Goal: Task Accomplishment & Management: Manage account settings

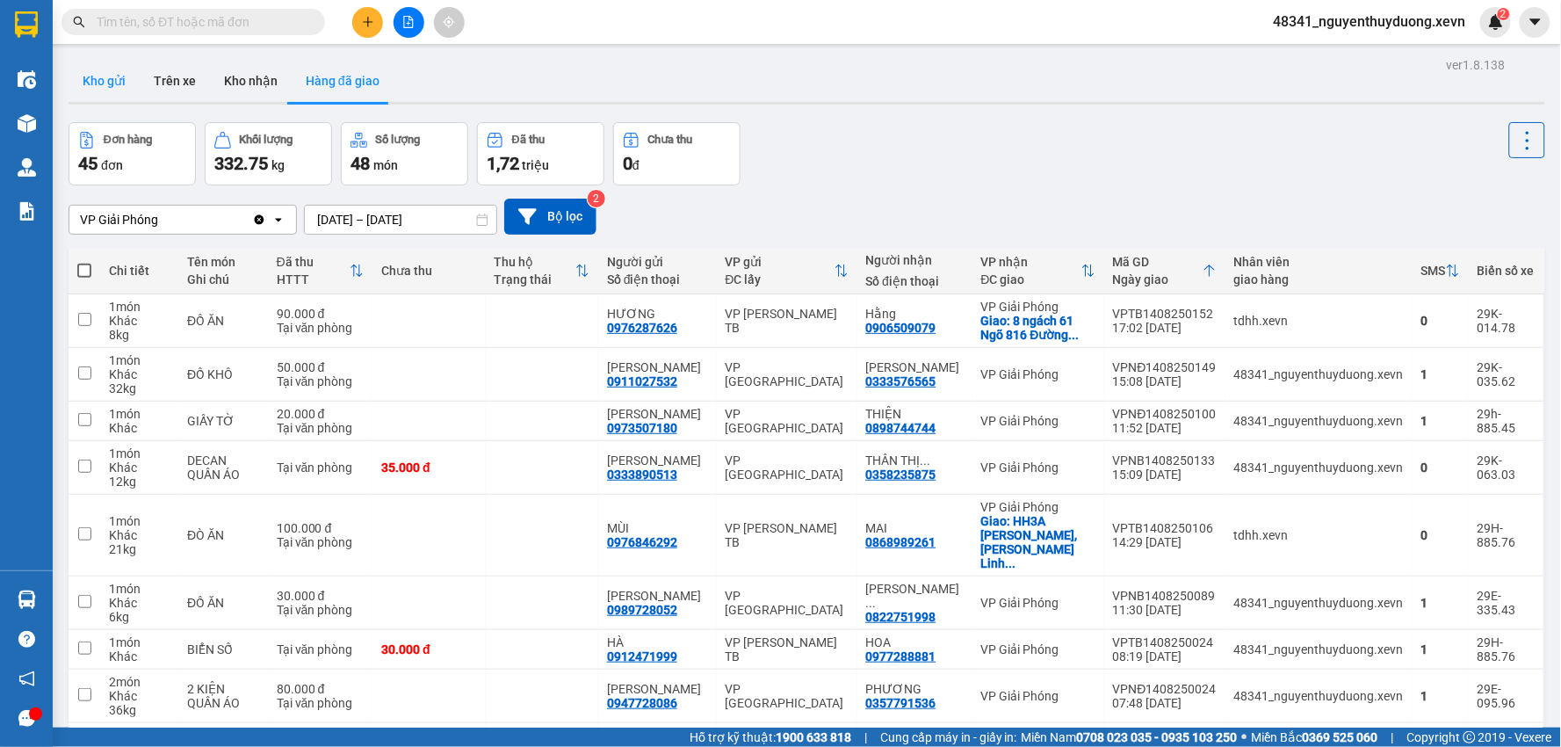
click at [112, 88] on button "Kho gửi" at bounding box center [104, 81] width 71 height 42
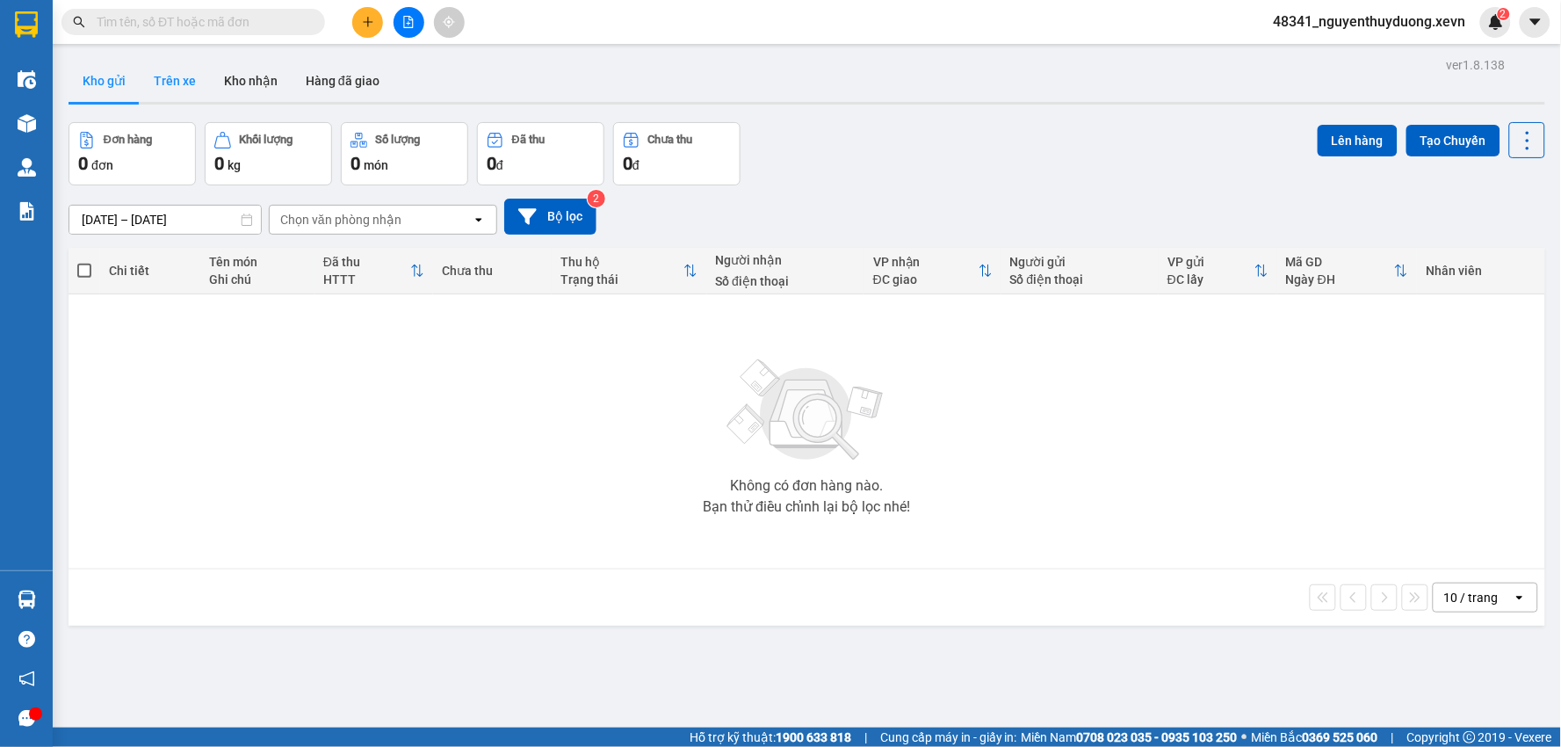
click at [176, 69] on button "Trên xe" at bounding box center [175, 81] width 70 height 42
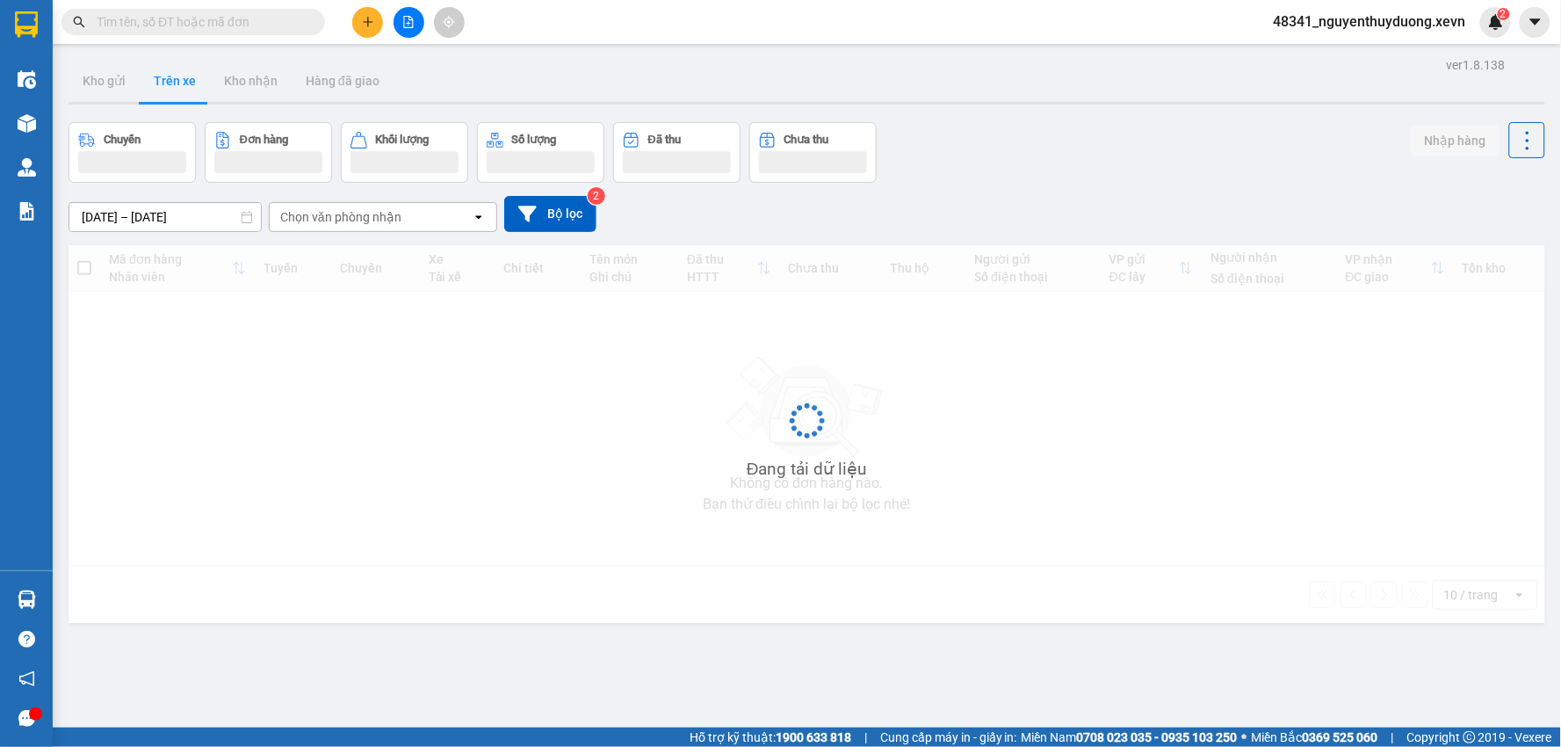
click at [176, 69] on button "Trên xe" at bounding box center [175, 81] width 70 height 42
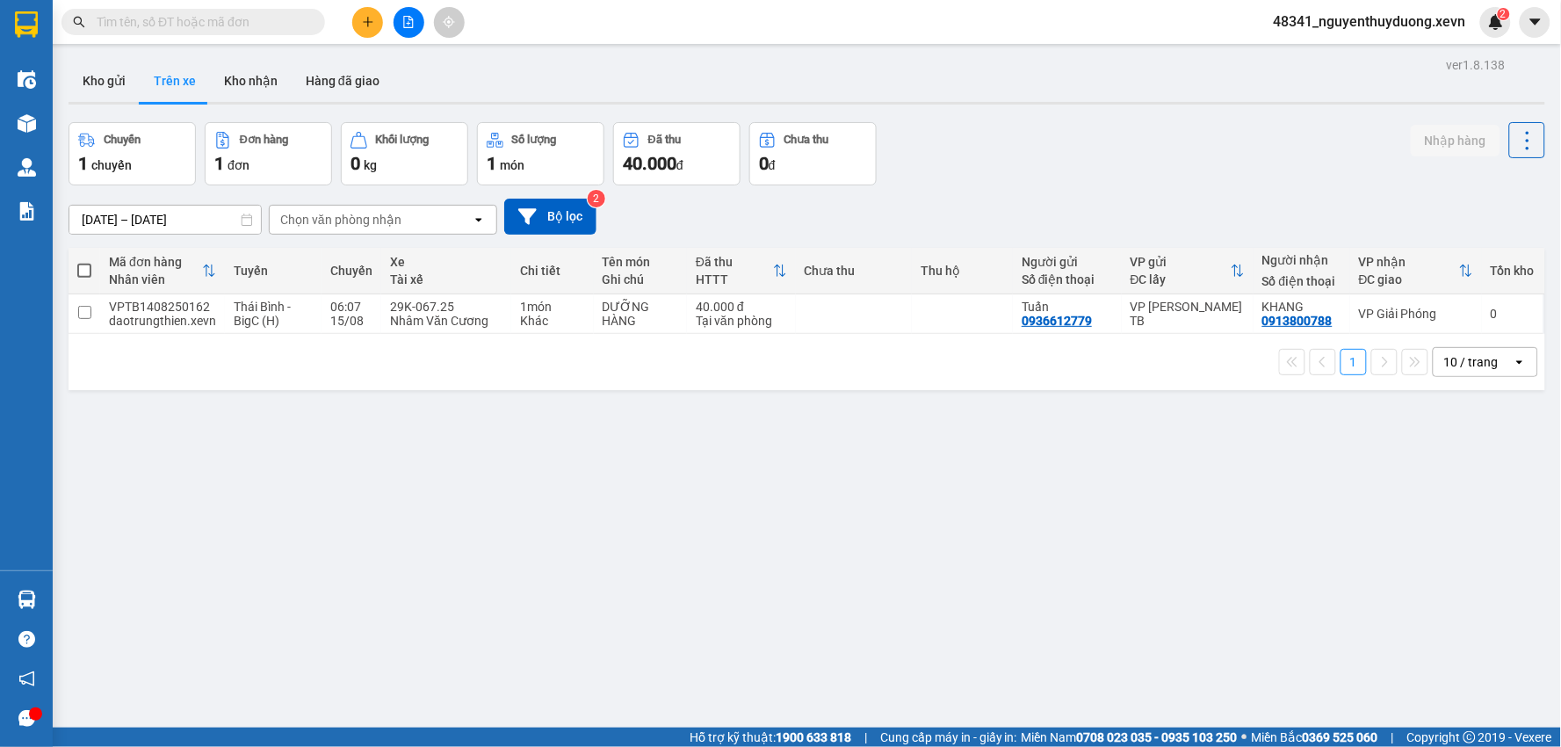
click at [1388, 29] on span "48341_nguyenthuyduong.xevn" at bounding box center [1369, 22] width 220 height 22
click at [1360, 60] on span "Đăng xuất" at bounding box center [1377, 54] width 185 height 19
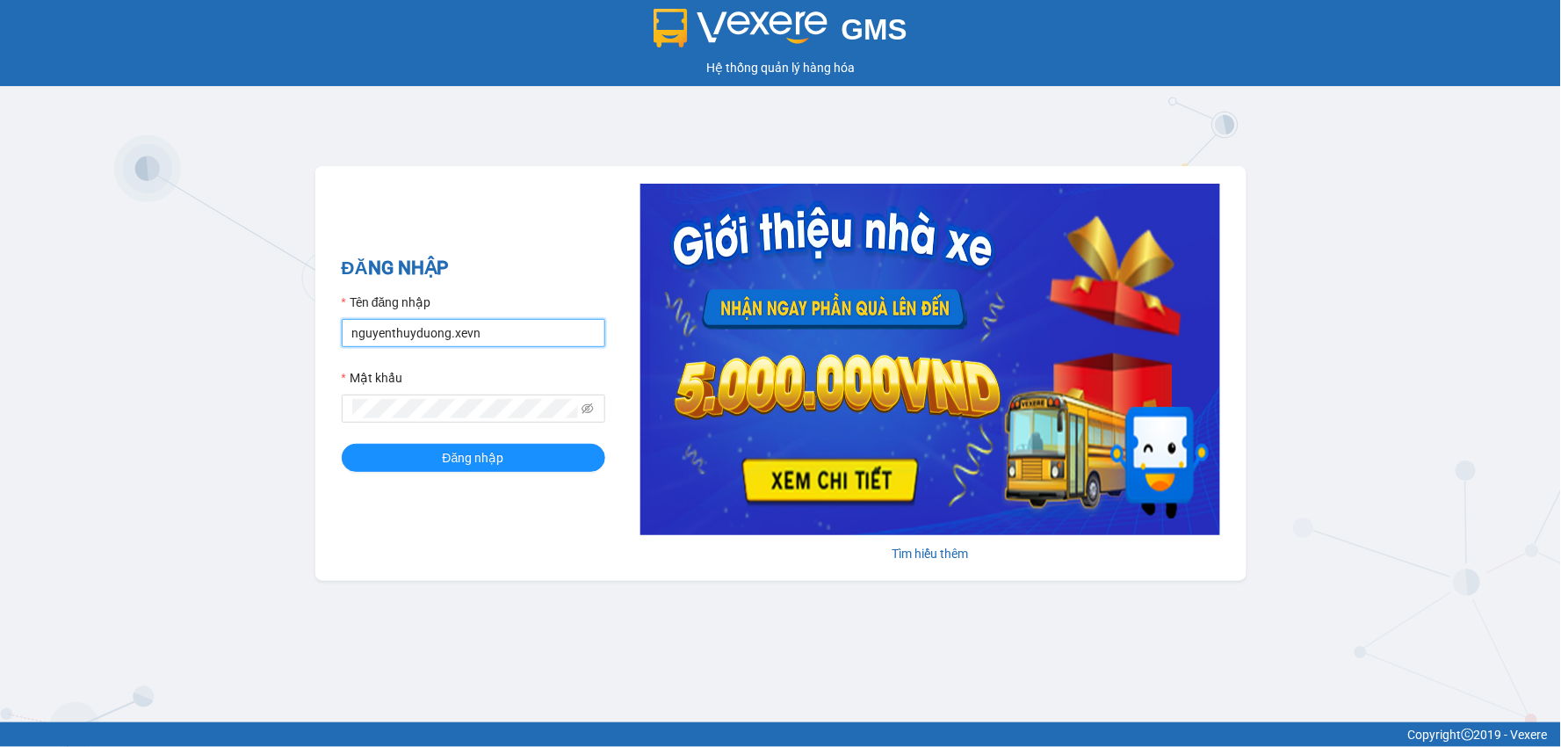
click at [490, 339] on input "nguyenthuyduong.xevn" at bounding box center [473, 333] width 263 height 28
type input "dohuyhoang.xevn"
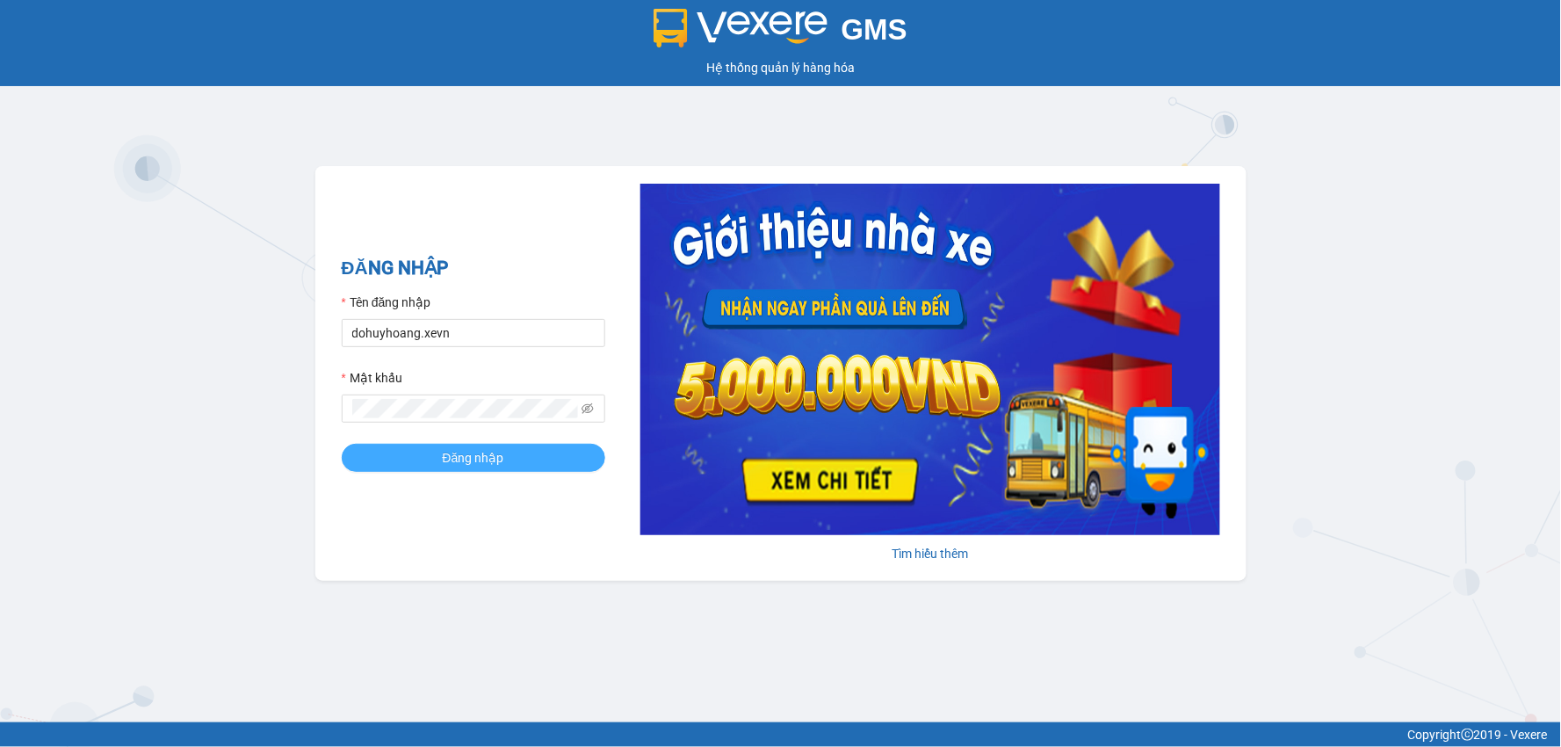
click at [529, 467] on button "Đăng nhập" at bounding box center [473, 458] width 263 height 28
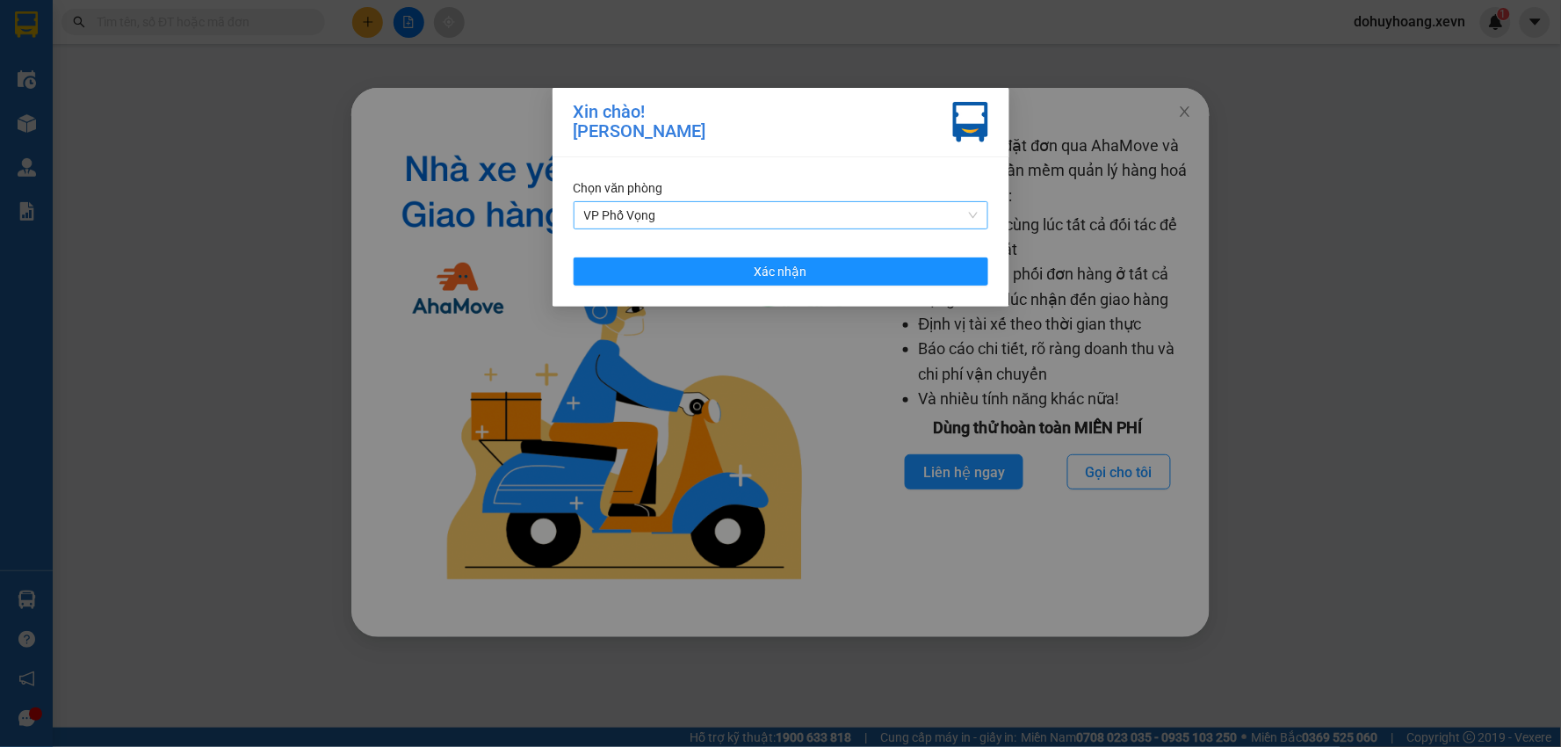
click at [749, 208] on span "VP Phố Vọng" at bounding box center [780, 215] width 393 height 26
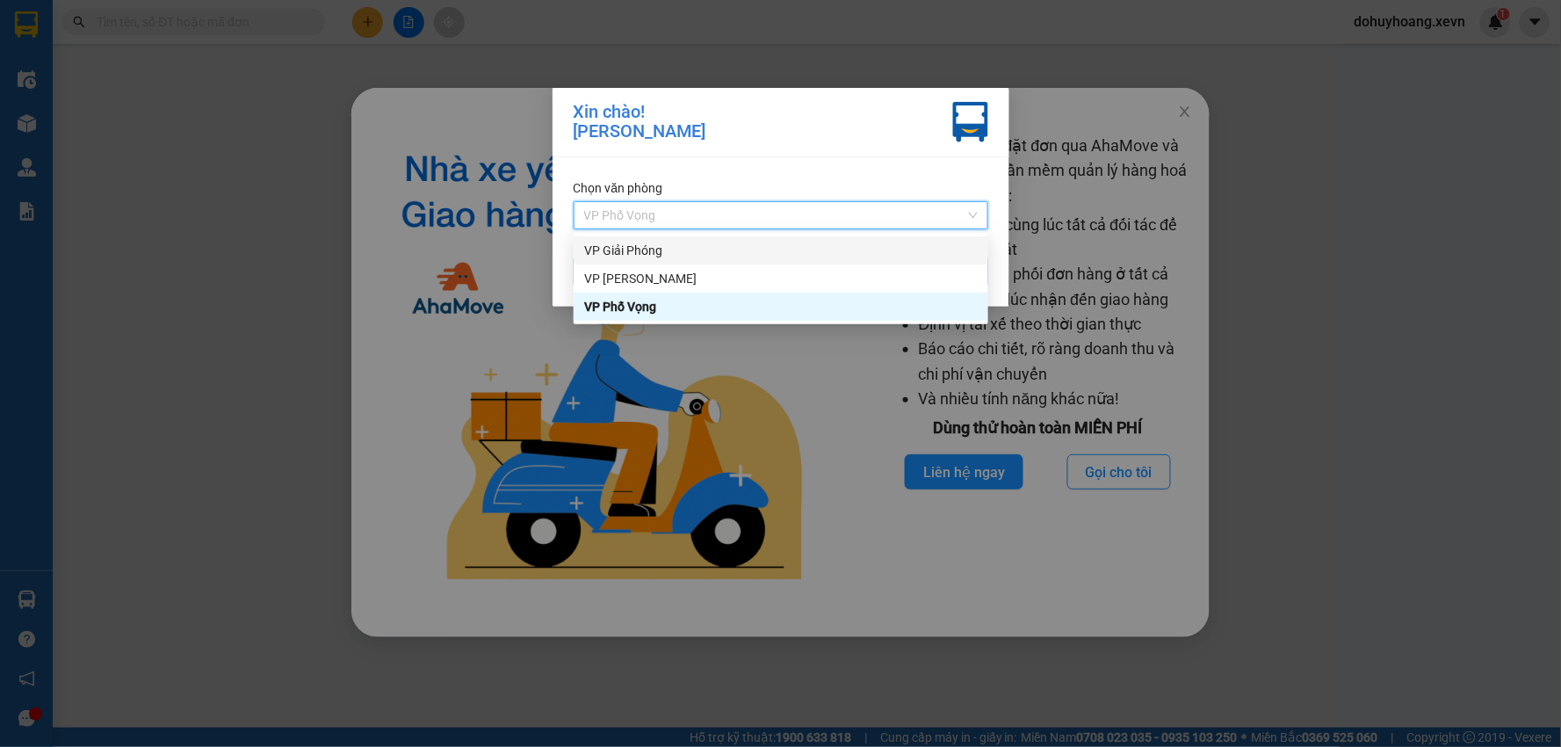
click at [732, 260] on div "VP Giải Phóng" at bounding box center [780, 250] width 415 height 28
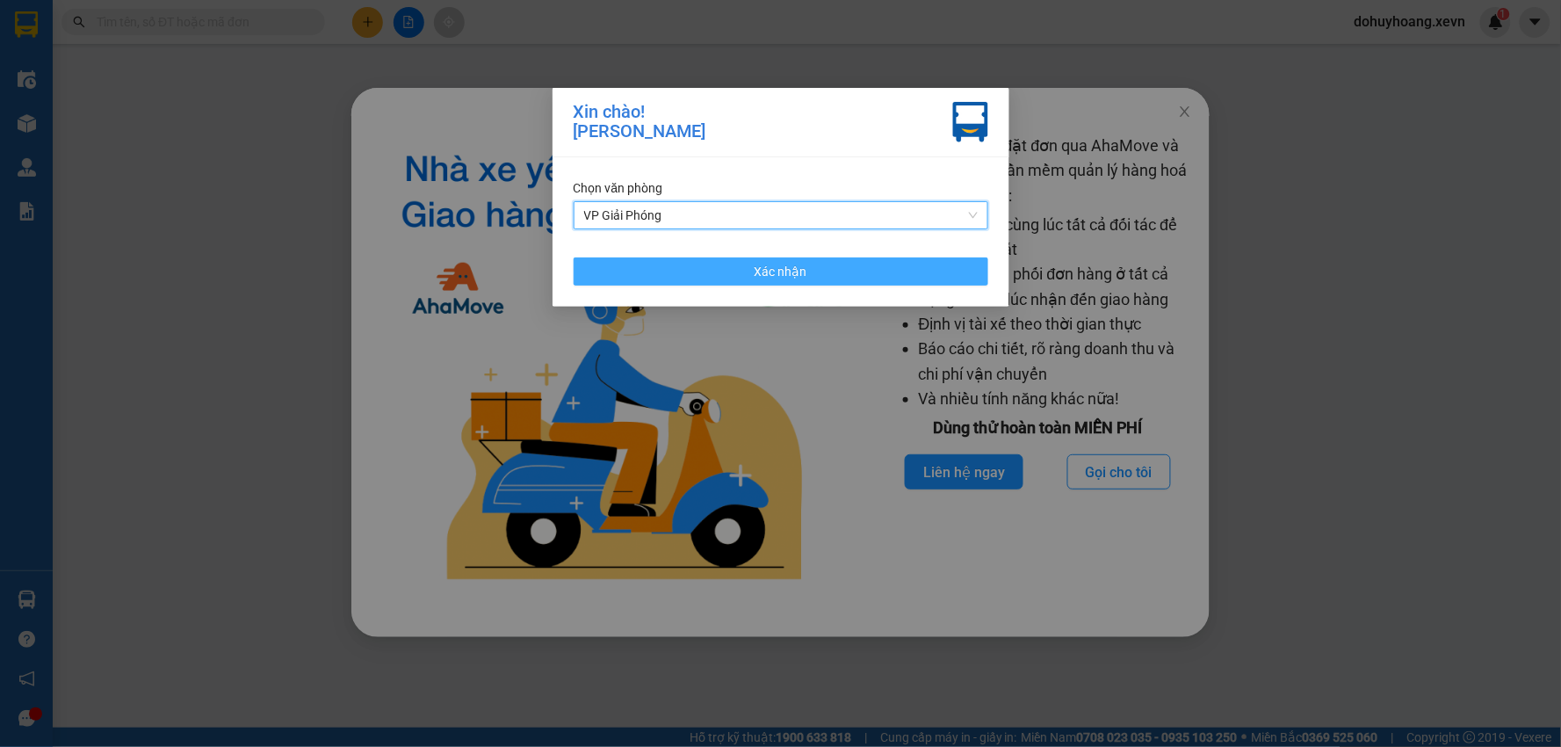
click at [732, 267] on button "Xác nhận" at bounding box center [780, 271] width 415 height 28
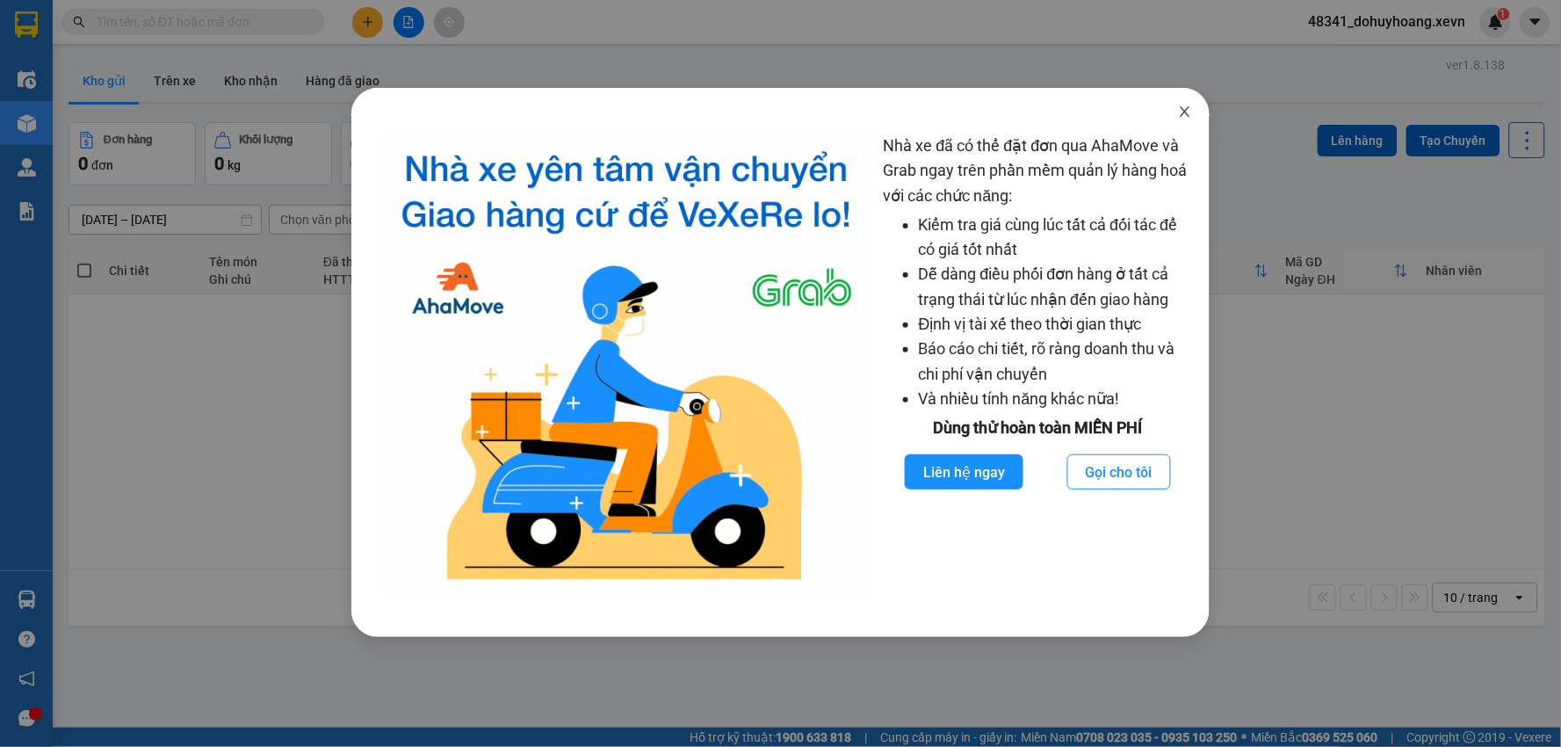
click at [1179, 109] on icon "close" at bounding box center [1185, 112] width 14 height 14
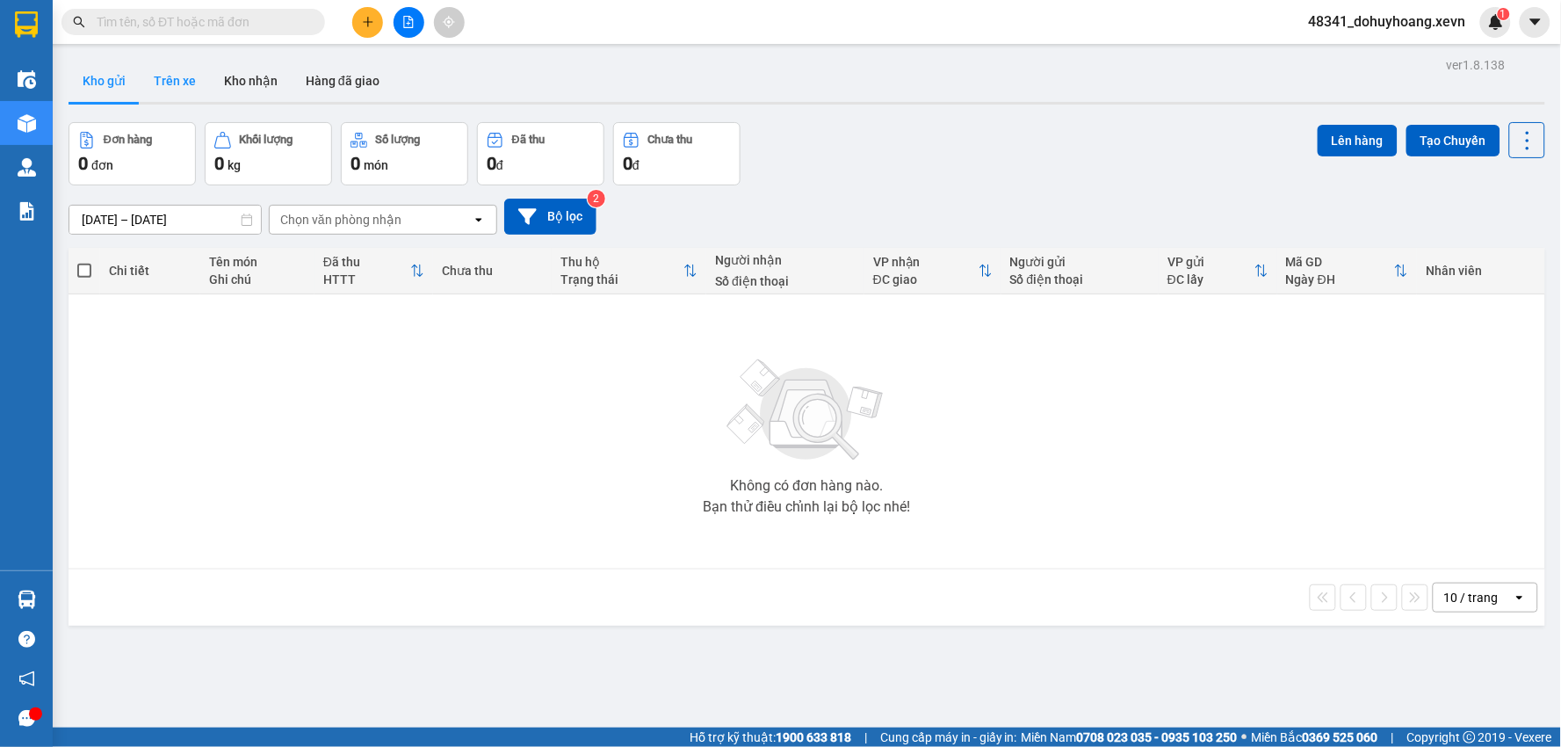
click at [159, 85] on button "Trên xe" at bounding box center [175, 81] width 70 height 42
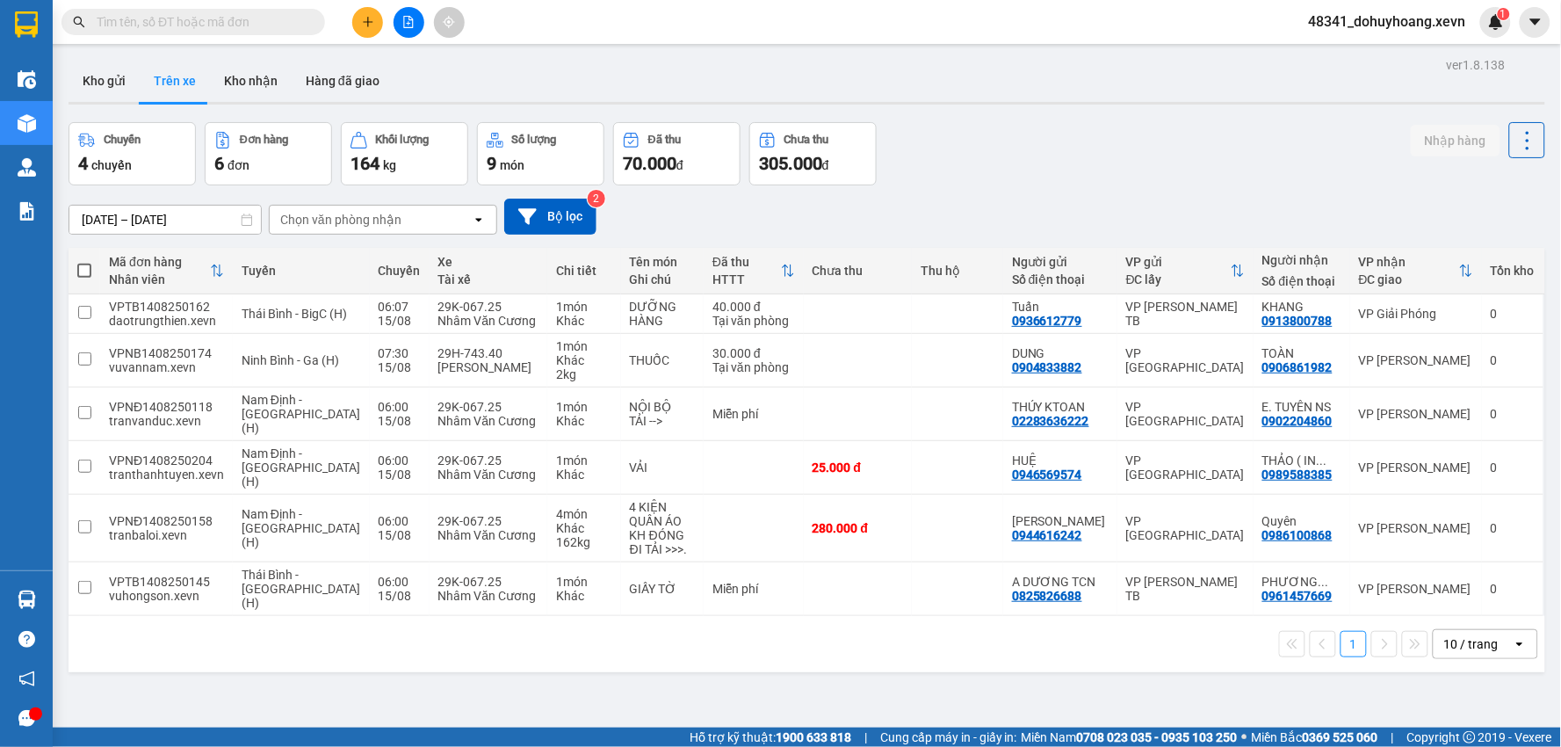
click at [382, 217] on div "Chọn văn phòng nhận" at bounding box center [340, 220] width 121 height 18
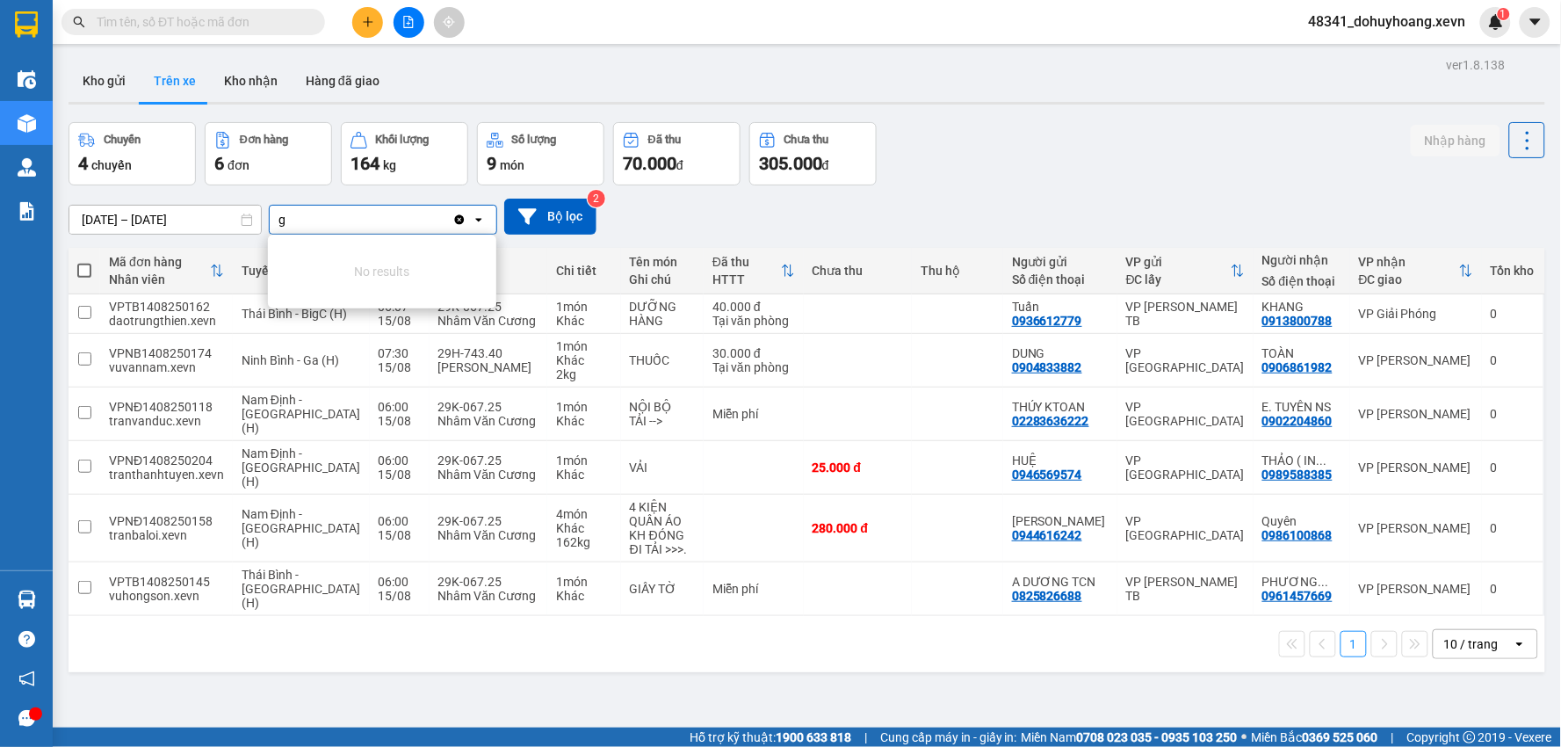
type input "gi"
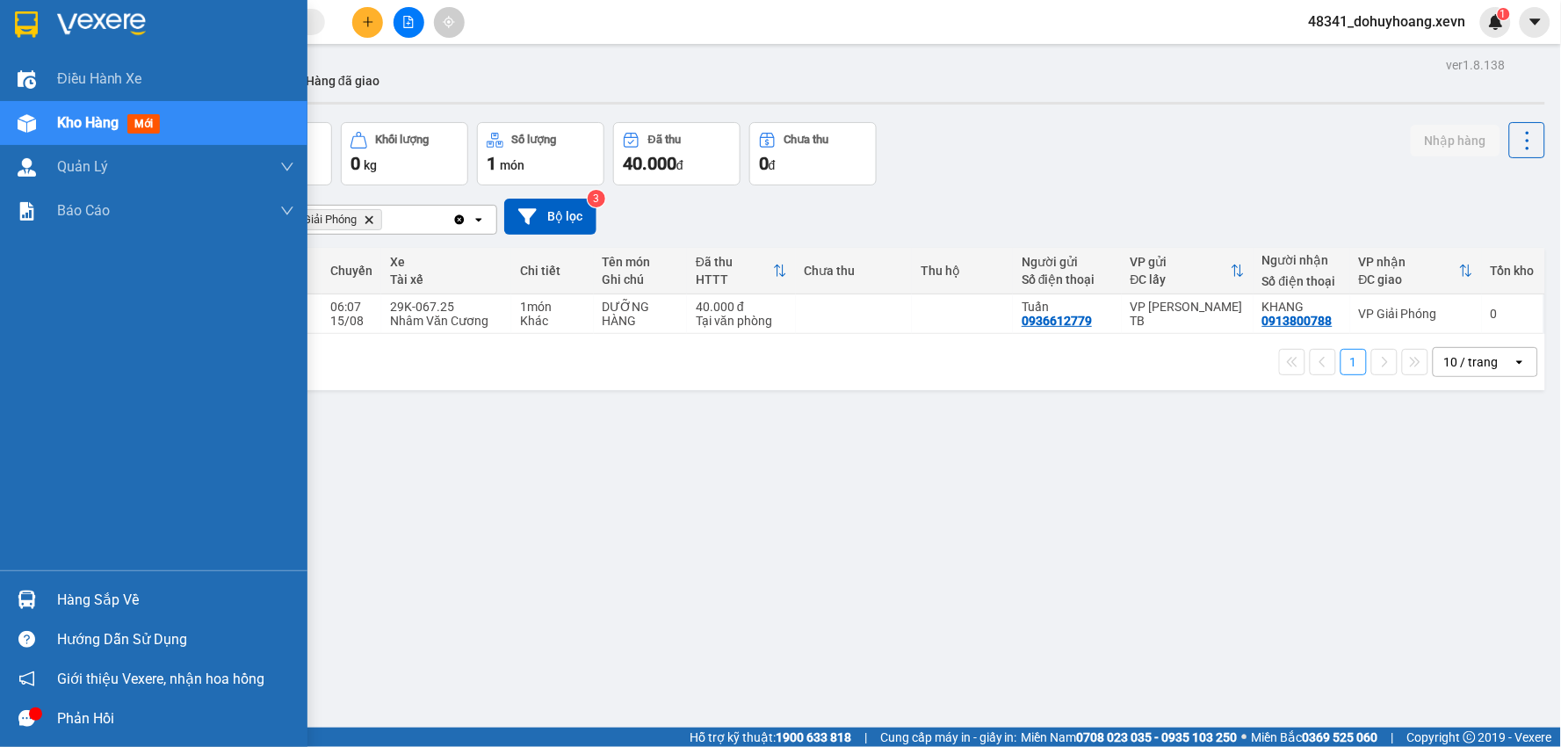
click at [51, 601] on div "Hàng sắp về" at bounding box center [153, 600] width 307 height 40
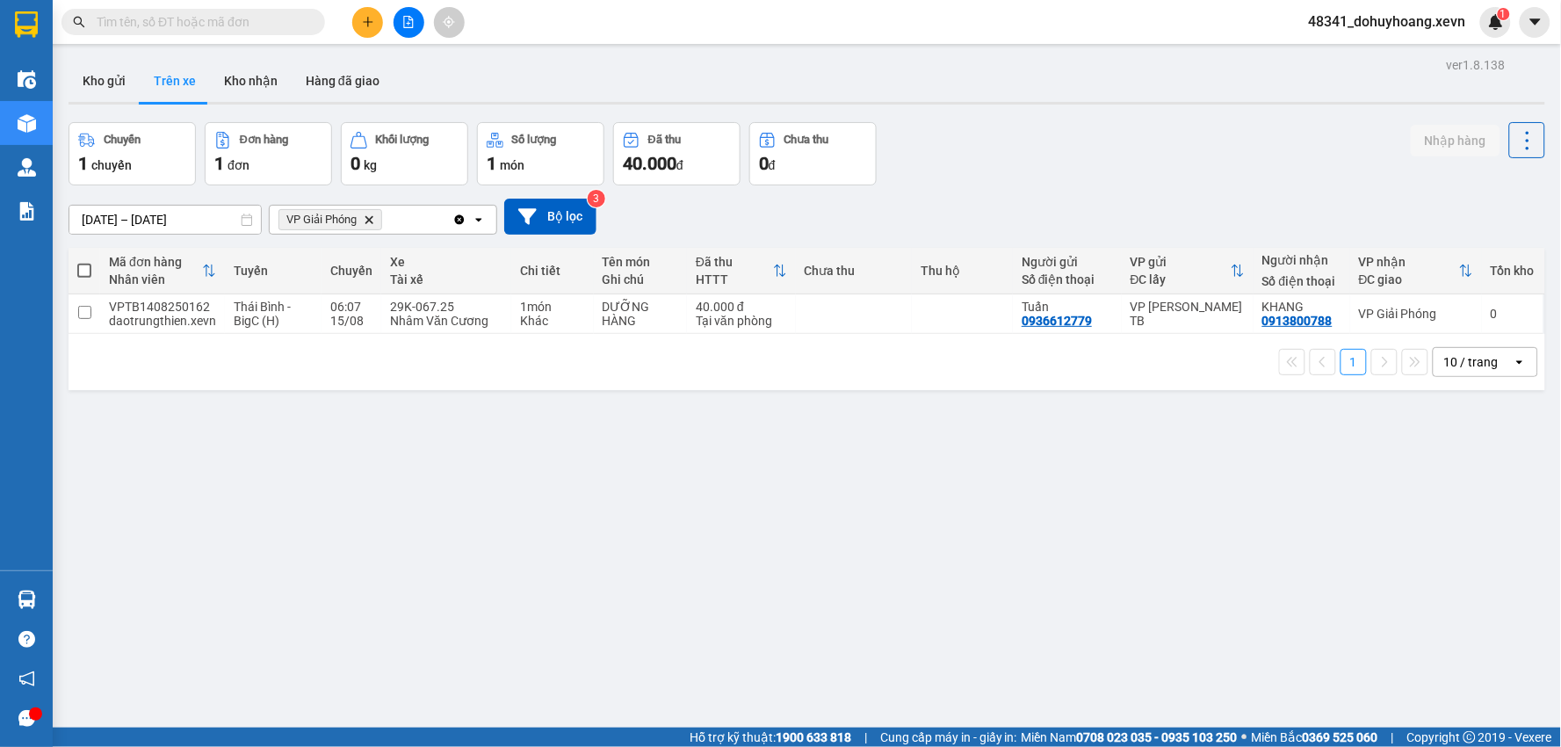
click at [901, 509] on section "Kết quả tìm kiếm ( 0 ) Bộ lọc No Data 48341_dohuyhoang.xevn 1 Điều hành xe Kho …" at bounding box center [780, 373] width 1561 height 747
click at [220, 64] on button "Kho nhận" at bounding box center [251, 81] width 82 height 42
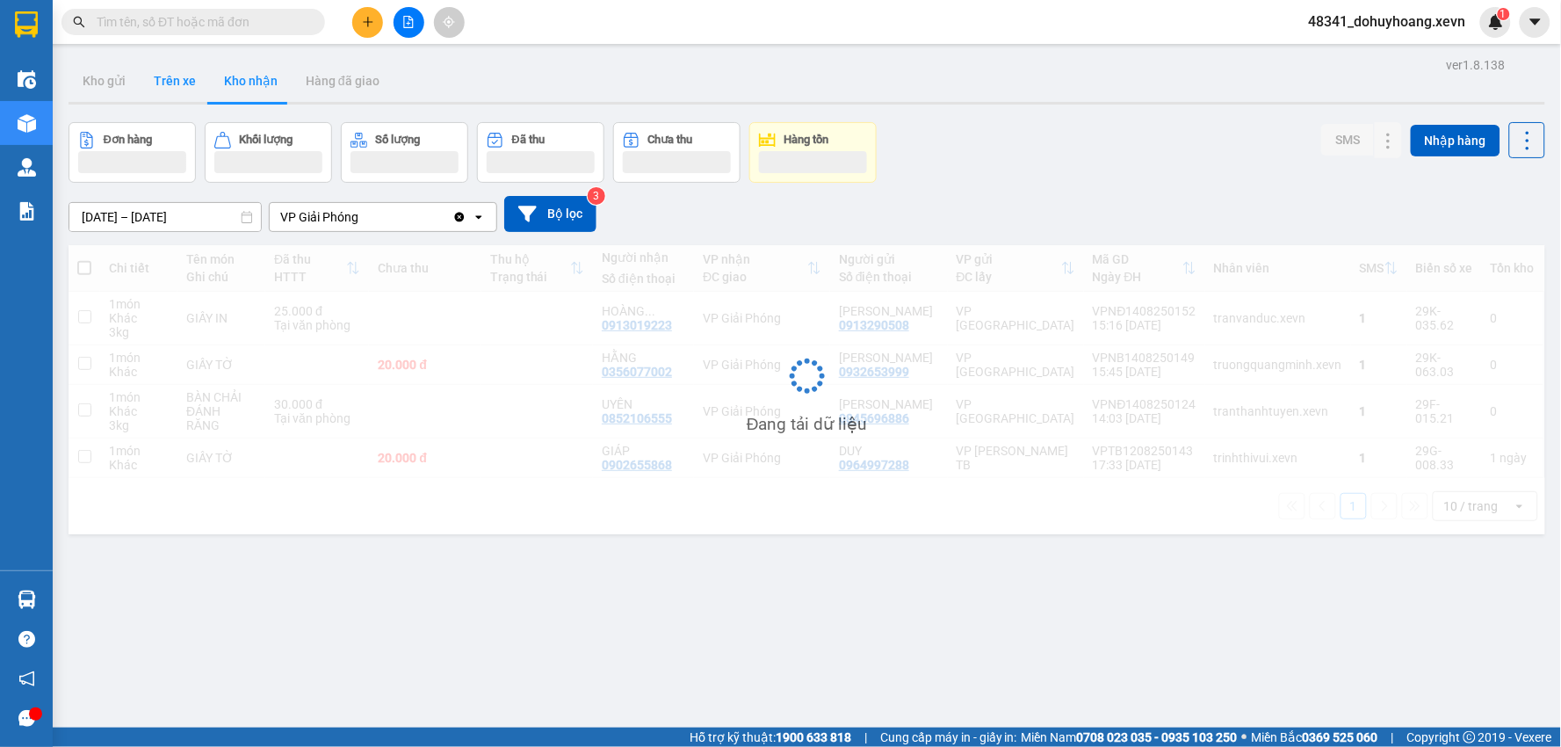
click at [176, 70] on button "Trên xe" at bounding box center [175, 81] width 70 height 42
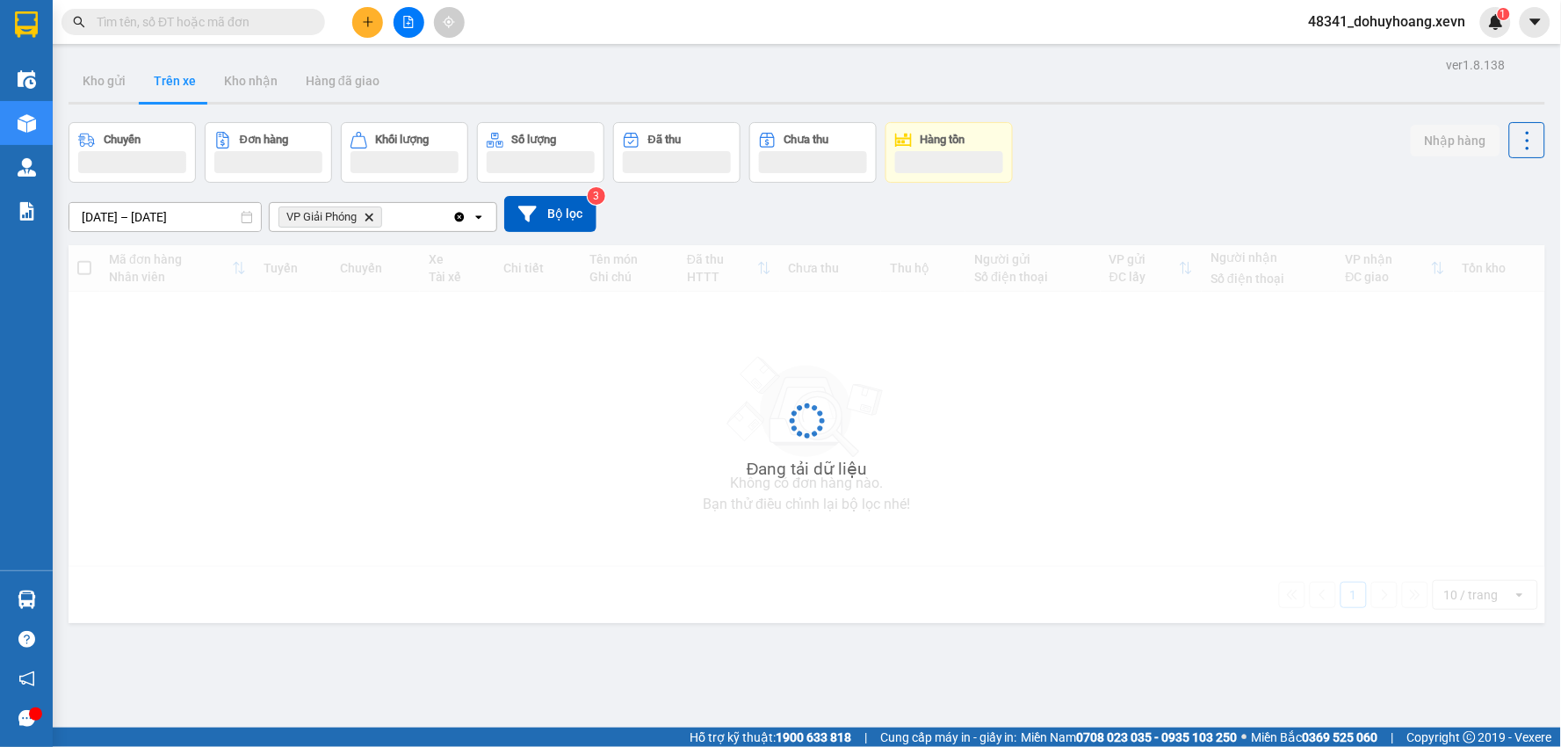
click at [176, 70] on button "Trên xe" at bounding box center [175, 81] width 70 height 42
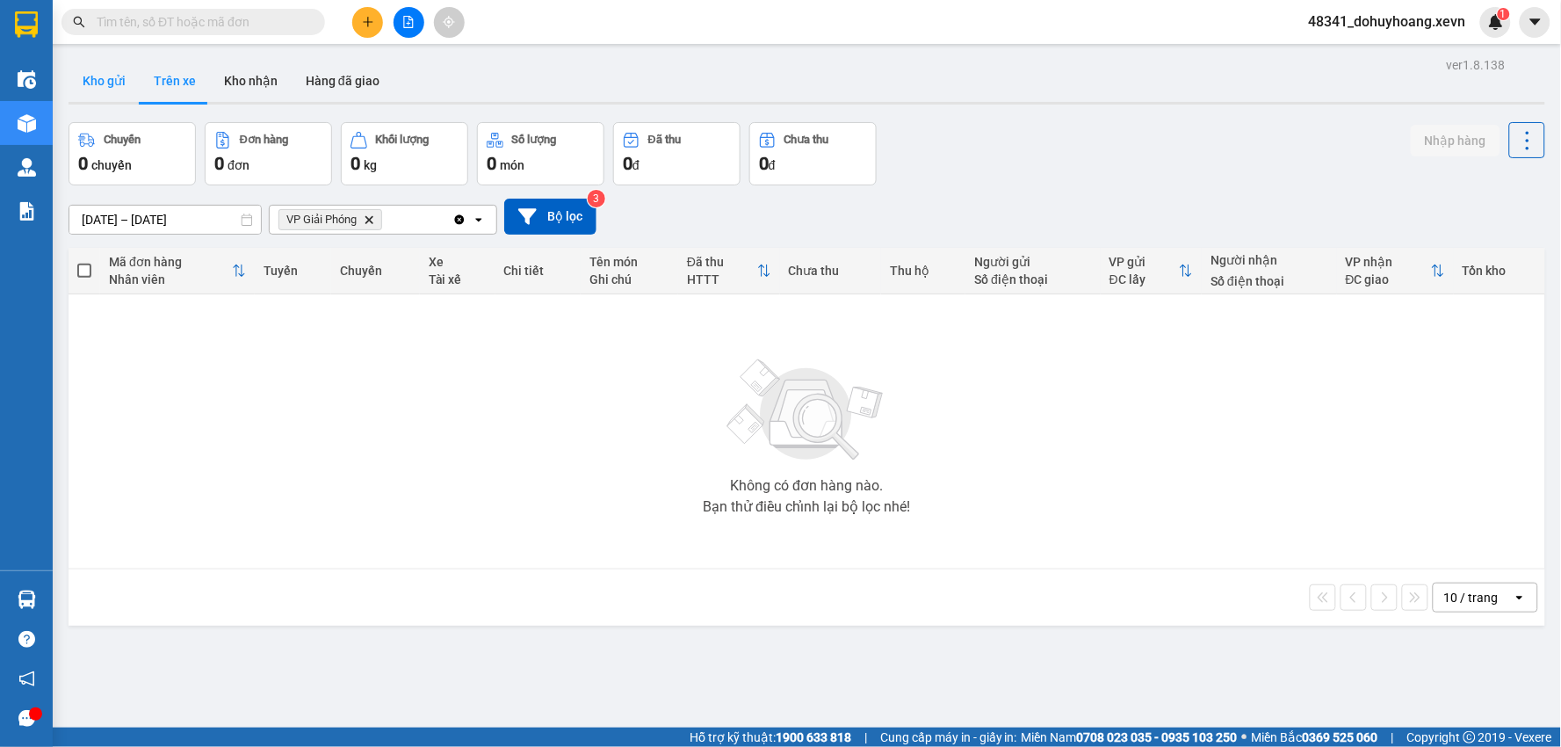
click at [84, 100] on button "Kho gửi" at bounding box center [104, 81] width 71 height 42
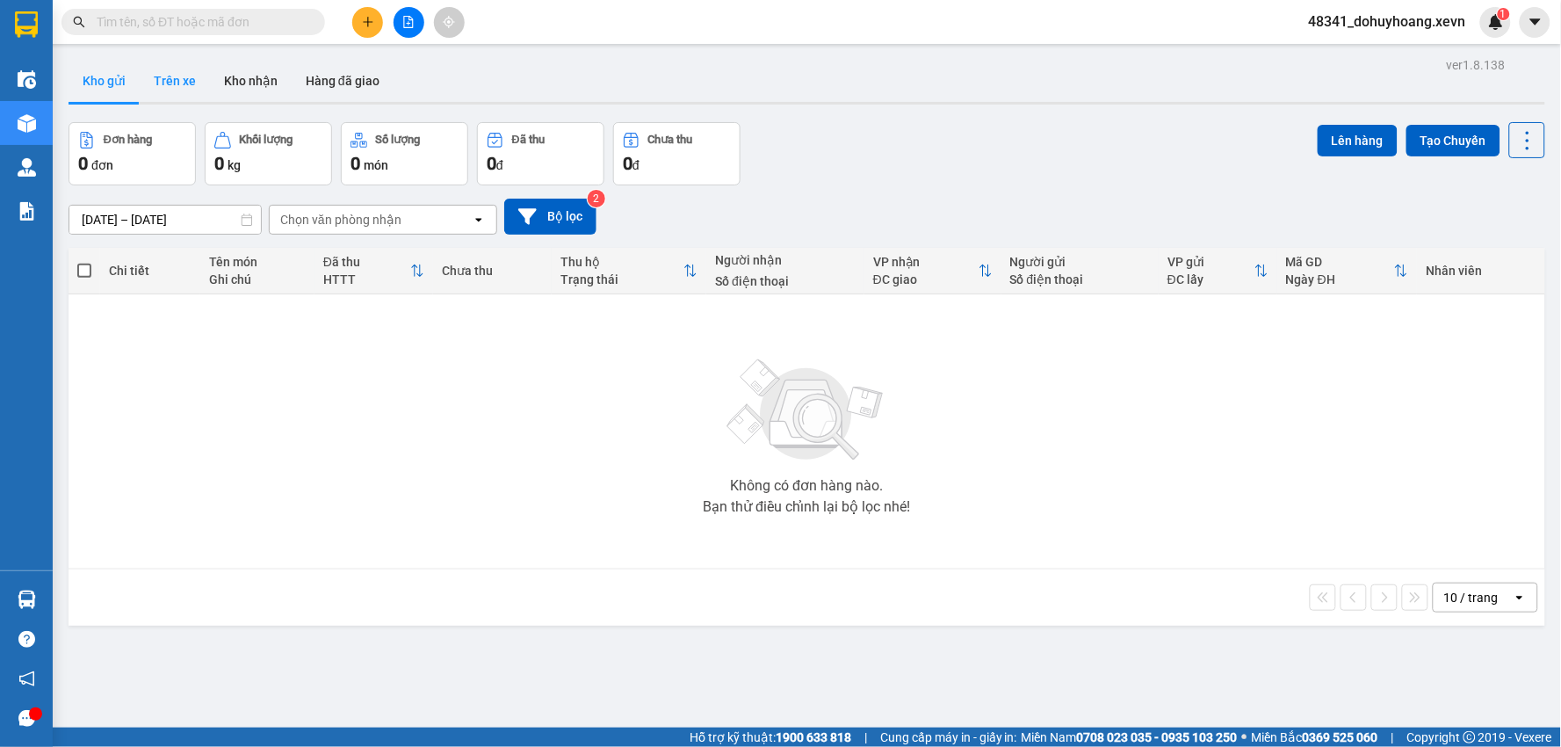
click at [173, 90] on button "Trên xe" at bounding box center [175, 81] width 70 height 42
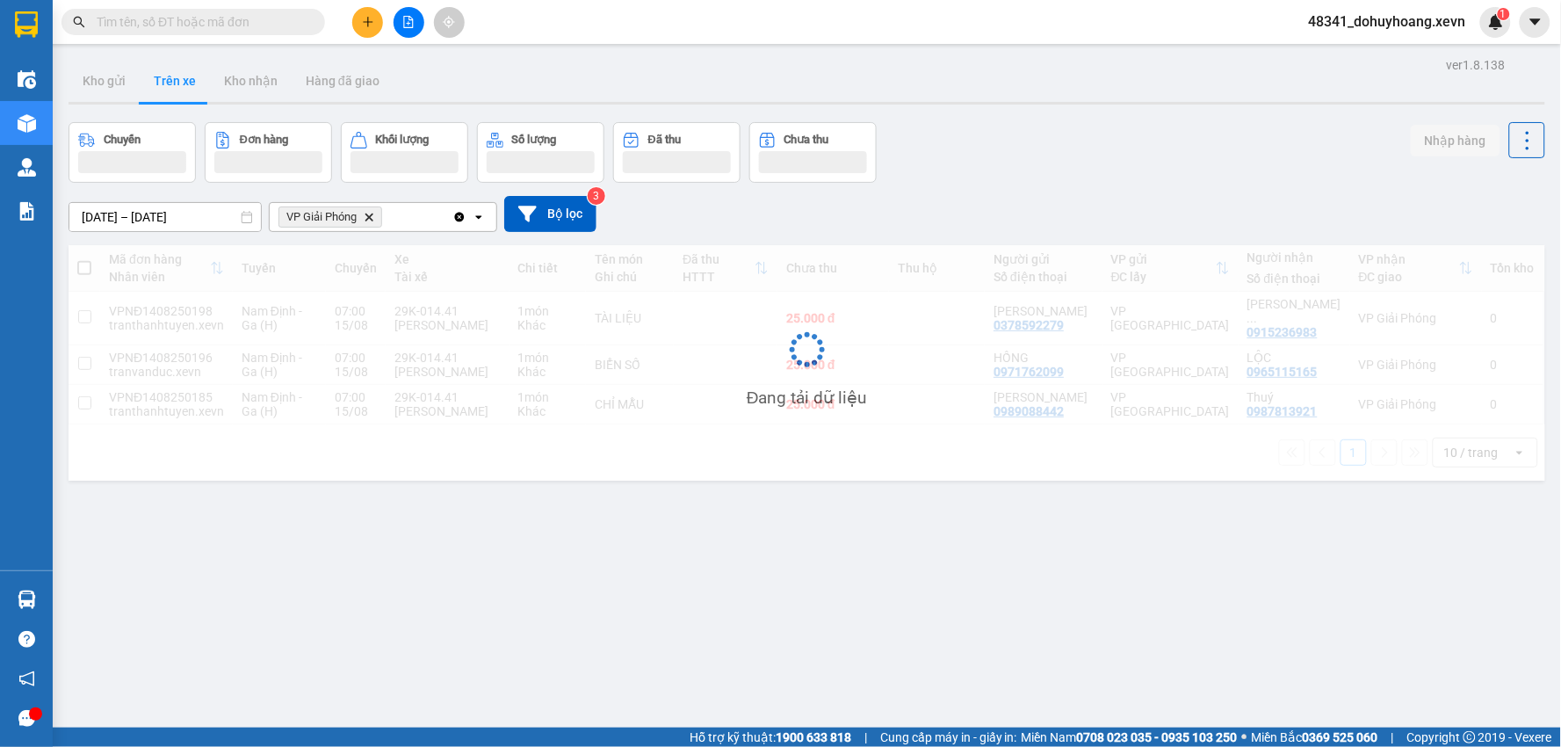
click at [173, 90] on button "Trên xe" at bounding box center [175, 81] width 70 height 42
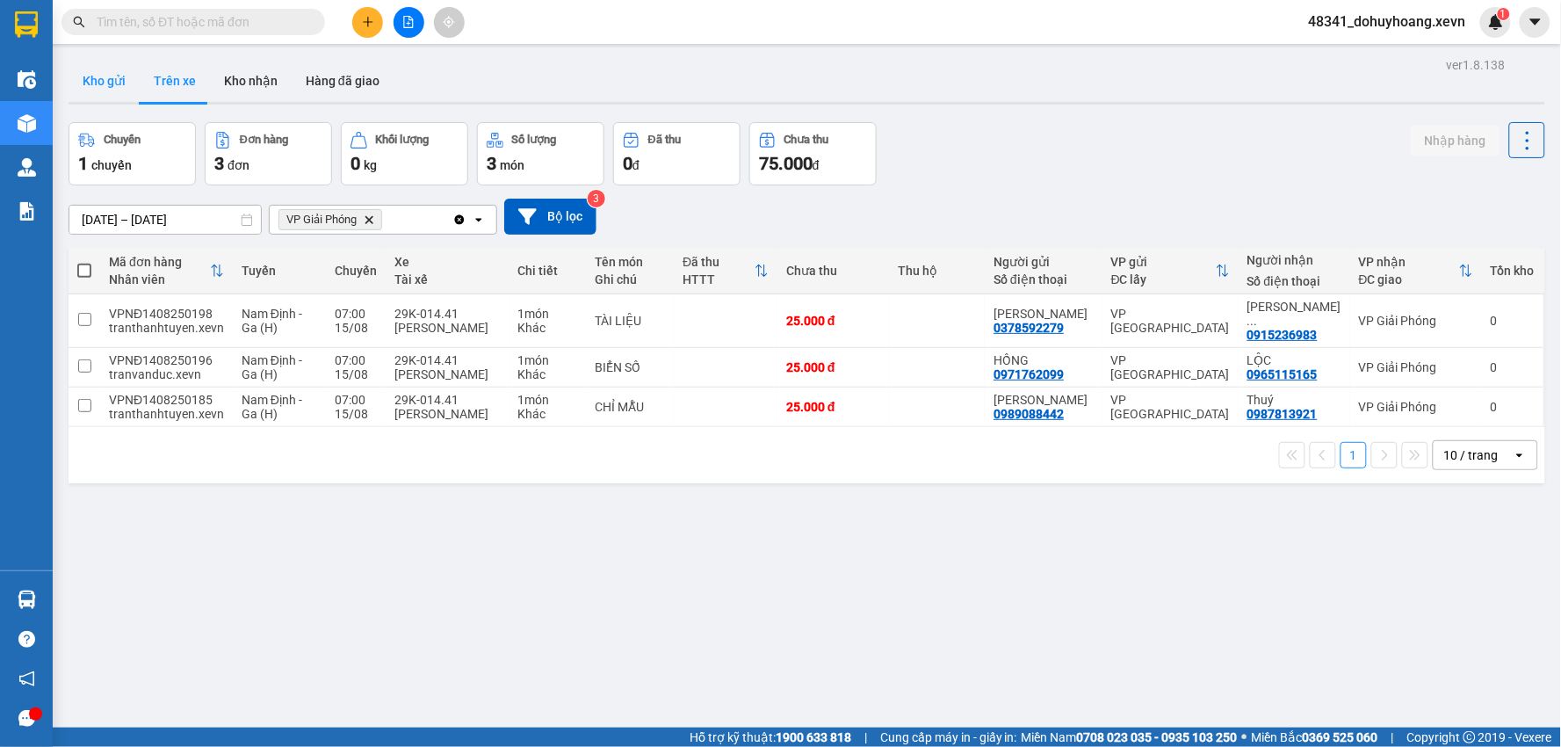
click at [93, 81] on button "Kho gửi" at bounding box center [104, 81] width 71 height 42
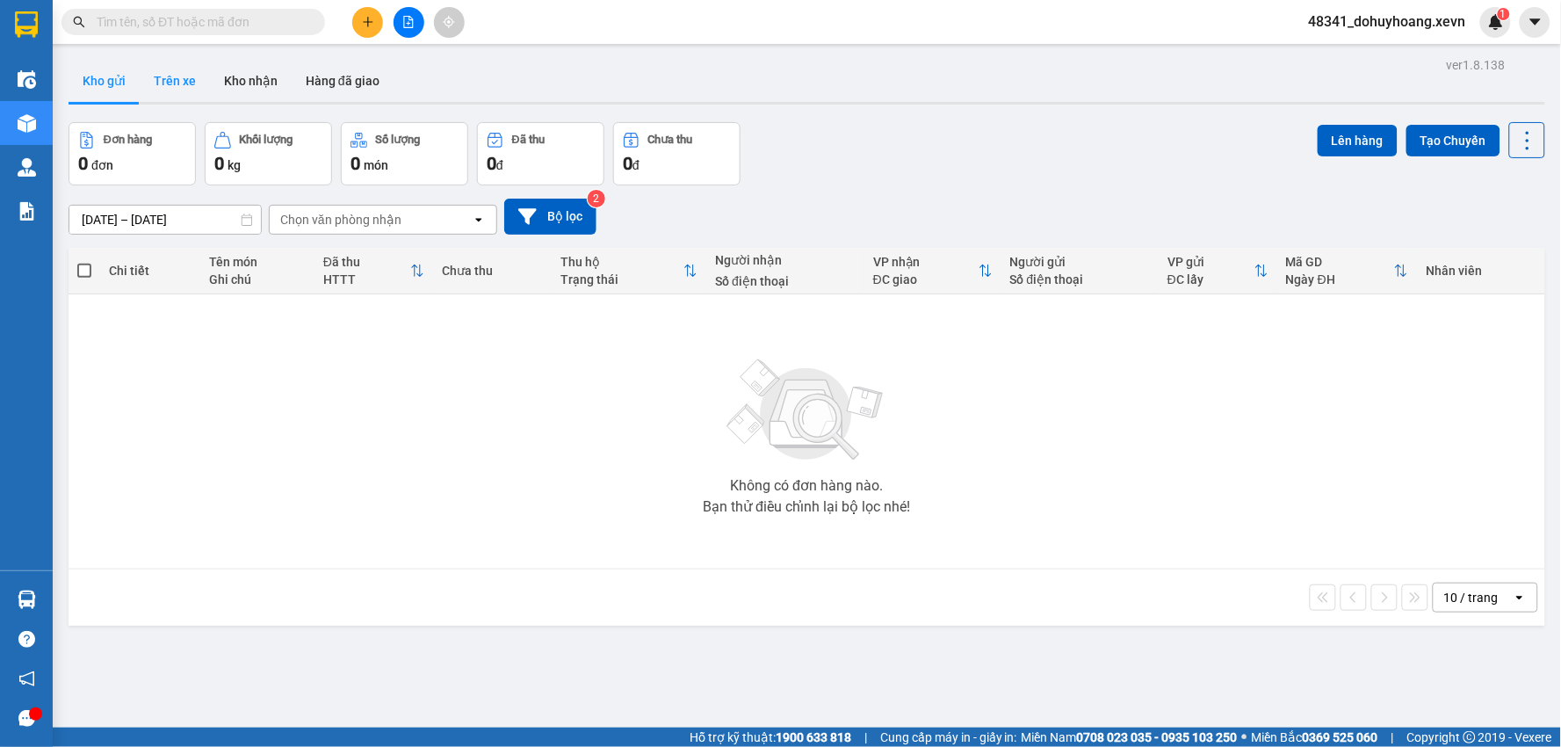
click at [165, 90] on button "Trên xe" at bounding box center [175, 81] width 70 height 42
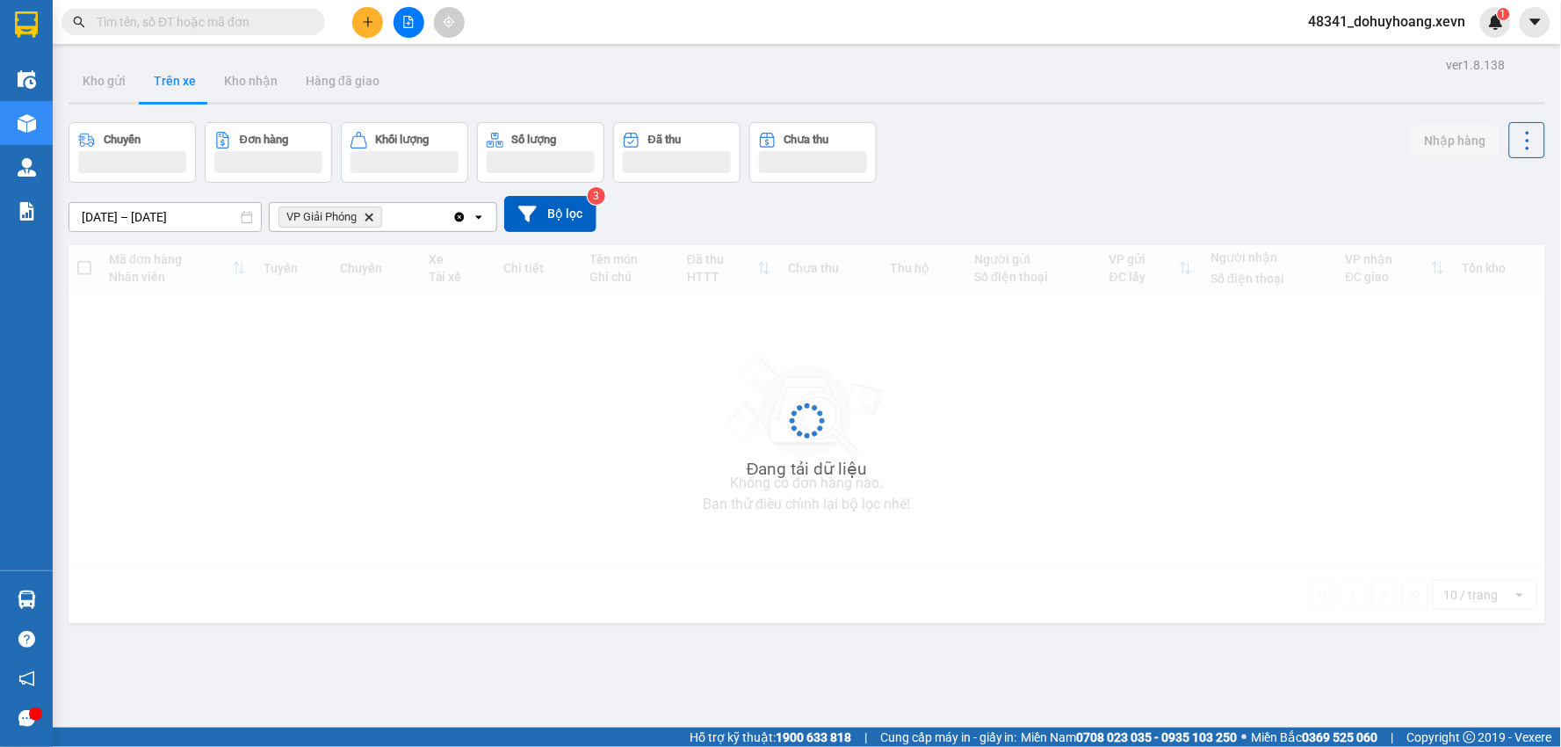
click at [165, 90] on button "Trên xe" at bounding box center [175, 81] width 70 height 42
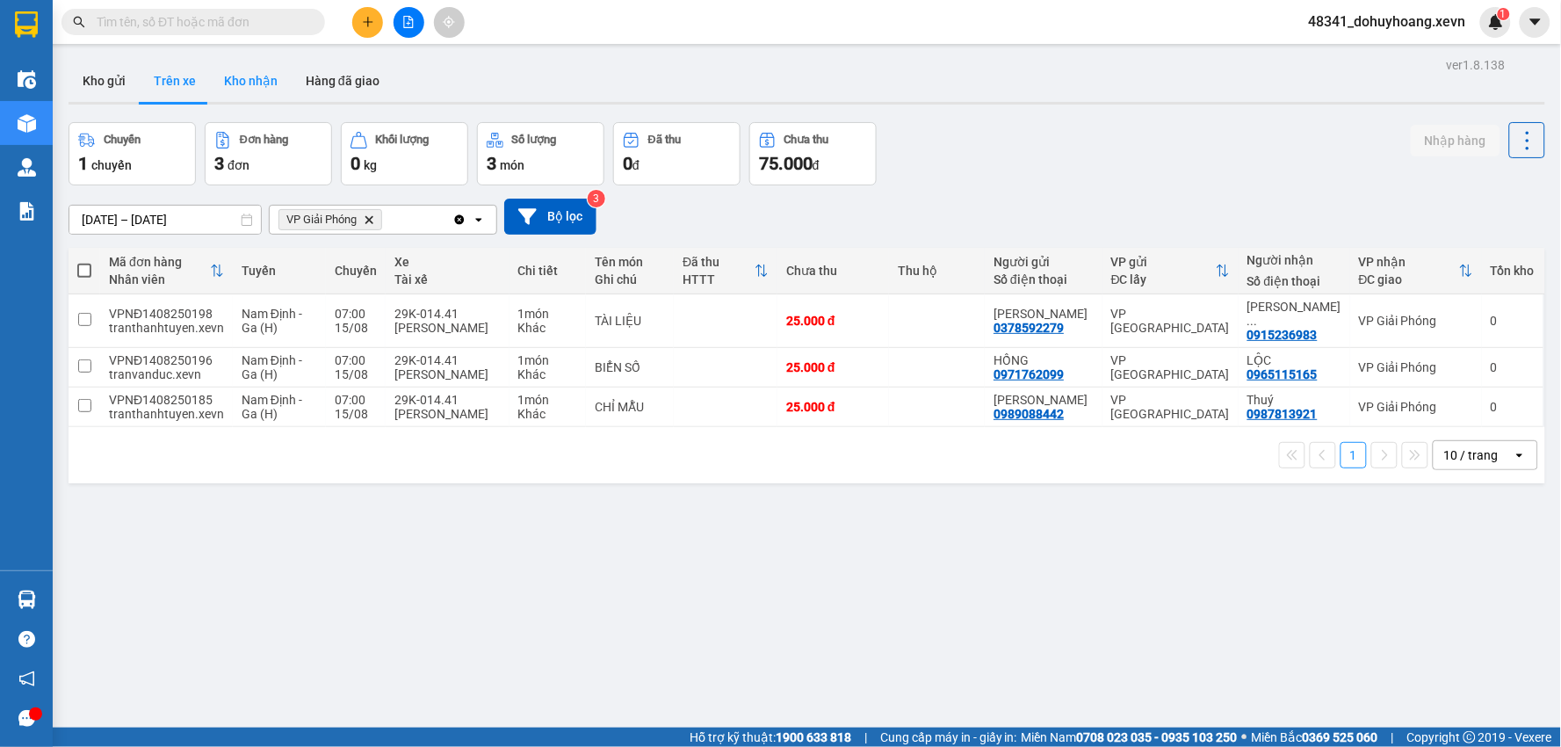
click at [232, 99] on button "Kho nhận" at bounding box center [251, 81] width 82 height 42
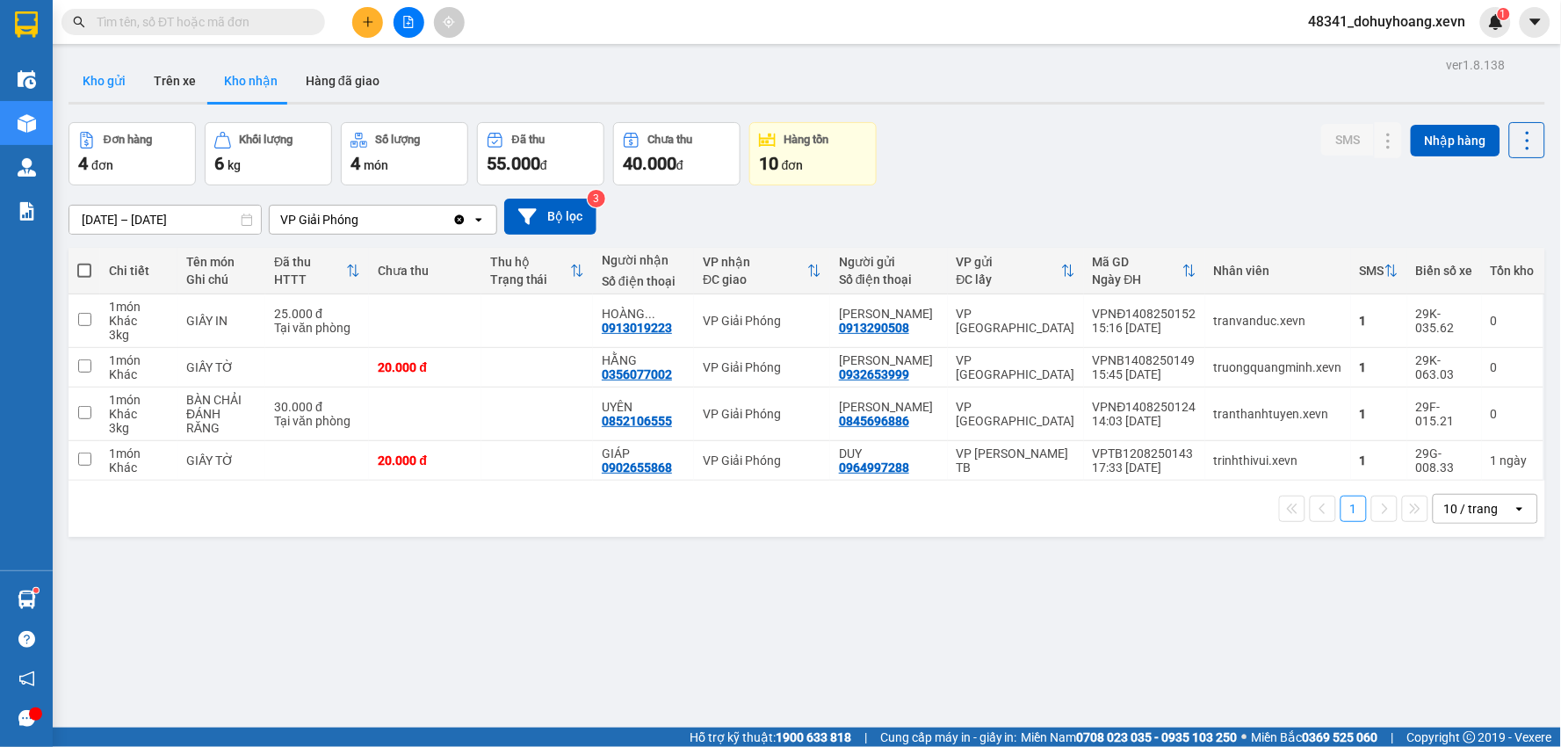
click at [116, 90] on button "Kho gửi" at bounding box center [104, 81] width 71 height 42
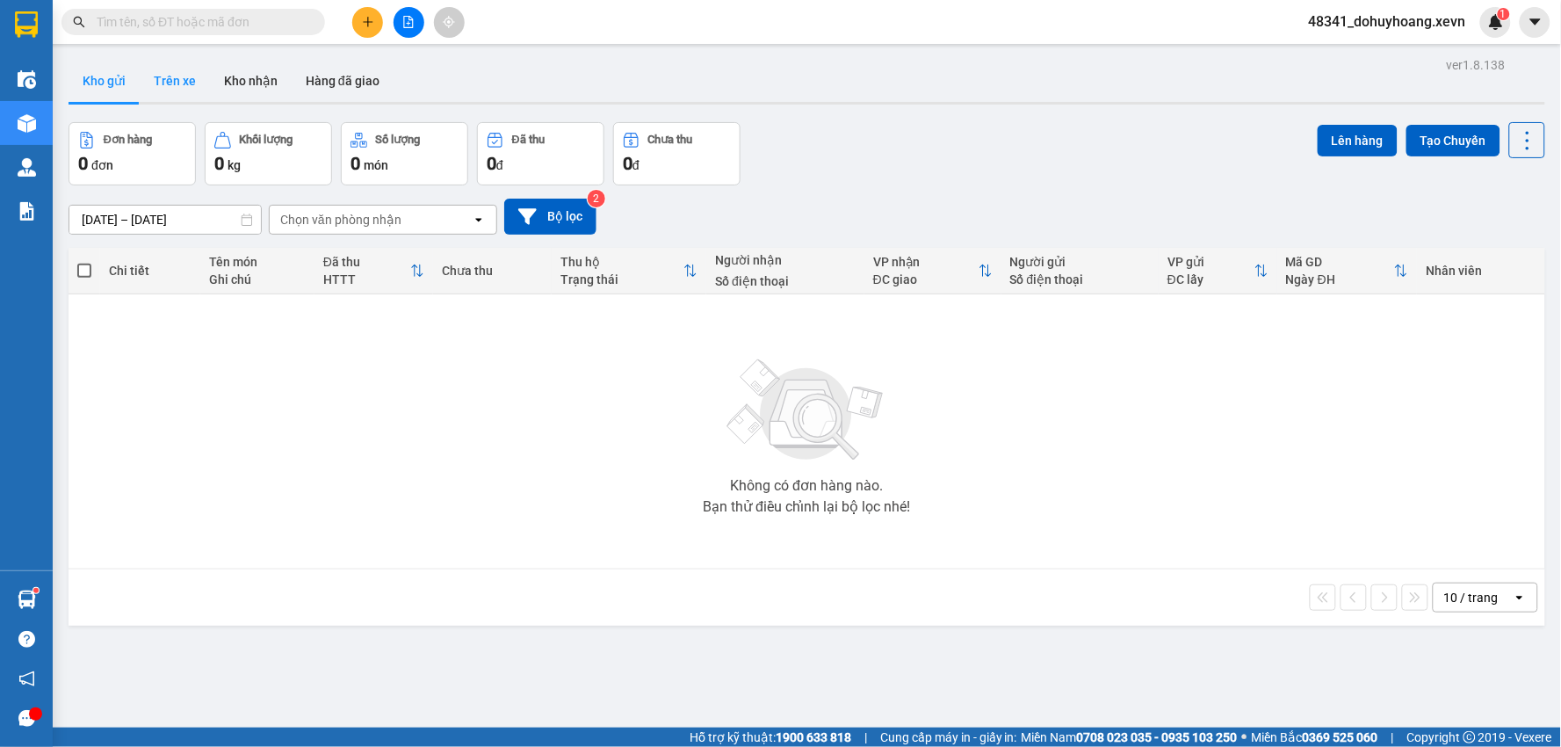
click at [156, 81] on button "Trên xe" at bounding box center [175, 81] width 70 height 42
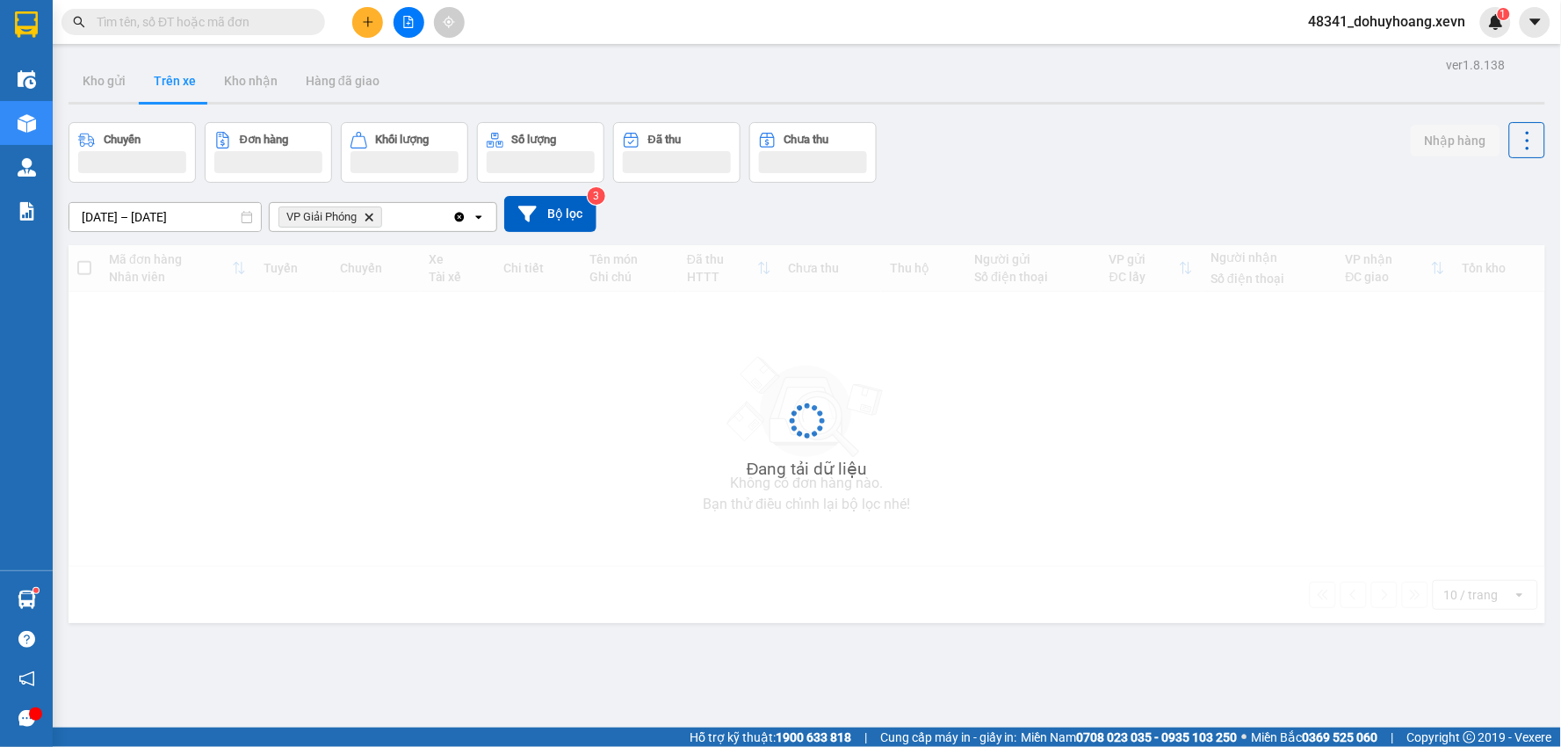
click at [156, 81] on button "Trên xe" at bounding box center [175, 81] width 70 height 42
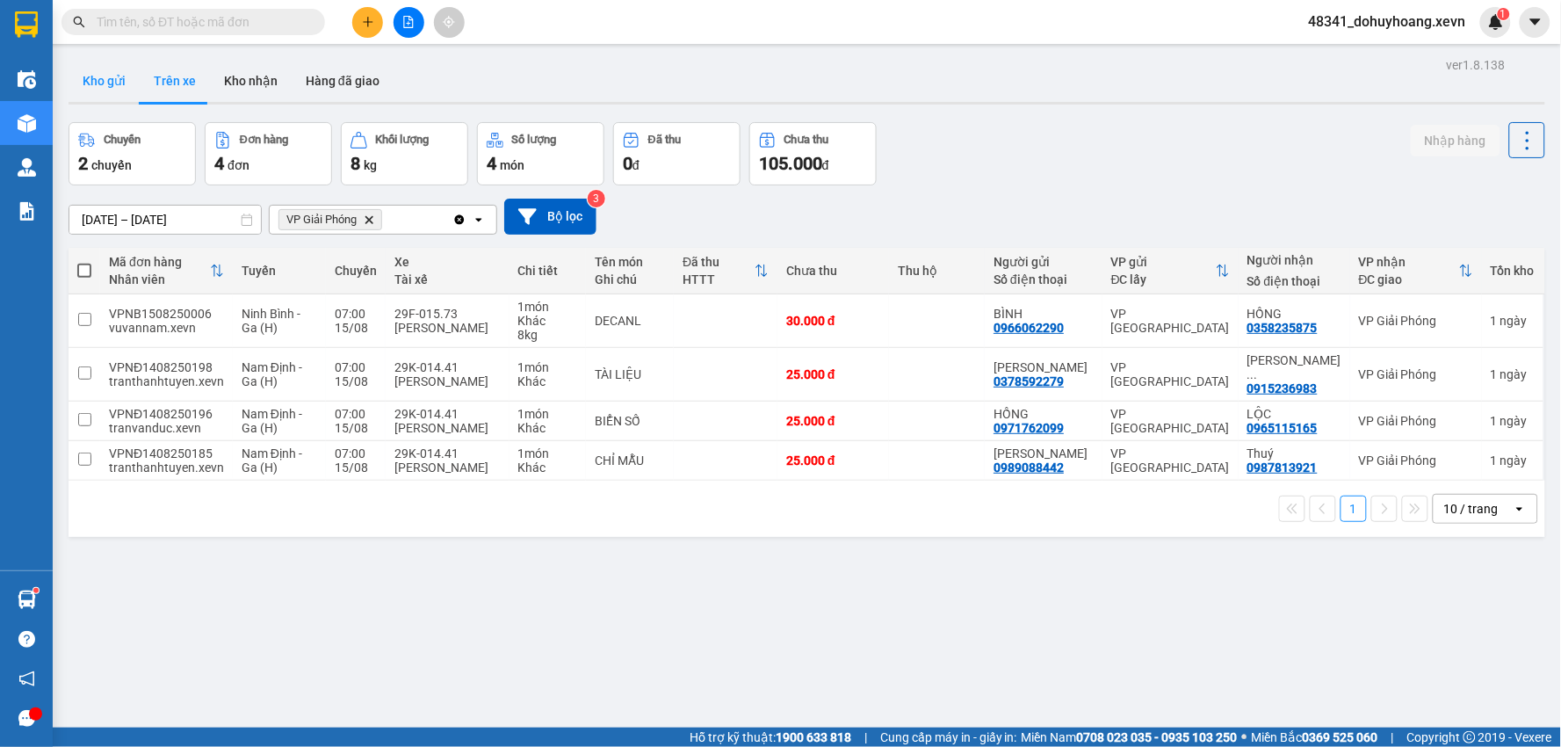
click at [124, 98] on button "Kho gửi" at bounding box center [104, 81] width 71 height 42
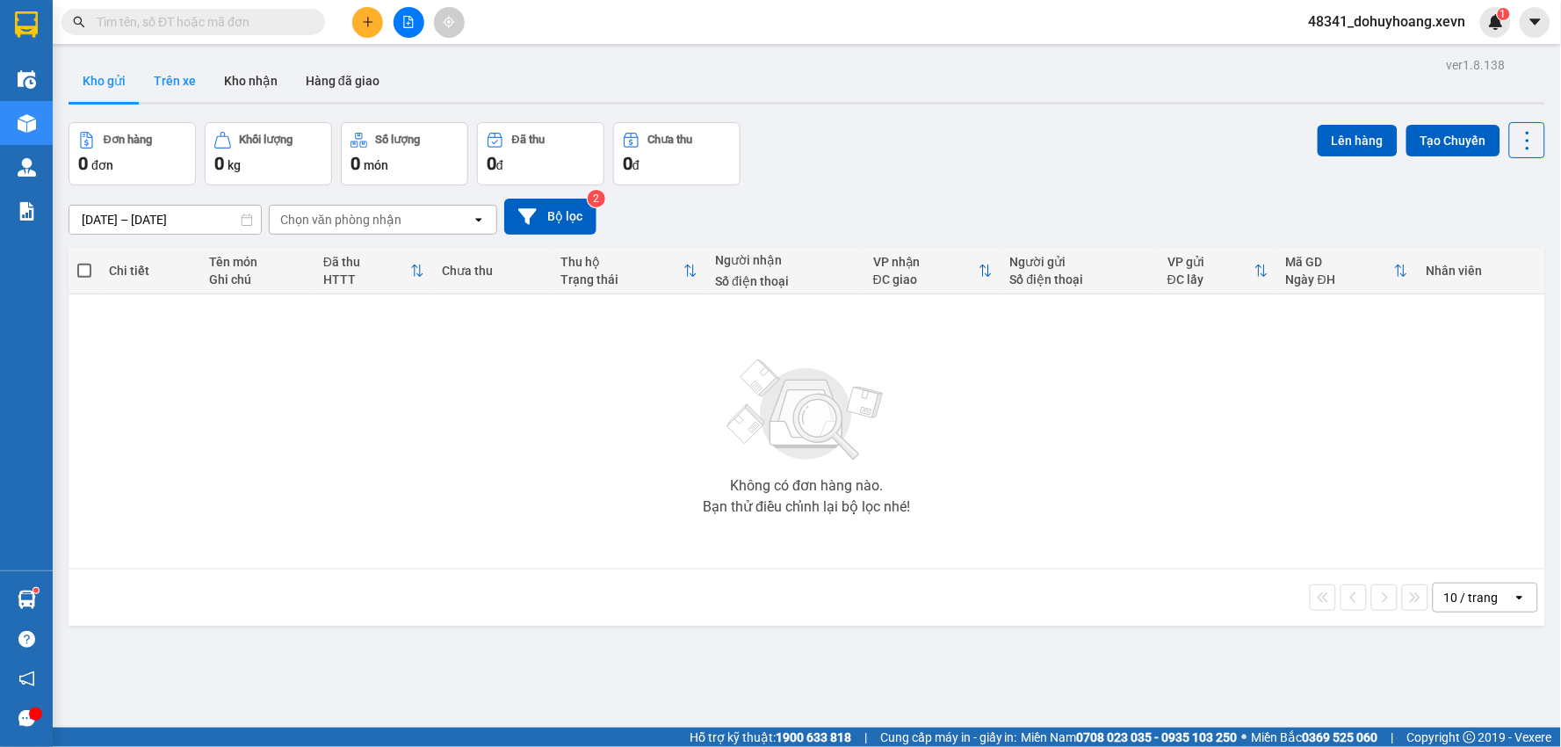
click at [182, 90] on button "Trên xe" at bounding box center [175, 81] width 70 height 42
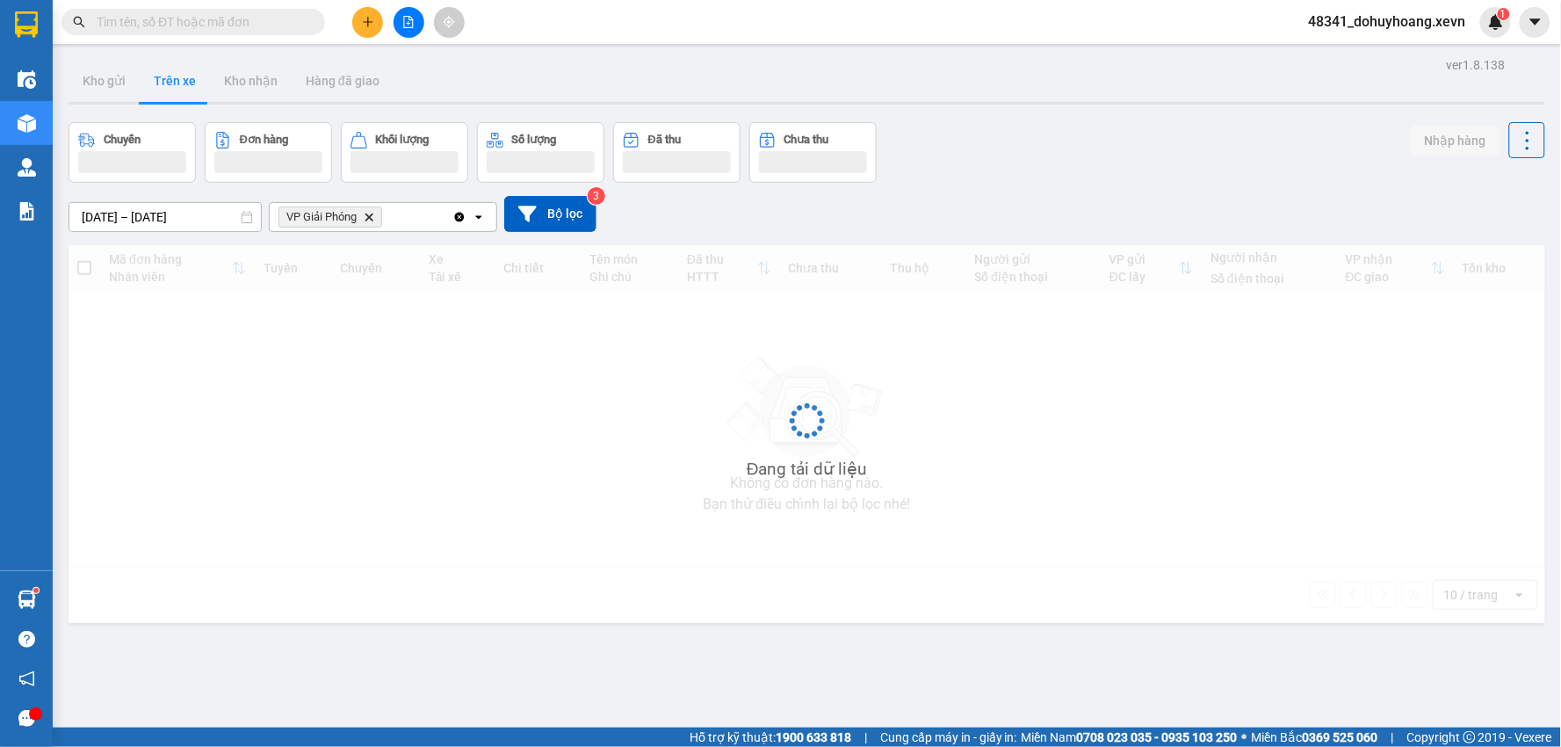
click at [182, 90] on button "Trên xe" at bounding box center [175, 81] width 70 height 42
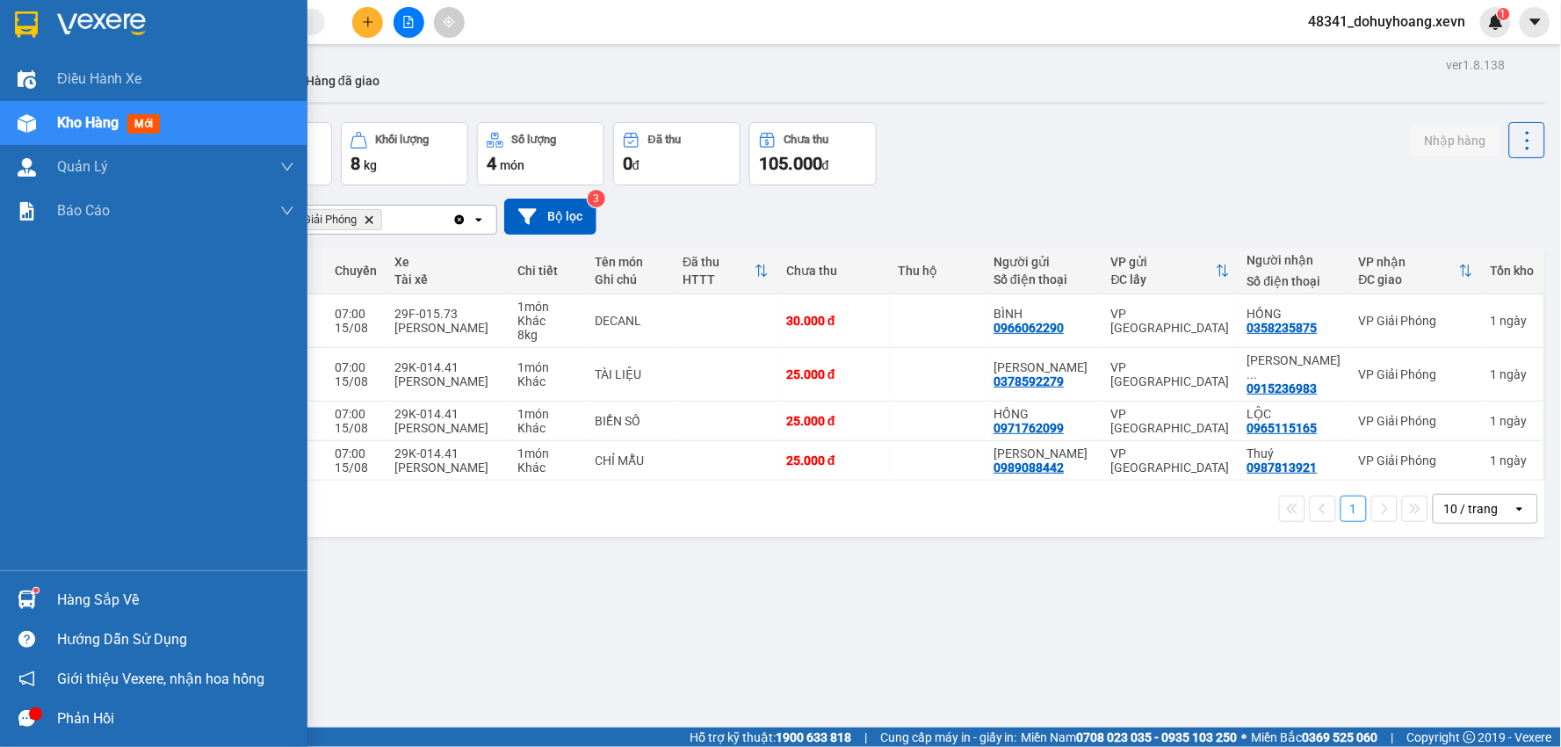
click at [39, 578] on div "Hàng sắp về Hướng dẫn sử dụng Giới thiệu Vexere, nhận hoa hồng Phản hồi" at bounding box center [153, 654] width 307 height 168
click at [20, 602] on img at bounding box center [27, 599] width 18 height 18
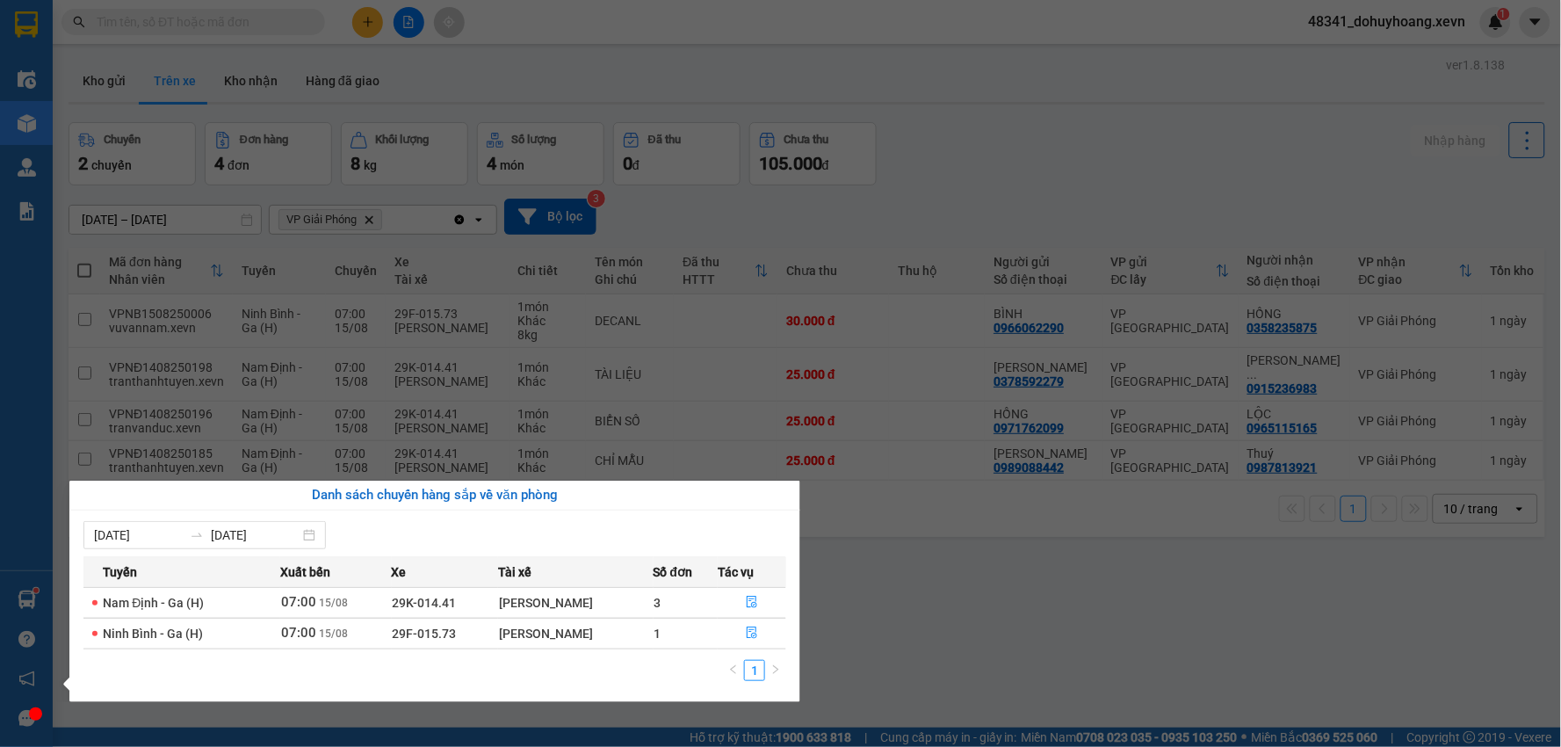
click at [998, 585] on section "Kết quả tìm kiếm ( 0 ) Bộ lọc No Data 48341_dohuyhoang.xevn 1 Điều hành xe Kho …" at bounding box center [780, 373] width 1561 height 747
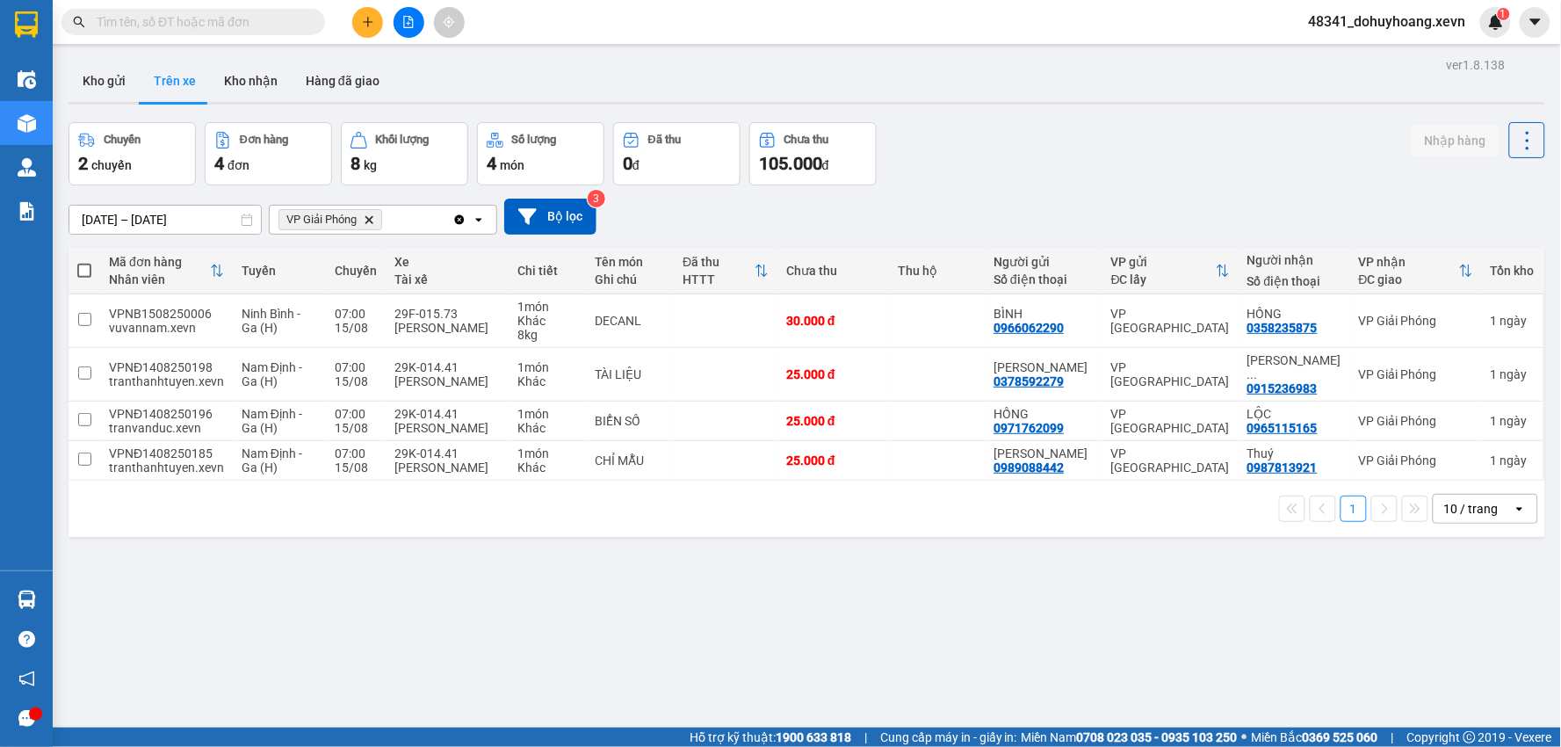
click at [30, 592] on img at bounding box center [27, 599] width 18 height 18
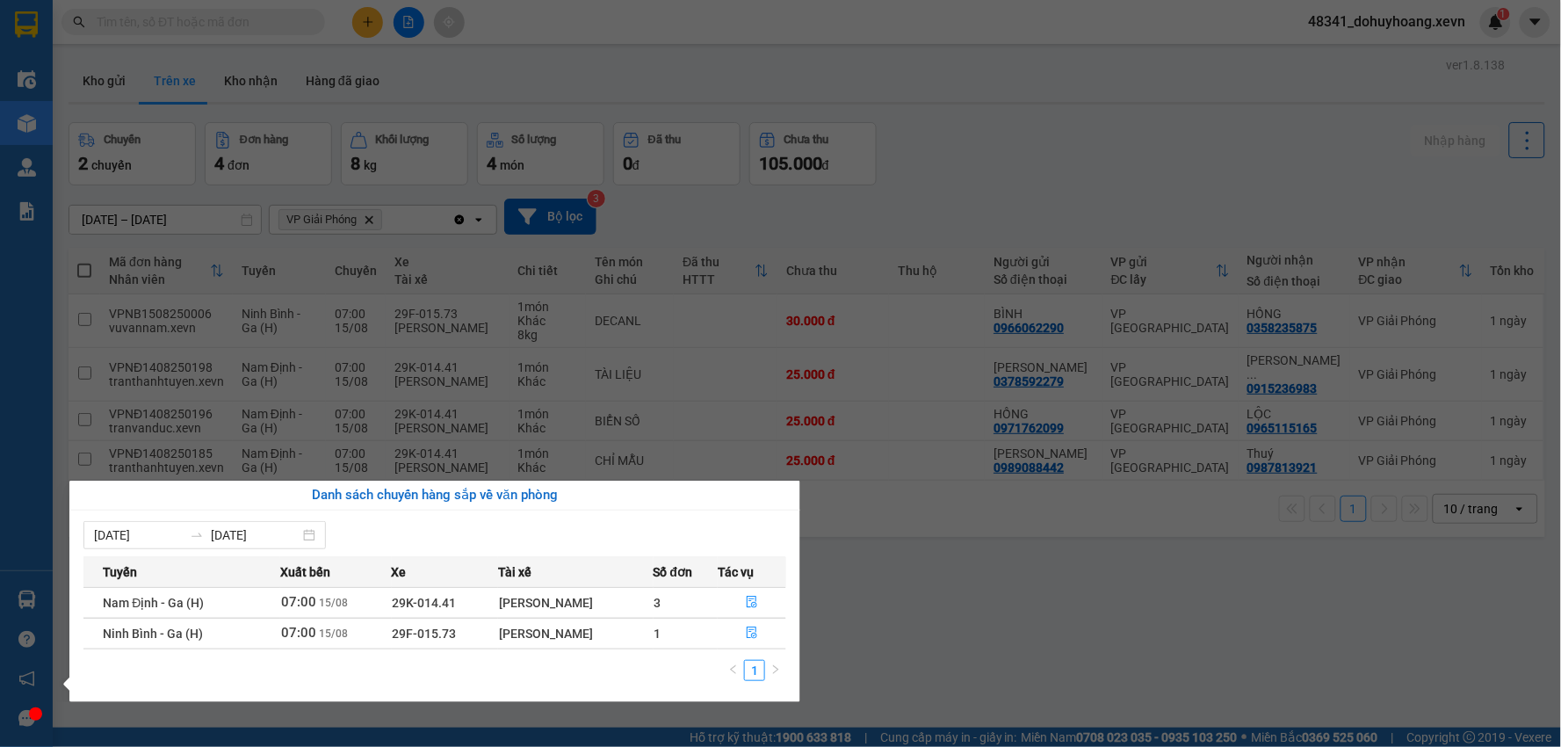
click at [593, 374] on section "Kết quả tìm kiếm ( 0 ) Bộ lọc No Data 48341_dohuyhoang.xevn 1 Điều hành xe Kho …" at bounding box center [780, 373] width 1561 height 747
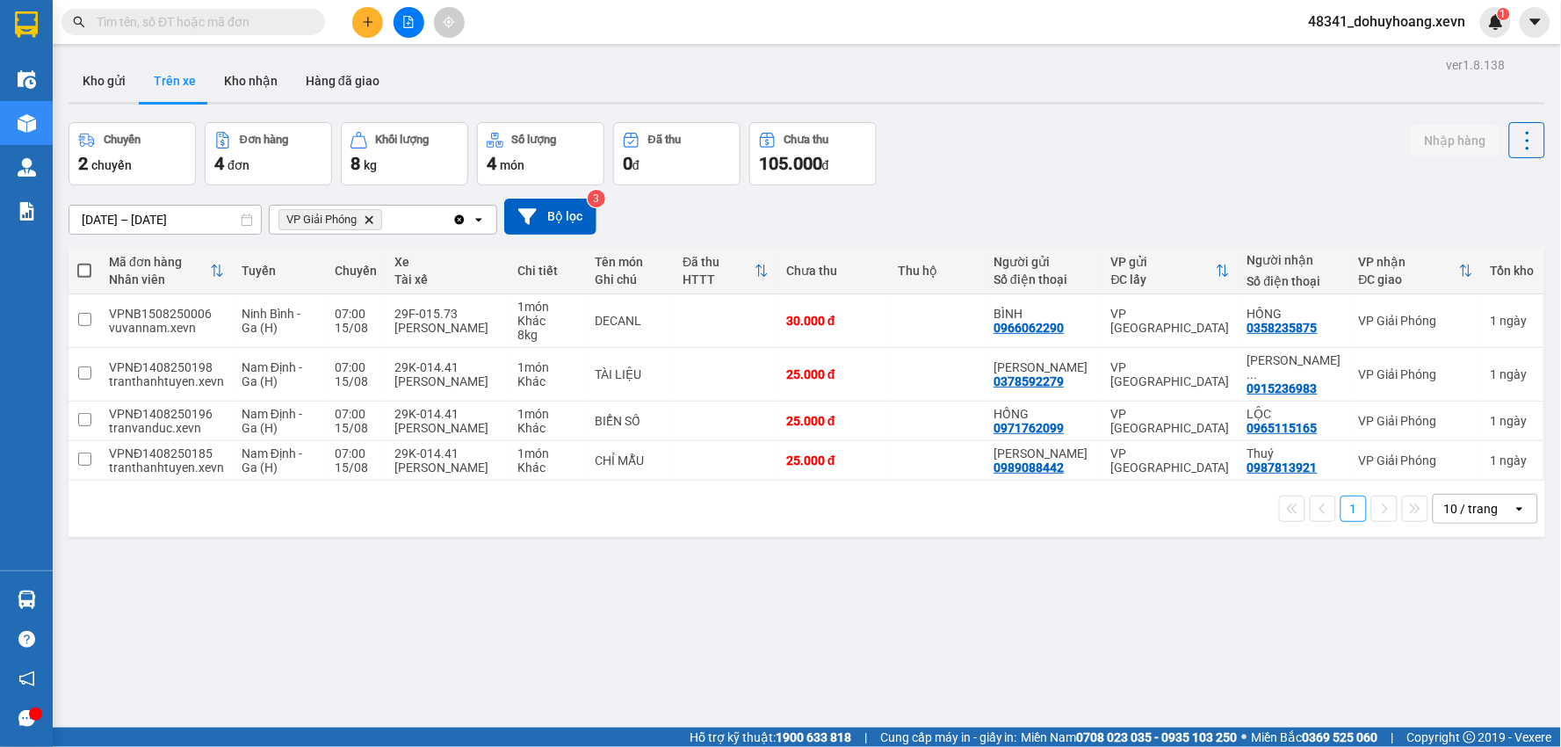
click at [571, 171] on div "4 món" at bounding box center [541, 163] width 108 height 25
click at [362, 62] on button "Hàng đã giao" at bounding box center [343, 81] width 102 height 42
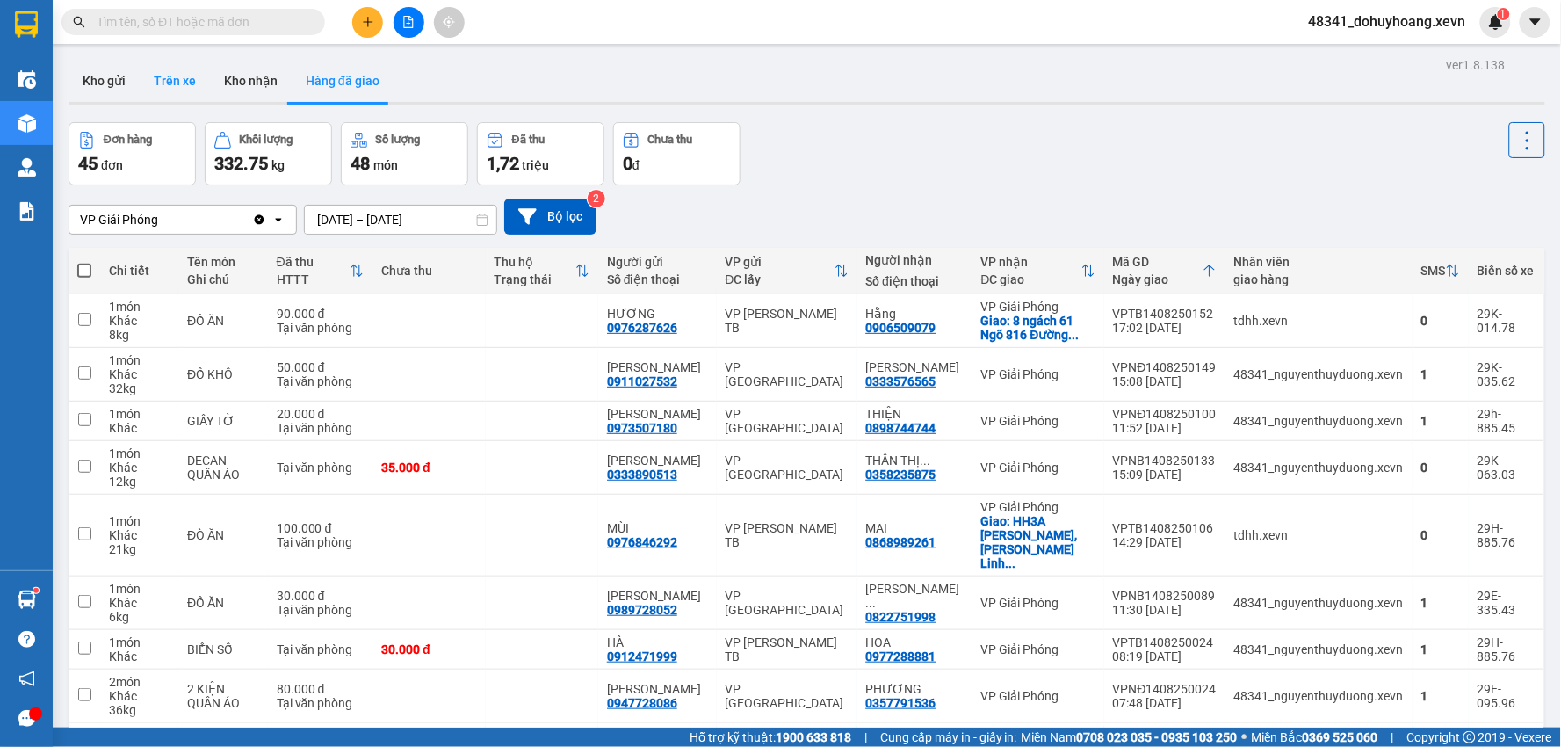
click at [165, 89] on button "Trên xe" at bounding box center [175, 81] width 70 height 42
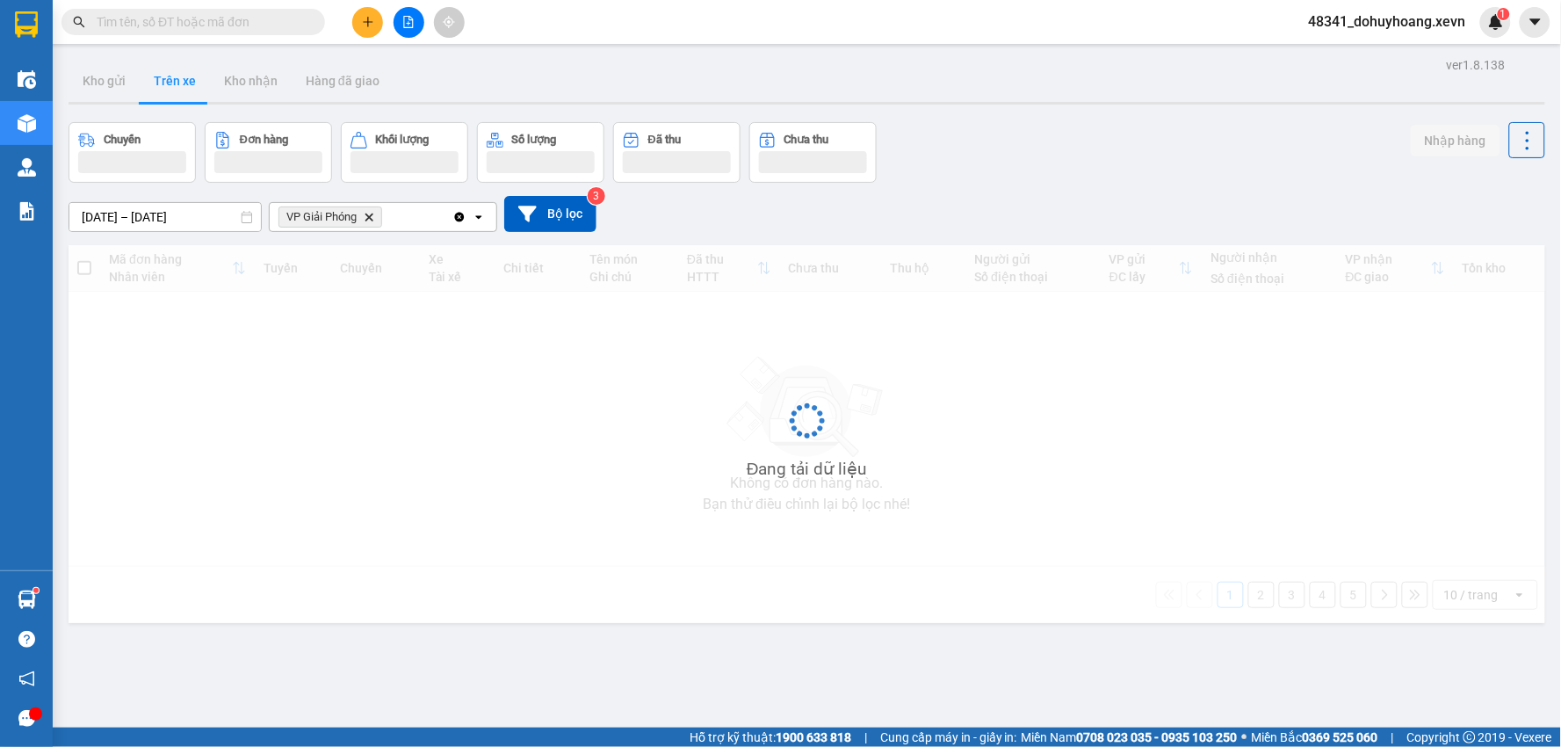
click at [162, 90] on button "Trên xe" at bounding box center [175, 81] width 70 height 42
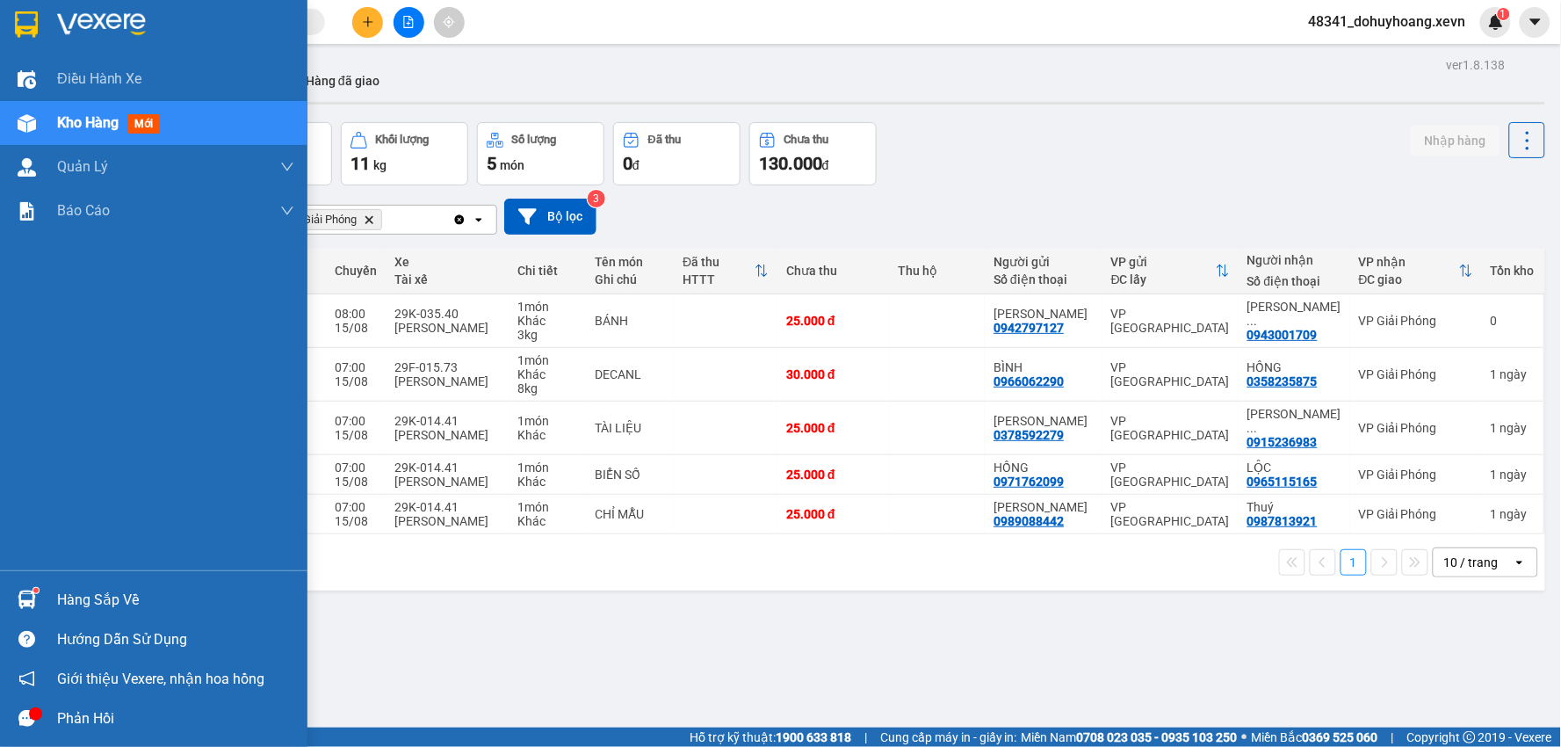
click at [66, 607] on div "Hàng sắp về" at bounding box center [175, 600] width 237 height 26
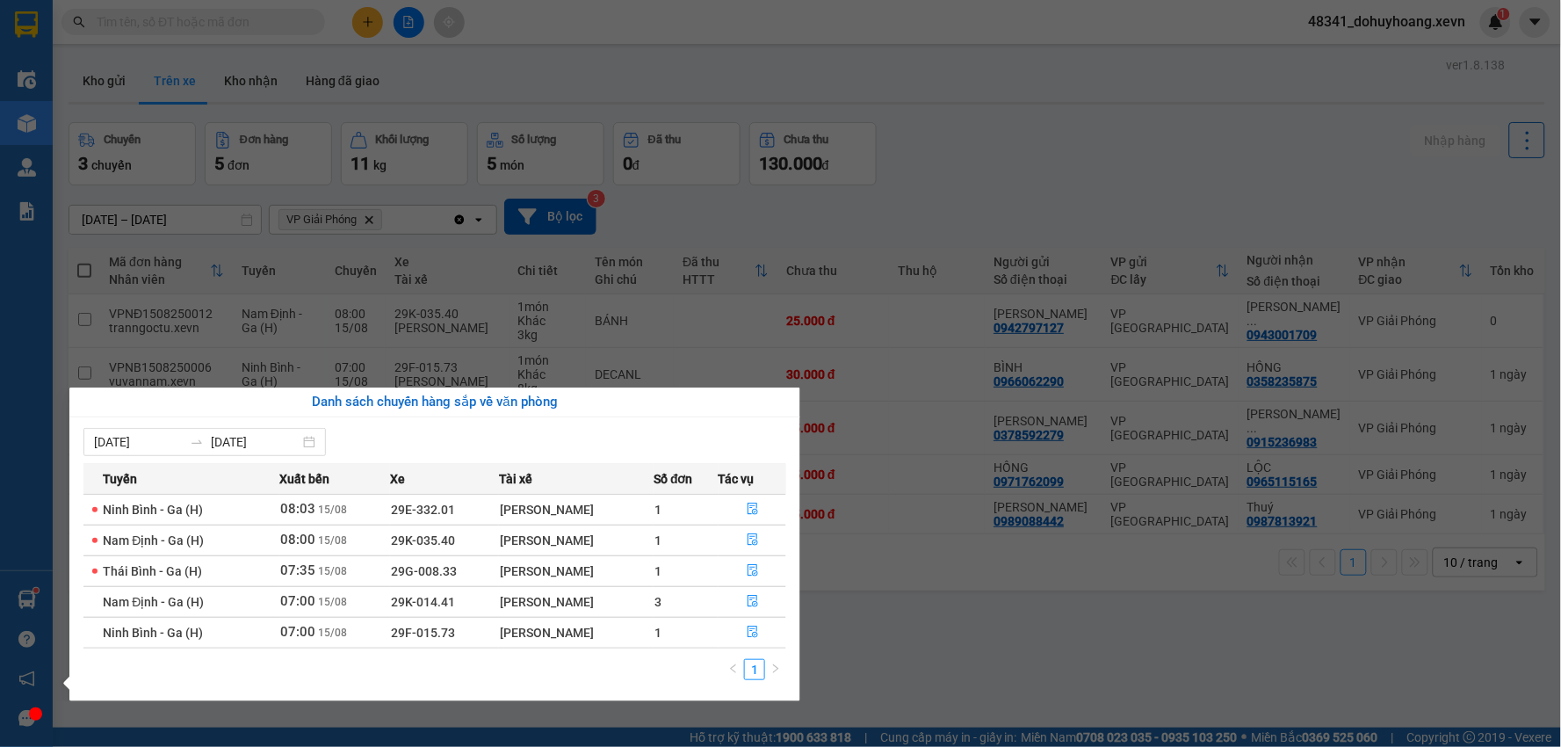
click at [1078, 598] on section "Kết quả tìm kiếm ( 0 ) Bộ lọc No Data 48341_dohuyhoang.xevn 1 Điều hành xe Kho …" at bounding box center [780, 373] width 1561 height 747
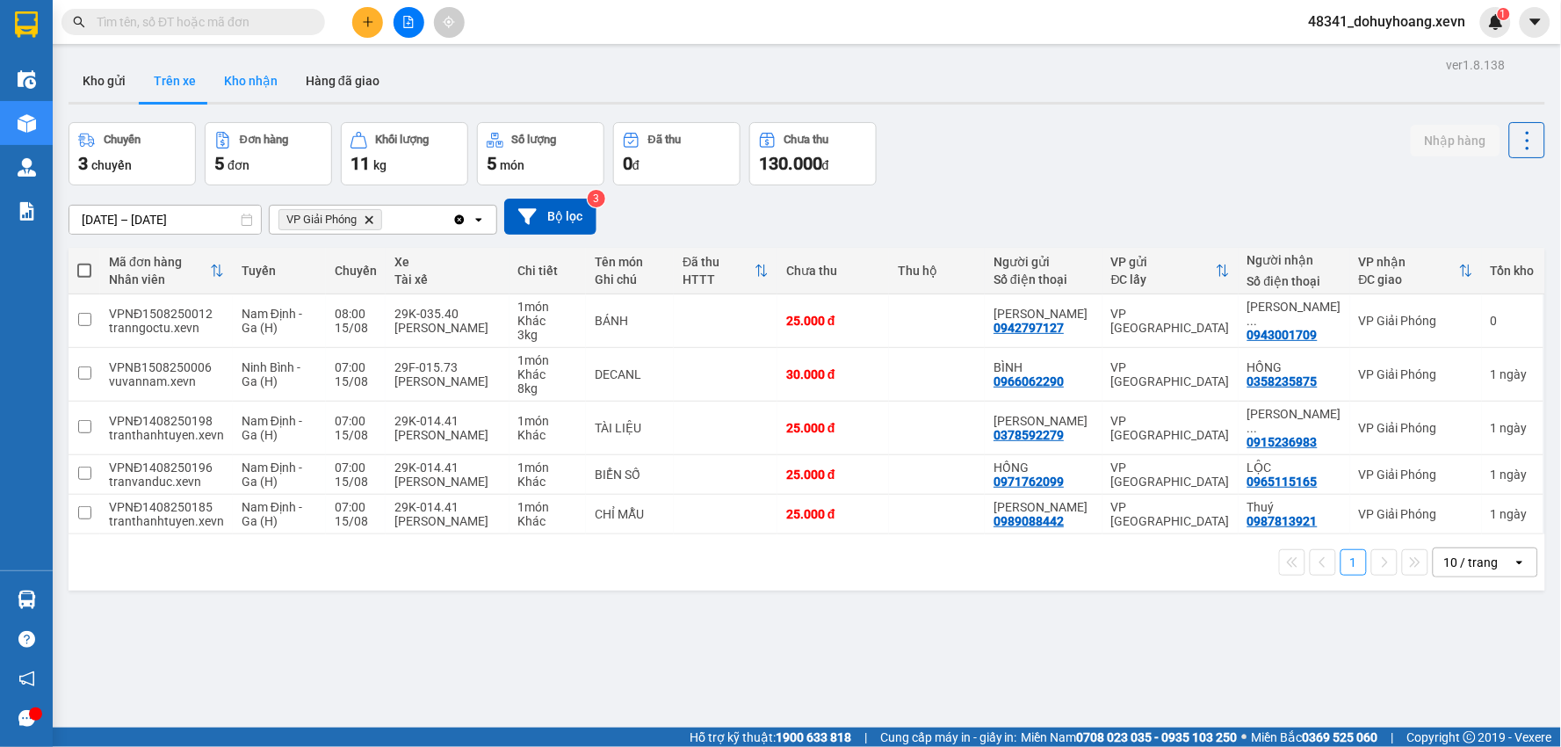
click at [265, 70] on button "Kho nhận" at bounding box center [251, 81] width 82 height 42
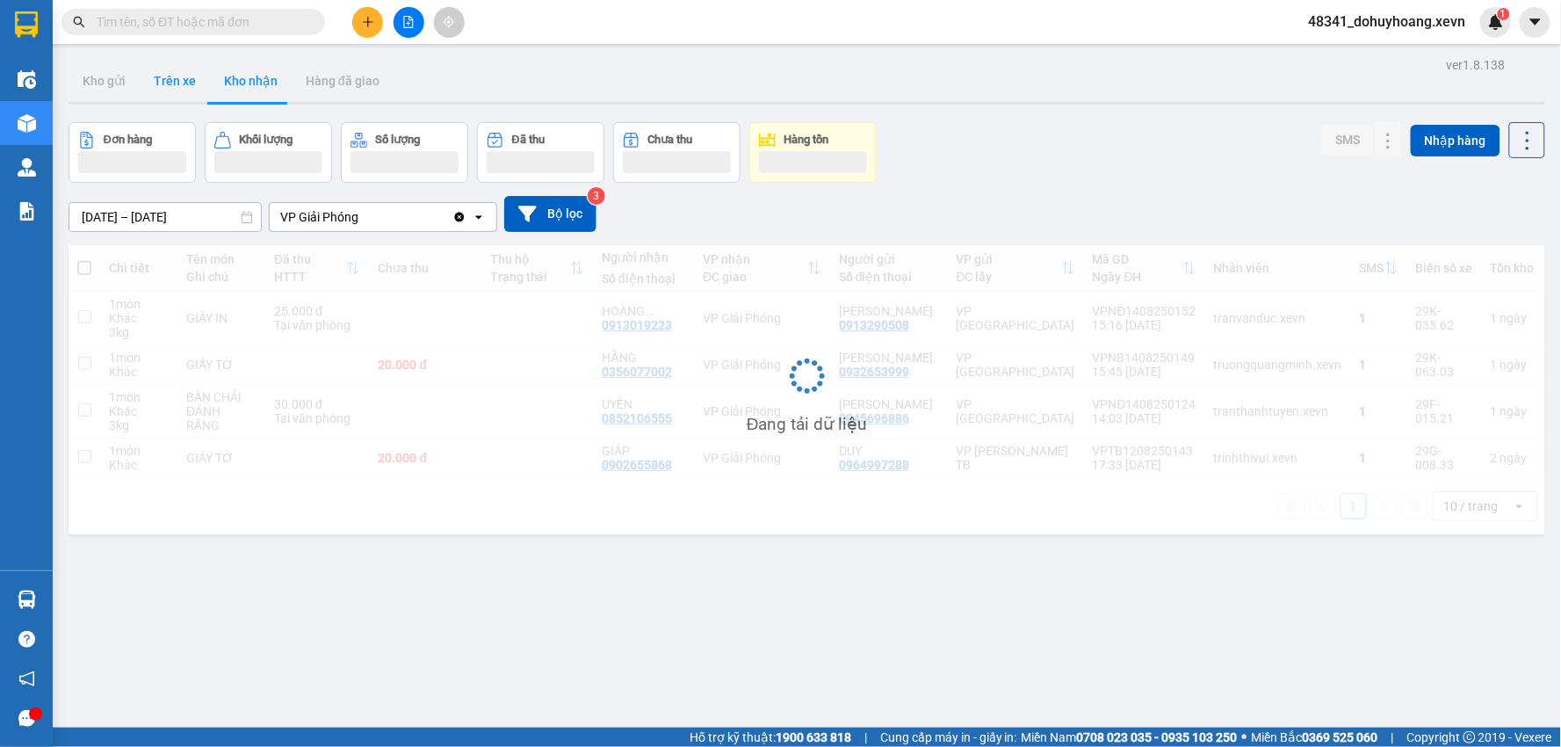
click at [183, 82] on button "Trên xe" at bounding box center [175, 81] width 70 height 42
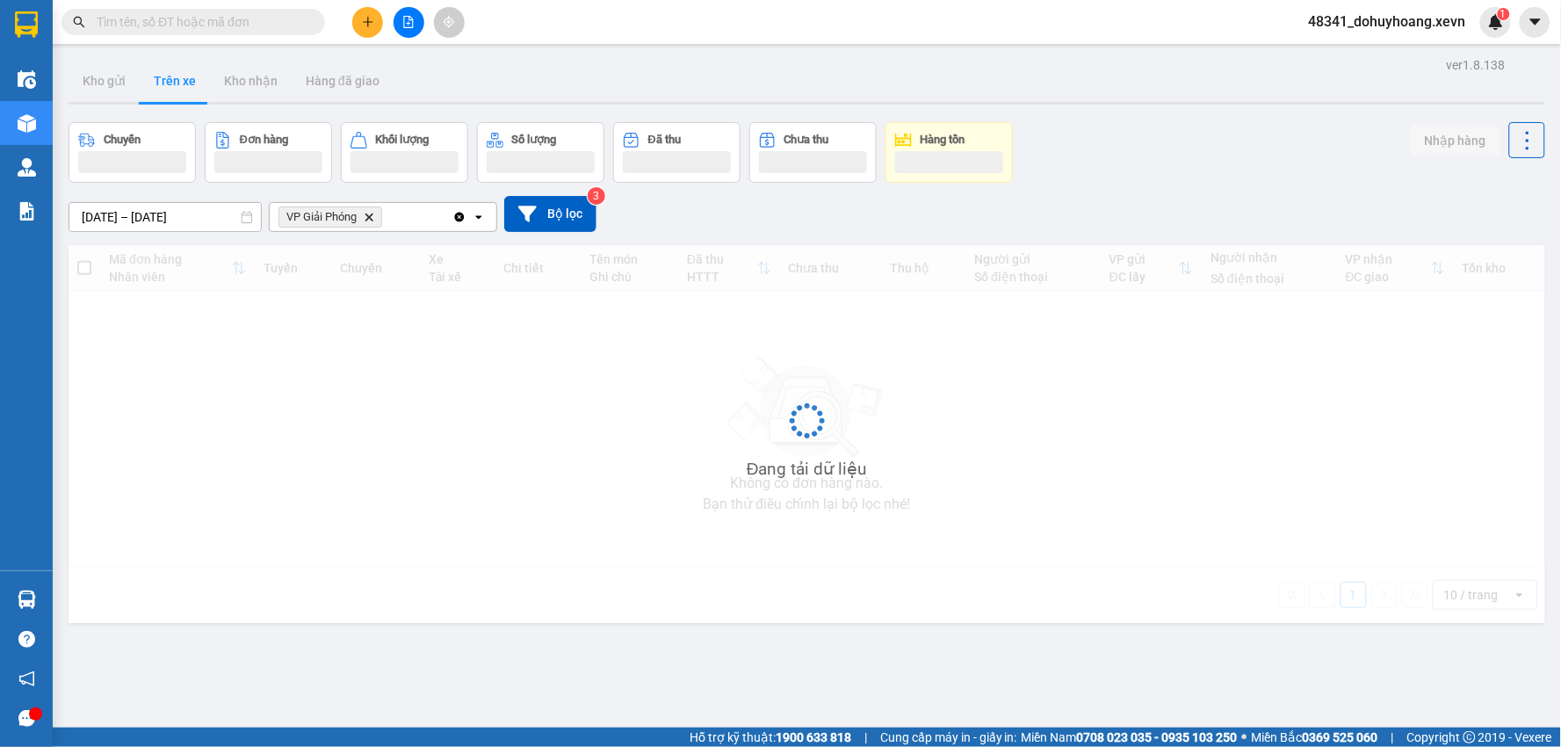
click at [183, 82] on button "Trên xe" at bounding box center [175, 81] width 70 height 42
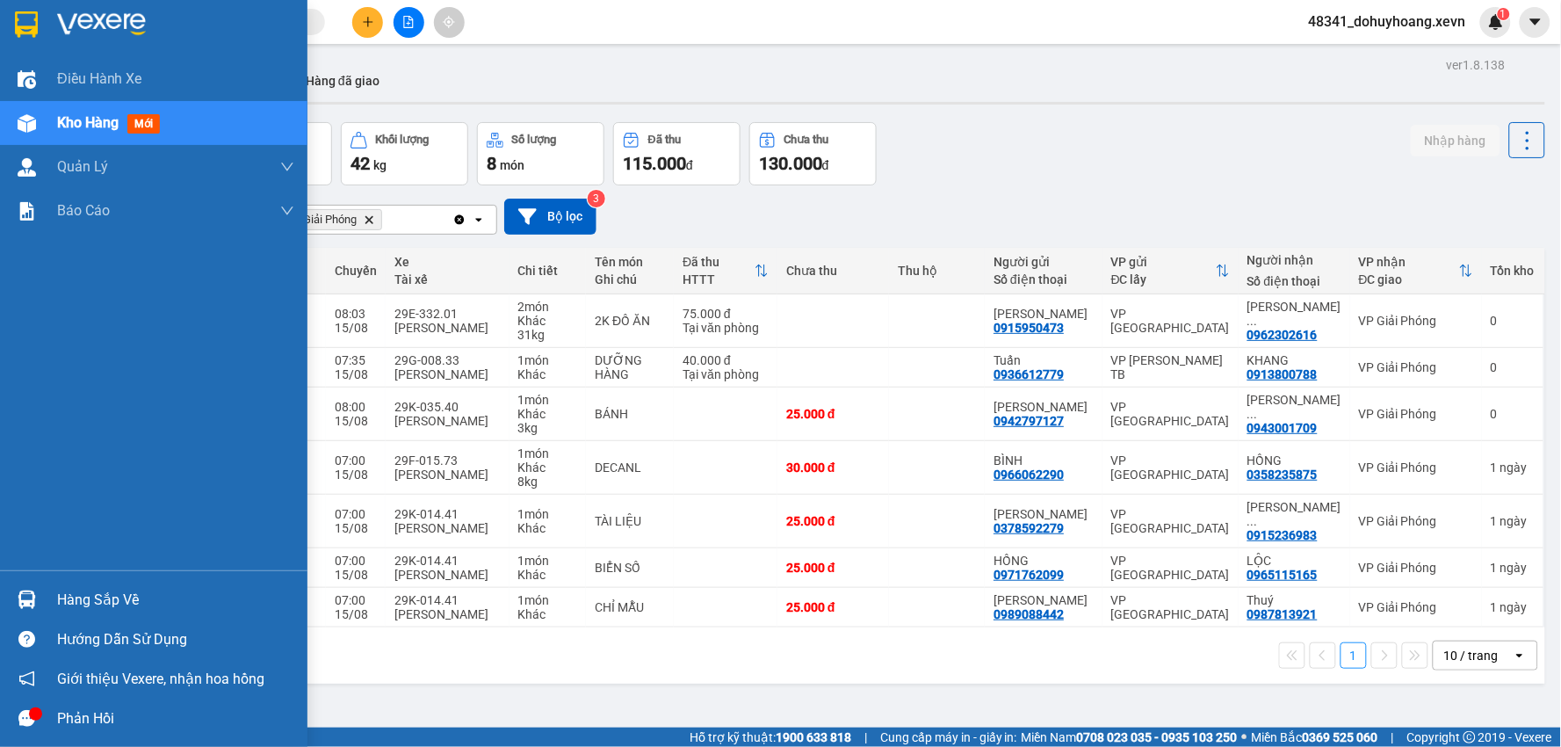
click at [100, 600] on div "Hàng sắp về" at bounding box center [175, 600] width 237 height 26
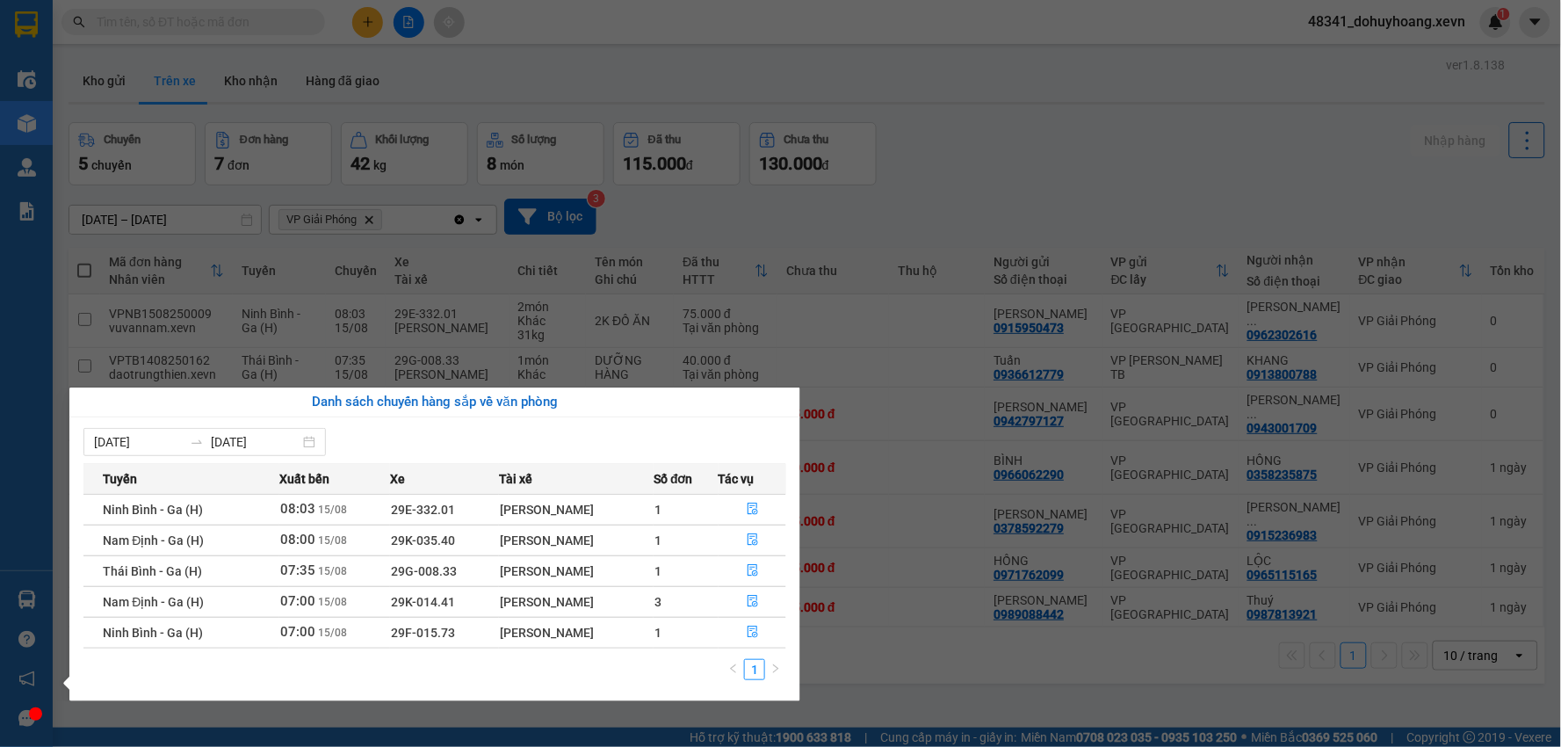
click at [334, 244] on section "Kết quả tìm kiếm ( 0 ) Bộ lọc No Data 48341_dohuyhoang.xevn 1 Điều hành xe Kho …" at bounding box center [780, 373] width 1561 height 747
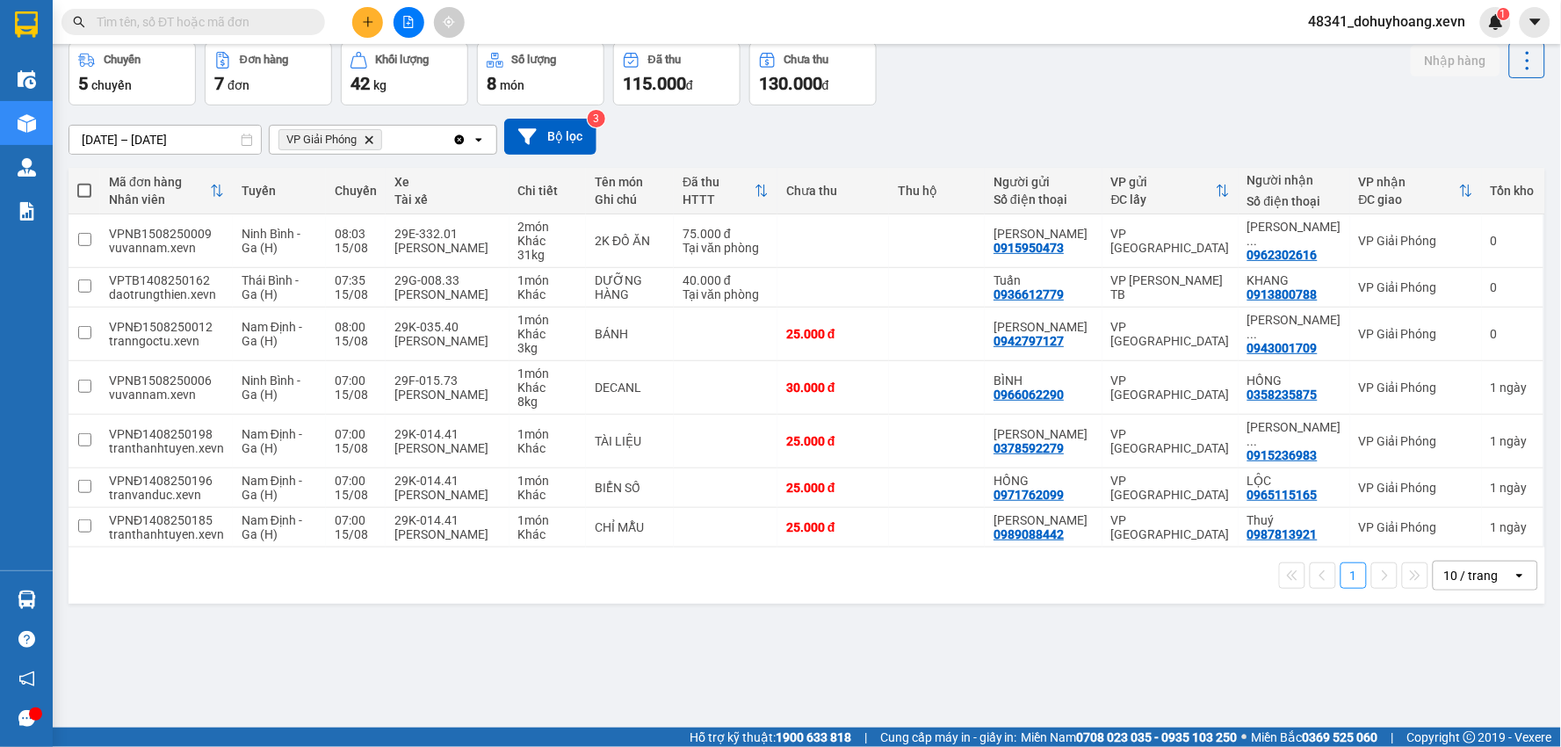
scroll to position [81, 0]
click at [472, 383] on div "29F-015.73" at bounding box center [447, 379] width 106 height 14
checkbox input "true"
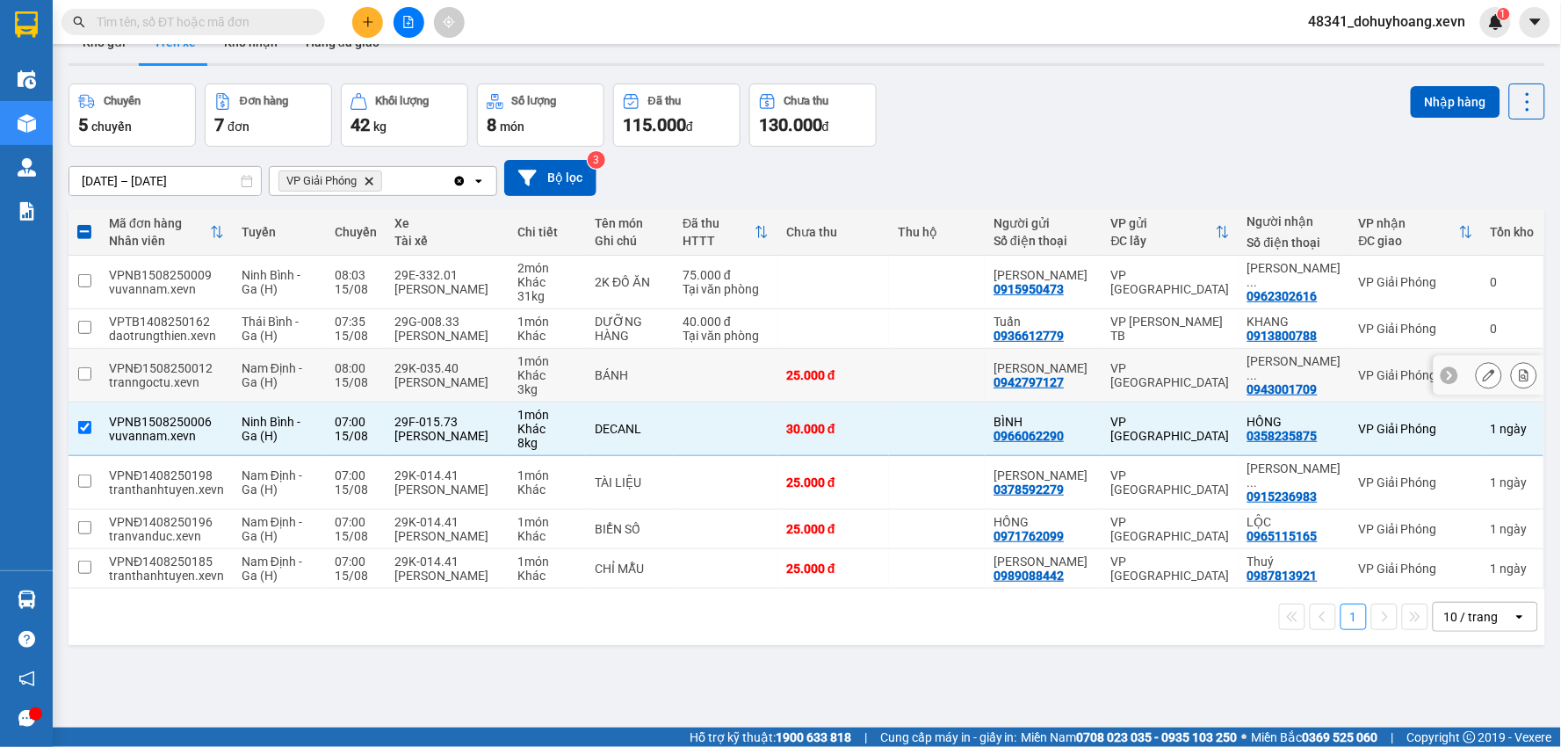
scroll to position [0, 0]
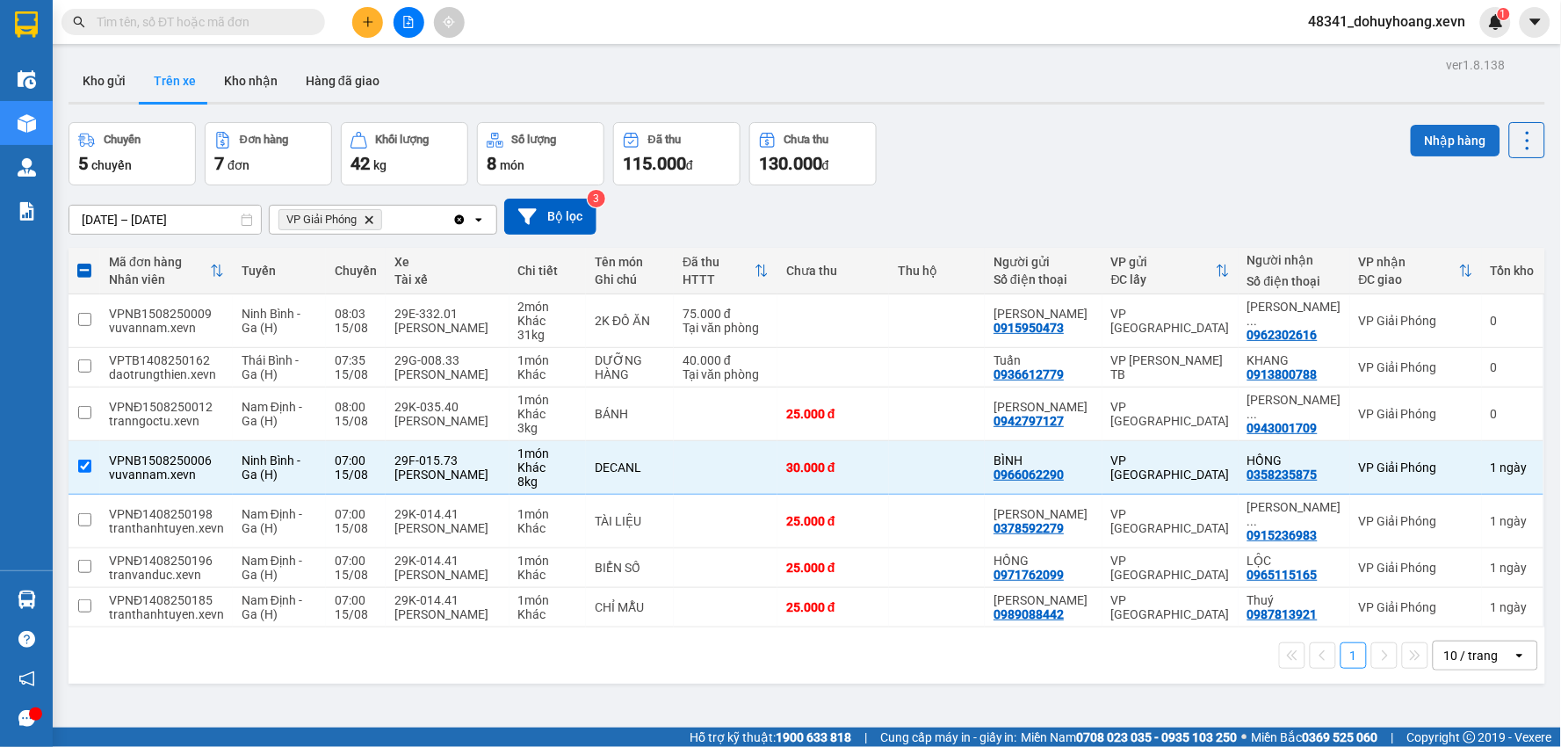
click at [1455, 126] on button "Nhập hàng" at bounding box center [1455, 141] width 90 height 32
click at [220, 83] on button "Kho nhận" at bounding box center [251, 81] width 82 height 42
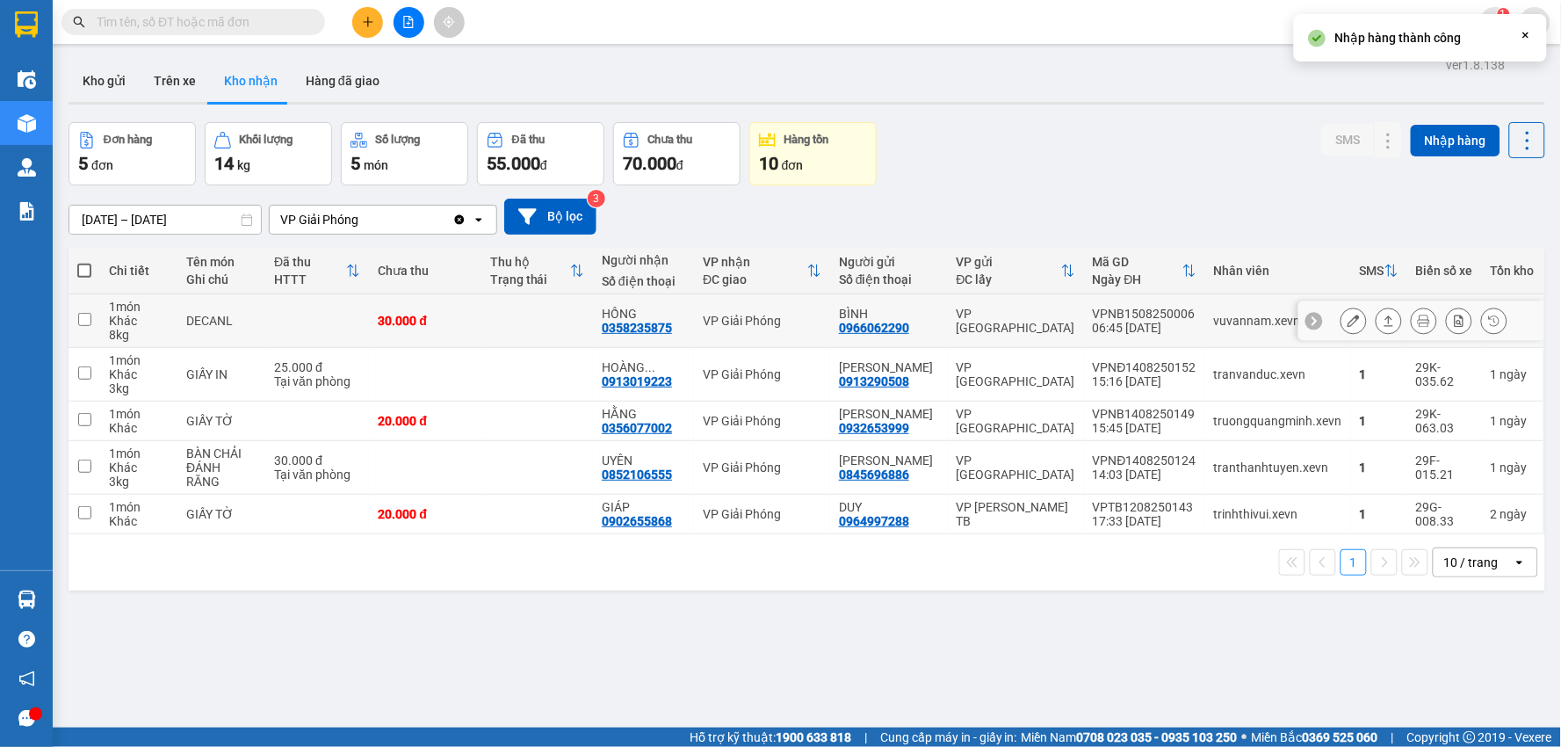
click at [1231, 318] on div "vuvannam.xevn" at bounding box center [1278, 321] width 128 height 14
checkbox input "true"
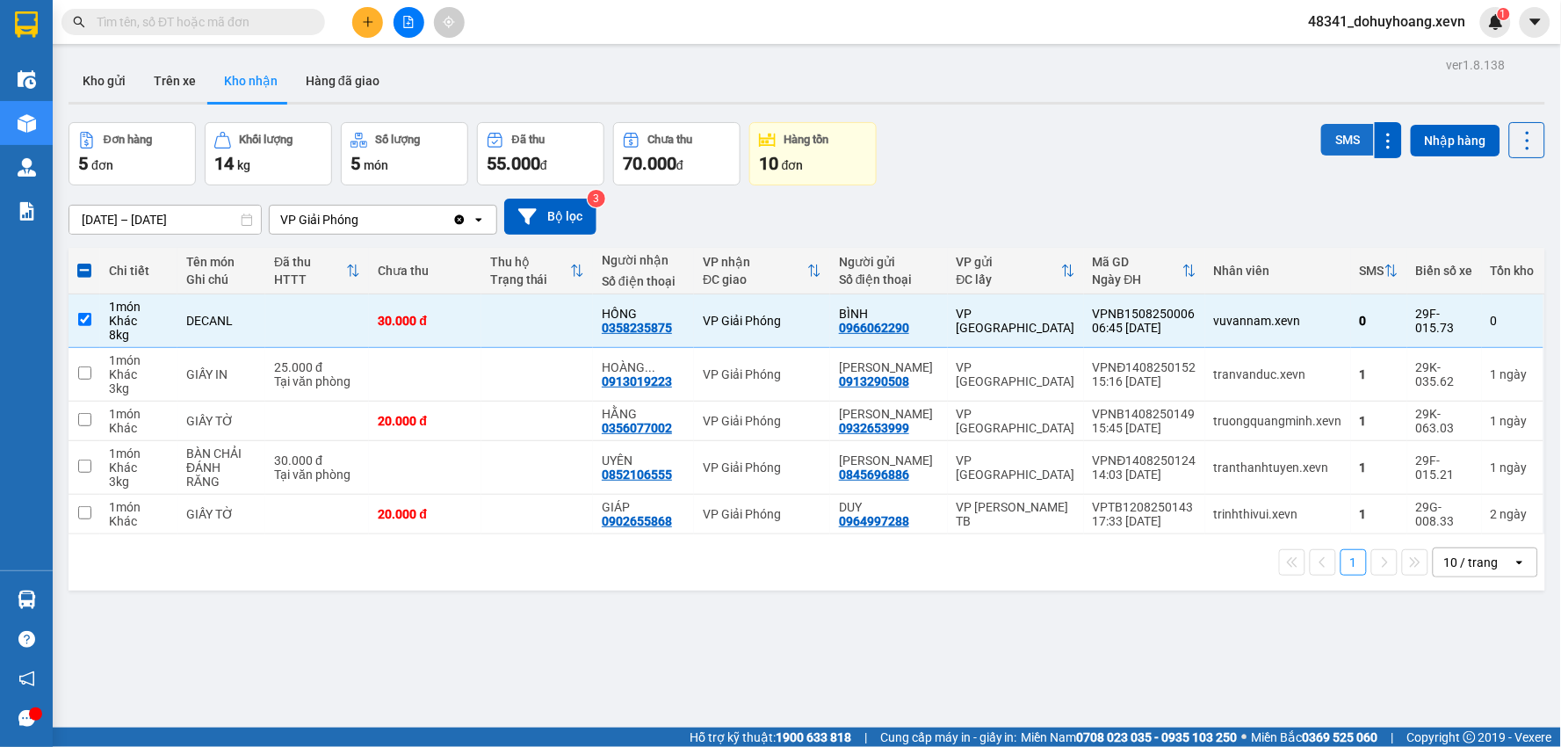
click at [1321, 148] on button "SMS" at bounding box center [1347, 140] width 53 height 32
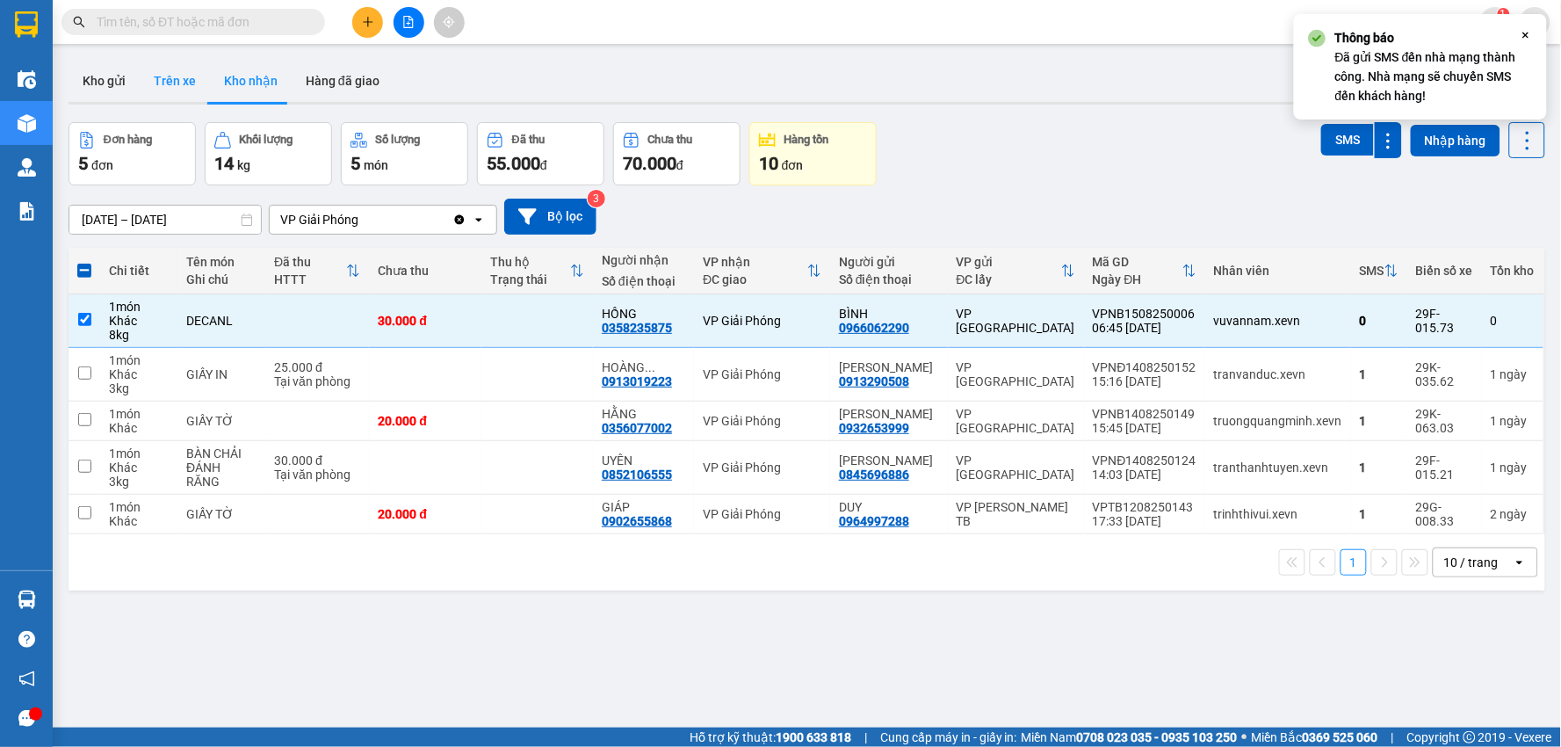
click at [158, 81] on button "Trên xe" at bounding box center [175, 81] width 70 height 42
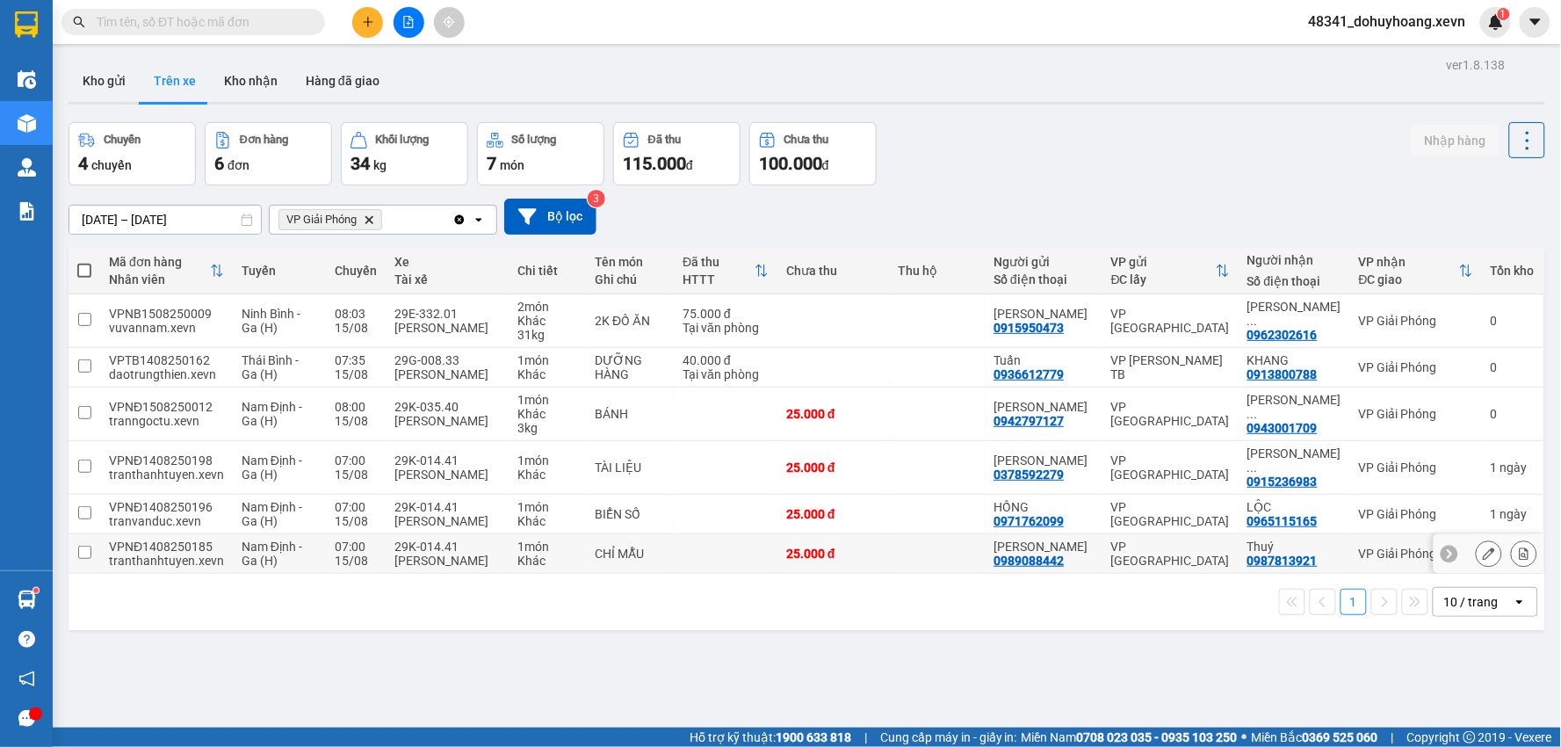
click at [830, 573] on td "25.000 đ" at bounding box center [833, 554] width 112 height 40
checkbox input "true"
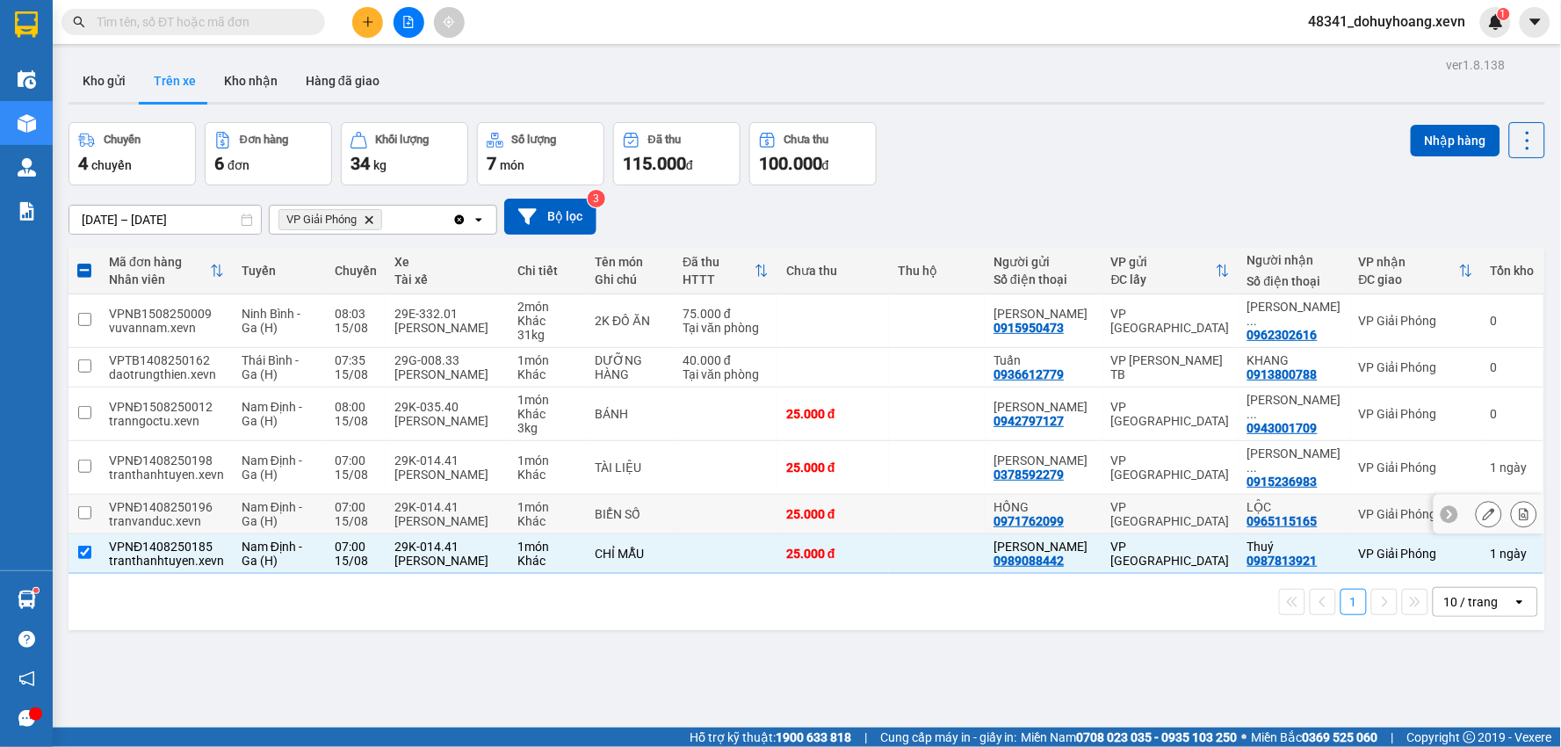
click at [824, 515] on div "25.000 đ" at bounding box center [833, 514] width 94 height 14
checkbox input "true"
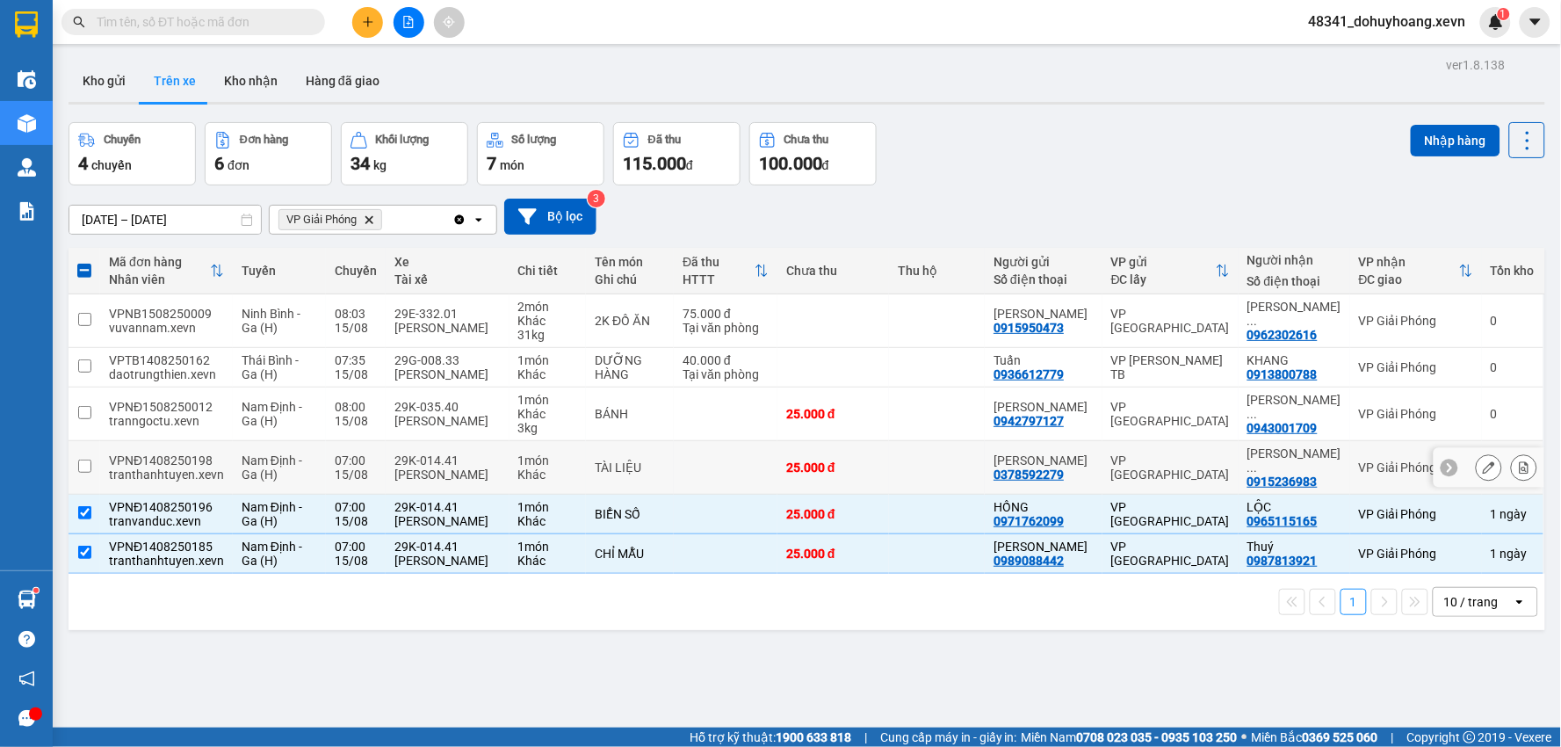
click at [859, 479] on td "25.000 đ" at bounding box center [833, 468] width 112 height 54
checkbox input "true"
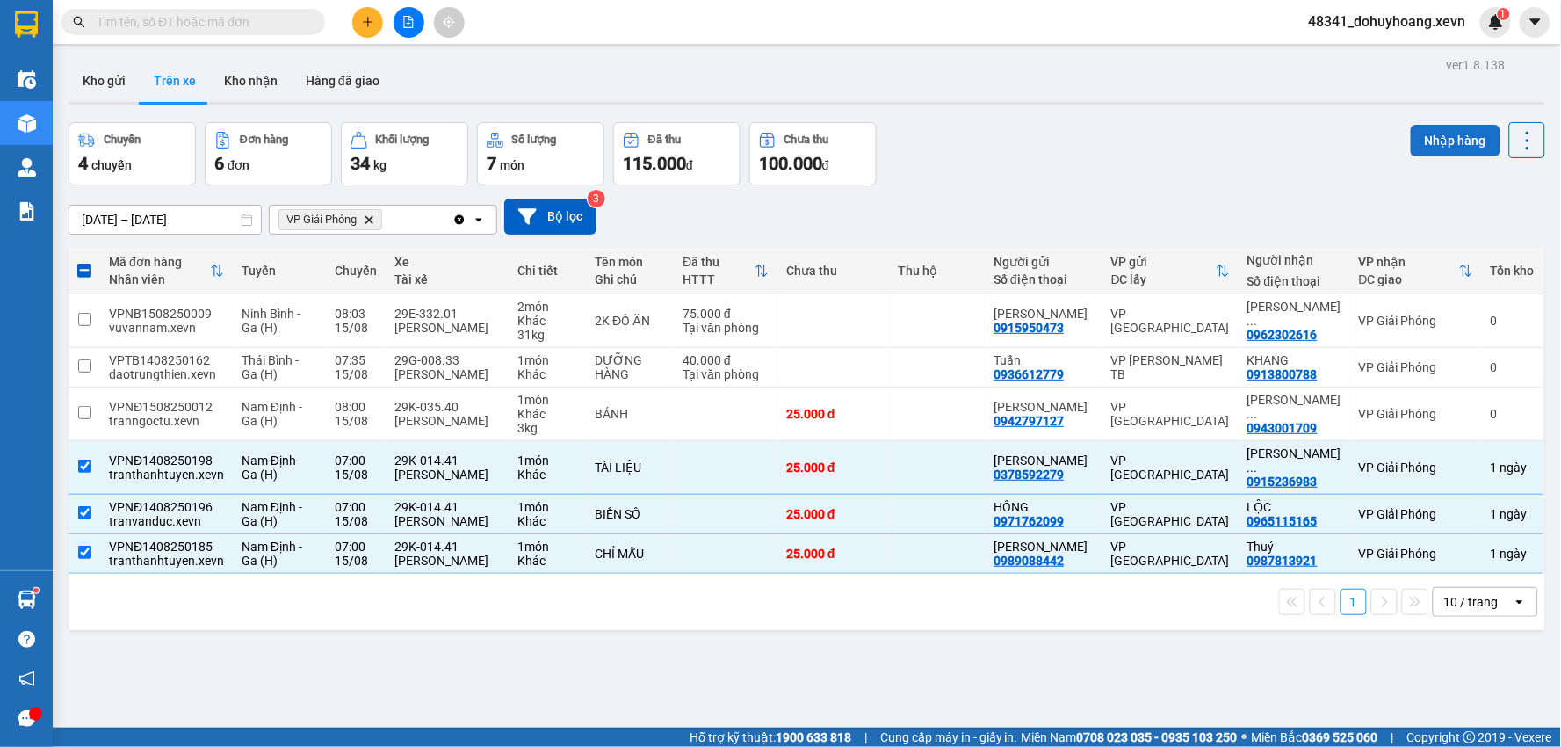
click at [1418, 144] on button "Nhập hàng" at bounding box center [1455, 141] width 90 height 32
click at [256, 79] on button "Kho nhận" at bounding box center [251, 81] width 82 height 42
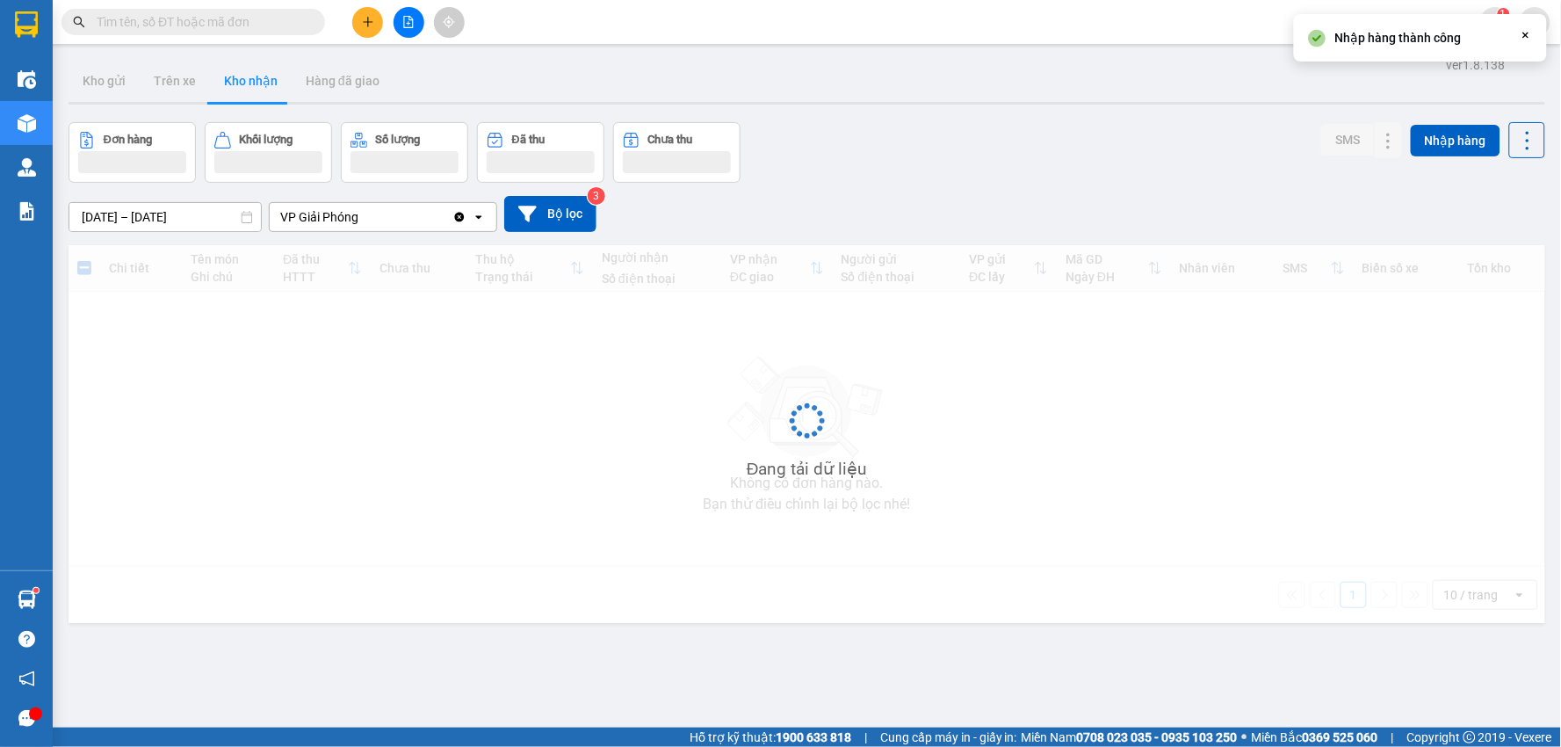
click at [256, 79] on button "Kho nhận" at bounding box center [251, 81] width 82 height 42
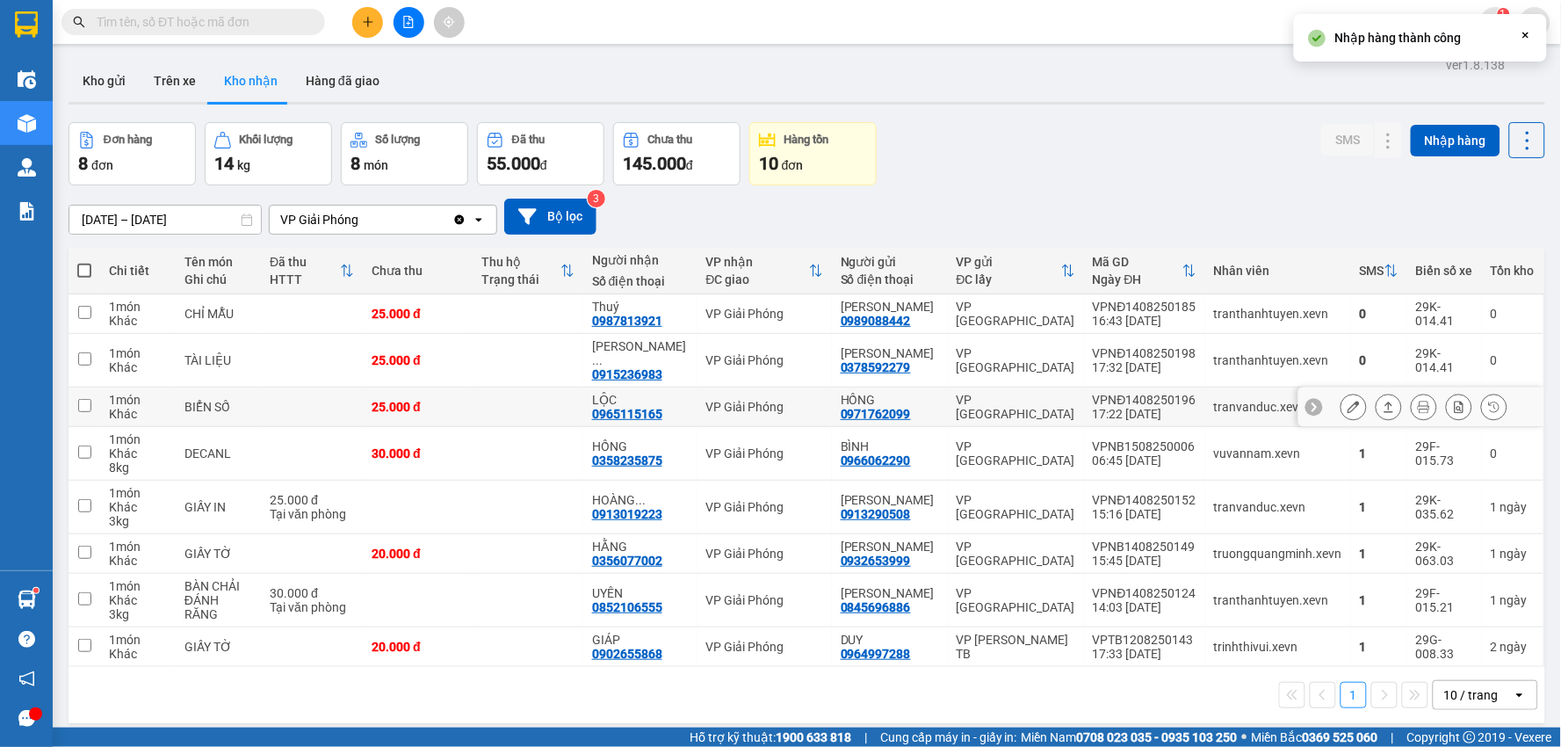
click at [1298, 416] on div at bounding box center [1421, 407] width 246 height 40
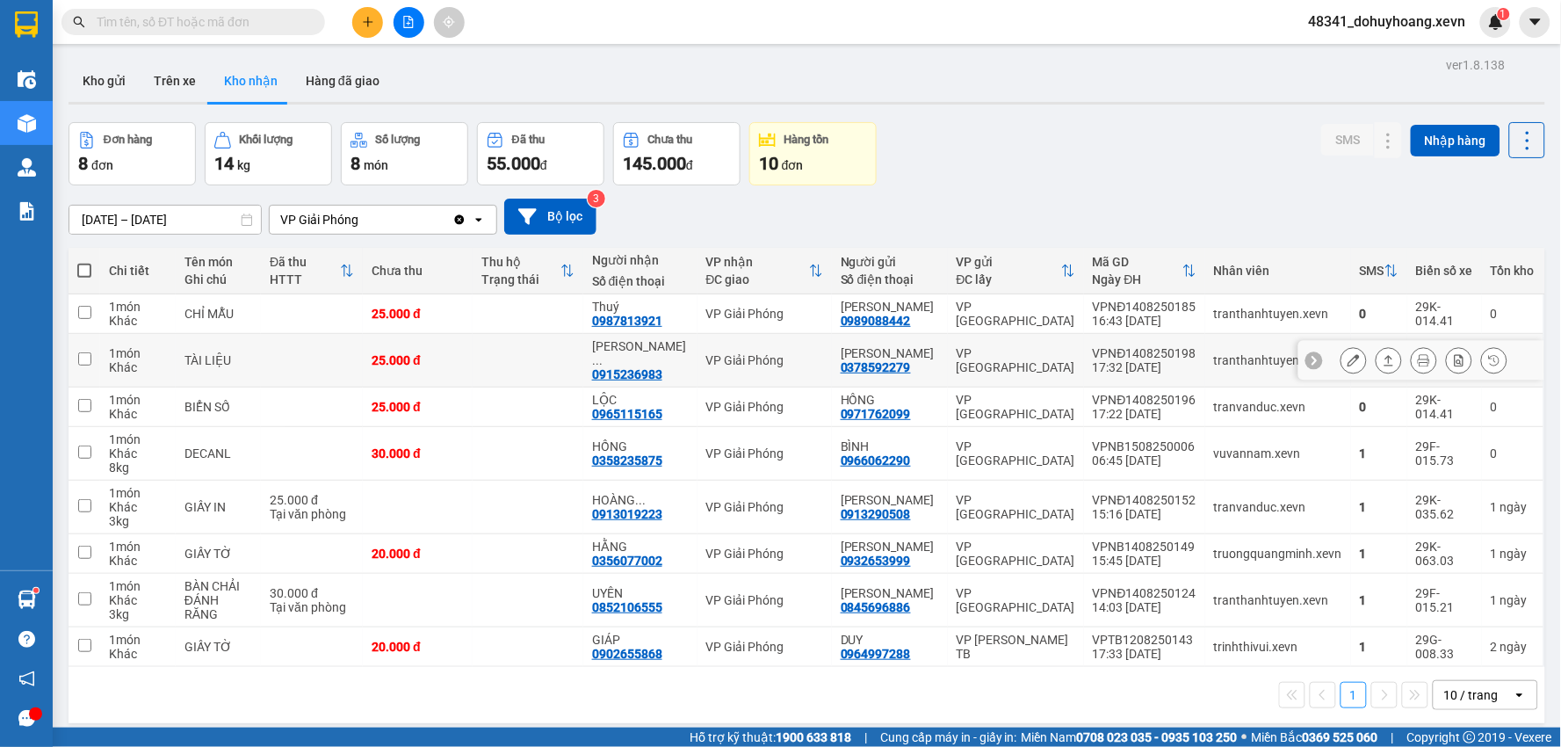
click at [1272, 367] on div "tranthanhtuyen.xevn" at bounding box center [1278, 360] width 128 height 14
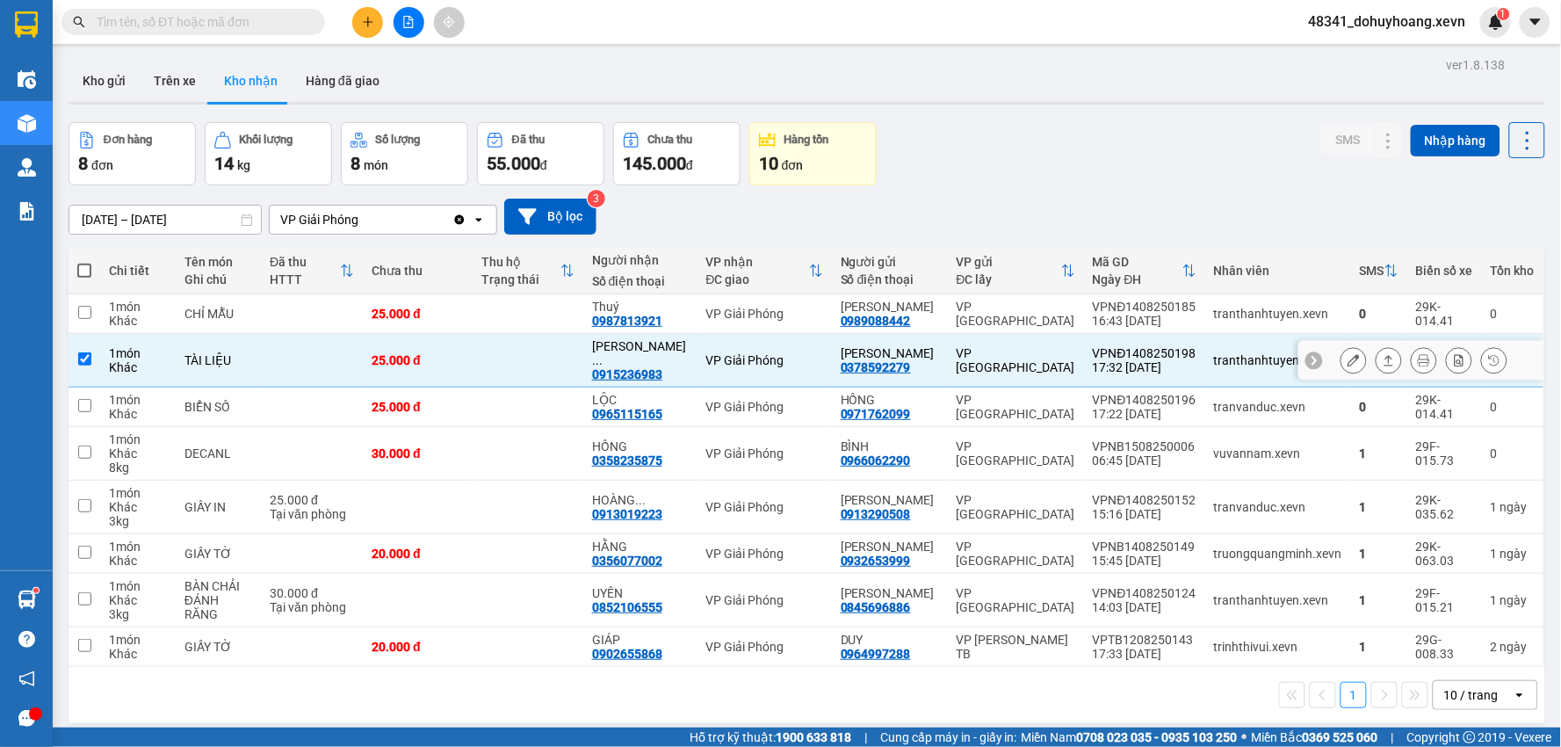
checkbox input "true"
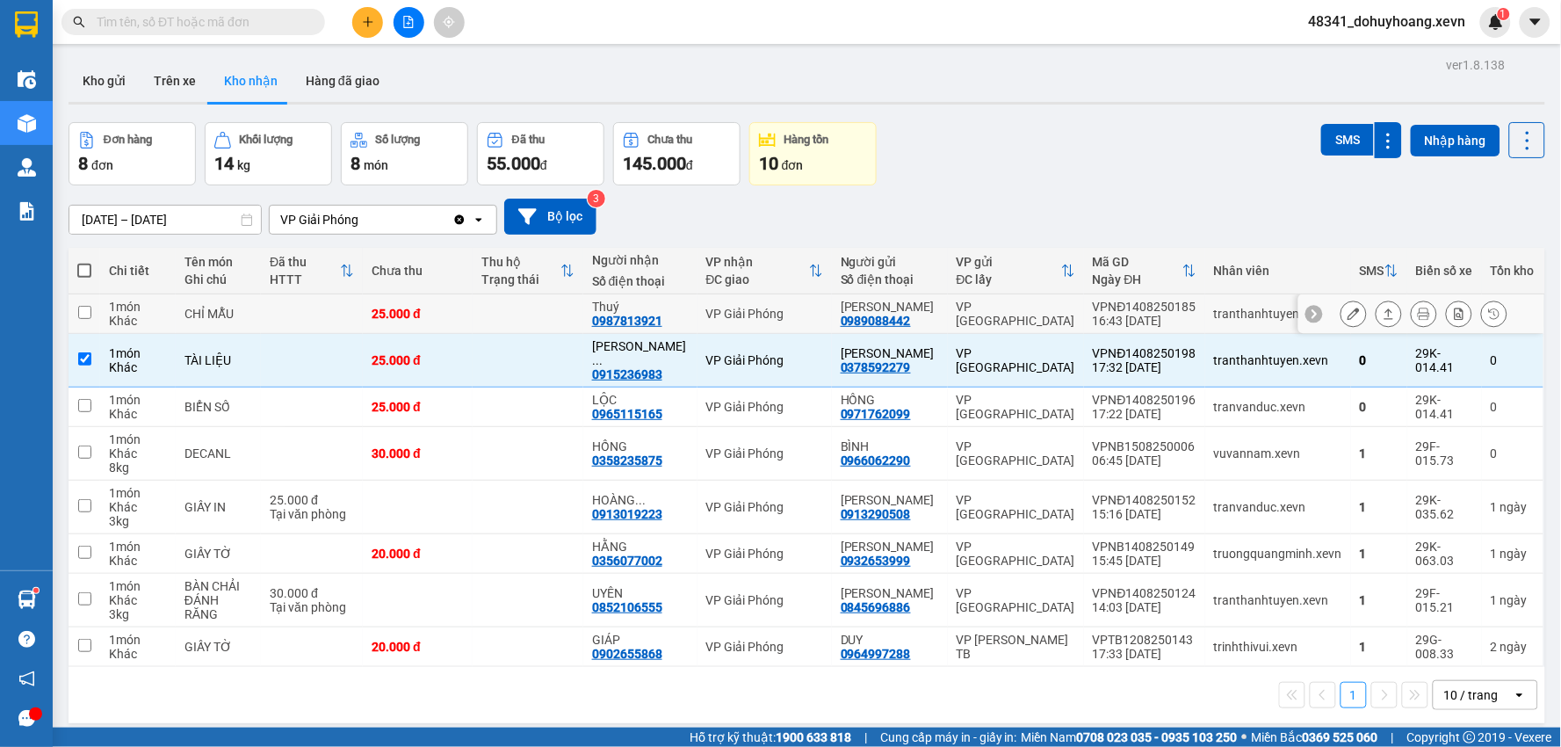
click at [1269, 334] on td "tranthanhtuyen.xevn" at bounding box center [1278, 314] width 146 height 40
checkbox input "true"
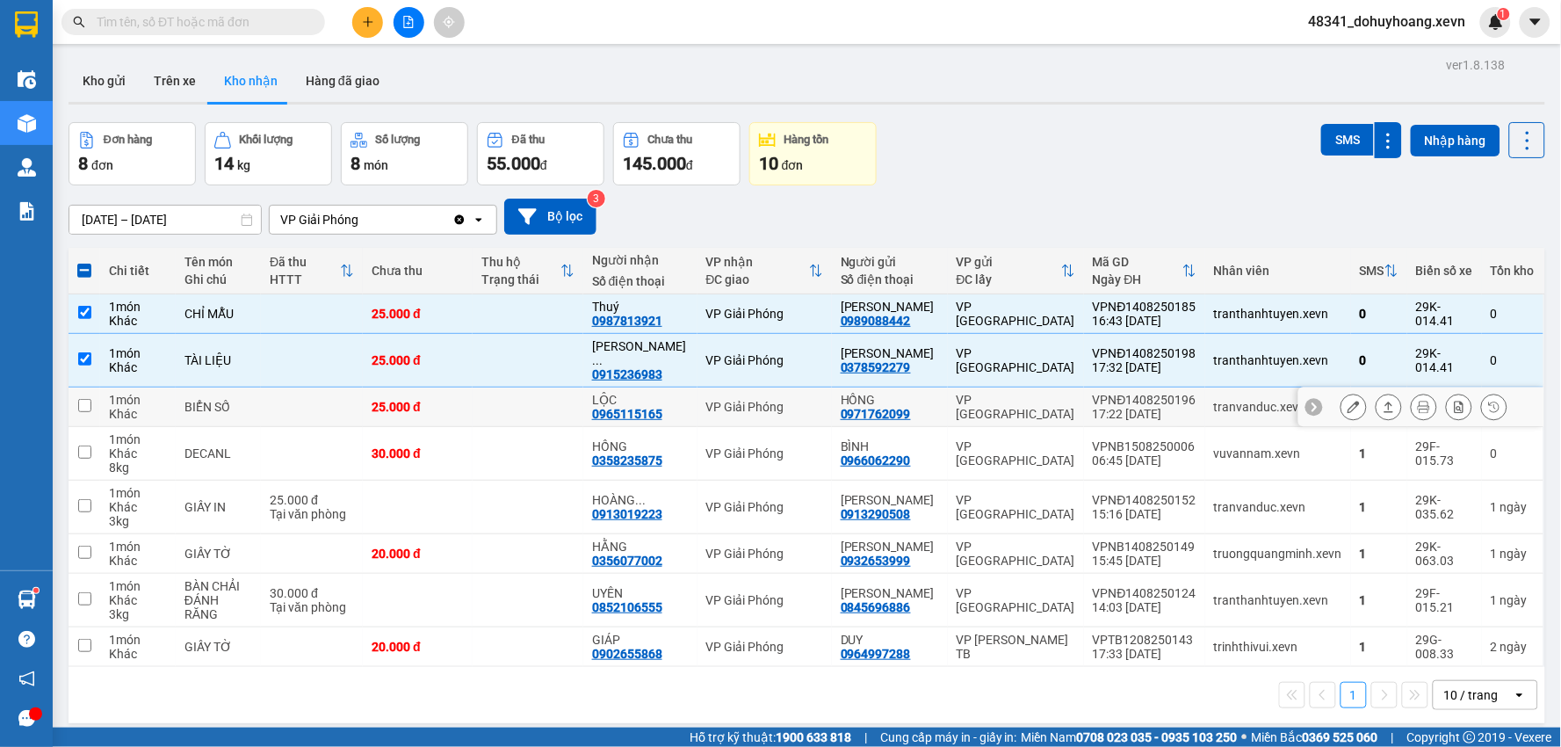
click at [1284, 409] on td "tranvanduc.xevn" at bounding box center [1278, 407] width 146 height 40
checkbox input "true"
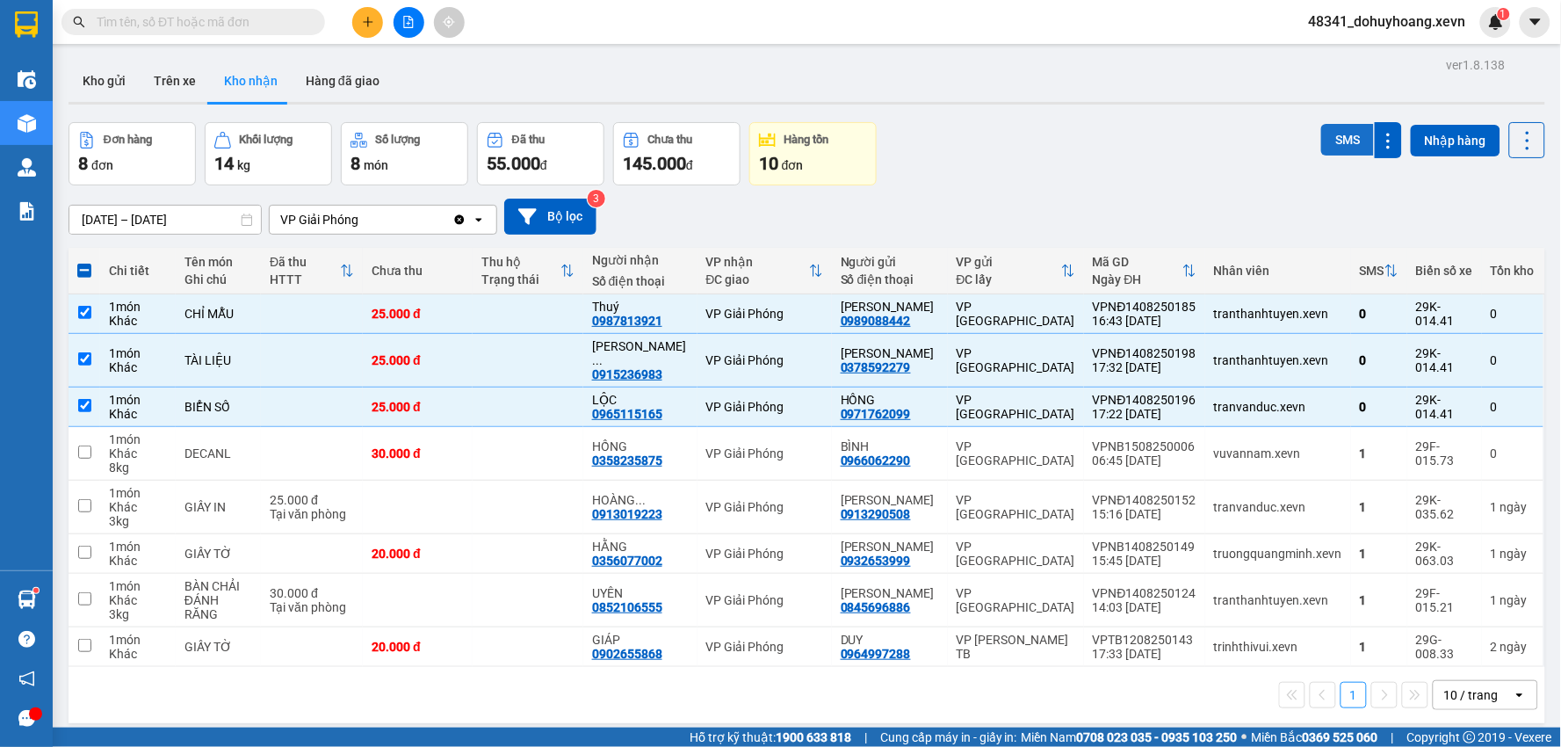
click at [1327, 136] on button "SMS" at bounding box center [1347, 140] width 53 height 32
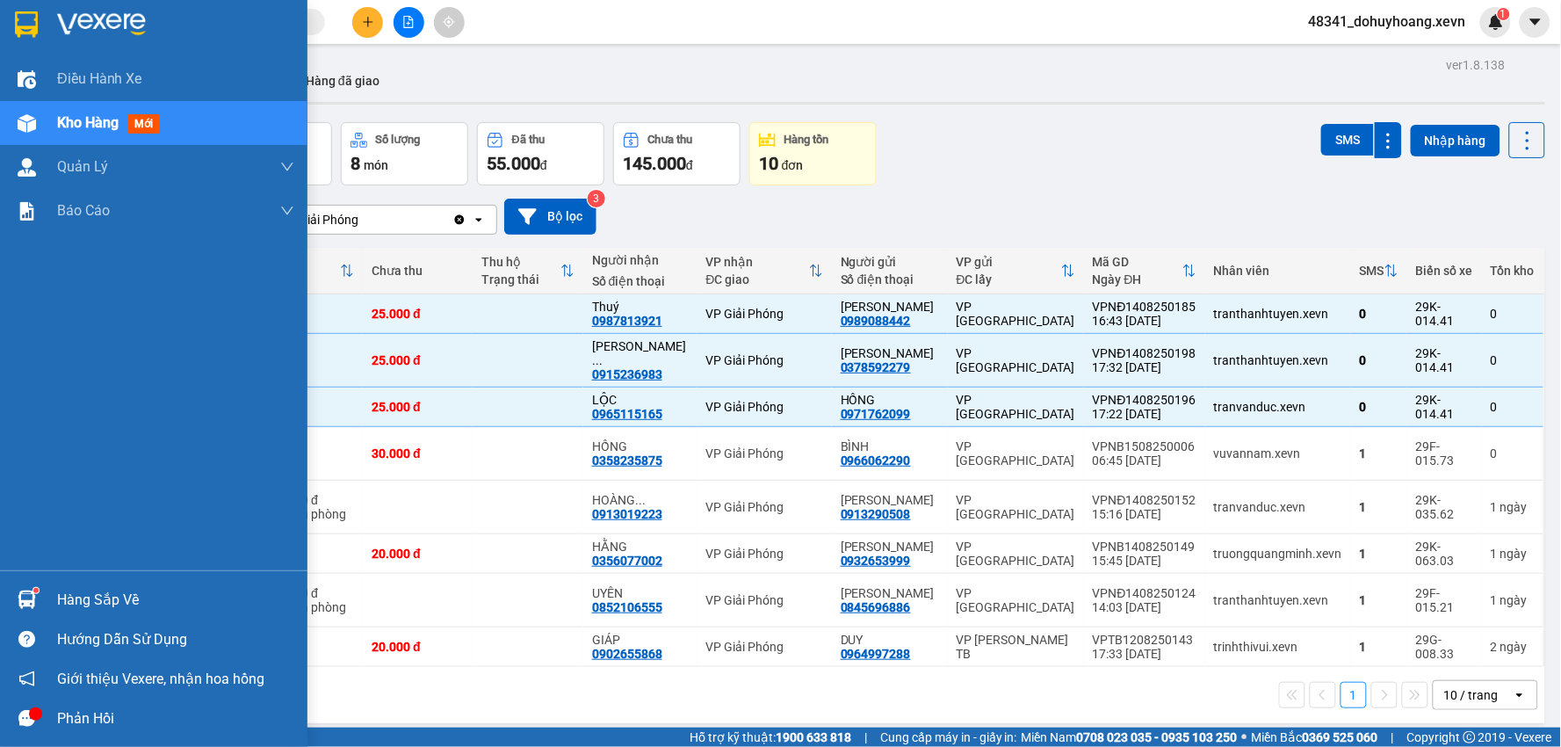
click at [5, 593] on div "Hàng sắp về" at bounding box center [153, 600] width 307 height 40
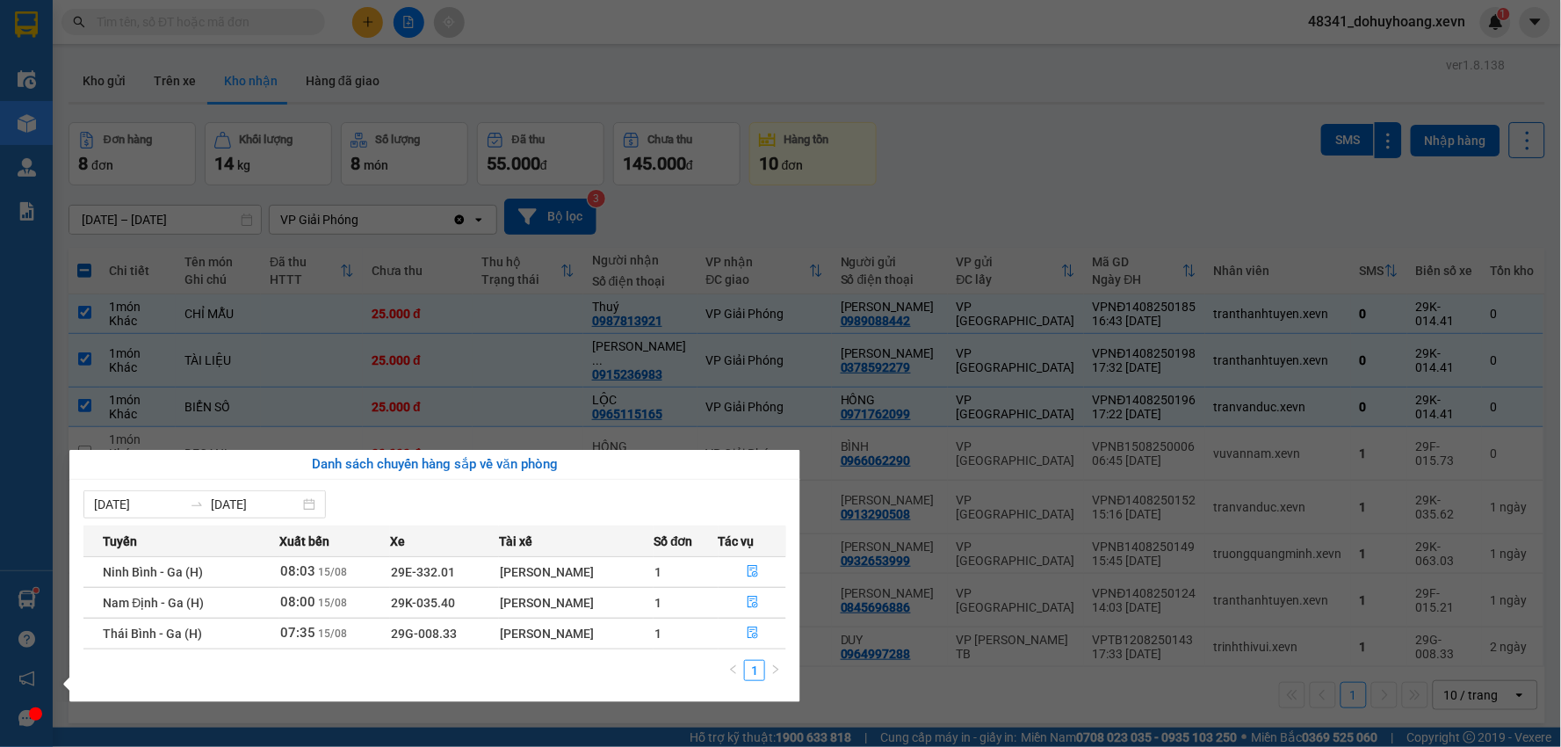
click at [452, 130] on section "Kết quả tìm kiếm ( 0 ) Bộ lọc No Data 48341_dohuyhoang.xevn 1 Điều hành xe Kho …" at bounding box center [780, 373] width 1561 height 747
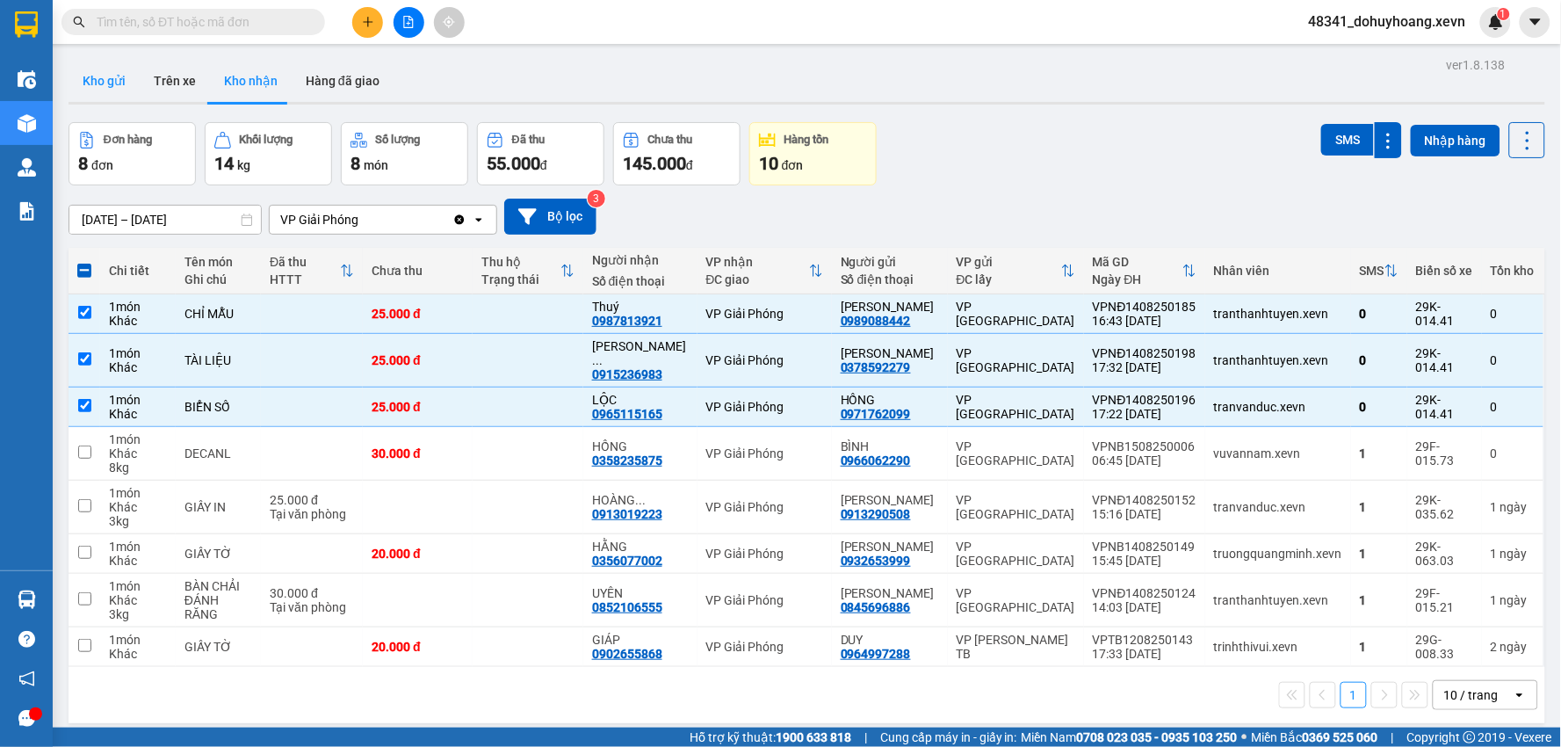
click at [117, 63] on button "Kho gửi" at bounding box center [104, 81] width 71 height 42
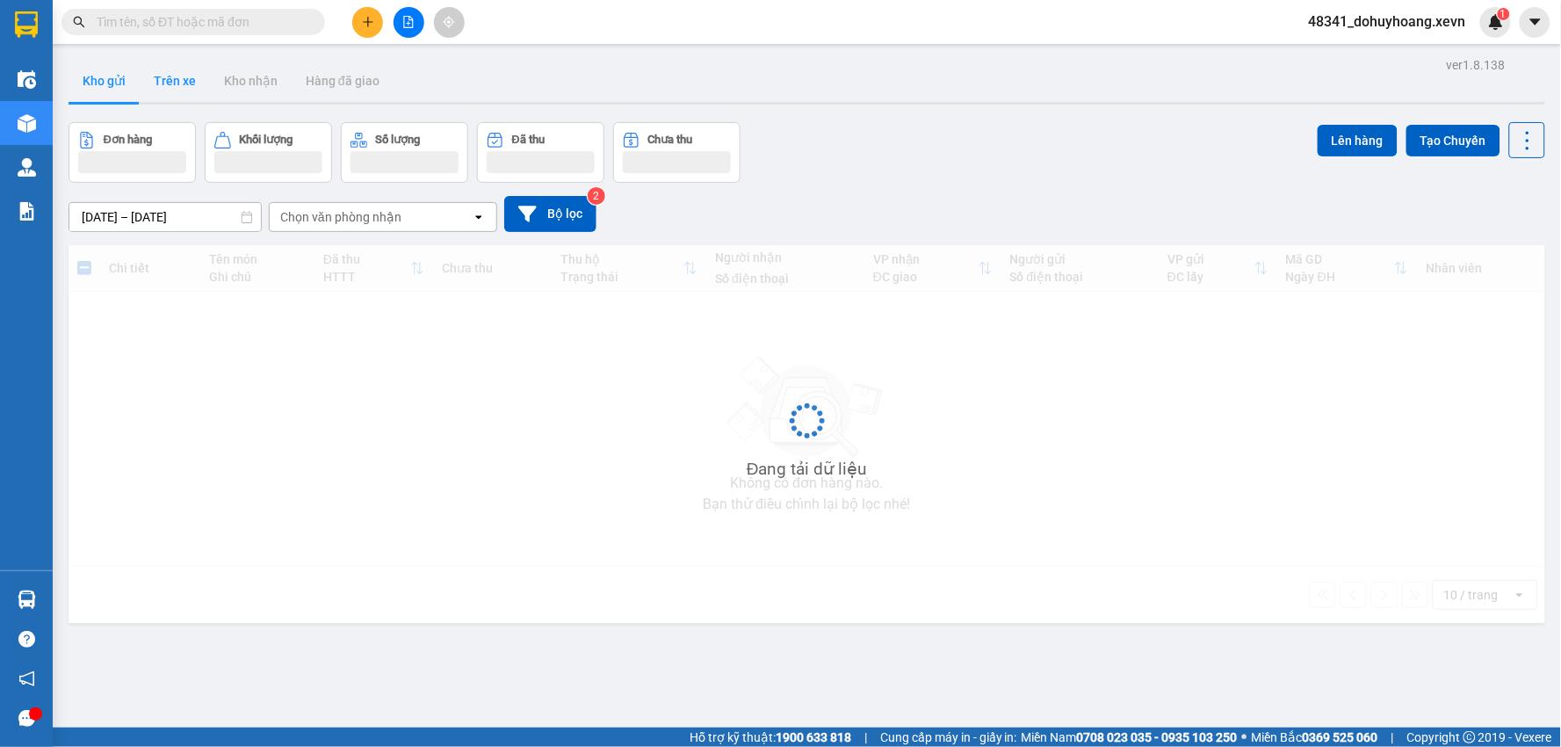
click at [171, 84] on button "Trên xe" at bounding box center [175, 81] width 70 height 42
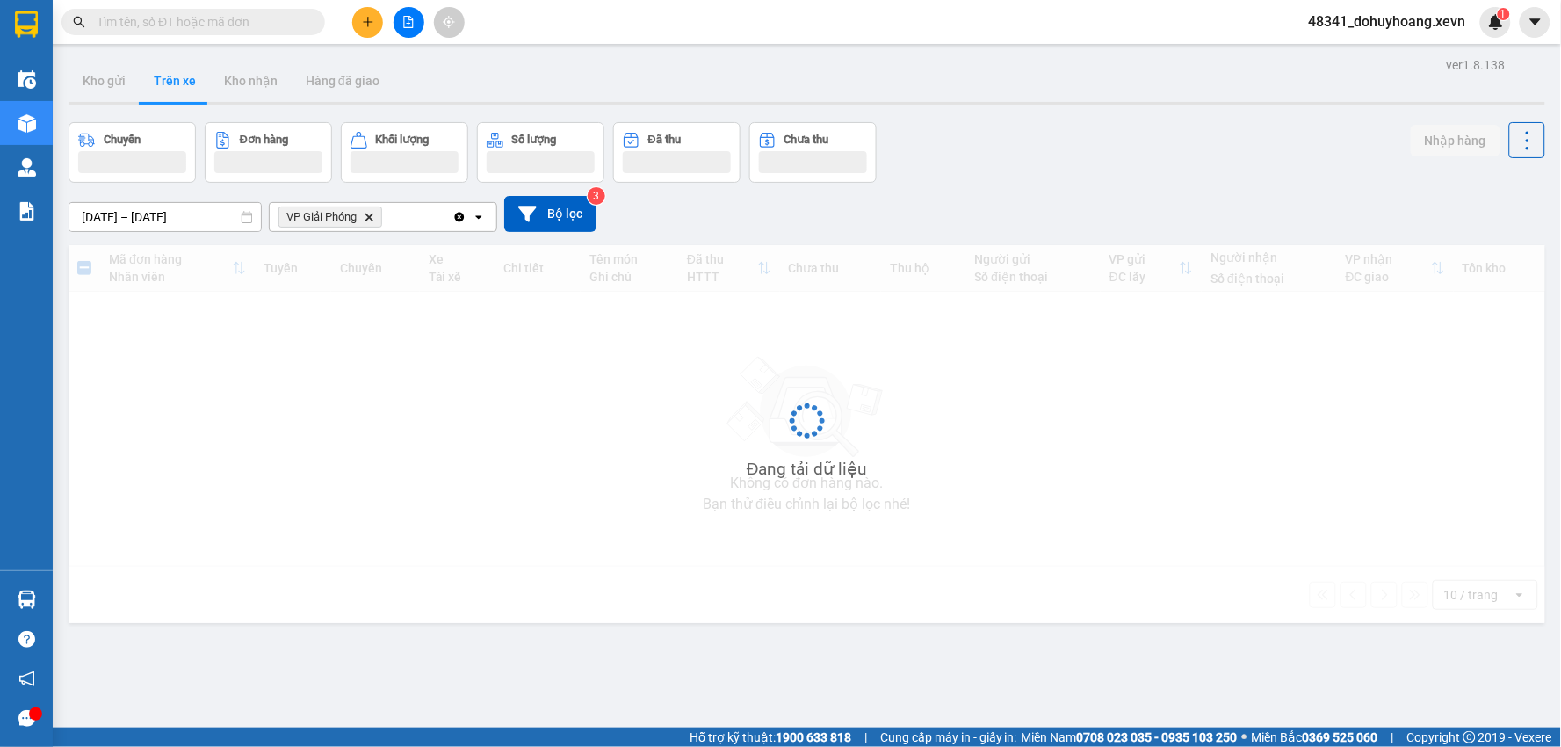
click at [171, 84] on button "Trên xe" at bounding box center [175, 81] width 70 height 42
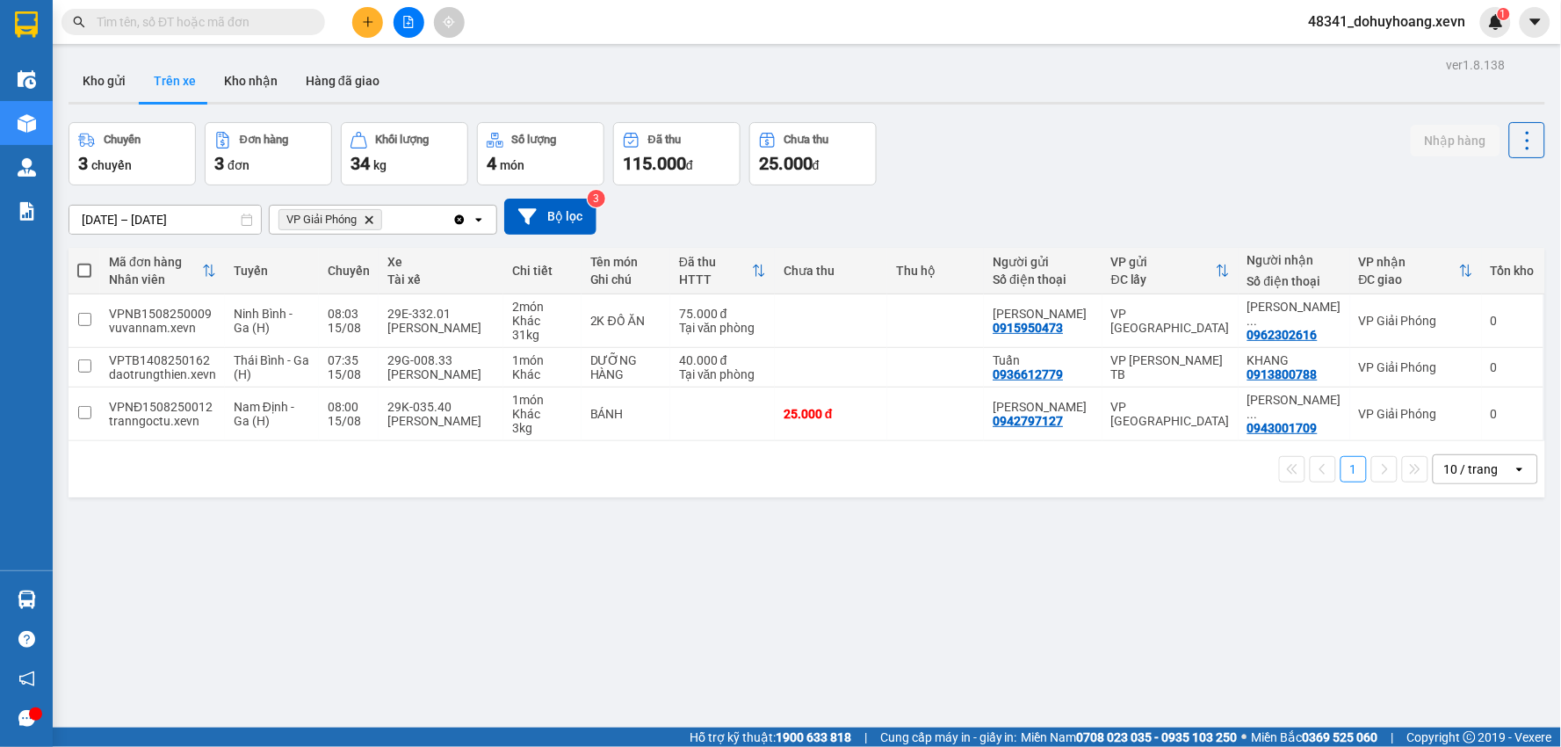
click at [259, 13] on input "text" at bounding box center [200, 21] width 207 height 19
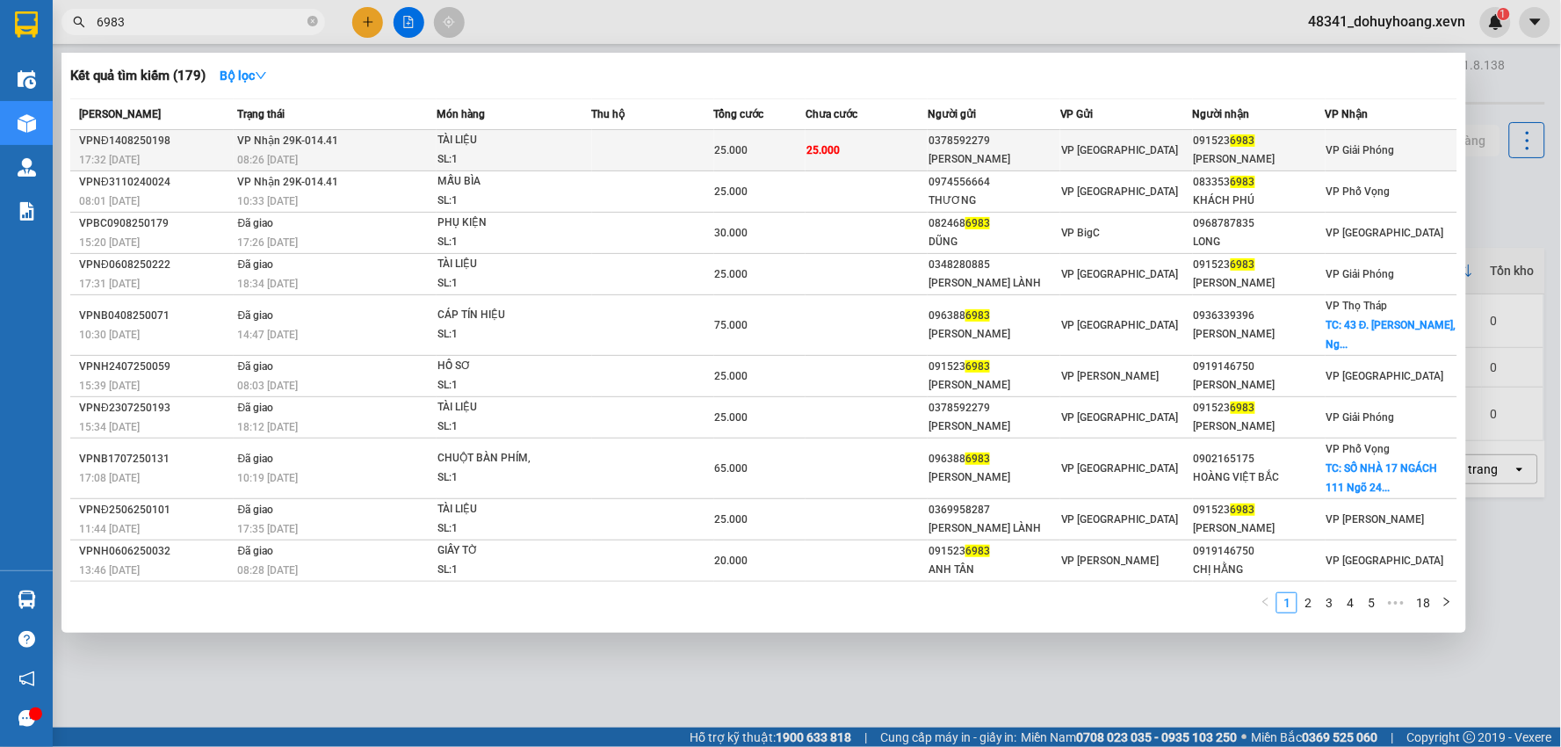
type input "6983"
click at [444, 159] on div "SL: 1" at bounding box center [503, 159] width 132 height 19
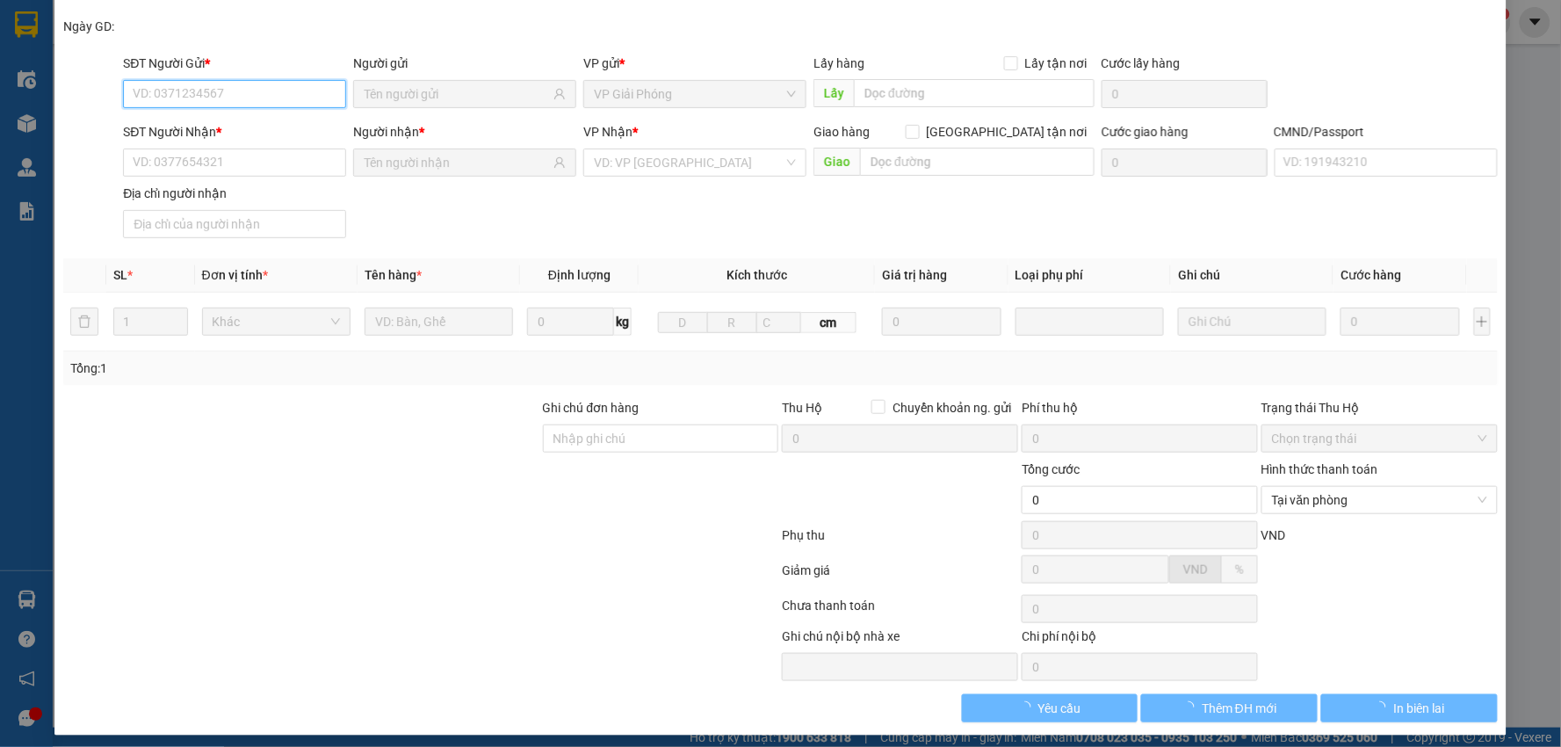
type input "0378592279"
type input "TRẦN THU HẰNG"
type input "0915236983"
type input "NGUYỄN NGỌC TÂN"
type input "1"
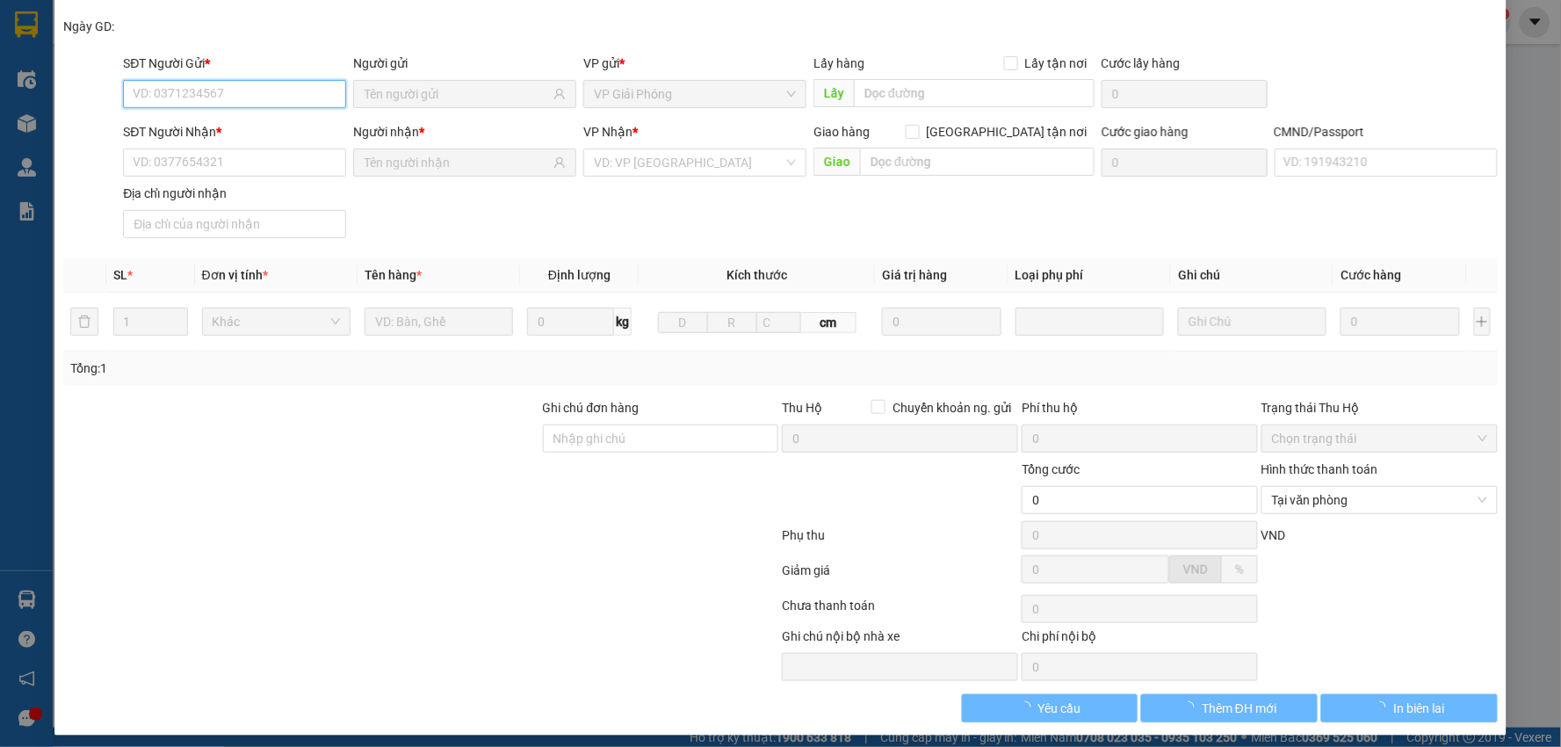
type input "25.000"
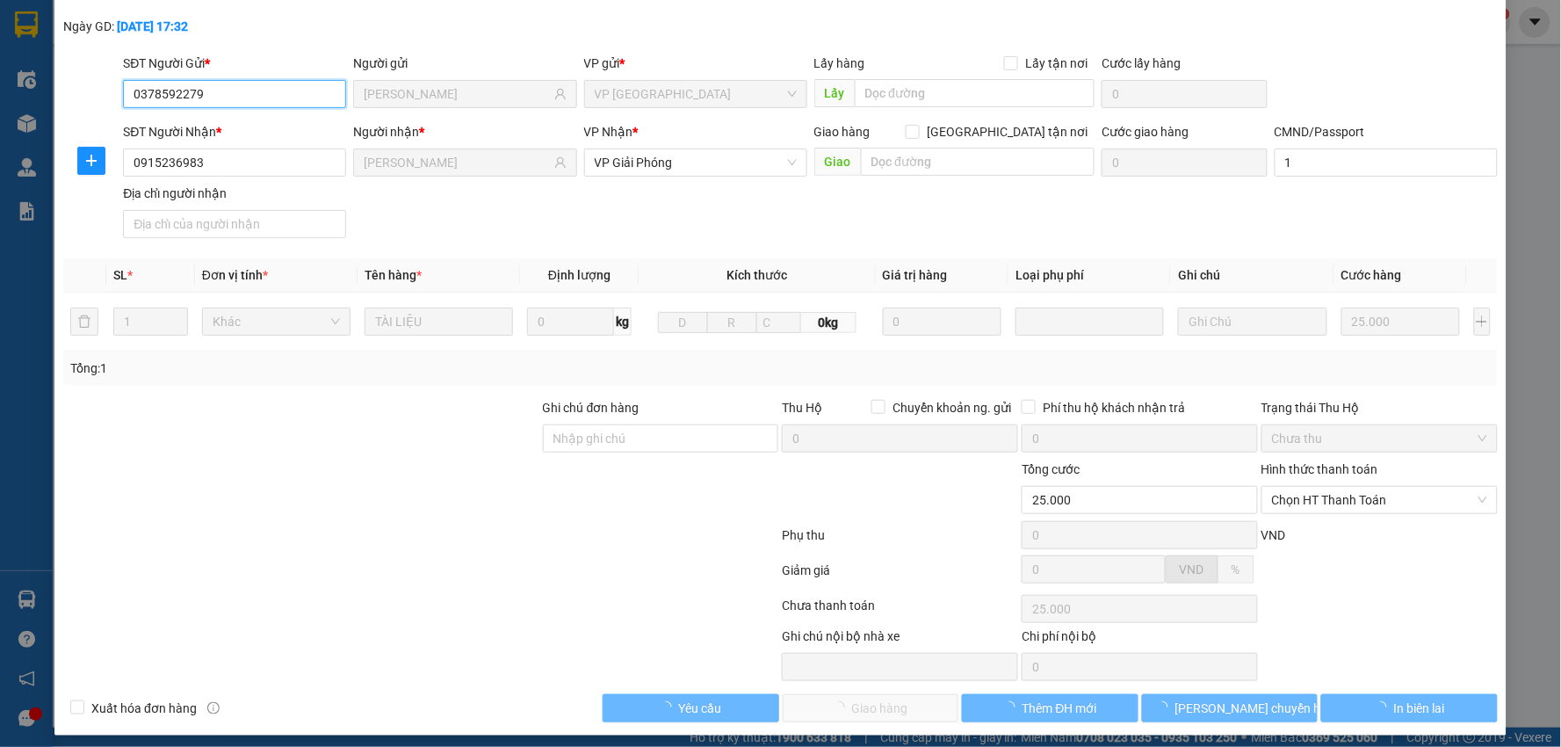
scroll to position [93, 0]
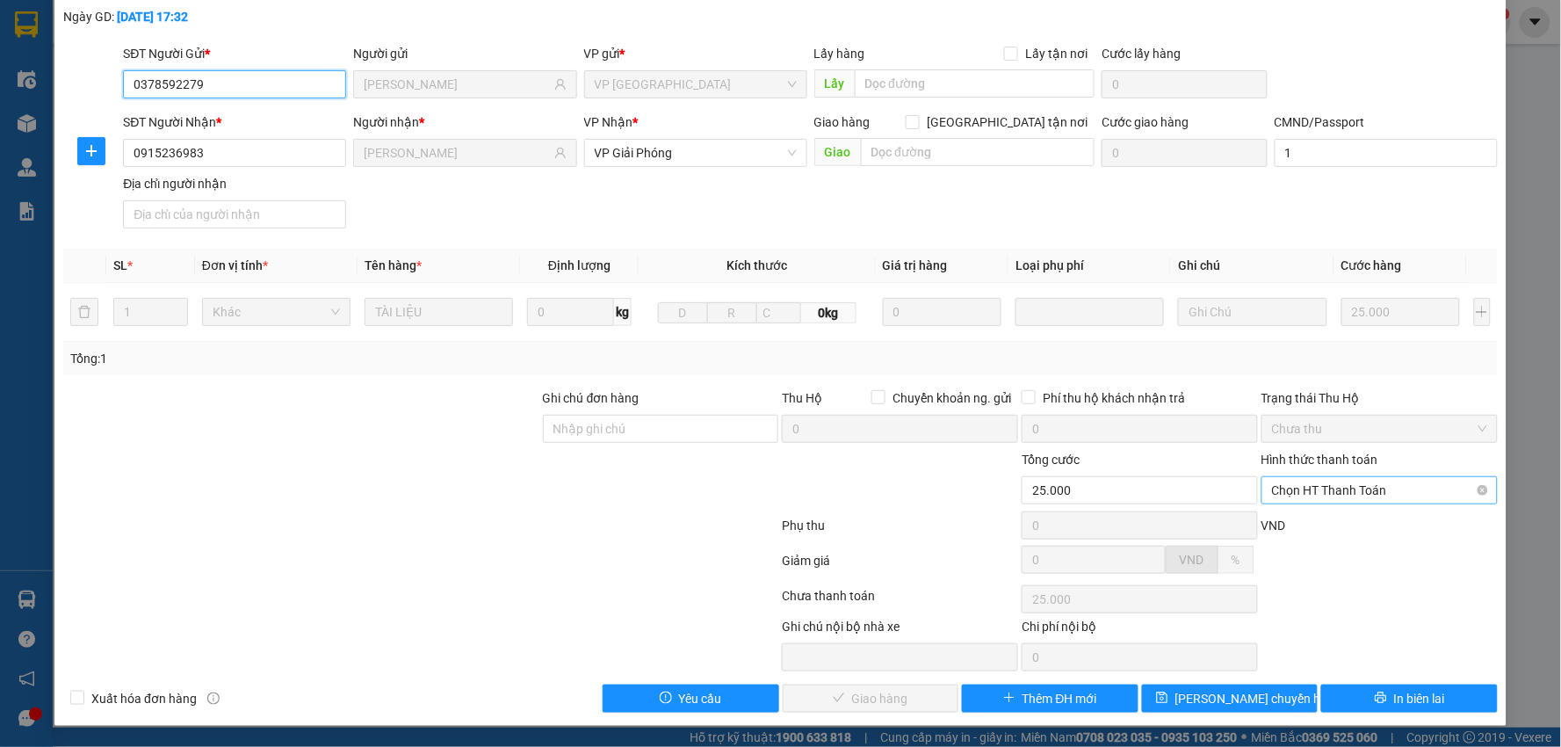
click at [1406, 499] on span "Chọn HT Thanh Toán" at bounding box center [1379, 490] width 215 height 26
click at [1399, 512] on div "Tại văn phòng" at bounding box center [1368, 525] width 234 height 28
type input "0"
click at [858, 704] on span "Giao hàng" at bounding box center [880, 698] width 56 height 19
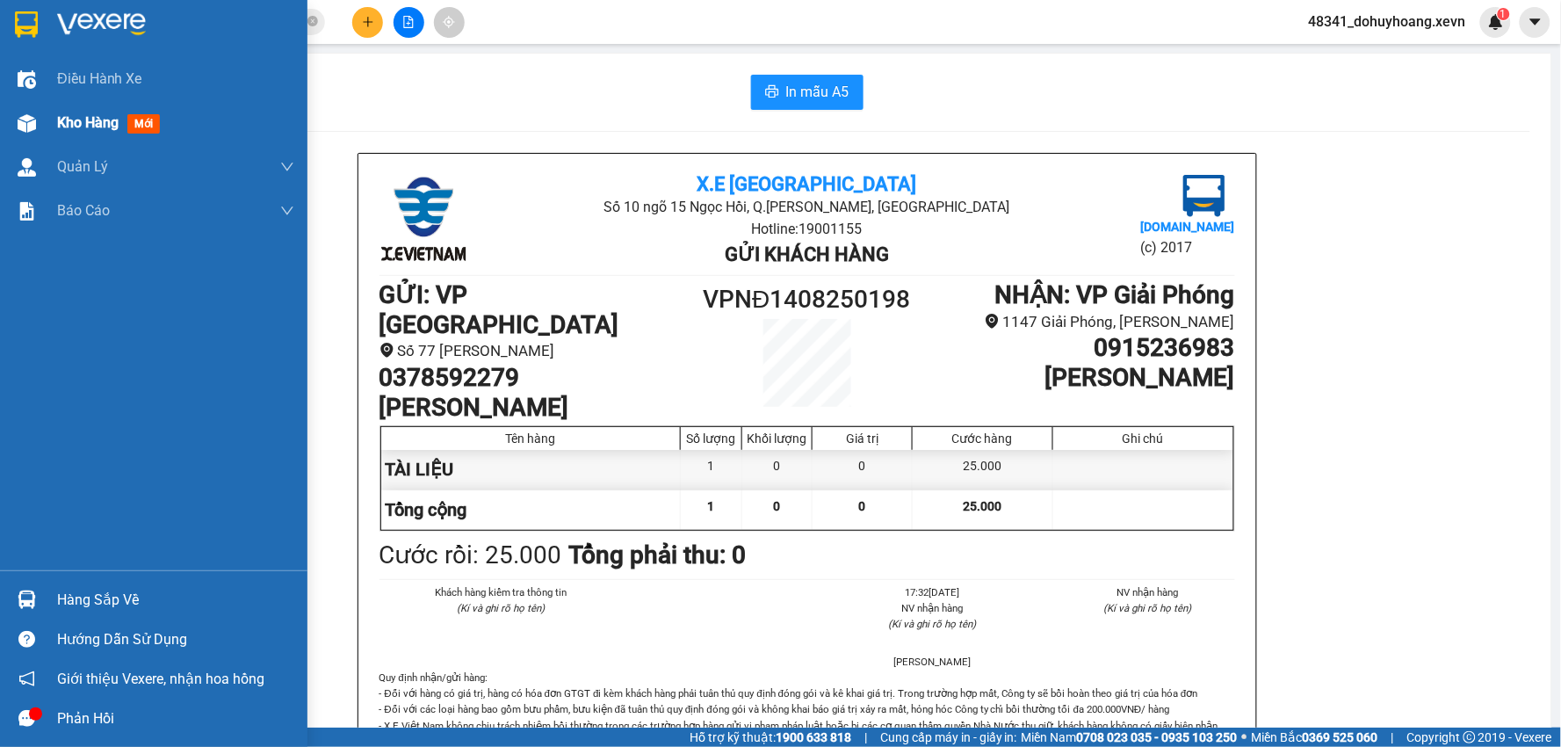
click at [74, 119] on span "Kho hàng" at bounding box center [87, 122] width 61 height 17
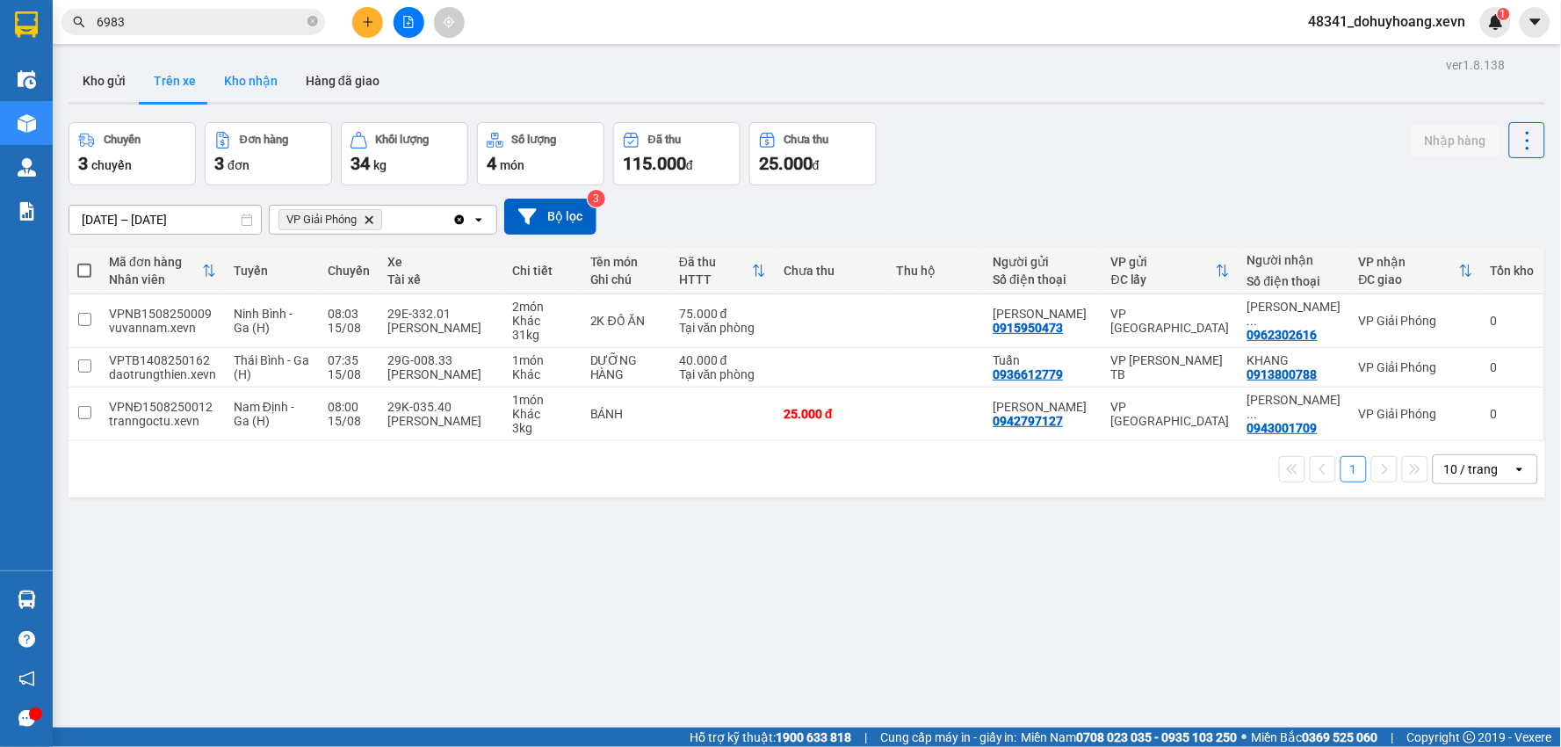
click at [239, 90] on button "Kho nhận" at bounding box center [251, 81] width 82 height 42
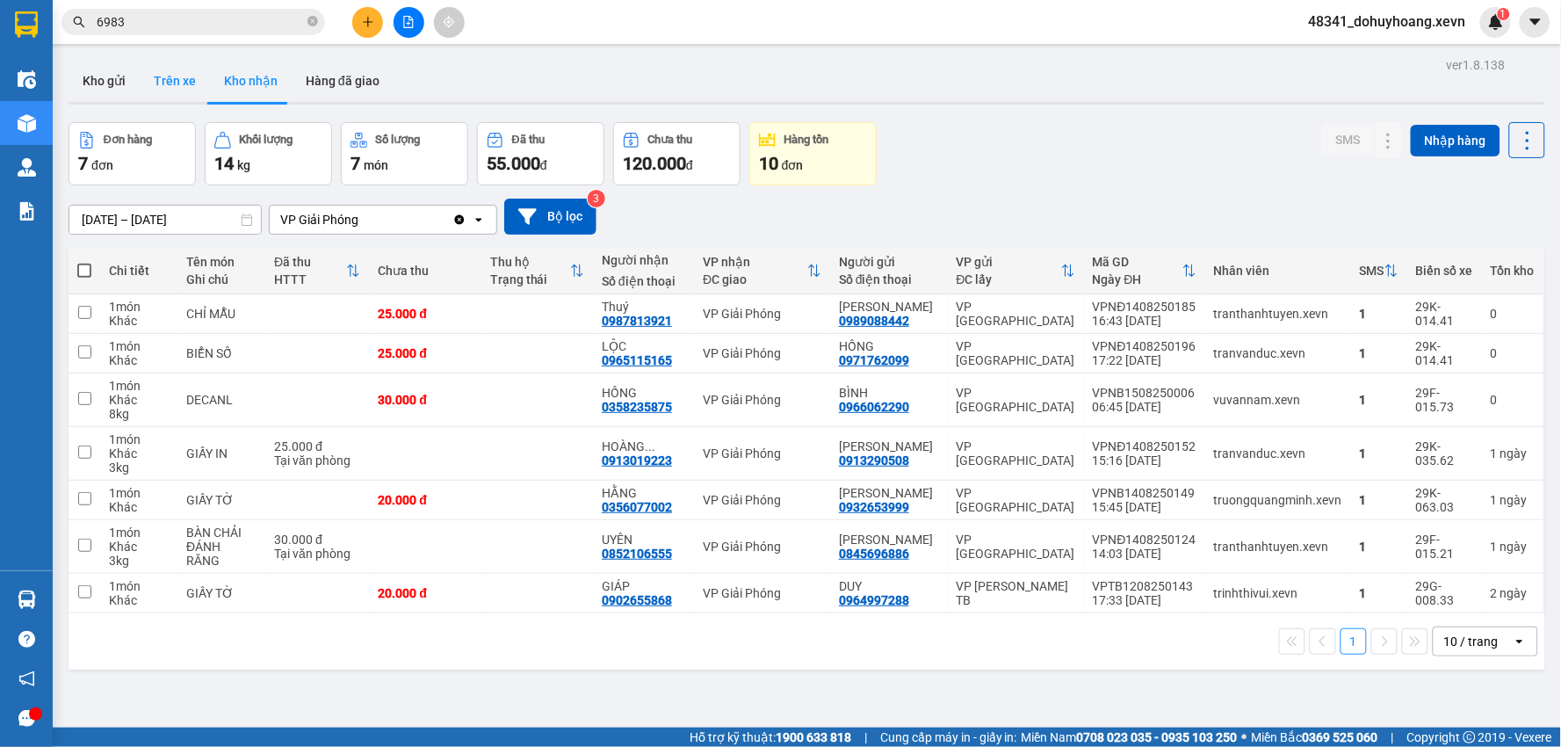
click at [181, 85] on button "Trên xe" at bounding box center [175, 81] width 70 height 42
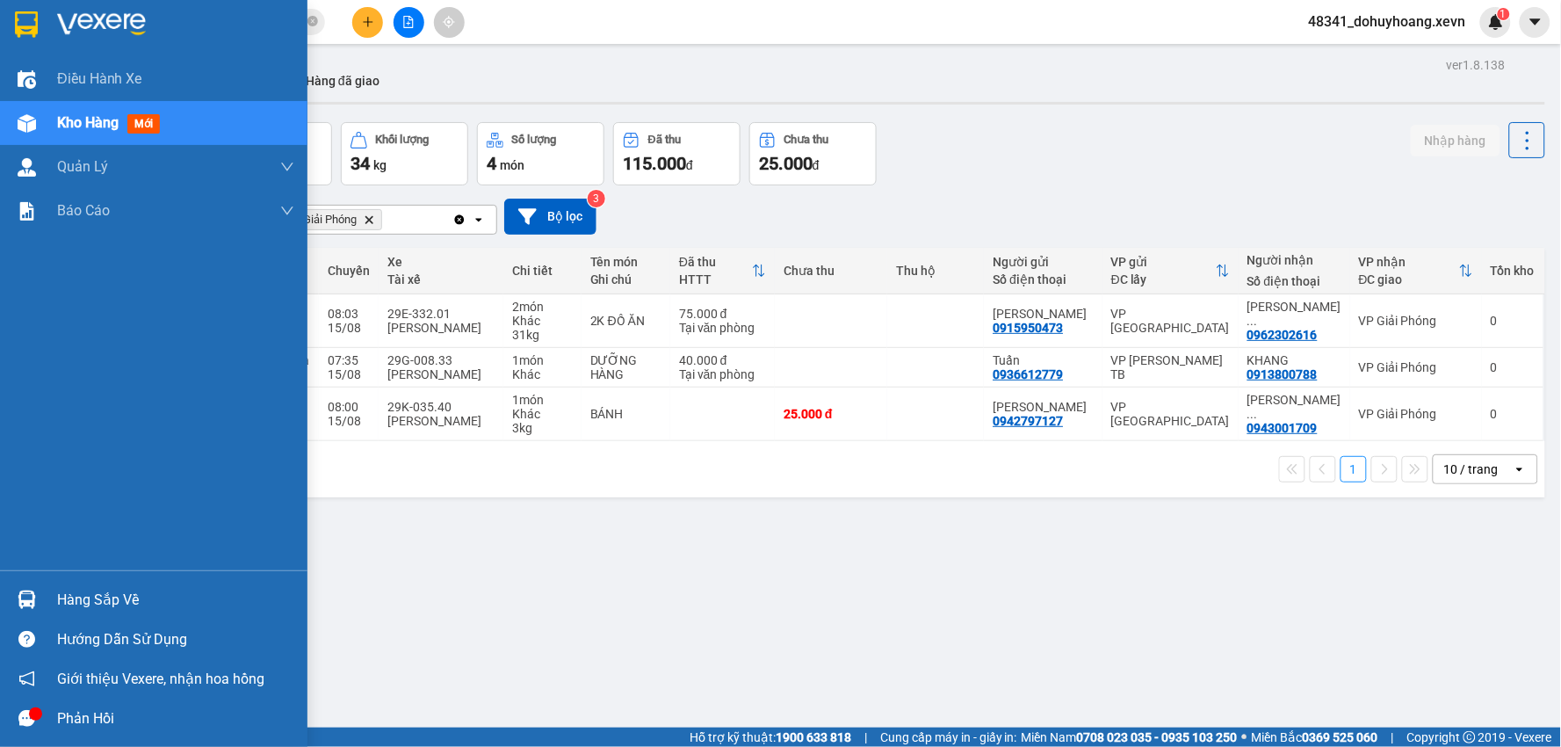
click at [39, 609] on div at bounding box center [26, 599] width 31 height 31
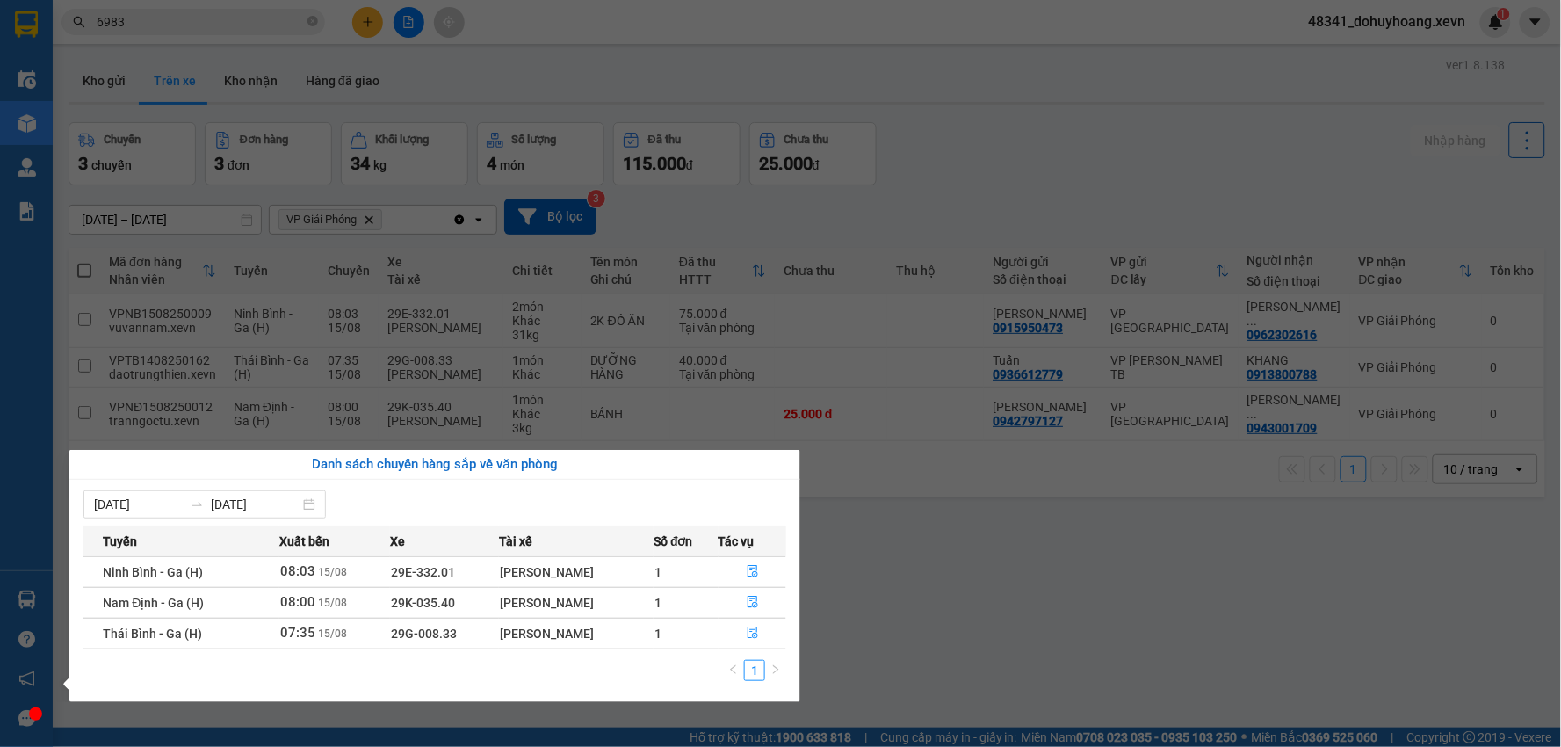
click at [1086, 670] on section "Kết quả tìm kiếm ( 179 ) Bộ lọc Mã ĐH Trạng thái Món hàng Thu hộ Tổng cước Chưa…" at bounding box center [780, 373] width 1561 height 747
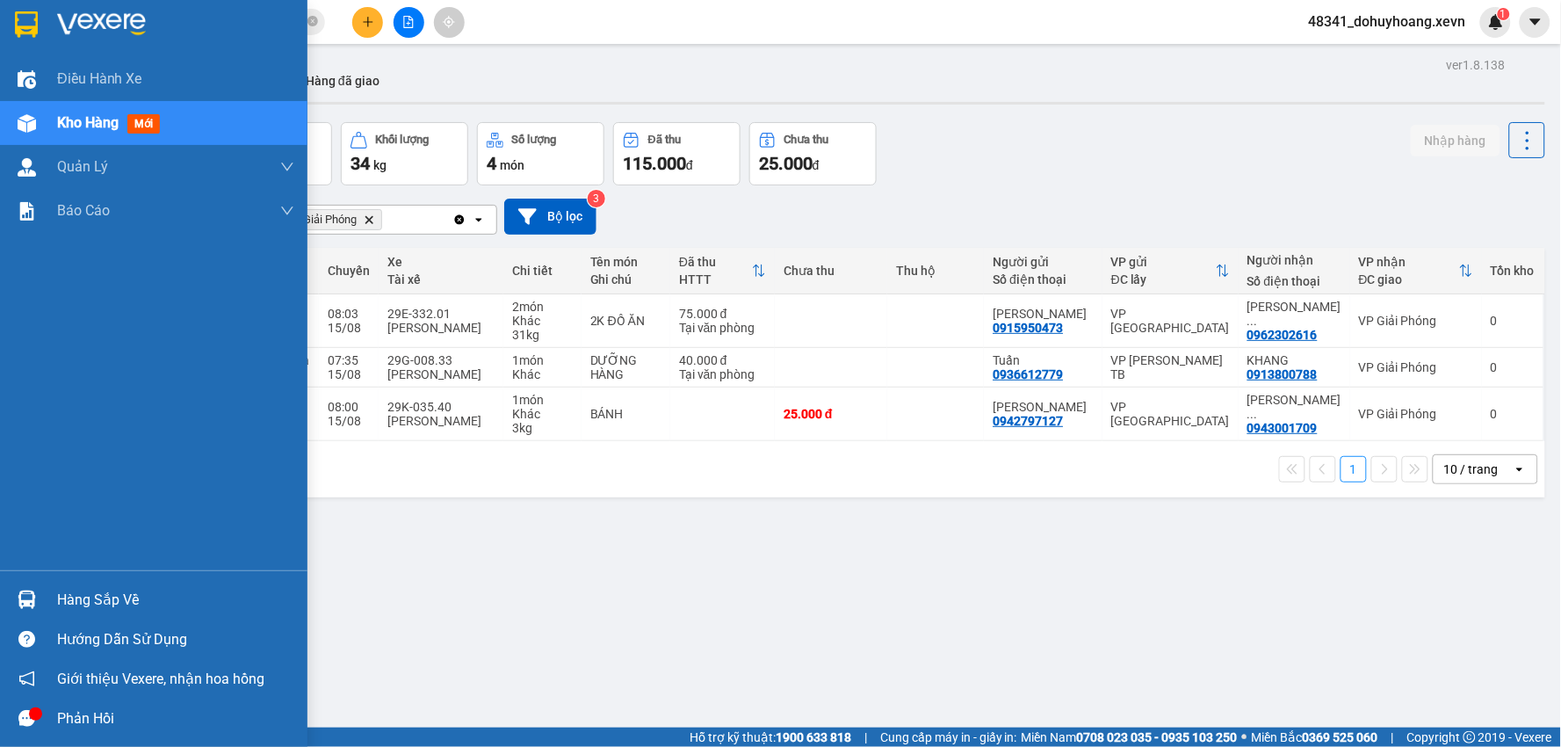
click at [36, 609] on div at bounding box center [26, 599] width 31 height 31
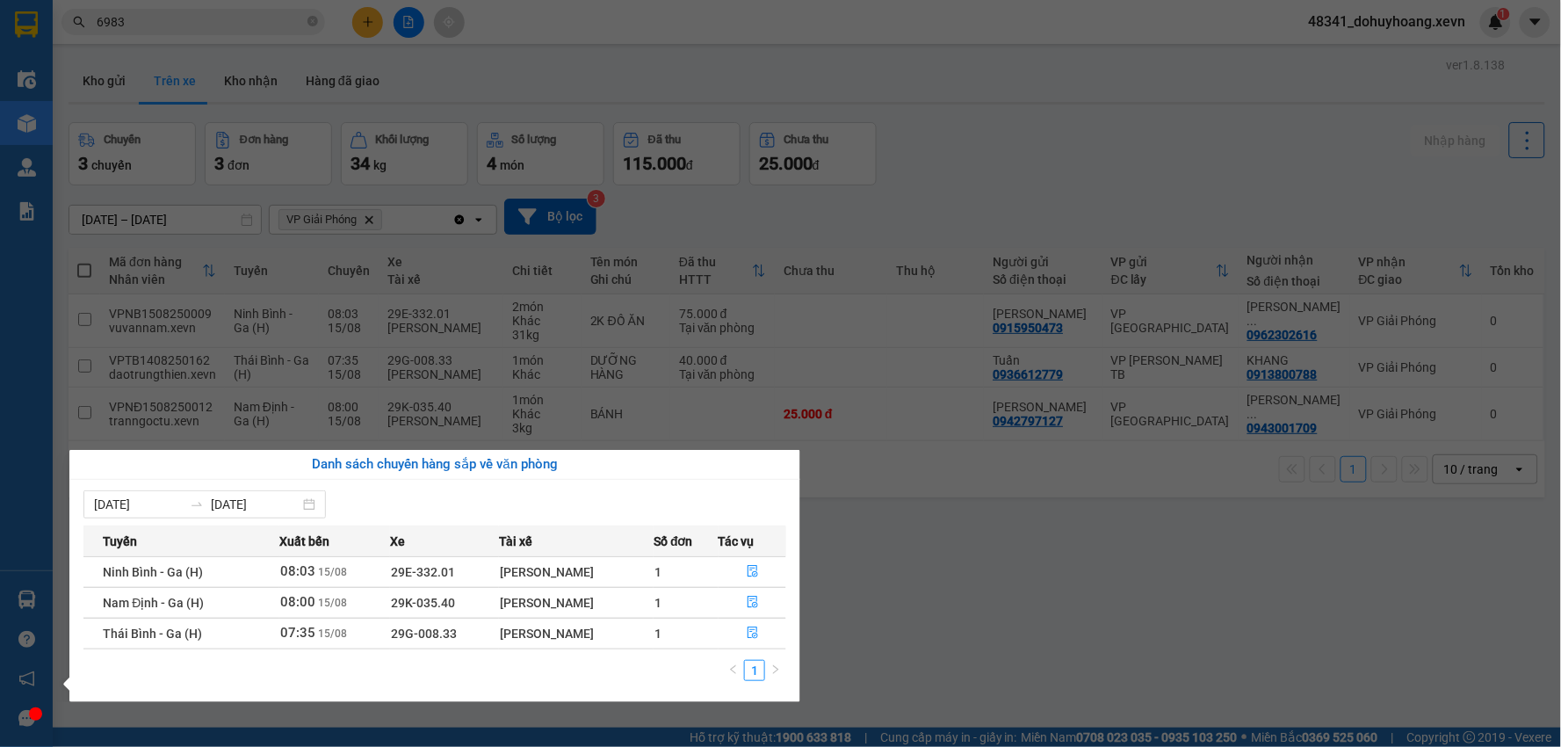
click at [890, 602] on section "Kết quả tìm kiếm ( 179 ) Bộ lọc Mã ĐH Trạng thái Món hàng Thu hộ Tổng cước Chưa…" at bounding box center [780, 373] width 1561 height 747
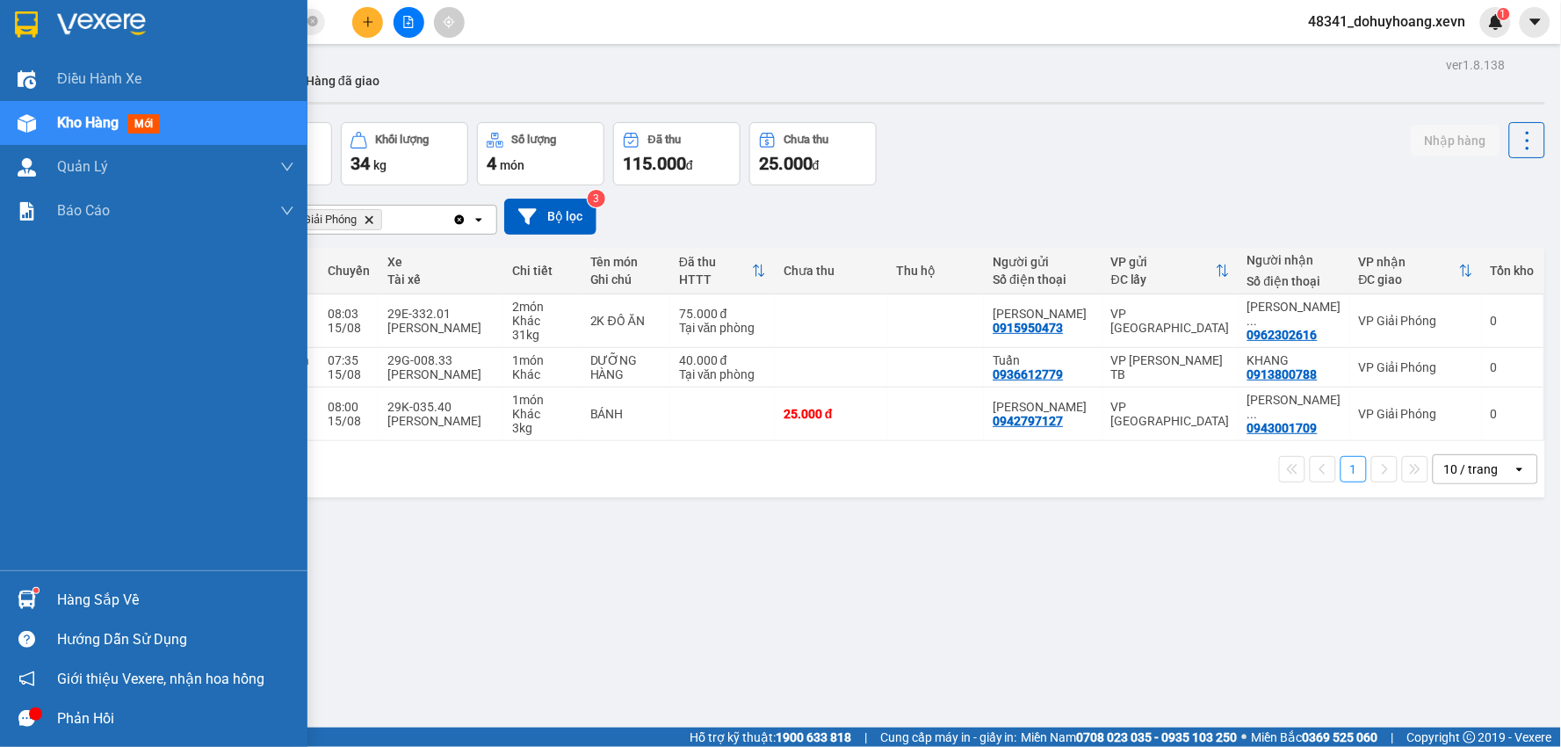
click at [118, 589] on div "Hàng sắp về" at bounding box center [175, 600] width 237 height 26
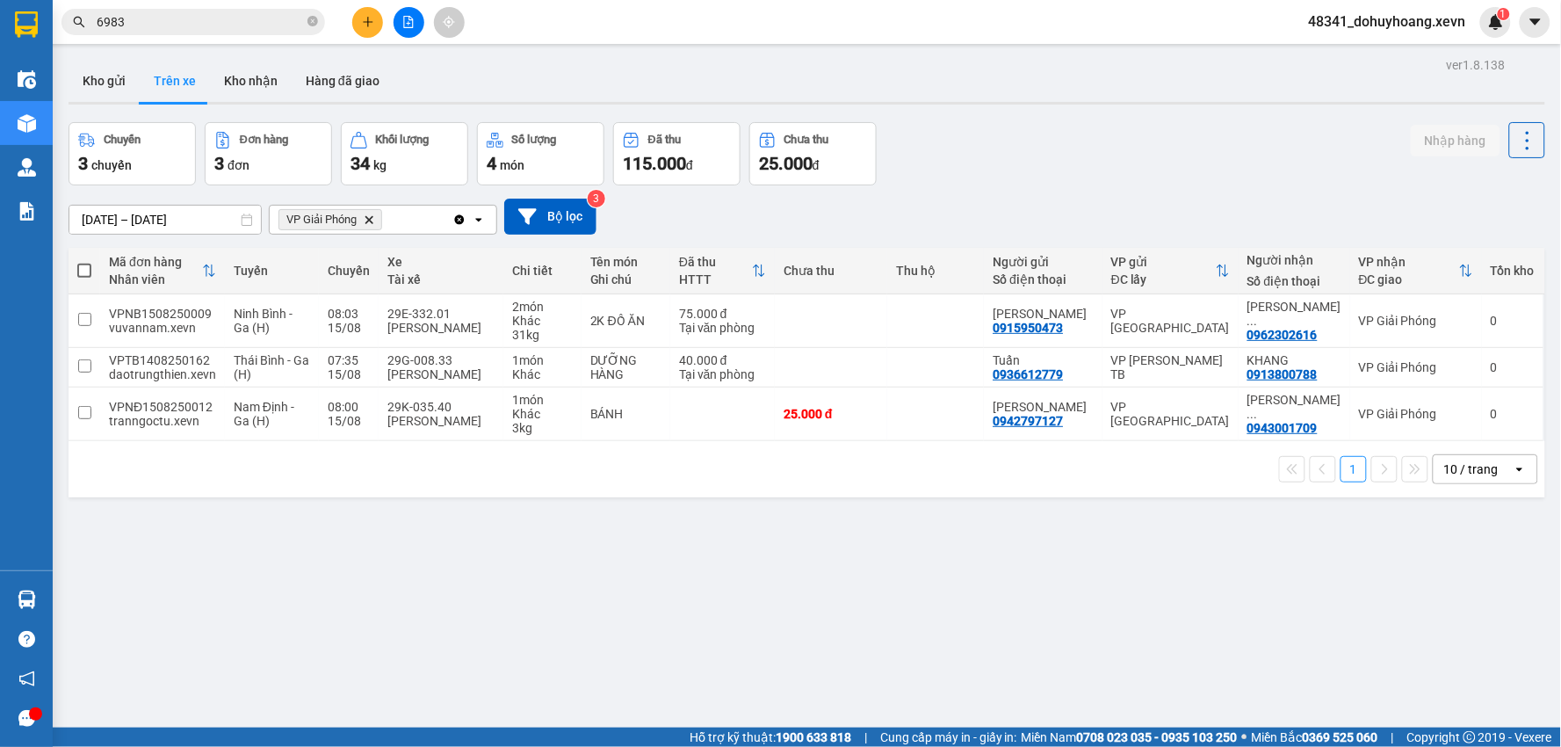
click at [1031, 532] on section "Kết quả tìm kiếm ( 179 ) Bộ lọc Mã ĐH Trạng thái Món hàng Thu hộ Tổng cước Chưa…" at bounding box center [780, 373] width 1561 height 747
click at [216, 76] on button "Kho nhận" at bounding box center [251, 81] width 82 height 42
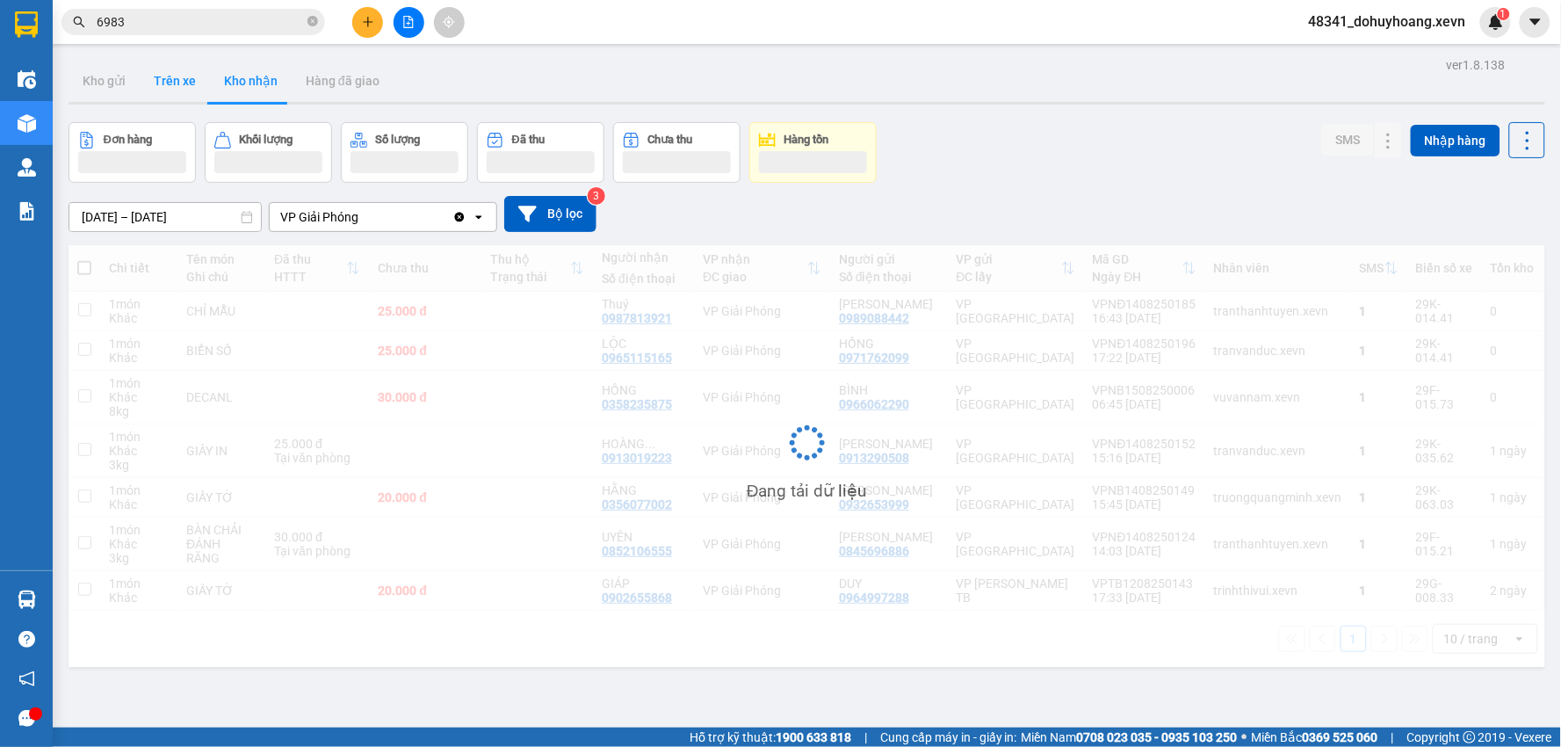
click at [160, 93] on button "Trên xe" at bounding box center [175, 81] width 70 height 42
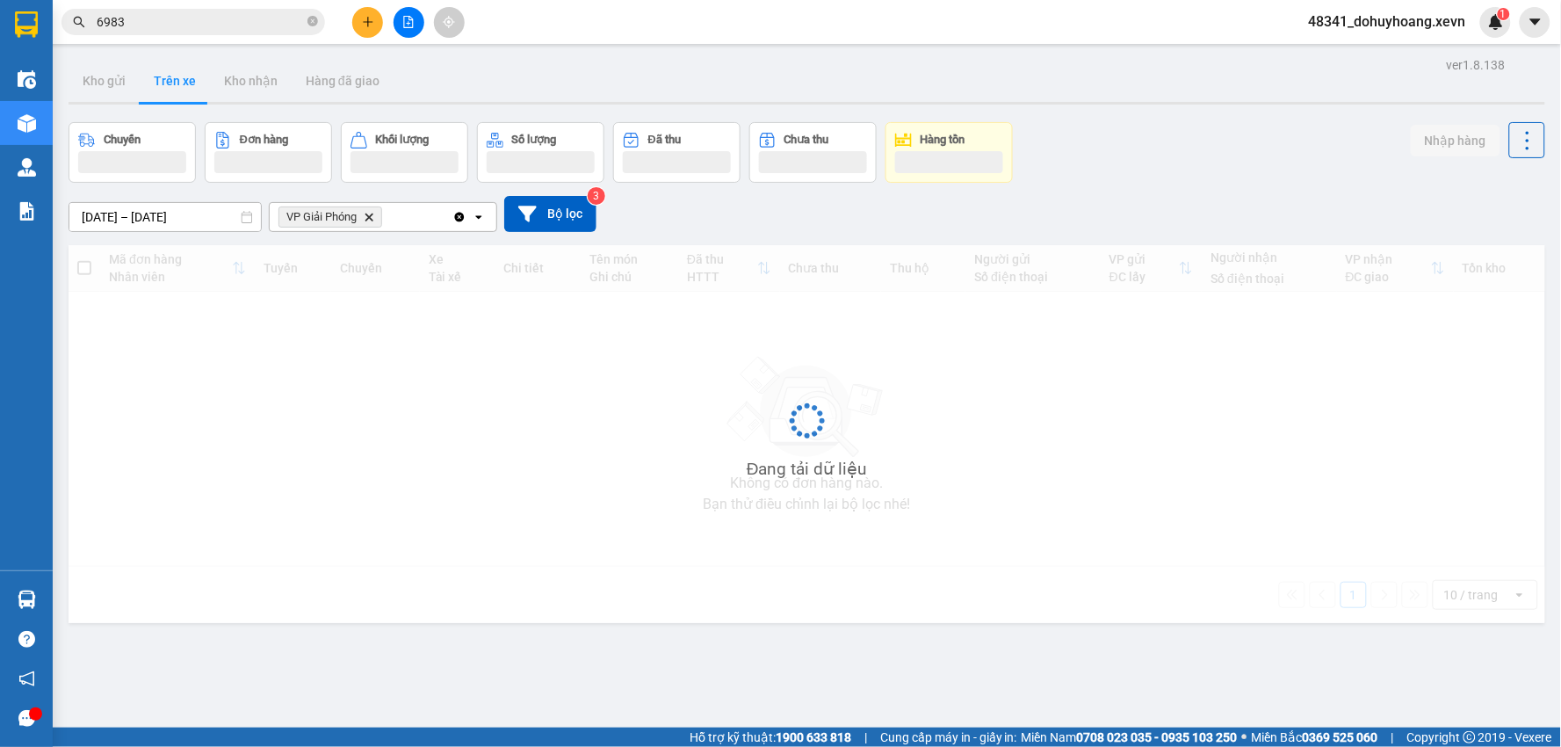
click at [160, 93] on button "Trên xe" at bounding box center [175, 81] width 70 height 42
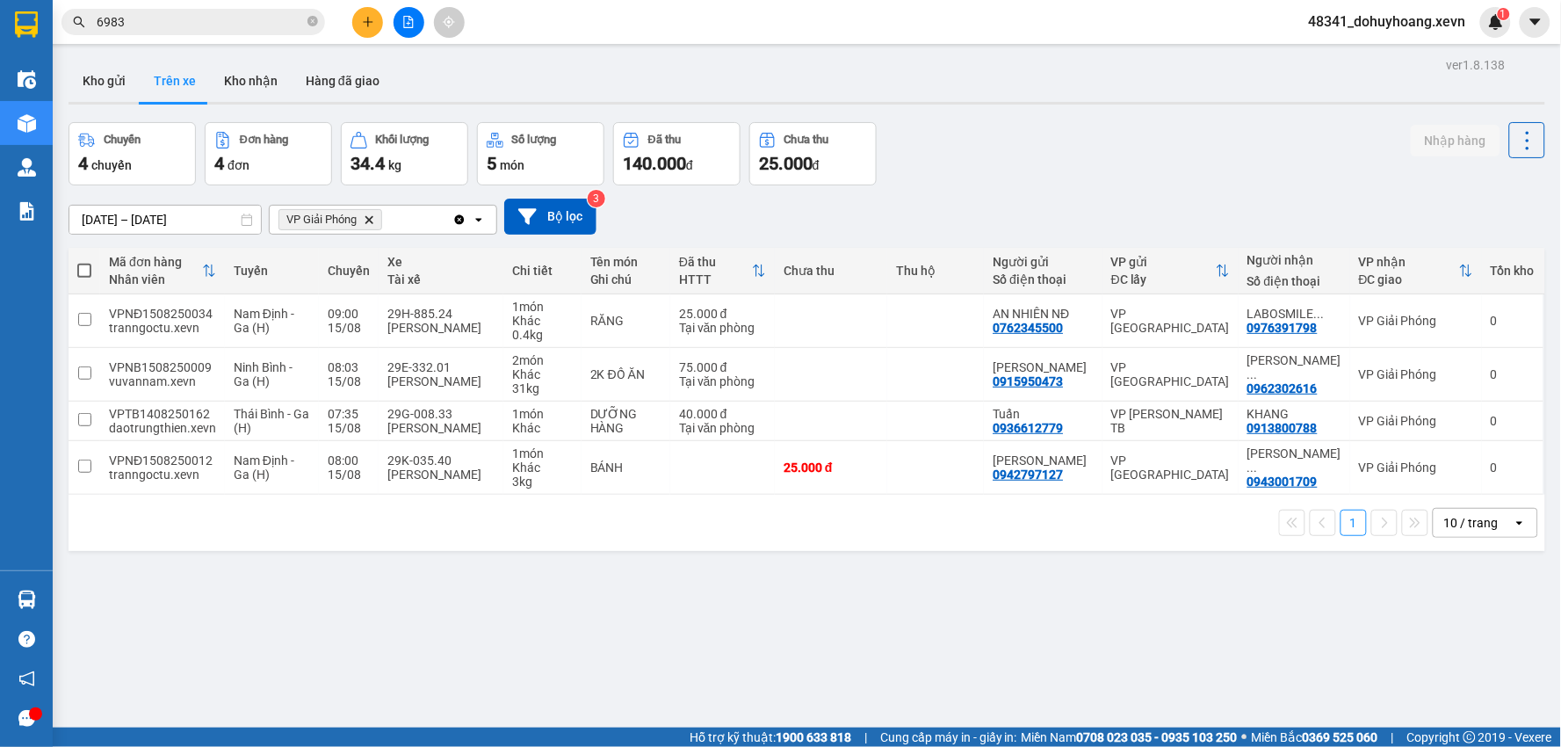
click at [212, 12] on input "6983" at bounding box center [200, 21] width 207 height 19
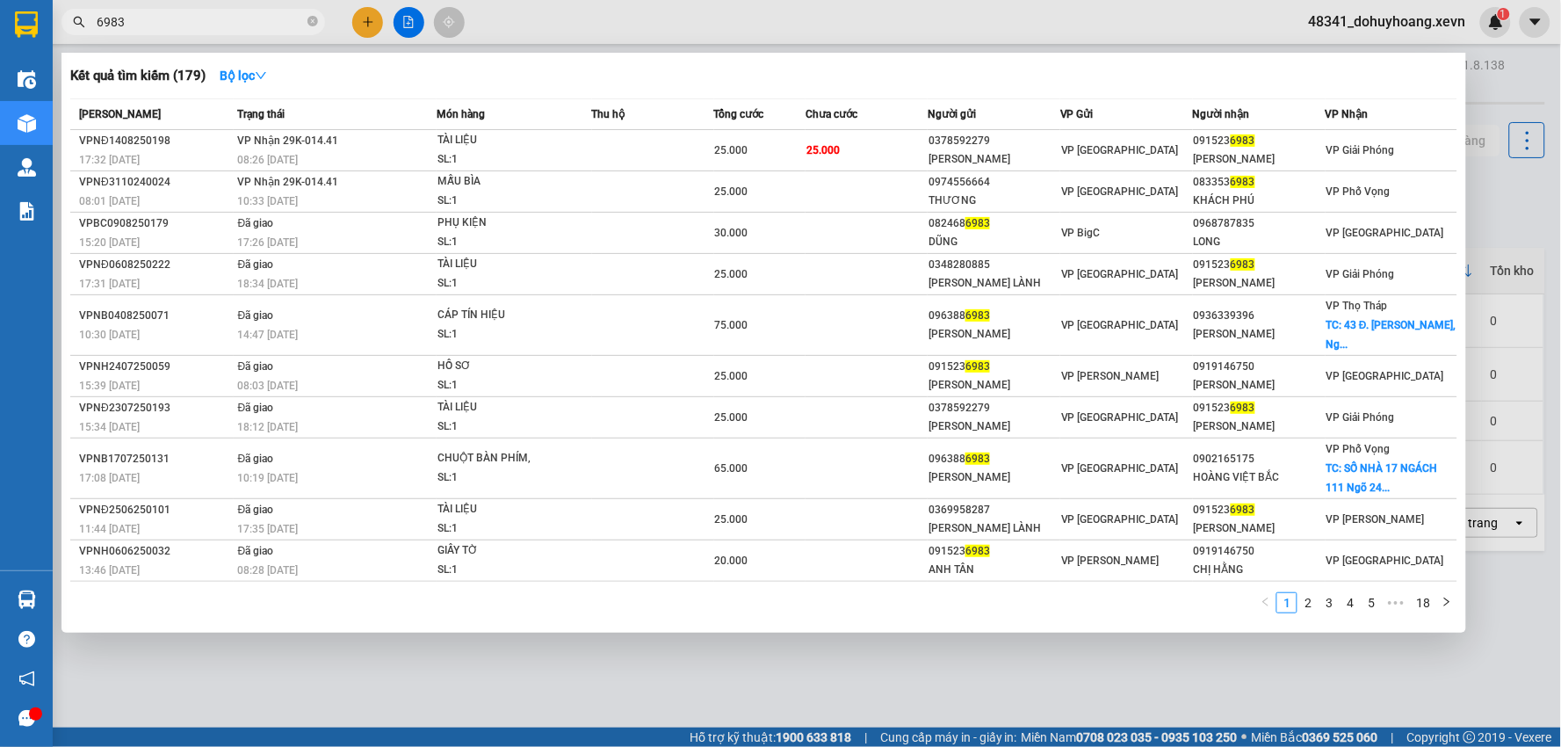
click at [212, 12] on input "6983" at bounding box center [200, 21] width 207 height 19
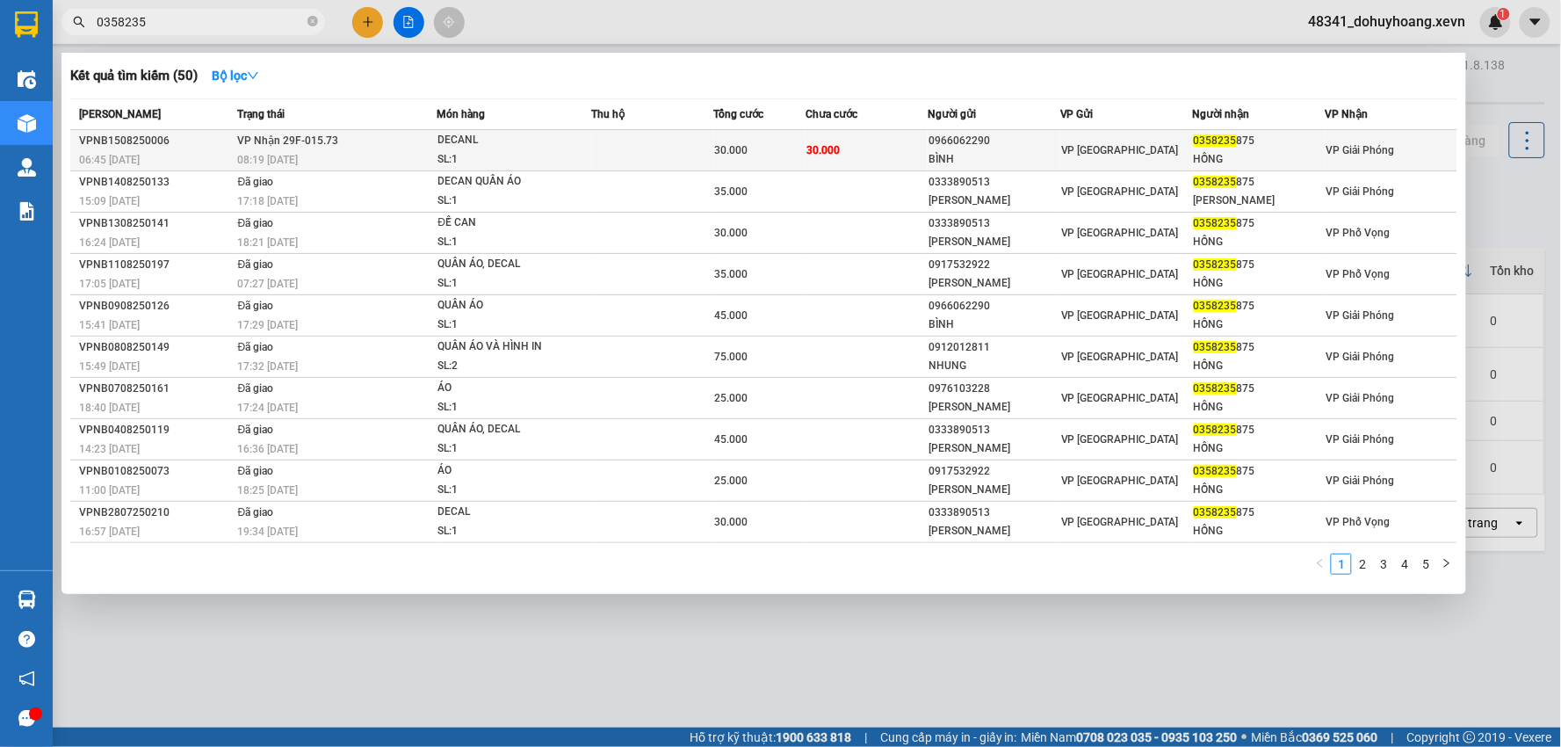
type input "0358235"
click at [423, 137] on td "VP Nhận 29F-015.73 08:19 - 15/08" at bounding box center [336, 150] width 204 height 41
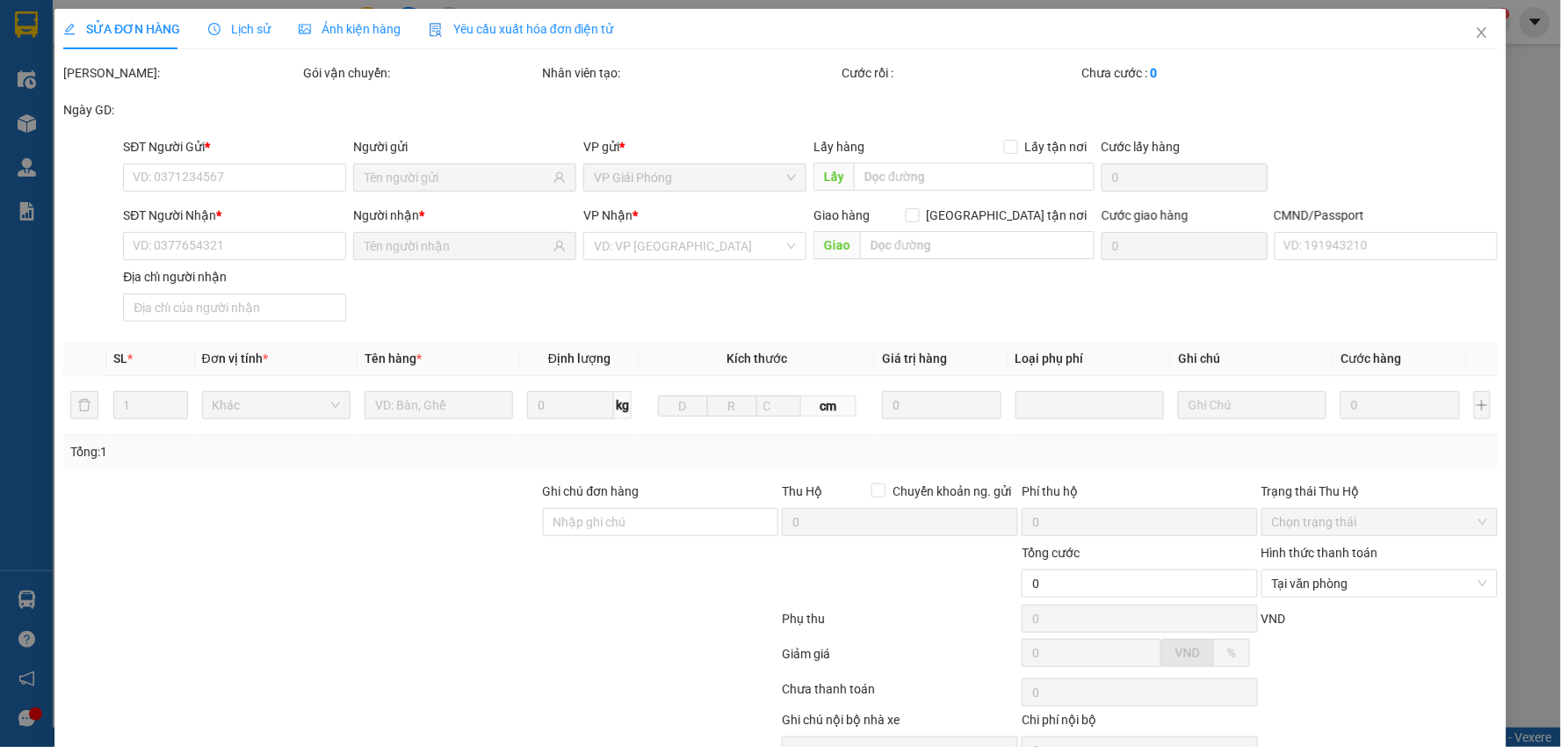
type input "0966062290"
type input "BÌNH"
type input "0358235875"
type input "HỒNG"
type input "VŨ DUY HIỆP"
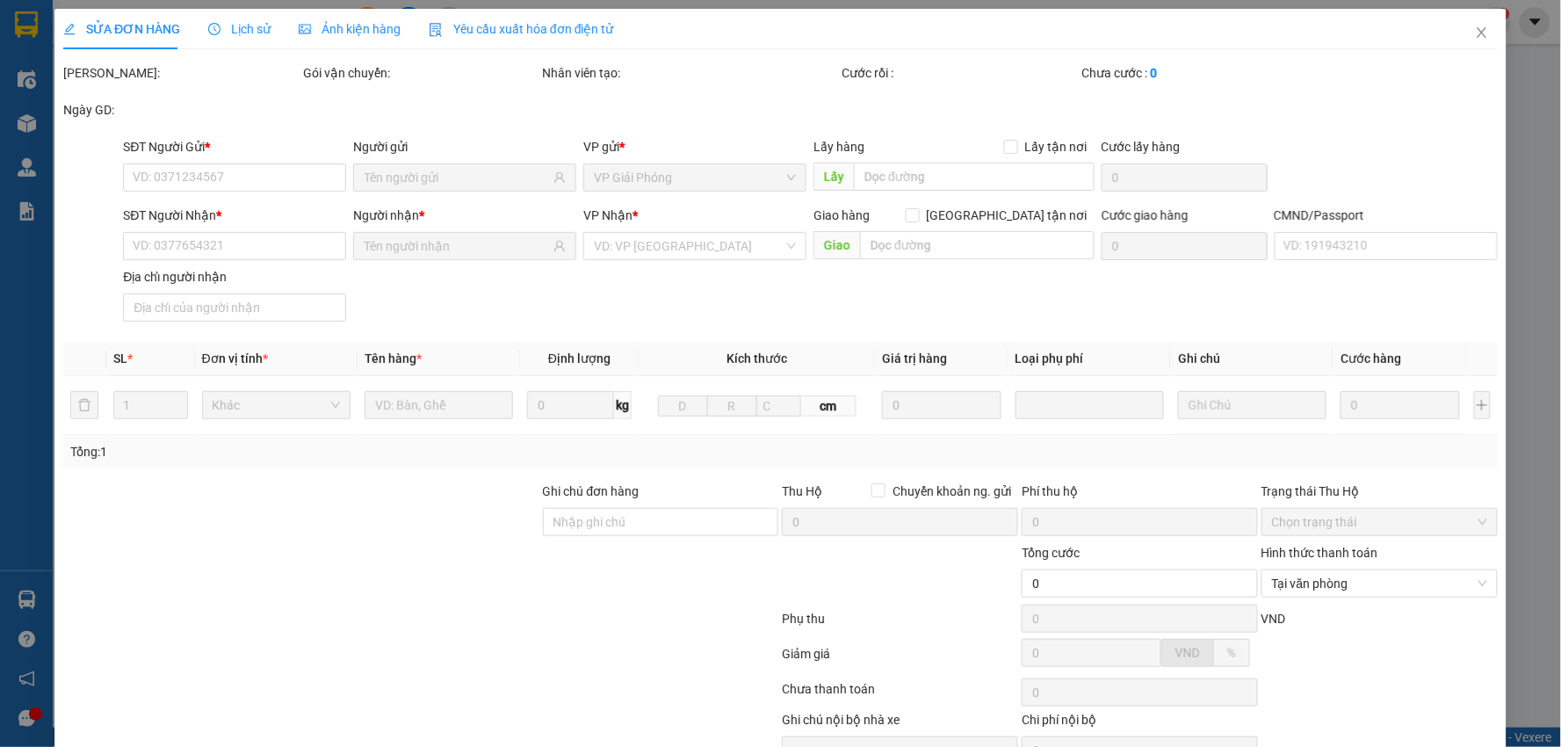
type input "30.000"
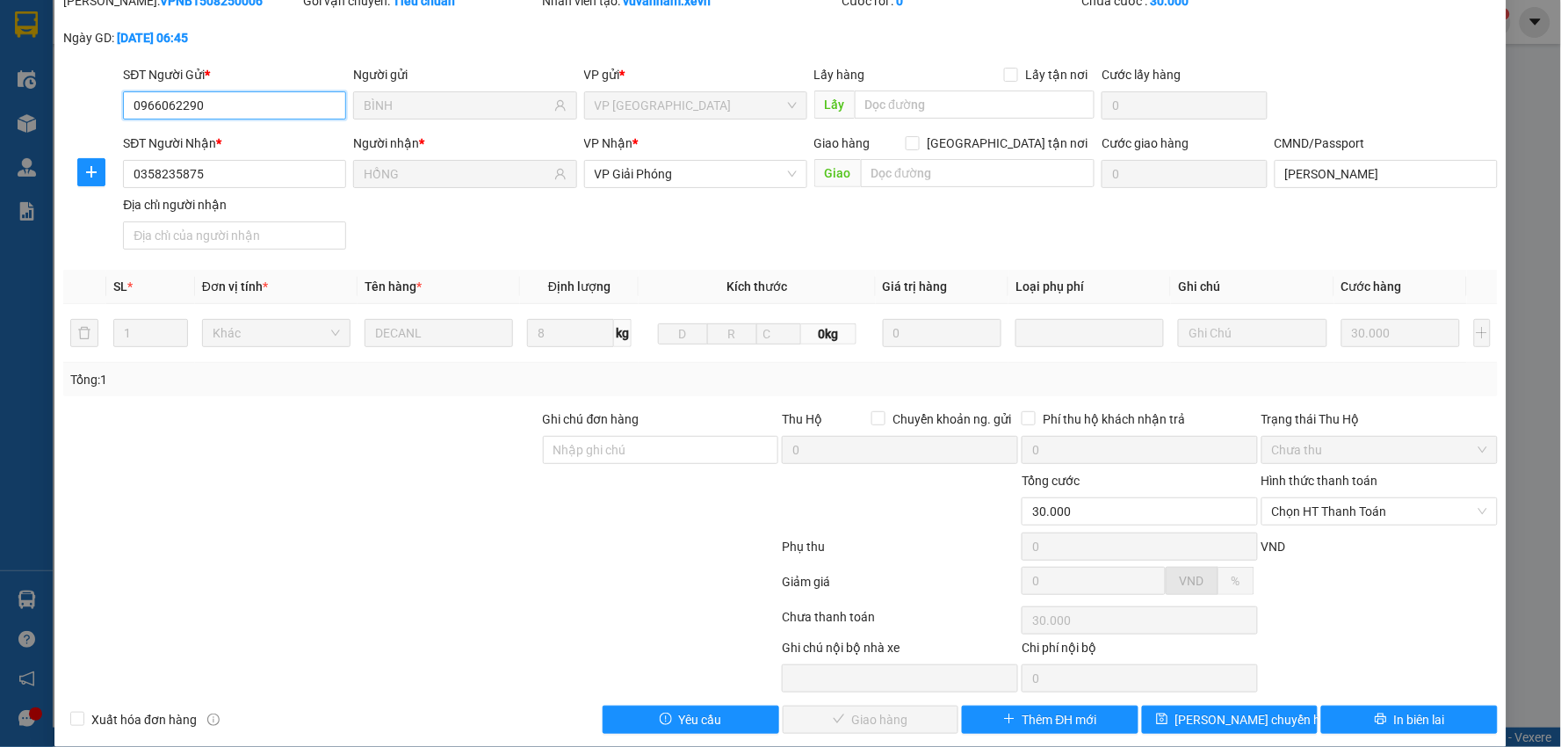
scroll to position [93, 0]
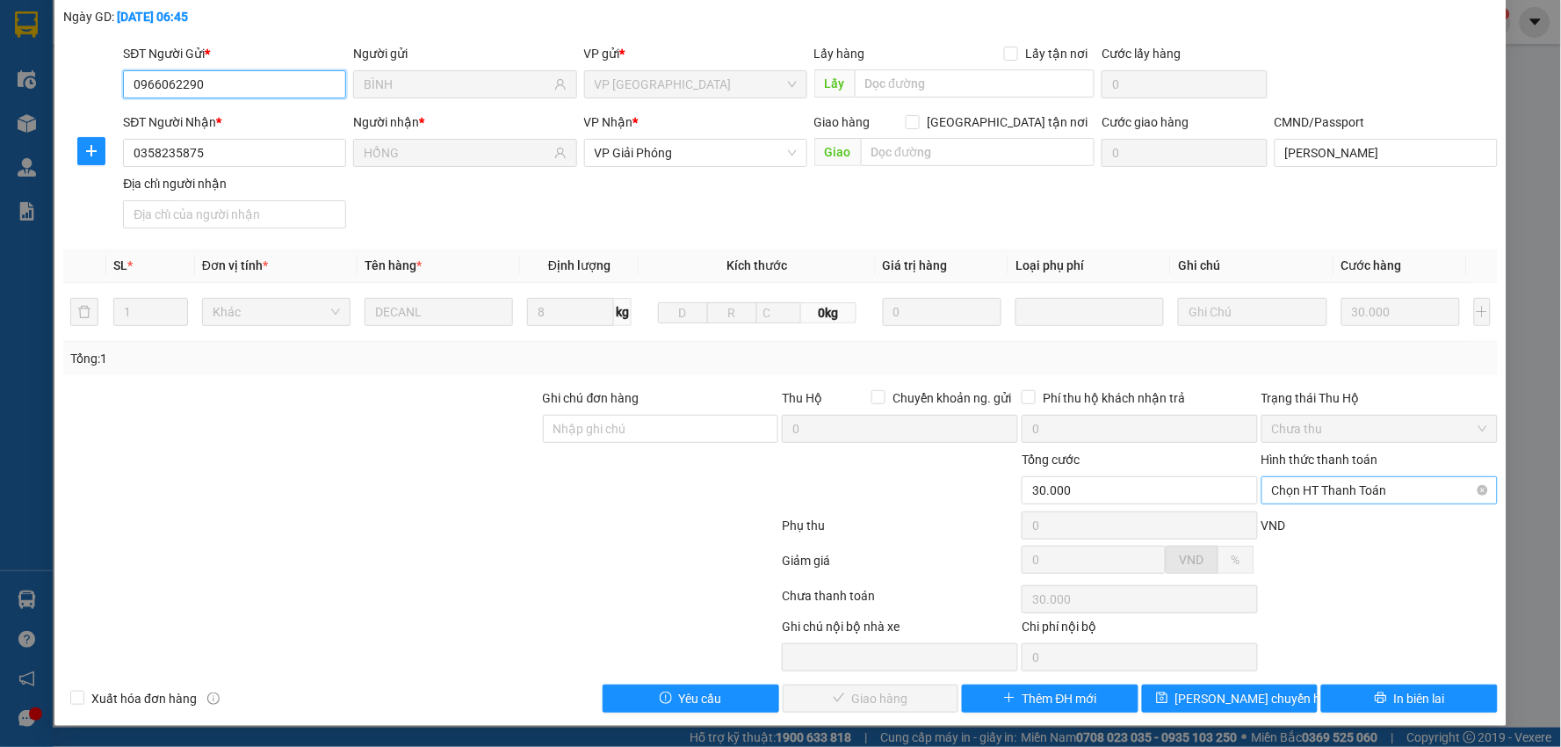
click at [1278, 497] on span "Chọn HT Thanh Toán" at bounding box center [1379, 490] width 215 height 26
click at [1291, 522] on div "Tại văn phòng" at bounding box center [1367, 525] width 213 height 19
type input "0"
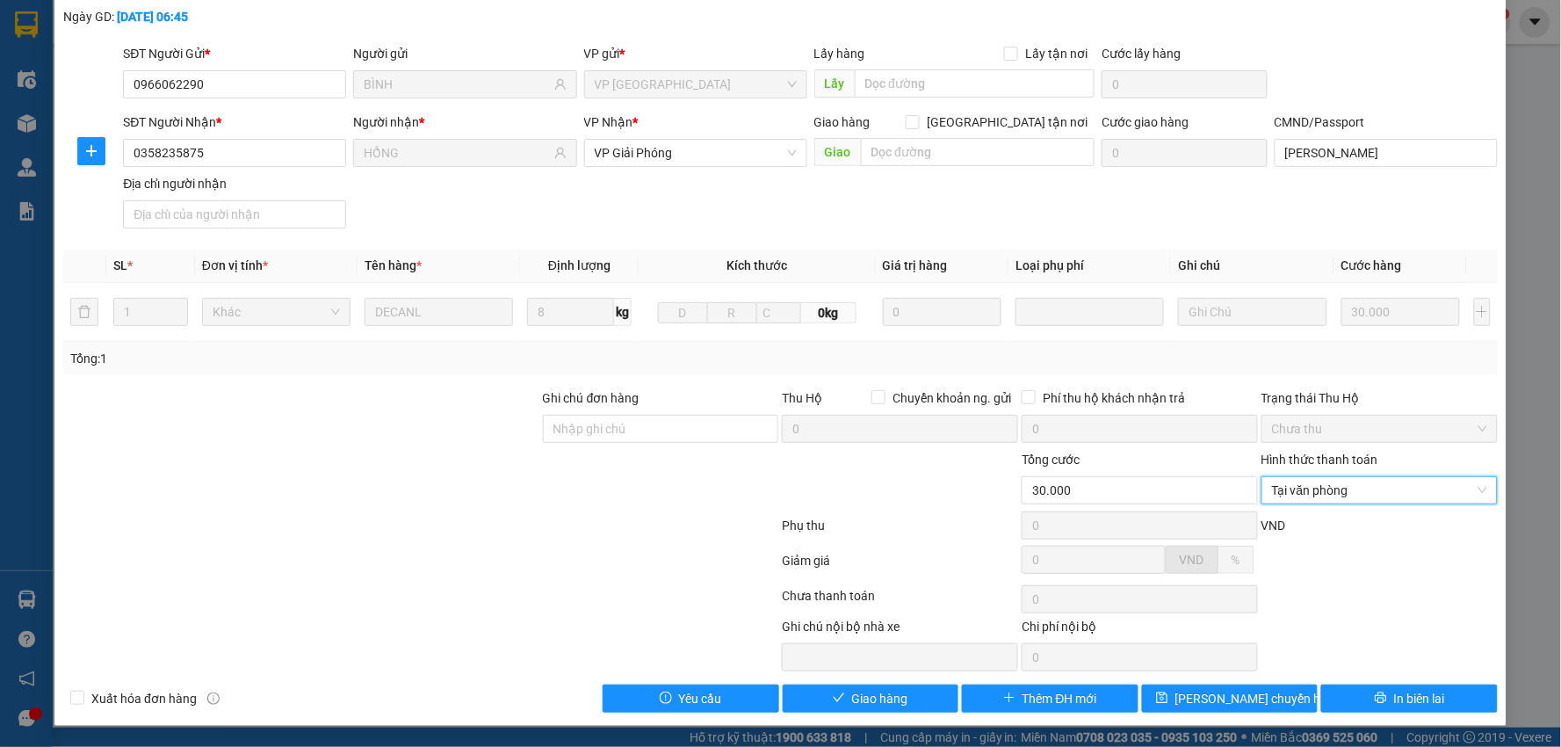
click at [833, 718] on div "SỬA ĐƠN HÀNG Lịch sử Ảnh kiện hàng Yêu cầu xuất hóa đơn điện tử Total Paid Fee …" at bounding box center [780, 321] width 1452 height 810
click at [828, 716] on div "SỬA ĐƠN HÀNG Lịch sử Ảnh kiện hàng Yêu cầu xuất hóa đơn điện tử Total Paid Fee …" at bounding box center [780, 321] width 1452 height 810
click at [823, 701] on button "Giao hàng" at bounding box center [871, 698] width 177 height 28
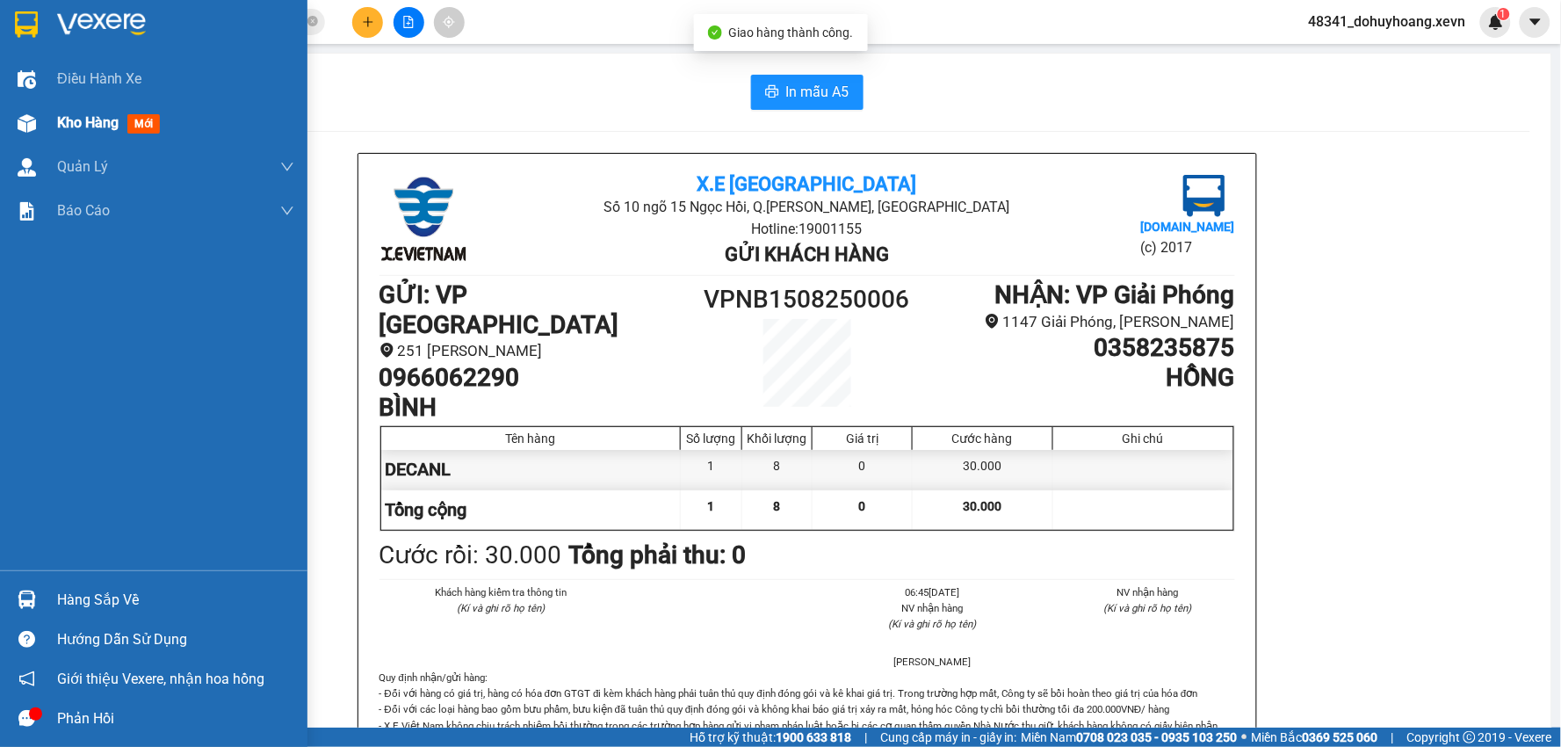
click at [6, 126] on div "Kho hàng mới" at bounding box center [153, 123] width 307 height 44
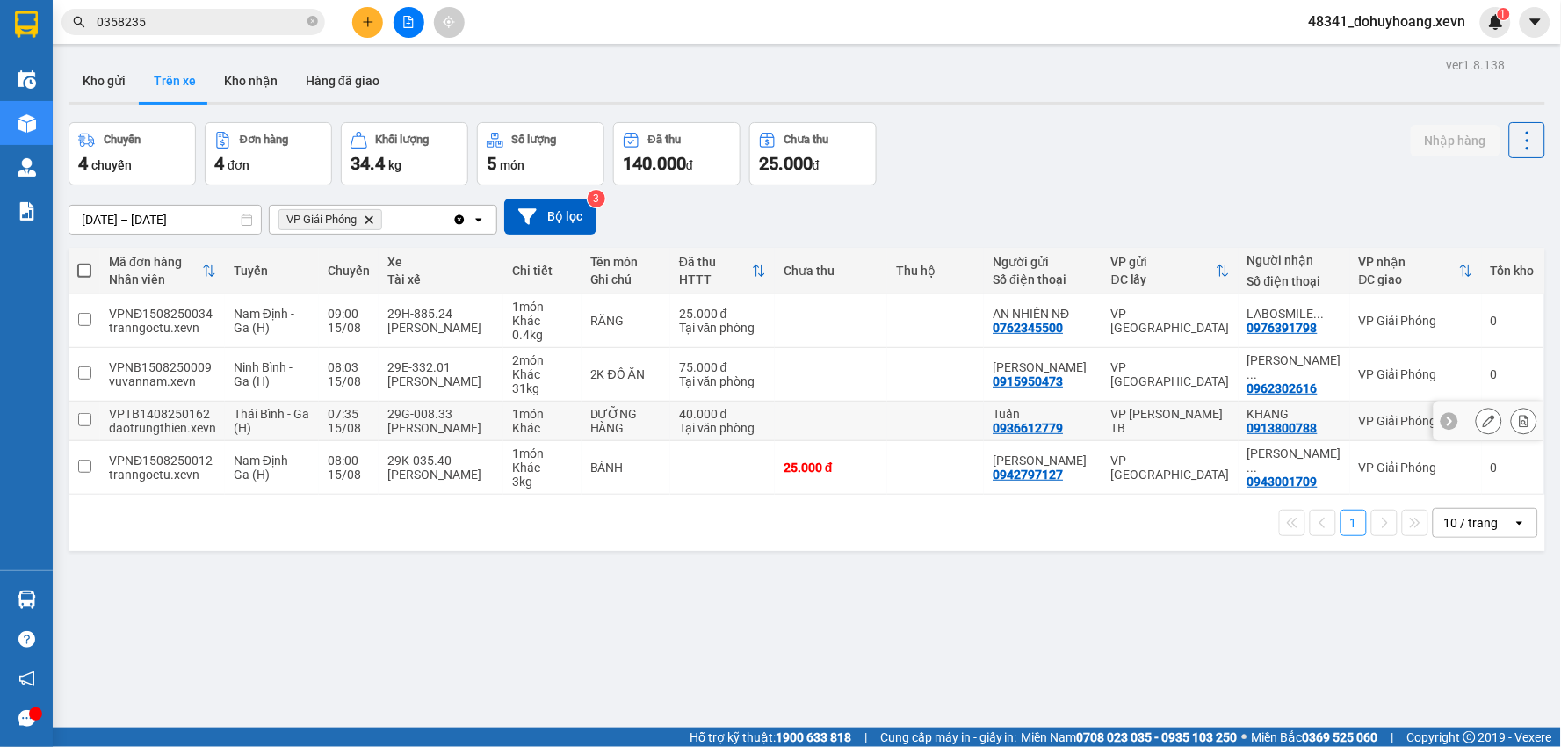
click at [466, 415] on div "29G-008.33" at bounding box center [440, 414] width 107 height 14
checkbox input "true"
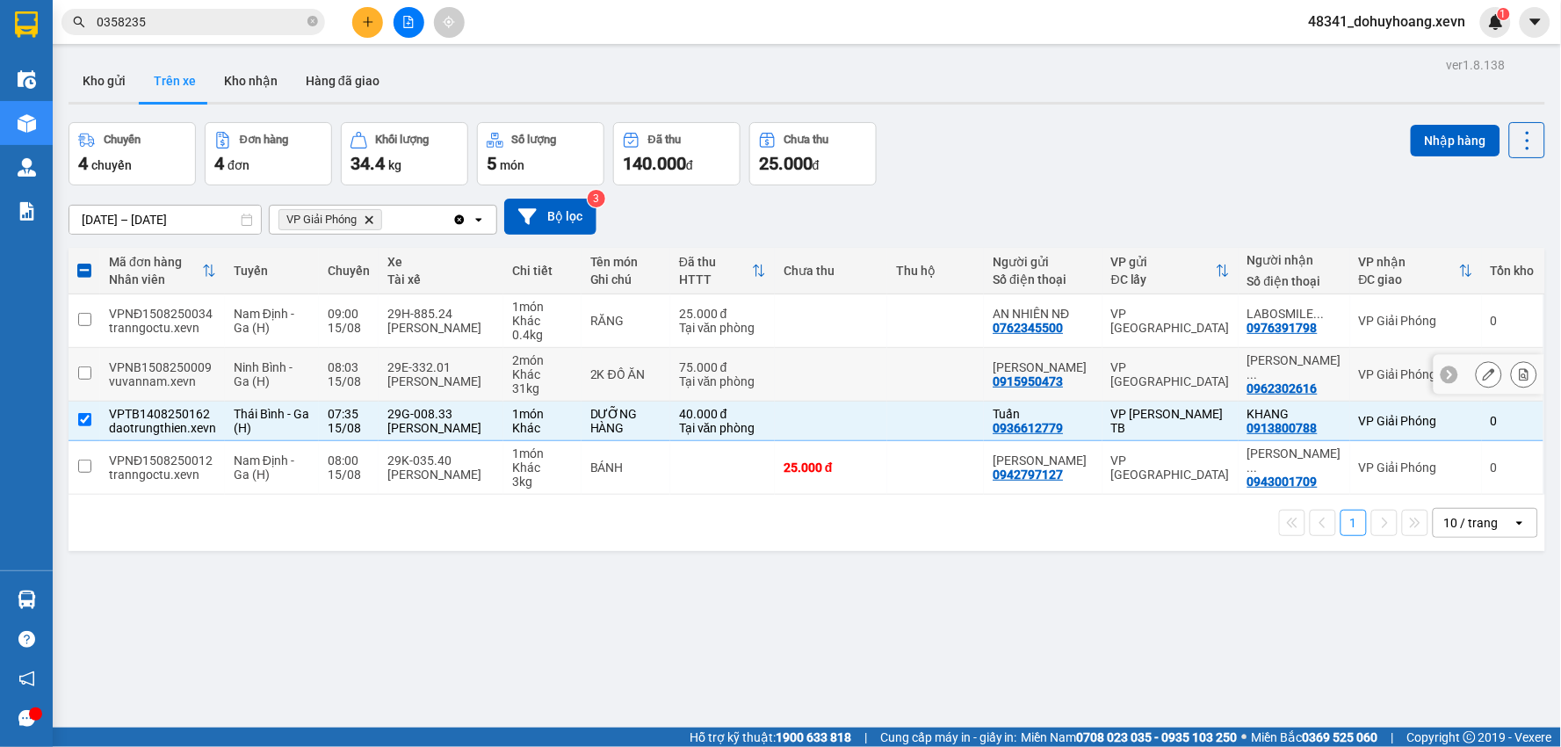
click at [384, 385] on td "29E-332.01 Nguyễn Văn Tuấn" at bounding box center [441, 375] width 125 height 54
checkbox input "true"
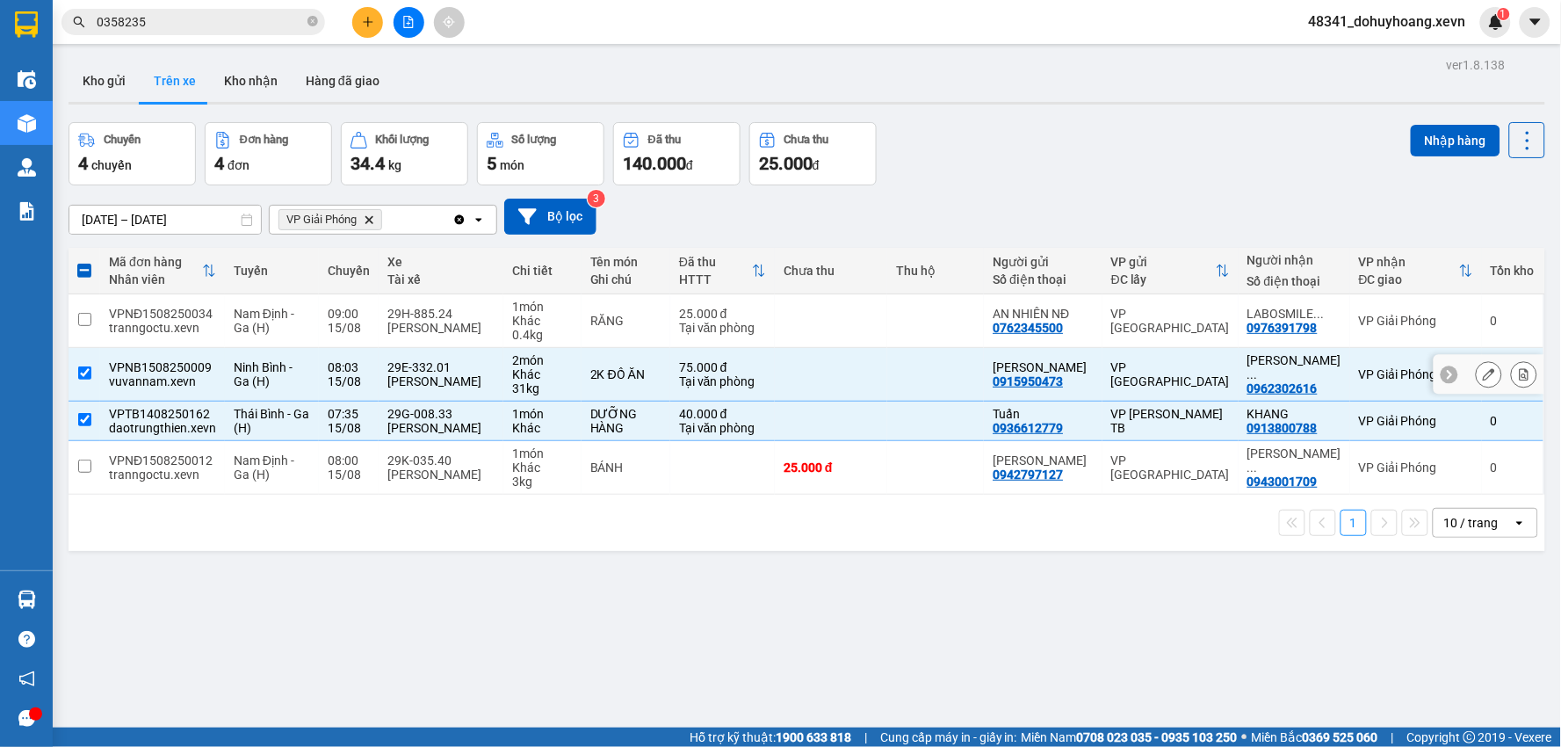
click at [409, 450] on td "29K-035.40 Đỗ Văn Tỉnh" at bounding box center [441, 468] width 125 height 54
checkbox input "true"
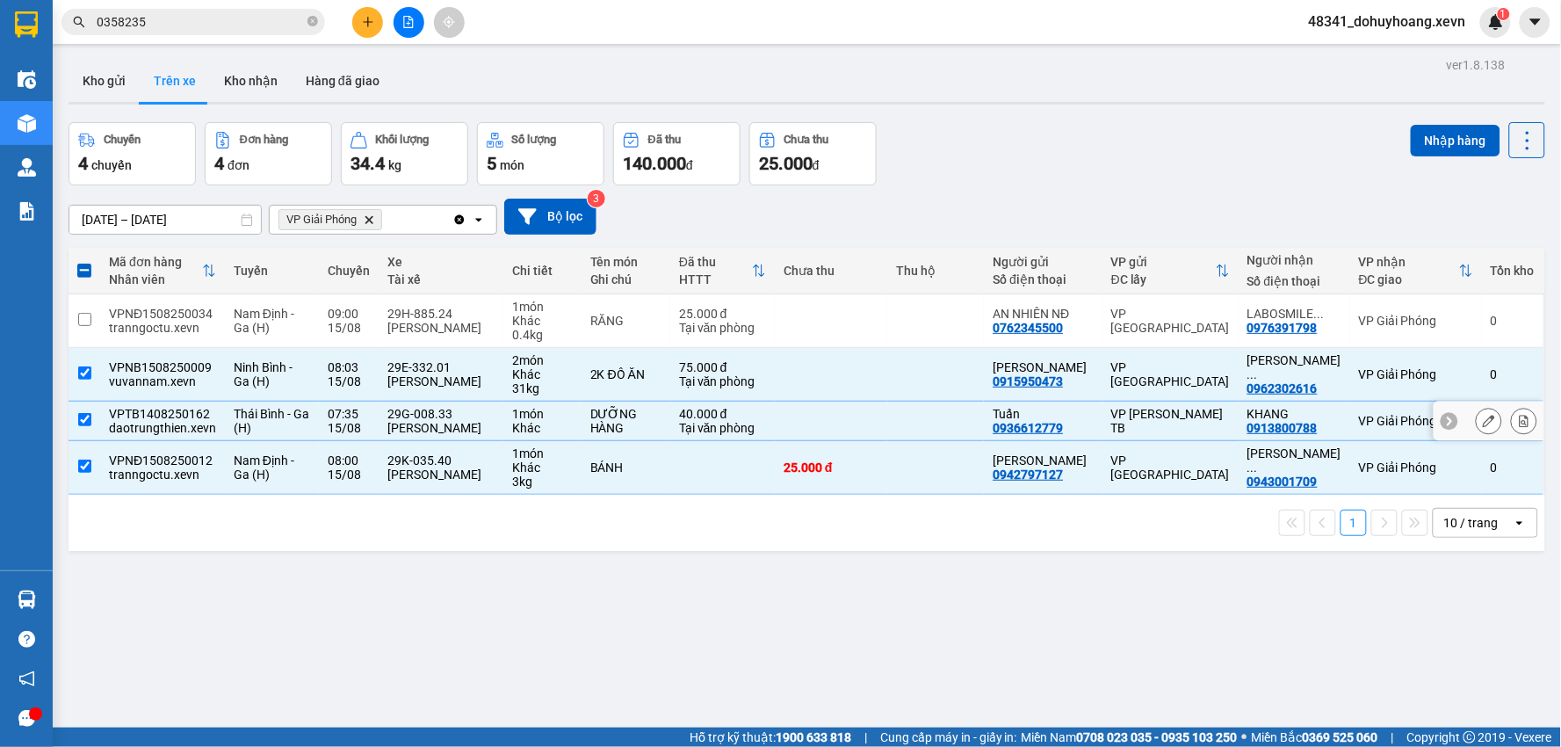
click at [413, 426] on div "Trần Văn Thiện" at bounding box center [440, 428] width 107 height 14
checkbox input "false"
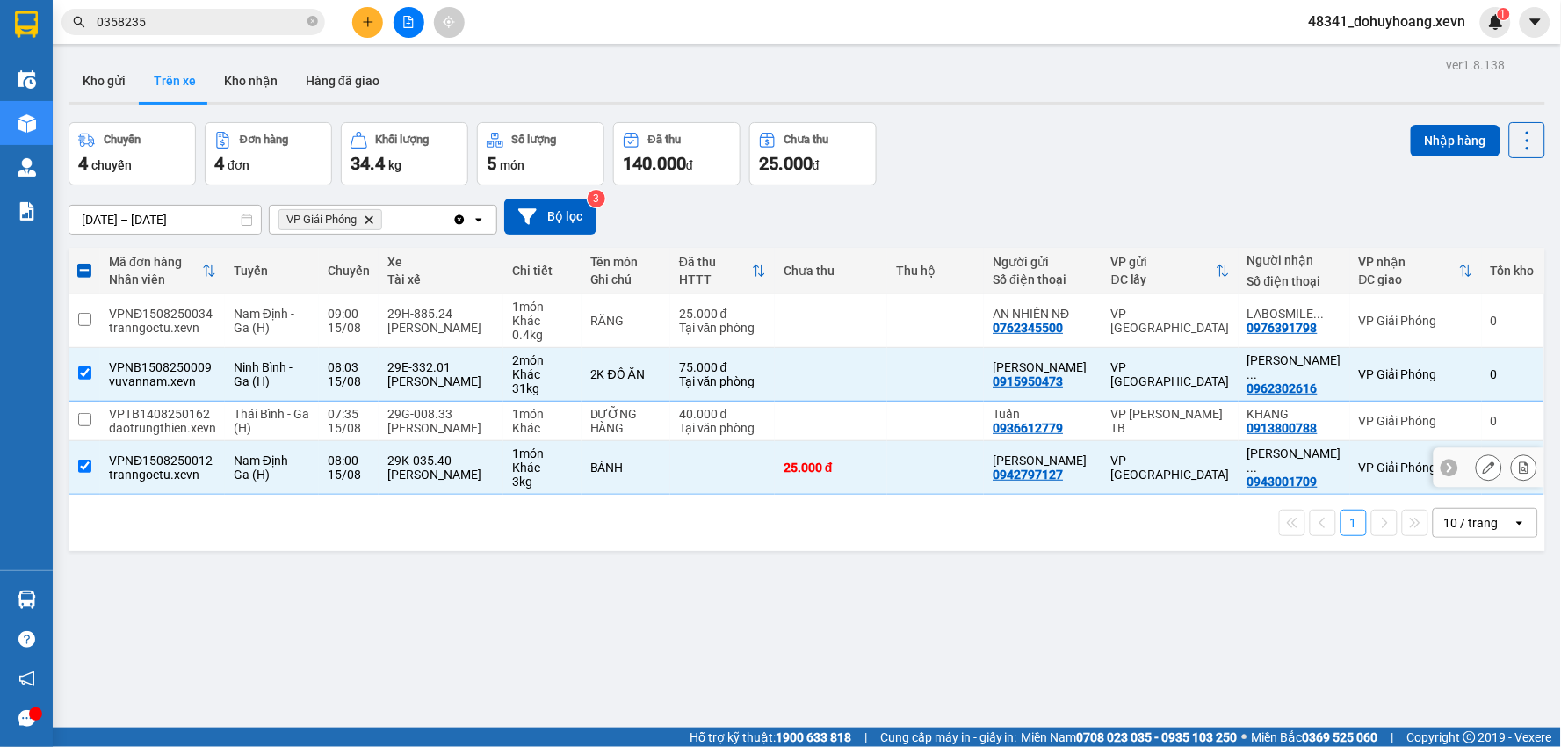
click at [431, 449] on td "29K-035.40 Đỗ Văn Tỉnh" at bounding box center [441, 468] width 125 height 54
checkbox input "false"
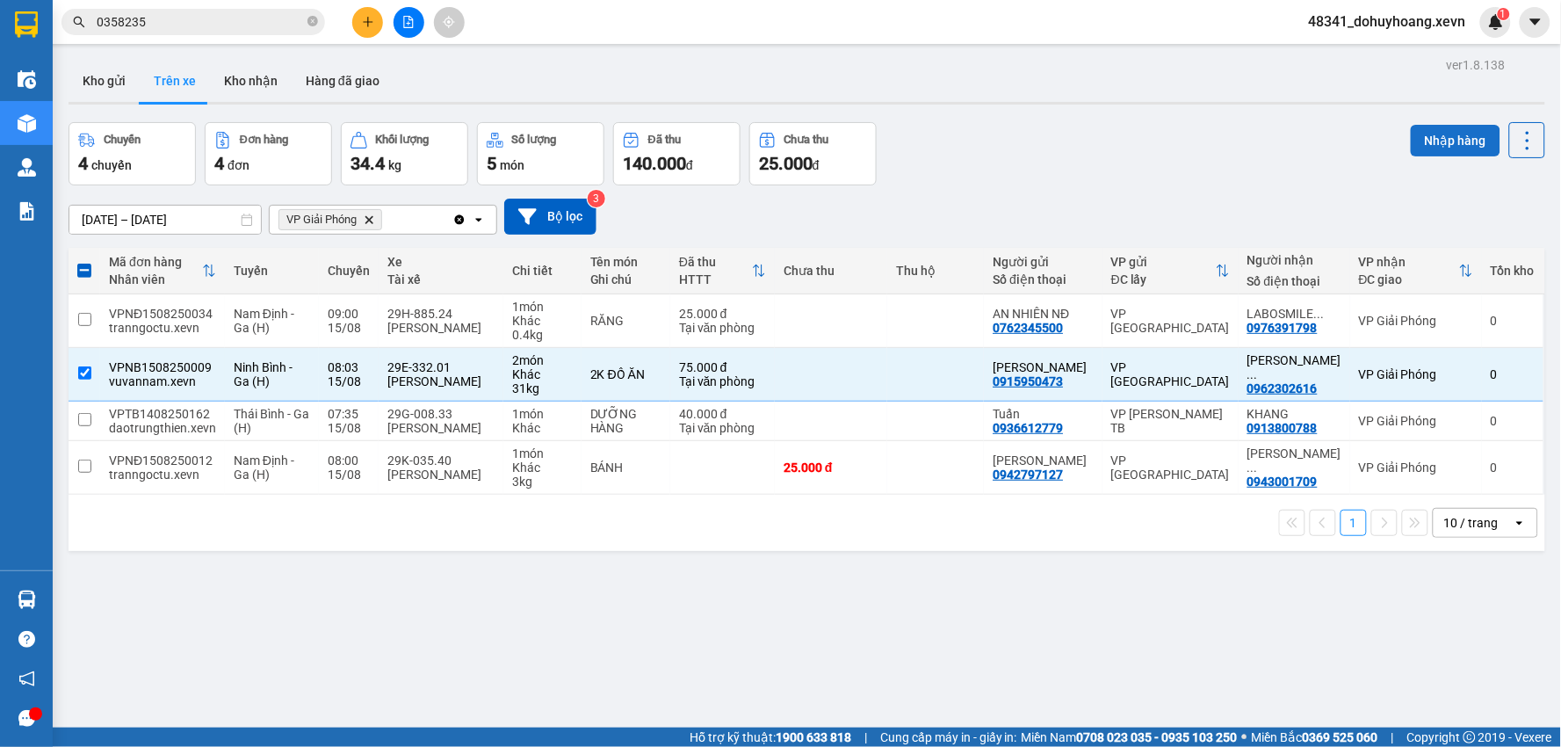
click at [1439, 137] on button "Nhập hàng" at bounding box center [1455, 141] width 90 height 32
click at [248, 69] on button "Kho nhận" at bounding box center [251, 81] width 82 height 42
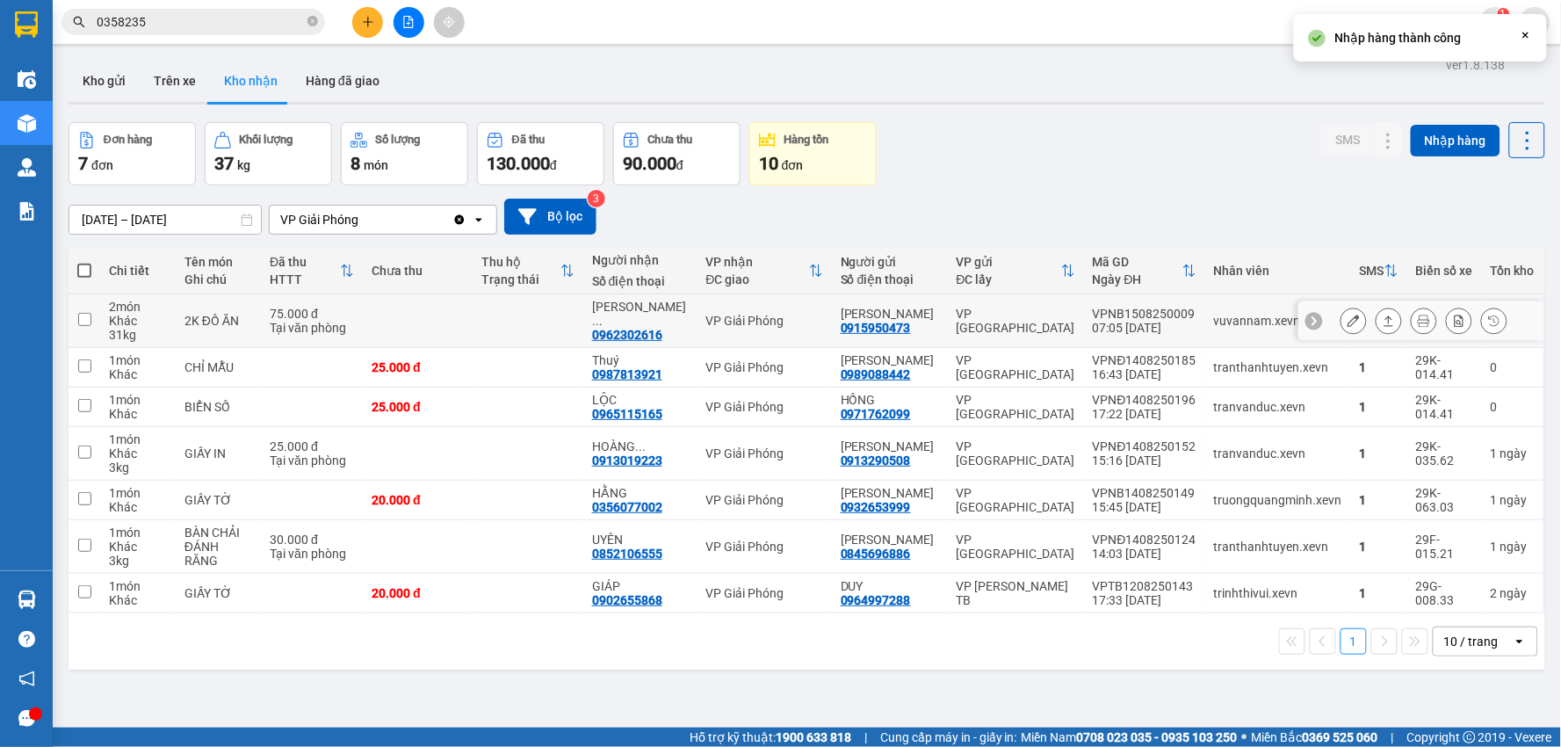
click at [1175, 311] on div "VPNB1508250009" at bounding box center [1145, 314] width 104 height 14
checkbox input "true"
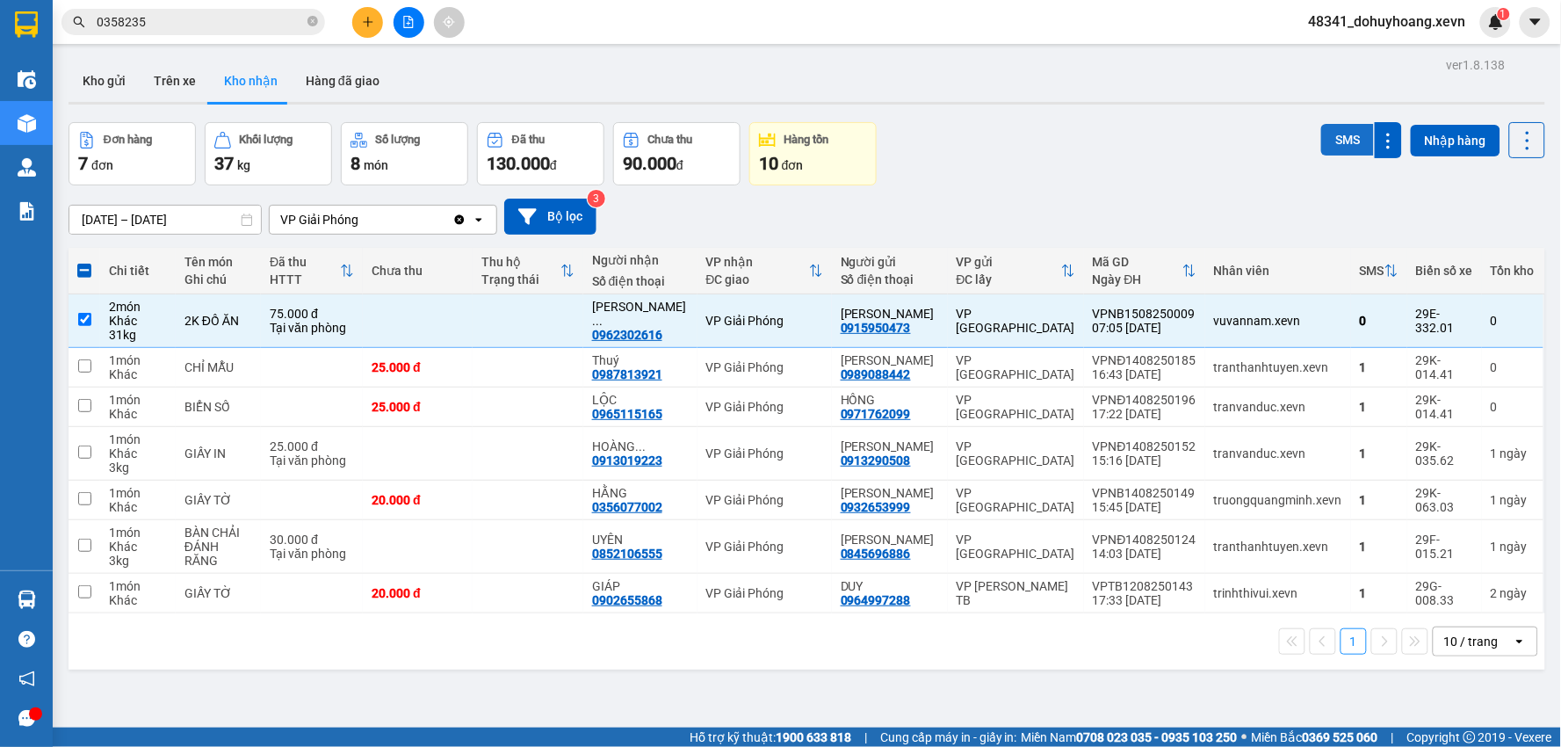
click at [1327, 126] on button "SMS" at bounding box center [1347, 140] width 53 height 32
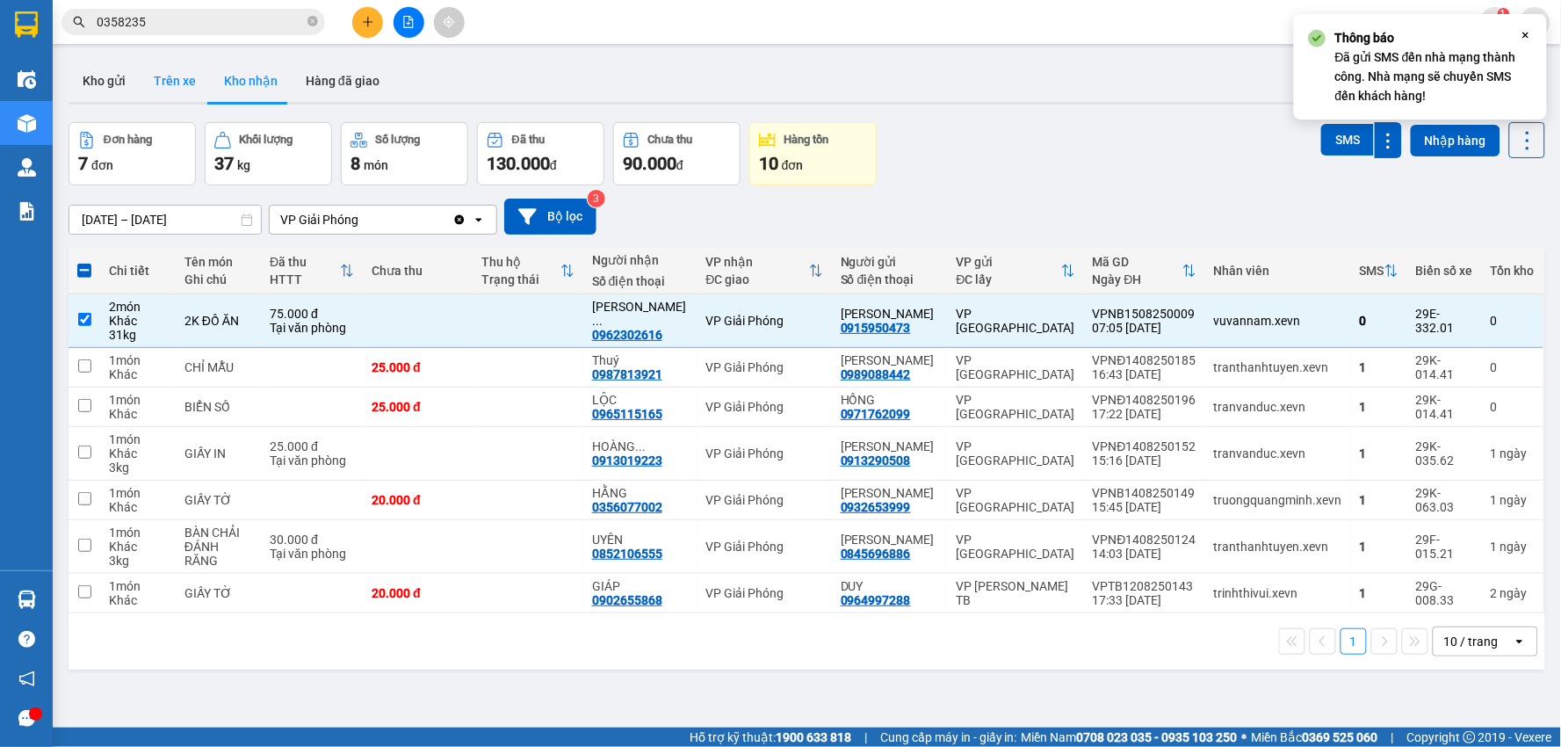
click at [188, 81] on button "Trên xe" at bounding box center [175, 81] width 70 height 42
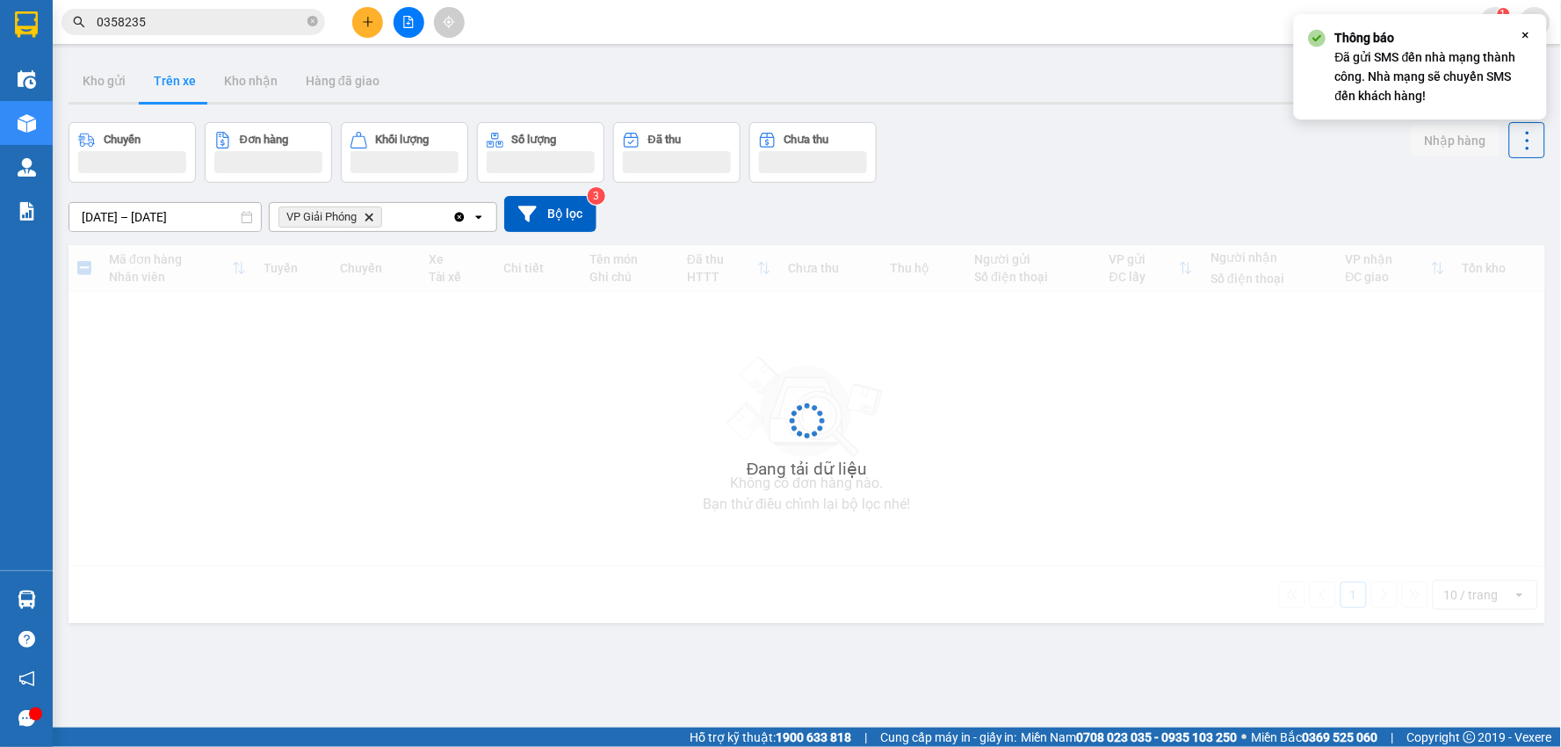
click at [184, 81] on button "Trên xe" at bounding box center [175, 81] width 70 height 42
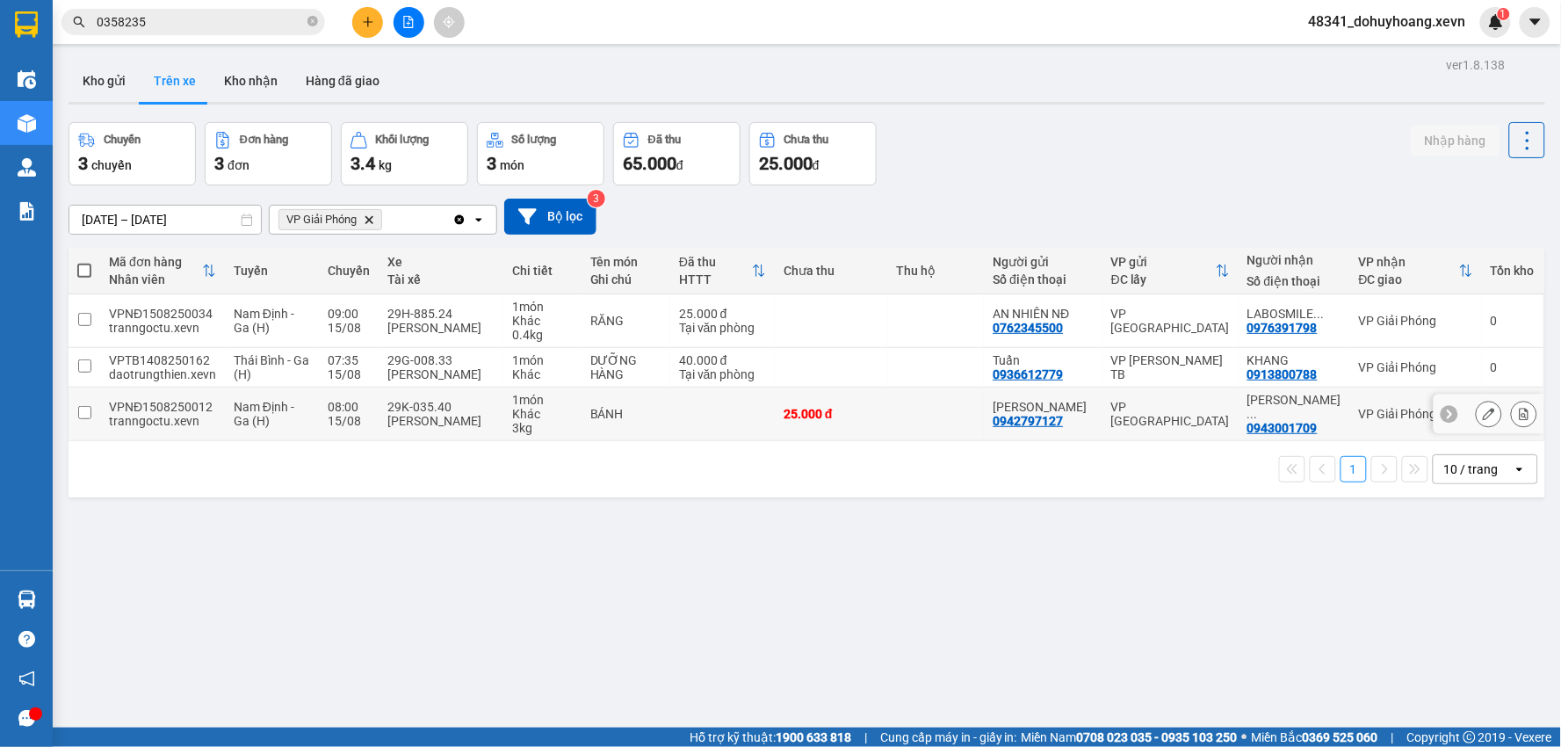
click at [523, 417] on div "Khác" at bounding box center [542, 414] width 61 height 14
checkbox input "true"
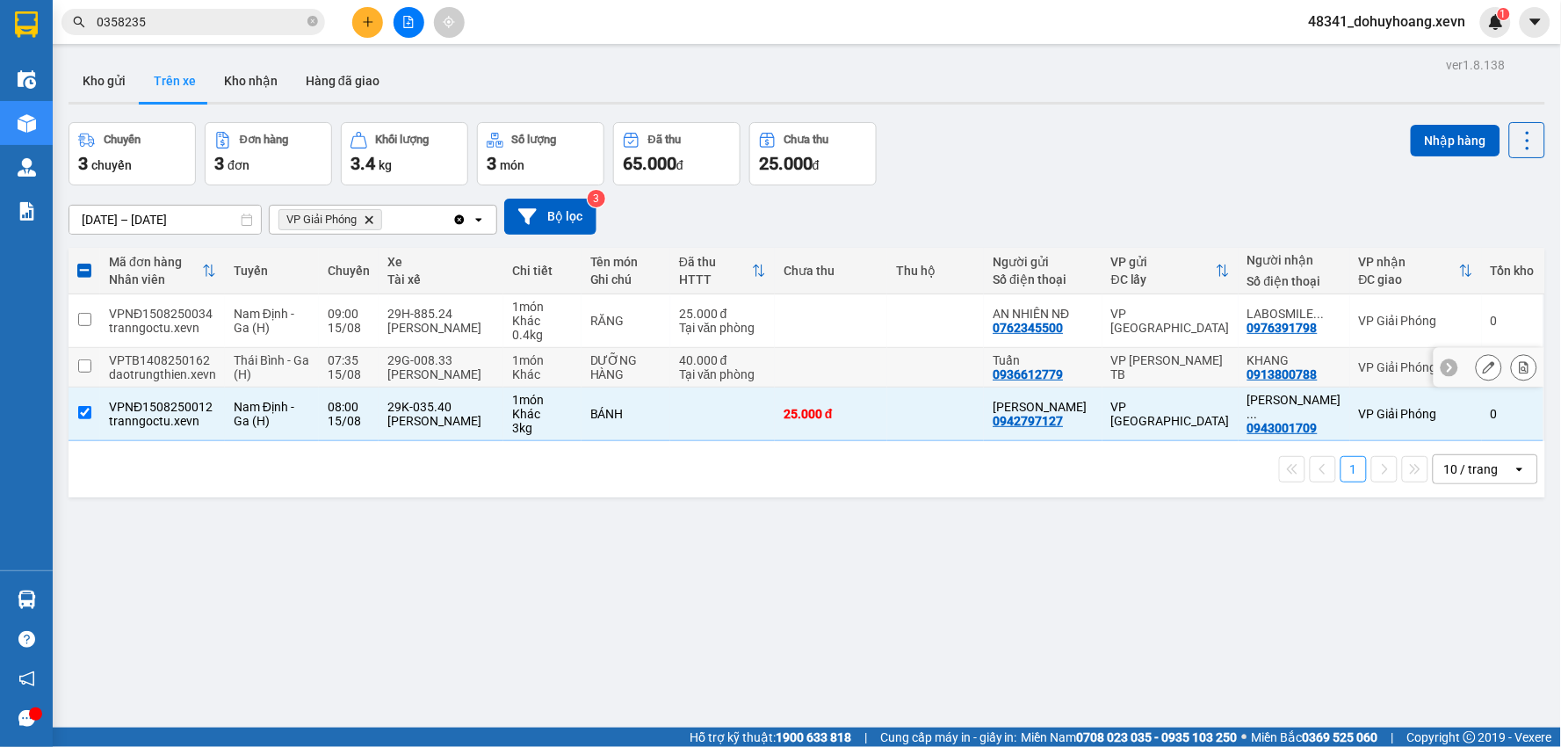
click at [549, 363] on div "1 món" at bounding box center [542, 360] width 61 height 14
checkbox input "true"
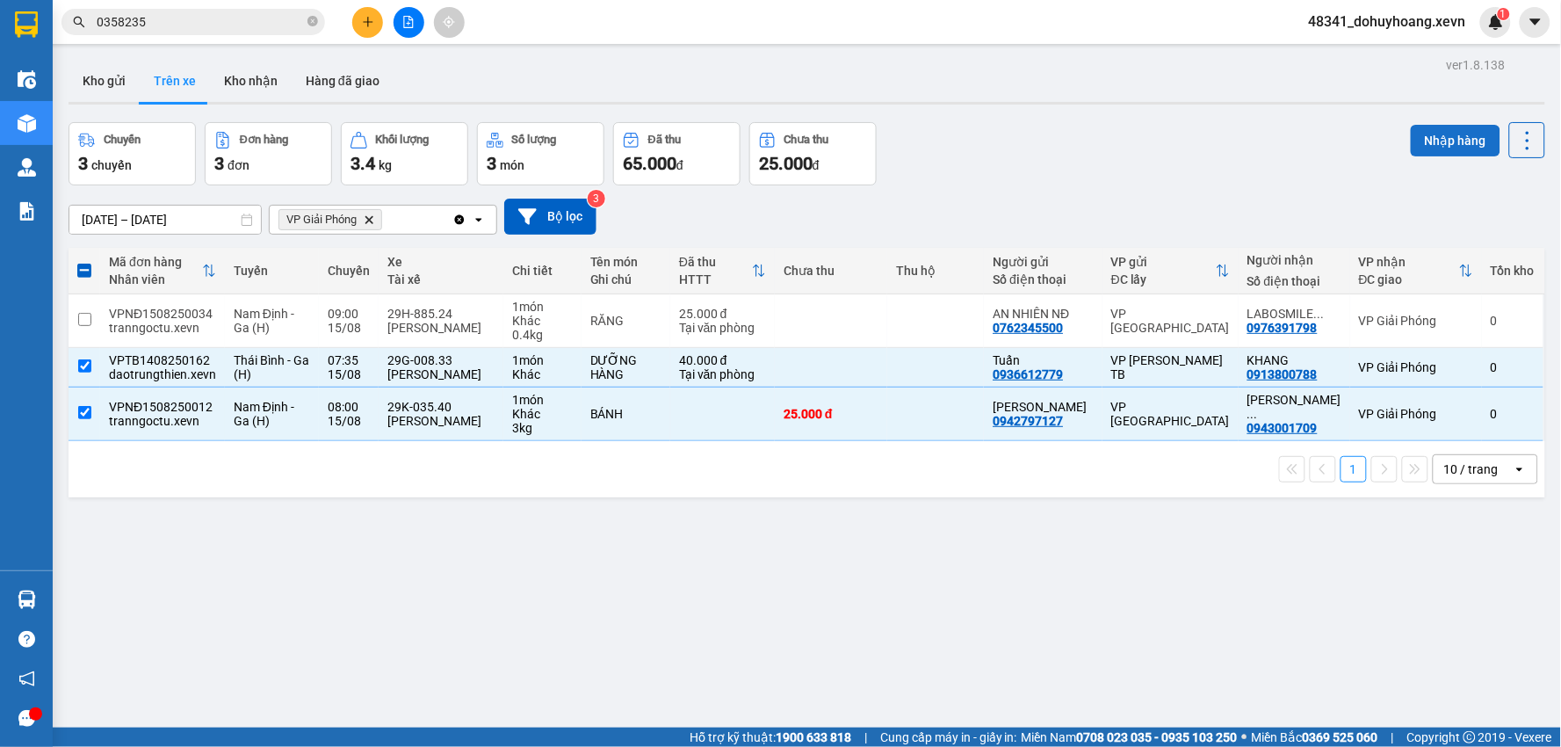
click at [1426, 133] on button "Nhập hàng" at bounding box center [1455, 141] width 90 height 32
click at [233, 71] on button "Kho nhận" at bounding box center [251, 81] width 82 height 42
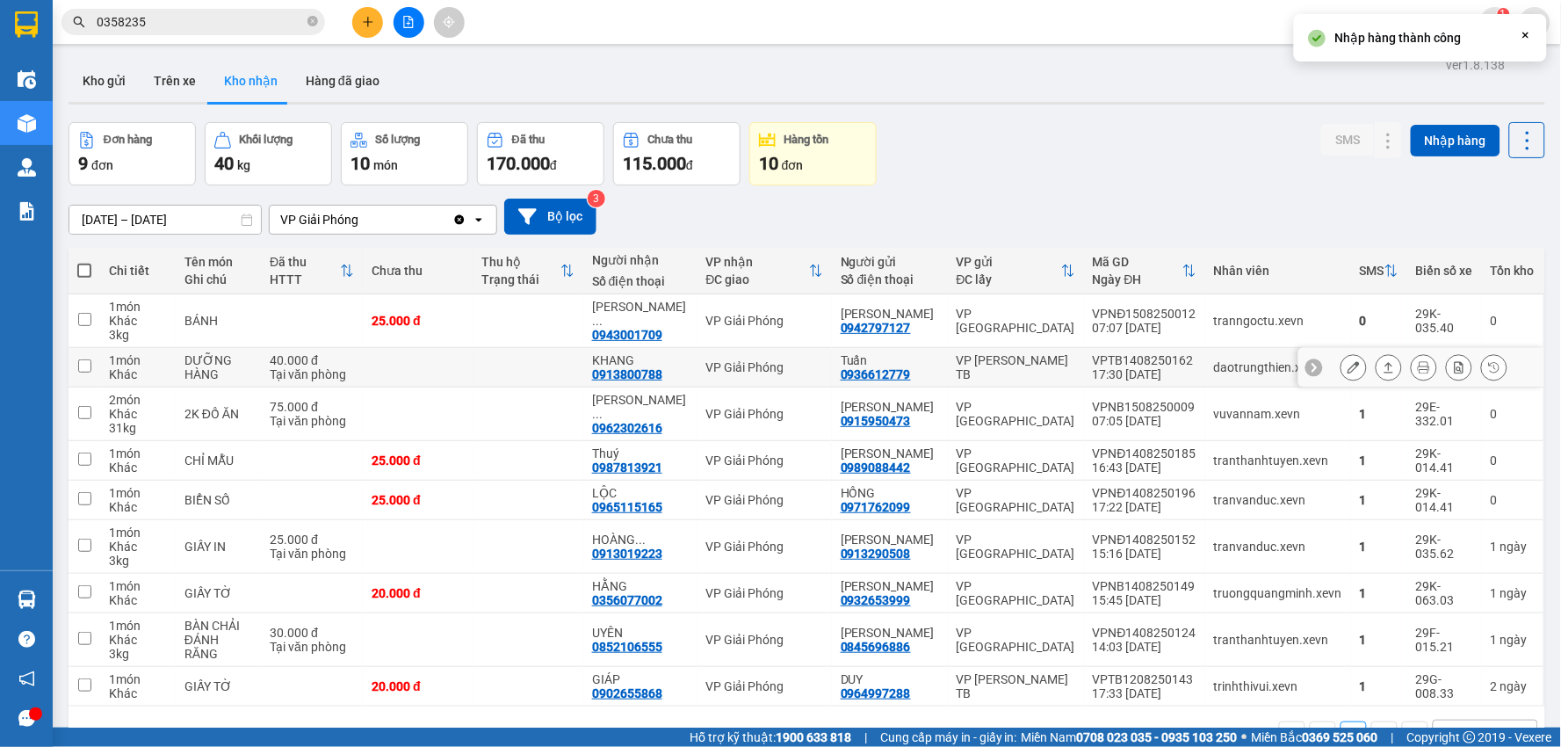
click at [1228, 379] on td "daotrungthien.xevn" at bounding box center [1278, 368] width 146 height 40
checkbox input "false"
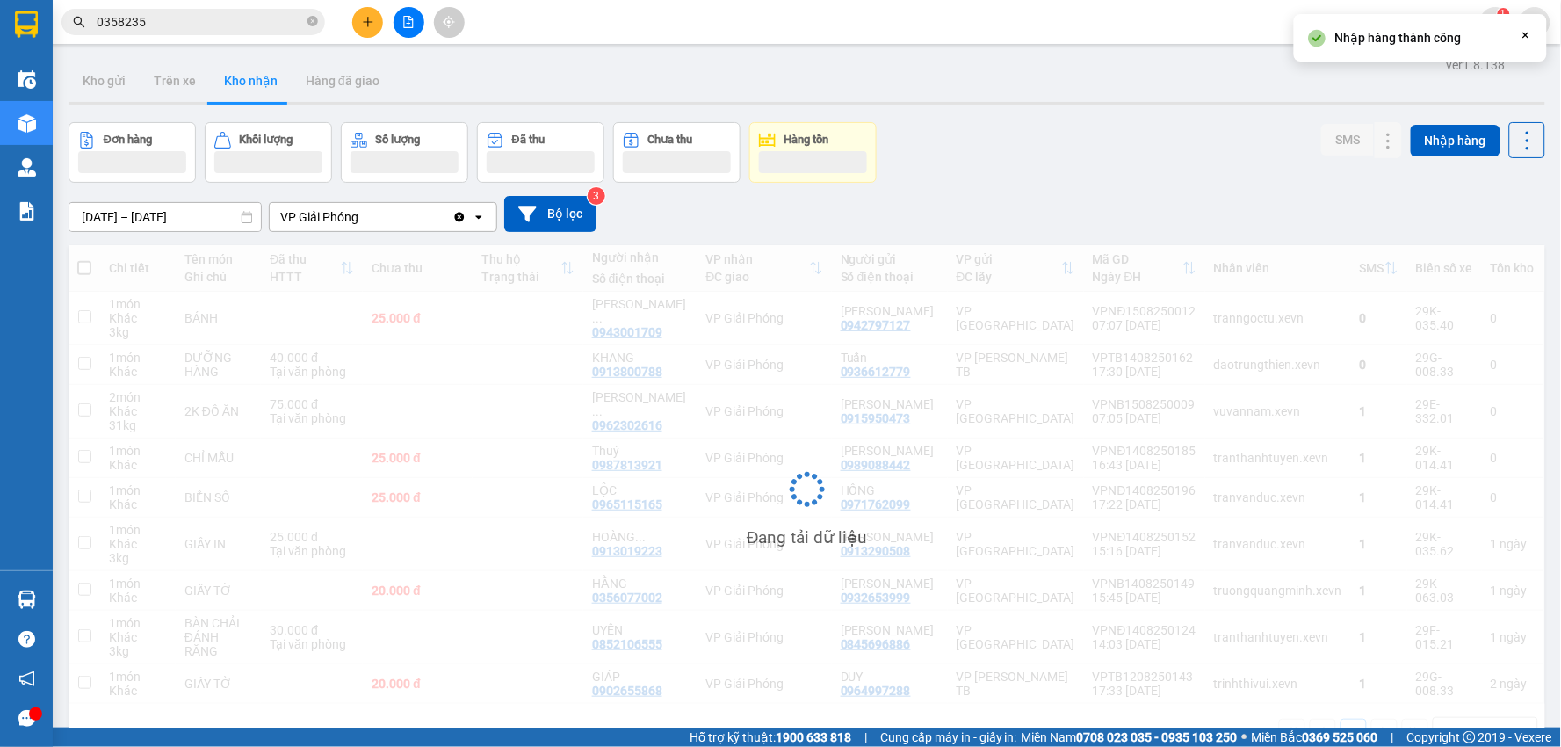
click at [1214, 314] on div "tranngoctu.xevn" at bounding box center [1278, 318] width 128 height 14
checkbox input "true"
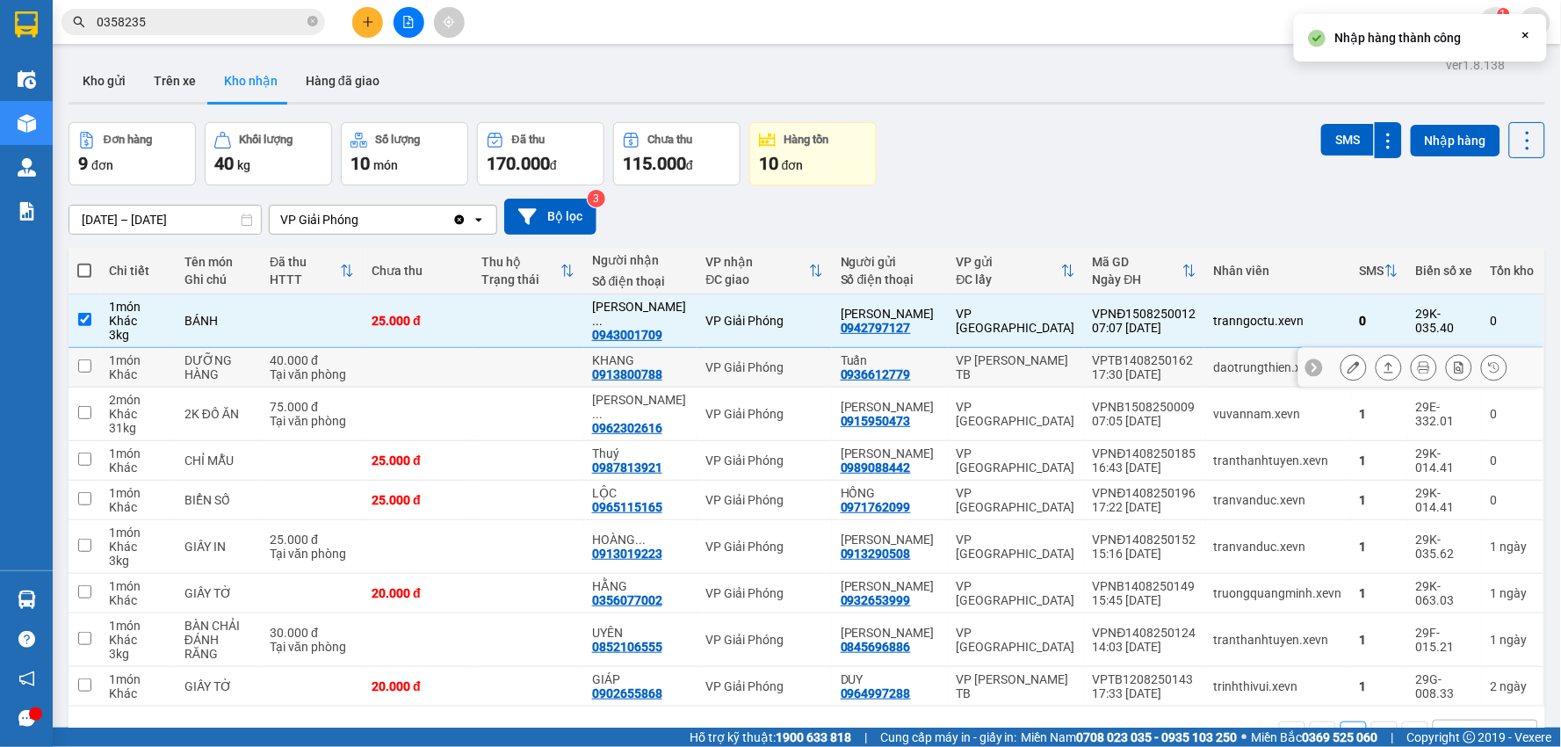
click at [1241, 367] on div "daotrungthien.xevn" at bounding box center [1278, 367] width 128 height 14
checkbox input "true"
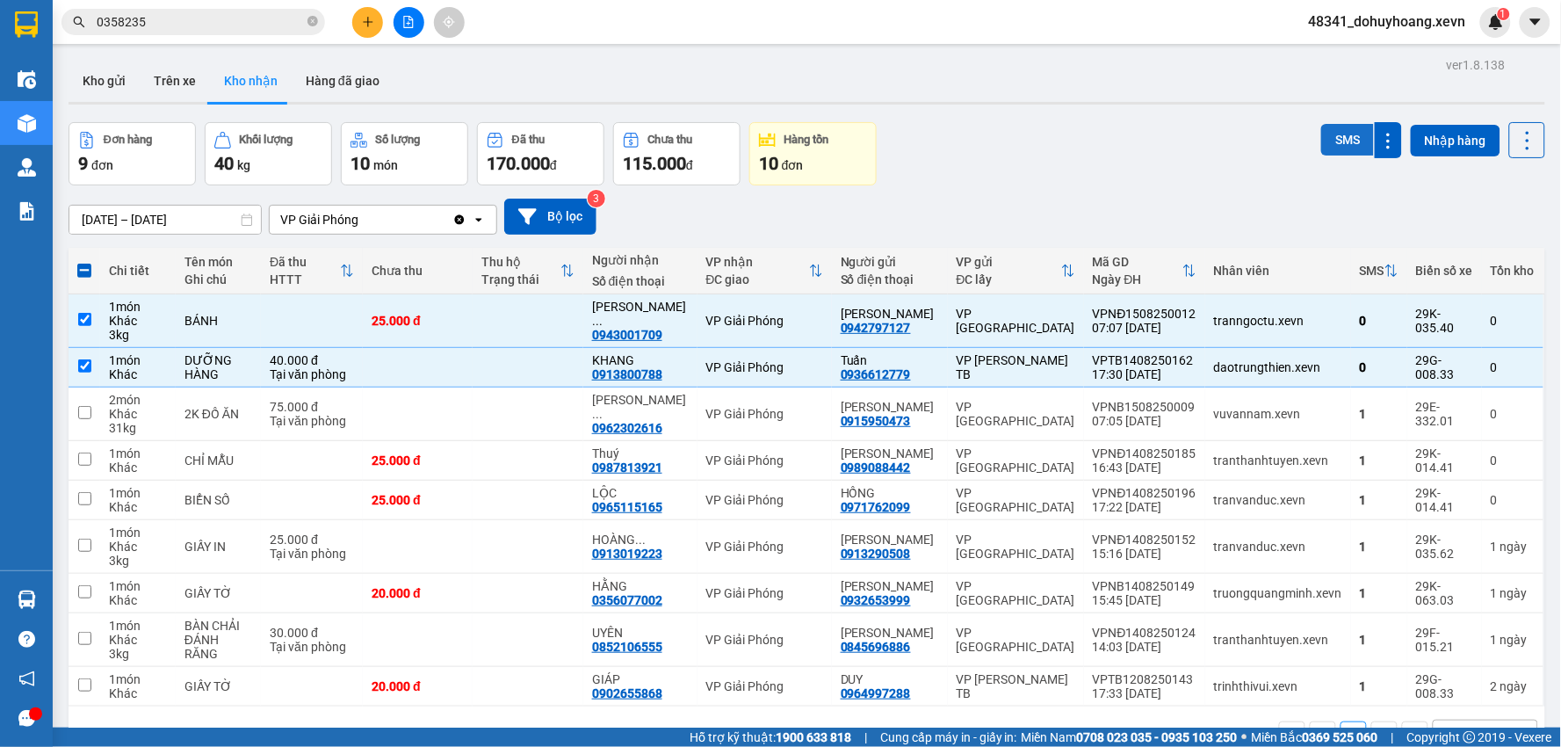
click at [1326, 149] on button "SMS" at bounding box center [1347, 140] width 53 height 32
click at [169, 72] on button "Trên xe" at bounding box center [175, 81] width 70 height 42
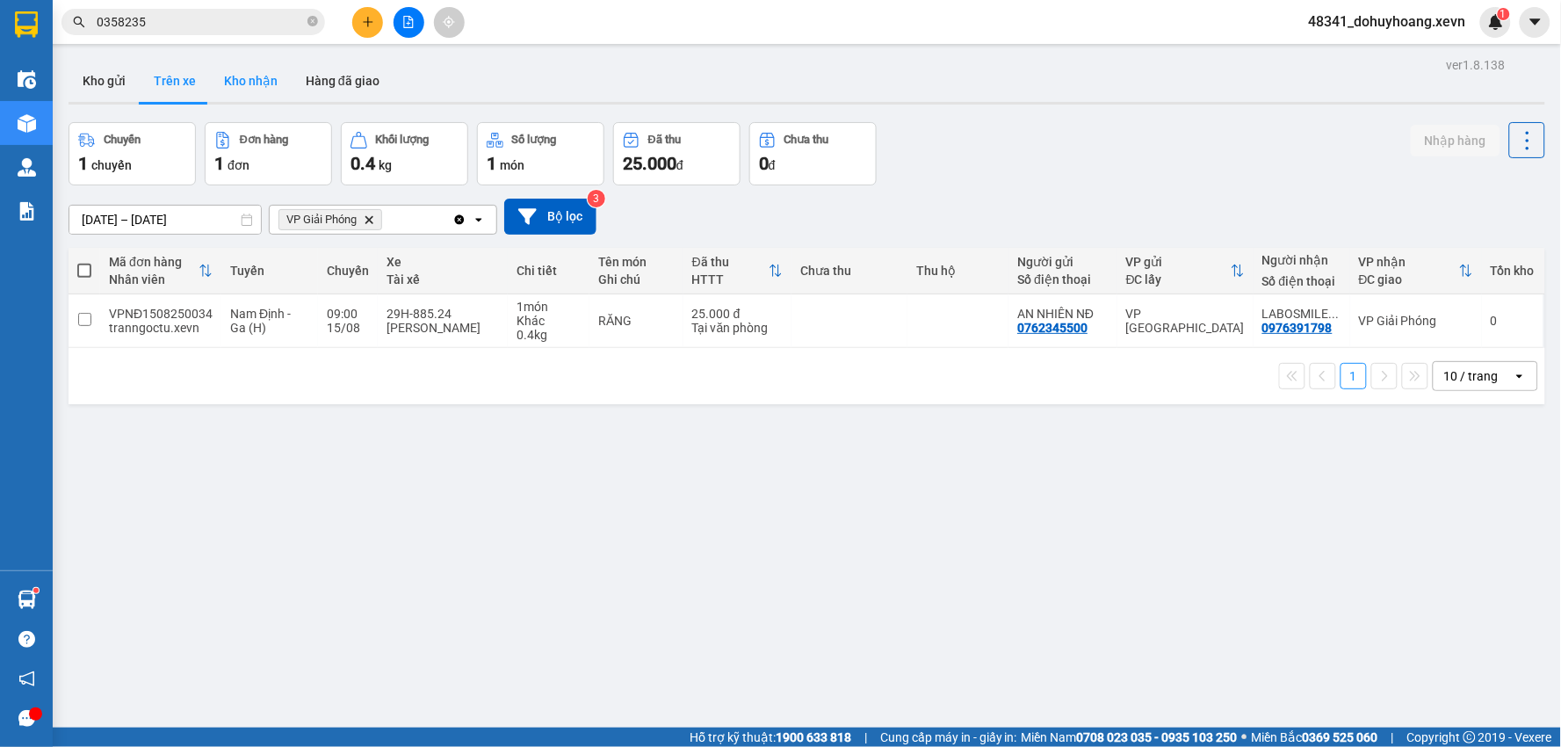
click at [229, 88] on button "Kho nhận" at bounding box center [251, 81] width 82 height 42
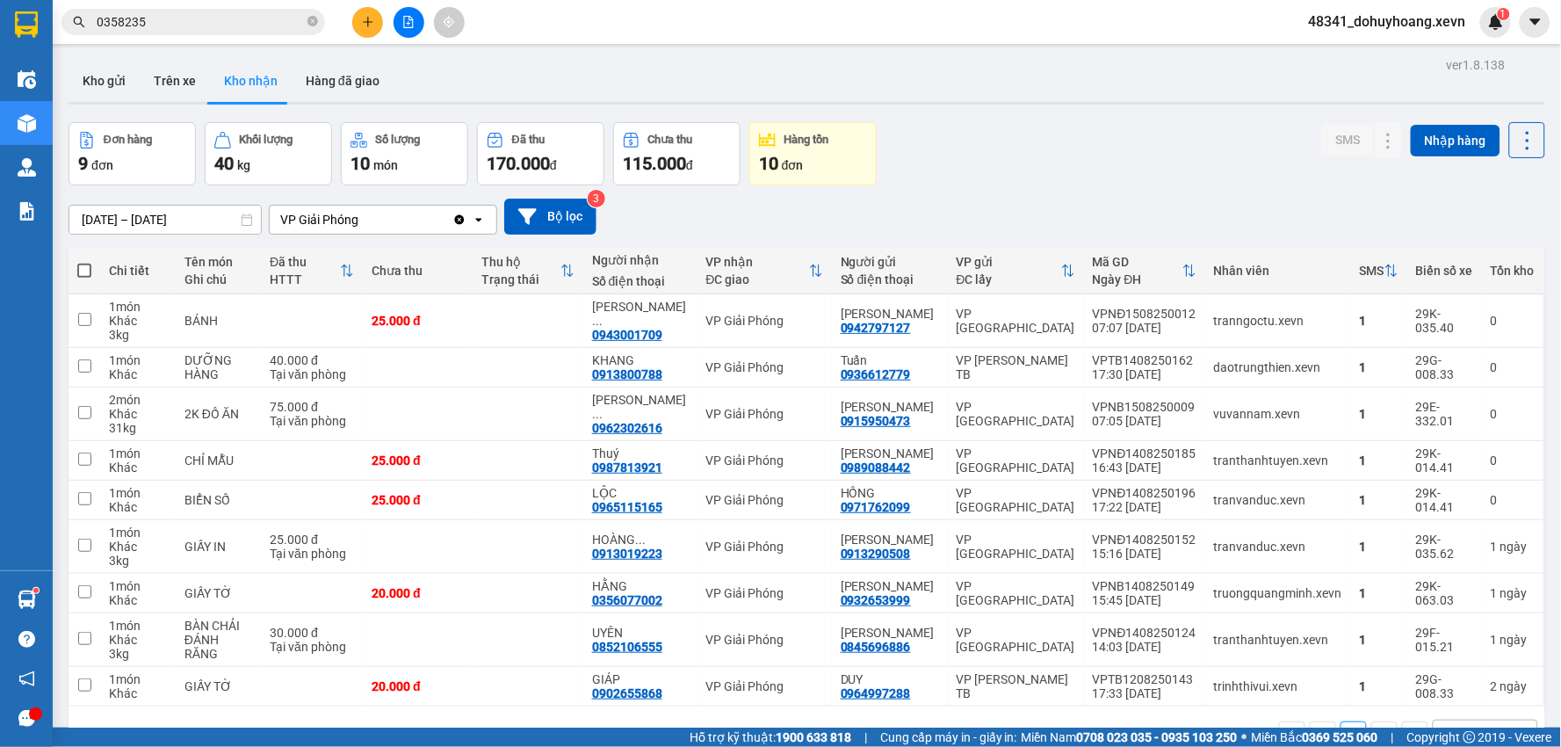
click at [195, 28] on input "0358235" at bounding box center [200, 21] width 207 height 19
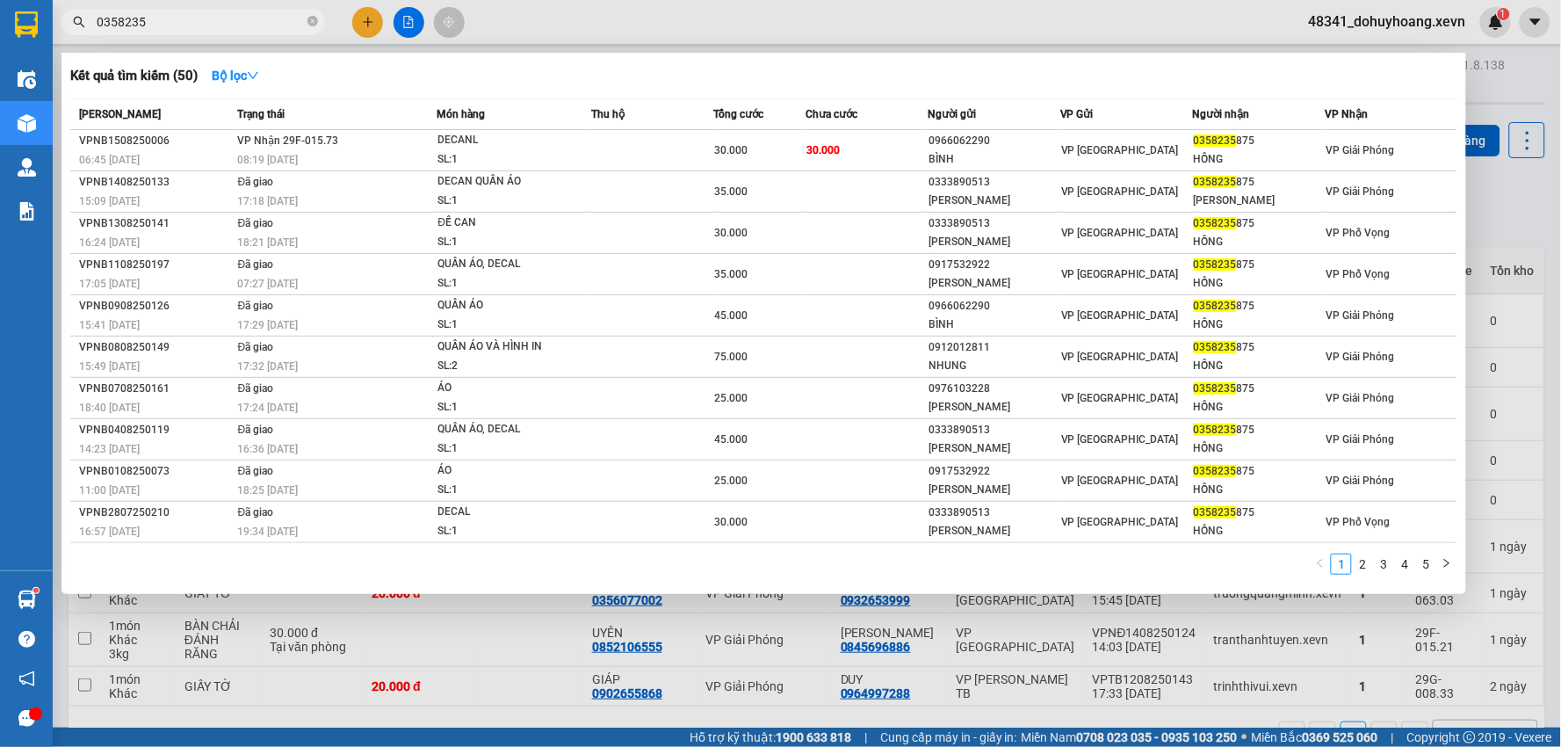
click at [195, 28] on input "0358235" at bounding box center [200, 21] width 207 height 19
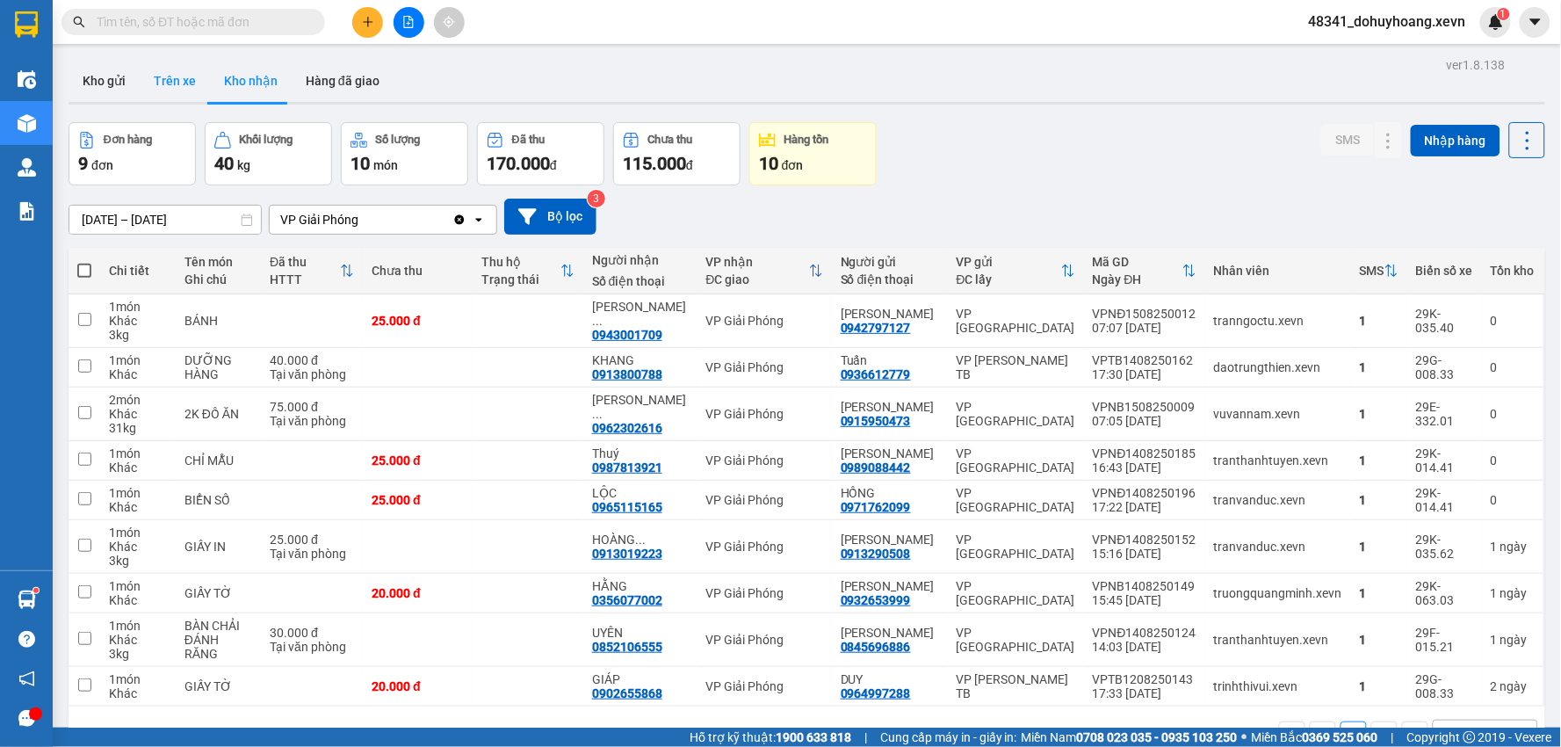
click at [155, 95] on button "Trên xe" at bounding box center [175, 81] width 70 height 42
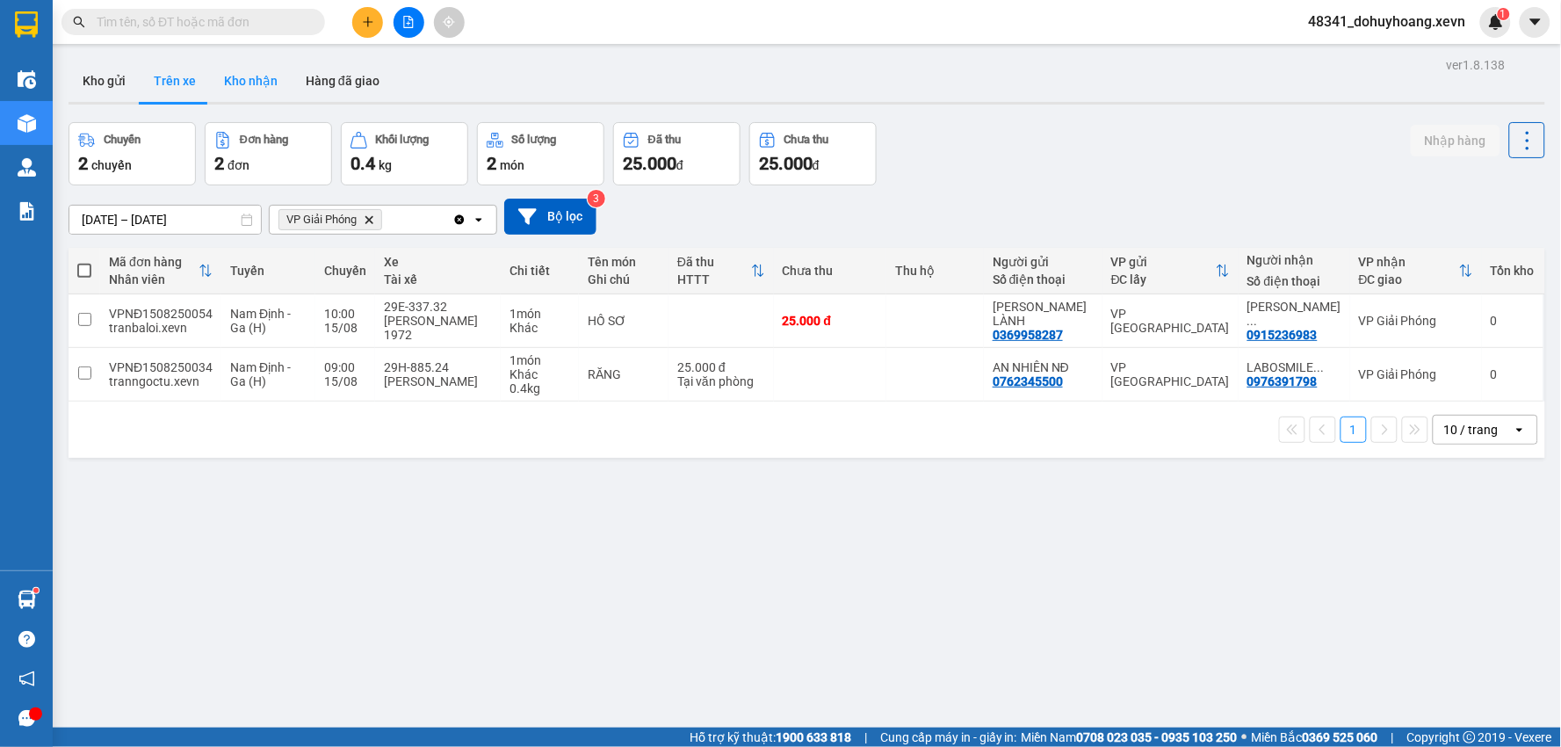
click at [234, 67] on button "Kho nhận" at bounding box center [251, 81] width 82 height 42
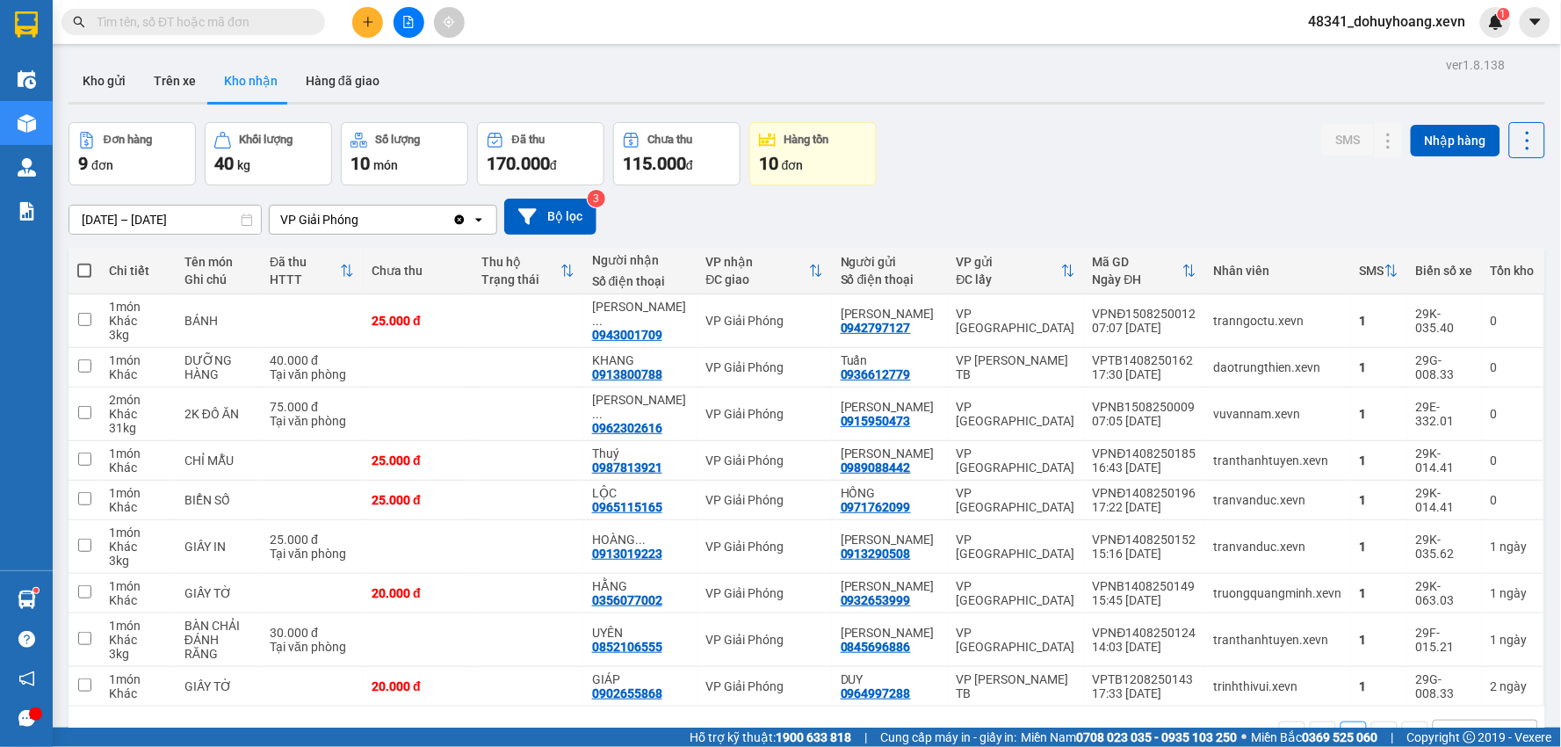
scroll to position [81, 0]
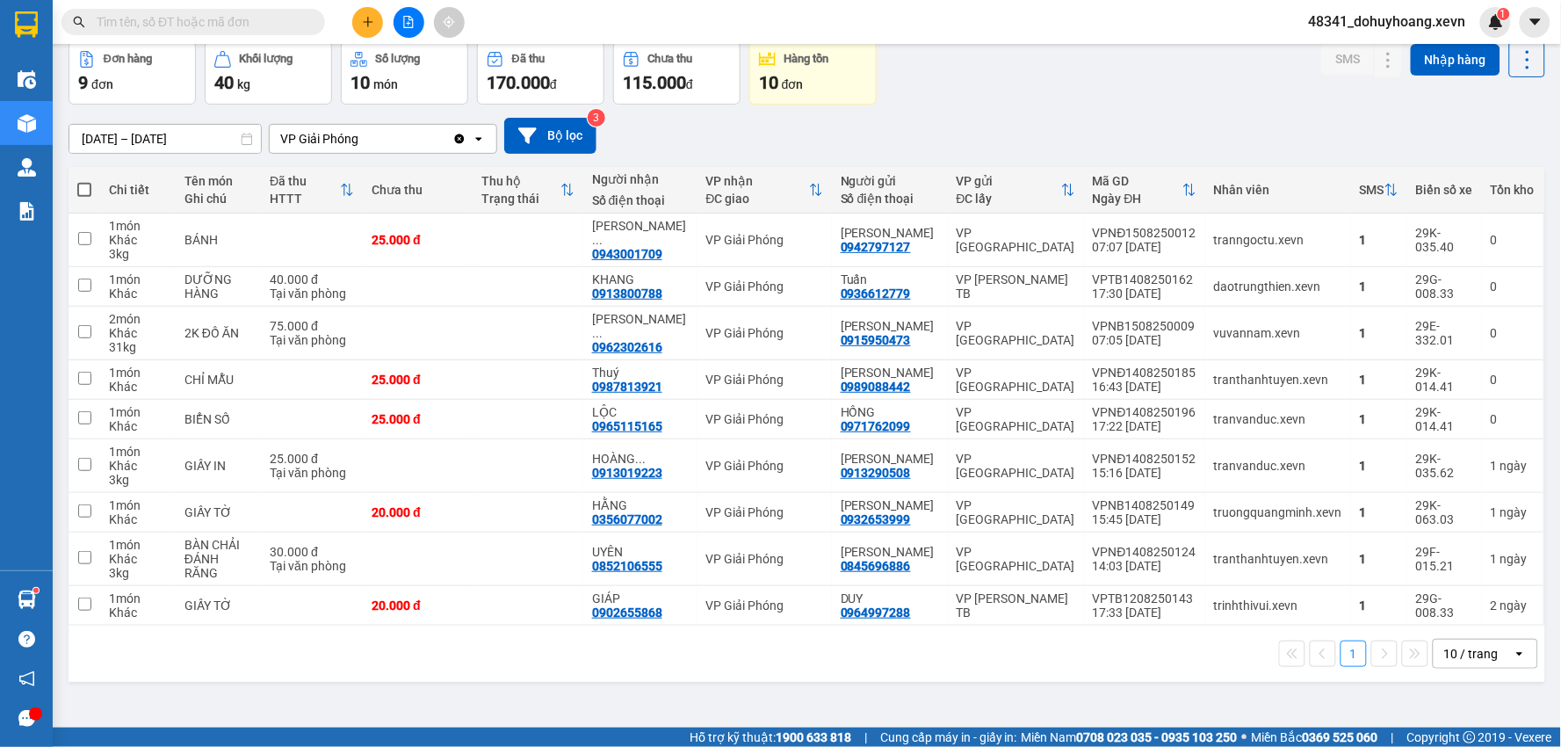
click at [174, 27] on input "text" at bounding box center [200, 21] width 207 height 19
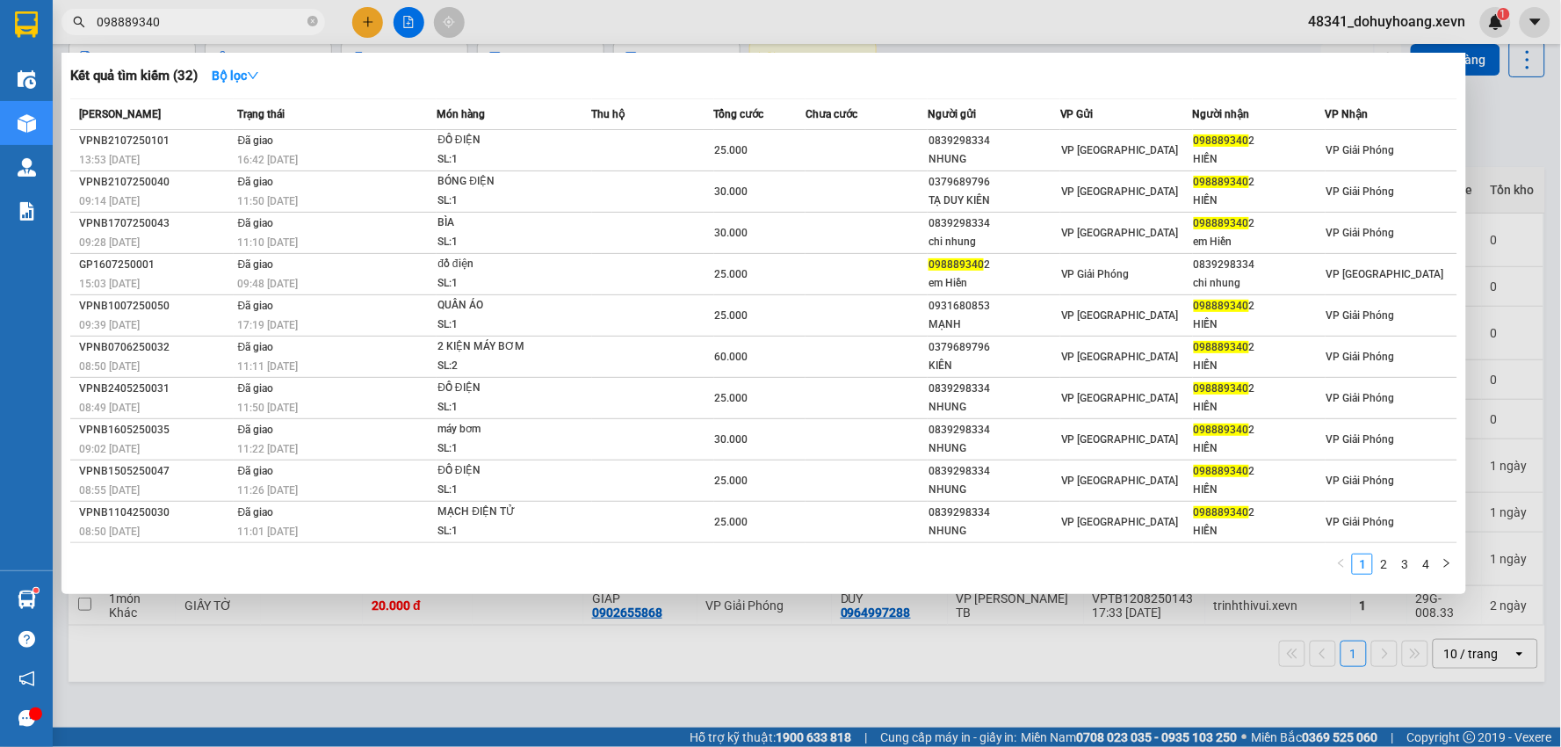
type input "09888934"
click at [307, 20] on icon "close-circle" at bounding box center [312, 21] width 11 height 11
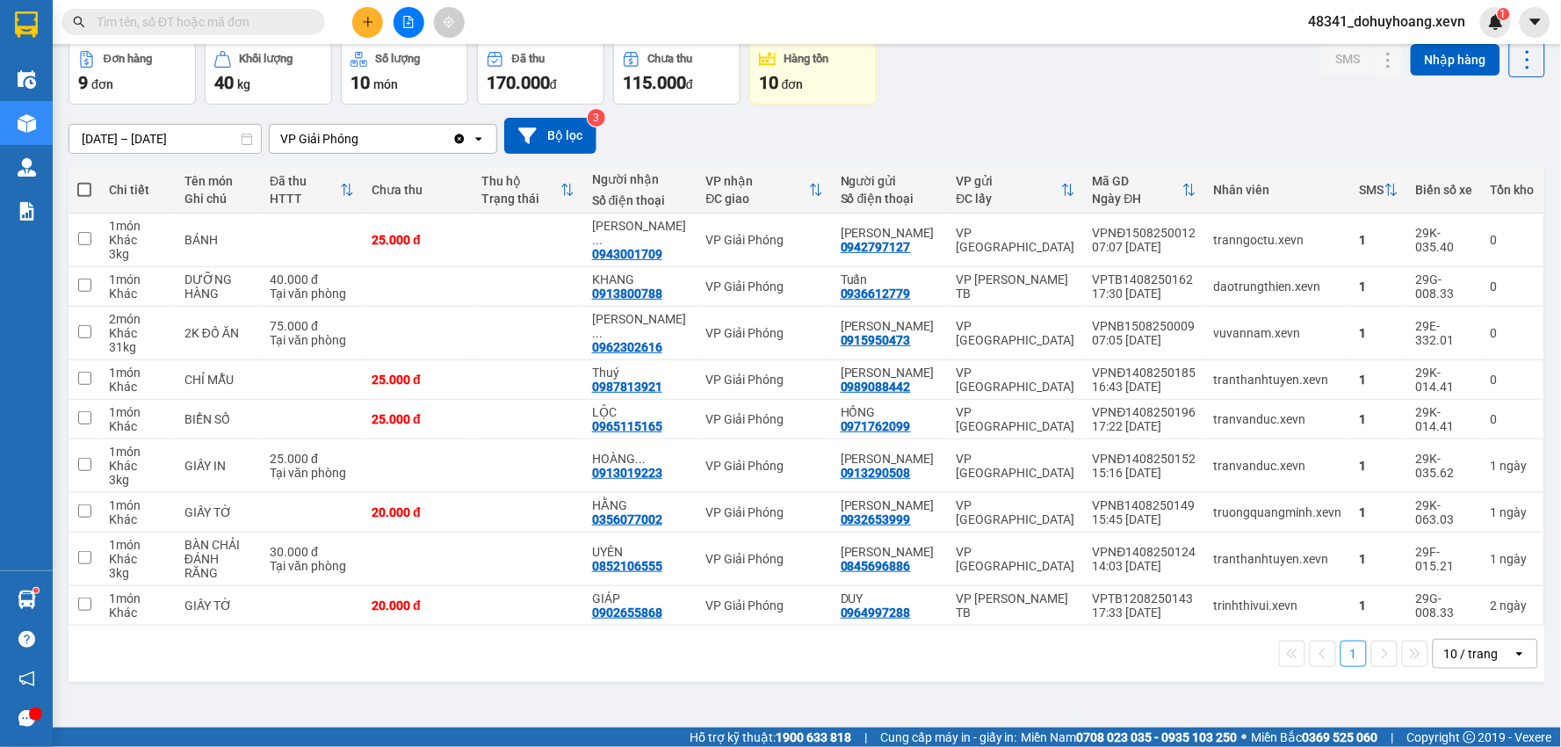
scroll to position [0, 0]
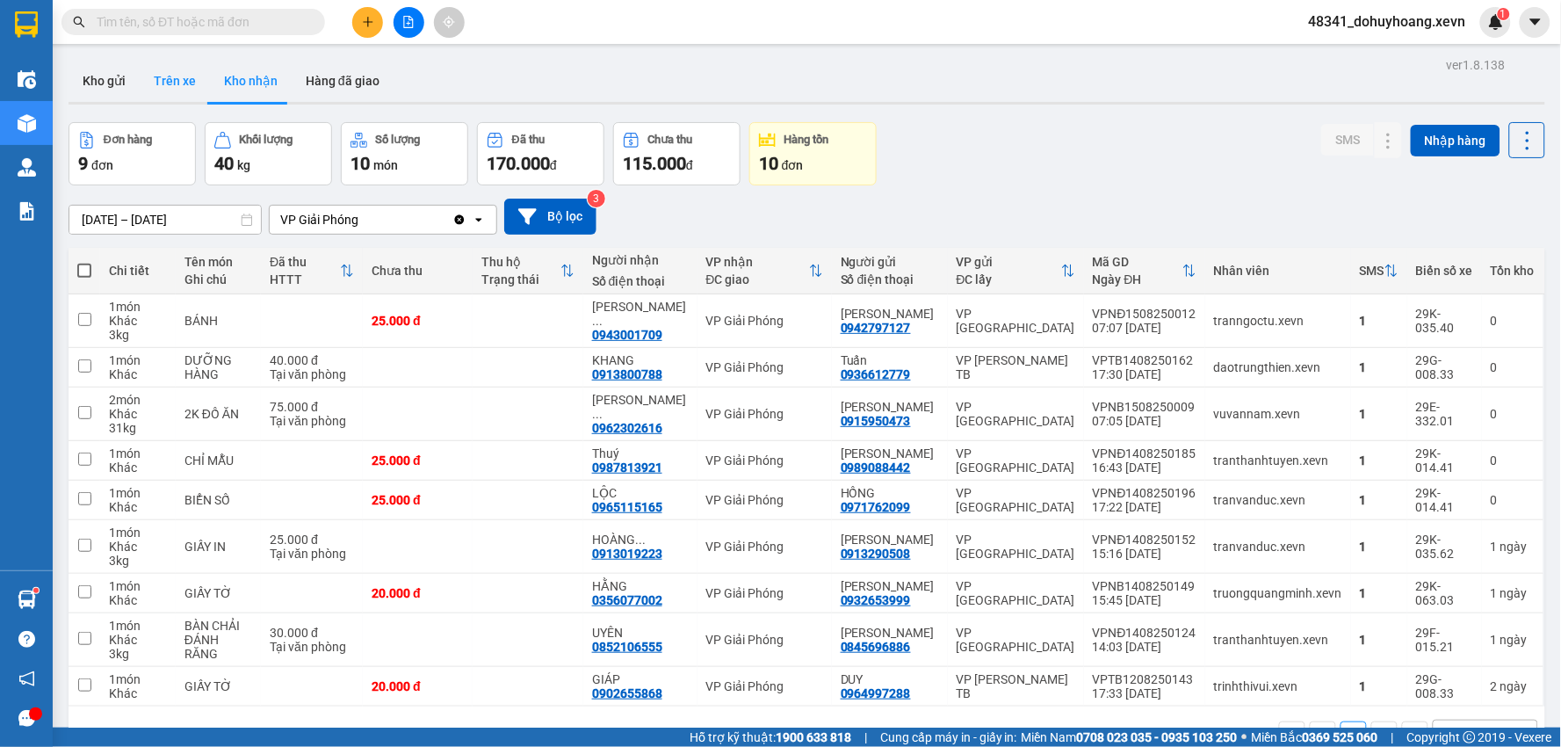
click at [159, 83] on button "Trên xe" at bounding box center [175, 81] width 70 height 42
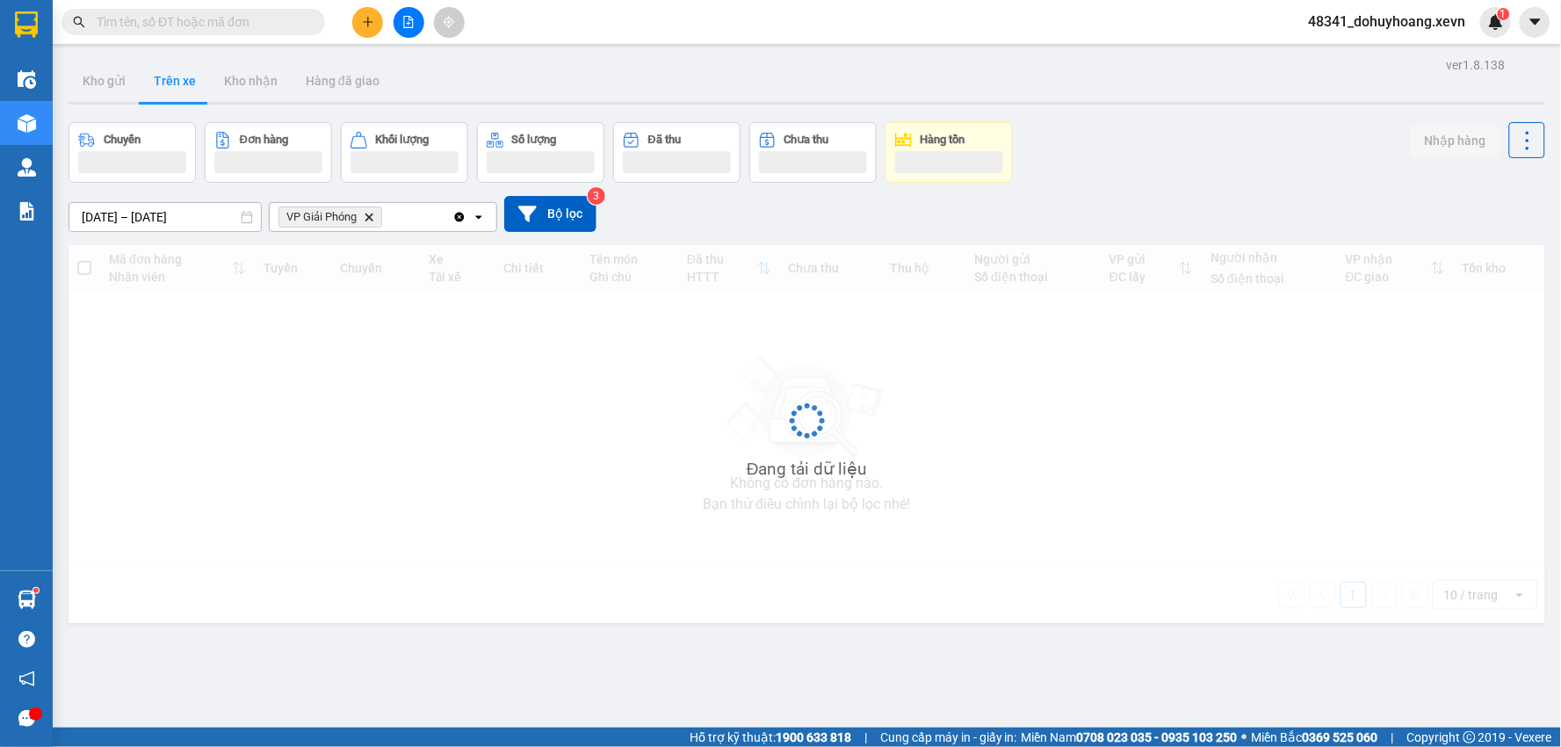
click at [159, 83] on button "Trên xe" at bounding box center [175, 81] width 70 height 42
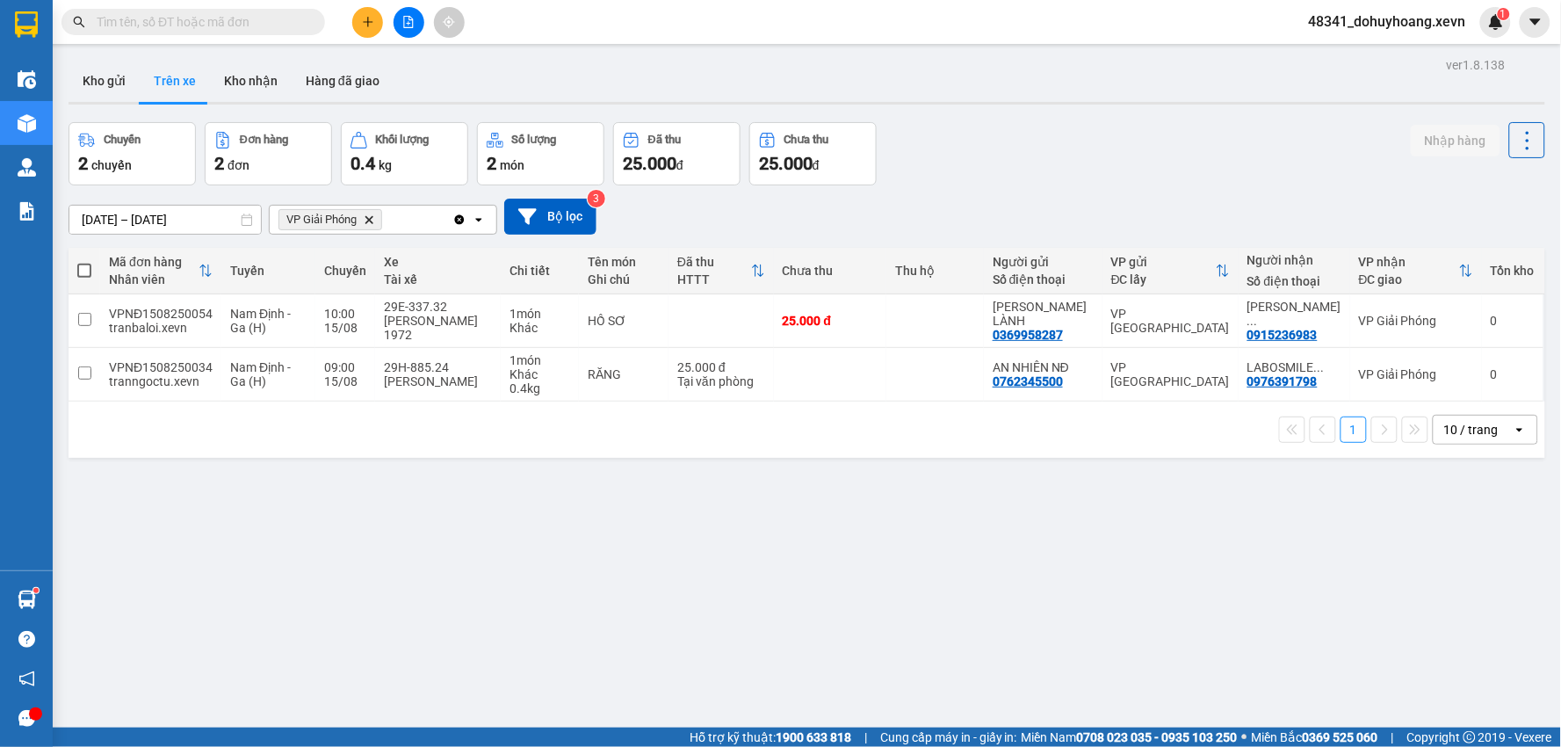
click at [283, 76] on button "Kho nhận" at bounding box center [251, 81] width 82 height 42
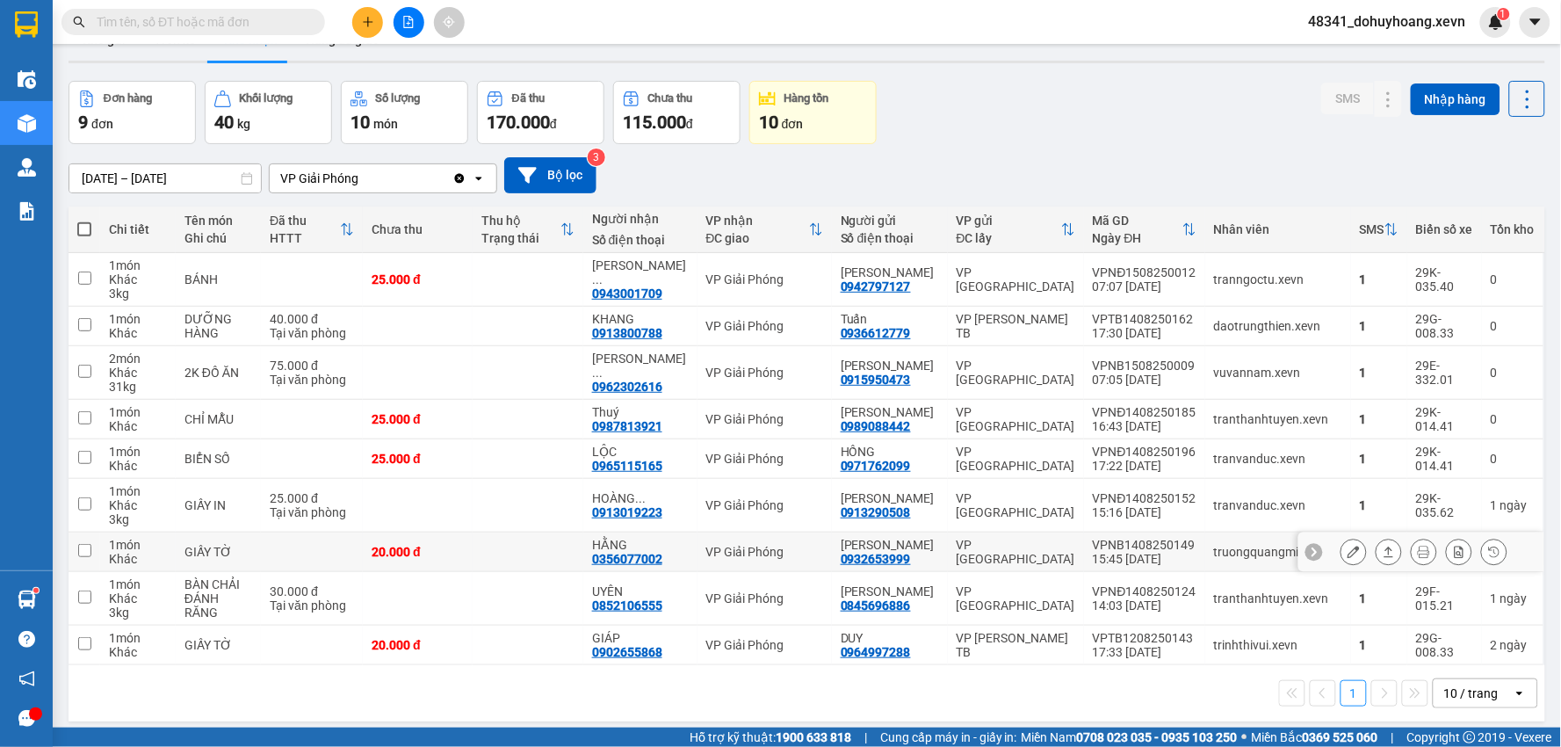
scroll to position [81, 0]
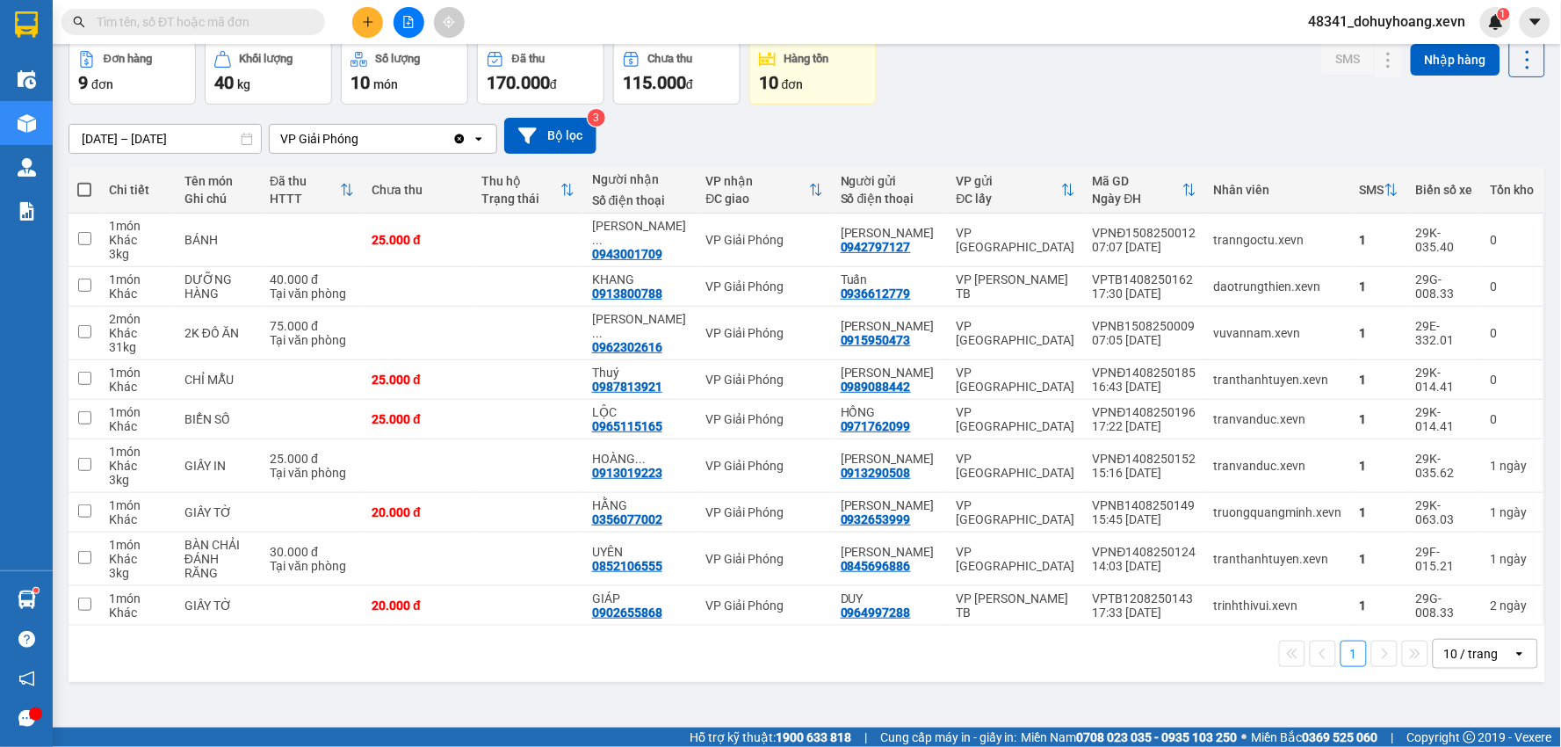
click at [249, 30] on input "text" at bounding box center [200, 21] width 207 height 19
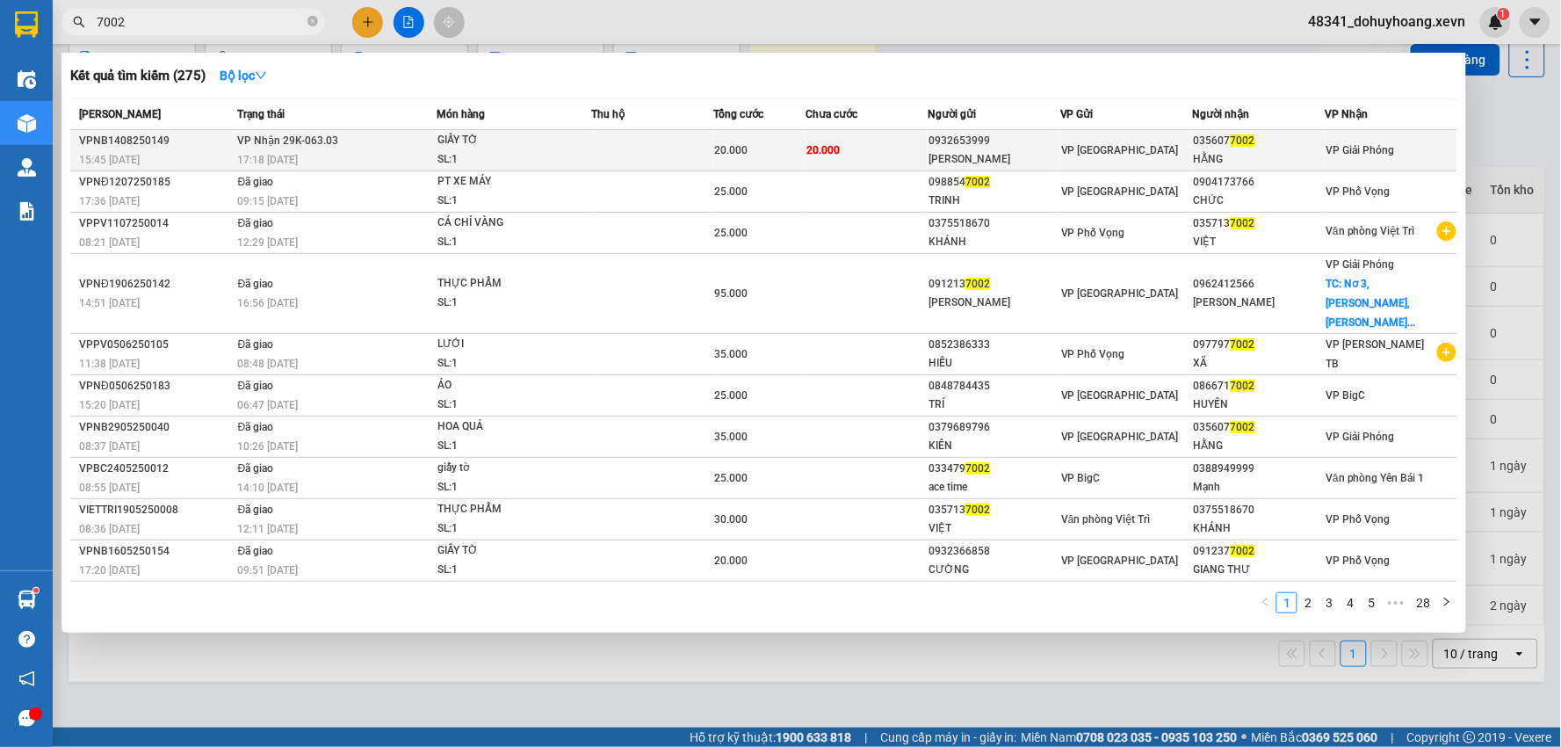
type input "7002"
click at [406, 133] on td "VP Nhận 29K-063.03 17:18 - 14/08" at bounding box center [336, 150] width 204 height 41
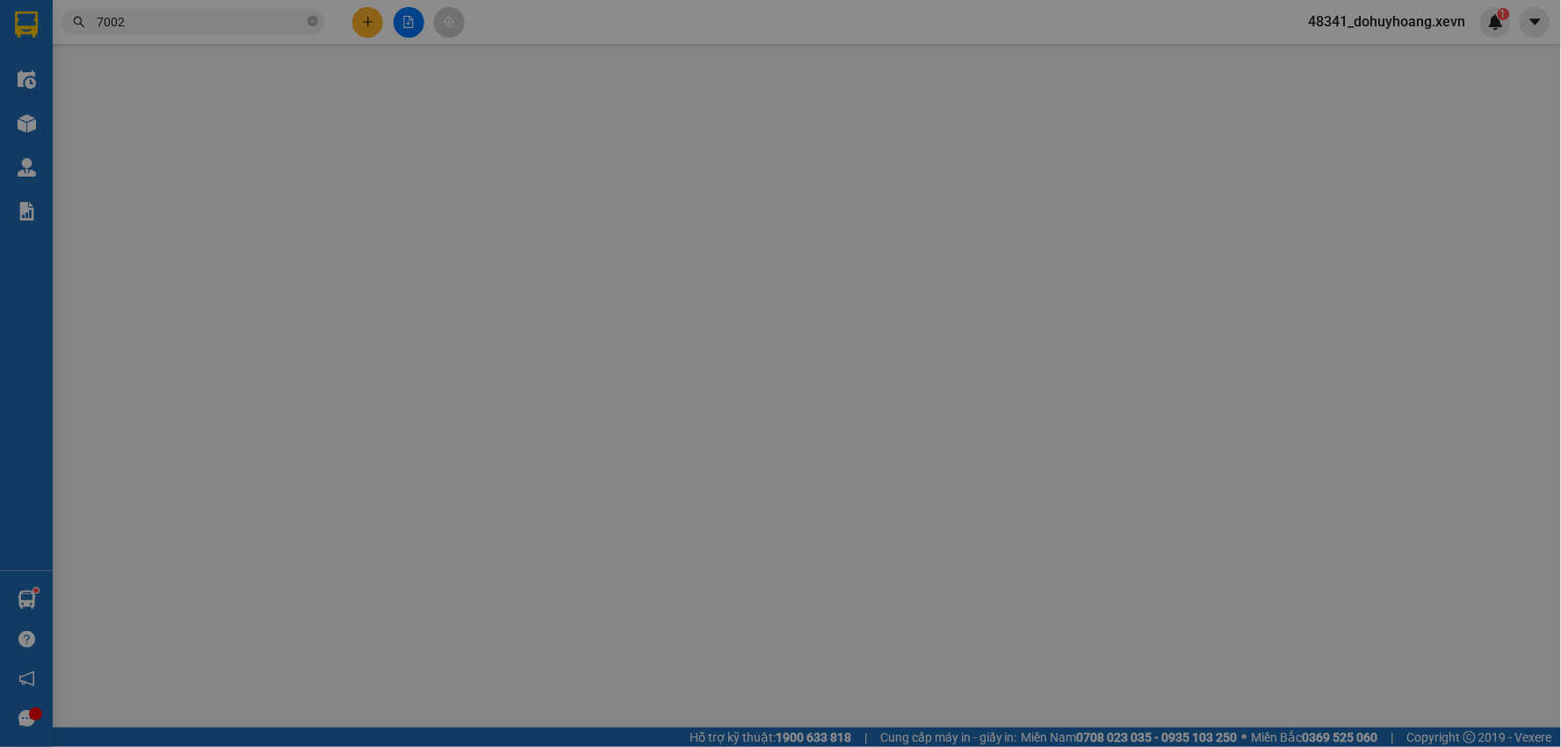
type input "0932653999"
type input "ĐINH XUÂN Tuấn"
type input "0356077002"
type input "HẰNG"
type input "001090030680 CHU VĂN CHUYEN"
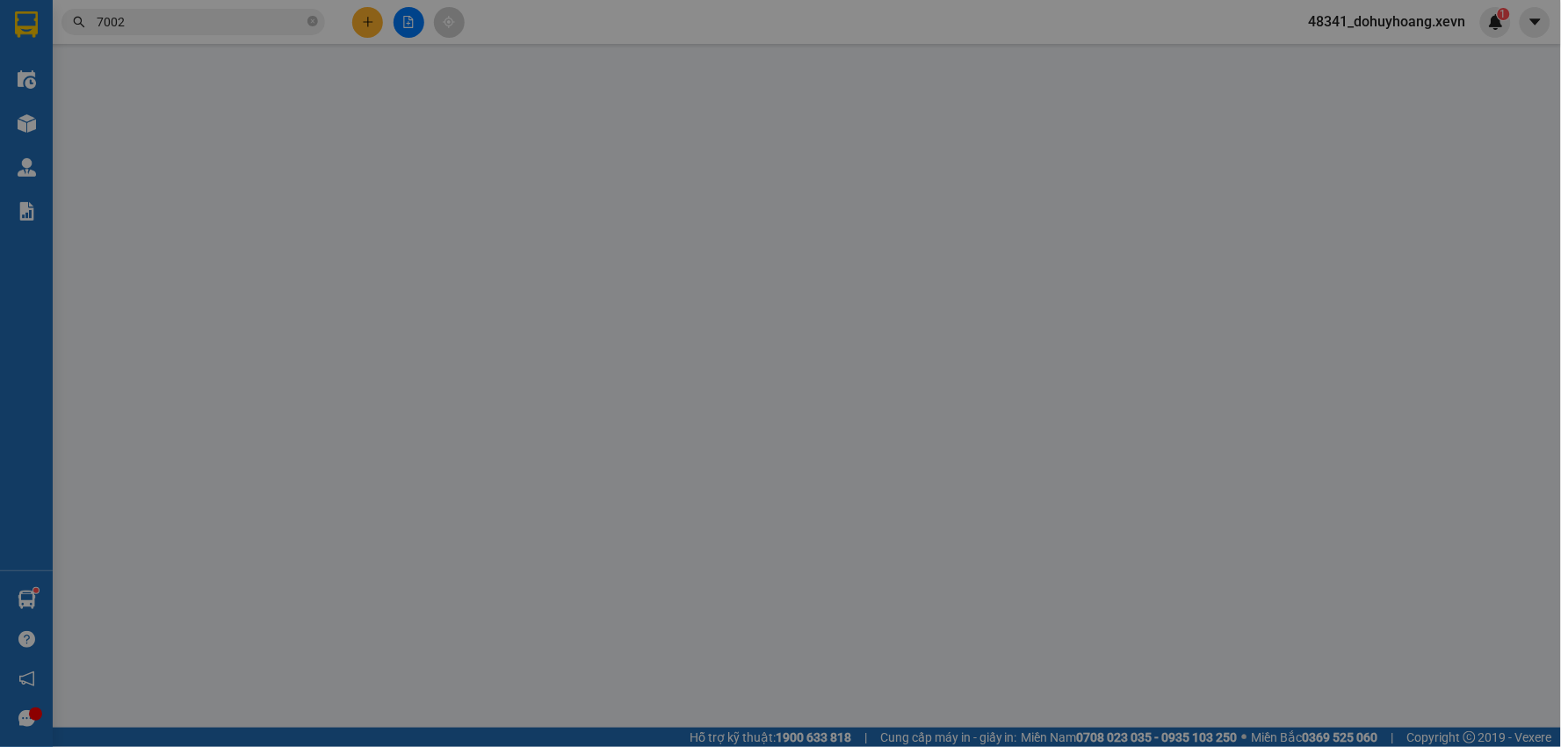
type input "20.000"
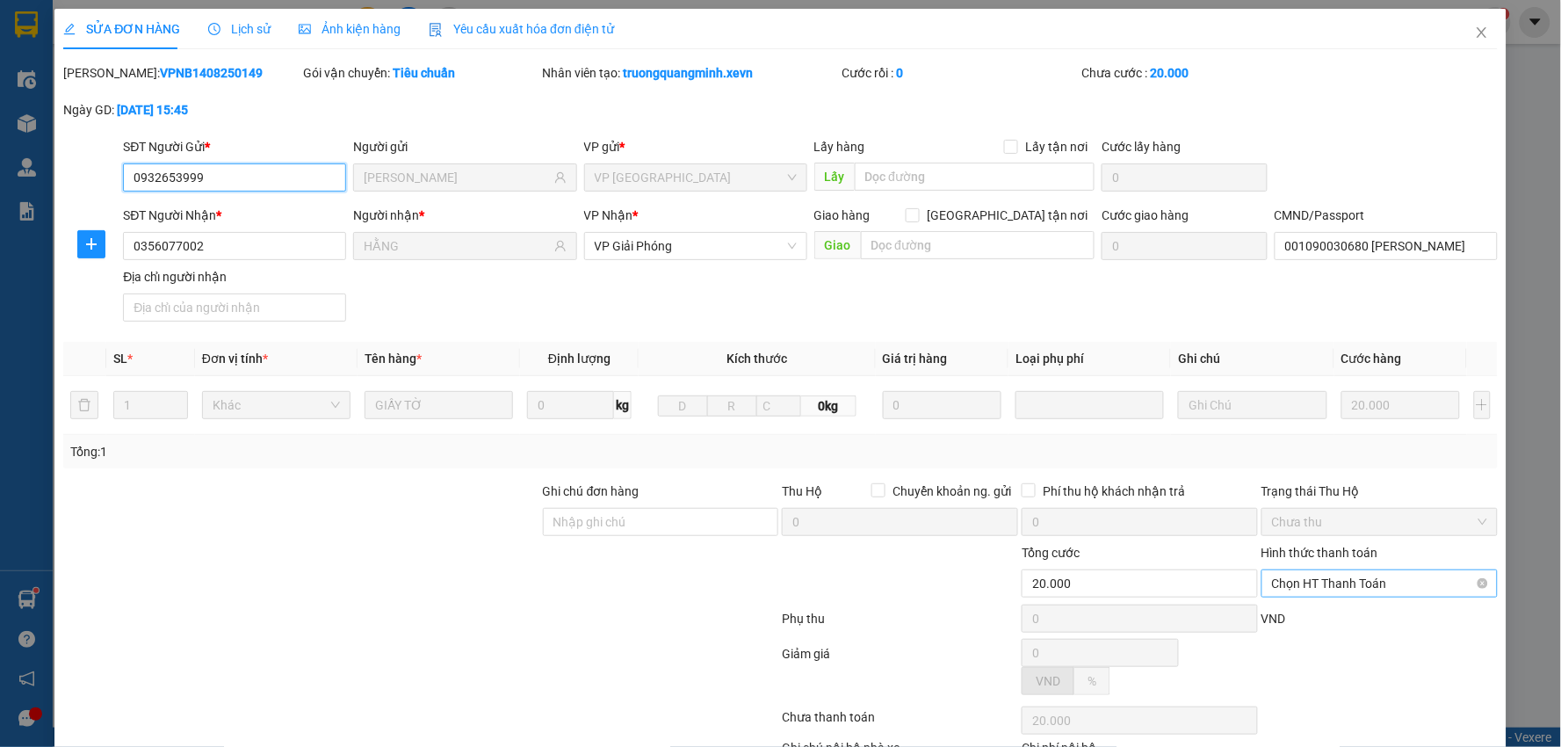
scroll to position [93, 0]
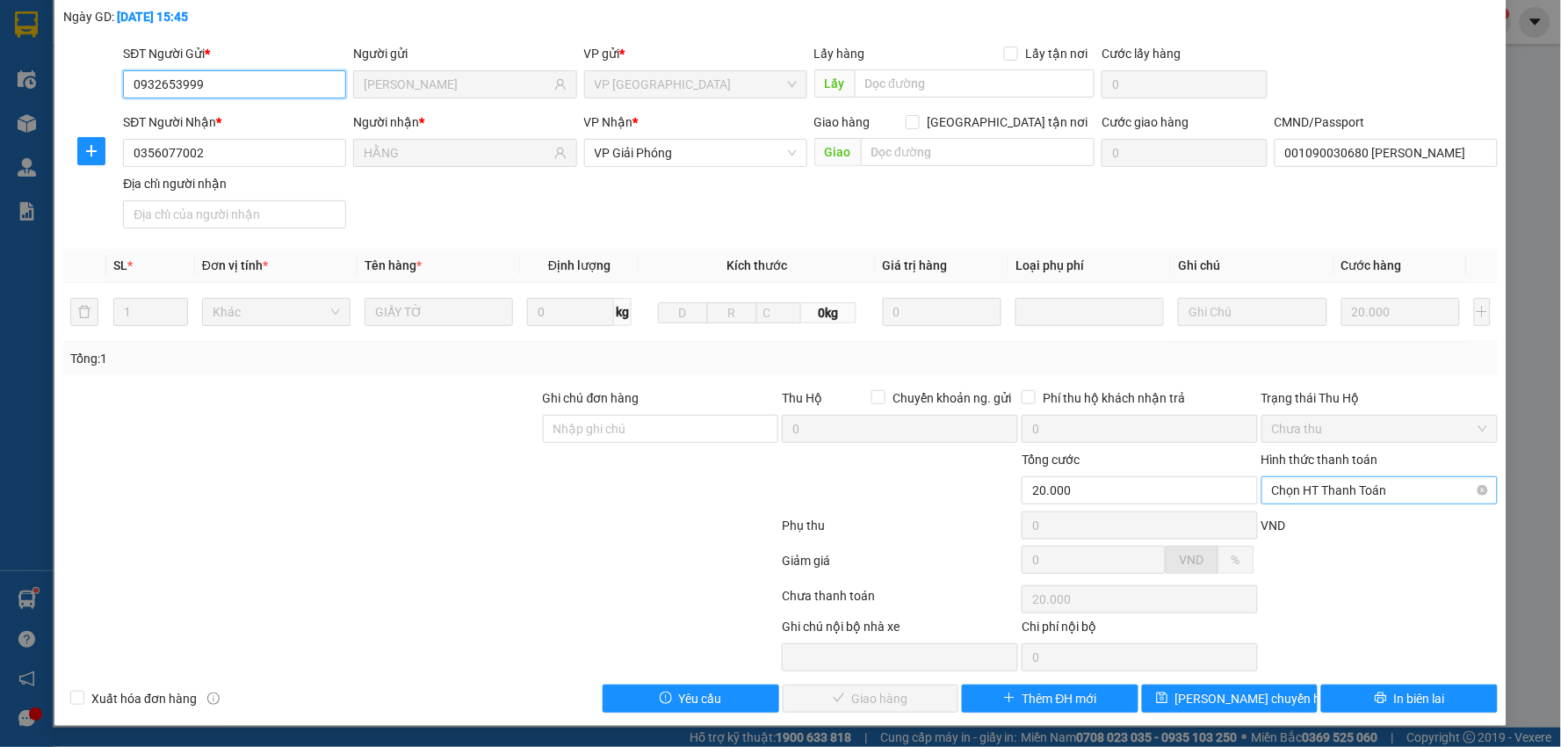
click at [1315, 494] on span "Chọn HT Thanh Toán" at bounding box center [1379, 490] width 215 height 26
click at [1327, 531] on div "Tại văn phòng" at bounding box center [1367, 525] width 213 height 19
type input "0"
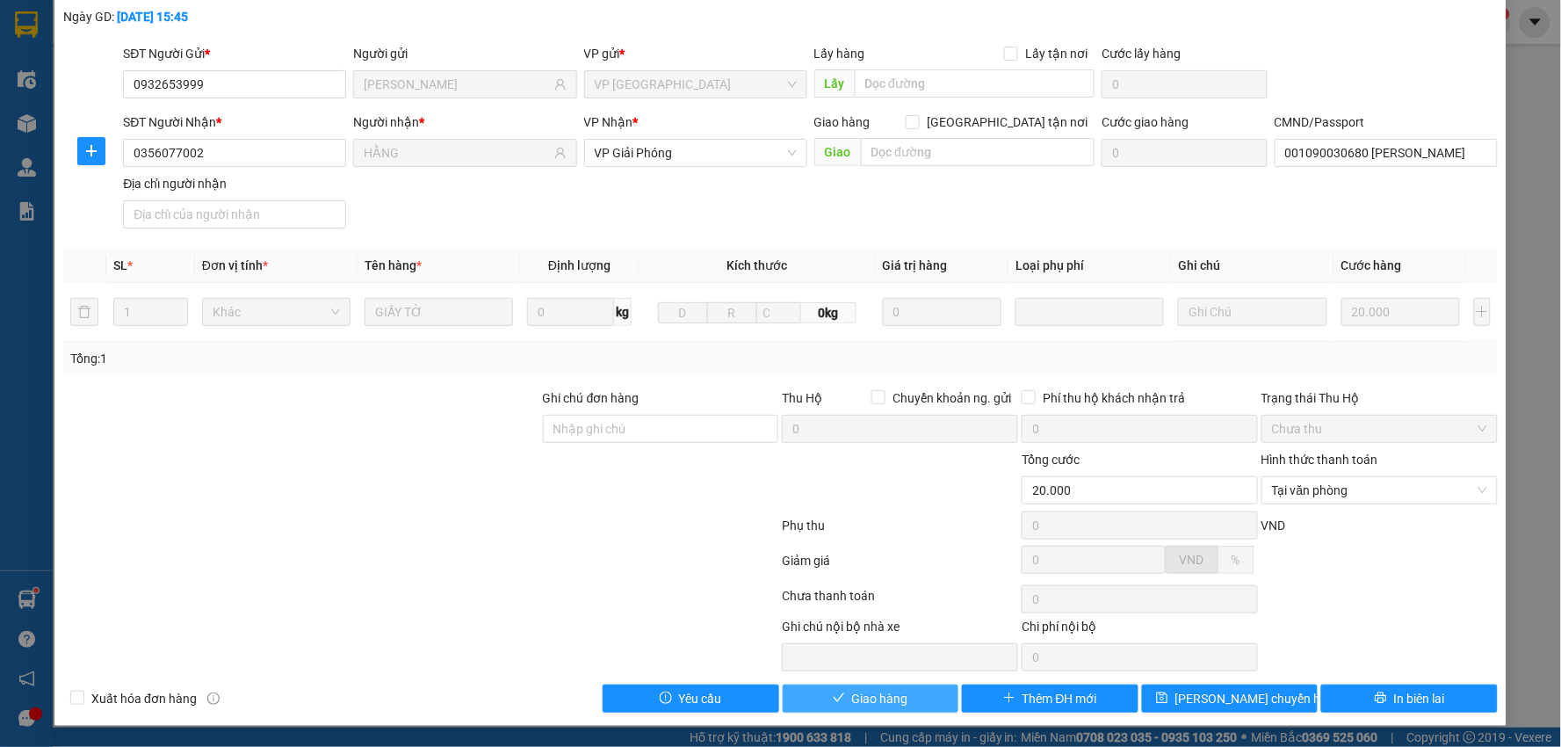
click at [833, 699] on icon "check" at bounding box center [838, 697] width 11 height 9
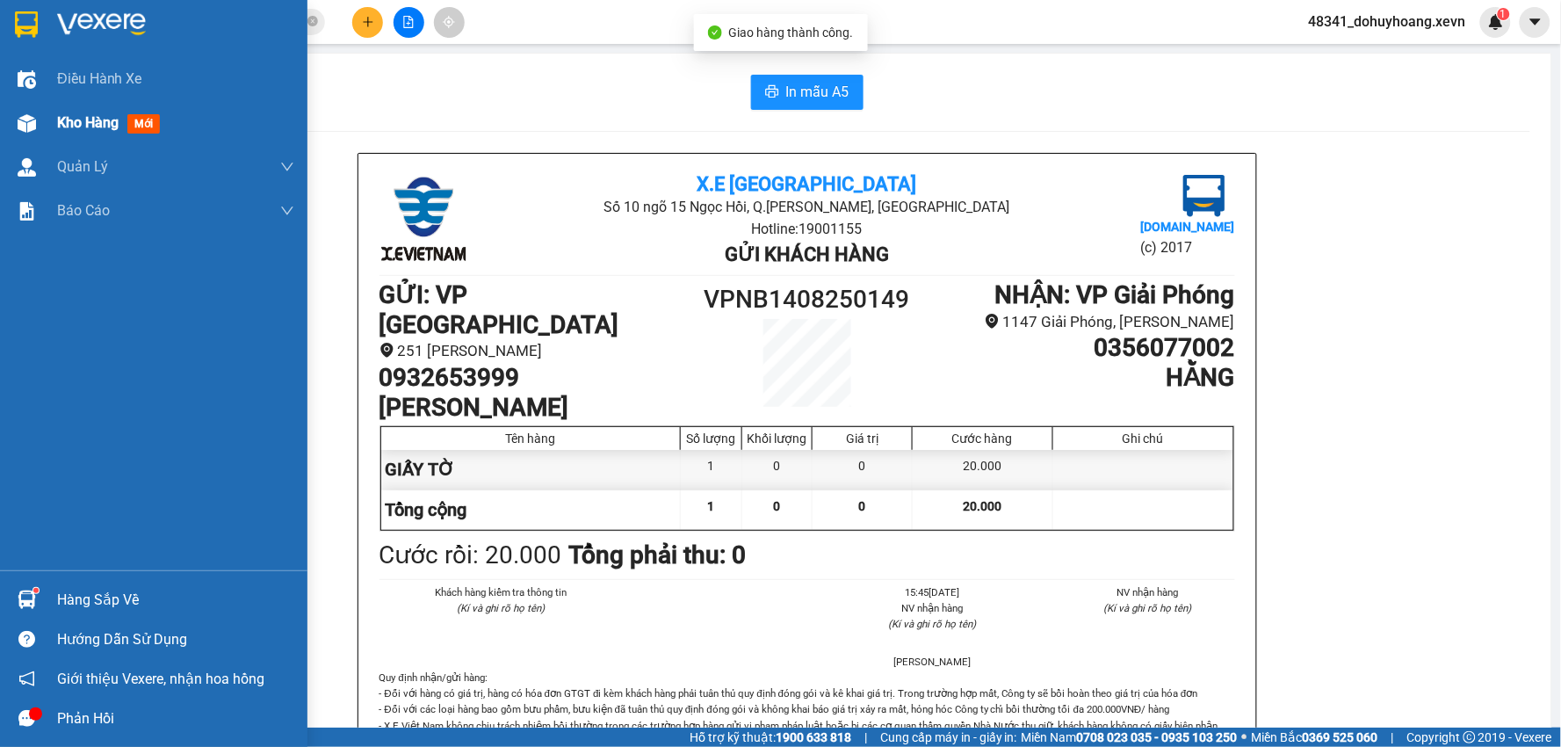
click at [20, 126] on img at bounding box center [27, 123] width 18 height 18
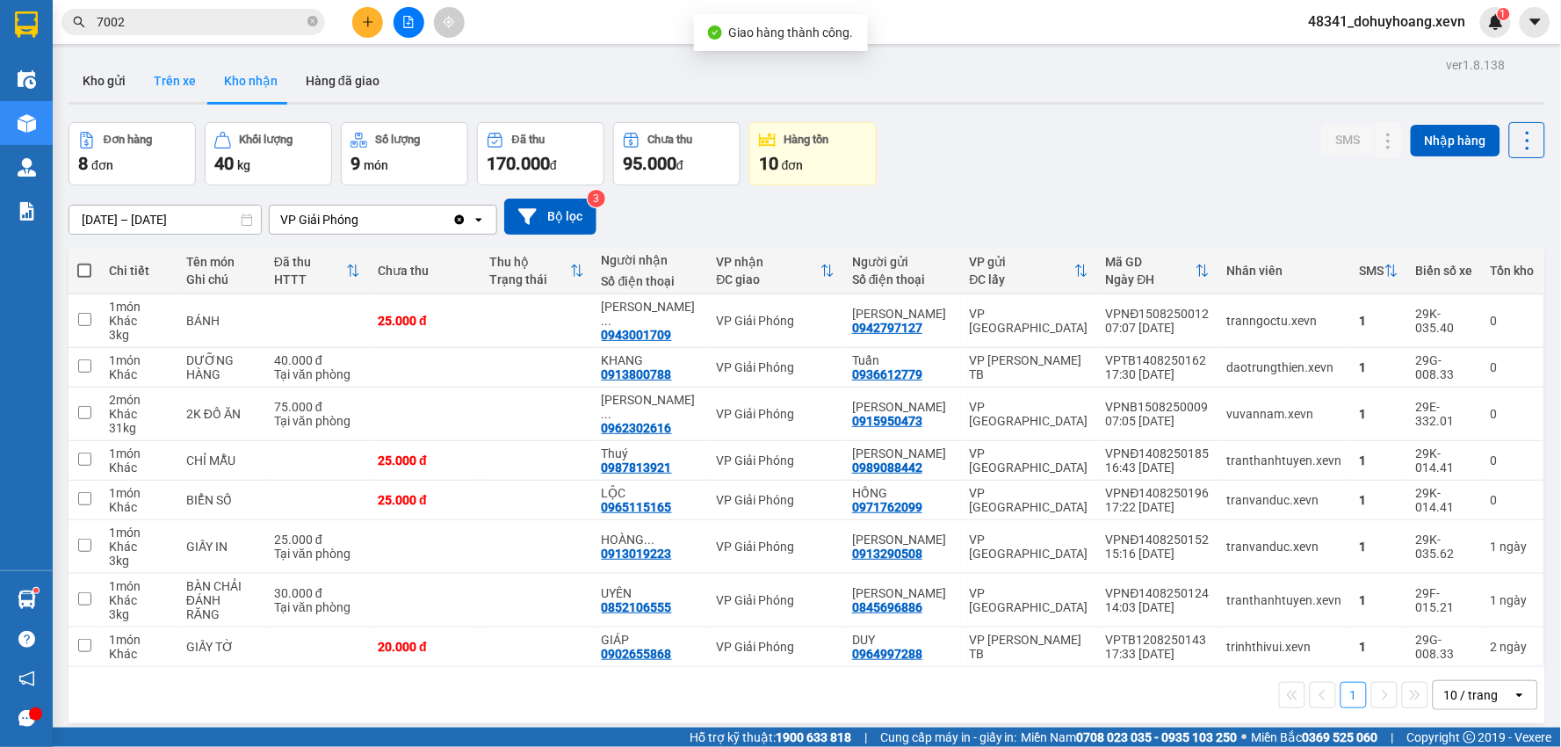
click at [187, 73] on button "Trên xe" at bounding box center [175, 81] width 70 height 42
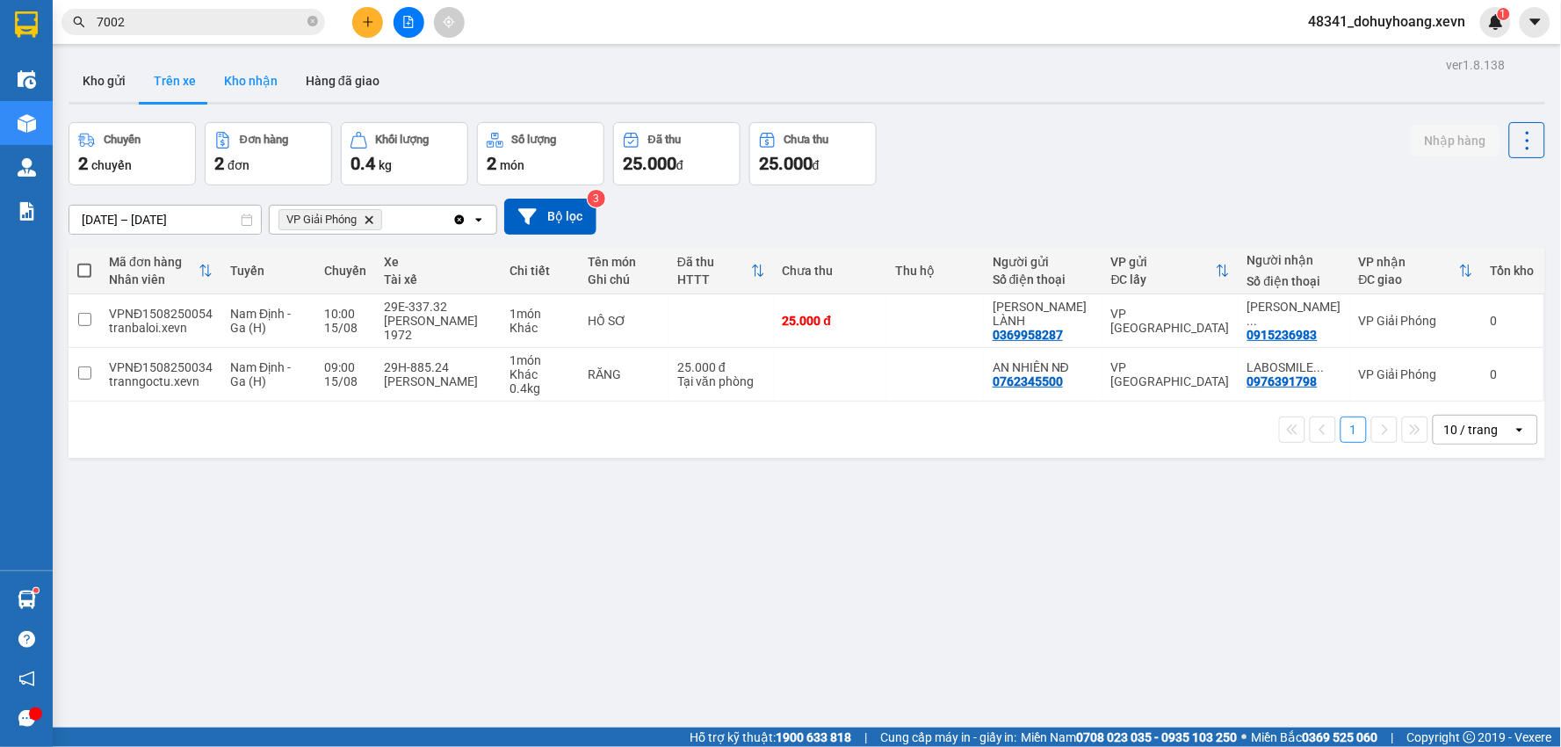
click at [251, 62] on button "Kho nhận" at bounding box center [251, 81] width 82 height 42
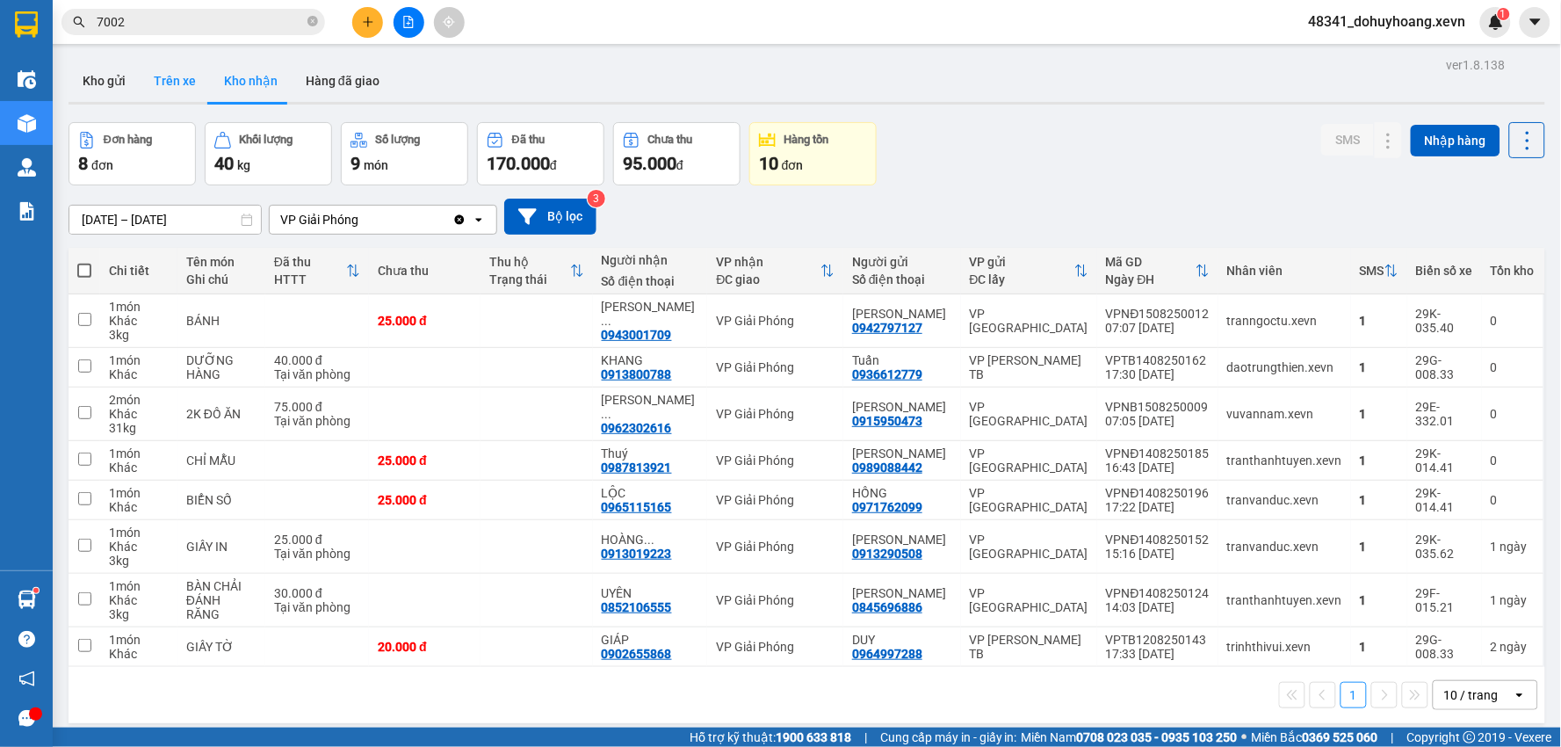
click at [199, 76] on button "Trên xe" at bounding box center [175, 81] width 70 height 42
click at [197, 76] on button "Trên xe" at bounding box center [175, 81] width 70 height 42
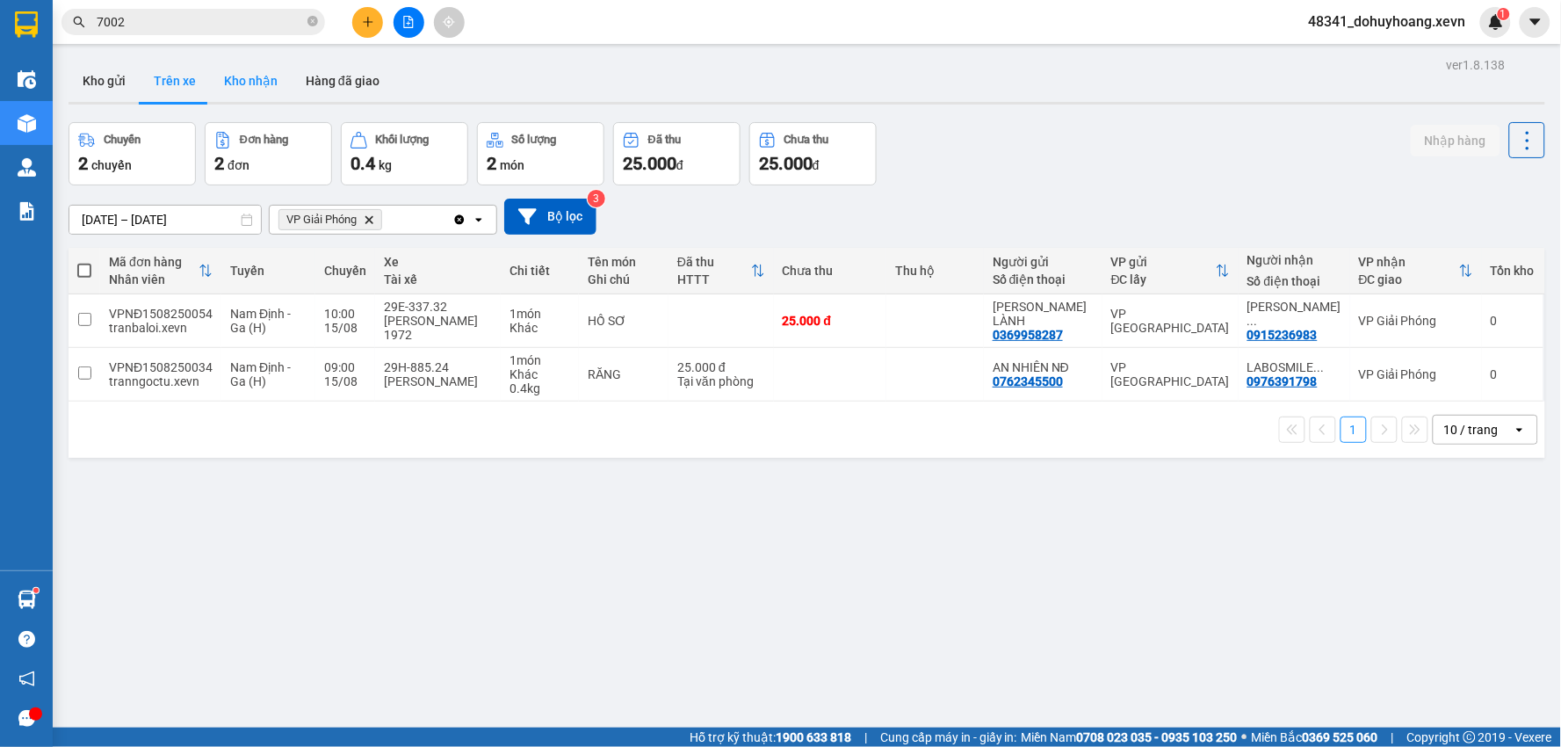
click at [225, 100] on button "Kho nhận" at bounding box center [251, 81] width 82 height 42
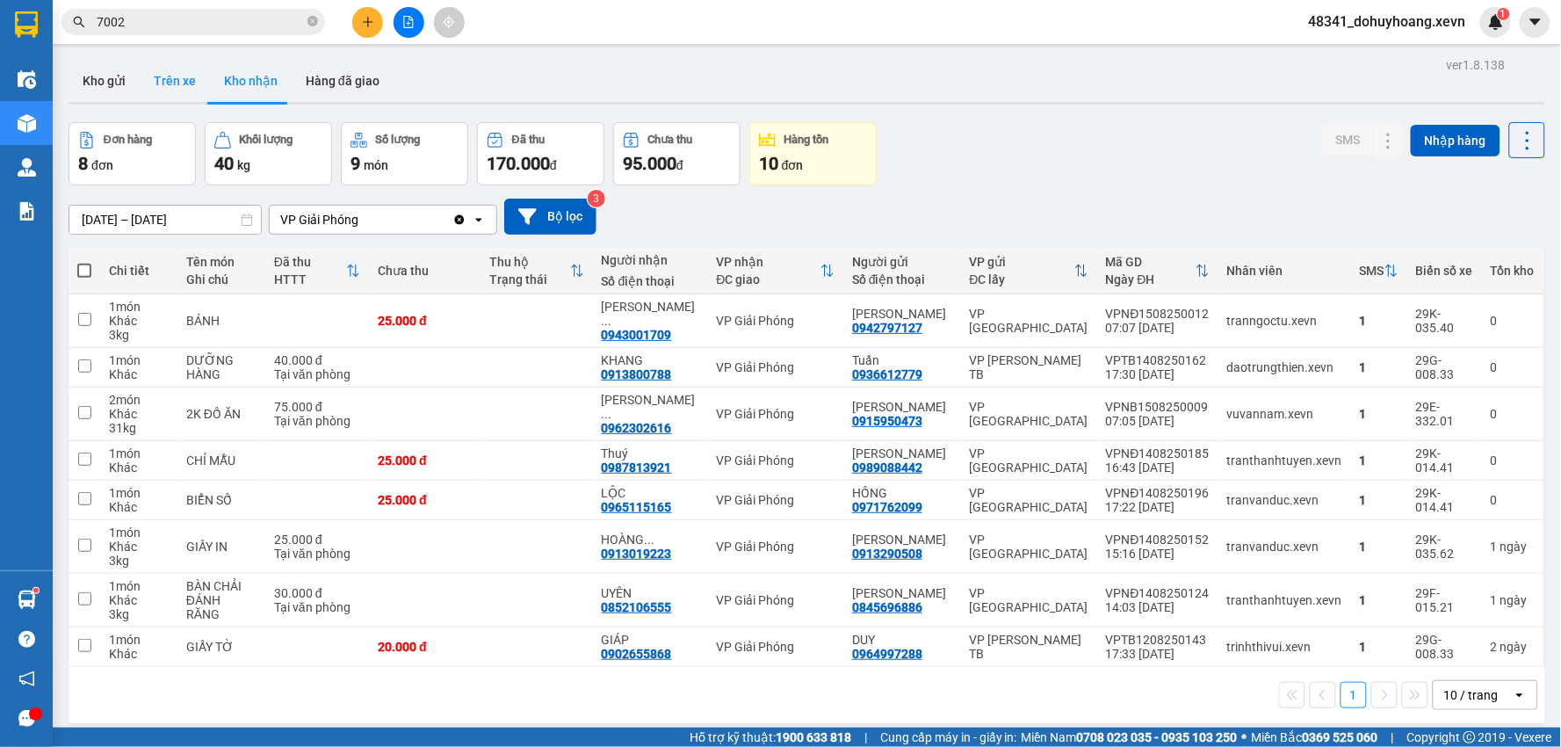
click at [141, 79] on button "Trên xe" at bounding box center [175, 81] width 70 height 42
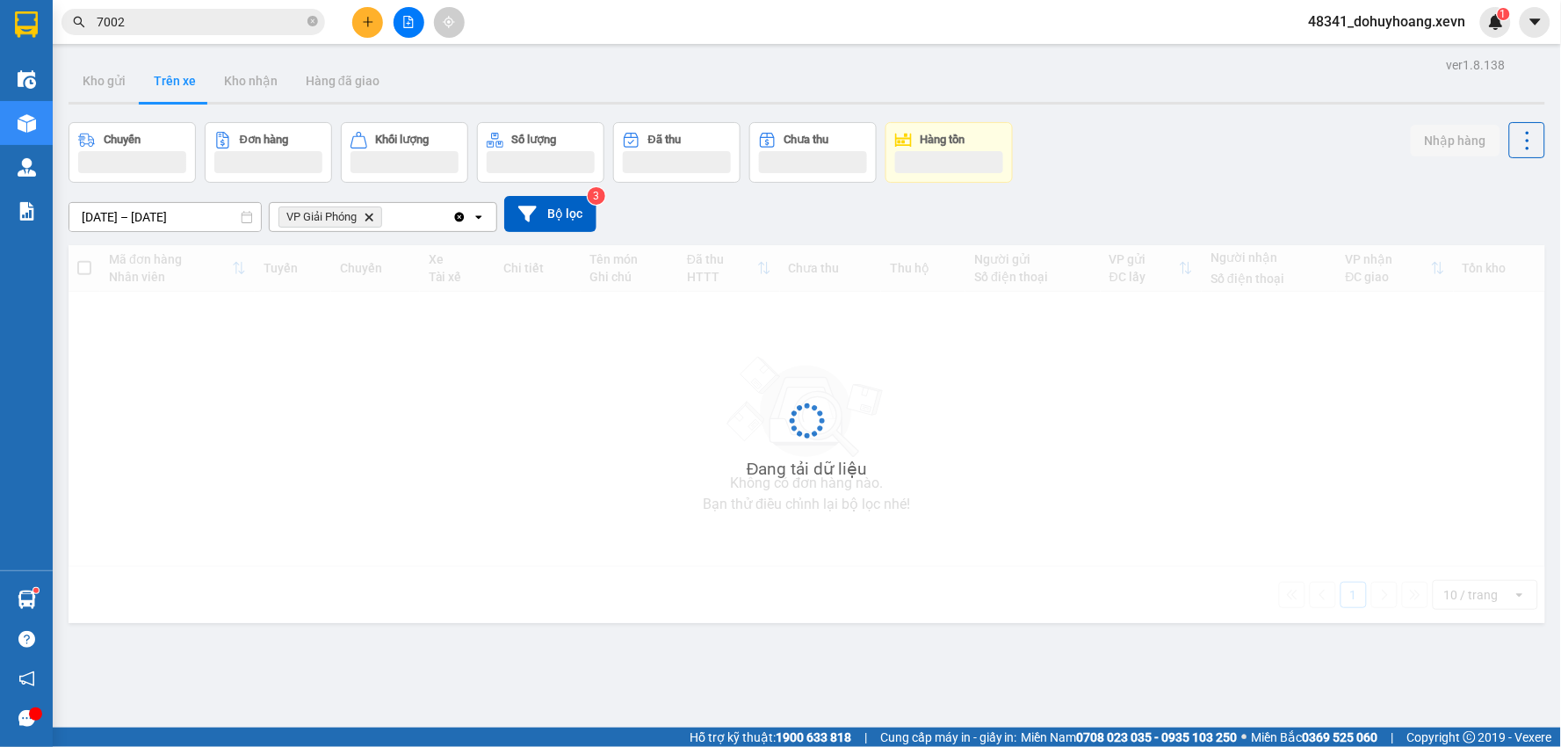
click at [141, 79] on button "Trên xe" at bounding box center [175, 81] width 70 height 42
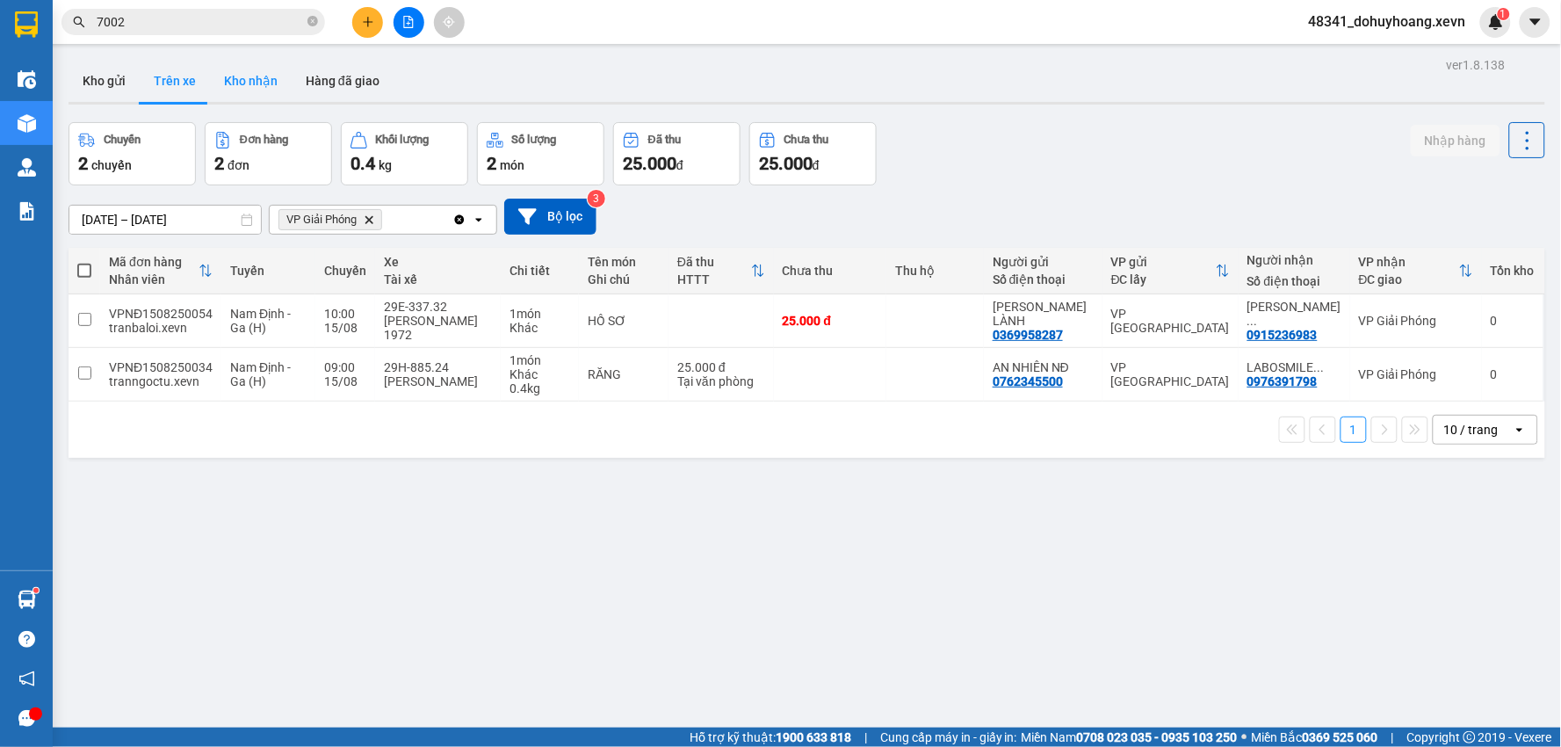
click at [239, 75] on button "Kho nhận" at bounding box center [251, 81] width 82 height 42
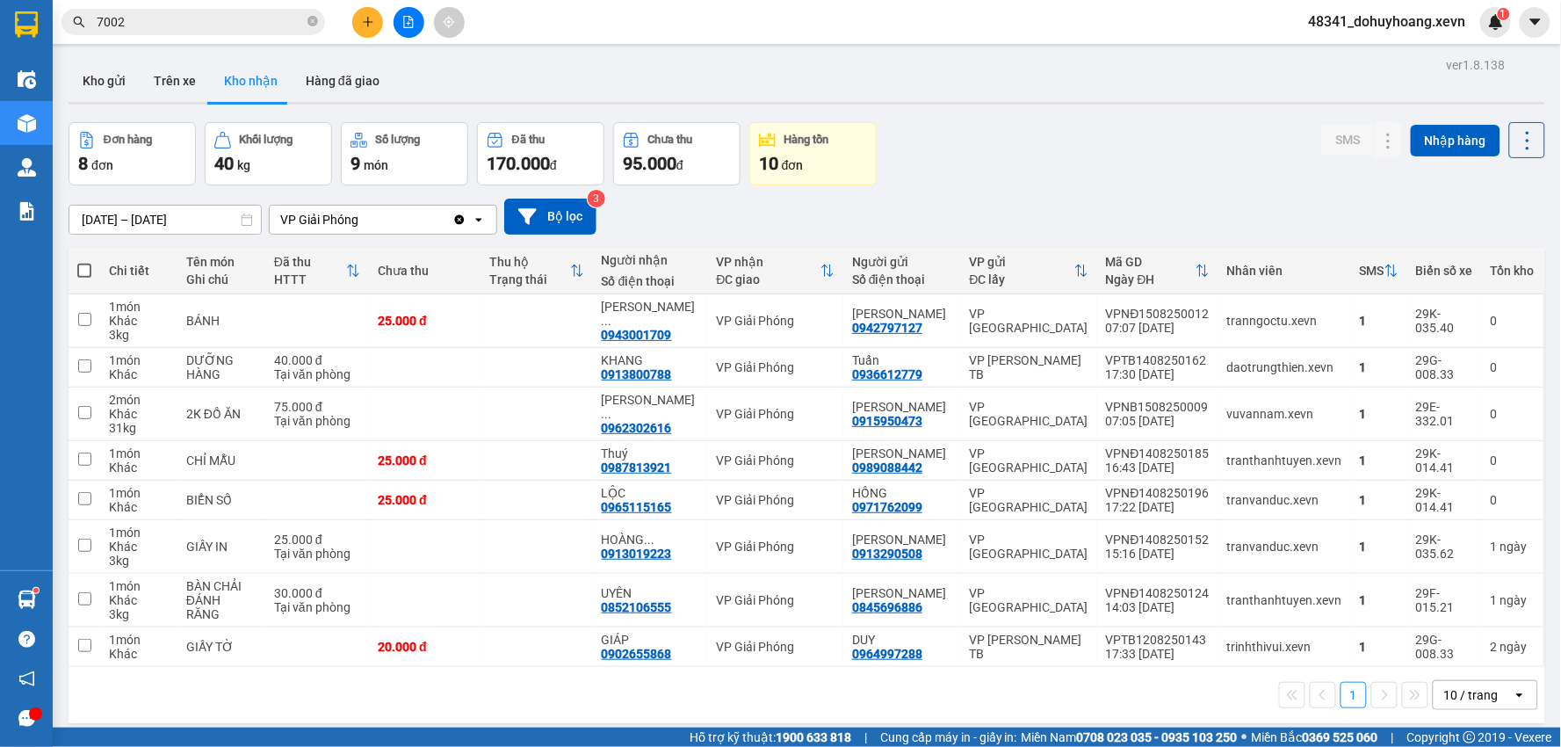
click at [206, 14] on input "7002" at bounding box center [200, 21] width 207 height 19
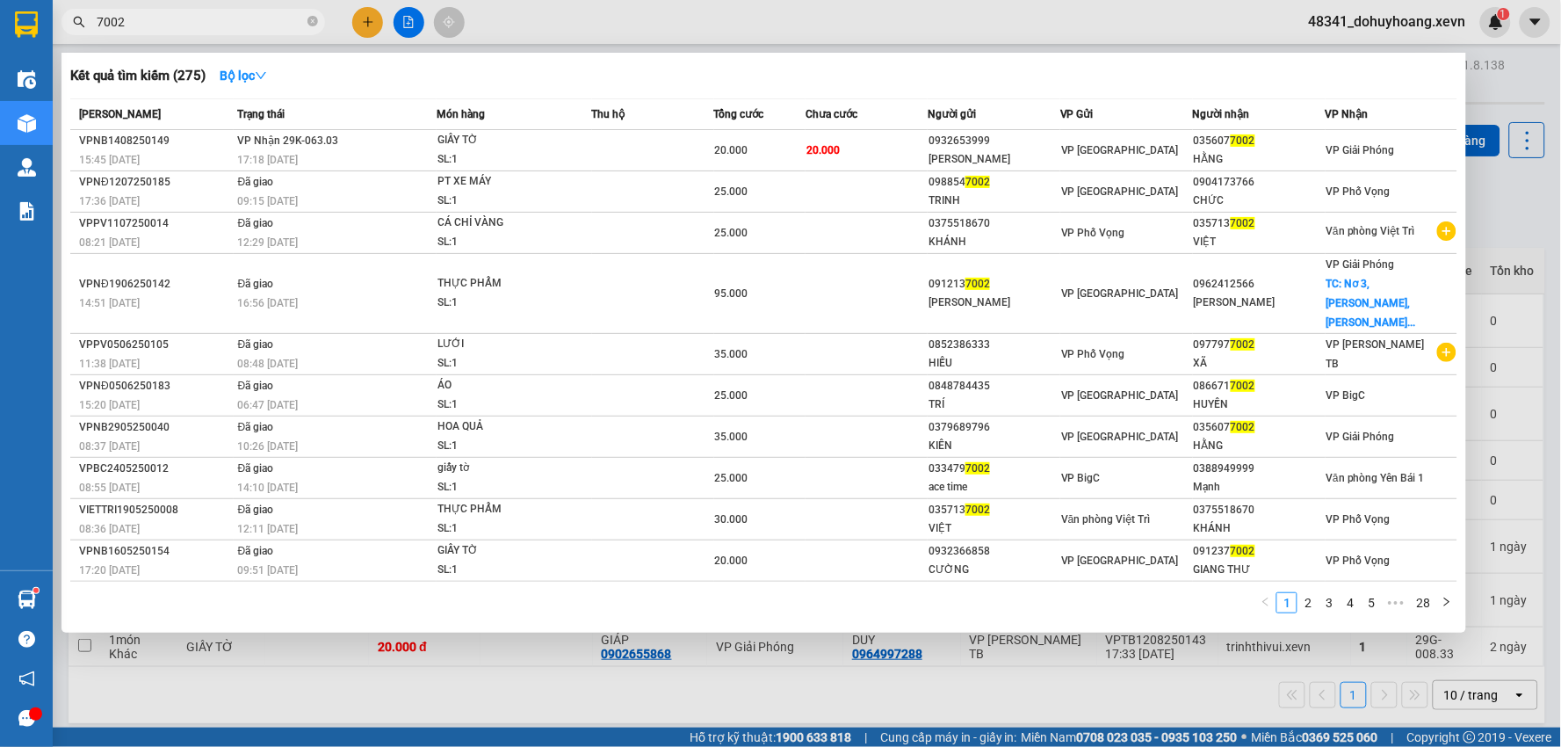
click at [206, 14] on input "7002" at bounding box center [200, 21] width 207 height 19
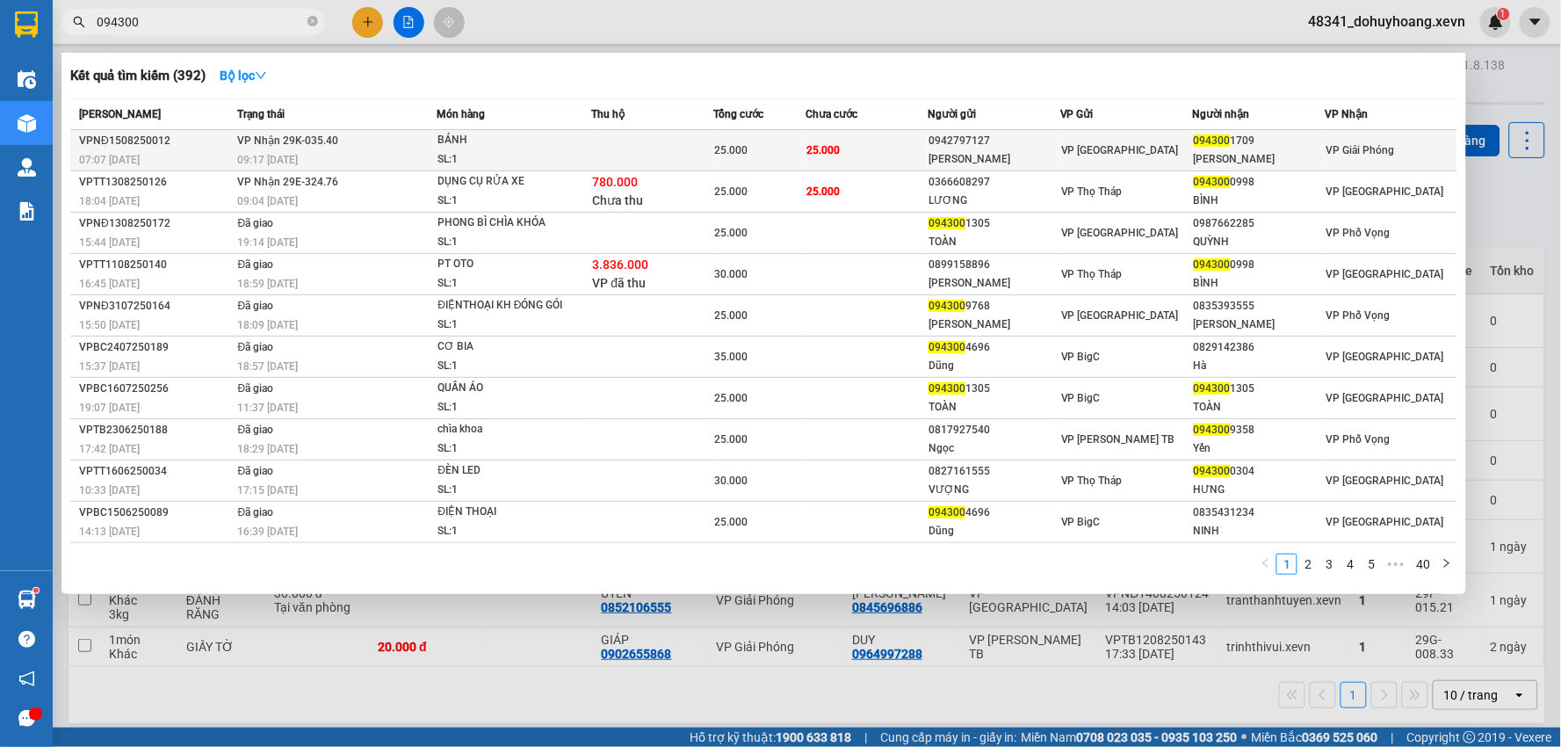
type input "094300"
click at [1068, 148] on span "VP [GEOGRAPHIC_DATA]" at bounding box center [1120, 150] width 118 height 12
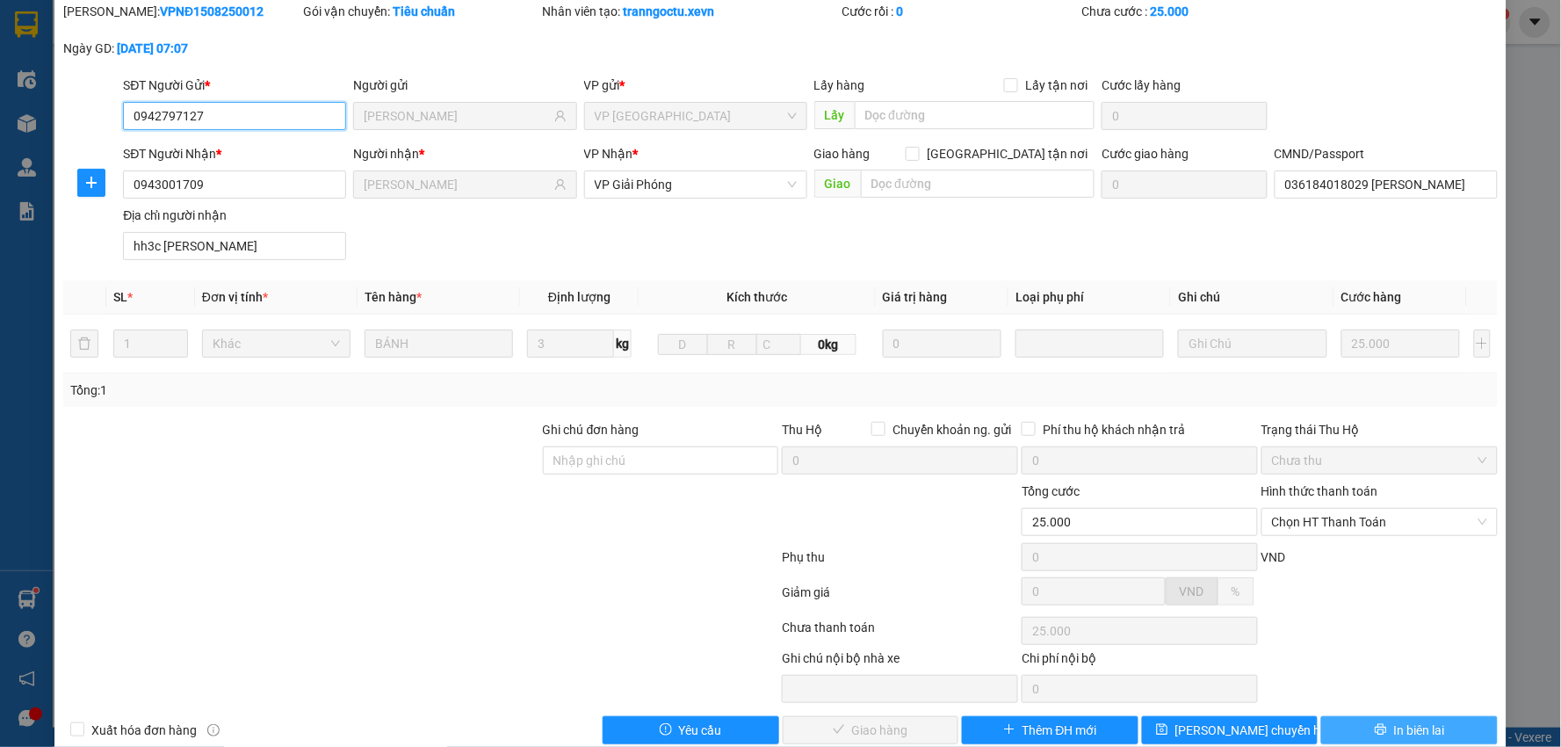
scroll to position [93, 0]
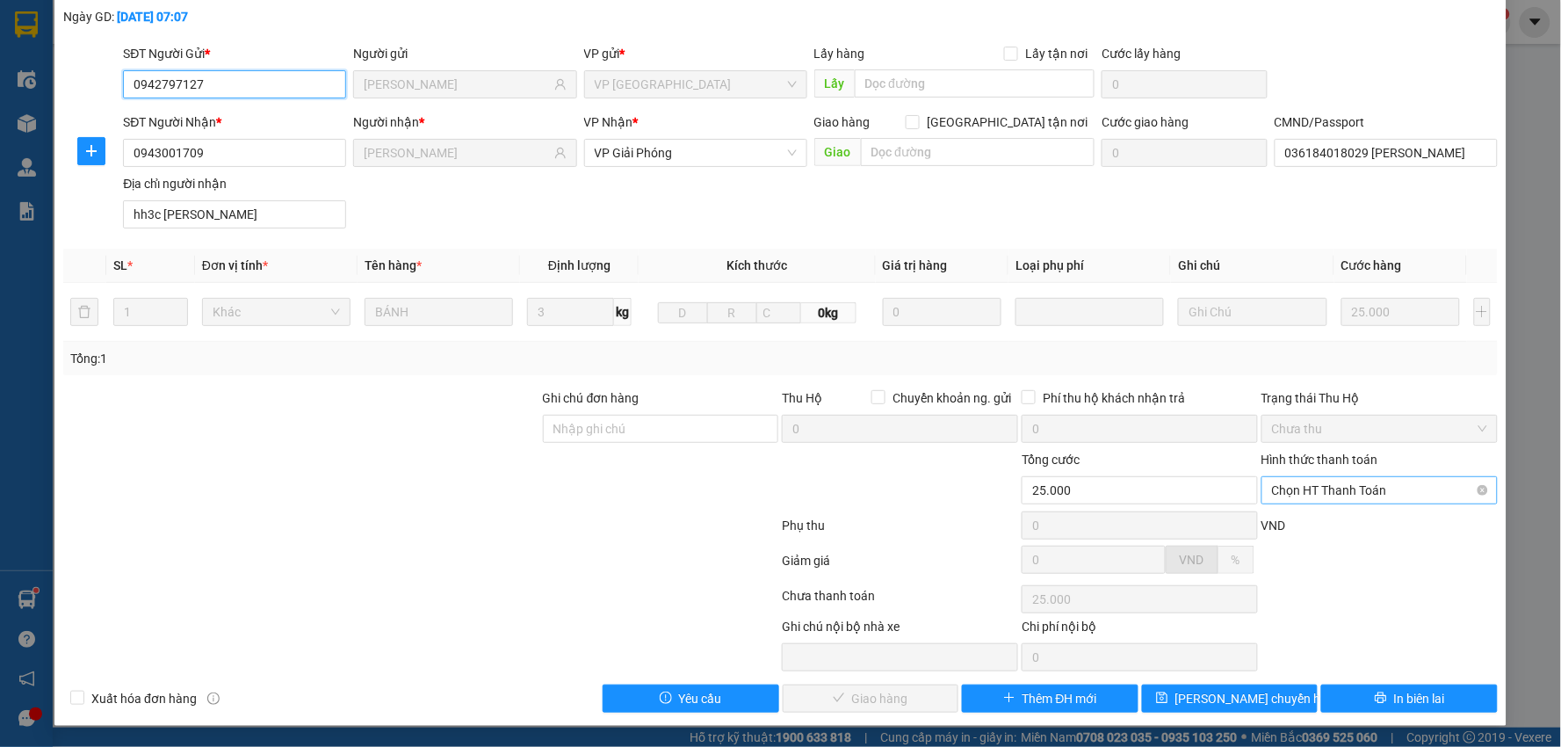
click at [1368, 494] on span "Chọn HT Thanh Toán" at bounding box center [1379, 490] width 215 height 26
click at [1382, 521] on div "Tại văn phòng" at bounding box center [1367, 525] width 213 height 19
type input "0"
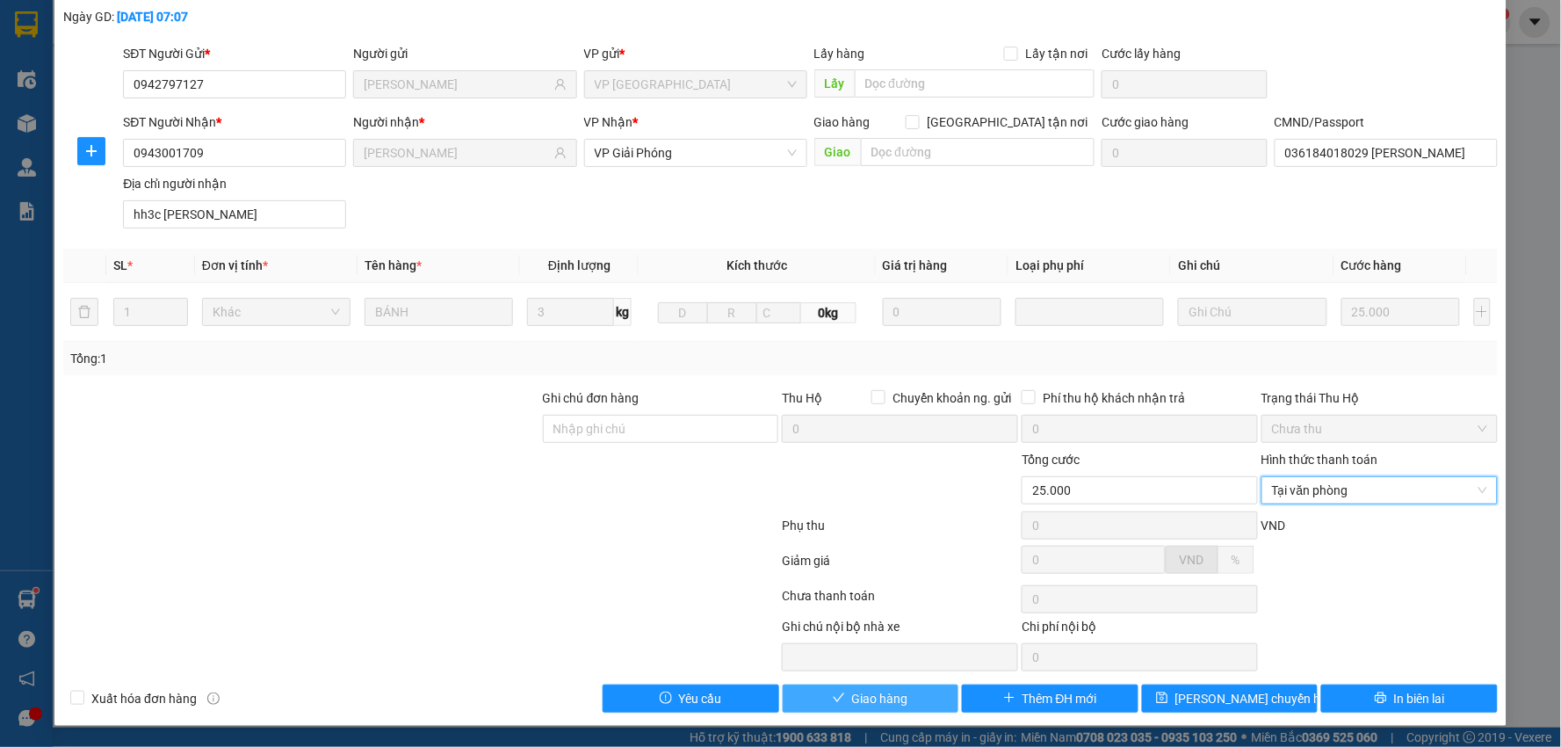
click at [879, 698] on span "Giao hàng" at bounding box center [880, 698] width 56 height 19
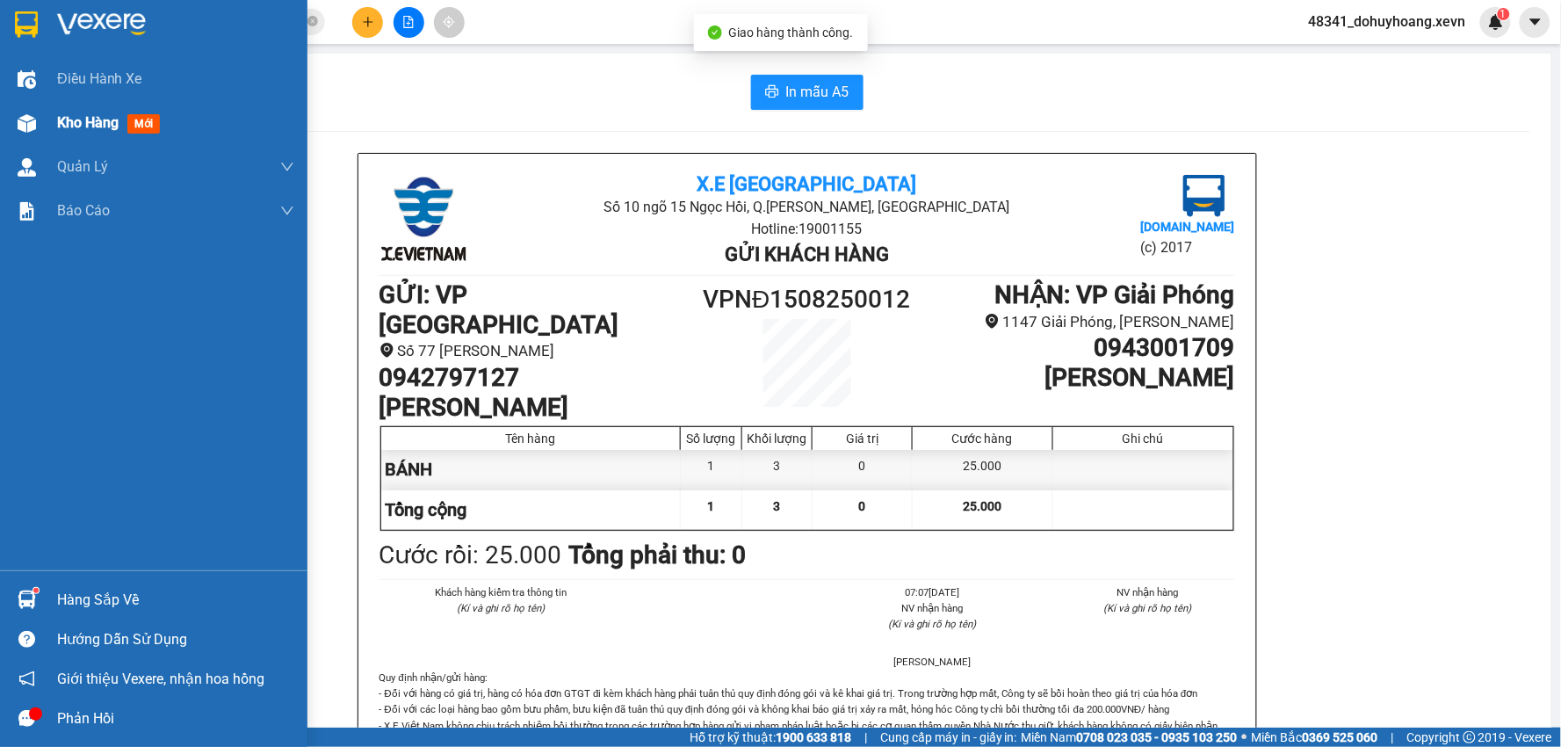
click at [14, 108] on div at bounding box center [26, 123] width 31 height 31
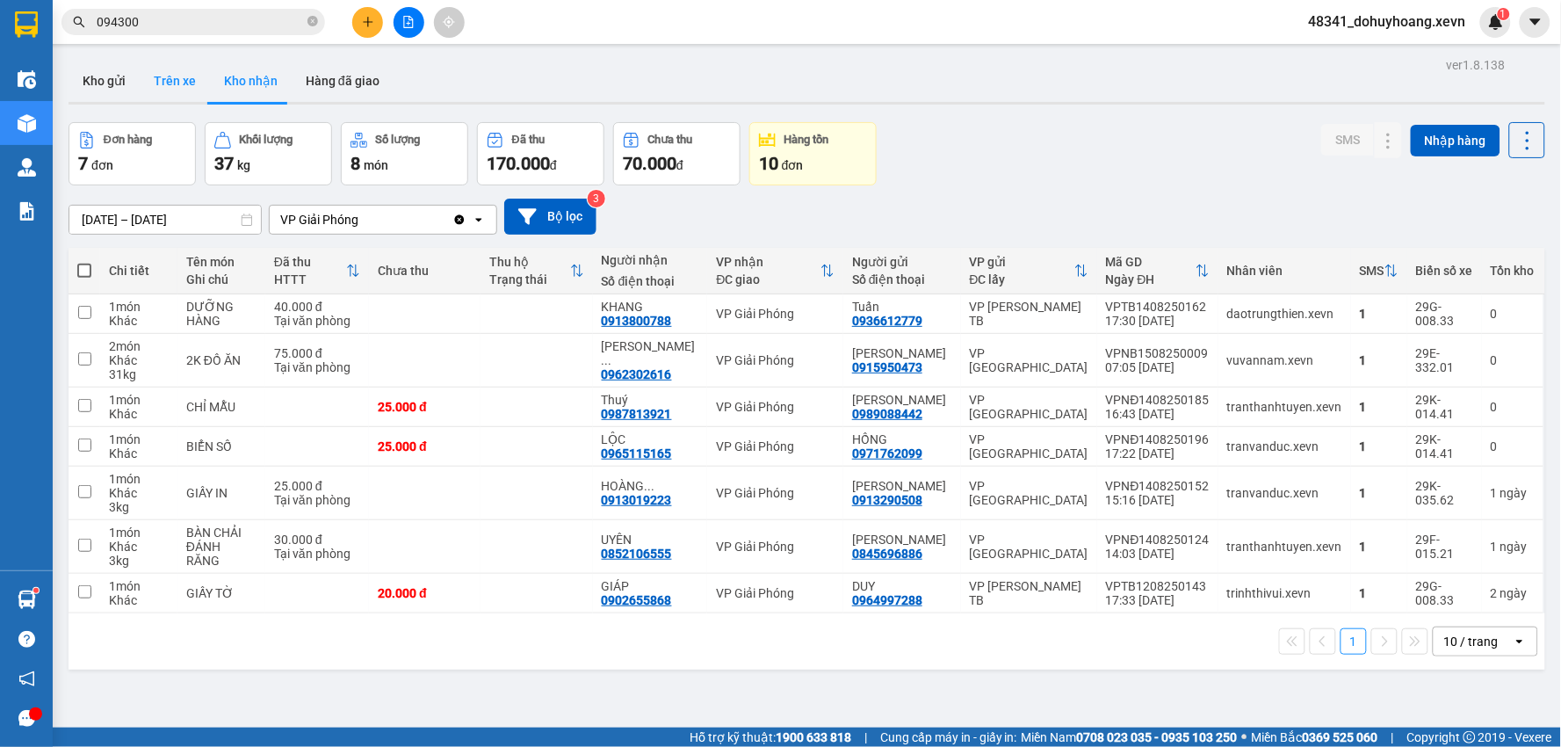
click at [185, 83] on button "Trên xe" at bounding box center [175, 81] width 70 height 42
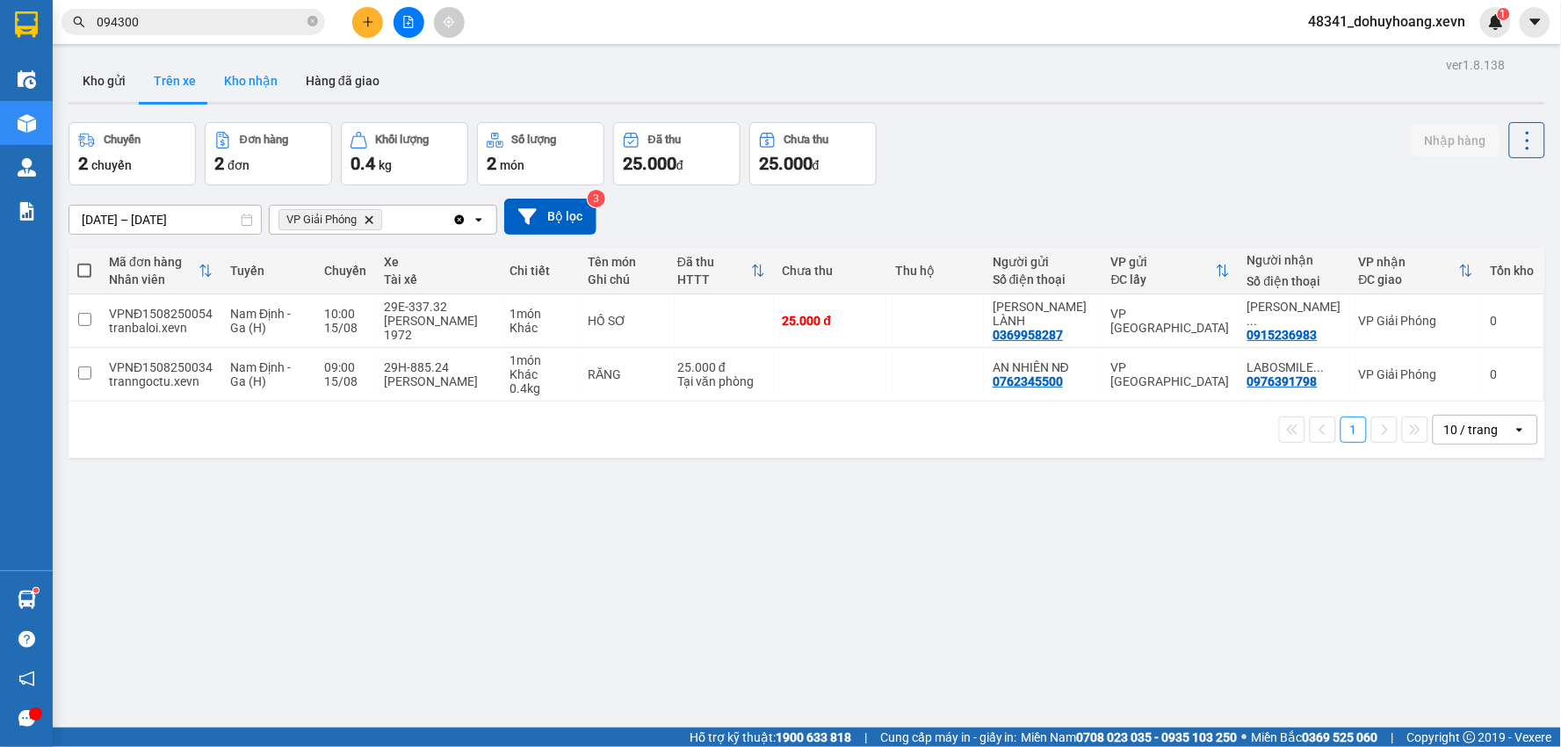
click at [233, 68] on button "Kho nhận" at bounding box center [251, 81] width 82 height 42
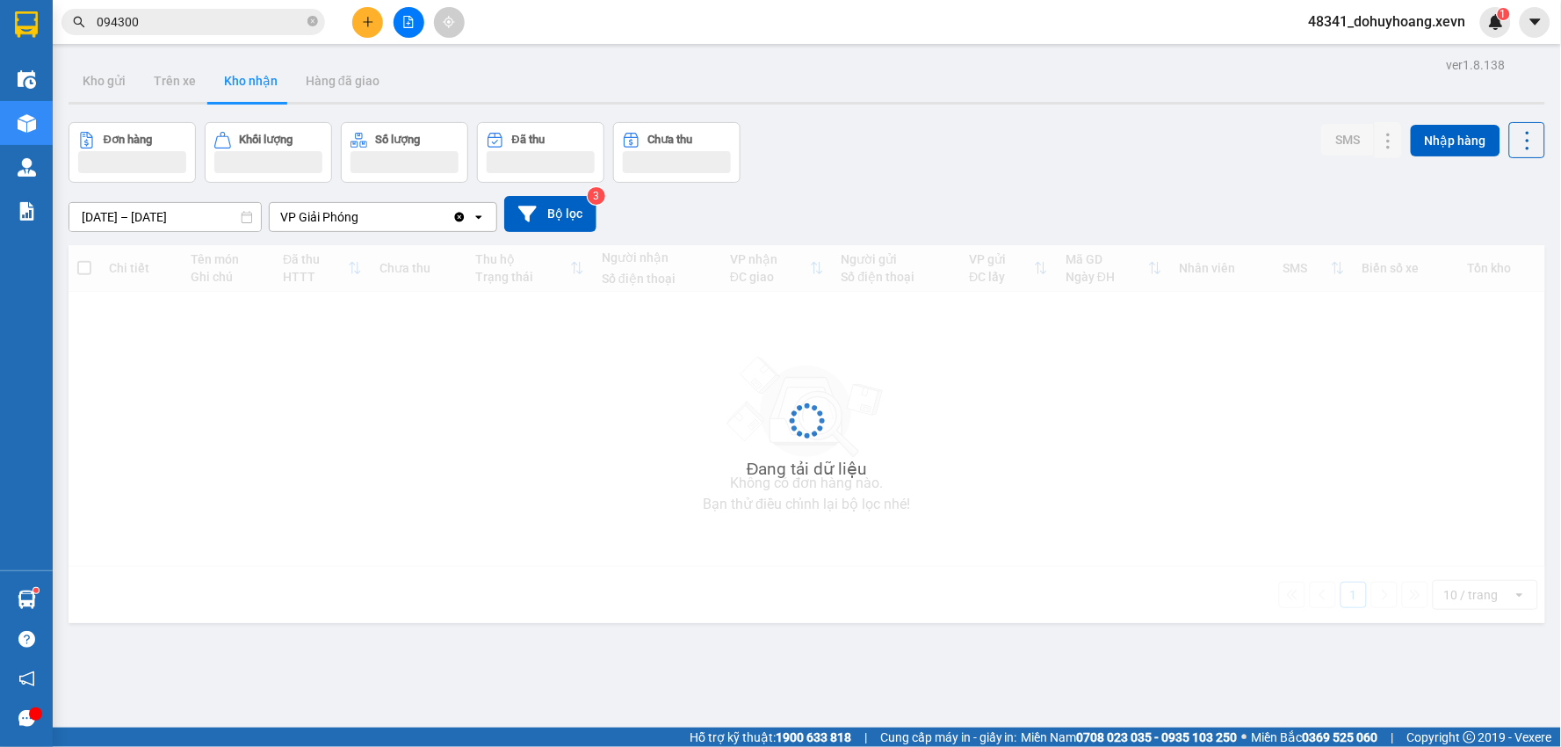
click at [233, 68] on button "Kho nhận" at bounding box center [251, 81] width 82 height 42
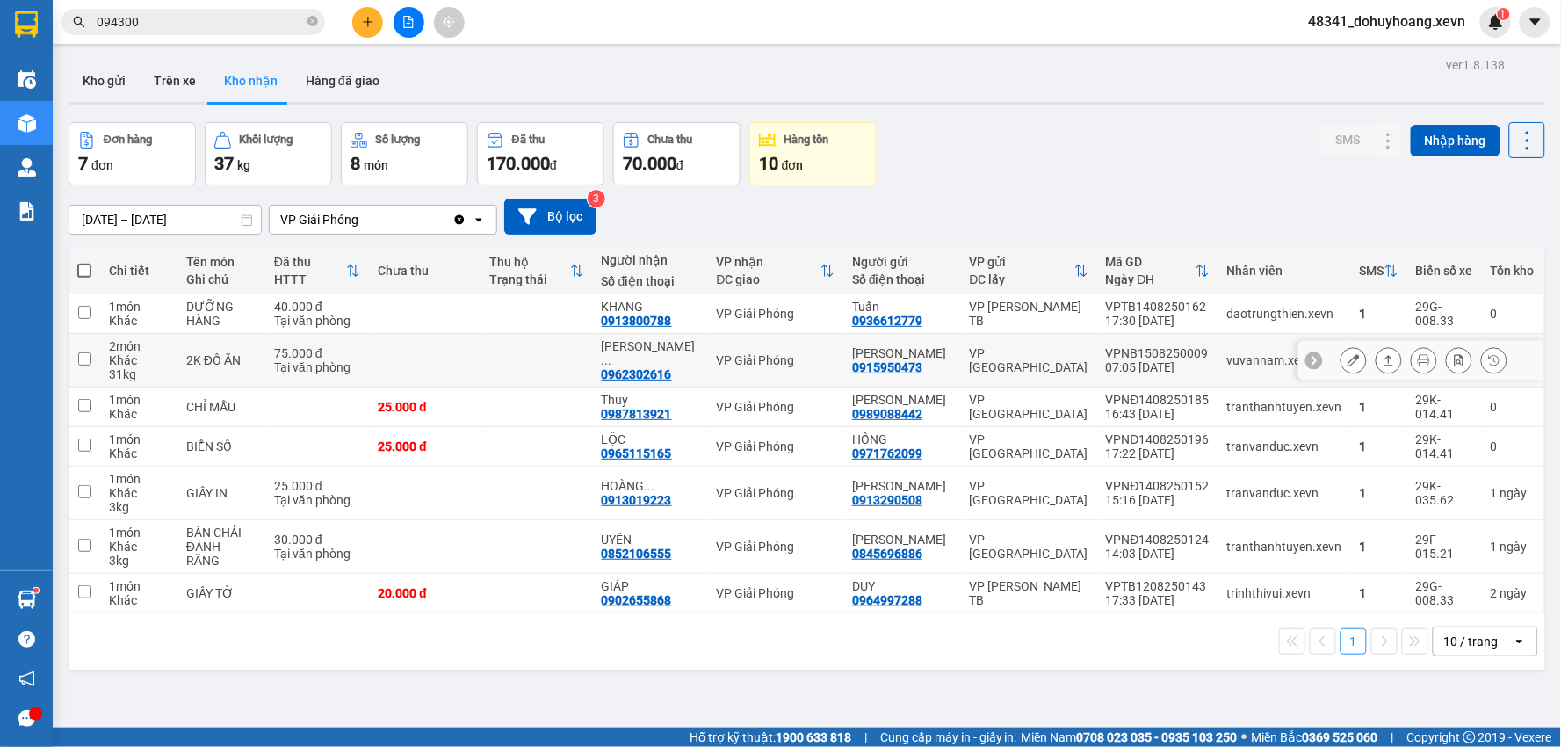
click at [660, 367] on div "0962302616" at bounding box center [637, 374] width 70 height 14
copy div "0962302616"
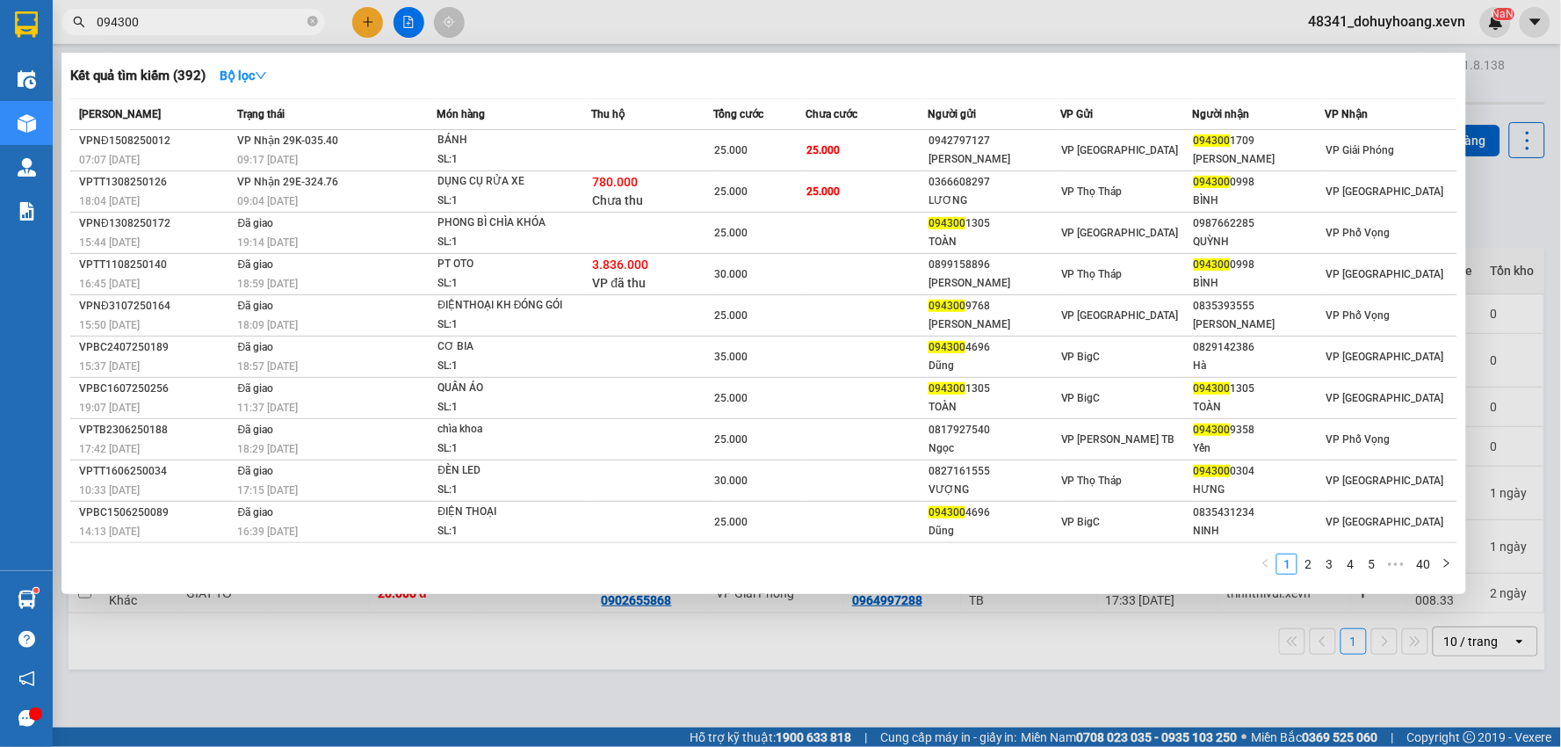
click at [228, 30] on input "094300" at bounding box center [200, 21] width 207 height 19
paste input "62302616"
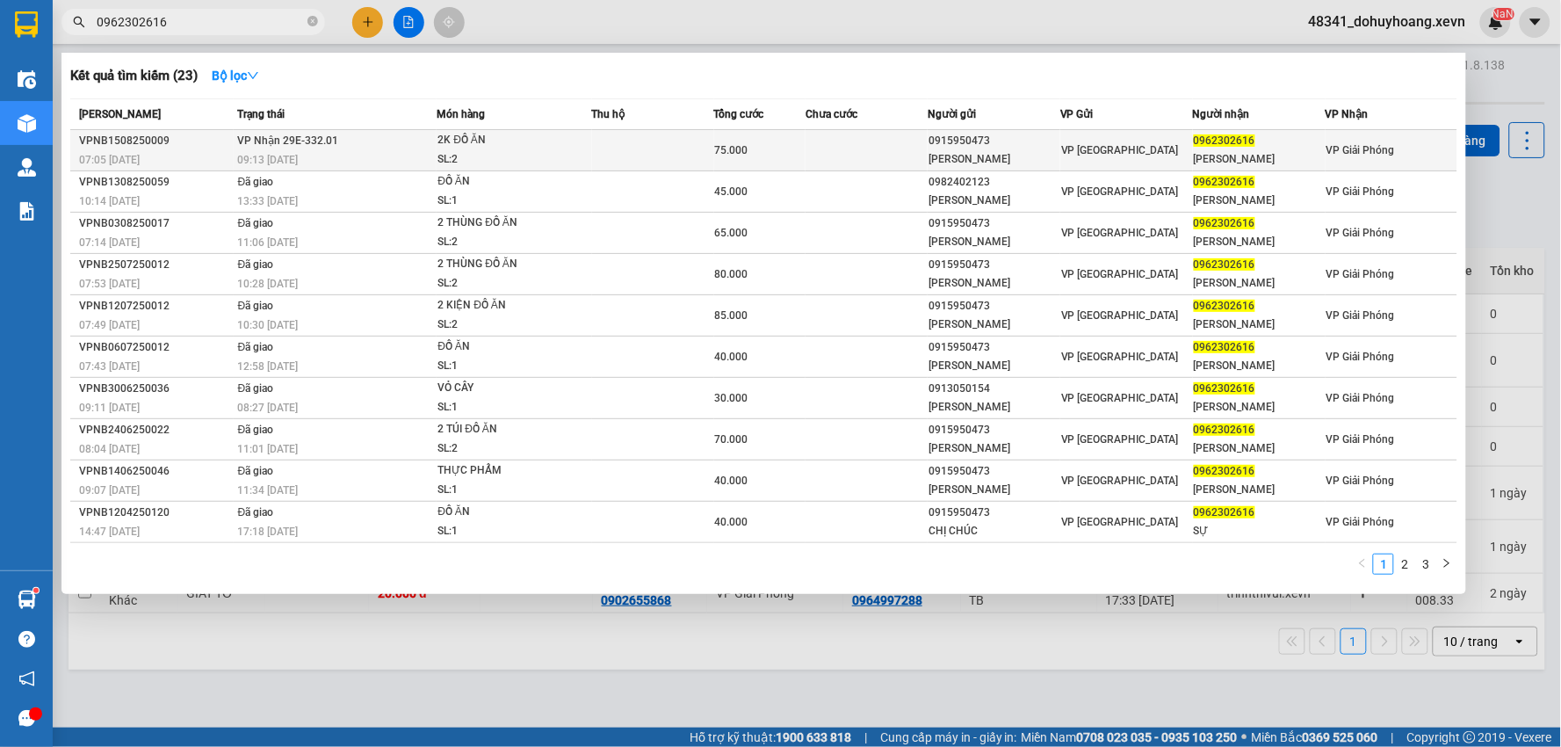
type input "0962302616"
click at [462, 147] on div "2K ĐỒ ĂN" at bounding box center [503, 140] width 132 height 19
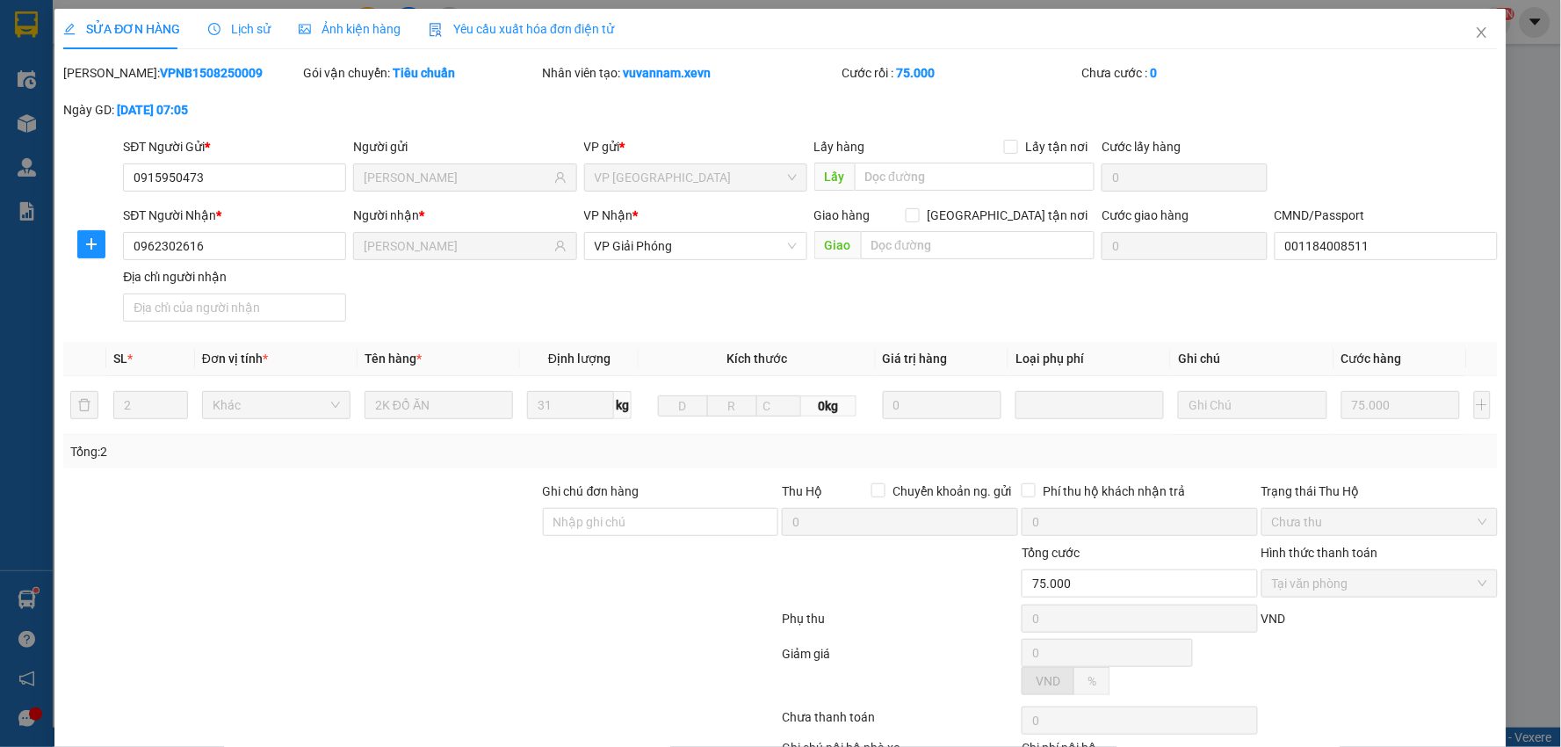
type input "0915950473"
type input "VŨ THỊ CHÚC"
type input "0962302616"
type input "NGUYỄN DUY SỰ"
type input "001184008511"
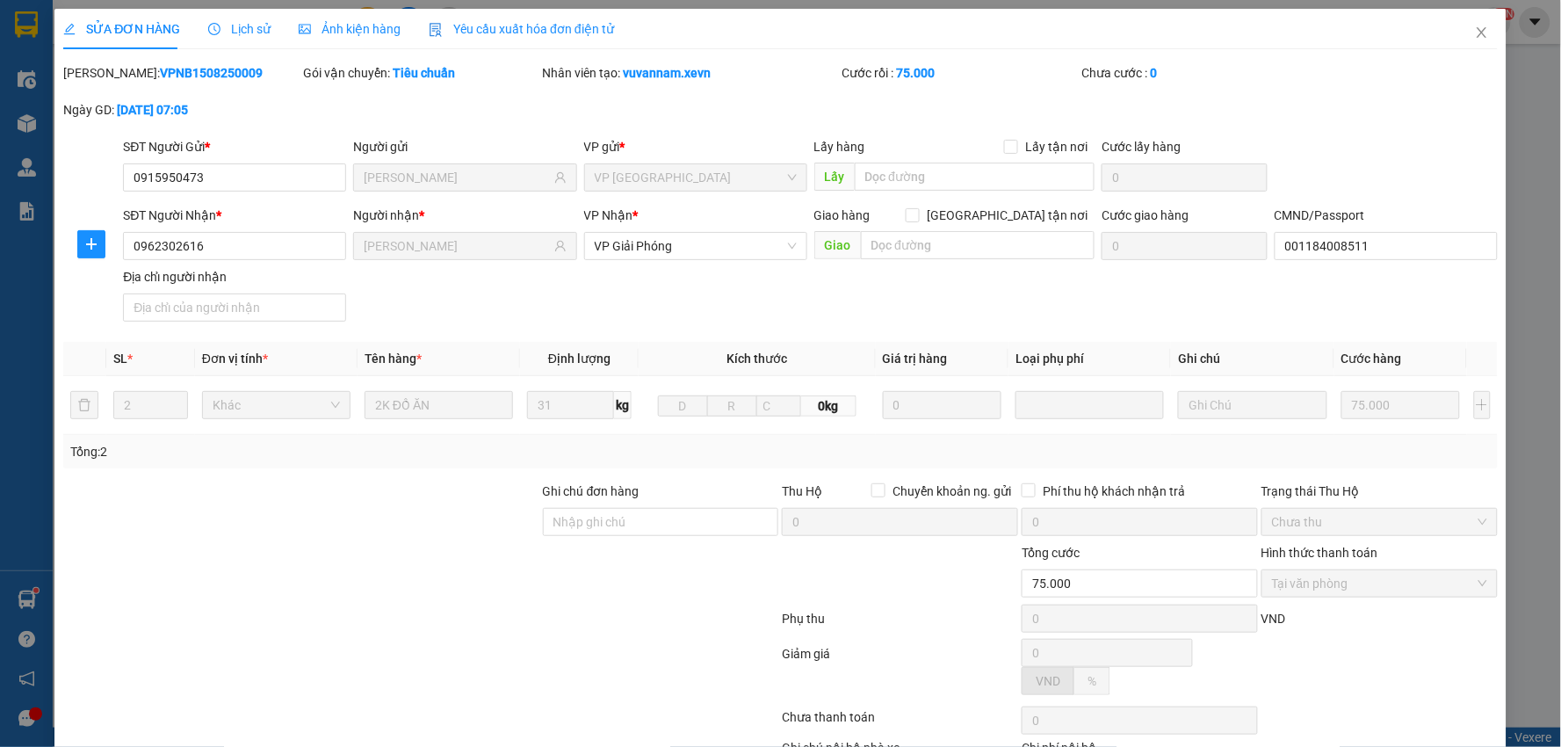
type input "75.000"
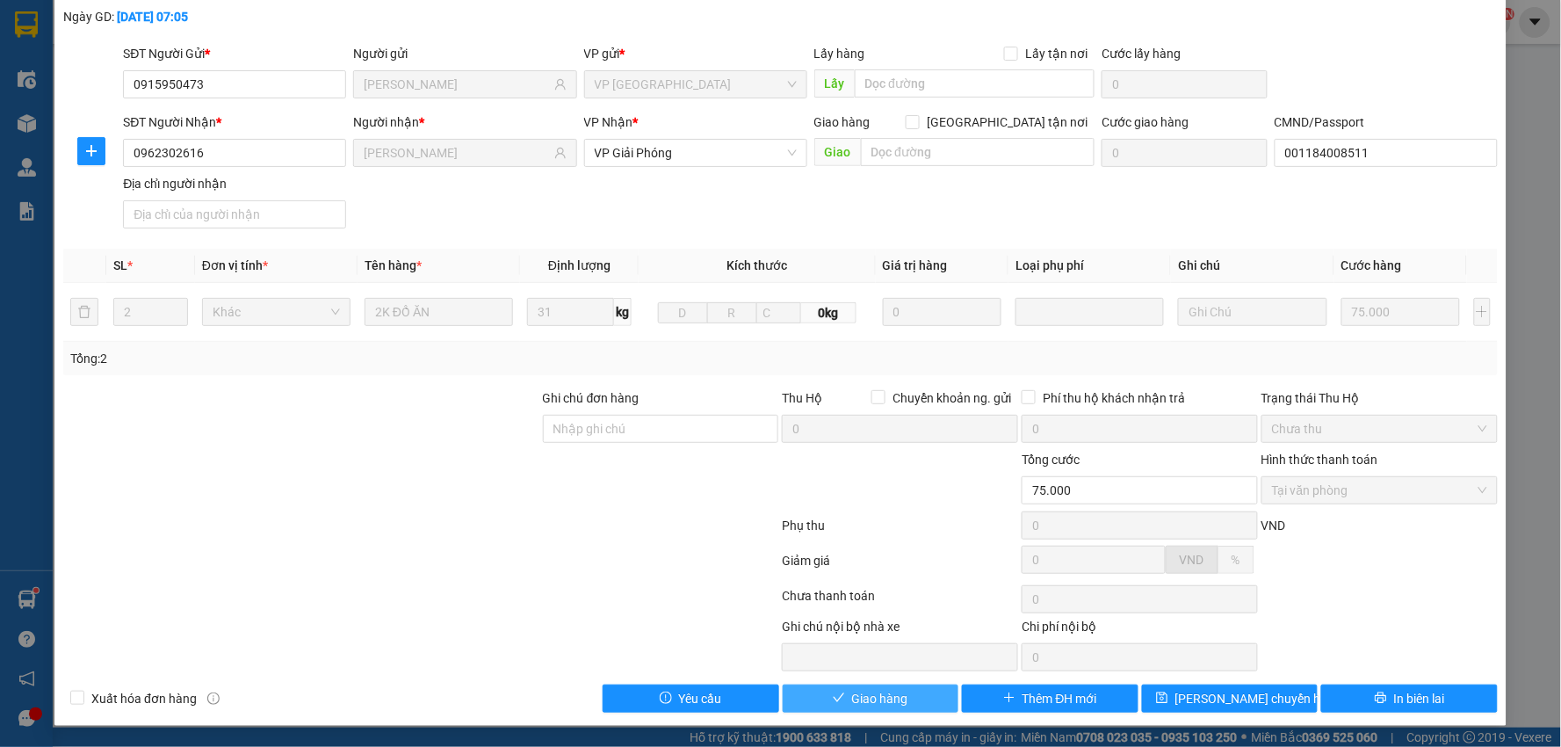
click at [866, 694] on span "Giao hàng" at bounding box center [880, 698] width 56 height 19
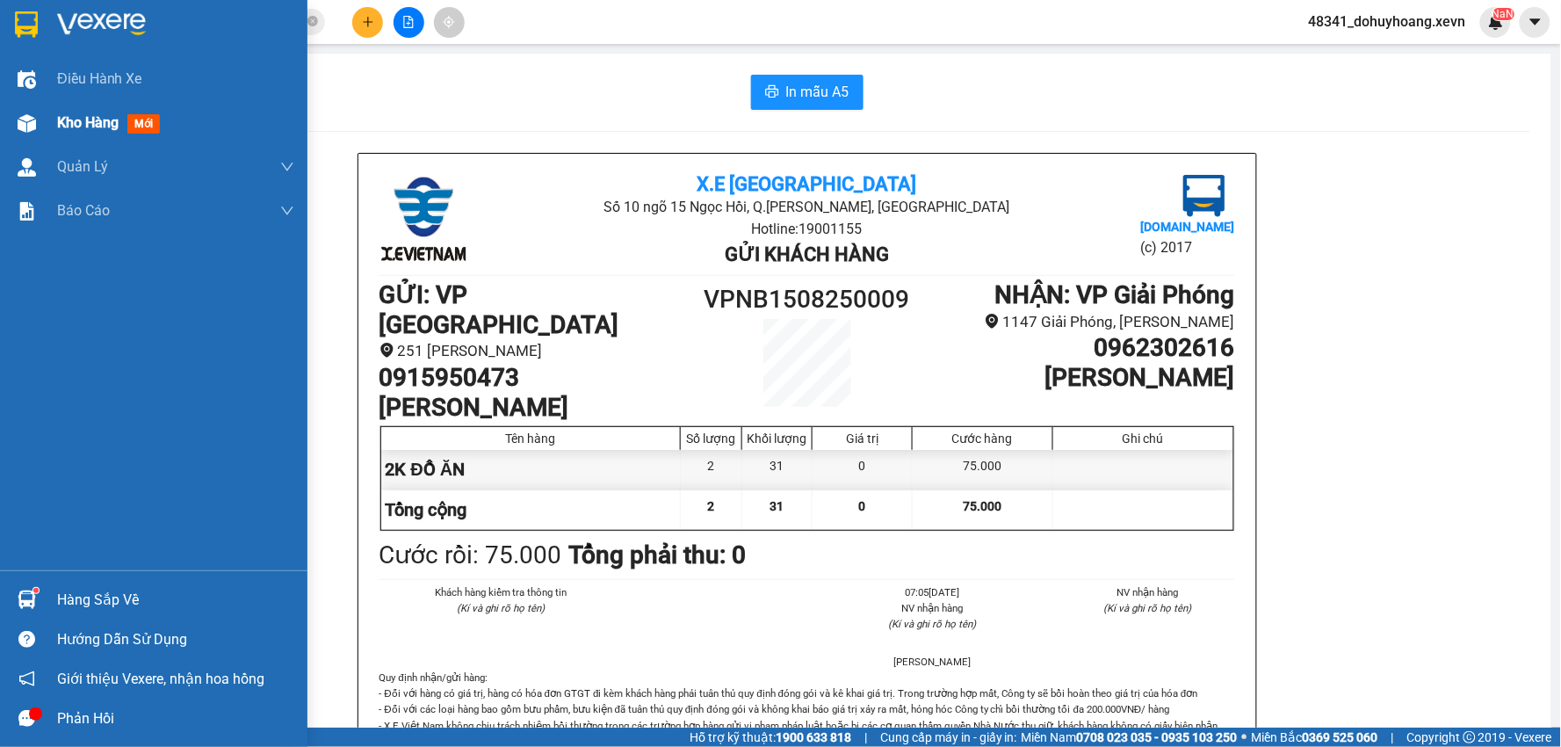
click at [37, 132] on div at bounding box center [26, 123] width 31 height 31
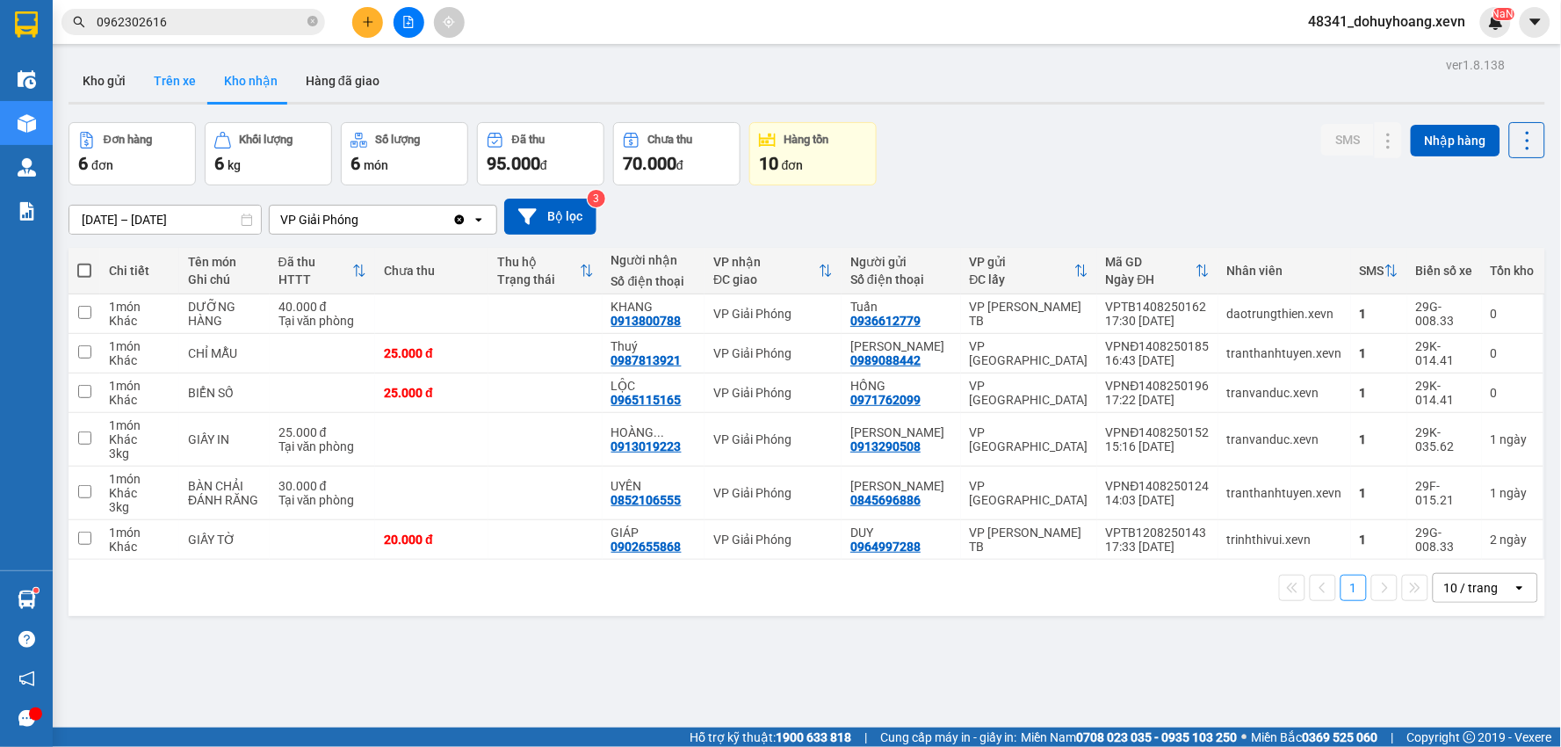
click at [186, 92] on button "Trên xe" at bounding box center [175, 81] width 70 height 42
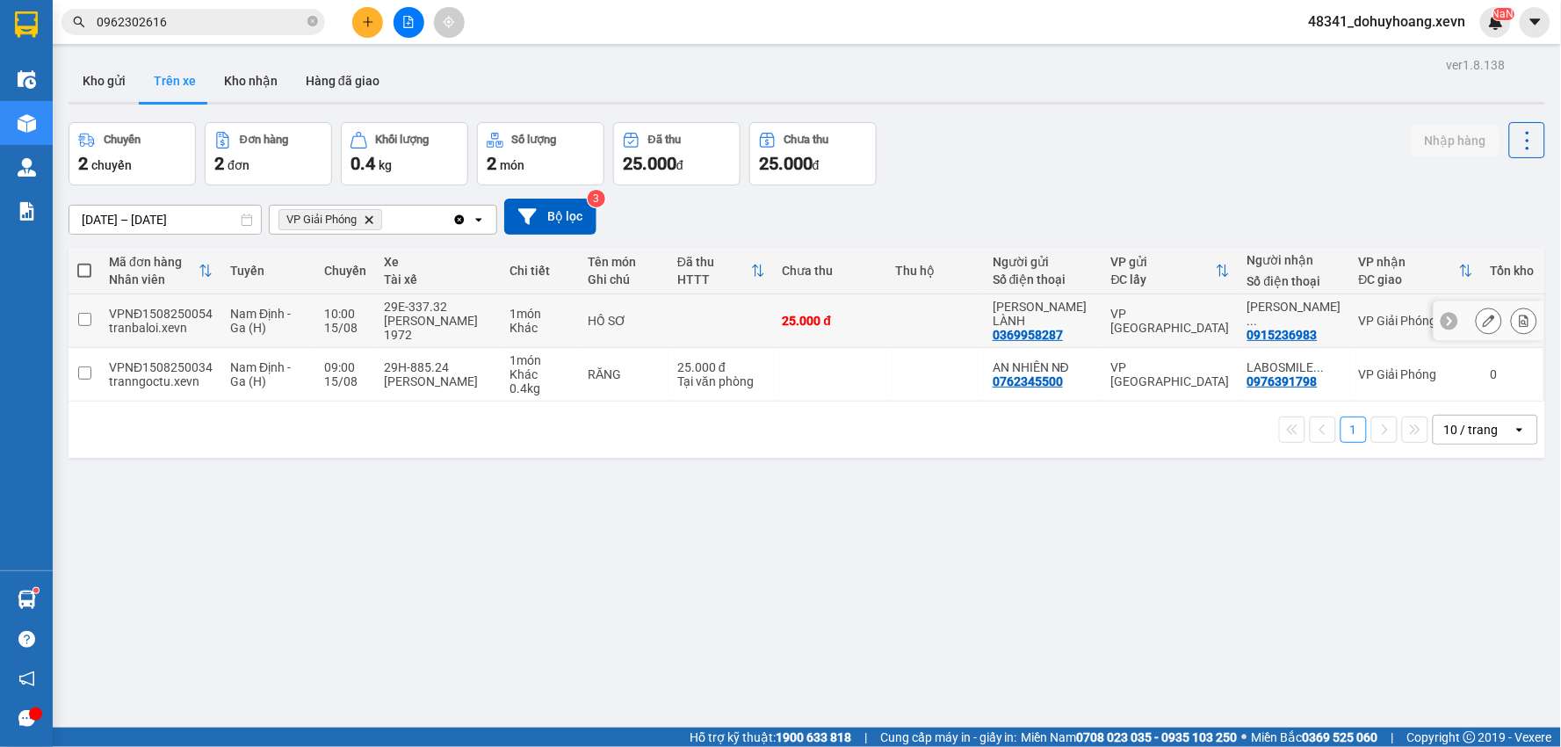
click at [573, 329] on td "1 món Khác" at bounding box center [540, 321] width 78 height 54
checkbox input "true"
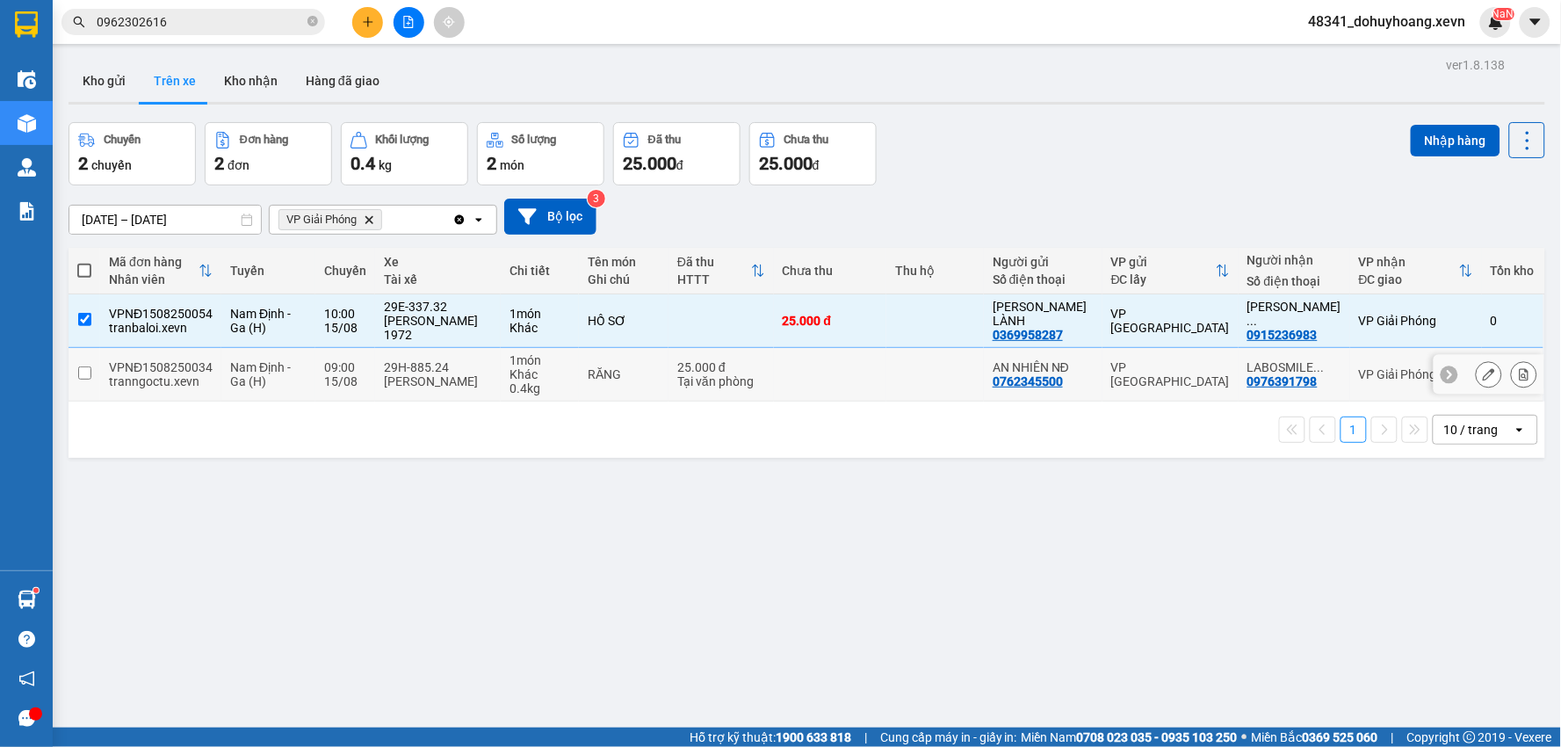
click at [591, 367] on div "RĂNG" at bounding box center [624, 374] width 72 height 14
checkbox input "true"
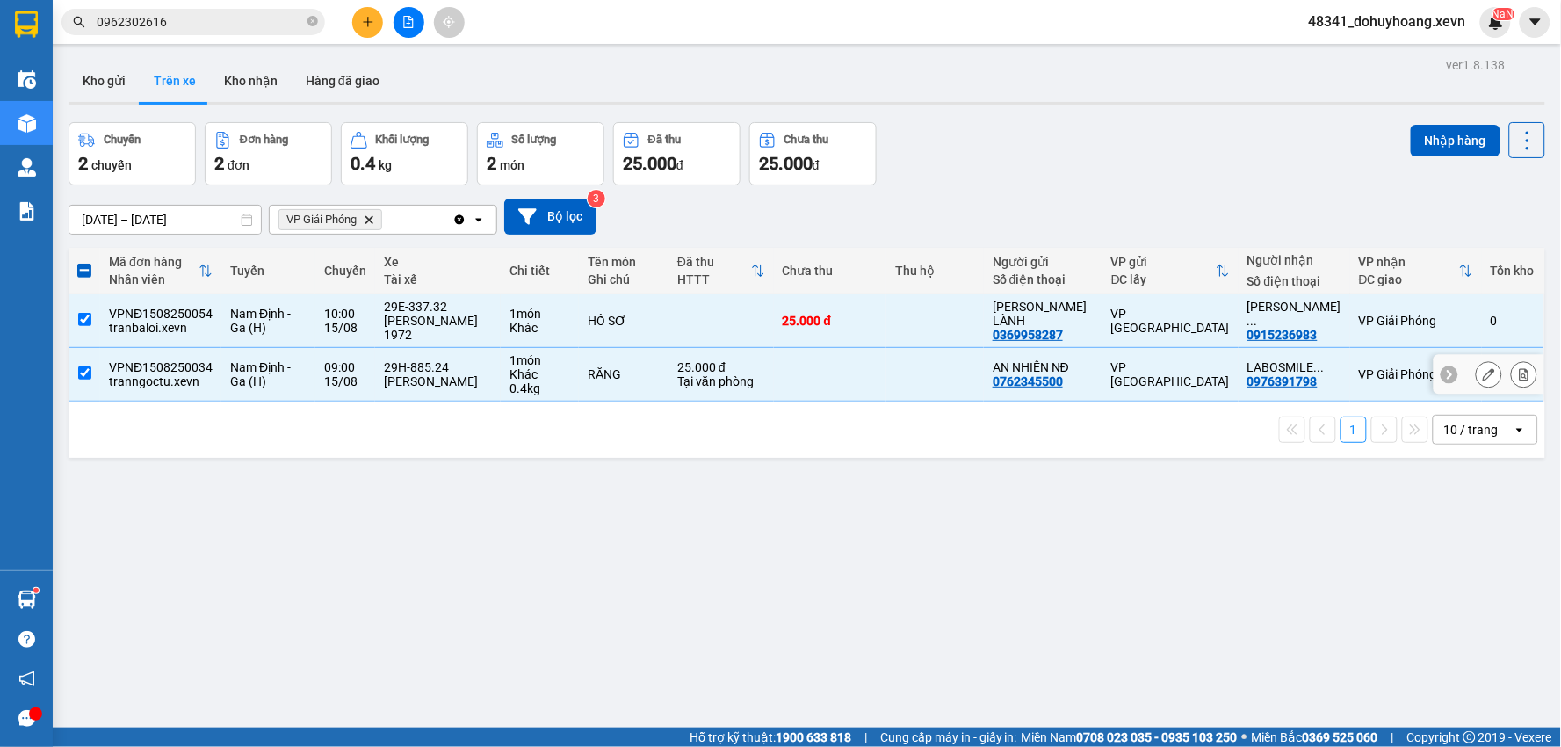
click at [617, 331] on td "HỒ SƠ" at bounding box center [624, 321] width 90 height 54
checkbox input "false"
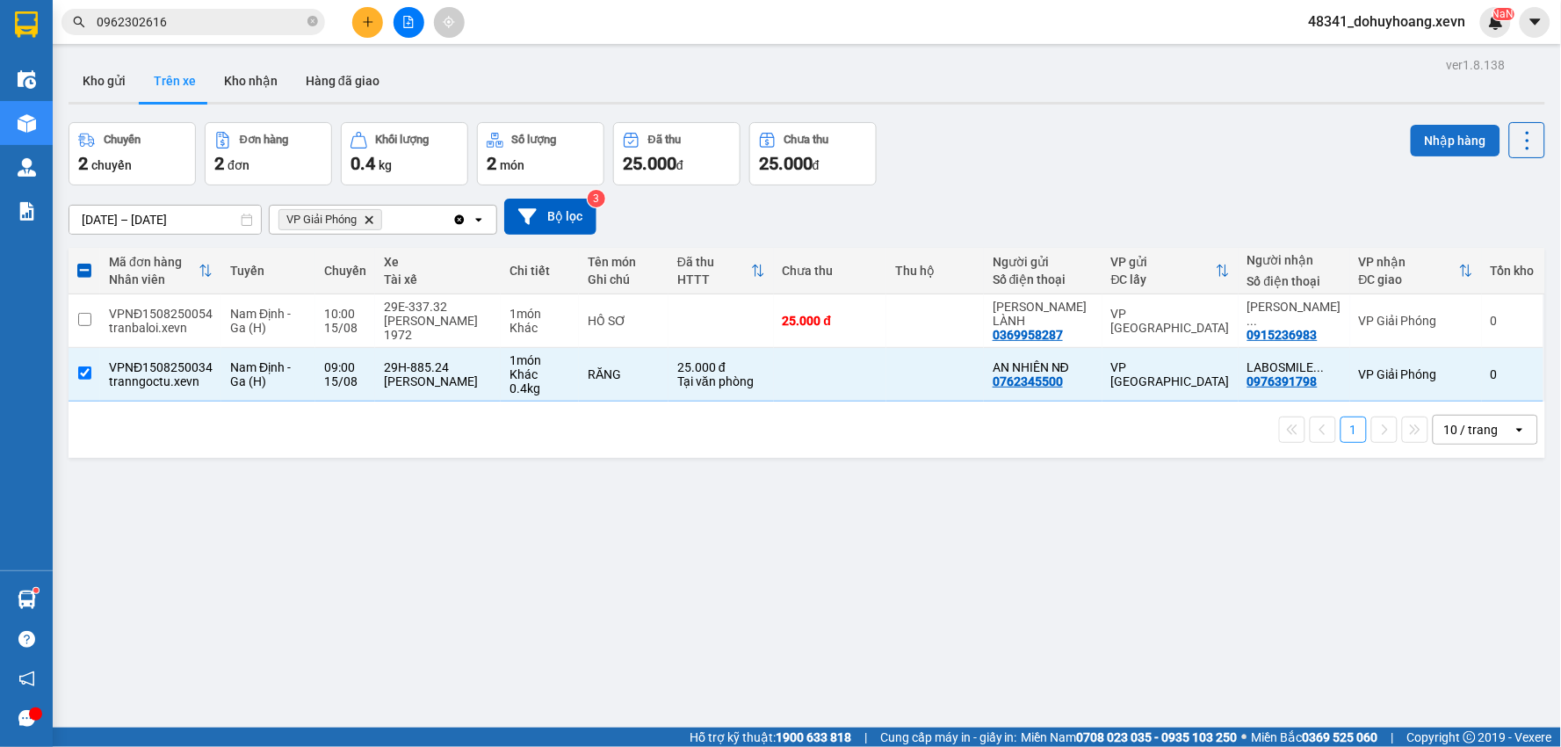
click at [1411, 149] on button "Nhập hàng" at bounding box center [1455, 141] width 90 height 32
click at [234, 81] on button "Kho nhận" at bounding box center [251, 81] width 82 height 42
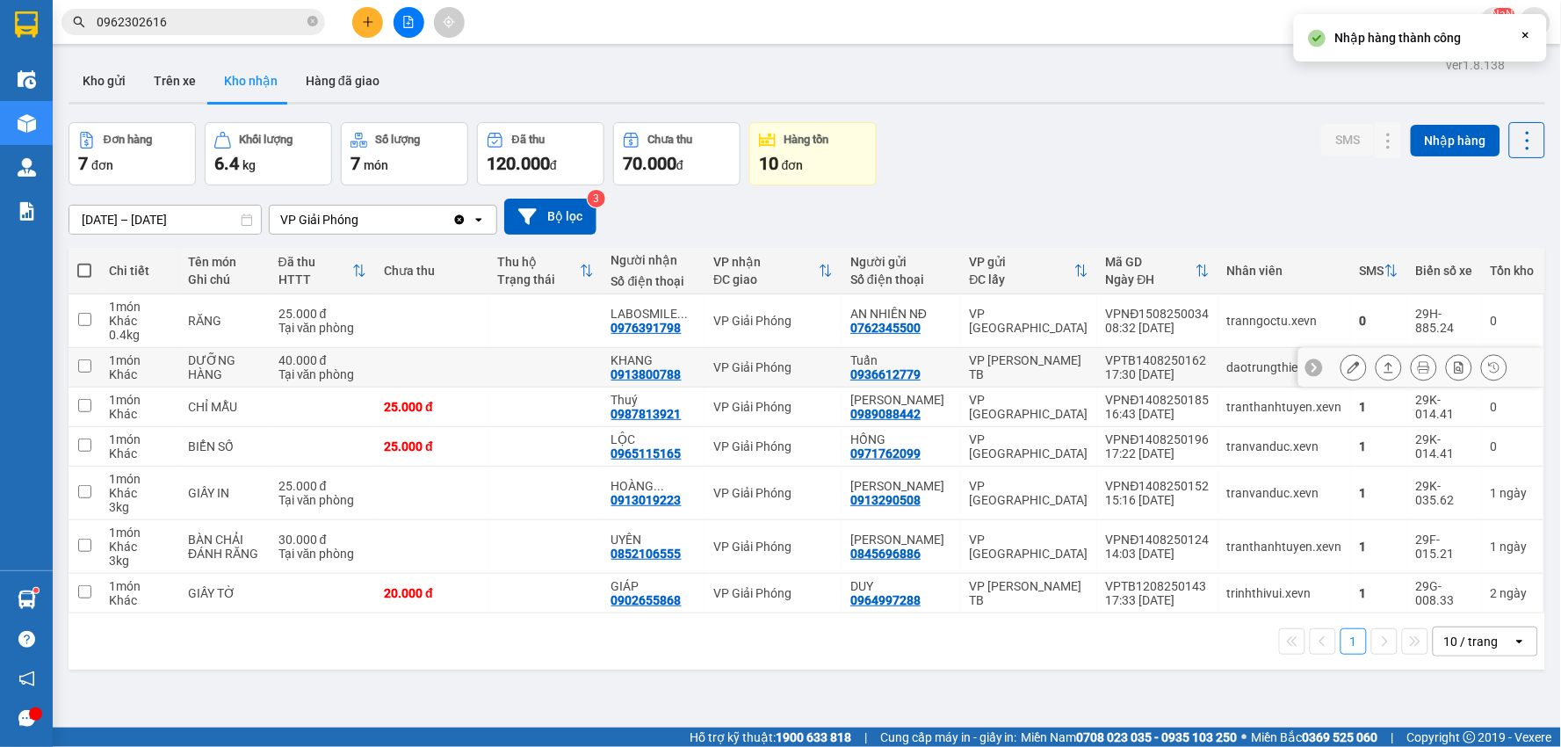
click at [1241, 330] on td "tranngoctu.xevn" at bounding box center [1284, 321] width 133 height 54
checkbox input "true"
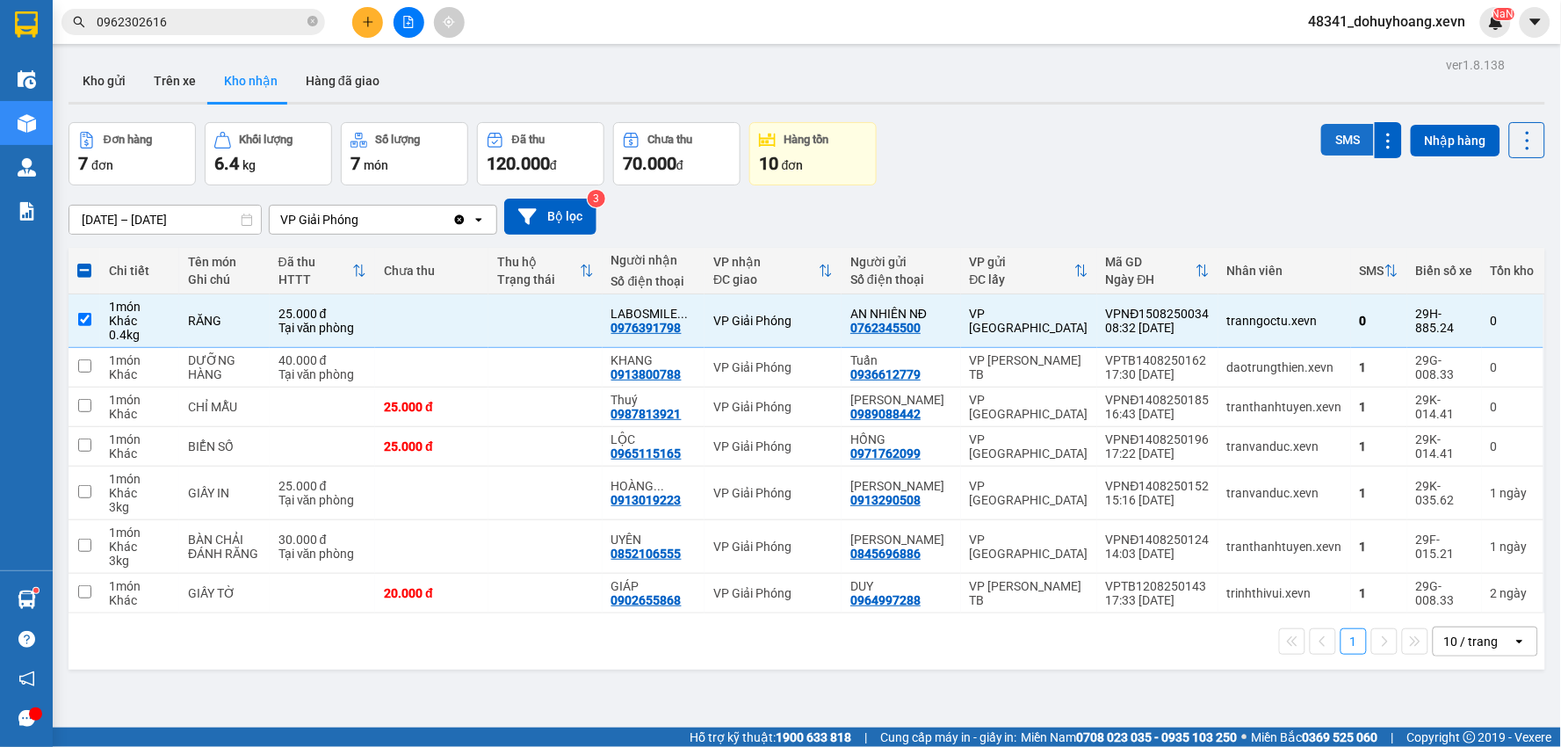
click at [1329, 146] on button "SMS" at bounding box center [1347, 140] width 53 height 32
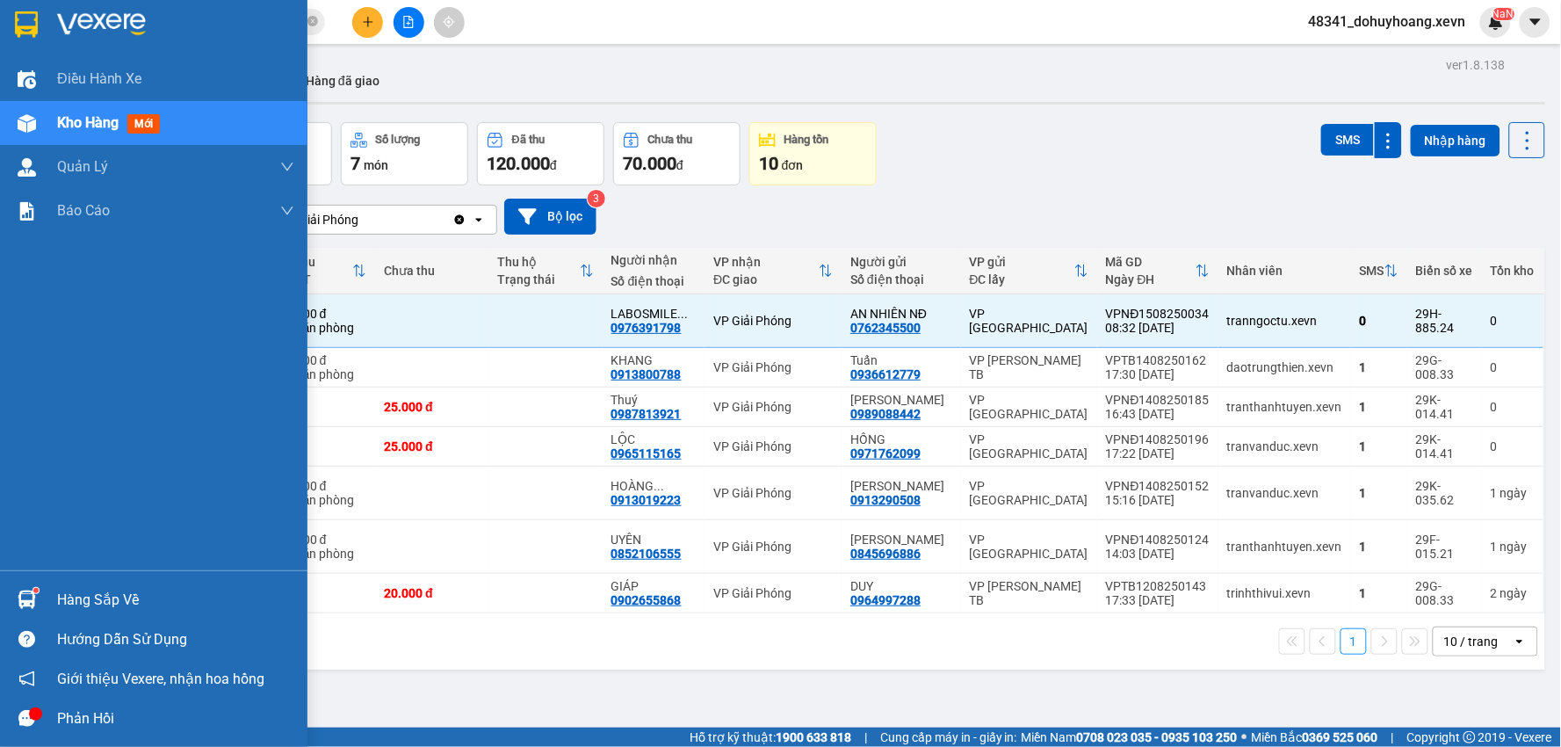
click at [75, 609] on div "Hàng sắp về" at bounding box center [175, 600] width 237 height 26
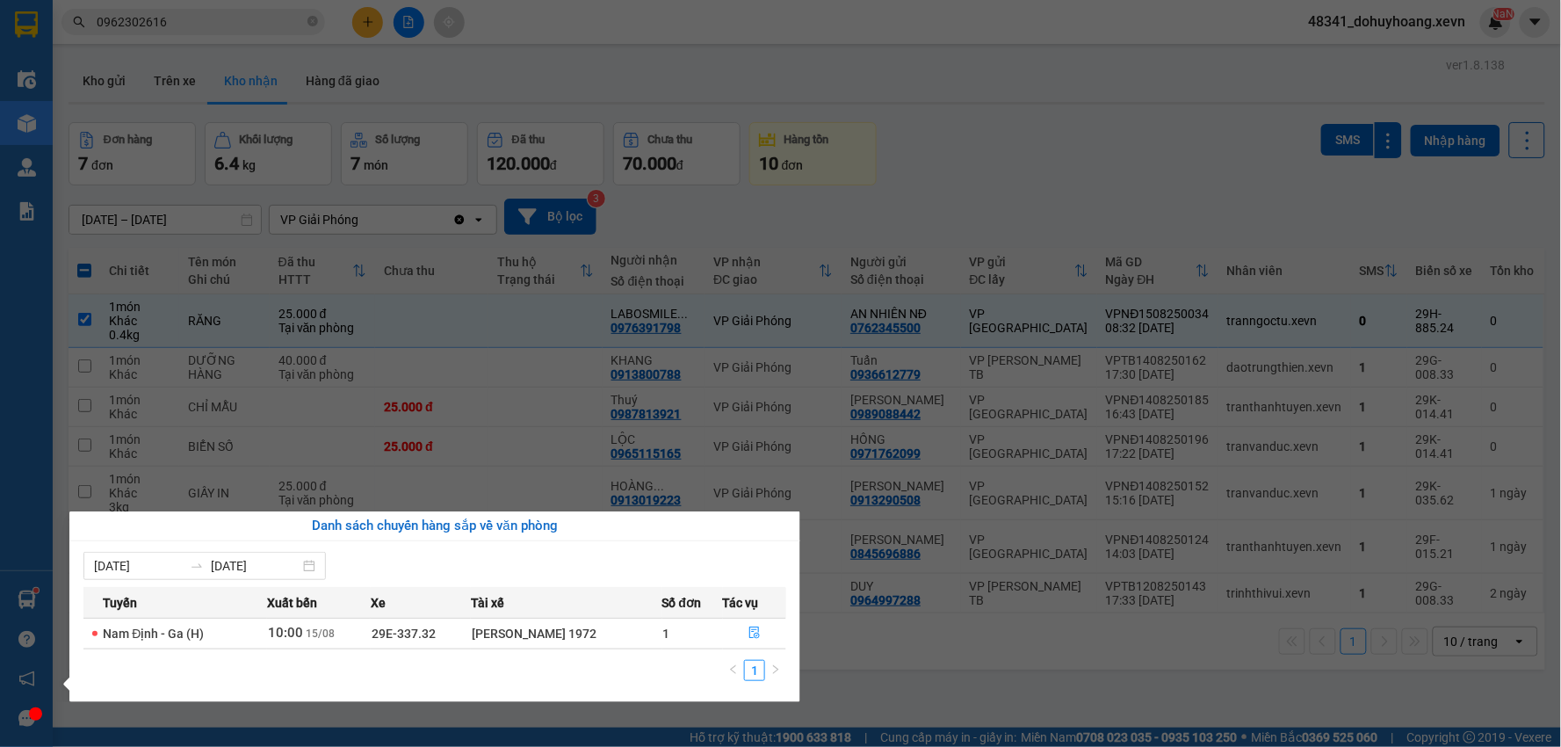
click at [256, 97] on section "Kết quả tìm kiếm ( 23 ) Bộ lọc Mã ĐH Trạng thái Món hàng Thu hộ Tổng cước Chưa …" at bounding box center [780, 373] width 1561 height 747
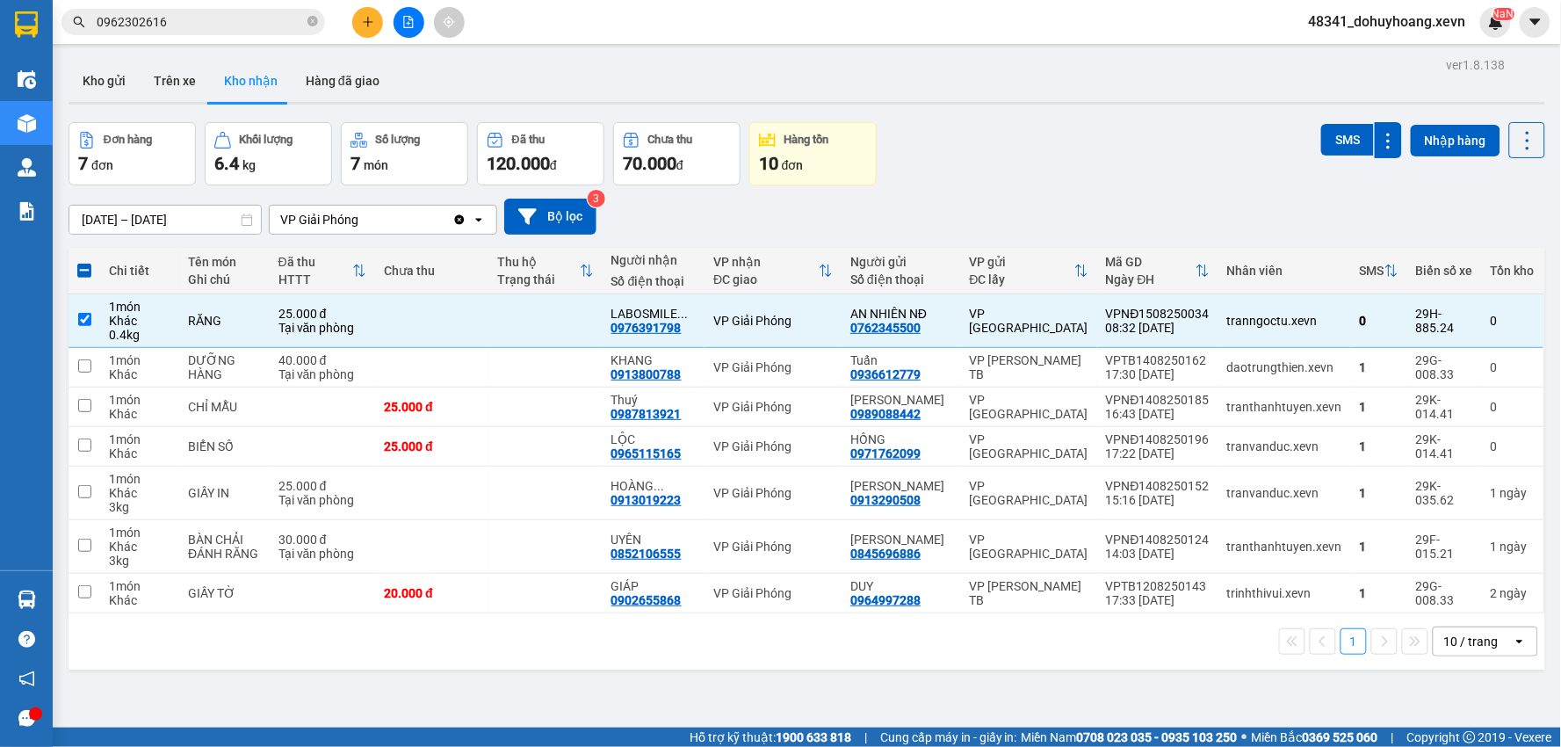
click at [127, 56] on div "ver 1.8.138 Kho gửi Trên xe Kho nhận Hàng đã giao Đơn hàng 7 đơn Khối lượng 6.4…" at bounding box center [806, 426] width 1490 height 747
click at [160, 60] on button "Trên xe" at bounding box center [175, 81] width 70 height 42
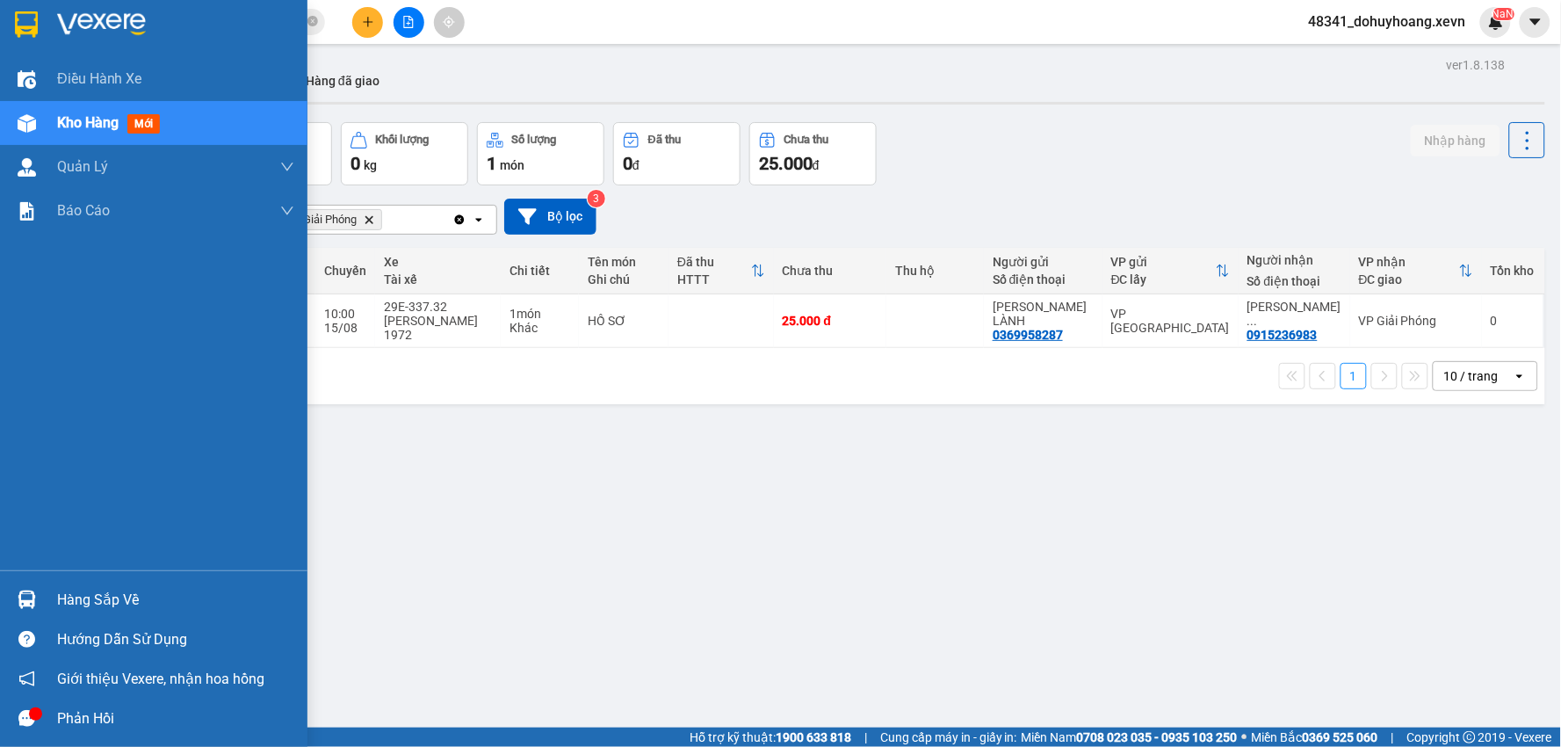
click at [42, 612] on div "Hàng sắp về" at bounding box center [153, 600] width 307 height 40
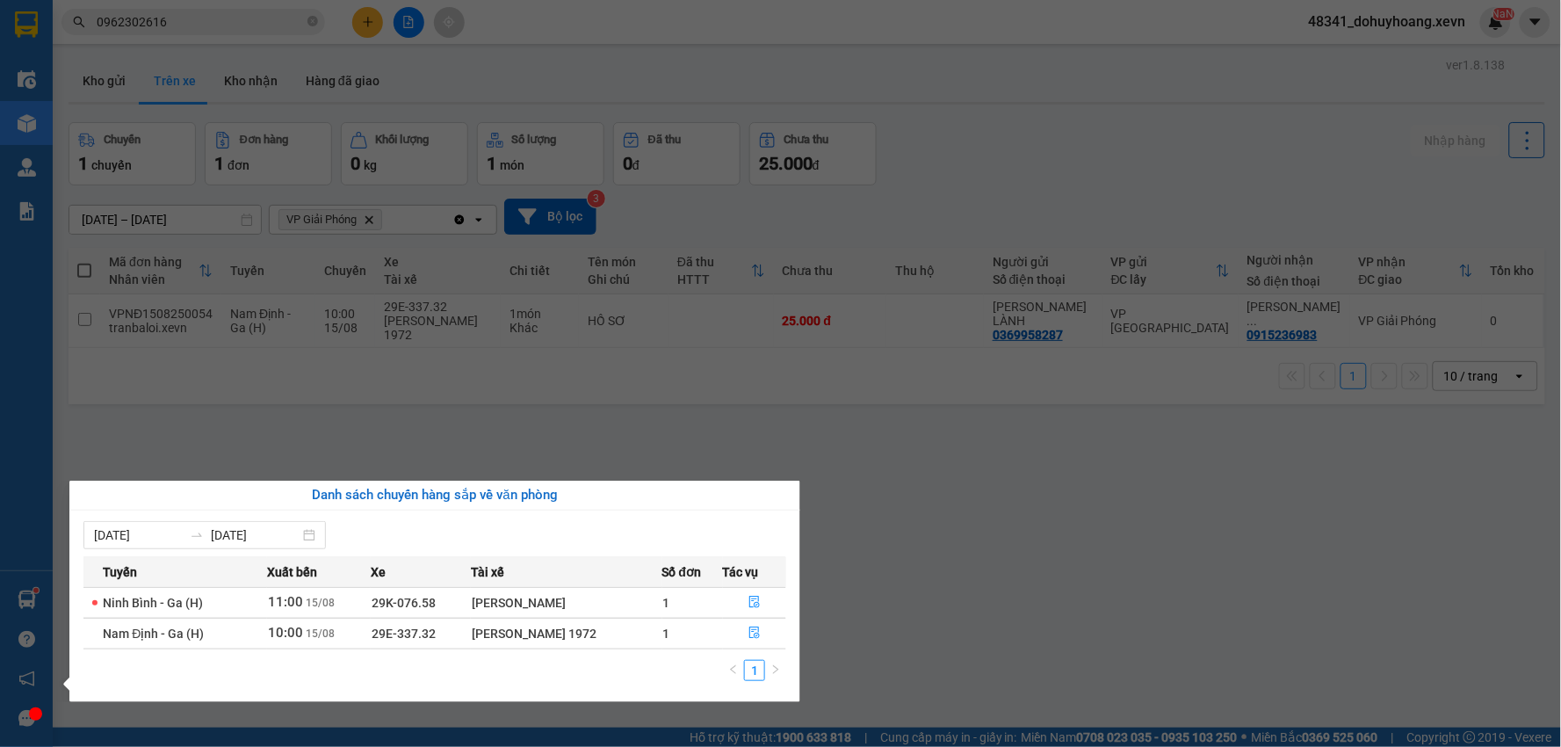
click at [1213, 604] on section "Kết quả tìm kiếm ( 23 ) Bộ lọc Mã ĐH Trạng thái Món hàng Thu hộ Tổng cước Chưa …" at bounding box center [780, 373] width 1561 height 747
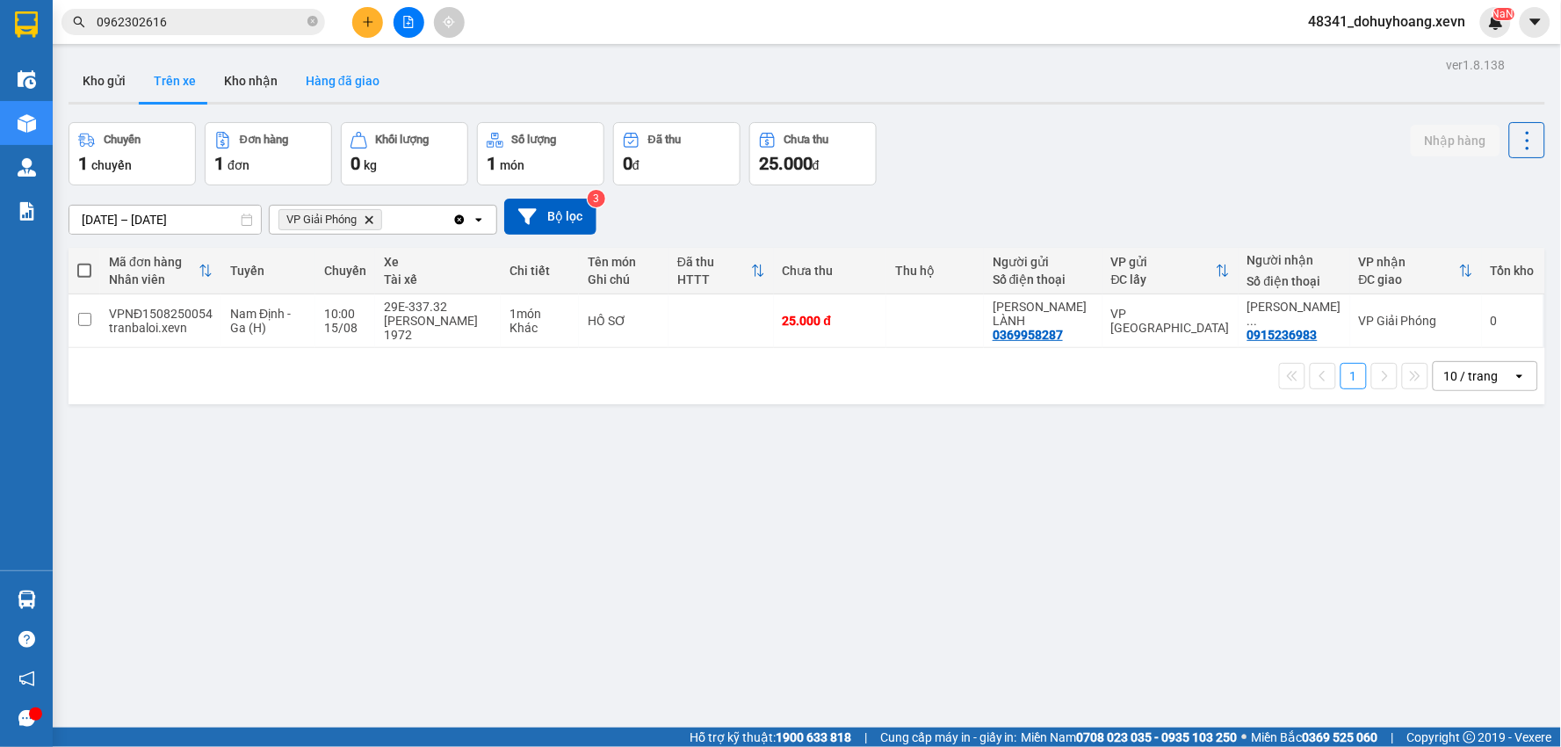
click at [328, 80] on button "Hàng đã giao" at bounding box center [343, 81] width 102 height 42
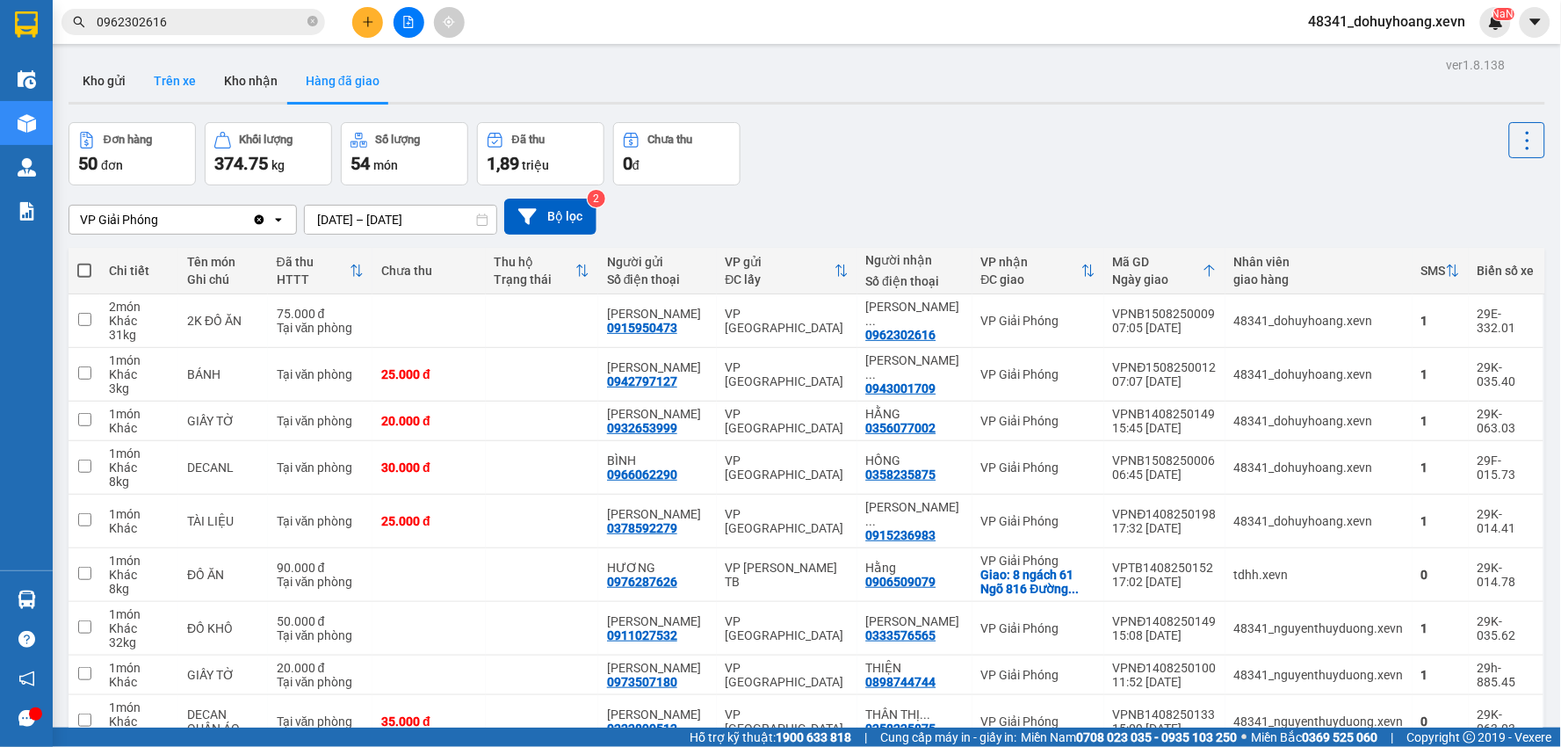
click at [188, 88] on button "Trên xe" at bounding box center [175, 81] width 70 height 42
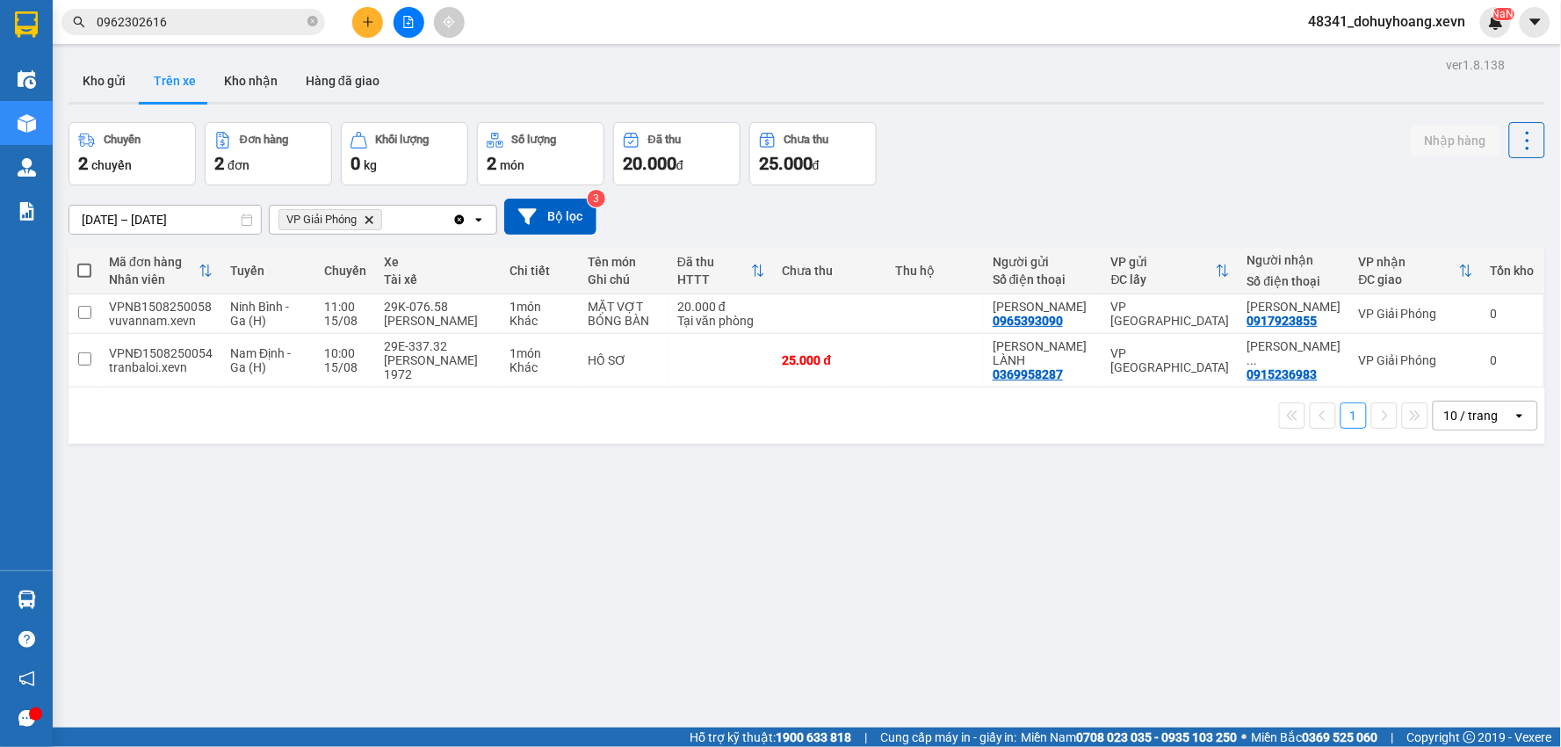
click at [149, 73] on button "Trên xe" at bounding box center [175, 81] width 70 height 42
click at [128, 77] on button "Kho gửi" at bounding box center [104, 81] width 71 height 42
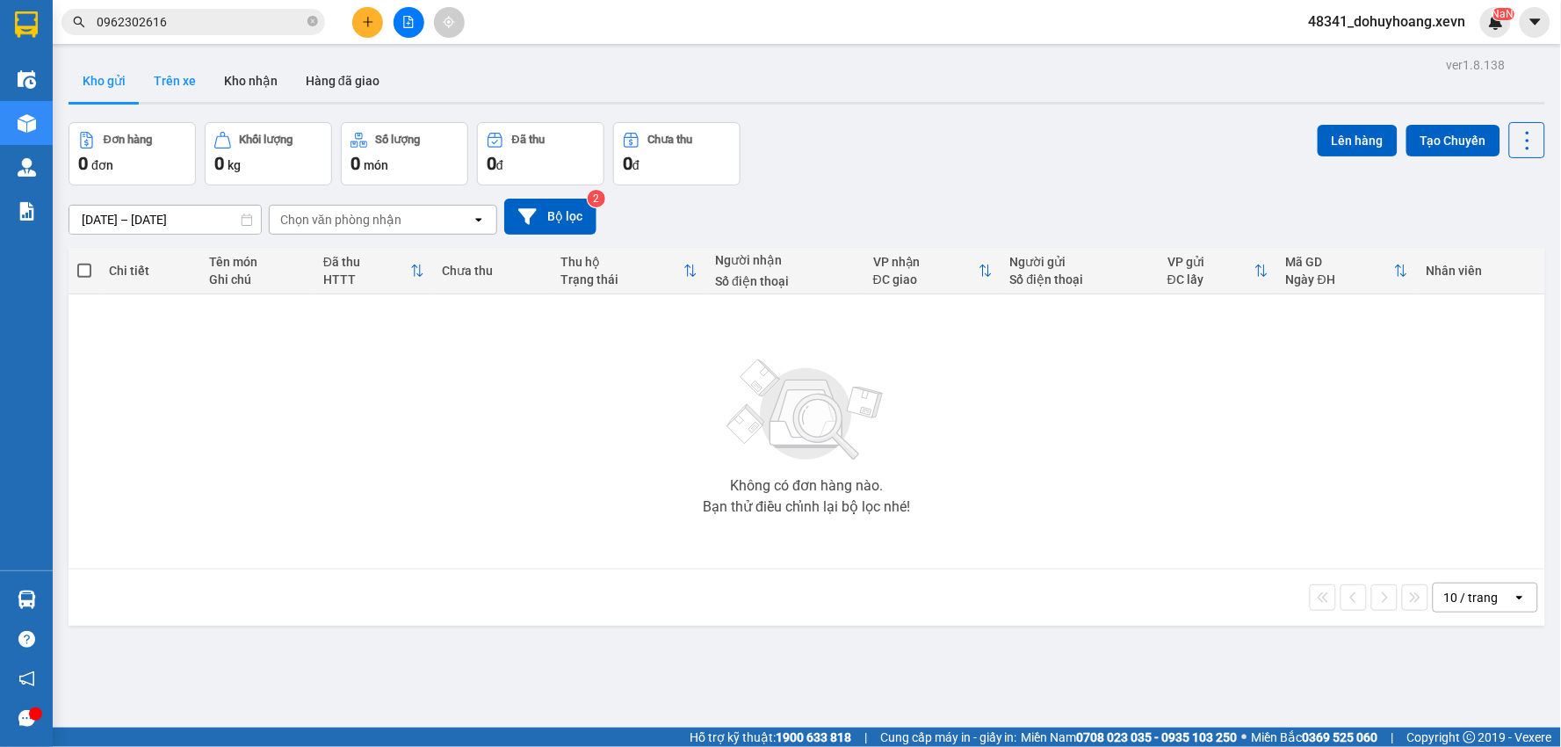
click at [174, 91] on button "Trên xe" at bounding box center [175, 81] width 70 height 42
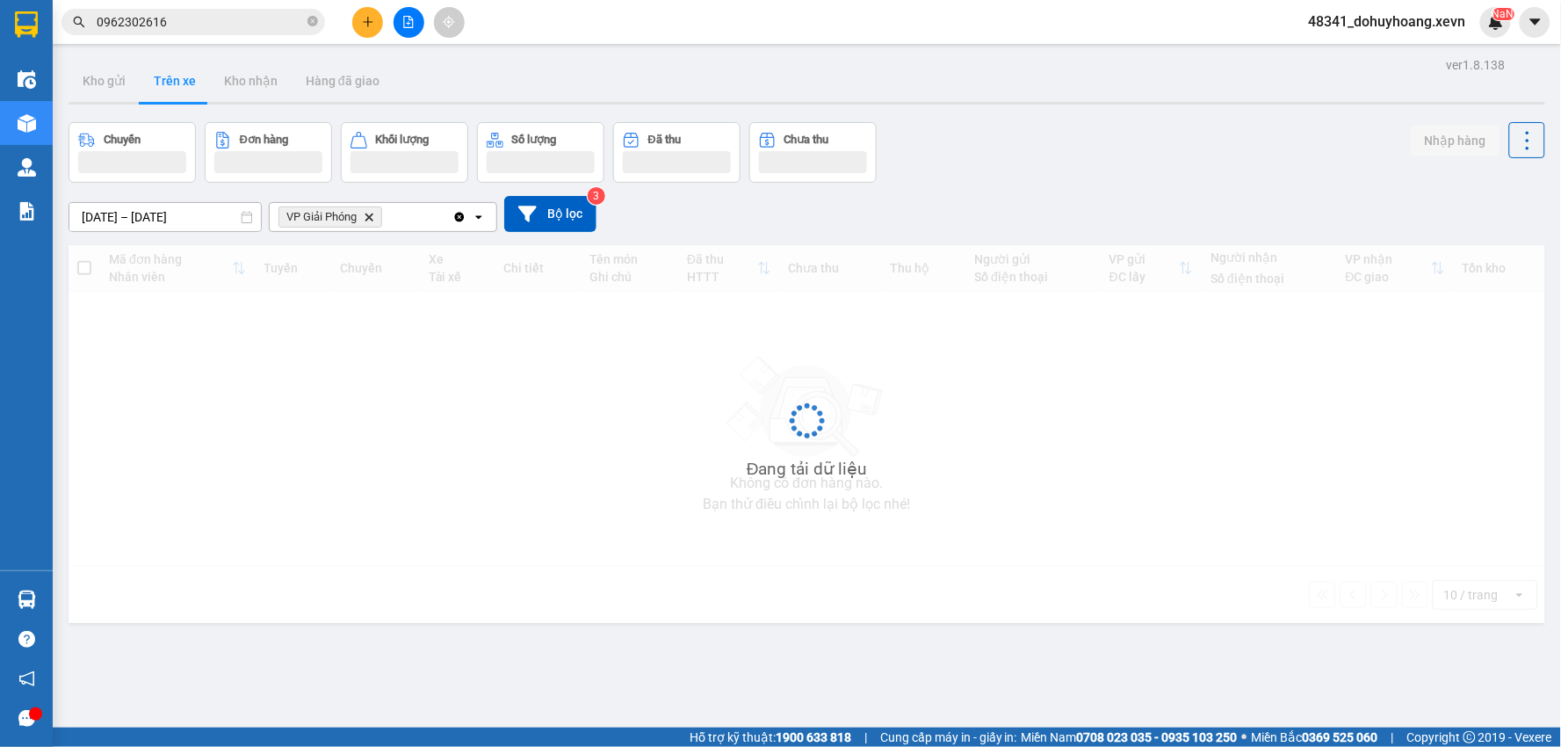
click at [174, 91] on button "Trên xe" at bounding box center [175, 81] width 70 height 42
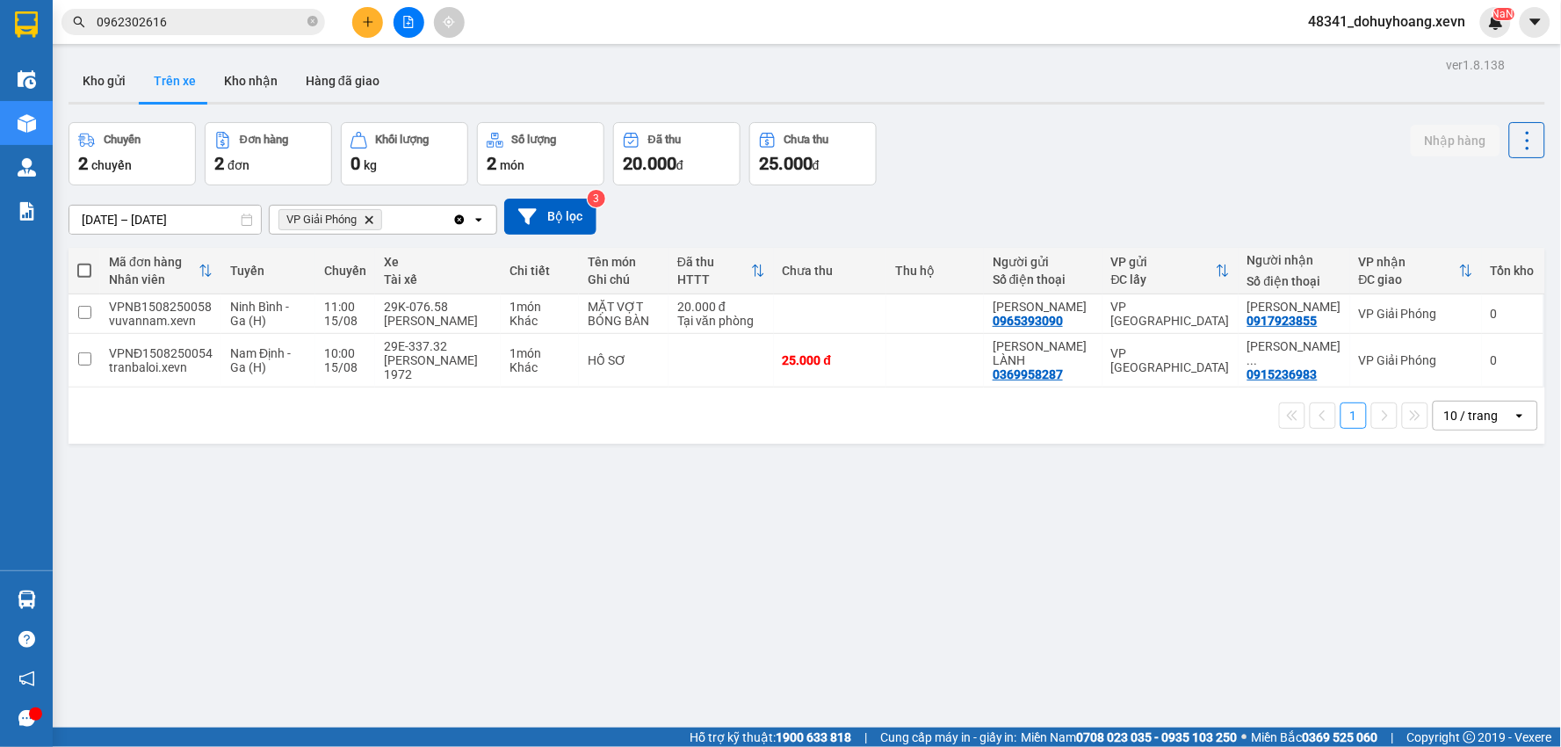
click at [51, 601] on div "Hàng sắp về" at bounding box center [26, 600] width 53 height 40
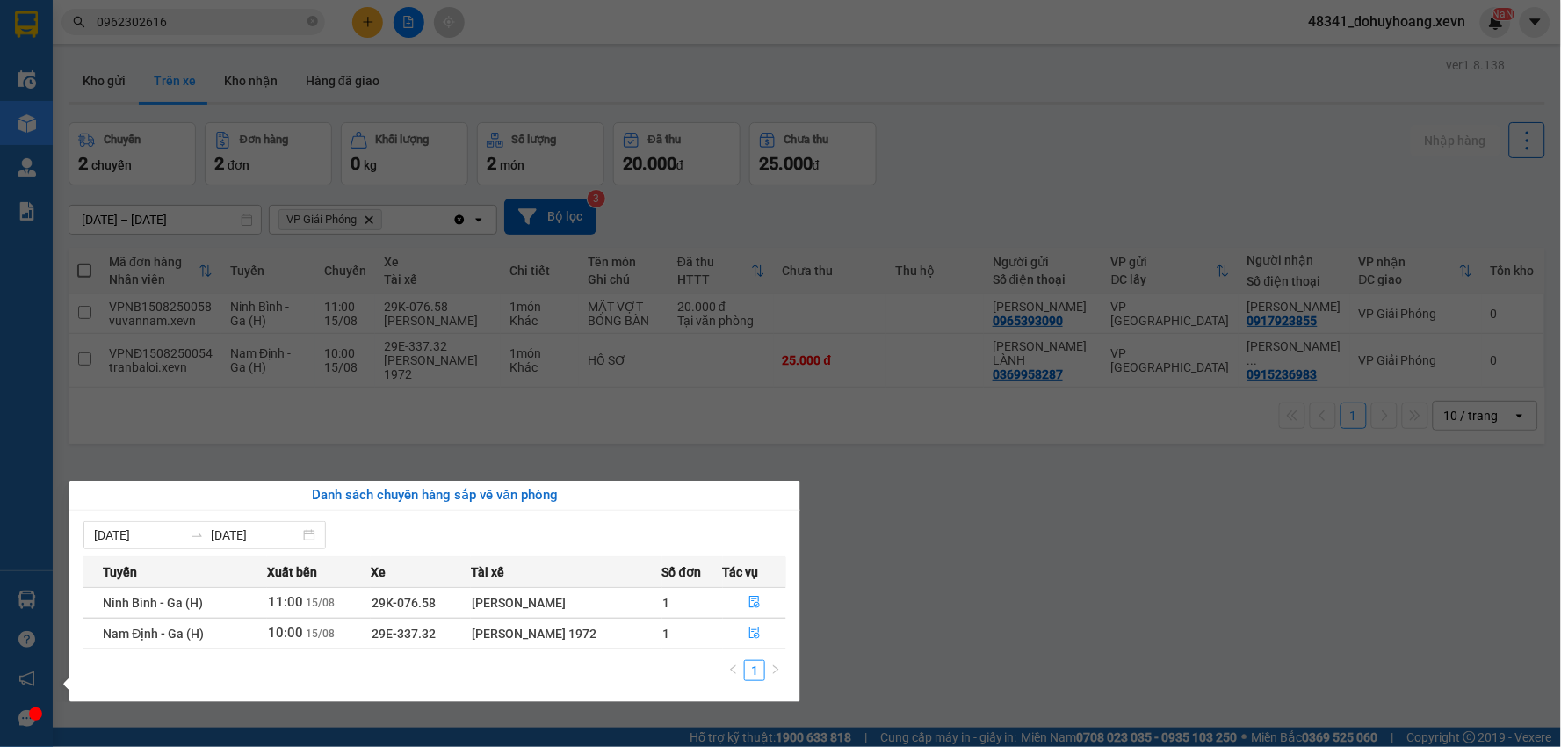
click at [892, 518] on section "Kết quả tìm kiếm ( 23 ) Bộ lọc Mã ĐH Trạng thái Món hàng Thu hộ Tổng cước Chưa …" at bounding box center [780, 373] width 1561 height 747
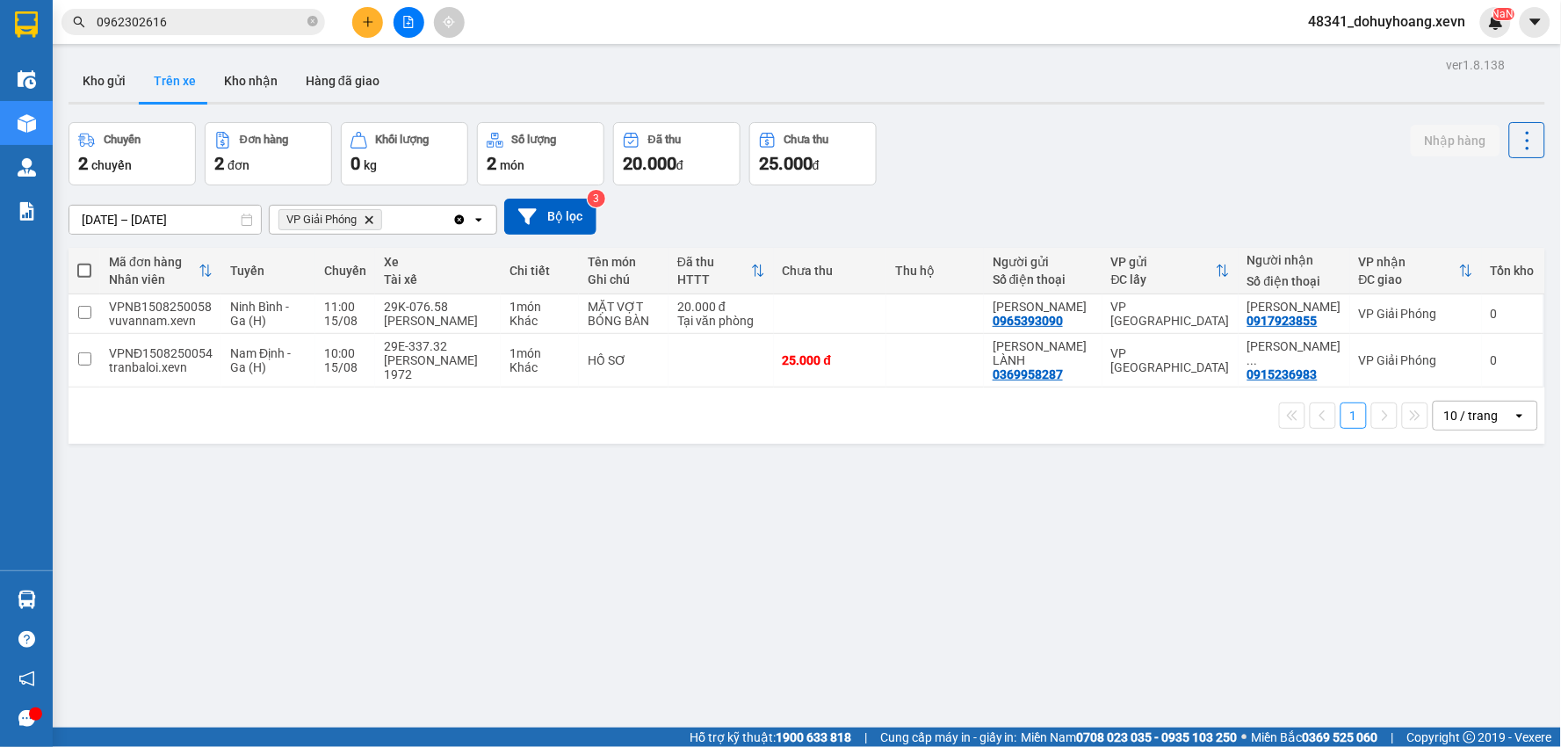
click at [287, 102] on div at bounding box center [807, 103] width 1476 height 3
click at [270, 90] on button "Kho nhận" at bounding box center [251, 81] width 82 height 42
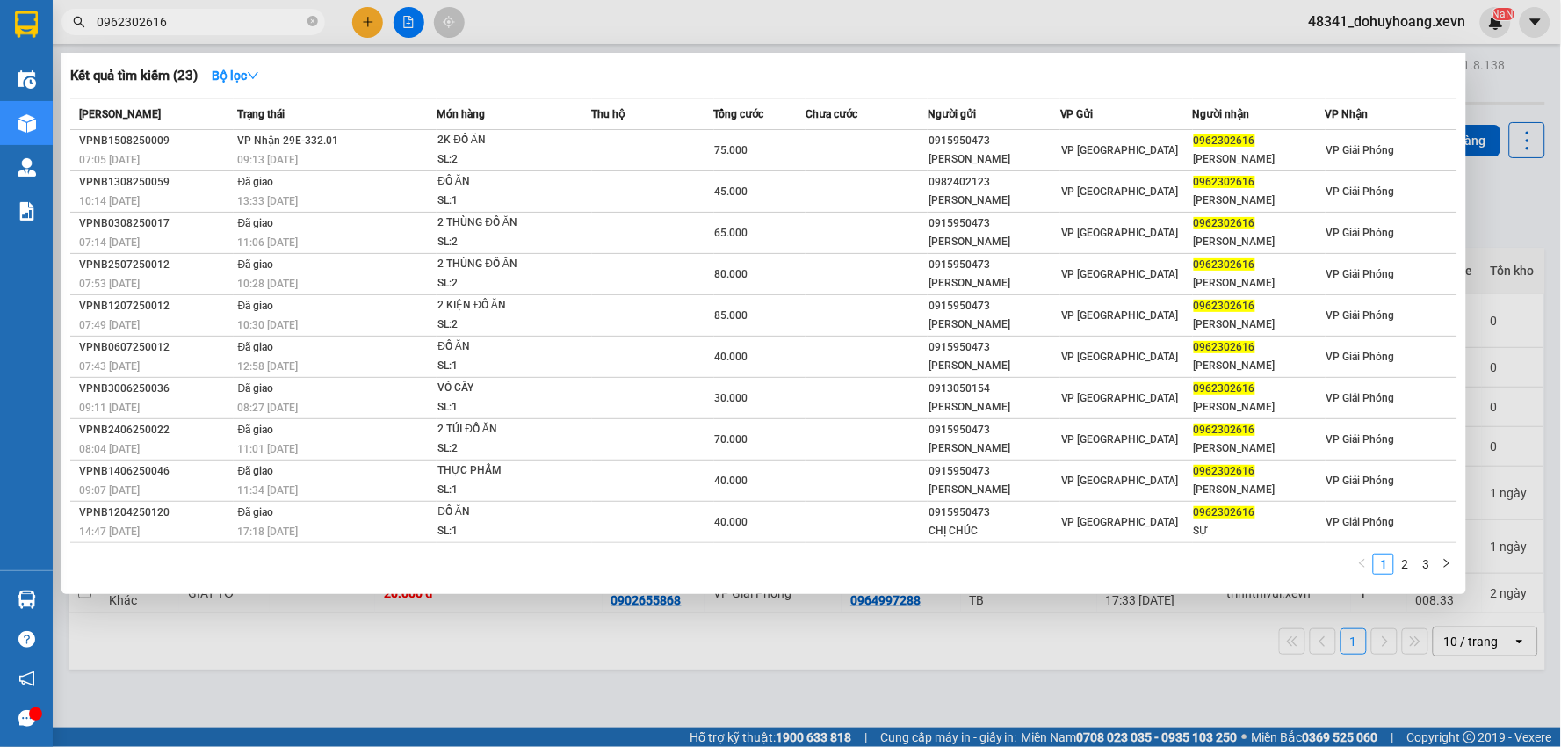
click at [206, 33] on span "0962302616" at bounding box center [192, 22] width 263 height 26
click at [199, 33] on span "0962302616" at bounding box center [192, 22] width 263 height 26
click at [228, 22] on input "0962302616" at bounding box center [200, 21] width 207 height 19
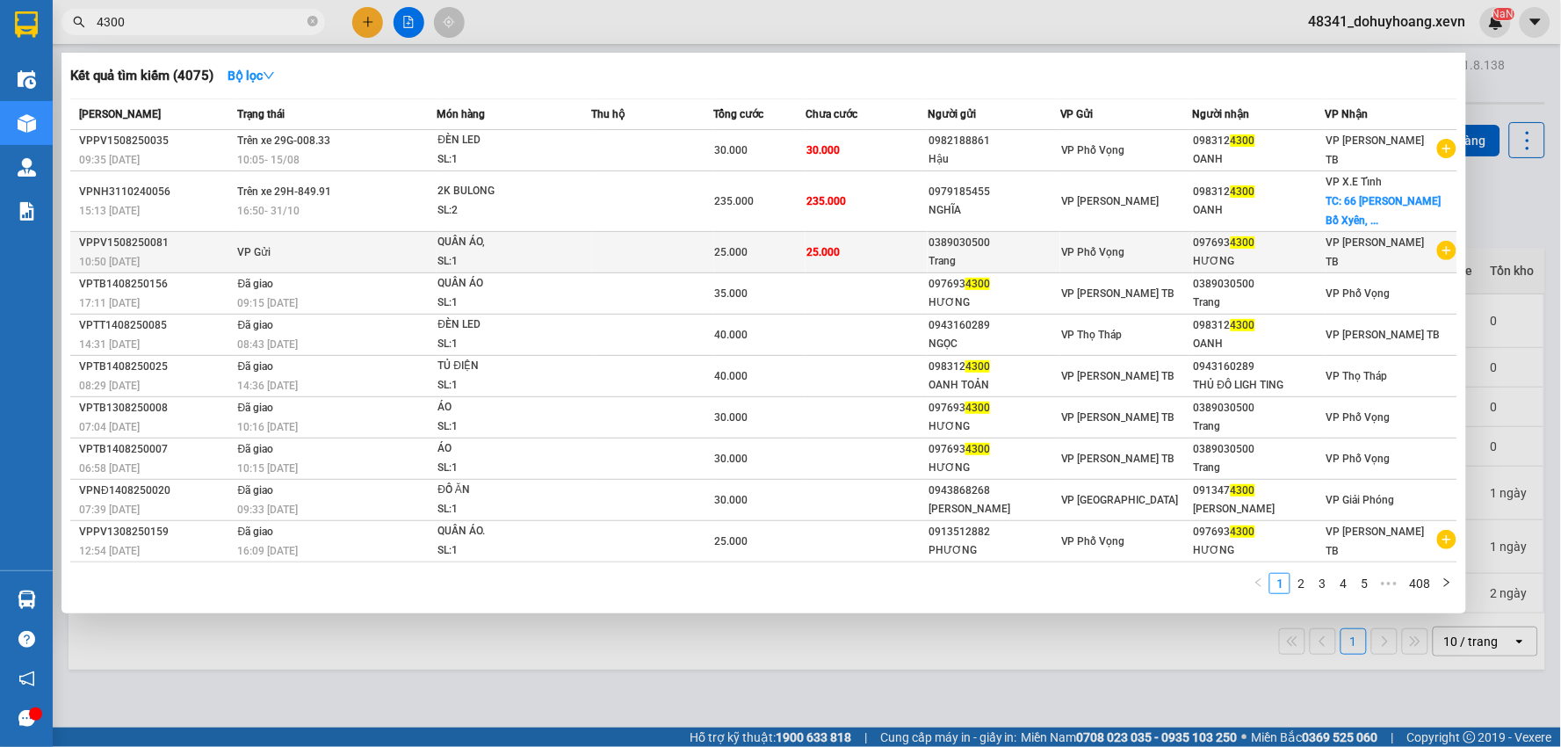
type input "4300"
drag, startPoint x: 1250, startPoint y: 241, endPoint x: 1190, endPoint y: 246, distance: 60.0
click at [1190, 246] on tr "VPPV1508250081 10:50 - 15/08 VP Gửi QUẦN ÁO, SL: 1 25.000 25.000 0389030500 Tra…" at bounding box center [763, 252] width 1387 height 41
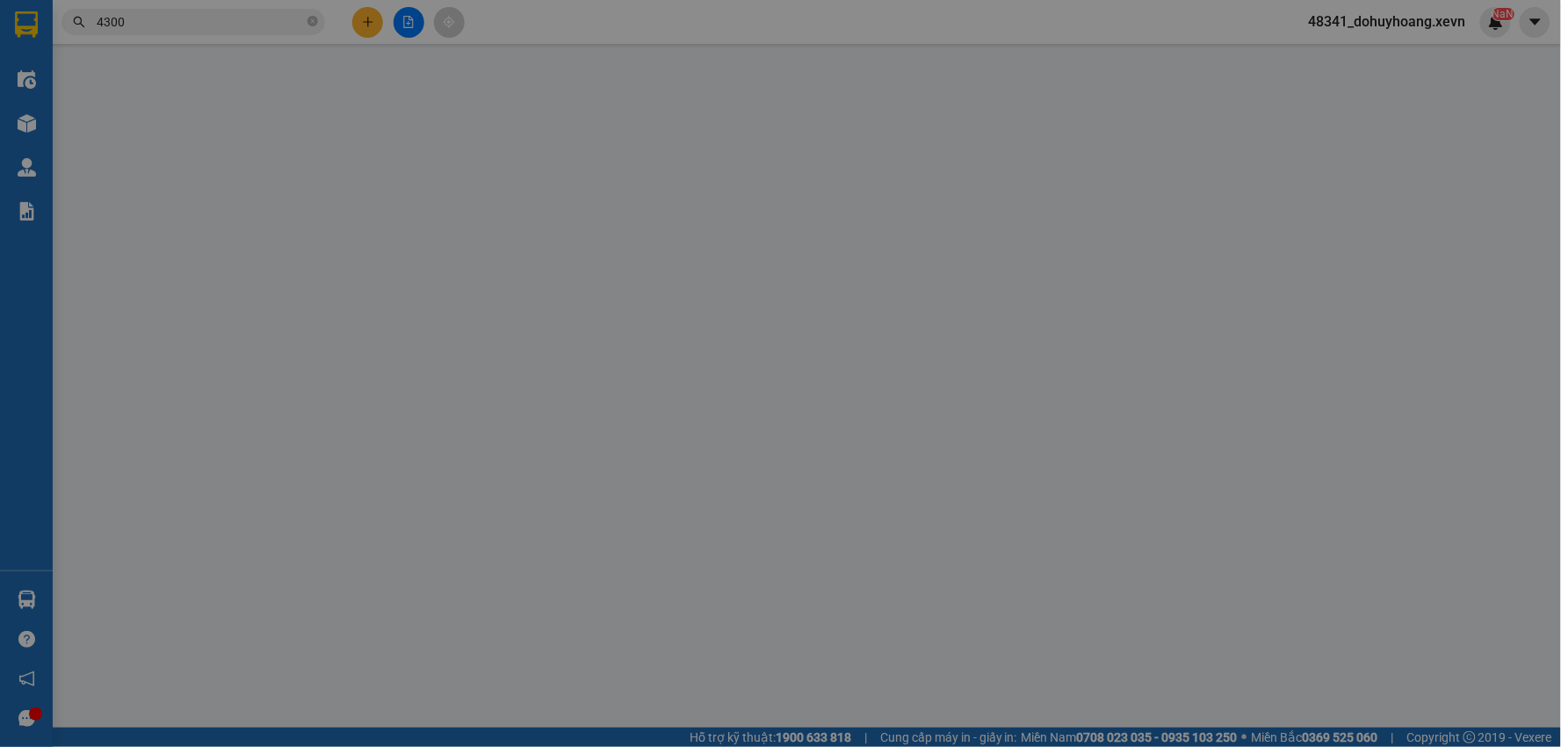
type input "0389030500"
type input "Trang"
type input "0976934300"
type input "HƯƠNG"
type input "PHẠM TRỌNG QUÝ 0385137169"
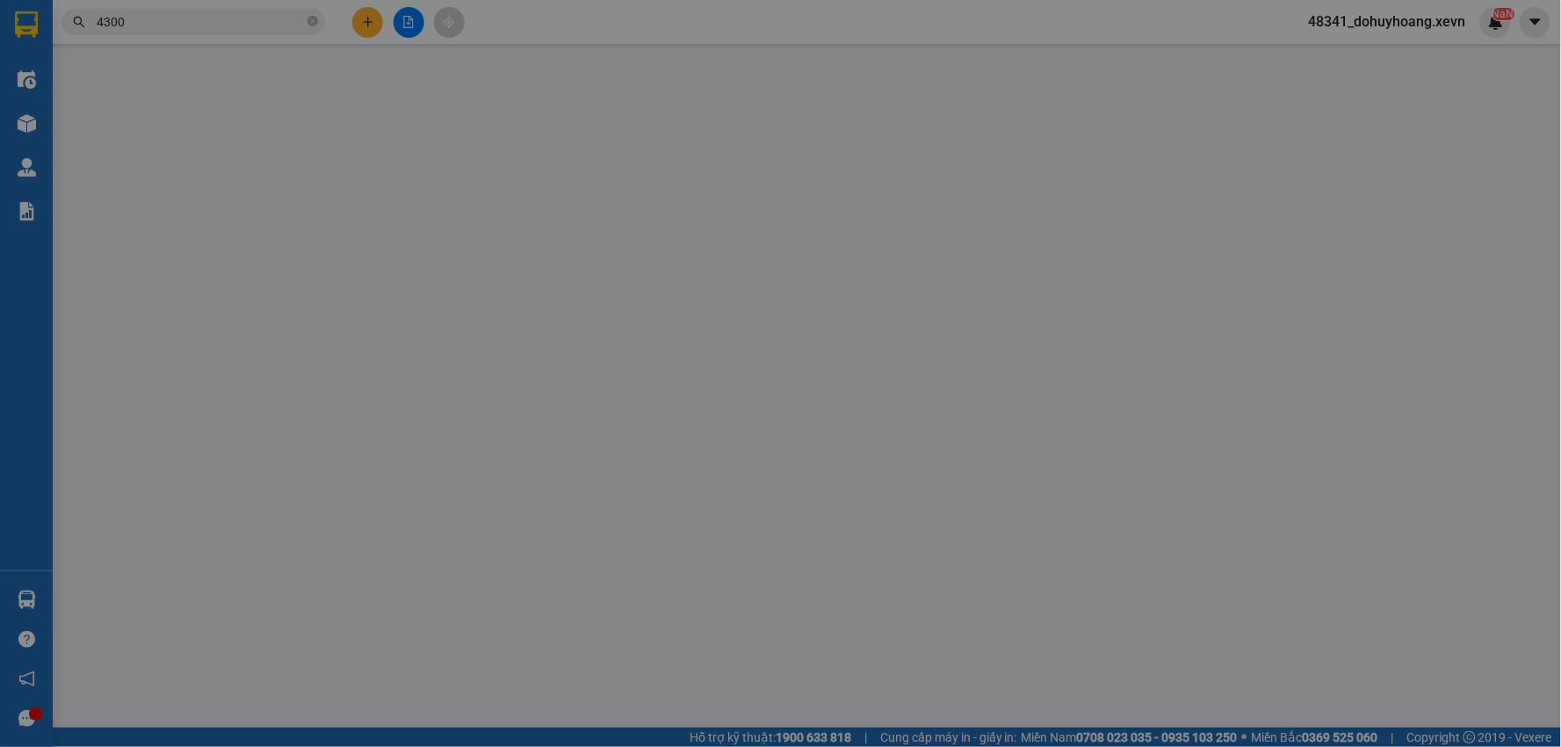
type input "25.000"
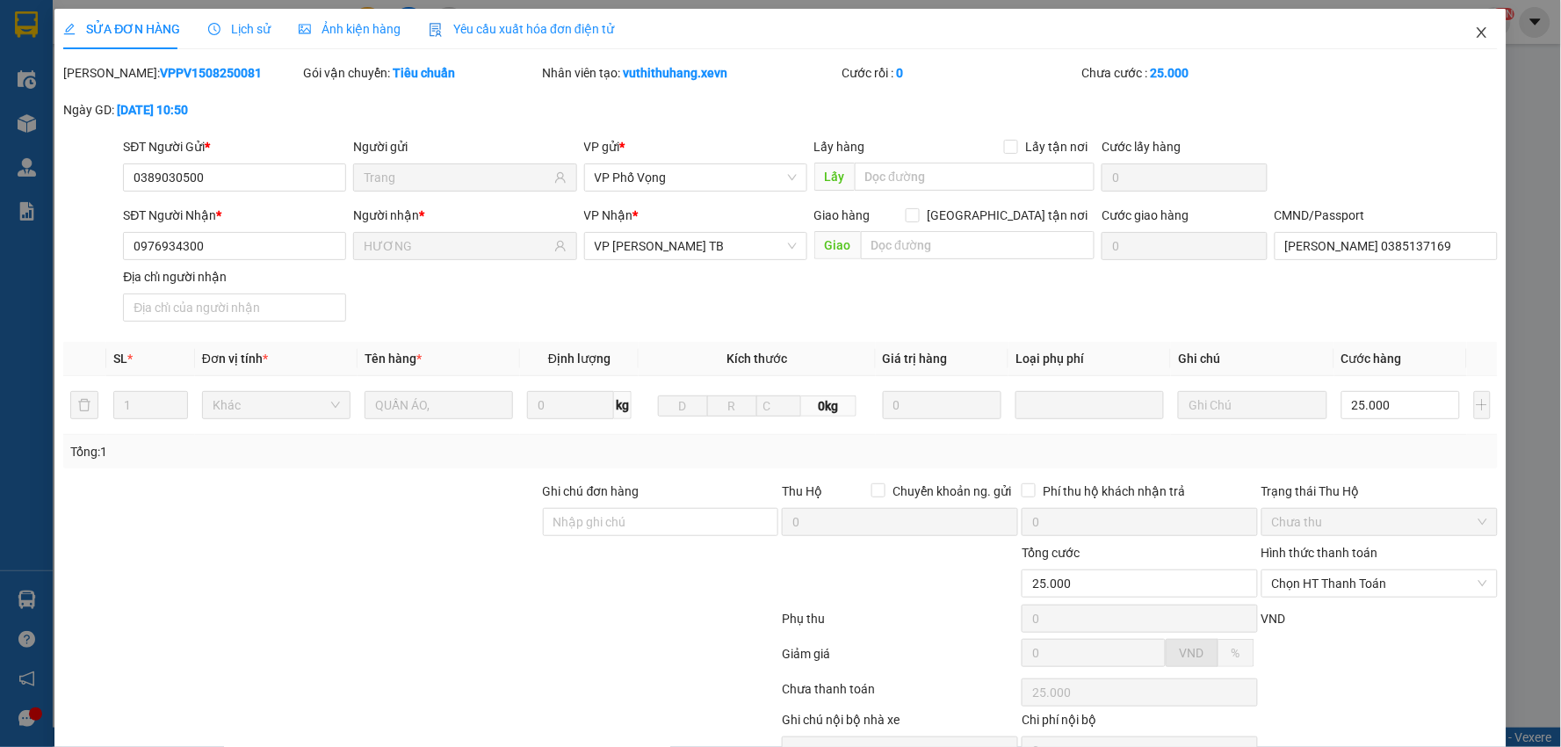
click at [1457, 28] on span "Close" at bounding box center [1481, 33] width 49 height 49
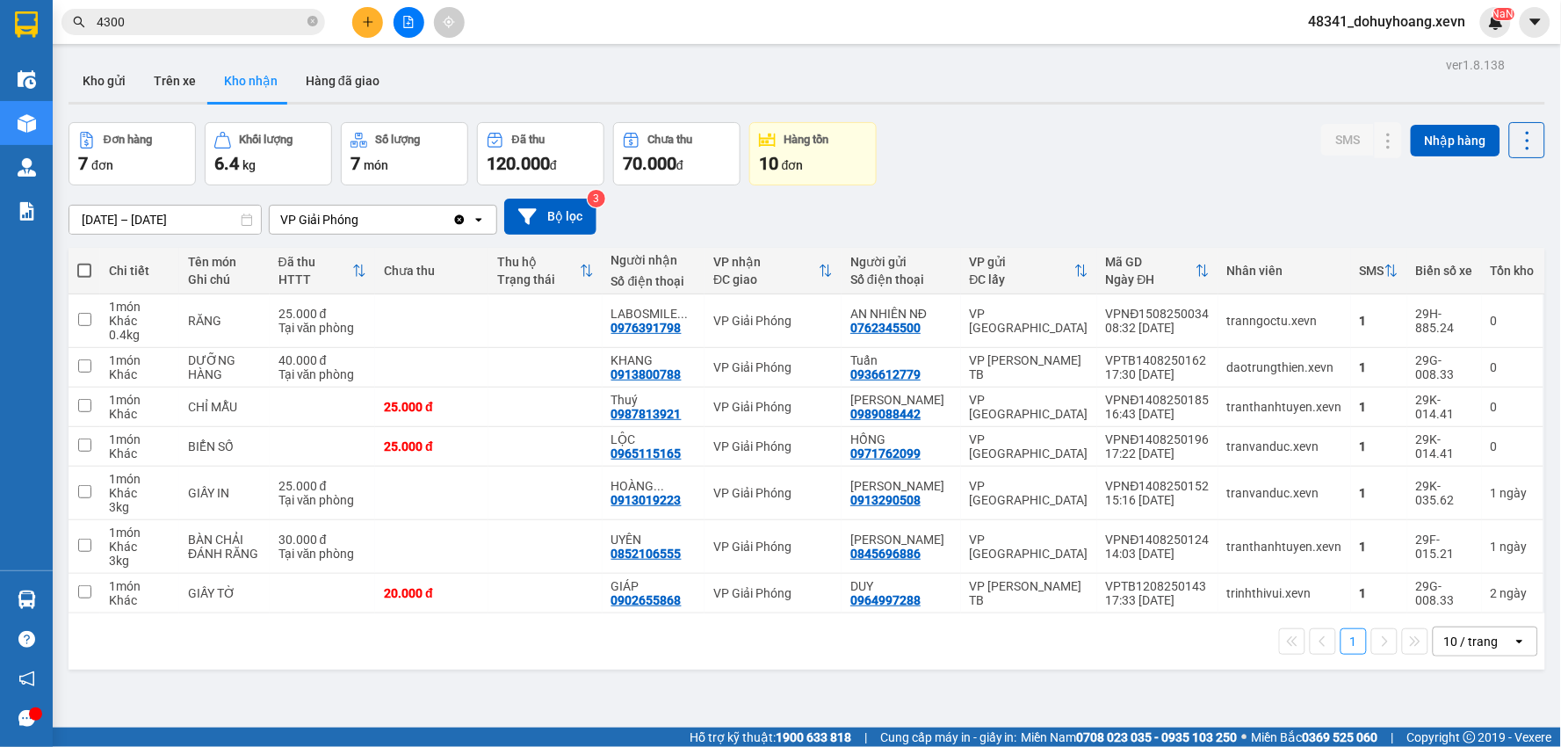
click at [241, 16] on input "4300" at bounding box center [200, 21] width 207 height 19
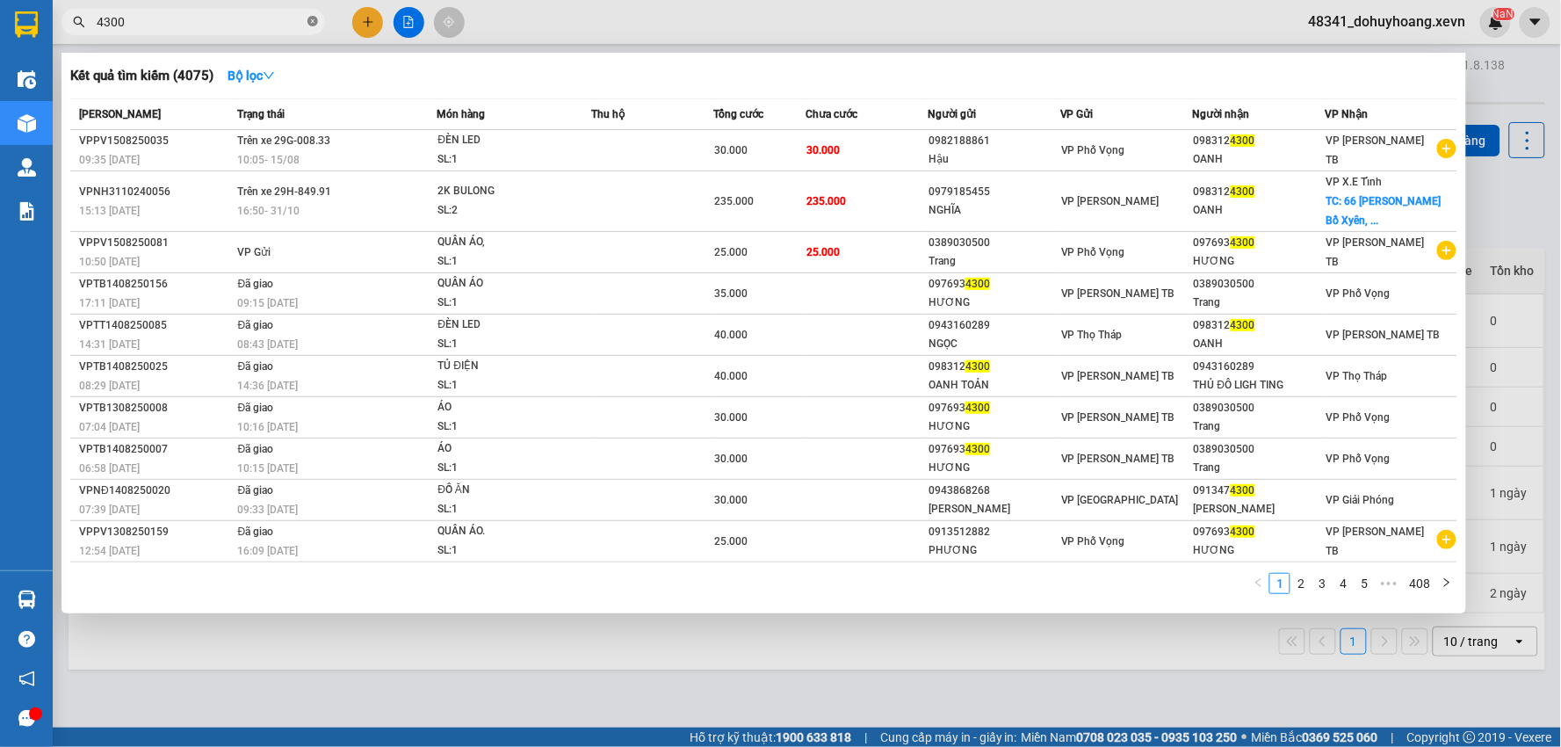
click at [311, 24] on icon "close-circle" at bounding box center [312, 21] width 11 height 11
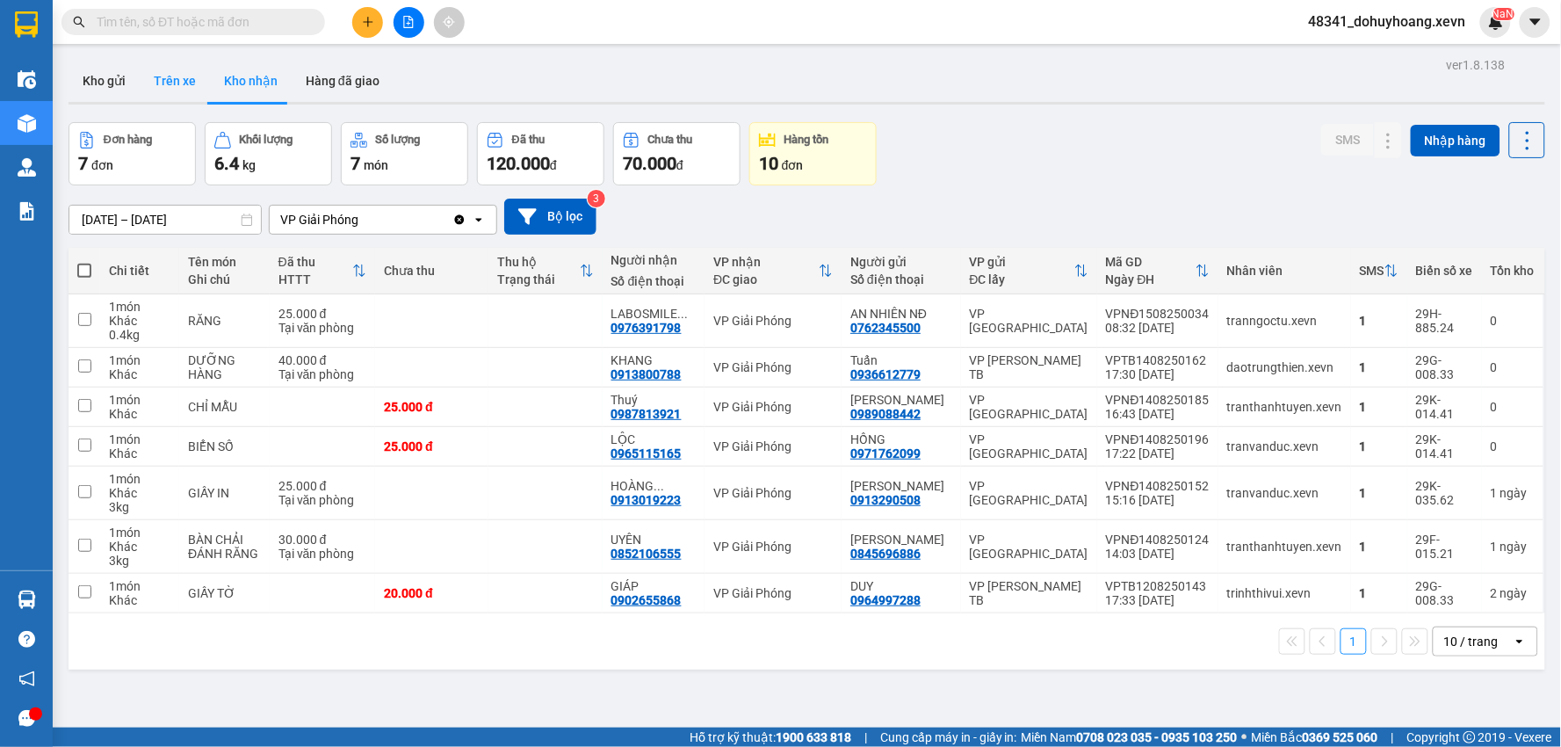
click at [152, 89] on button "Trên xe" at bounding box center [175, 81] width 70 height 42
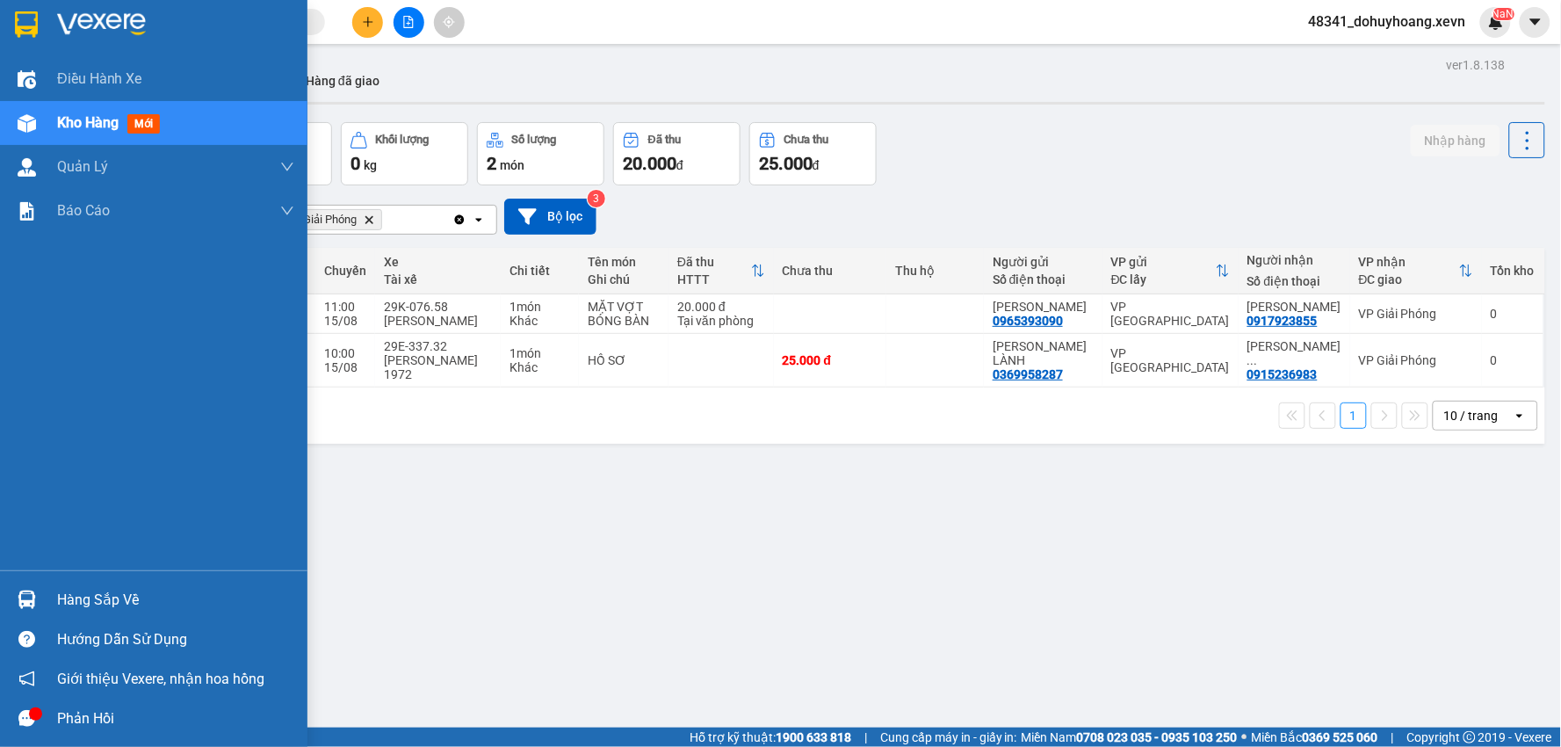
click at [35, 594] on img at bounding box center [27, 599] width 18 height 18
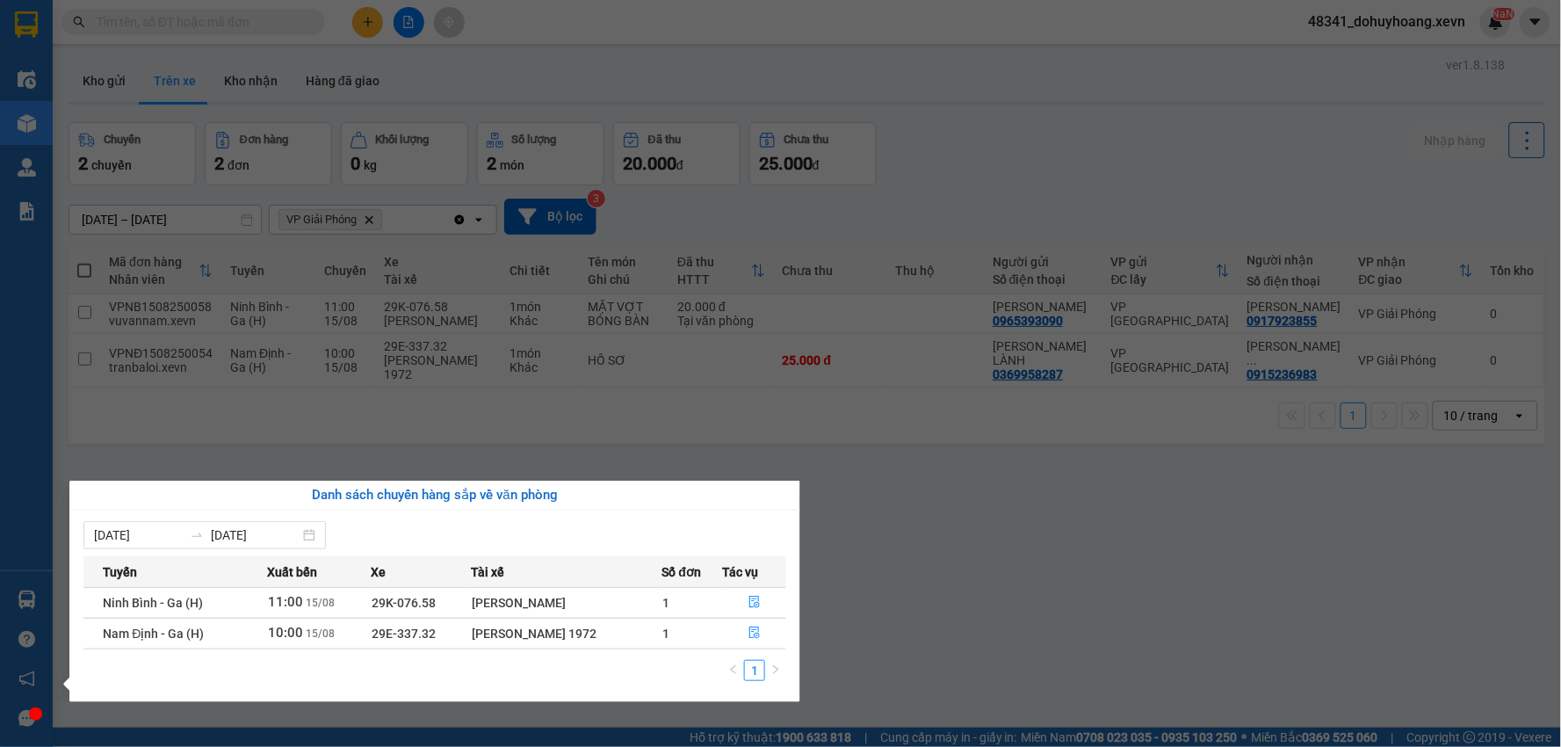
click at [1151, 569] on section "Kết quả tìm kiếm ( 4075 ) Bộ lọc Mã ĐH Trạng thái Món hàng Thu hộ Tổng cước Chư…" at bounding box center [780, 373] width 1561 height 747
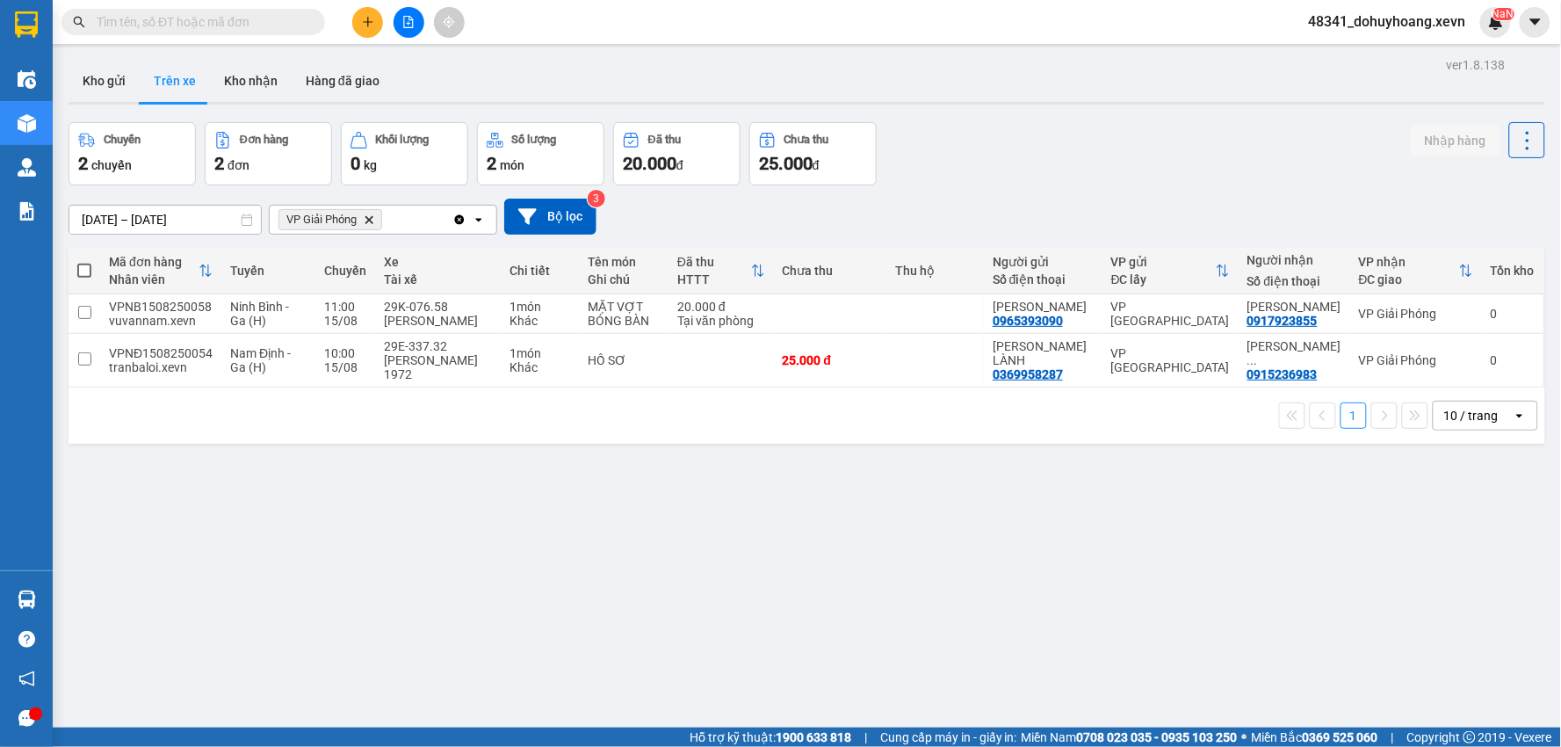
click at [117, 102] on div at bounding box center [807, 103] width 1476 height 3
click at [109, 98] on button "Kho gửi" at bounding box center [104, 81] width 71 height 42
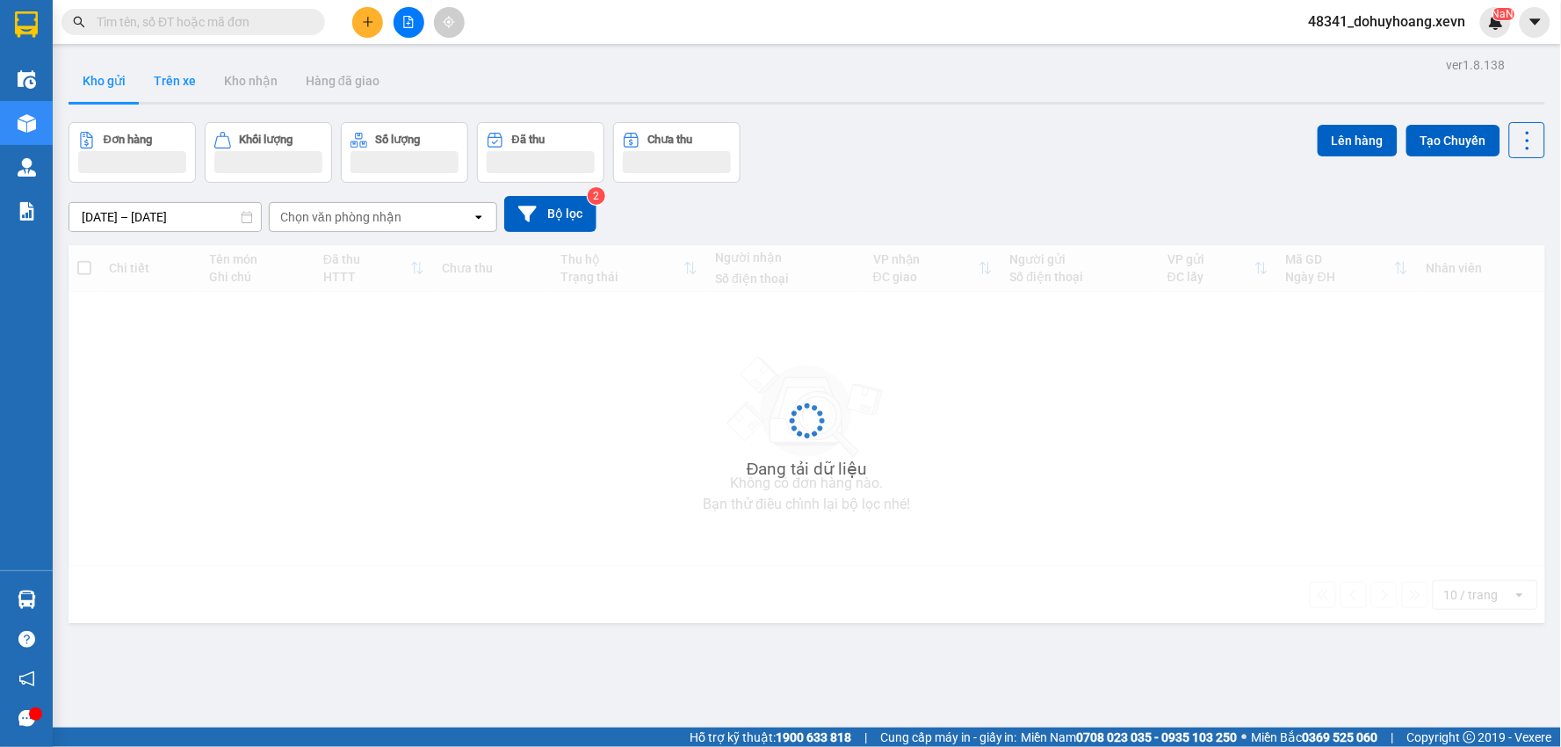
click at [162, 80] on button "Trên xe" at bounding box center [175, 81] width 70 height 42
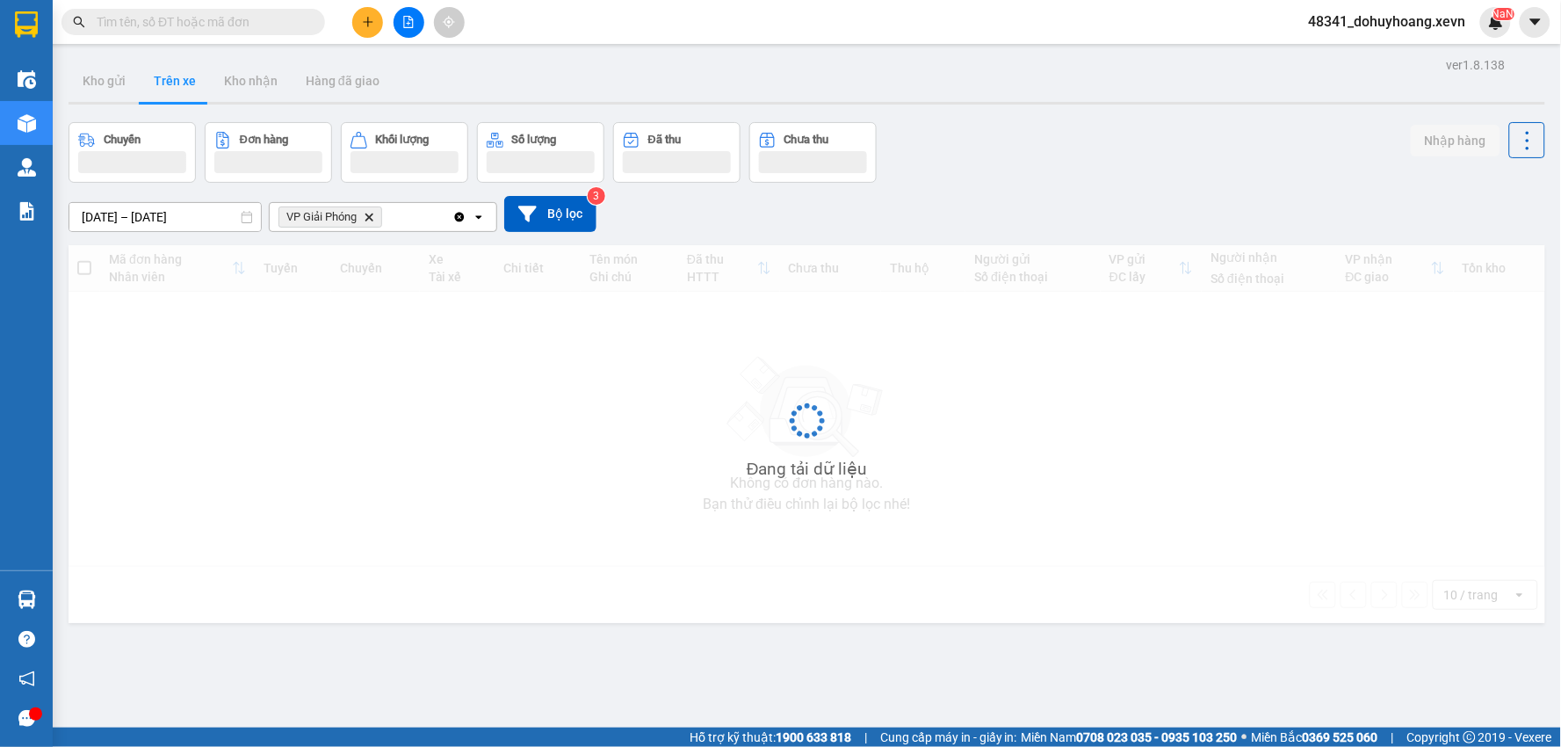
click at [162, 80] on button "Trên xe" at bounding box center [175, 81] width 70 height 42
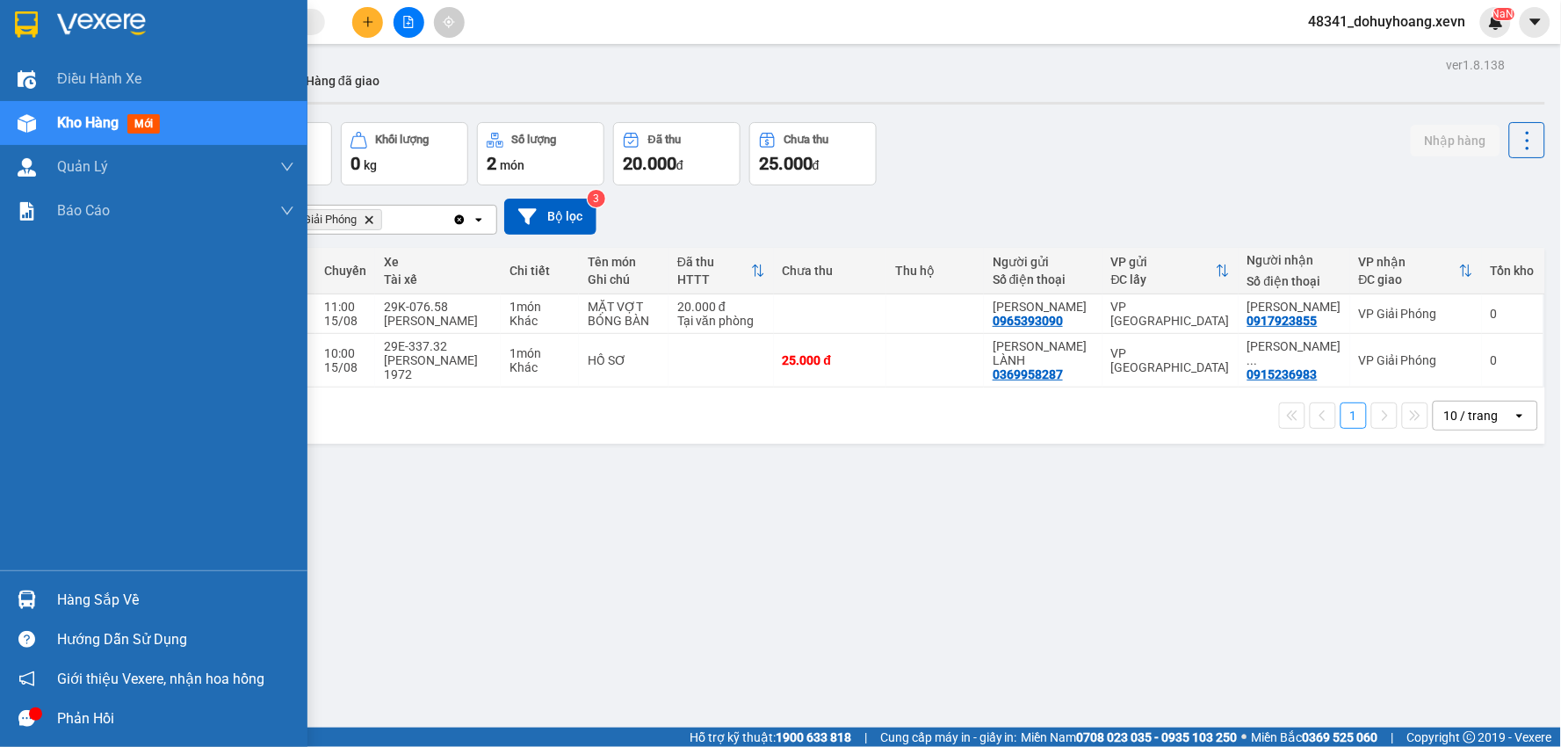
click at [66, 566] on div "Điều hành xe Kho hàng mới Quản Lý Quản lý chuyến Quản lý giao nhận mới Quản lý …" at bounding box center [153, 313] width 307 height 513
click at [70, 570] on div "Hàng sắp về Hướng dẫn sử dụng Giới thiệu Vexere, nhận hoa hồng Phản hồi" at bounding box center [153, 654] width 307 height 168
click at [86, 597] on div "Hàng sắp về" at bounding box center [175, 600] width 237 height 26
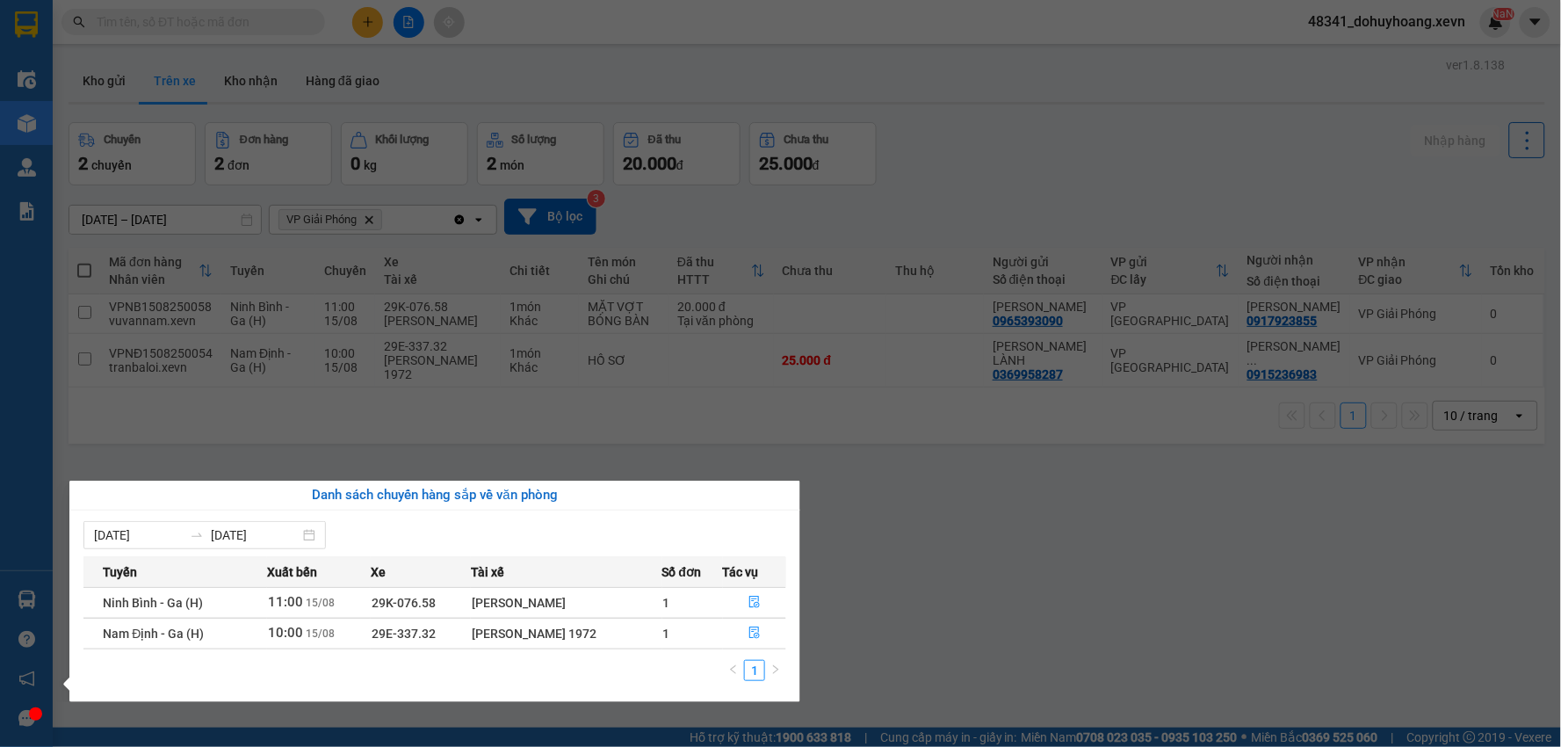
click at [1092, 571] on section "Kết quả tìm kiếm ( 4075 ) Bộ lọc Mã ĐH Trạng thái Món hàng Thu hộ Tổng cước Chư…" at bounding box center [780, 373] width 1561 height 747
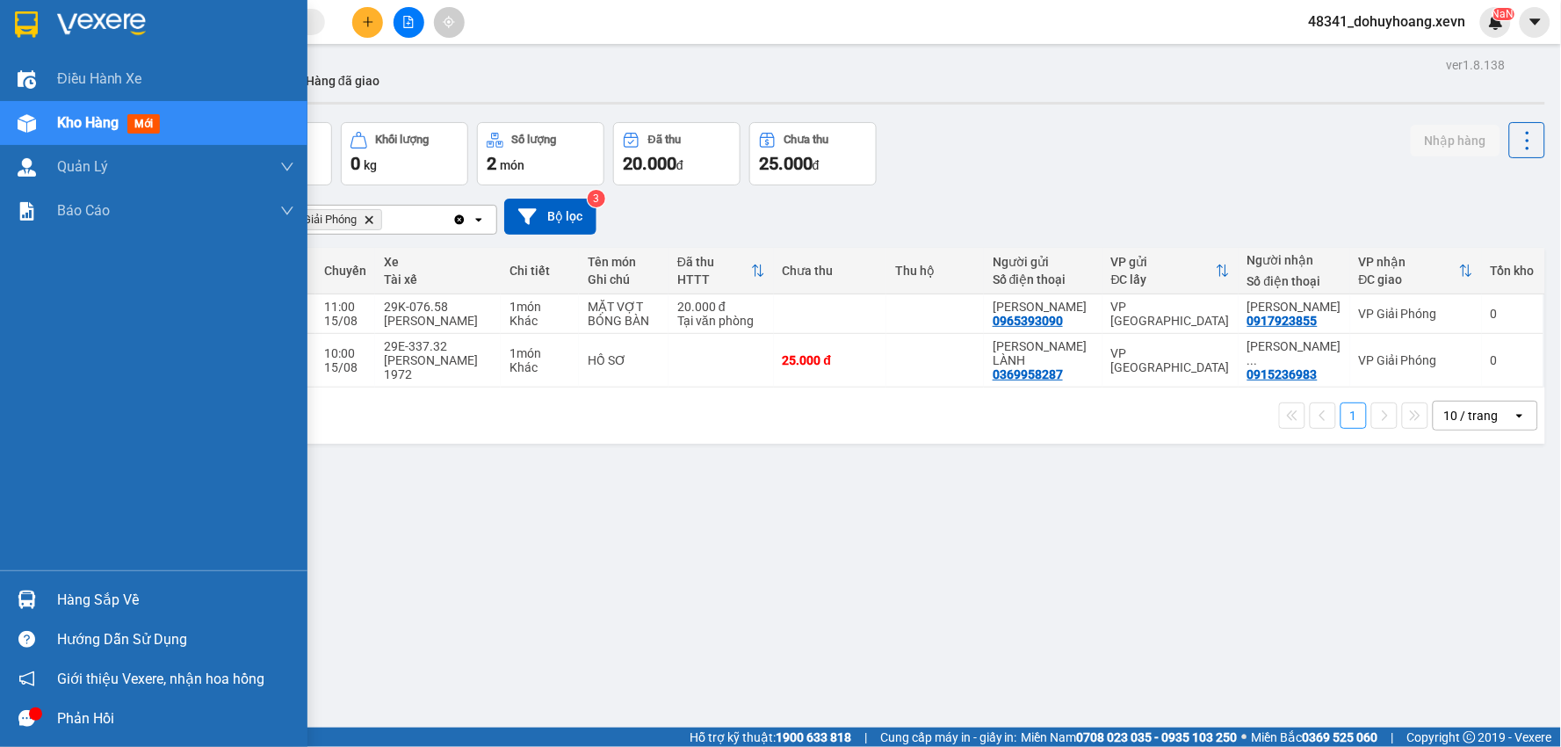
click at [47, 600] on div "Hàng sắp về" at bounding box center [153, 600] width 307 height 40
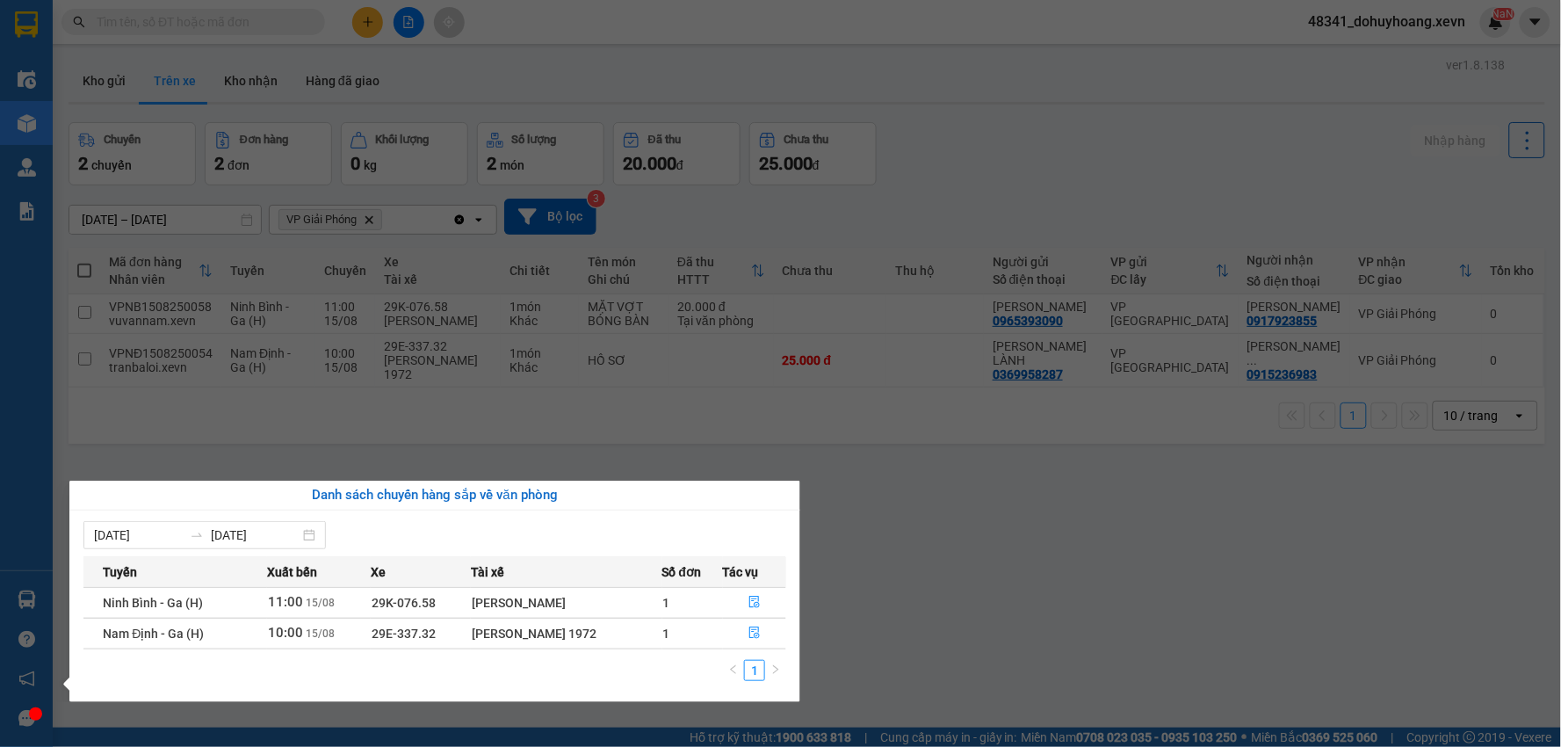
click at [913, 578] on section "Kết quả tìm kiếm ( 4075 ) Bộ lọc Mã ĐH Trạng thái Món hàng Thu hộ Tổng cước Chư…" at bounding box center [780, 373] width 1561 height 747
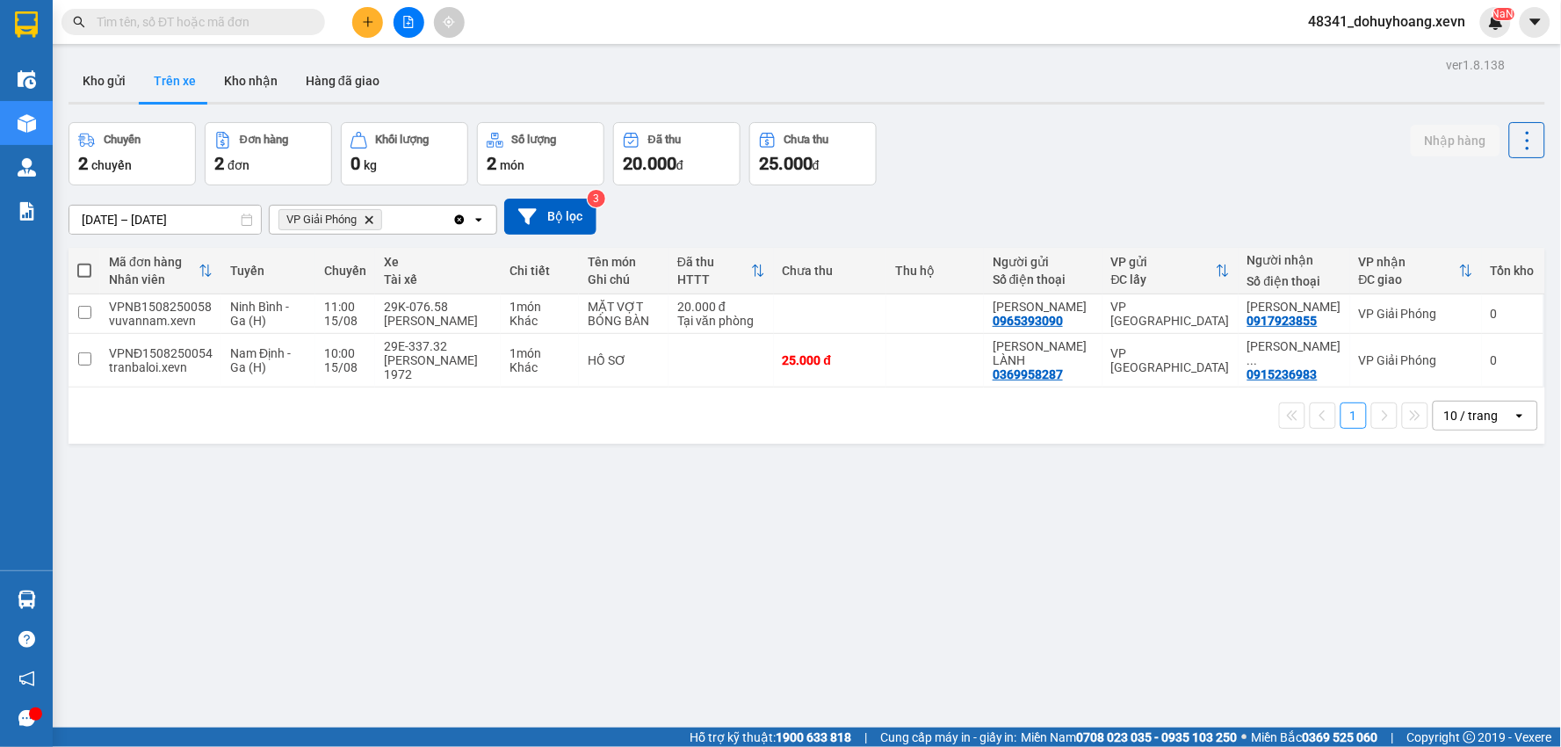
click at [441, 393] on div "1 10 / trang open" at bounding box center [807, 415] width 1476 height 56
click at [923, 372] on td at bounding box center [934, 361] width 97 height 54
checkbox input "true"
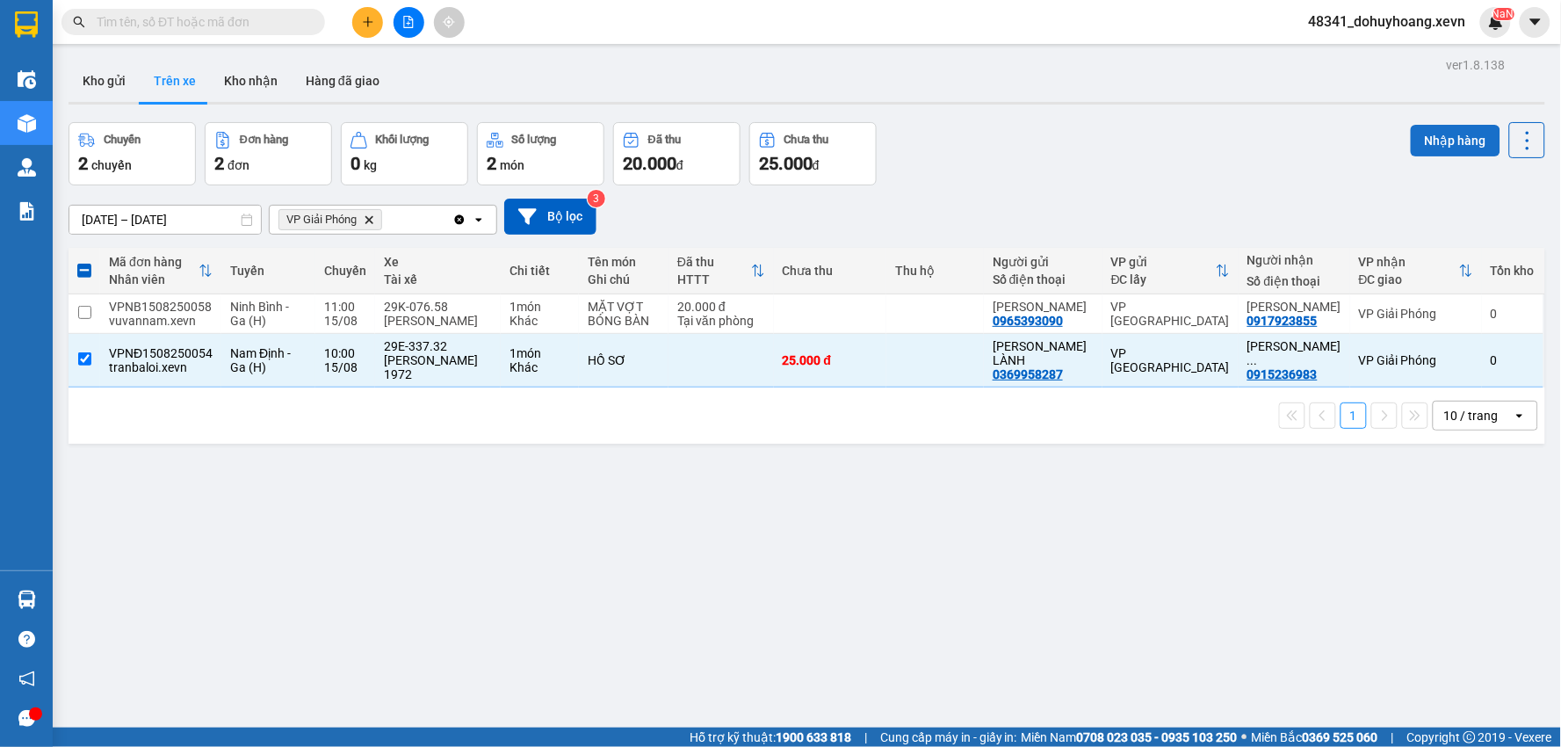
click at [1445, 136] on button "Nhập hàng" at bounding box center [1455, 141] width 90 height 32
click at [249, 70] on button "Kho nhận" at bounding box center [251, 81] width 82 height 42
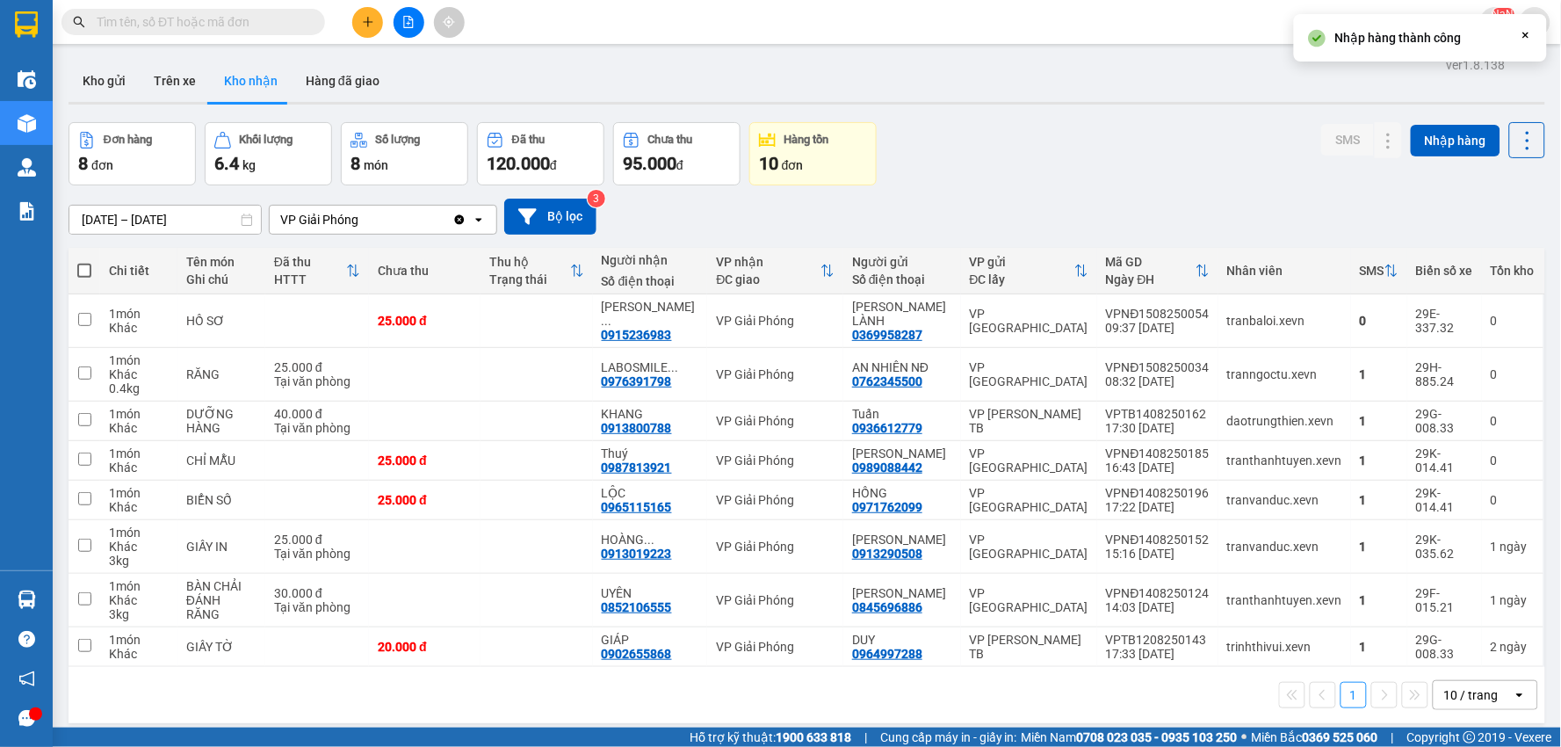
click at [1048, 295] on div "Chi tiết Tên món Ghi chú Đã thu HTTT Chưa thu Thu hộ Trạng thái Người nhận Số đ…" at bounding box center [807, 485] width 1476 height 475
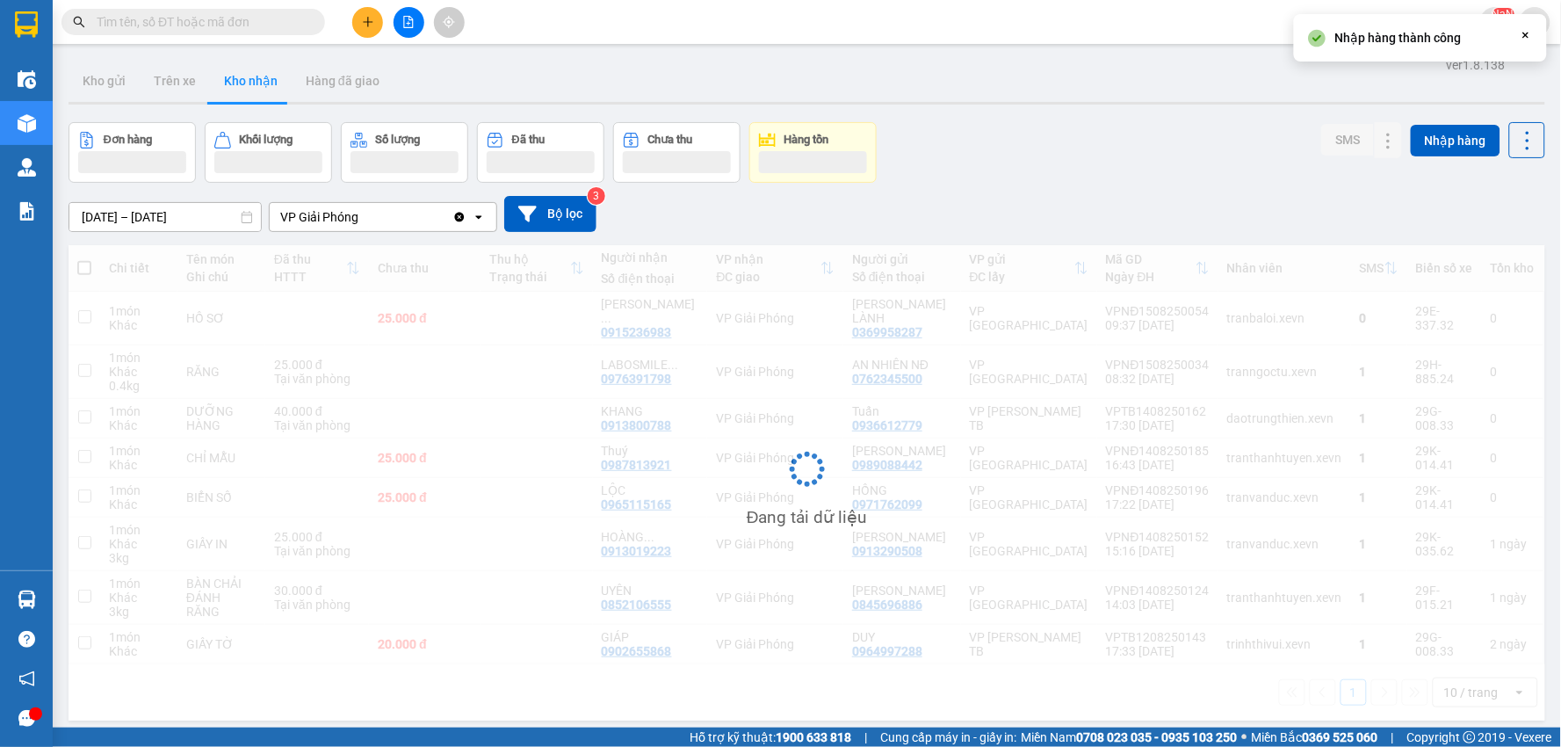
click at [1048, 295] on td "VP [GEOGRAPHIC_DATA]" at bounding box center [1029, 319] width 136 height 54
checkbox input "true"
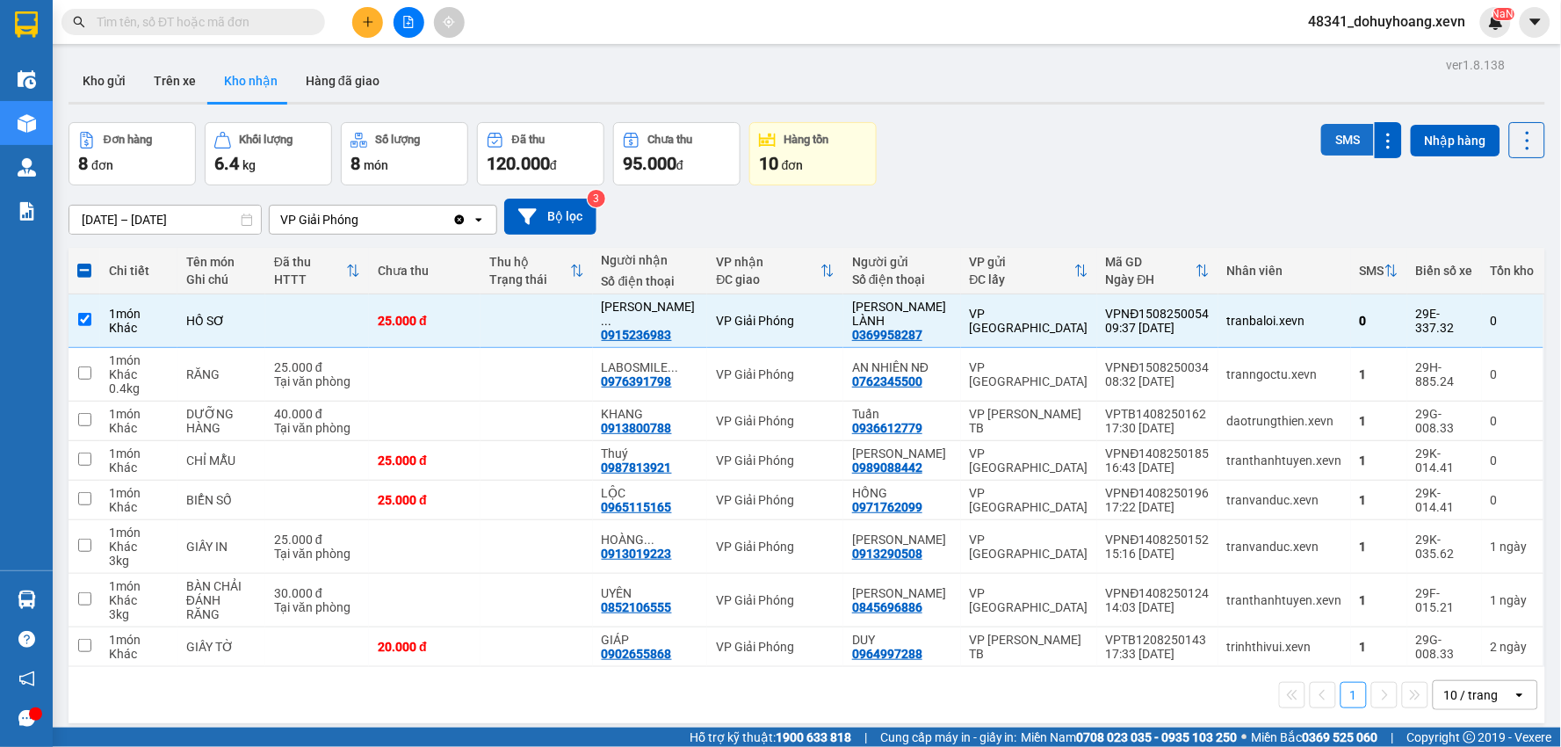
click at [1321, 145] on button "SMS" at bounding box center [1347, 140] width 53 height 32
click at [182, 83] on button "Trên xe" at bounding box center [175, 81] width 70 height 42
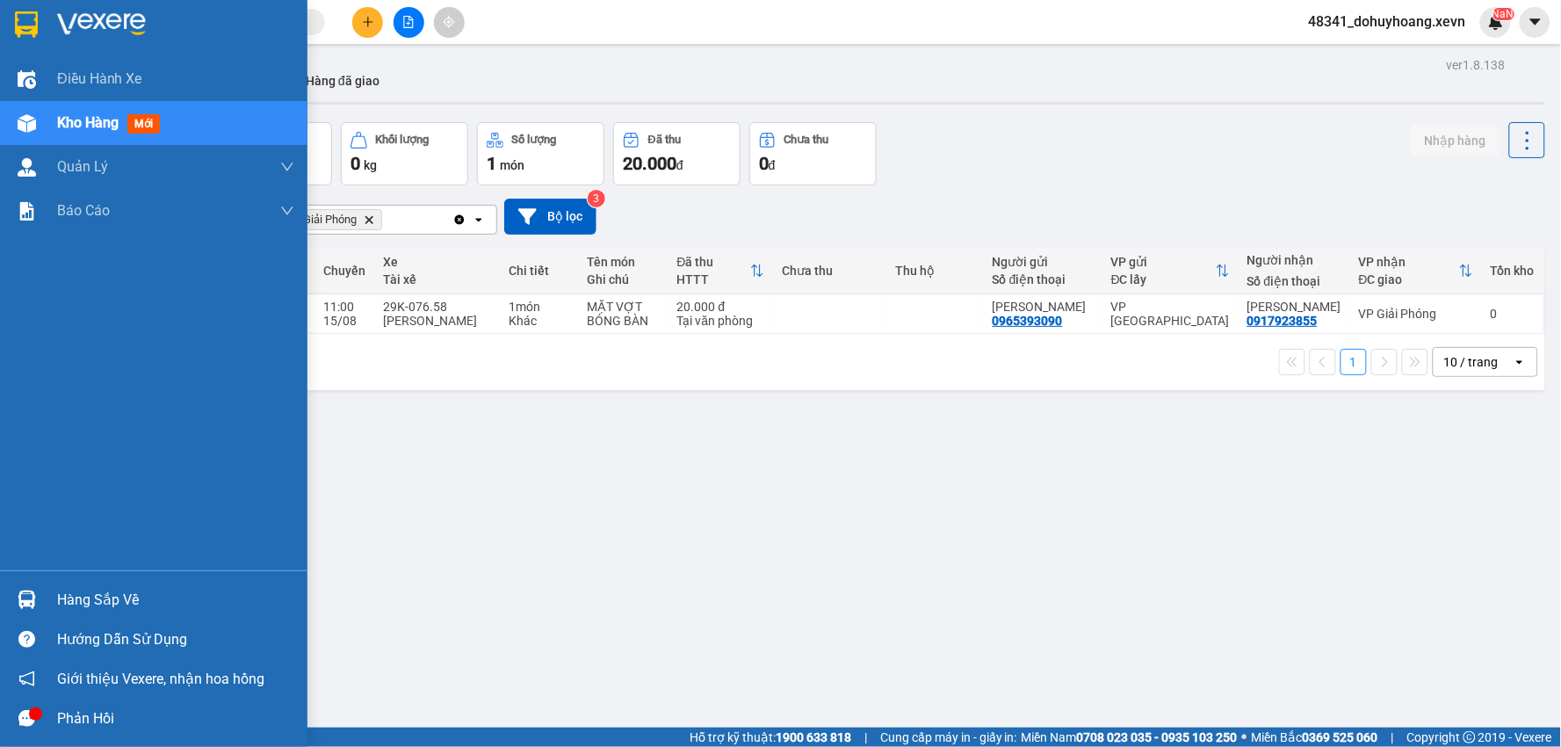
click at [25, 590] on img at bounding box center [27, 599] width 18 height 18
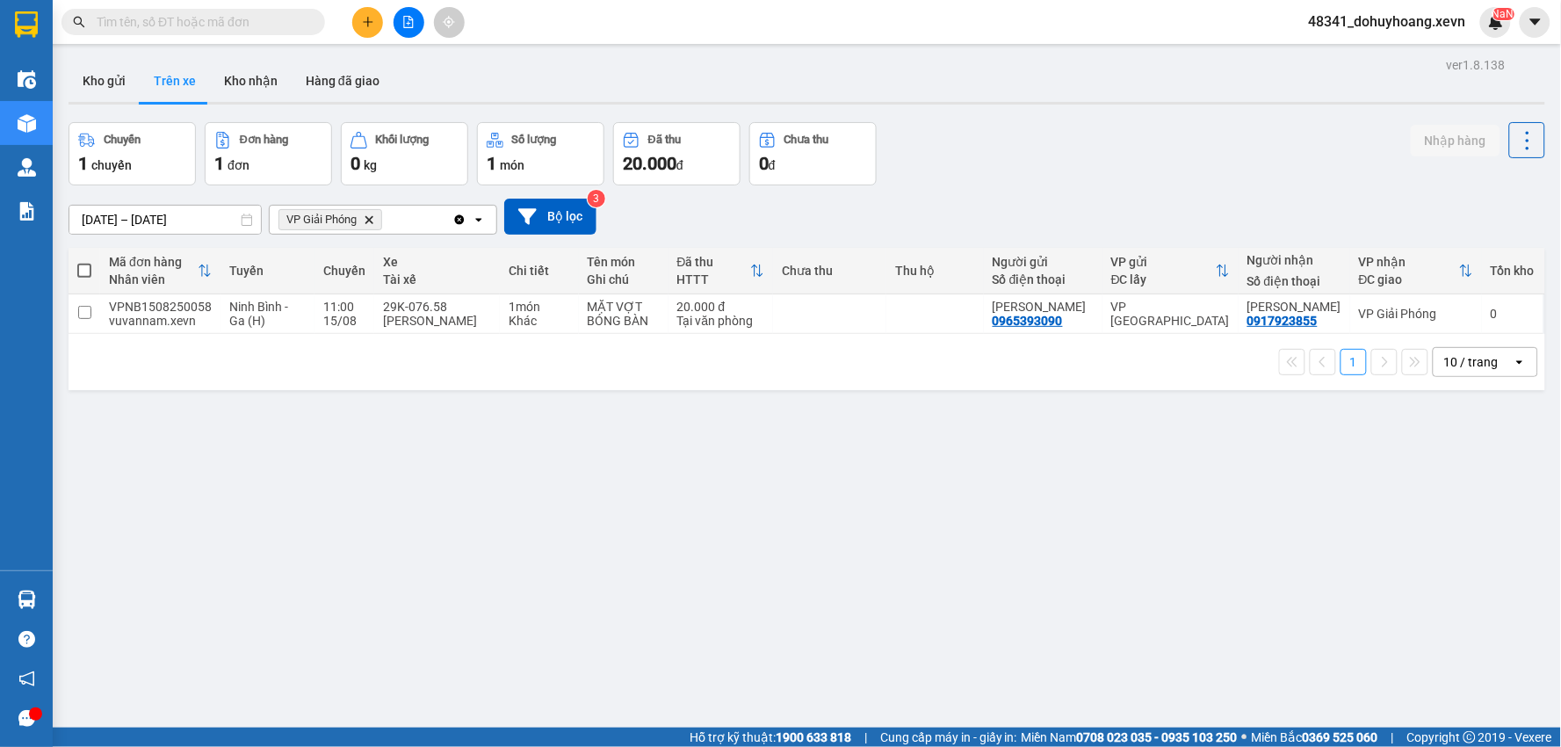
click at [178, 48] on section "Kết quả tìm kiếm ( 4075 ) Bộ lọc Mã ĐH Trạng thái Món hàng Thu hộ Tổng cước Chư…" at bounding box center [780, 373] width 1561 height 747
click at [152, 21] on input "text" at bounding box center [200, 21] width 207 height 19
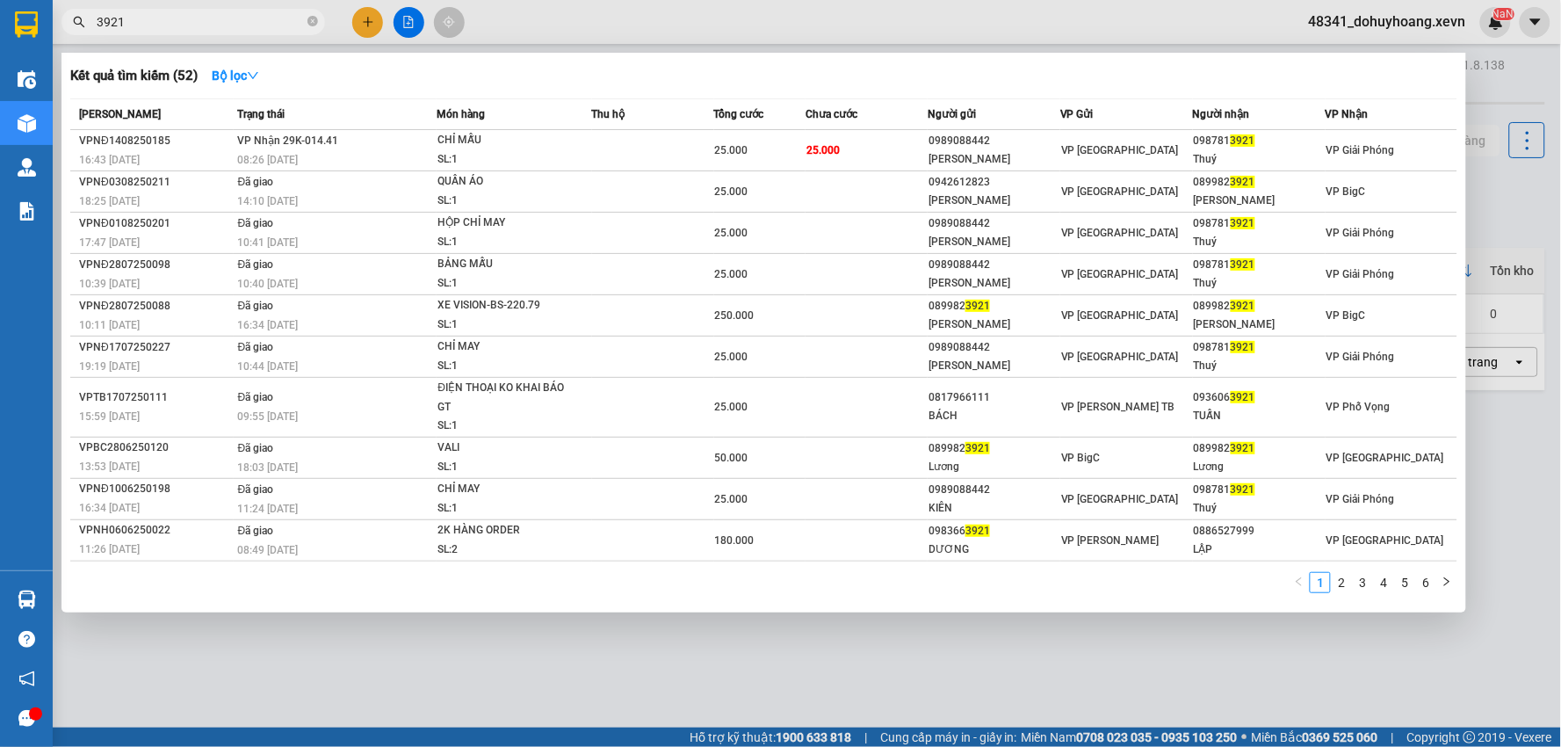
type input "3921"
click at [444, 155] on div "SL: 1" at bounding box center [503, 159] width 132 height 19
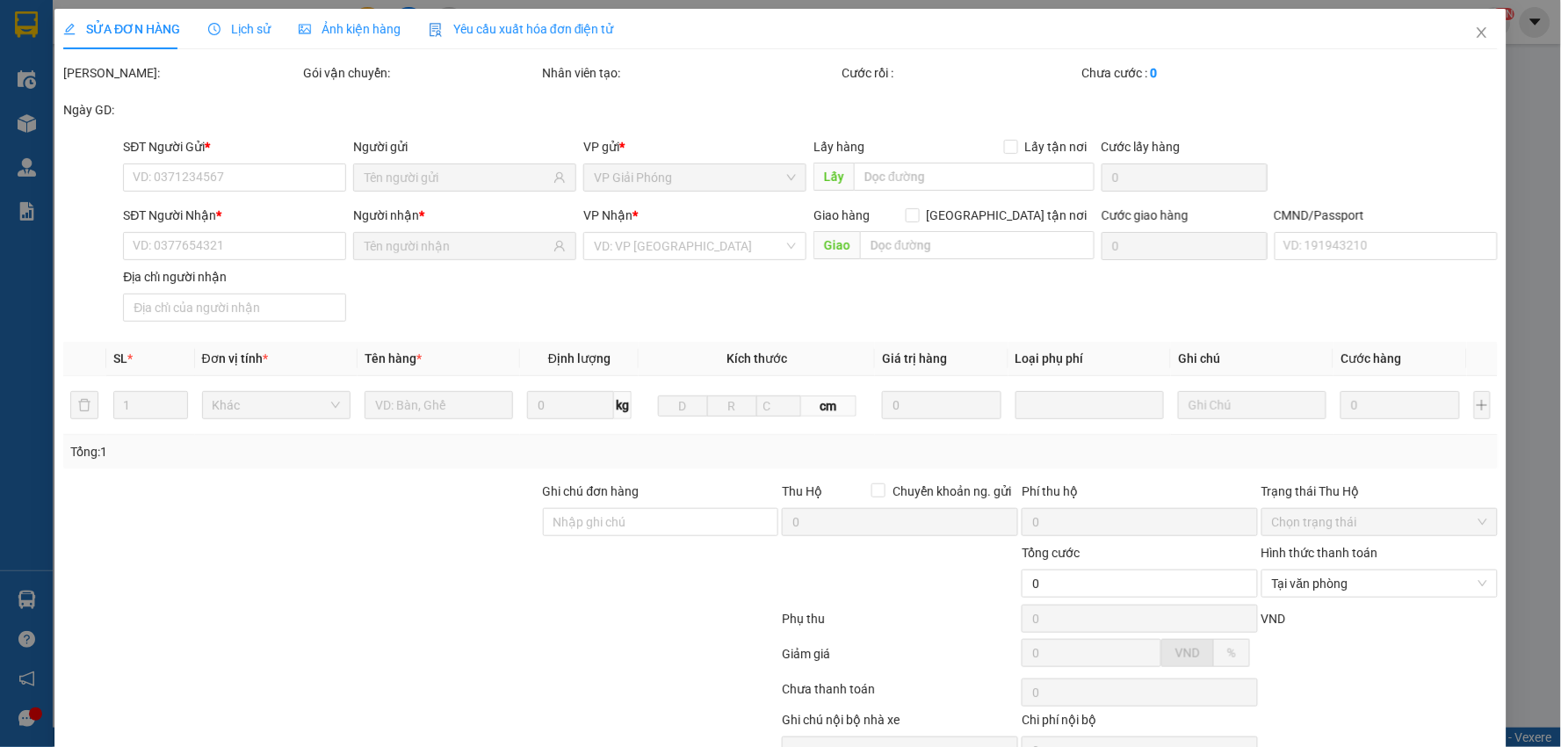
scroll to position [74, 0]
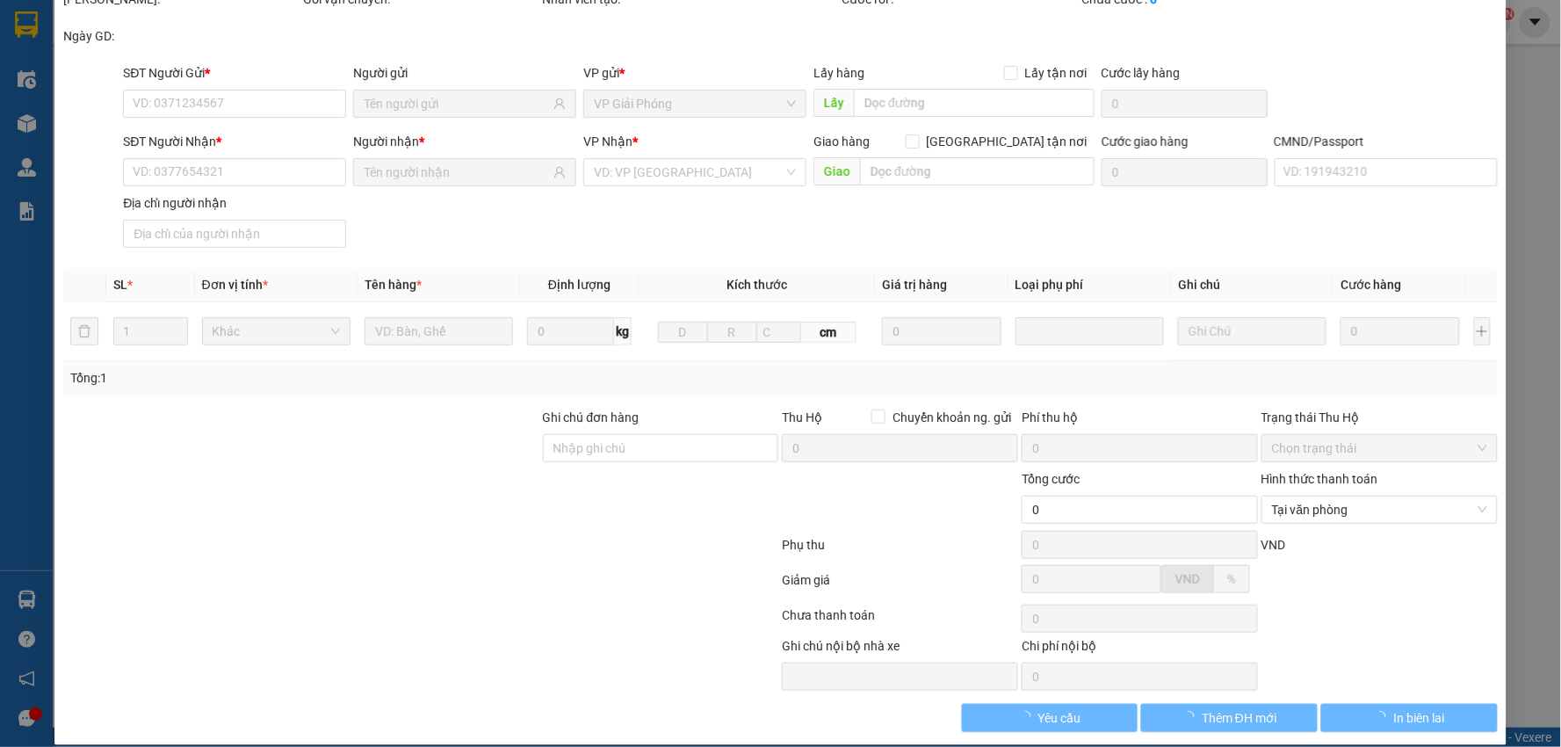
type input "0989088442"
type input "NGUYỄN TRUNG KIÊN"
type input "0987813921"
type input "Thuý"
type input "010223062668 NGUYỄN VĂN THAO 1987"
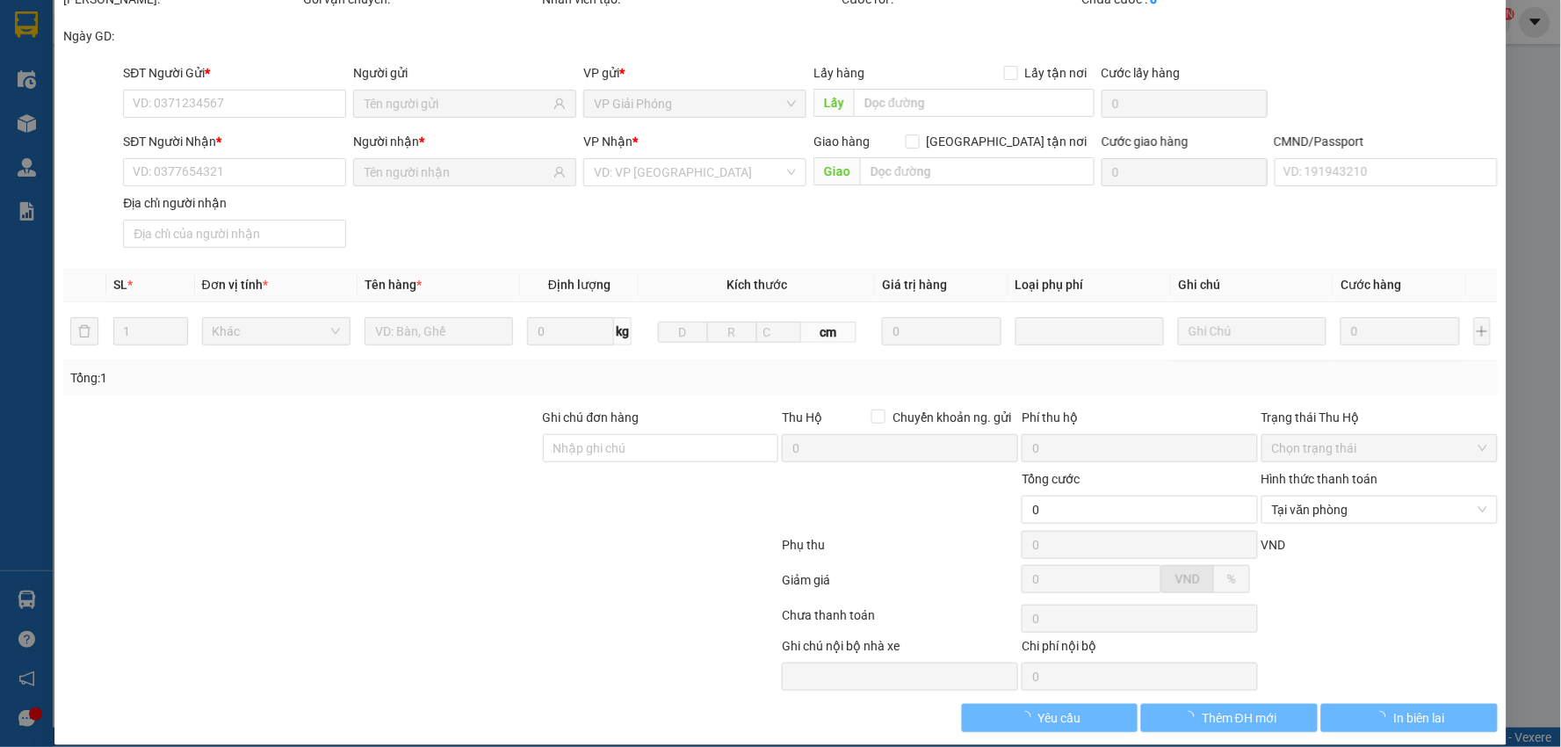
type input "25.000"
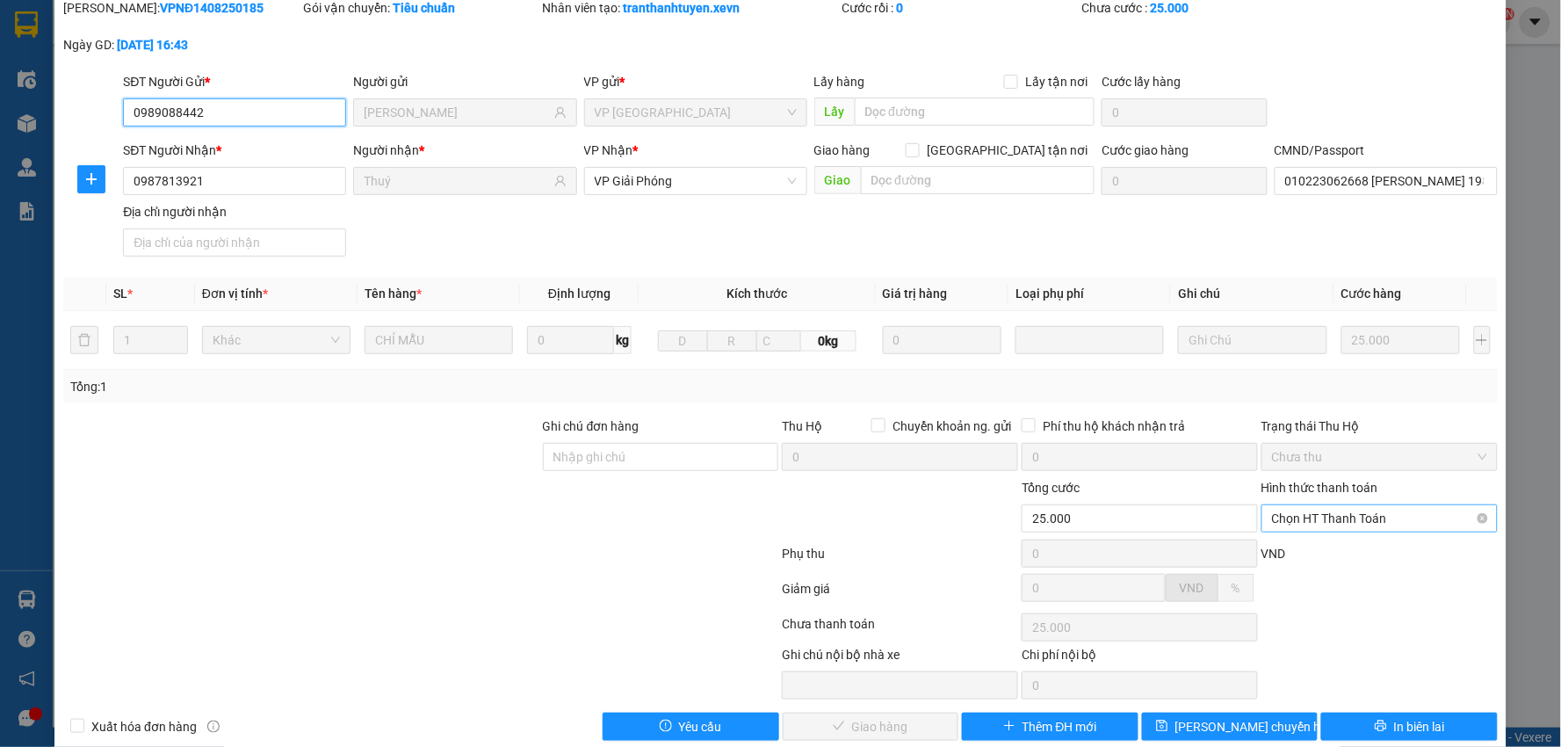
scroll to position [93, 0]
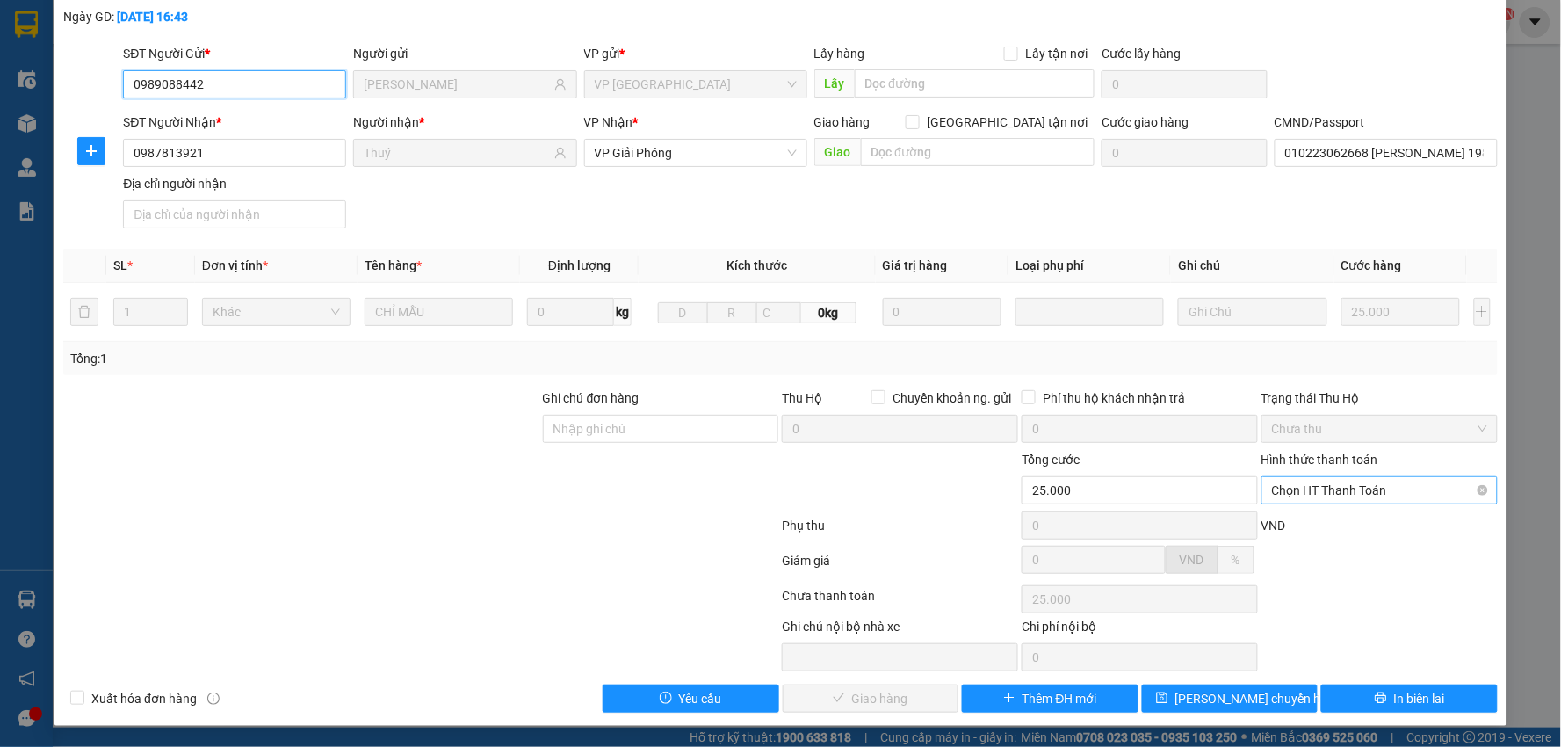
click at [1305, 487] on span "Chọn HT Thanh Toán" at bounding box center [1379, 490] width 215 height 26
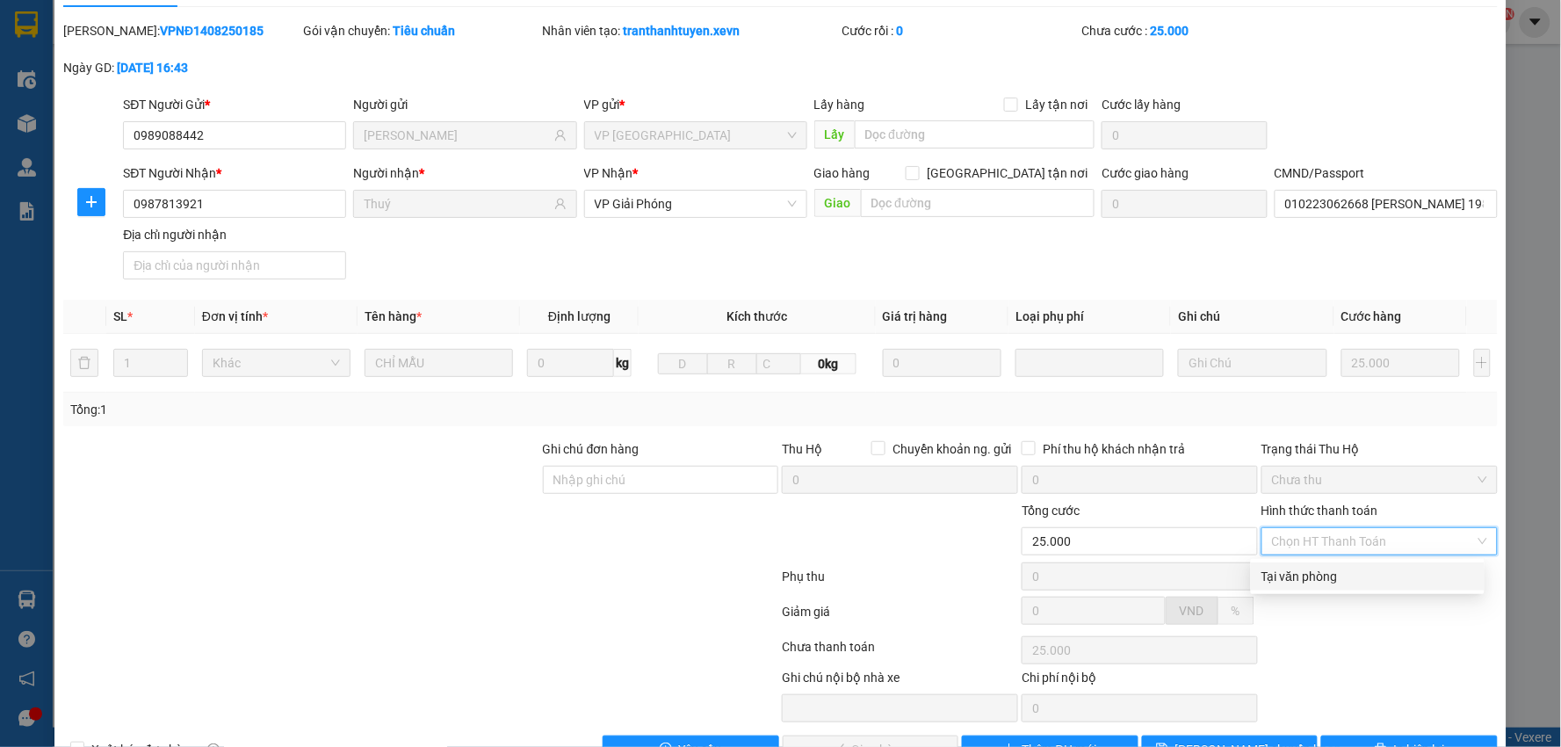
scroll to position [0, 0]
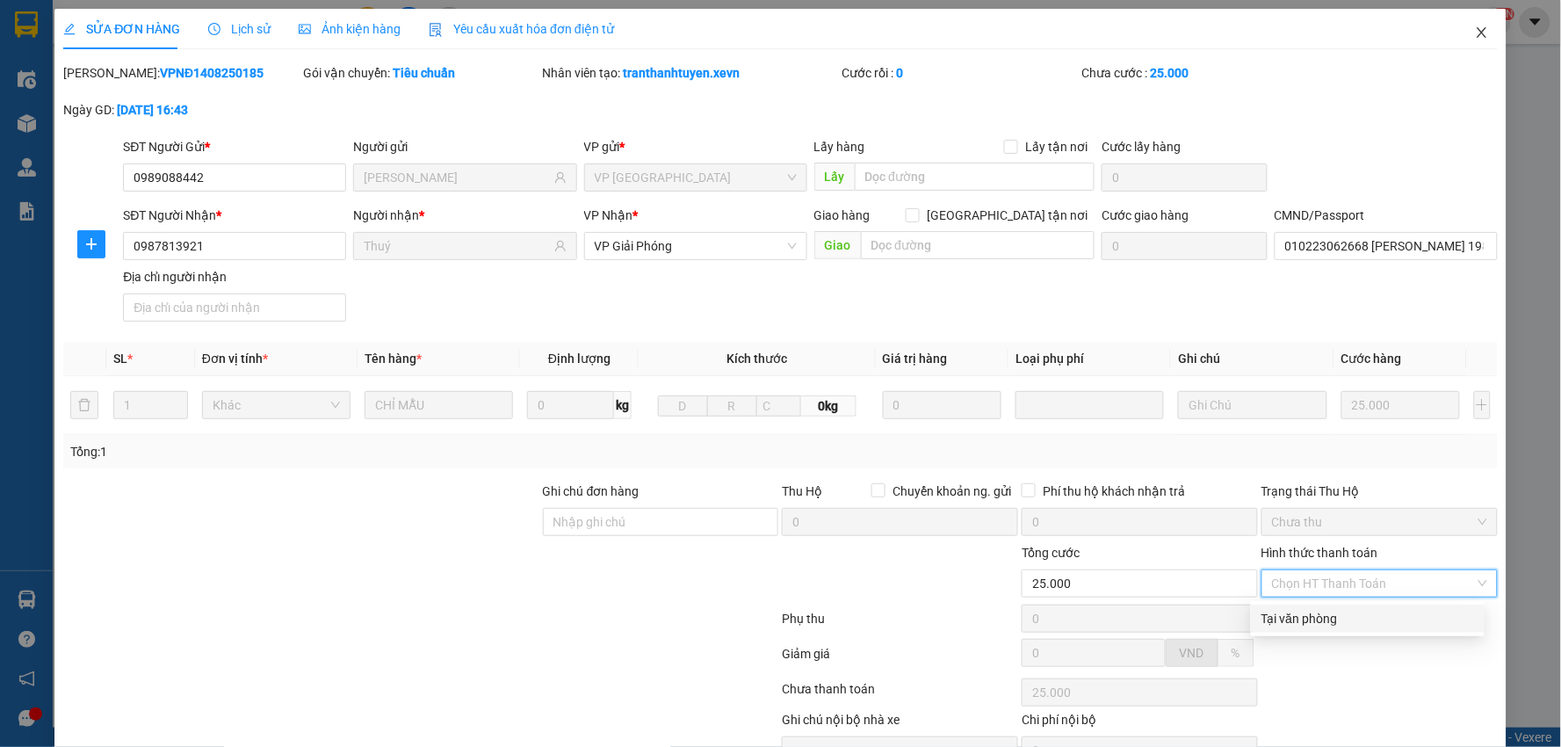
click at [1475, 39] on icon "close" at bounding box center [1482, 32] width 14 height 14
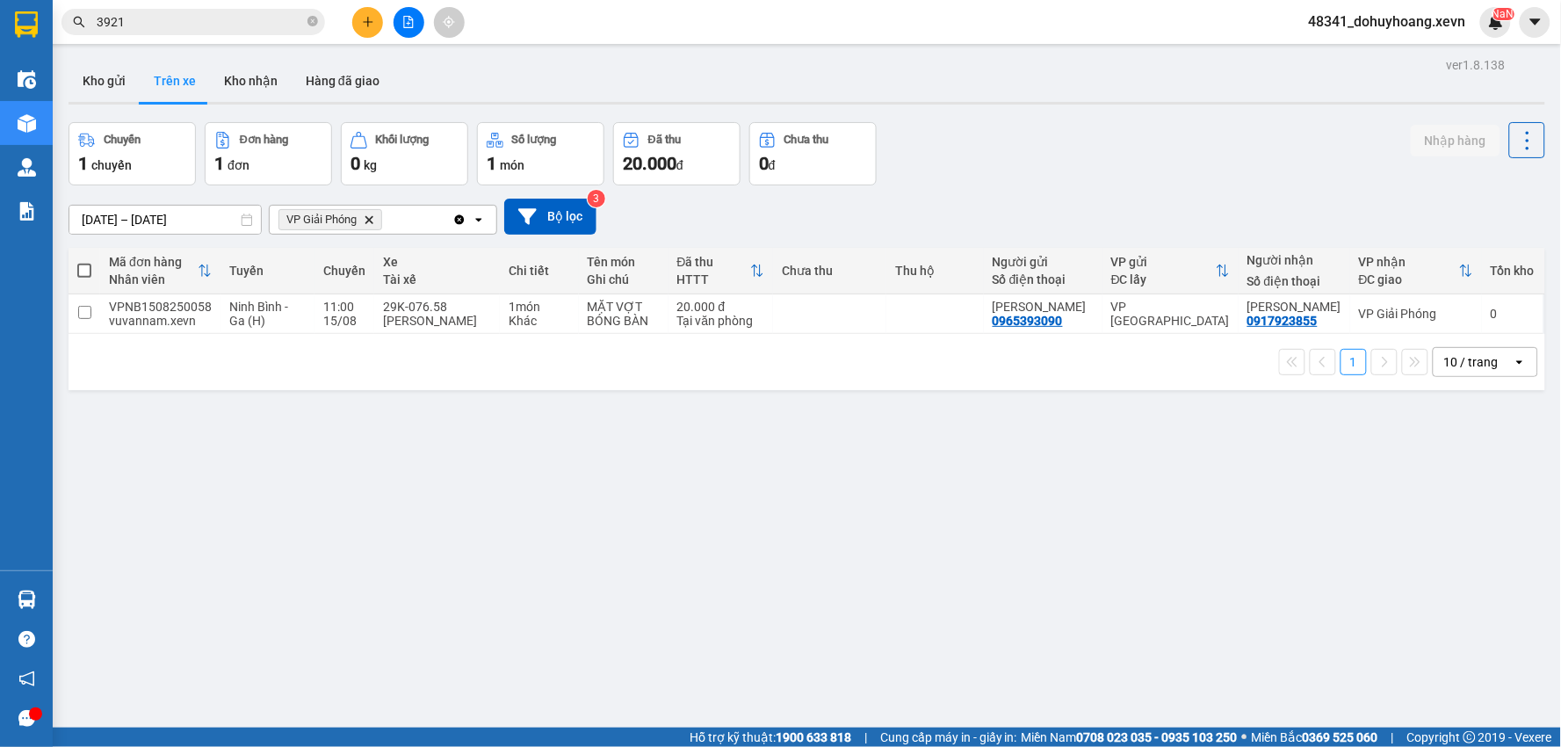
click at [223, 26] on input "3921" at bounding box center [200, 21] width 207 height 19
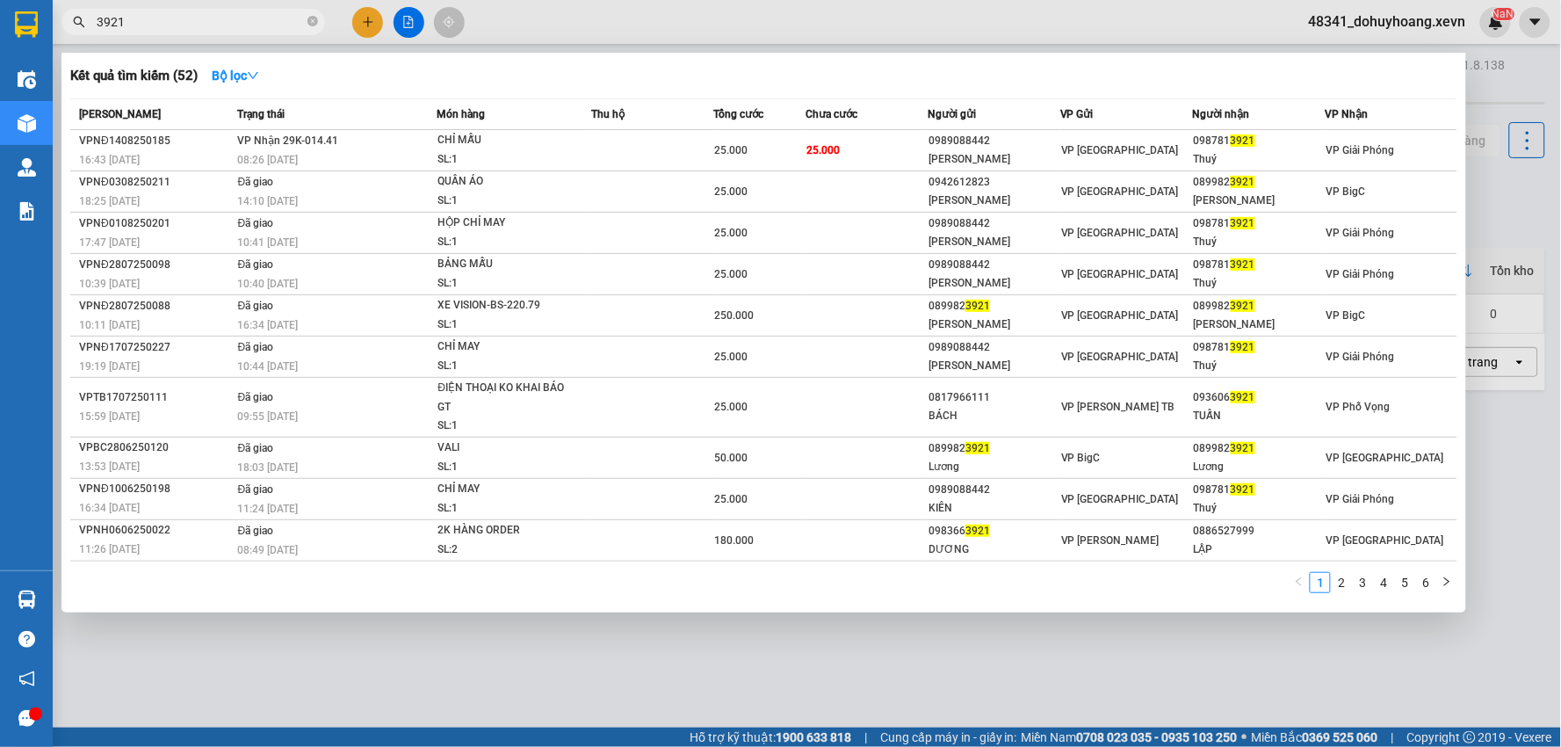
click at [223, 26] on input "3921" at bounding box center [200, 21] width 207 height 19
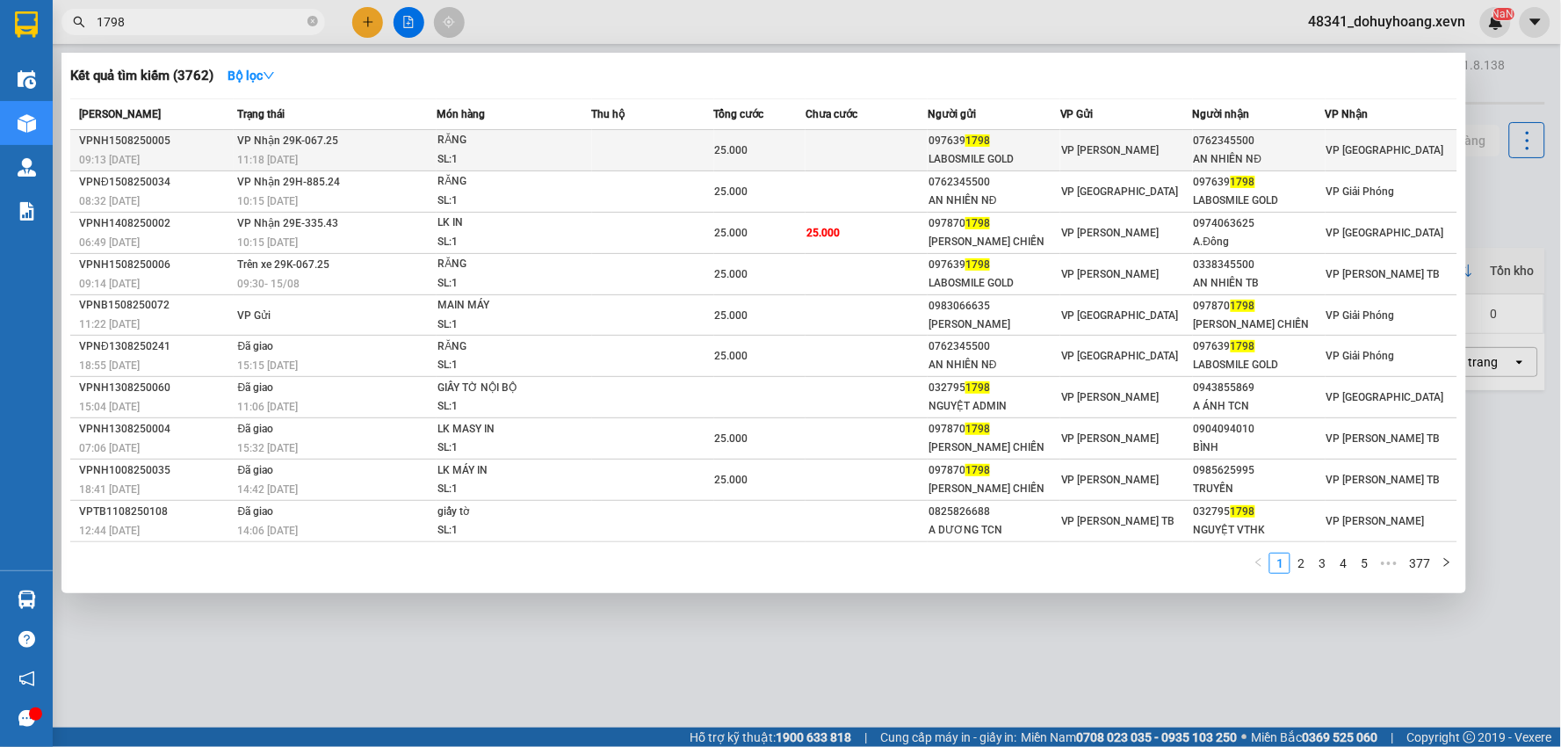
type input "1798"
click at [477, 132] on div "RĂNG" at bounding box center [503, 140] width 132 height 19
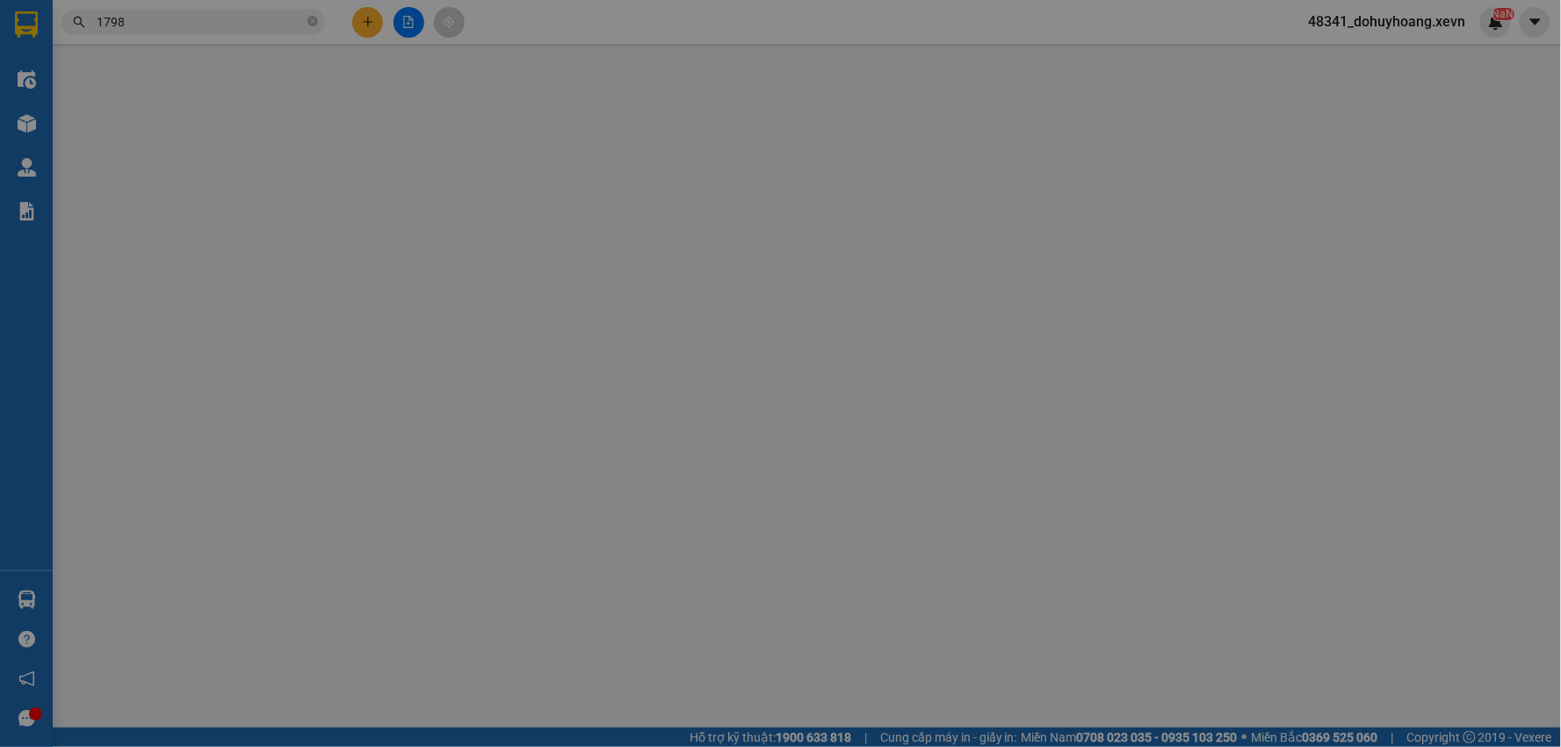
type input "0976391798"
type input "LABOSMILE GOLD"
type input "0762345500"
type input "AN NHIÊN NĐ"
type input "036094010227 NG ĐỨC HÒA 7/50"
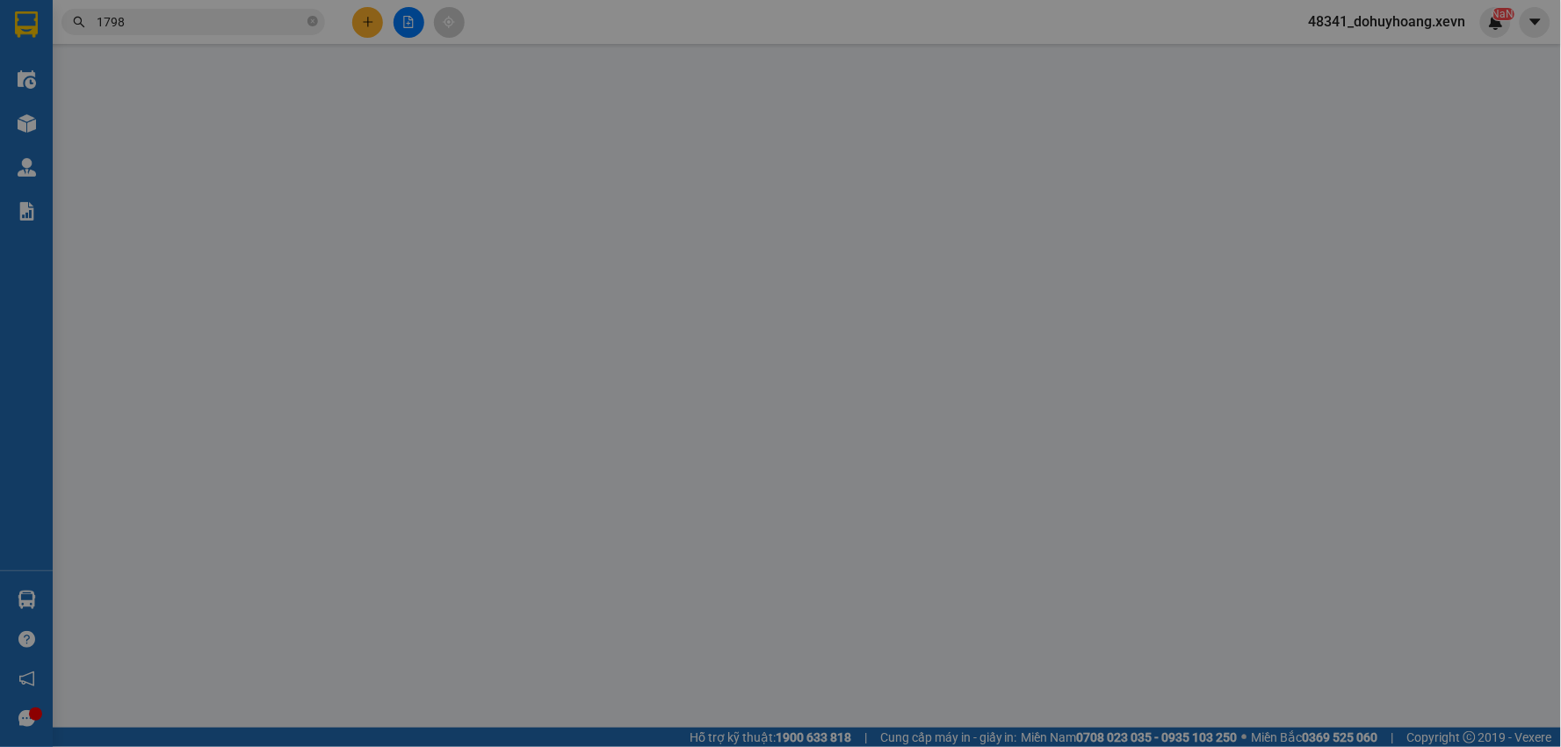
type input "25.000"
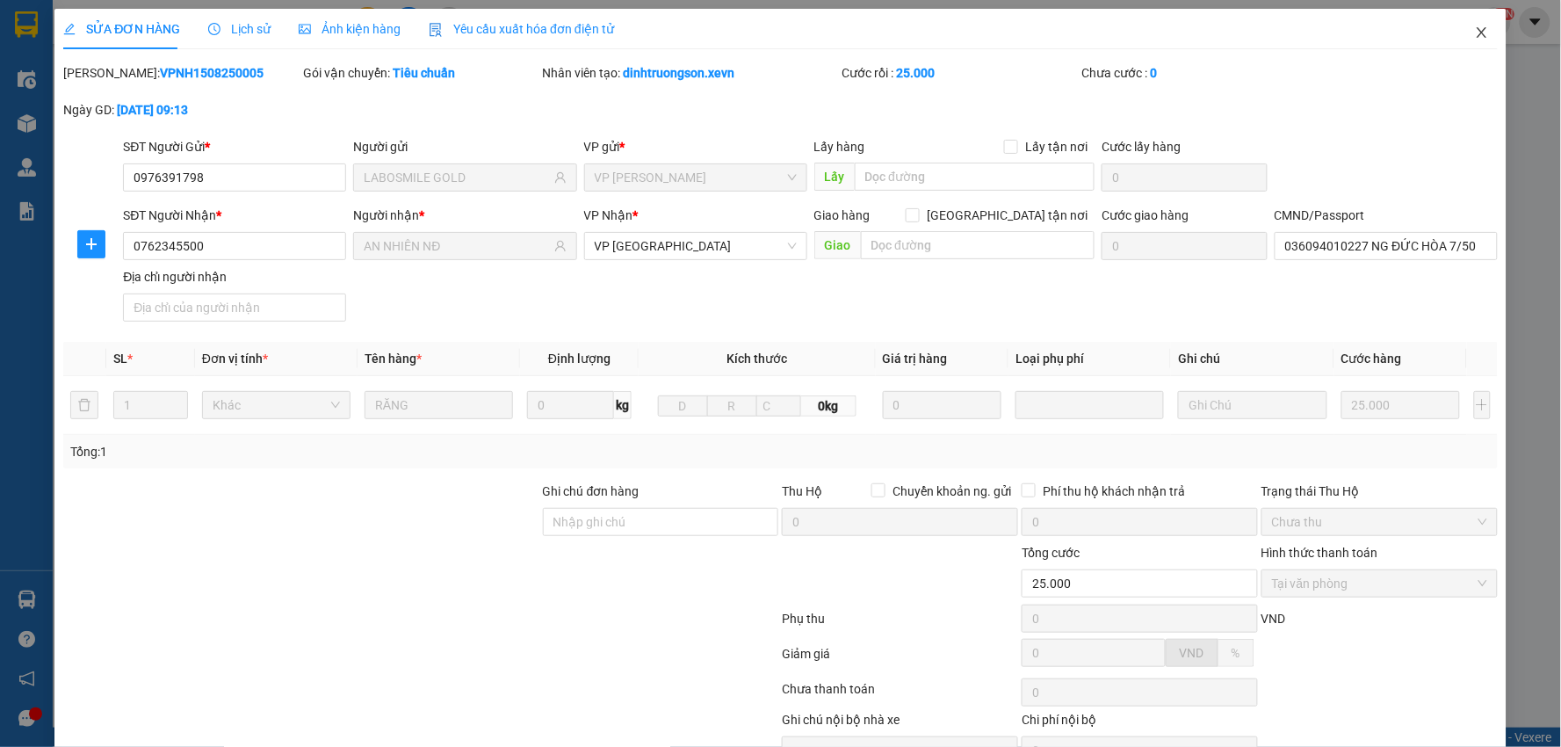
click at [1478, 25] on span "Close" at bounding box center [1481, 33] width 49 height 49
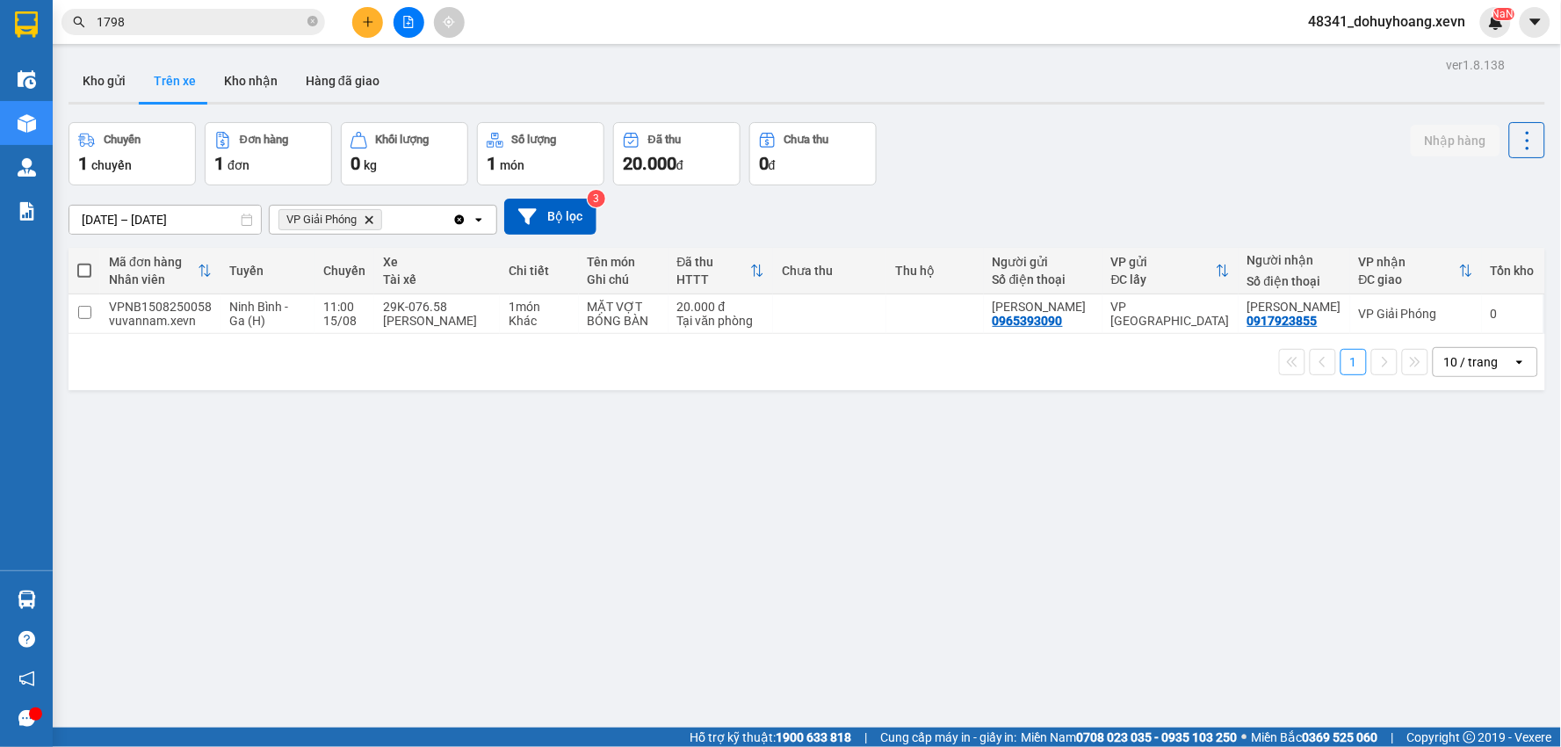
click at [177, 41] on div "Kết quả tìm kiếm ( 3762 ) Bộ lọc Mã ĐH Trạng thái Món hàng Thu hộ Tổng cước Chư…" at bounding box center [780, 22] width 1561 height 44
click at [168, 20] on input "1798" at bounding box center [200, 21] width 207 height 19
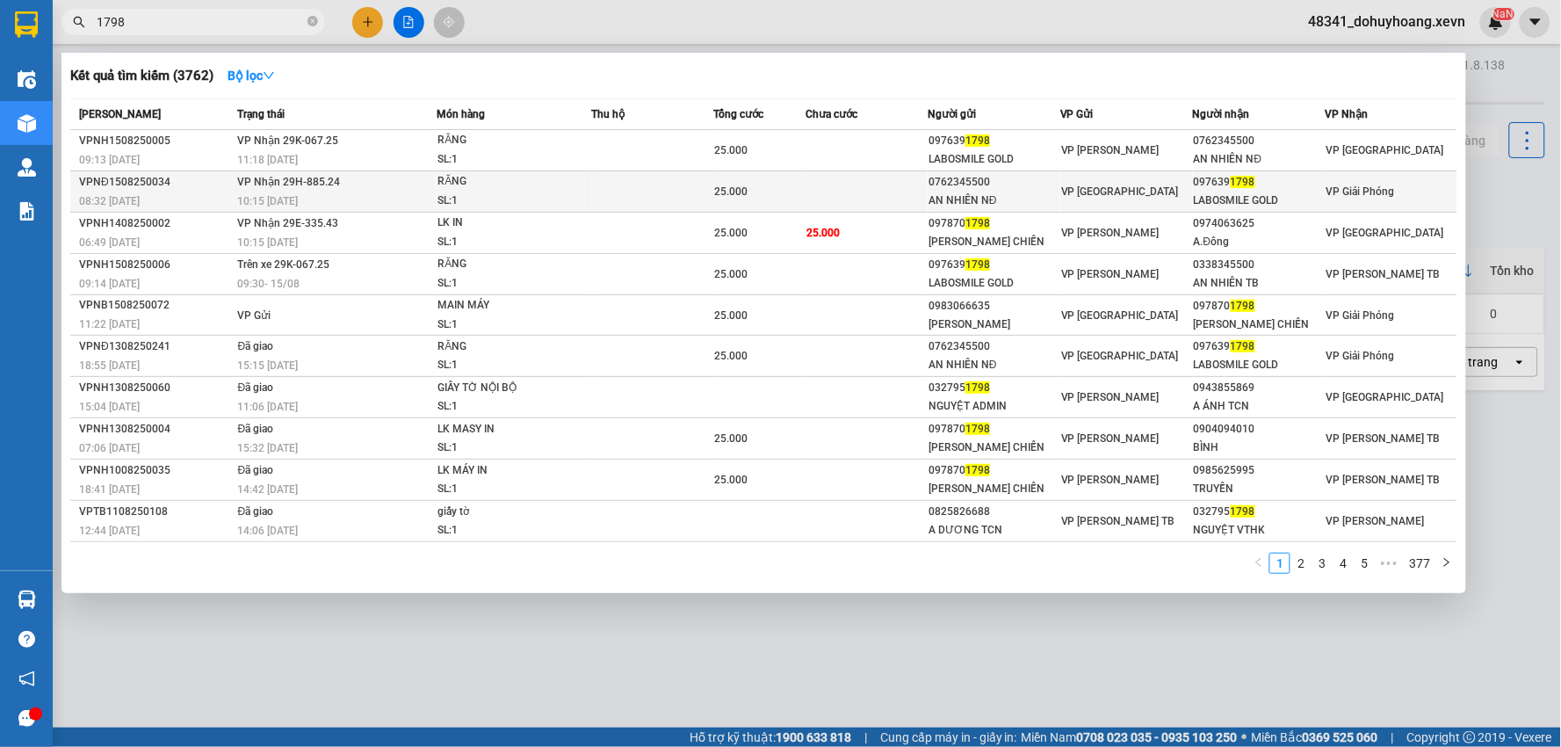
click at [1230, 186] on span "1798" at bounding box center [1242, 182] width 25 height 12
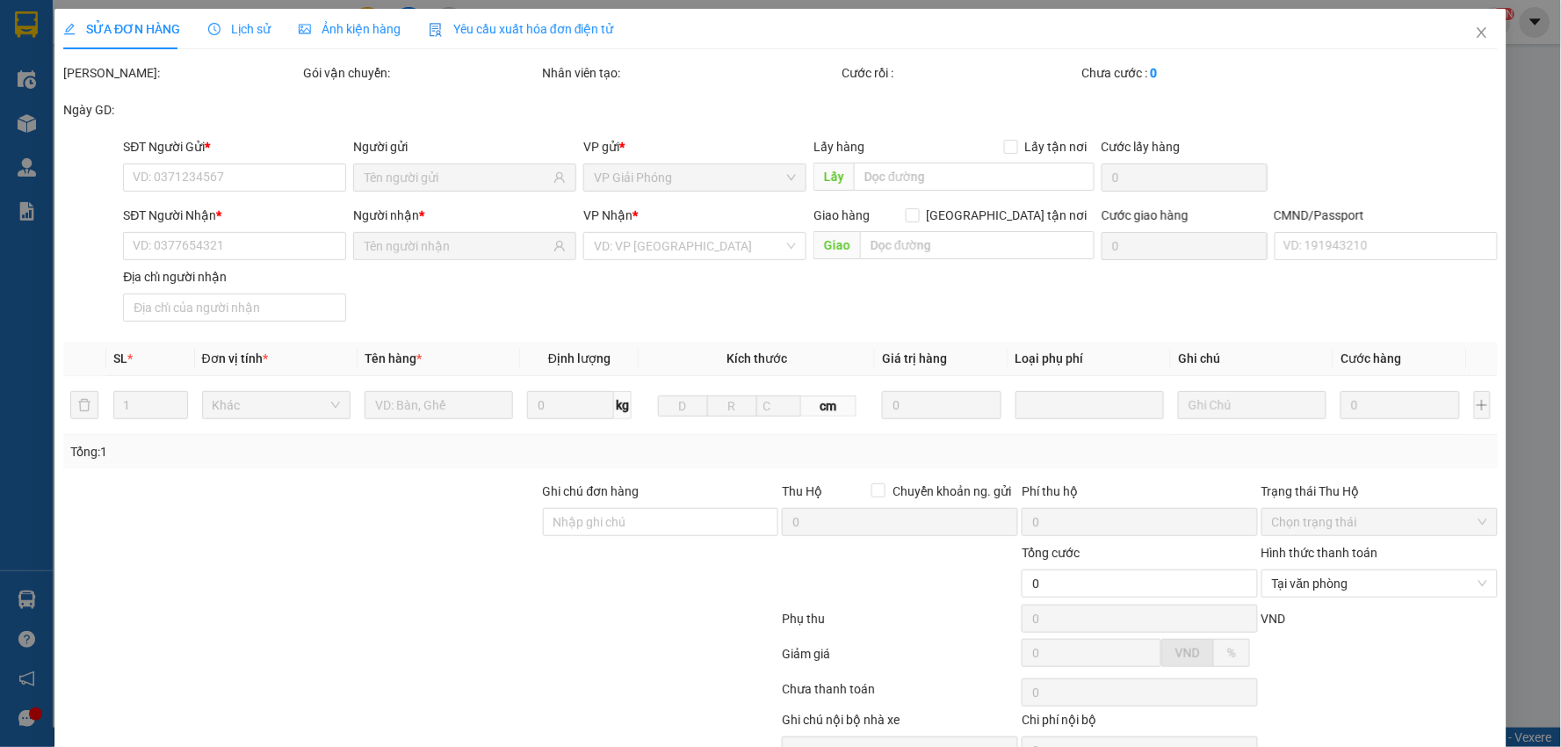
type input "0762345500"
type input "AN NHIÊN NĐ"
type input "0976391798"
type input "LABOSMILE GOLD"
type input "[PERSON_NAME]"
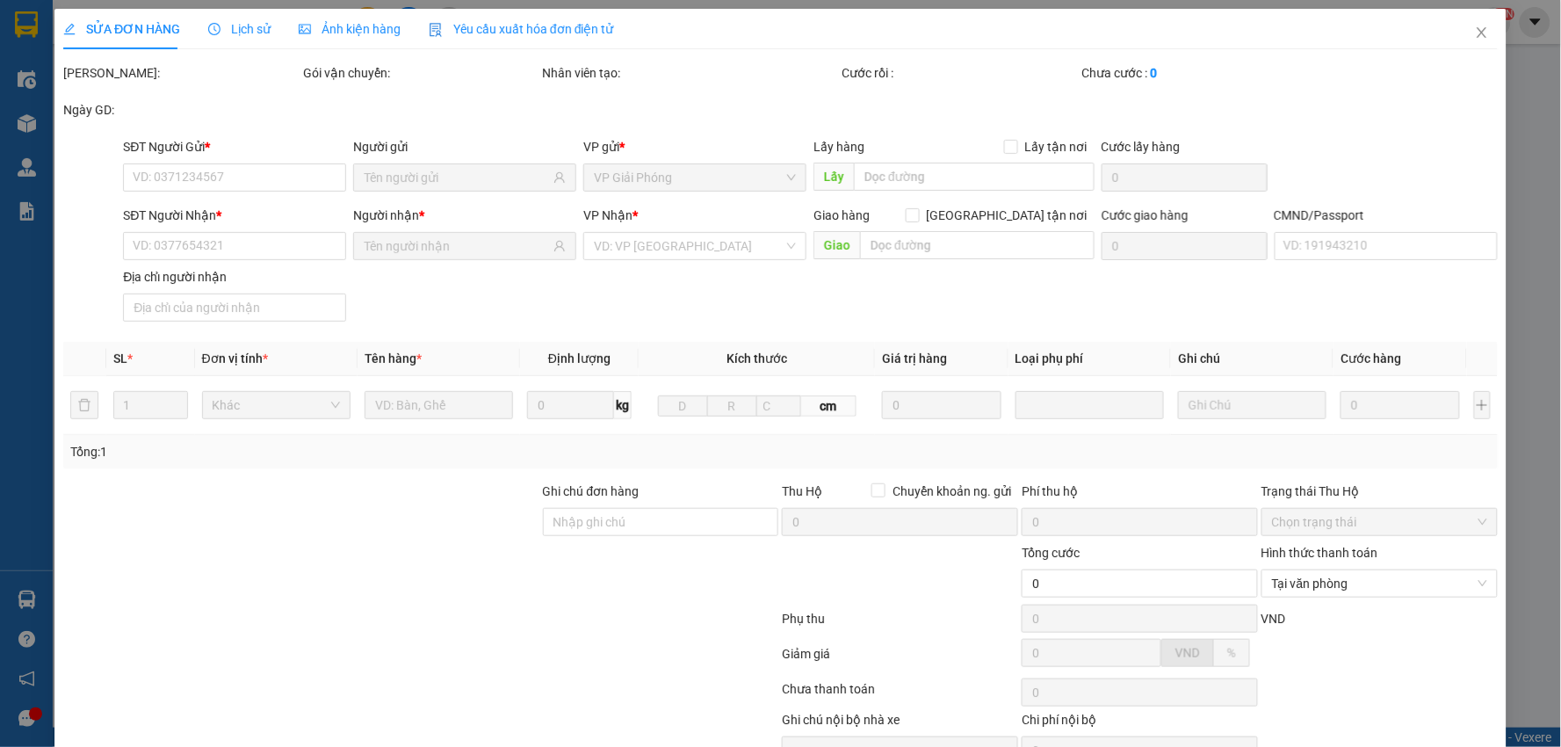
type input "25.000"
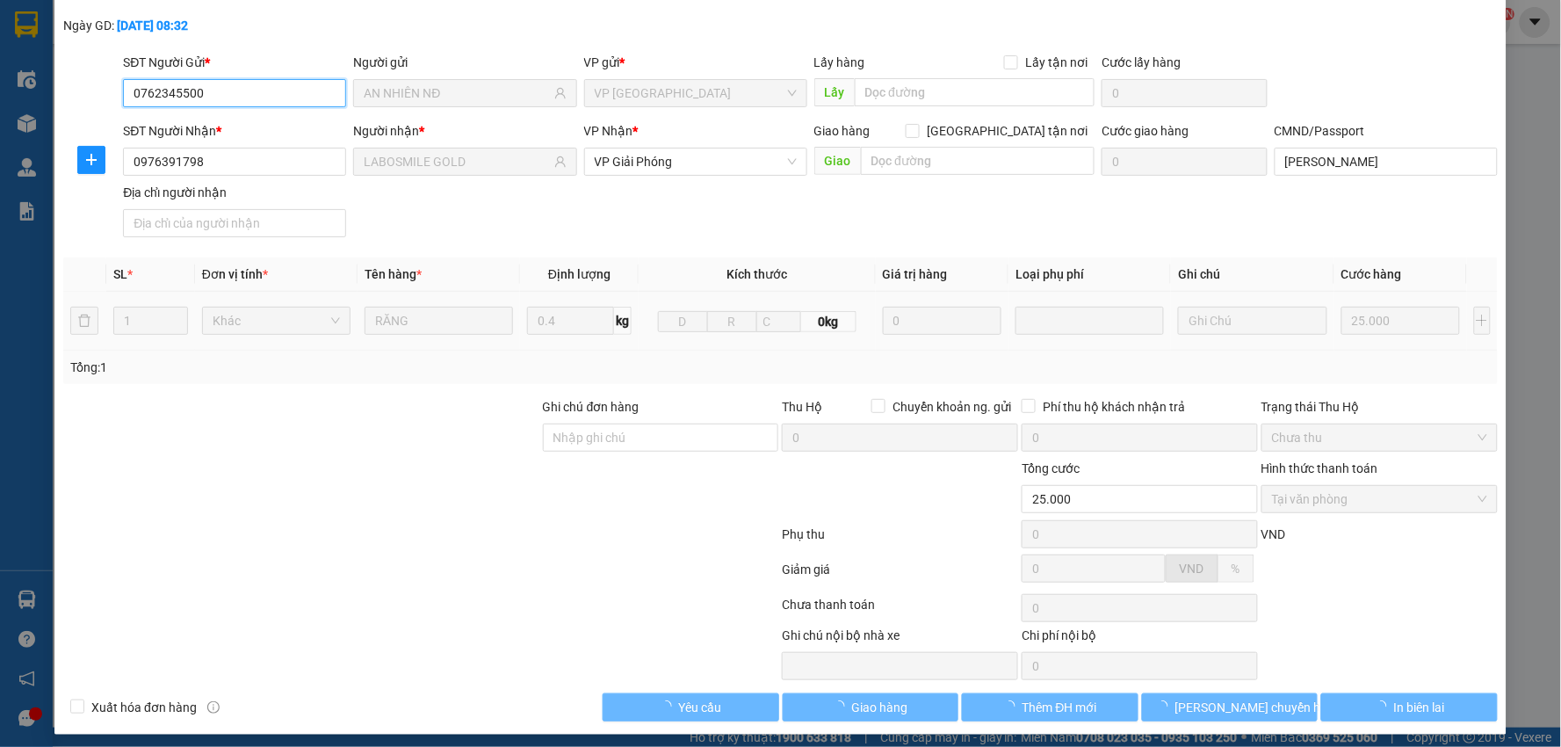
scroll to position [93, 0]
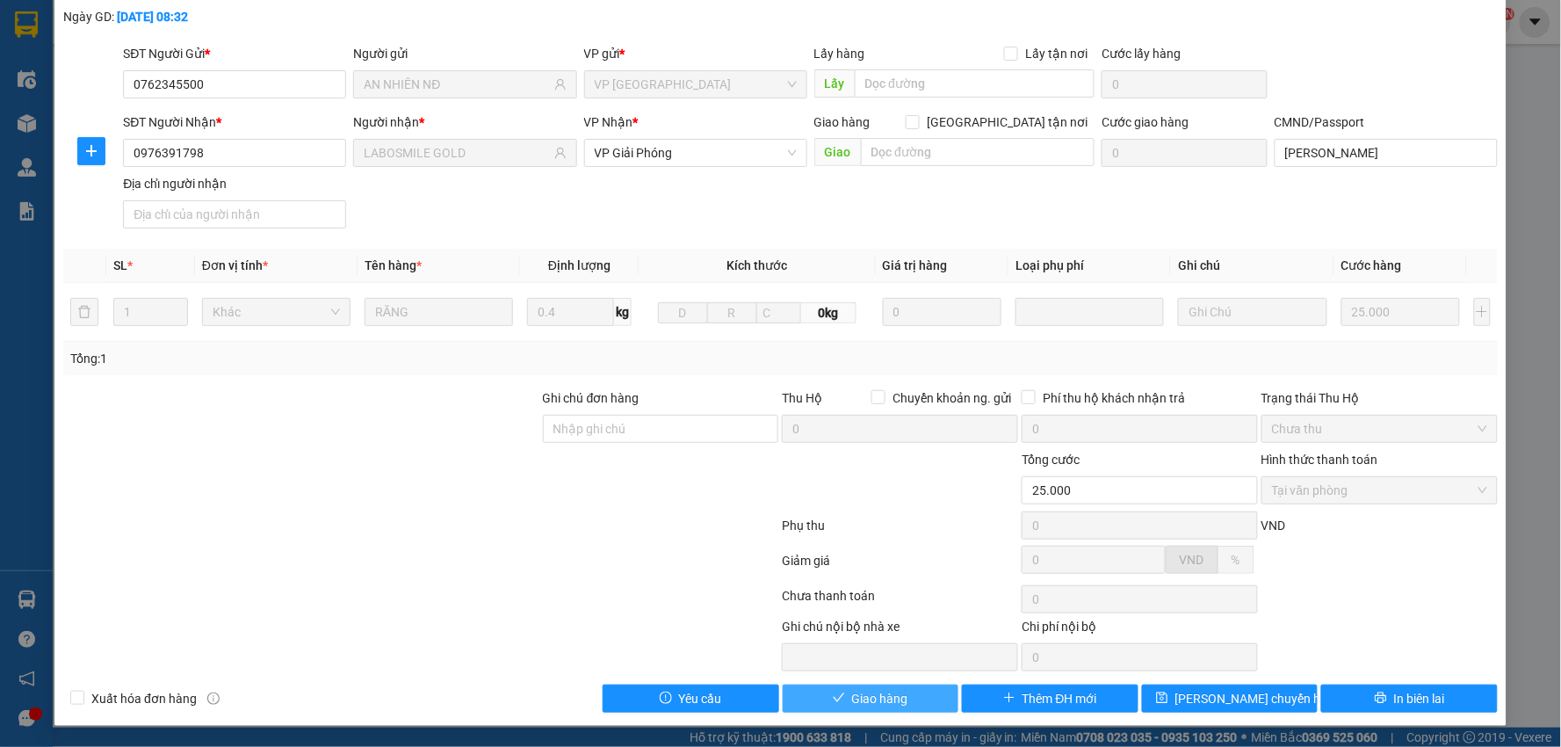
click at [905, 687] on button "Giao hàng" at bounding box center [871, 698] width 177 height 28
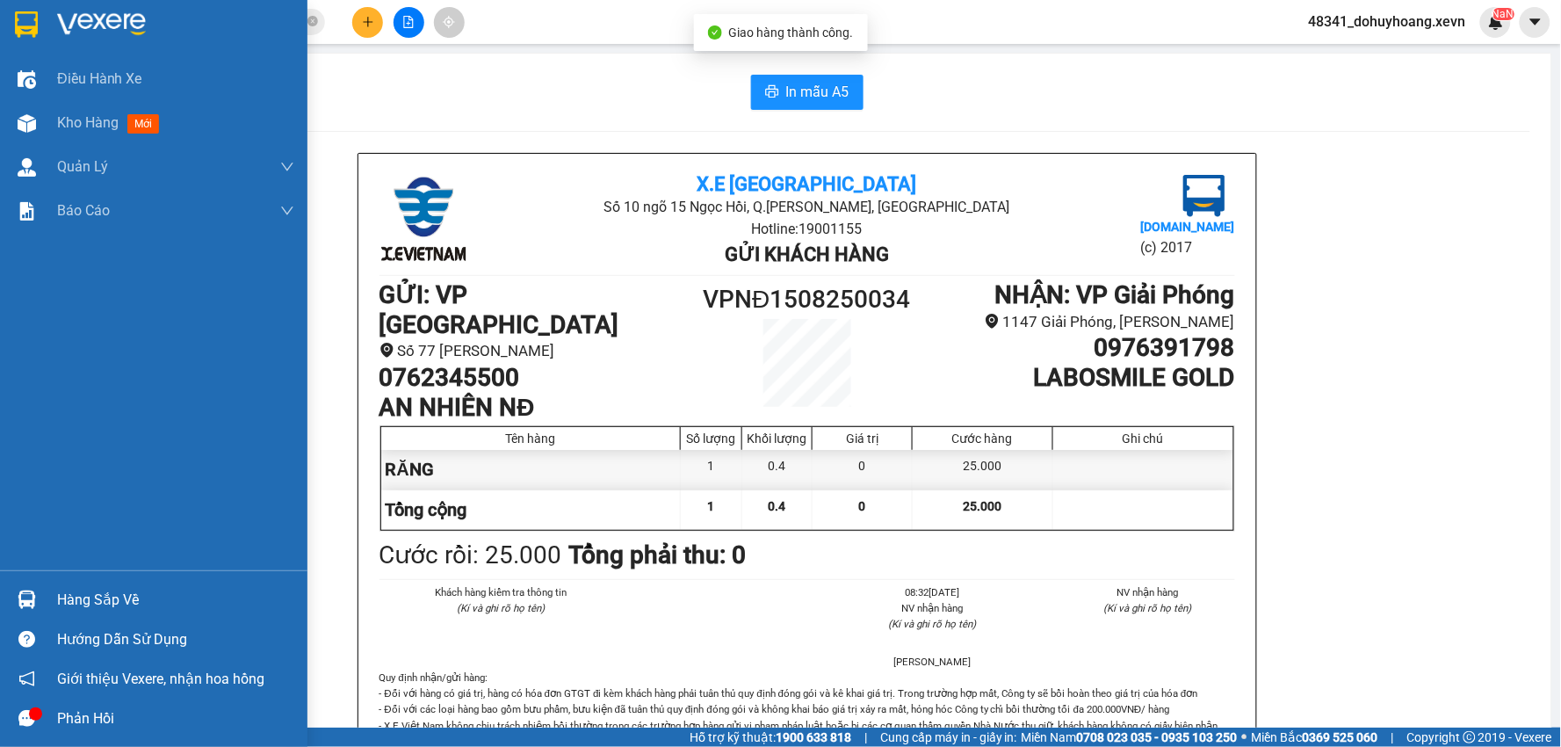
click at [37, 121] on div at bounding box center [26, 123] width 31 height 31
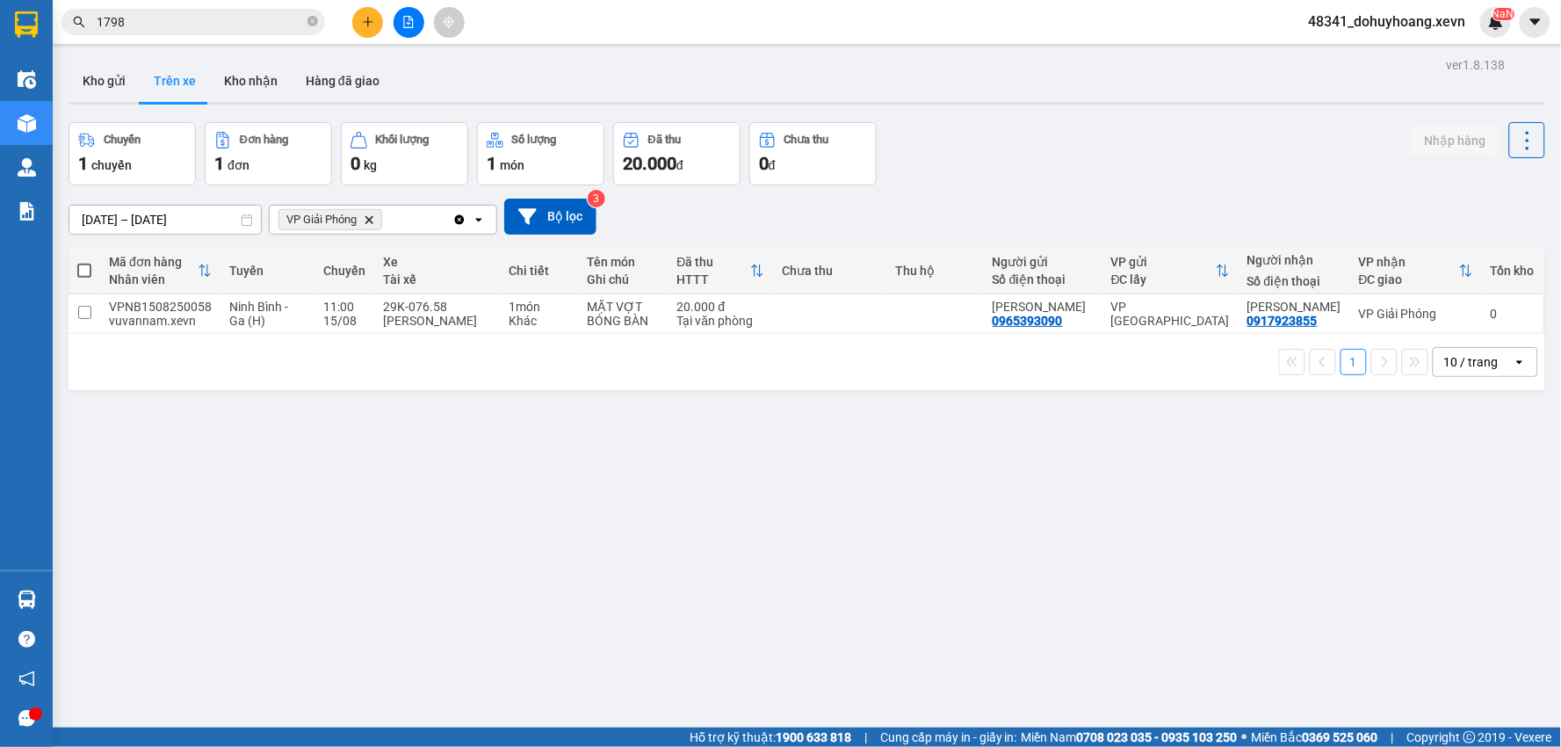
click at [190, 21] on input "1798" at bounding box center [200, 21] width 207 height 19
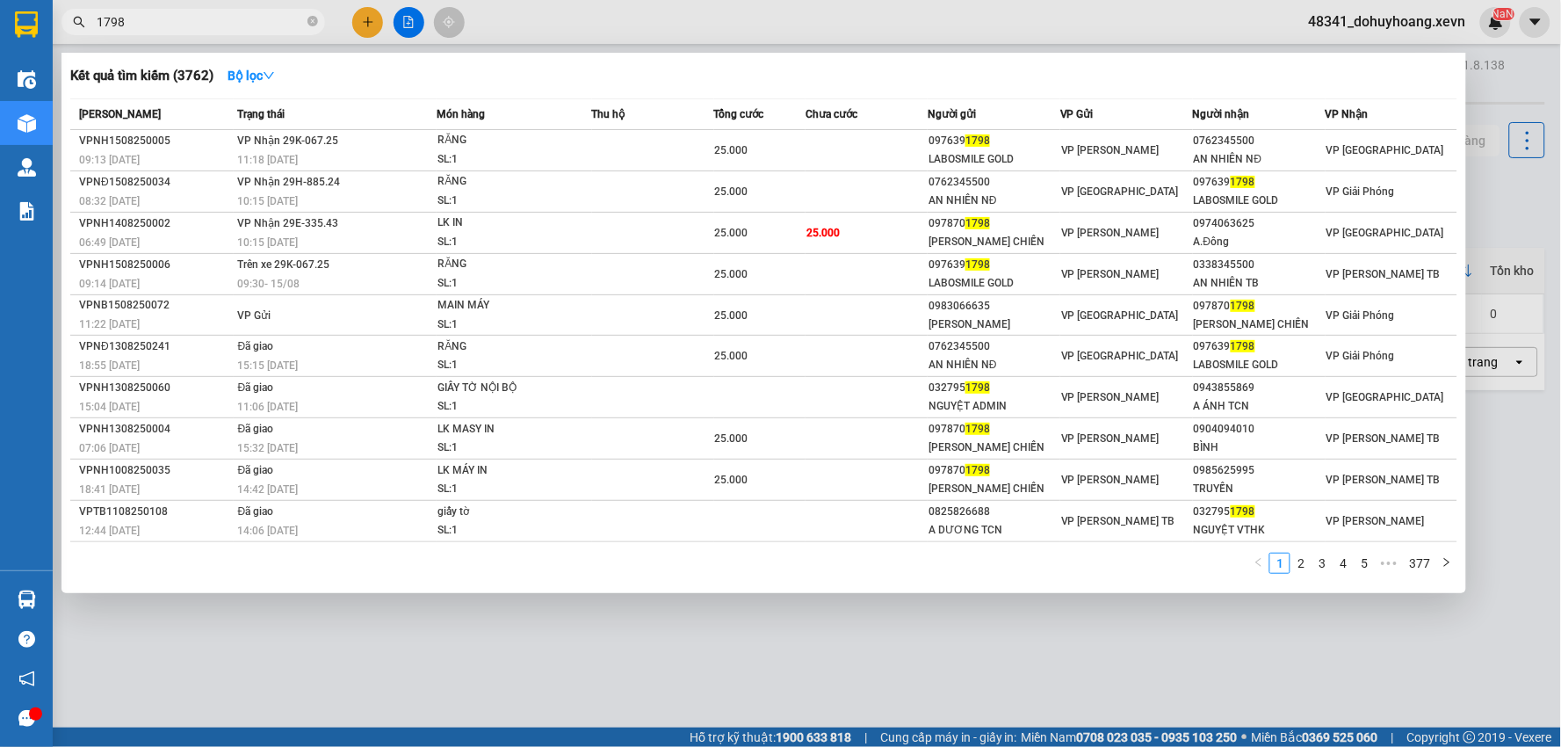
click at [190, 21] on input "1798" at bounding box center [200, 21] width 207 height 19
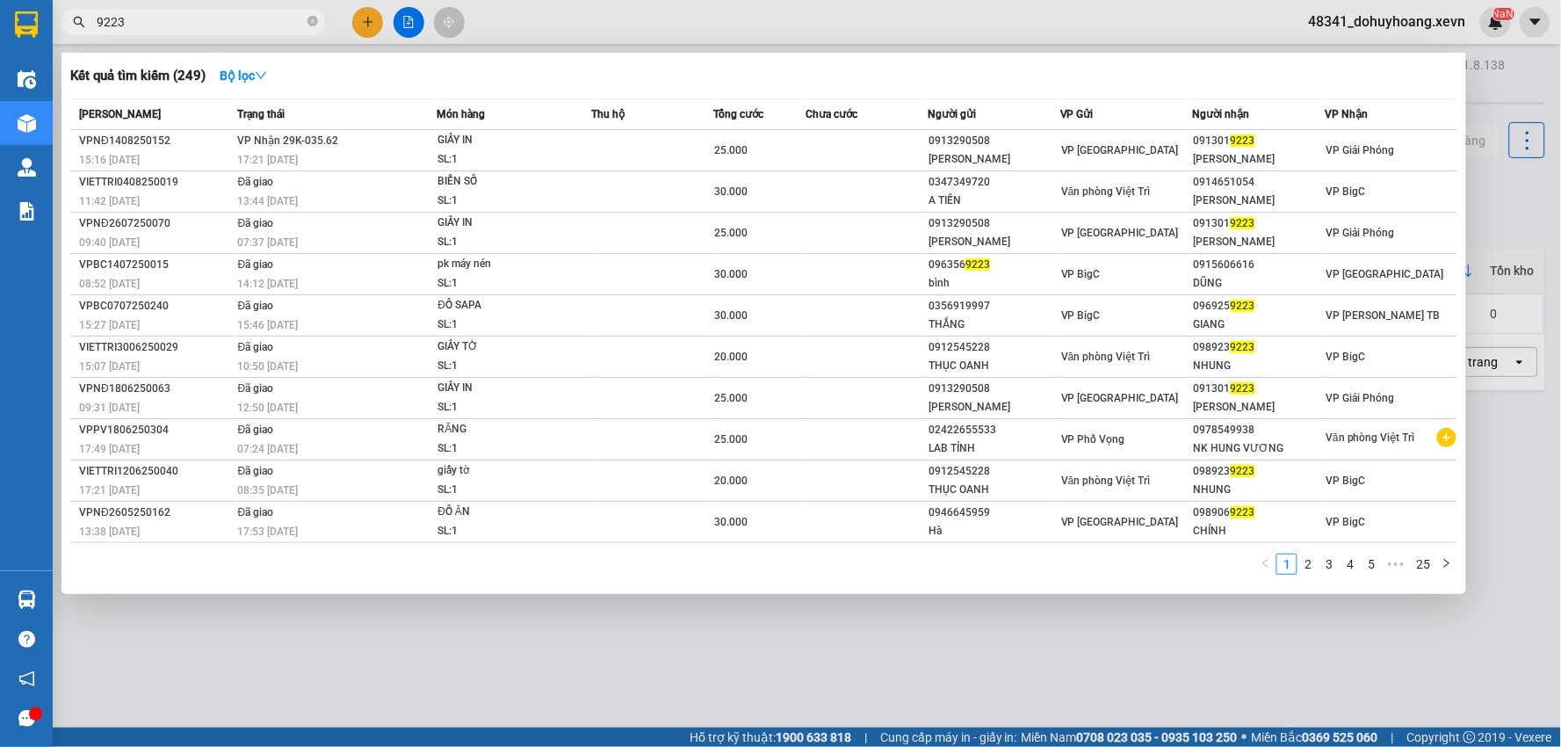
type input "9223"
click at [404, 143] on td "VP Nhận 29K-035.62 17:21 - 14/08" at bounding box center [336, 150] width 204 height 41
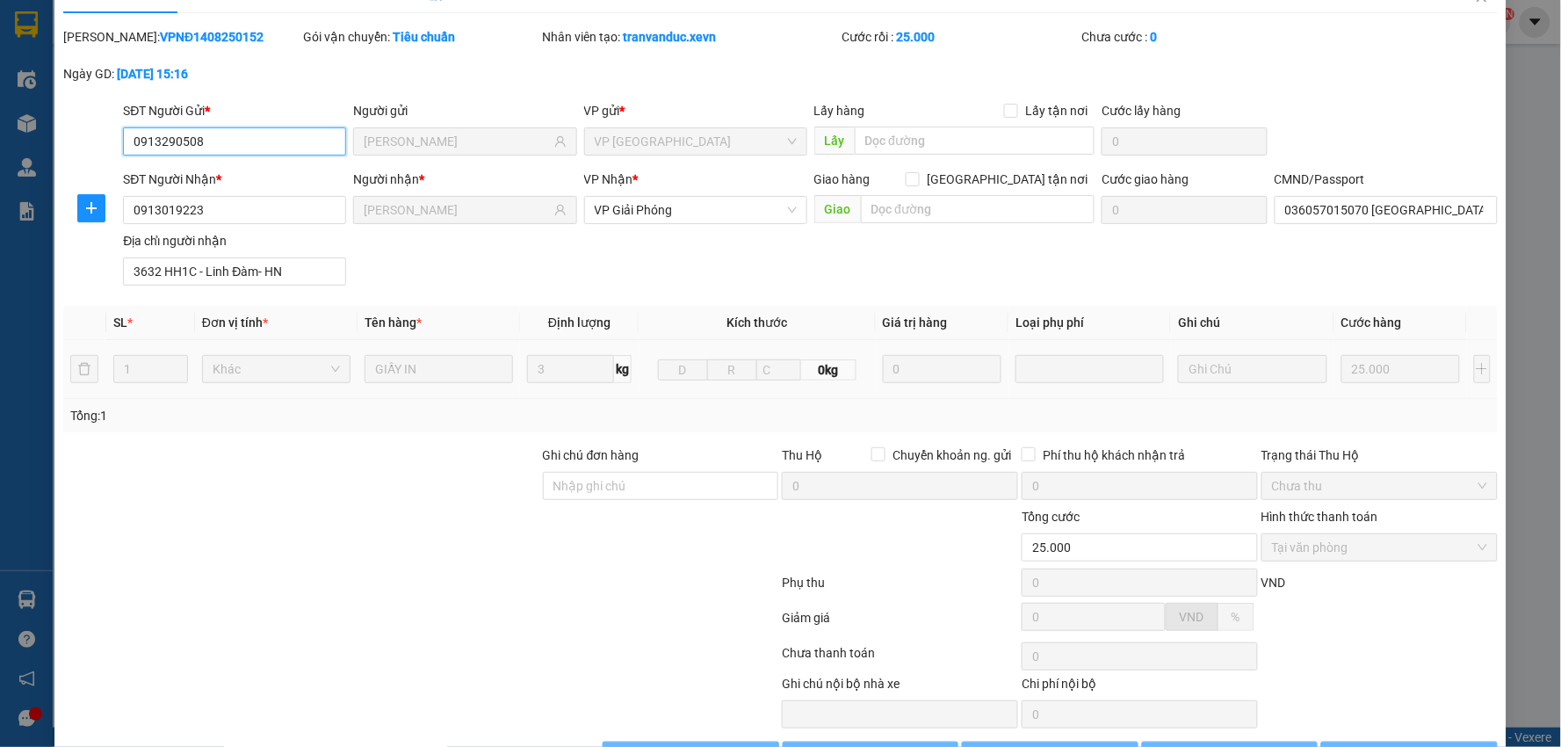
type input "0913290508"
type input "TRẦN MẠNH TUẤN"
type input "0913019223"
type input "HOÀNG TRUNG HƯNG"
type input "036057015070 Hoàng Trung hưng"
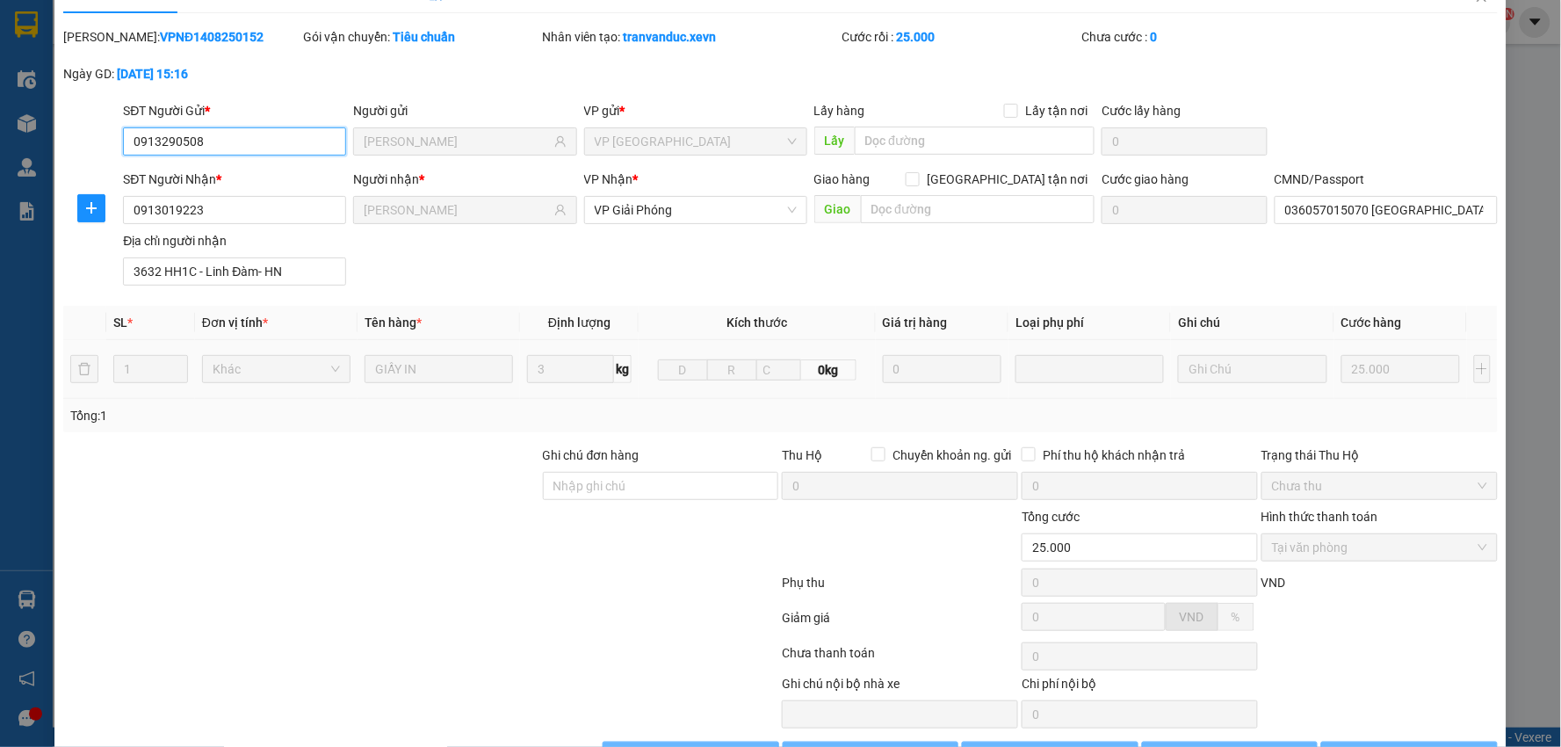
type input "3632 HH1C - Linh Đàm- HN"
type input "25.000"
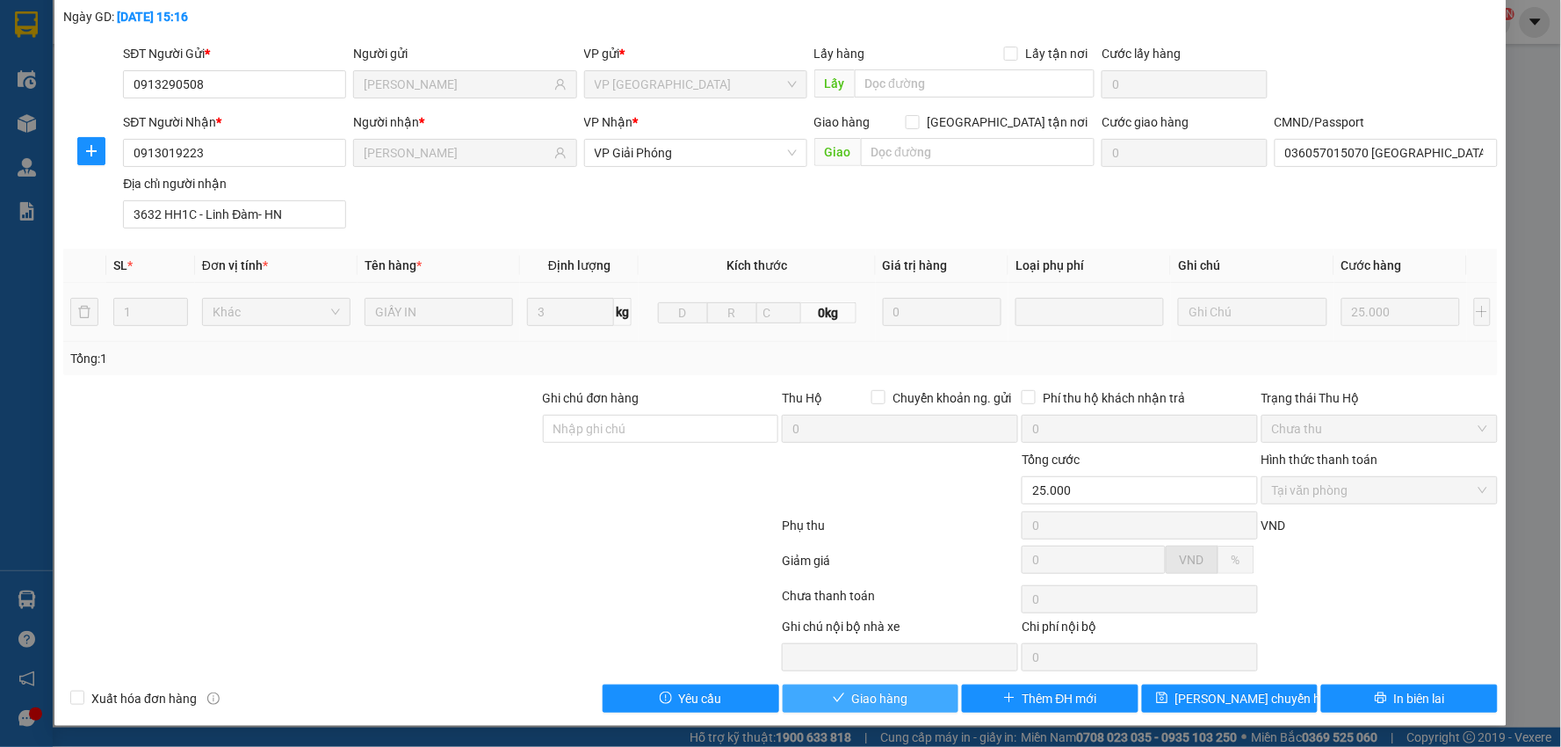
click at [820, 697] on button "Giao hàng" at bounding box center [871, 698] width 177 height 28
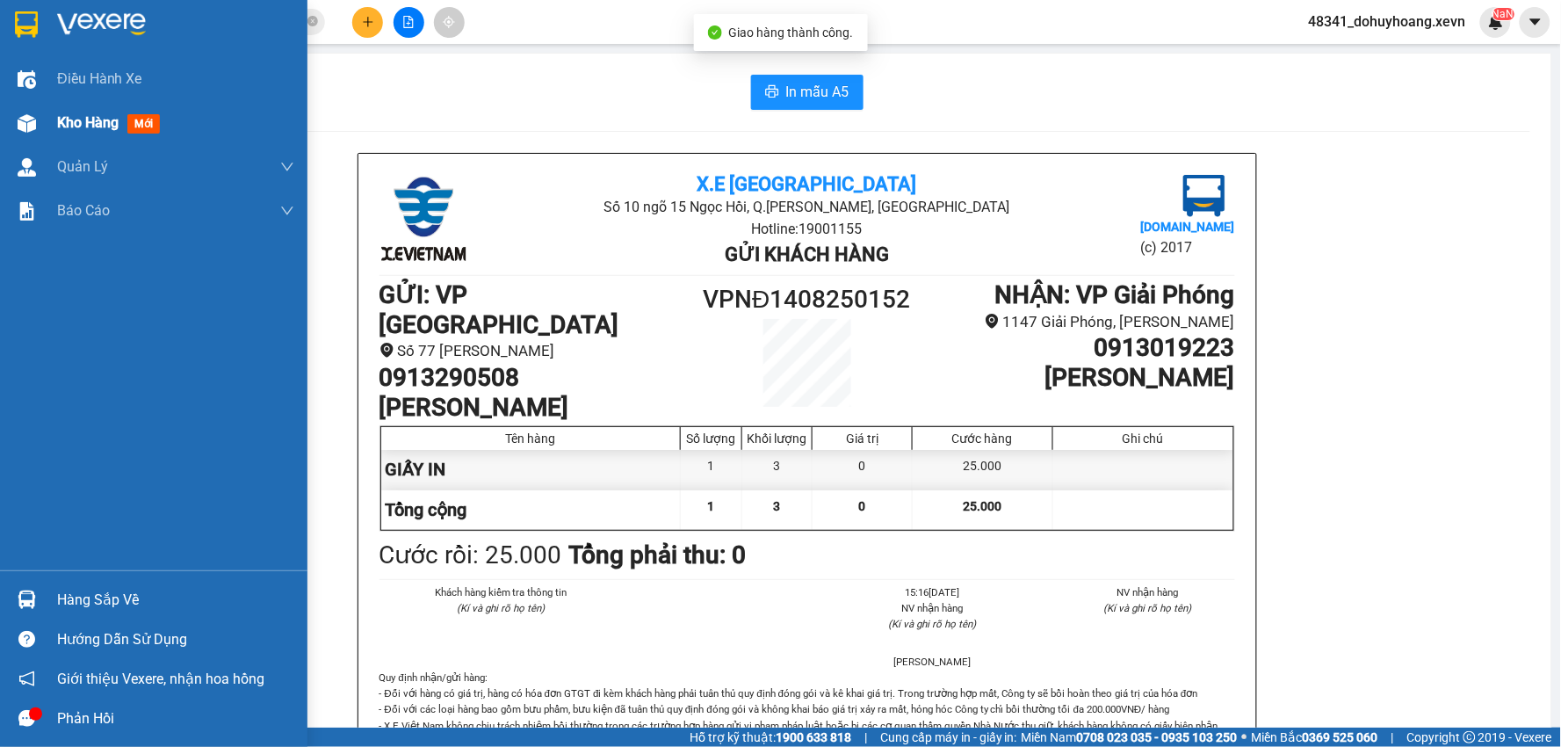
click at [42, 125] on div "Kho hàng mới" at bounding box center [153, 123] width 307 height 44
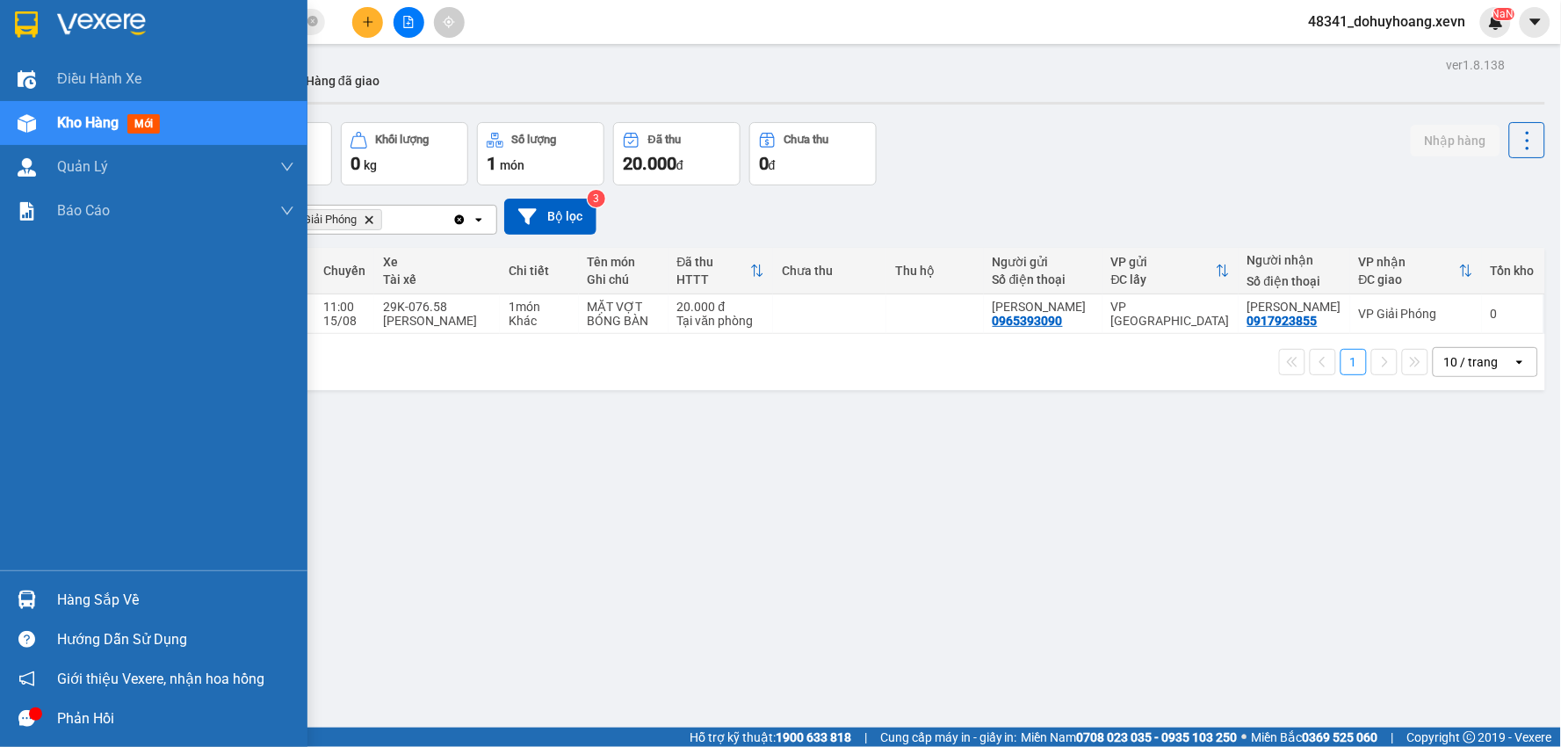
click at [40, 609] on div at bounding box center [26, 599] width 31 height 31
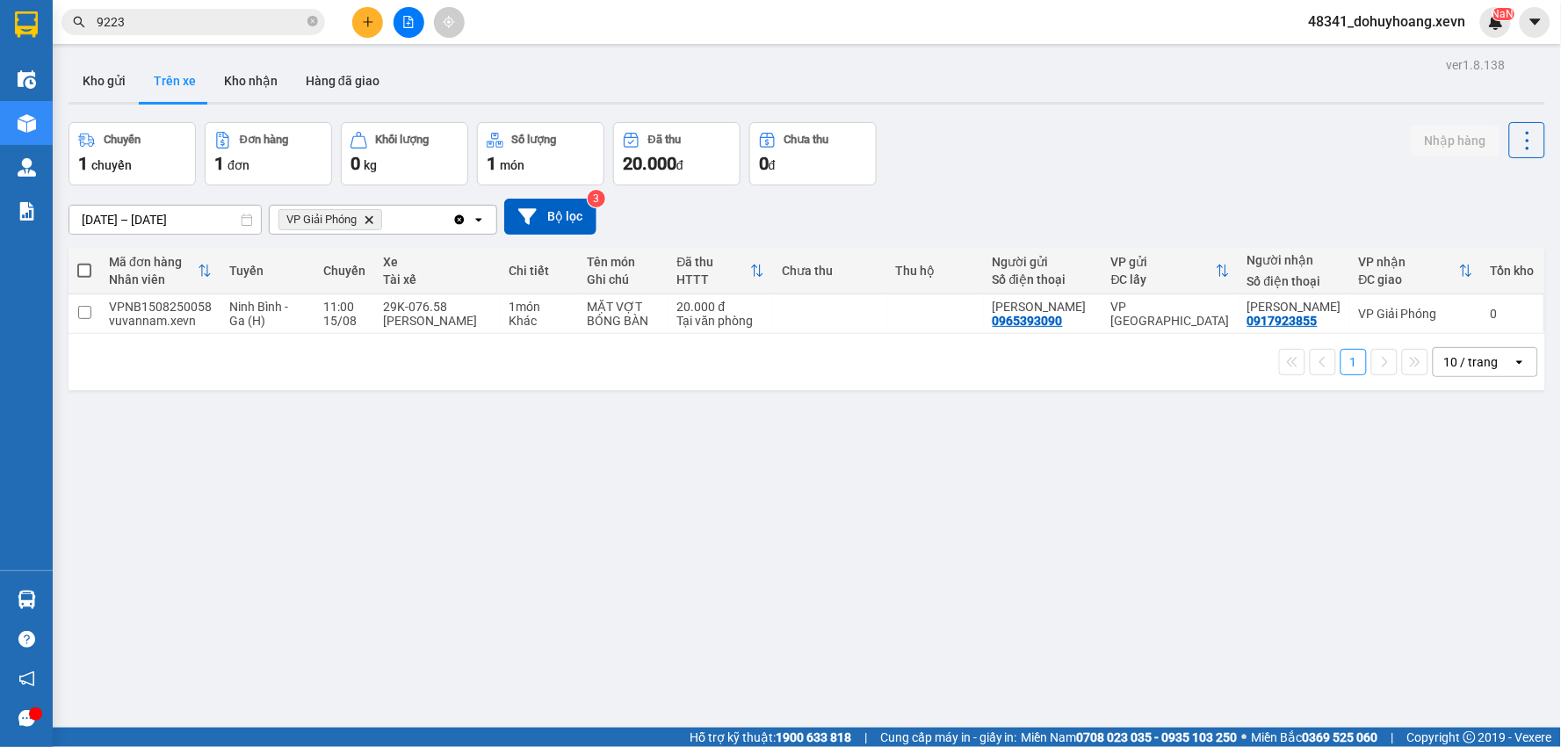
click at [501, 382] on section "Kết quả tìm kiếm ( 249 ) Bộ lọc Mã ĐH Trạng thái Món hàng Thu hộ Tổng cước Chưa…" at bounding box center [780, 373] width 1561 height 747
click at [252, 91] on button "Kho nhận" at bounding box center [251, 81] width 82 height 42
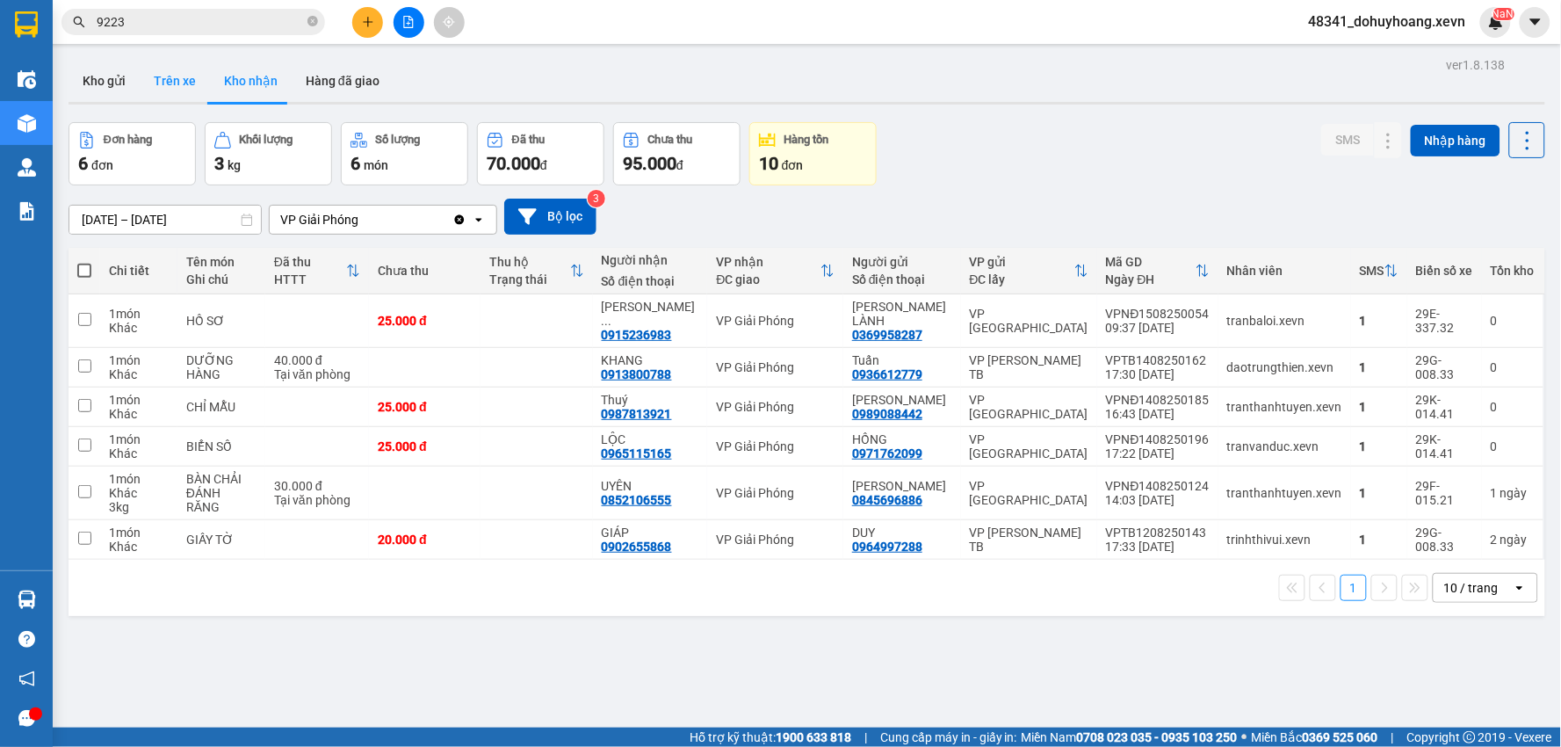
click at [179, 89] on button "Trên xe" at bounding box center [175, 81] width 70 height 42
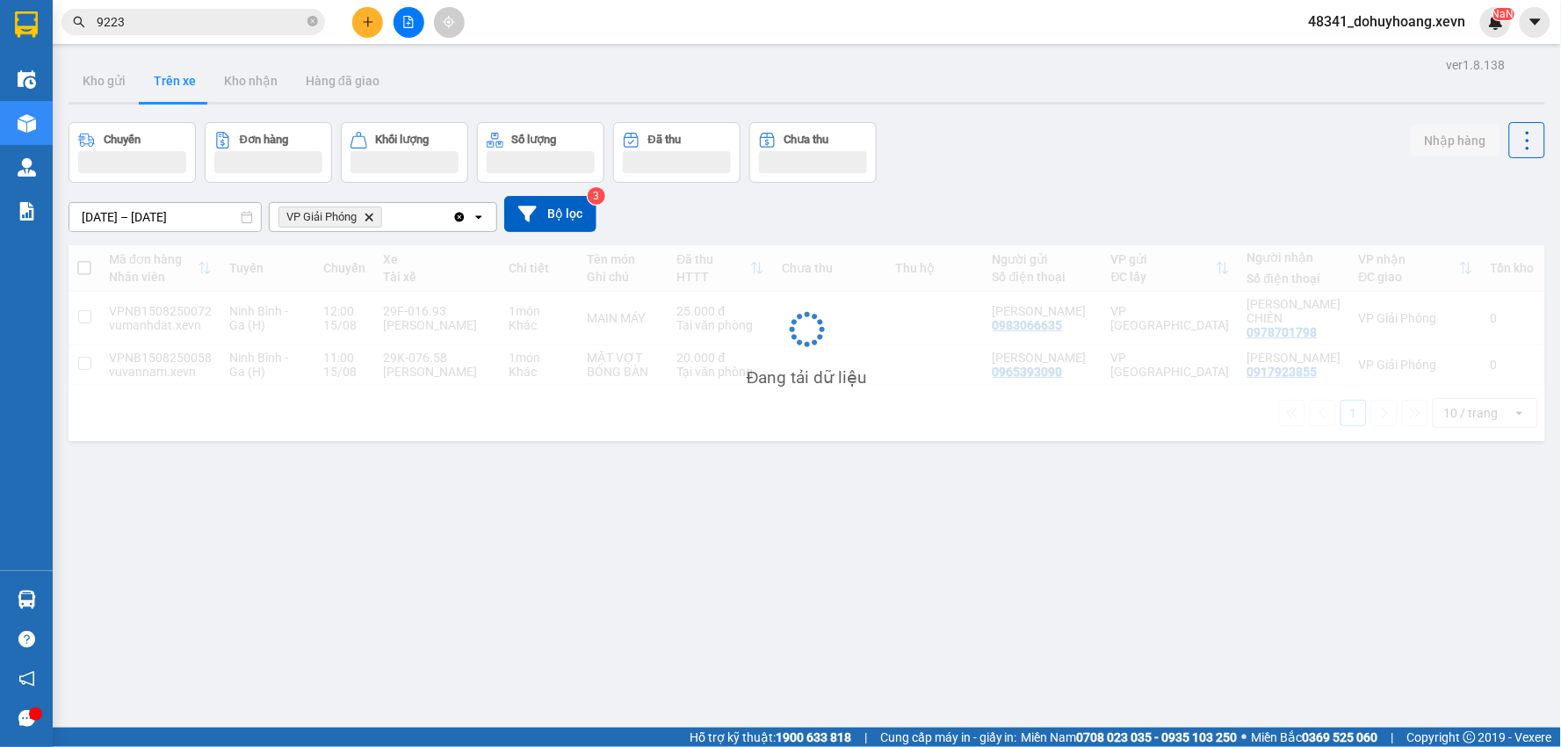
click at [179, 89] on button "Trên xe" at bounding box center [175, 81] width 70 height 42
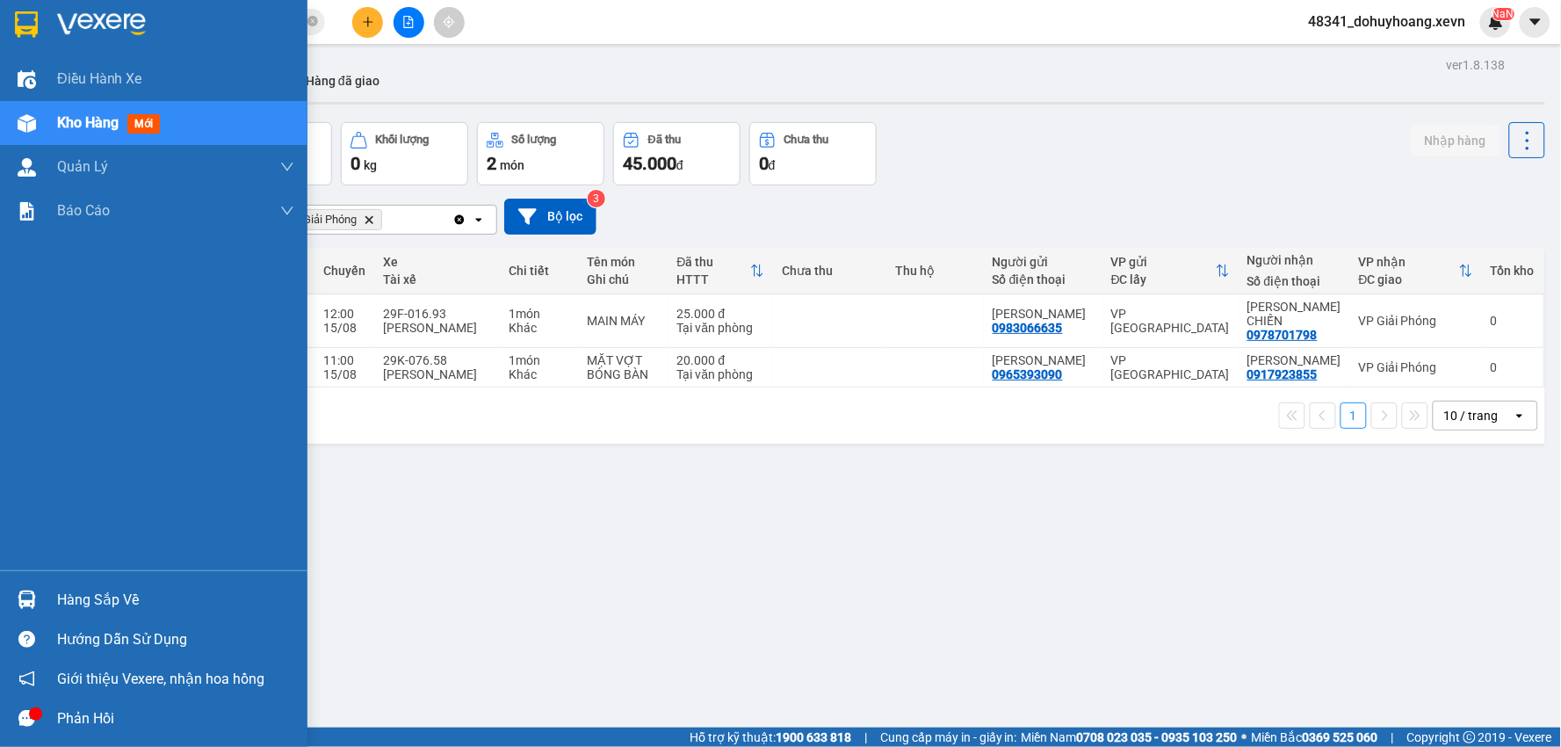
click at [79, 609] on div "Hàng sắp về" at bounding box center [175, 600] width 237 height 26
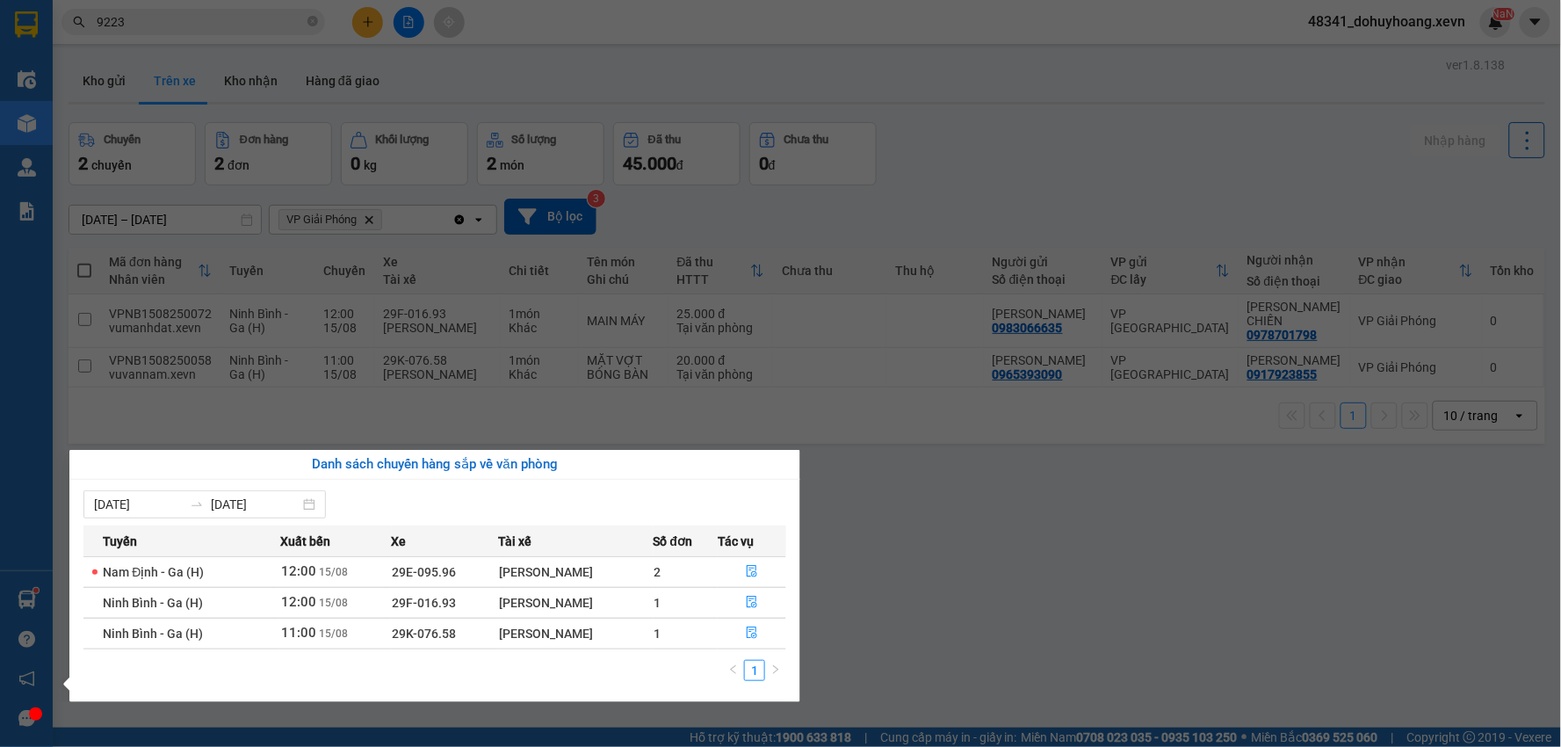
click at [248, 242] on section "Kết quả tìm kiếm ( 249 ) Bộ lọc Mã ĐH Trạng thái Món hàng Thu hộ Tổng cước Chưa…" at bounding box center [780, 373] width 1561 height 747
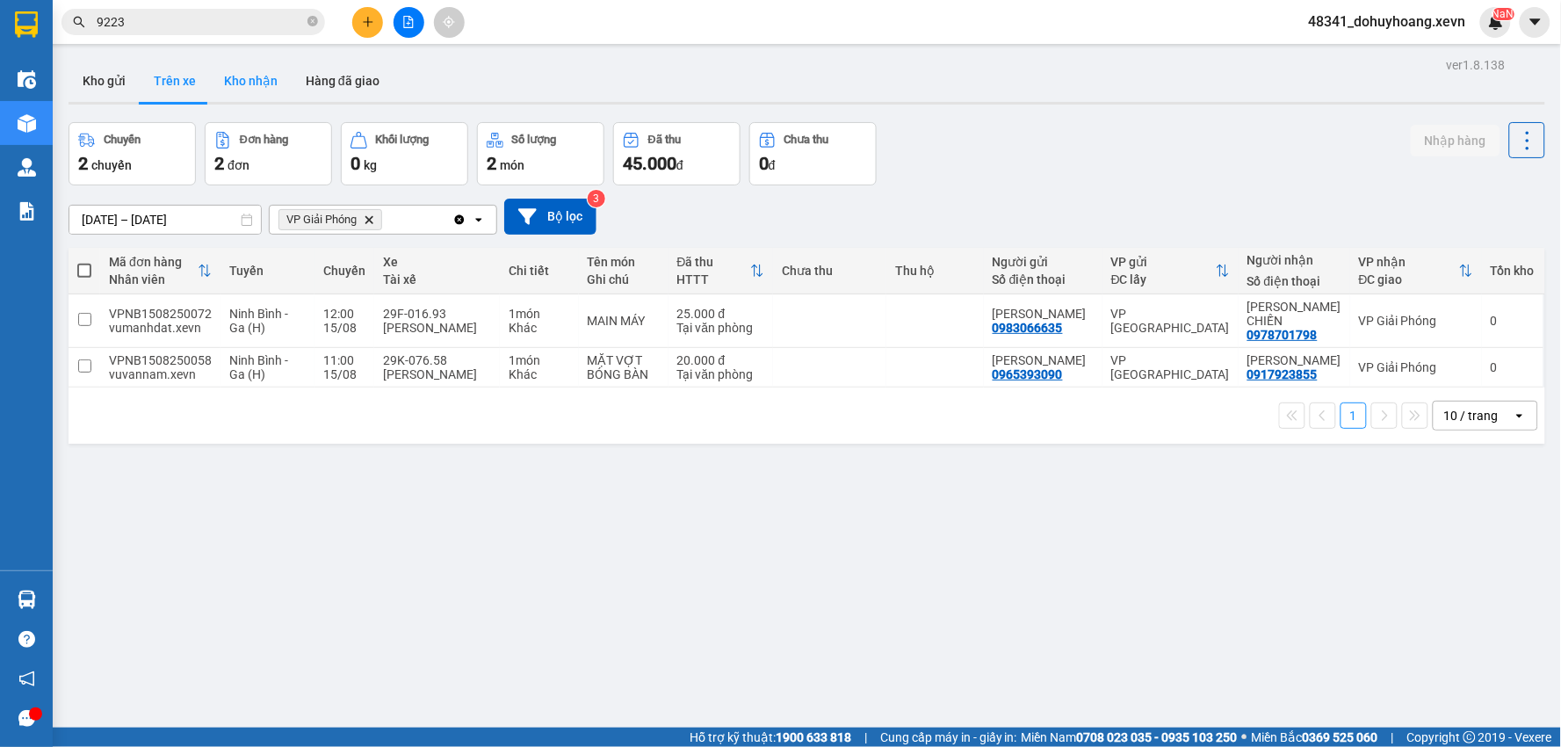
click at [249, 84] on button "Kho nhận" at bounding box center [251, 81] width 82 height 42
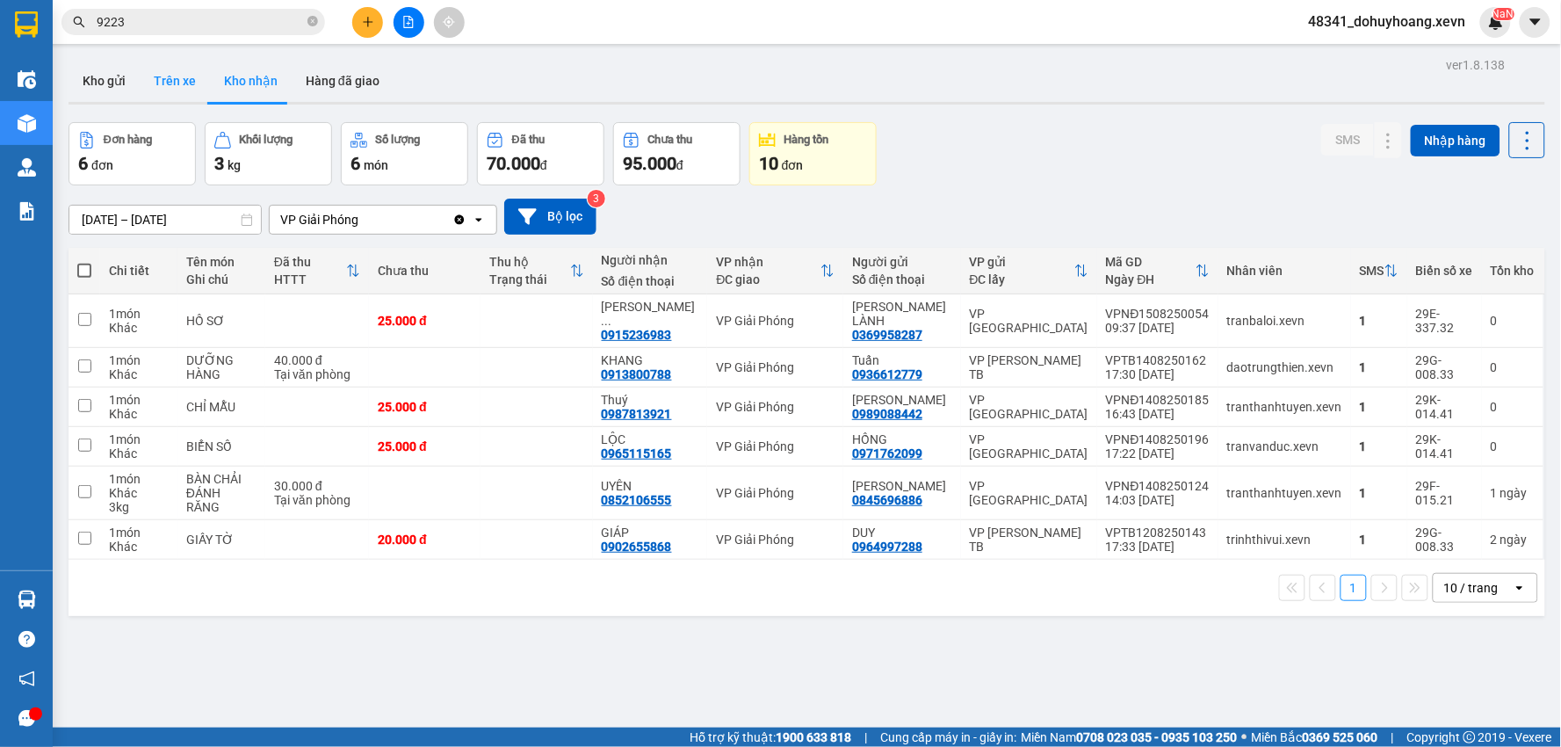
click at [191, 92] on button "Trên xe" at bounding box center [175, 81] width 70 height 42
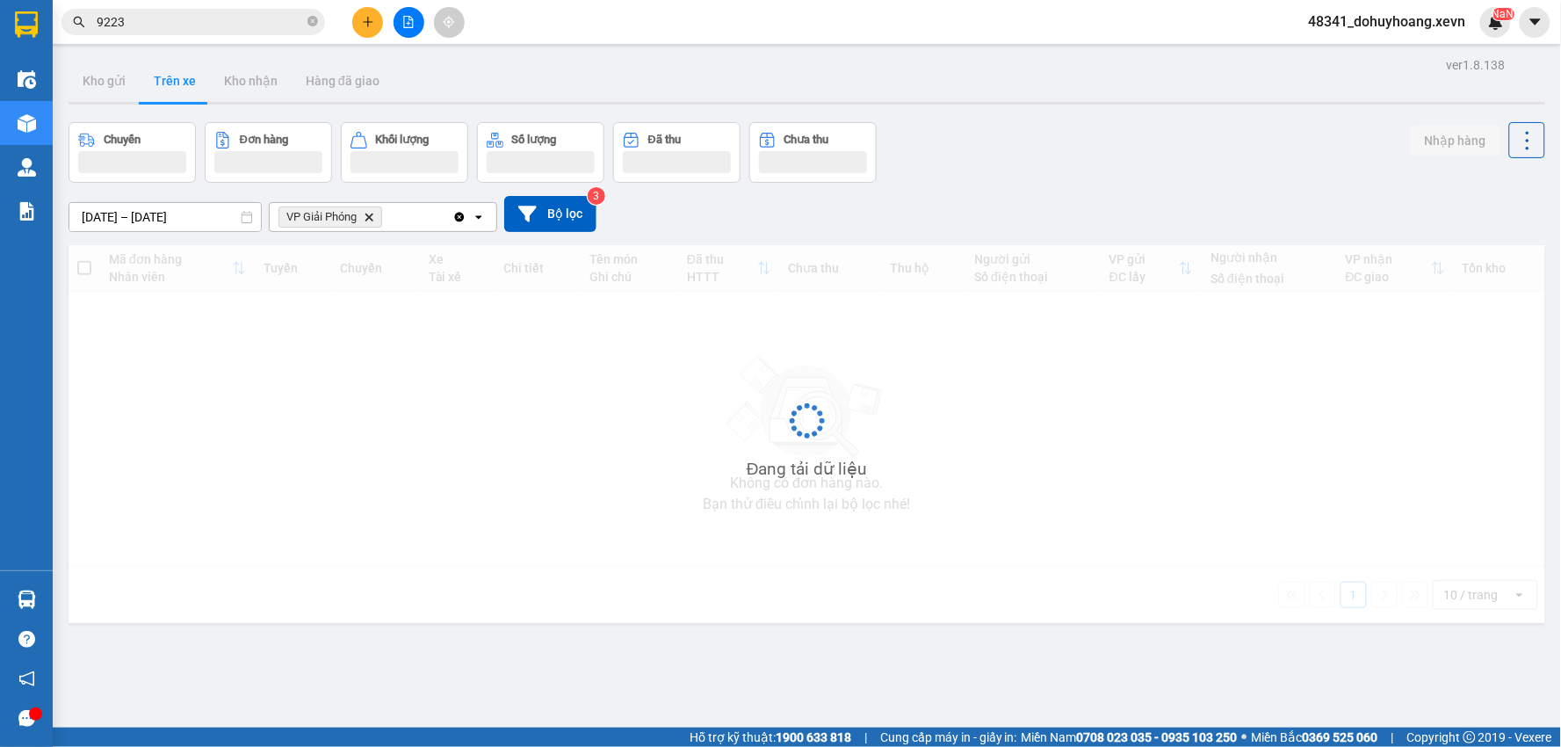
click at [191, 92] on button "Trên xe" at bounding box center [175, 81] width 70 height 42
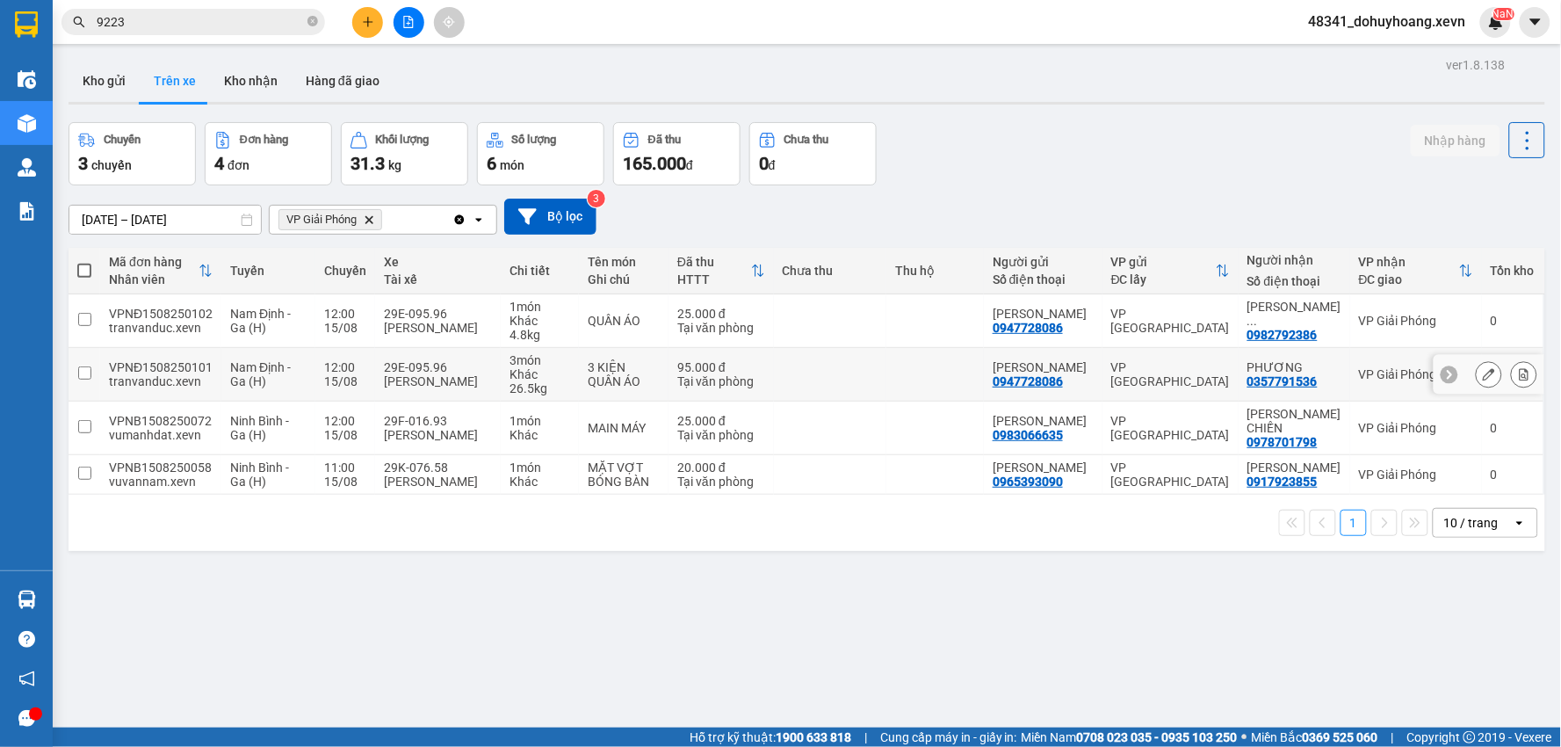
click at [1041, 361] on div "[PERSON_NAME]" at bounding box center [1042, 367] width 101 height 14
checkbox input "true"
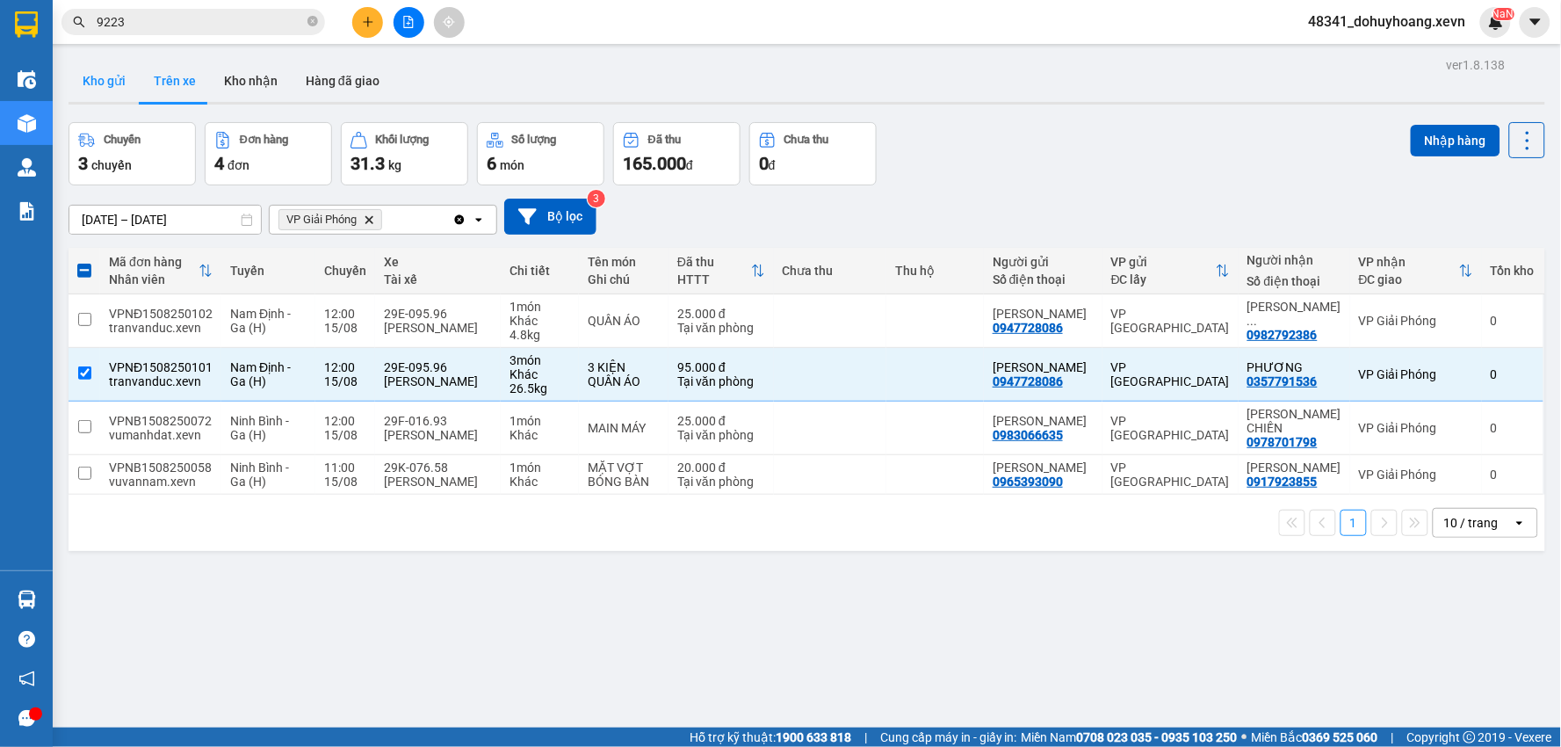
click at [114, 84] on button "Kho gửi" at bounding box center [104, 81] width 71 height 42
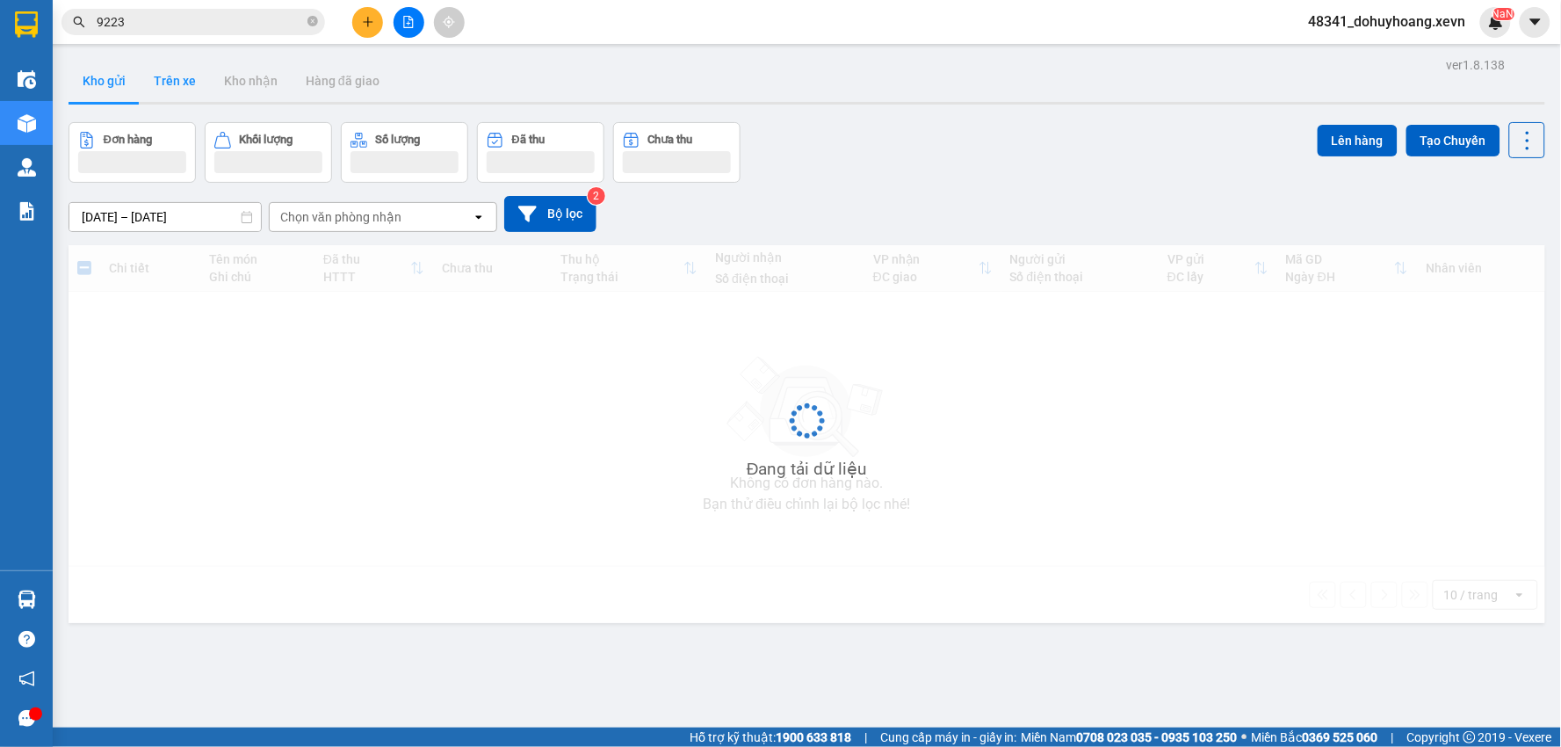
click at [142, 82] on button "Trên xe" at bounding box center [175, 81] width 70 height 42
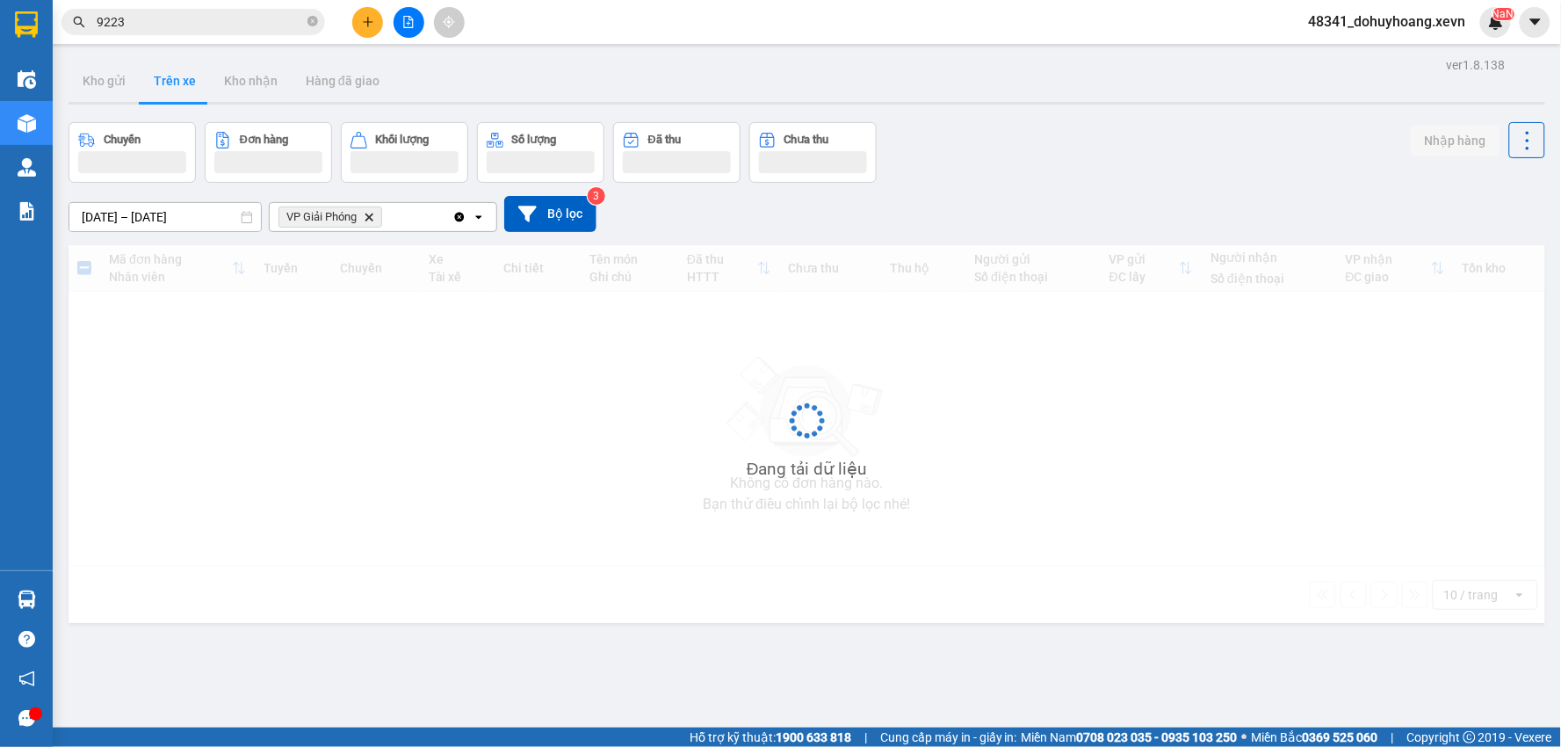
click at [142, 82] on button "Trên xe" at bounding box center [175, 81] width 70 height 42
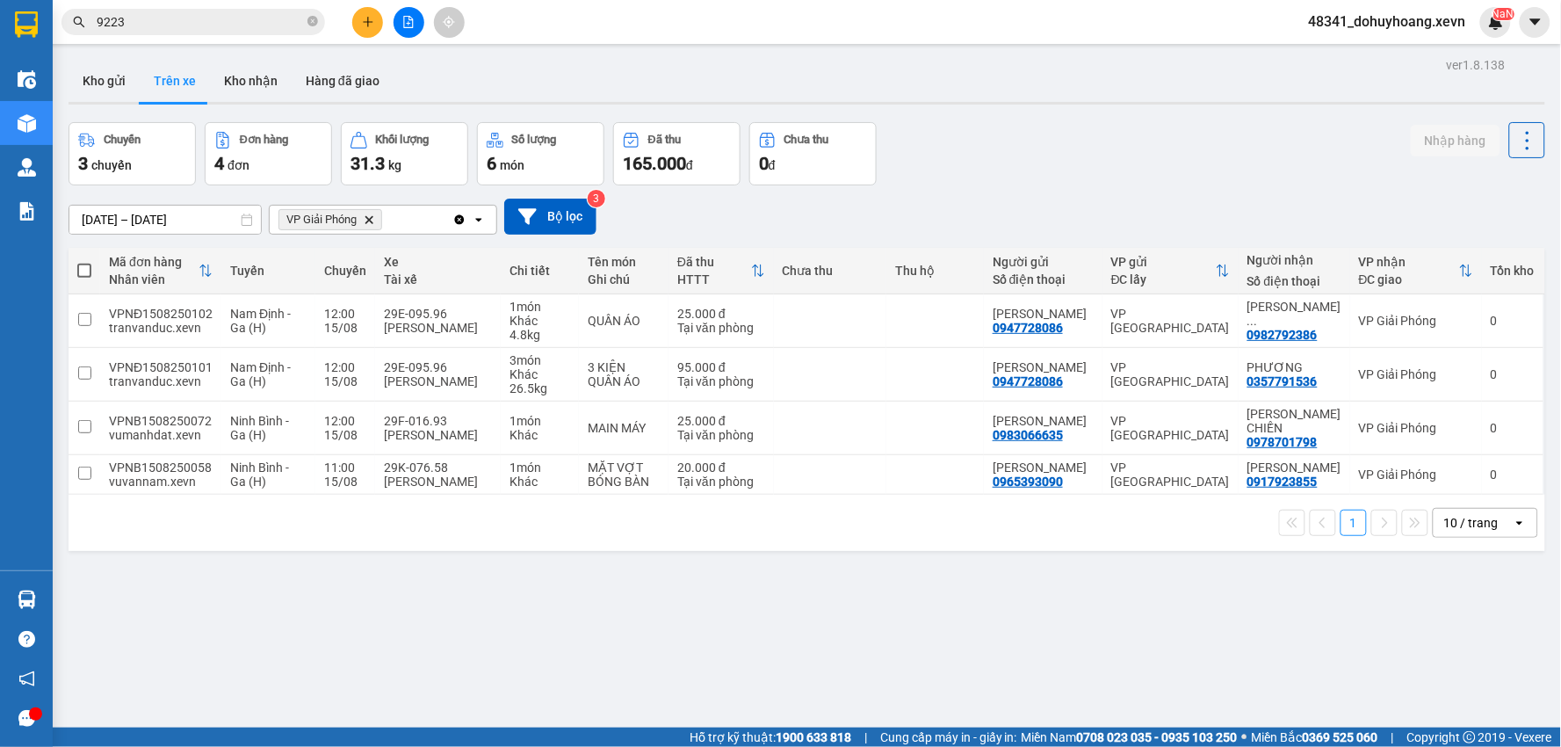
click at [153, 31] on input "9223" at bounding box center [200, 21] width 207 height 19
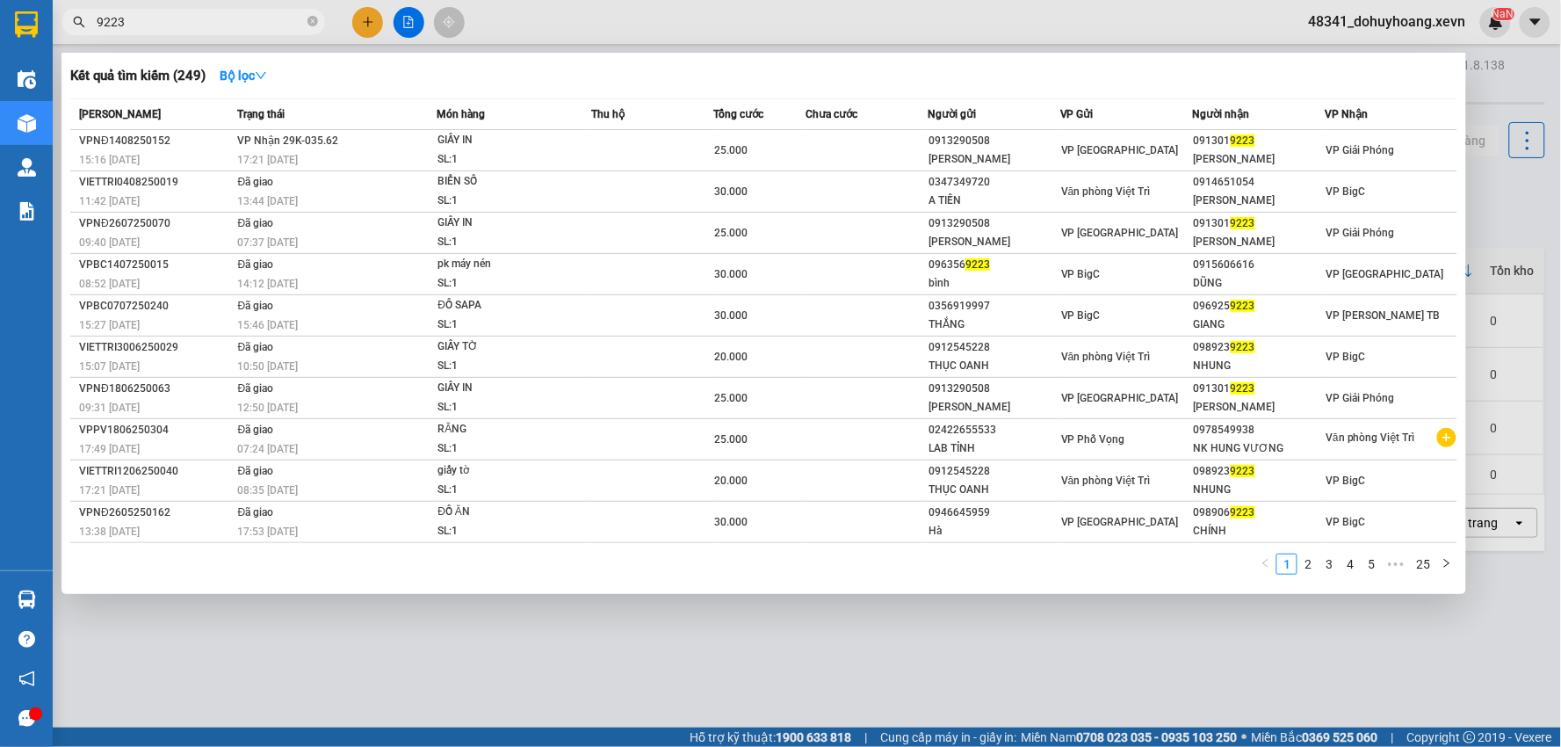
click at [153, 31] on input "9223" at bounding box center [200, 21] width 207 height 19
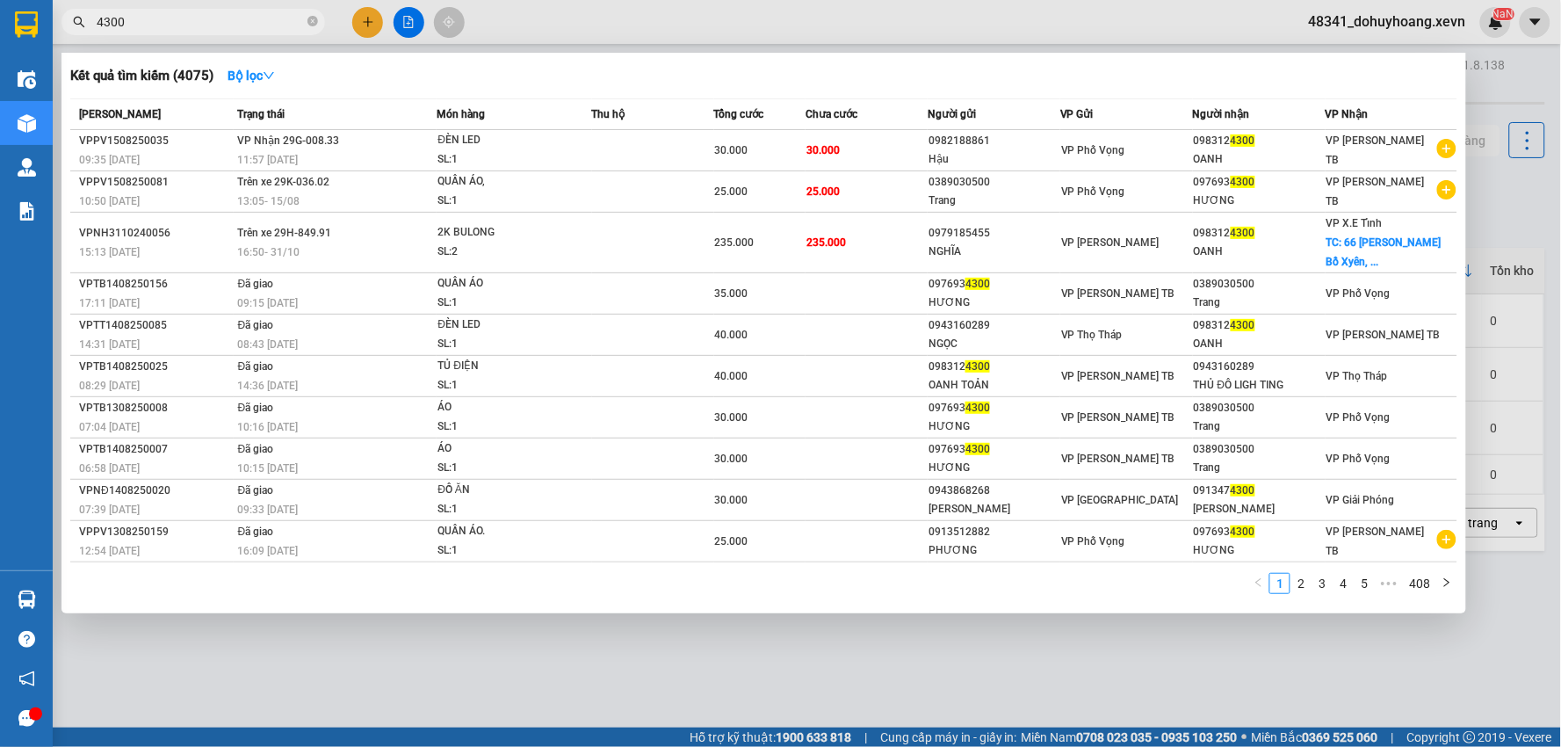
type input "4300"
click at [317, 23] on icon "close-circle" at bounding box center [312, 21] width 11 height 11
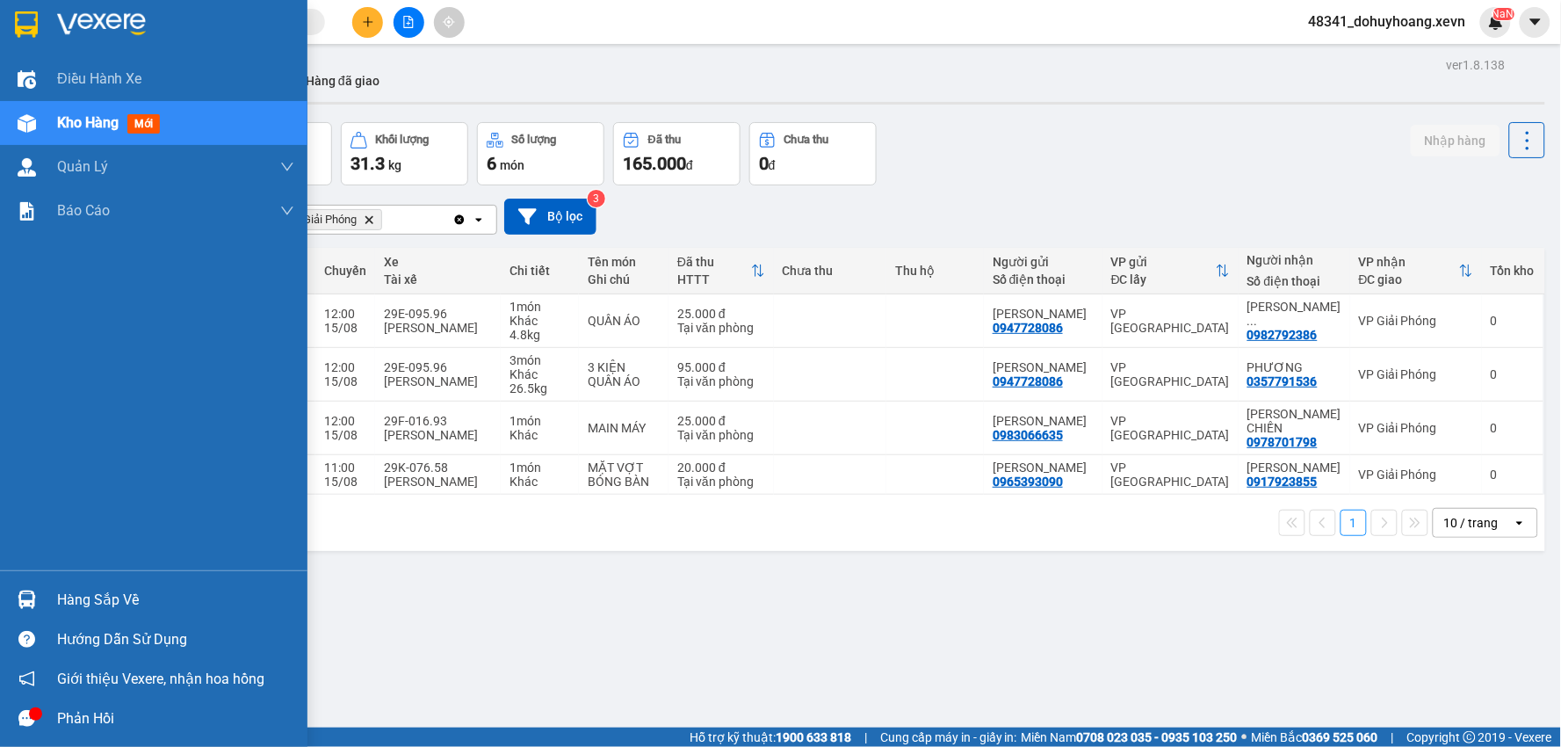
click at [47, 608] on div "Hàng sắp về" at bounding box center [153, 600] width 307 height 40
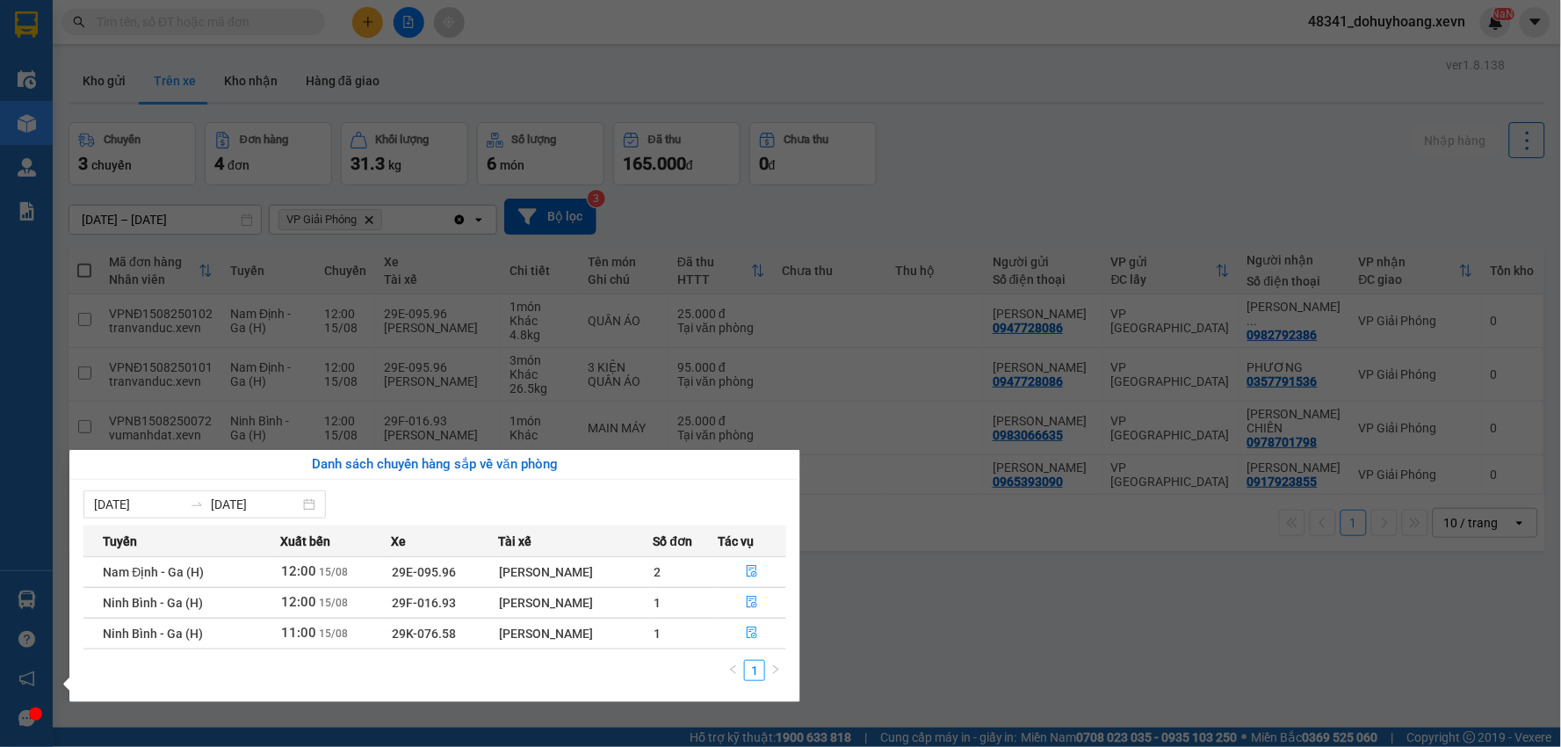
click at [249, 348] on section "Kết quả tìm kiếm ( 4075 ) Bộ lọc Mã ĐH Trạng thái Món hàng Thu hộ Tổng cước Chư…" at bounding box center [780, 373] width 1561 height 747
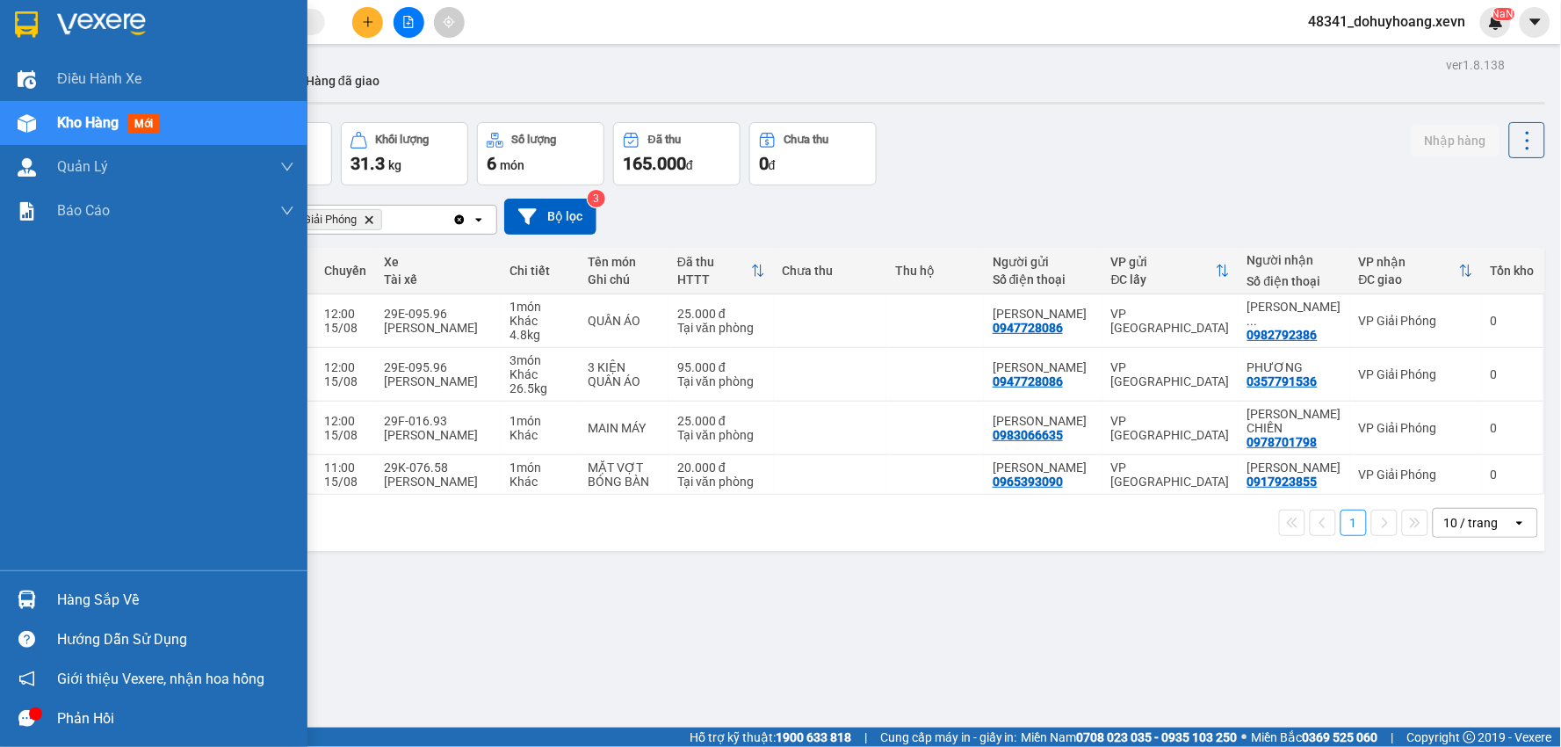
click at [37, 584] on div at bounding box center [26, 599] width 31 height 31
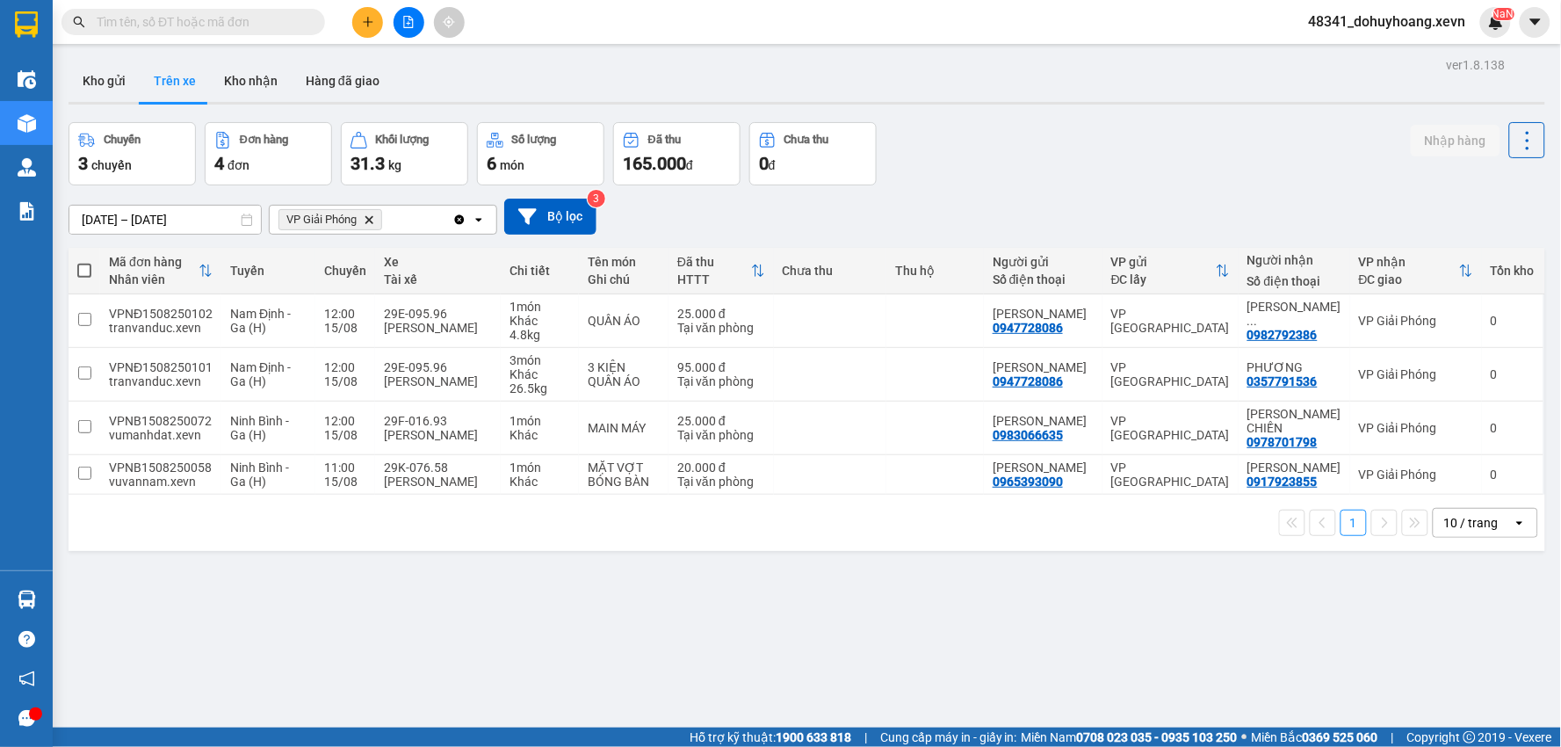
click at [380, 94] on section "Kết quả tìm kiếm ( 4075 ) Bộ lọc Mã ĐH Trạng thái Món hàng Thu hộ Tổng cước Chư…" at bounding box center [780, 373] width 1561 height 747
click at [202, 69] on button "Trên xe" at bounding box center [175, 81] width 70 height 42
click at [230, 67] on button "Kho nhận" at bounding box center [251, 81] width 82 height 42
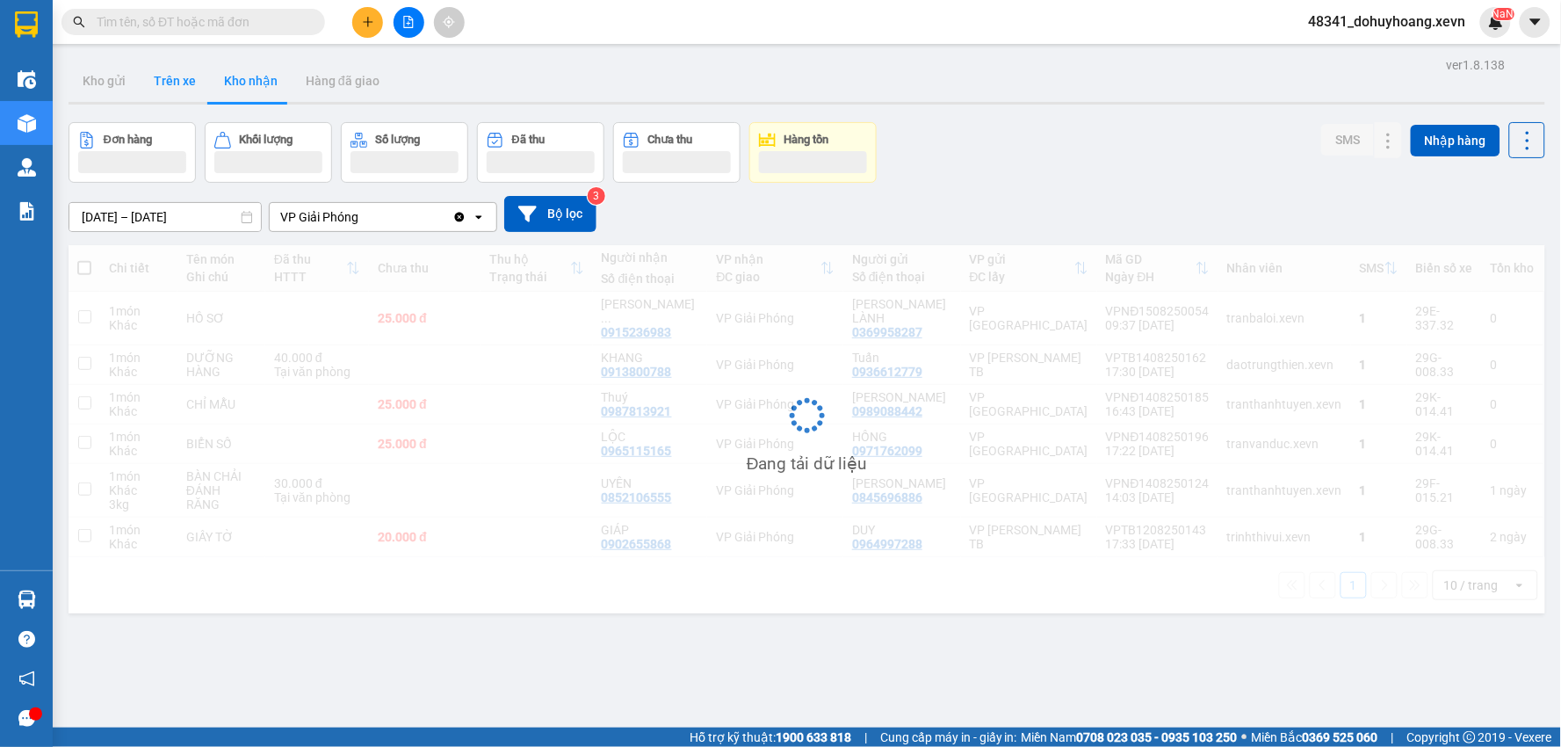
click at [151, 80] on button "Trên xe" at bounding box center [175, 81] width 70 height 42
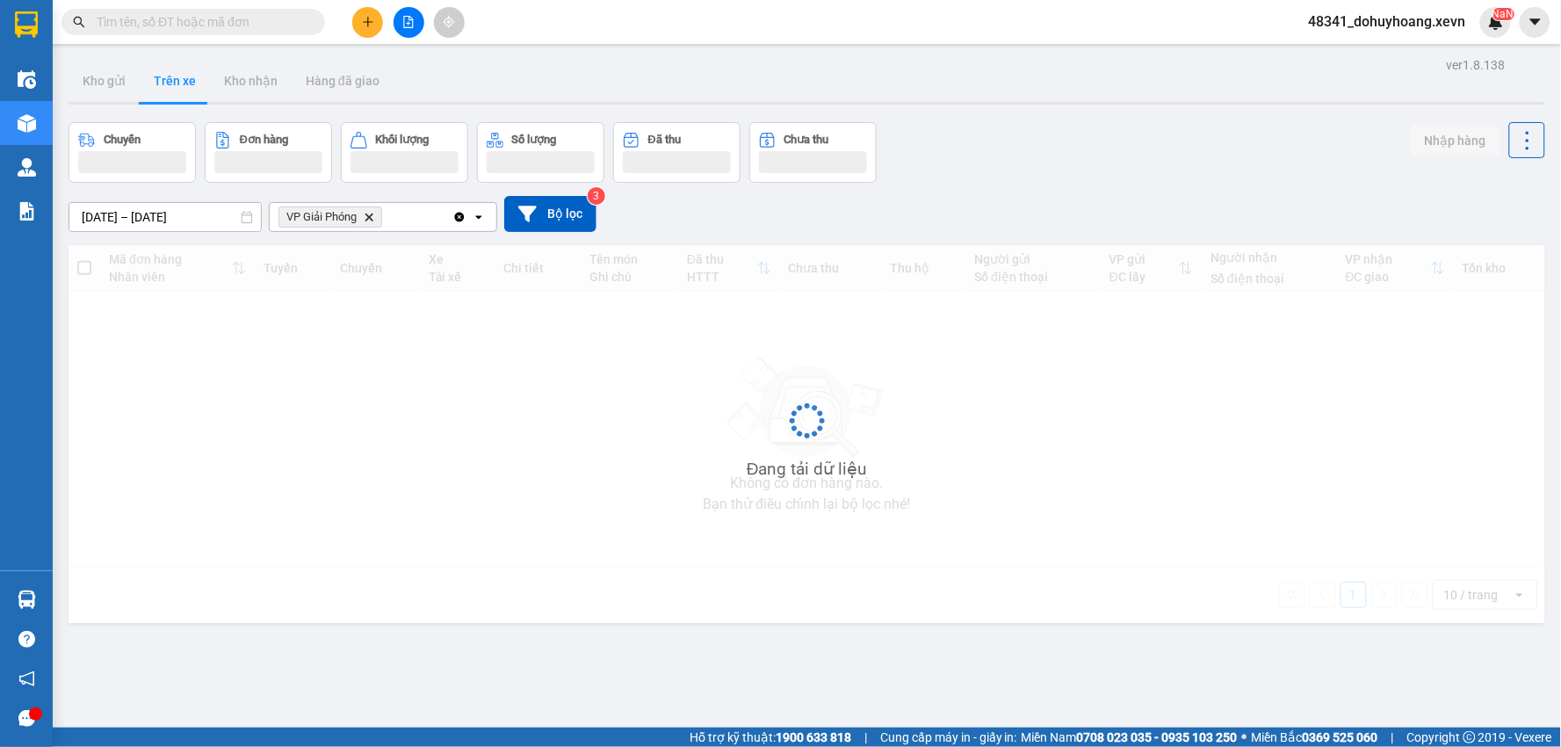
click at [151, 80] on button "Trên xe" at bounding box center [175, 81] width 70 height 42
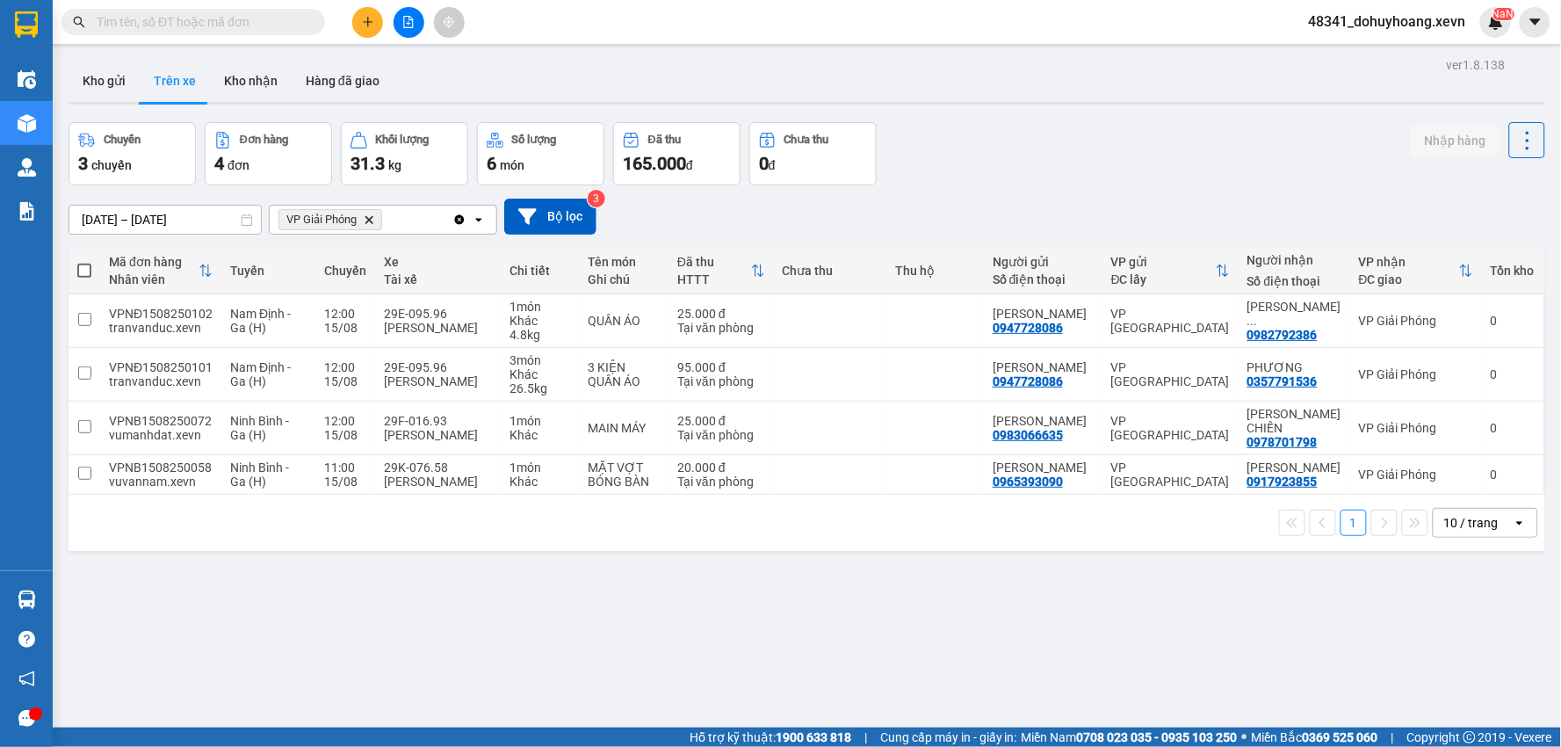
click at [181, 25] on input "text" at bounding box center [200, 21] width 207 height 19
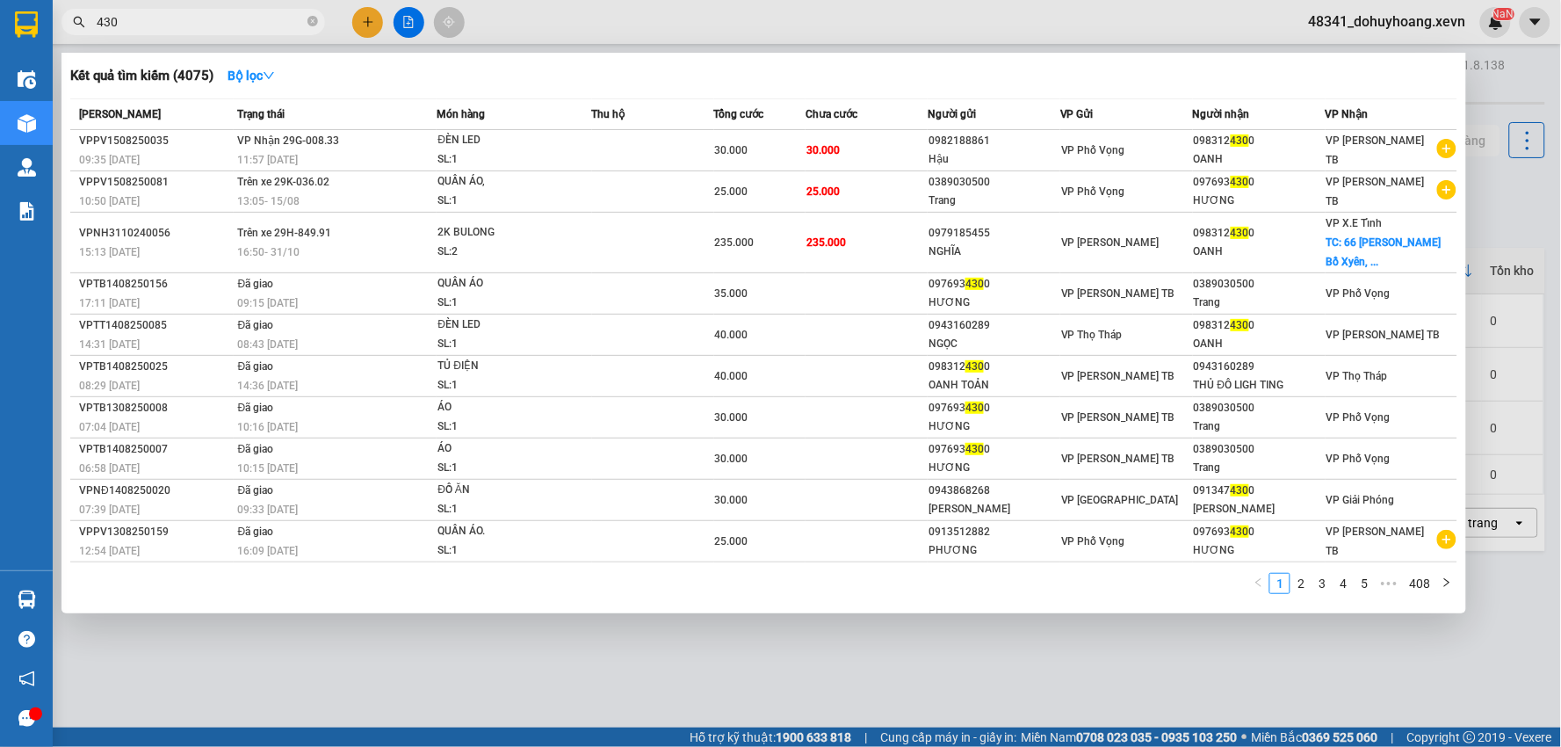
type input "4300"
click at [316, 18] on icon "close-circle" at bounding box center [312, 21] width 11 height 11
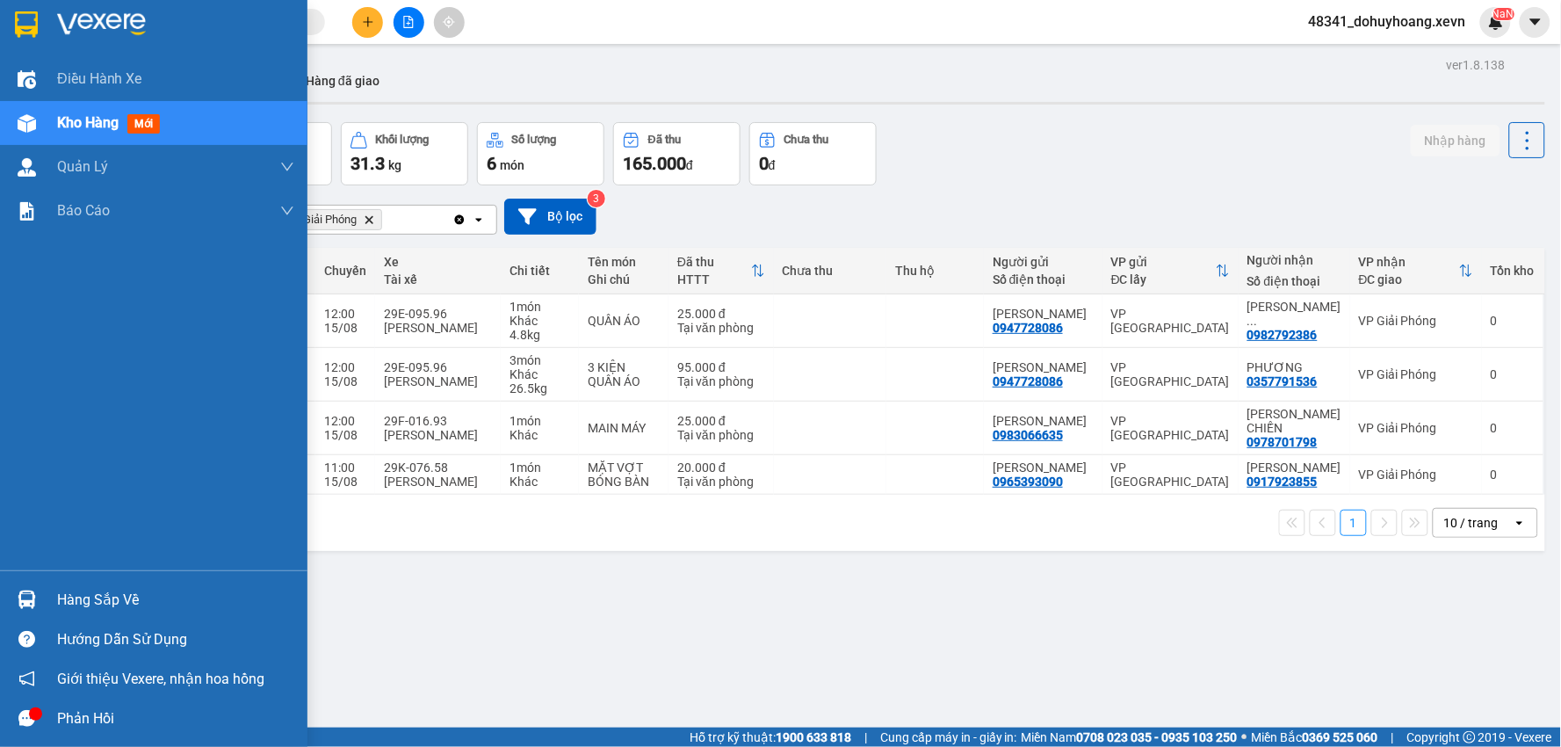
click at [30, 567] on div "Điều hành xe Kho hàng mới Quản Lý Quản lý chuyến Quản lý giao nhận mới Quản lý …" at bounding box center [153, 313] width 307 height 513
click at [53, 576] on div "Hàng sắp về Hướng dẫn sử dụng Giới thiệu Vexere, nhận hoa hồng Phản hồi" at bounding box center [153, 654] width 307 height 168
click at [60, 618] on div "Hàng sắp về Hướng dẫn sử dụng Giới thiệu Vexere, nhận hoa hồng Phản hồi" at bounding box center [153, 654] width 307 height 168
click at [49, 602] on div "Hàng sắp về" at bounding box center [153, 600] width 307 height 40
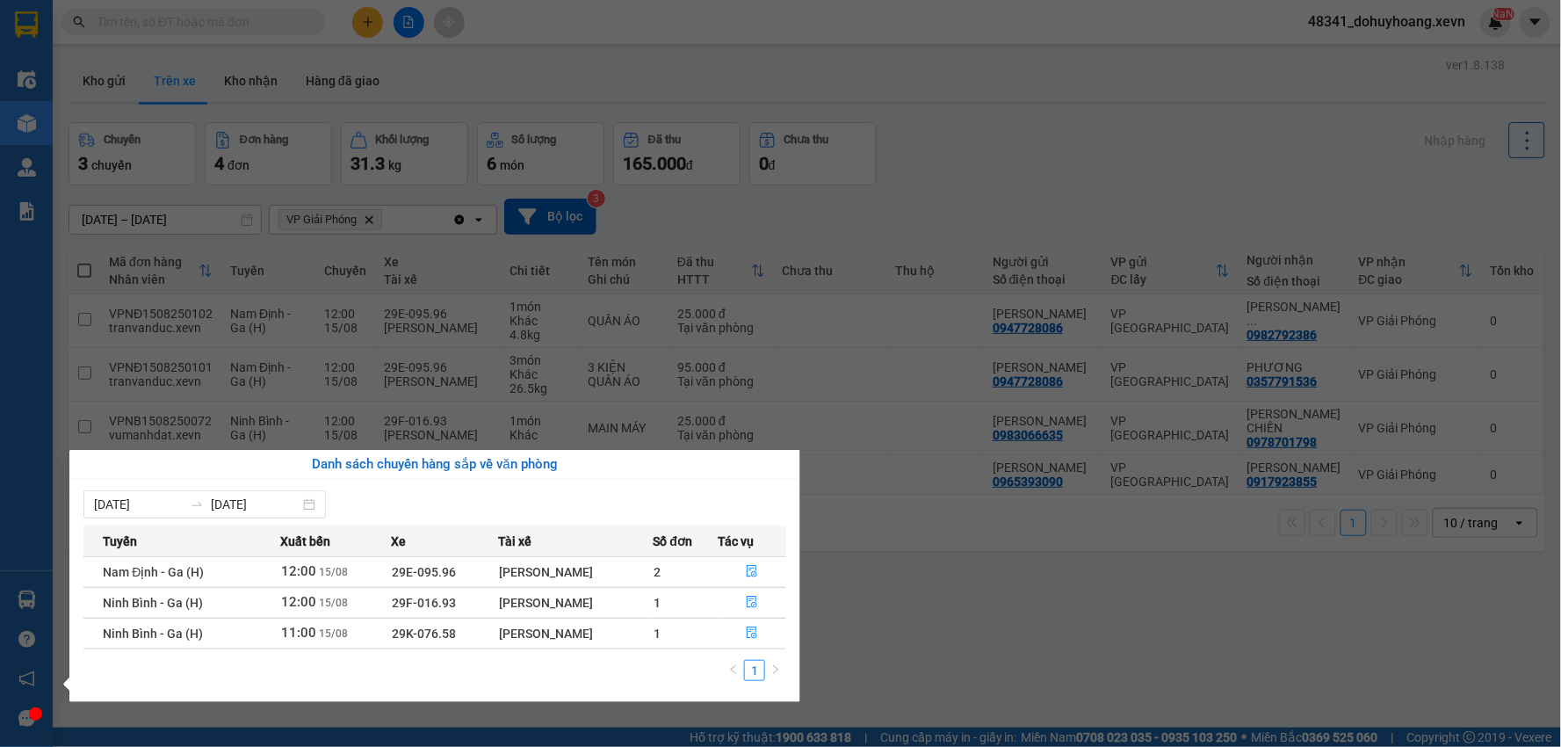
click at [1081, 567] on section "Kết quả tìm kiếm ( 4075 ) Bộ lọc Mã ĐH Trạng thái Món hàng Thu hộ Tổng cước Chư…" at bounding box center [780, 373] width 1561 height 747
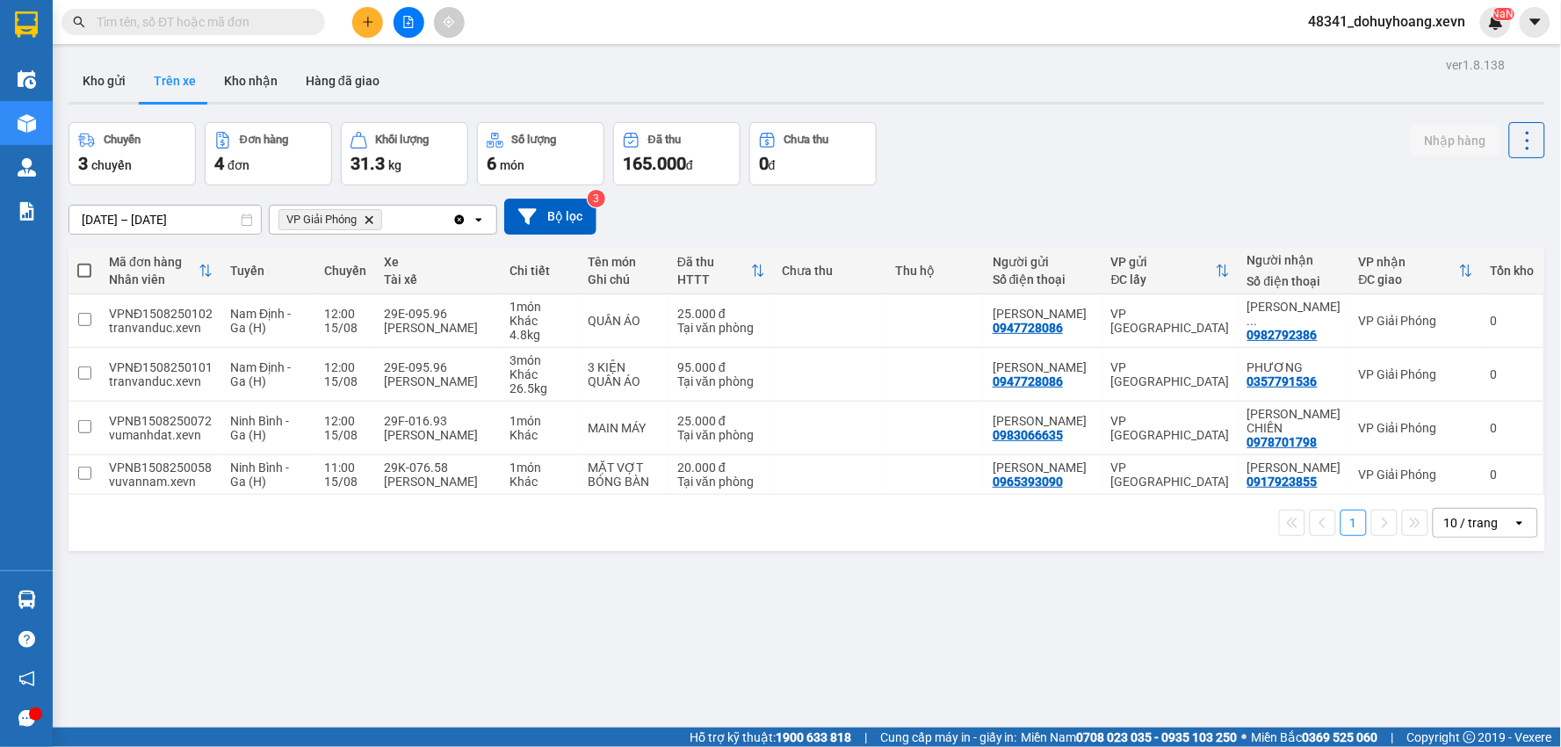
click at [973, 743] on span "Cung cấp máy in - giấy in:" at bounding box center [948, 736] width 137 height 19
click at [538, 464] on td "1 món Khác" at bounding box center [540, 475] width 78 height 40
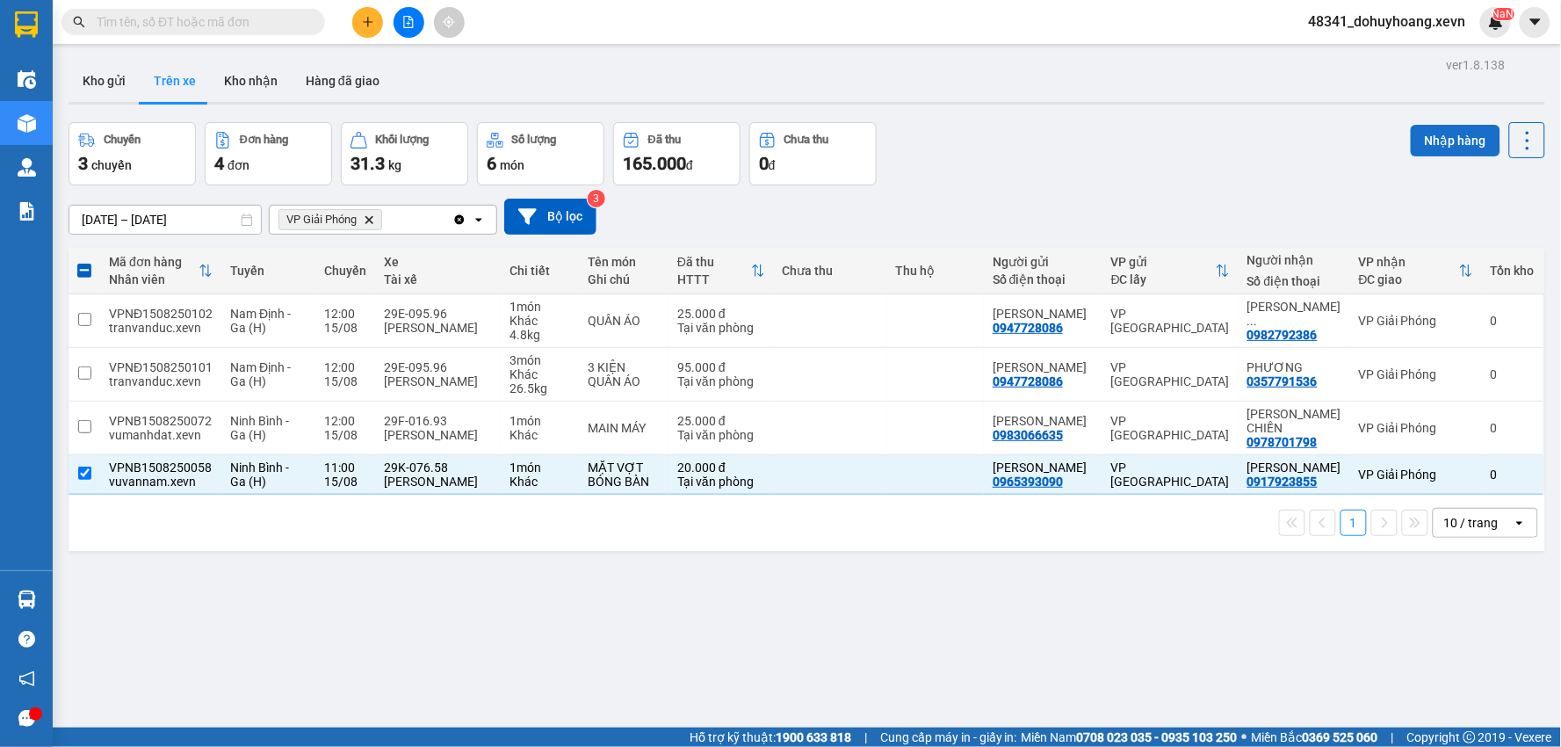
click at [1432, 148] on button "Nhập hàng" at bounding box center [1455, 141] width 90 height 32
checkbox input "false"
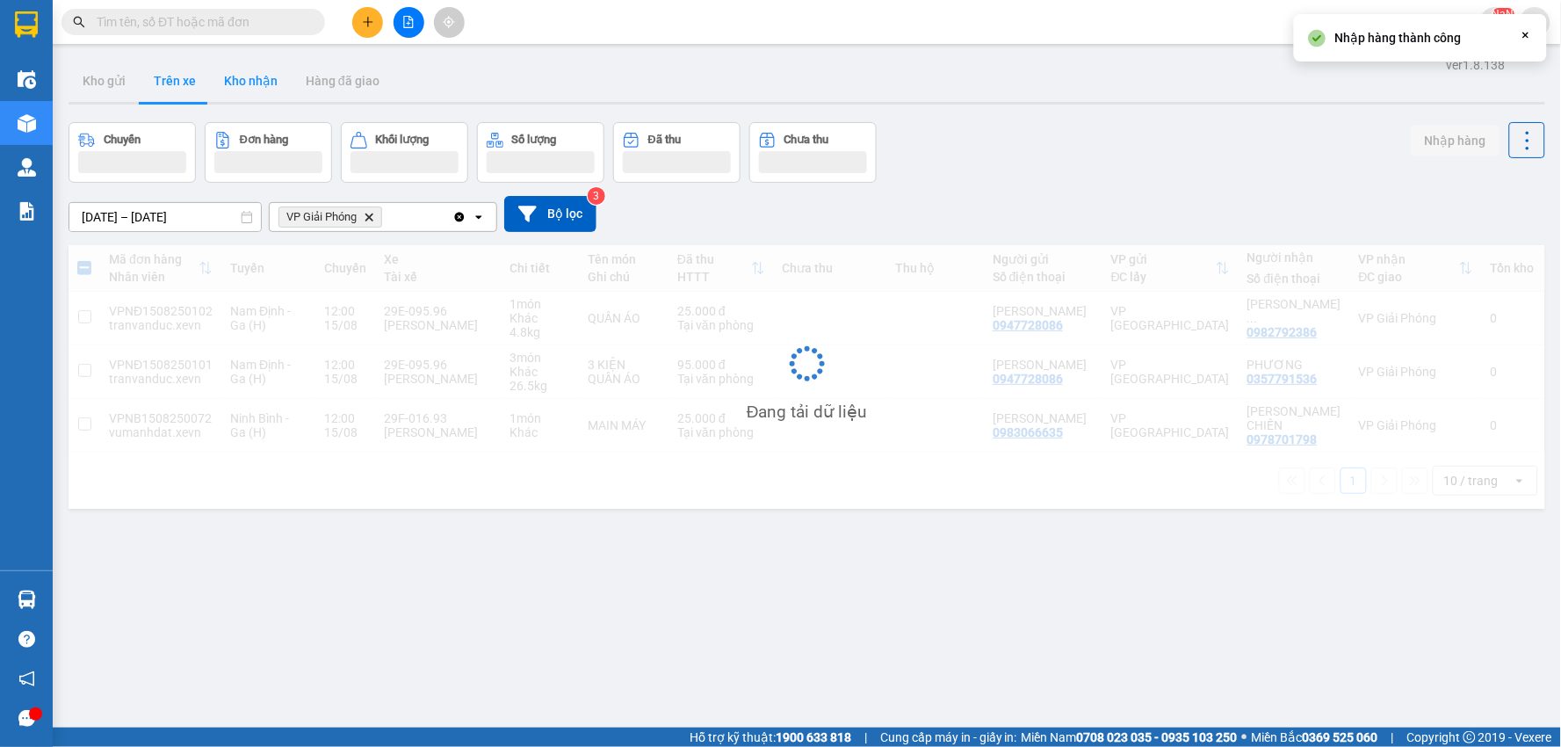
click at [221, 94] on button "Kho nhận" at bounding box center [251, 81] width 82 height 42
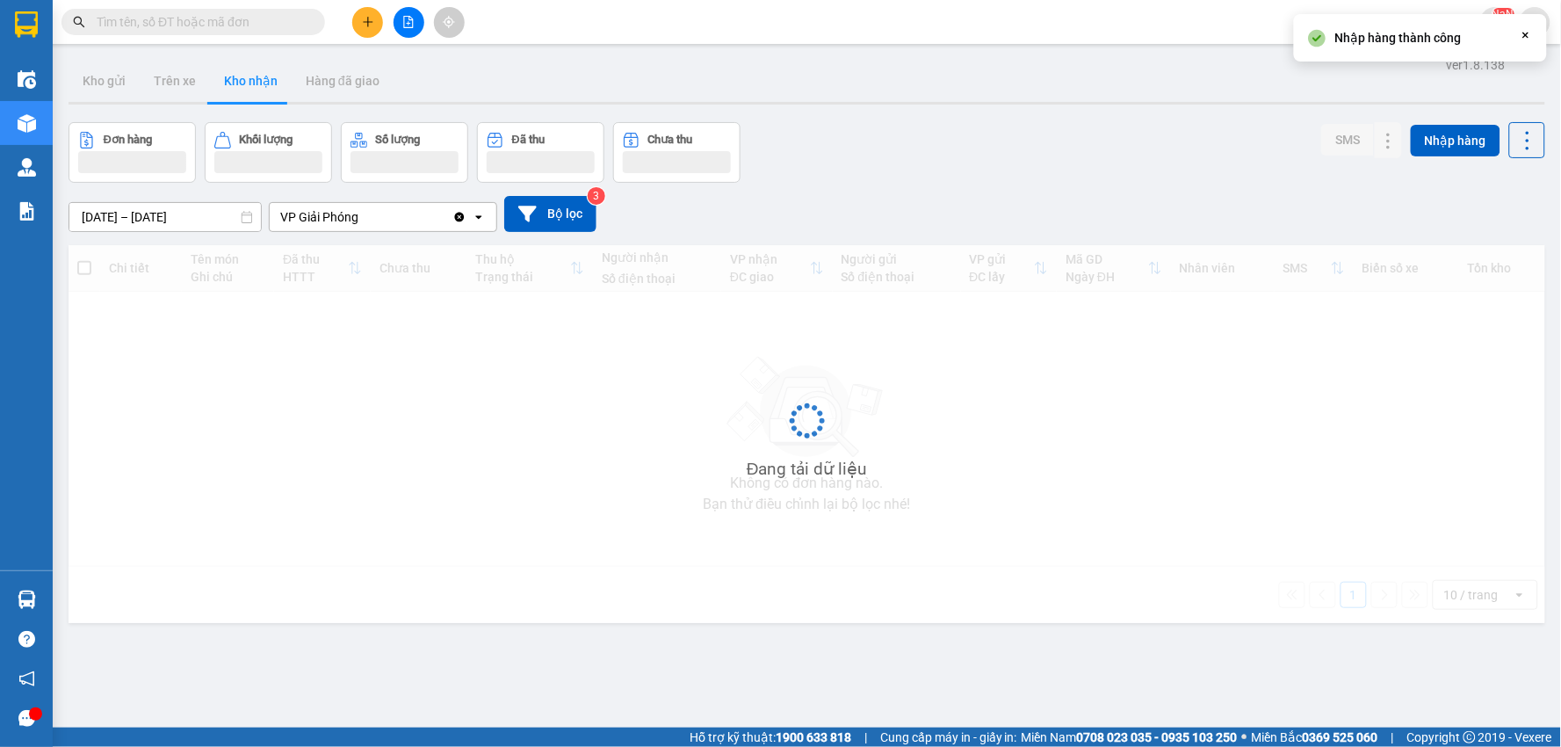
click at [221, 94] on button "Kho nhận" at bounding box center [251, 81] width 82 height 42
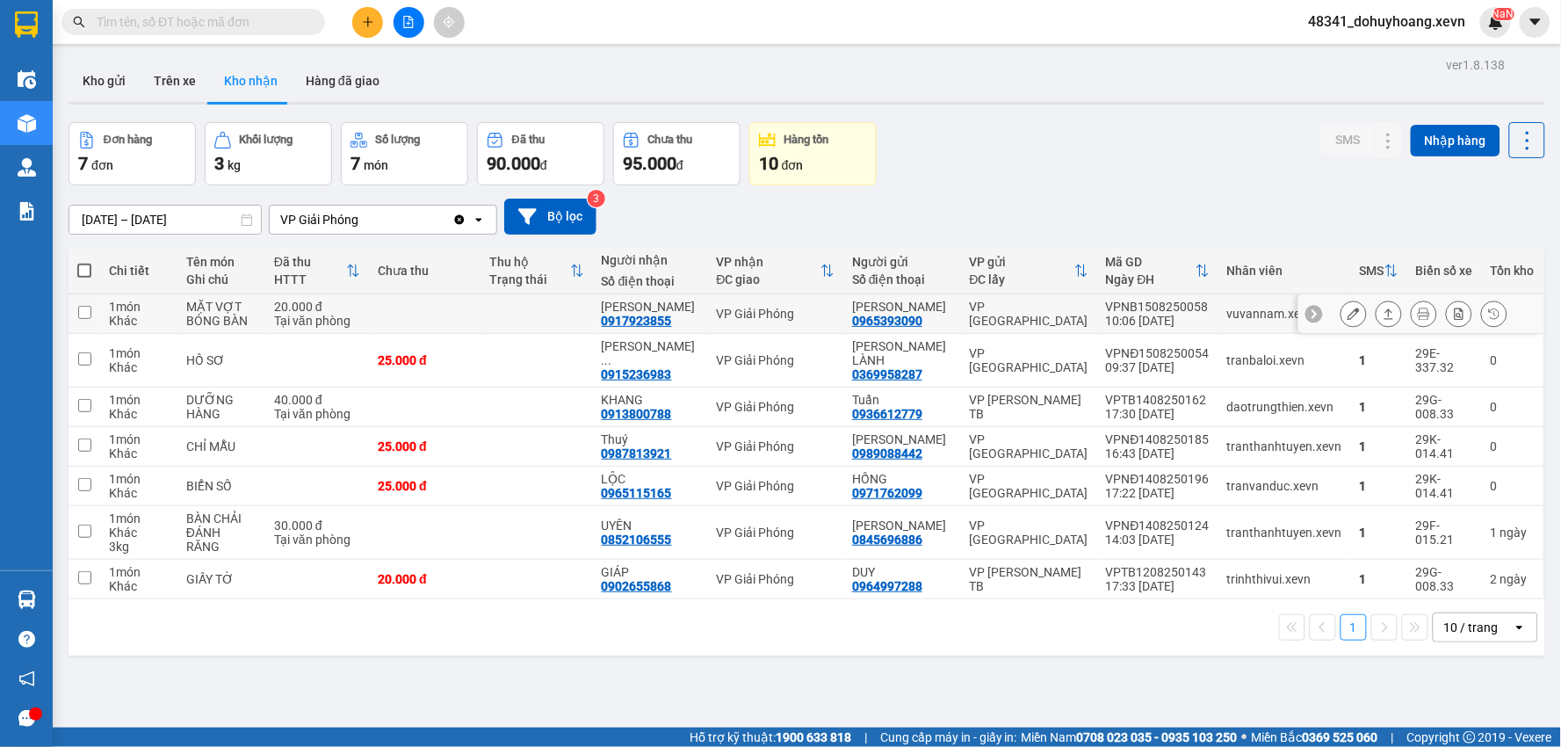
click at [1267, 334] on td "vuvannam.xevn" at bounding box center [1284, 314] width 133 height 40
checkbox input "true"
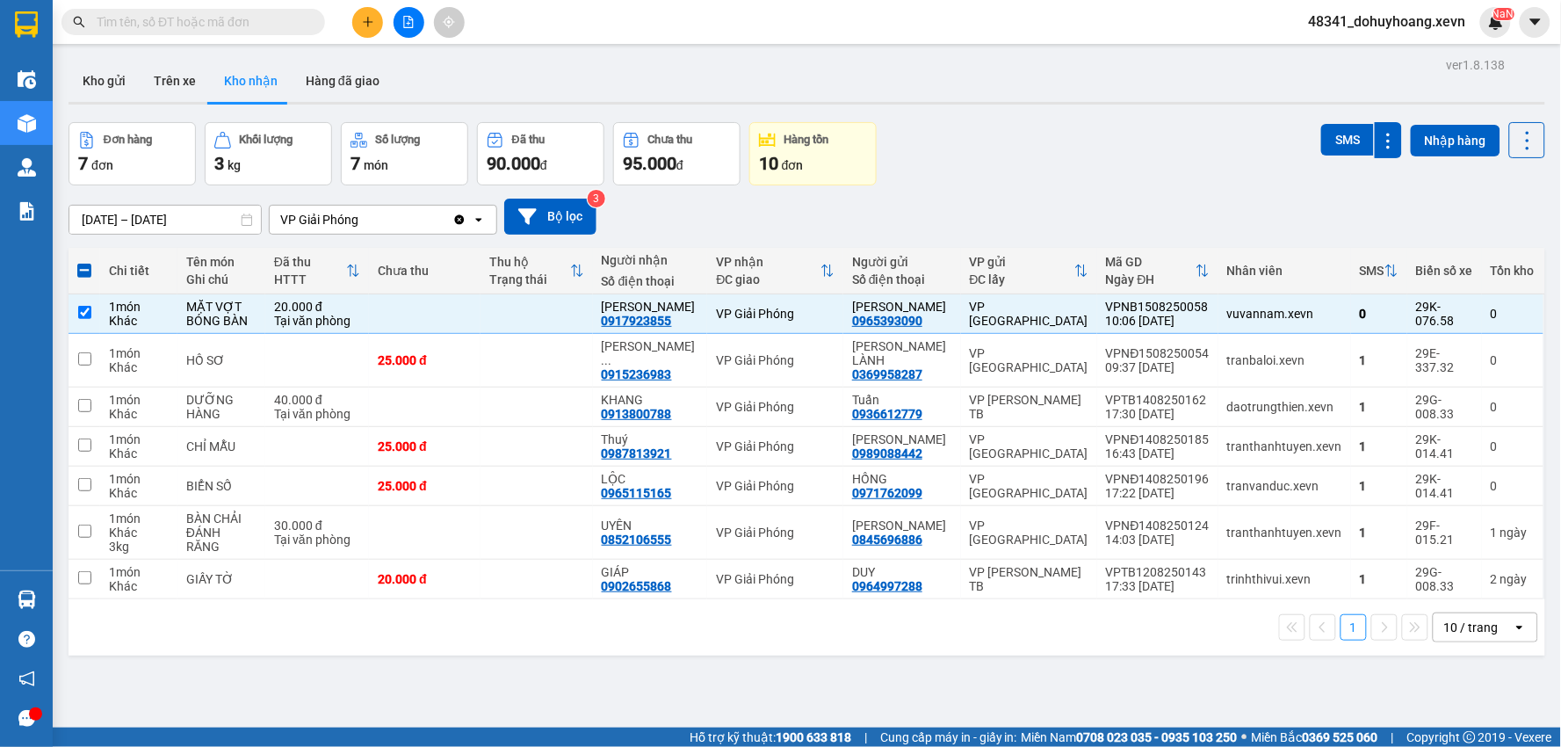
click at [1338, 114] on div "ver 1.8.138 Kho gửi Trên xe Kho nhận Hàng đã giao Đơn hàng 7 đơn Khối lượng 3 k…" at bounding box center [806, 426] width 1490 height 747
click at [1324, 145] on button "SMS" at bounding box center [1347, 140] width 53 height 32
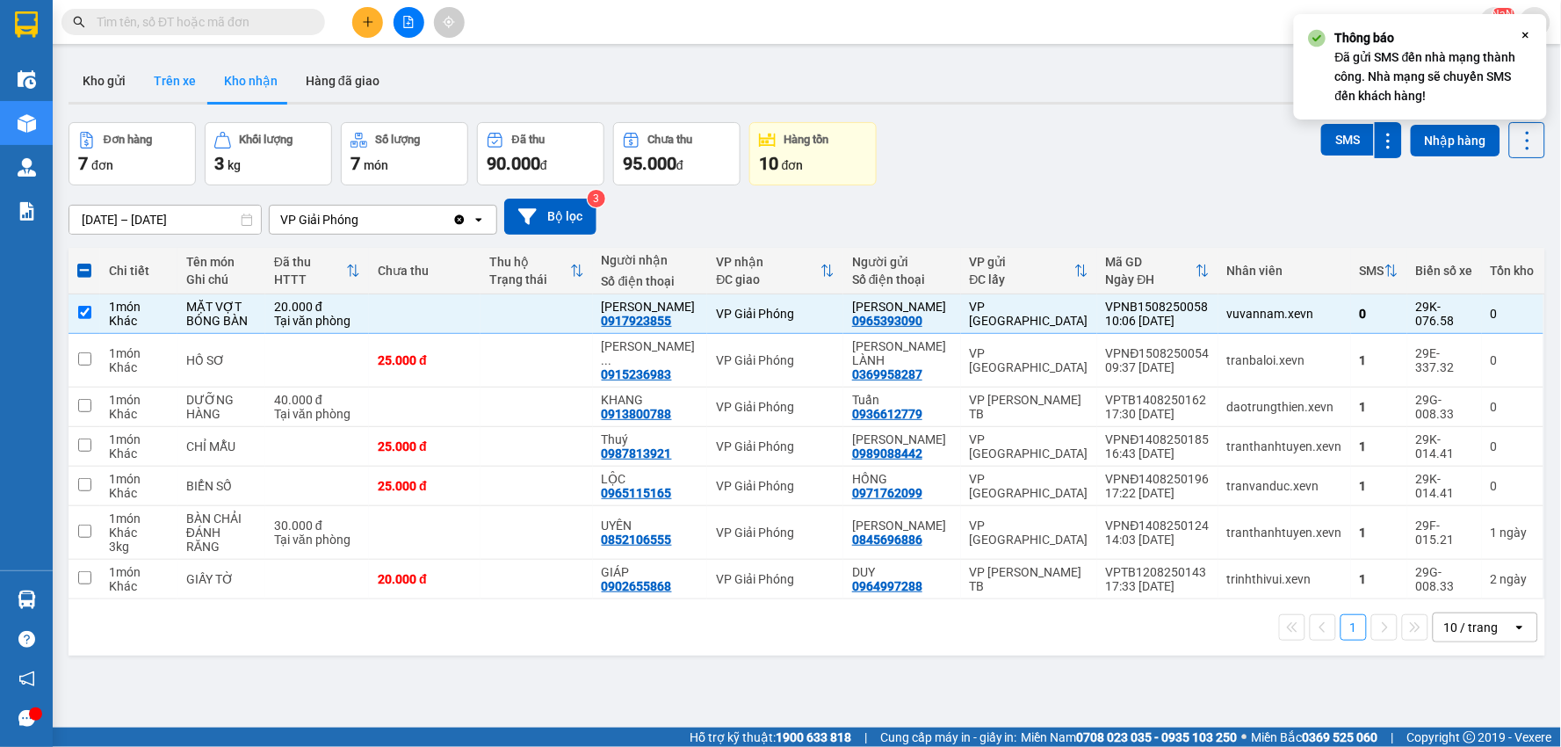
click at [169, 80] on button "Trên xe" at bounding box center [175, 81] width 70 height 42
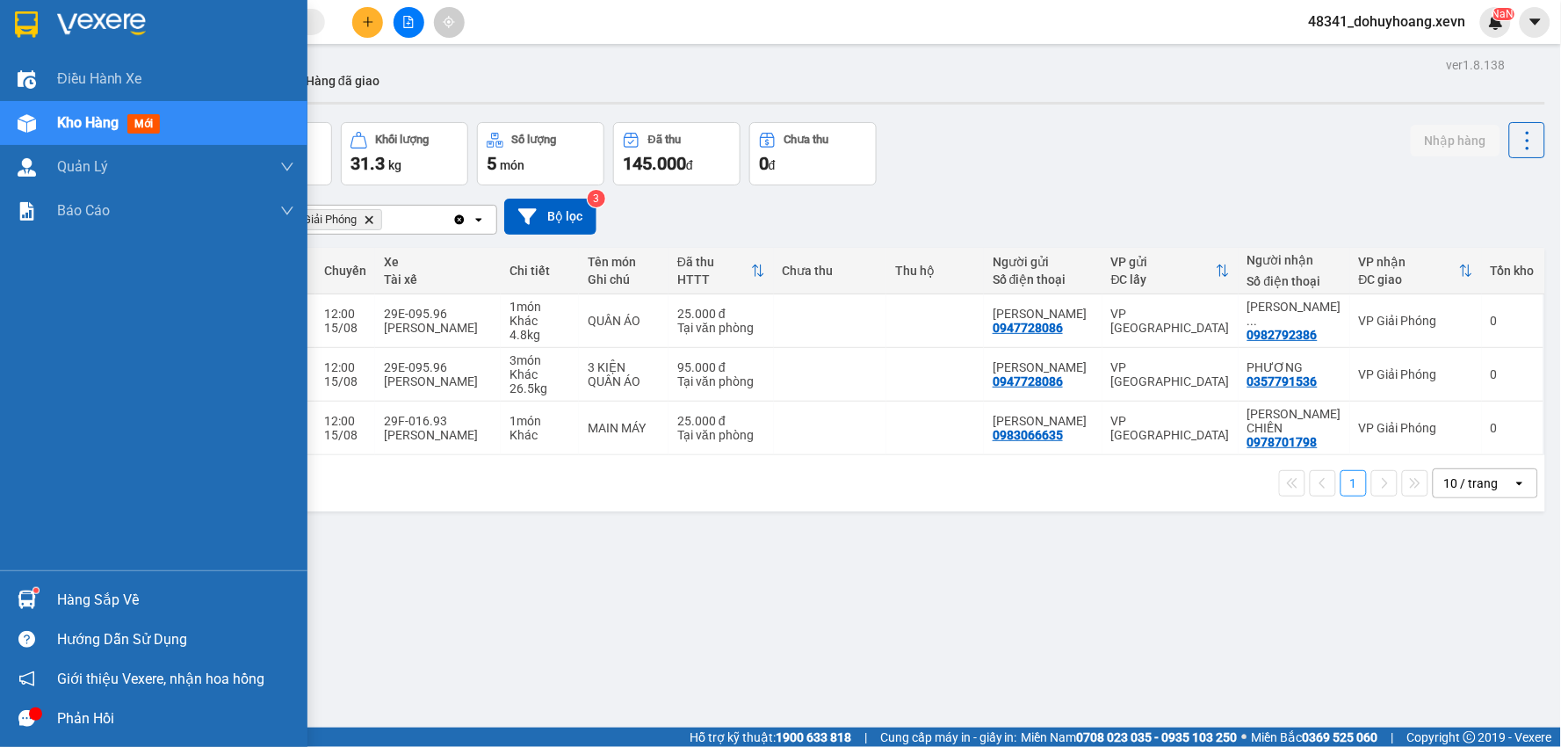
click at [98, 608] on div "Hàng sắp về" at bounding box center [175, 600] width 237 height 26
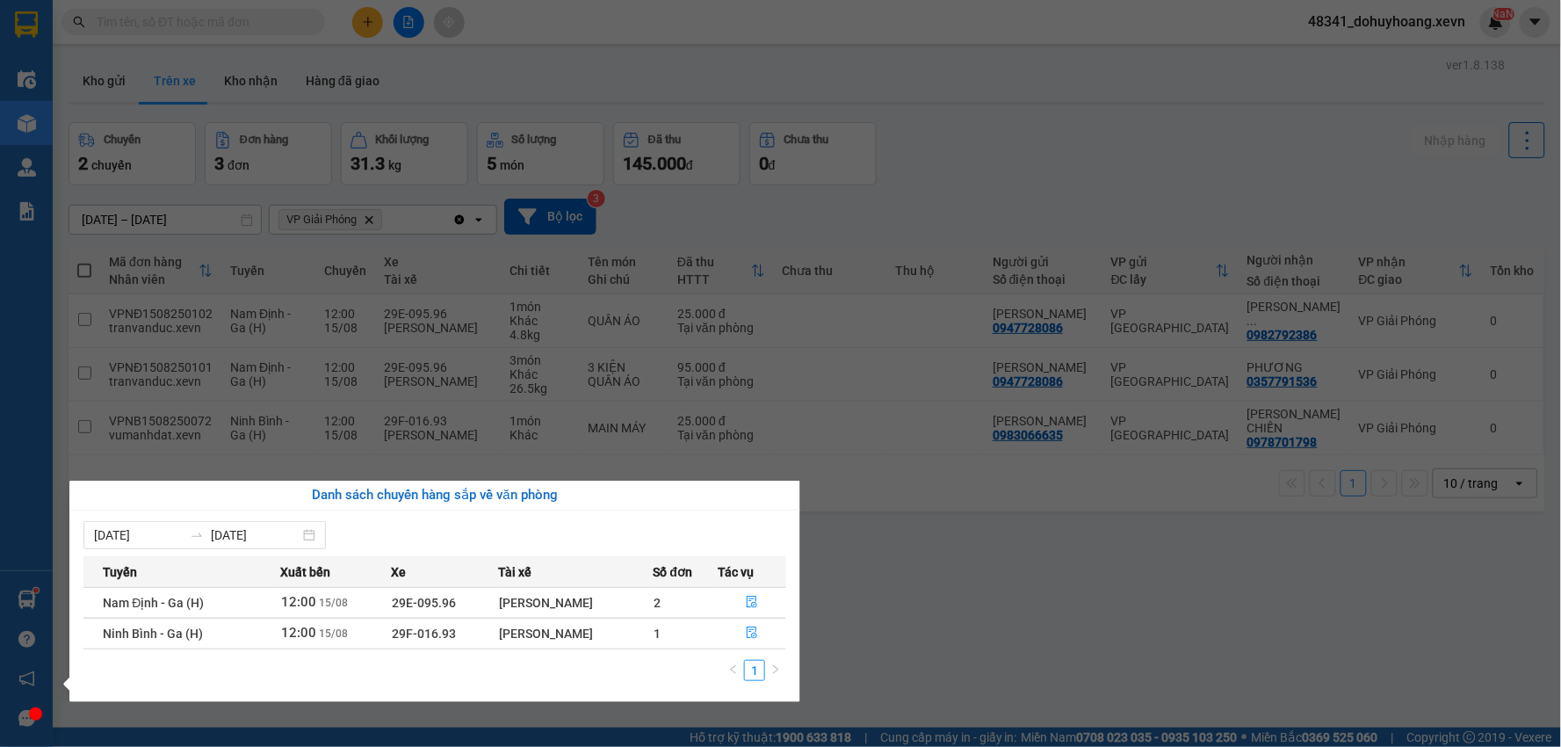
click at [1014, 634] on section "Kết quả tìm kiếm ( 4075 ) Bộ lọc Mã ĐH Trạng thái Món hàng Thu hộ Tổng cước Chư…" at bounding box center [780, 373] width 1561 height 747
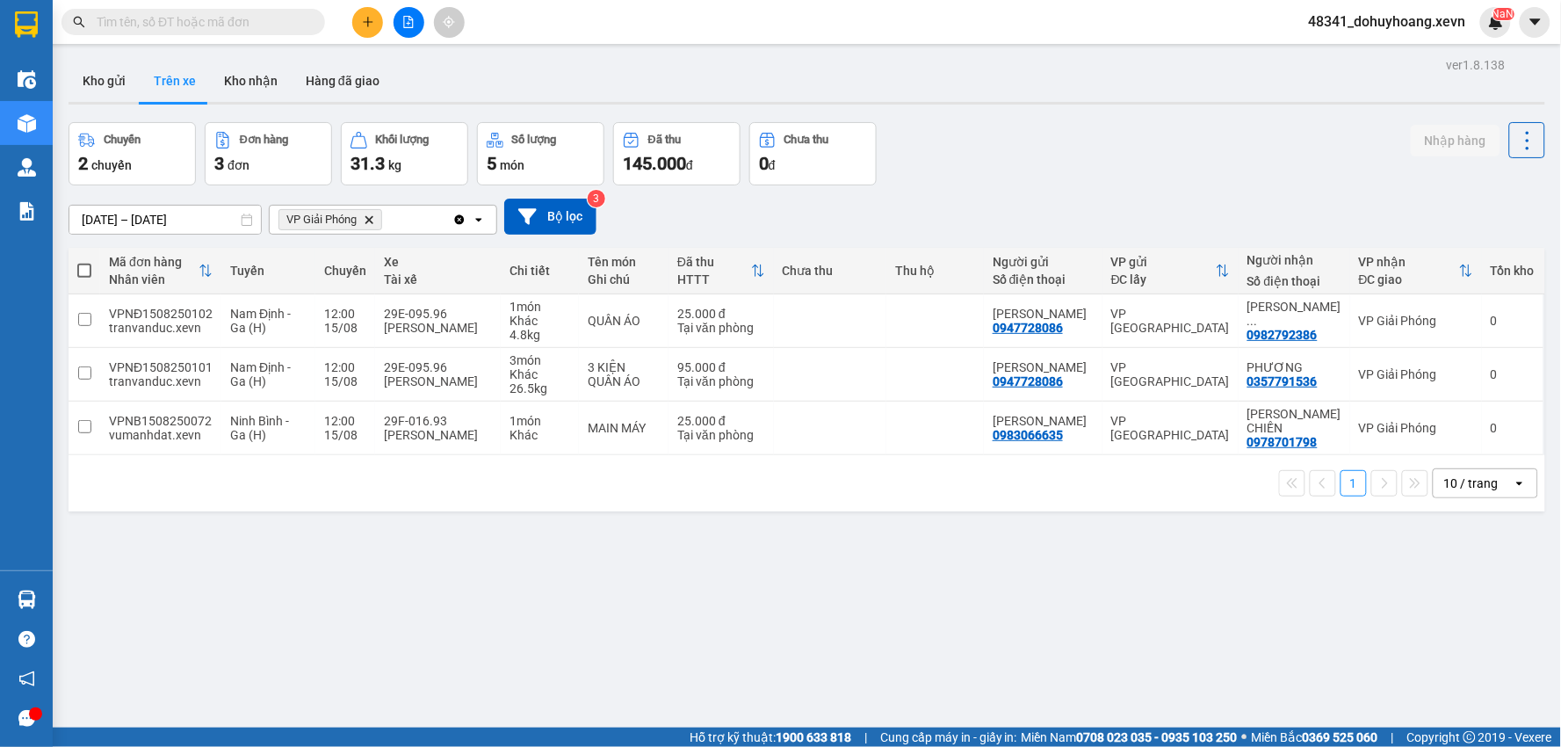
click at [145, 102] on div at bounding box center [173, 103] width 69 height 3
click at [126, 98] on button "Kho gửi" at bounding box center [104, 81] width 71 height 42
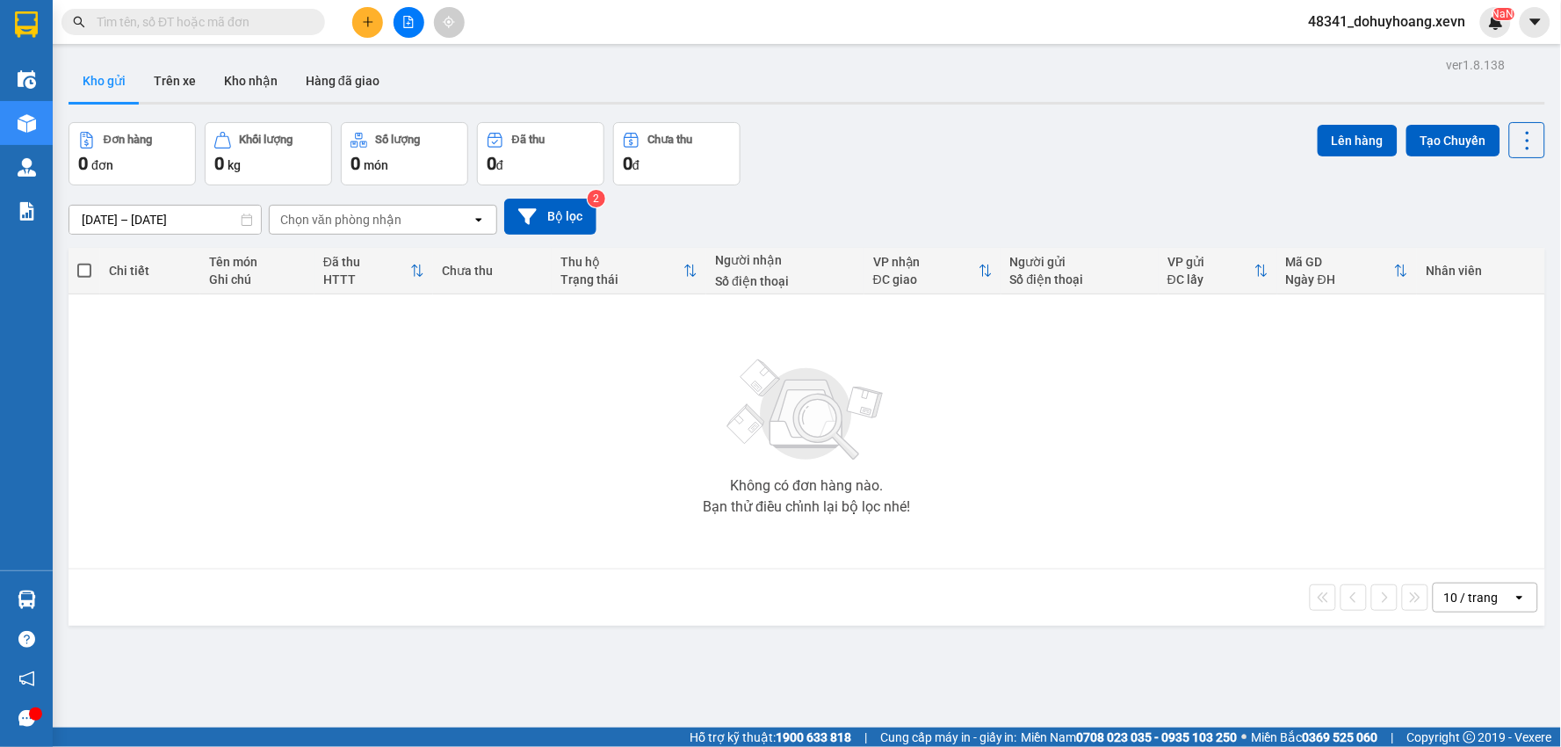
click at [133, 94] on button "Kho gửi" at bounding box center [104, 81] width 71 height 42
click at [149, 89] on button "Trên xe" at bounding box center [175, 81] width 70 height 42
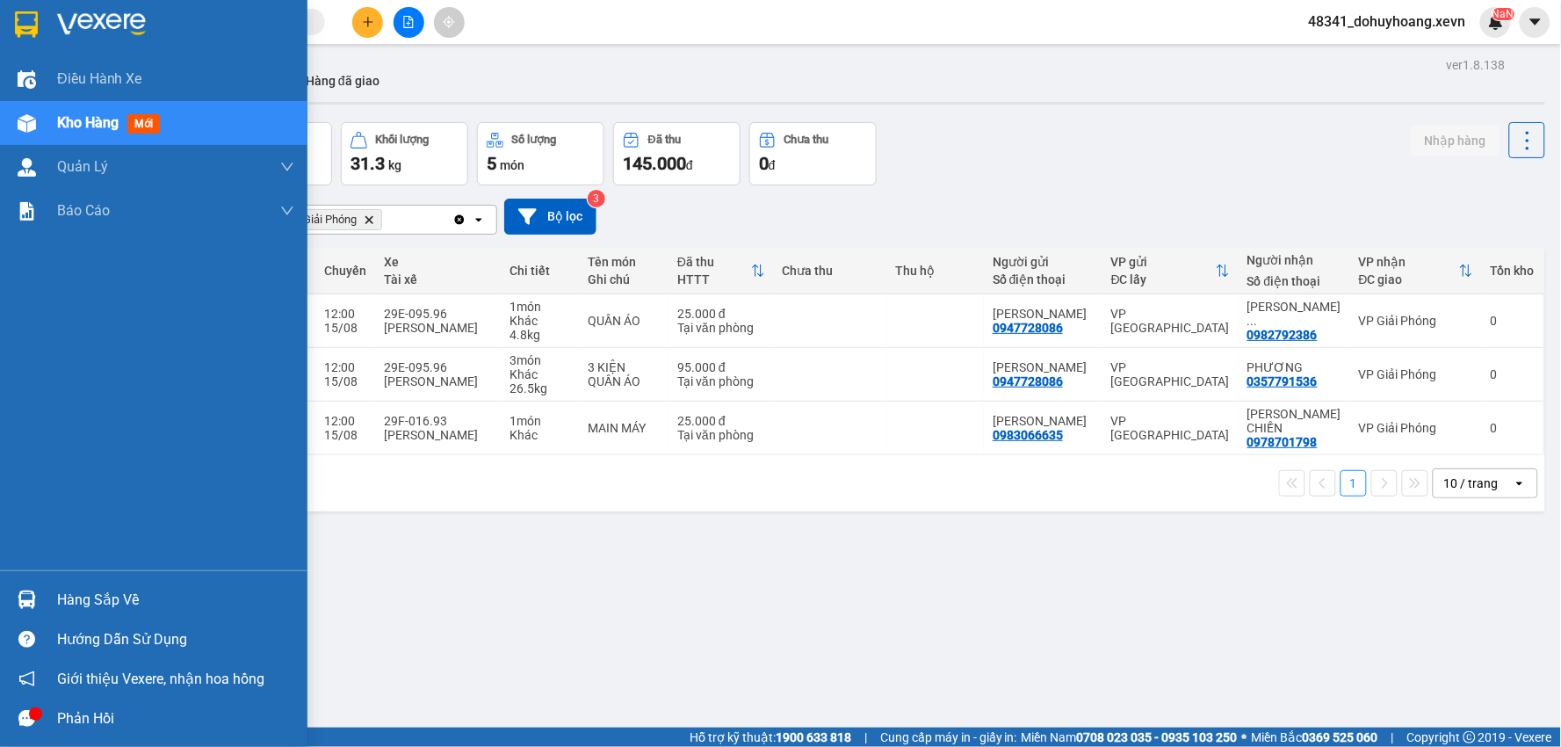
click at [40, 595] on div at bounding box center [26, 599] width 31 height 31
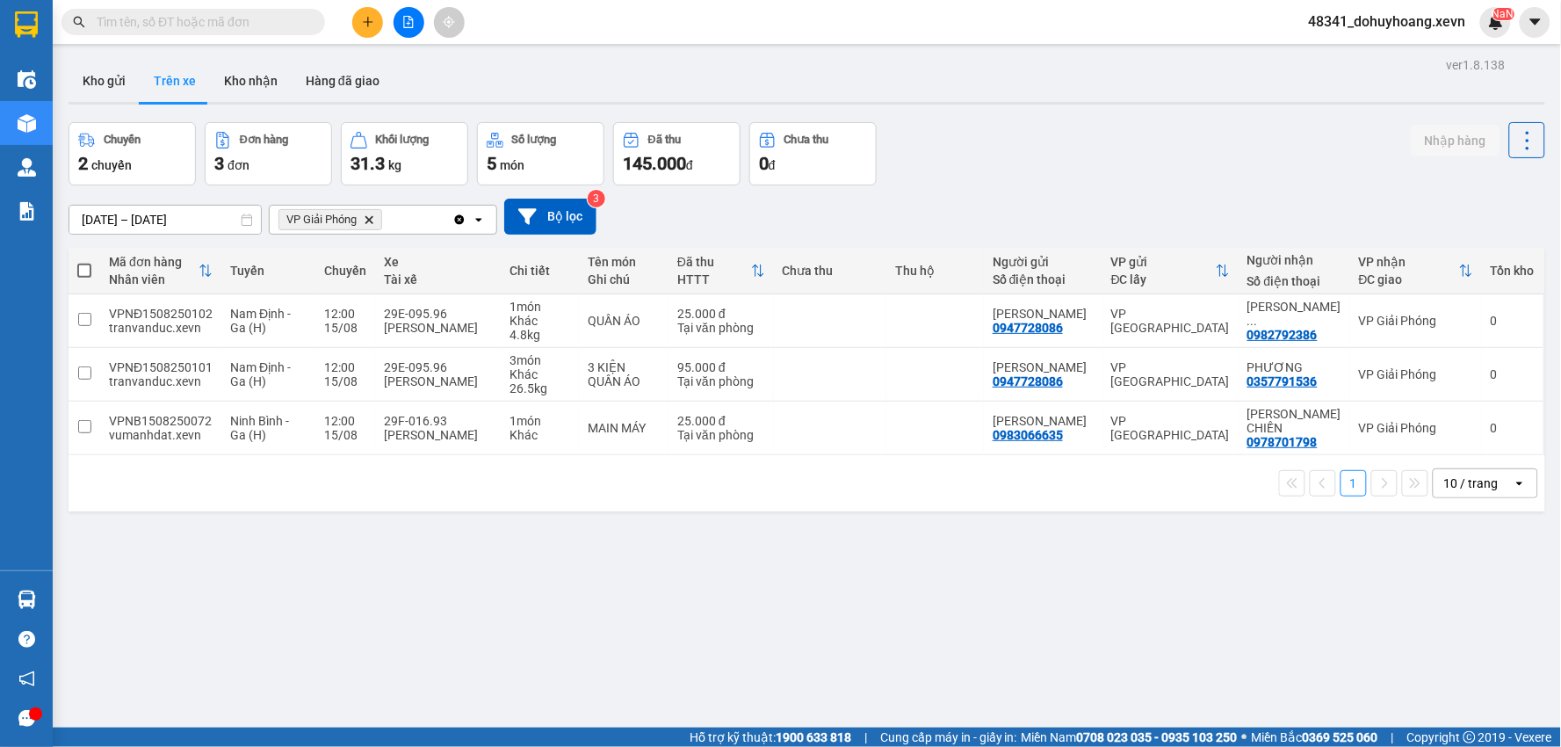
click at [228, 177] on section "Kết quả tìm kiếm ( 4075 ) Bộ lọc Mã ĐH Trạng thái Món hàng Thu hộ Tổng cước Chư…" at bounding box center [780, 373] width 1561 height 747
click at [93, 63] on button "Kho gửi" at bounding box center [104, 81] width 71 height 42
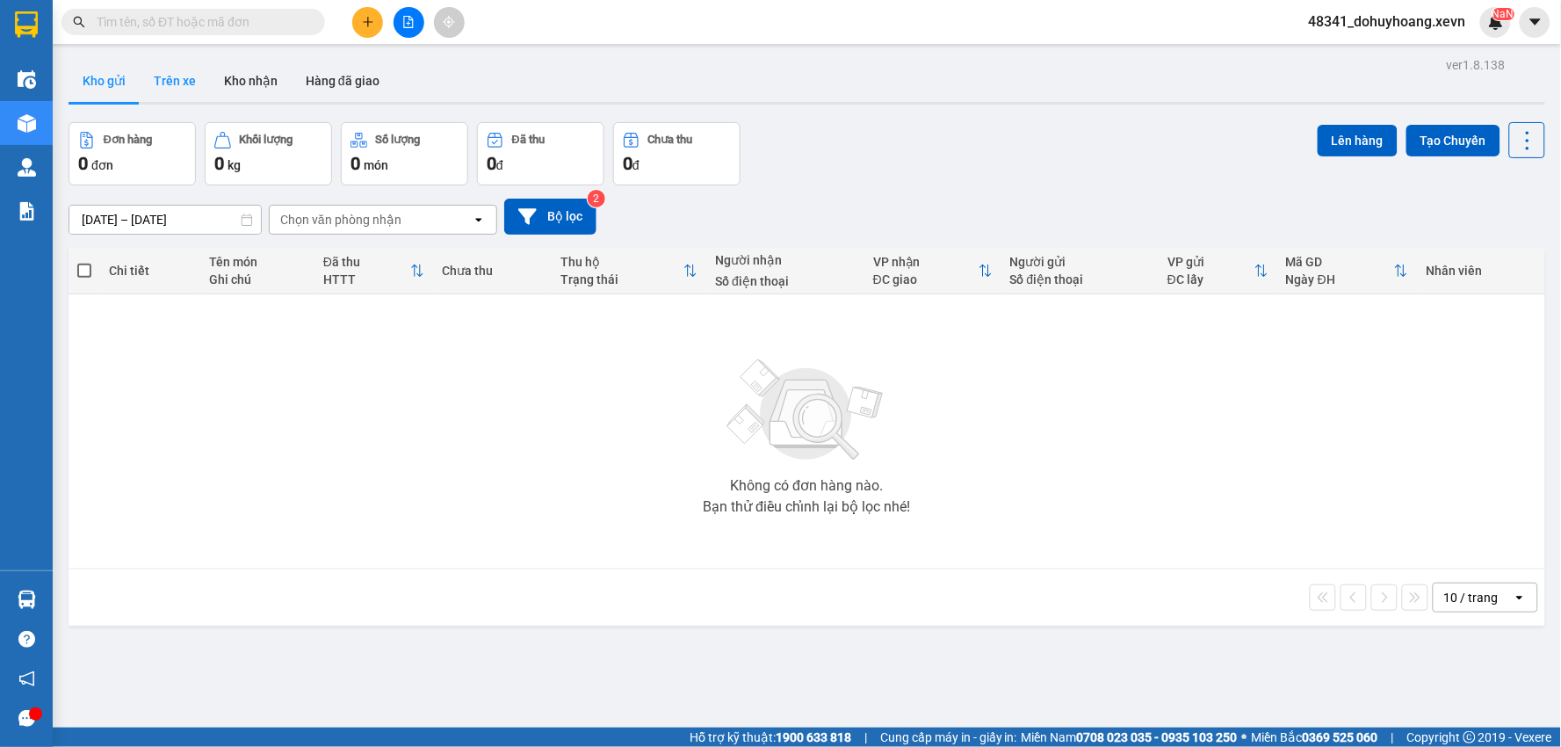
click at [178, 90] on button "Trên xe" at bounding box center [175, 81] width 70 height 42
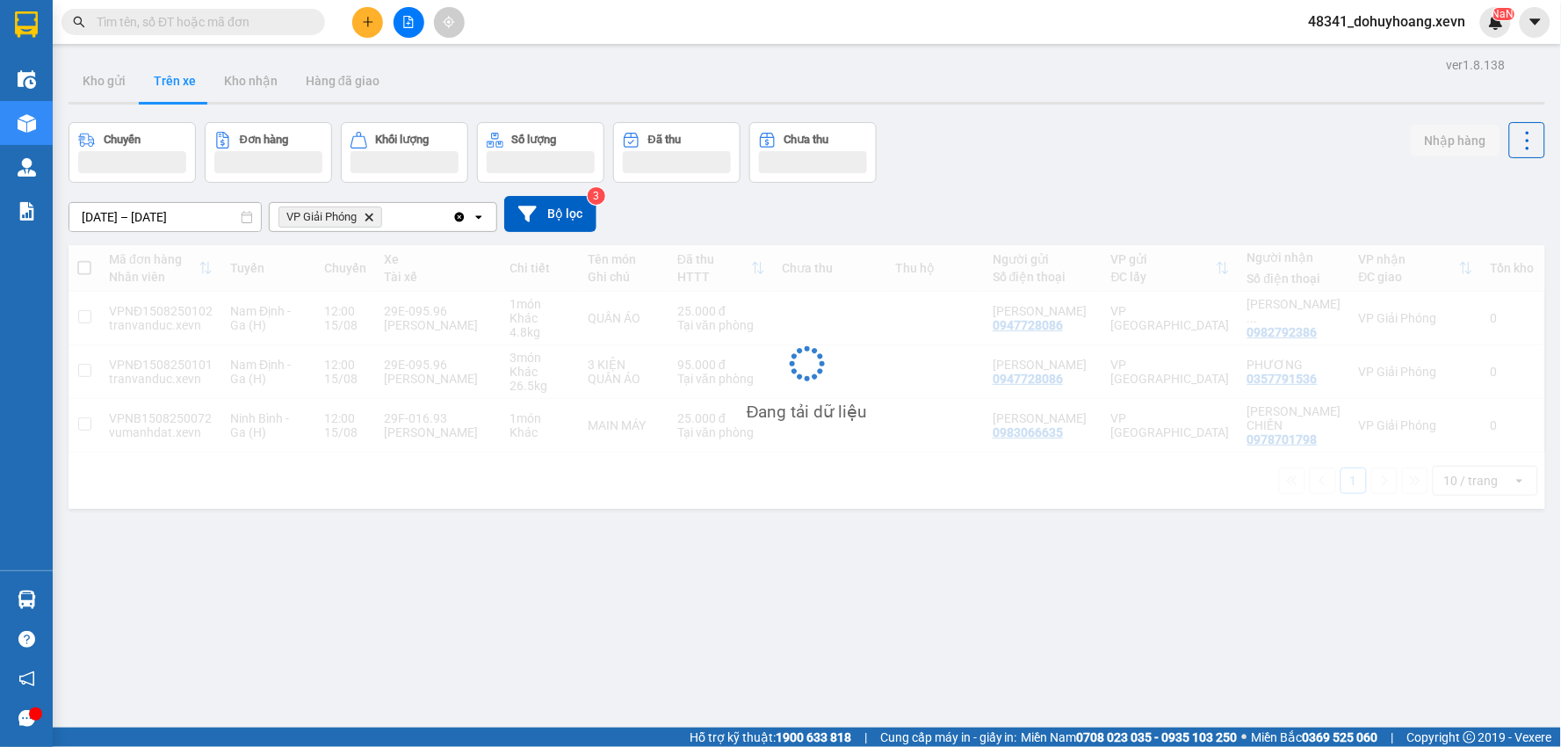
click at [178, 90] on button "Trên xe" at bounding box center [175, 81] width 70 height 42
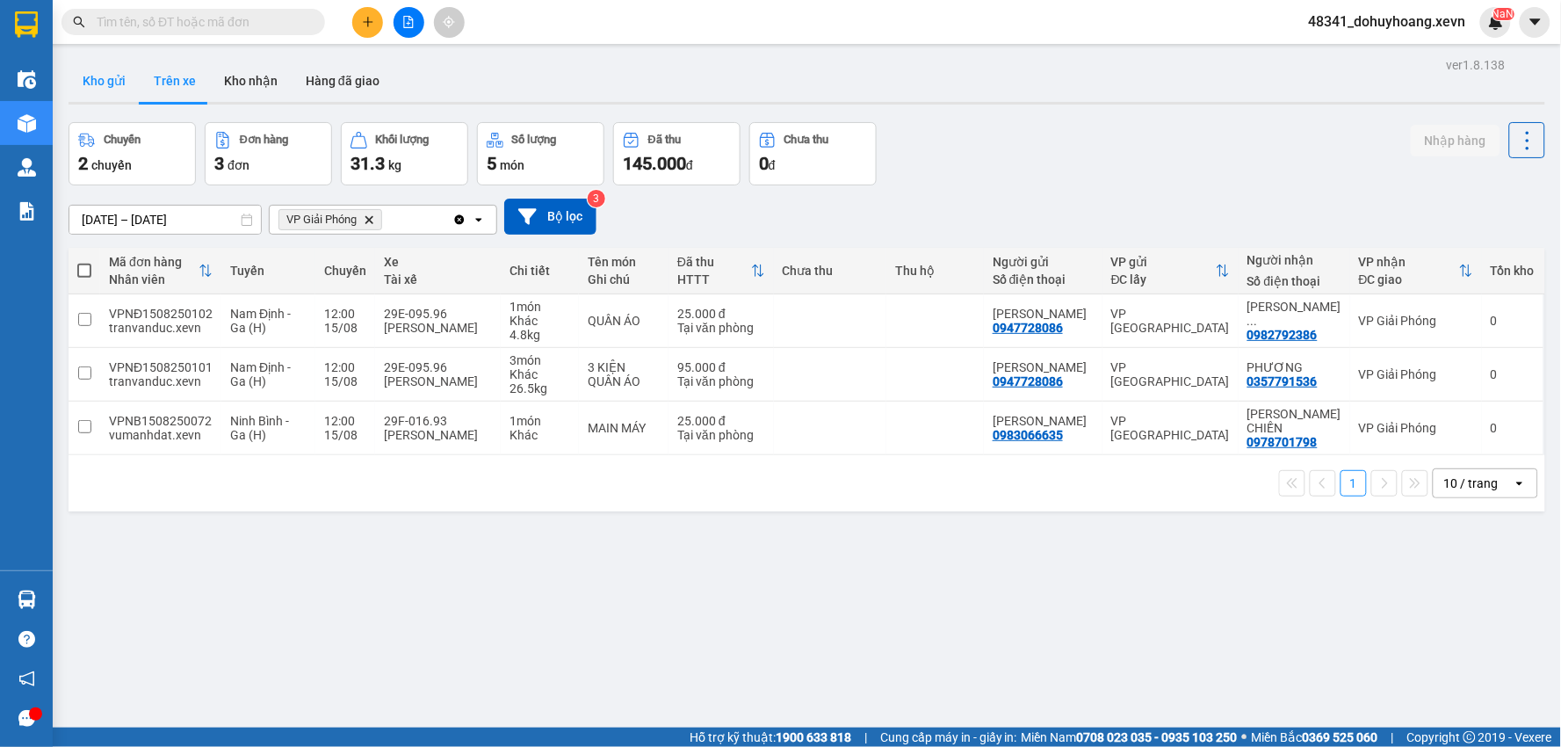
click at [116, 90] on button "Kho gửi" at bounding box center [104, 81] width 71 height 42
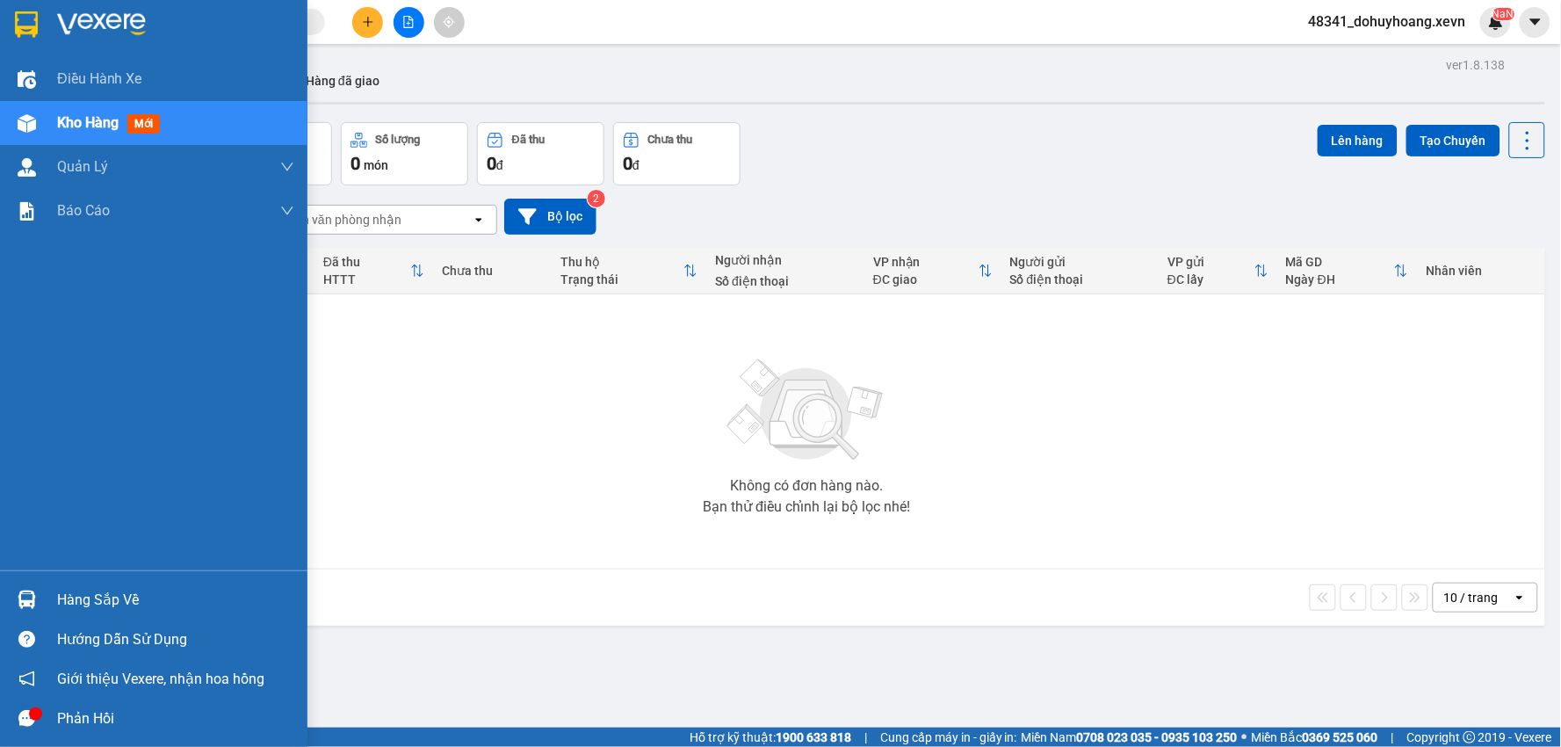
click at [59, 615] on div "Hàng sắp về" at bounding box center [153, 600] width 307 height 40
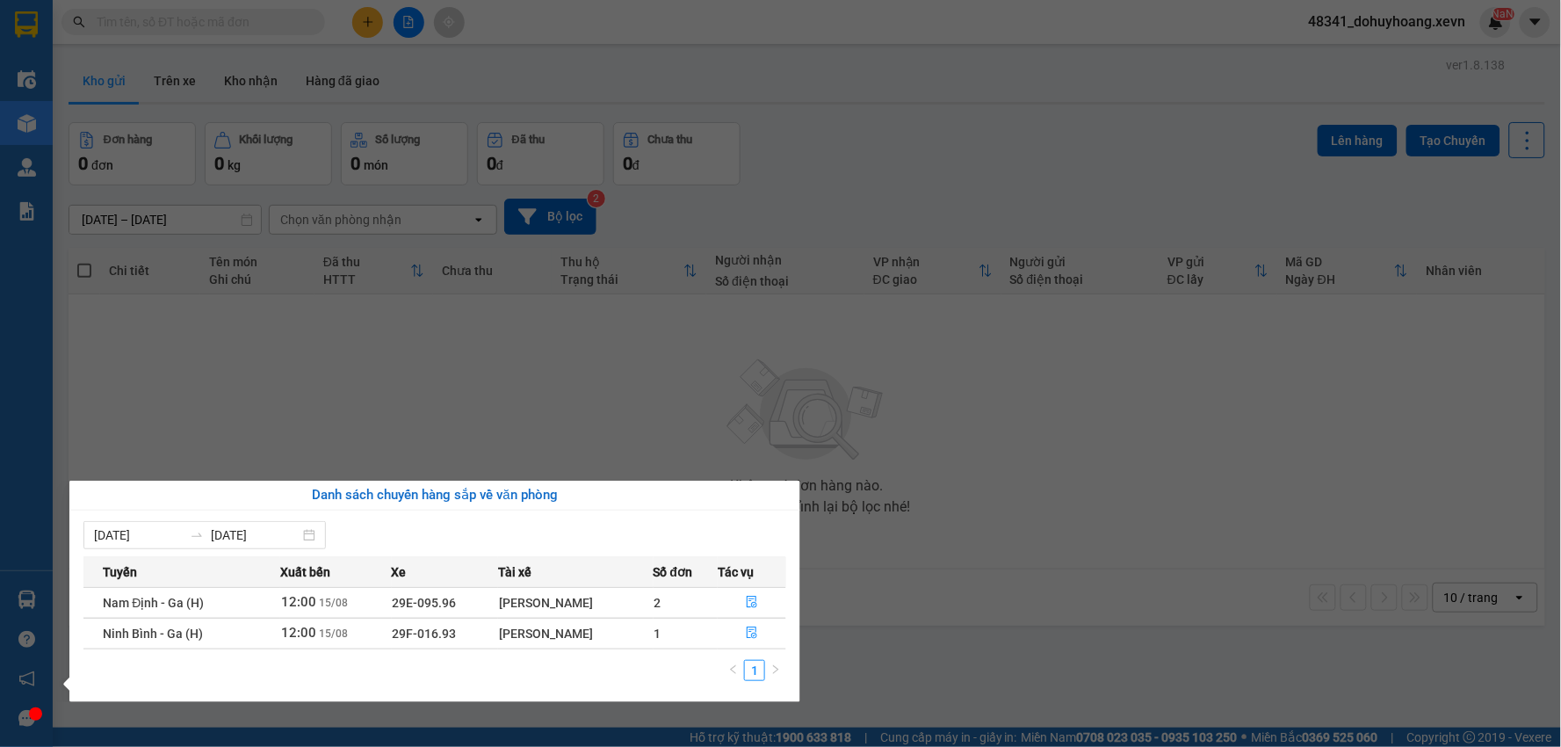
click at [476, 452] on section "Kết quả tìm kiếm ( 4075 ) Bộ lọc Mã ĐH Trạng thái Món hàng Thu hộ Tổng cước Chư…" at bounding box center [780, 373] width 1561 height 747
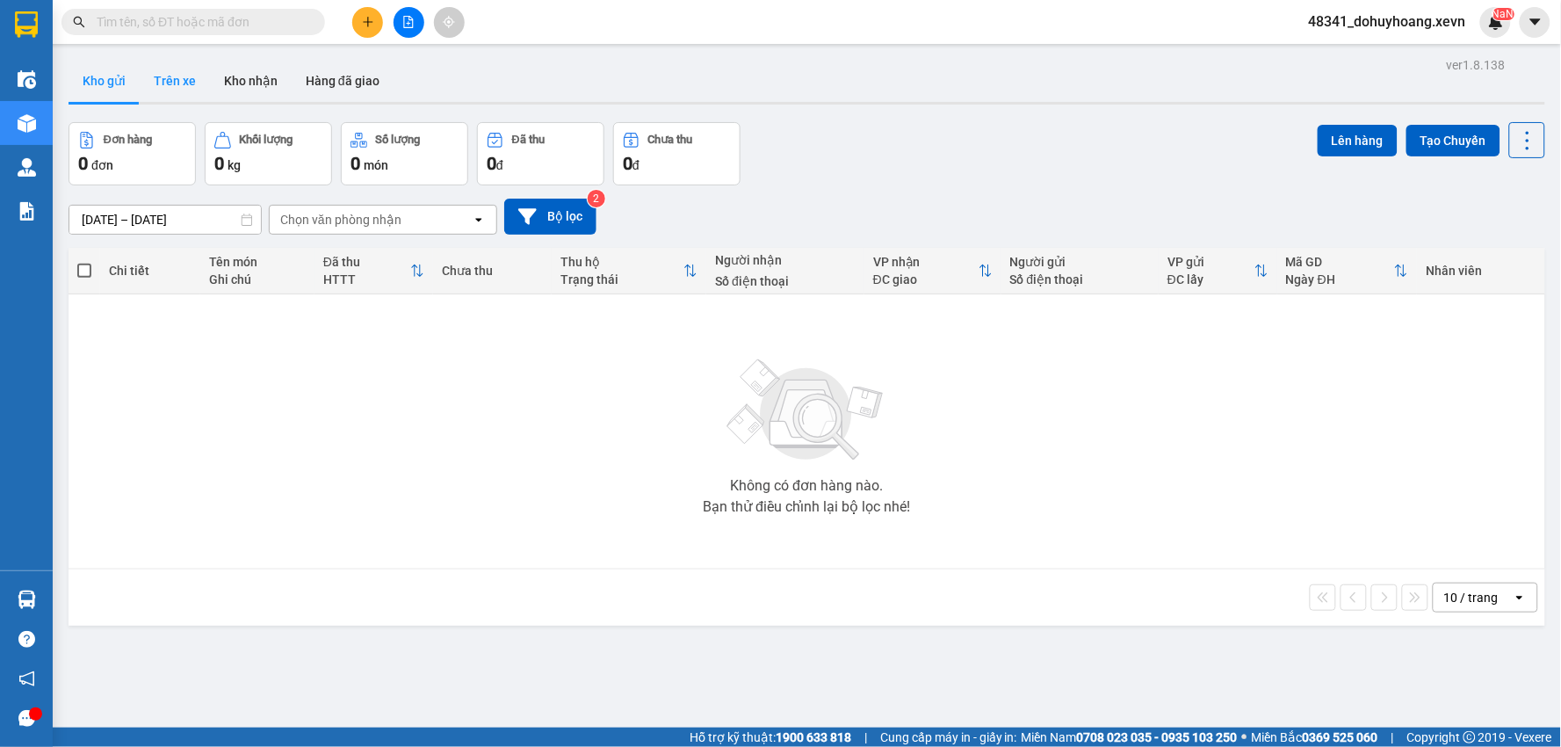
click at [187, 57] on div "ver 1.8.138 Kho gửi Trên xe Kho nhận Hàng đã giao Đơn hàng 0 đơn Khối lượng 0 k…" at bounding box center [806, 426] width 1490 height 747
click at [186, 60] on button "Trên xe" at bounding box center [175, 81] width 70 height 42
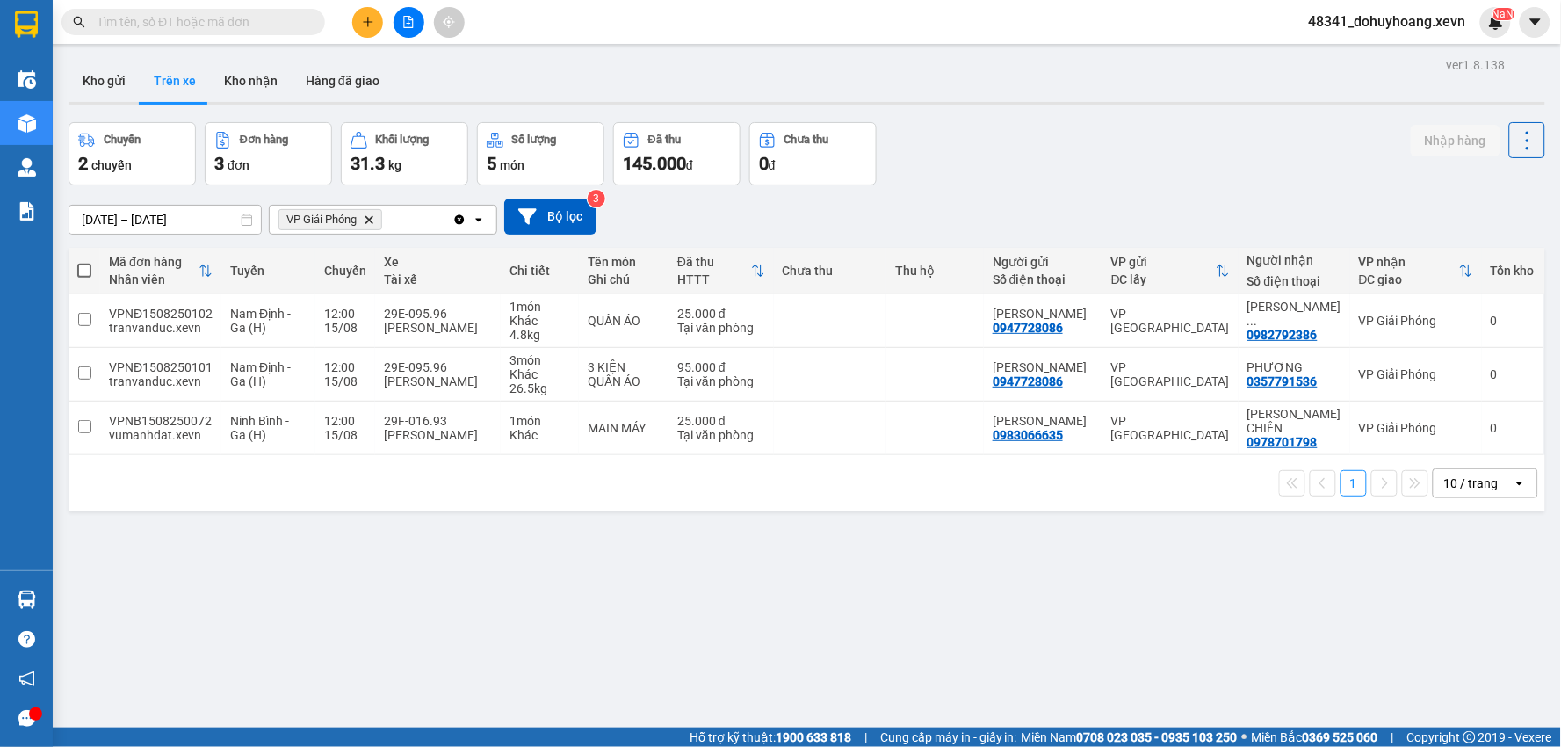
click at [206, 25] on input "text" at bounding box center [200, 21] width 207 height 19
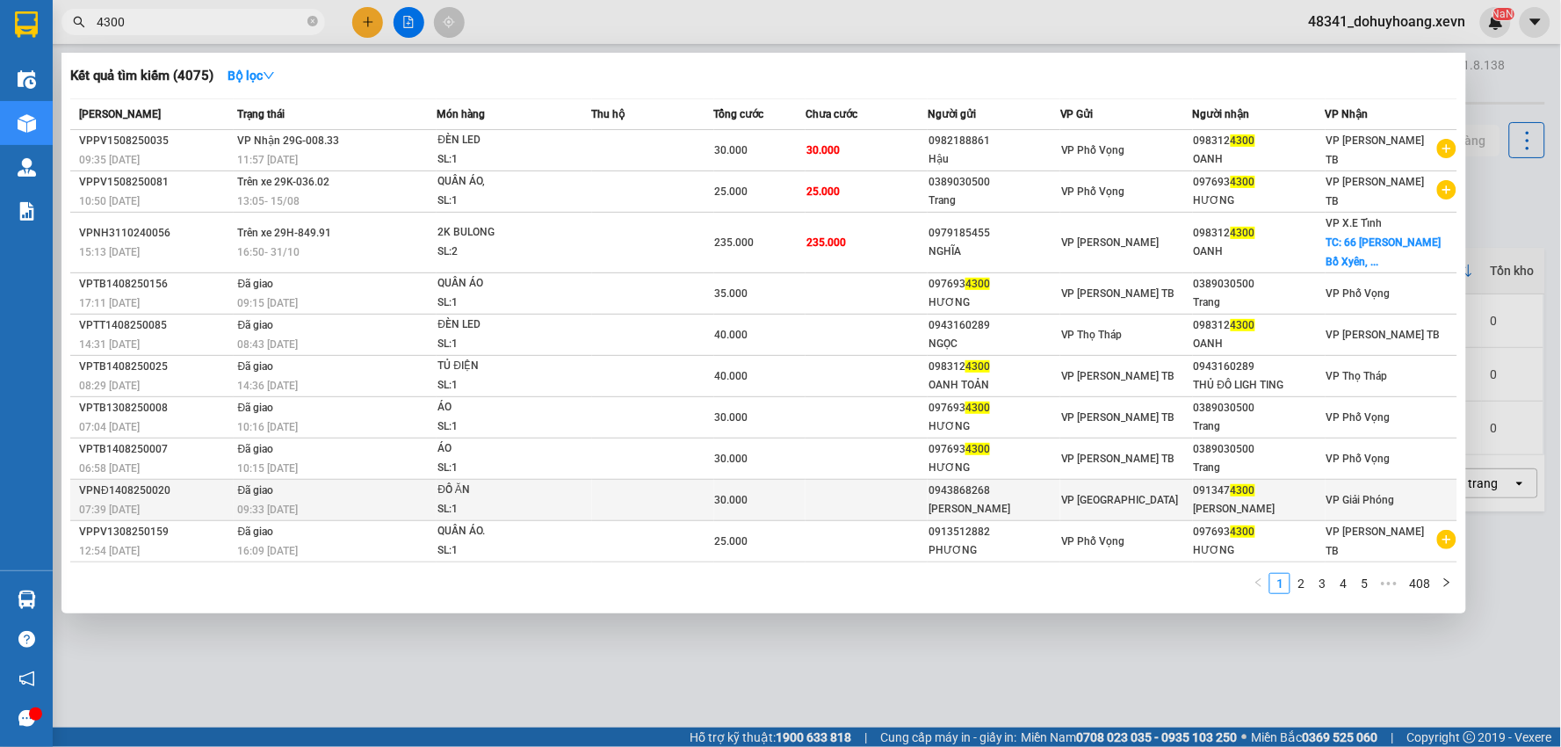
type input "4300"
click at [1208, 497] on div "091347 4300" at bounding box center [1259, 490] width 131 height 18
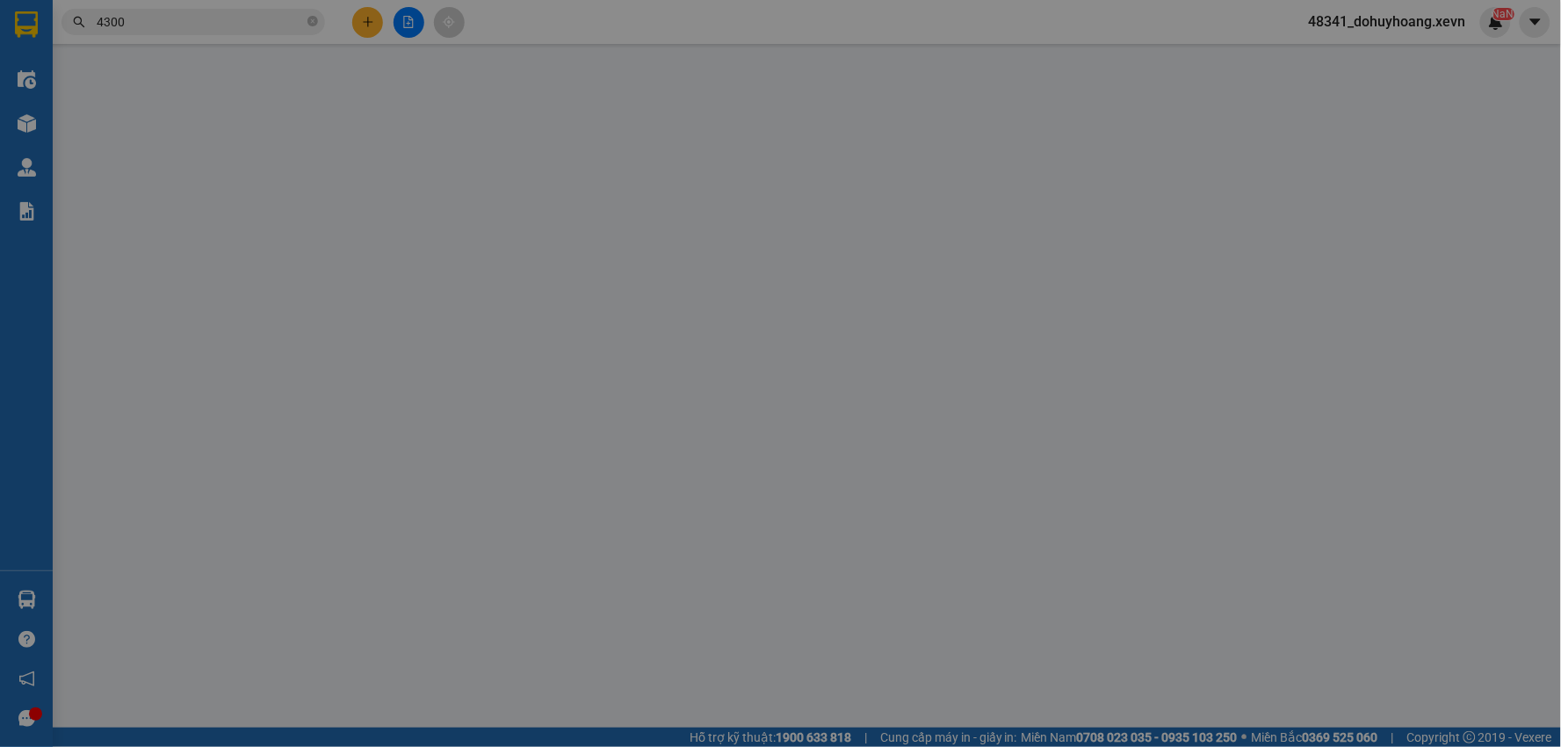
type input "0943868268"
type input "NGUYỄN VĂN QUANG"
type input "0913474300"
type input "TRẦN HOÀNG NGÂN"
type input "036195005569 ngân"
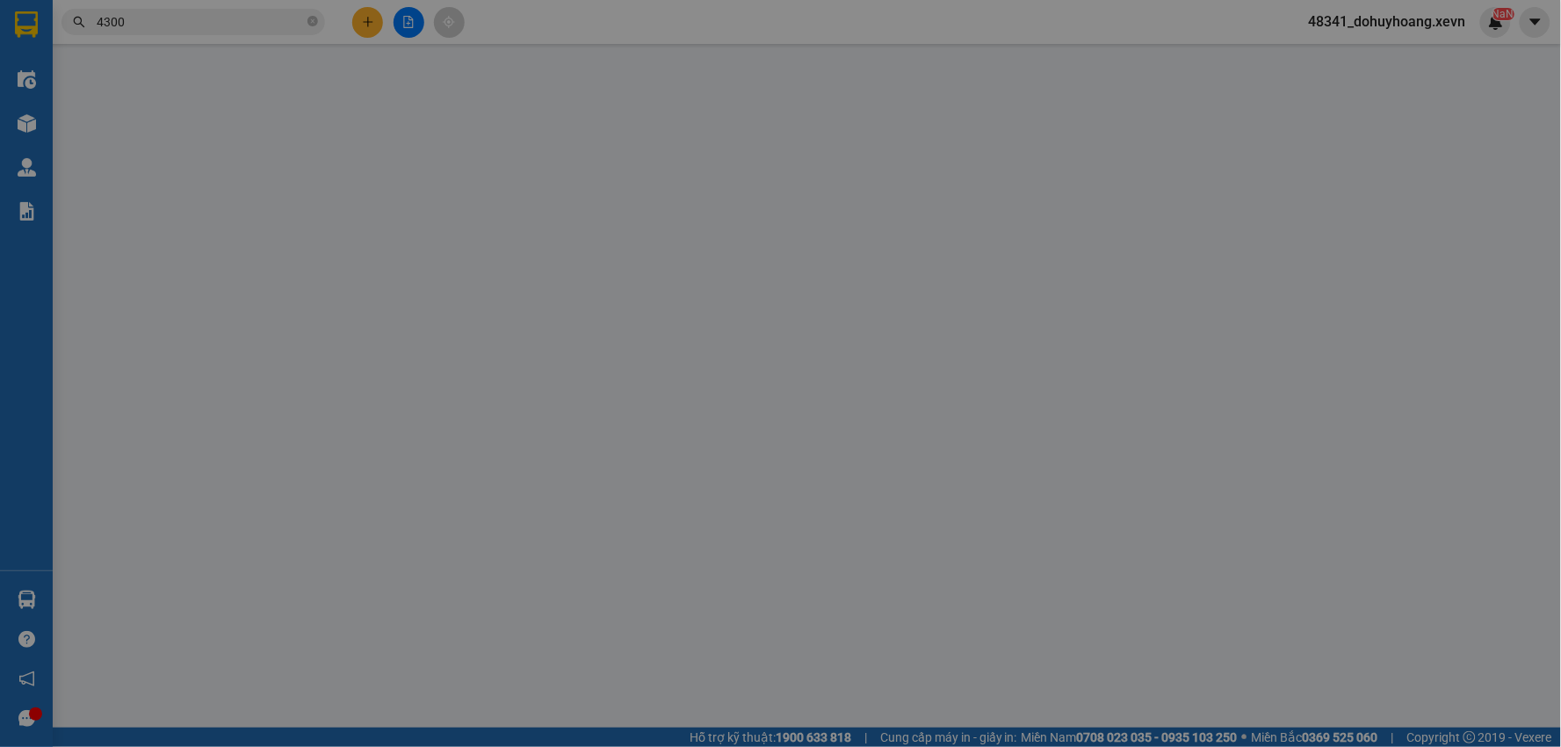
type input "30.000"
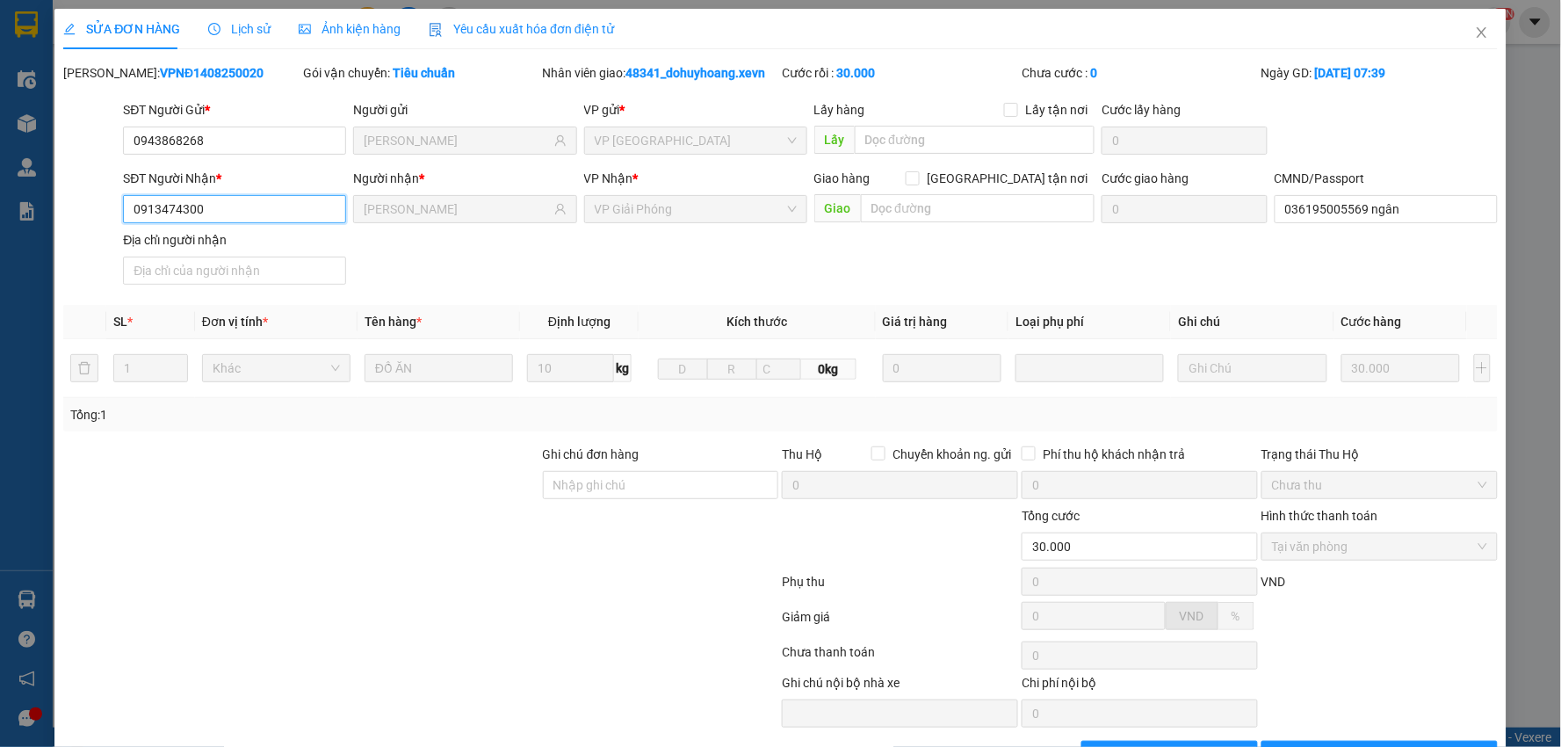
drag, startPoint x: 238, startPoint y: 213, endPoint x: 0, endPoint y: 238, distance: 239.4
click at [0, 238] on div "SỬA ĐƠN HÀNG Lịch sử Ảnh kiện hàng Yêu cầu xuất hóa đơn điện tử Total Paid Fee …" at bounding box center [780, 373] width 1561 height 747
click at [1459, 29] on span "Close" at bounding box center [1481, 33] width 49 height 49
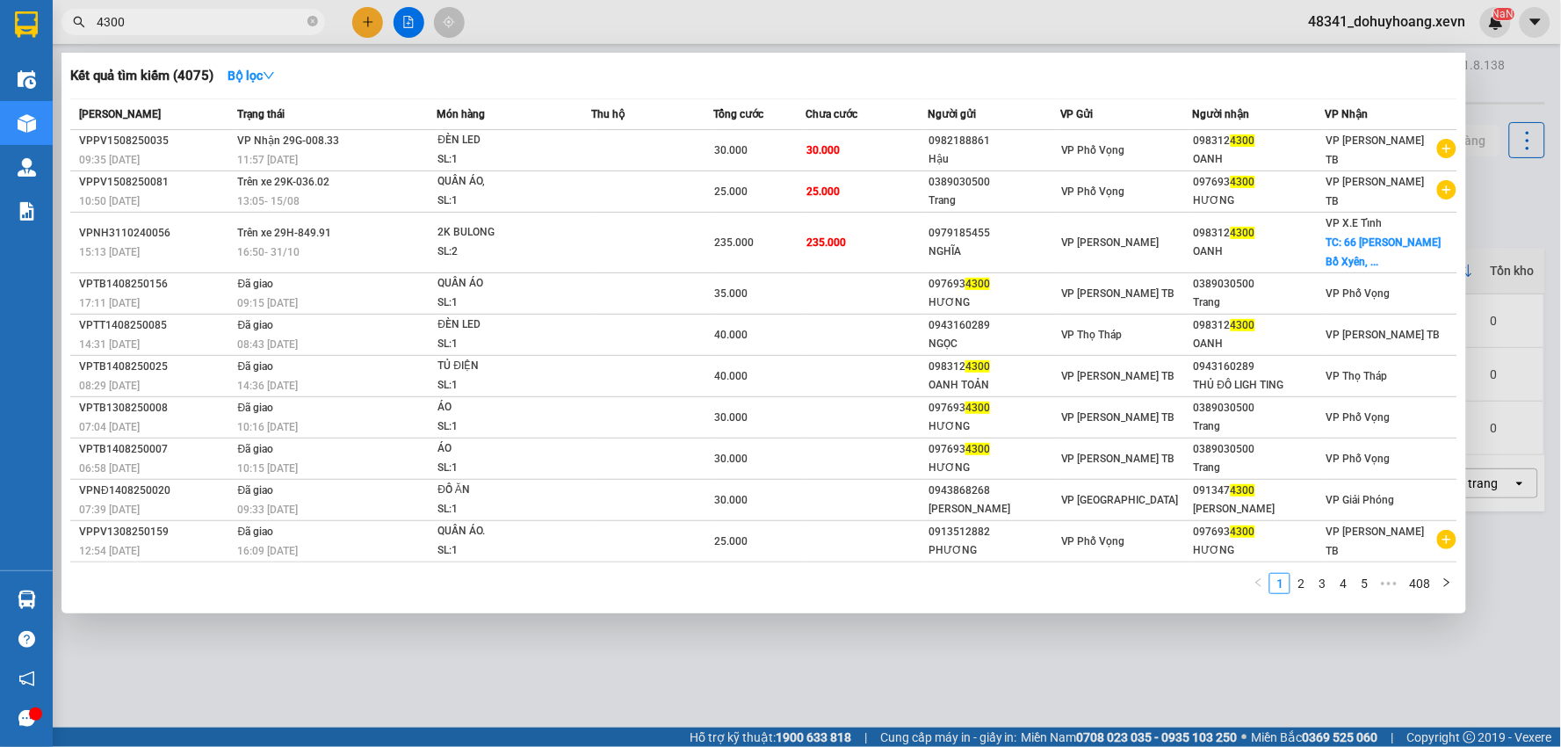
click at [127, 27] on input "4300" at bounding box center [200, 21] width 207 height 19
paste input "091347"
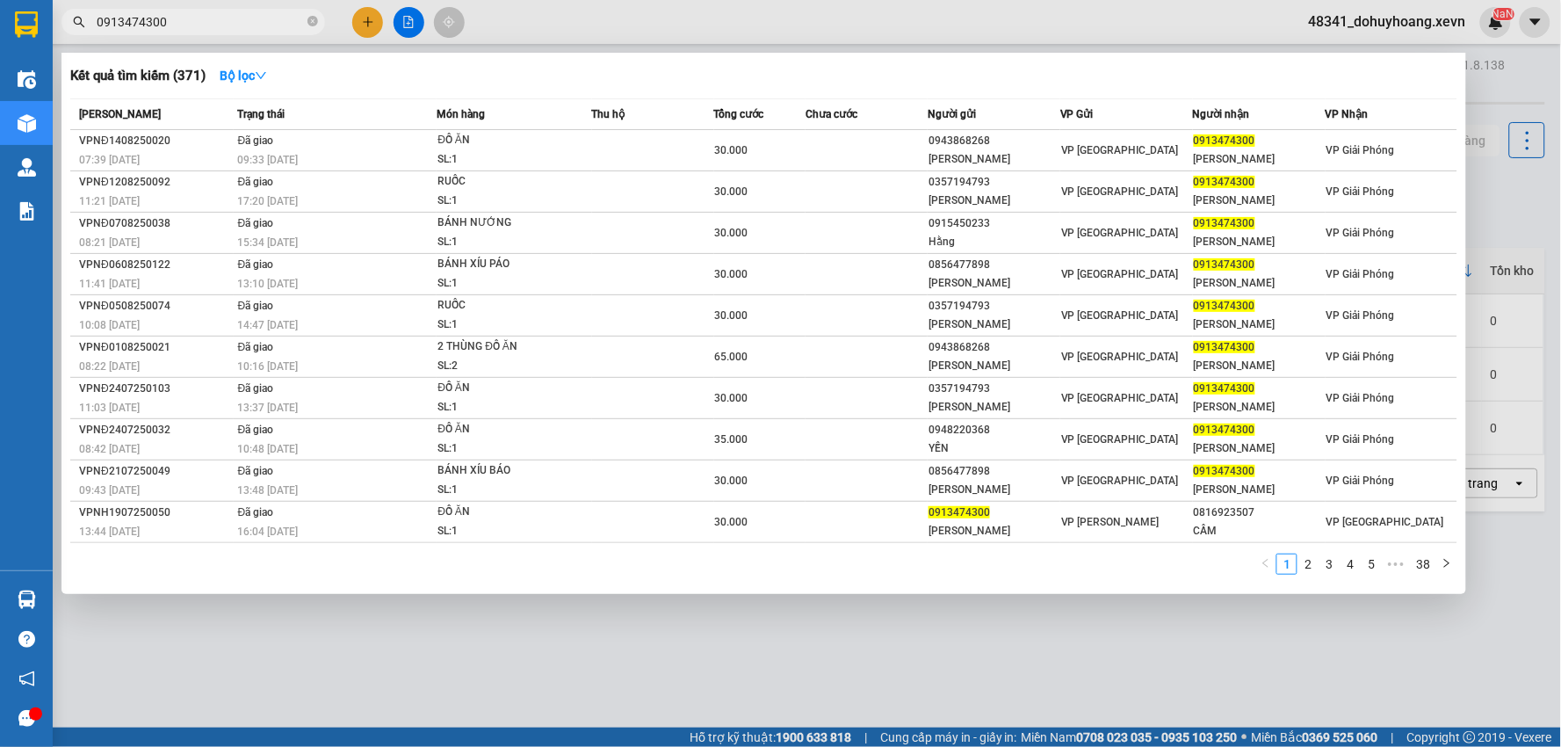
type input "0913474300"
click at [307, 20] on icon "close-circle" at bounding box center [312, 21] width 11 height 11
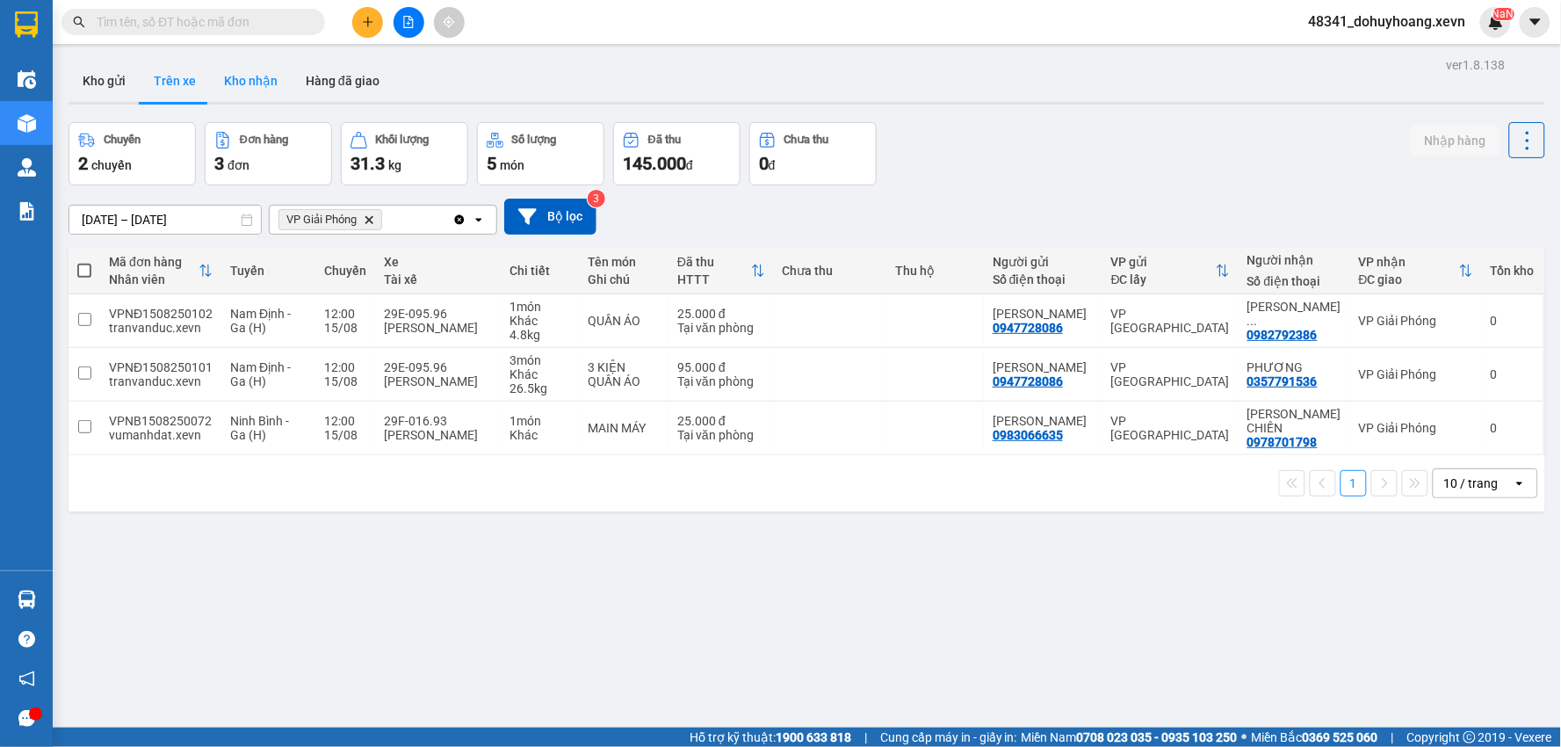
click at [251, 62] on button "Kho nhận" at bounding box center [251, 81] width 82 height 42
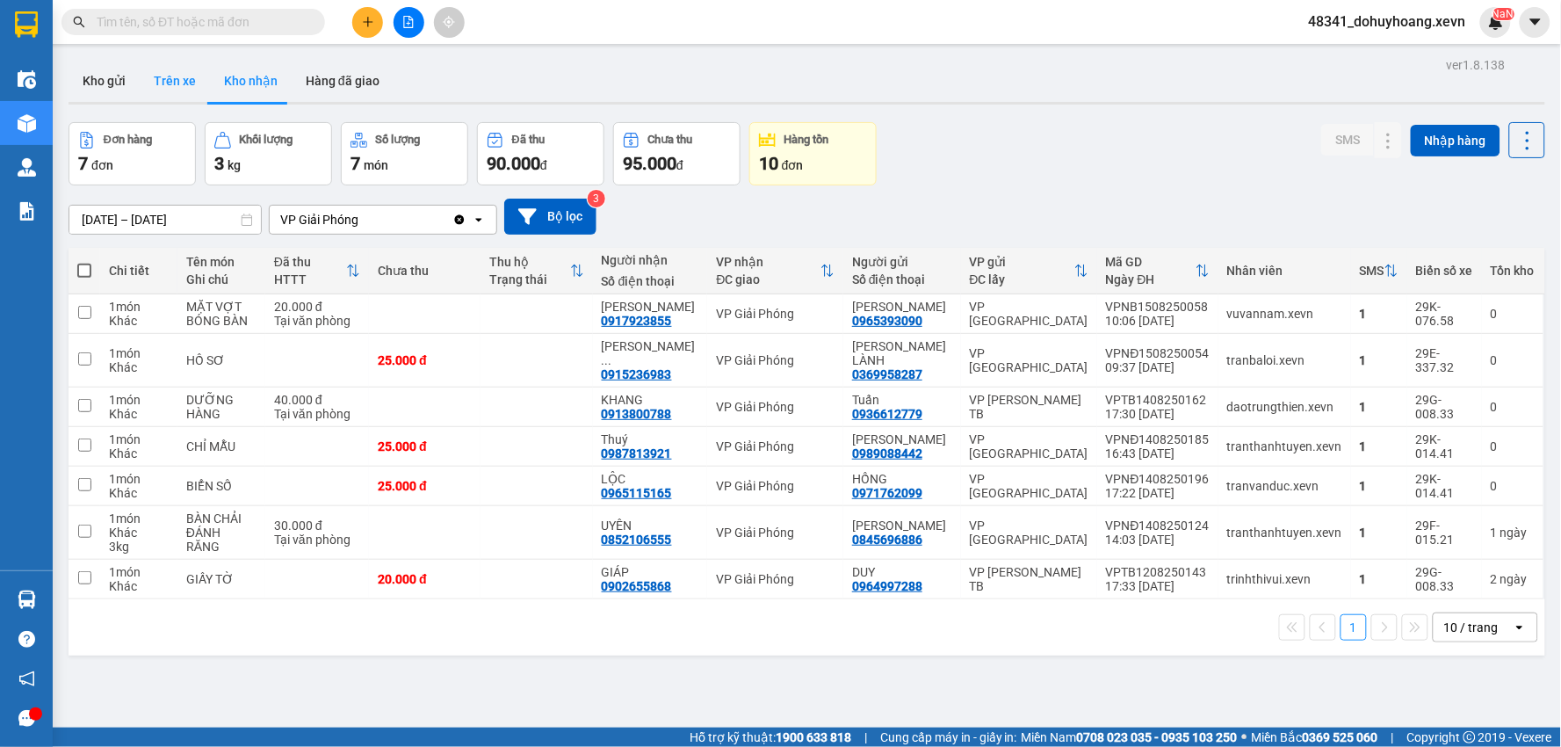
click at [182, 90] on button "Trên xe" at bounding box center [175, 81] width 70 height 42
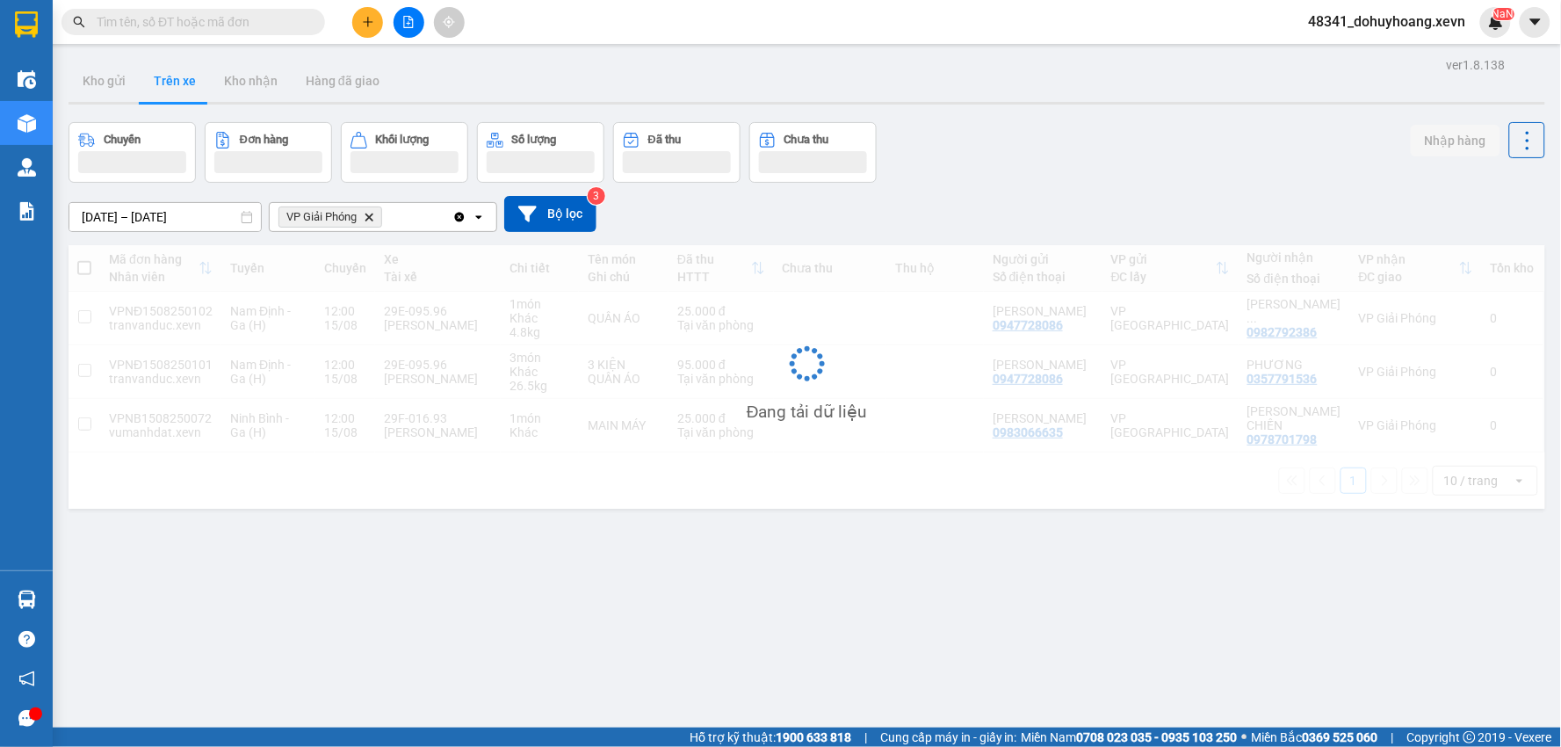
click at [182, 90] on button "Trên xe" at bounding box center [175, 81] width 70 height 42
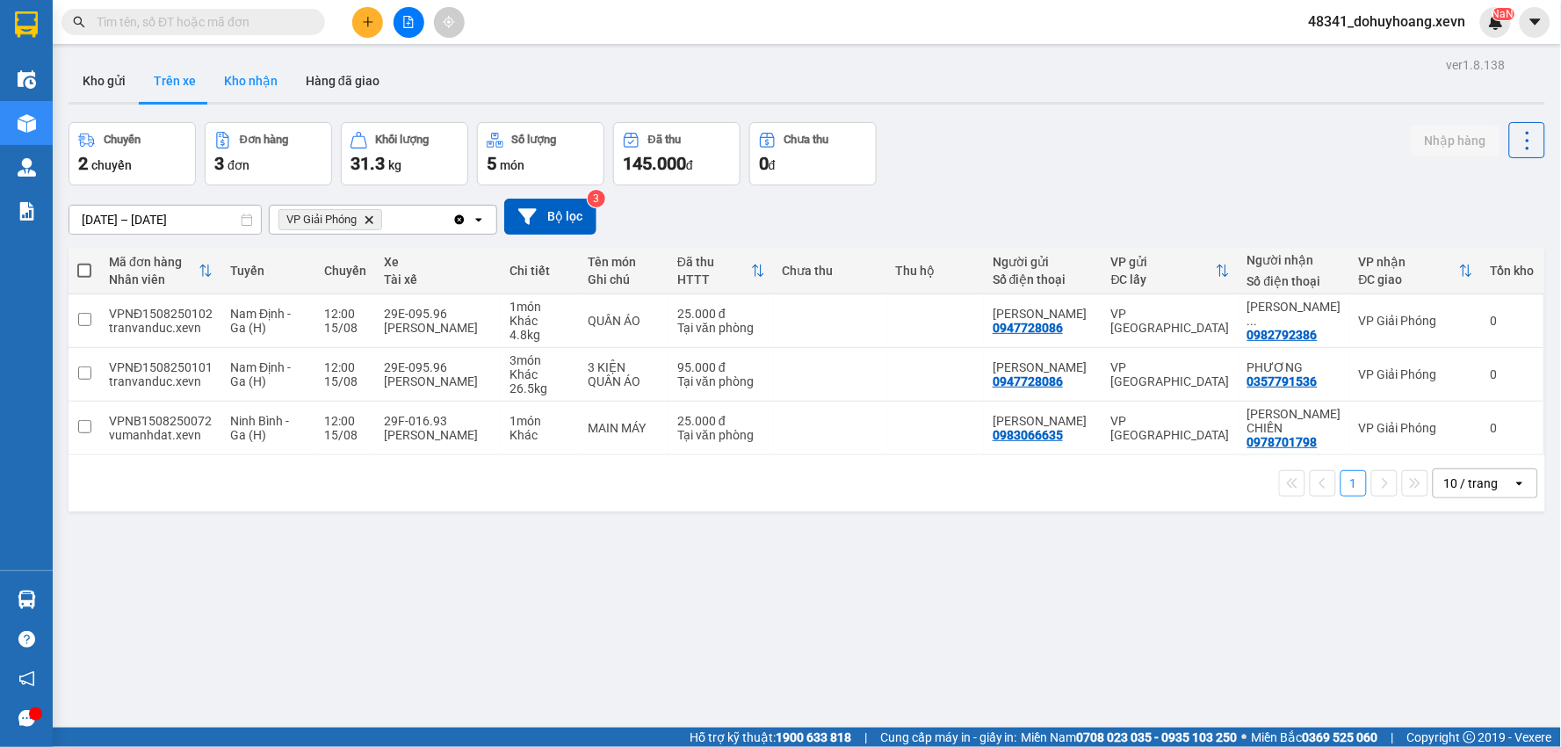
click at [243, 70] on button "Kho nhận" at bounding box center [251, 81] width 82 height 42
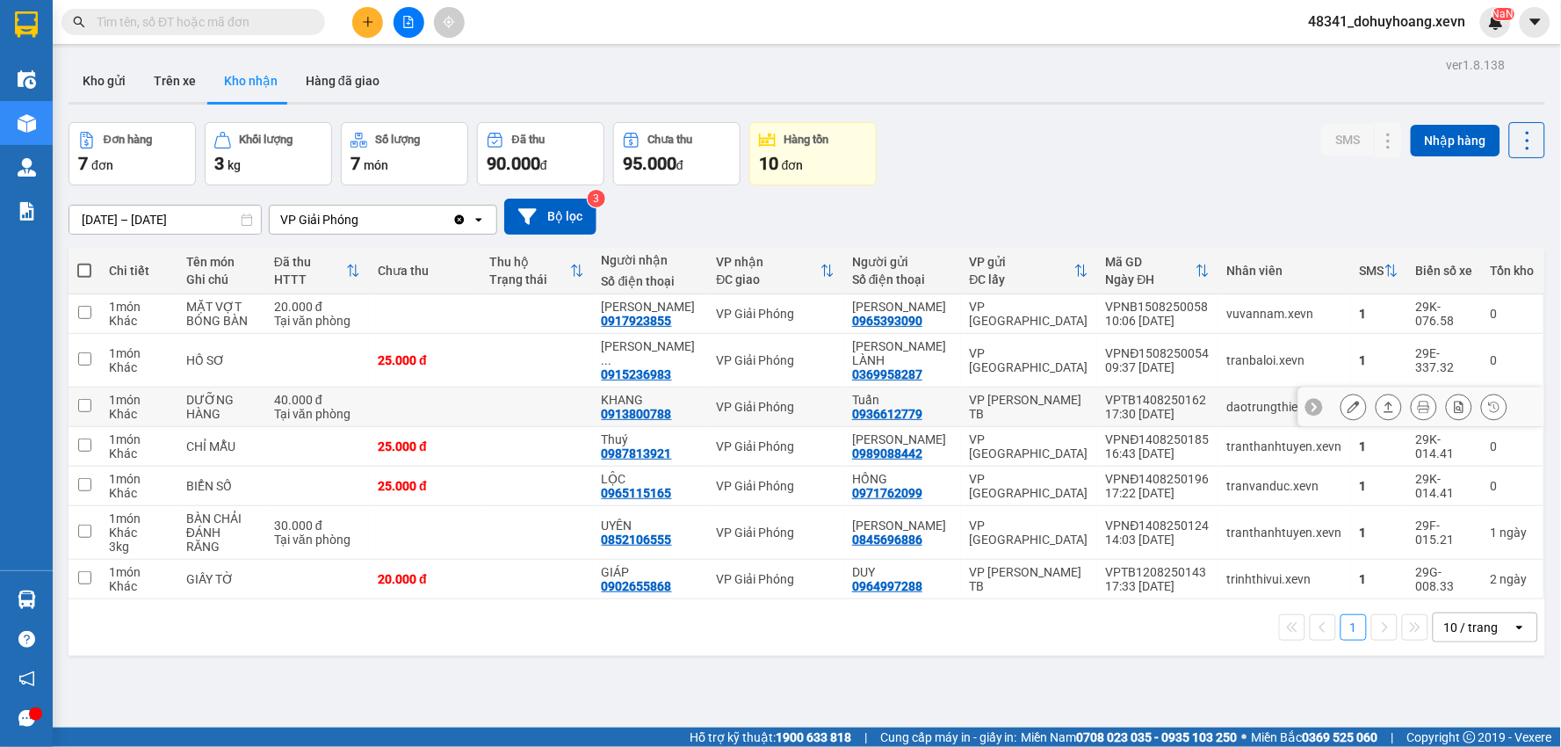
scroll to position [81, 0]
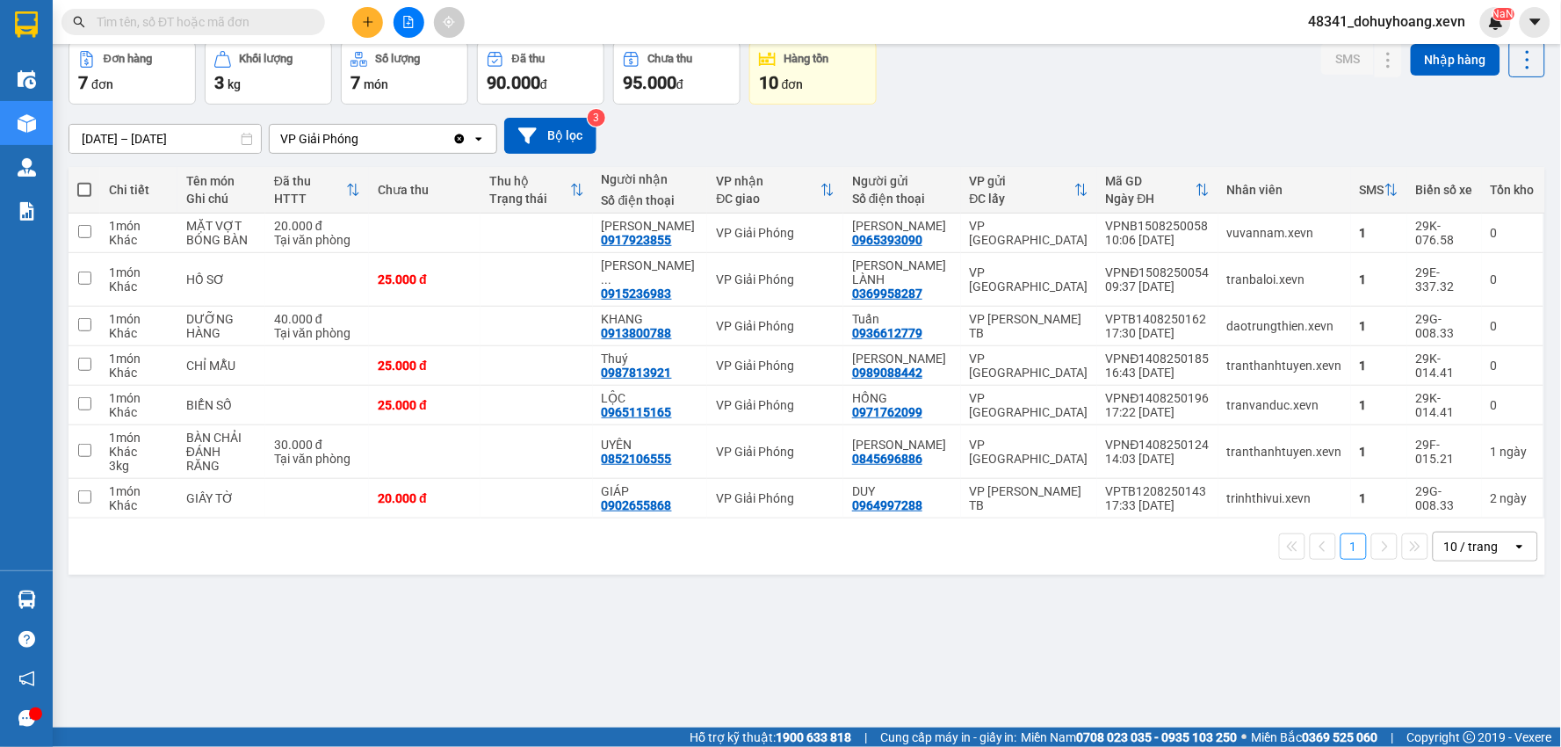
click at [185, 26] on input "text" at bounding box center [200, 21] width 207 height 19
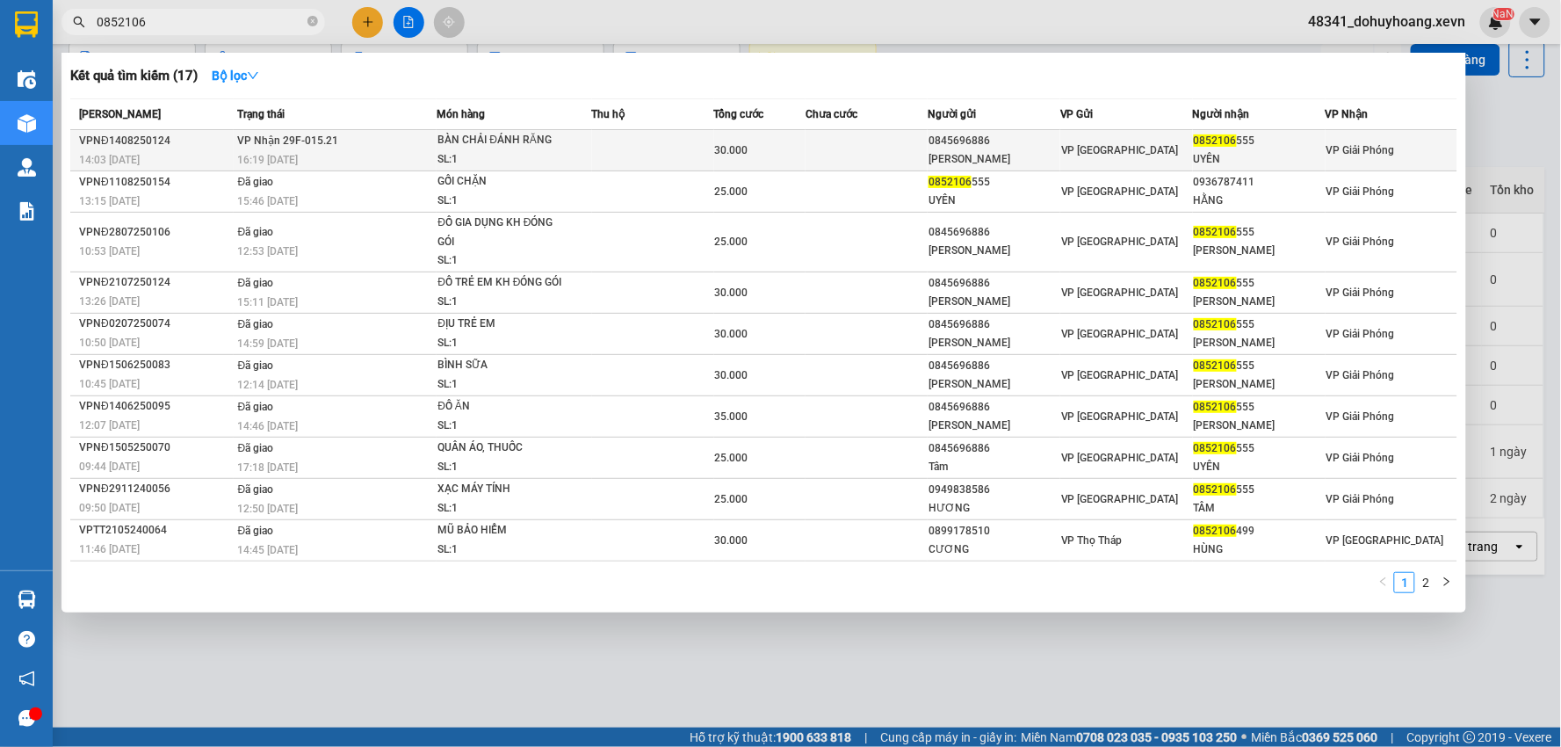
type input "0852106"
click at [393, 146] on td "VP Nhận 29F-015.21 16:19 - 14/08" at bounding box center [336, 150] width 204 height 41
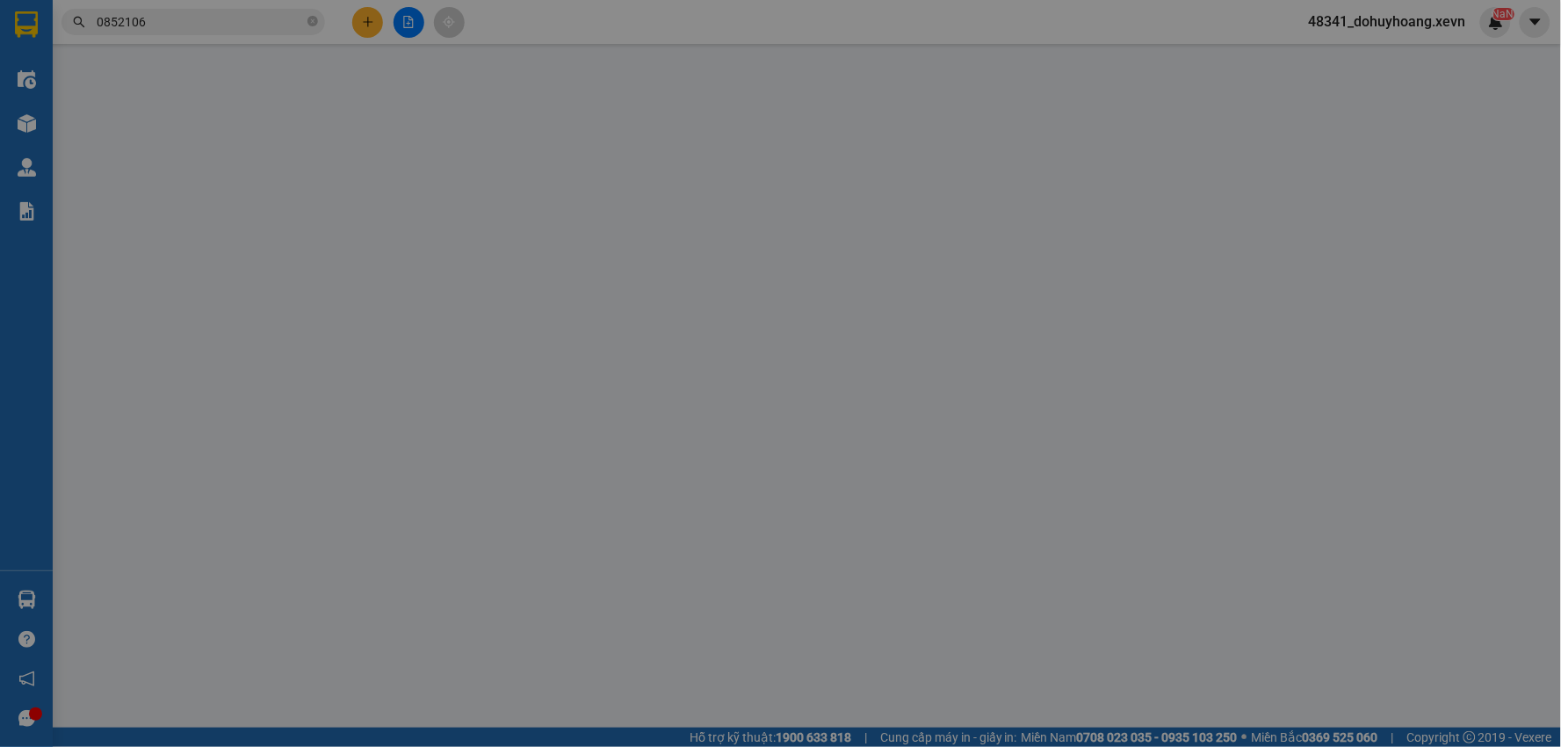
type input "0845696886"
type input "TRẦN THỊ THANH TÂM"
type input "0852106555"
type input "UYÊN"
type input "036196003493 phan thu uyên"
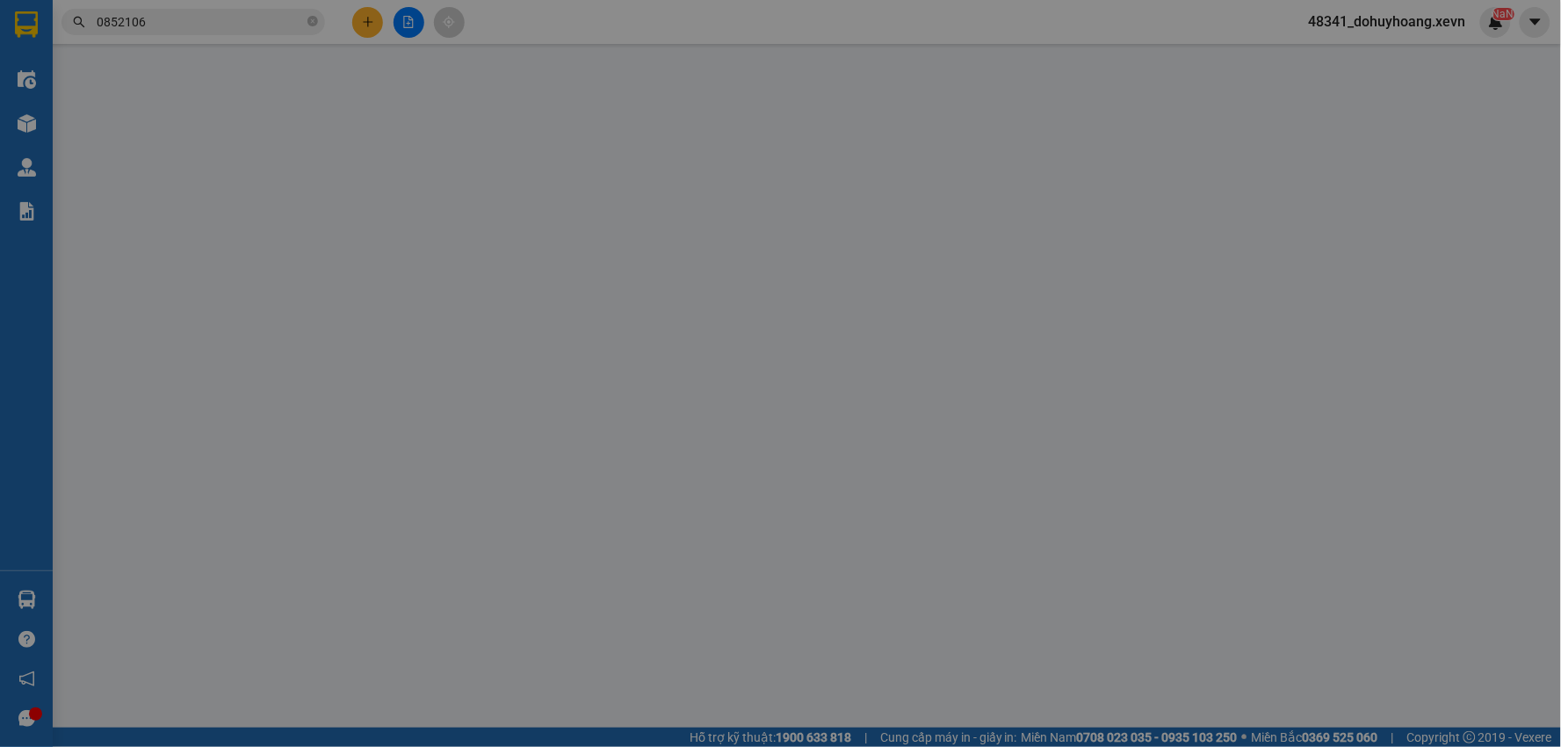
type input "30.000"
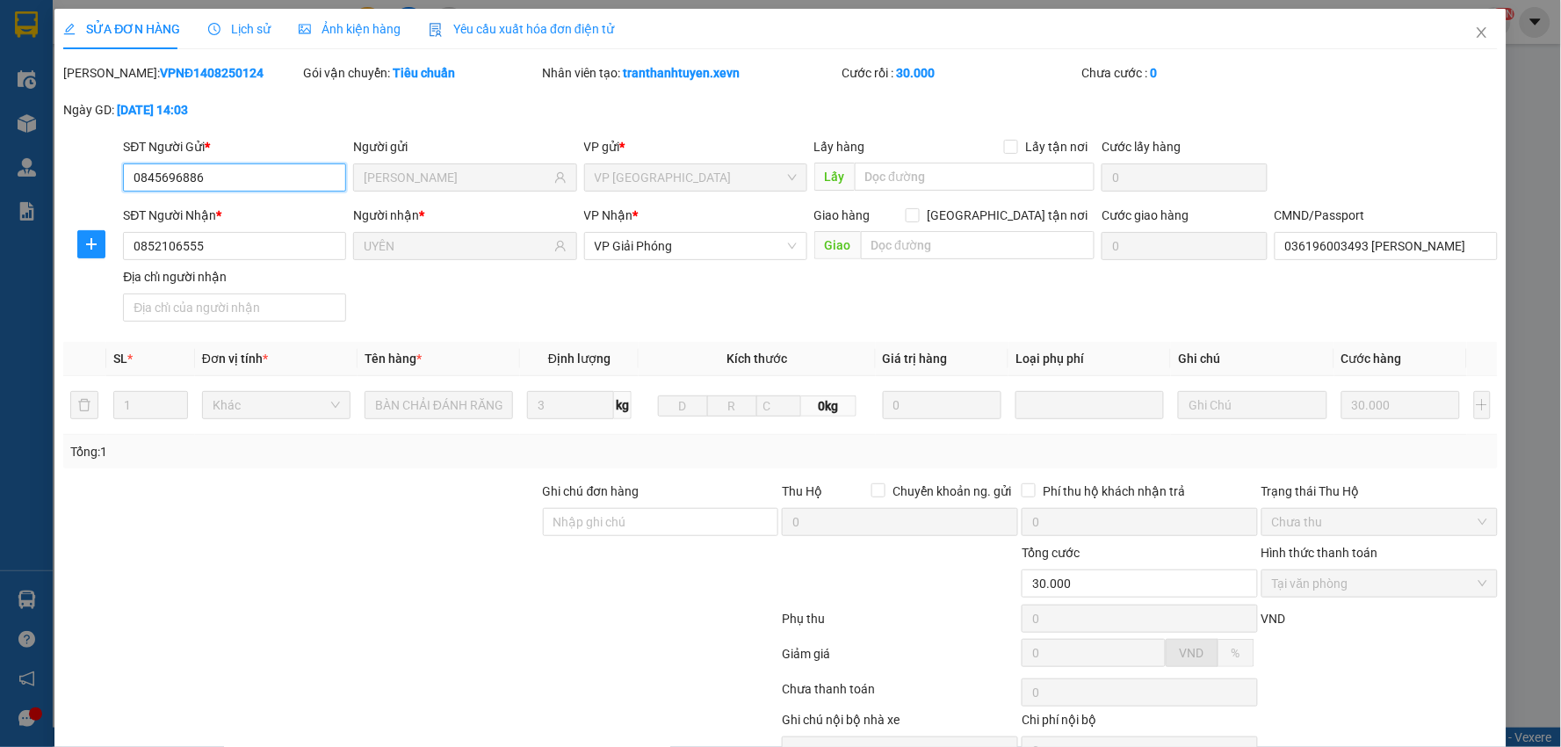
scroll to position [93, 0]
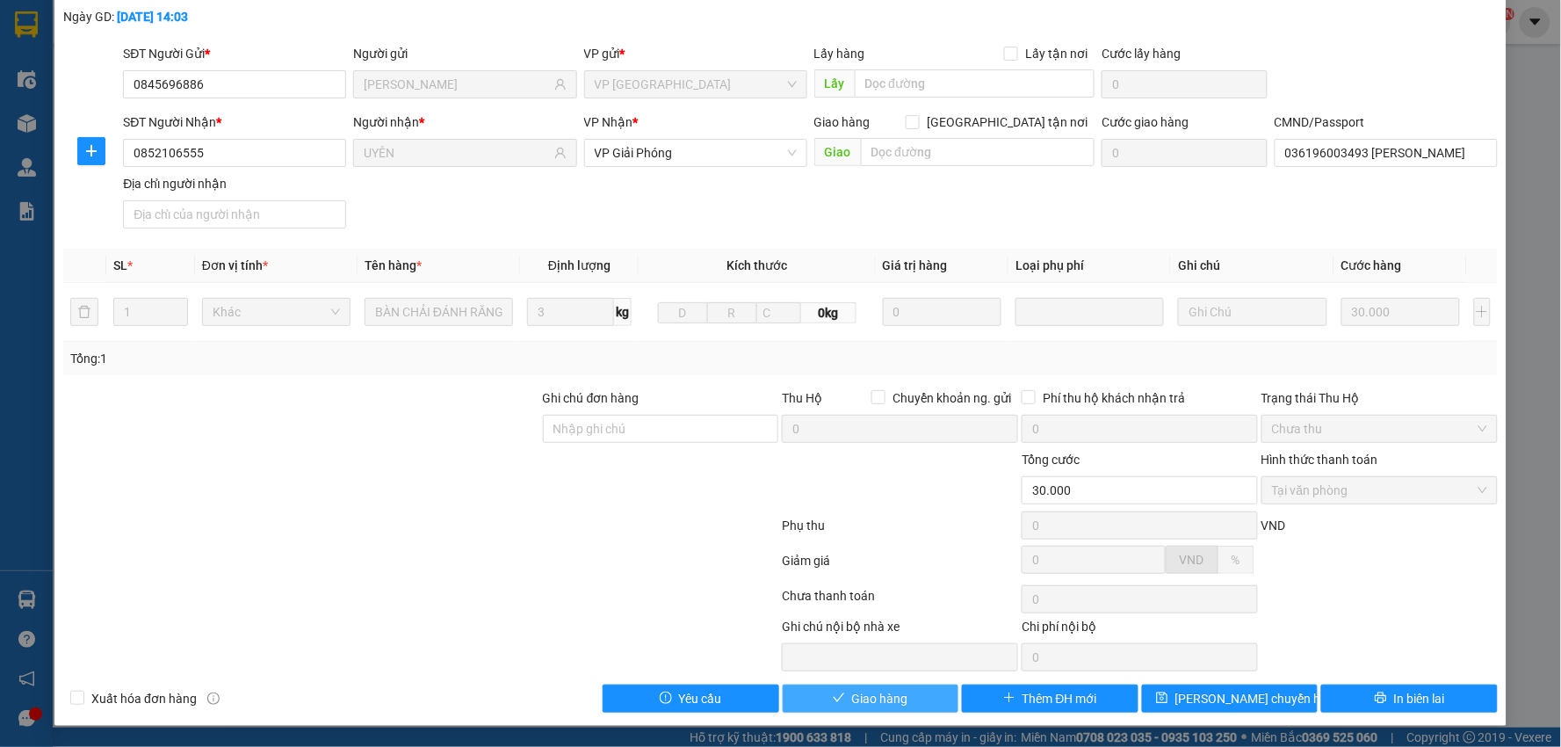
click at [882, 691] on span "Giao hàng" at bounding box center [880, 698] width 56 height 19
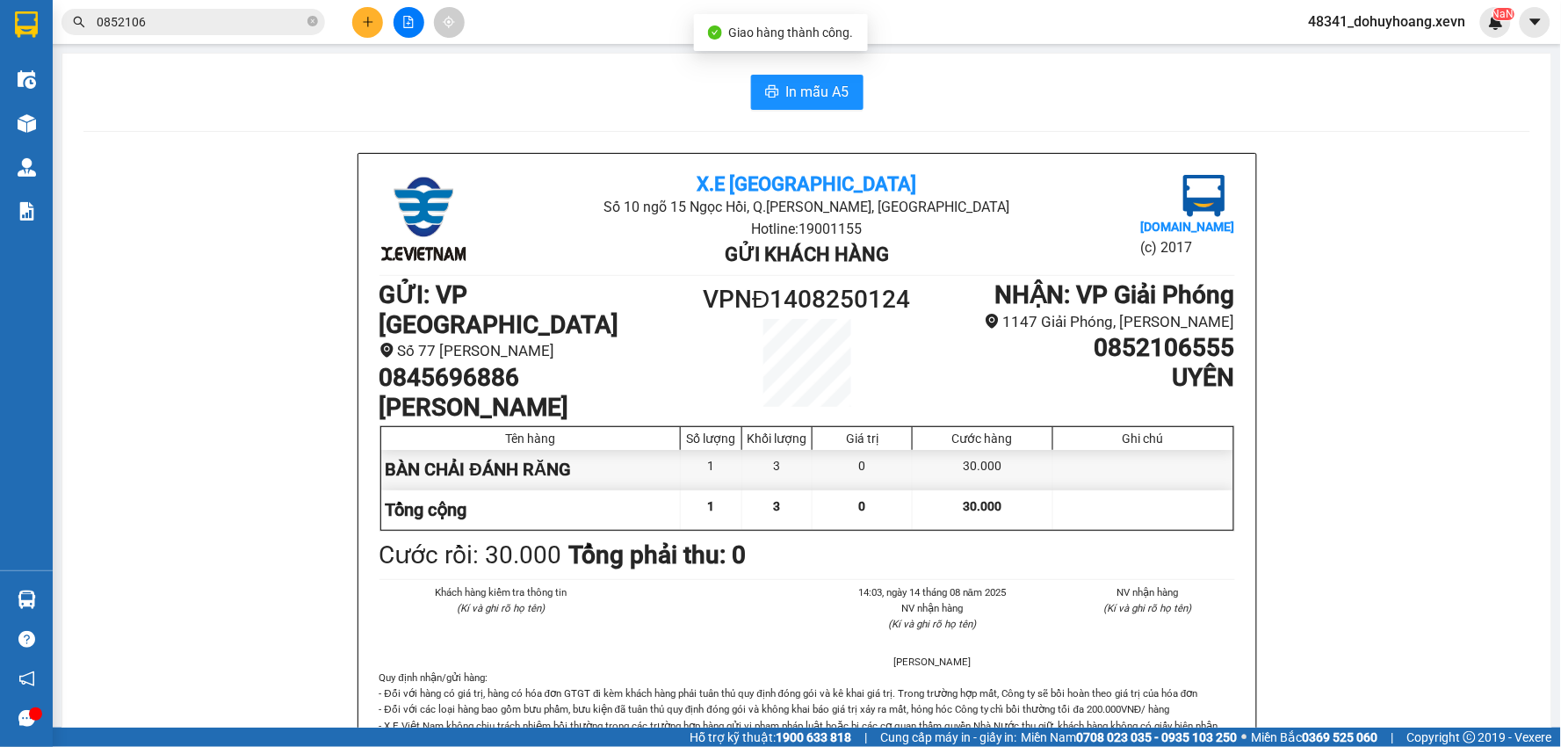
click at [84, 104] on div "In mẫu A5" at bounding box center [806, 92] width 1446 height 35
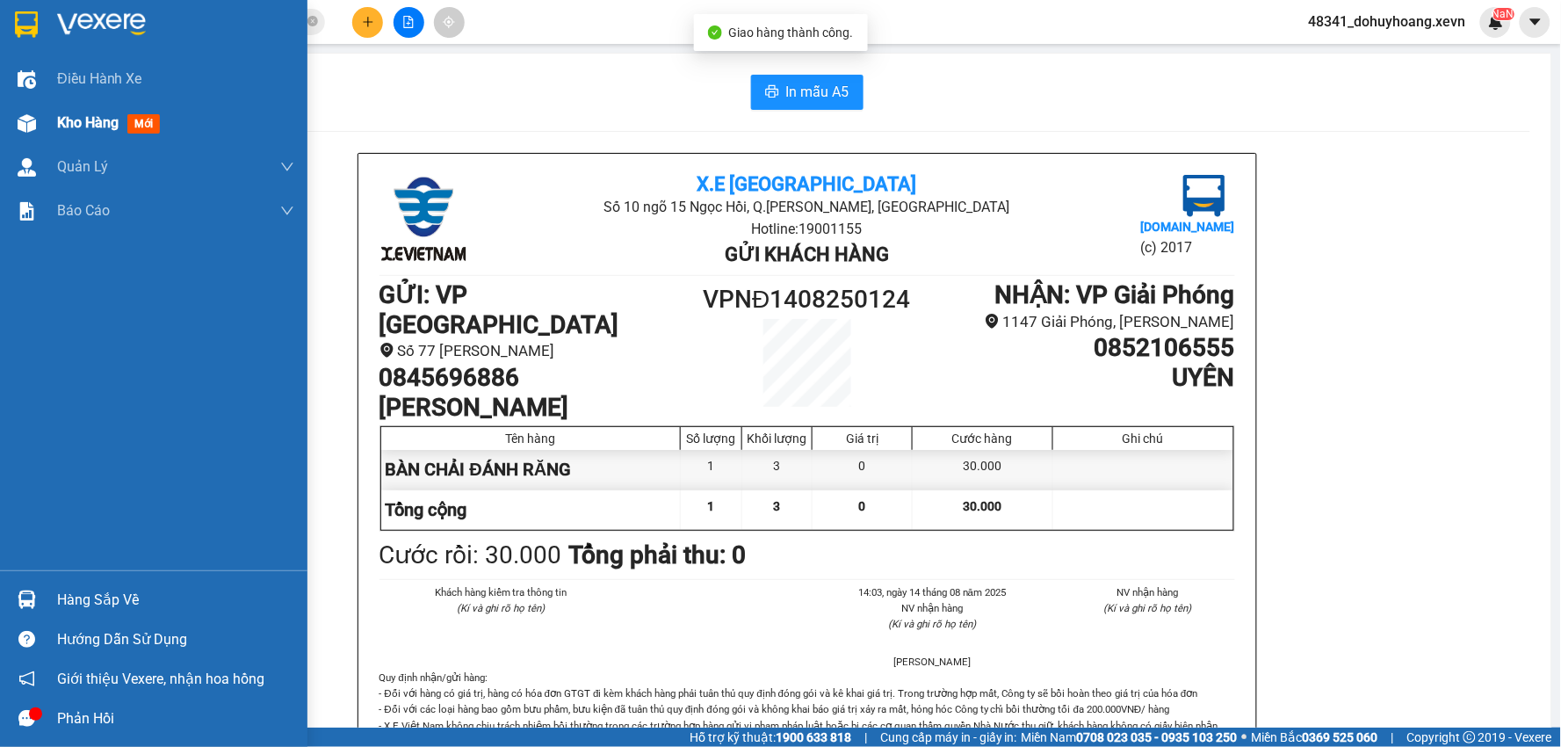
click at [0, 138] on div "Kho hàng mới" at bounding box center [153, 123] width 307 height 44
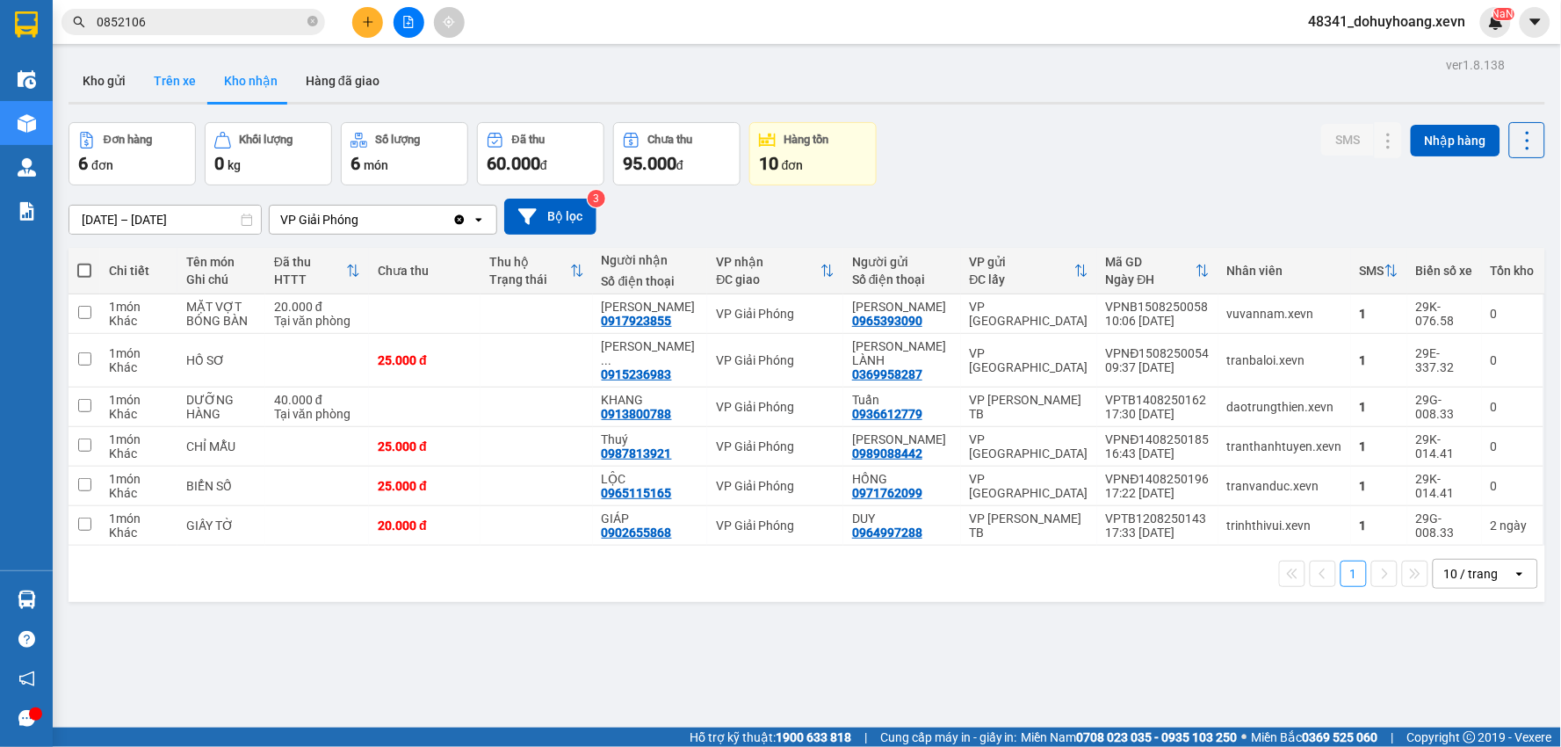
click at [189, 72] on button "Trên xe" at bounding box center [175, 81] width 70 height 42
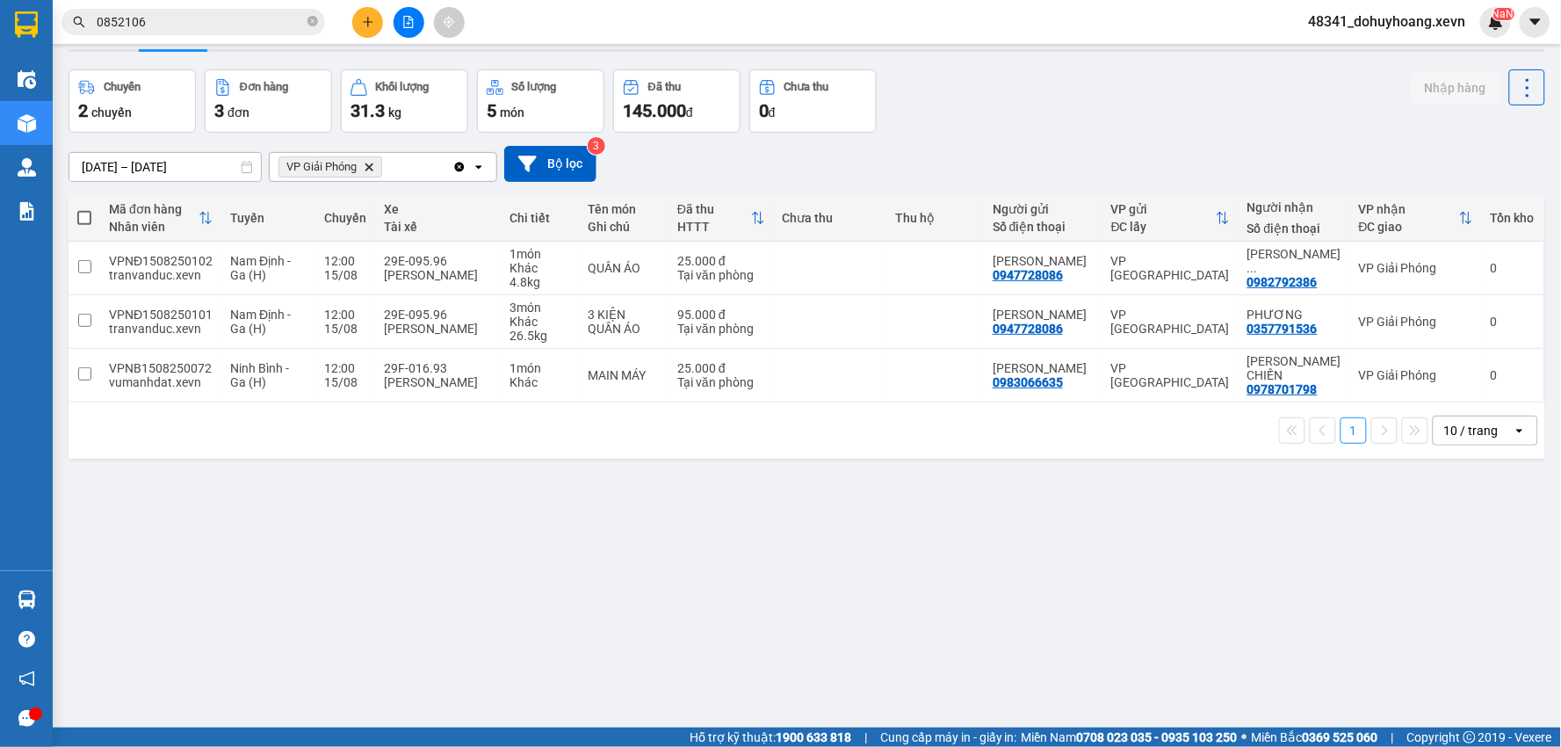
scroll to position [81, 0]
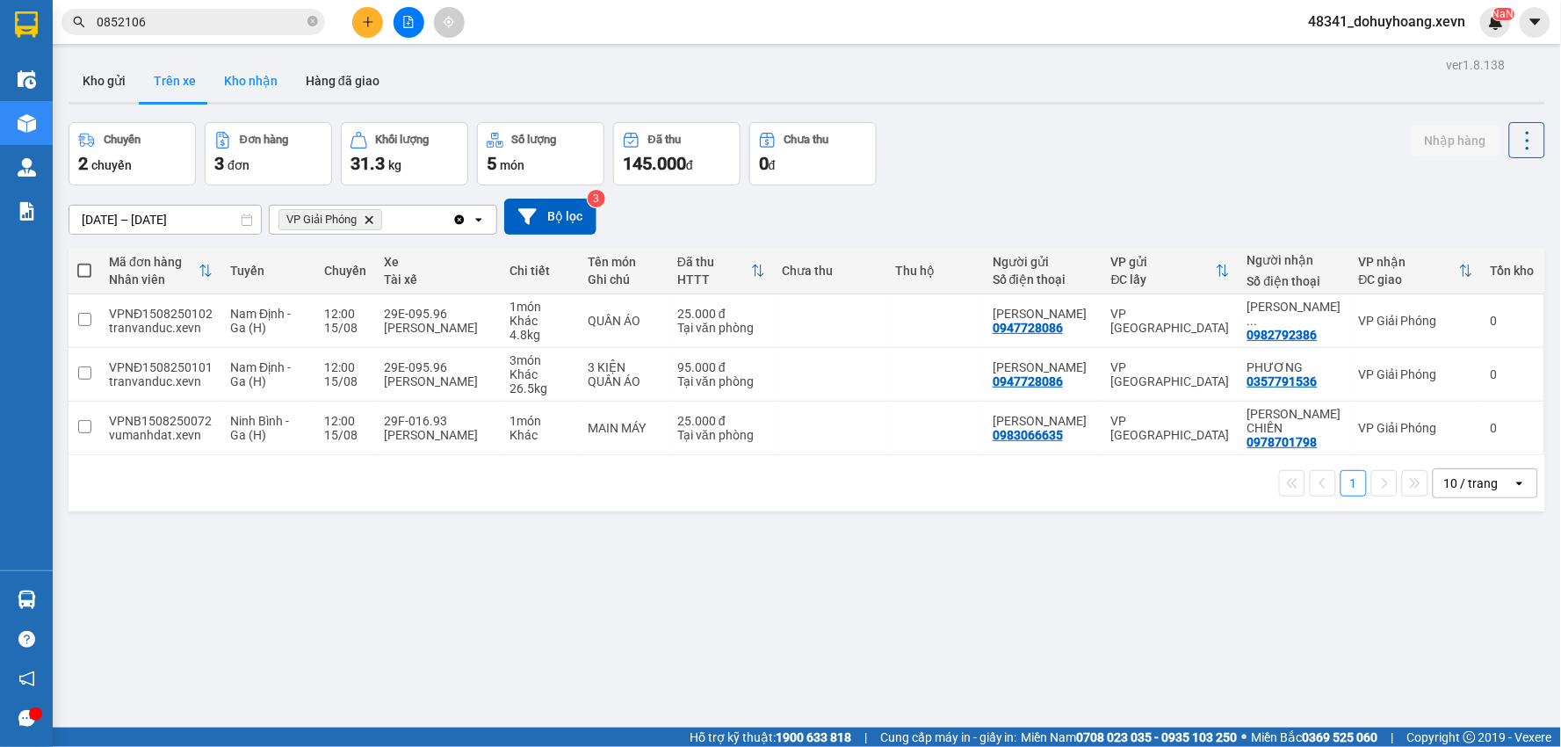
click at [214, 74] on button "Kho nhận" at bounding box center [251, 81] width 82 height 42
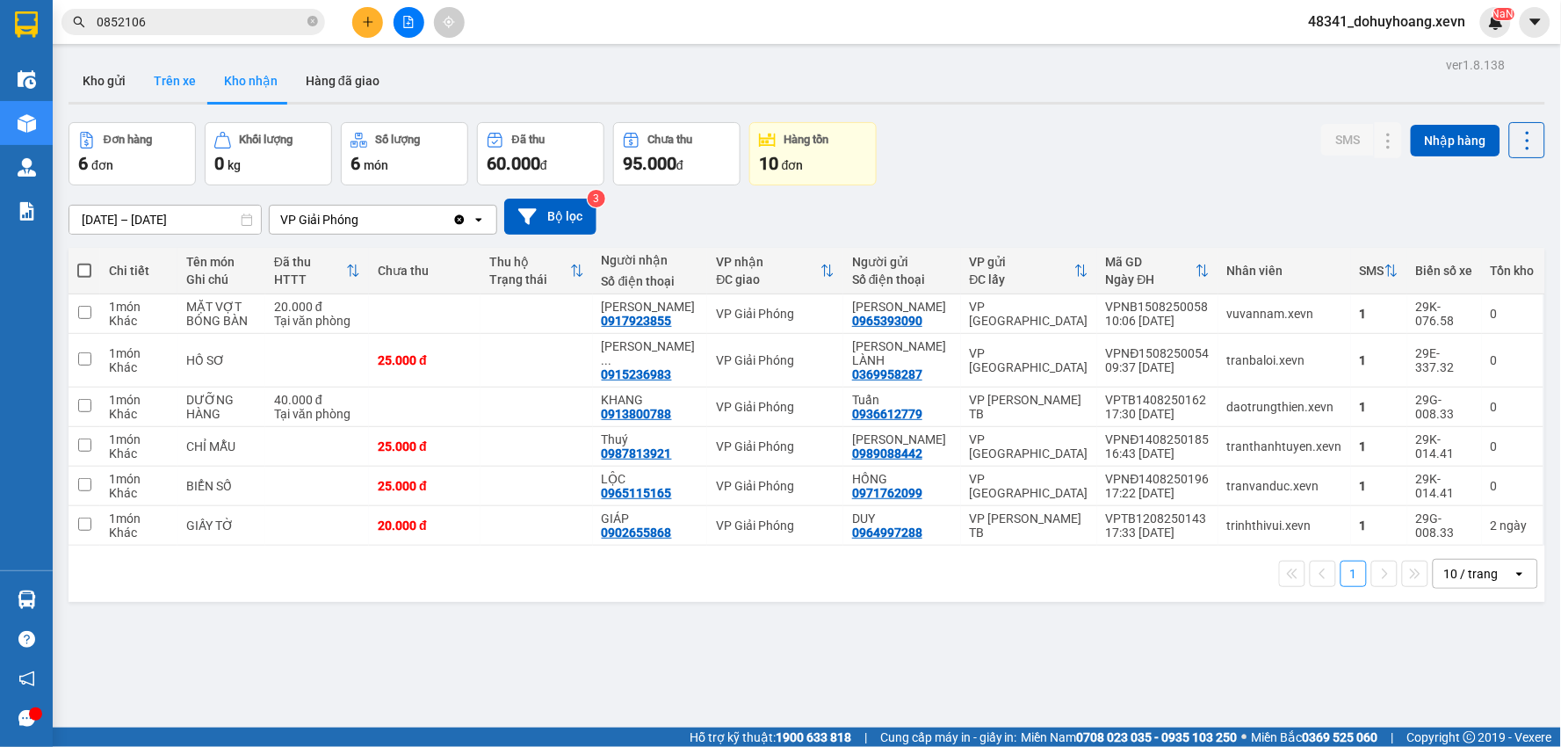
click at [161, 80] on button "Trên xe" at bounding box center [175, 81] width 70 height 42
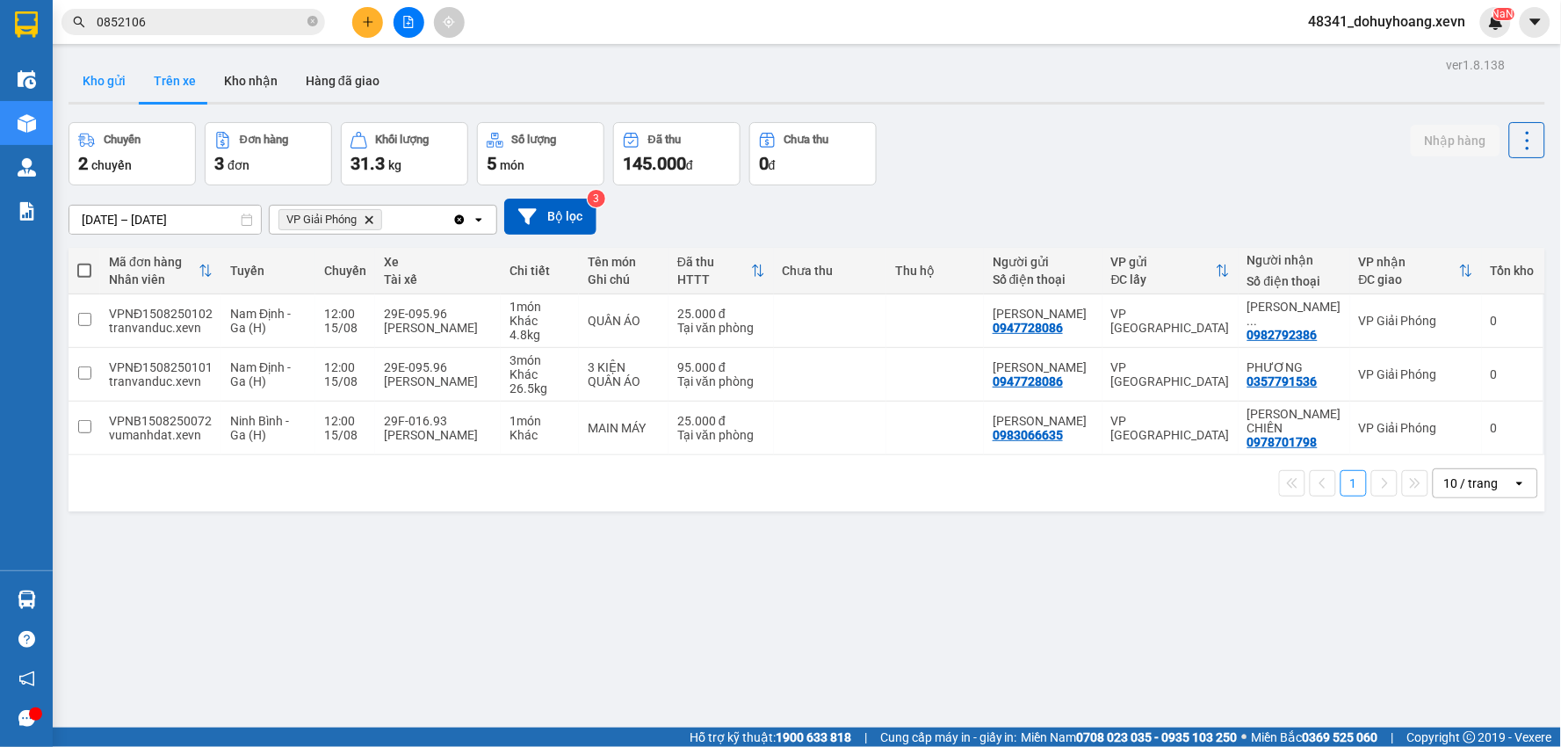
click at [117, 71] on button "Kho gửi" at bounding box center [104, 81] width 71 height 42
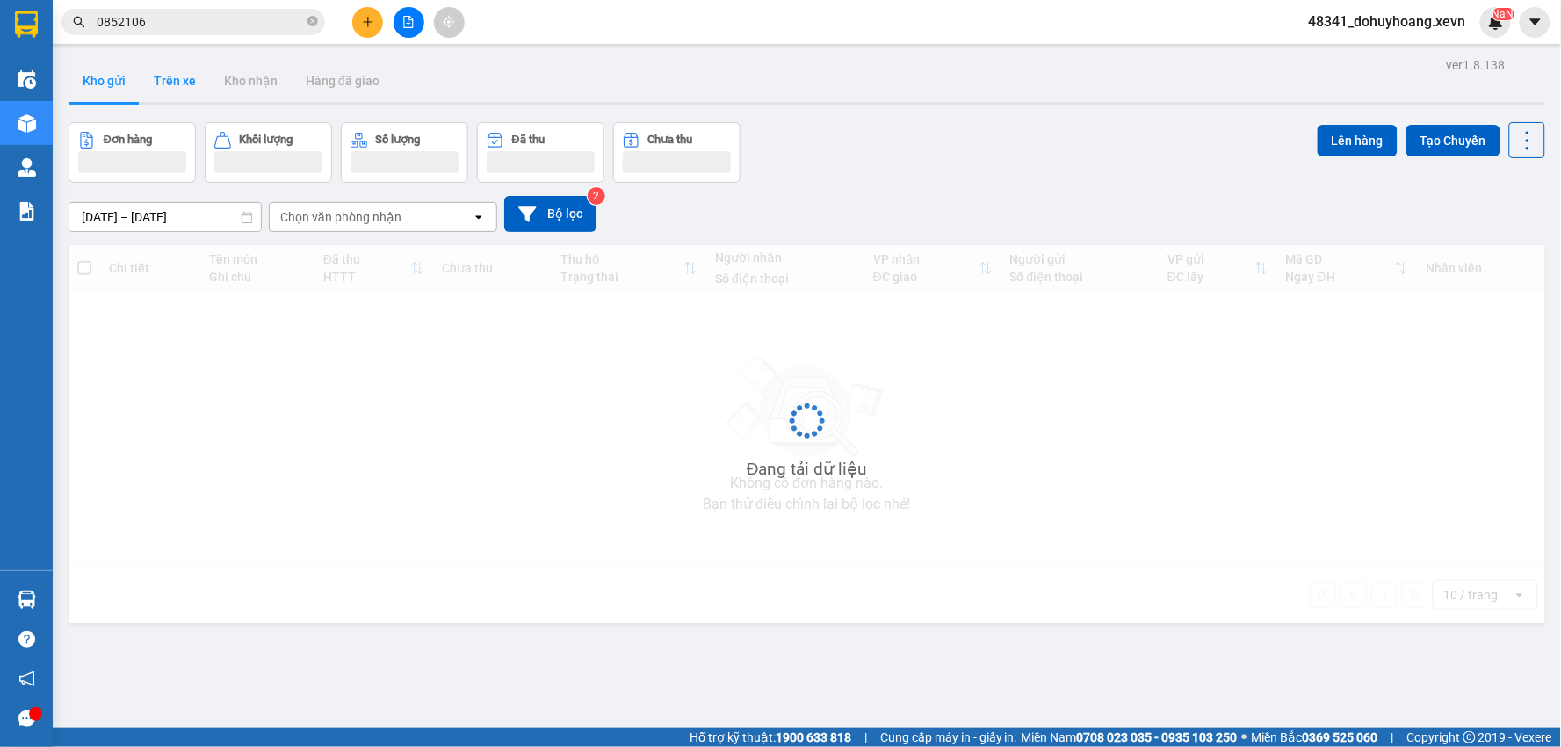
click at [165, 70] on button "Trên xe" at bounding box center [175, 81] width 70 height 42
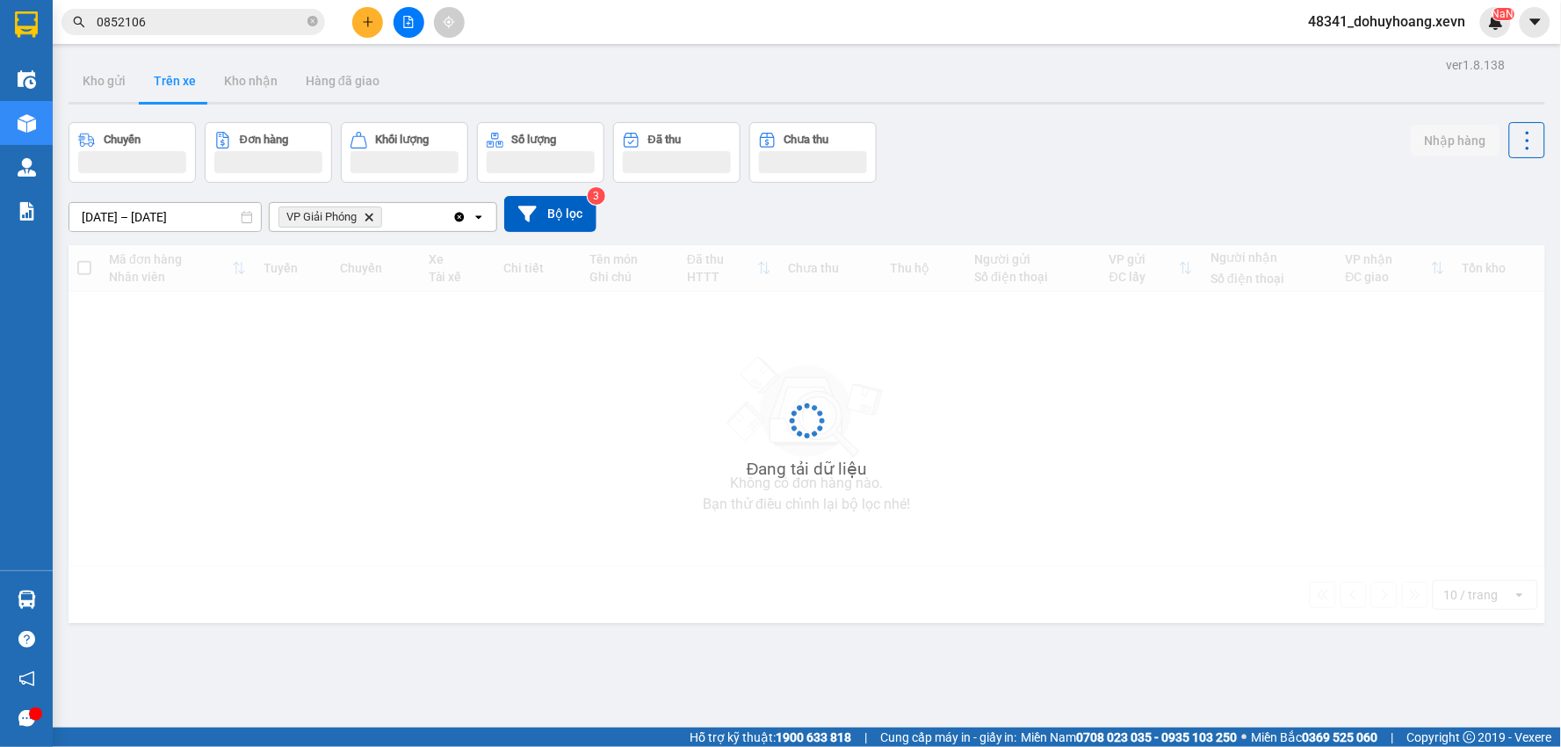
click at [165, 70] on button "Trên xe" at bounding box center [175, 81] width 70 height 42
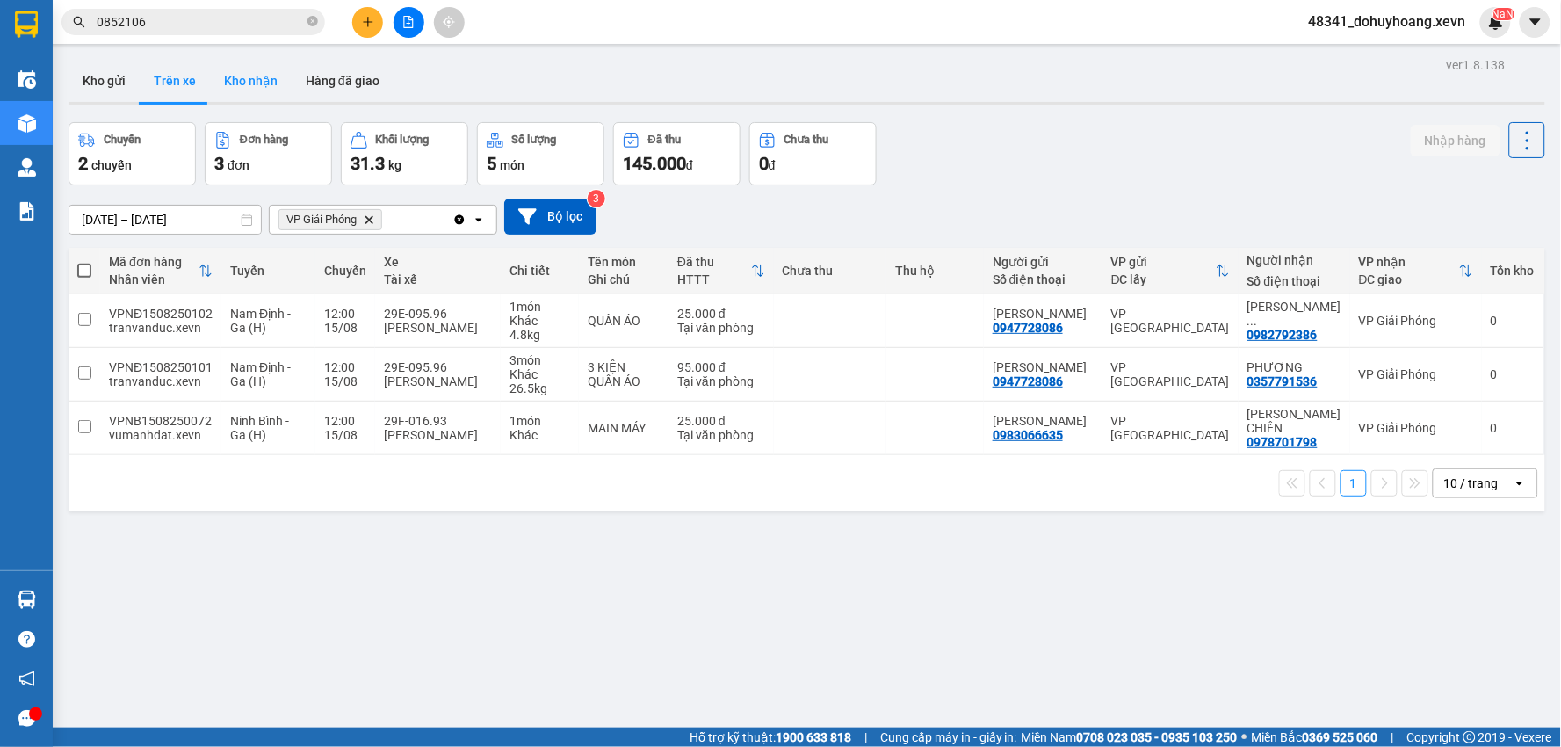
click at [276, 90] on button "Kho nhận" at bounding box center [251, 81] width 82 height 42
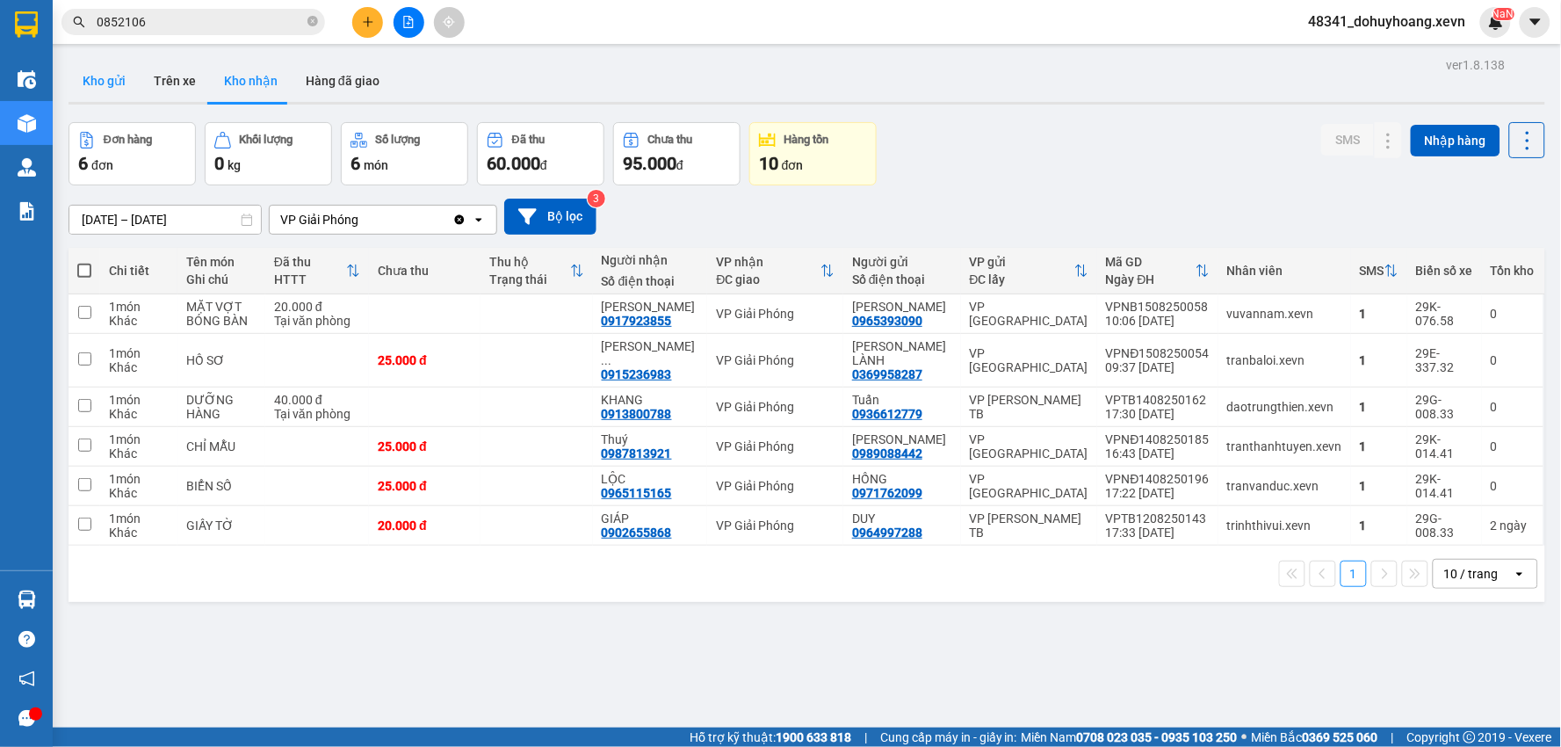
click at [136, 79] on button "Kho gửi" at bounding box center [104, 81] width 71 height 42
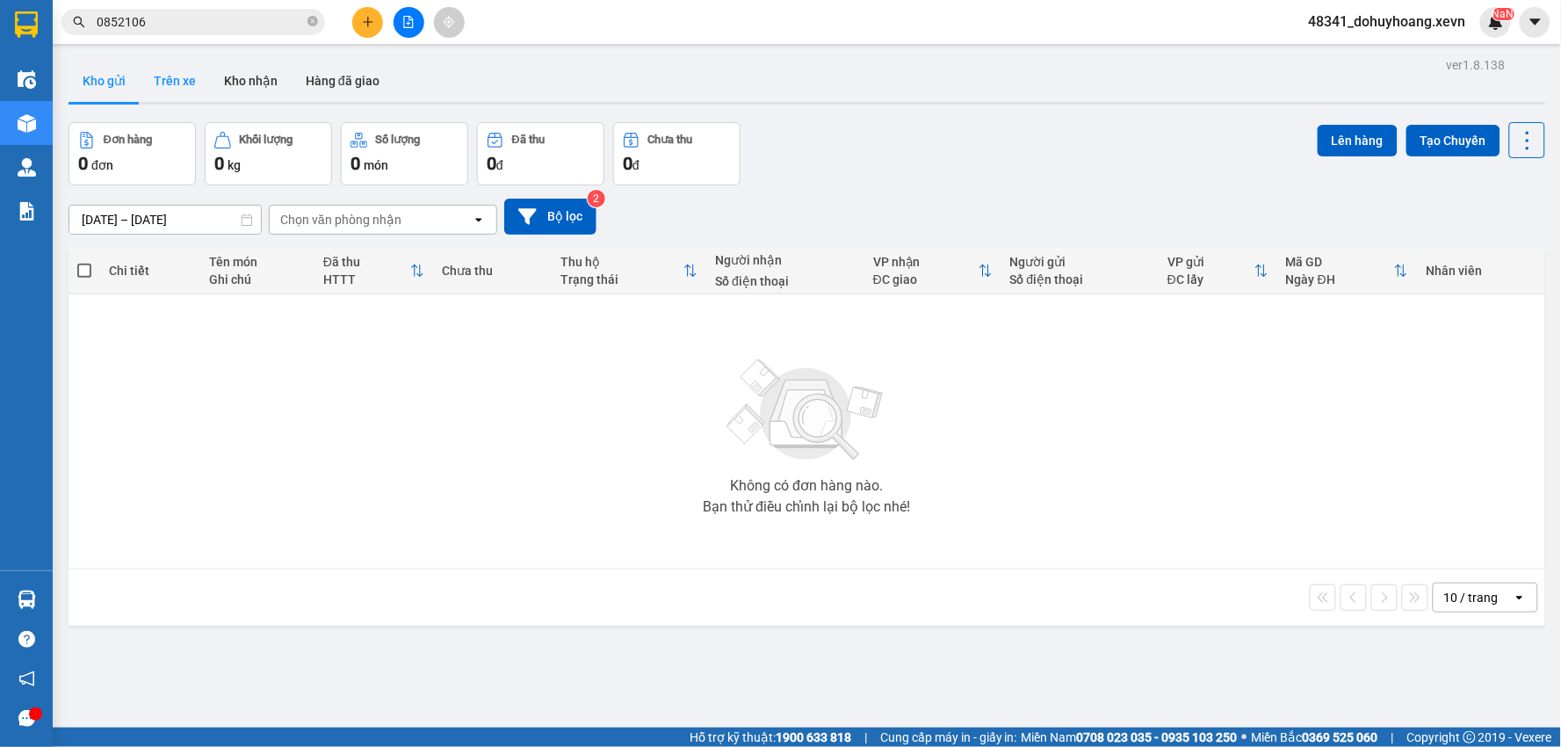
click at [174, 70] on button "Trên xe" at bounding box center [175, 81] width 70 height 42
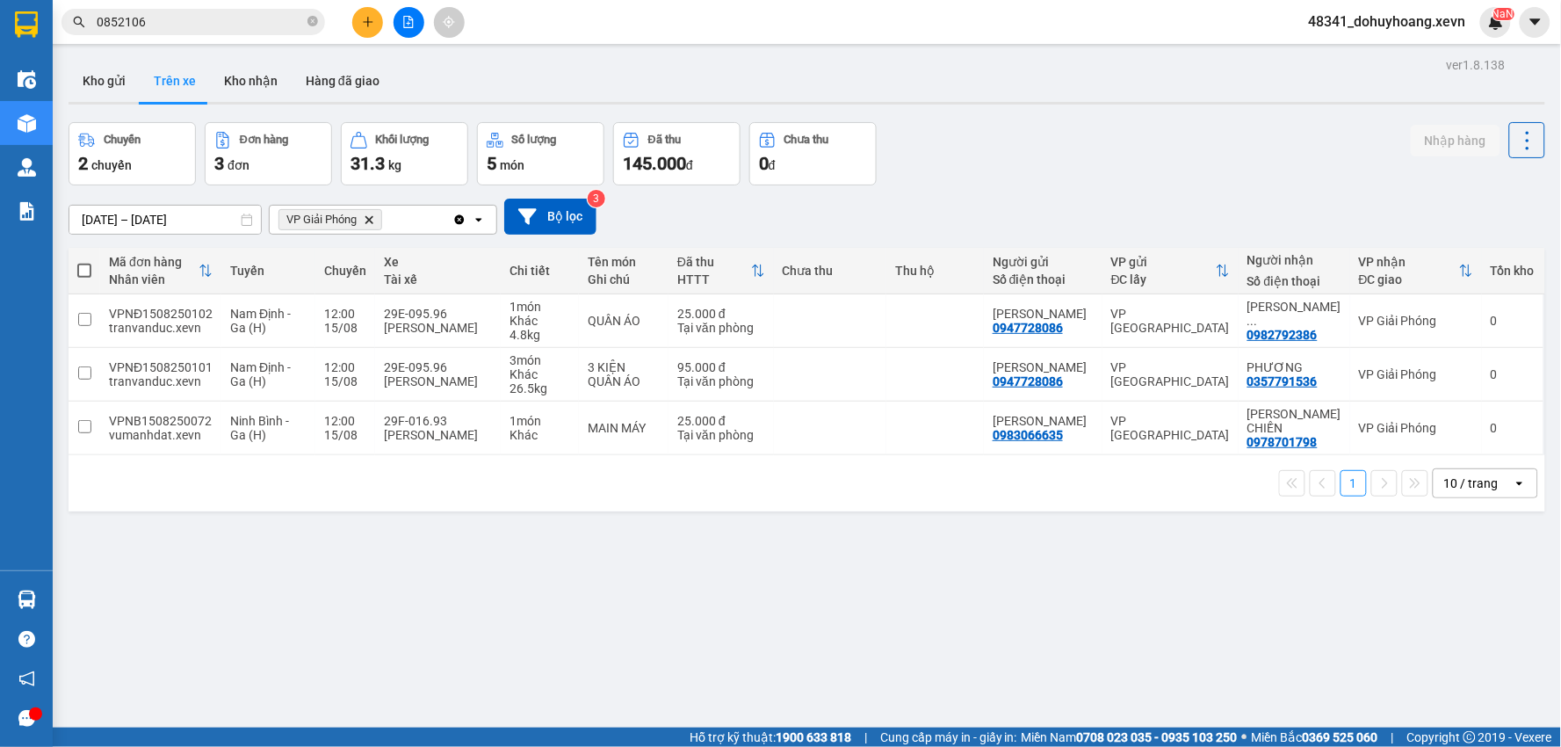
click at [313, 22] on icon "close-circle" at bounding box center [312, 21] width 11 height 11
click at [299, 18] on input "text" at bounding box center [200, 21] width 207 height 19
click at [601, 475] on div "1 10 / trang open" at bounding box center [807, 483] width 1462 height 30
click at [567, 433] on div "Khác" at bounding box center [539, 435] width 61 height 14
checkbox input "true"
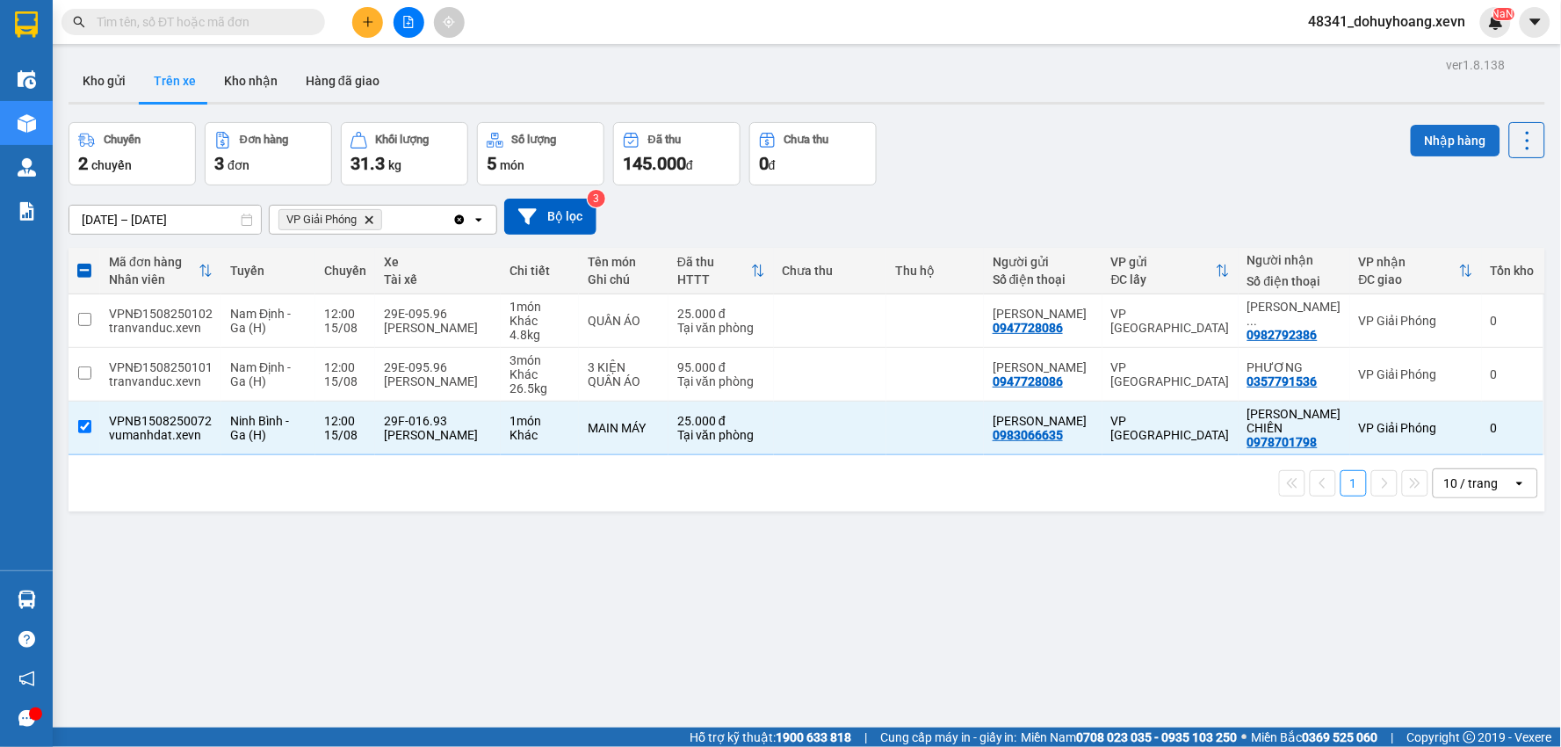
click at [1439, 153] on button "Nhập hàng" at bounding box center [1455, 141] width 90 height 32
click at [259, 79] on button "Kho nhận" at bounding box center [251, 81] width 82 height 42
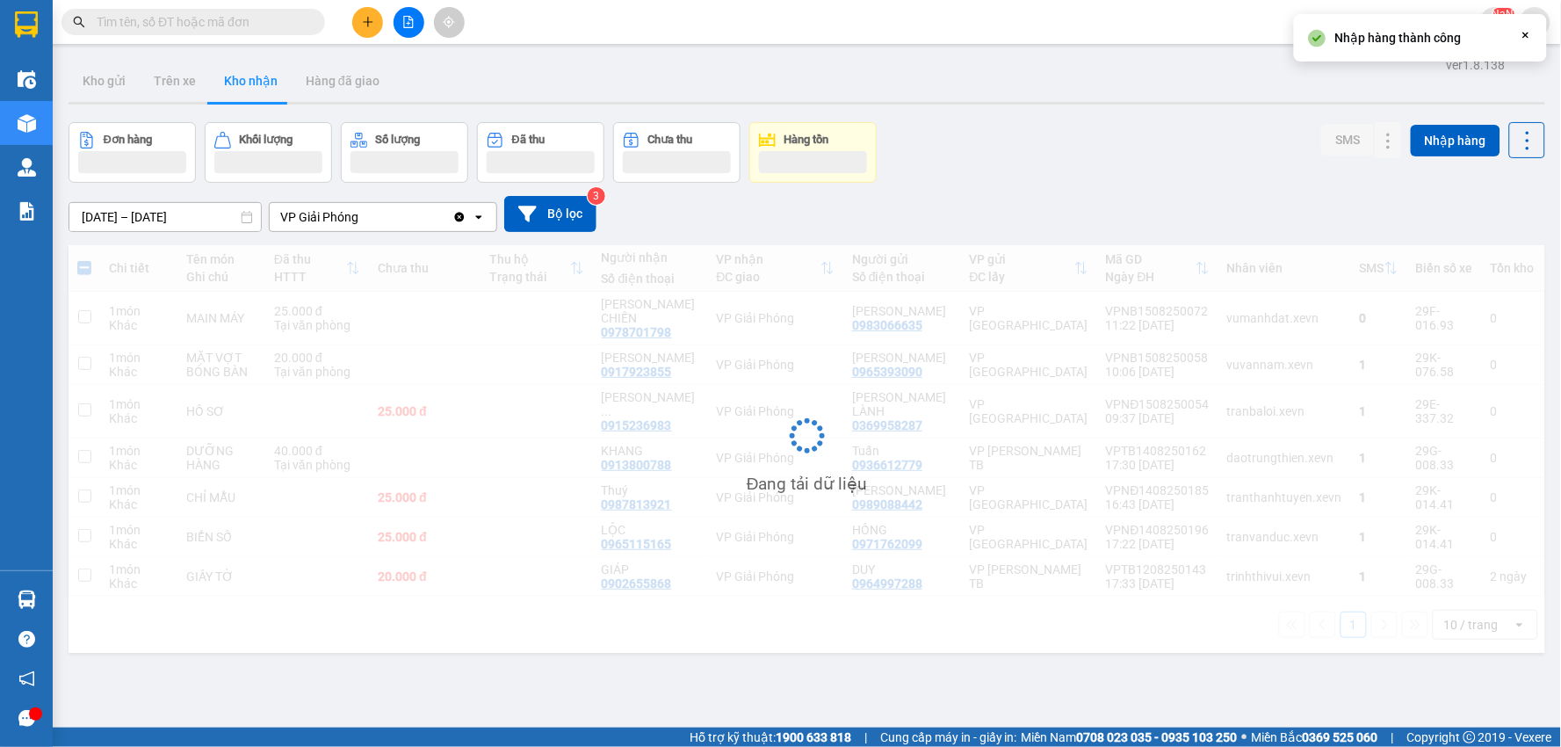
click at [1277, 292] on th "Nhân viên" at bounding box center [1284, 268] width 133 height 47
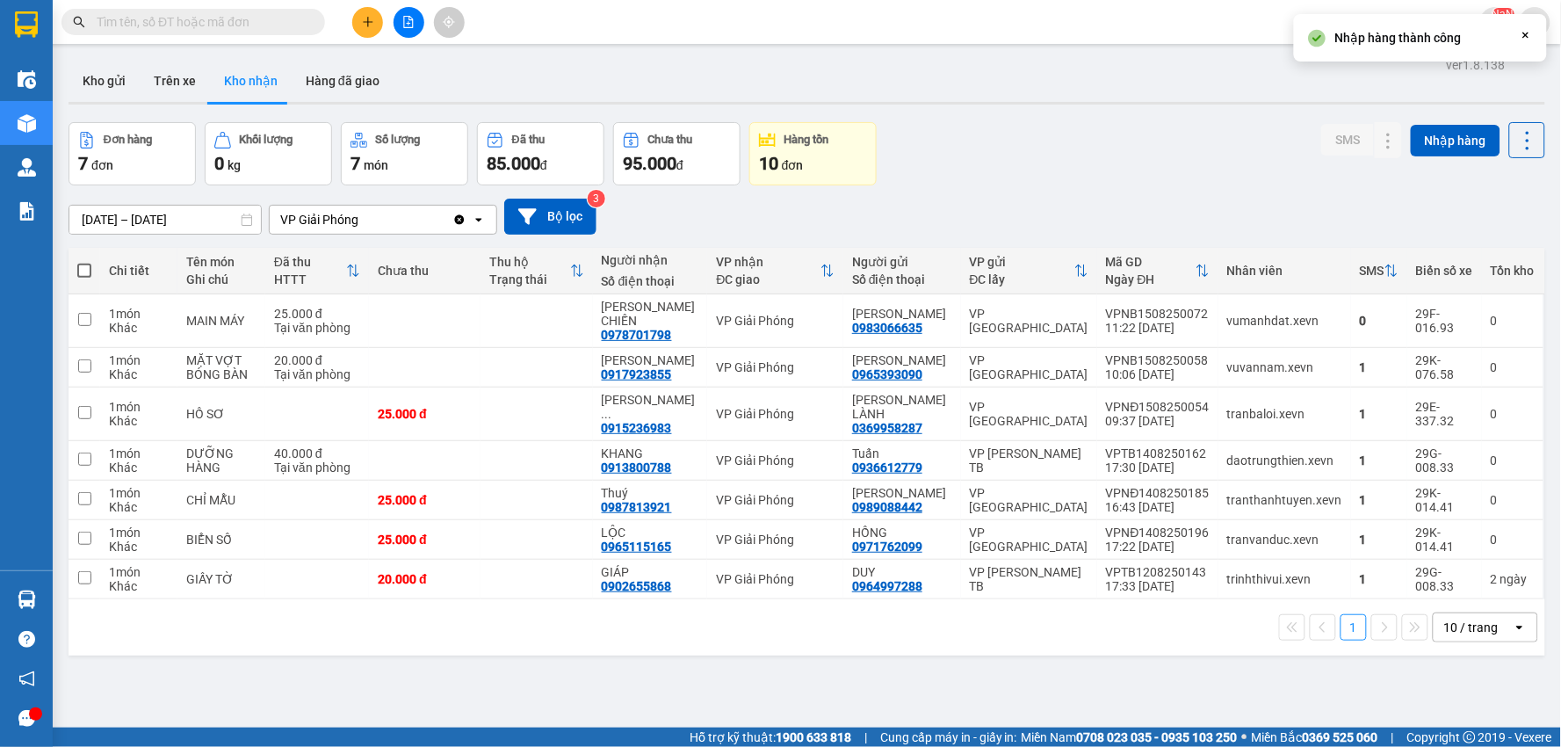
click at [1230, 292] on th "Nhân viên" at bounding box center [1284, 271] width 133 height 47
click at [1238, 304] on td "vumanhdat.xevn" at bounding box center [1284, 321] width 133 height 54
checkbox input "true"
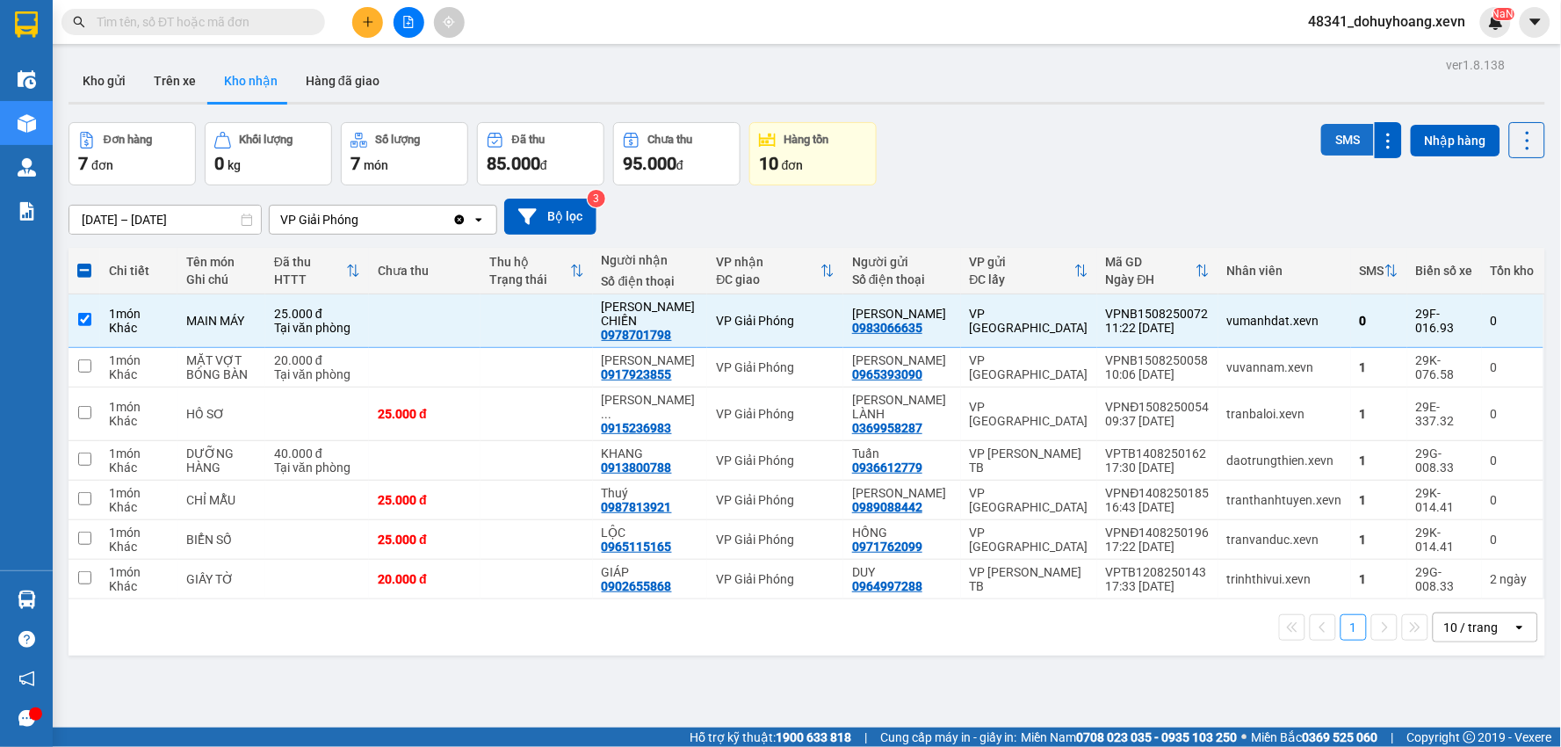
click at [1331, 137] on button "SMS" at bounding box center [1347, 140] width 53 height 32
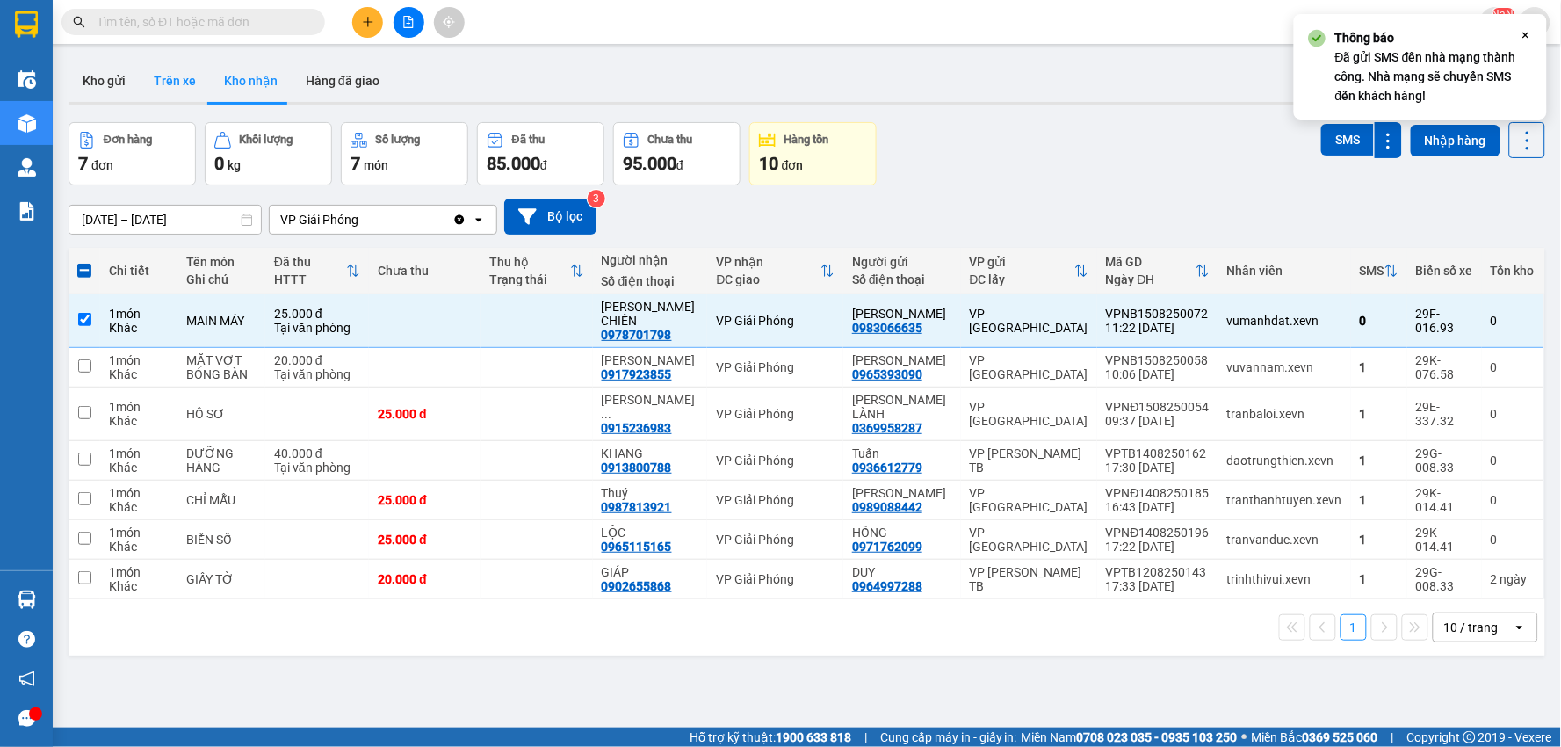
click at [161, 70] on button "Trên xe" at bounding box center [175, 81] width 70 height 42
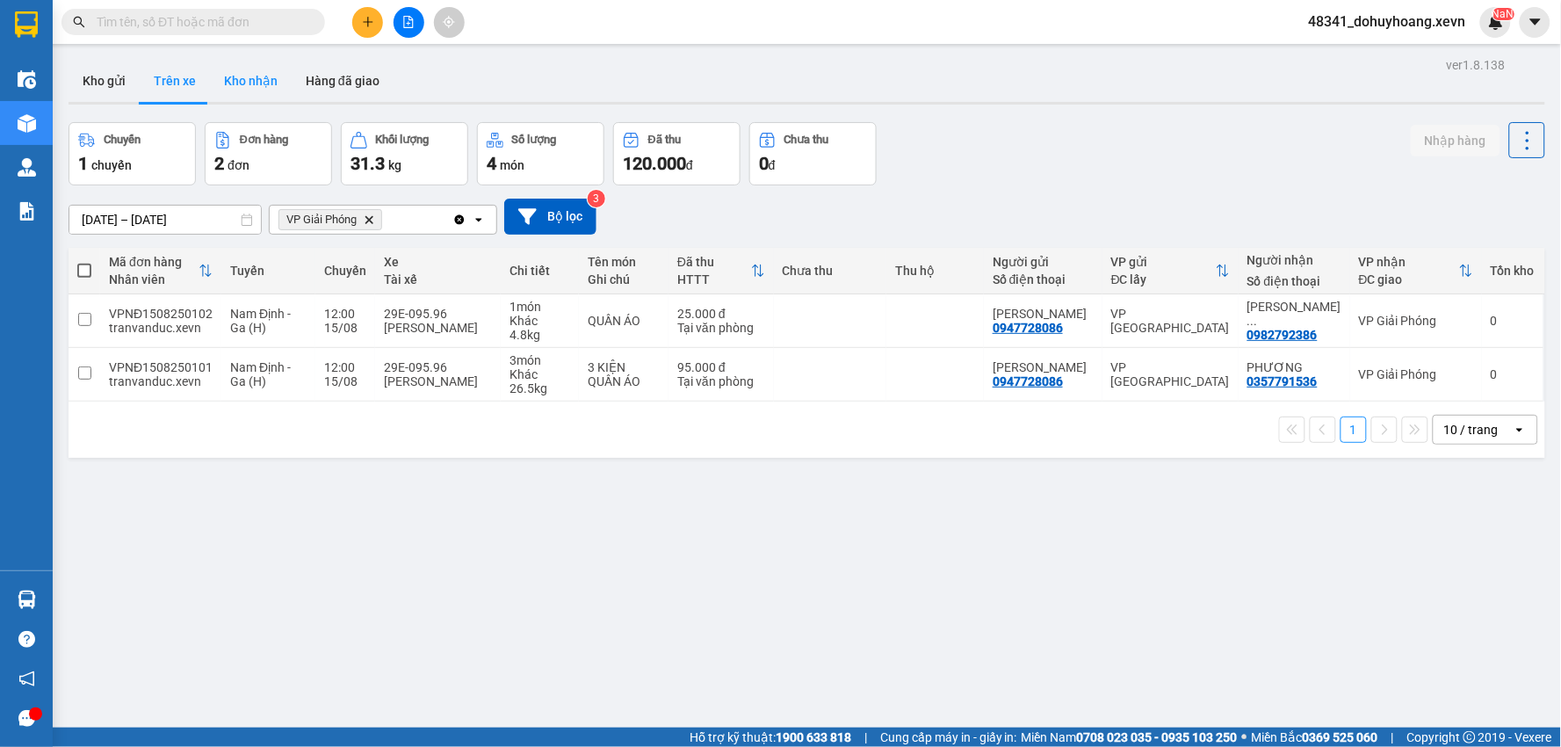
click at [210, 90] on button "Kho nhận" at bounding box center [251, 81] width 82 height 42
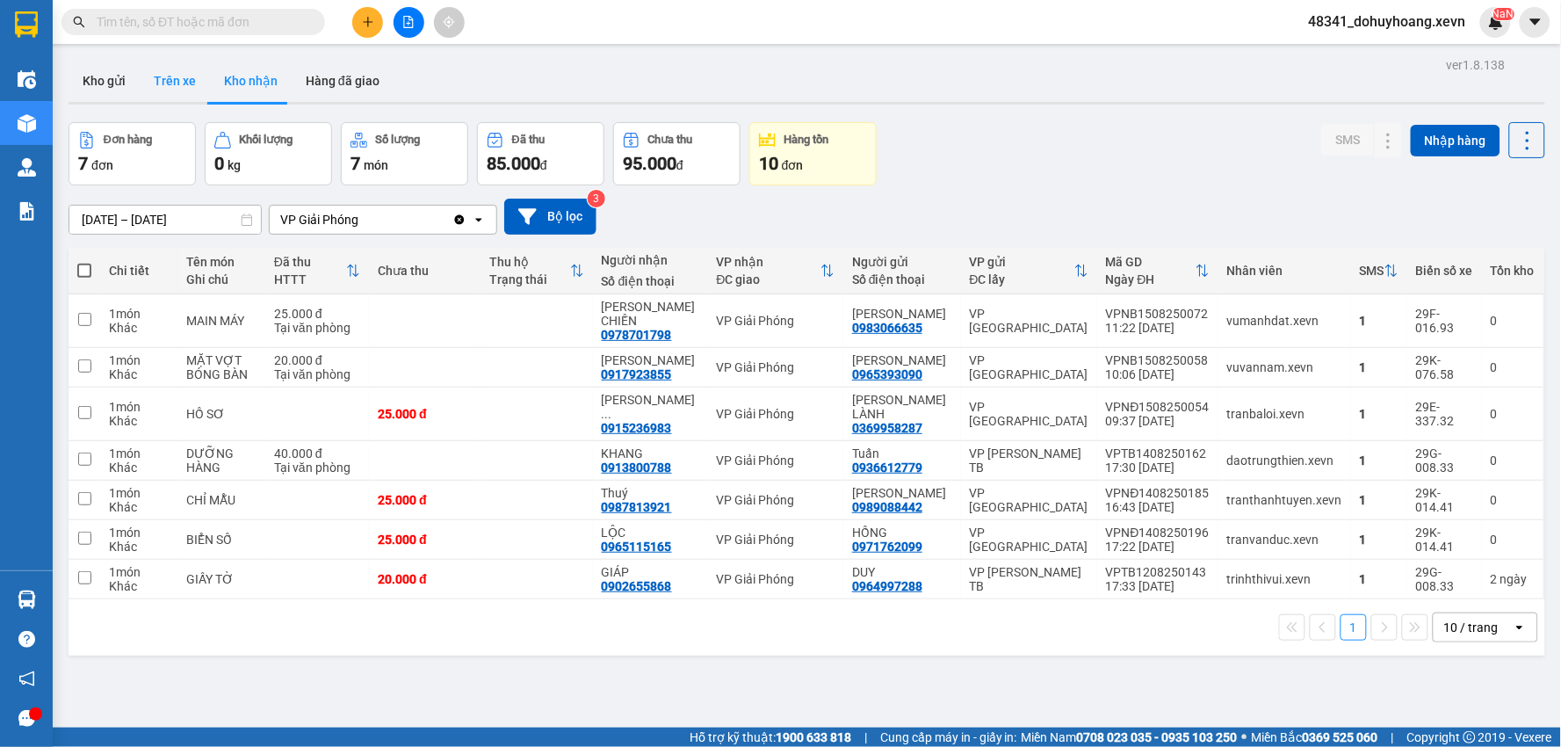
click at [196, 65] on button "Trên xe" at bounding box center [175, 81] width 70 height 42
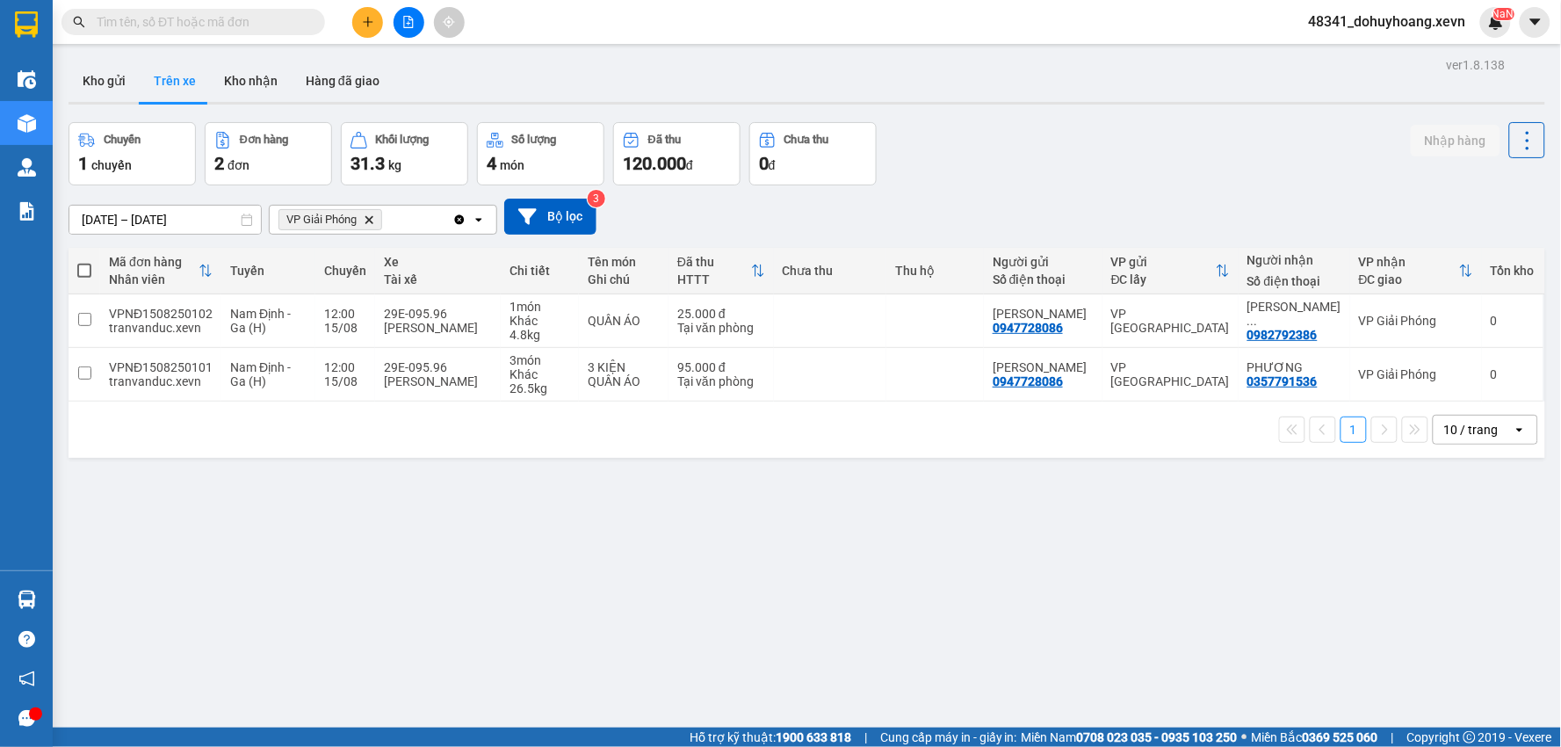
click at [238, 20] on input "text" at bounding box center [200, 21] width 207 height 19
click at [255, 49] on main "ver 1.8.138 Kho gửi Trên xe Kho nhận Hàng đã giao Chuyến 1 chuyến Đơn hàng 2 đơ…" at bounding box center [780, 363] width 1561 height 727
click at [256, 81] on button "Kho nhận" at bounding box center [251, 81] width 82 height 42
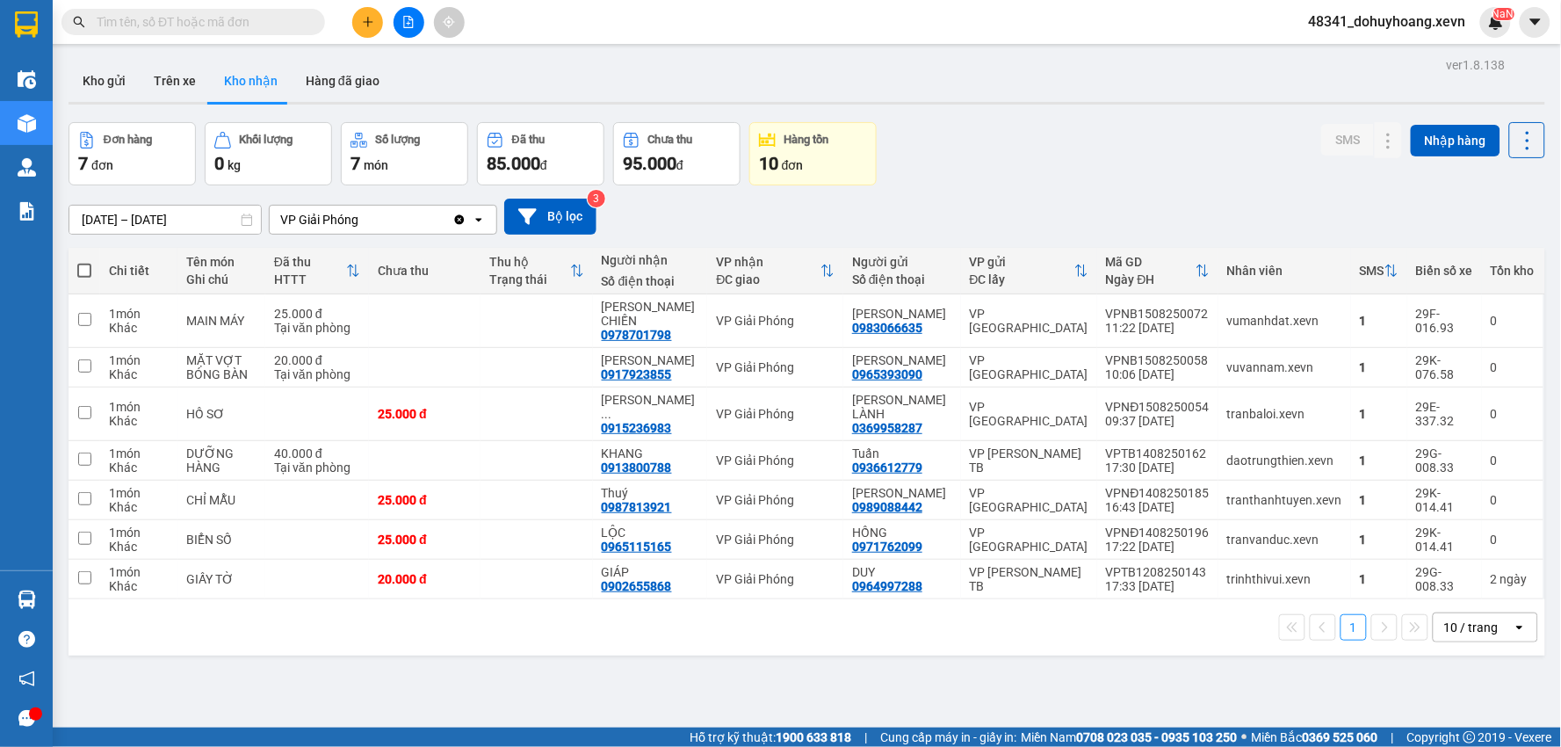
click at [247, 32] on span at bounding box center [192, 22] width 263 height 26
click at [653, 375] on div "0917923855" at bounding box center [637, 374] width 70 height 14
copy div "0917923855"
click at [221, 21] on input "text" at bounding box center [200, 21] width 207 height 19
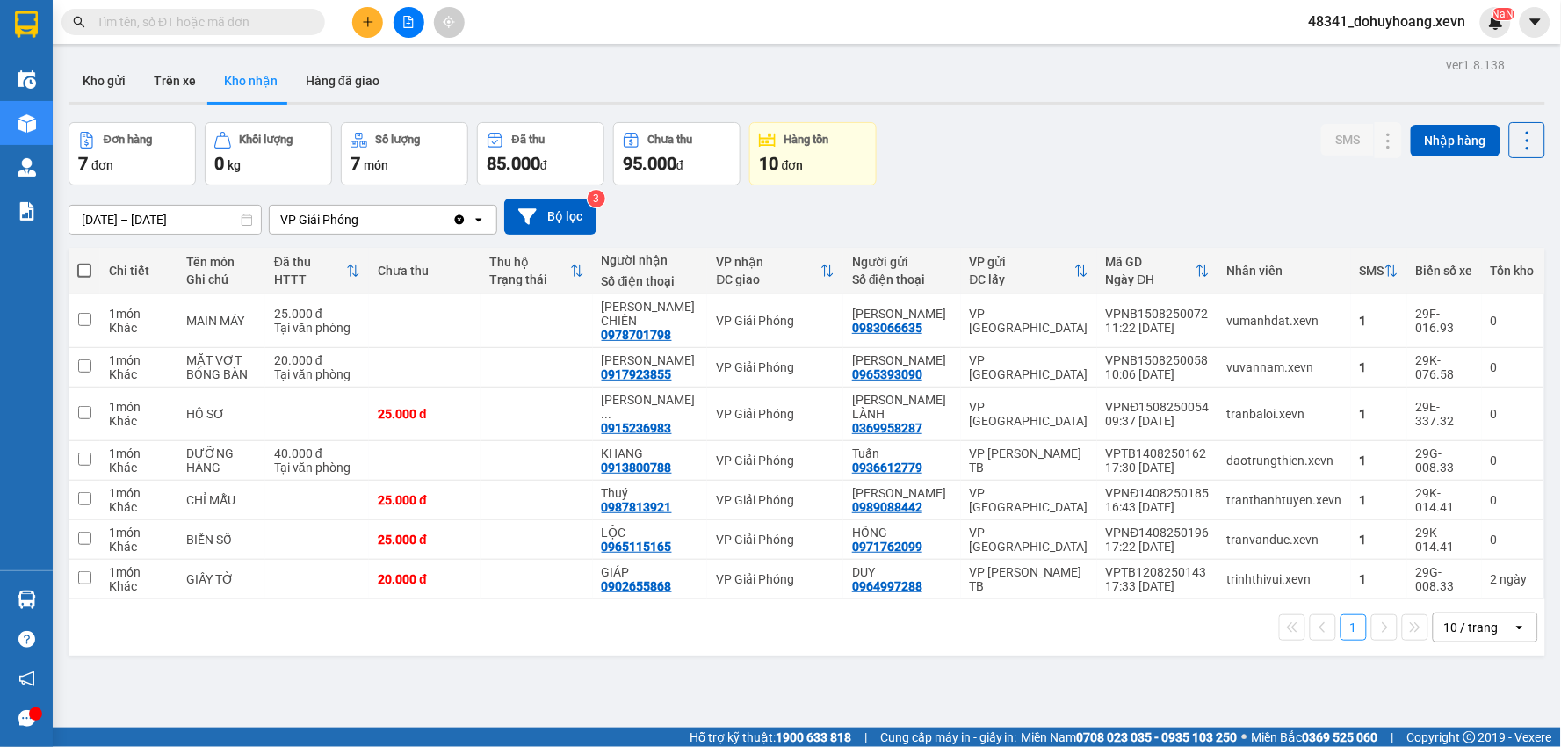
paste input "0917923855"
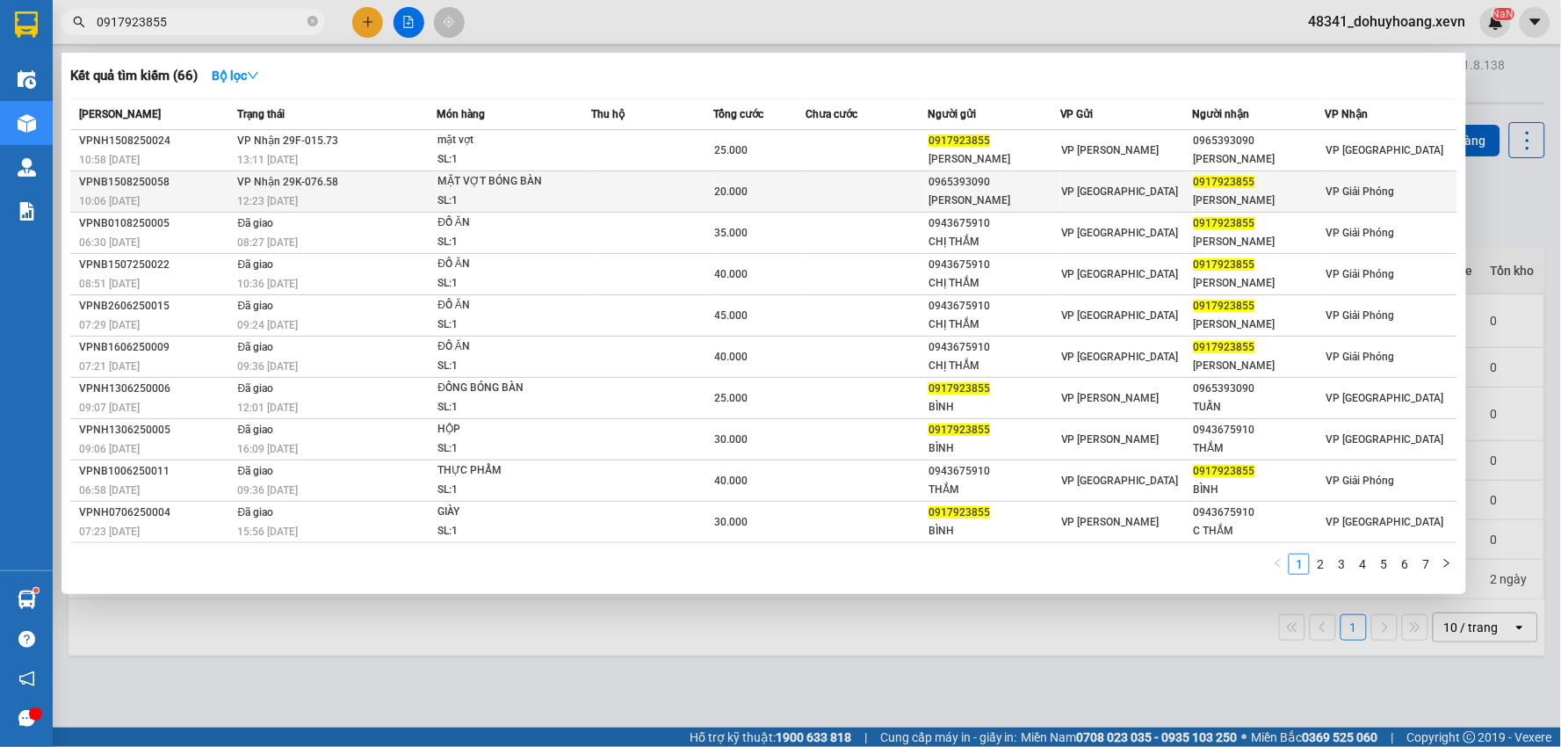
type input "0917923855"
click at [660, 180] on td at bounding box center [653, 191] width 122 height 41
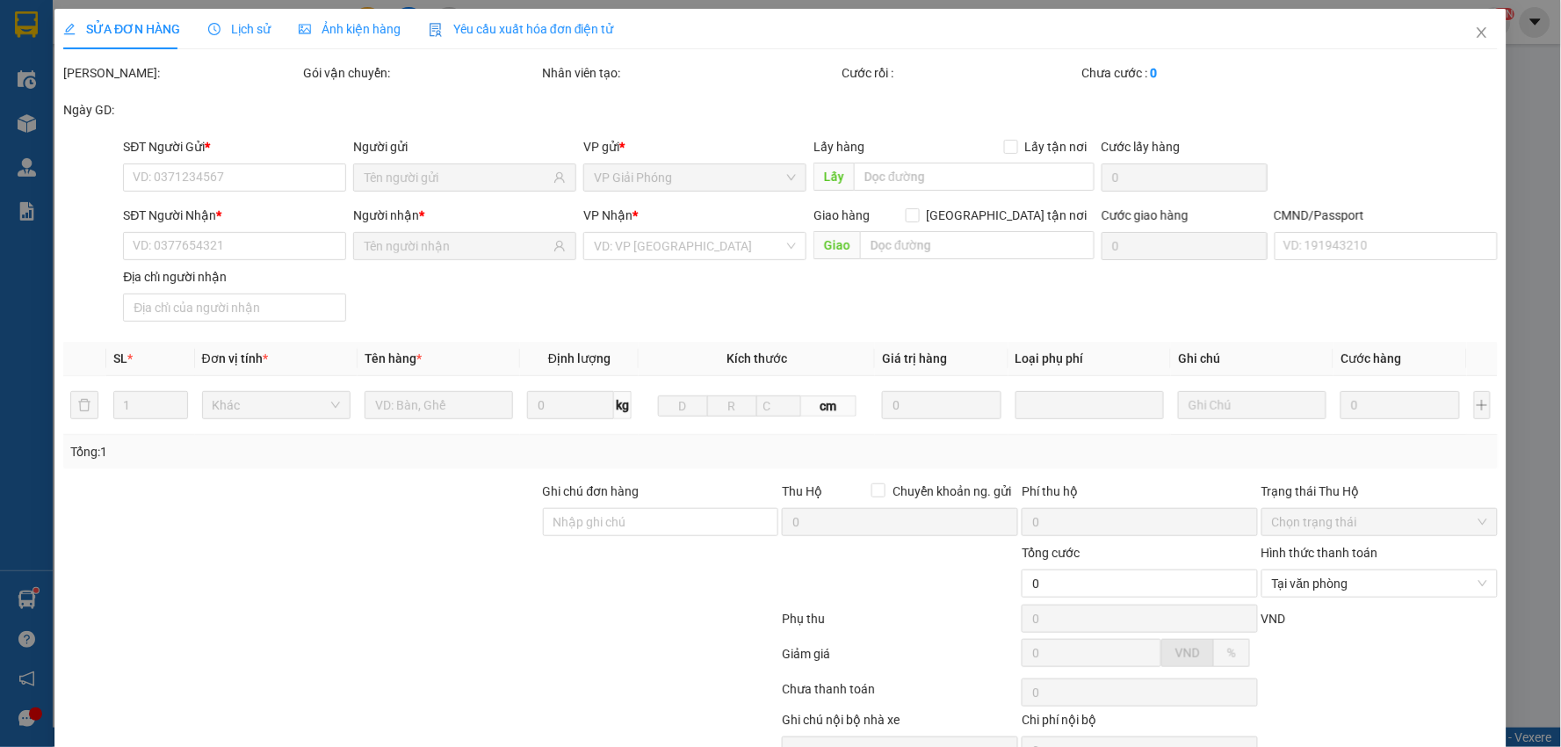
type input "0965393090"
type input "PHẠM VĂN TUẤN"
type input "0917923855"
type input "LÊ ĐỨC BÌNH"
type input "037202000001 lê đức bình"
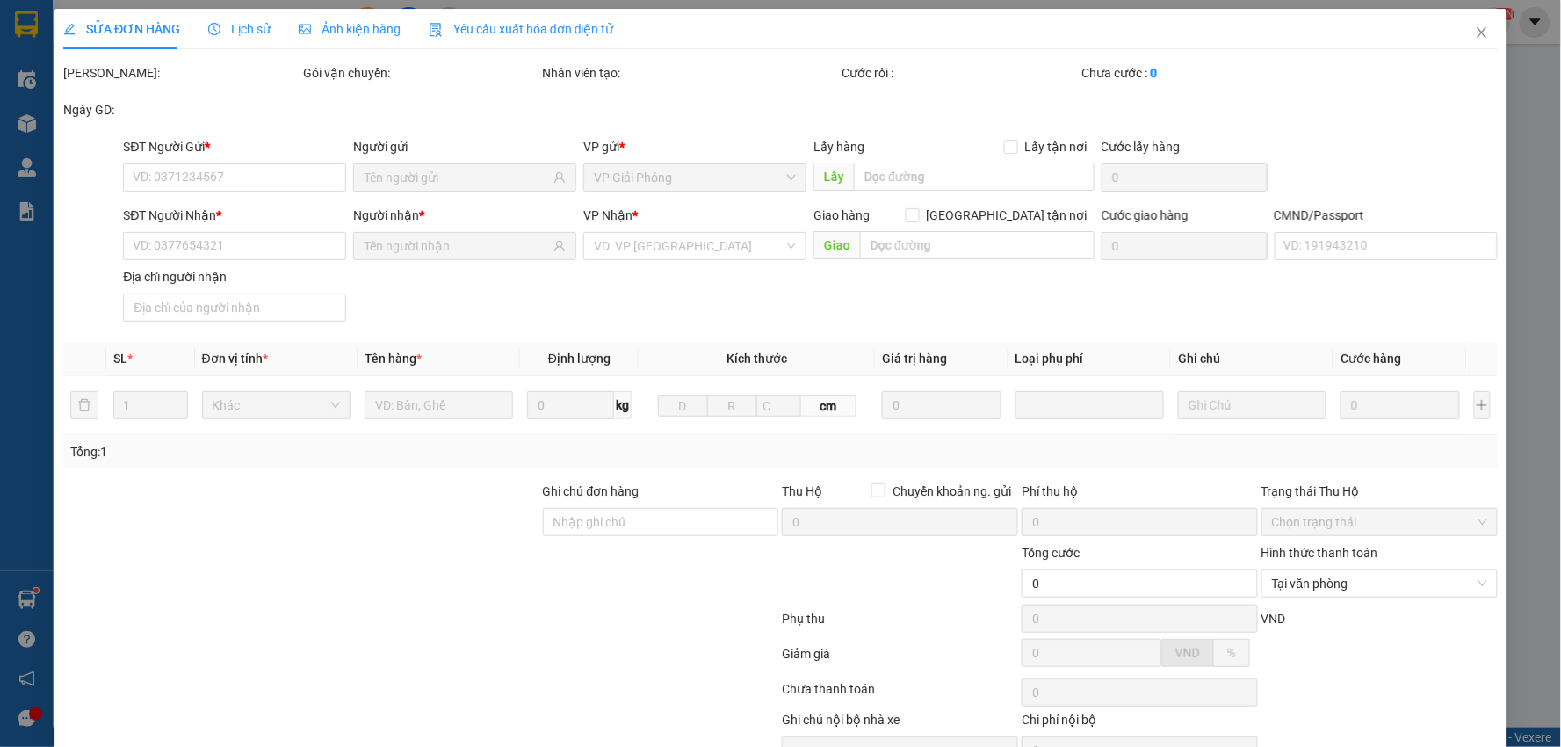
type input "20.000"
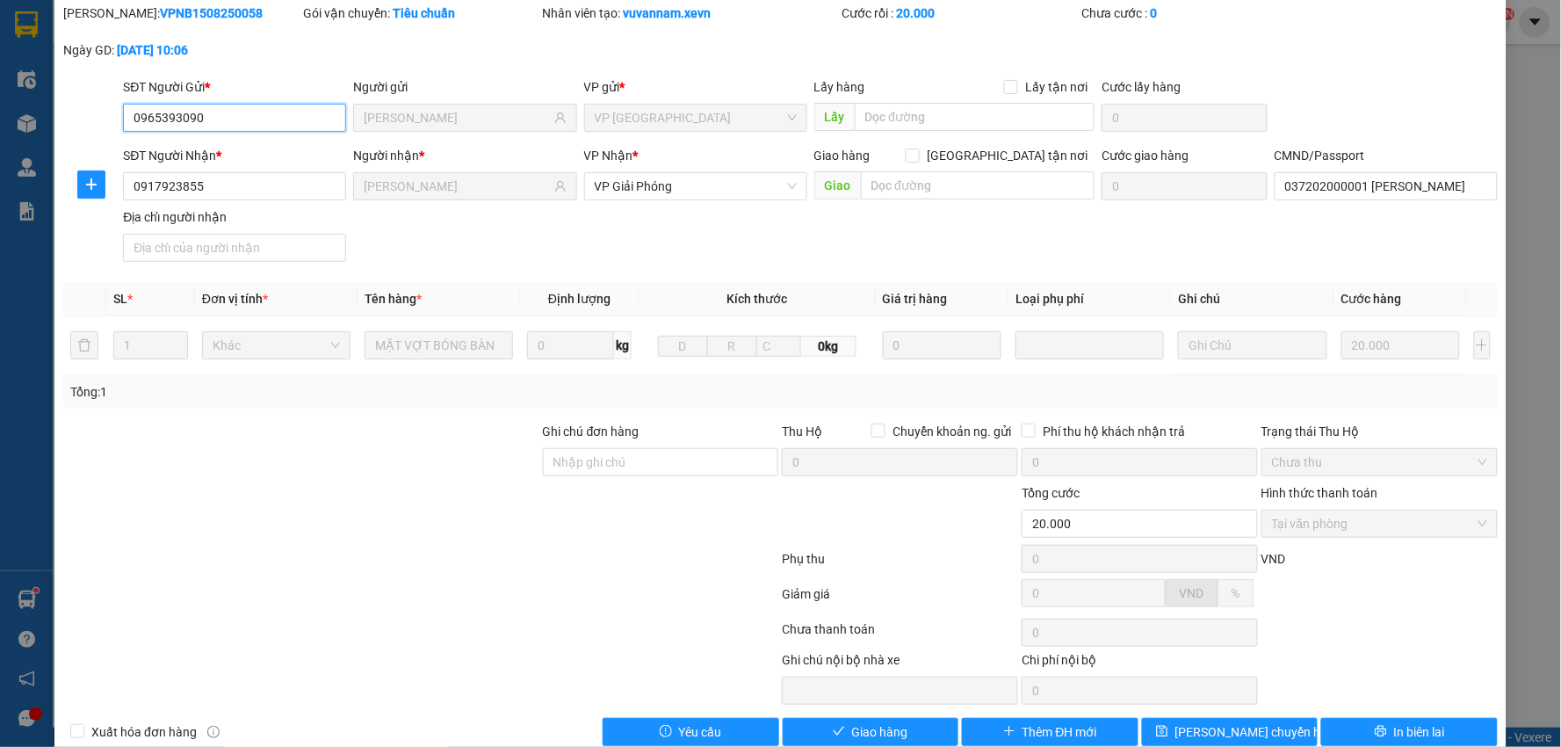
scroll to position [93, 0]
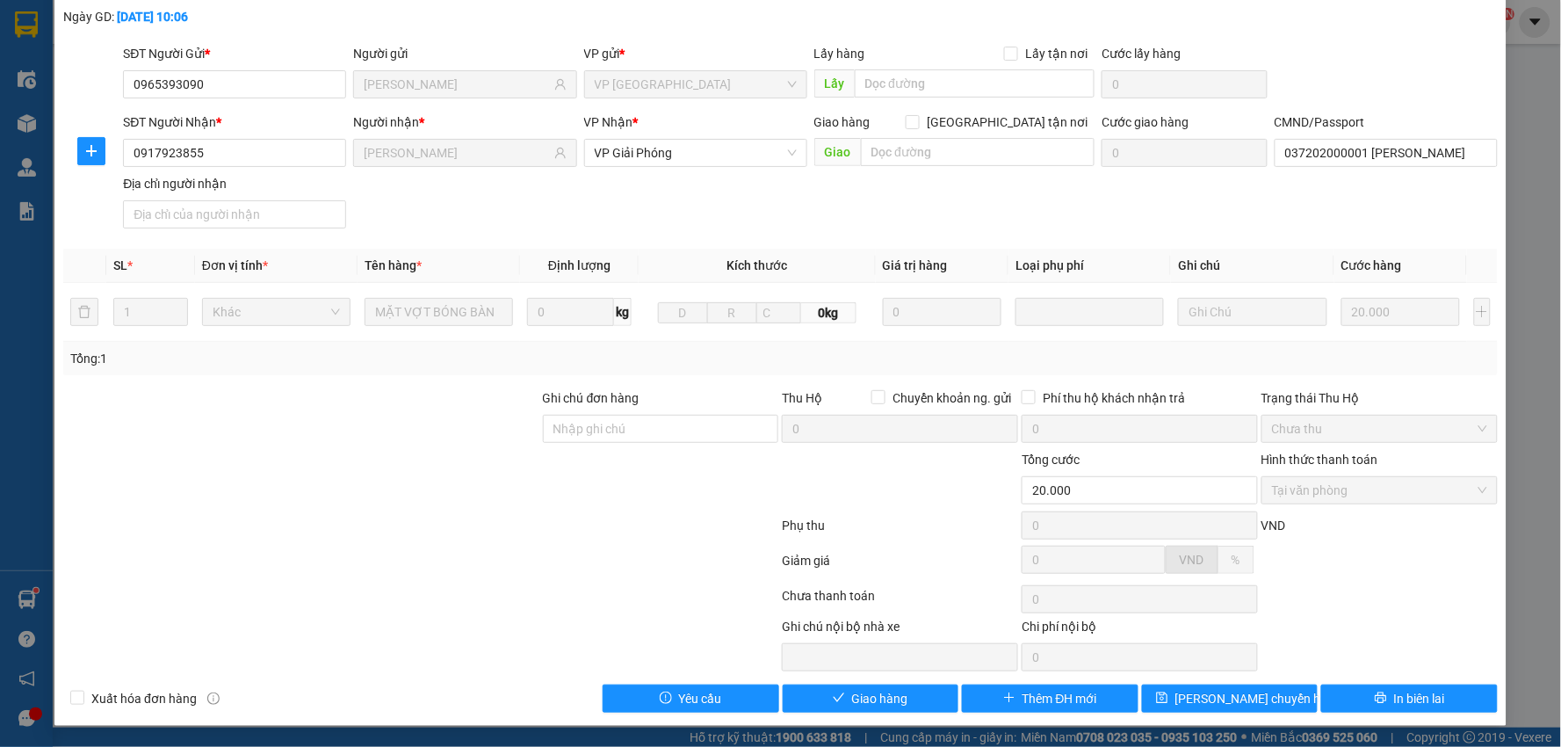
click at [866, 676] on div "Total Paid Fee 20.000 Total UnPaid Fee 0 Cash Collection Total Fee Mã ĐH: VPNB1…" at bounding box center [780, 341] width 1434 height 742
click at [915, 717] on div "SỬA ĐƠN HÀNG Lịch sử Ảnh kiện hàng Yêu cầu xuất hóa đơn điện tử Total Paid Fee …" at bounding box center [780, 321] width 1452 height 810
click at [892, 679] on div "Total Paid Fee 20.000 Total UnPaid Fee 0 Cash Collection Total Fee Mã ĐH: VPNB1…" at bounding box center [780, 341] width 1434 height 742
click at [880, 694] on span "Giao hàng" at bounding box center [880, 698] width 56 height 19
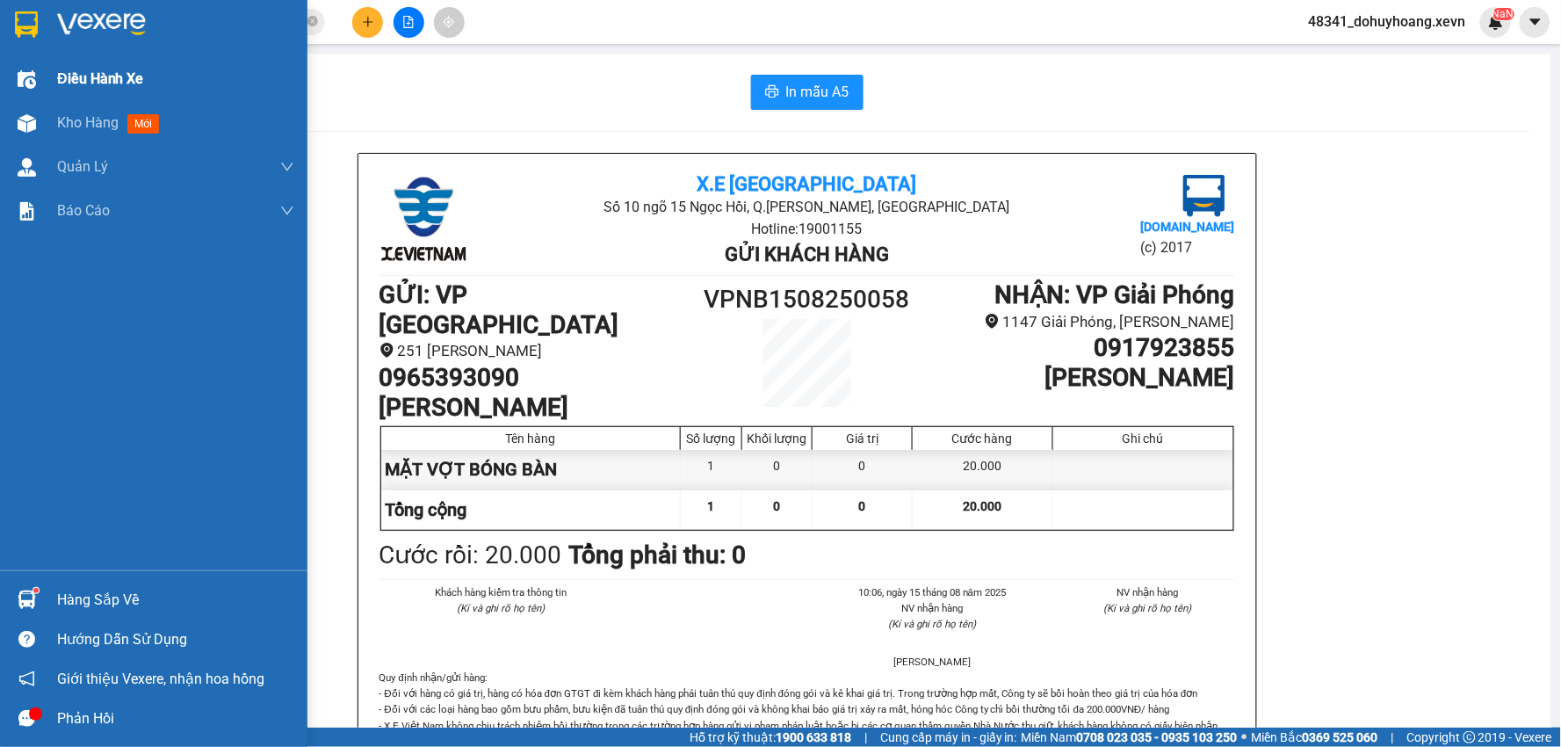
click at [32, 99] on div "Điều hành xe" at bounding box center [153, 79] width 307 height 44
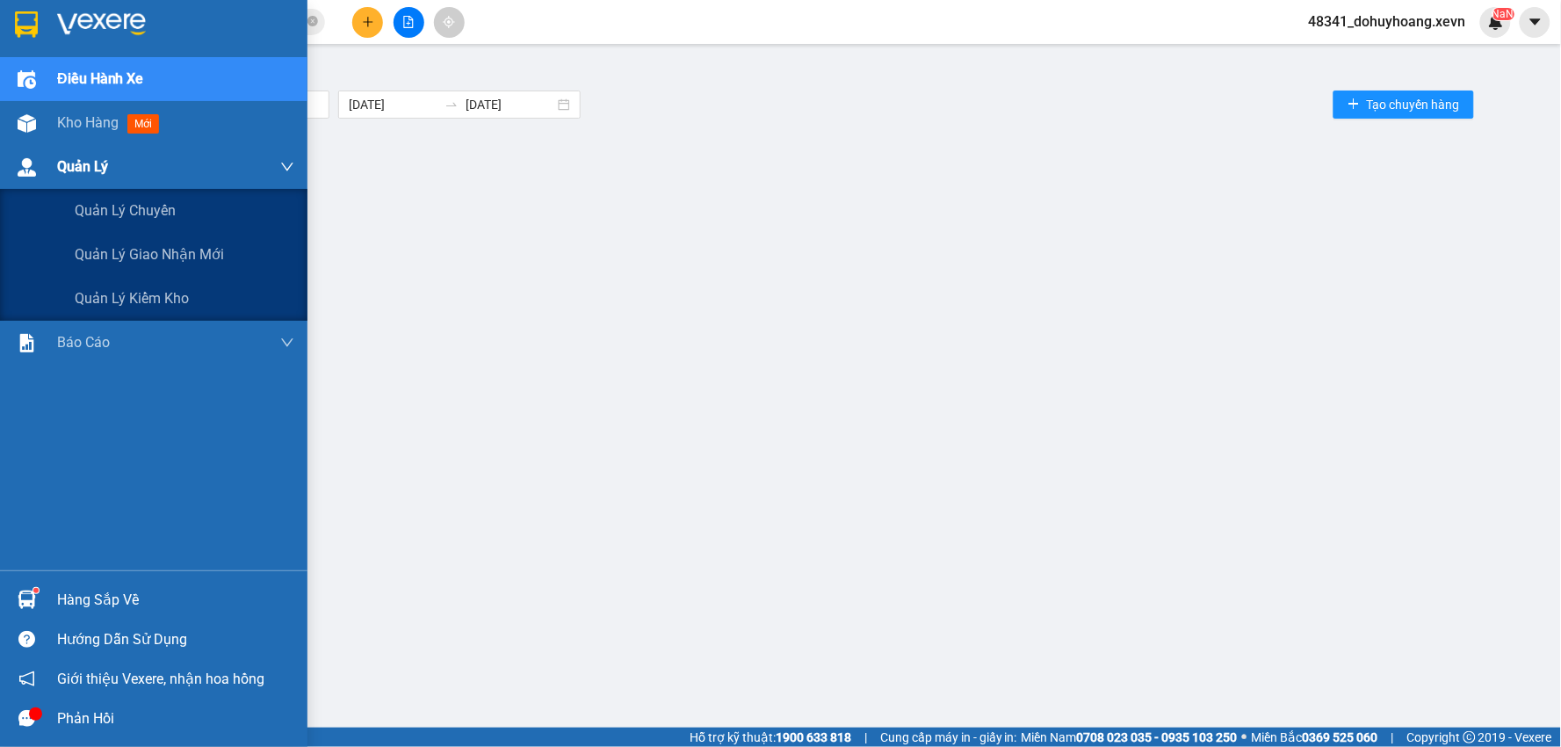
click at [63, 145] on div "Quản Lý" at bounding box center [175, 167] width 237 height 44
click at [109, 126] on span "Kho hàng" at bounding box center [87, 122] width 61 height 17
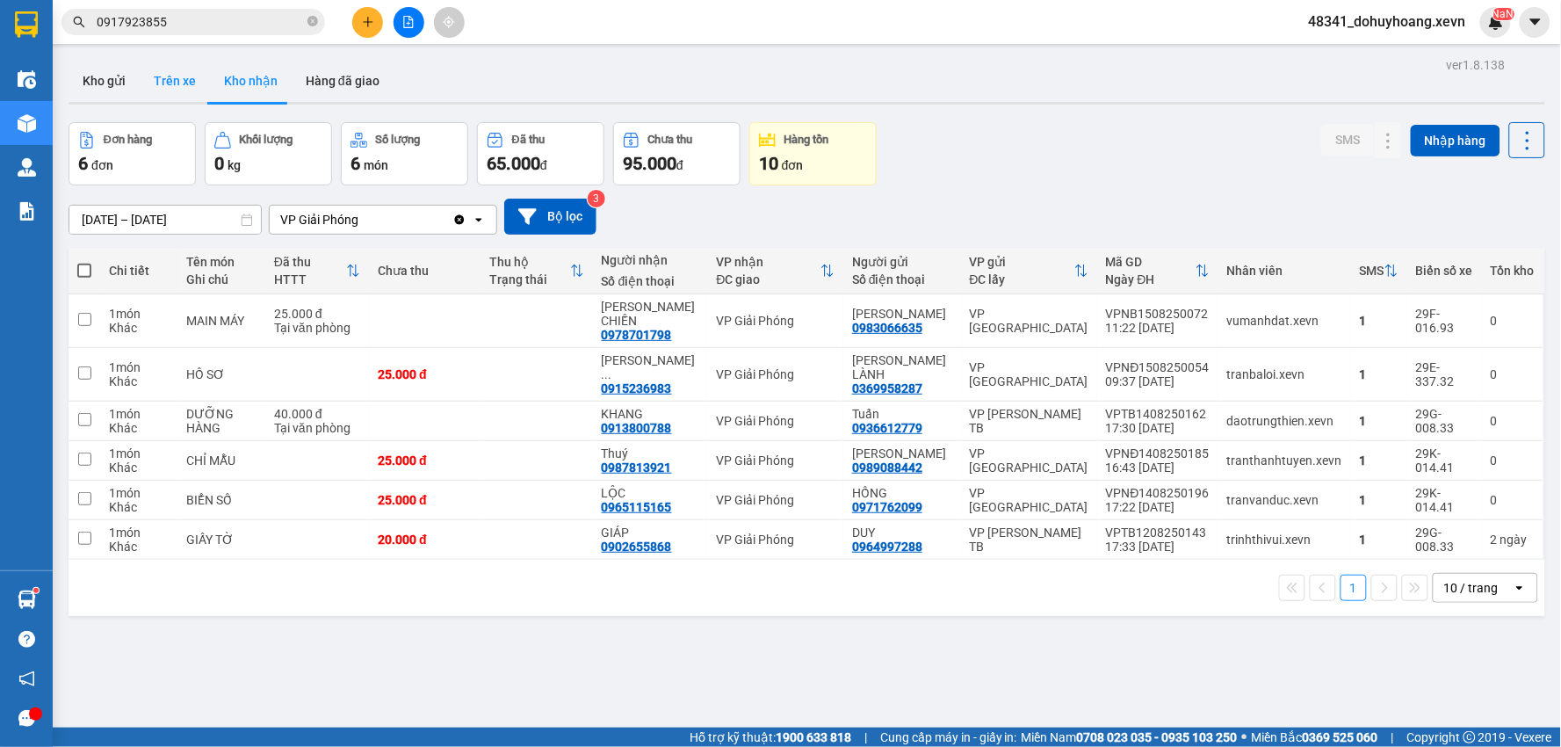
click at [142, 76] on button "Trên xe" at bounding box center [175, 81] width 70 height 42
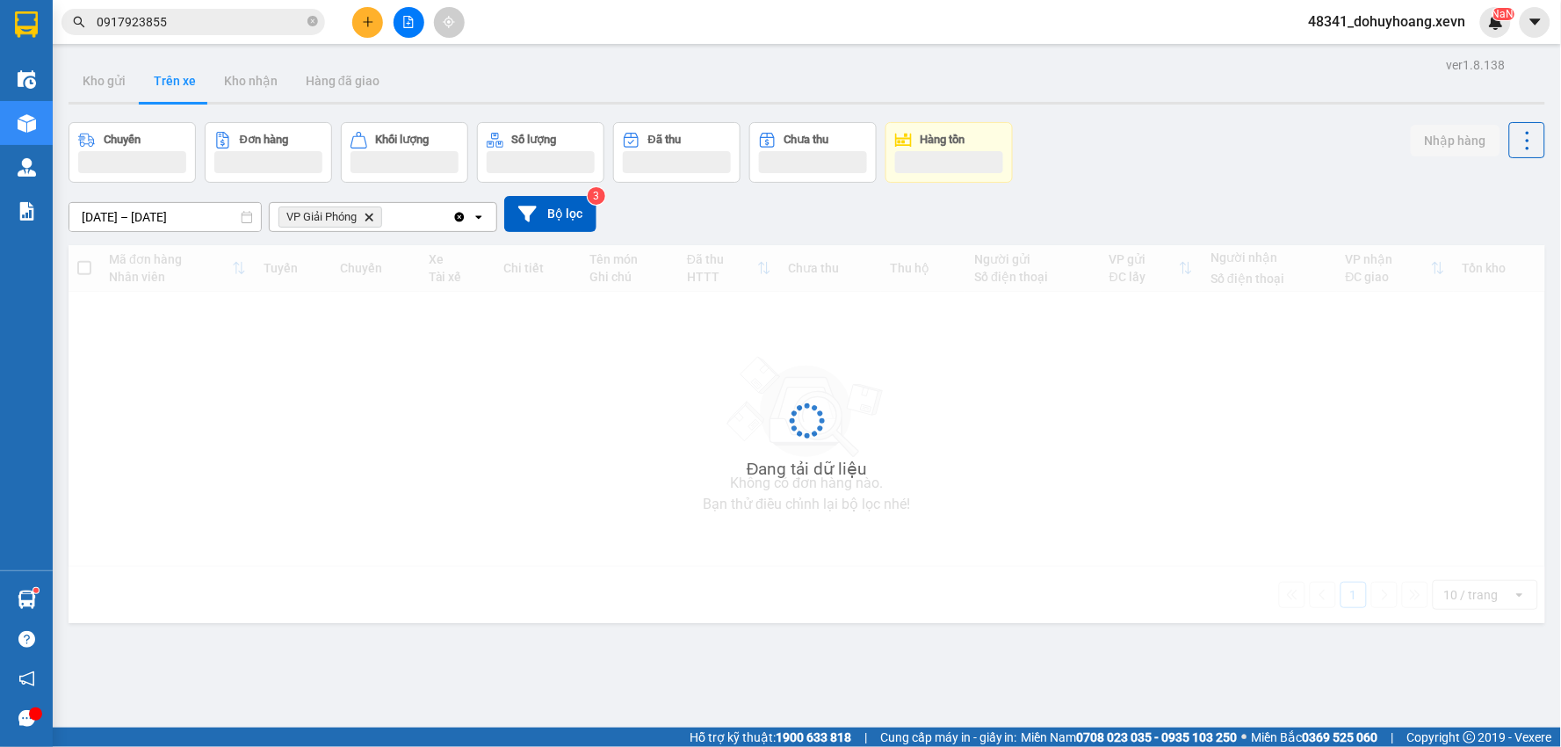
click at [142, 76] on button "Trên xe" at bounding box center [175, 81] width 70 height 42
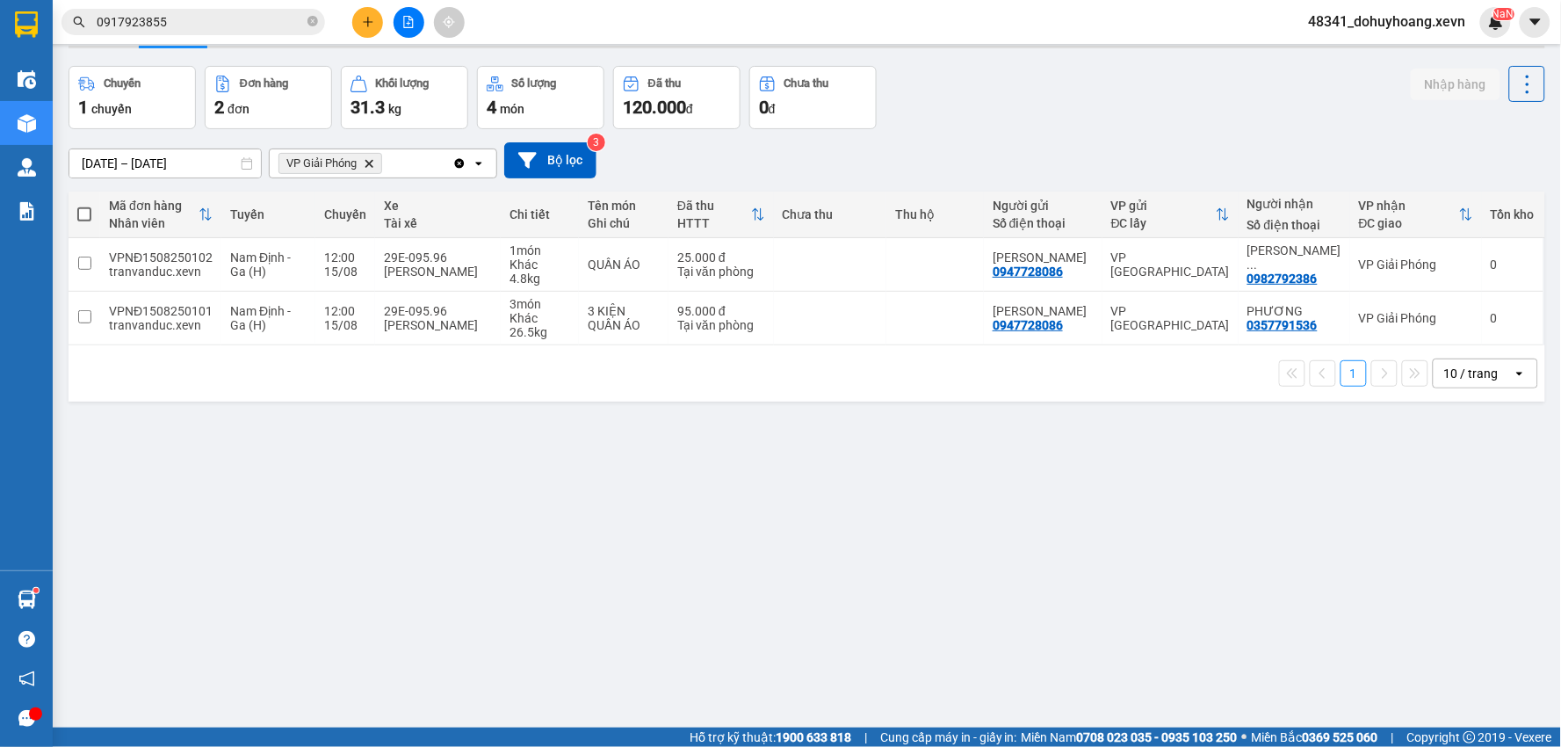
scroll to position [81, 0]
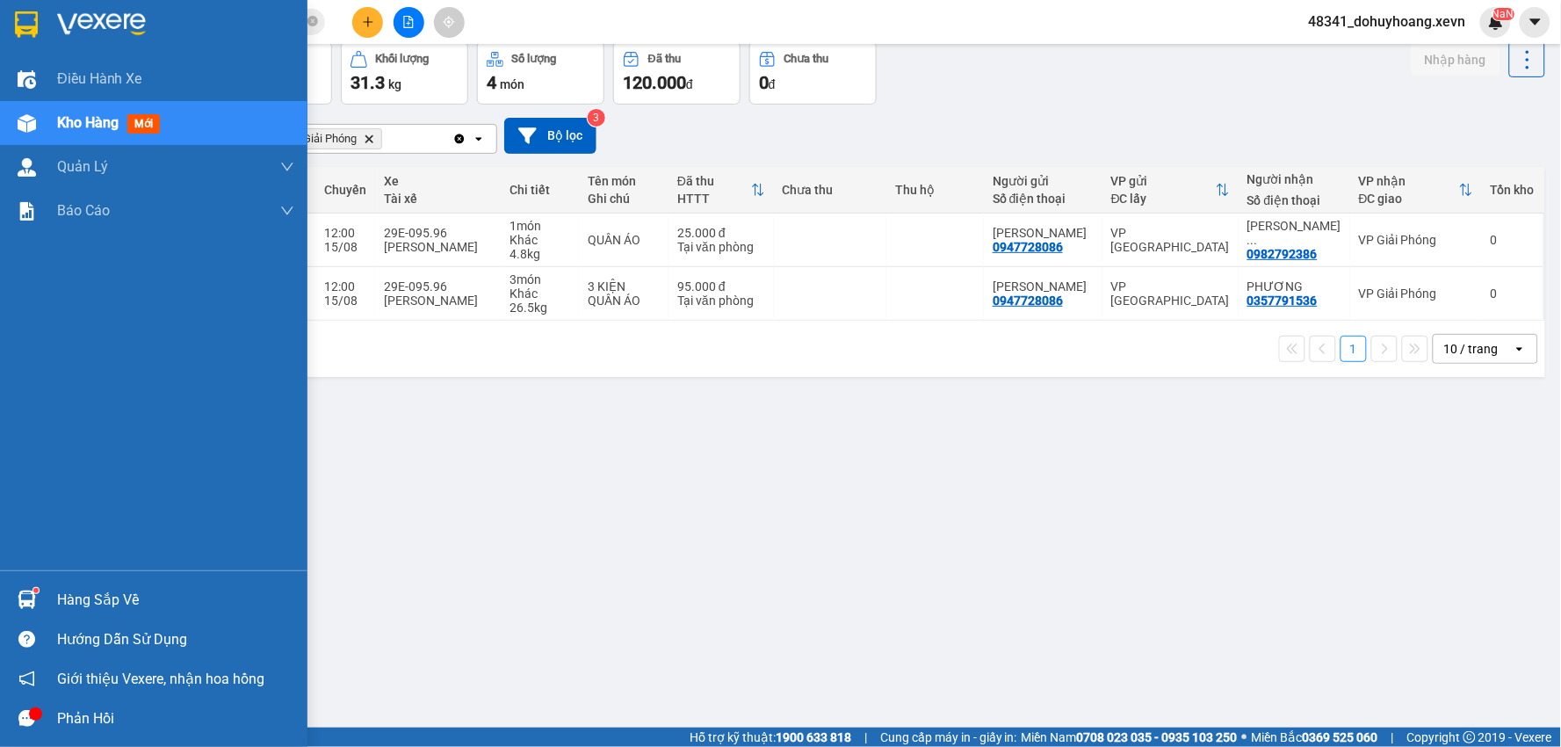
click at [41, 581] on div "Hàng sắp về" at bounding box center [153, 600] width 307 height 40
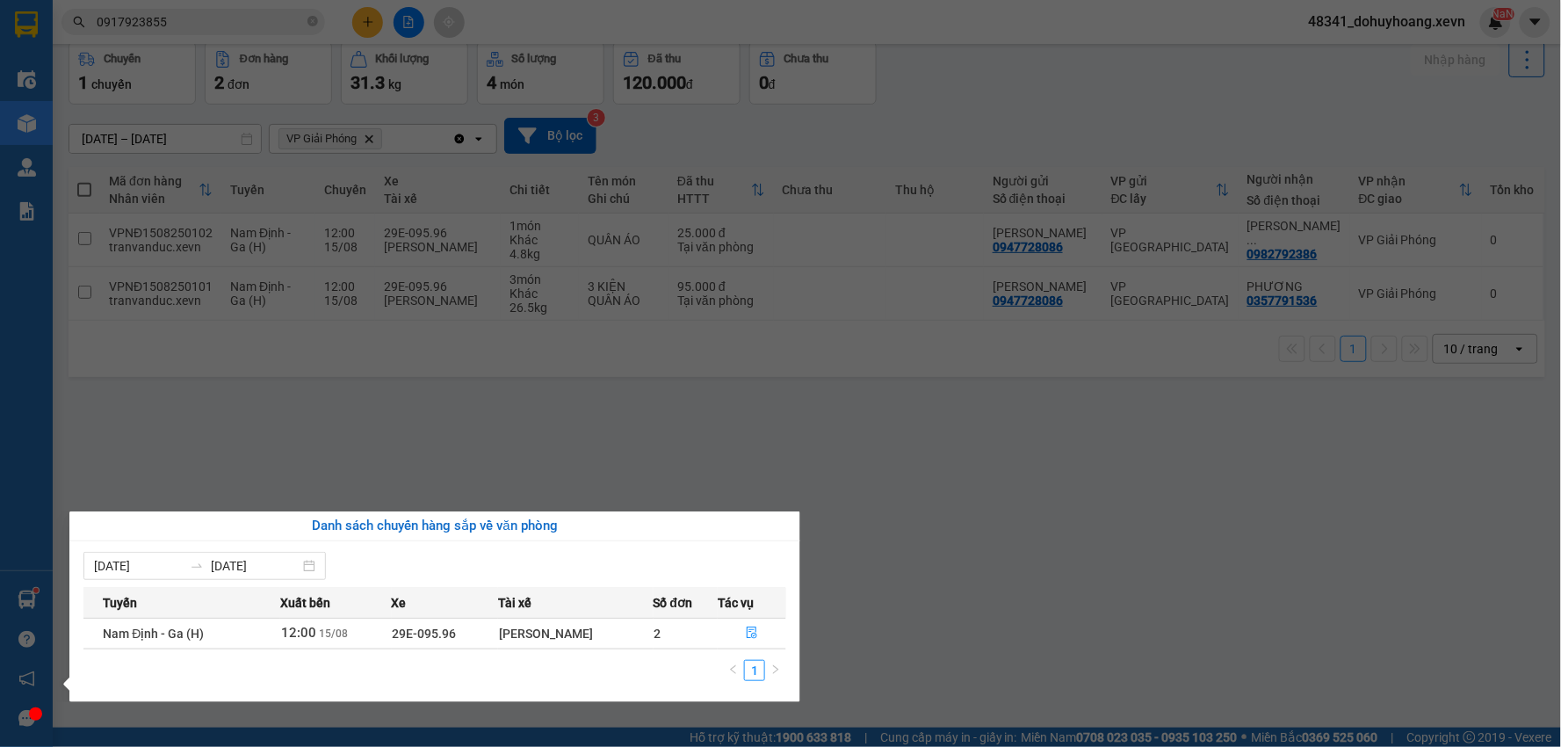
click at [991, 618] on section "Kết quả tìm kiếm ( 66 ) Bộ lọc Mã ĐH Trạng thái Món hàng Thu hộ Tổng cước Chưa …" at bounding box center [780, 373] width 1561 height 747
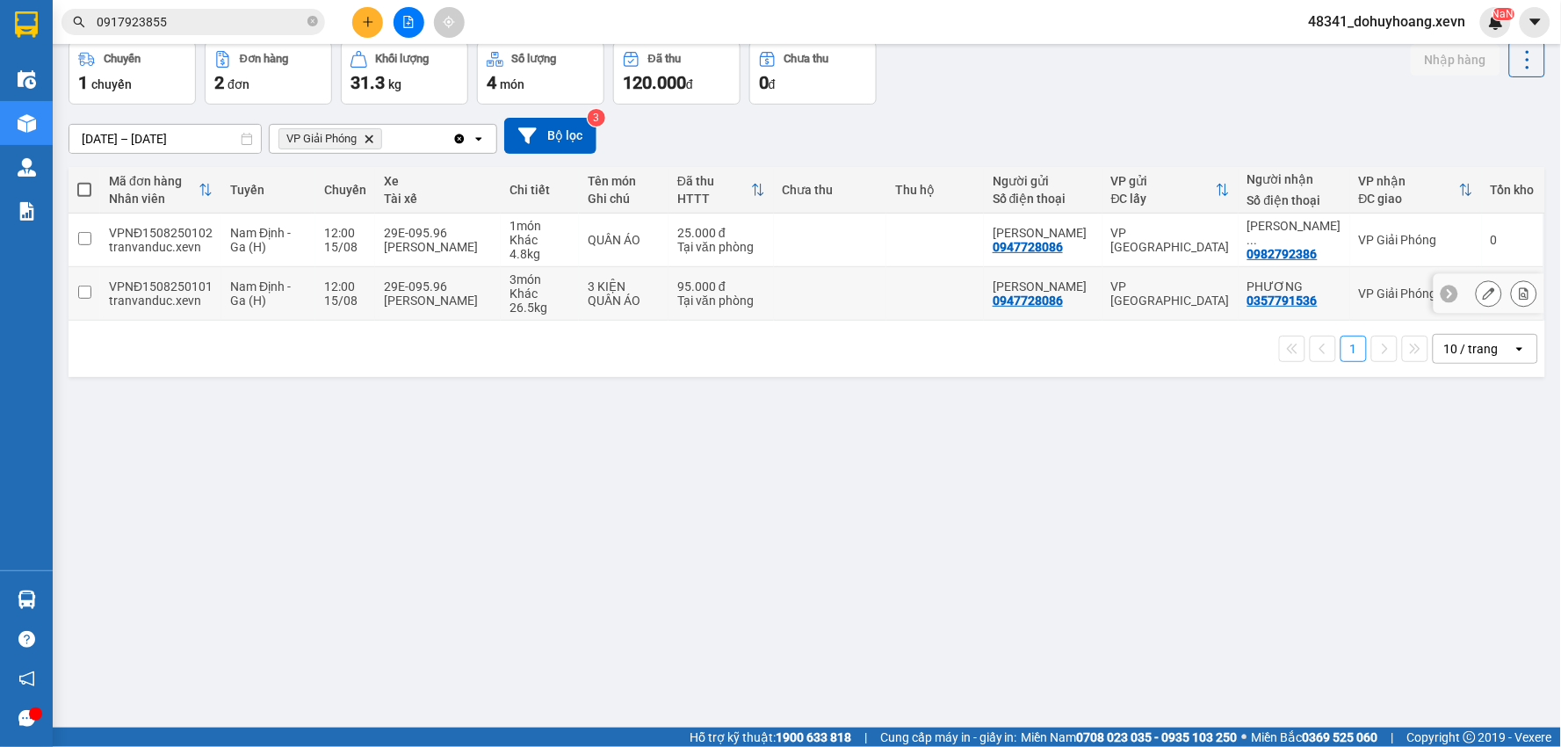
click at [660, 302] on div "3 KIỆN QUẦN ÁO" at bounding box center [624, 293] width 72 height 28
checkbox input "true"
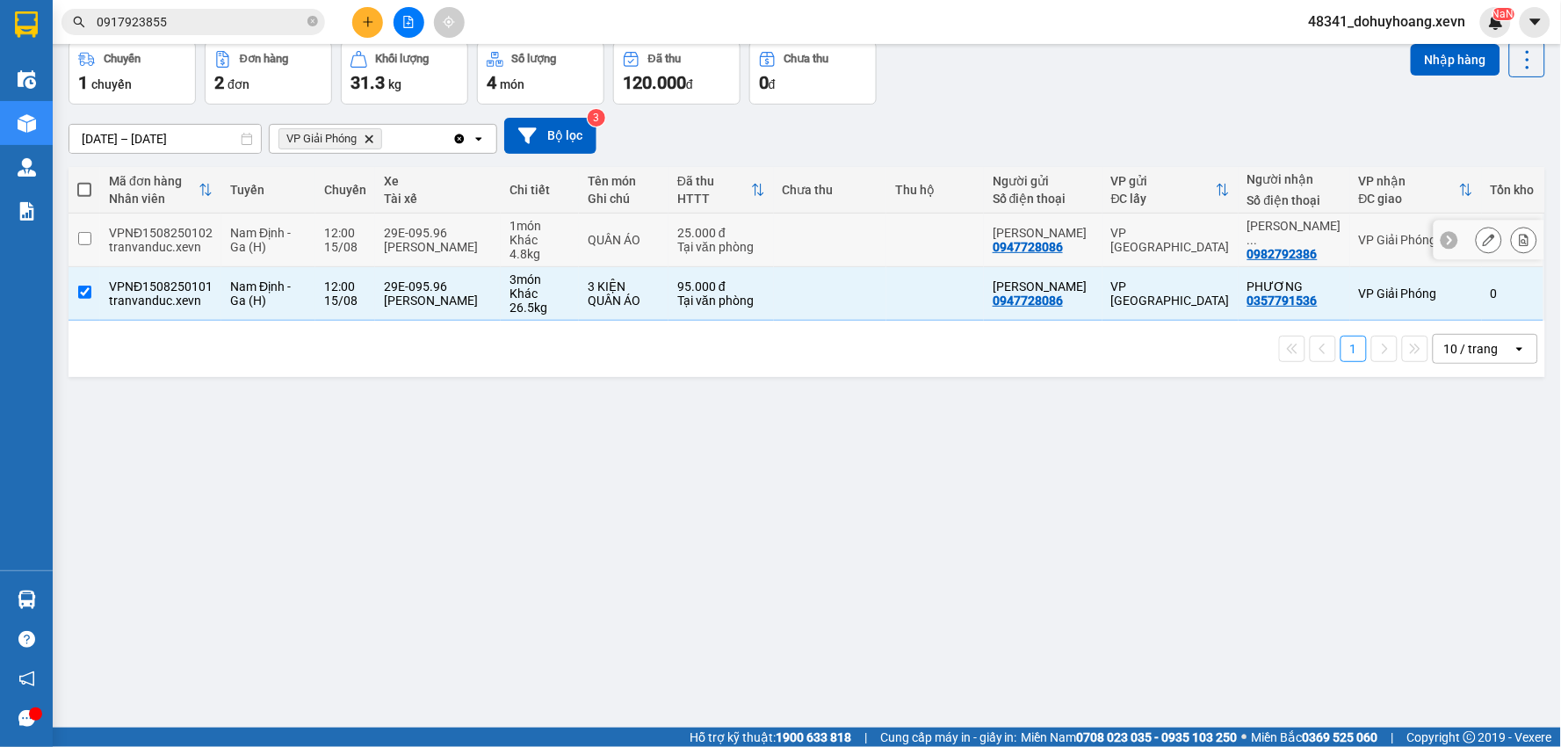
click at [595, 213] on th "Tên món Ghi chú" at bounding box center [624, 190] width 90 height 47
click at [609, 230] on td "QUẦN ÁO" at bounding box center [624, 240] width 90 height 54
checkbox input "true"
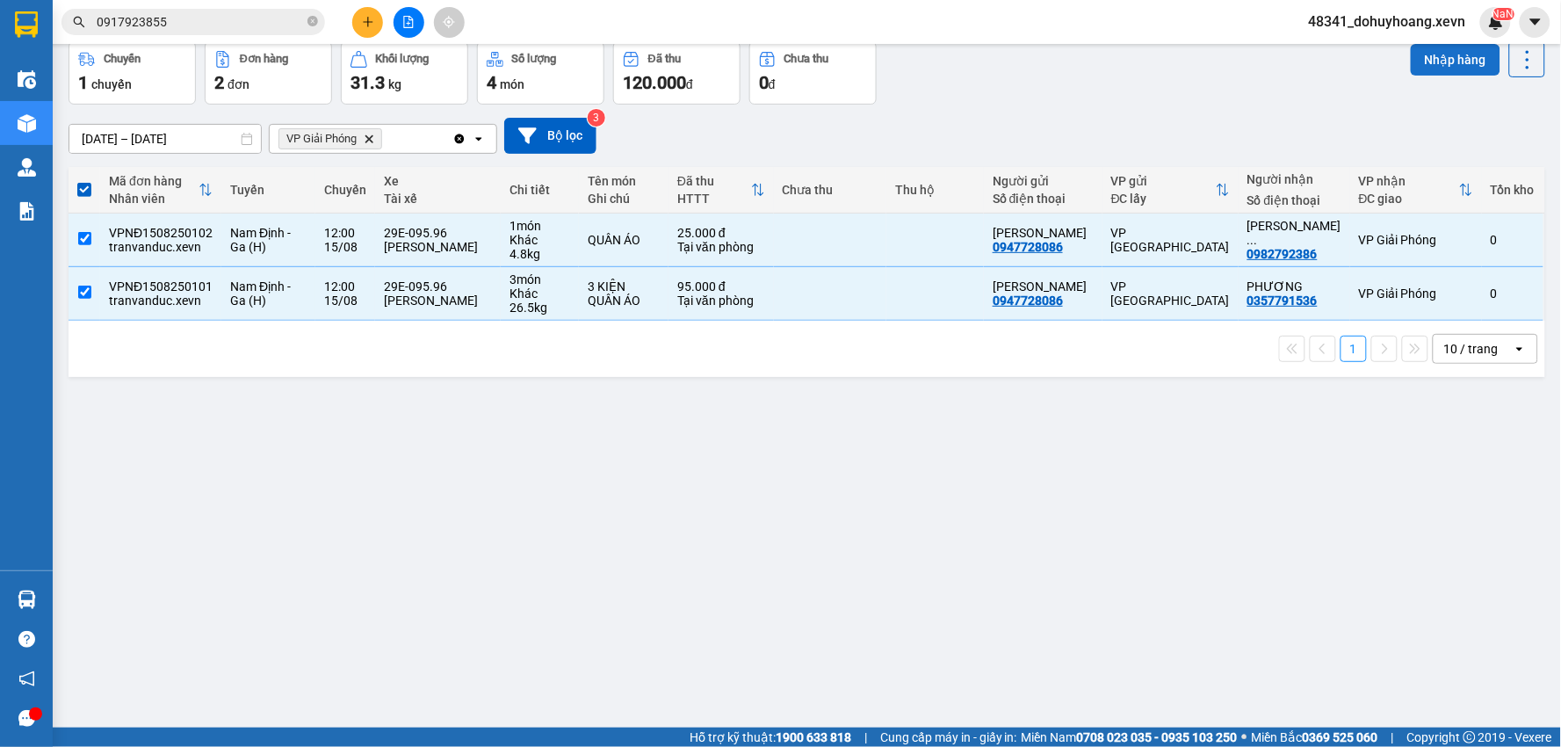
click at [1460, 53] on button "Nhập hàng" at bounding box center [1455, 60] width 90 height 32
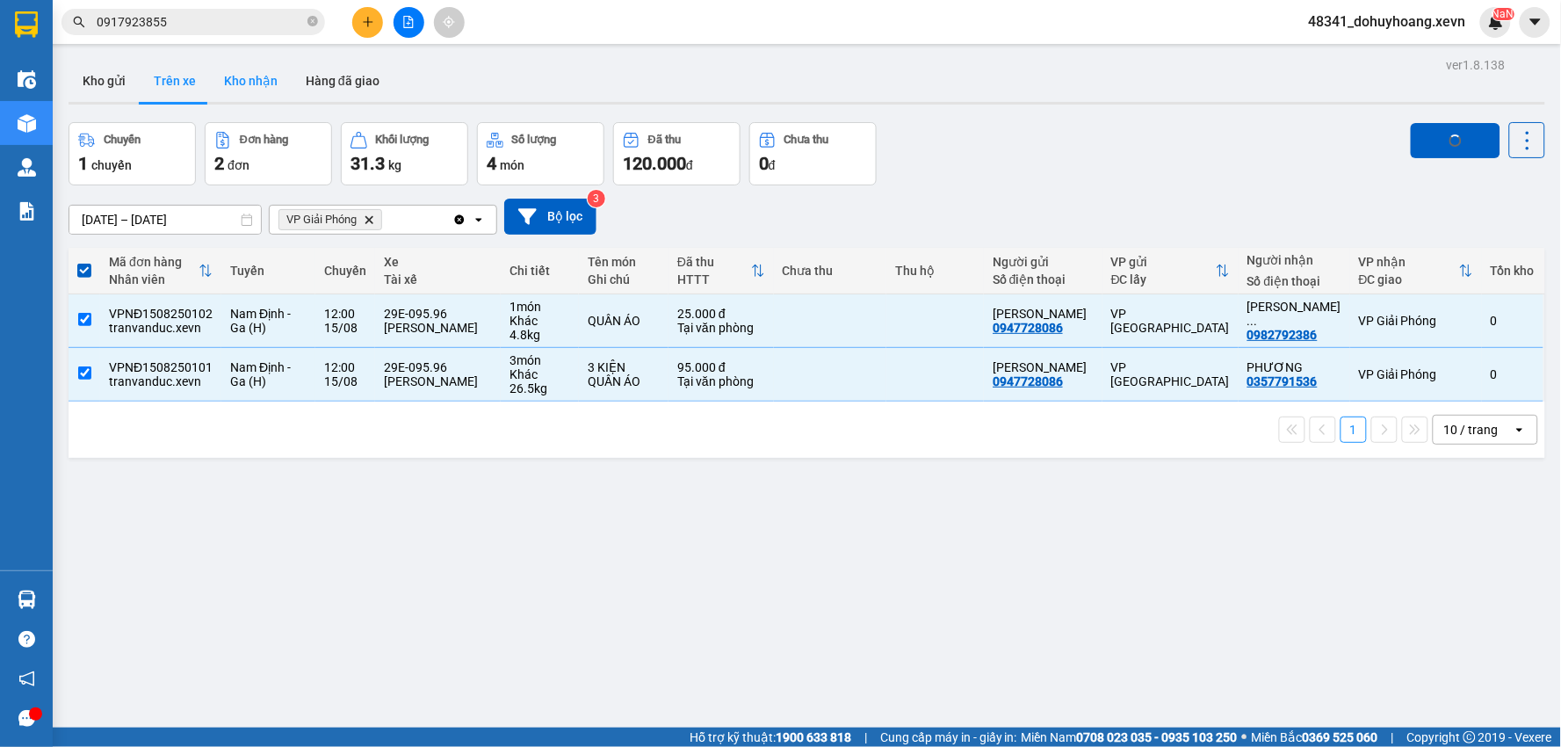
click at [258, 79] on button "Kho nhận" at bounding box center [251, 81] width 82 height 42
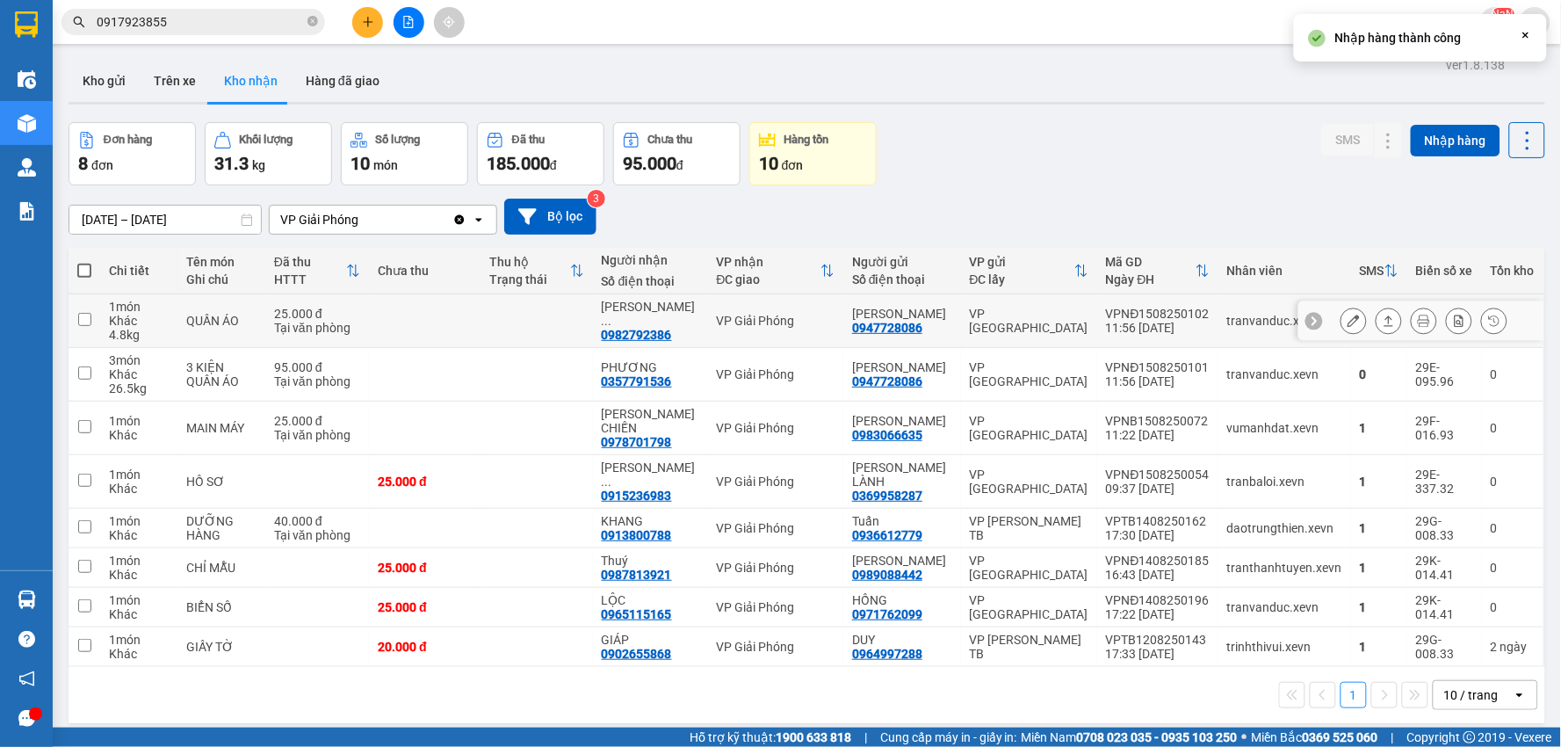
click at [1149, 329] on div "11:56 [DATE]" at bounding box center [1158, 328] width 104 height 14
checkbox input "true"
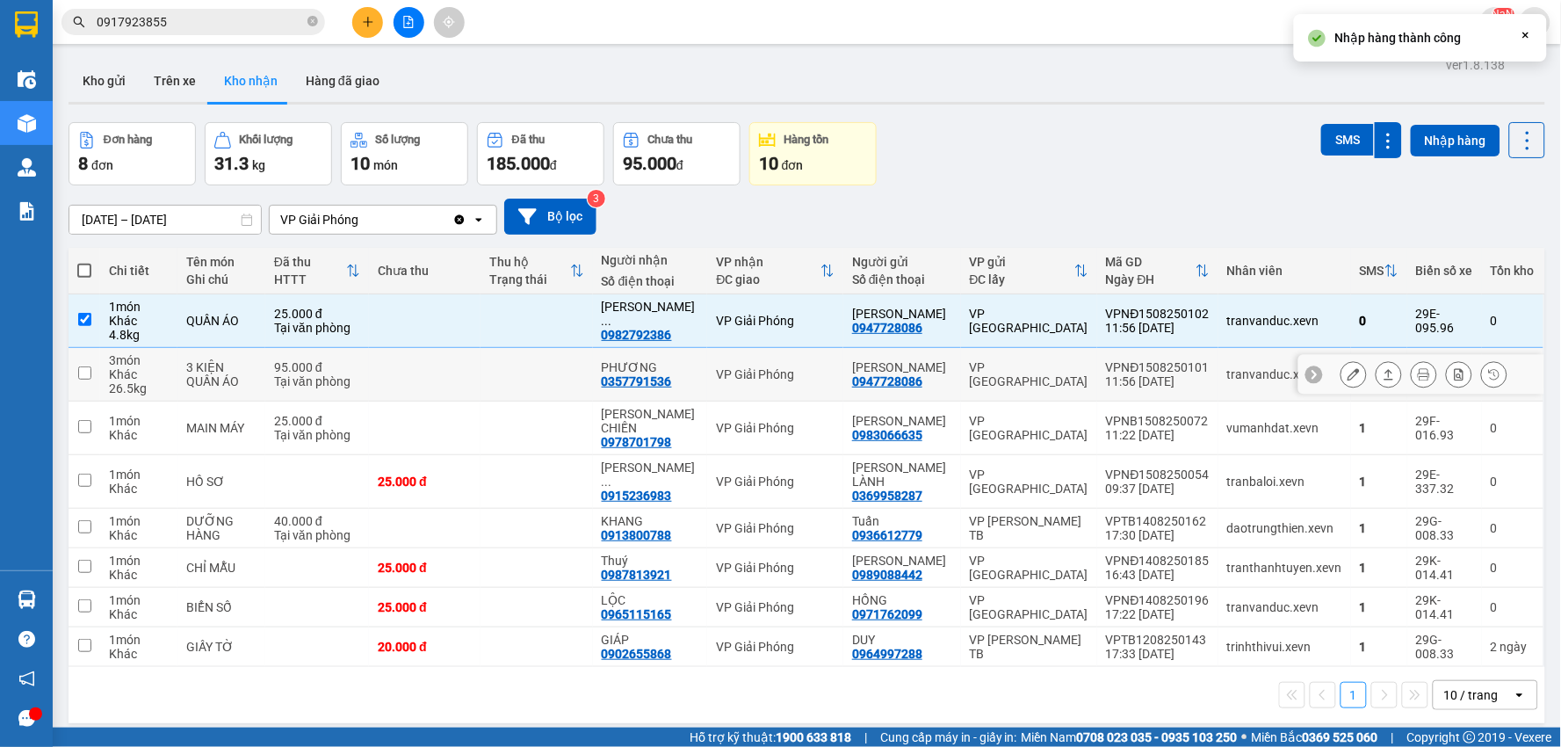
click at [1172, 380] on div "11:56 [DATE]" at bounding box center [1158, 381] width 104 height 14
checkbox input "true"
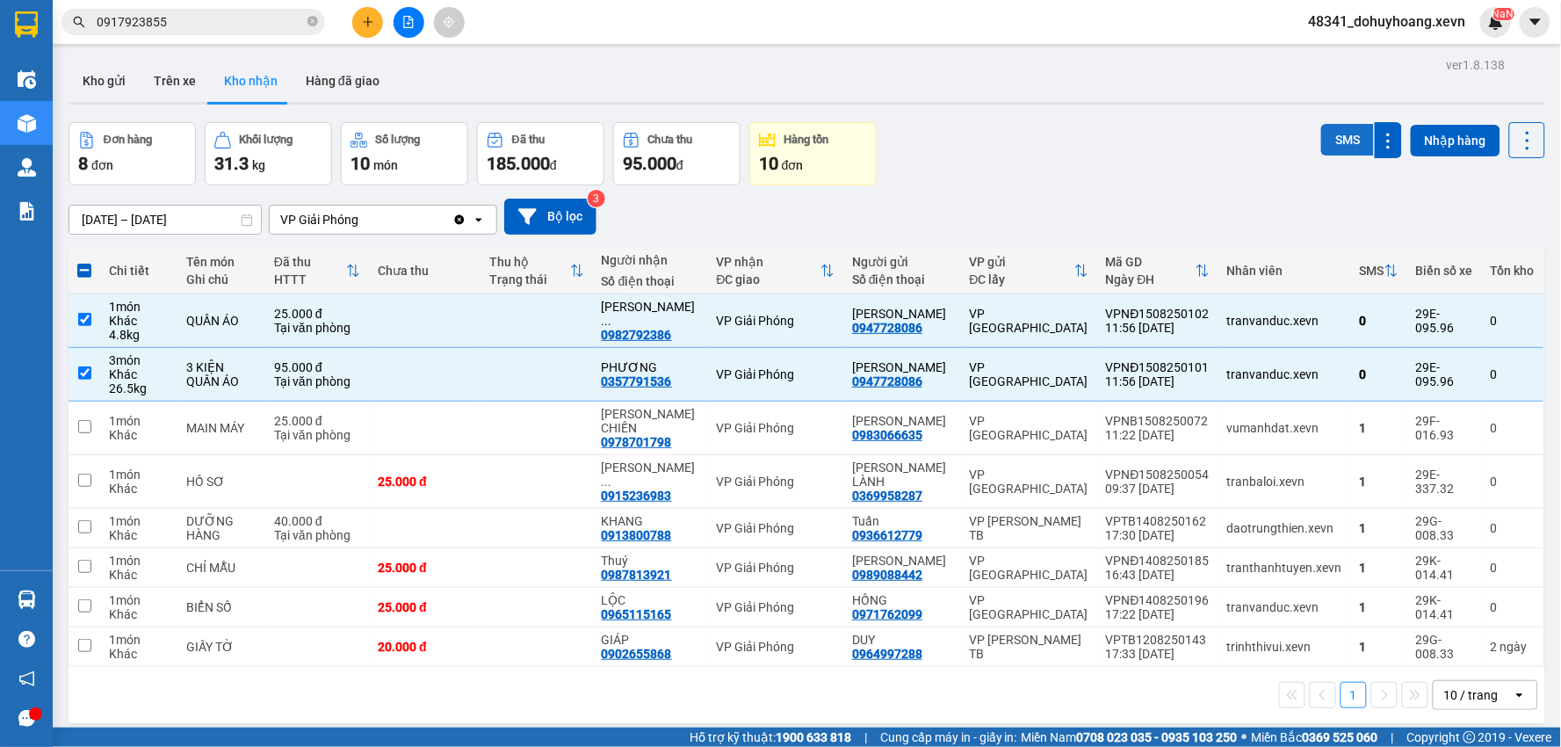
click at [1321, 142] on button "SMS" at bounding box center [1347, 140] width 53 height 32
click at [217, 89] on button "Kho nhận" at bounding box center [251, 81] width 82 height 42
click at [196, 95] on button "Trên xe" at bounding box center [175, 81] width 70 height 42
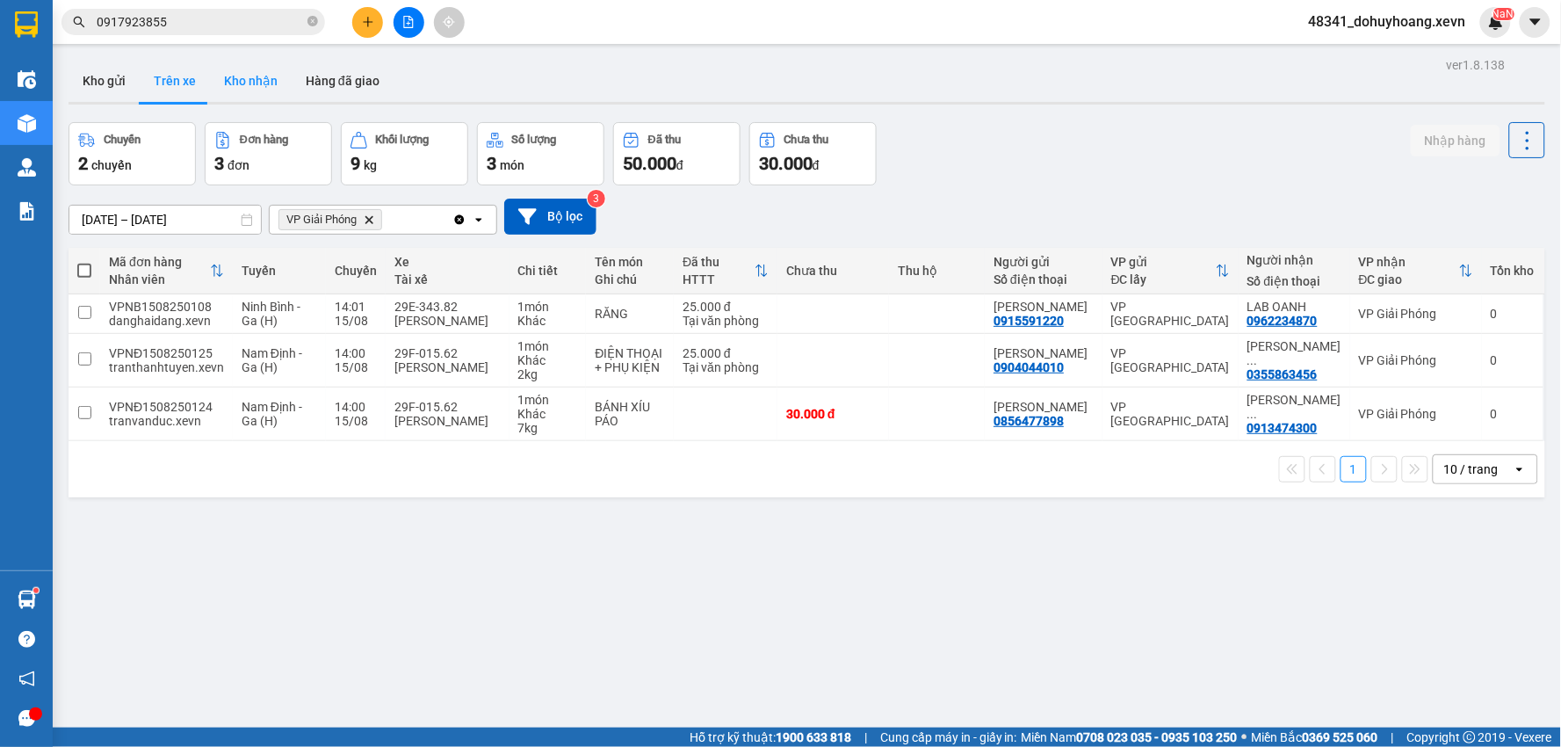
click at [256, 97] on button "Kho nhận" at bounding box center [251, 81] width 82 height 42
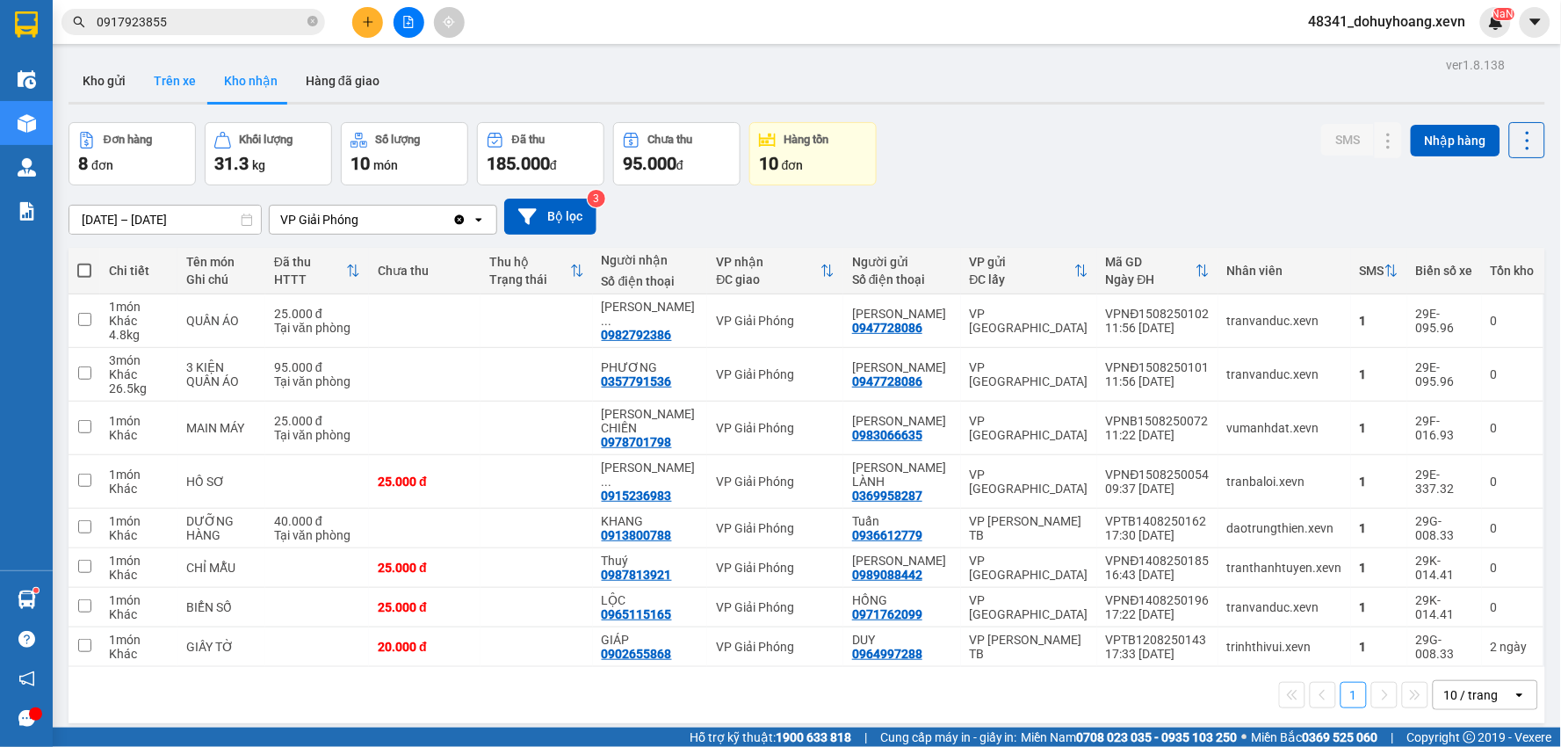
click at [151, 90] on button "Trên xe" at bounding box center [175, 81] width 70 height 42
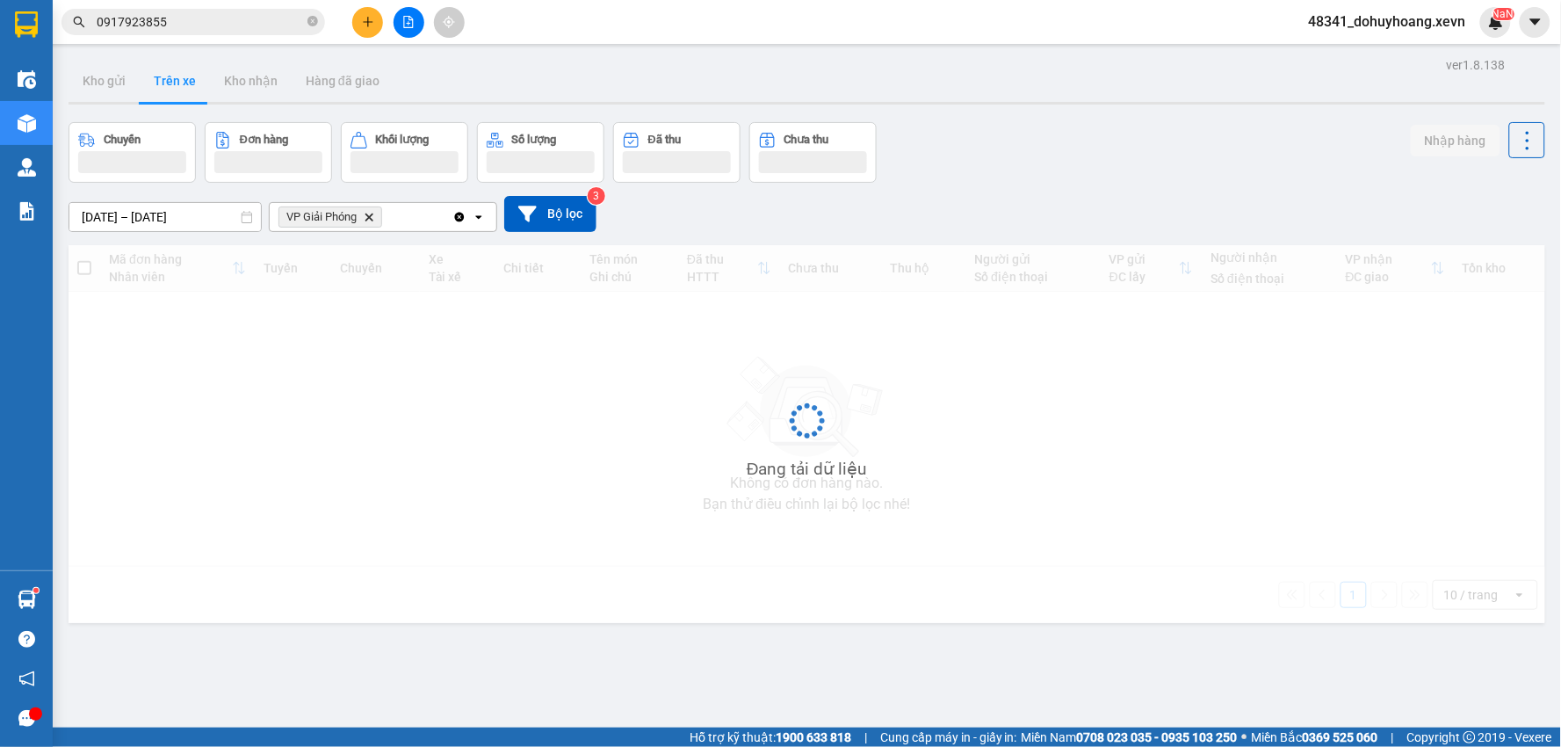
click at [151, 90] on button "Trên xe" at bounding box center [175, 81] width 70 height 42
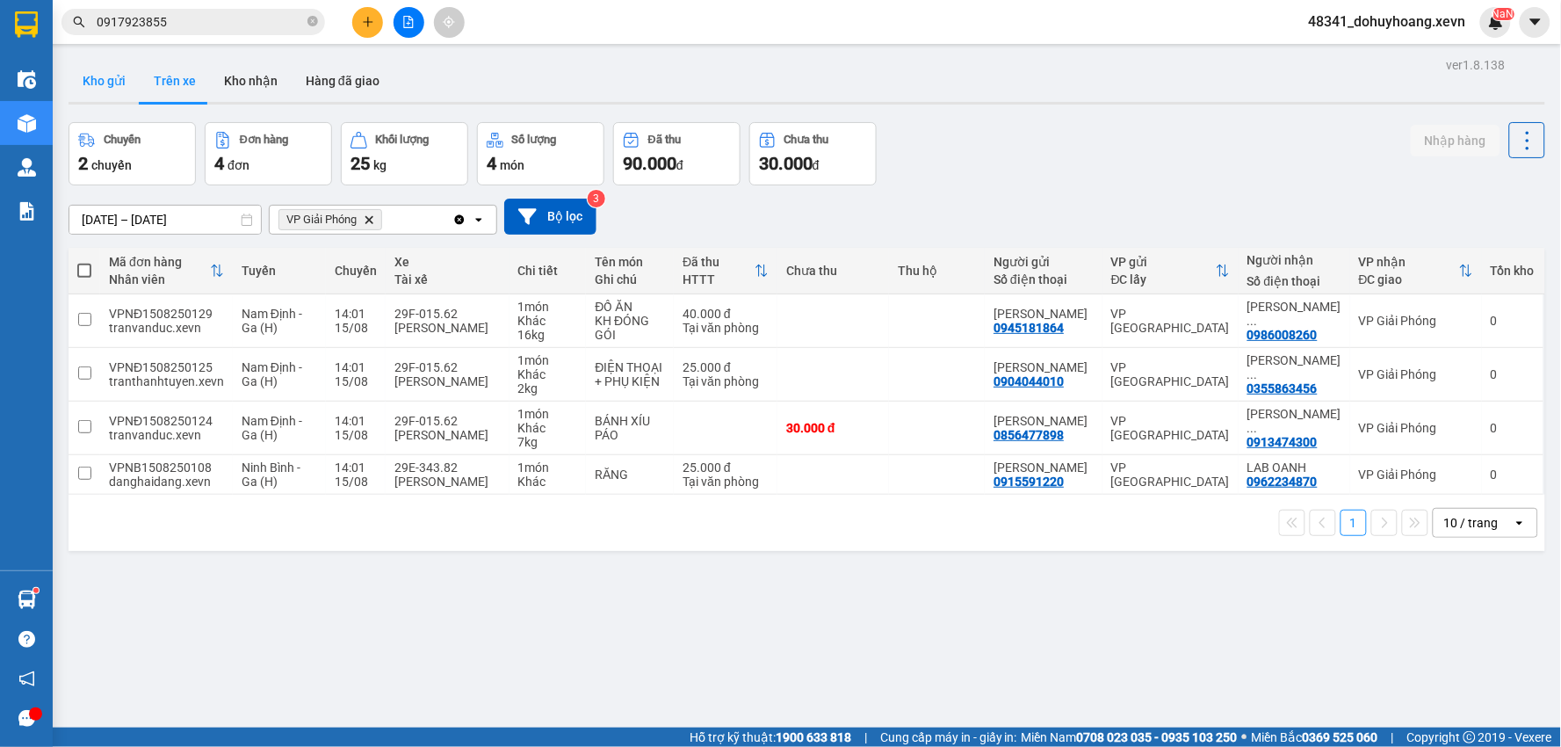
click at [106, 77] on button "Kho gửi" at bounding box center [104, 81] width 71 height 42
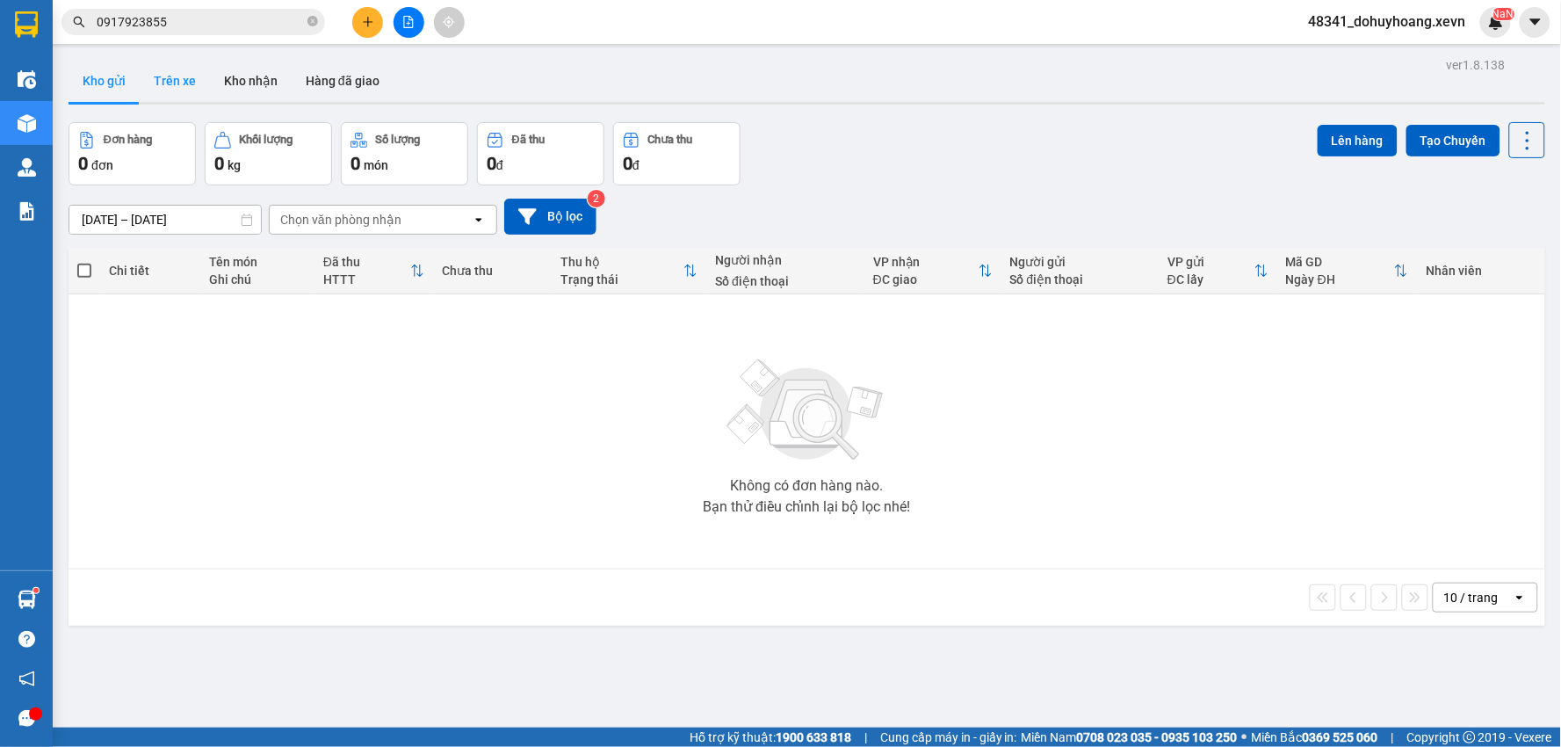
click at [173, 68] on button "Trên xe" at bounding box center [175, 81] width 70 height 42
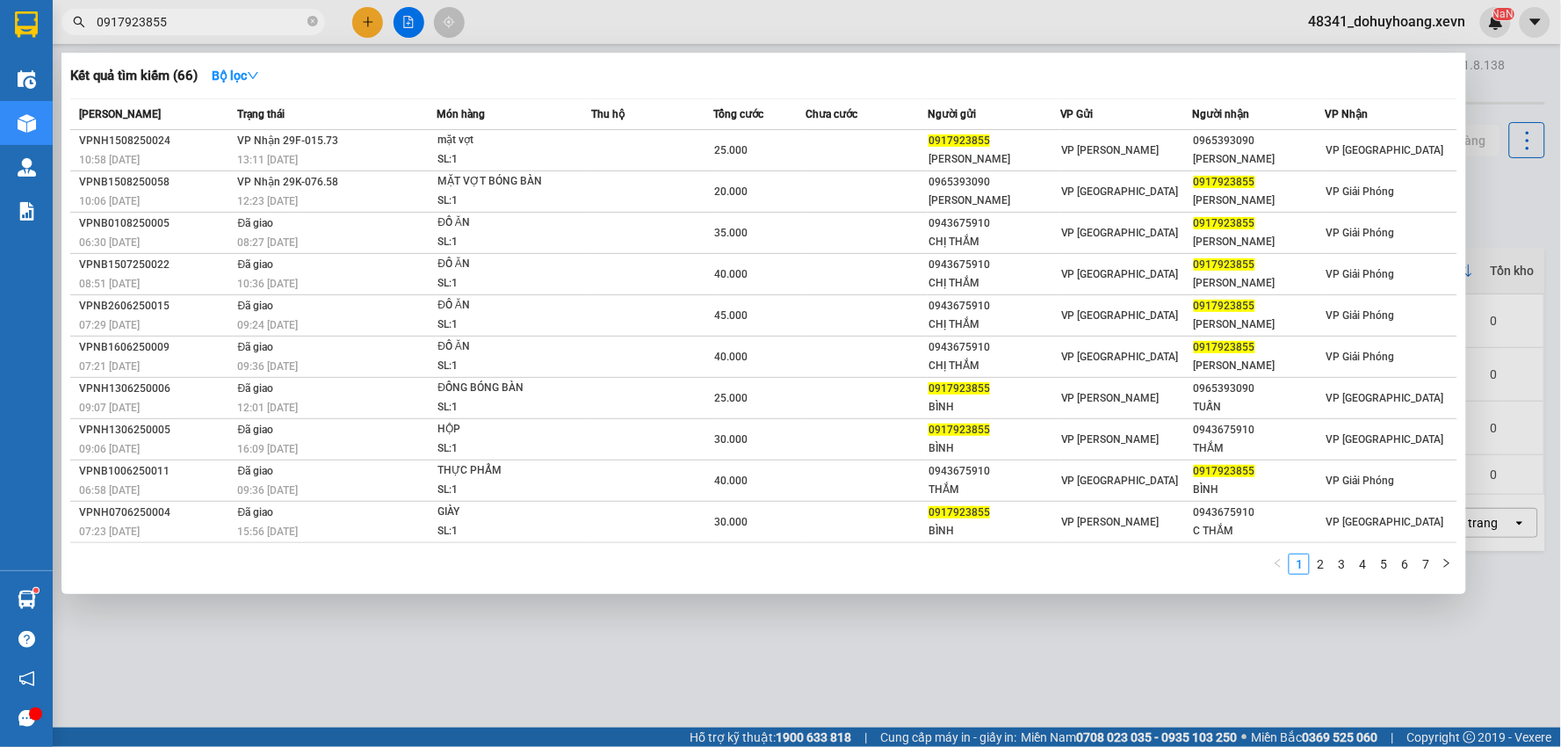
click at [214, 31] on input "0917923855" at bounding box center [200, 21] width 207 height 19
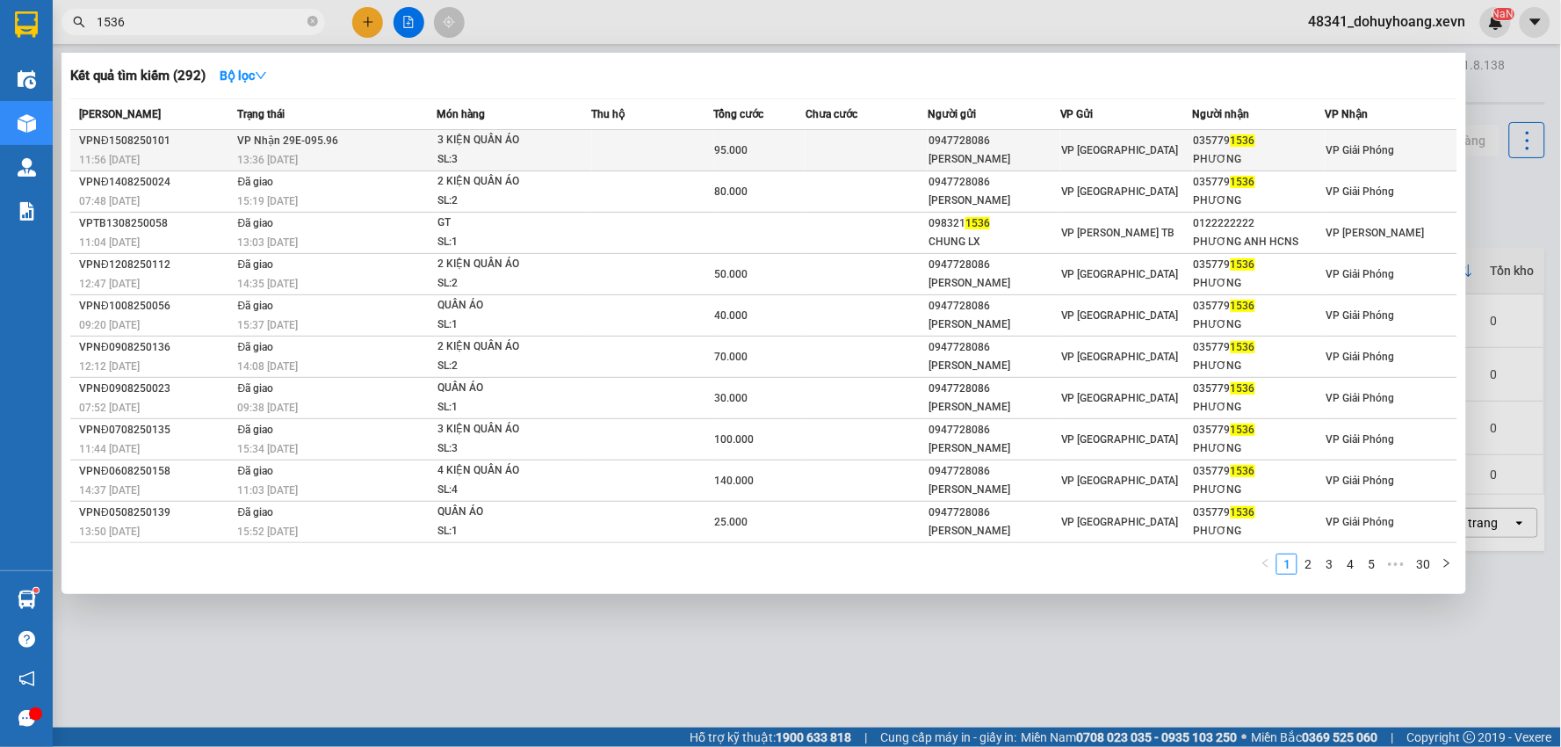
type input "1536"
click at [741, 165] on td "95.000" at bounding box center [759, 150] width 91 height 41
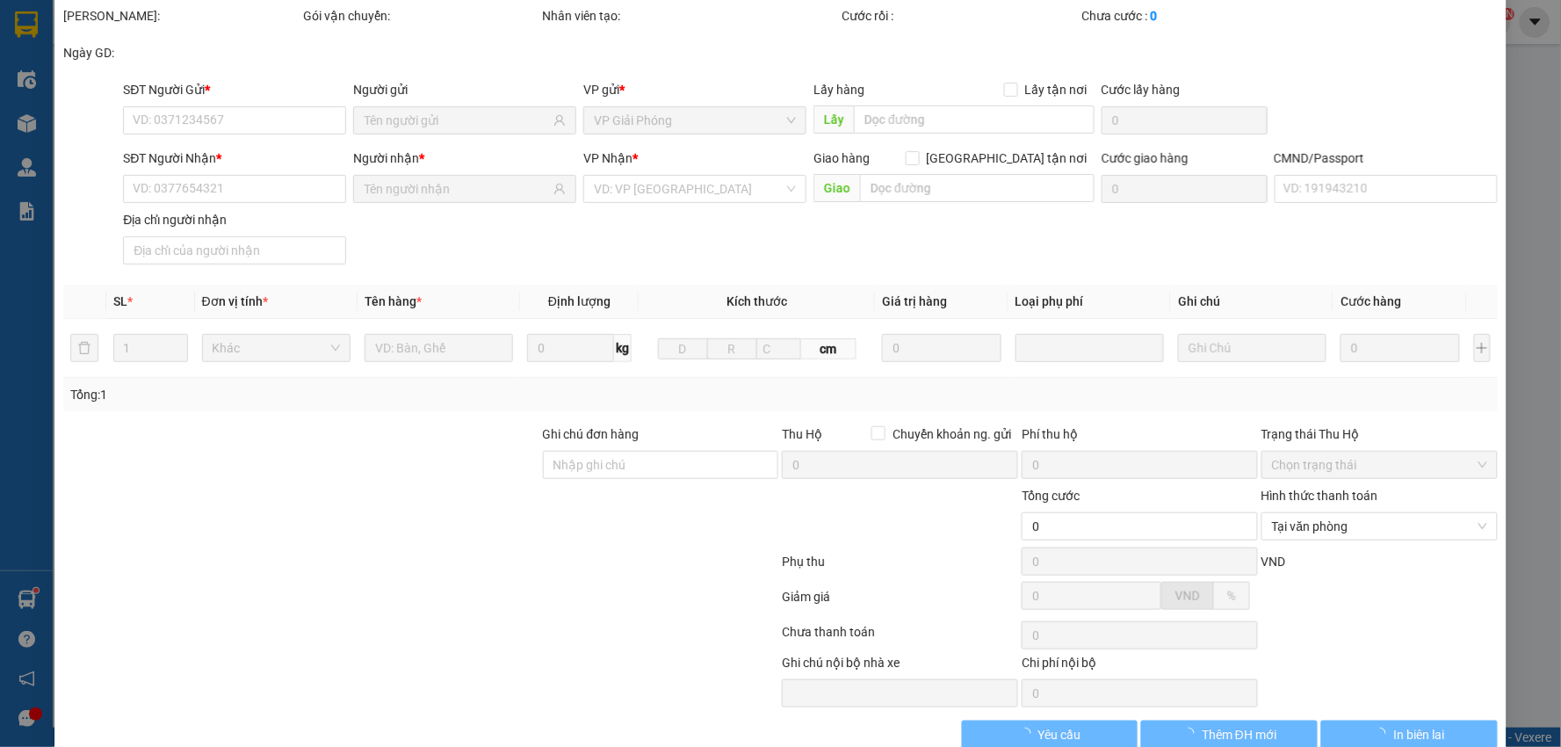
type input "0947728086"
type input "[PERSON_NAME]"
type input "0357791536"
type input "PHƯƠNG"
type input "14"
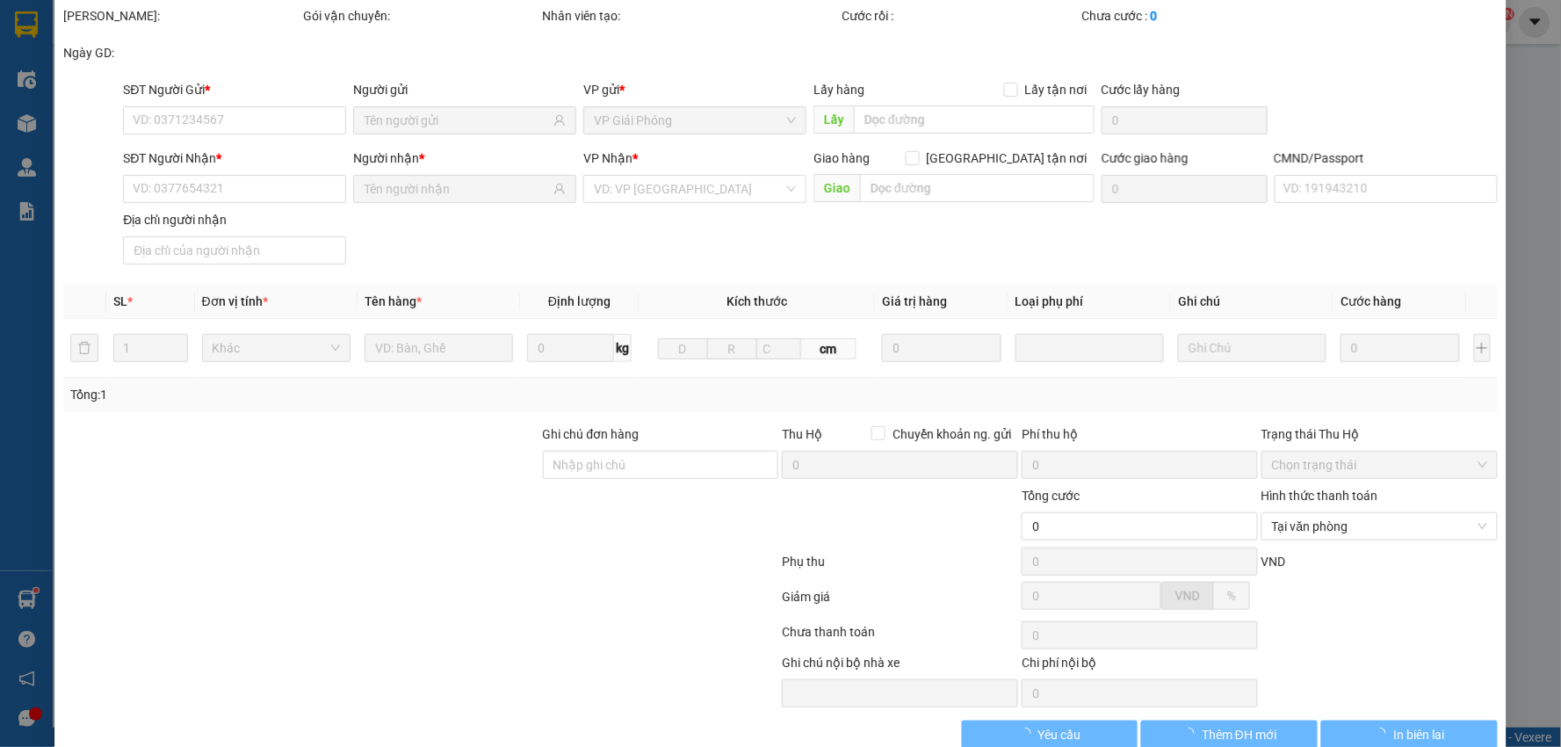
type input "95.000"
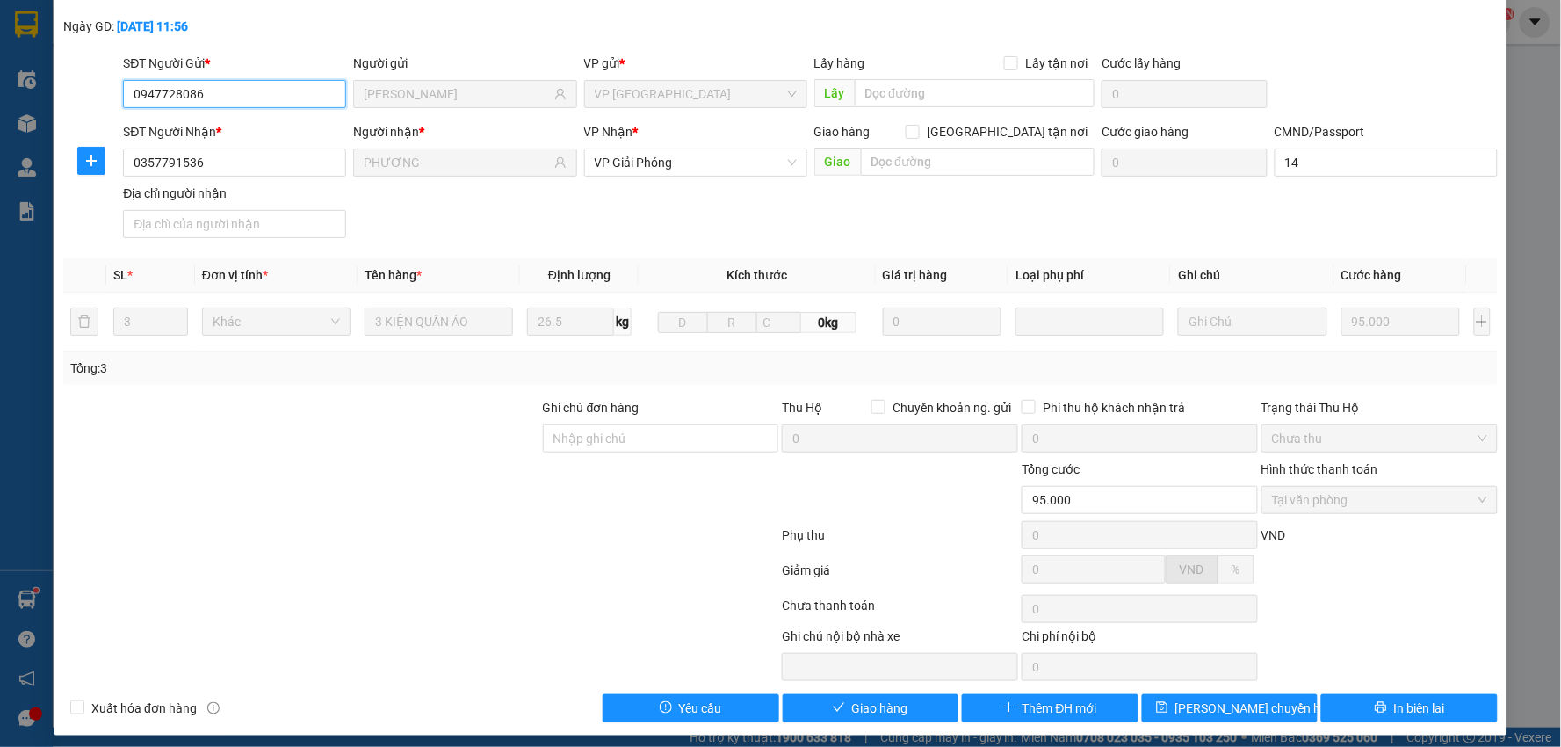
scroll to position [93, 0]
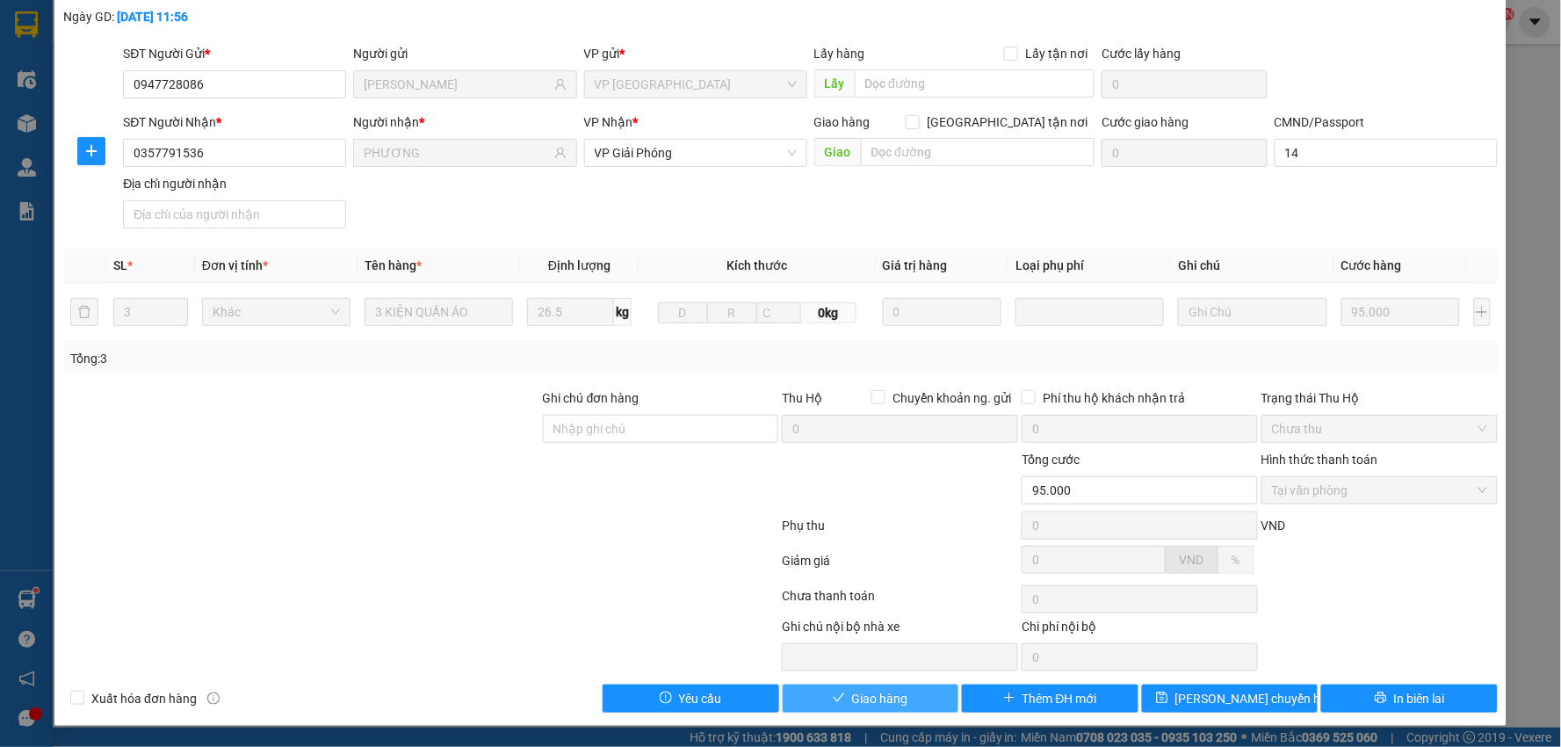
click at [890, 689] on span "Giao hàng" at bounding box center [880, 698] width 56 height 19
click at [891, 686] on button "Giao hàng" at bounding box center [871, 698] width 177 height 28
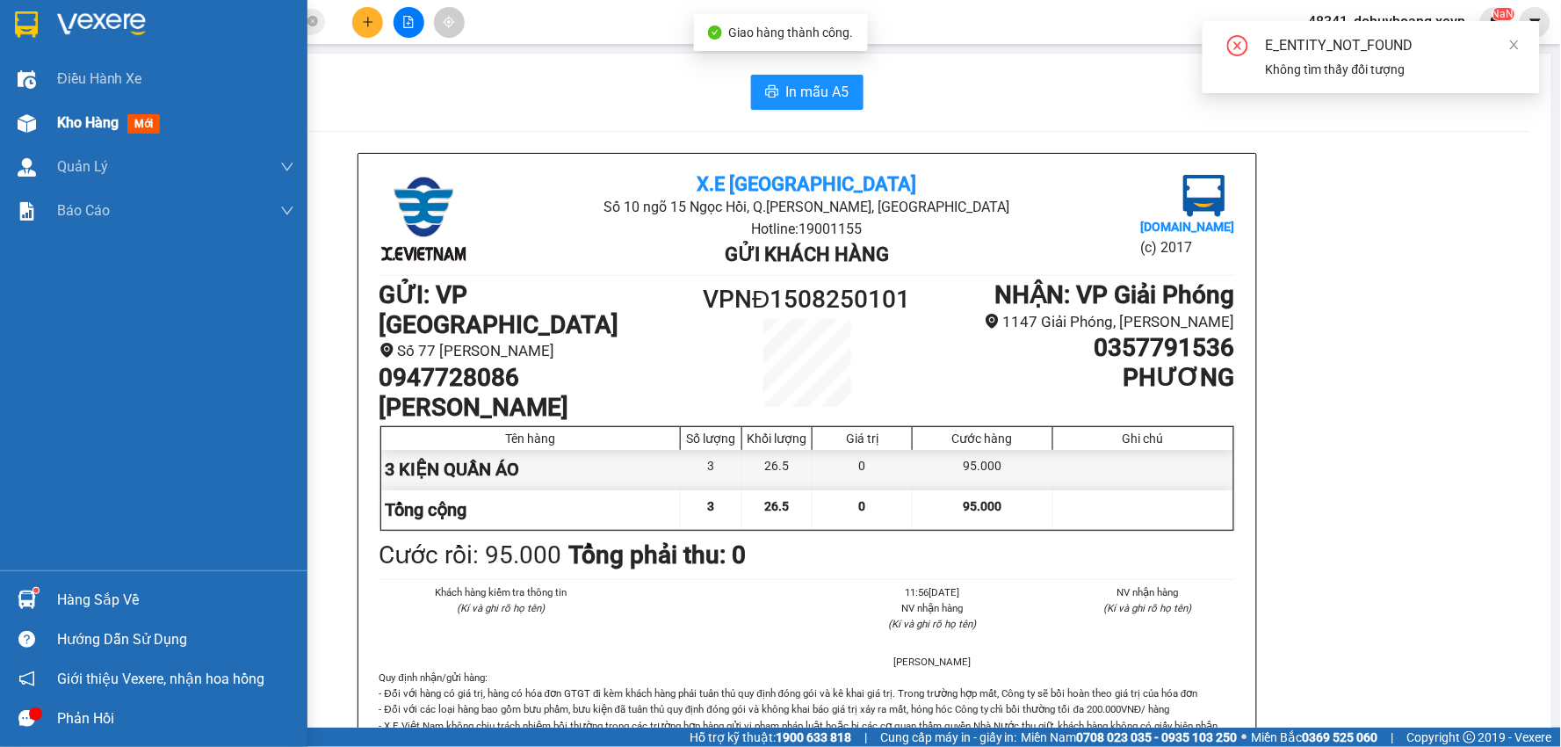
click at [44, 128] on div "Kho hàng mới" at bounding box center [153, 123] width 307 height 44
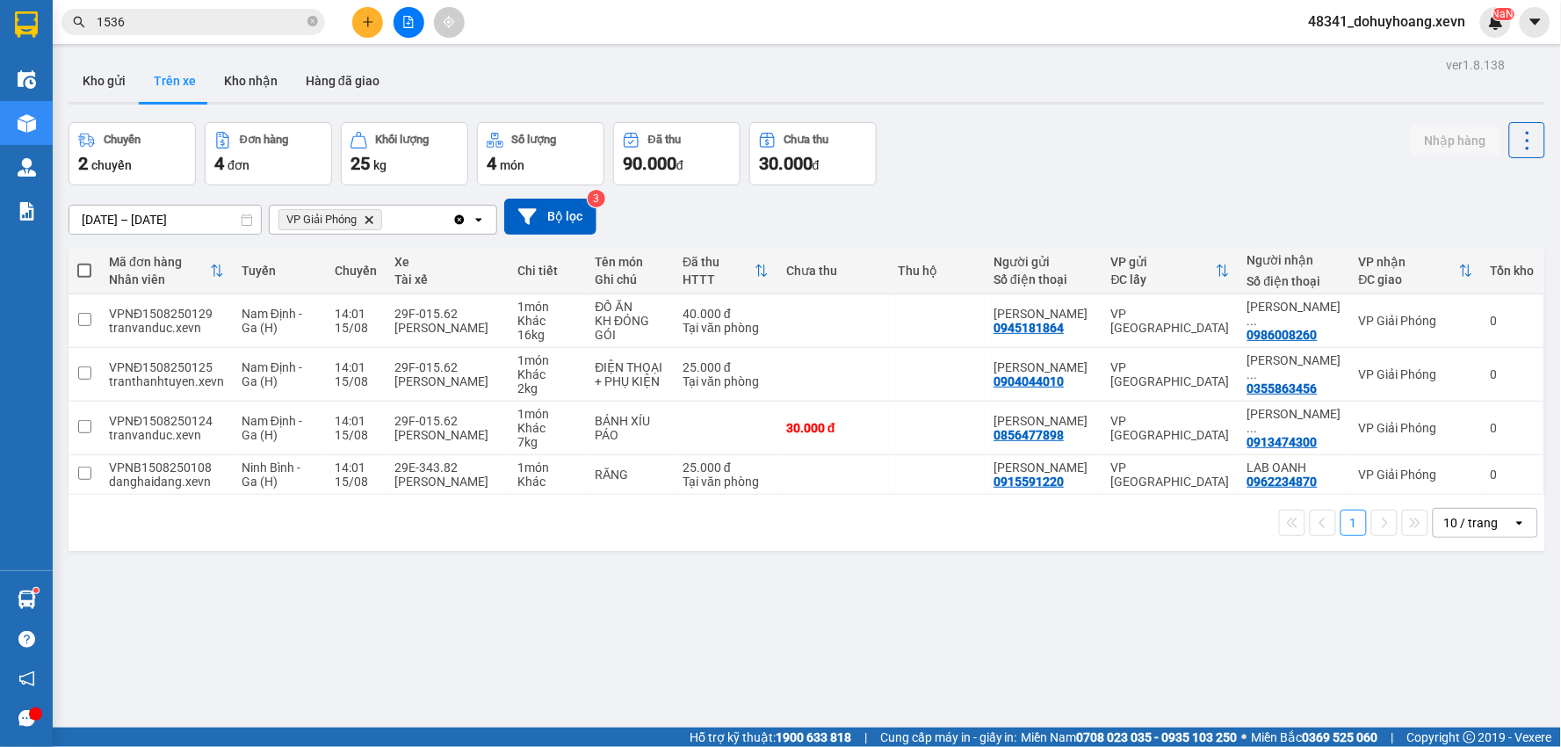
click at [187, 28] on input "1536" at bounding box center [200, 21] width 207 height 19
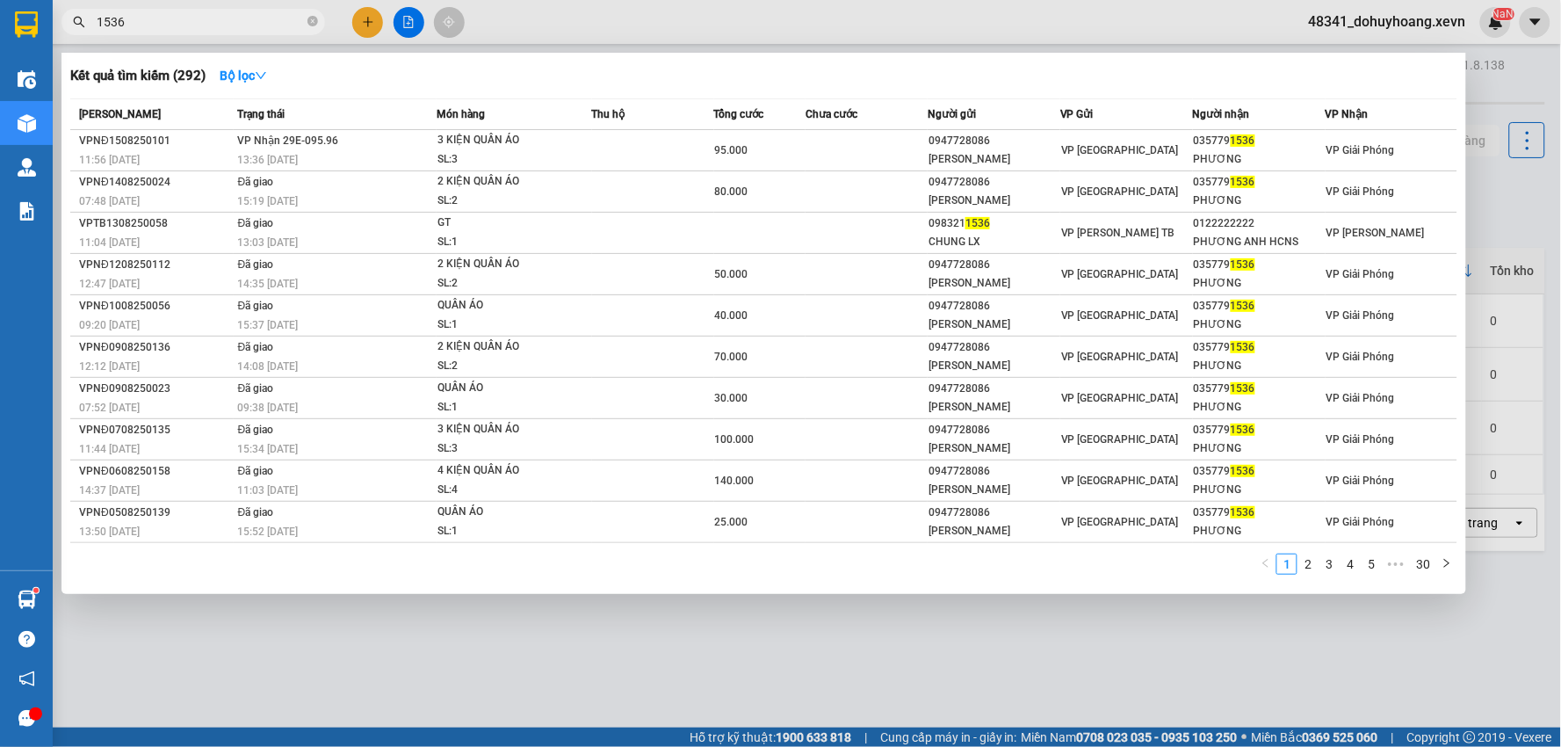
click at [208, 12] on input "1536" at bounding box center [200, 21] width 207 height 19
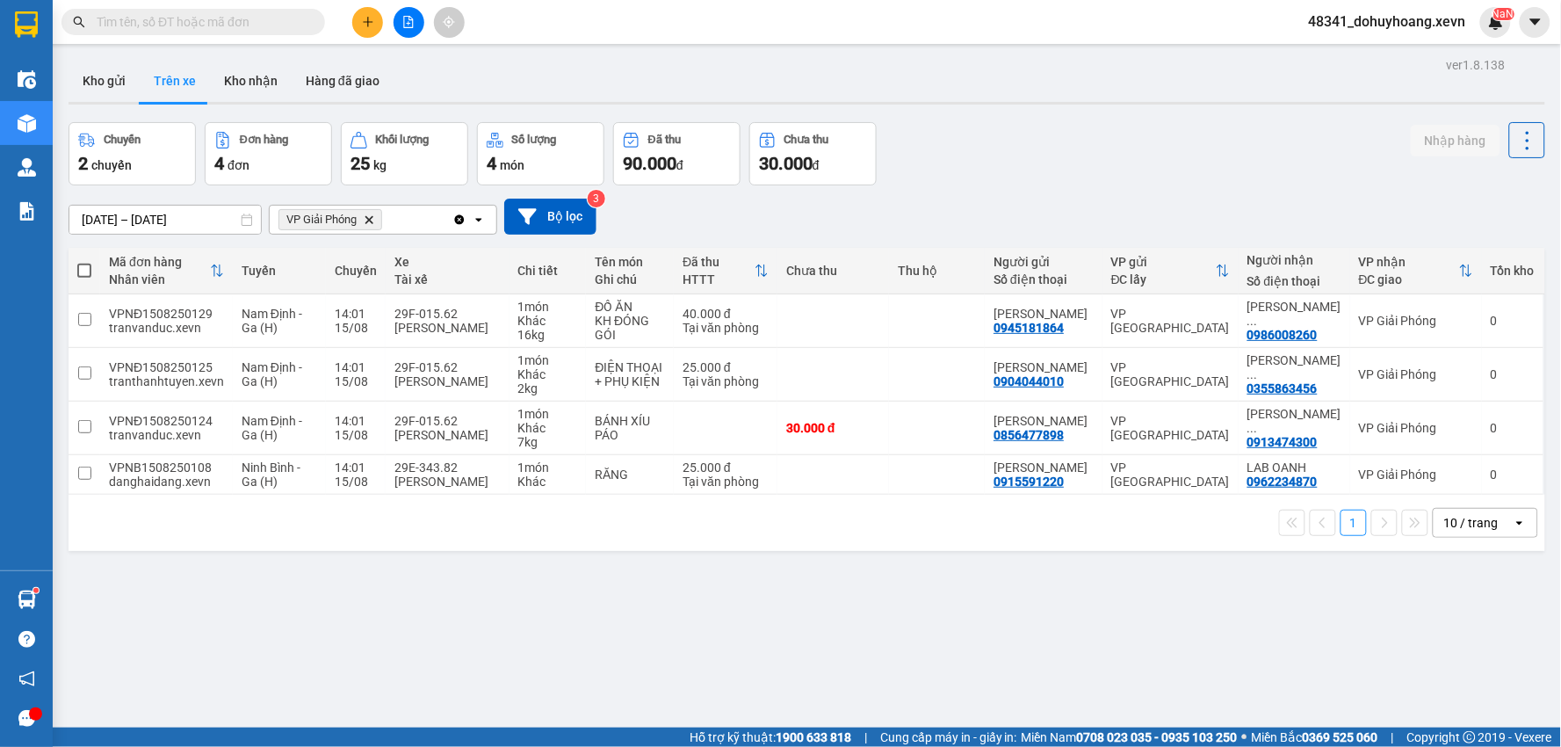
click at [358, 23] on button at bounding box center [367, 22] width 31 height 31
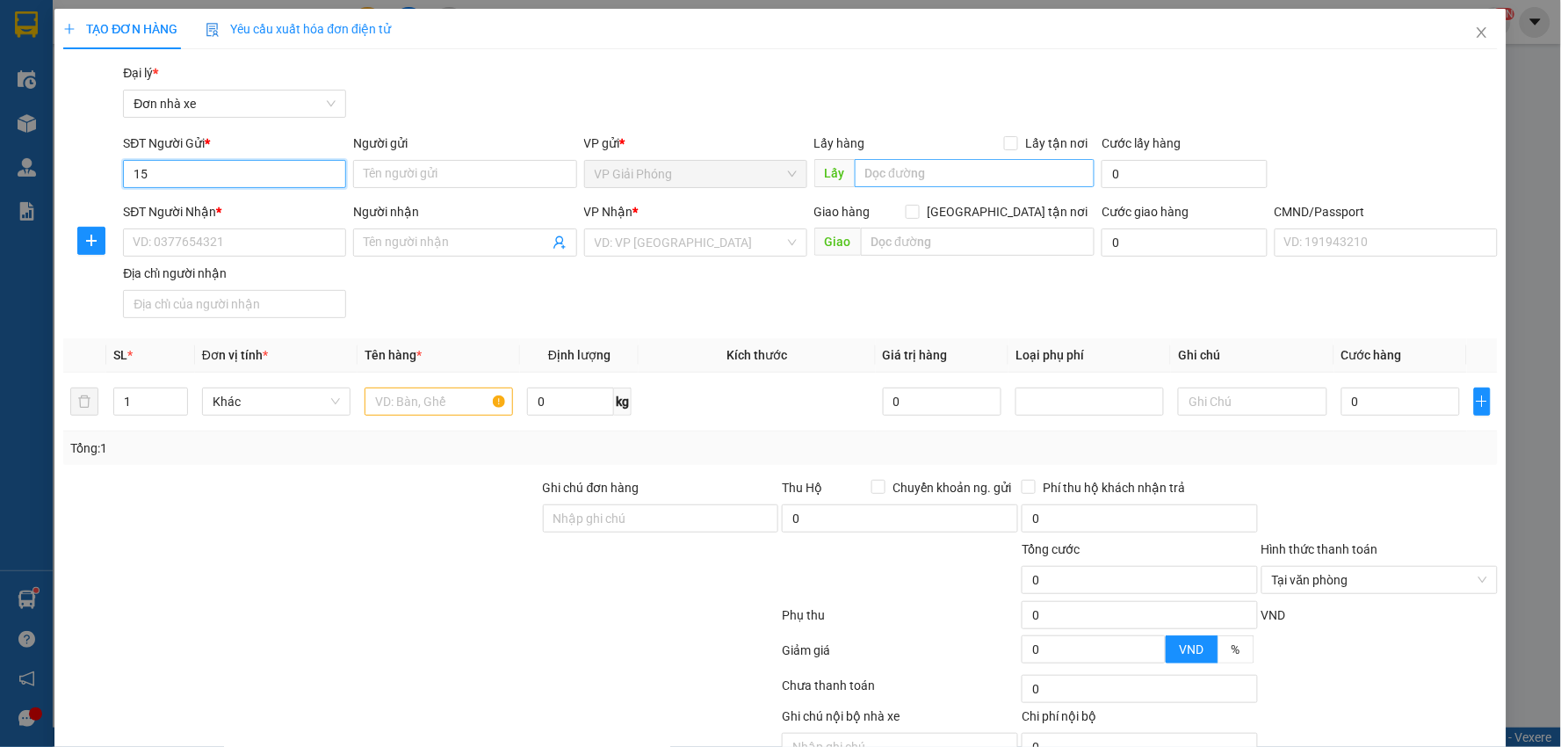
type input "1"
click at [286, 207] on div "0965115165 - LỘC" at bounding box center [233, 208] width 200 height 19
type input "0965115165"
type input "LỘC"
type input "0942336337"
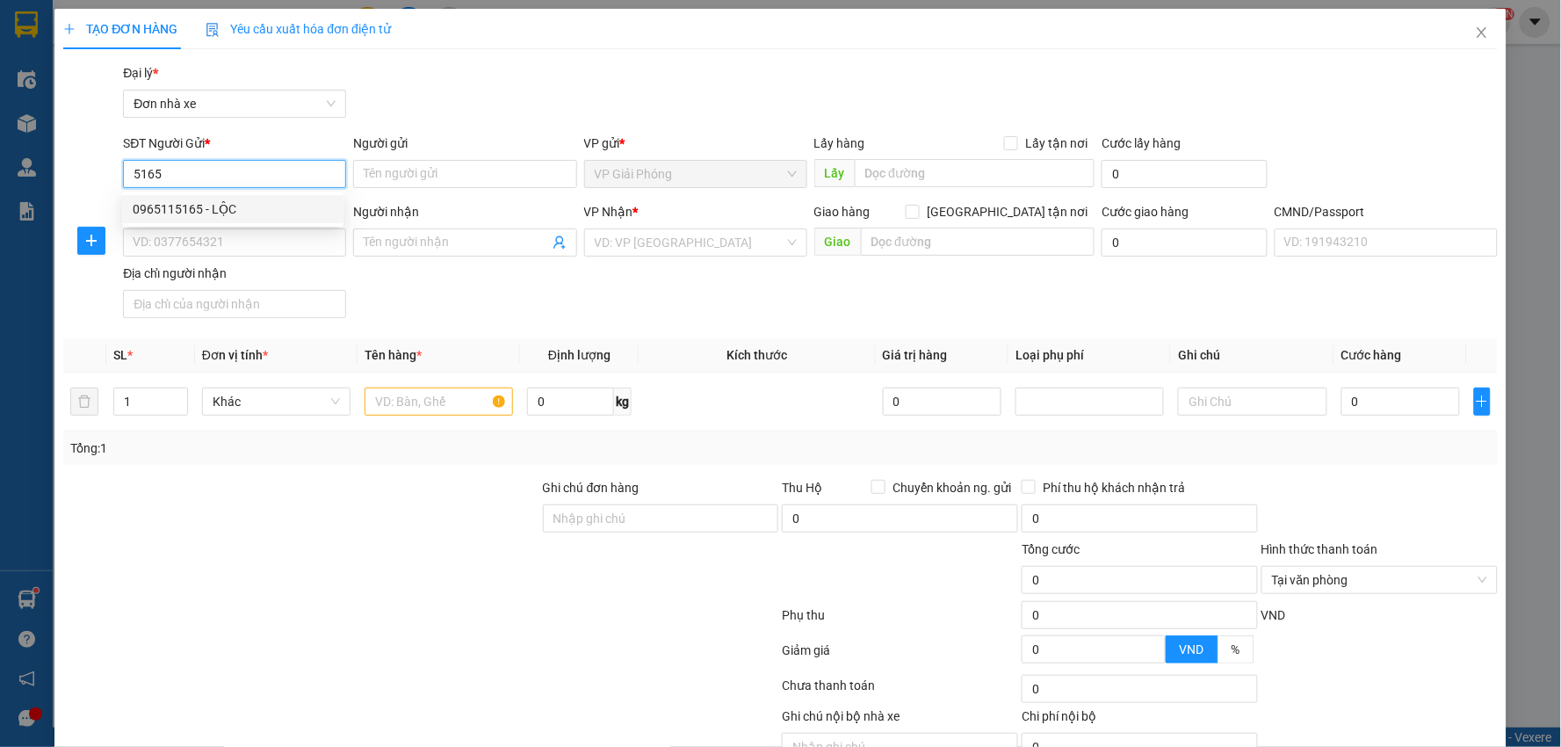
type input "CƯỜNG BẠC"
type input "037093006376 NGUYỄN VĂN TƯ"
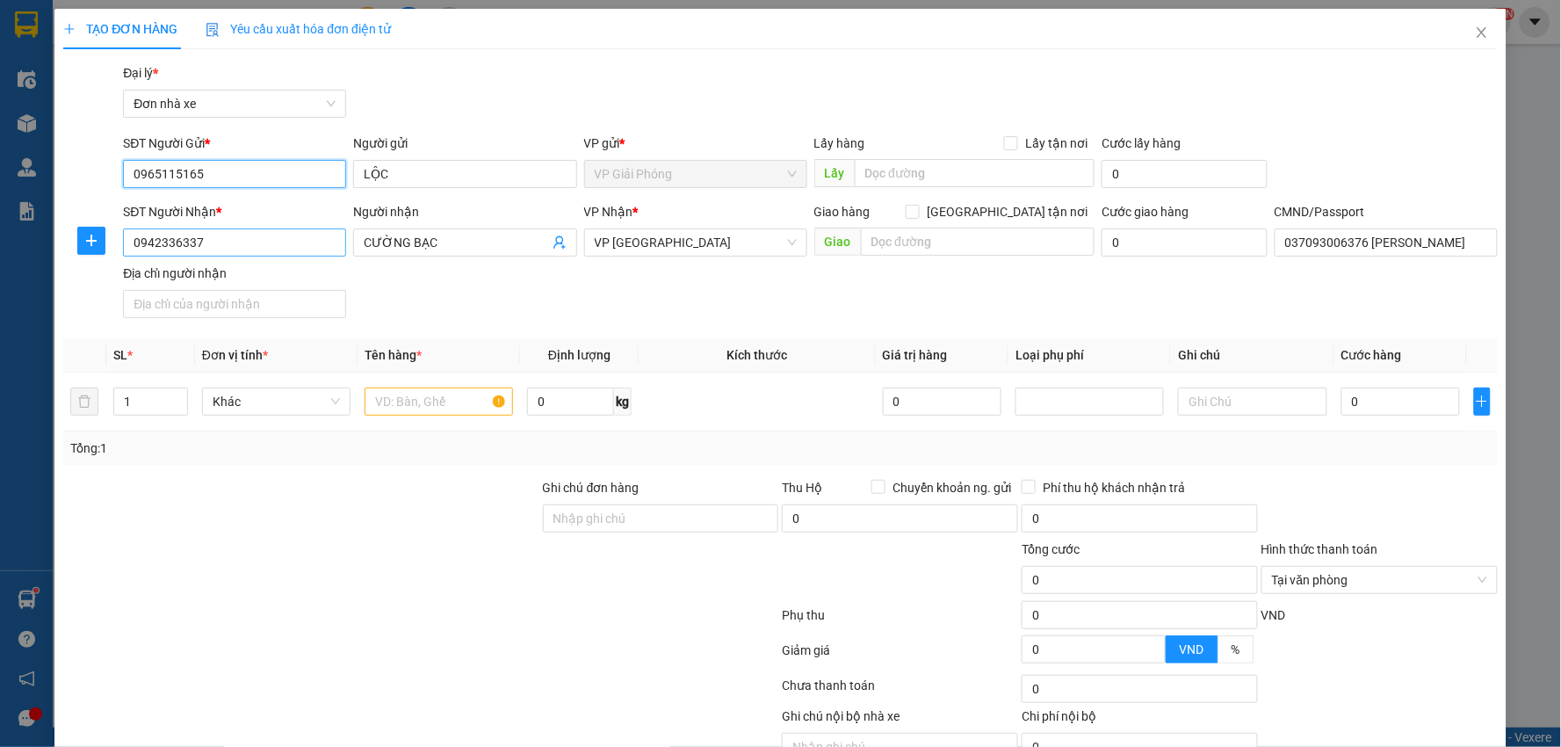
type input "0965115165"
click at [285, 248] on input "0942336337" at bounding box center [234, 242] width 223 height 28
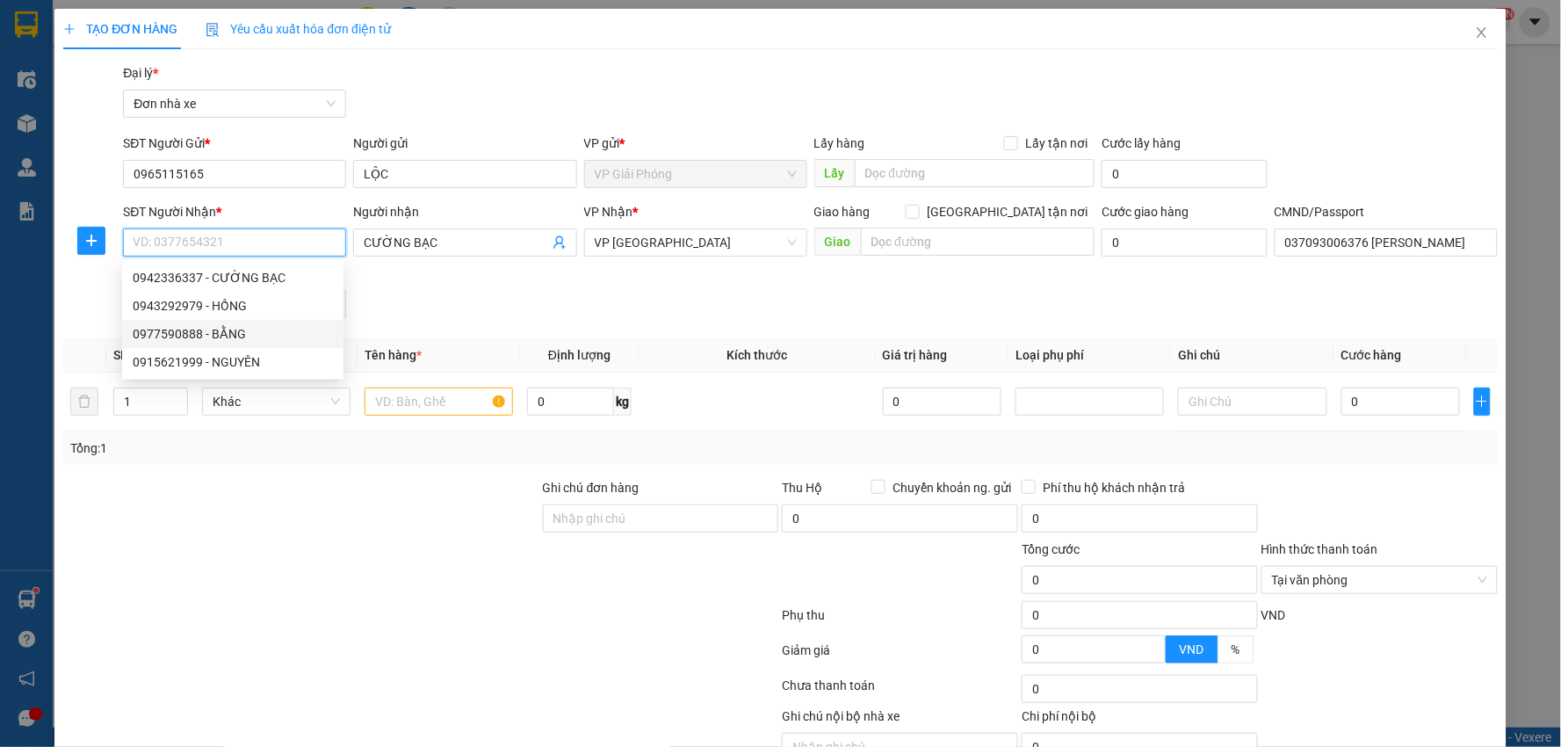
click at [239, 331] on div "0977590888 - BẰNG" at bounding box center [233, 333] width 200 height 19
type input "0977590888"
type input "BẰNG"
type input "TRẦN XUÂN BẰNG 034077011778"
type input "0977590888"
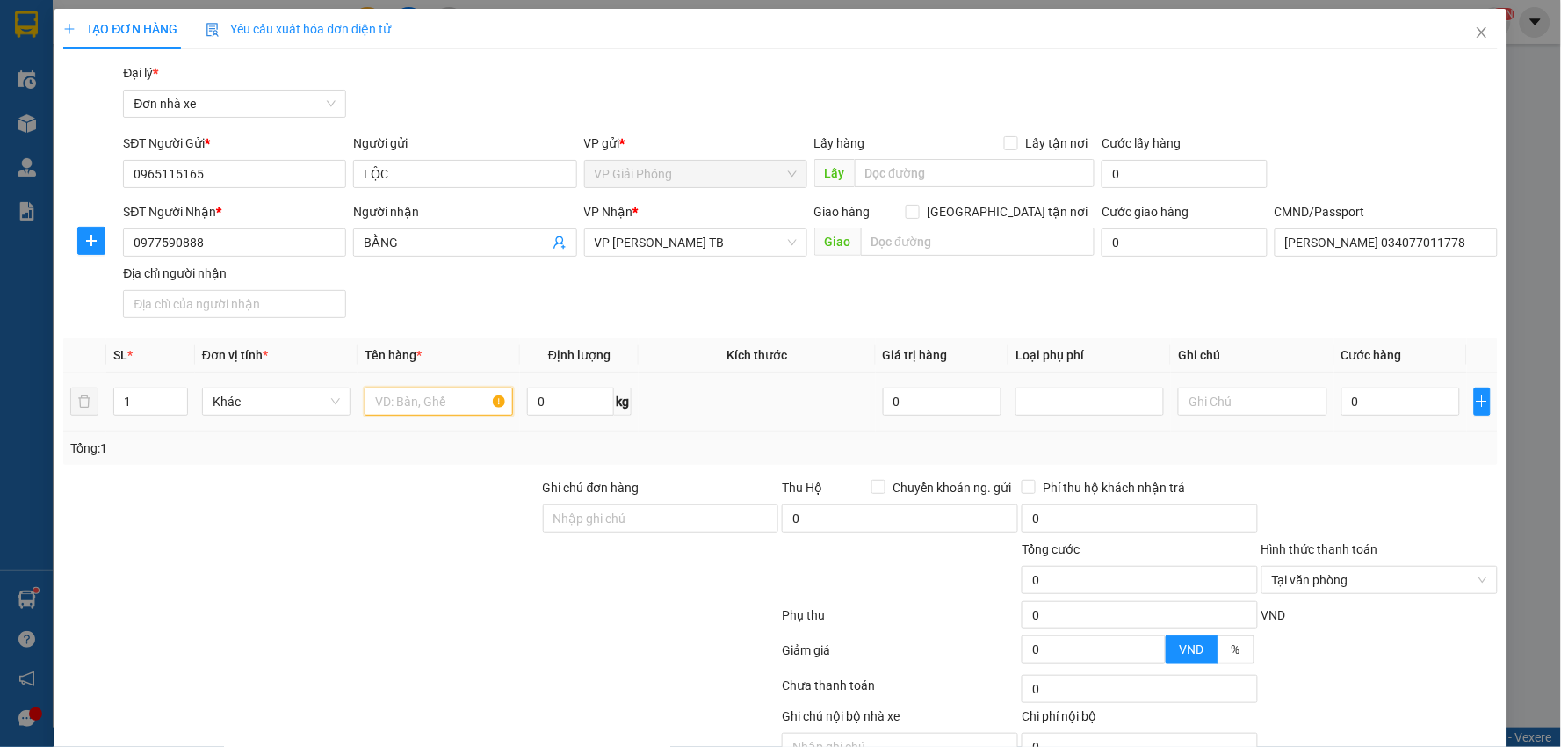
click at [448, 398] on input "text" at bounding box center [438, 401] width 148 height 28
type input "b"
type input "BIỂN SỐ"
click at [1416, 413] on input "0" at bounding box center [1400, 401] width 119 height 28
type input "3"
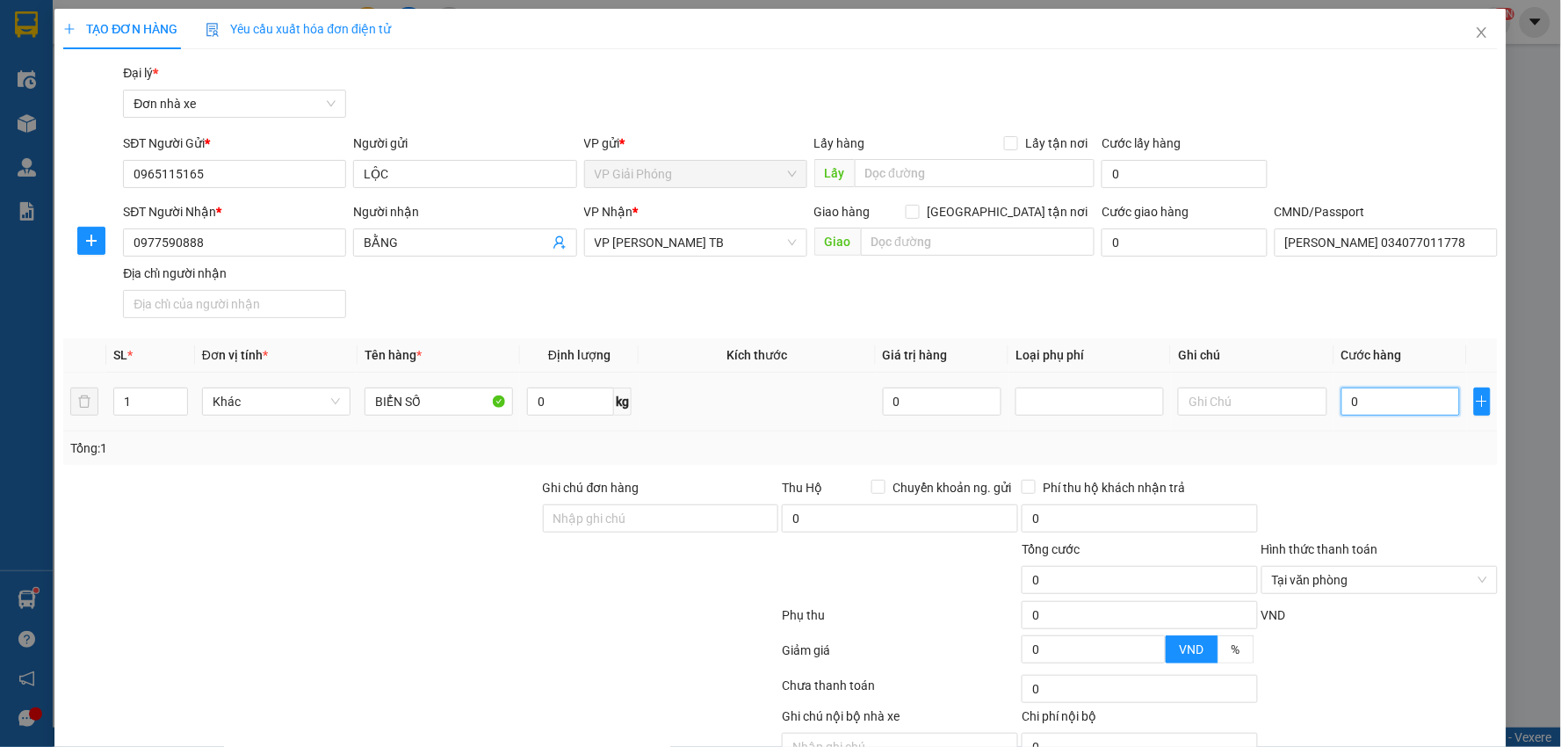
type input "3"
type input "30"
type input "30.000"
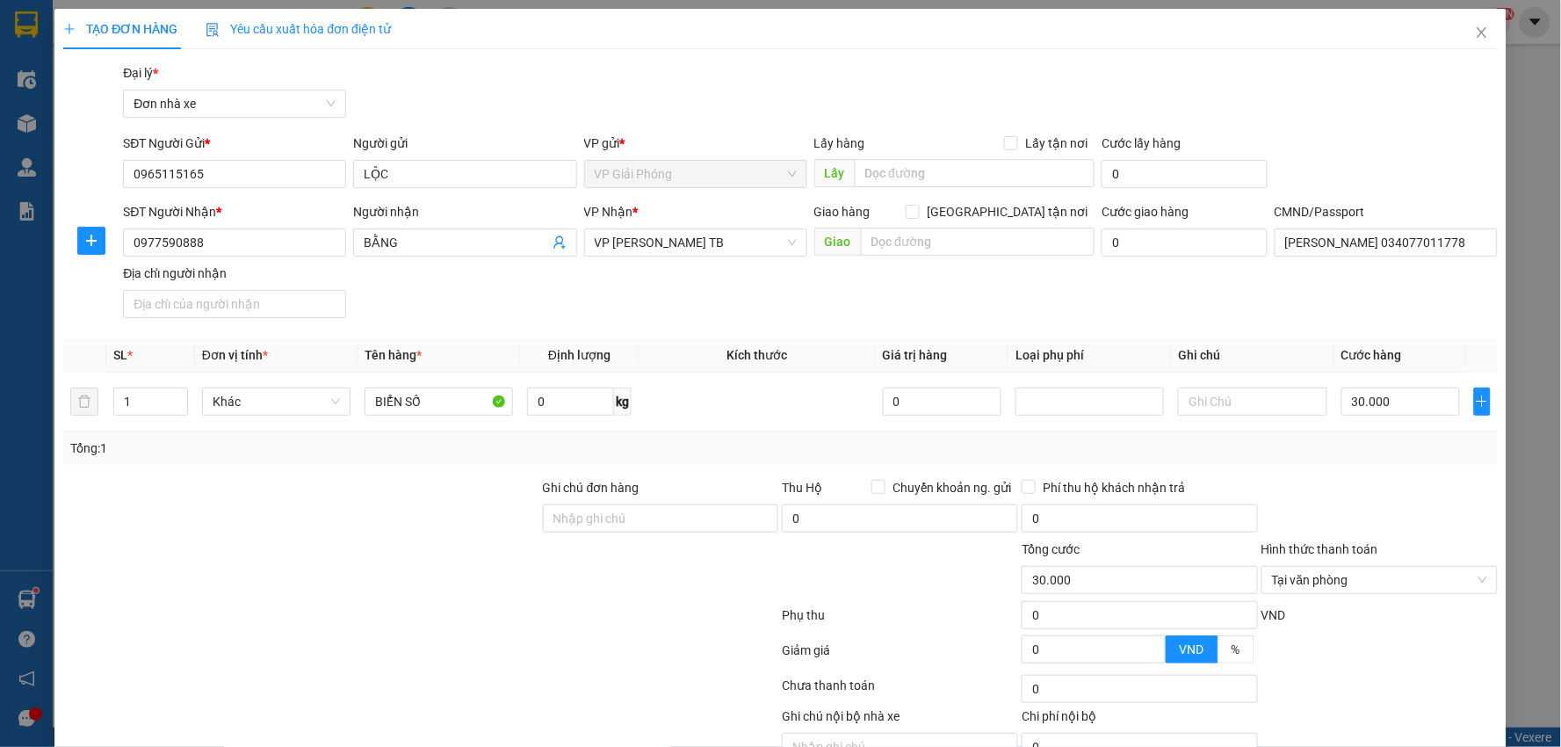
click at [1433, 504] on div at bounding box center [1379, 508] width 240 height 61
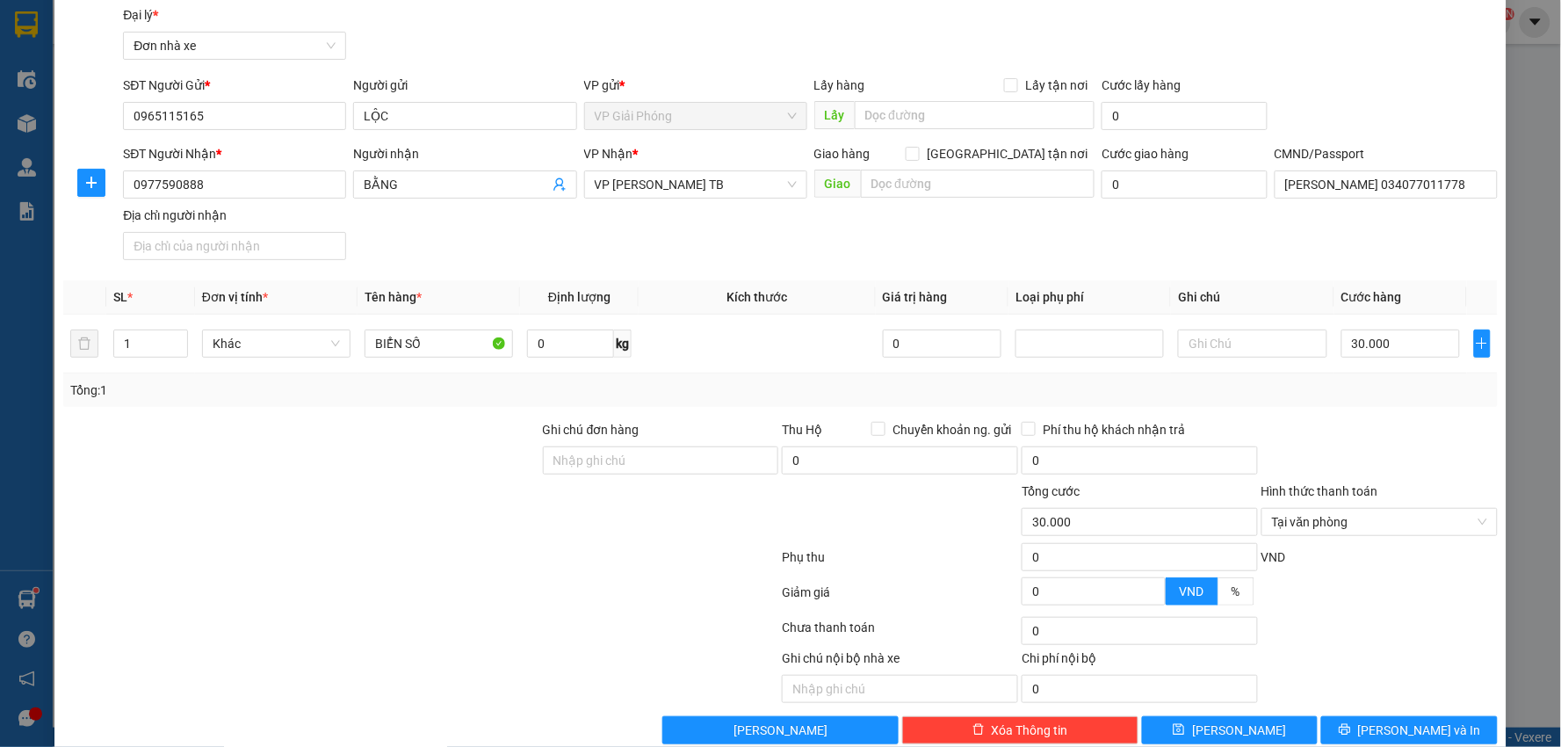
scroll to position [90, 0]
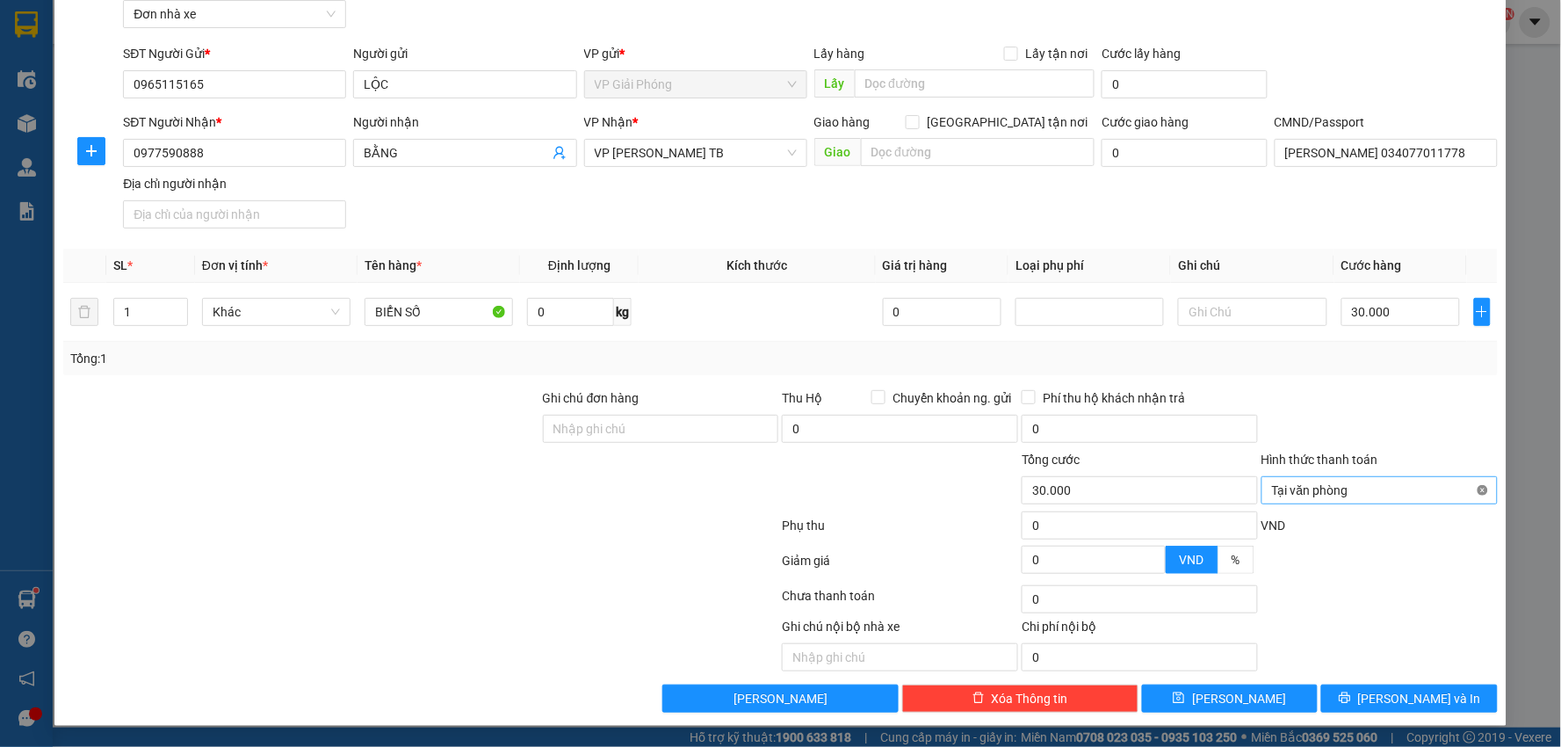
type input "30.000"
click at [1427, 686] on button "[PERSON_NAME] và In" at bounding box center [1409, 698] width 177 height 28
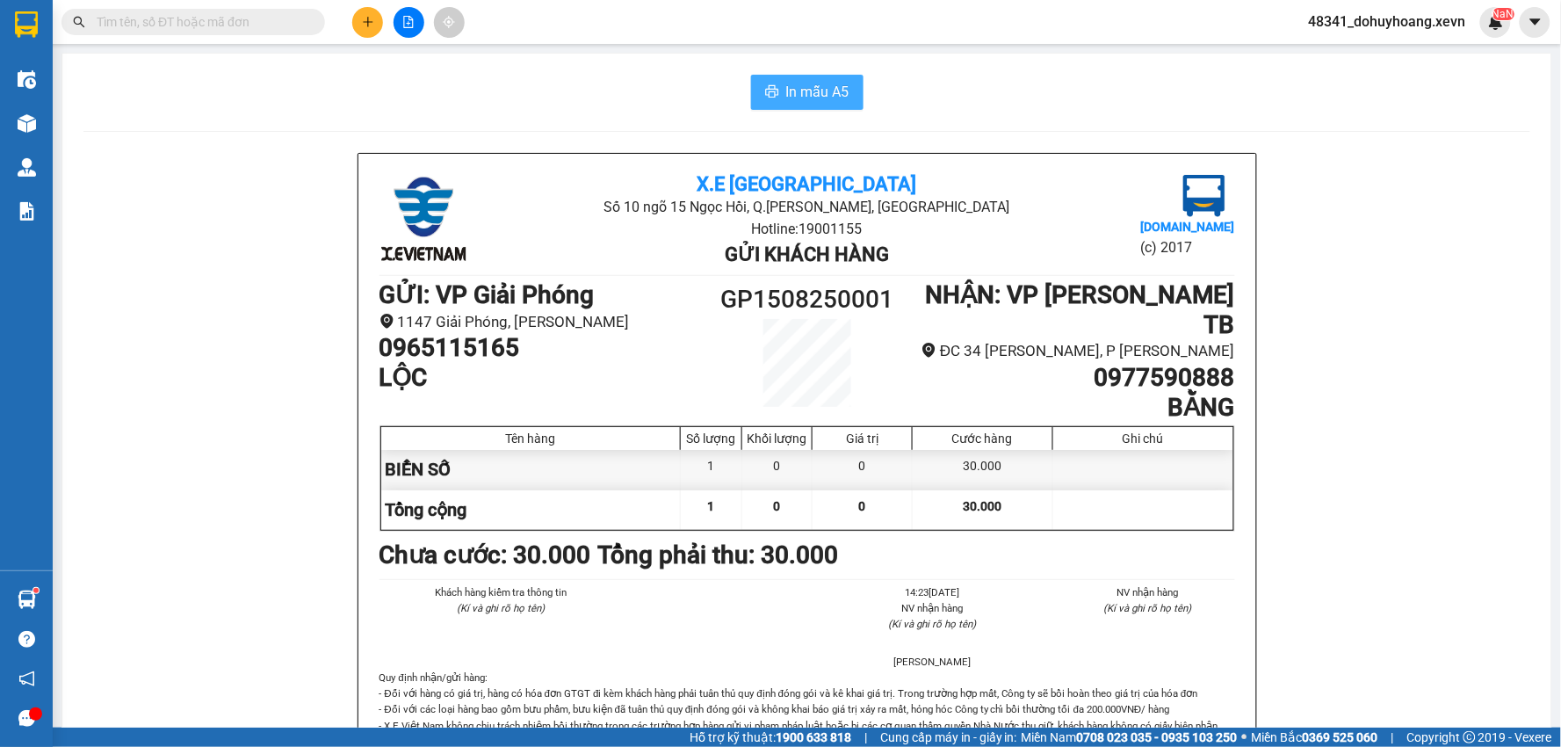
click at [801, 77] on button "In mẫu A5" at bounding box center [807, 92] width 112 height 35
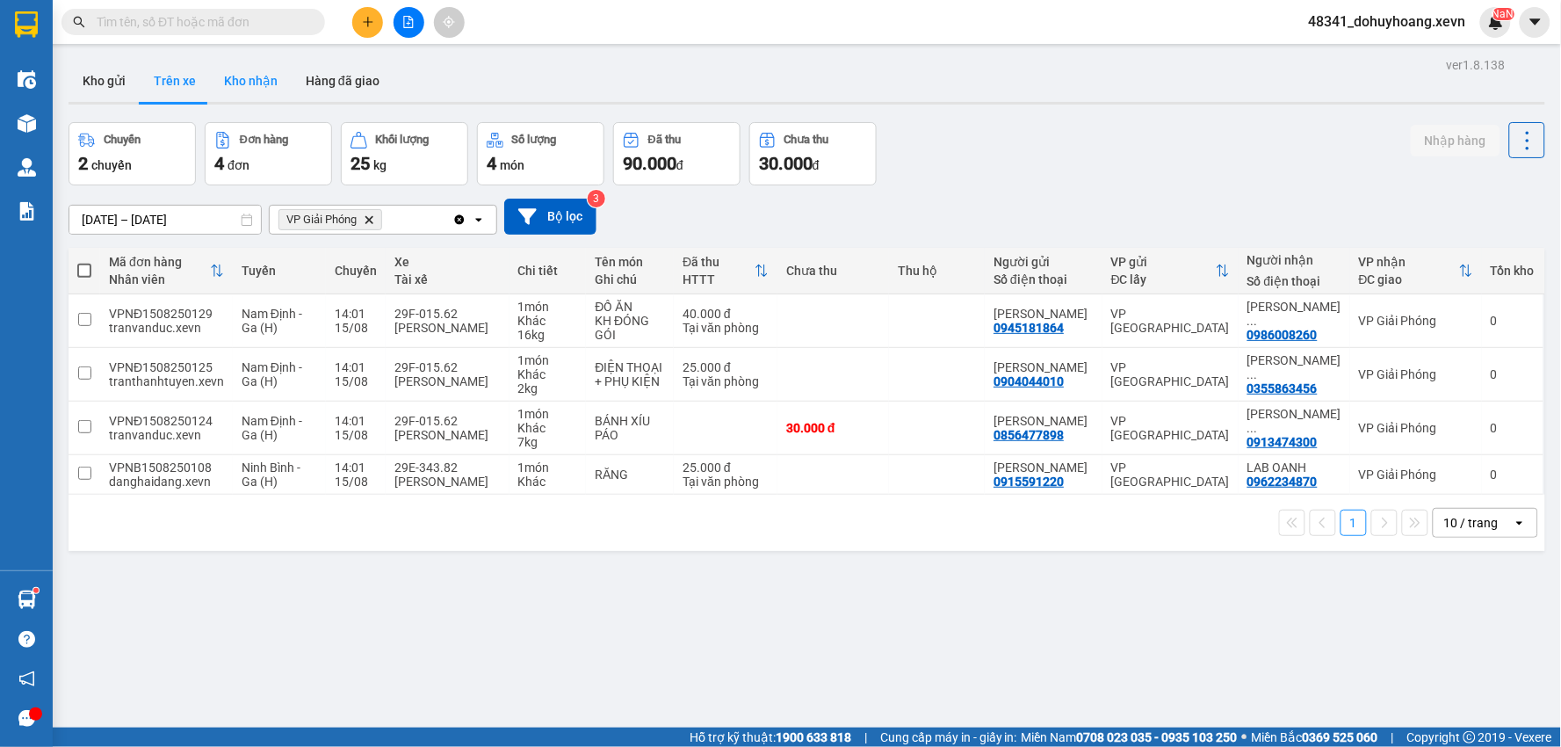
click at [249, 74] on button "Kho nhận" at bounding box center [251, 81] width 82 height 42
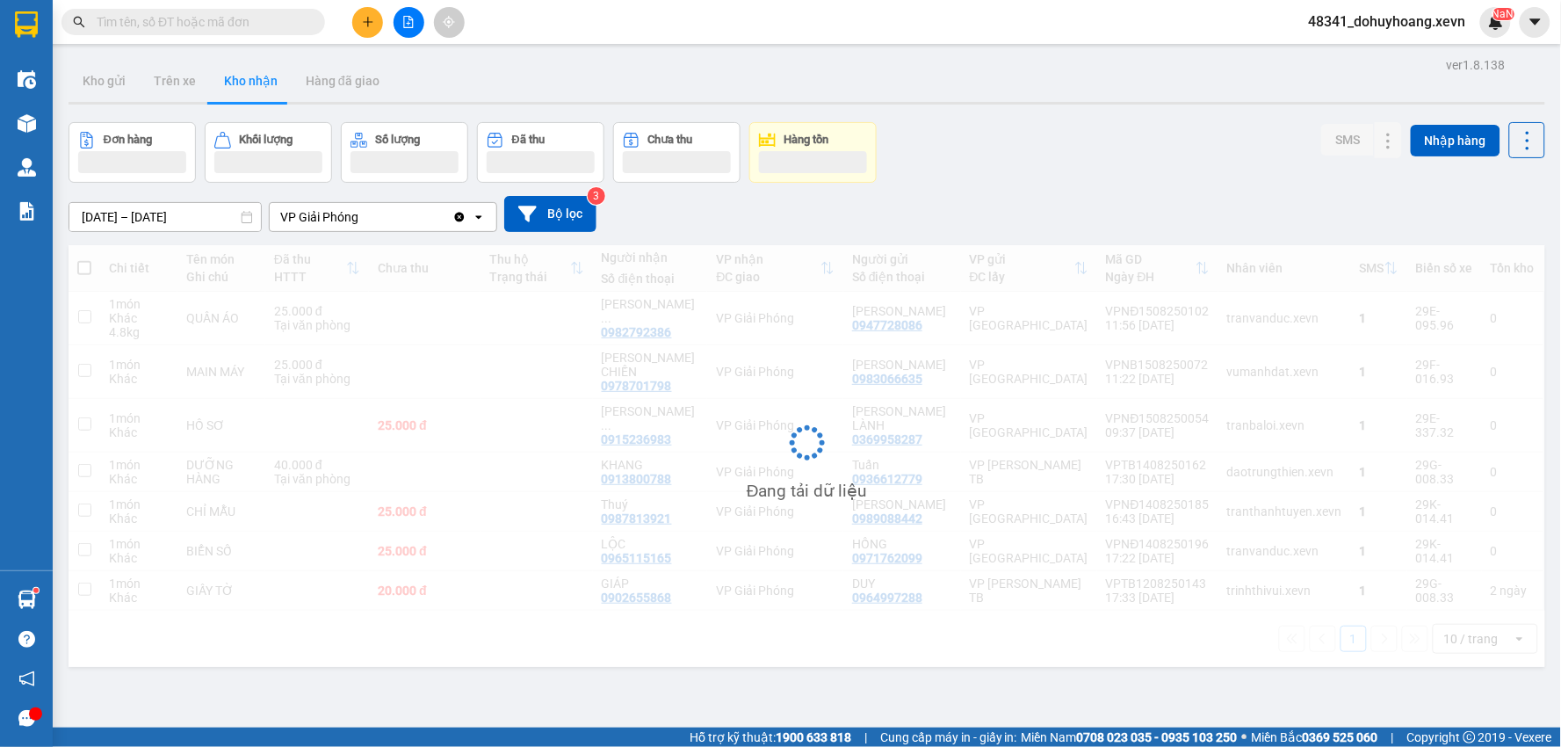
click at [233, 16] on input "text" at bounding box center [200, 21] width 207 height 19
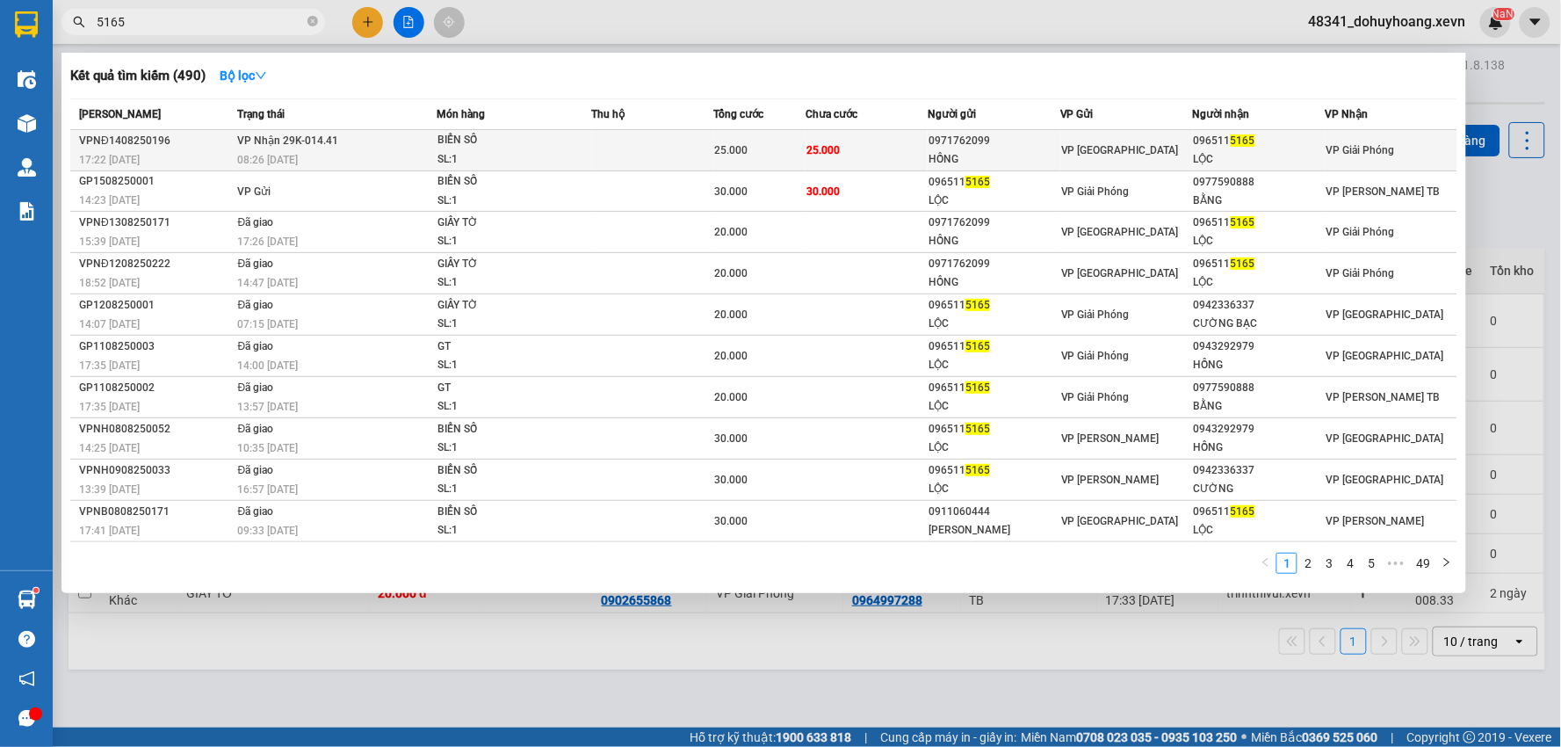
type input "5165"
click at [443, 134] on div "BIỂN SỐ" at bounding box center [503, 140] width 132 height 19
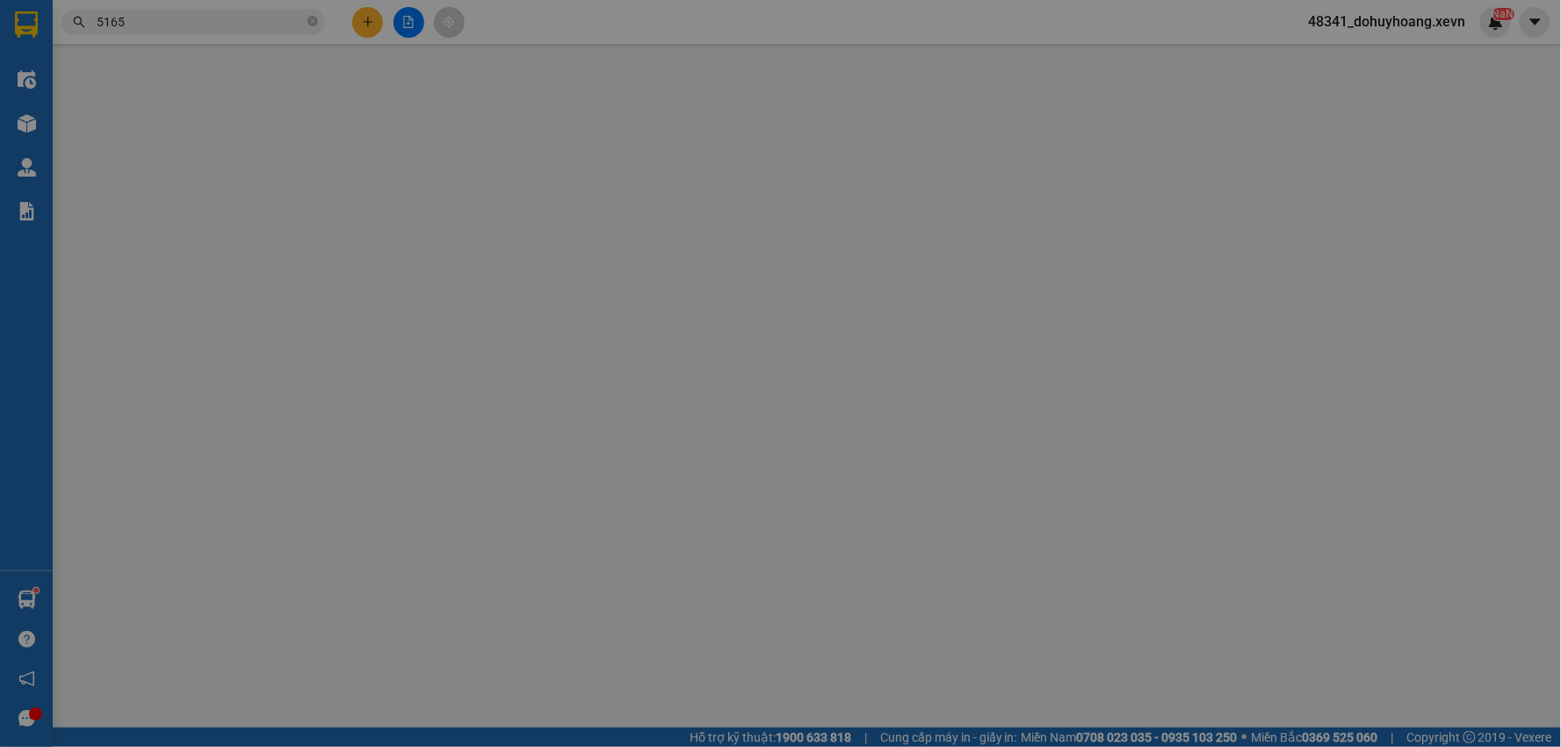
type input "0971762099"
type input "HỒNG"
type input "0965115165"
type input "LỘC"
type input "037099002759-TRƯỜNG"
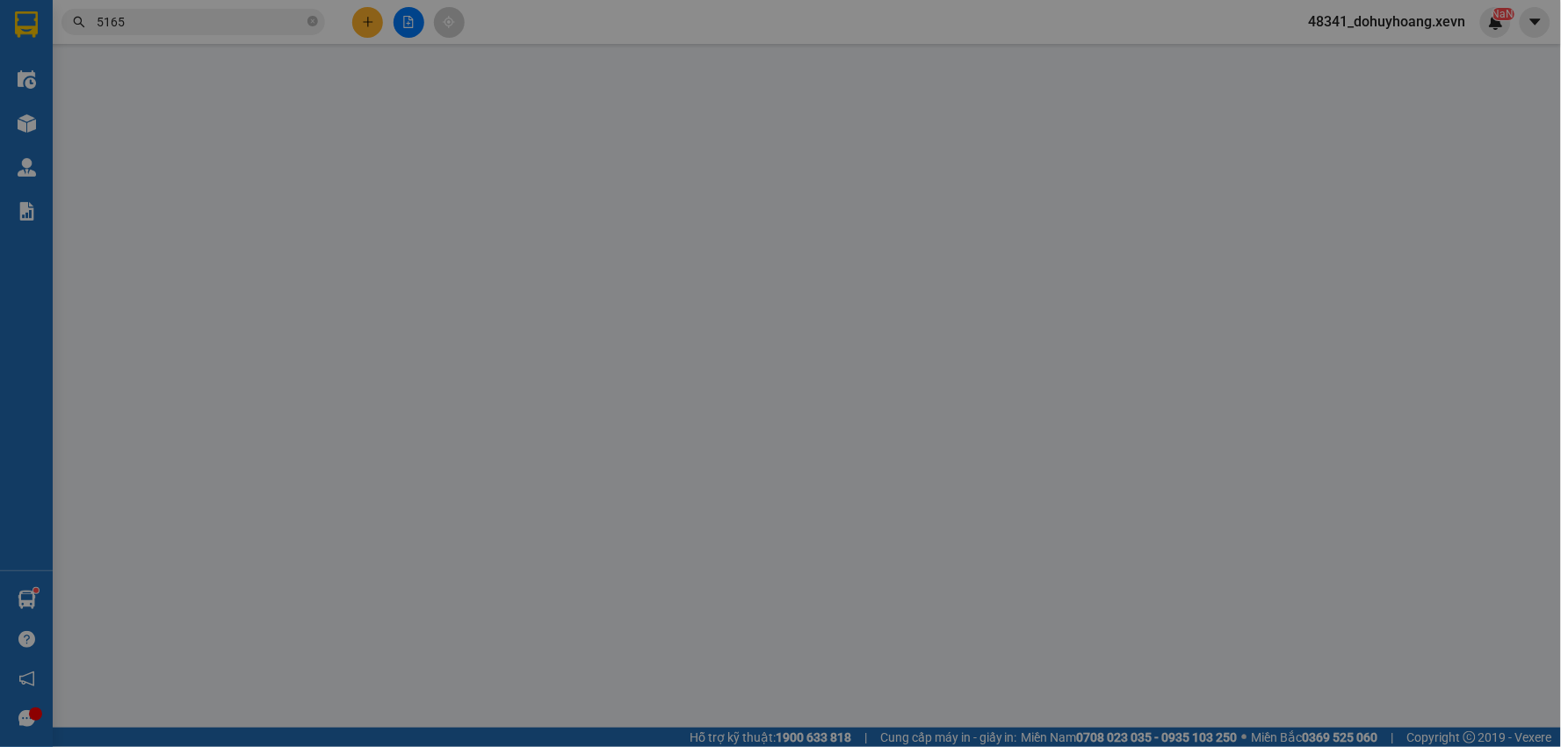
type input "25.000"
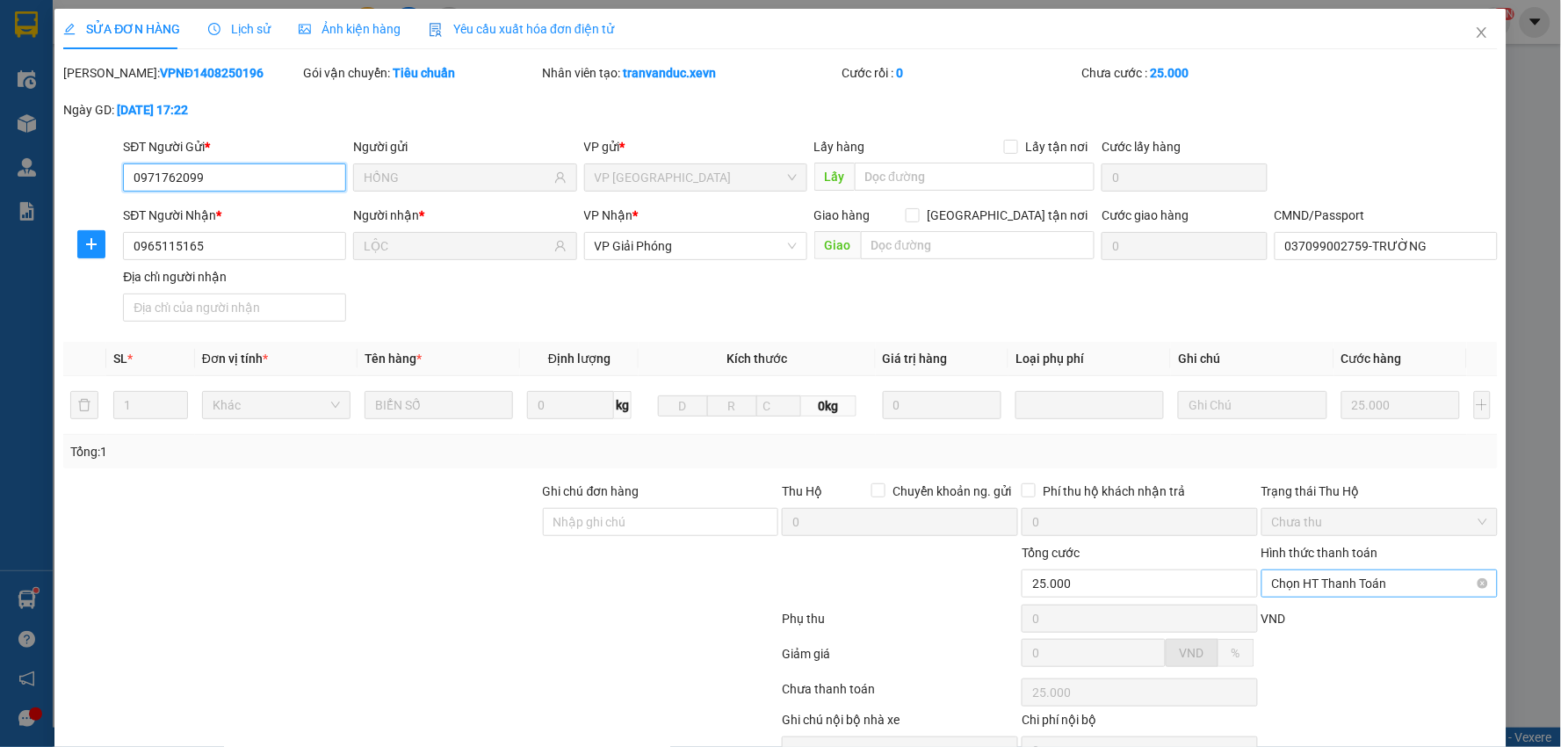
click at [1298, 584] on span "Chọn HT Thanh Toán" at bounding box center [1379, 583] width 215 height 26
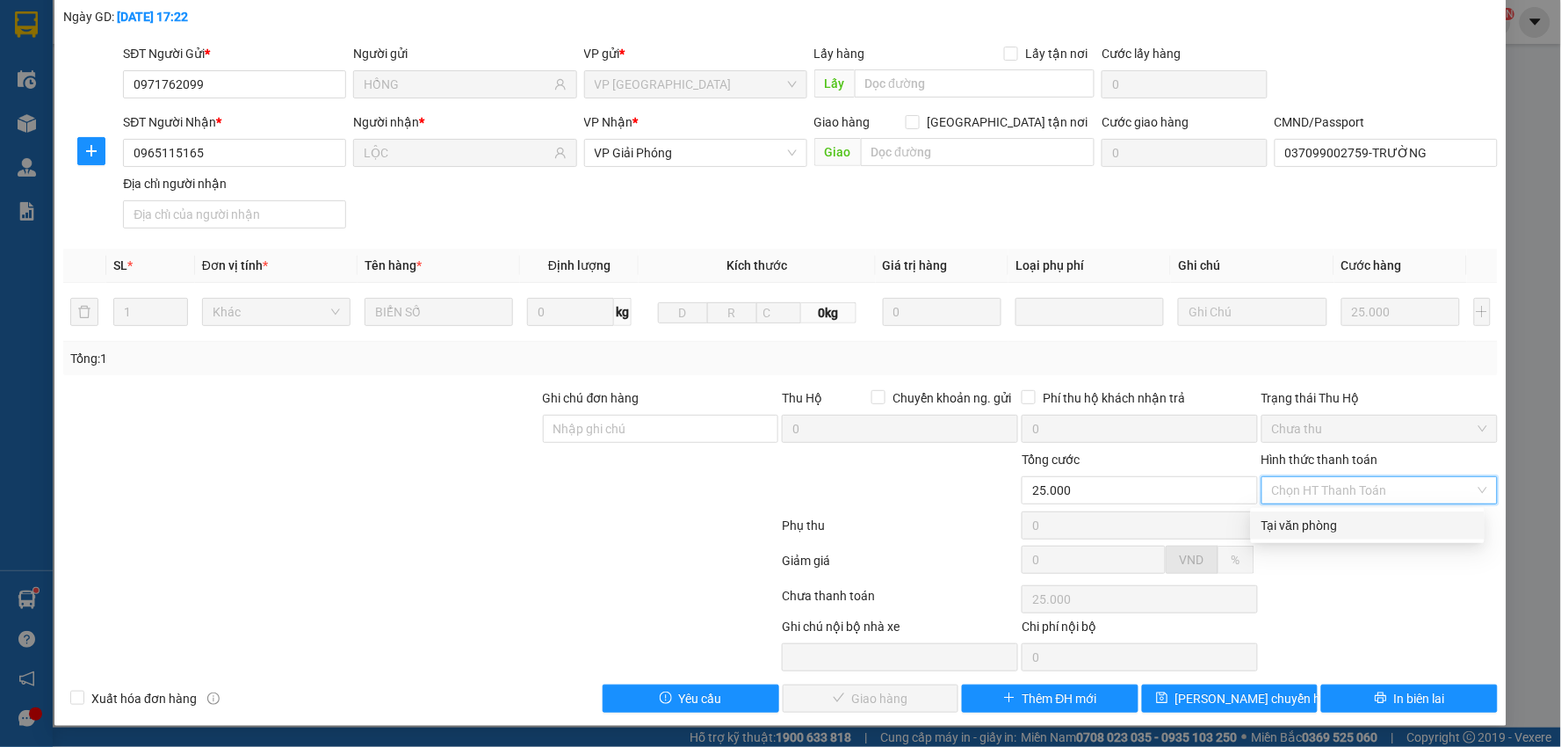
click at [1302, 527] on div "Tại văn phòng" at bounding box center [1367, 525] width 213 height 19
type input "0"
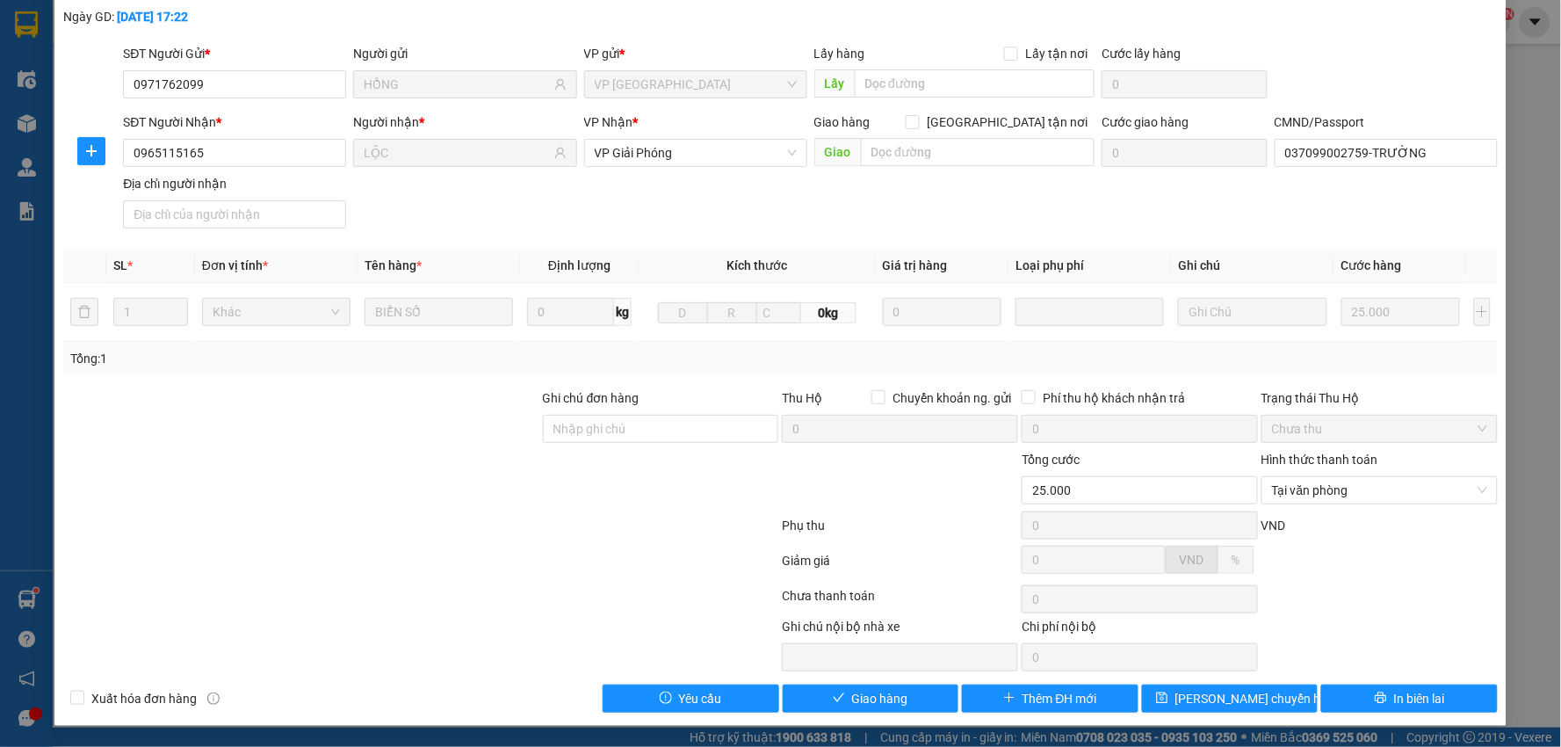
click at [874, 677] on div "Total Paid Fee 0 Total UnPaid Fee 25.000 Cash Collection Total Fee Mã ĐH: VPNĐ1…" at bounding box center [780, 341] width 1434 height 742
click at [864, 709] on button "Giao hàng" at bounding box center [871, 698] width 177 height 28
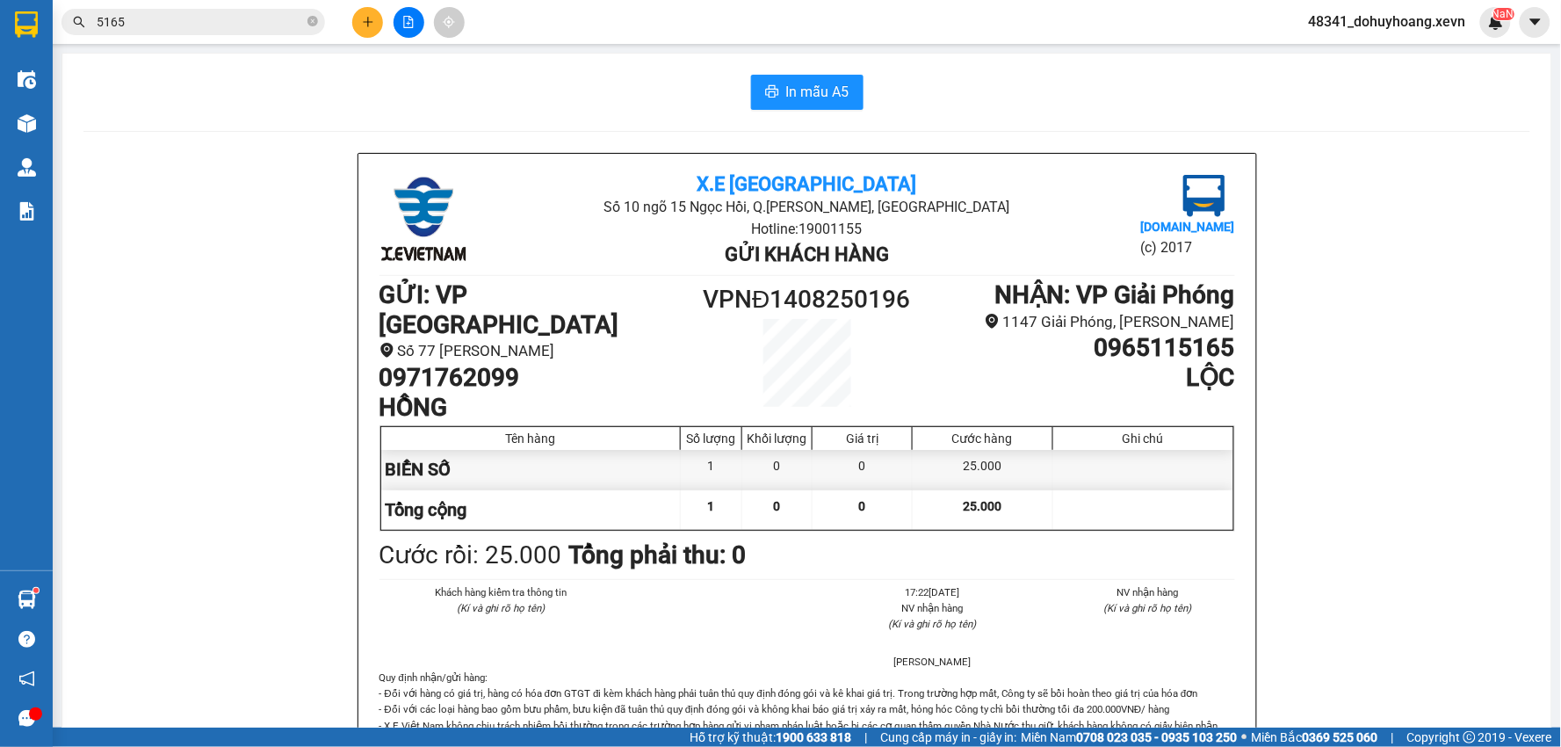
click at [195, 20] on input "5165" at bounding box center [200, 21] width 207 height 19
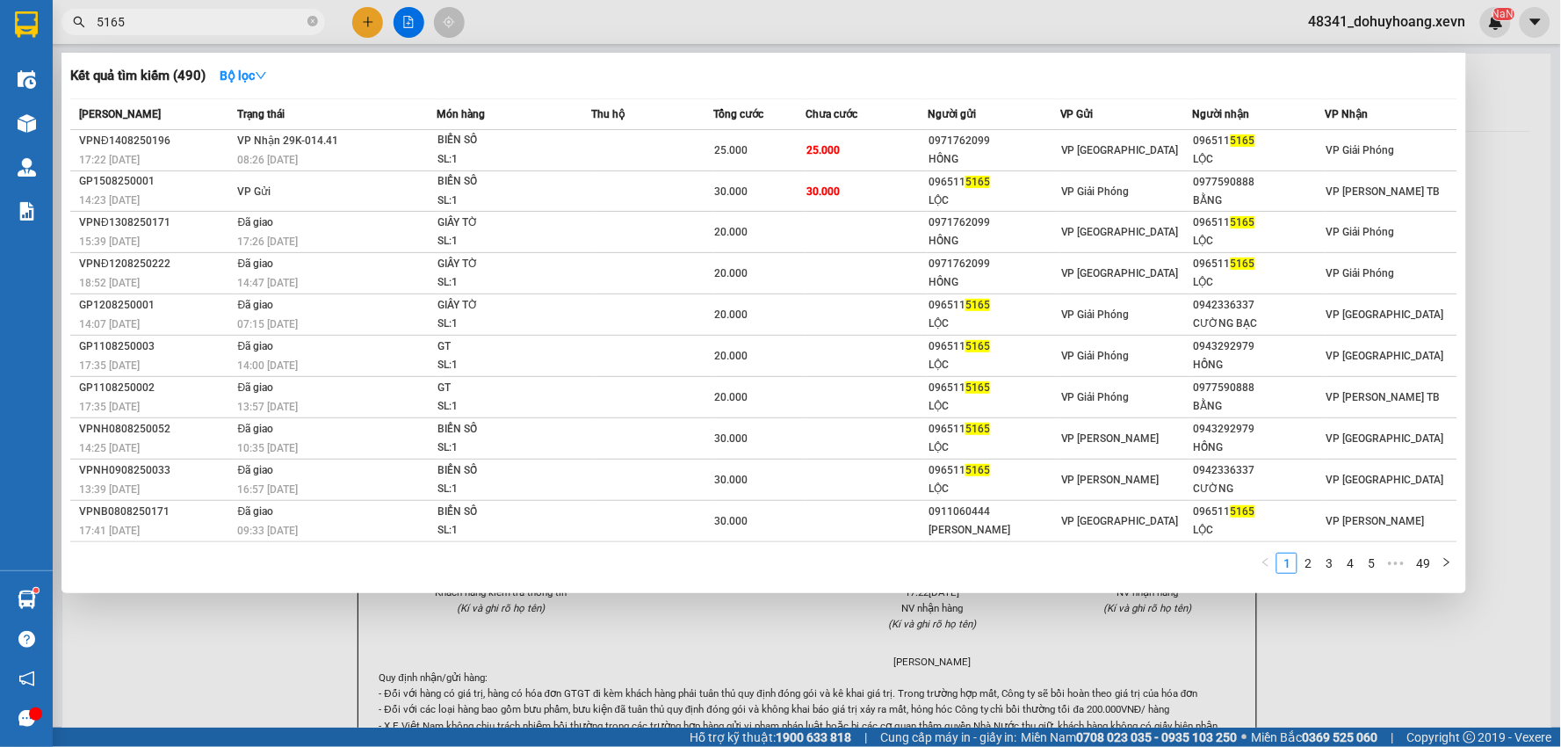
click at [195, 20] on input "5165" at bounding box center [200, 21] width 207 height 19
type input "1536"
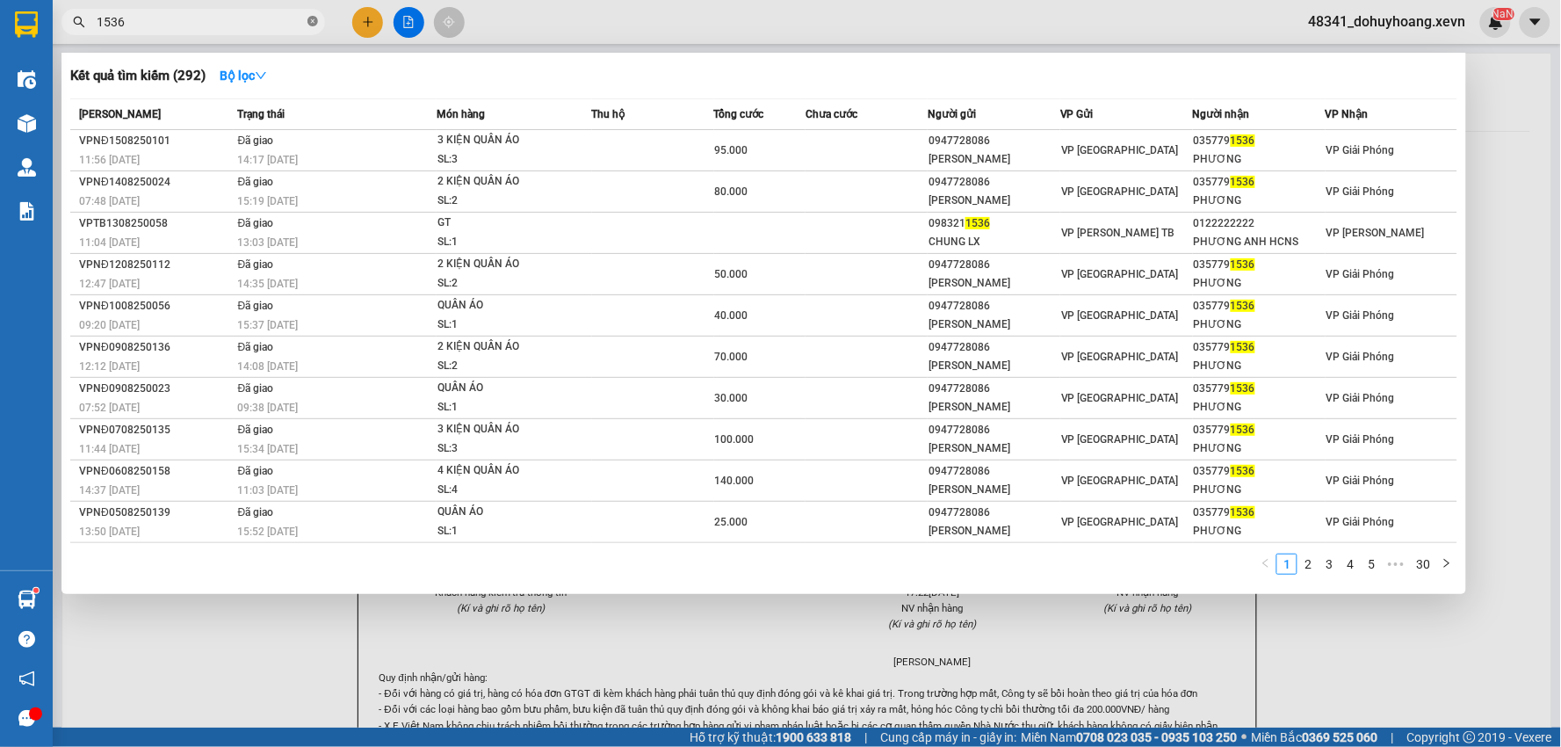
click at [313, 19] on icon "close-circle" at bounding box center [312, 21] width 11 height 11
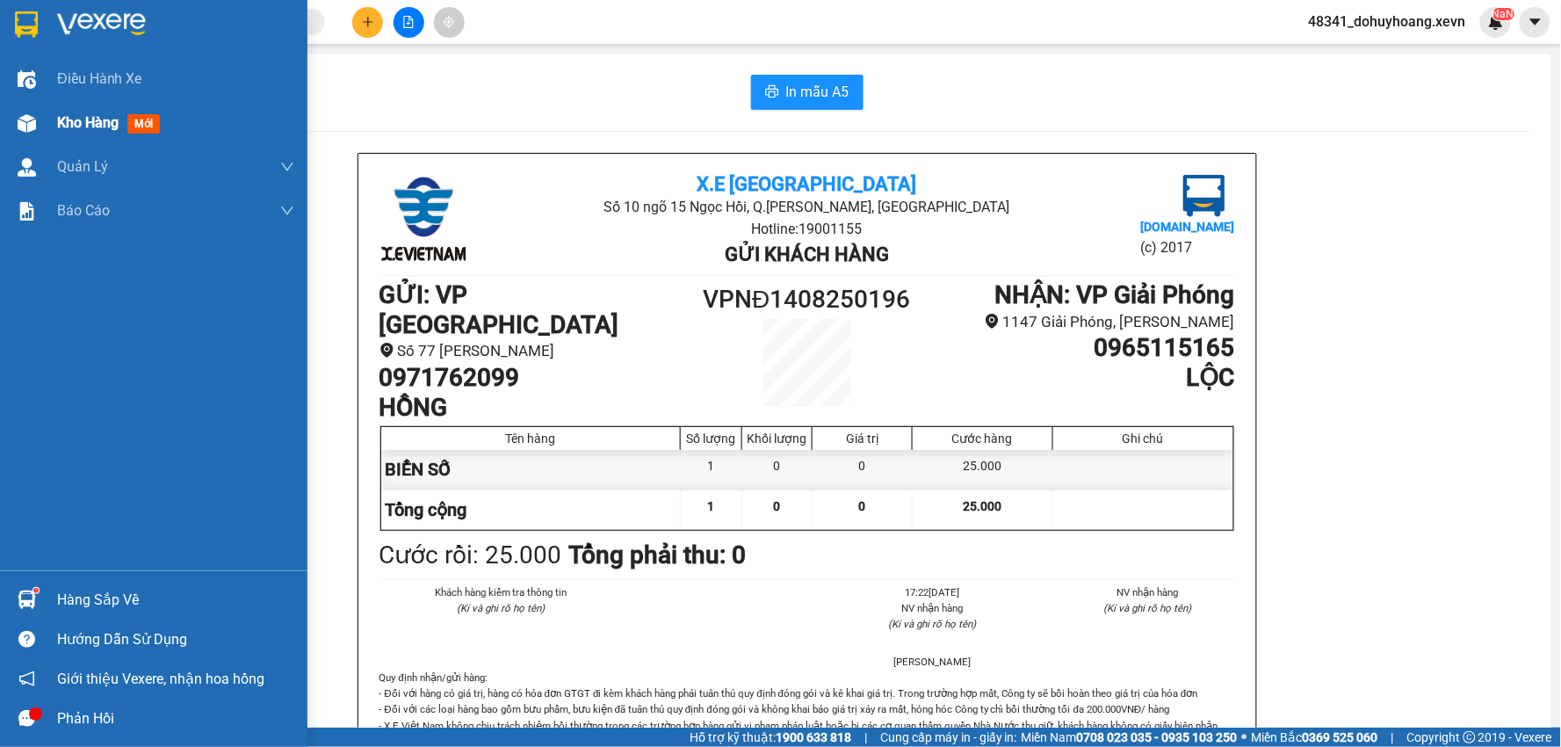
click at [15, 126] on div at bounding box center [26, 123] width 31 height 31
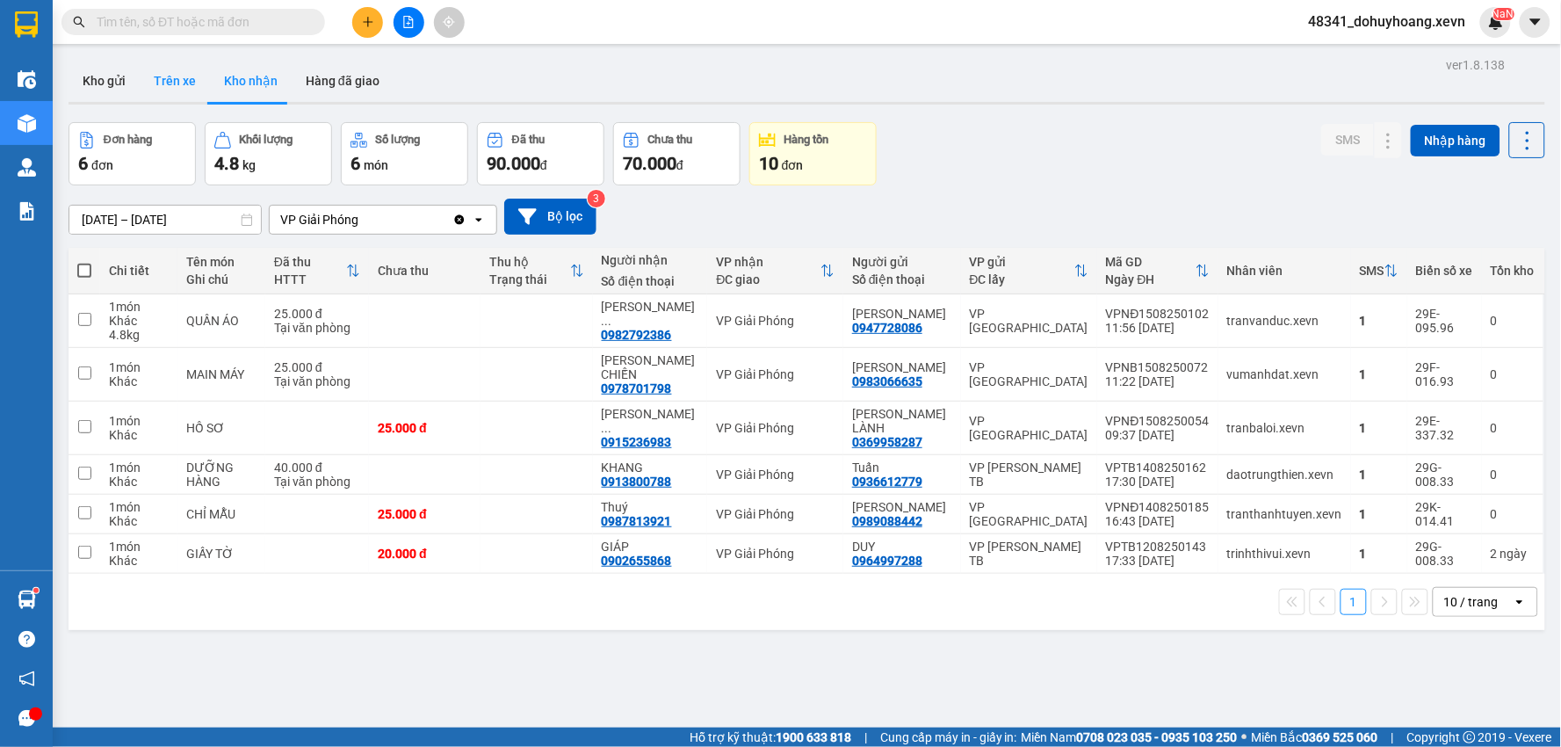
click at [174, 73] on button "Trên xe" at bounding box center [175, 81] width 70 height 42
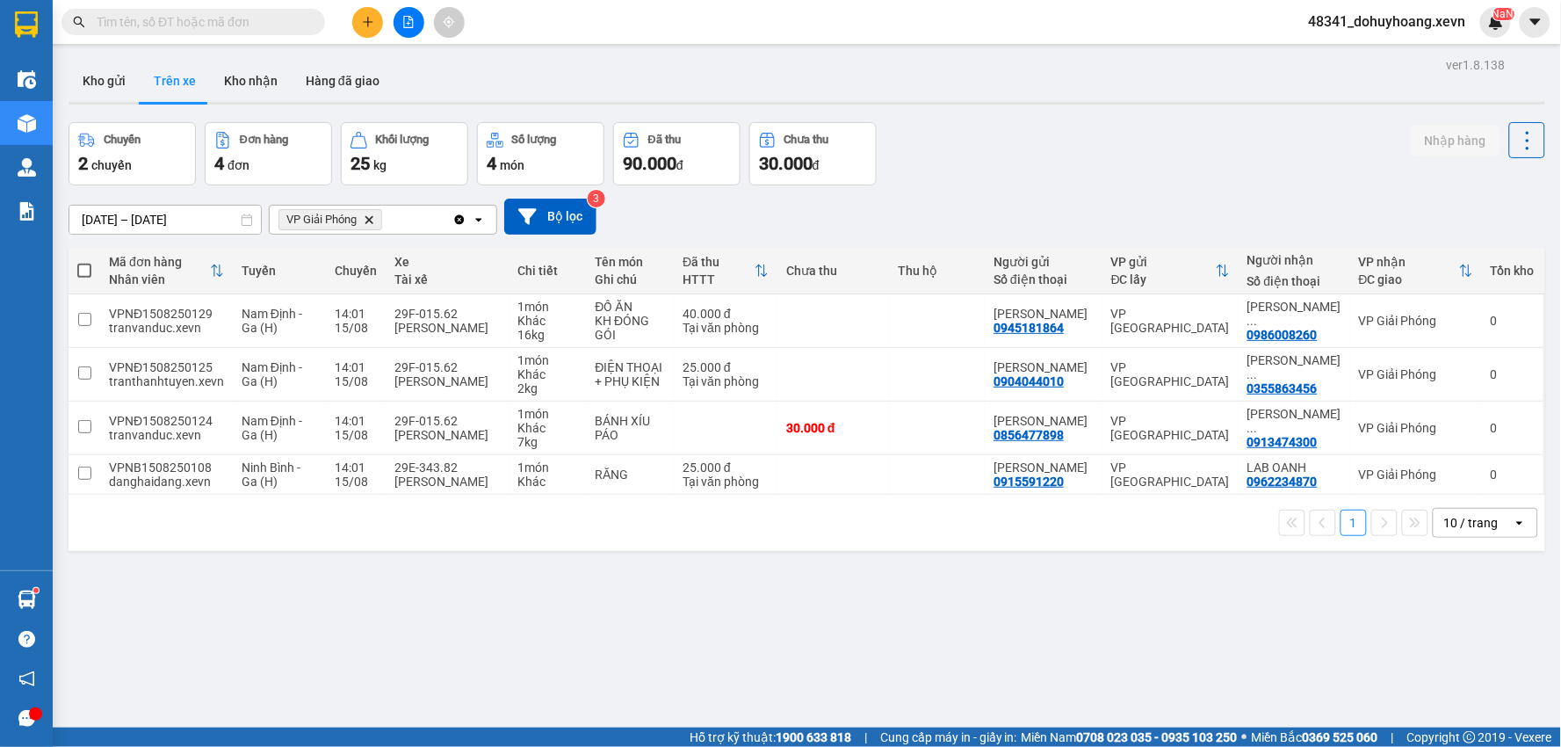
click at [199, 84] on button "Trên xe" at bounding box center [175, 81] width 70 height 42
click at [230, 83] on button "Kho nhận" at bounding box center [251, 81] width 82 height 42
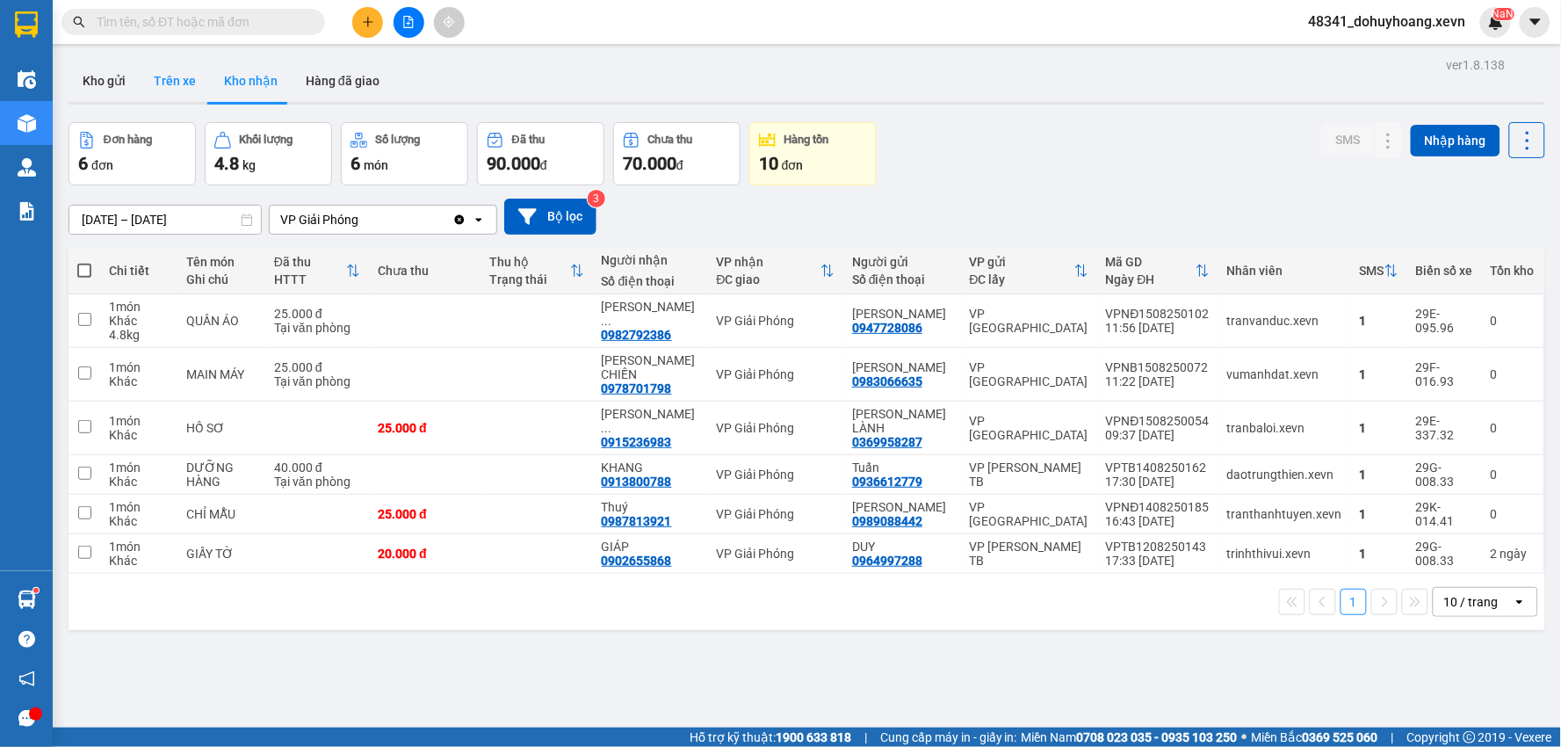
click at [191, 85] on button "Trên xe" at bounding box center [175, 81] width 70 height 42
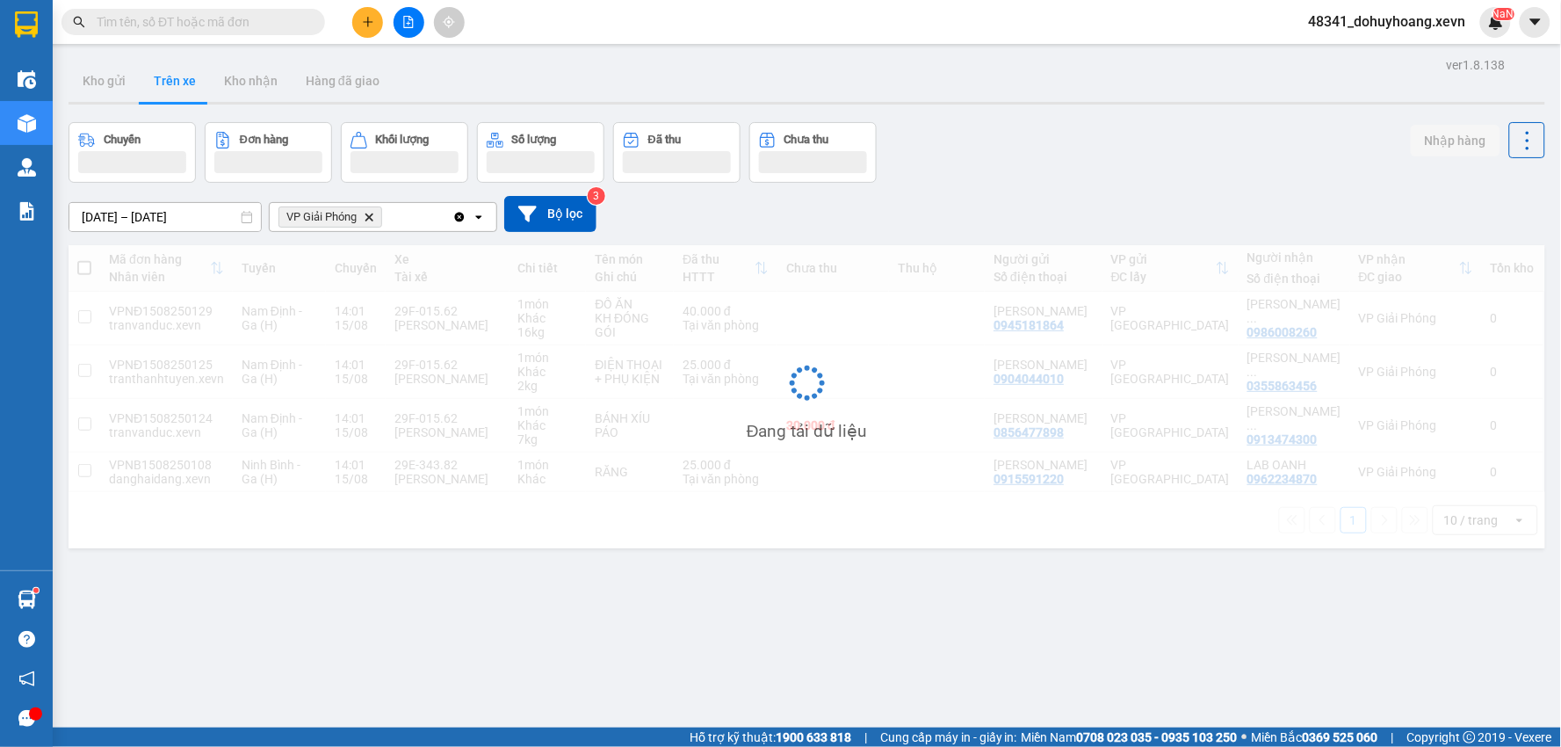
click at [191, 85] on button "Trên xe" at bounding box center [175, 81] width 70 height 42
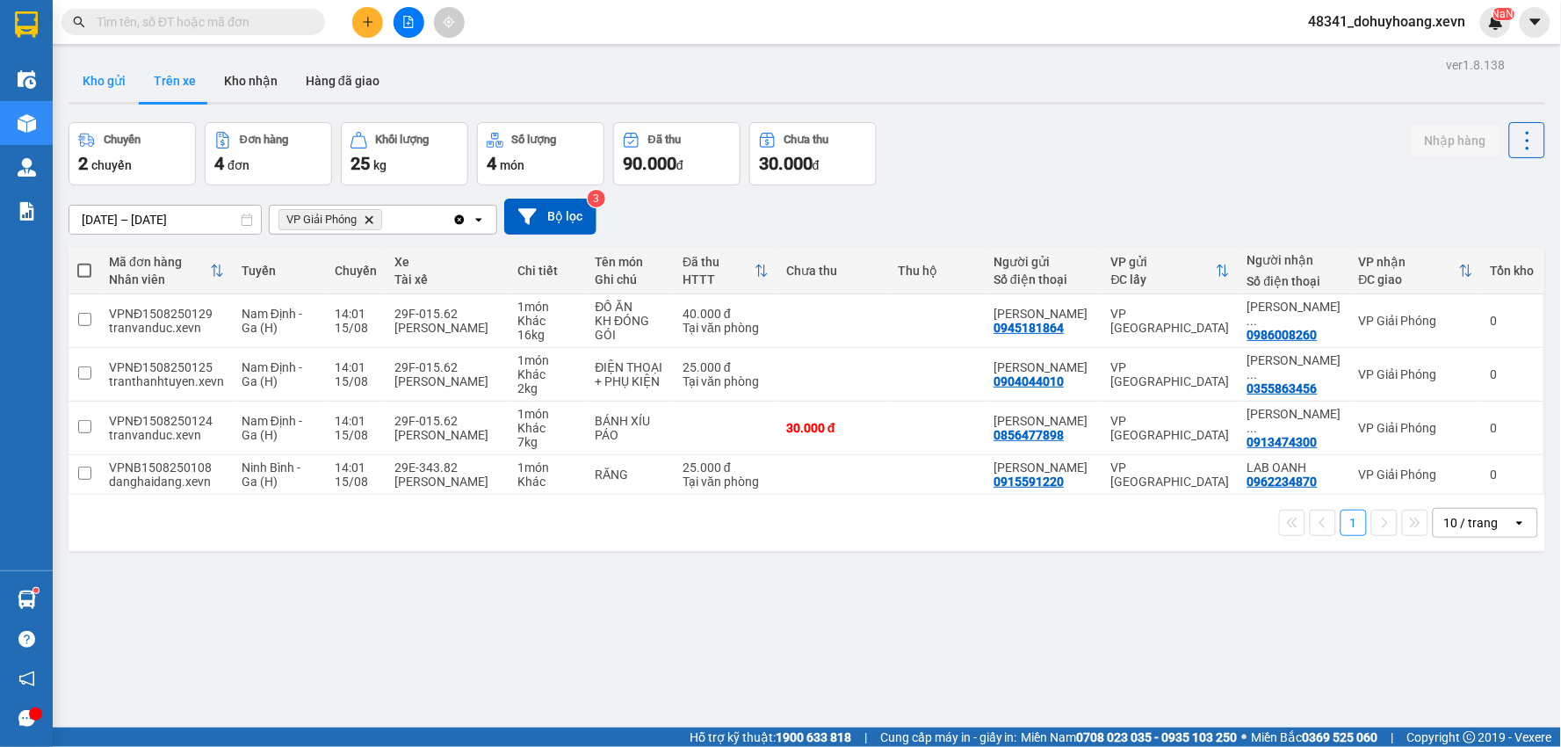
click at [116, 72] on button "Kho gửi" at bounding box center [104, 81] width 71 height 42
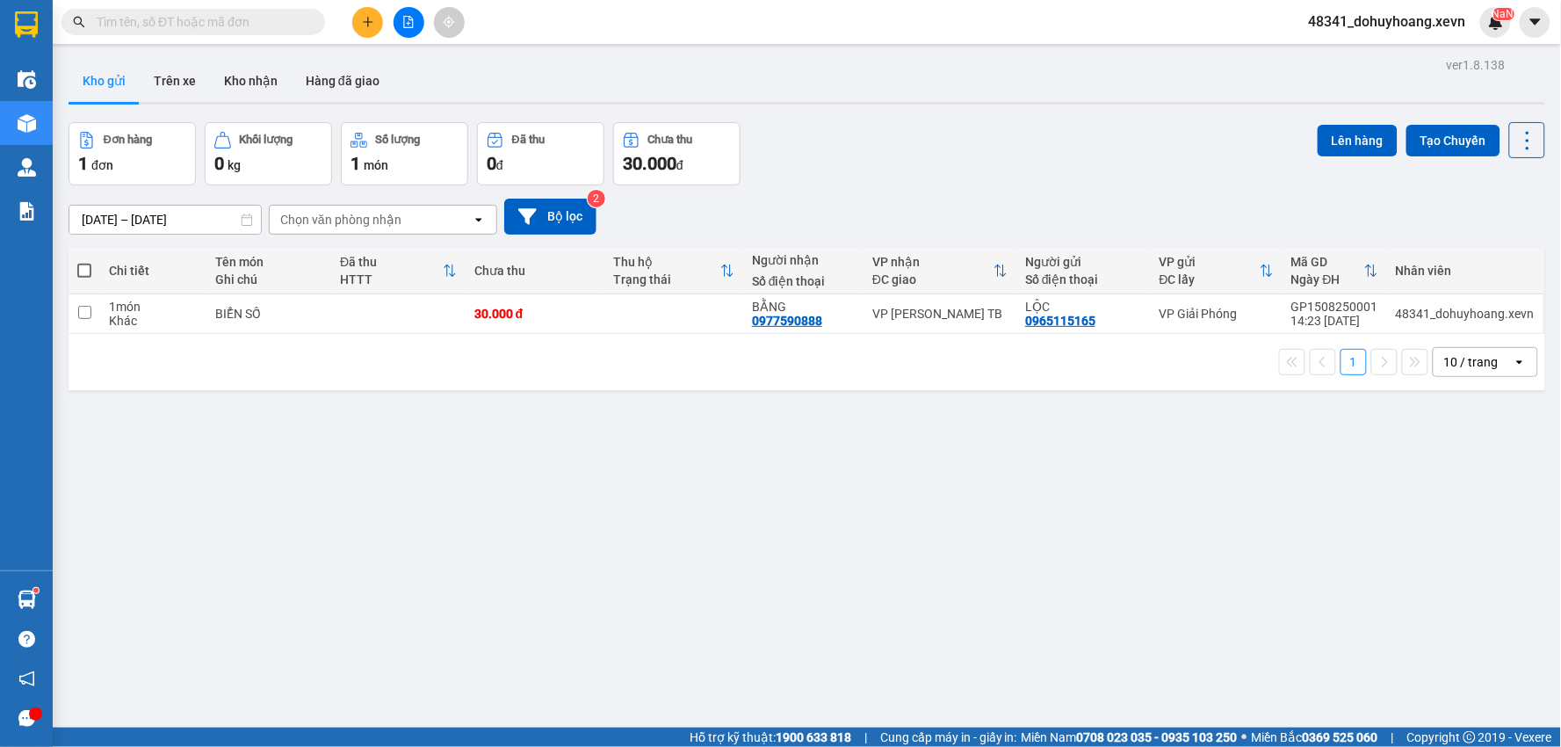
click at [232, 102] on div at bounding box center [807, 103] width 1476 height 3
click at [155, 83] on button "Trên xe" at bounding box center [175, 81] width 70 height 42
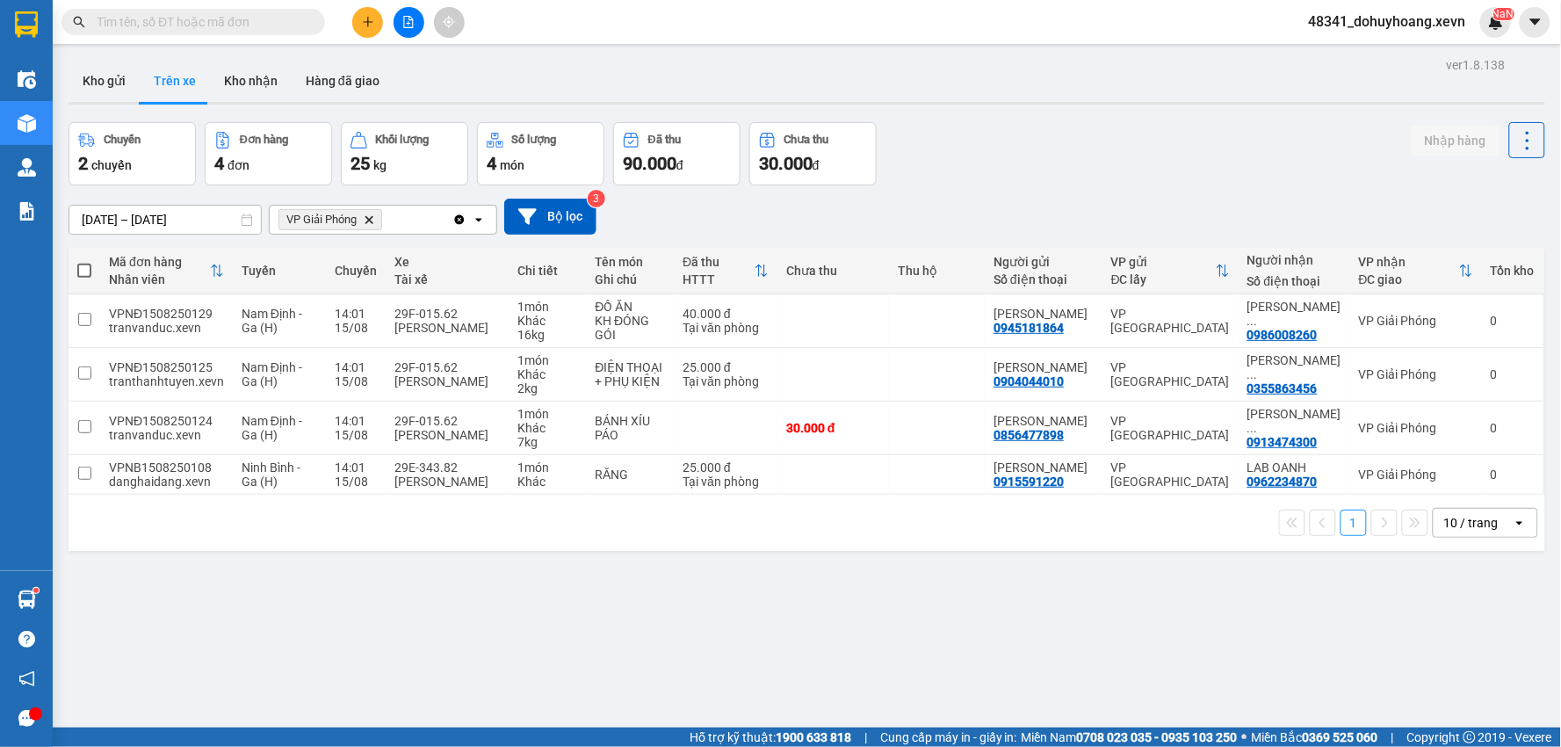
click at [152, 93] on button "Trên xe" at bounding box center [175, 81] width 70 height 42
click at [234, 29] on input "text" at bounding box center [200, 21] width 207 height 19
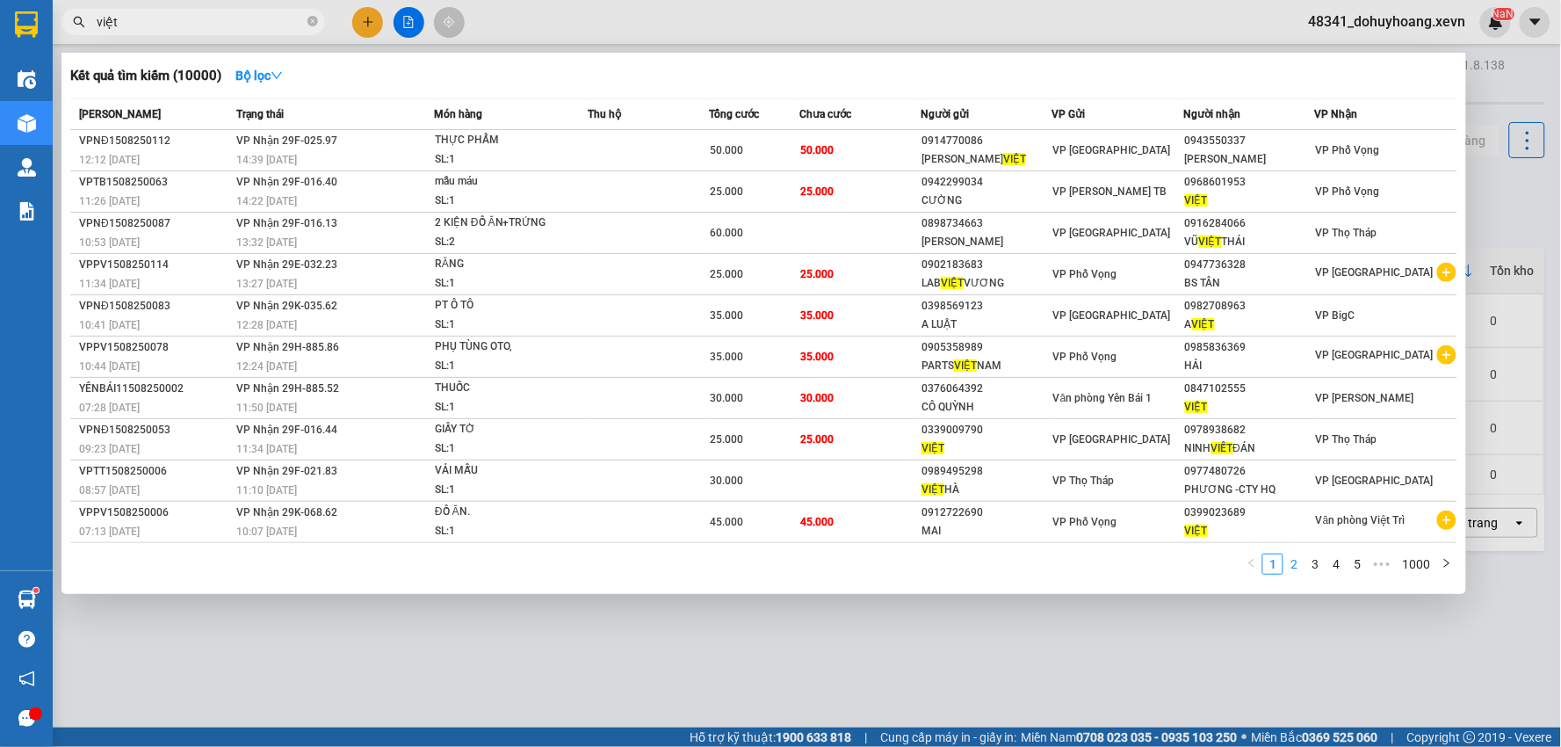
type input "việt"
click at [1300, 563] on link "2" at bounding box center [1293, 563] width 19 height 19
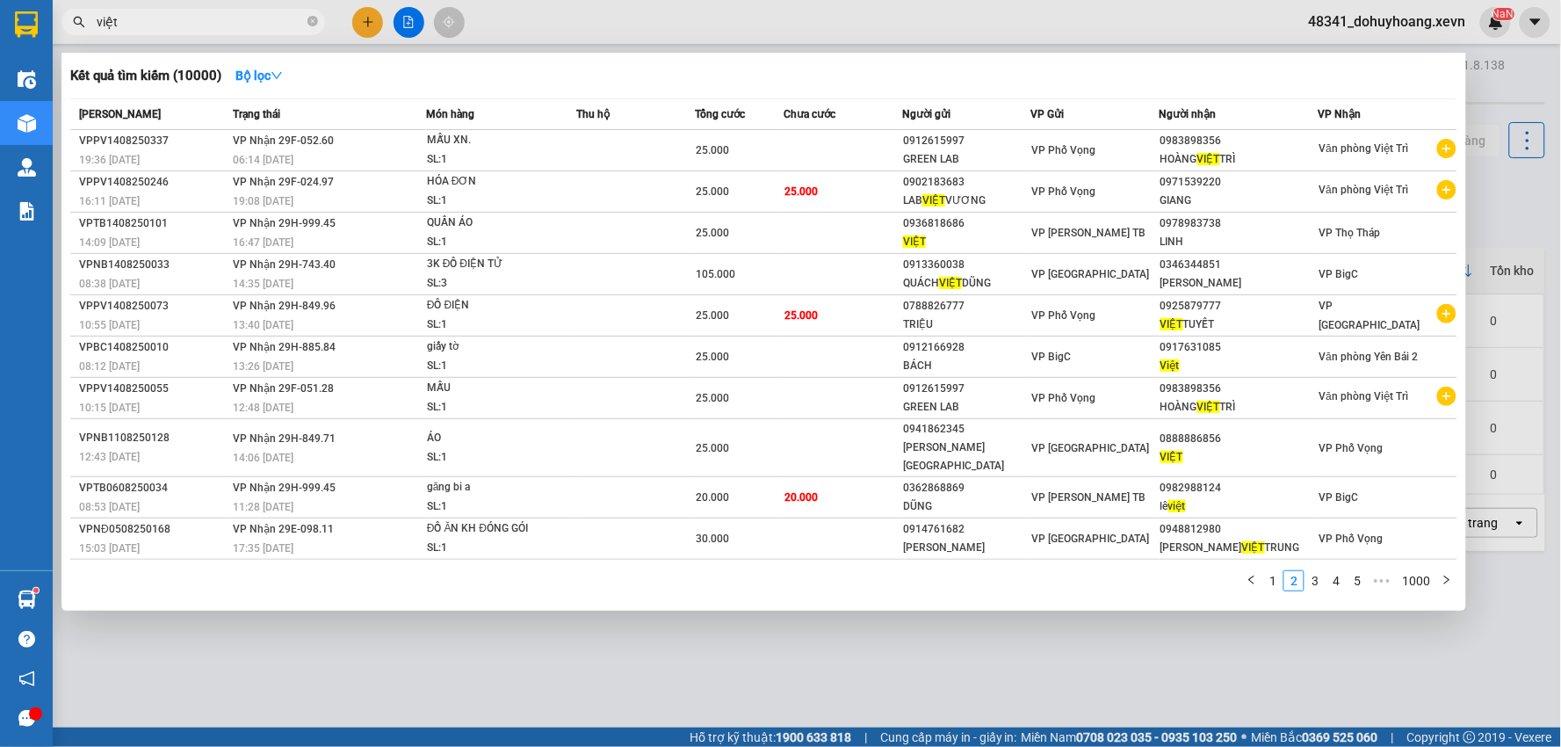
click at [1275, 608] on div at bounding box center [780, 373] width 1561 height 747
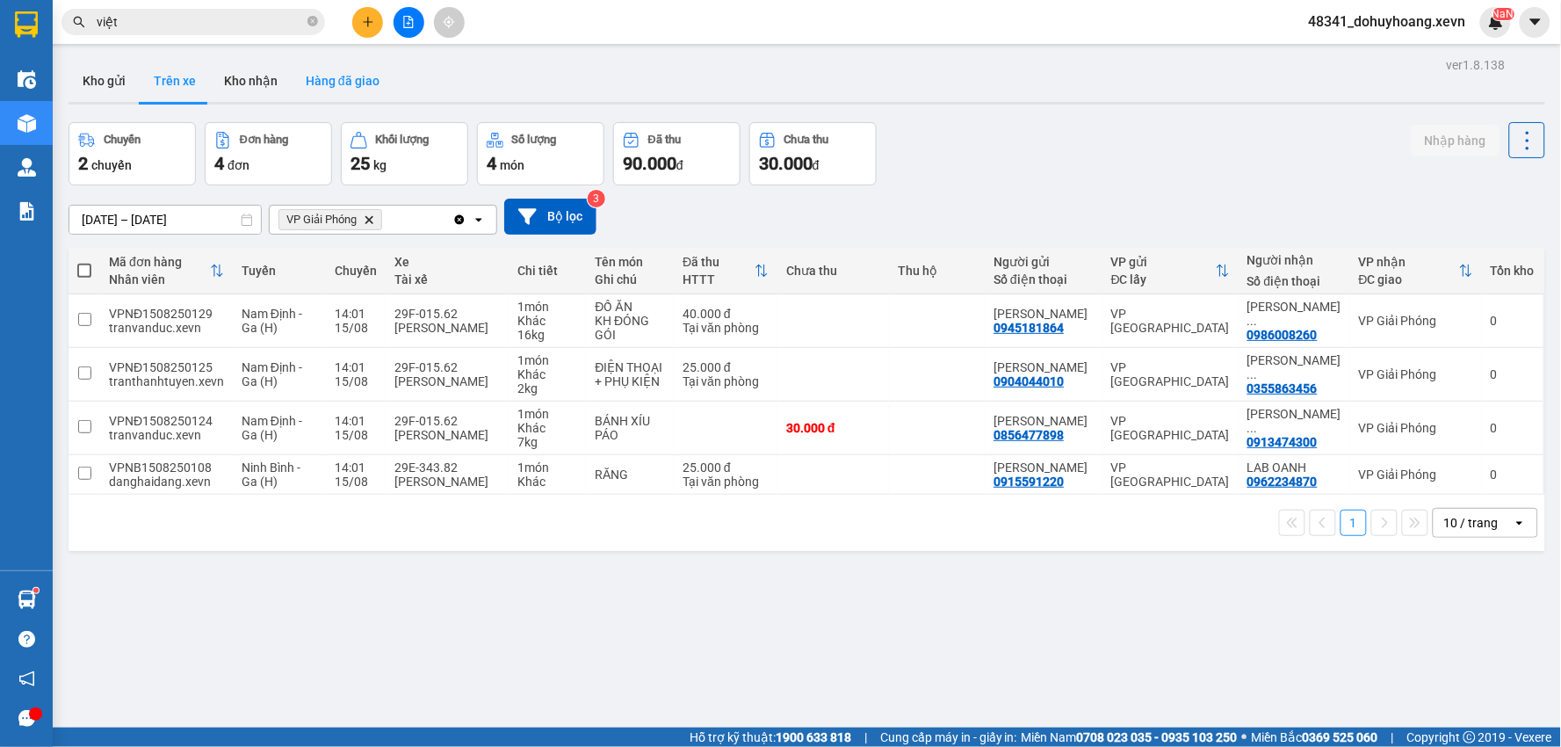
click at [322, 65] on button "Hàng đã giao" at bounding box center [343, 81] width 102 height 42
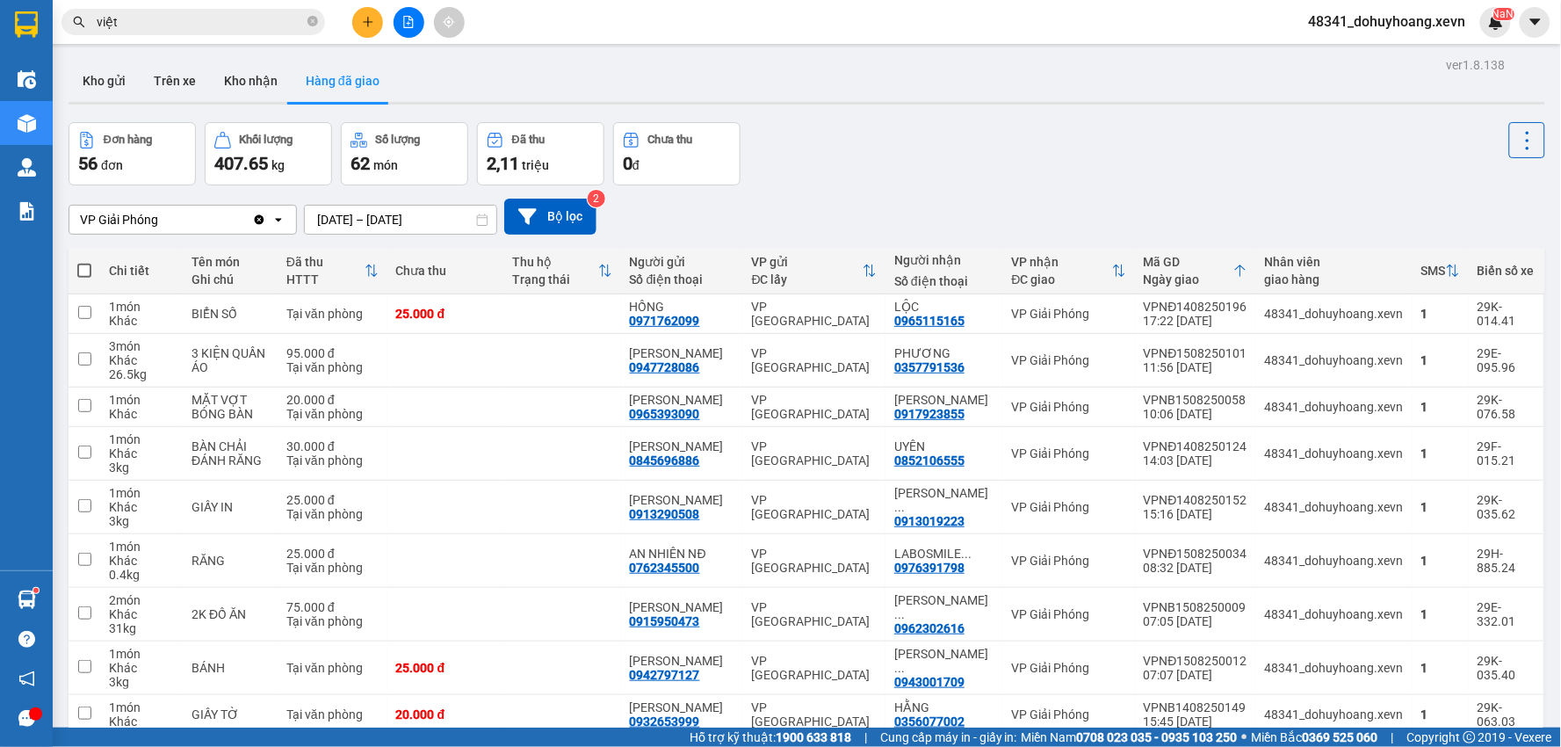
click at [156, 207] on div "VP Giải Phóng" at bounding box center [160, 220] width 183 height 28
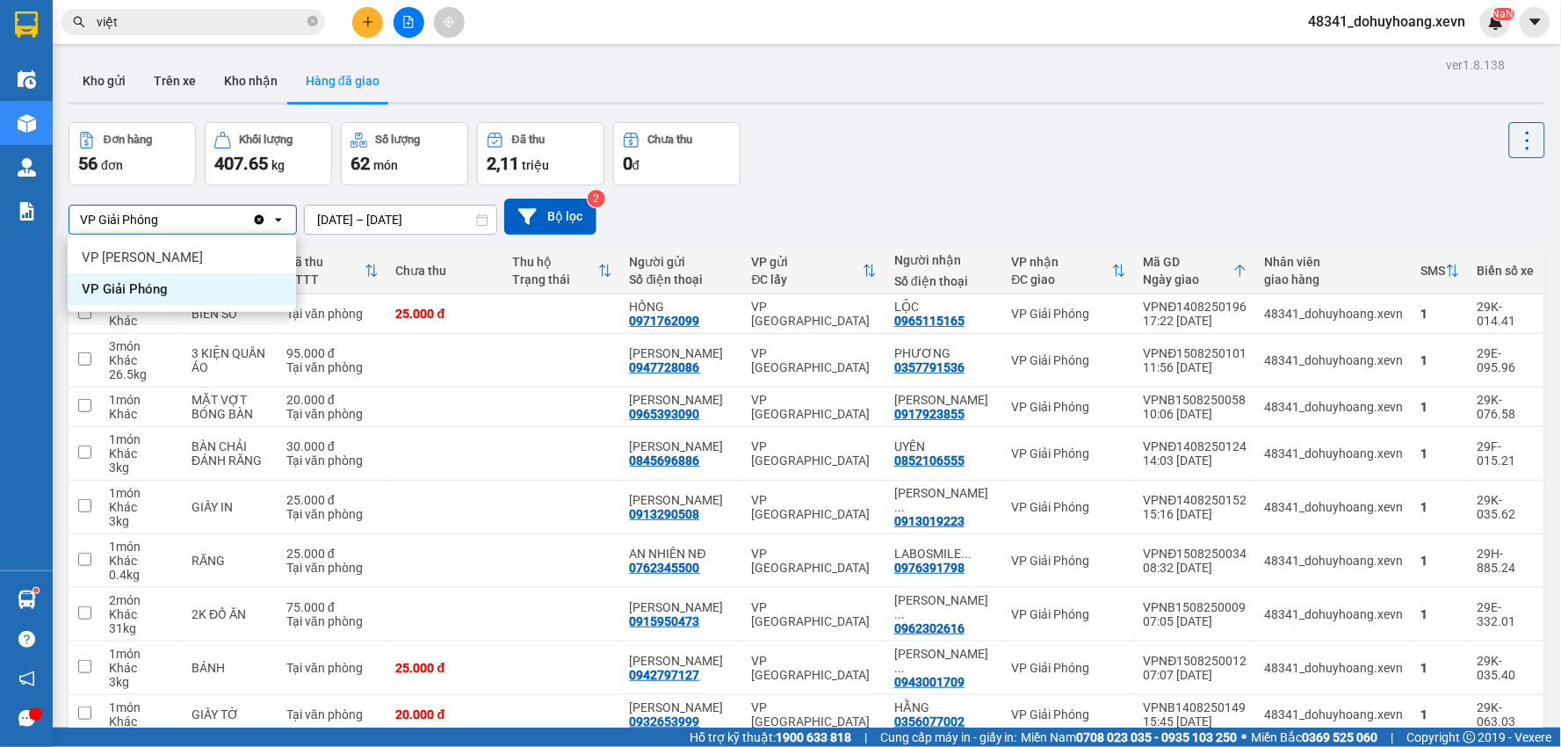
click at [164, 209] on div "VP Giải Phóng" at bounding box center [160, 220] width 183 height 28
click at [168, 33] on span "việt" at bounding box center [192, 22] width 263 height 26
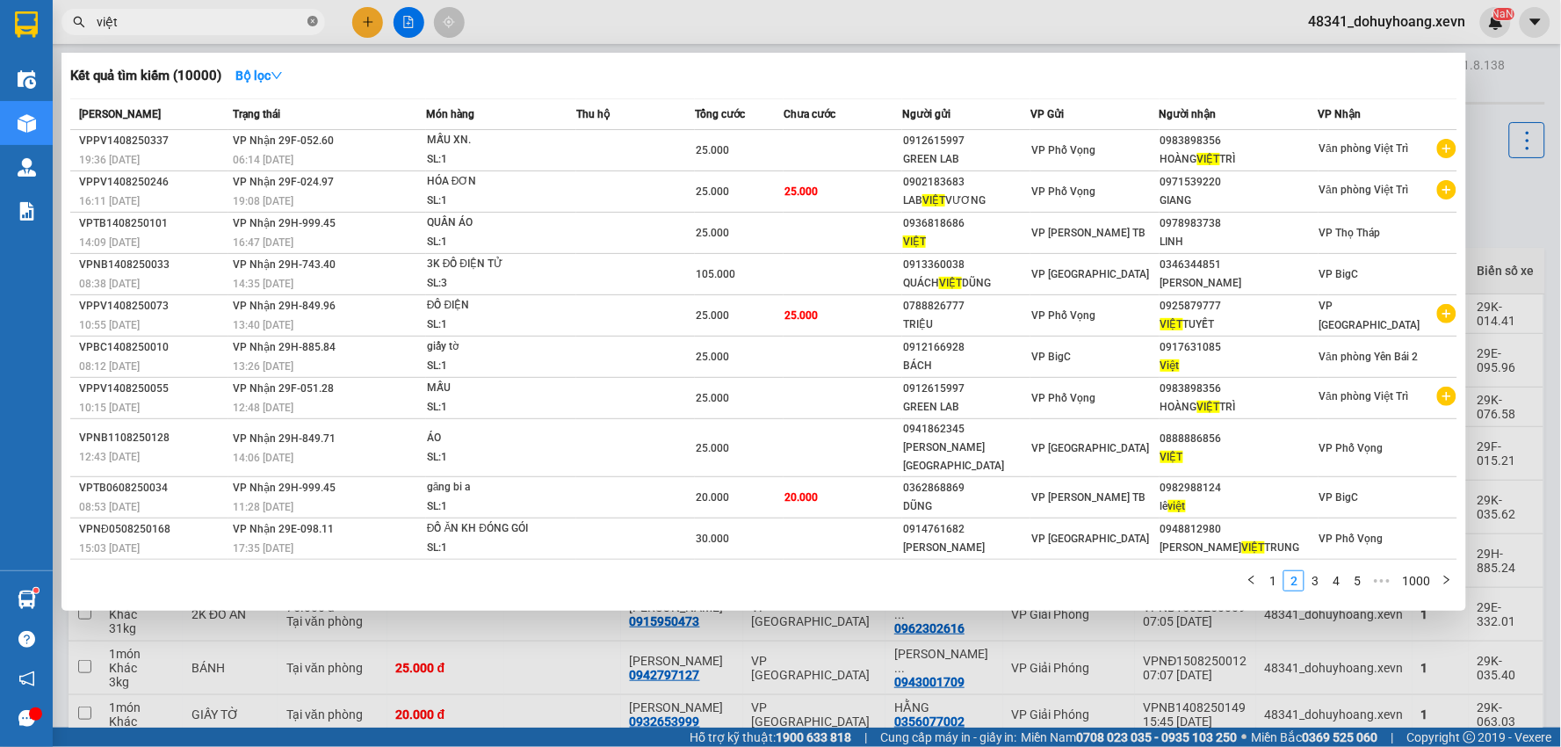
click at [314, 21] on icon "close-circle" at bounding box center [312, 21] width 11 height 11
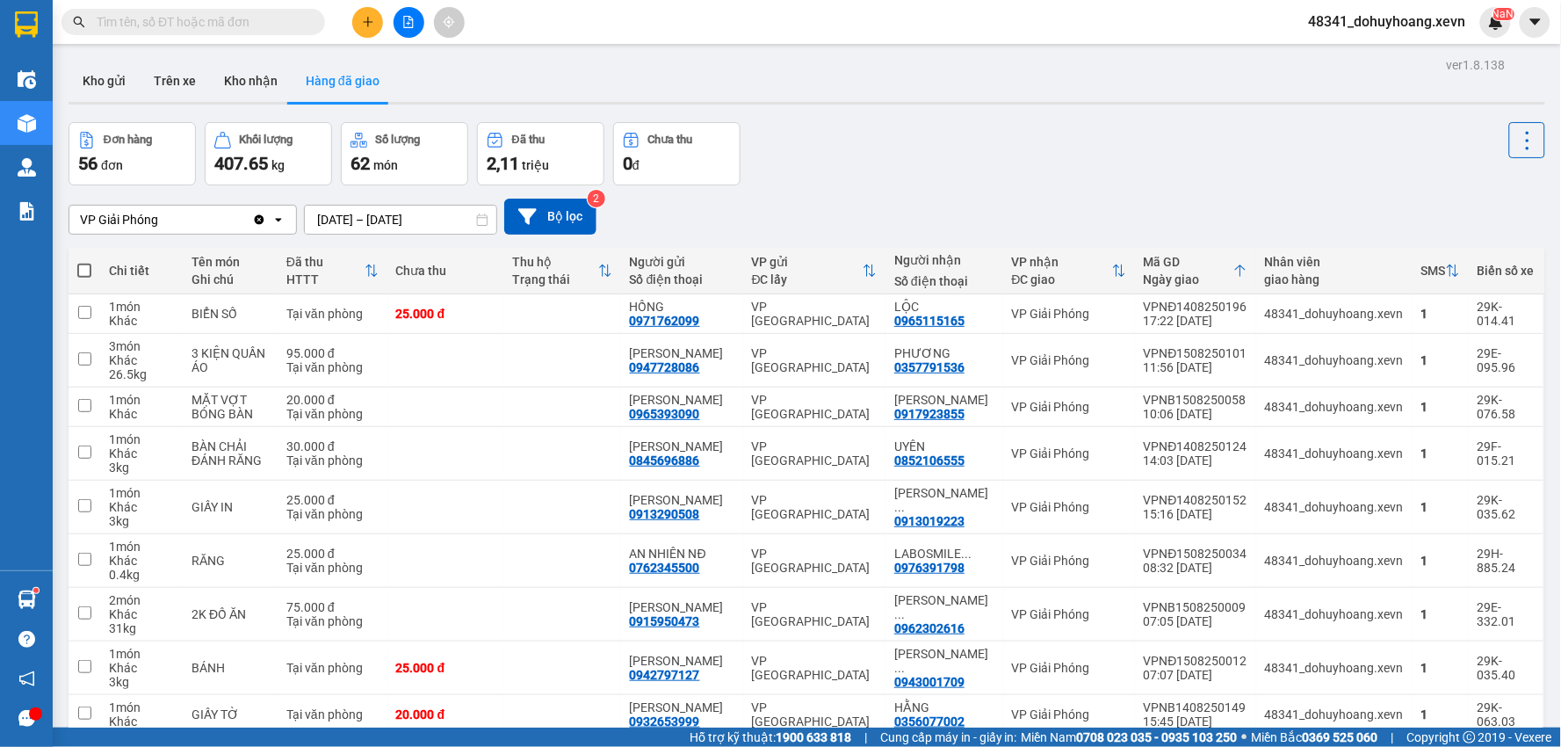
click at [242, 16] on input "text" at bounding box center [200, 21] width 207 height 19
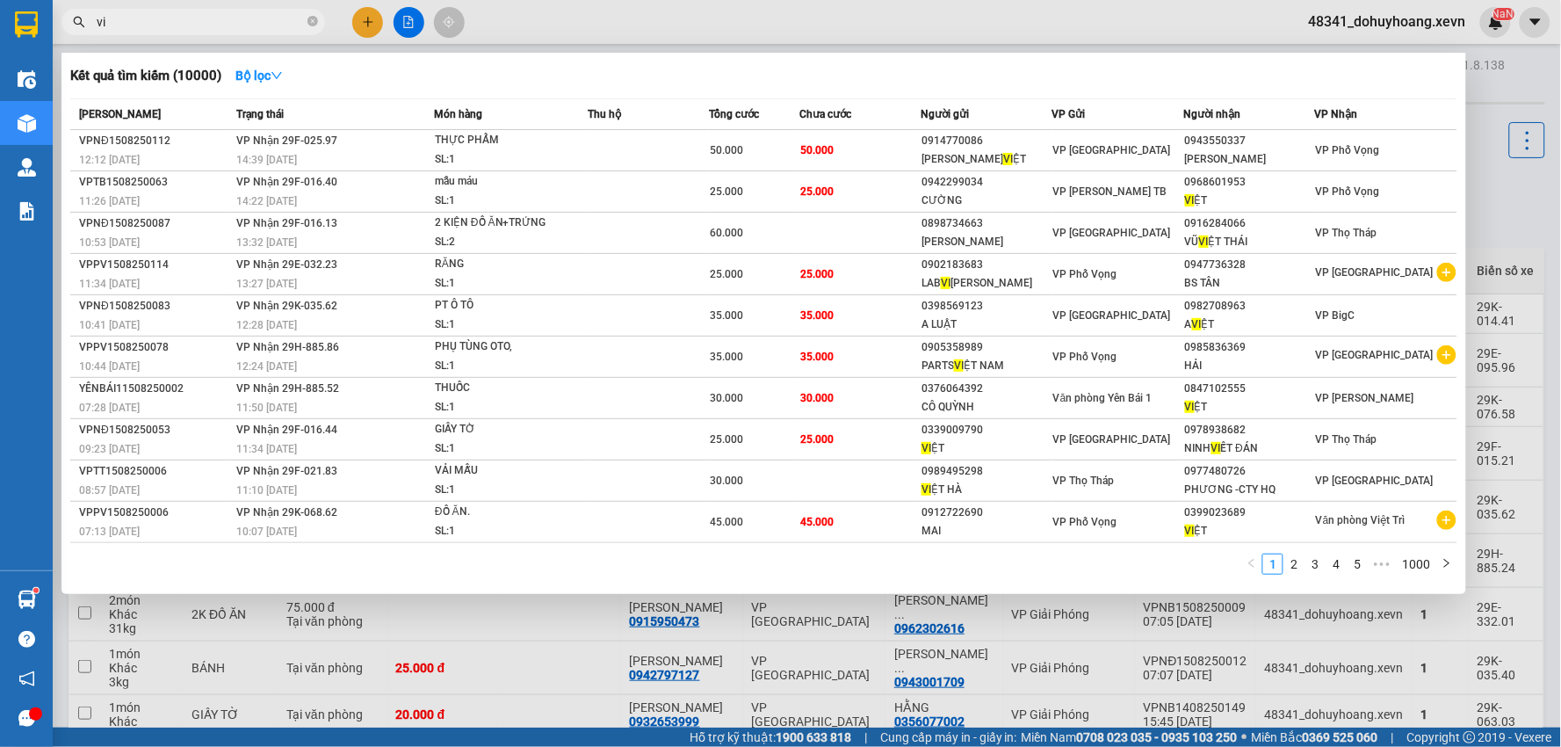
type input "v"
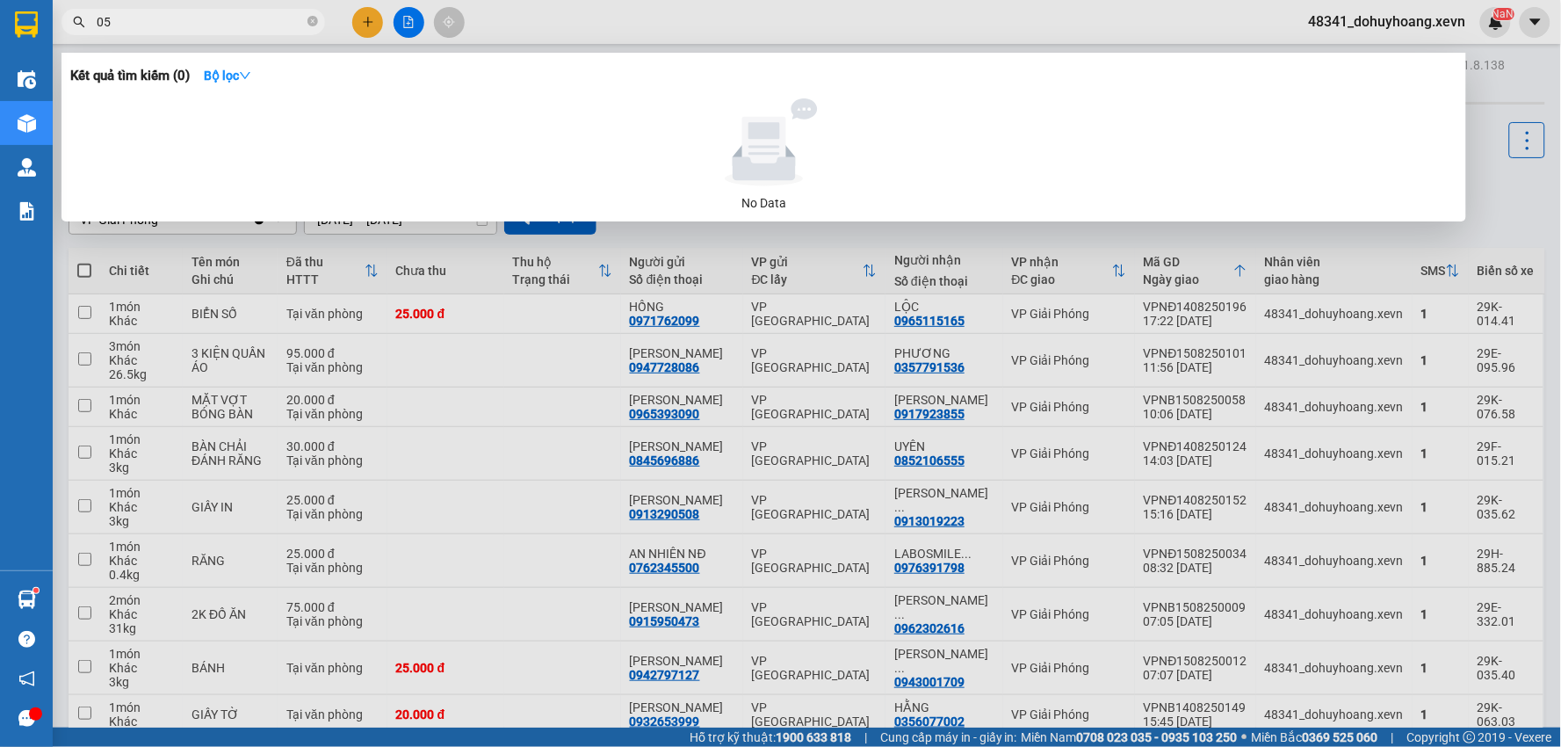
type input "0"
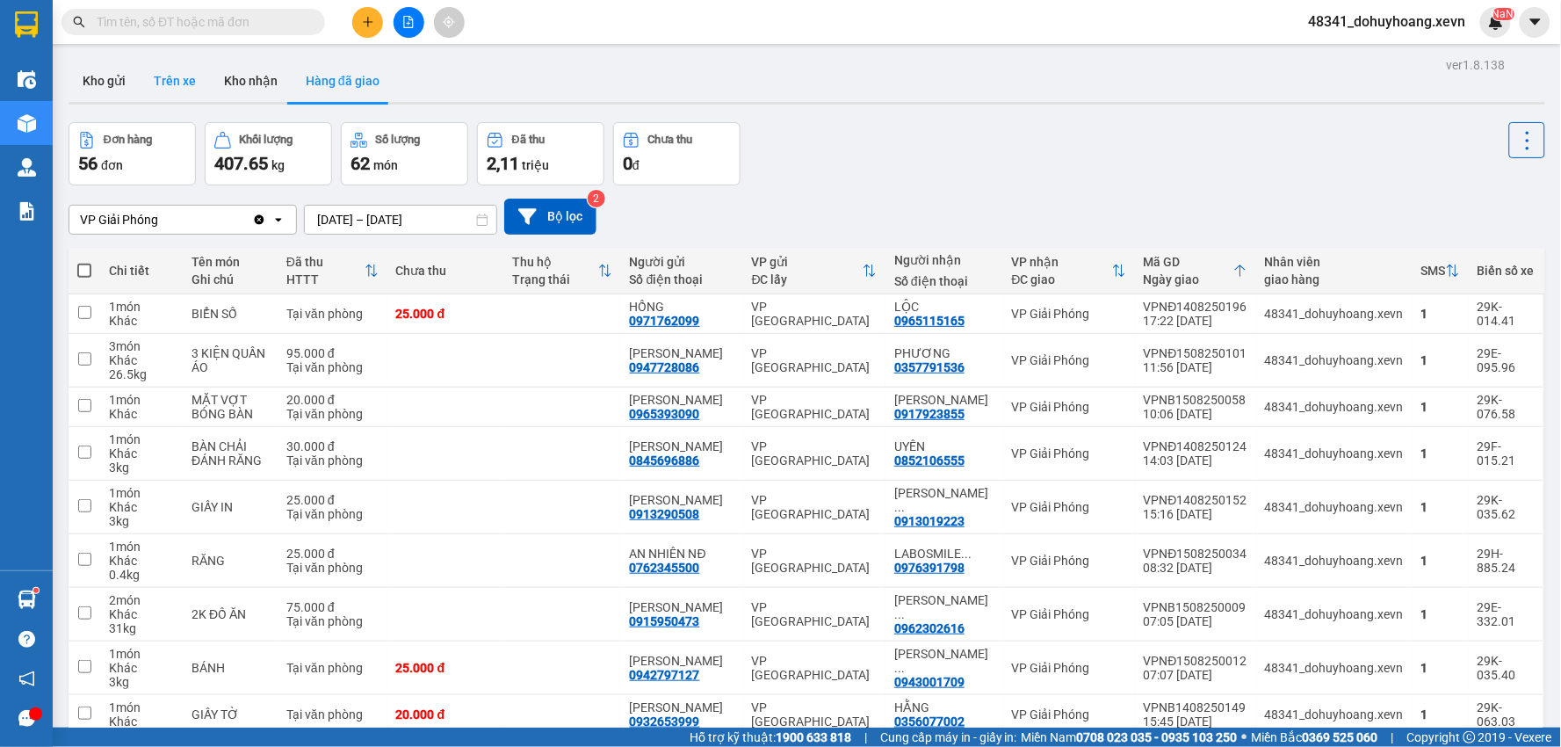
click at [197, 62] on button "Trên xe" at bounding box center [175, 81] width 70 height 42
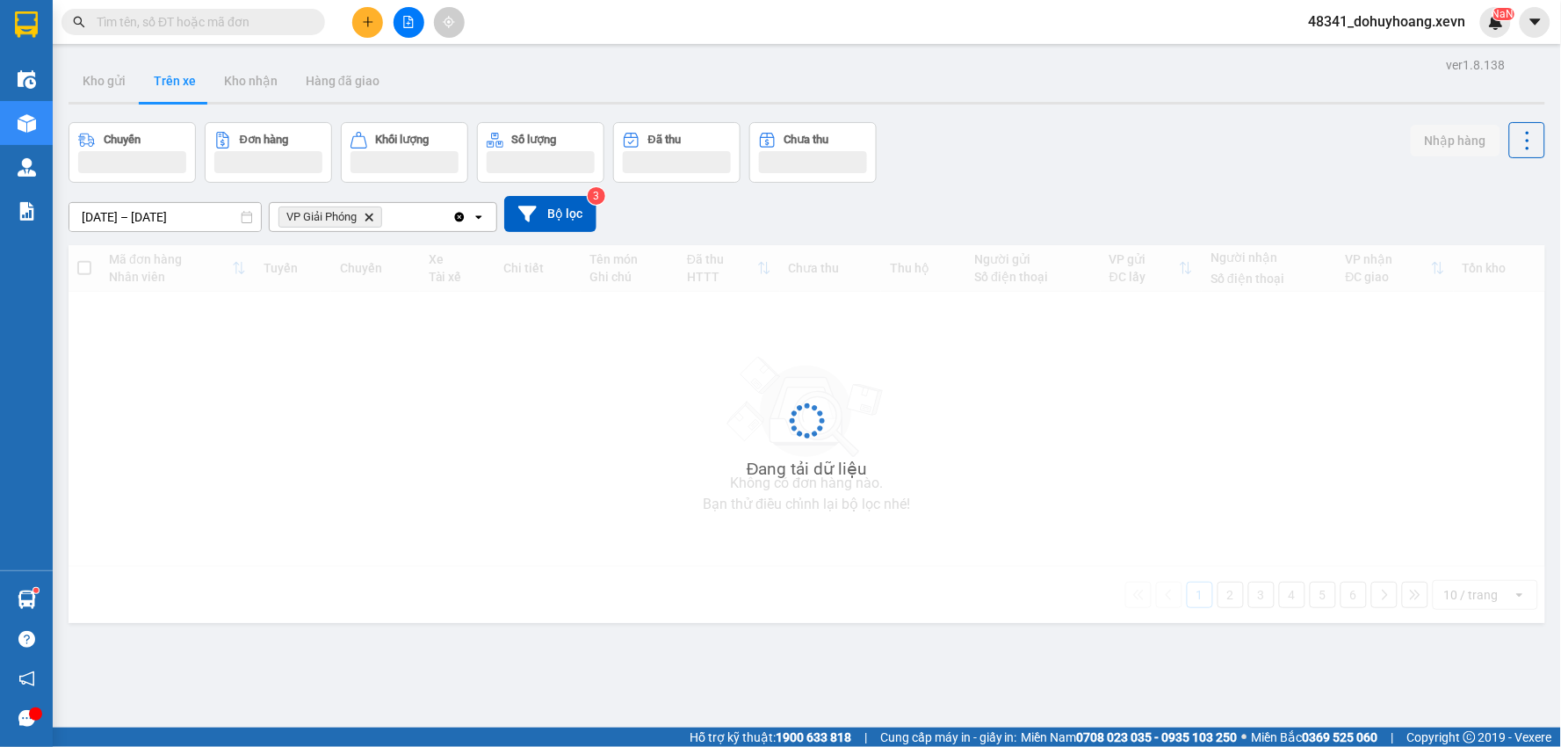
click at [197, 62] on button "Trên xe" at bounding box center [175, 81] width 70 height 42
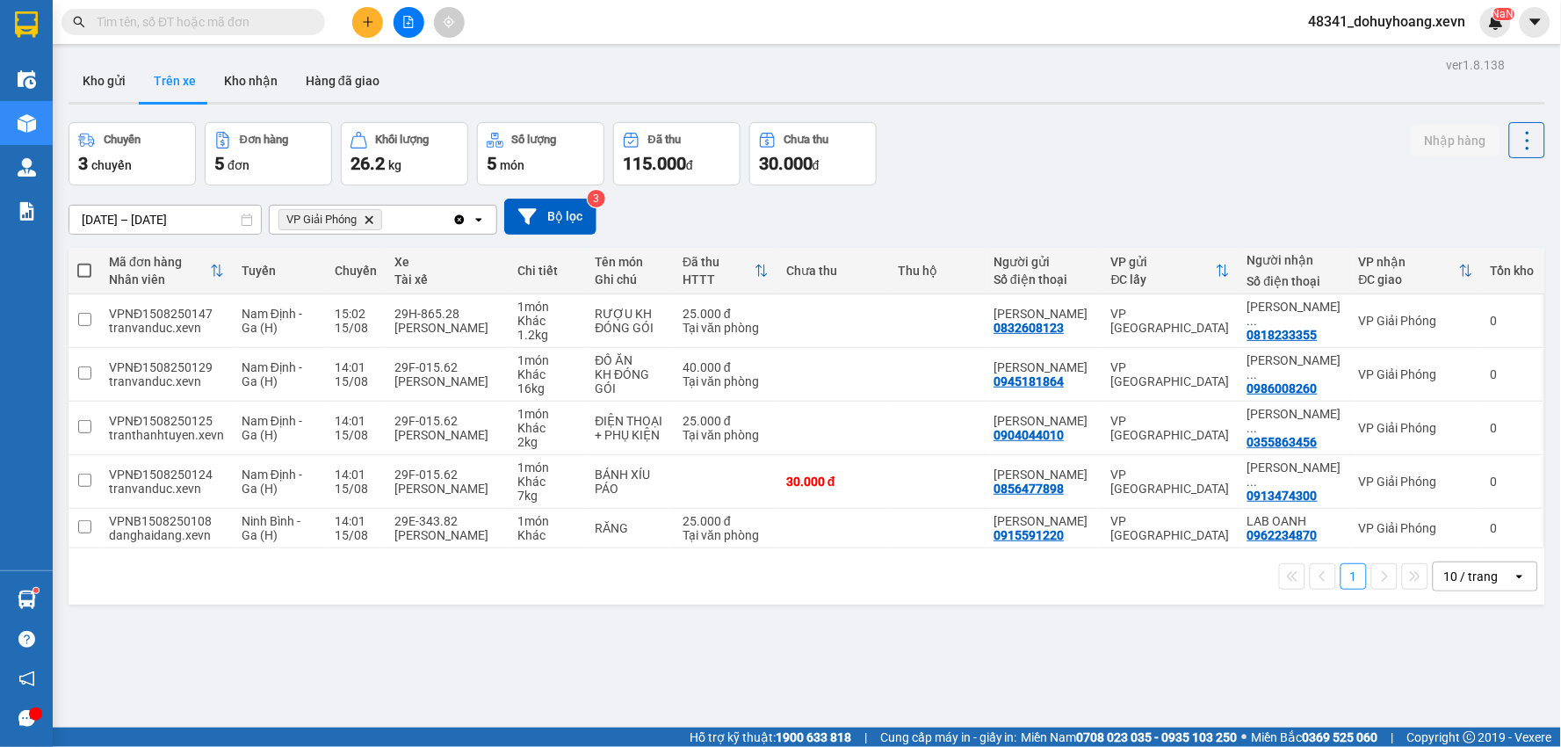
click at [194, 85] on button "Trên xe" at bounding box center [175, 81] width 70 height 42
click at [206, 90] on button "Trên xe" at bounding box center [175, 81] width 70 height 42
click at [216, 83] on button "Kho nhận" at bounding box center [251, 81] width 82 height 42
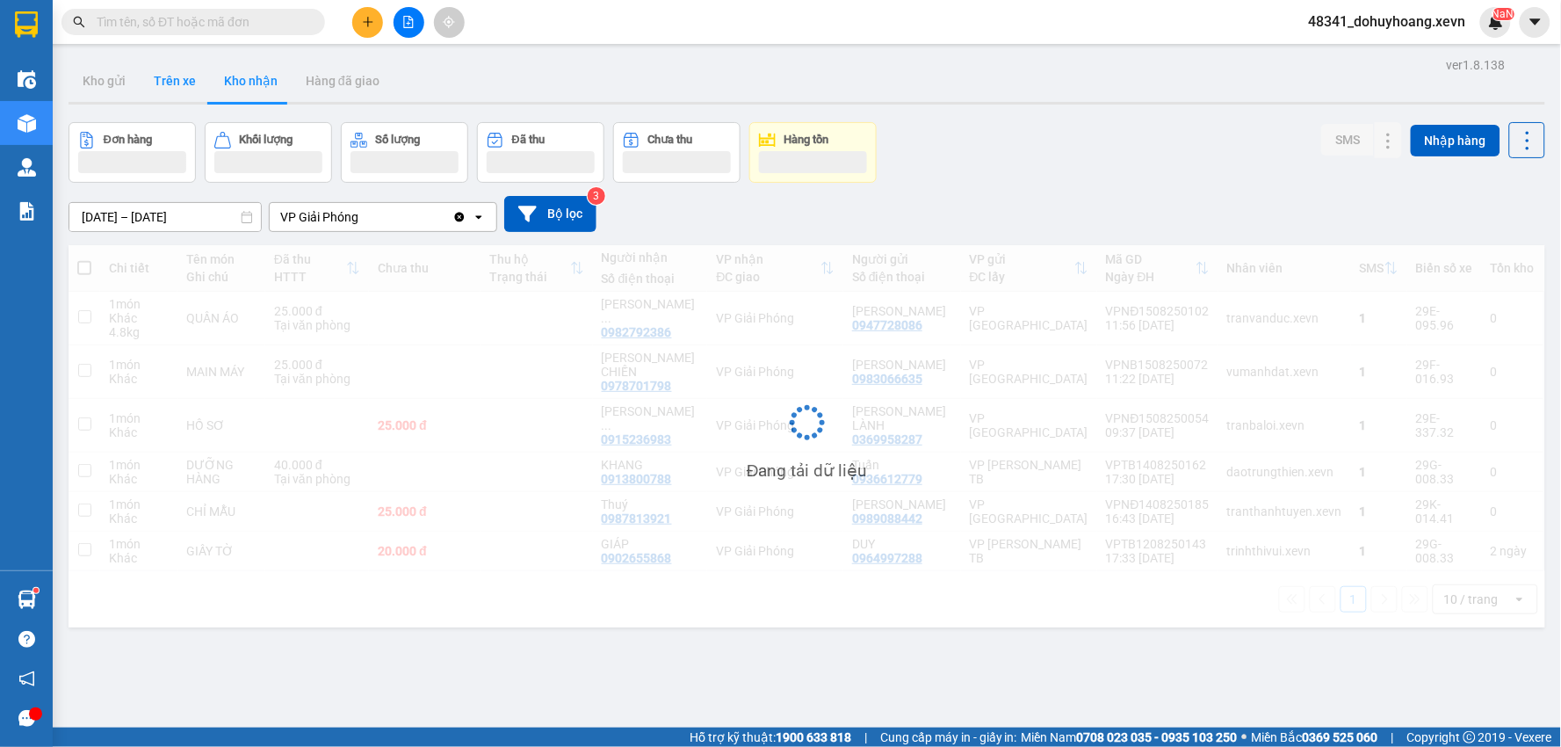
click at [196, 90] on button "Trên xe" at bounding box center [175, 81] width 70 height 42
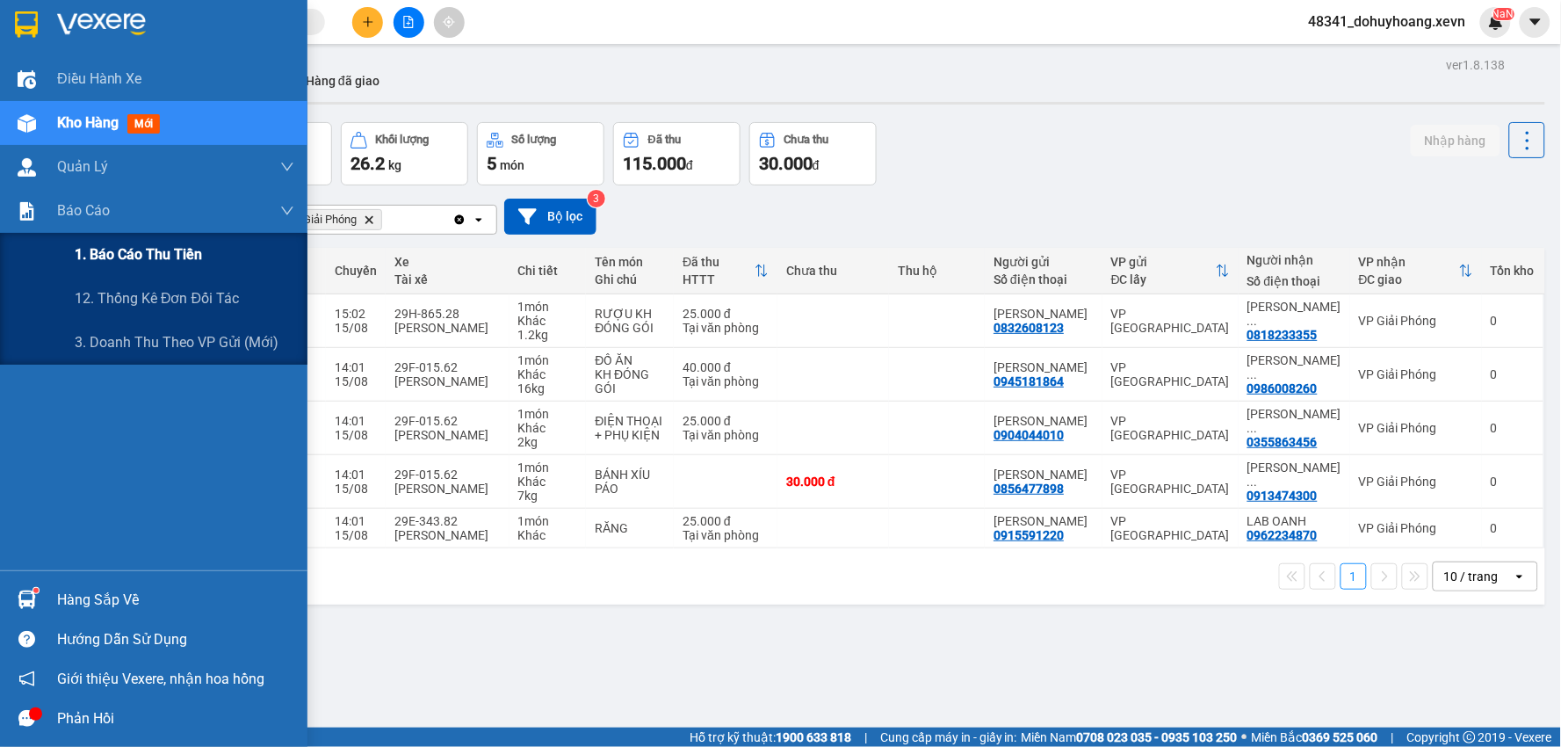
click at [46, 242] on div "1. Báo cáo thu tiền" at bounding box center [153, 255] width 307 height 44
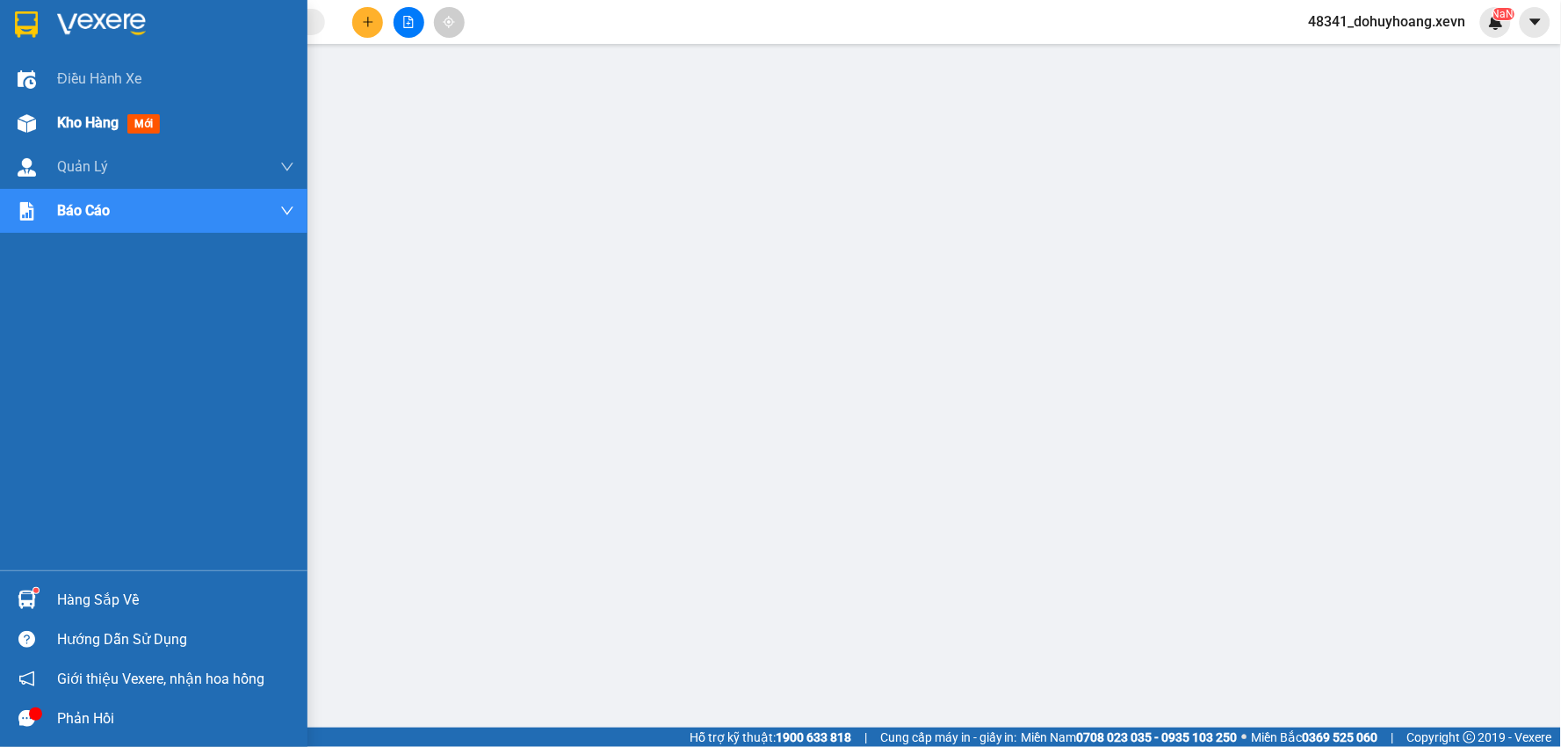
click at [7, 127] on div "Kho hàng mới" at bounding box center [153, 123] width 307 height 44
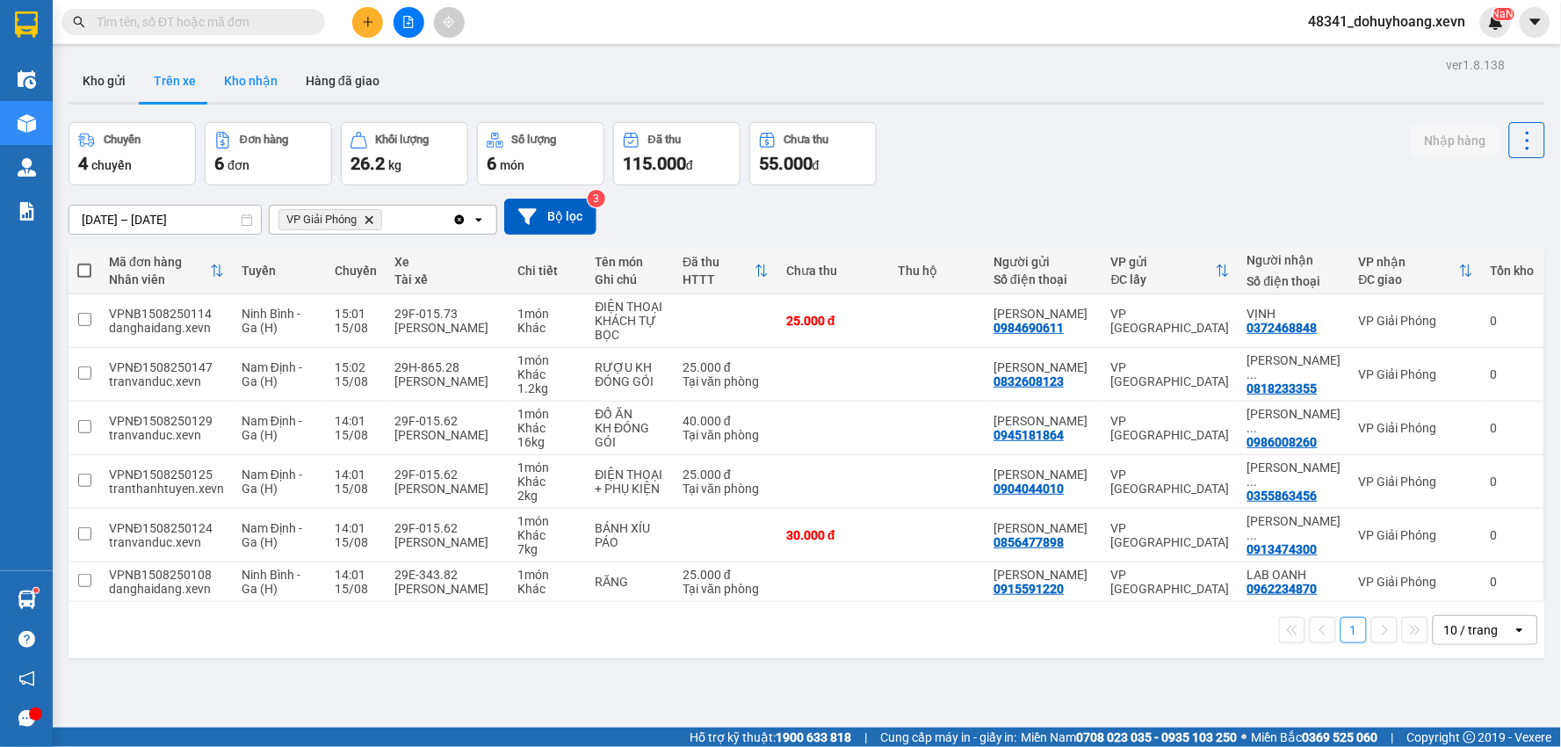
click at [224, 86] on button "Kho nhận" at bounding box center [251, 81] width 82 height 42
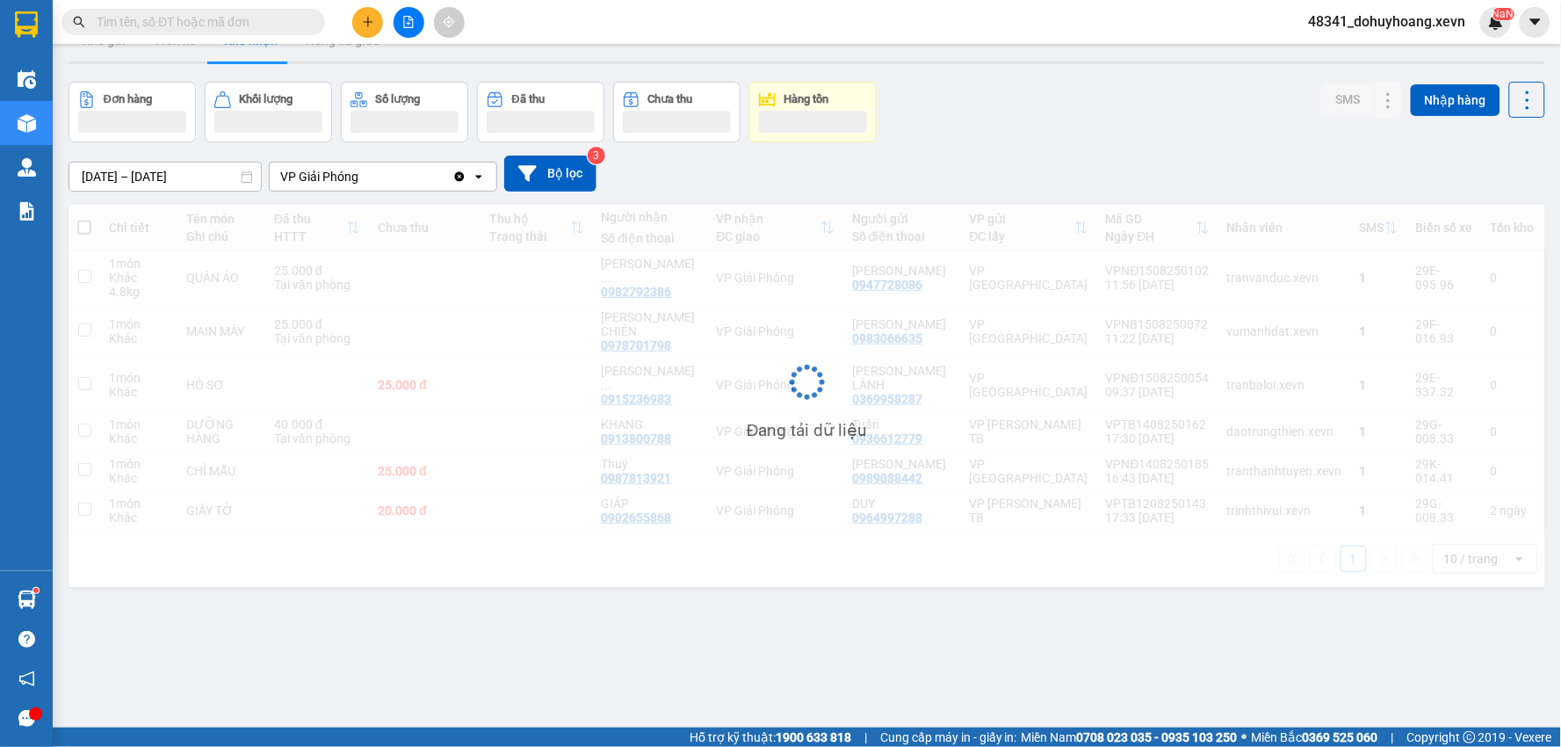
scroll to position [81, 0]
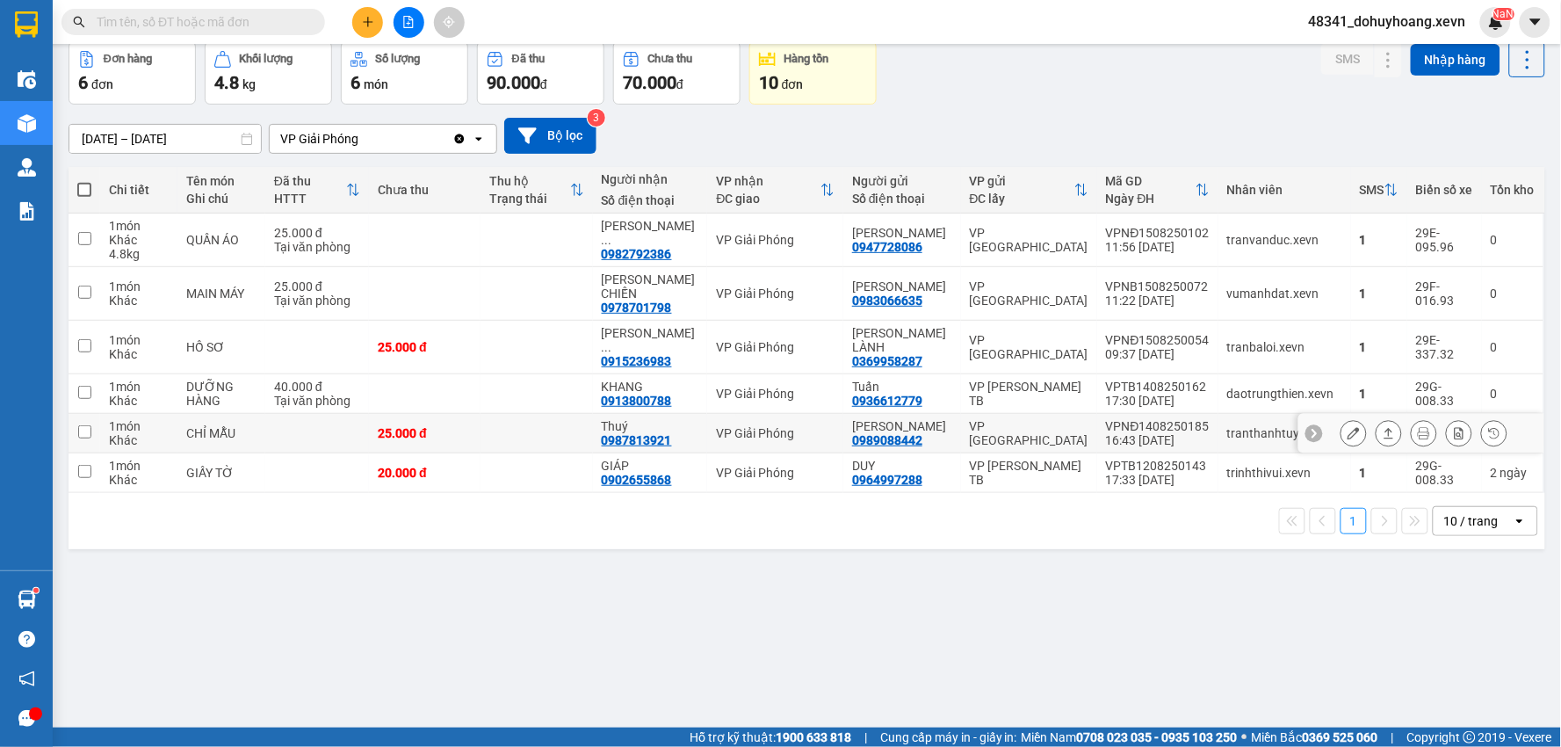
click at [653, 436] on div "0987813921" at bounding box center [637, 440] width 70 height 14
copy div "0987813921"
click at [256, 37] on div "Kết quả tìm kiếm ( 0 ) Bộ lọc No Data" at bounding box center [171, 22] width 343 height 31
click at [257, 32] on span at bounding box center [192, 22] width 263 height 26
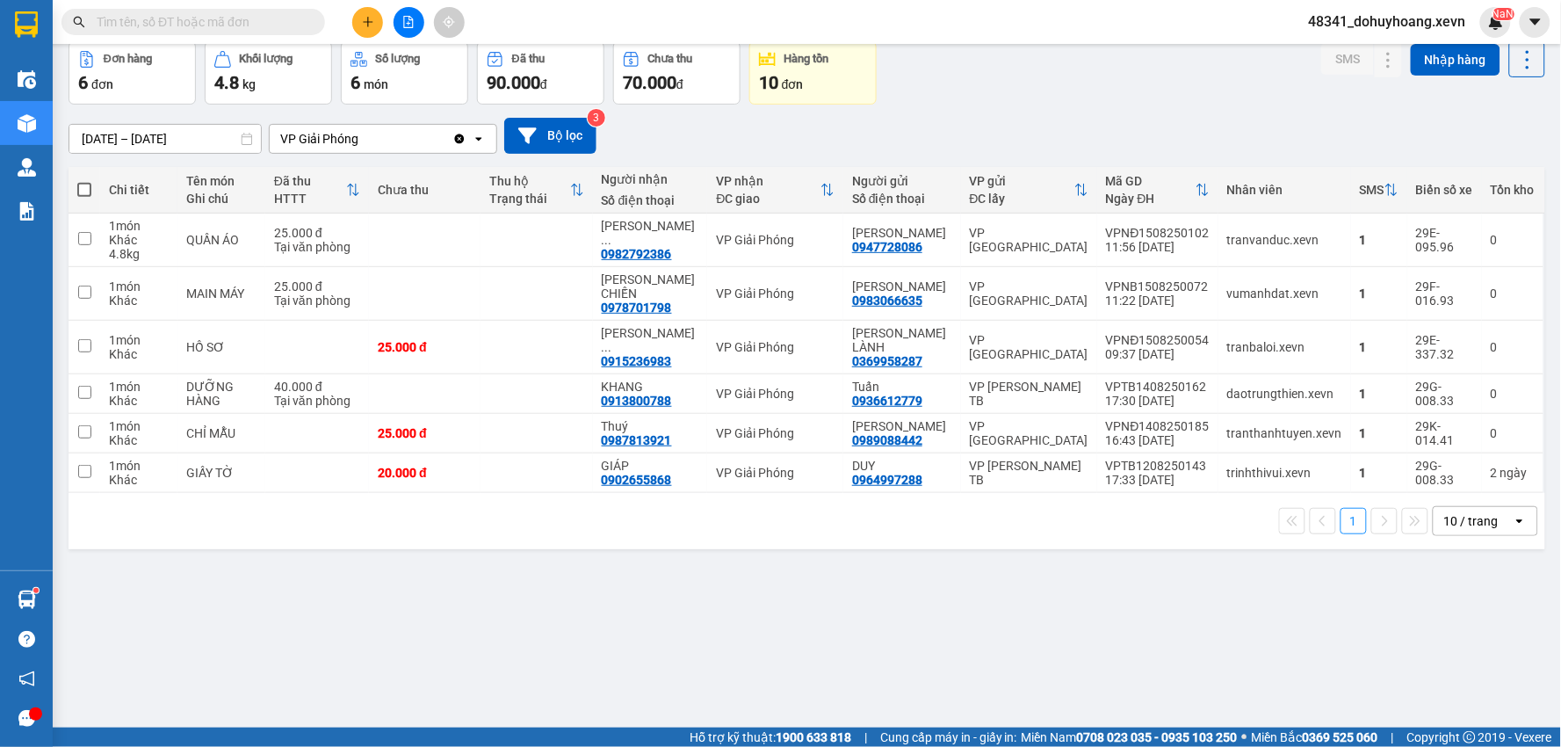
click at [257, 32] on span at bounding box center [192, 22] width 263 height 26
click at [278, 14] on input "text" at bounding box center [200, 21] width 207 height 19
paste input "0987813921"
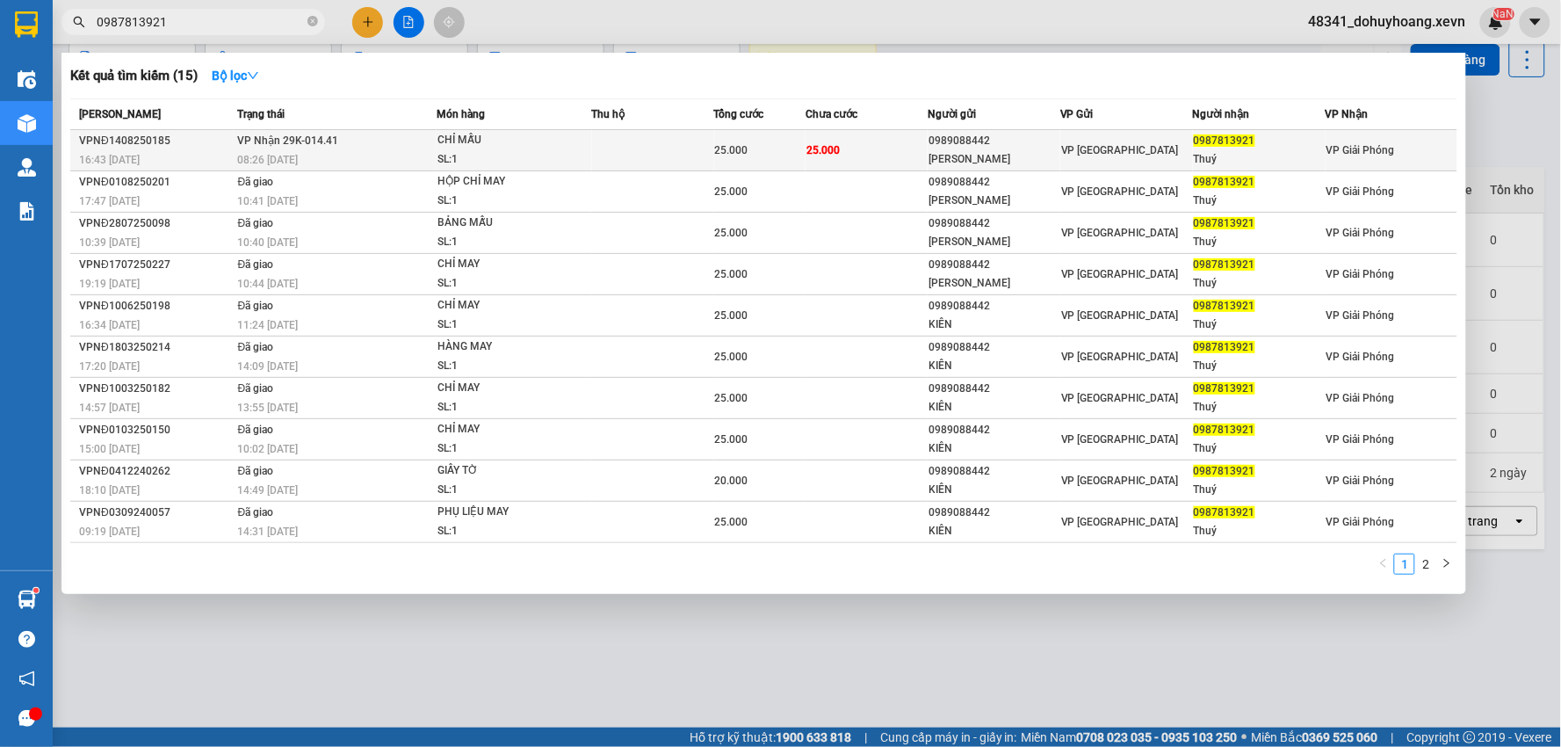
type input "0987813921"
click at [703, 158] on td at bounding box center [653, 150] width 122 height 41
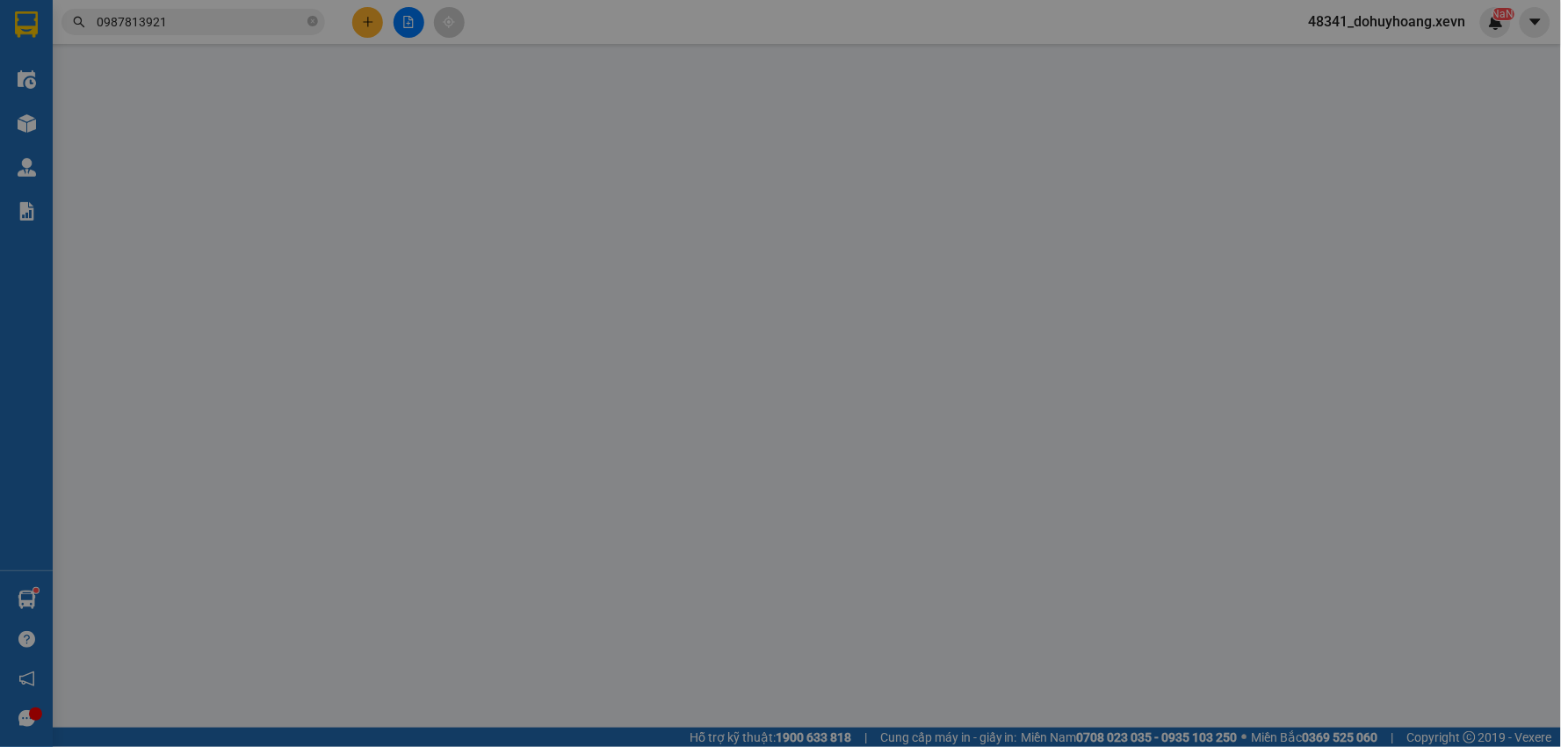
type input "0989088442"
type input "NGUYỄN TRUNG KIÊN"
type input "0987813921"
type input "Thuý"
type input "010223062668 NGUYỄN VĂN THAO 1987"
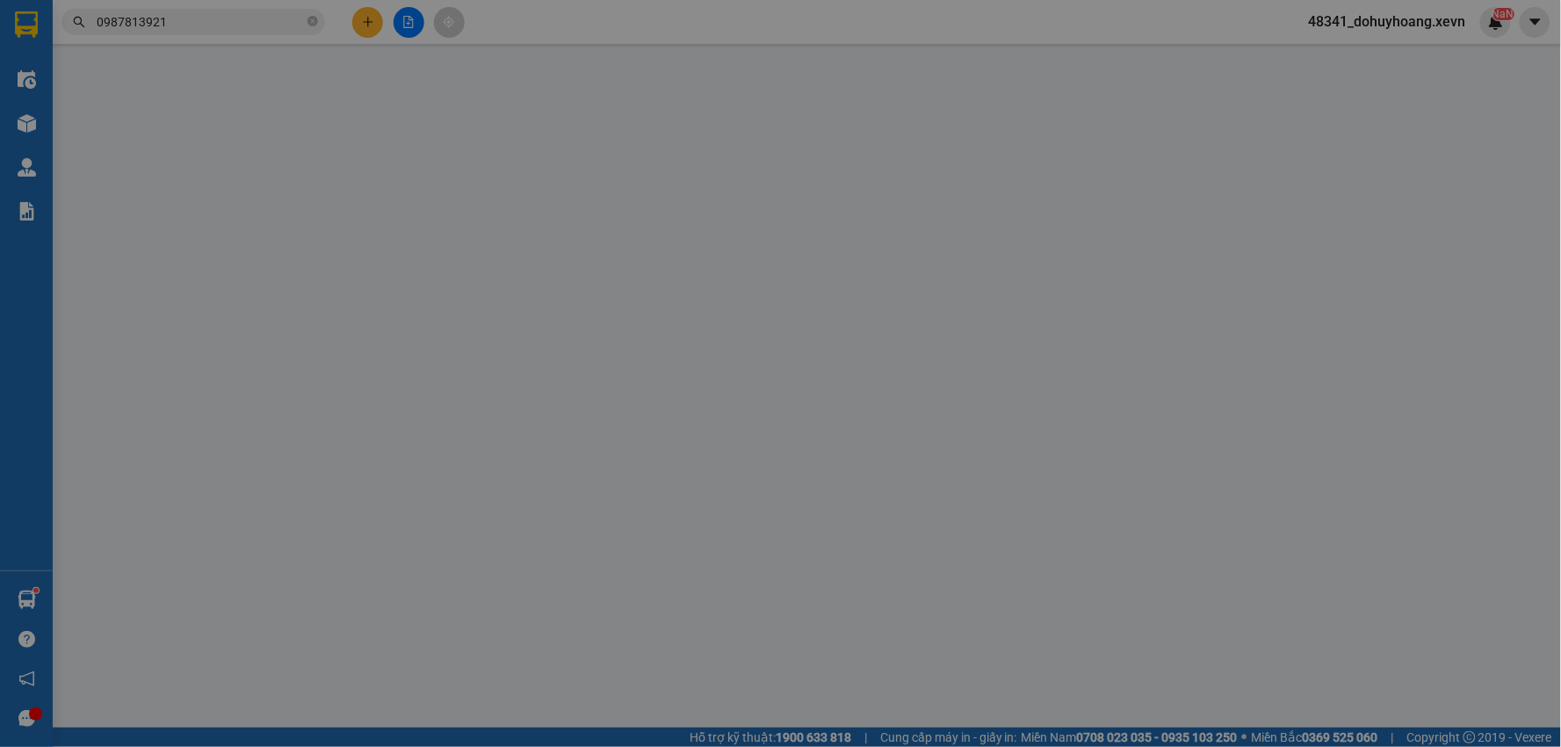
type input "25.000"
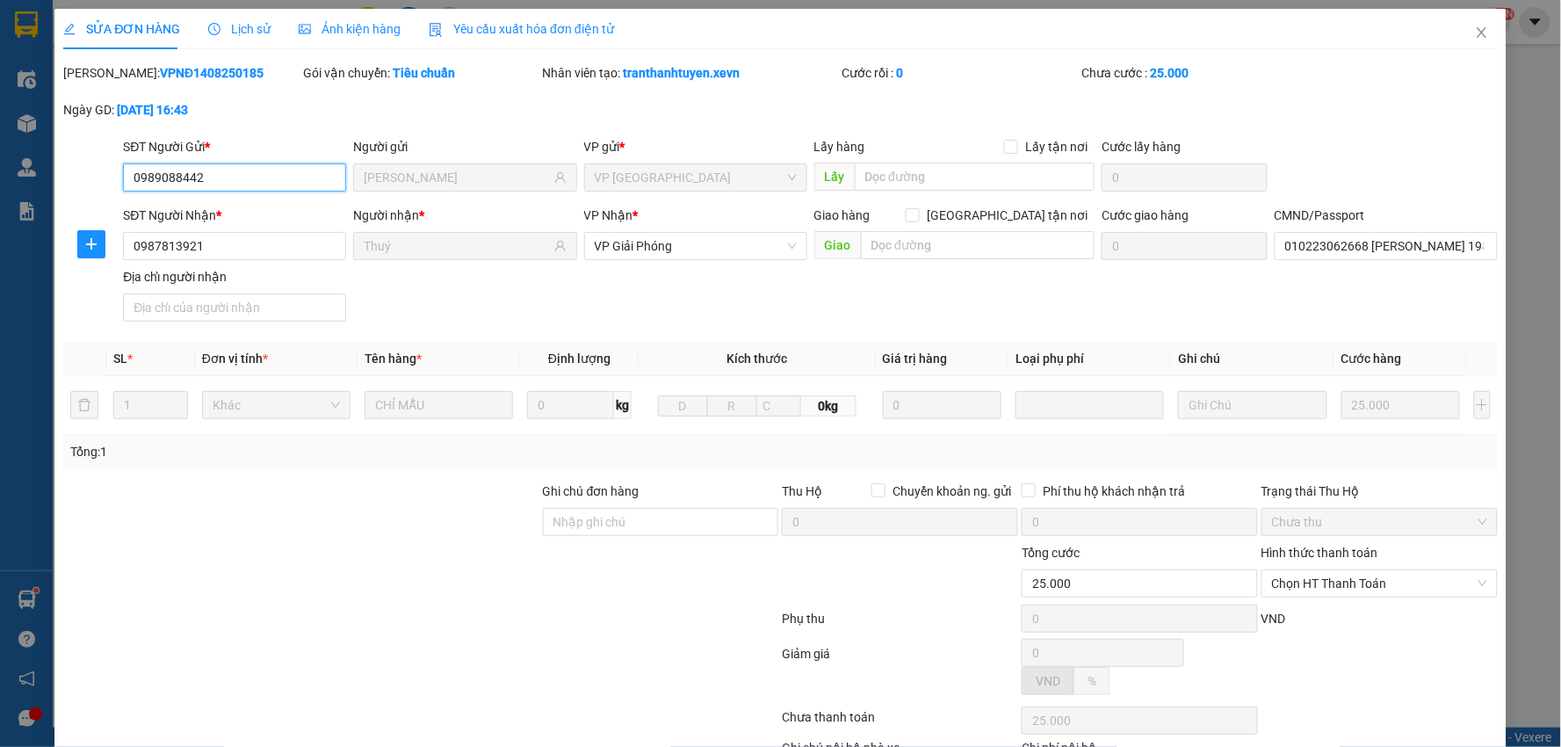
scroll to position [84, 0]
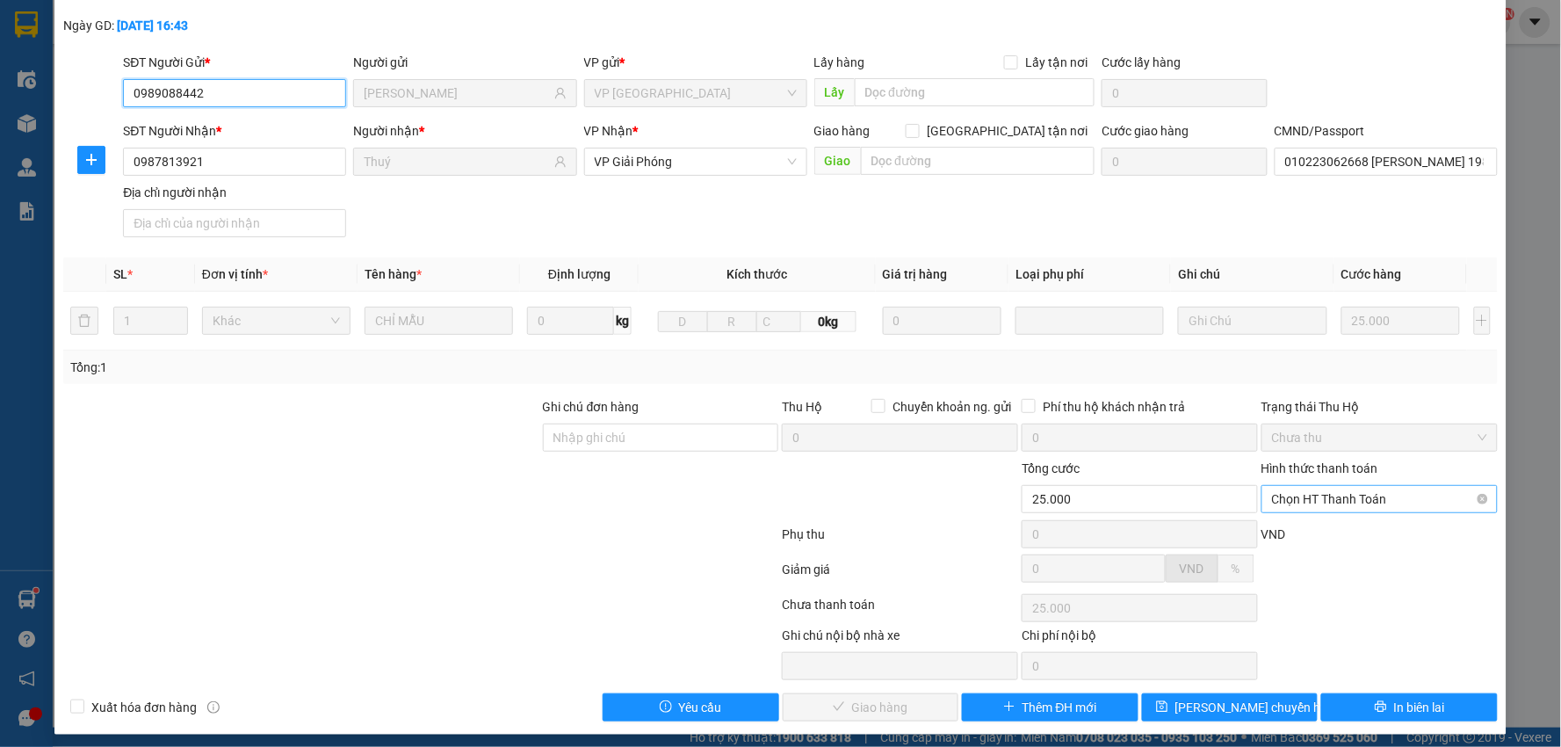
click at [1320, 505] on span "Chọn HT Thanh Toán" at bounding box center [1379, 499] width 215 height 26
click at [1326, 527] on div "Tại văn phòng" at bounding box center [1367, 533] width 213 height 19
type input "0"
click at [881, 718] on button "Giao hàng" at bounding box center [871, 707] width 177 height 28
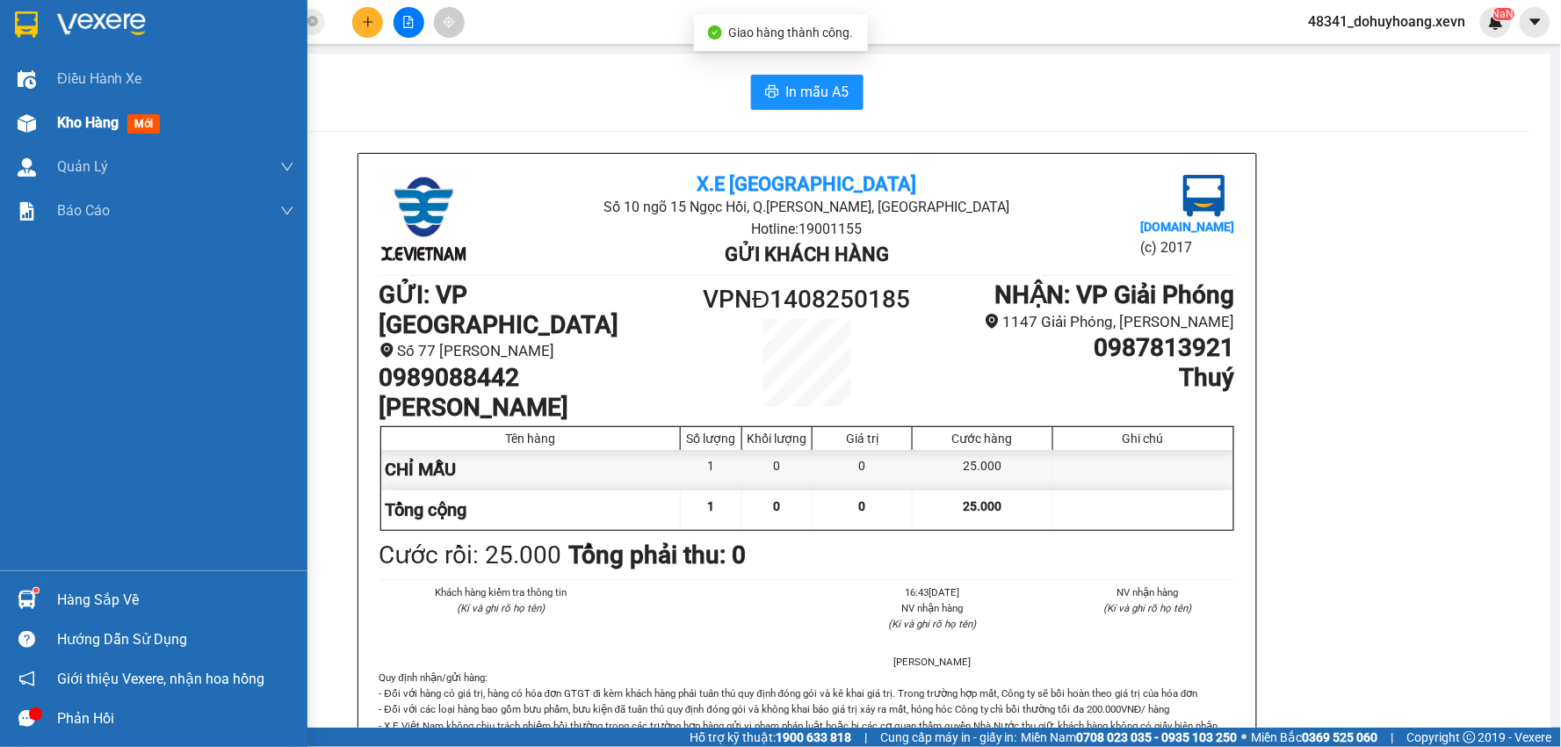
click at [45, 141] on div "Kho hàng mới" at bounding box center [153, 123] width 307 height 44
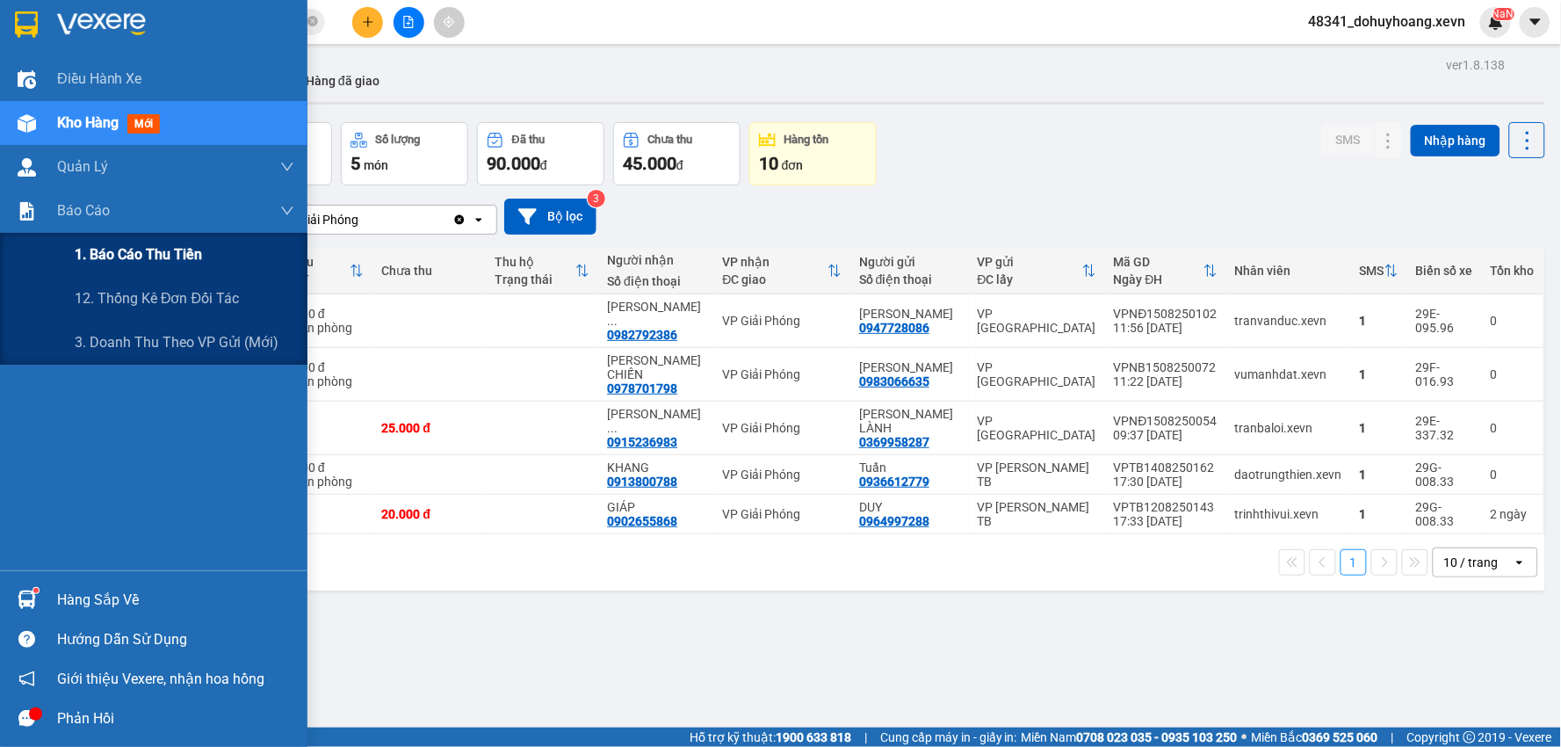
click at [146, 270] on div "1. Báo cáo thu tiền" at bounding box center [185, 255] width 220 height 44
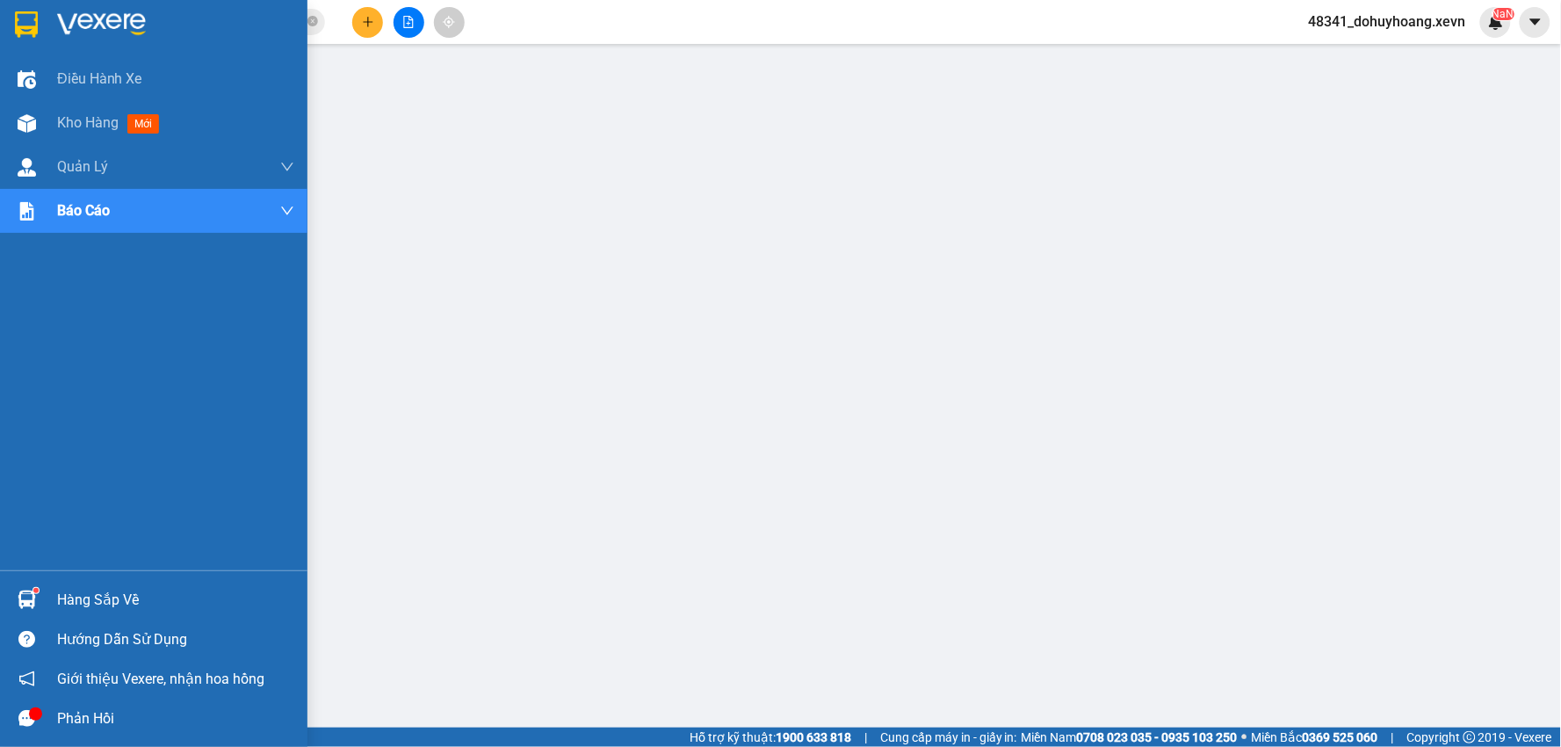
click at [23, 603] on img at bounding box center [27, 599] width 18 height 18
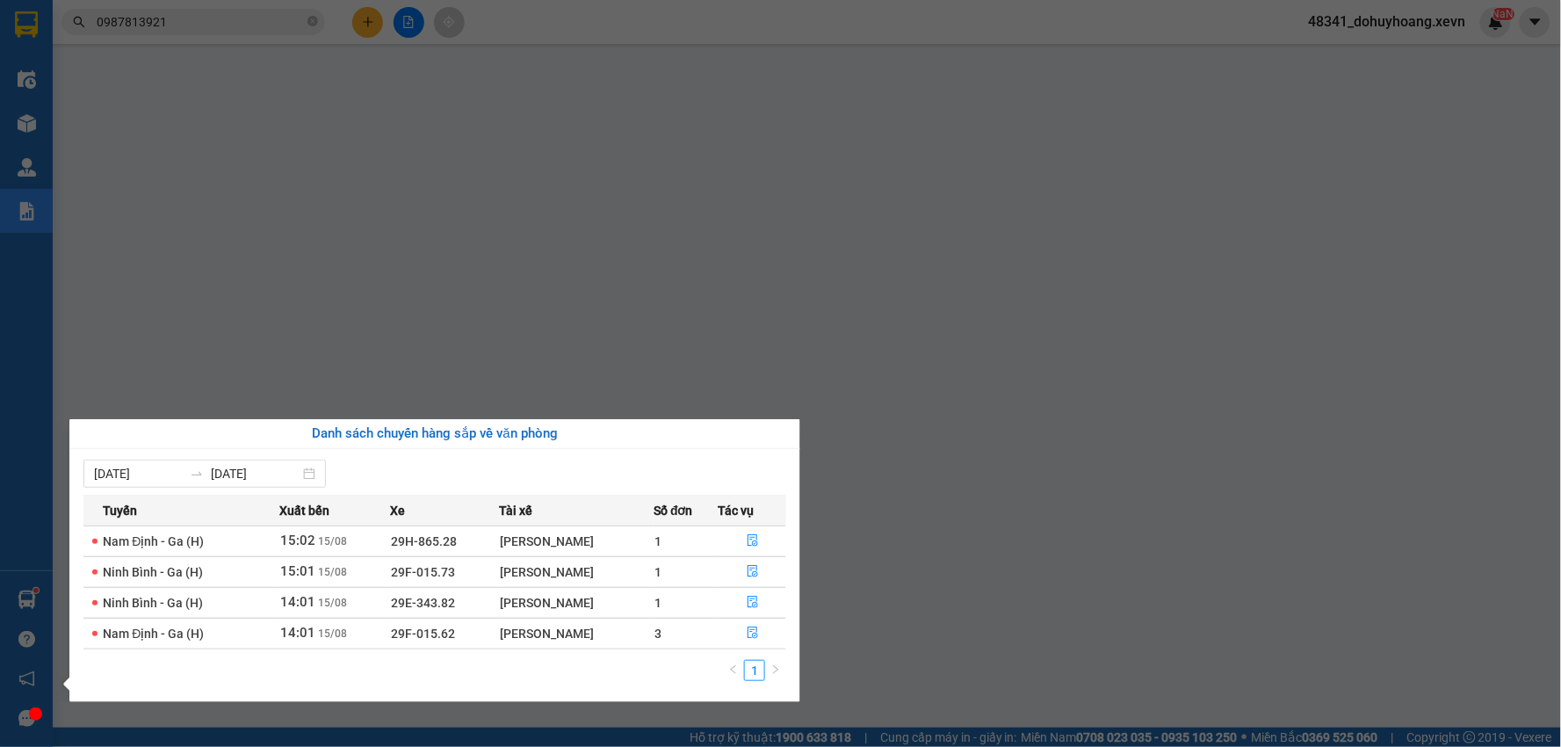
click at [1418, 27] on section "Kết quả tìm kiếm ( 15 ) Bộ lọc Mã ĐH Trạng thái Món hàng Thu hộ Tổng cước Chưa …" at bounding box center [780, 373] width 1561 height 747
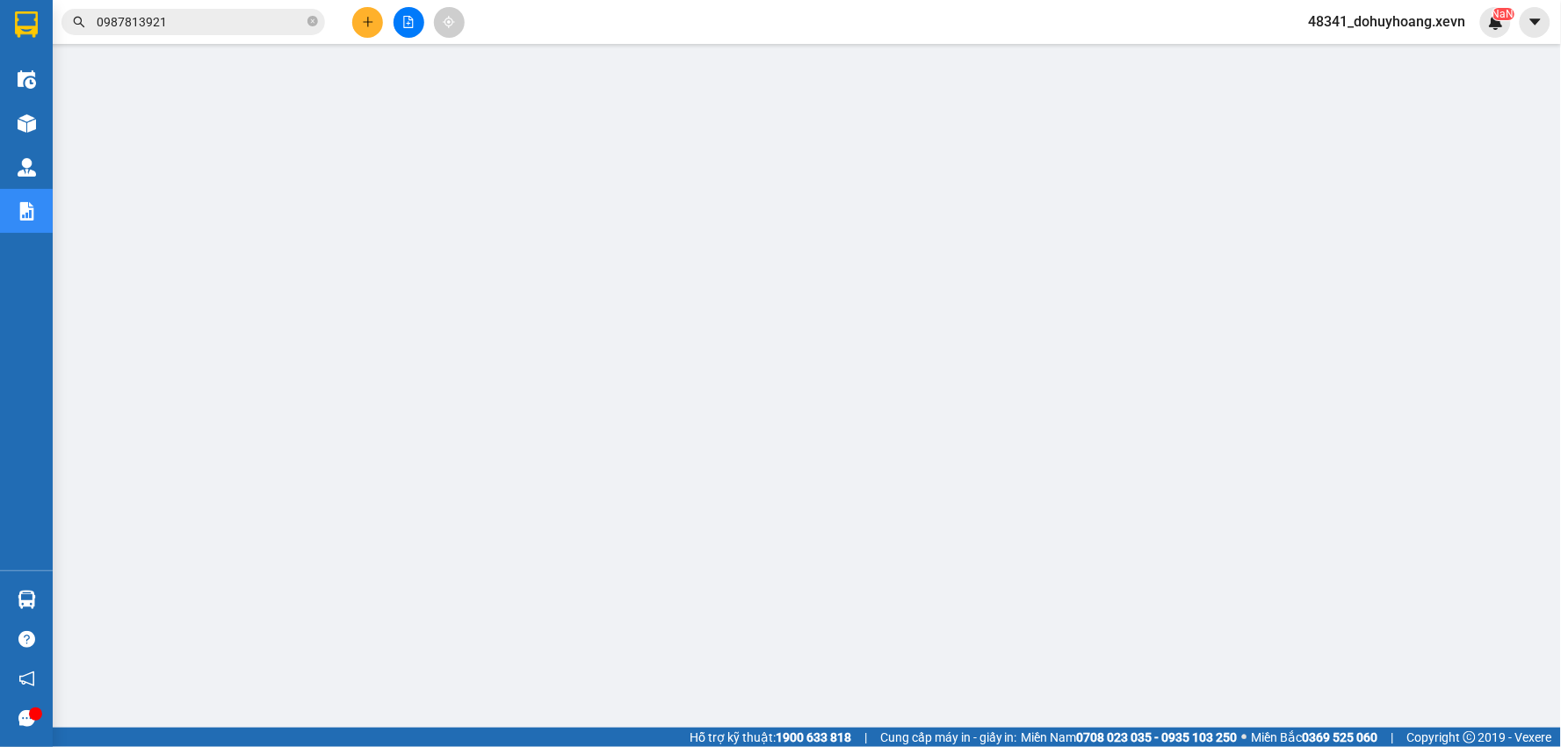
click at [1376, 25] on span "48341_dohuyhoang.xevn" at bounding box center [1387, 22] width 185 height 22
click at [1335, 56] on span "Đăng xuất" at bounding box center [1396, 54] width 148 height 19
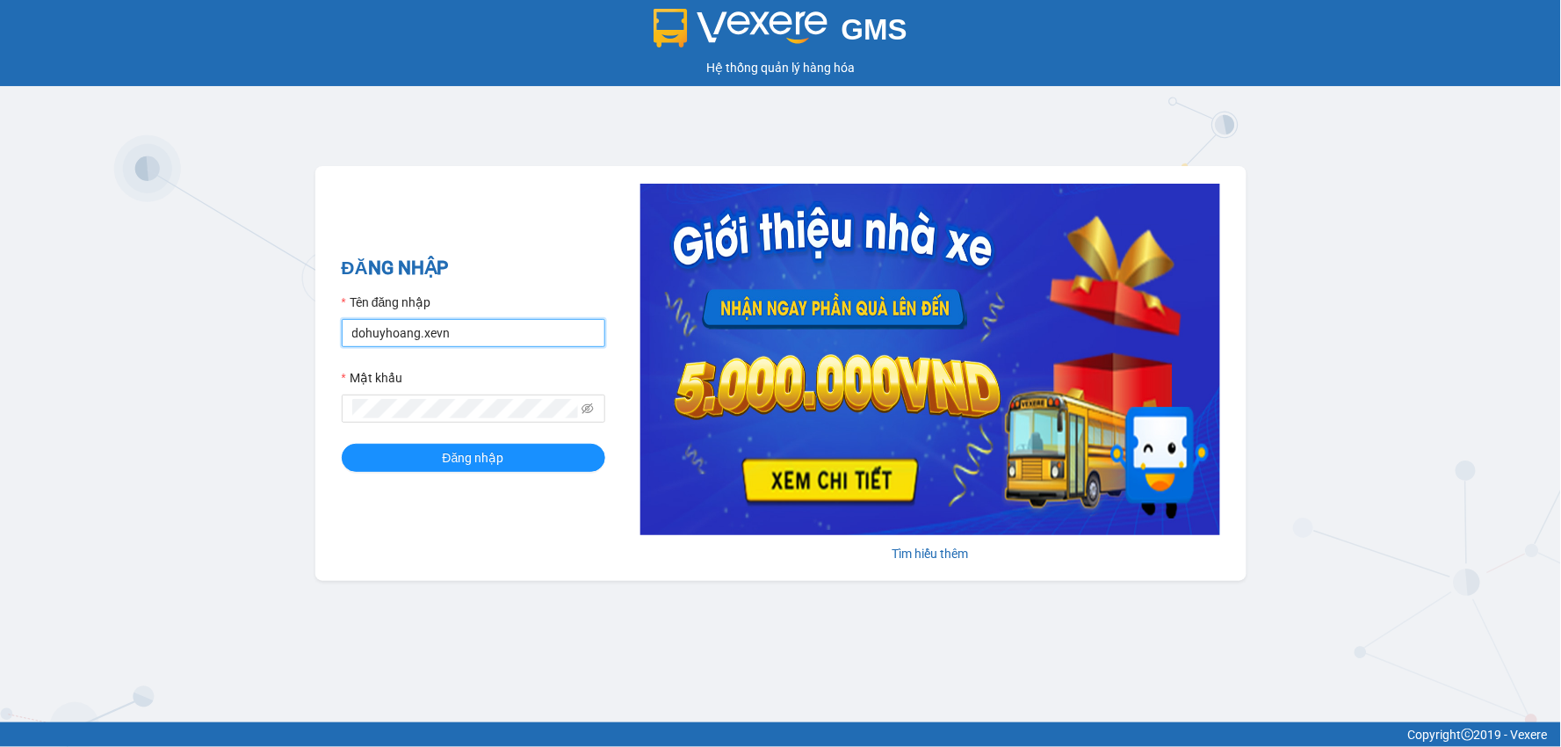
click at [371, 335] on input "dohuyhoang.xevn" at bounding box center [473, 333] width 263 height 28
type input "nguyenthuyduong.xevn"
click at [428, 472] on div "ĐĂNG NHẬP Tên đăng nhập nguyenthuyduong.xevn Mật khẩu Đăng nhập" at bounding box center [473, 373] width 263 height 239
click at [437, 464] on button "Đăng nhập" at bounding box center [473, 458] width 263 height 28
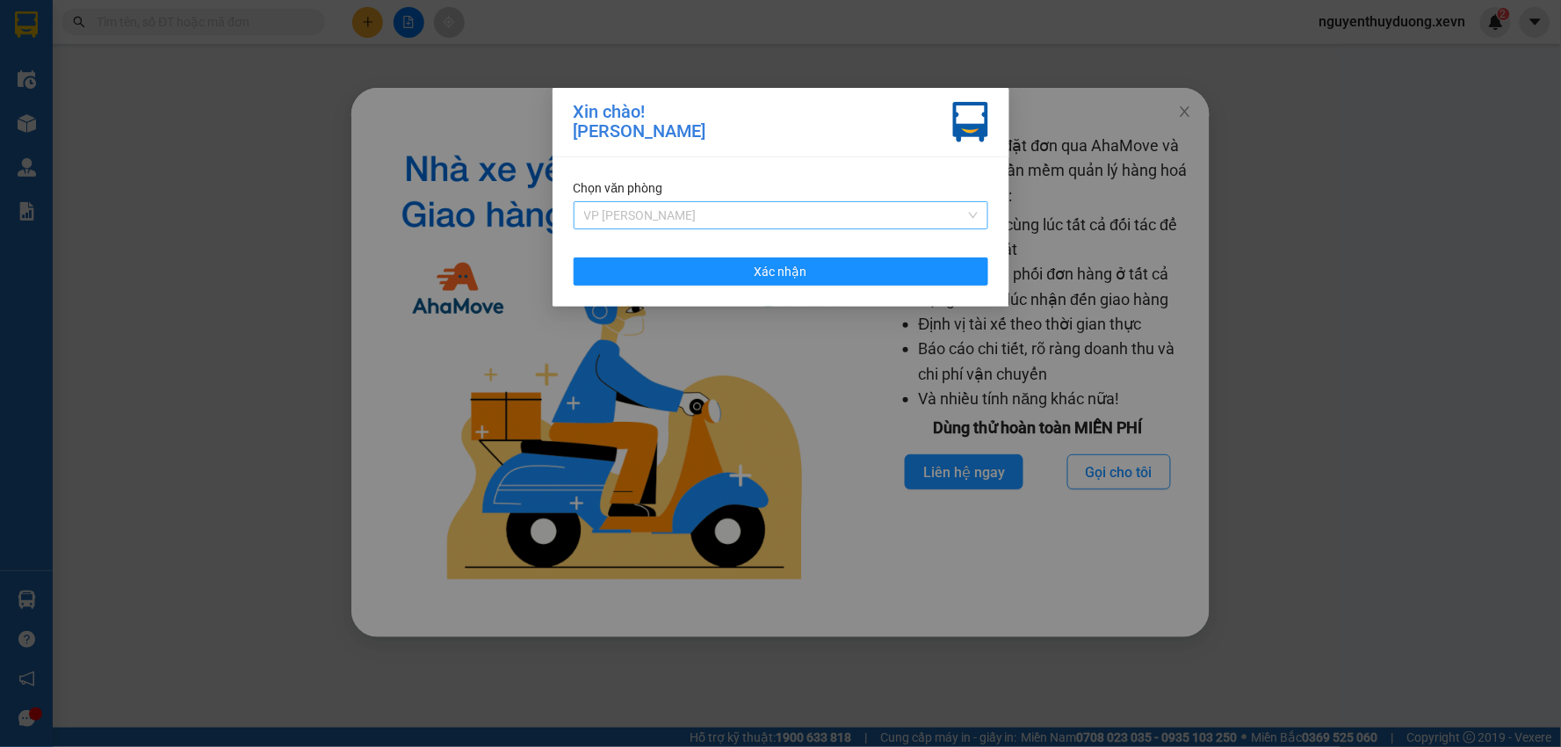
click at [718, 217] on span "VP Ngọc Hồi" at bounding box center [780, 215] width 393 height 26
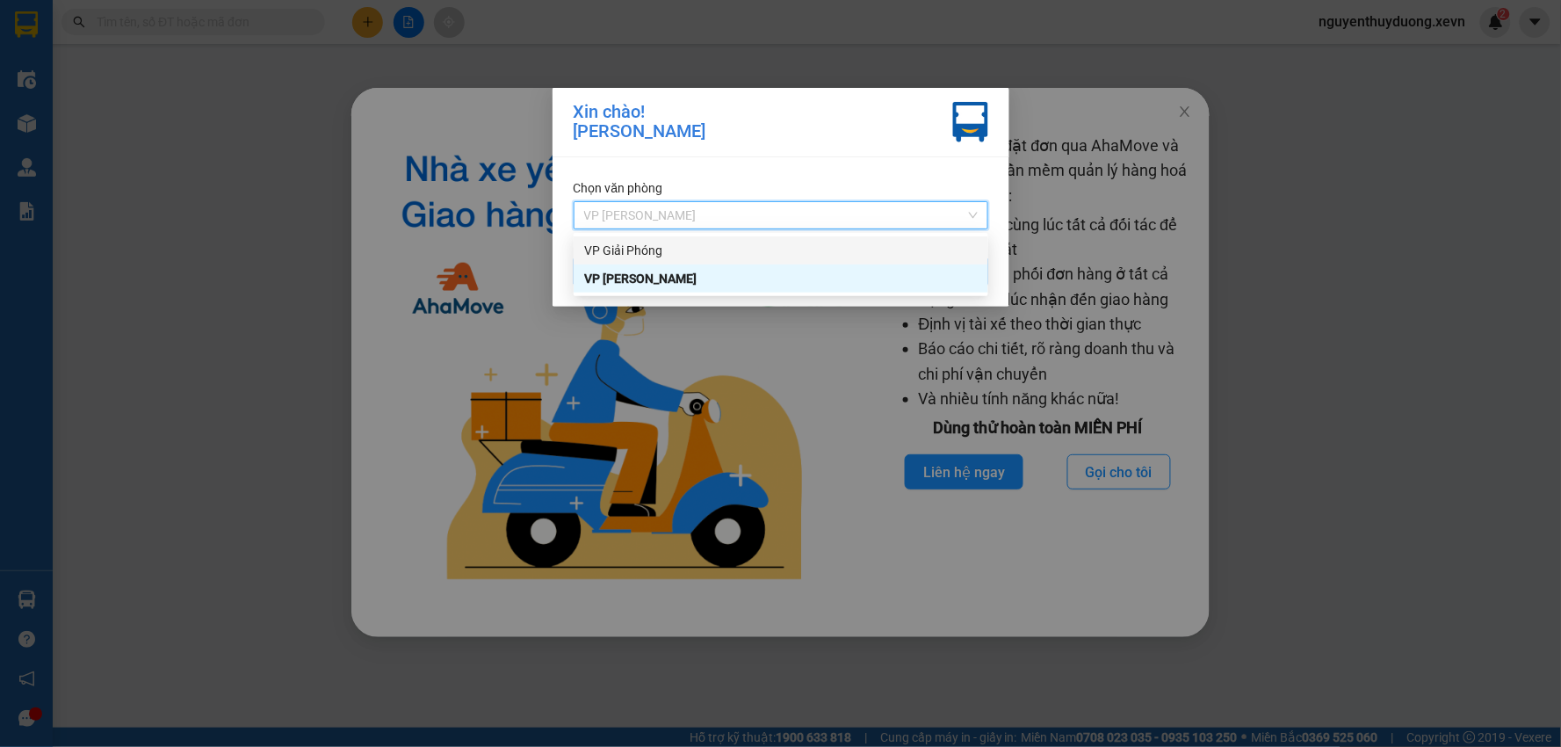
click at [695, 251] on div "VP Giải Phóng" at bounding box center [780, 250] width 393 height 19
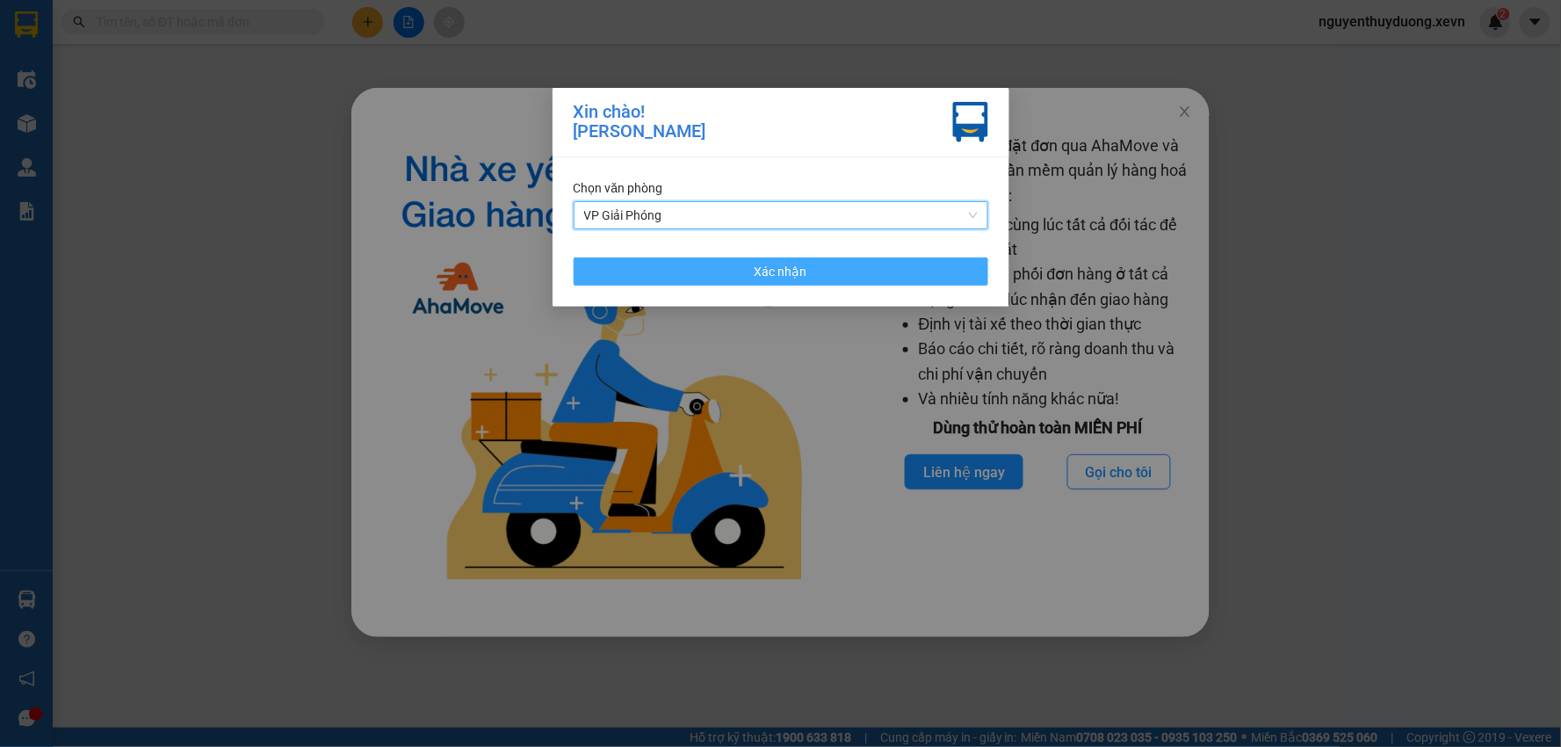
click at [829, 278] on button "Xác nhận" at bounding box center [780, 271] width 415 height 28
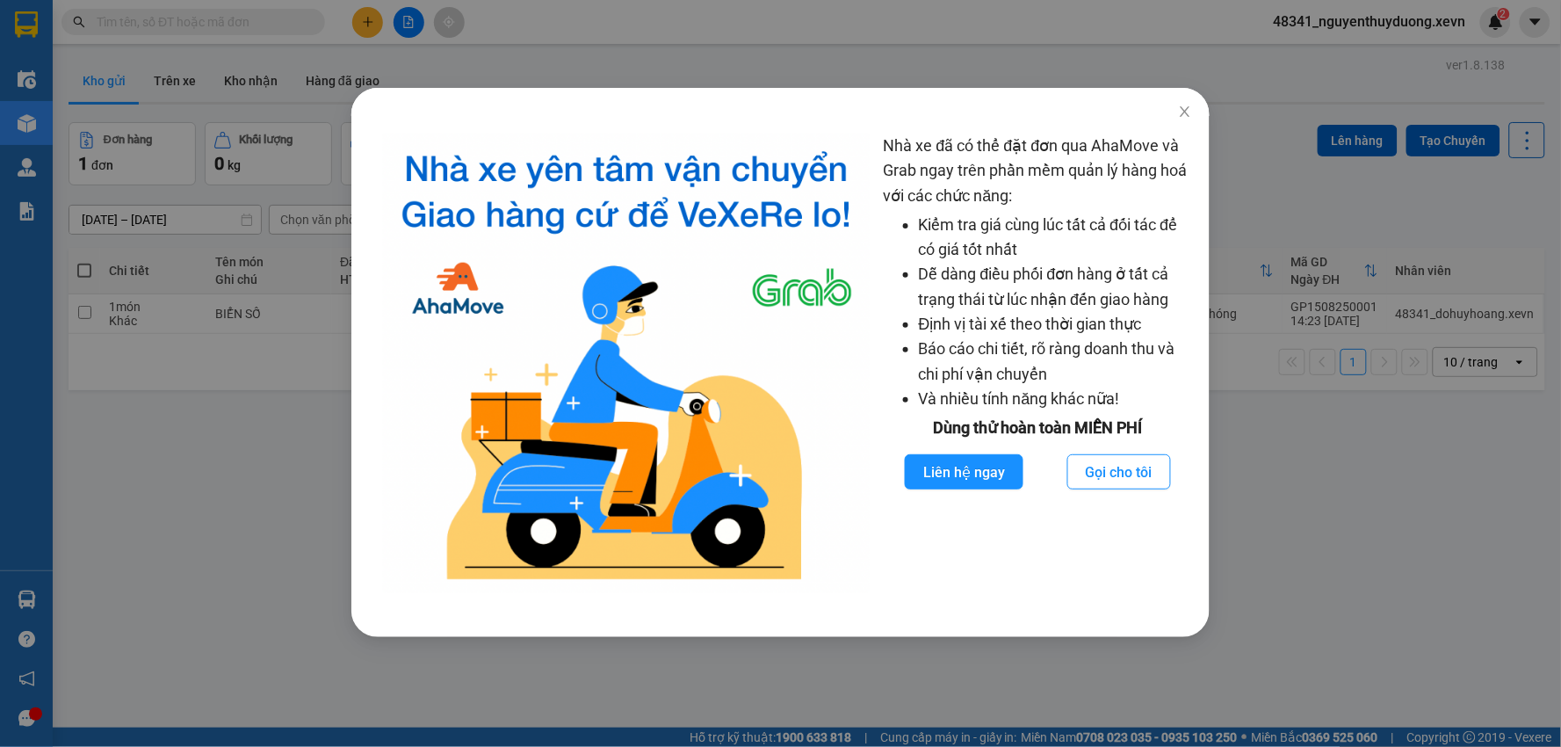
click at [1398, 475] on div "Nhà xe đã có thể đặt đơn qua AhaMove và Grab ngay trên phần mềm quản lý hàng ho…" at bounding box center [780, 373] width 1561 height 747
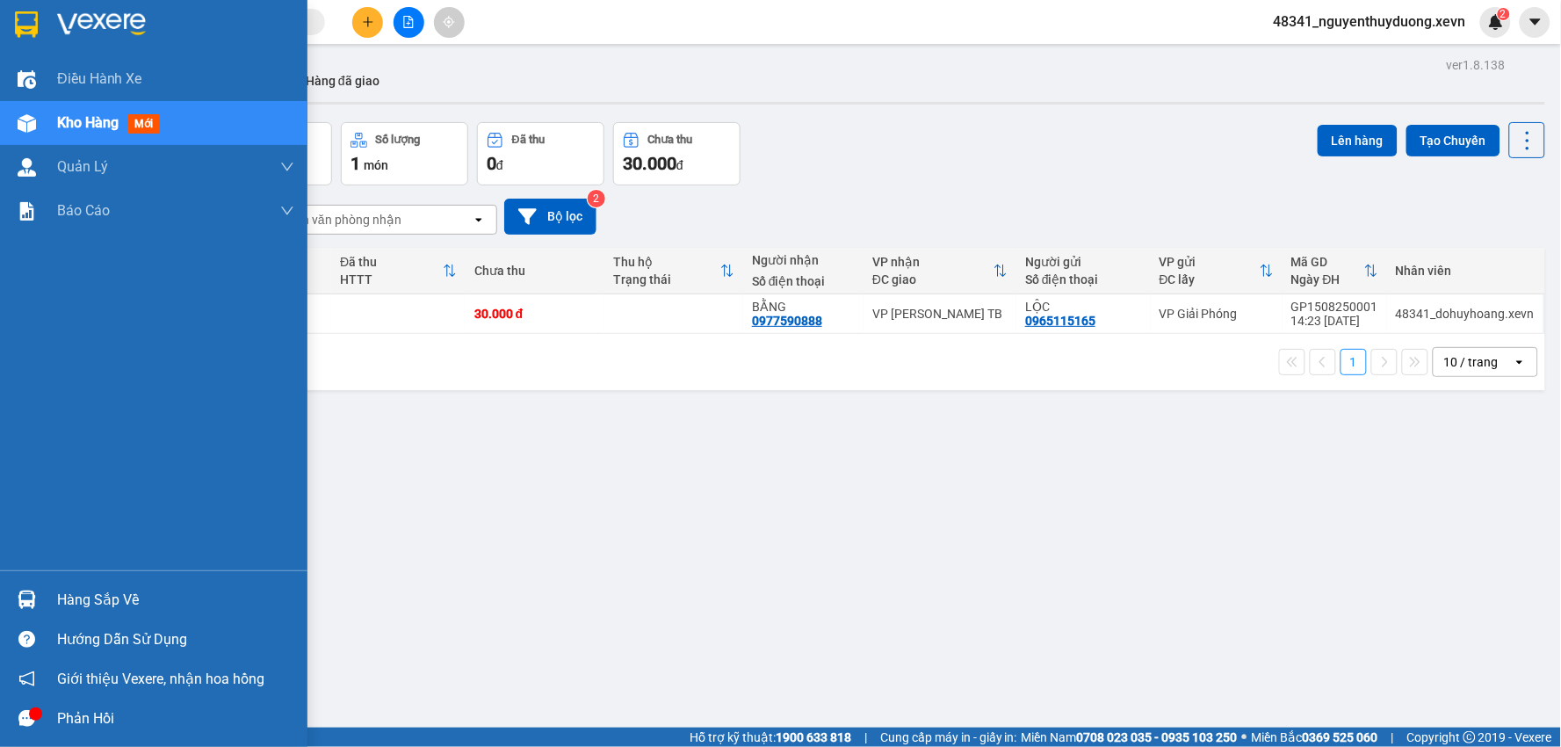
click at [77, 567] on div "Điều hành xe Kho hàng mới Quản Lý Quản lý chuyến Quản lý giao nhận mới Quản lý …" at bounding box center [153, 313] width 307 height 513
click at [97, 595] on div "Hàng sắp về" at bounding box center [175, 600] width 237 height 26
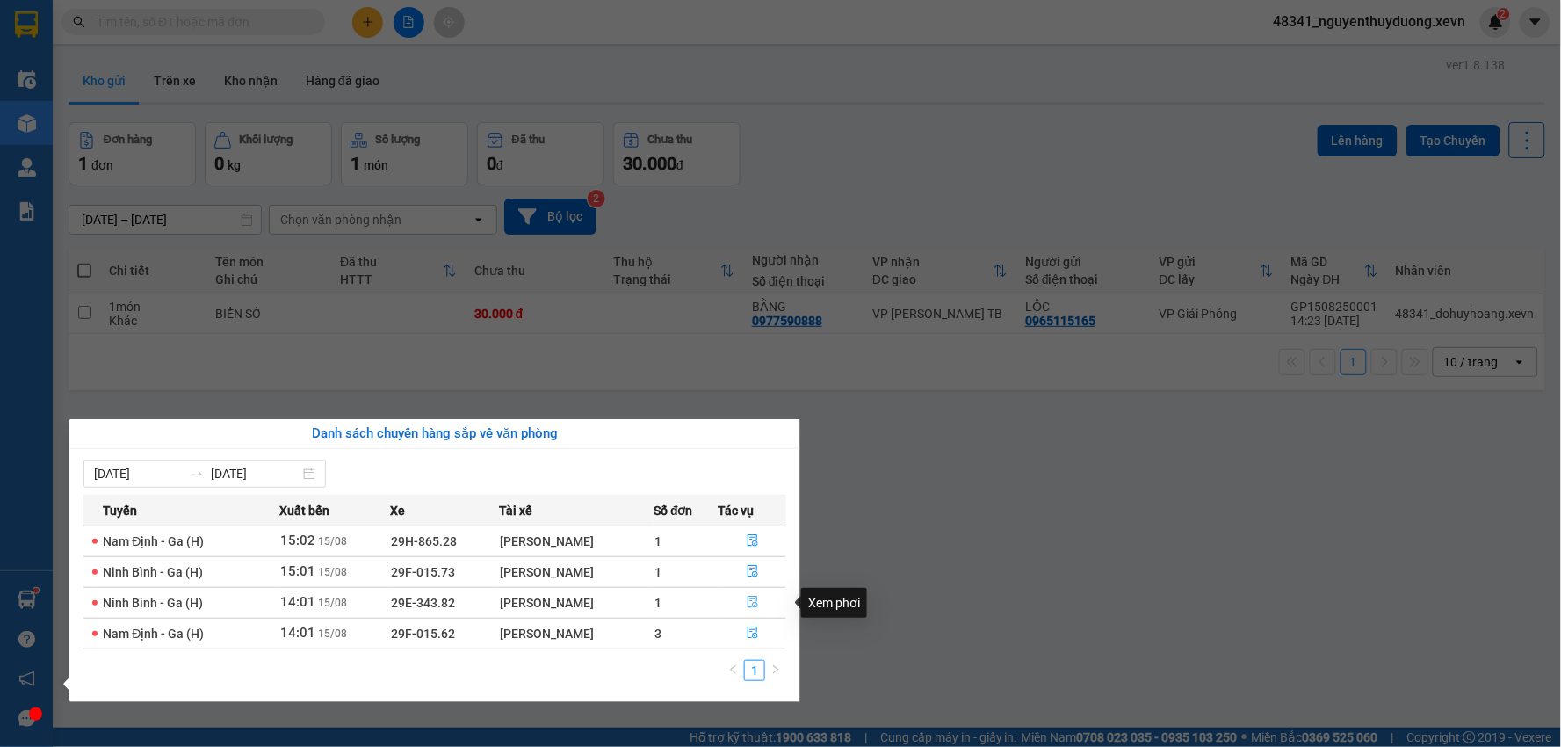
click at [761, 607] on button "button" at bounding box center [752, 602] width 67 height 28
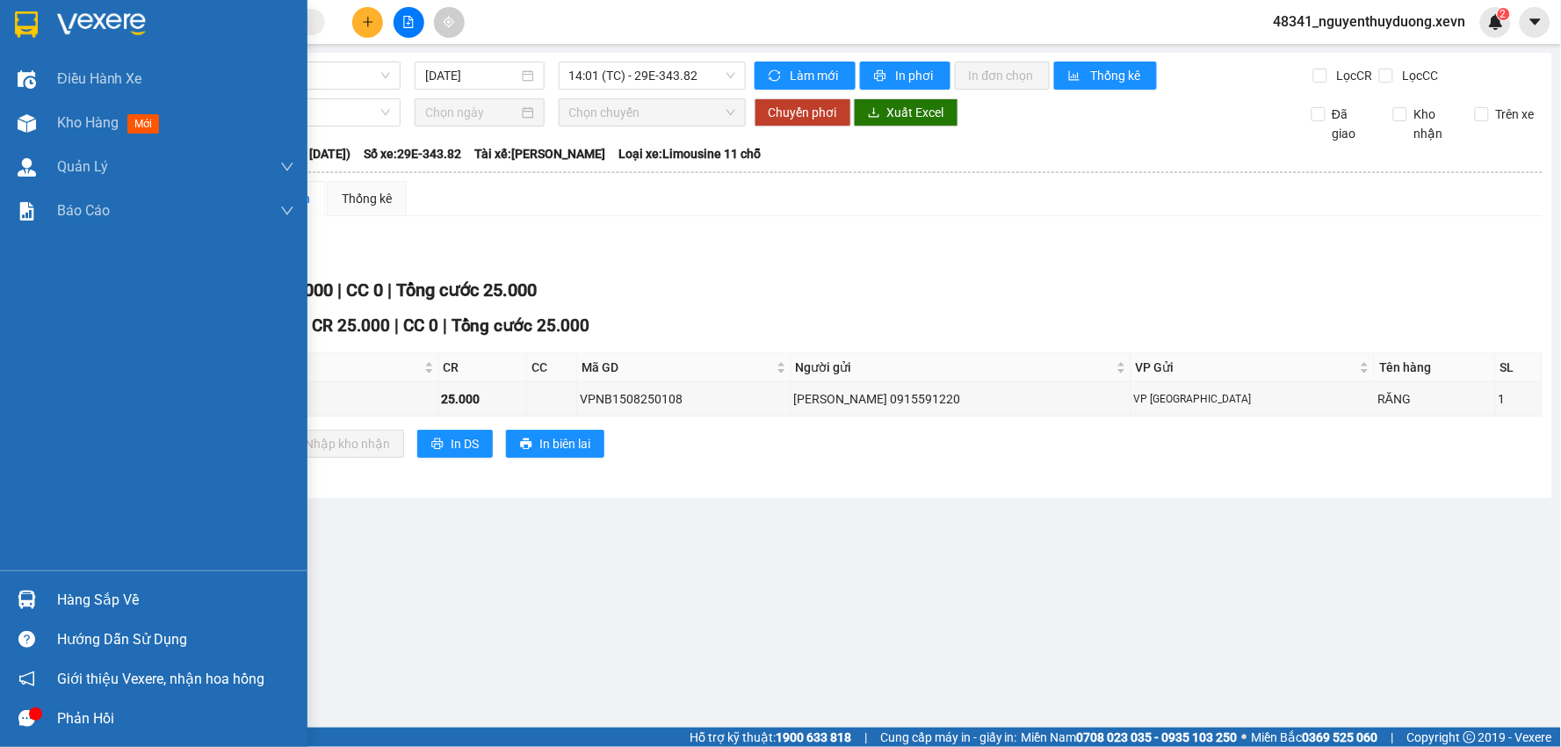
click at [37, 601] on div at bounding box center [26, 599] width 31 height 31
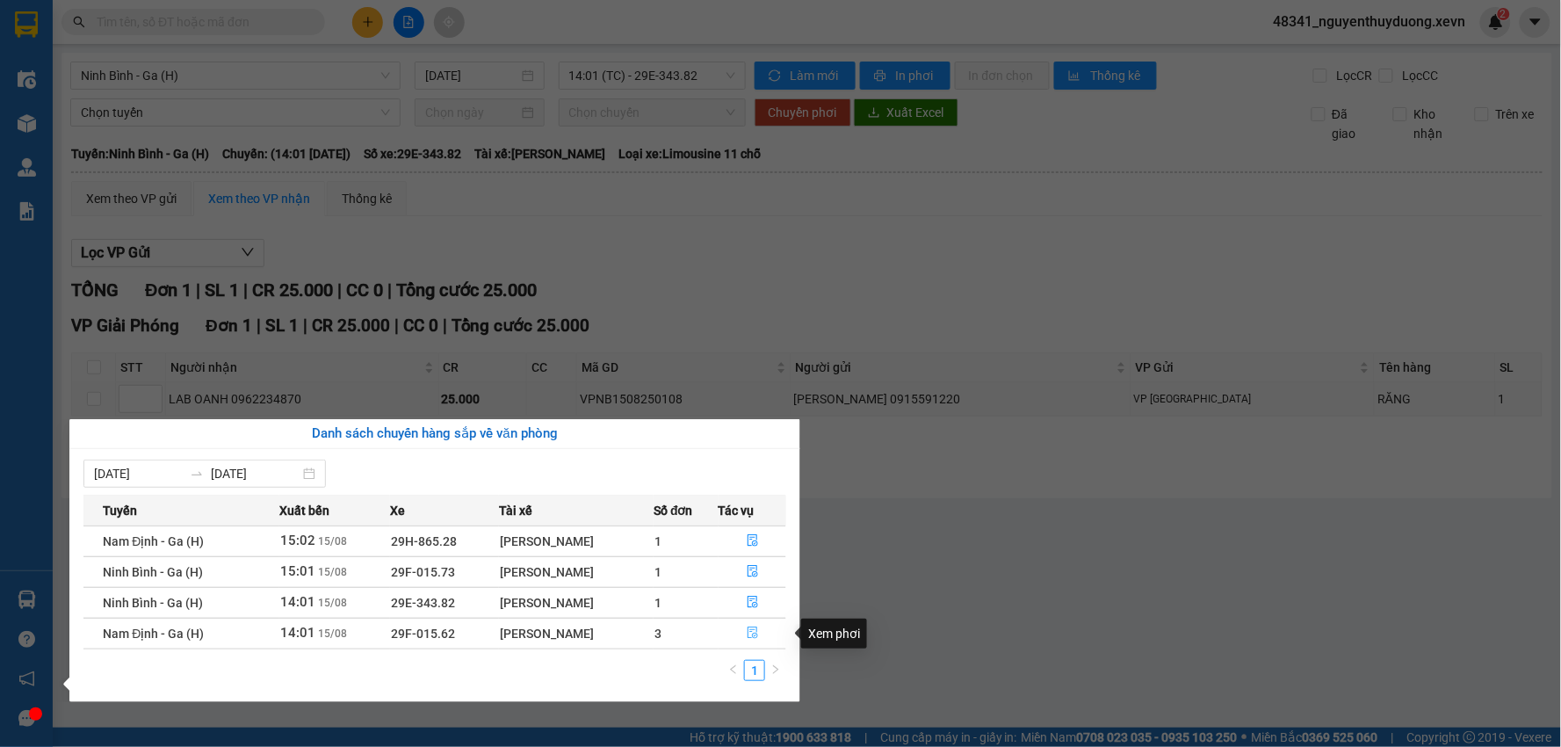
click at [744, 637] on button "button" at bounding box center [752, 633] width 67 height 28
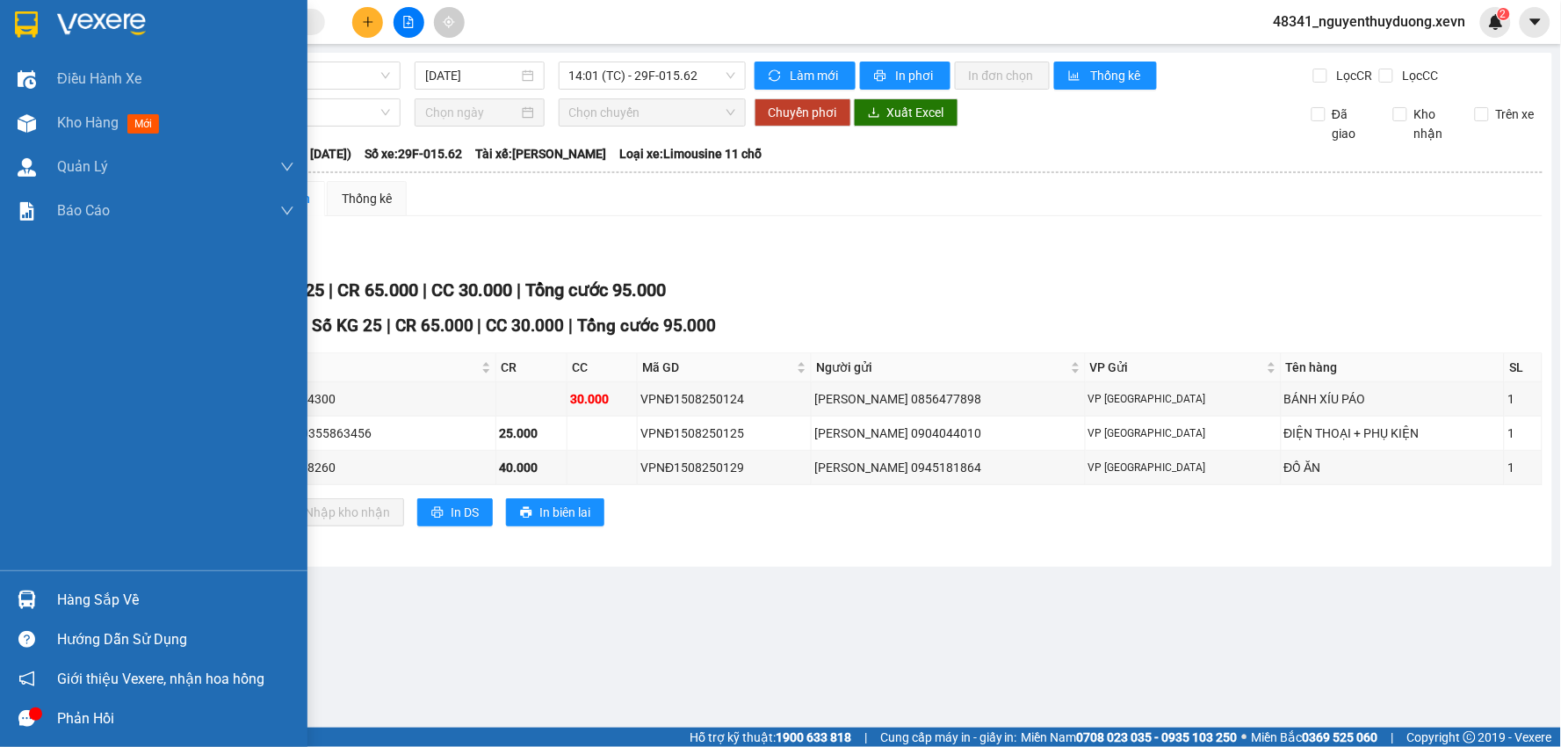
click at [70, 606] on div "Hàng sắp về" at bounding box center [175, 600] width 237 height 26
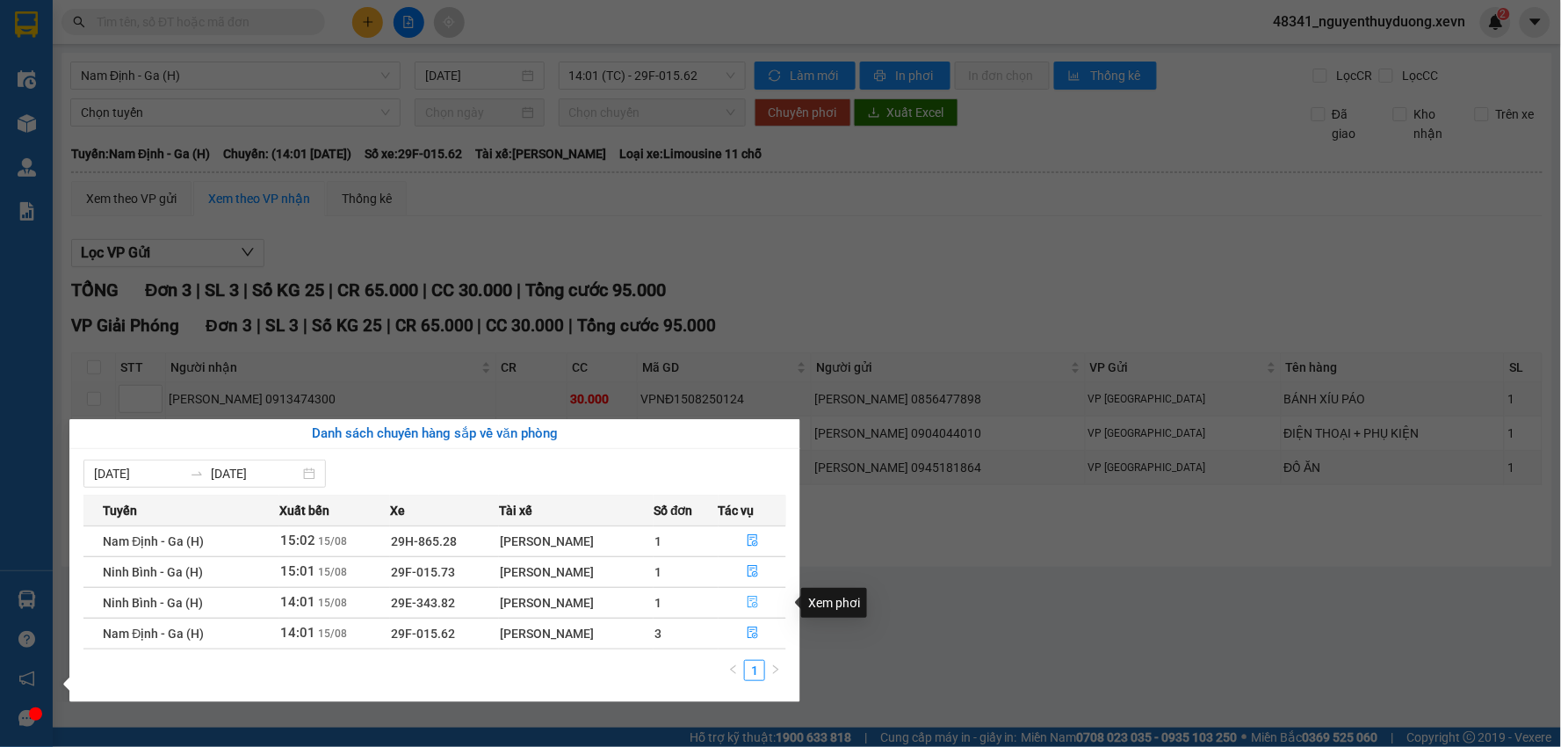
click at [747, 595] on button "button" at bounding box center [752, 602] width 67 height 28
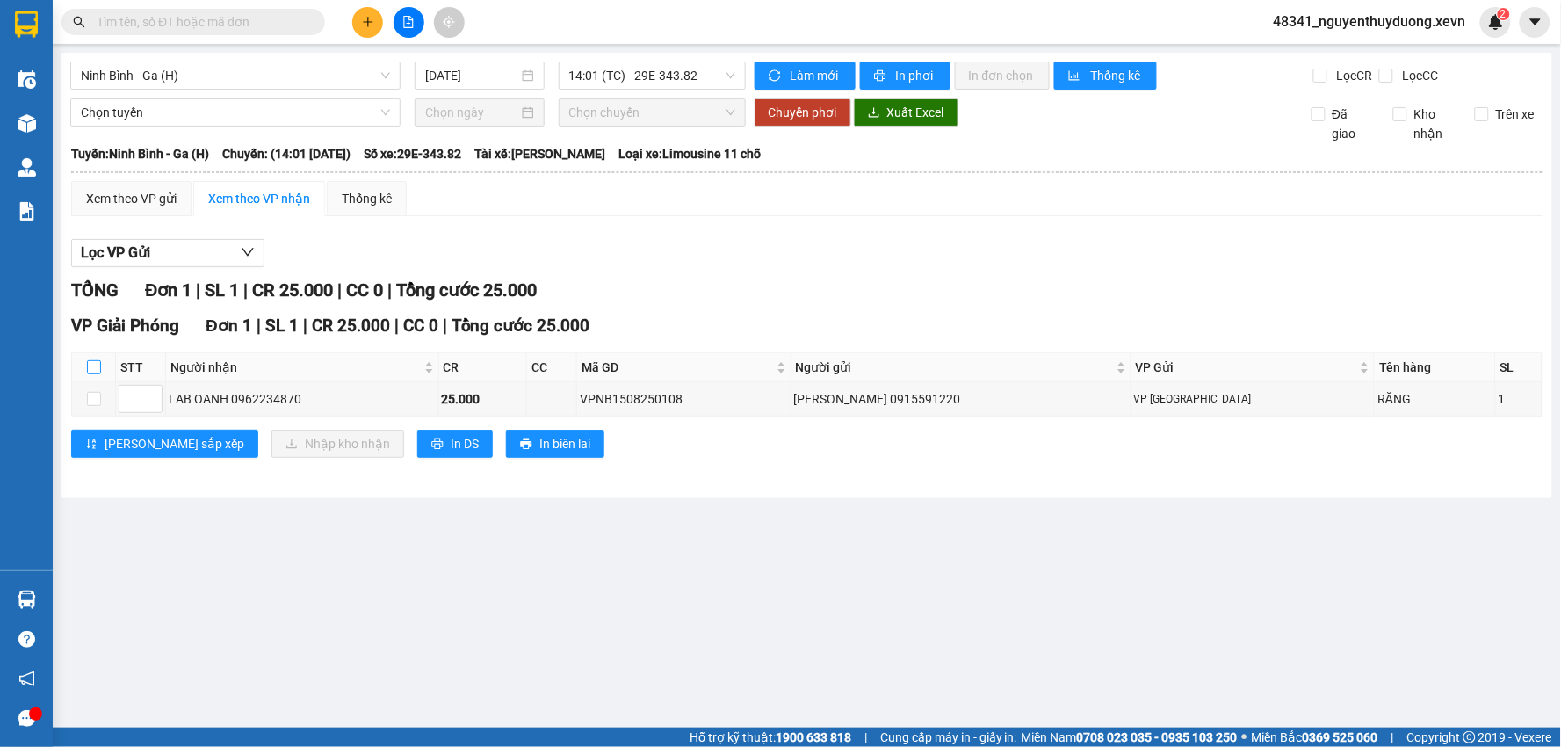
click at [95, 367] on input "checkbox" at bounding box center [94, 367] width 14 height 14
checkbox input "true"
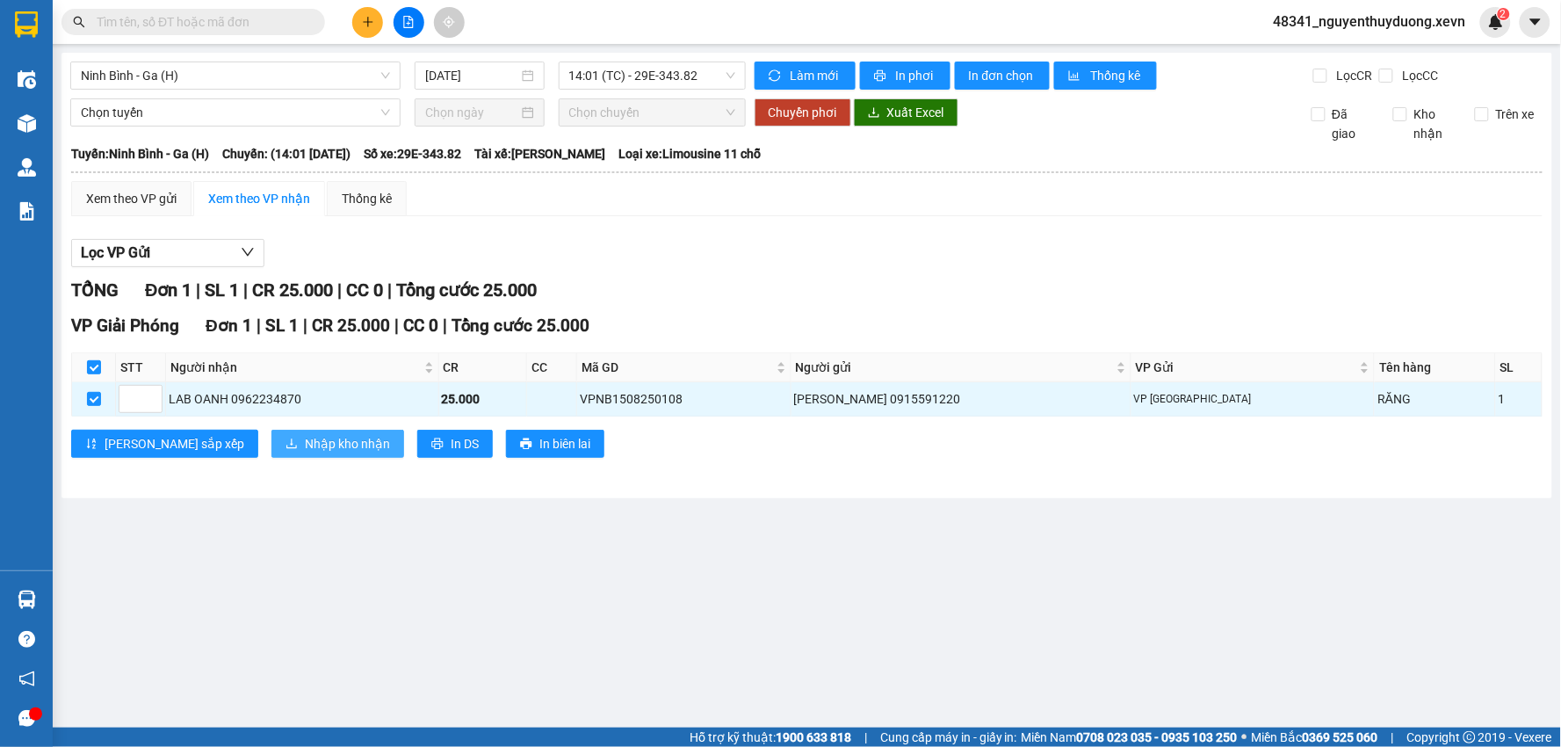
click at [305, 448] on span "Nhập kho nhận" at bounding box center [347, 443] width 85 height 19
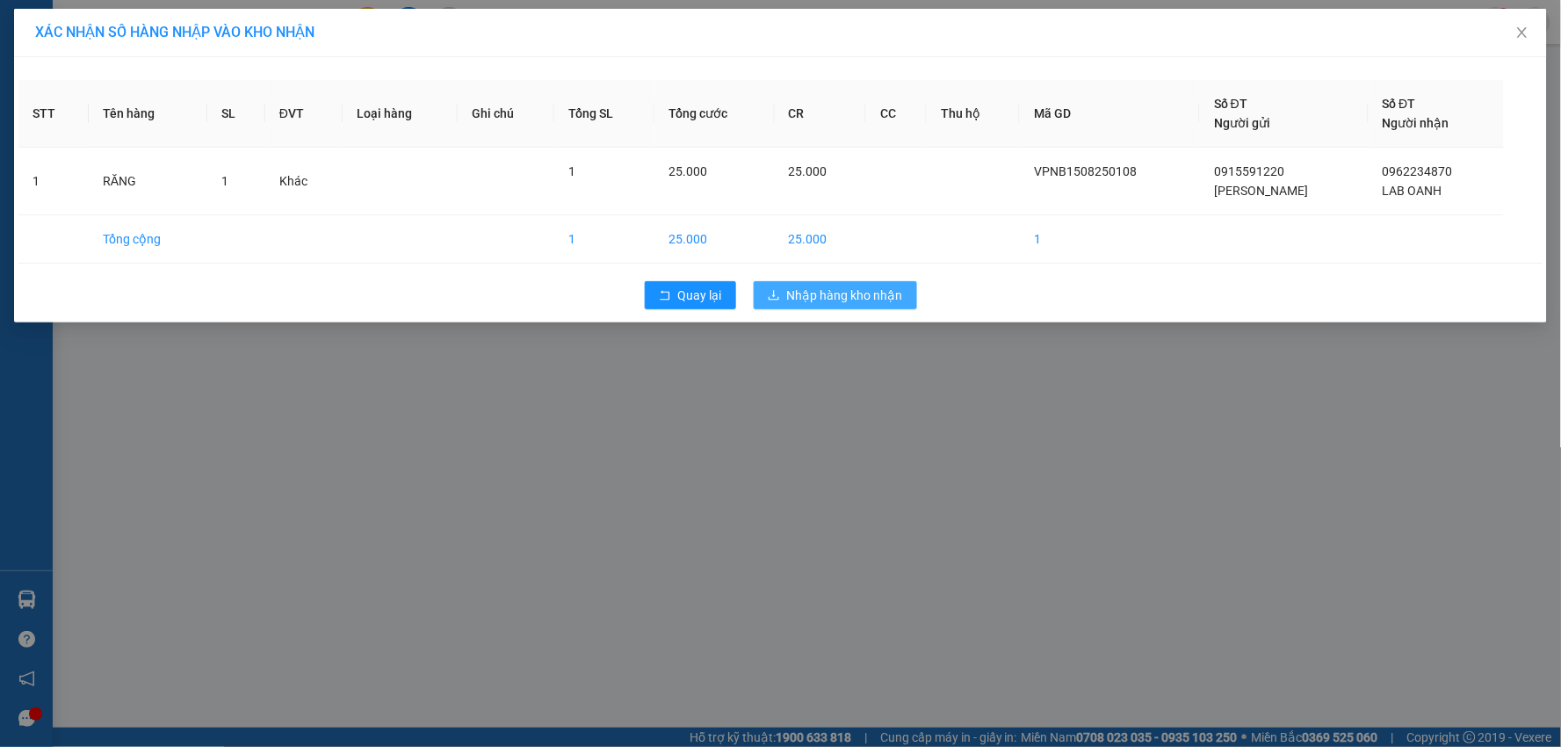
click at [831, 294] on span "Nhập hàng kho nhận" at bounding box center [845, 294] width 116 height 19
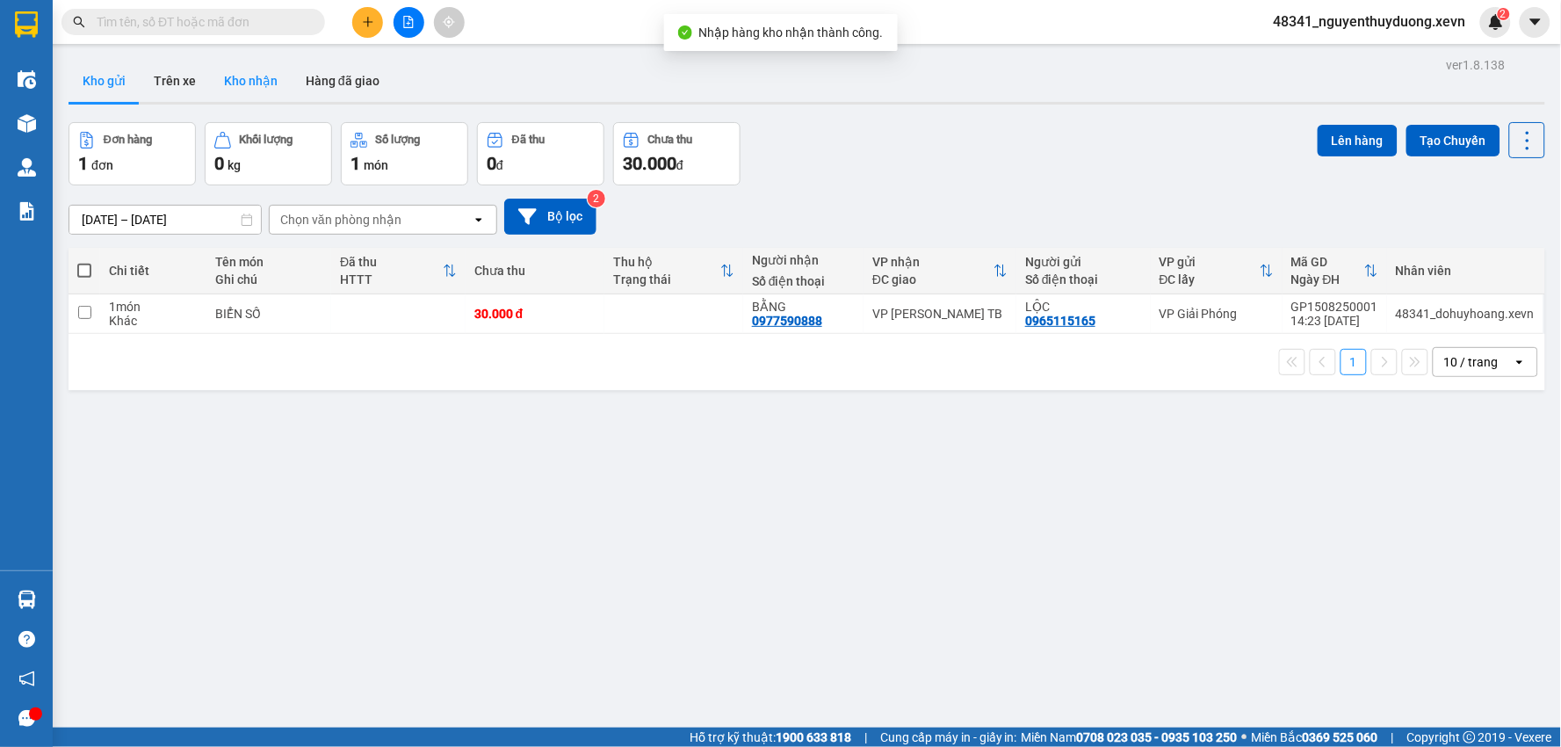
click at [249, 90] on button "Kho nhận" at bounding box center [251, 81] width 82 height 42
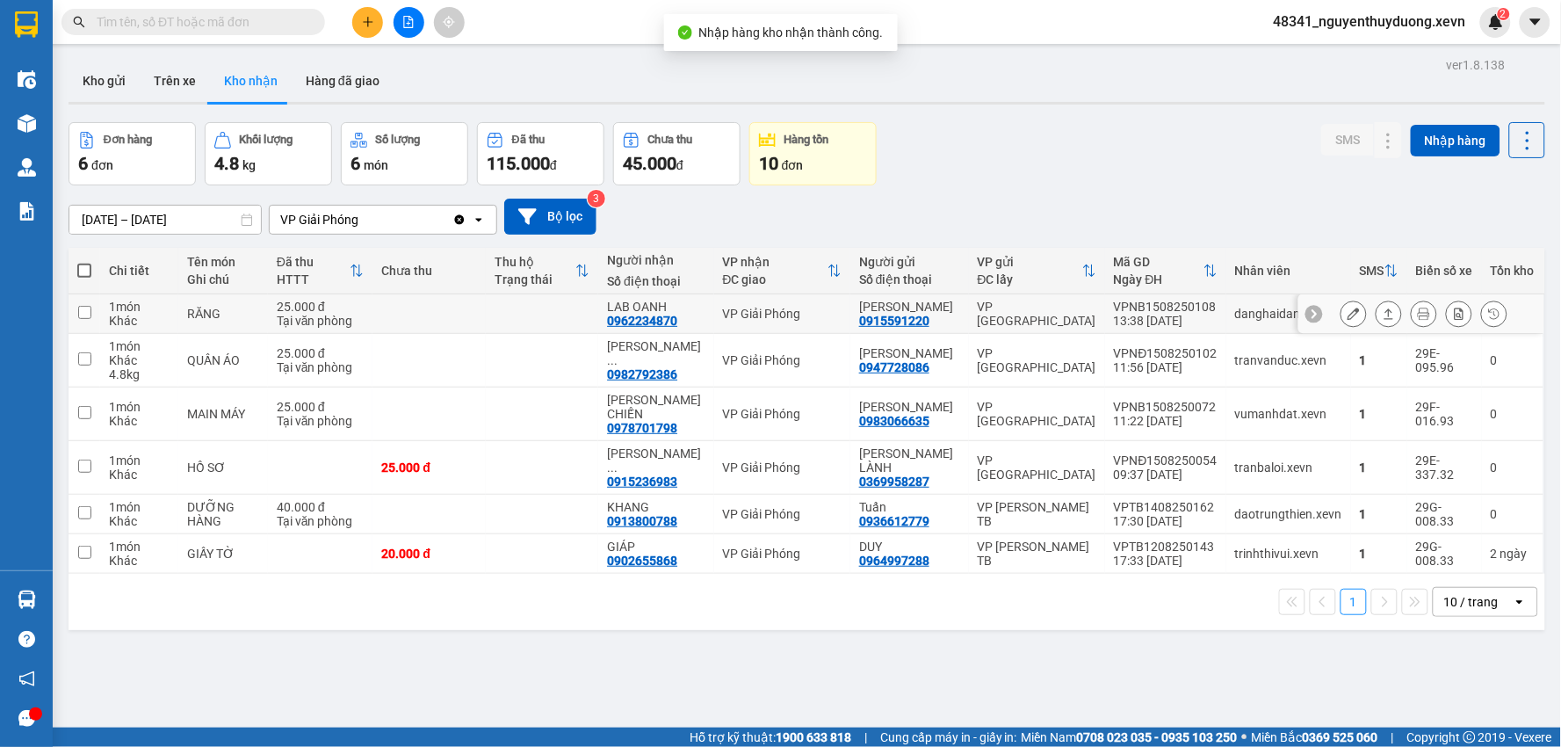
click at [206, 310] on div "RĂNG" at bounding box center [223, 314] width 72 height 14
checkbox input "true"
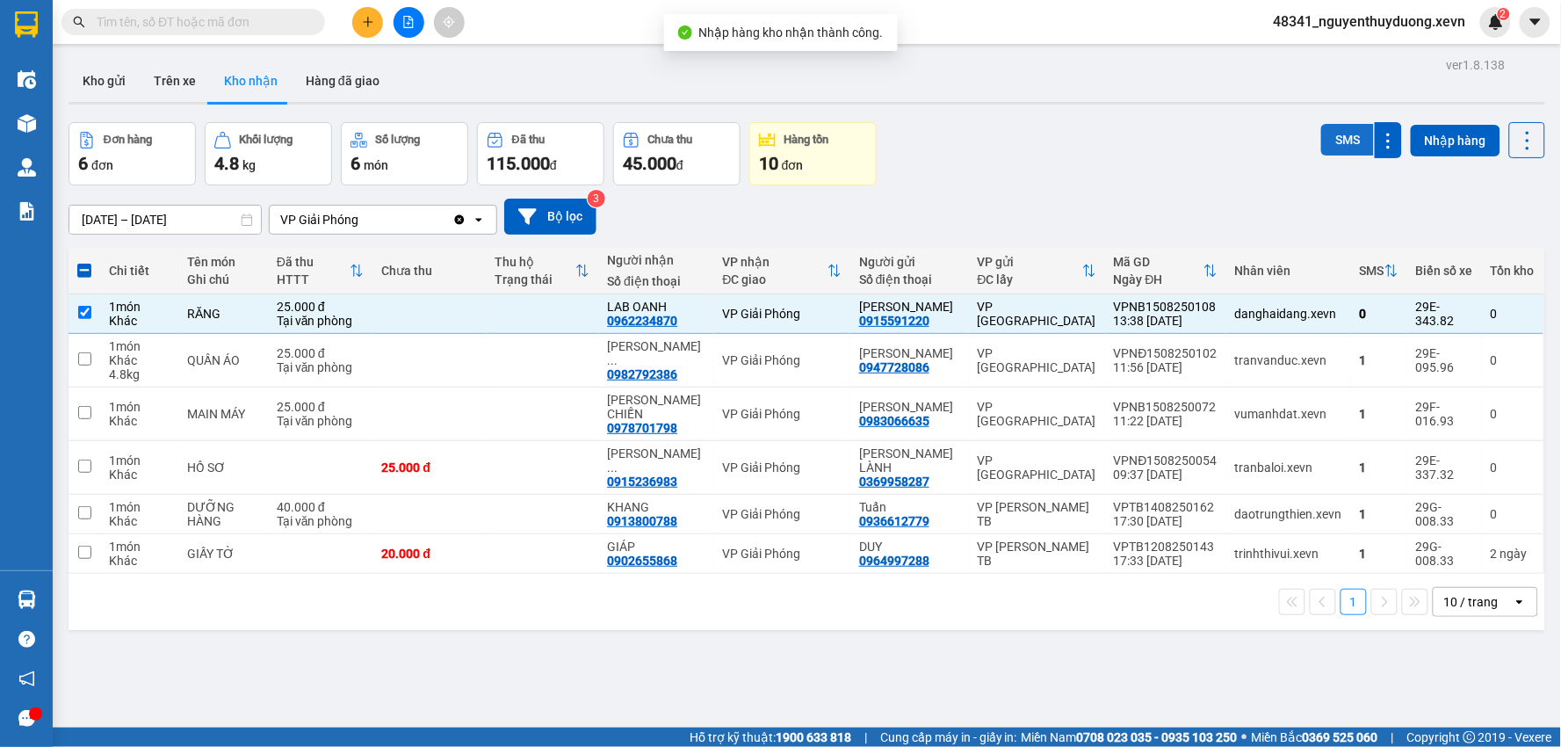
click at [1342, 145] on button "SMS" at bounding box center [1347, 140] width 53 height 32
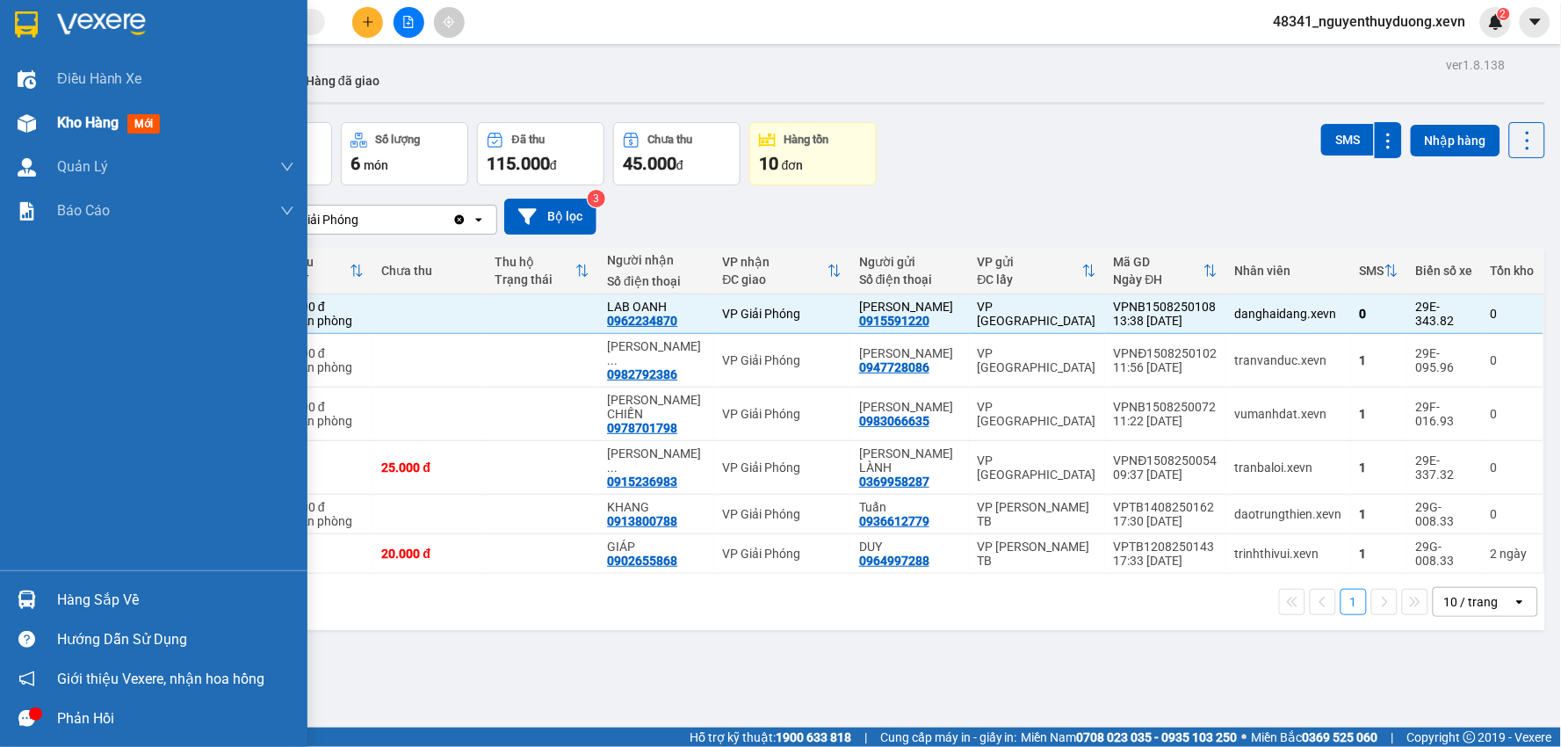
click at [37, 127] on div at bounding box center [26, 123] width 31 height 31
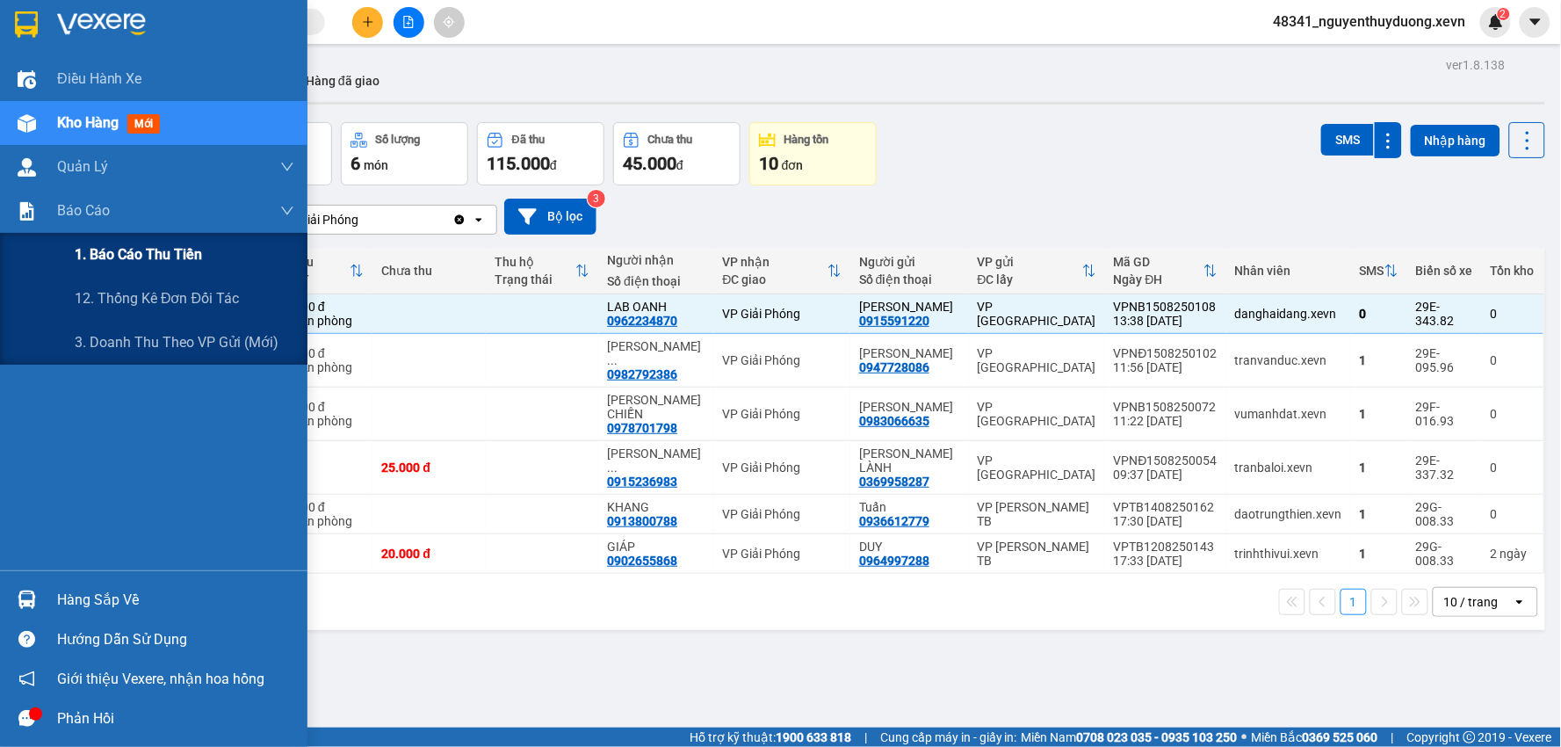
click at [176, 261] on span "1. Báo cáo thu tiền" at bounding box center [138, 254] width 127 height 22
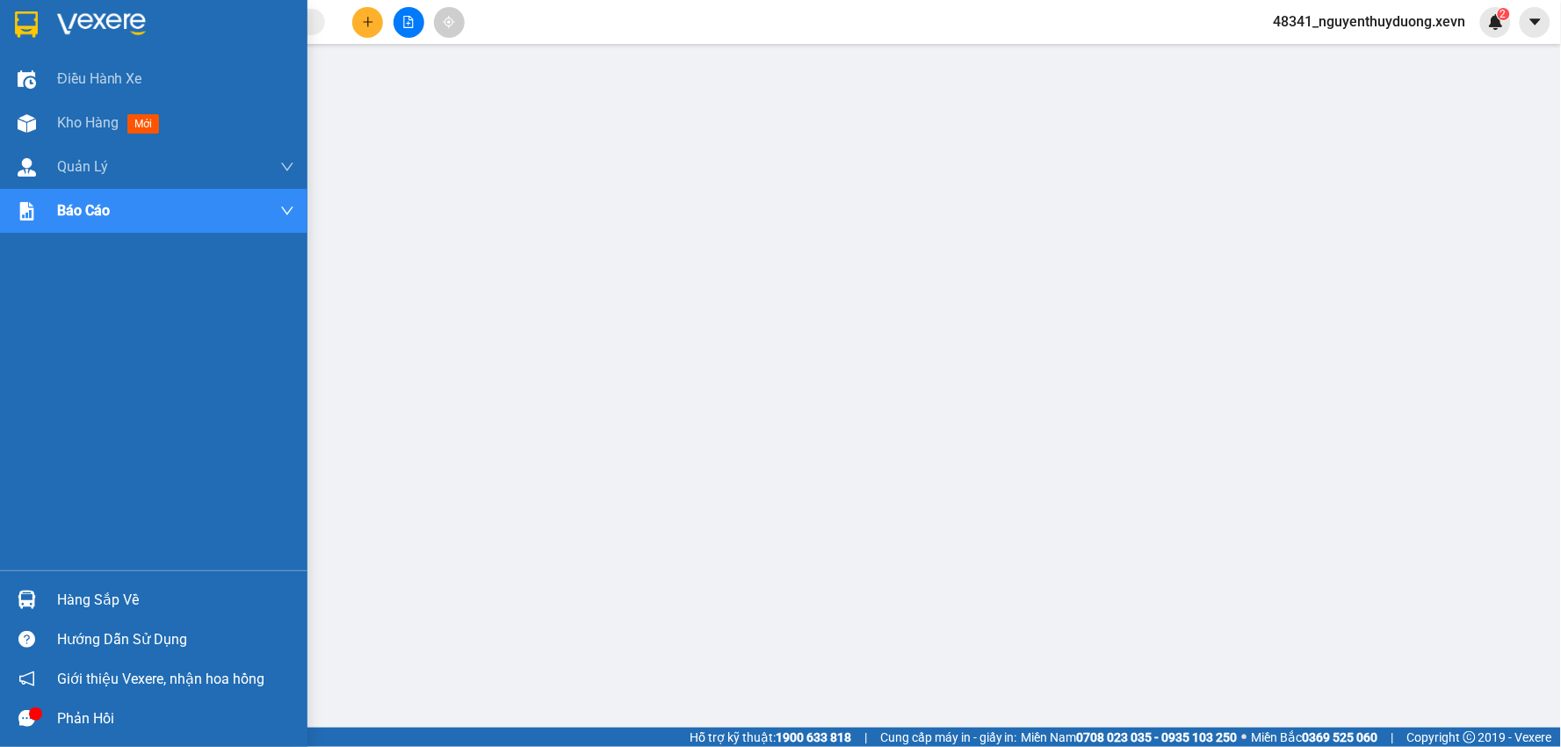
click at [65, 603] on div "Hàng sắp về" at bounding box center [175, 600] width 237 height 26
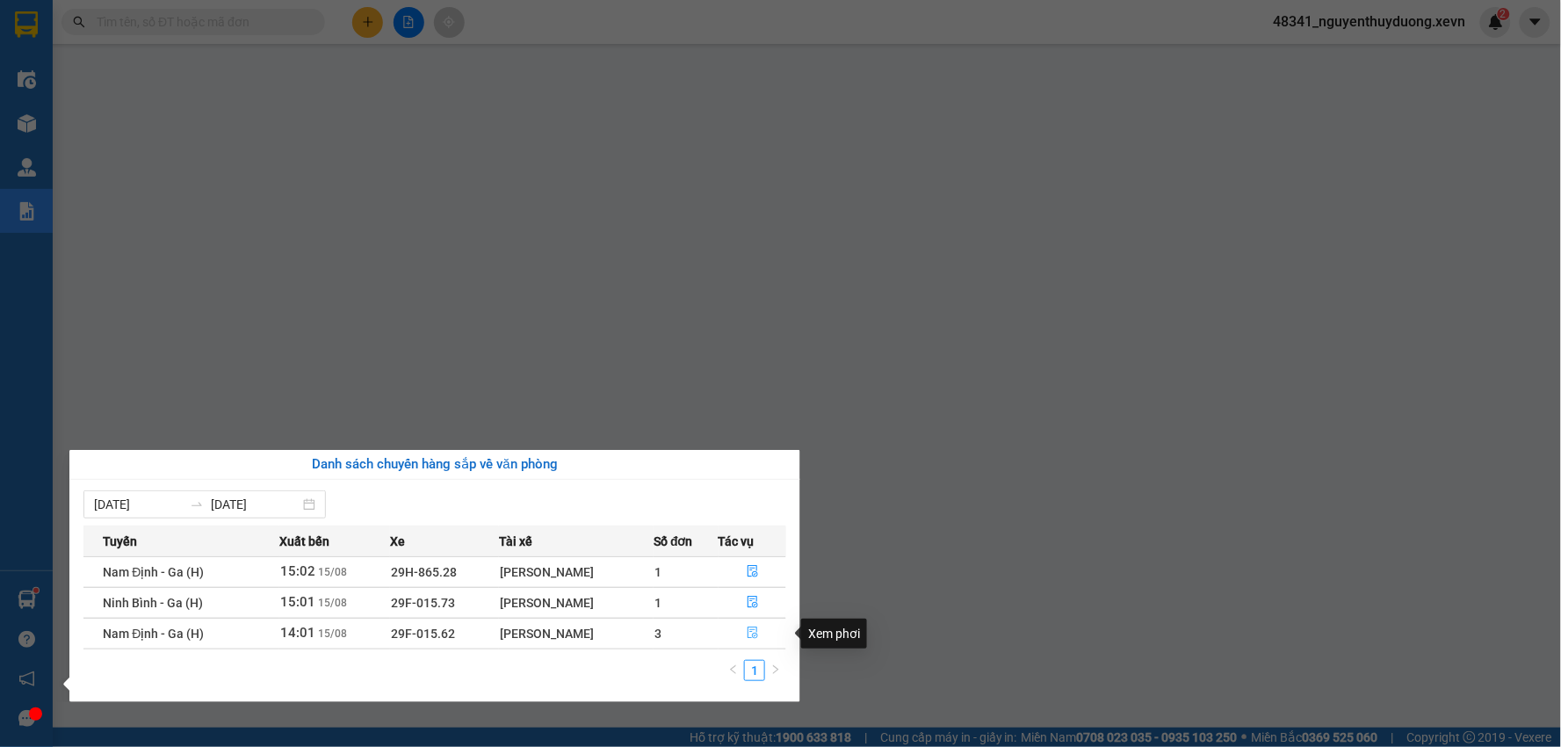
click at [742, 634] on button "button" at bounding box center [752, 633] width 67 height 28
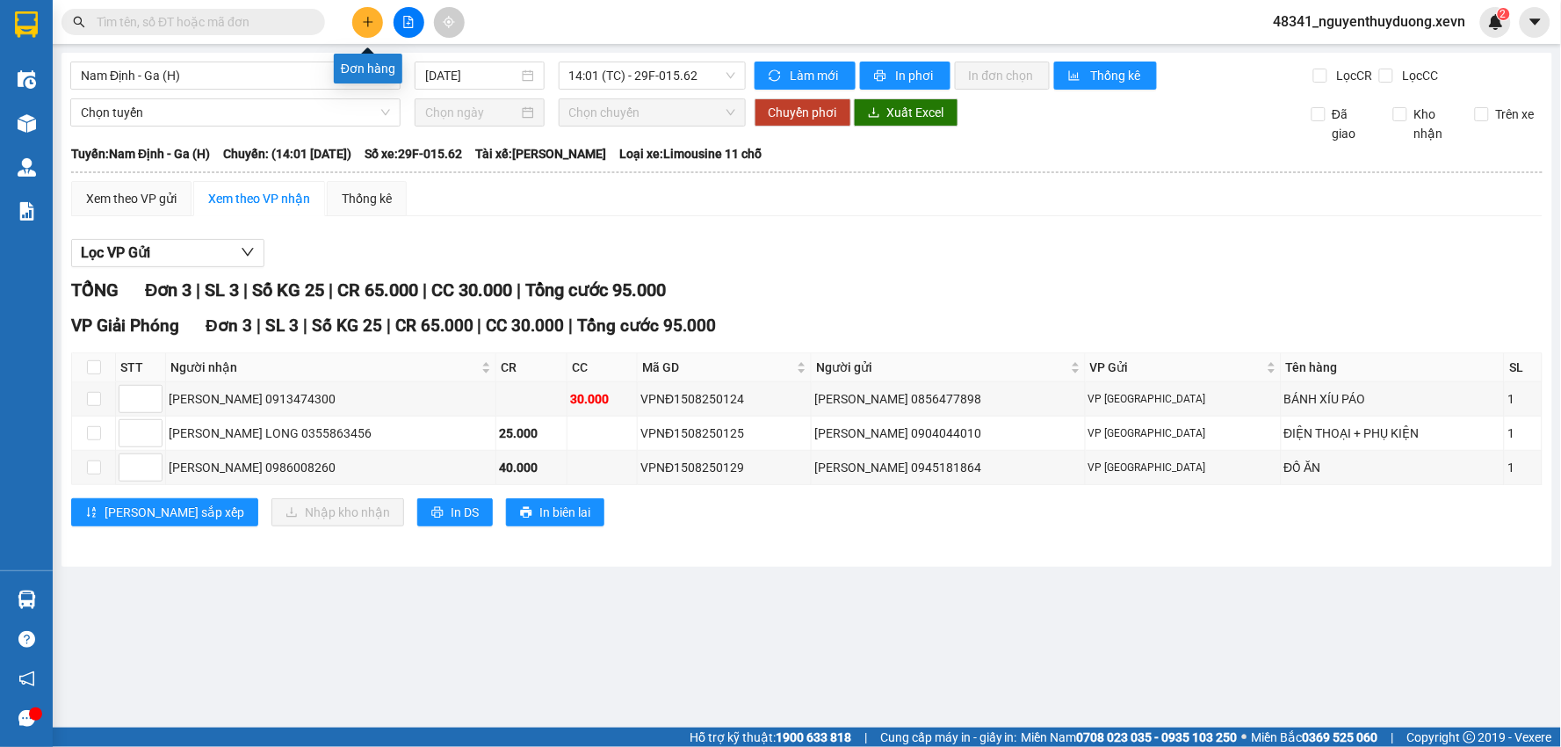
click at [365, 33] on button at bounding box center [367, 22] width 31 height 31
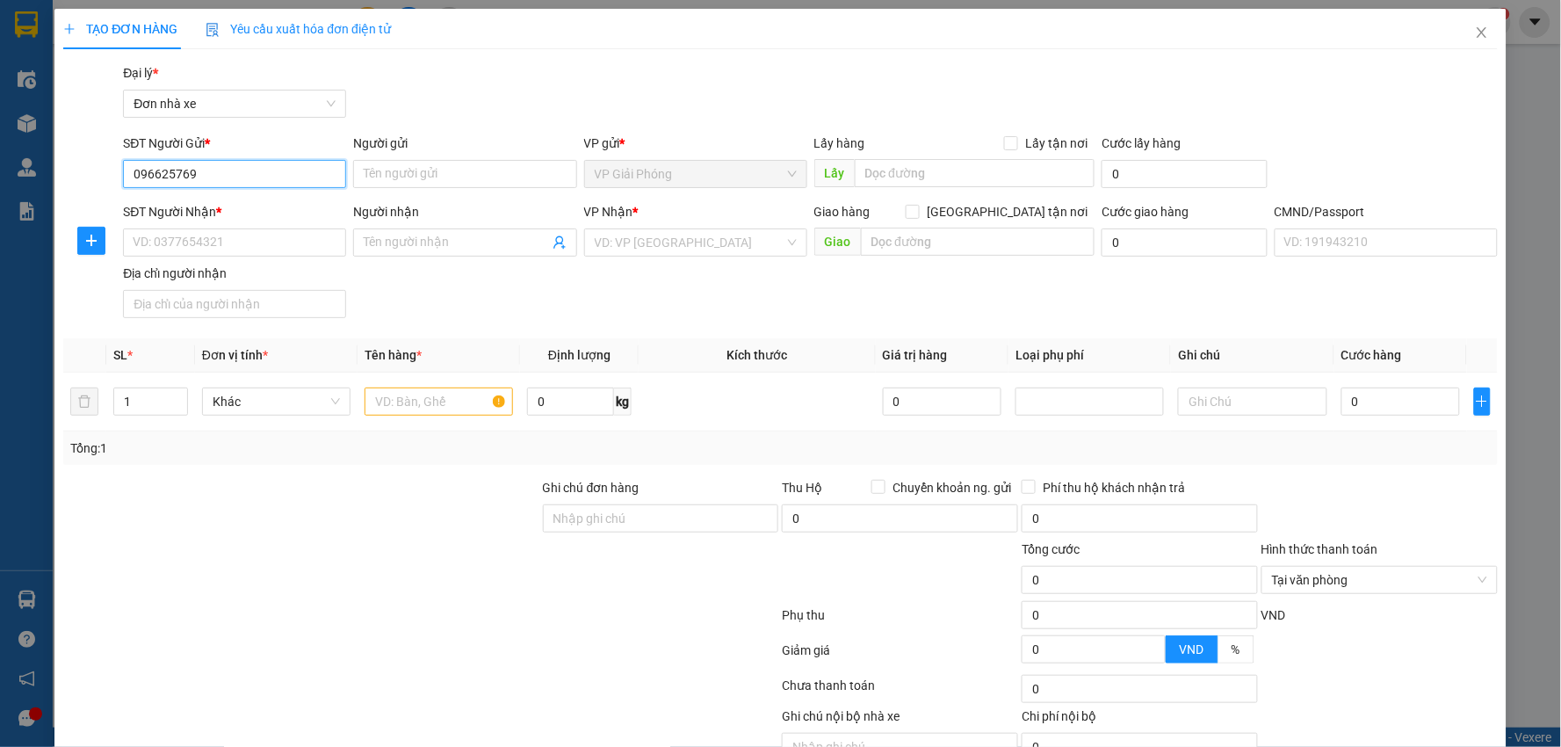
type input "0966257690"
click at [285, 197] on div "0966257690 - Dũng" at bounding box center [232, 209] width 221 height 28
type input "Dũng"
type input "0817131212"
type input "NGÔ HUYỀN THƯƠNG"
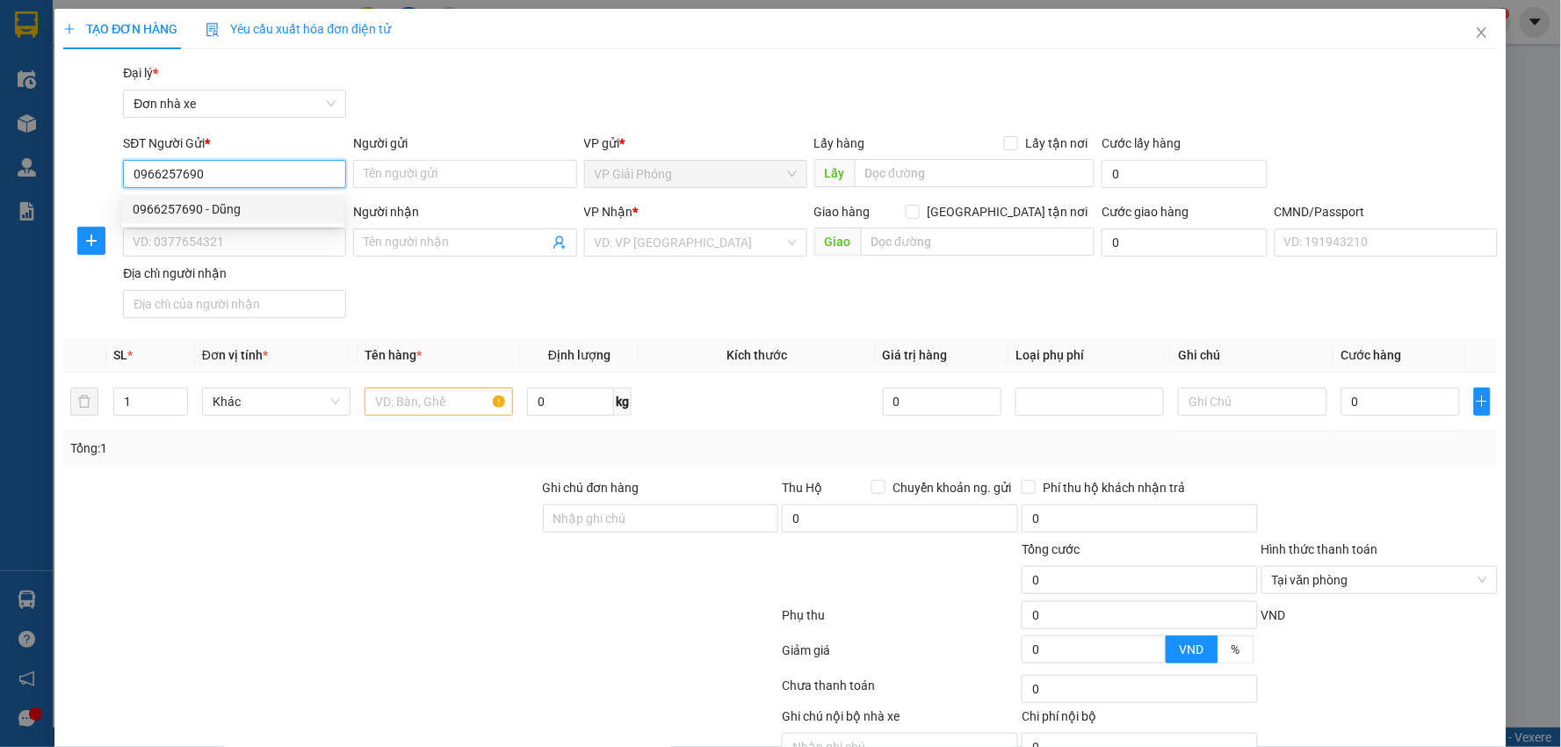
type input "036194001115 NGÔ TH HUYỀN THƯƠNG XÓM TRẠI LỘC AN TPNĐ"
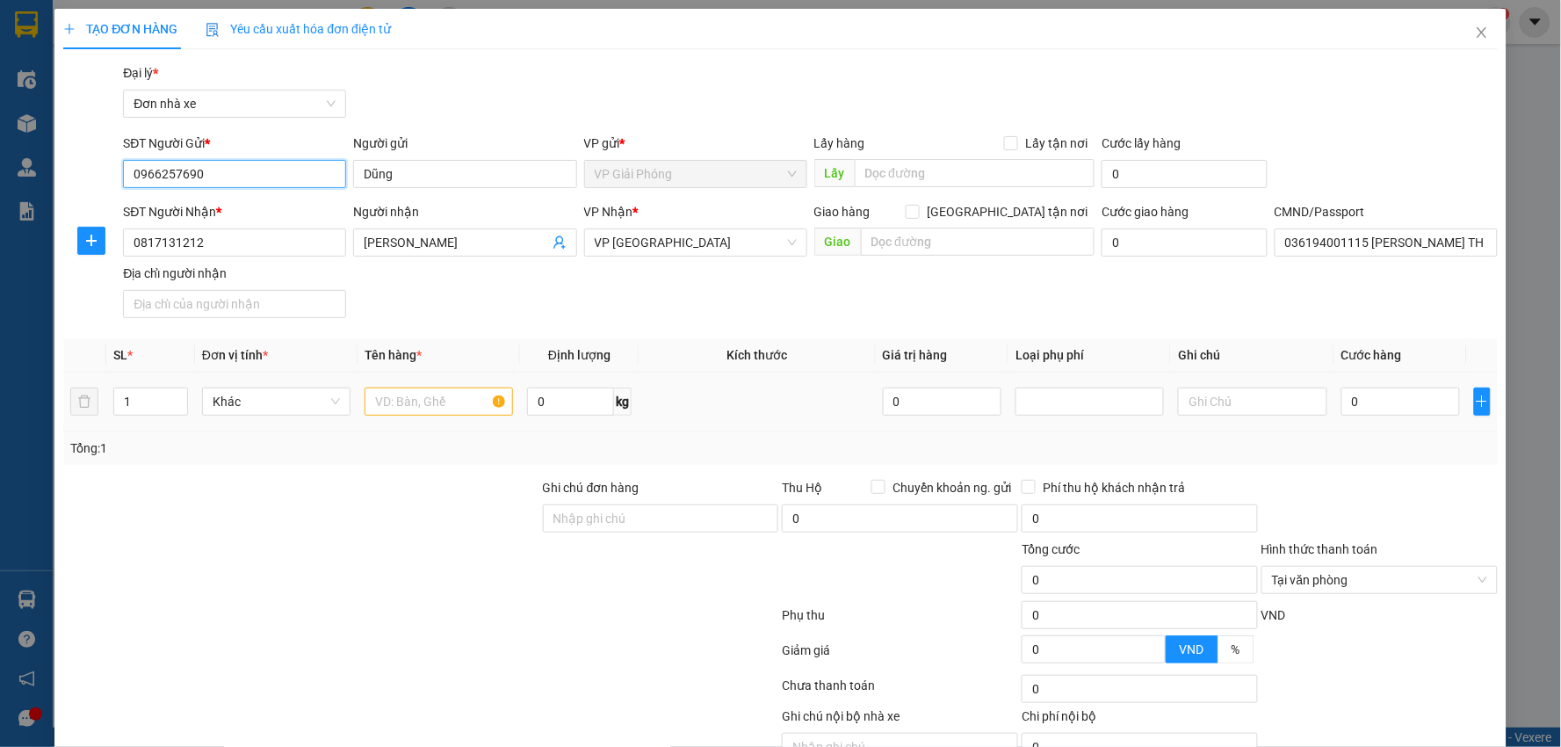
type input "0966257690"
click at [411, 386] on div at bounding box center [438, 401] width 148 height 35
click at [408, 398] on input "text" at bounding box center [438, 401] width 148 height 28
type input "g"
type input "GIẦY DÉP"
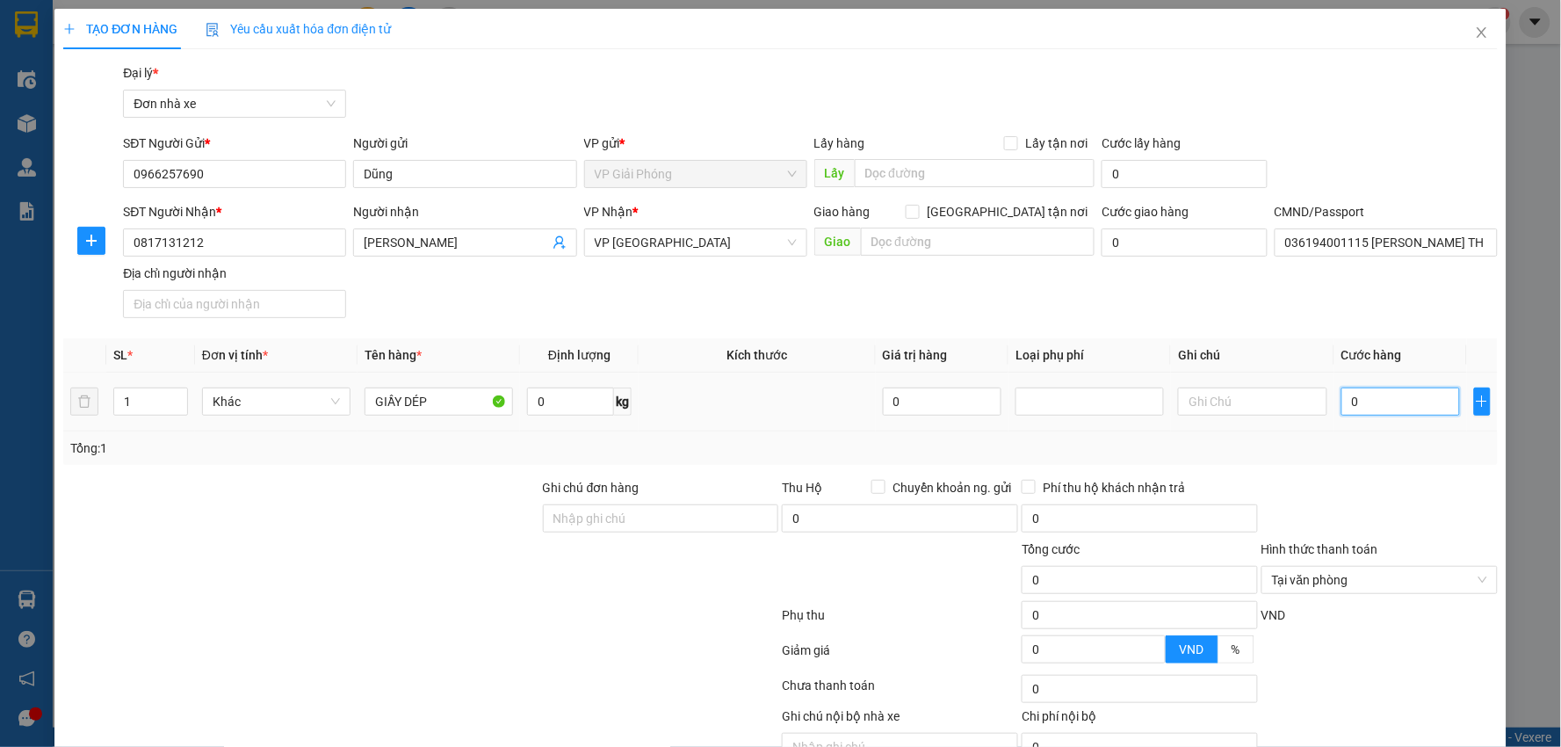
click at [1392, 401] on input "0" at bounding box center [1400, 401] width 119 height 28
type input "2"
type input "25"
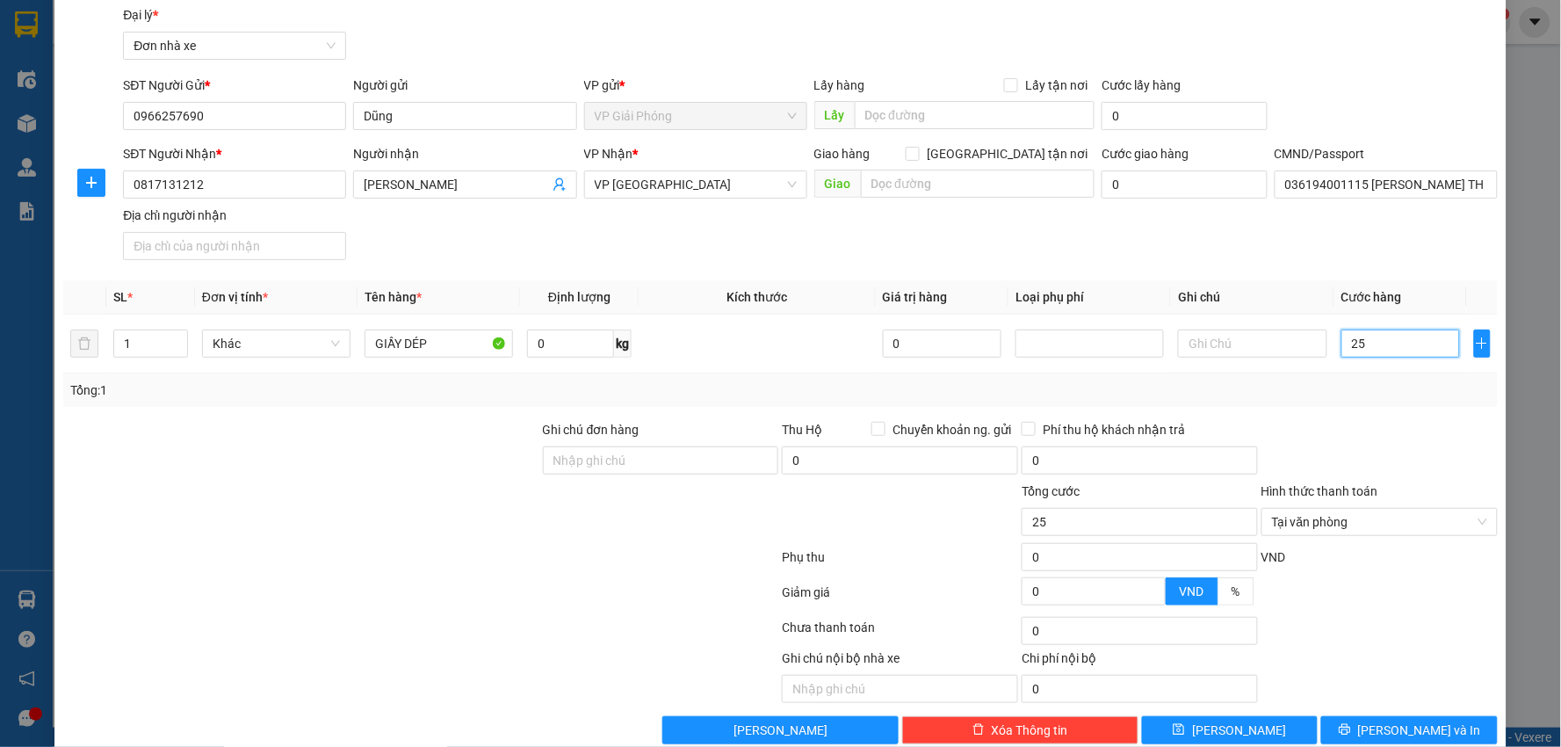
scroll to position [90, 0]
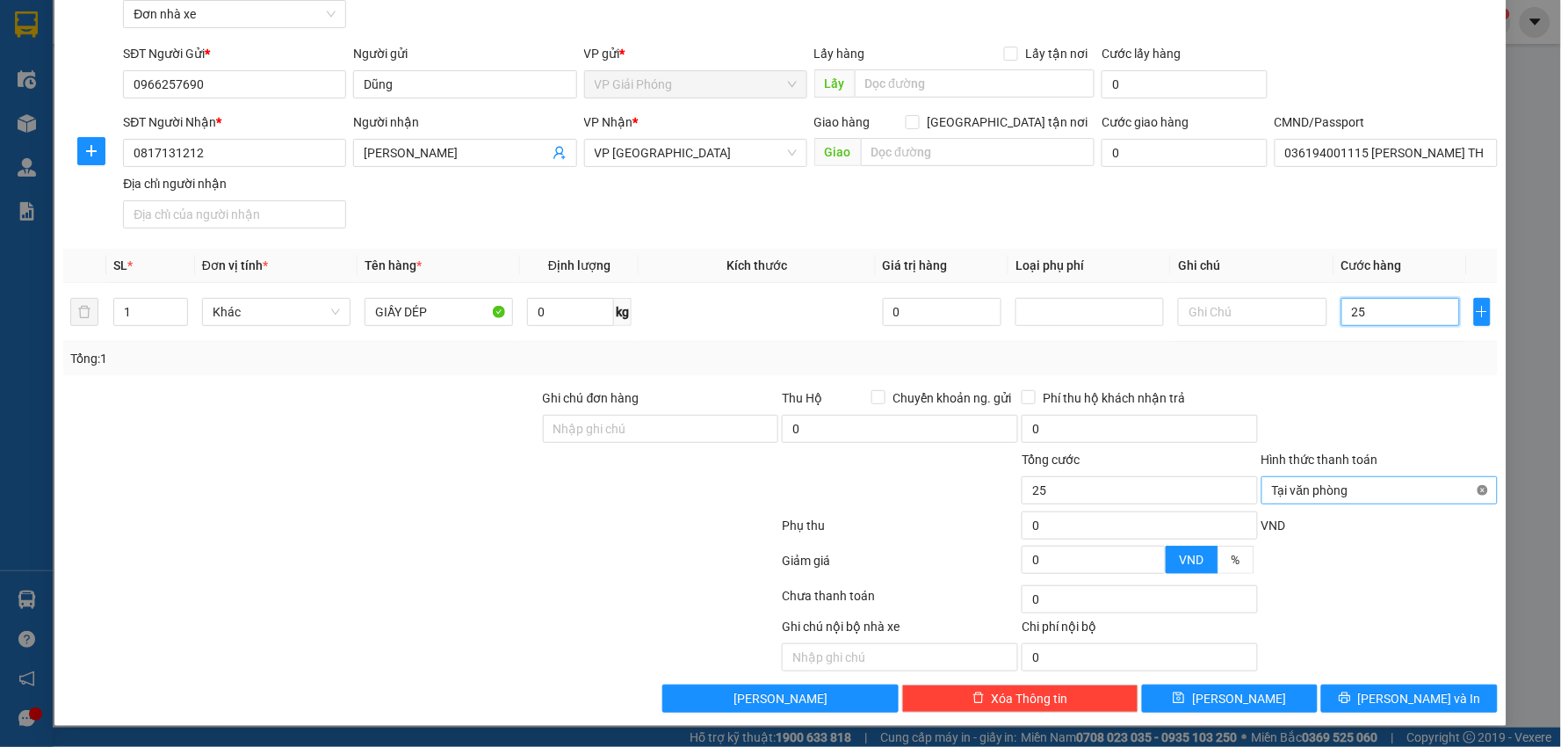
type input "25"
type input "25.000"
drag, startPoint x: 435, startPoint y: 318, endPoint x: 365, endPoint y: 334, distance: 71.2
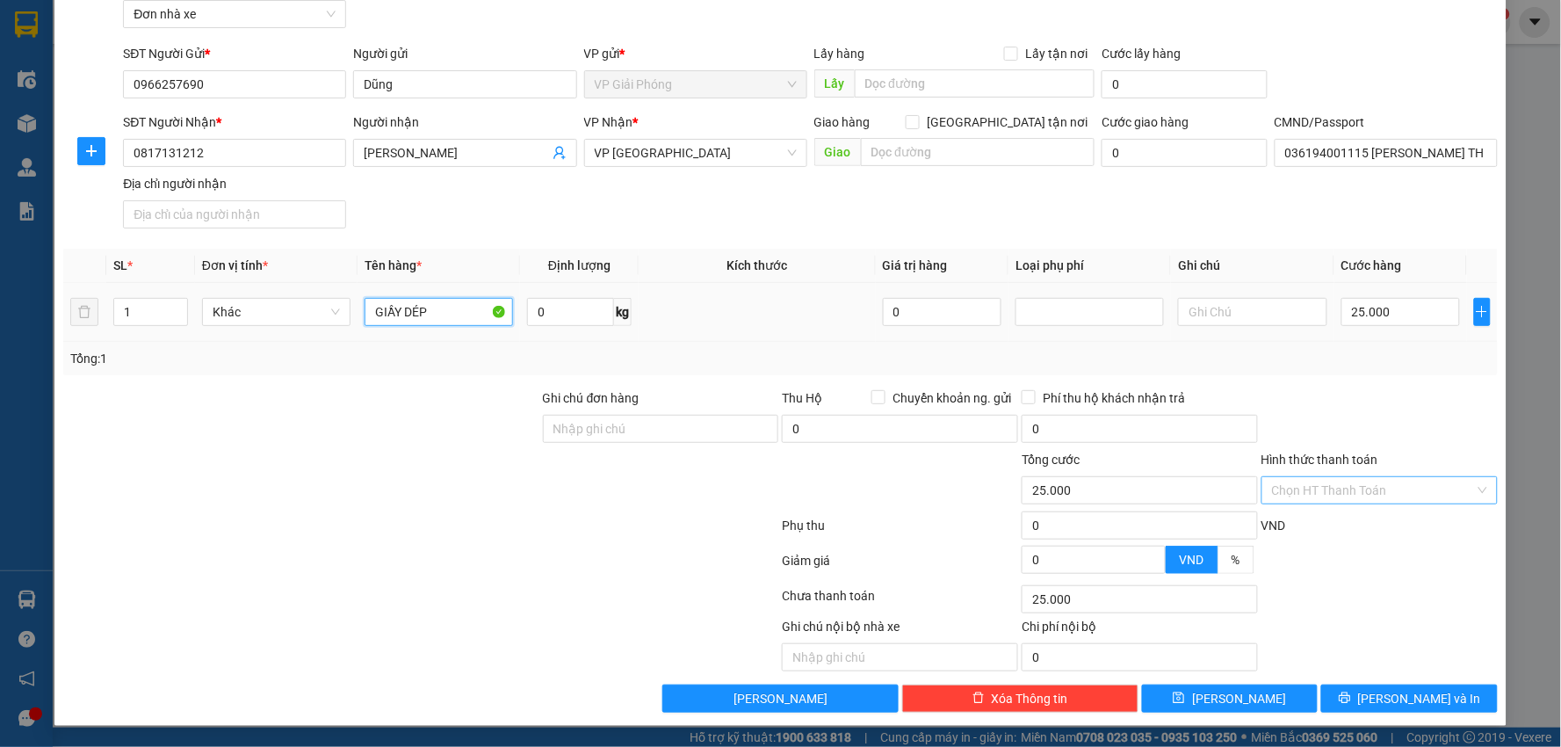
click at [365, 334] on td "GIẦY DÉP" at bounding box center [438, 312] width 162 height 59
type input "TÚI SÁCH"
click at [918, 119] on input "Giao tận nơi" at bounding box center [911, 121] width 12 height 12
checkbox input "true"
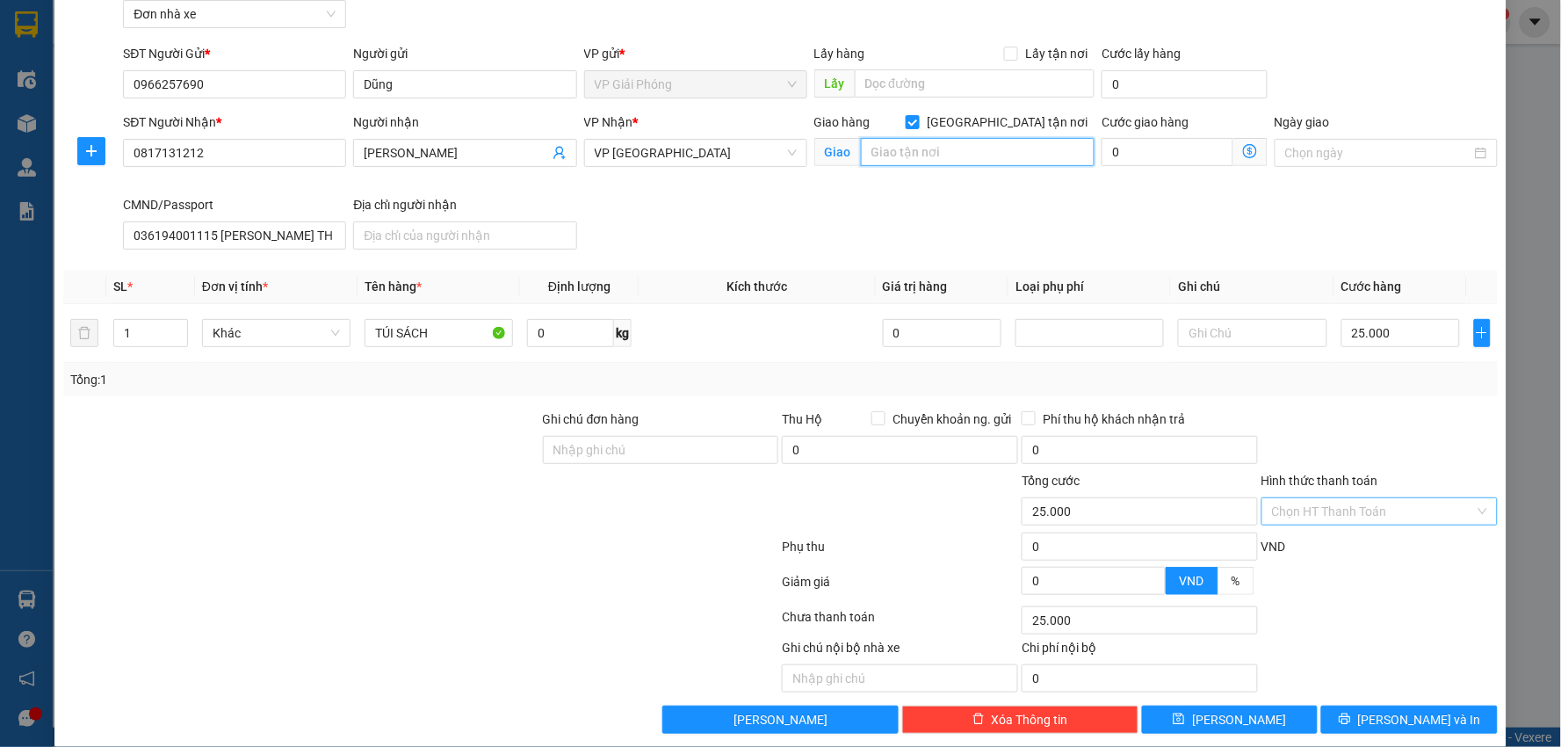
click at [927, 152] on input "text" at bounding box center [978, 152] width 234 height 28
type input "SÂN BÓNG CẦU ĐƯỜNG BỘ ĐƯỜNG VÂN CAO"
drag, startPoint x: 1080, startPoint y: 155, endPoint x: 835, endPoint y: 195, distance: 248.2
click at [835, 195] on div "SĐT Người Nhận * 0817131212 Người nhận NGÔ HUYỀN THƯƠNG VP Nhận * VP Nam Định G…" at bounding box center [809, 184] width 1381 height 144
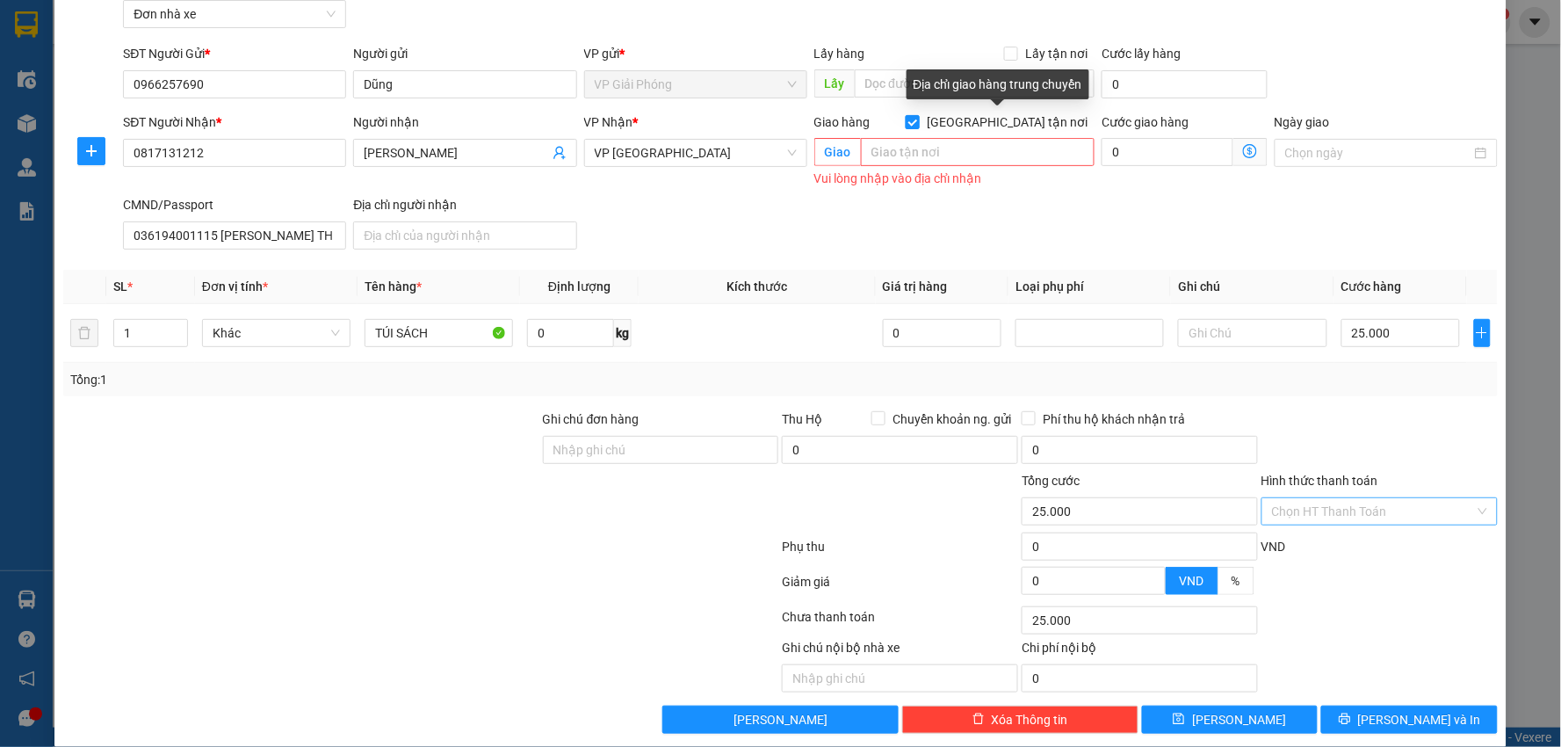
click at [918, 125] on input "Giao tận nơi" at bounding box center [911, 121] width 12 height 12
checkbox input "false"
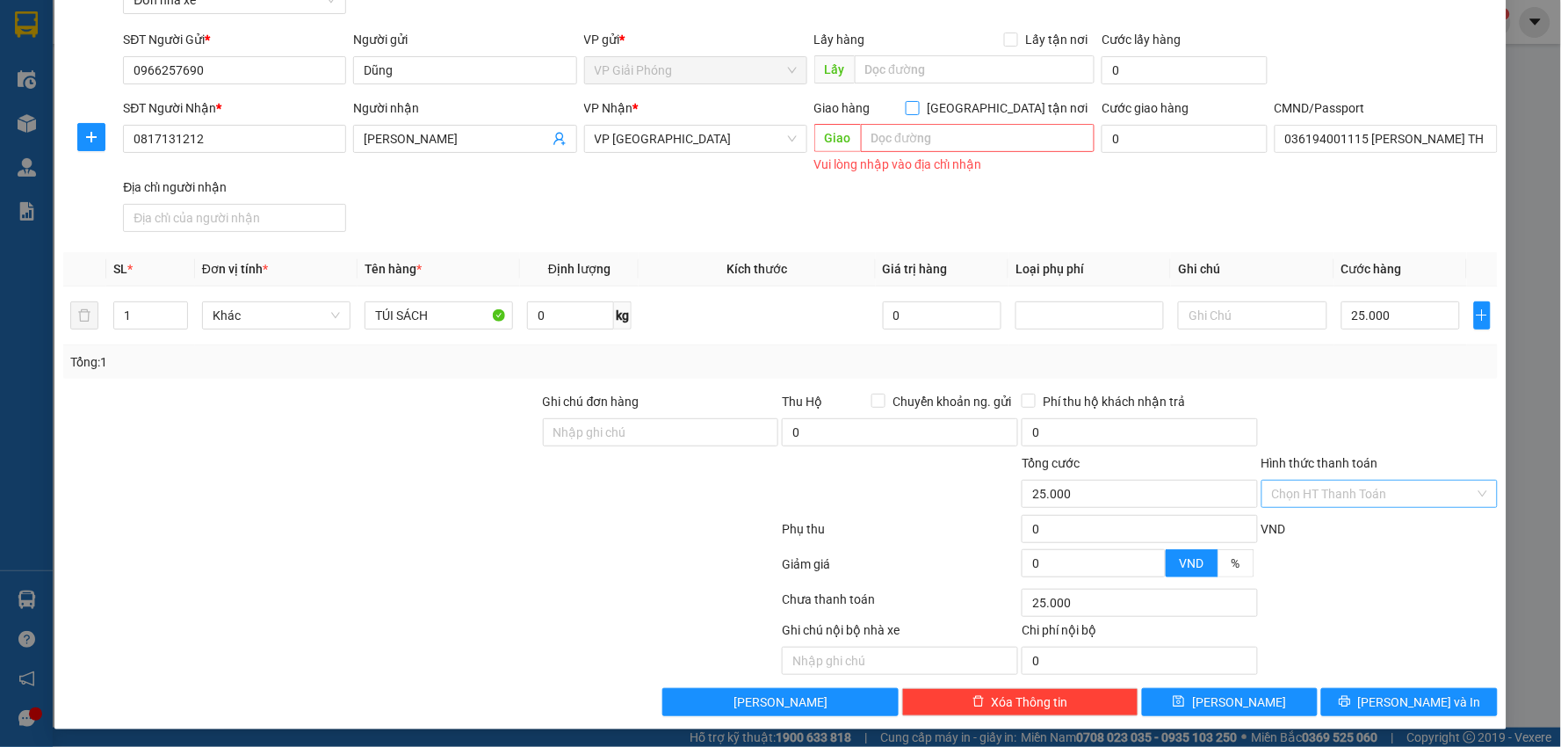
scroll to position [107, 0]
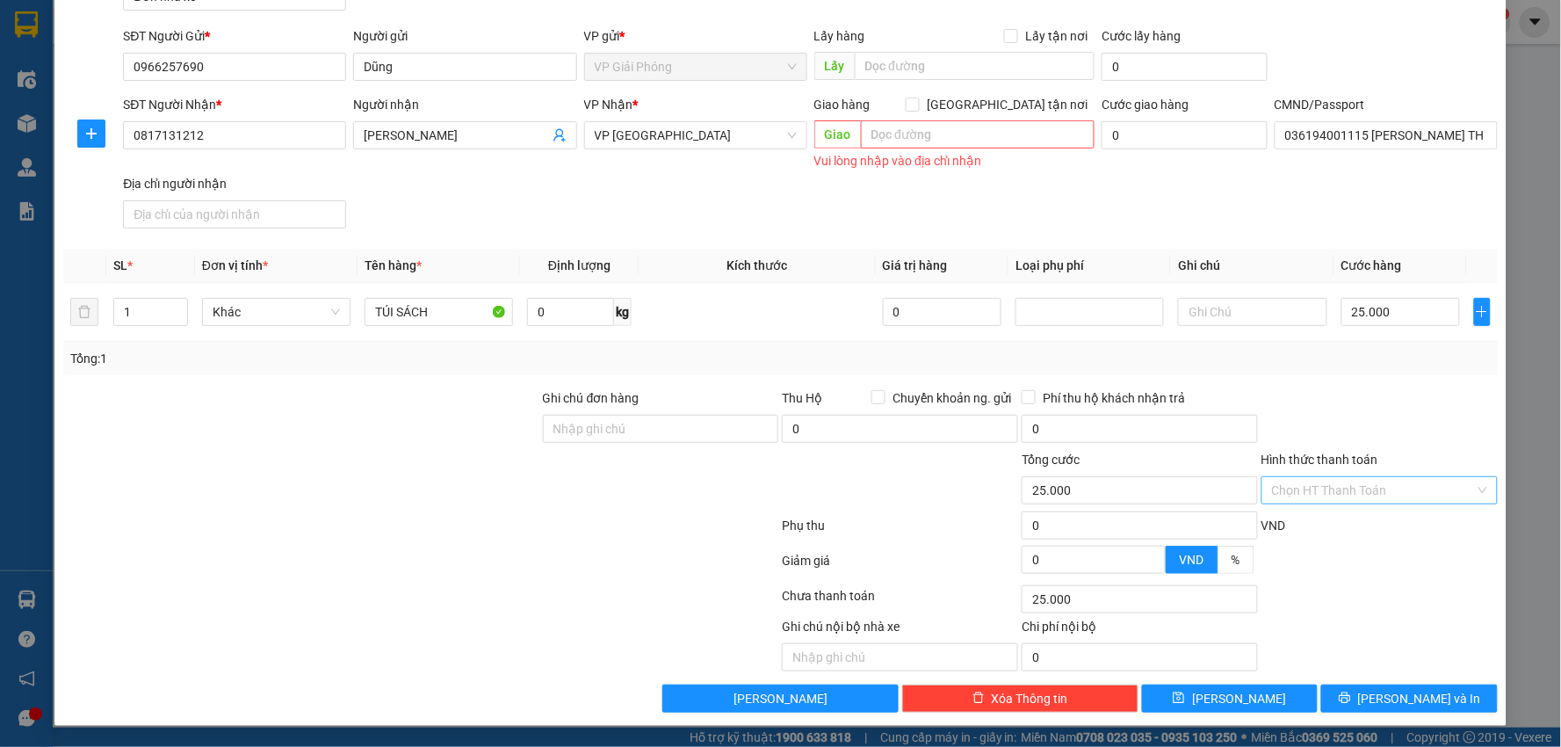
click at [1370, 486] on input "Hình thức thanh toán" at bounding box center [1373, 490] width 203 height 26
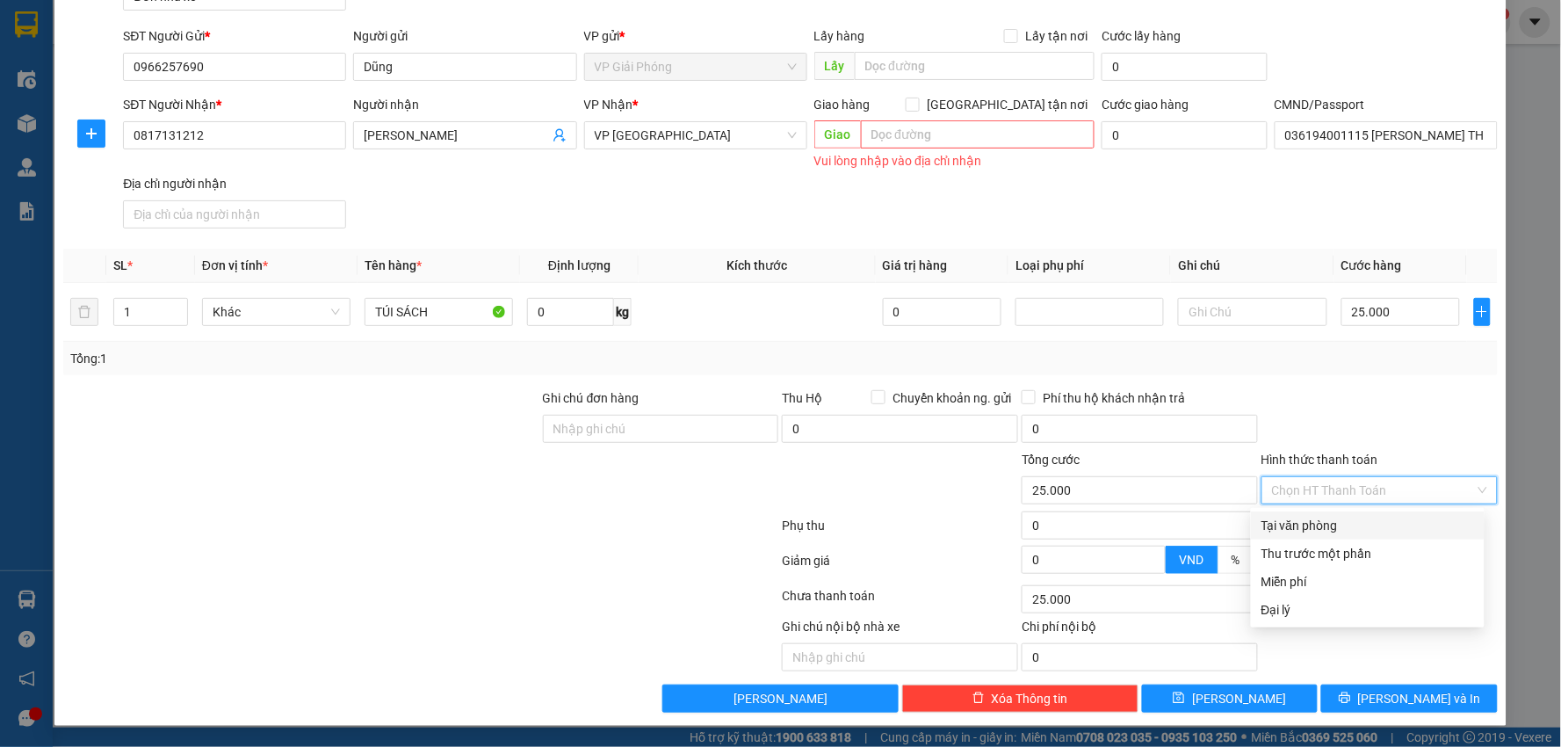
click at [1309, 516] on div "Tại văn phòng" at bounding box center [1367, 525] width 213 height 19
type input "0"
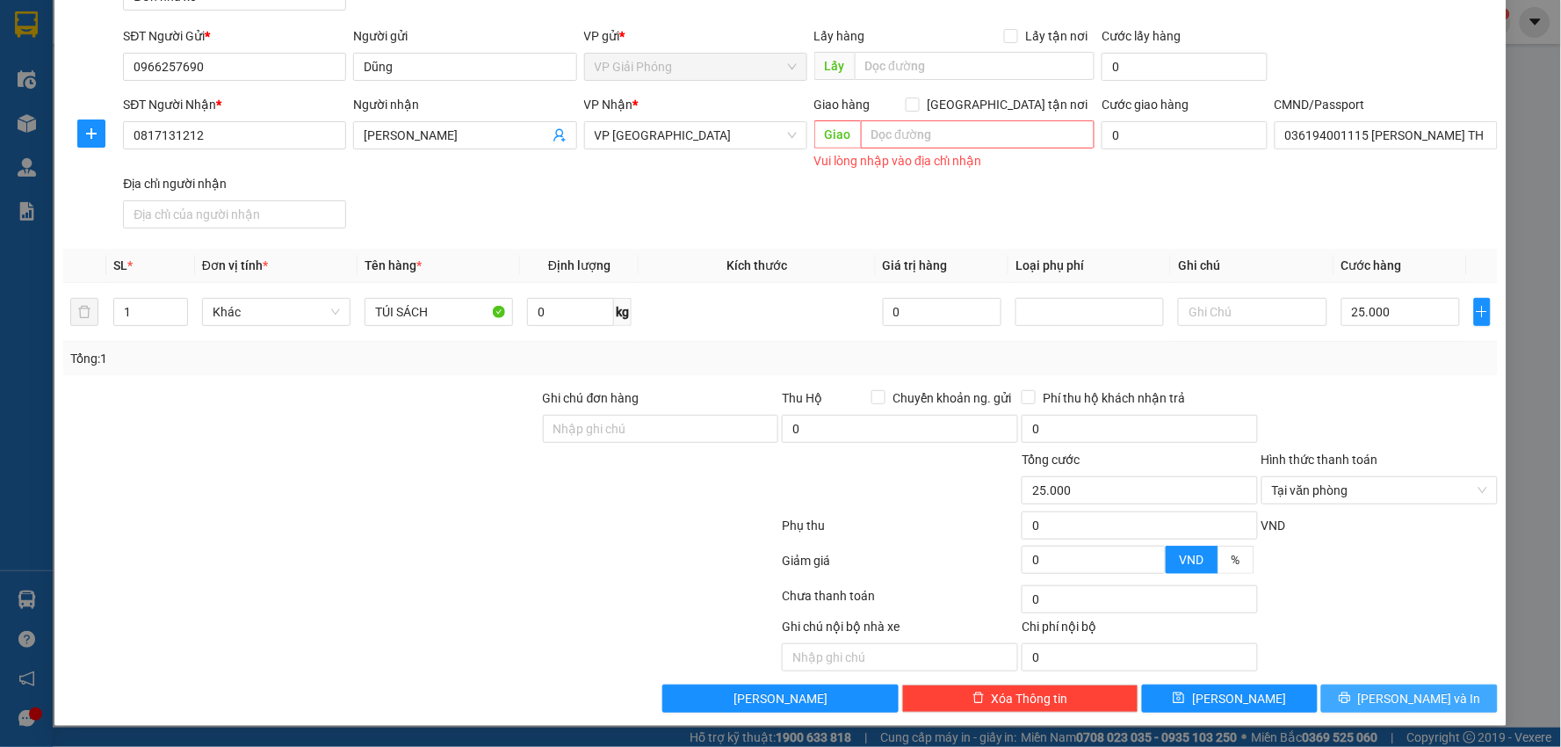
click at [1381, 707] on span "Lưu và In" at bounding box center [1419, 698] width 123 height 19
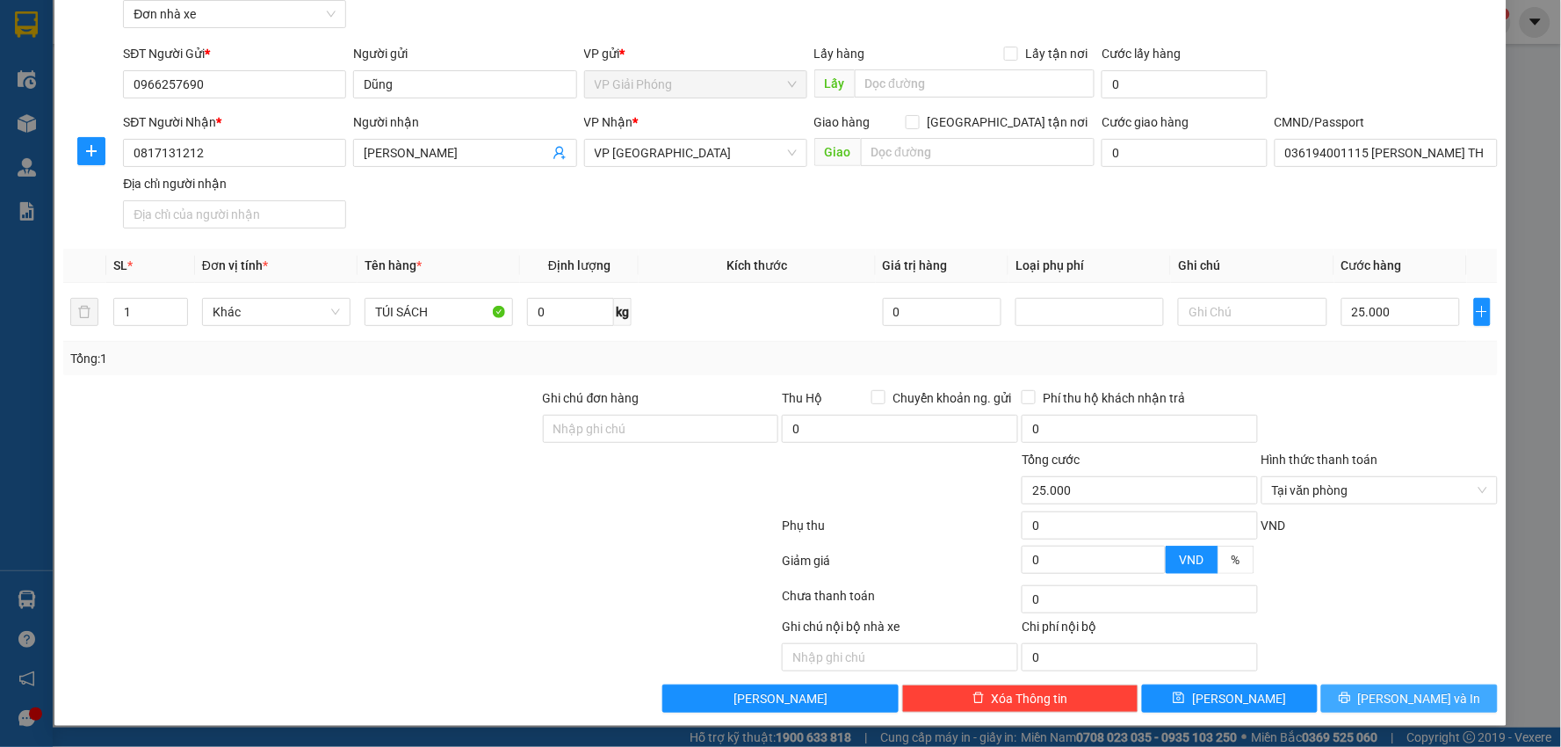
scroll to position [90, 0]
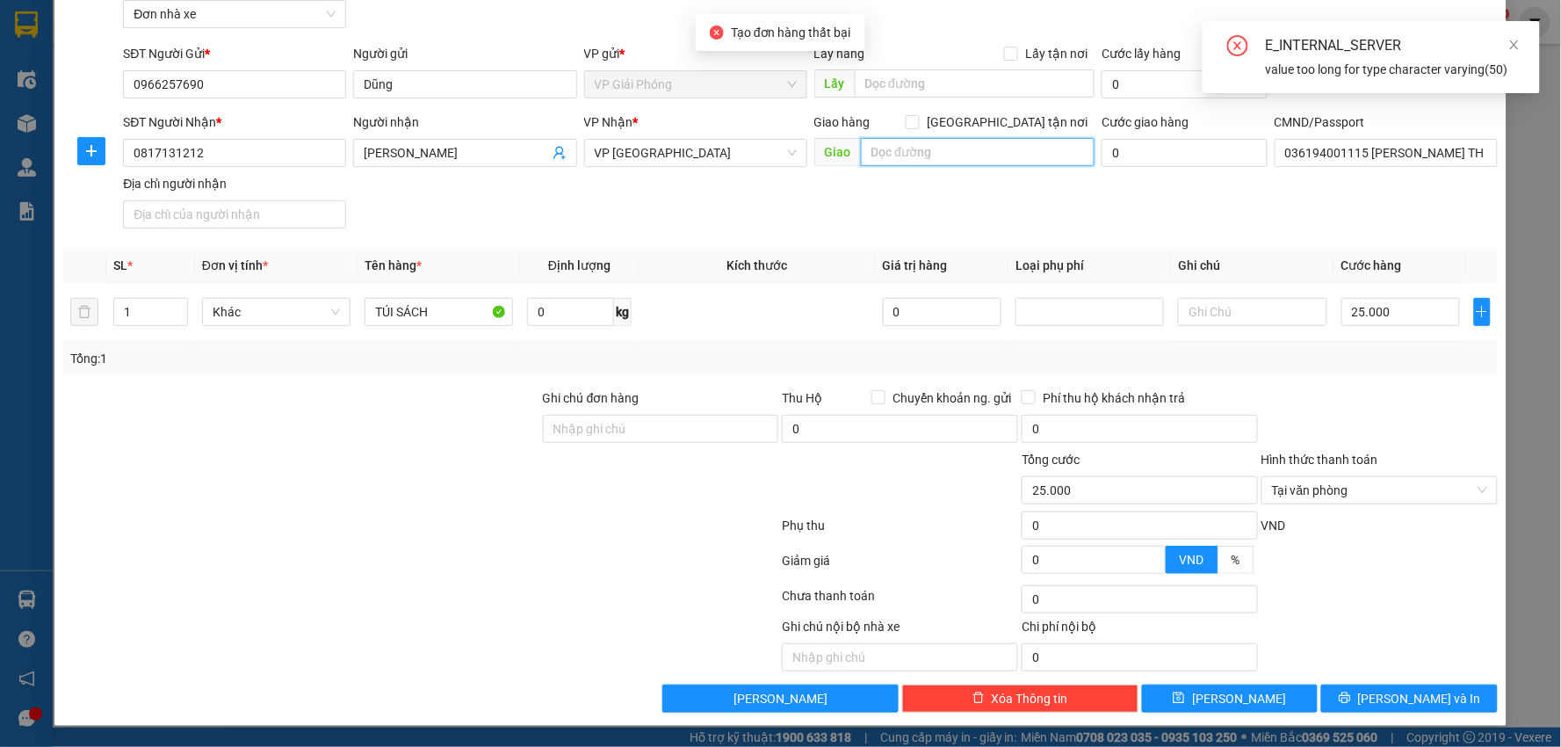
click at [912, 153] on input "text" at bounding box center [978, 152] width 234 height 28
click at [1403, 680] on div "Transit Pickup Surcharge Ids Transit Deliver Surcharge Ids Transit Deliver Surc…" at bounding box center [780, 343] width 1434 height 739
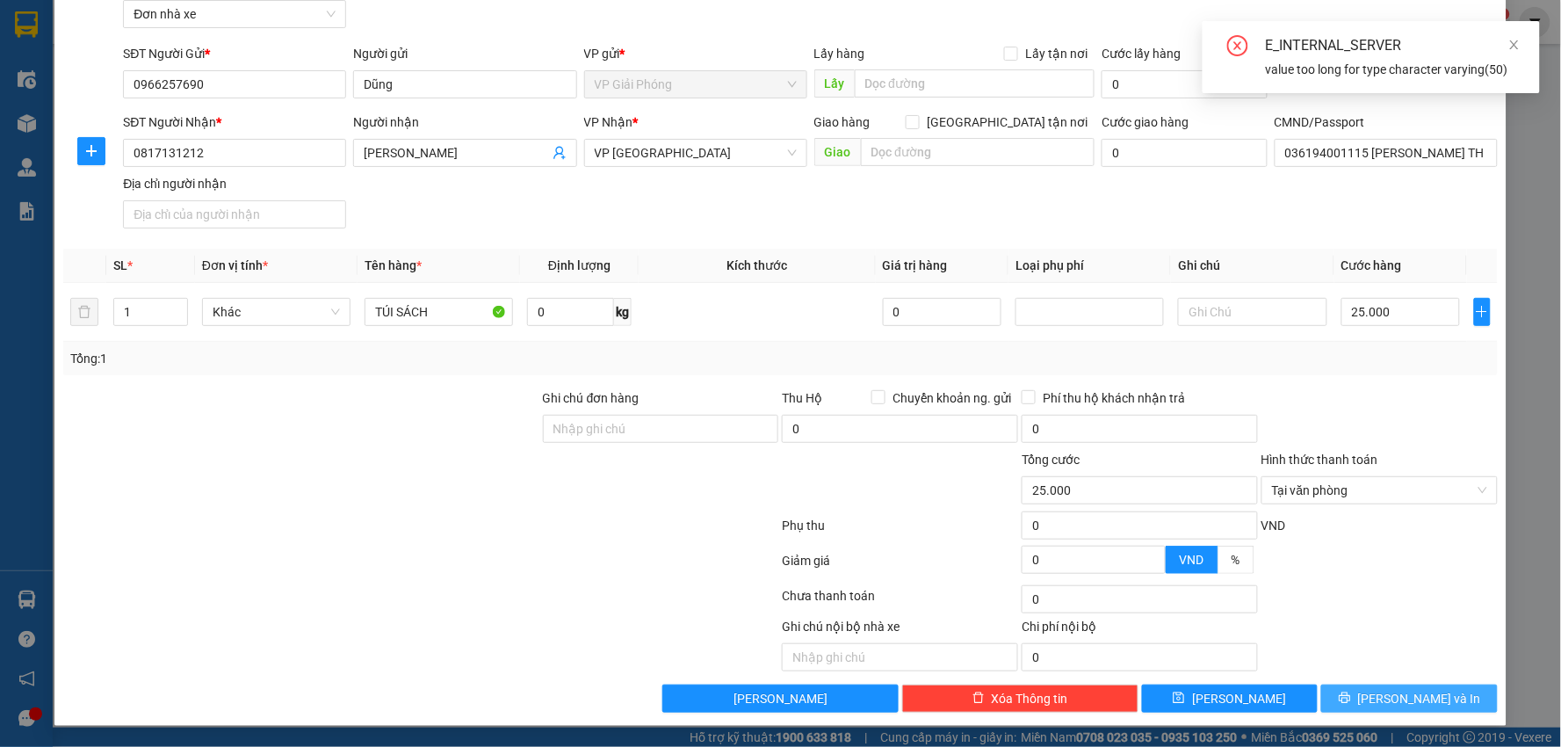
click at [1402, 700] on span "Lưu và In" at bounding box center [1419, 698] width 123 height 19
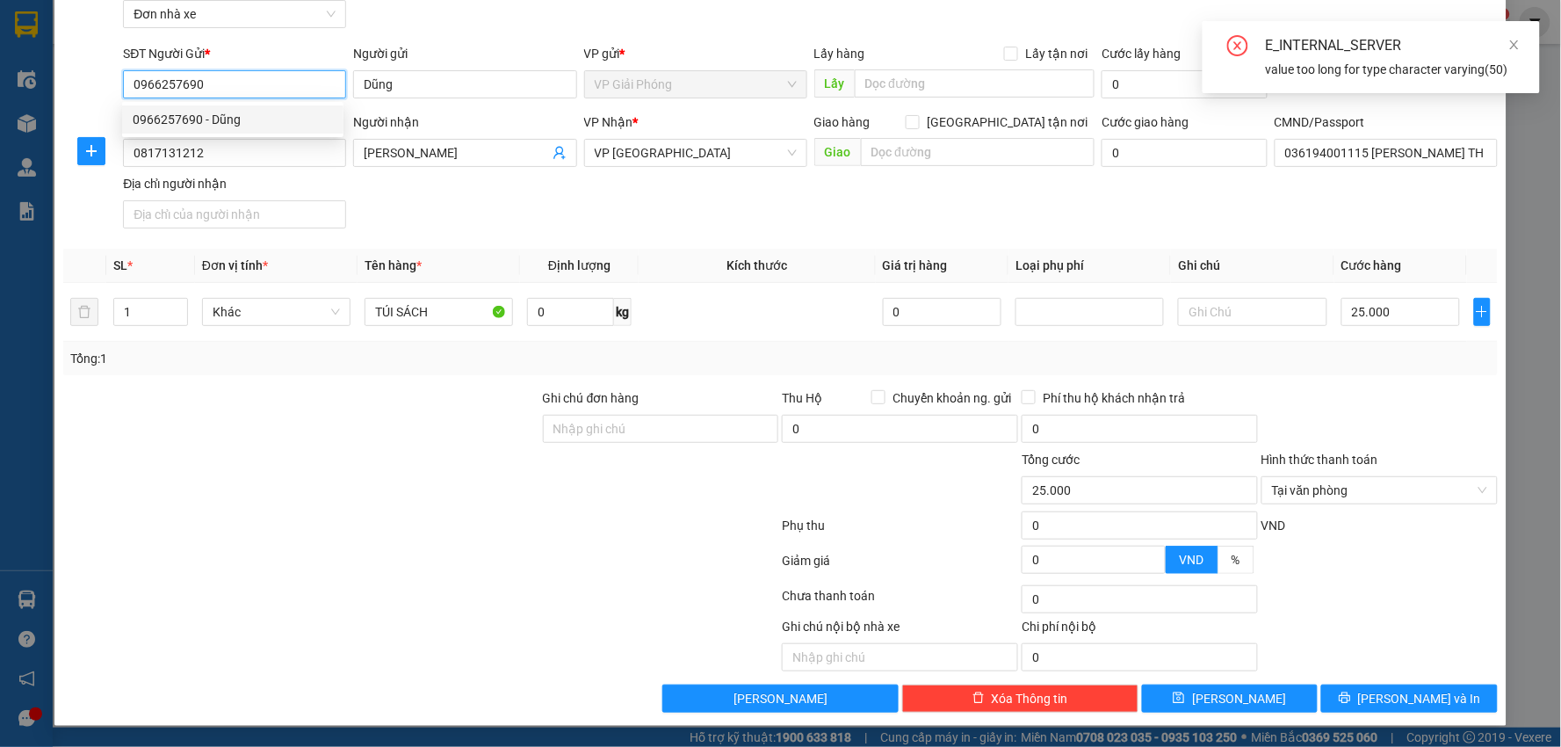
drag, startPoint x: 226, startPoint y: 85, endPoint x: 125, endPoint y: 106, distance: 103.2
click at [125, 106] on body "Kết quả tìm kiếm ( 0 ) Bộ lọc No Data 48341_nguyenthuyduong.xevn 2 Điều hành xe…" at bounding box center [780, 373] width 1561 height 747
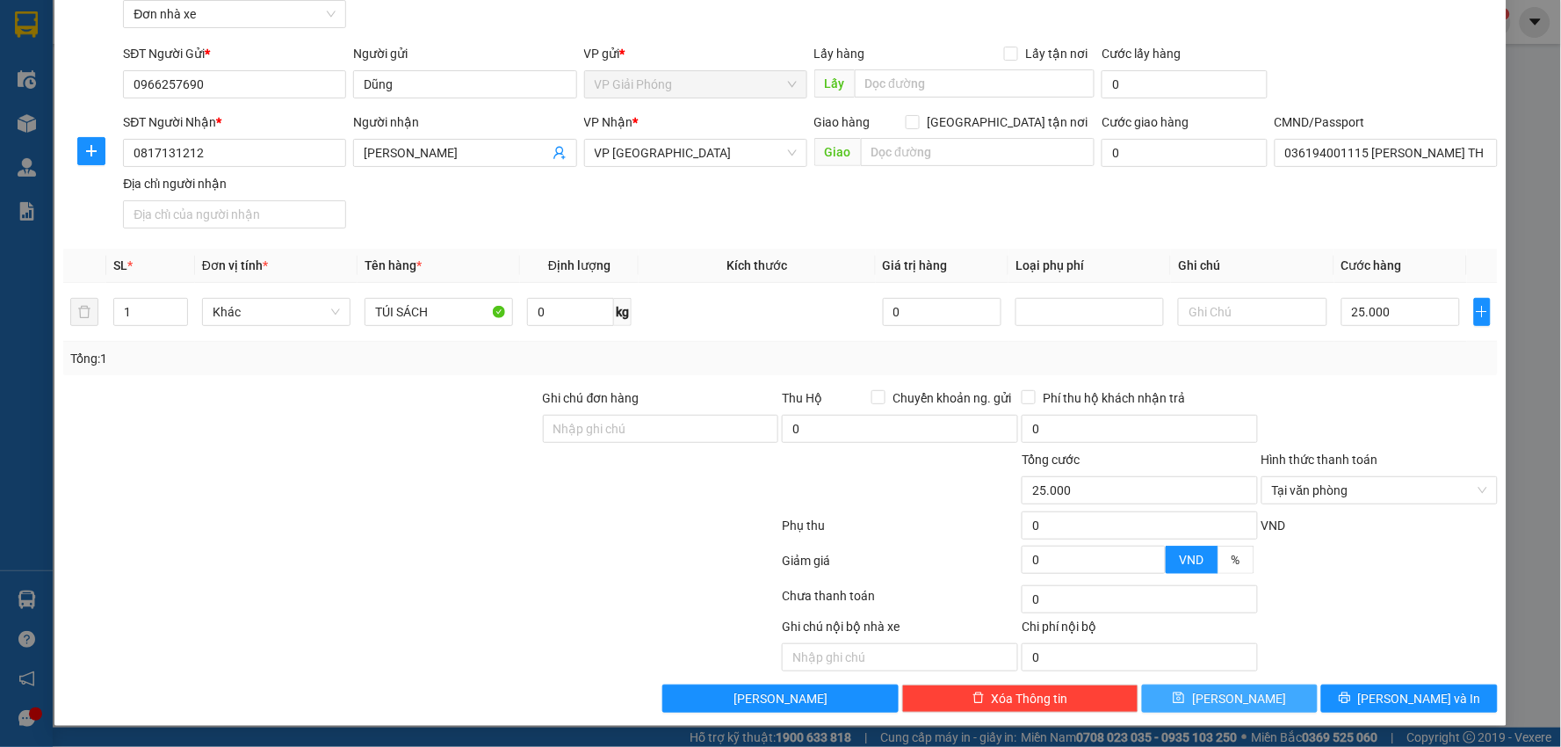
click at [1186, 685] on button "Lưu" at bounding box center [1230, 698] width 177 height 28
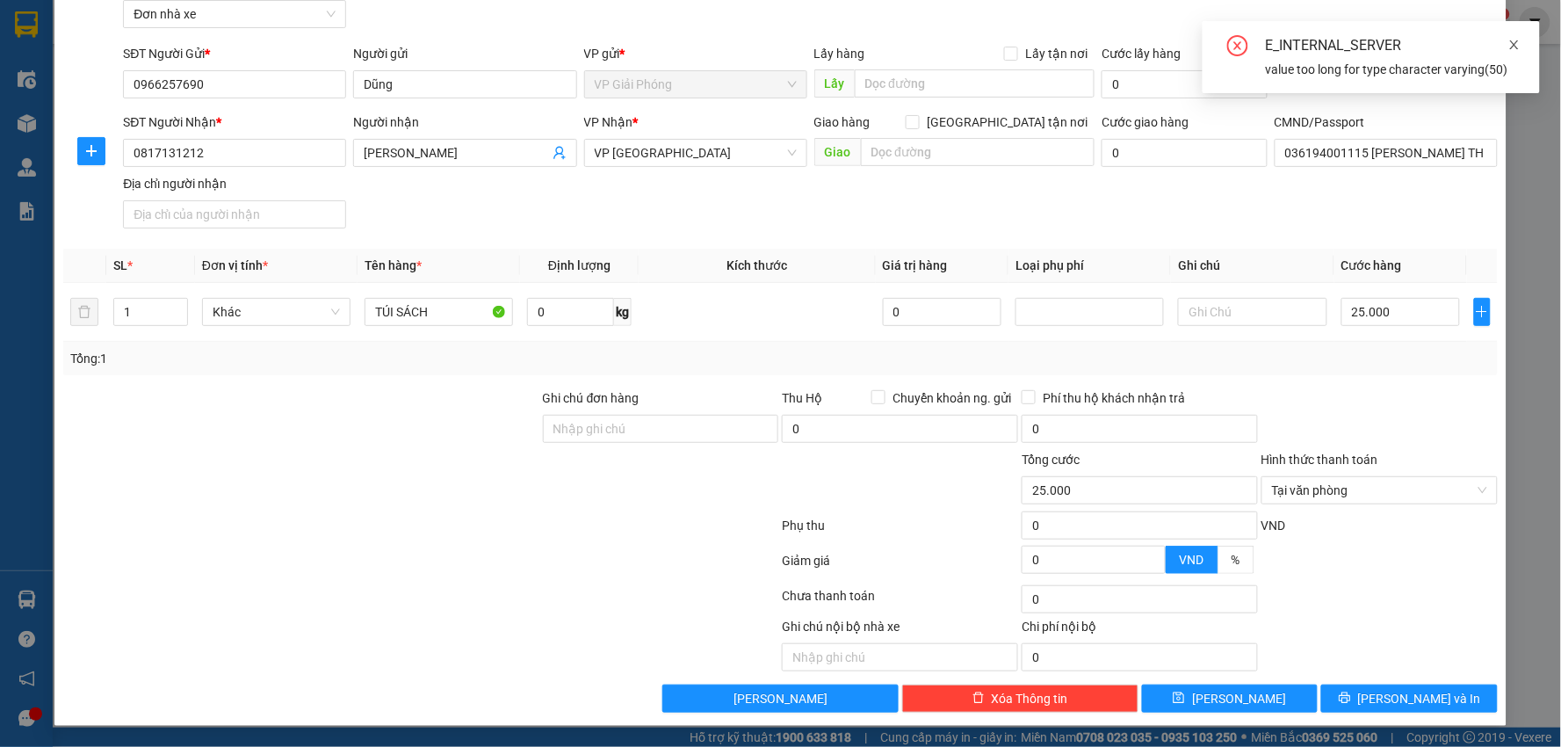
click at [1515, 46] on icon "close" at bounding box center [1514, 44] width 9 height 9
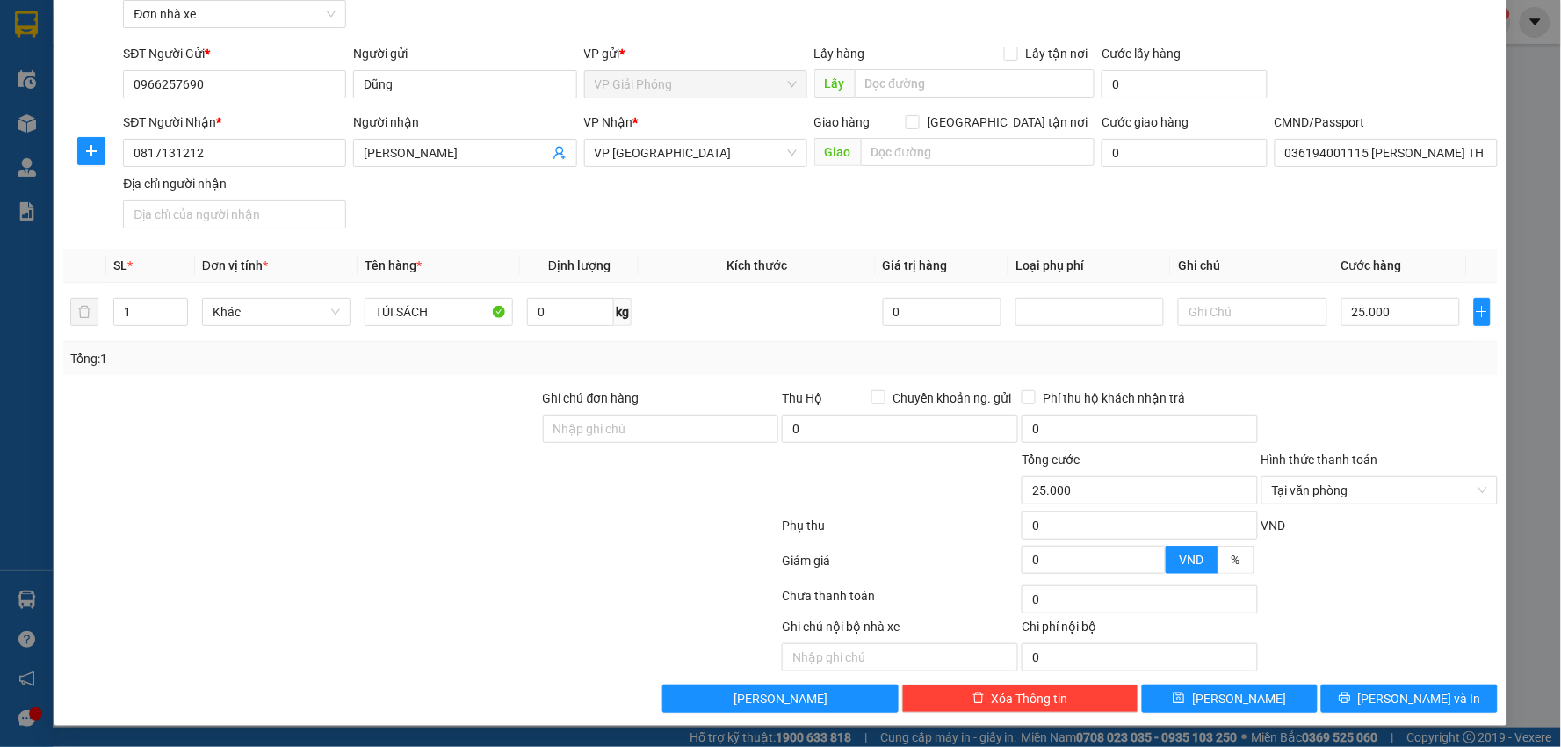
scroll to position [0, 0]
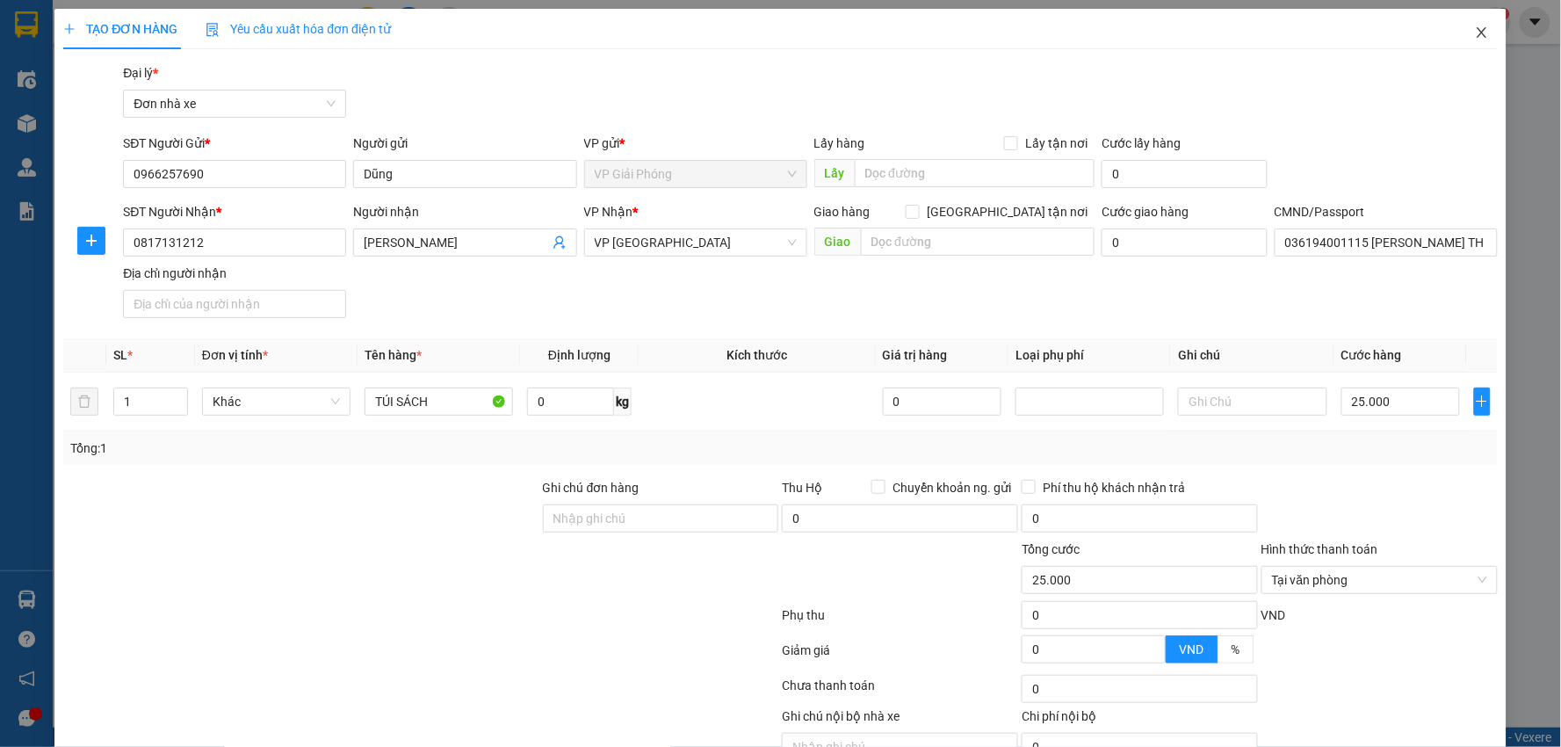
click at [1475, 30] on icon "close" at bounding box center [1482, 32] width 14 height 14
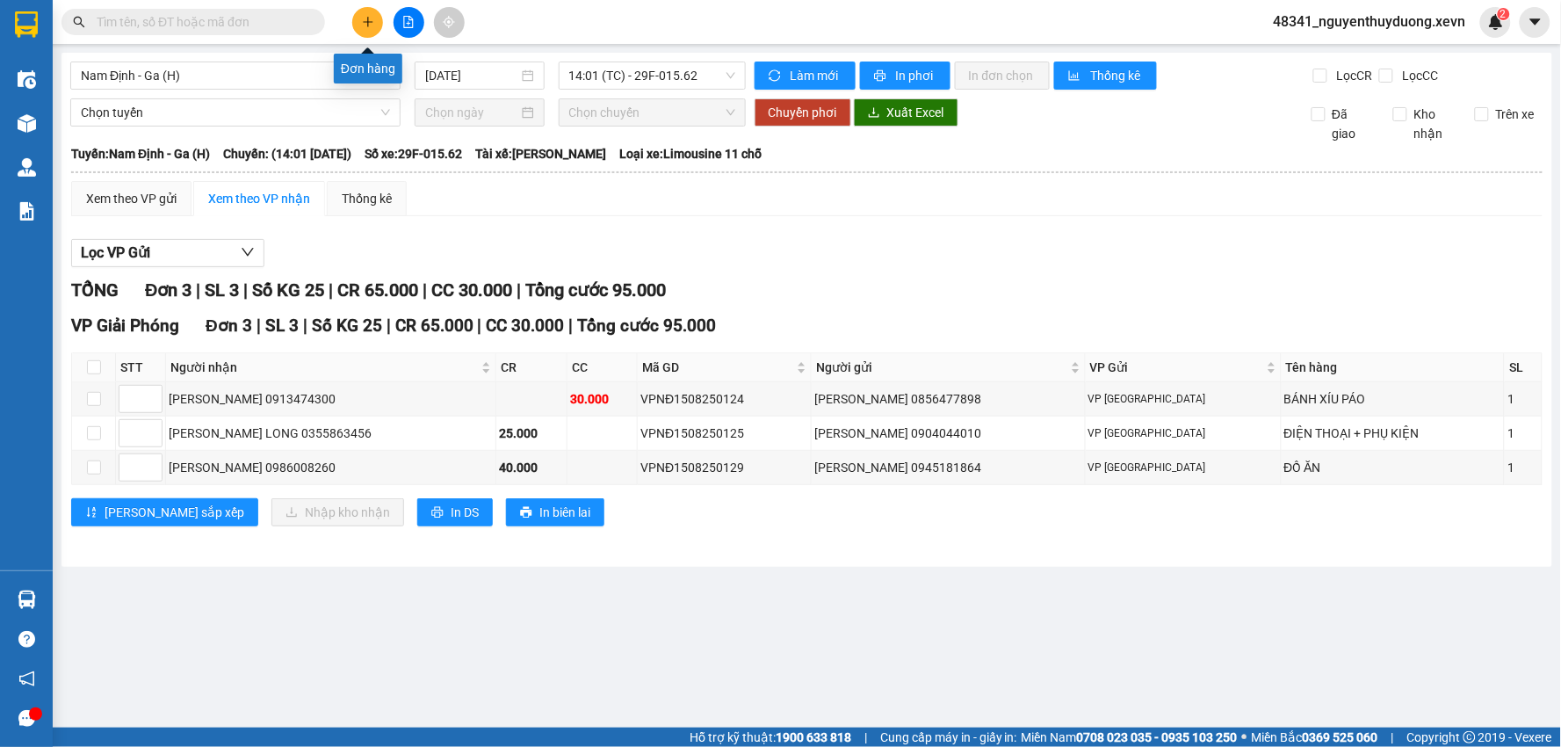
click at [371, 22] on icon "plus" at bounding box center [368, 21] width 10 height 1
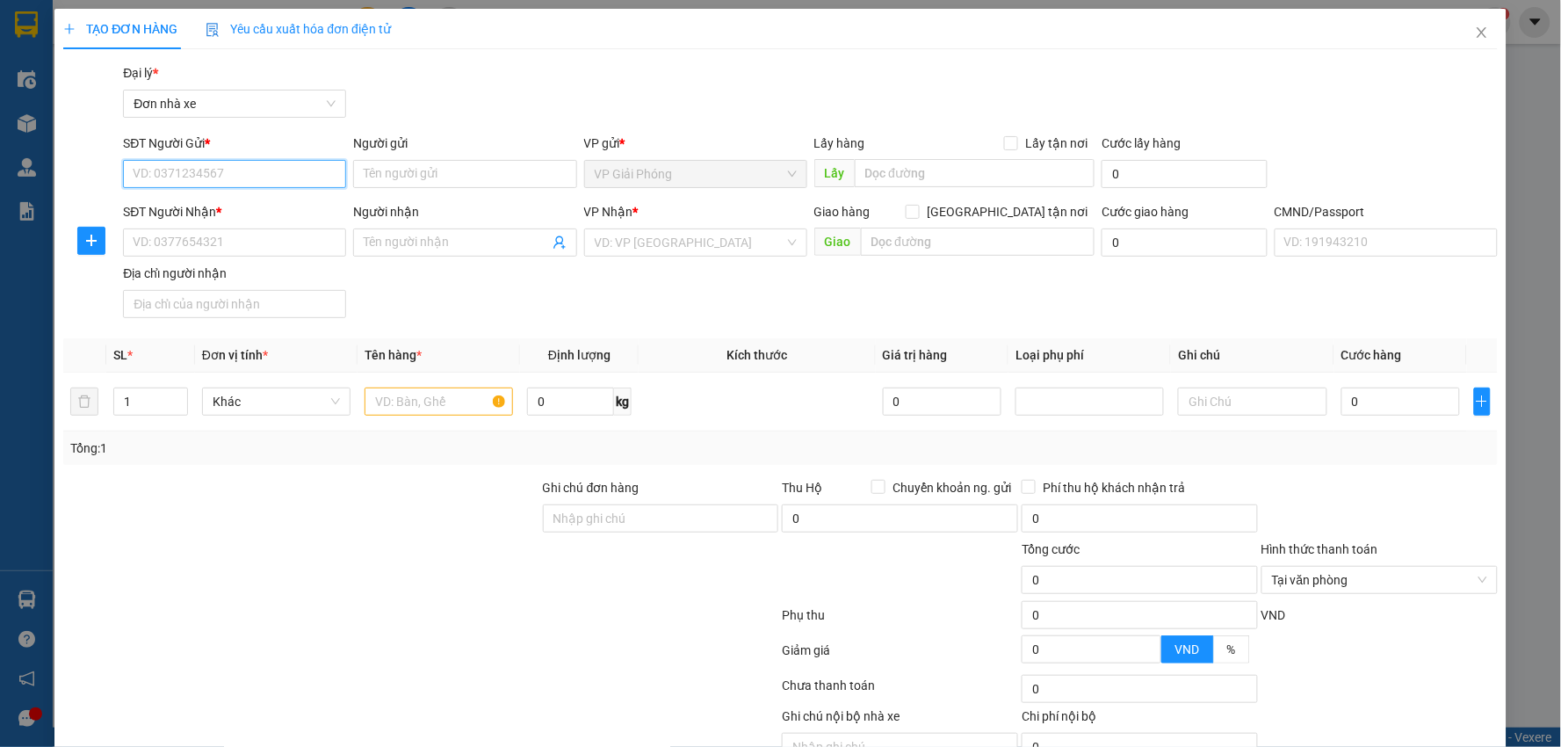
click at [170, 173] on input "SĐT Người Gửi *" at bounding box center [234, 174] width 223 height 28
click at [234, 209] on div "0966257690 - Dũng" at bounding box center [233, 208] width 200 height 19
type input "0966257690"
type input "Dũng"
type input "0817131212"
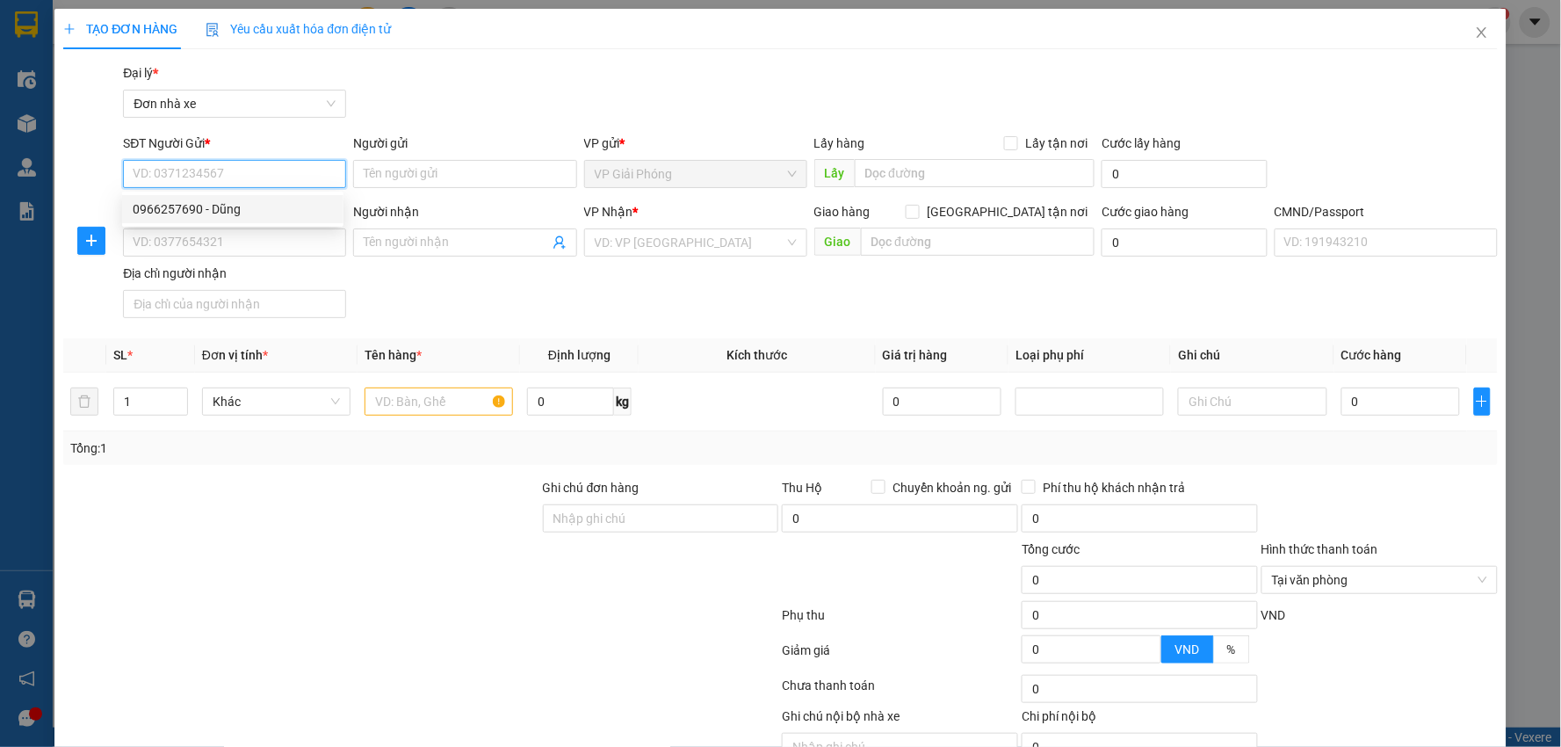
type input "[PERSON_NAME]"
type input "036194001115 [PERSON_NAME] THƯƠNG XÓM TRẠI LỘC AN TPNĐ"
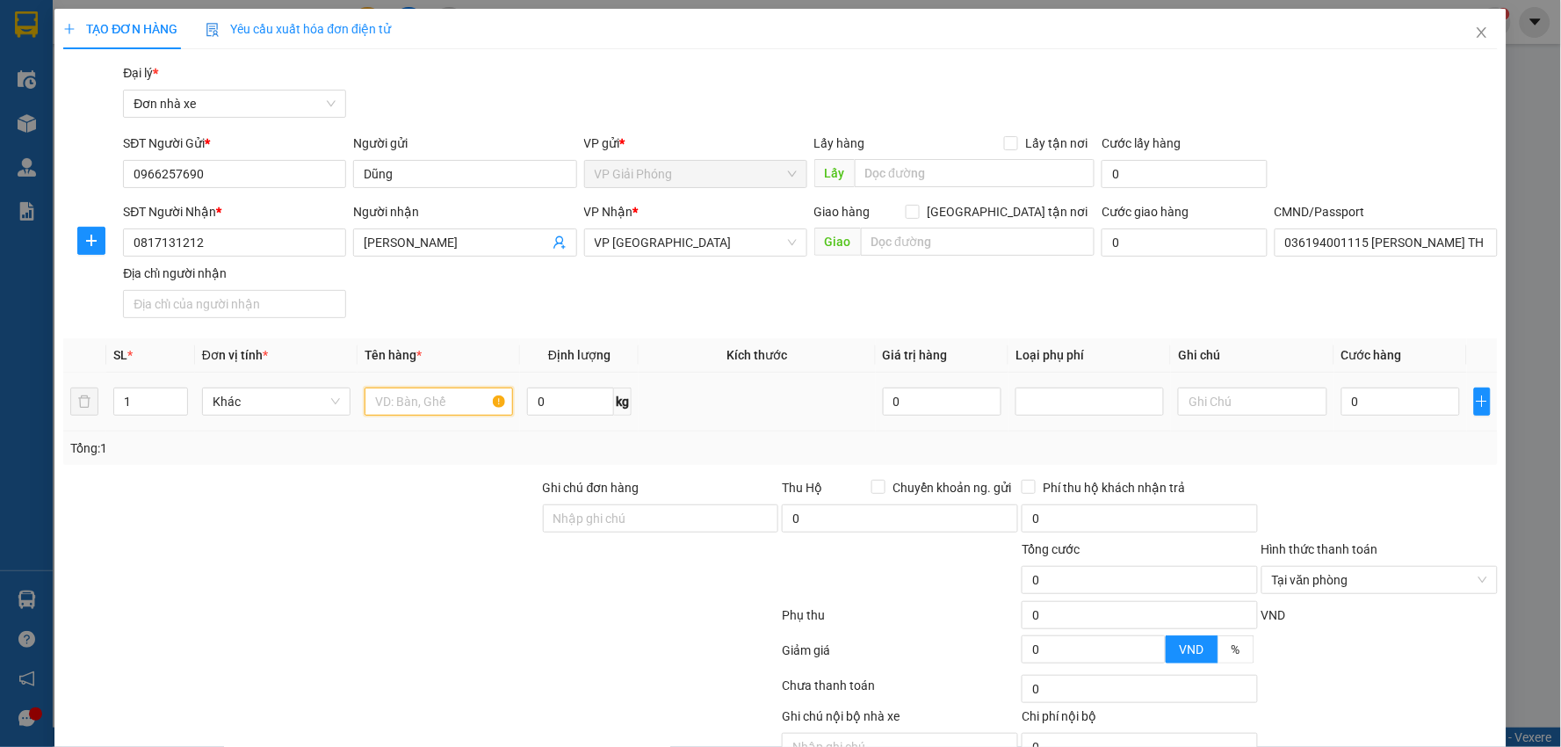
click at [411, 400] on input "text" at bounding box center [438, 401] width 148 height 28
type input "TÚI SÁCH"
click at [1367, 400] on input "0" at bounding box center [1400, 401] width 119 height 28
type input "2"
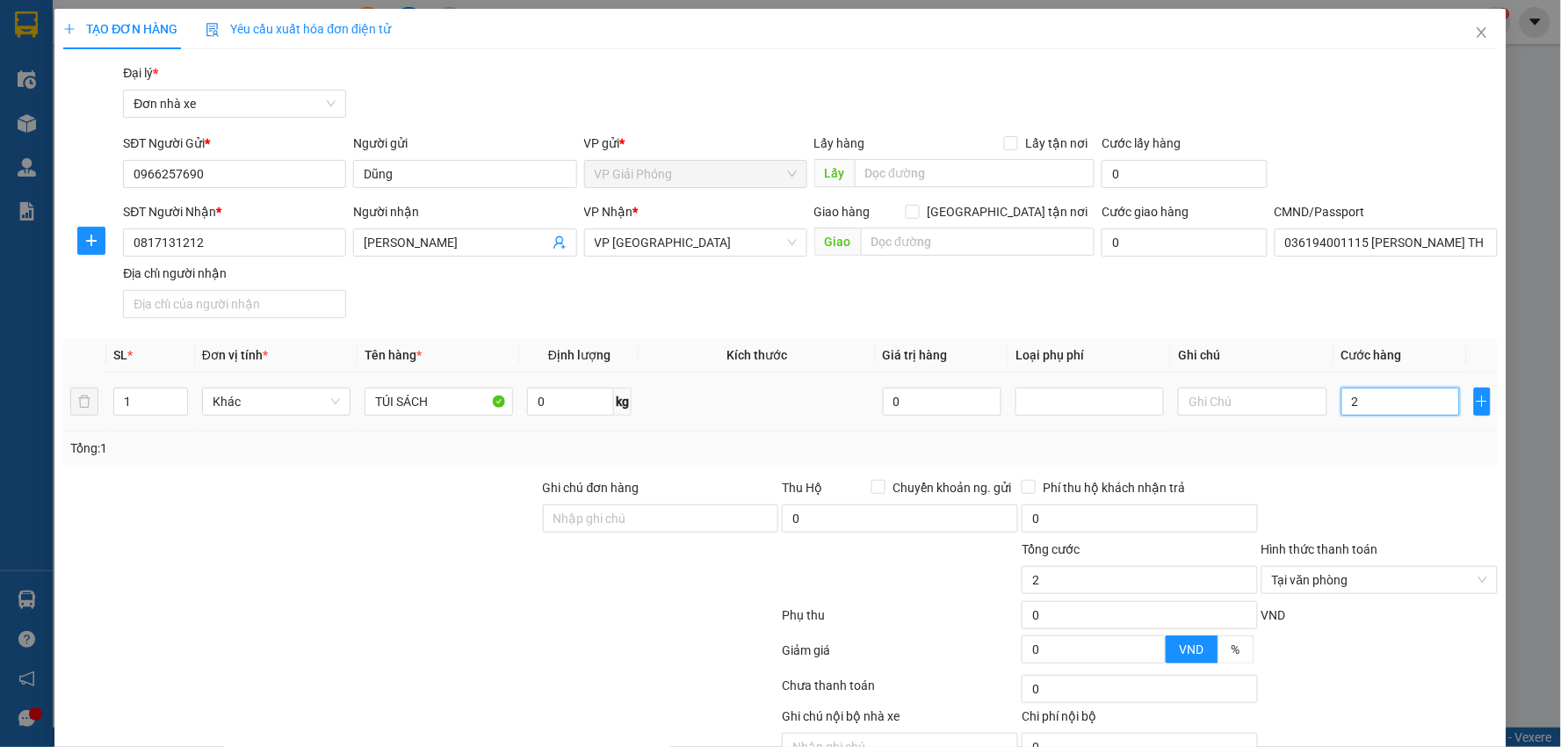
type input "25"
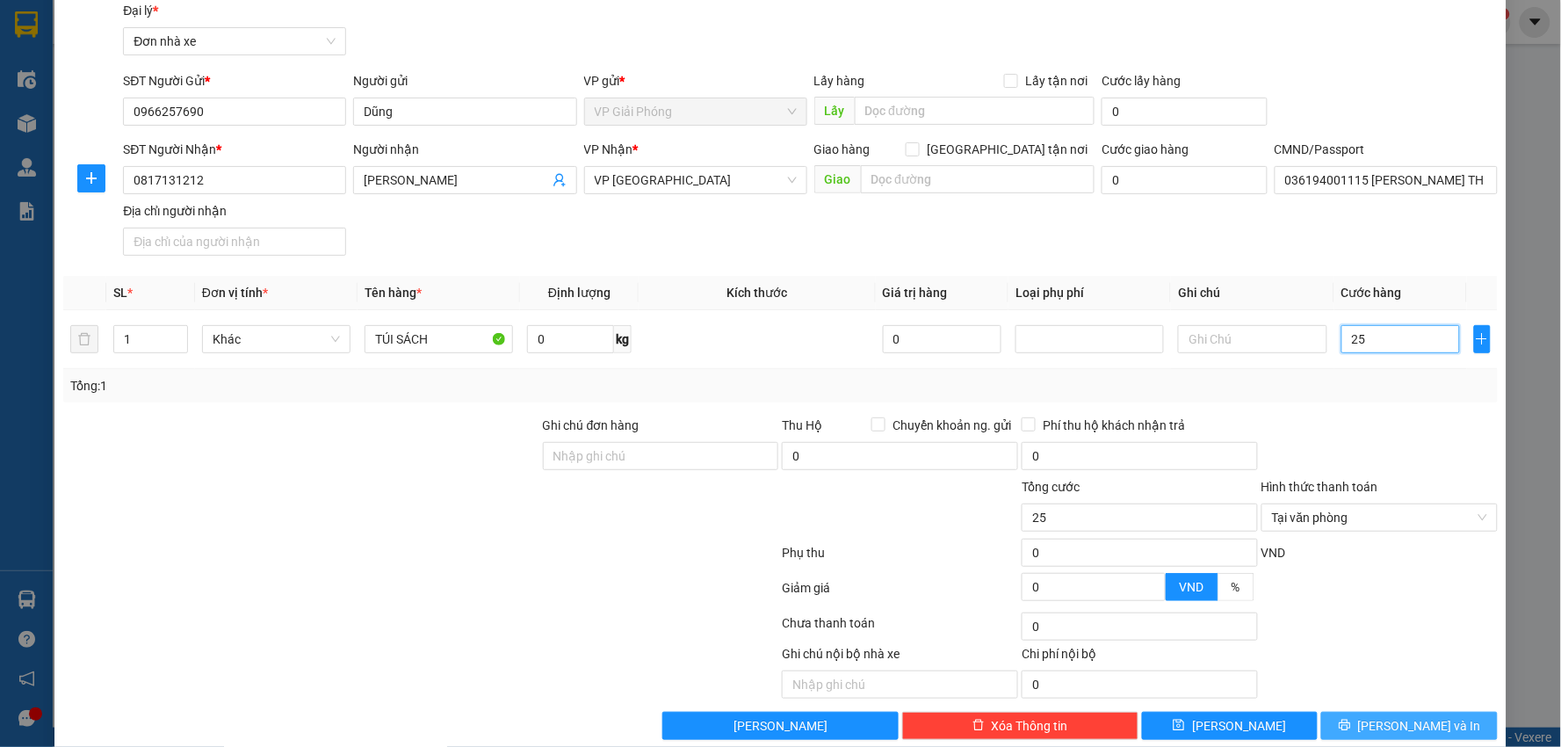
scroll to position [90, 0]
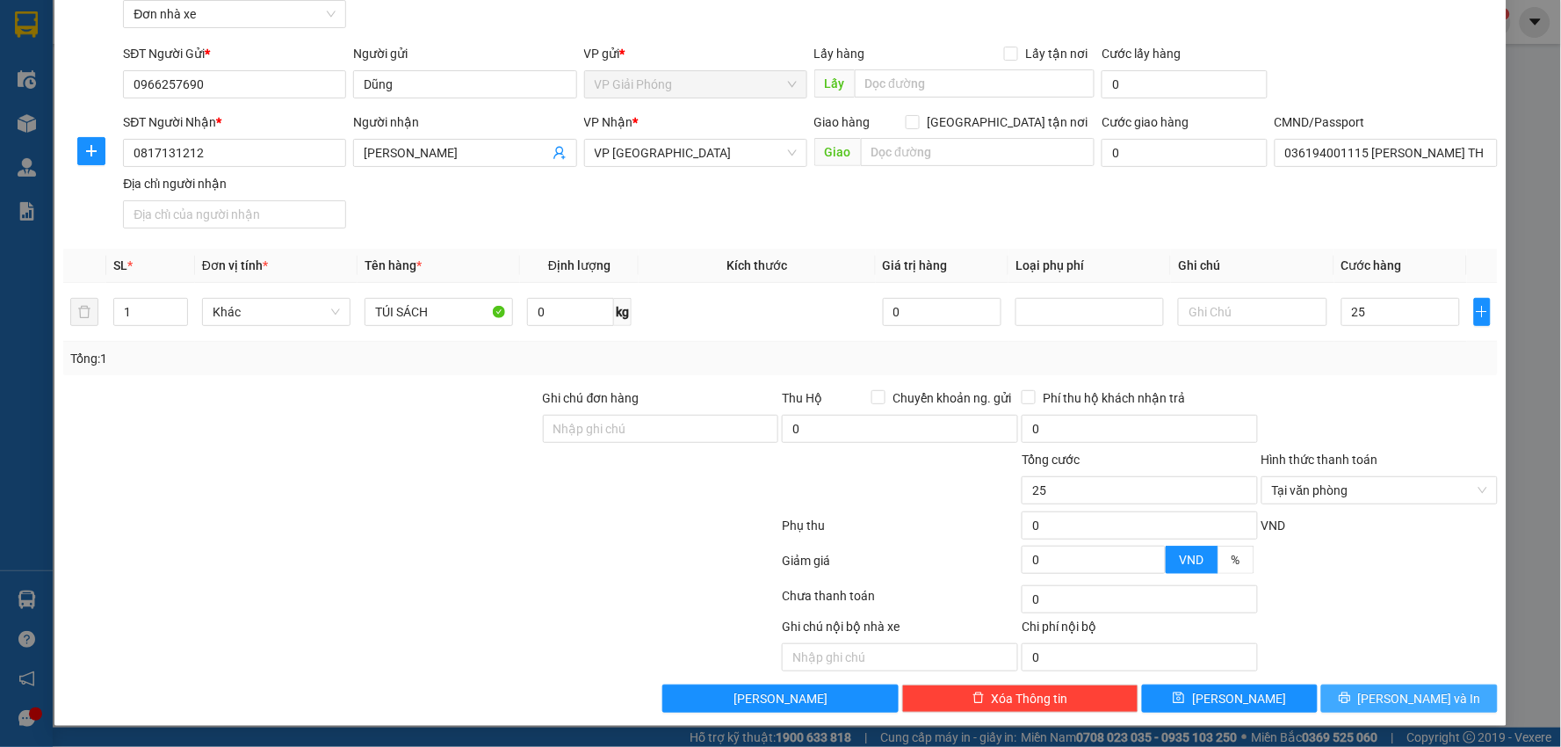
type input "25.000"
click at [1386, 696] on span "[PERSON_NAME] và In" at bounding box center [1419, 698] width 123 height 19
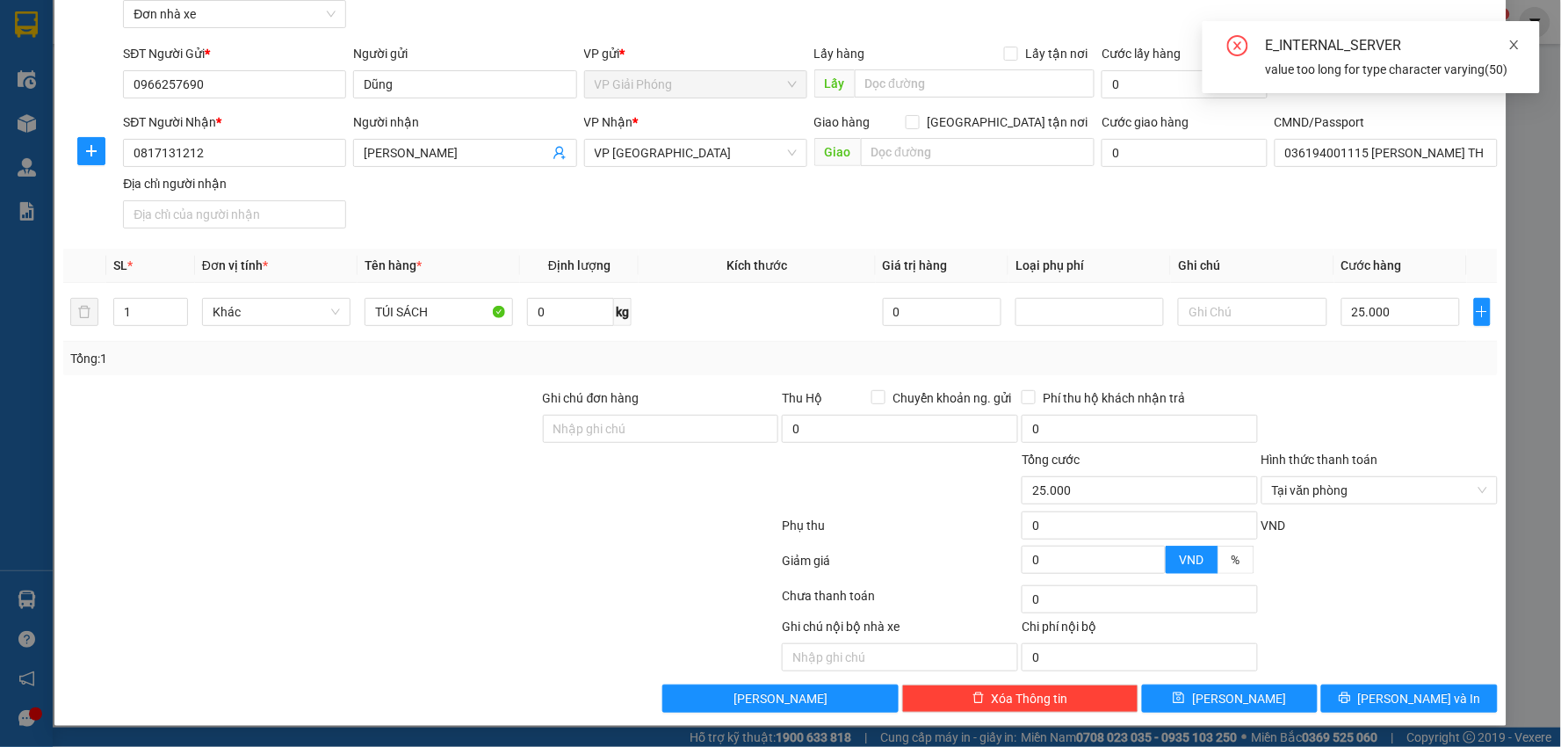
click at [1511, 50] on icon "close" at bounding box center [1514, 45] width 12 height 12
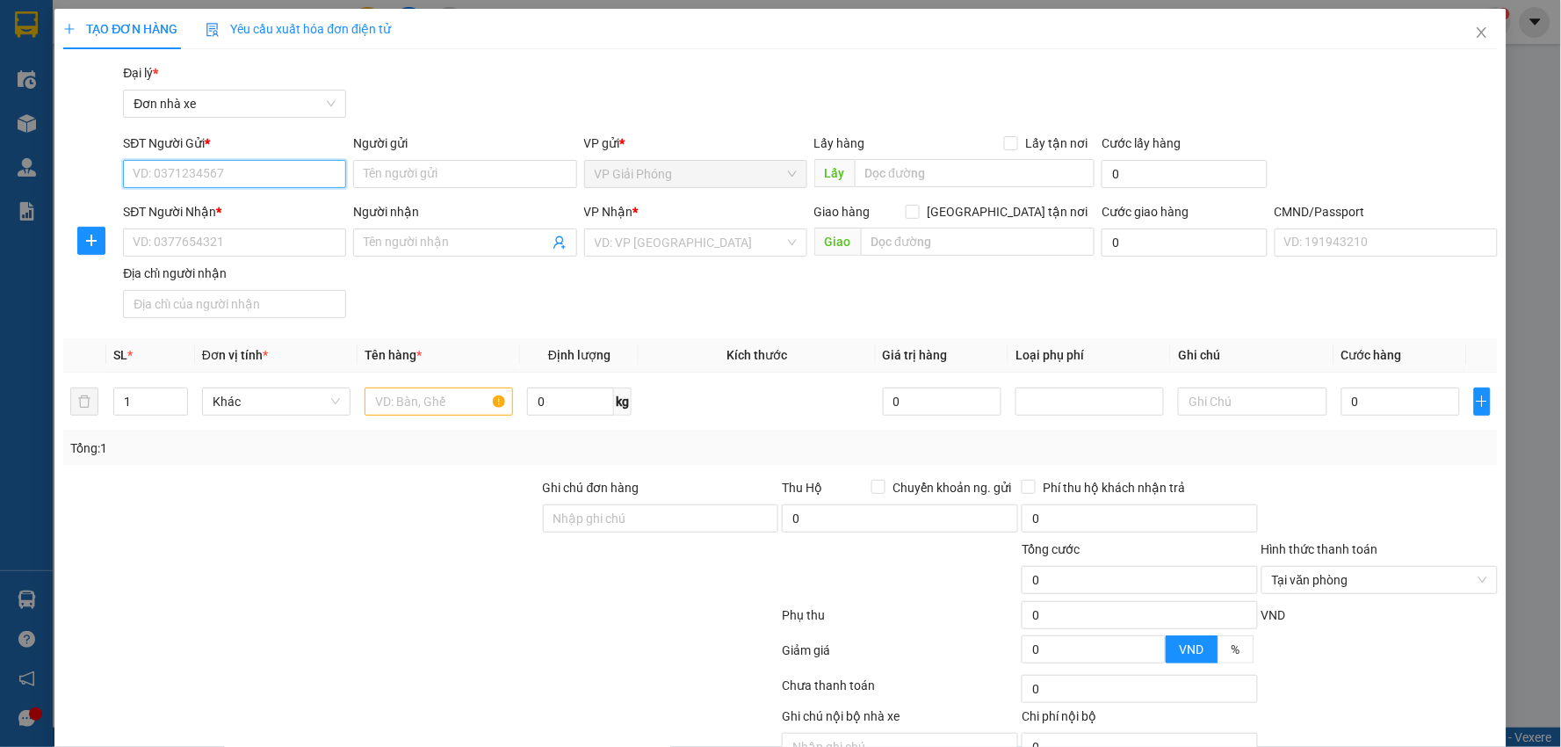
click at [248, 165] on input "SĐT Người Gửi *" at bounding box center [234, 174] width 223 height 28
click at [253, 177] on input "SĐT Người Gửi *" at bounding box center [234, 174] width 223 height 28
paste input "0966257690"
type input "0966257690"
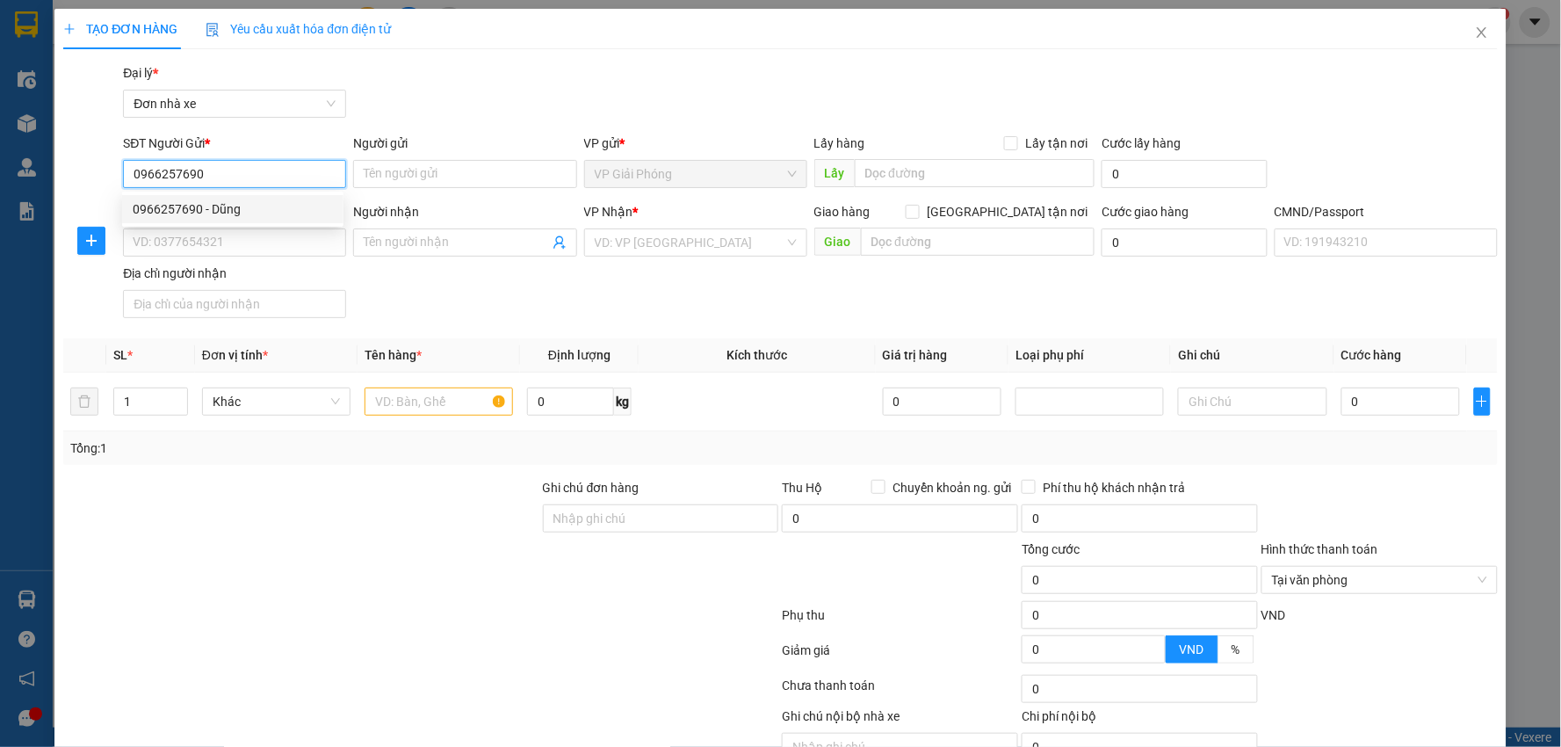
click at [255, 199] on div "0966257690 - Dũng" at bounding box center [233, 208] width 200 height 19
type input "Dũng"
type input "0817131212"
type input "[PERSON_NAME]"
type input "036194001115 [PERSON_NAME] THƯƠNG XÓM TRẠI LỘC AN TPNĐ"
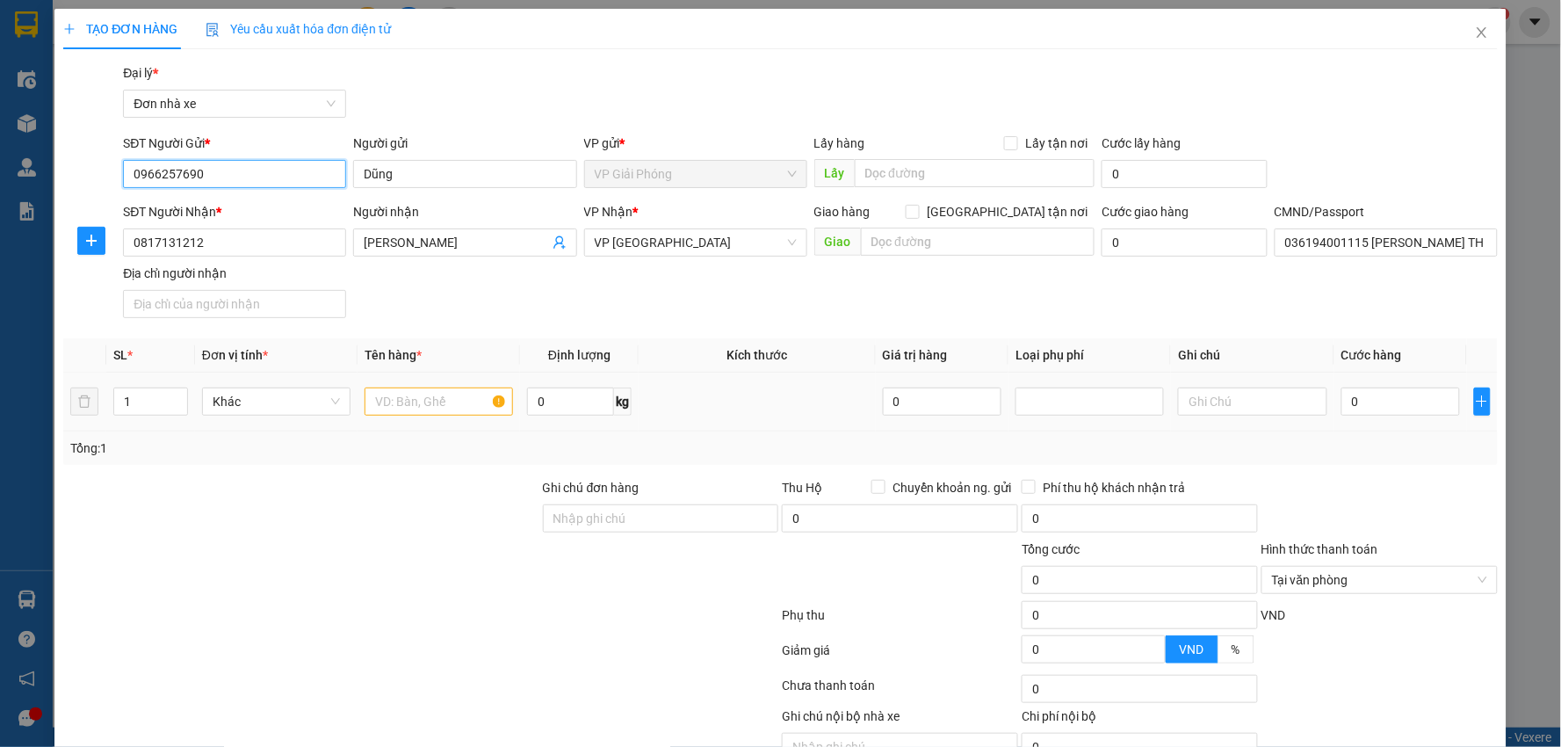
type input "0966257690"
click at [405, 400] on input "text" at bounding box center [438, 401] width 148 height 28
type input "TÚI SÁCH"
type input "2"
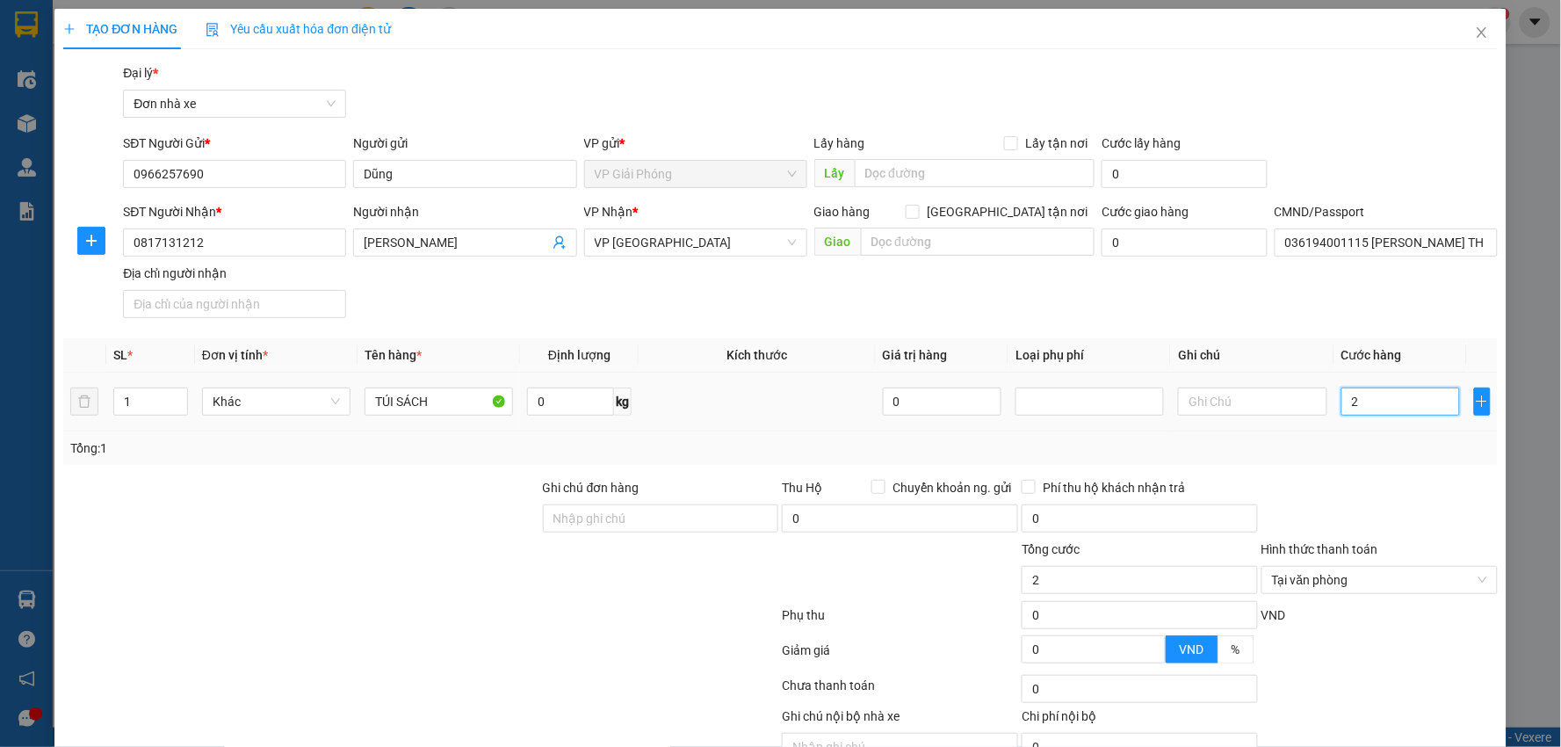
type input "25"
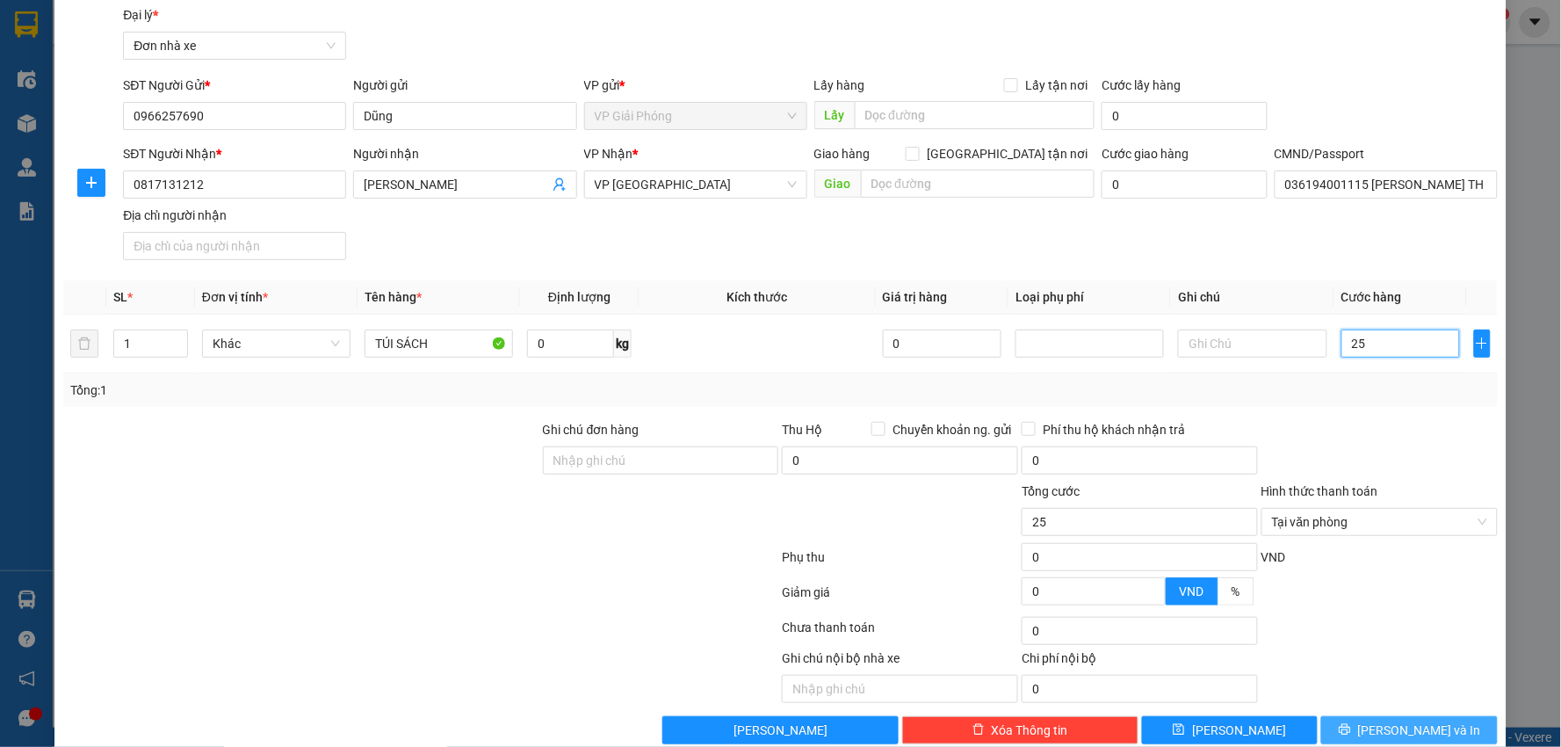
scroll to position [90, 0]
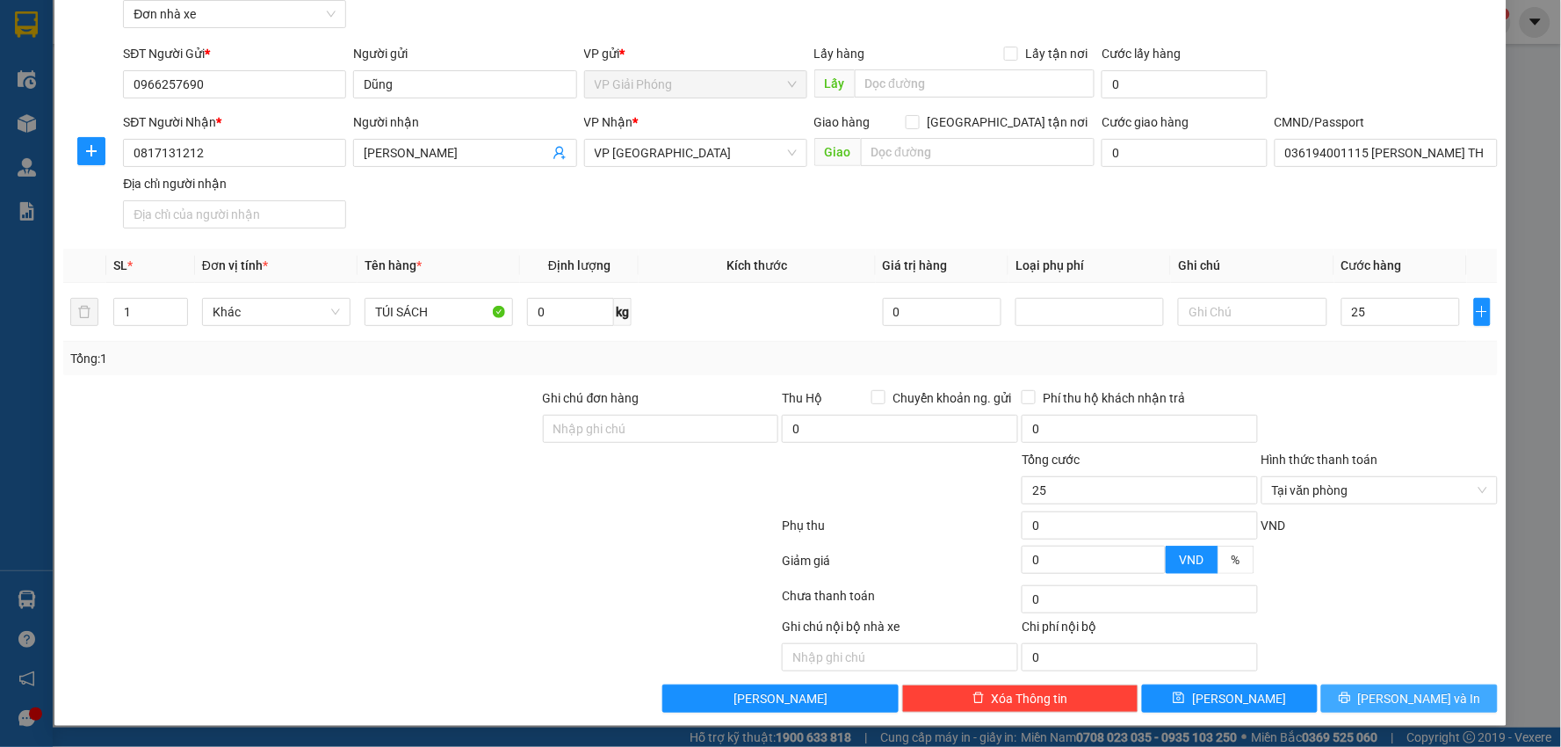
type input "25.000"
click at [1388, 704] on span "[PERSON_NAME] và In" at bounding box center [1419, 698] width 123 height 19
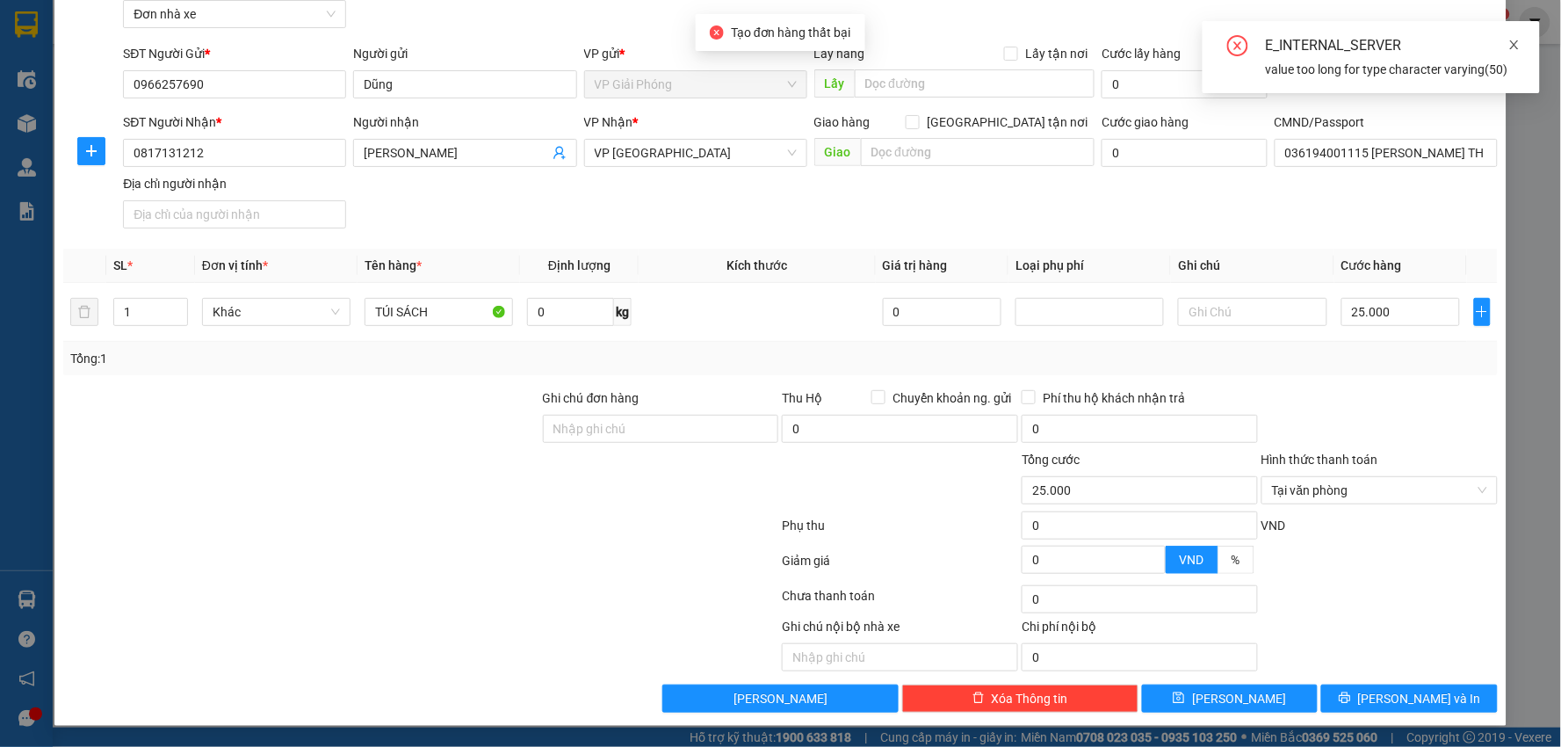
click at [1515, 38] on span at bounding box center [1514, 45] width 12 height 14
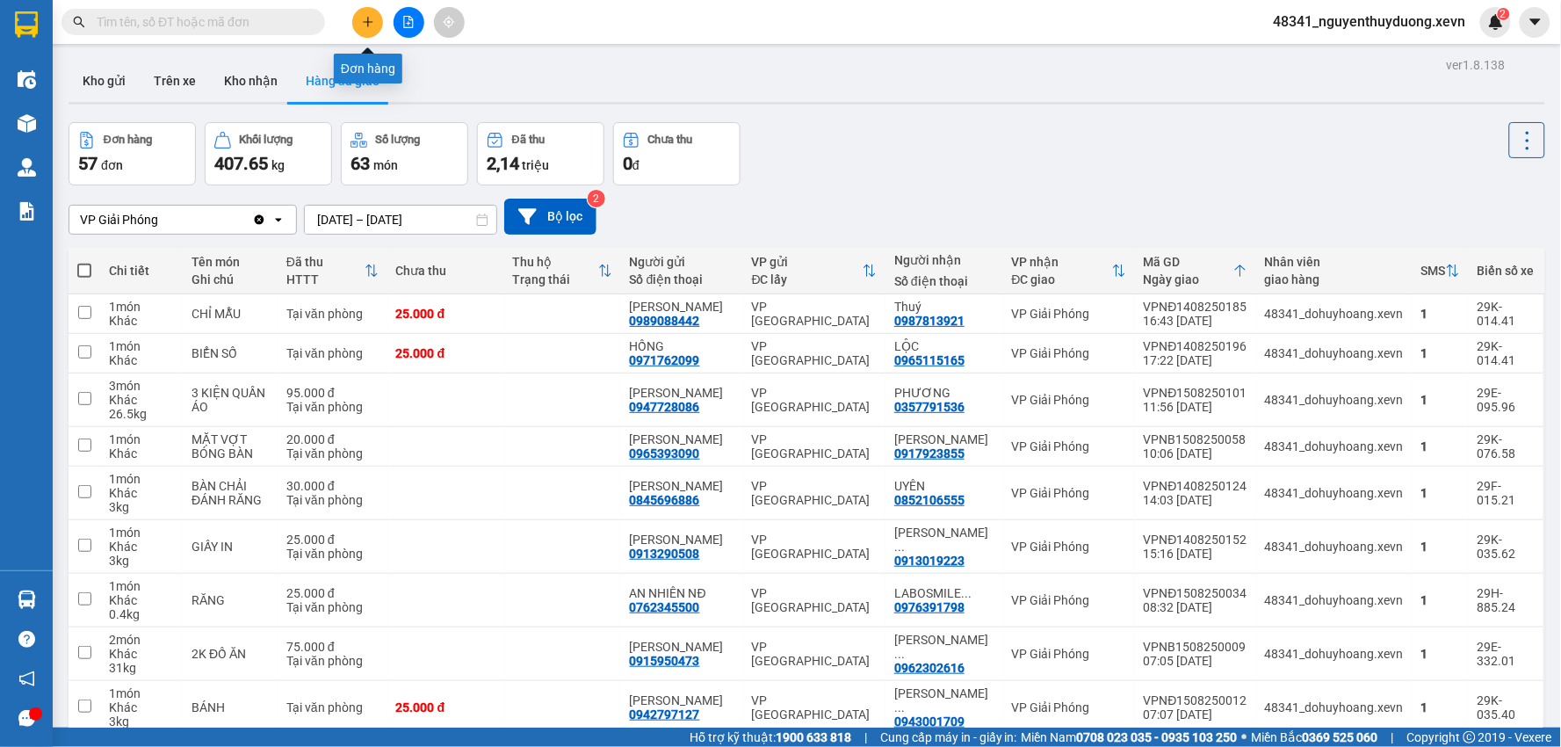
click at [363, 16] on icon "plus" at bounding box center [368, 22] width 12 height 12
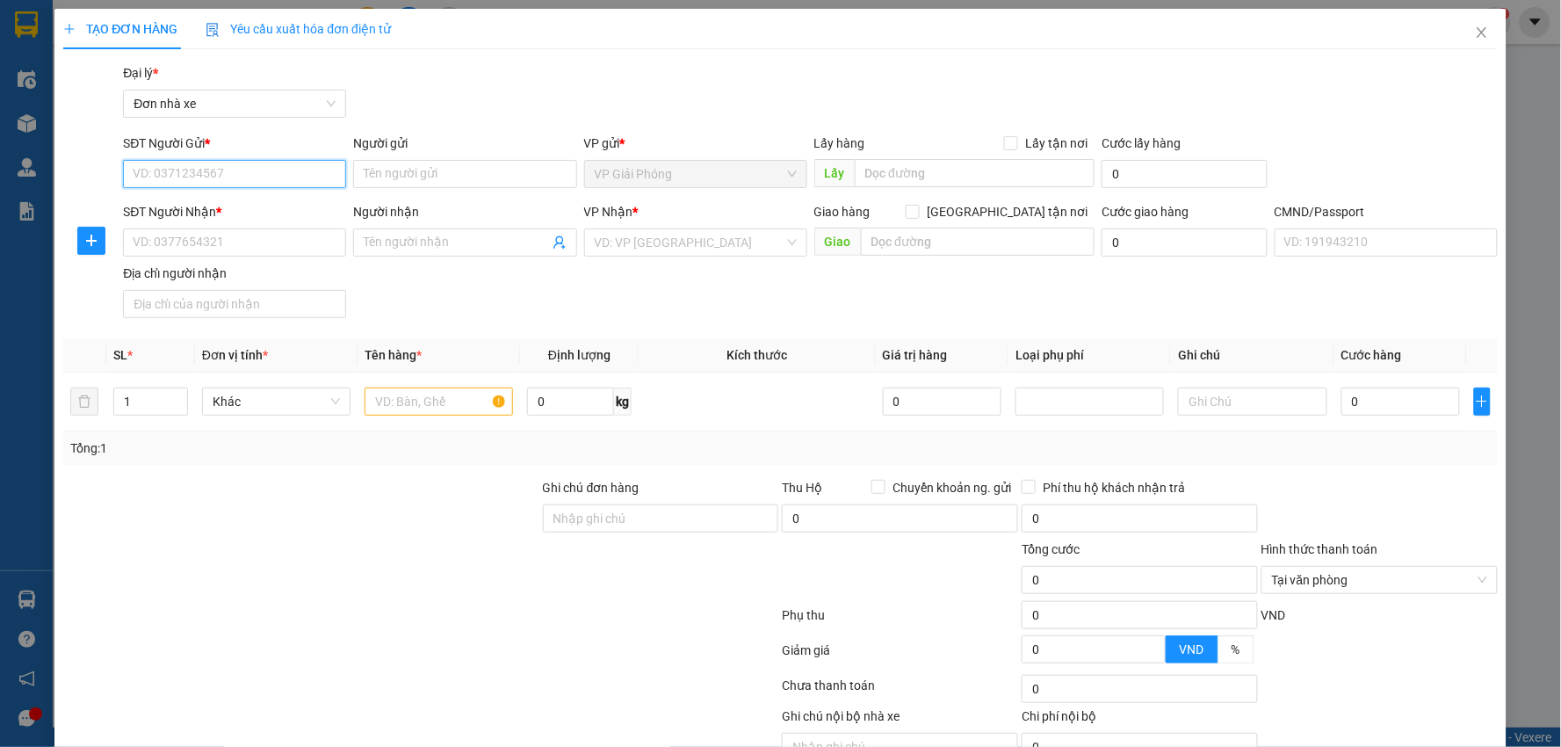
click at [213, 185] on input "SĐT Người Gửi *" at bounding box center [234, 174] width 223 height 28
click at [213, 176] on input "SĐT Người Gửi *" at bounding box center [234, 174] width 223 height 28
paste input "0966257690"
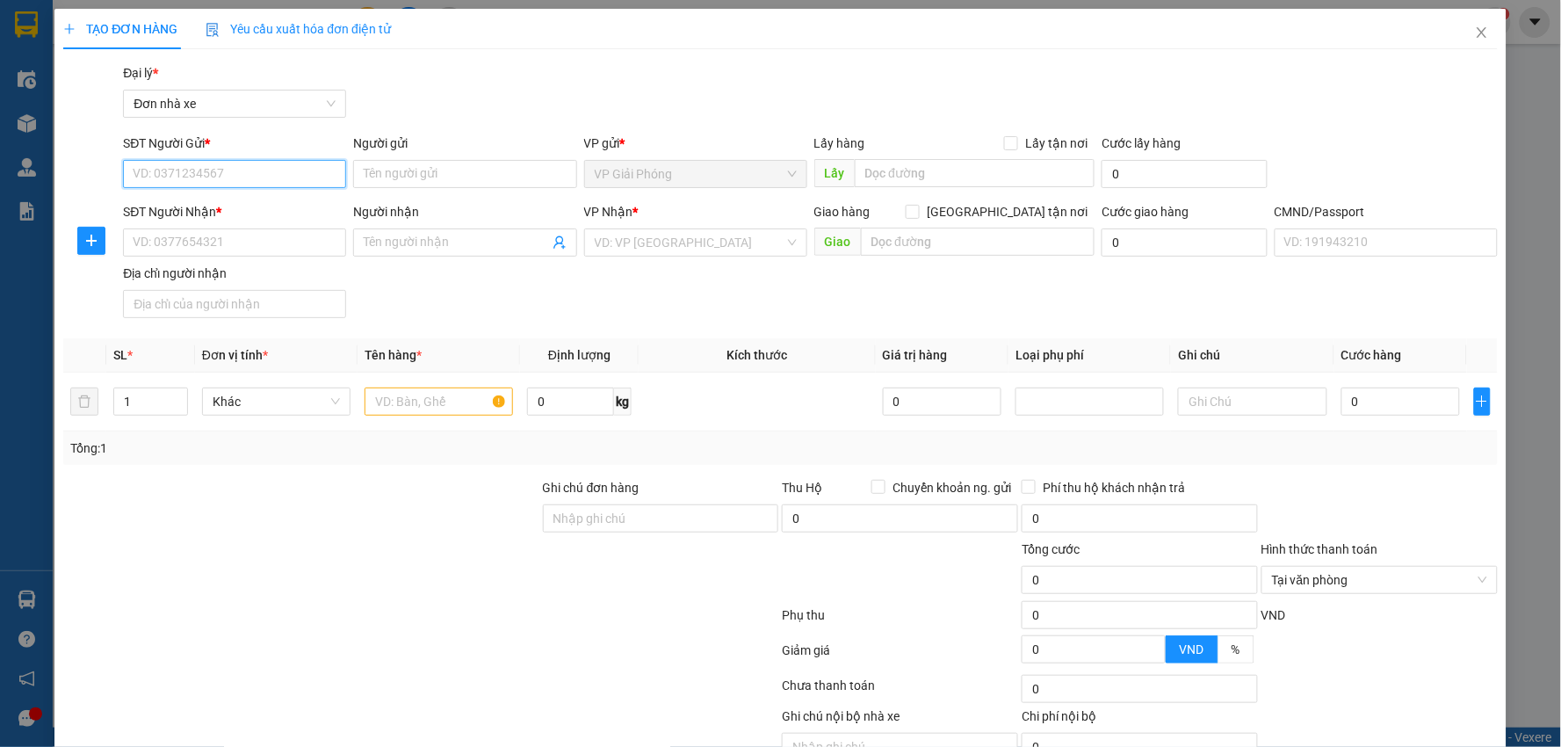
type input "0966257690"
click at [224, 211] on div "0966257690 - Dũng" at bounding box center [233, 208] width 200 height 19
type input "Dũng"
type input "0817131212"
type input "[PERSON_NAME]"
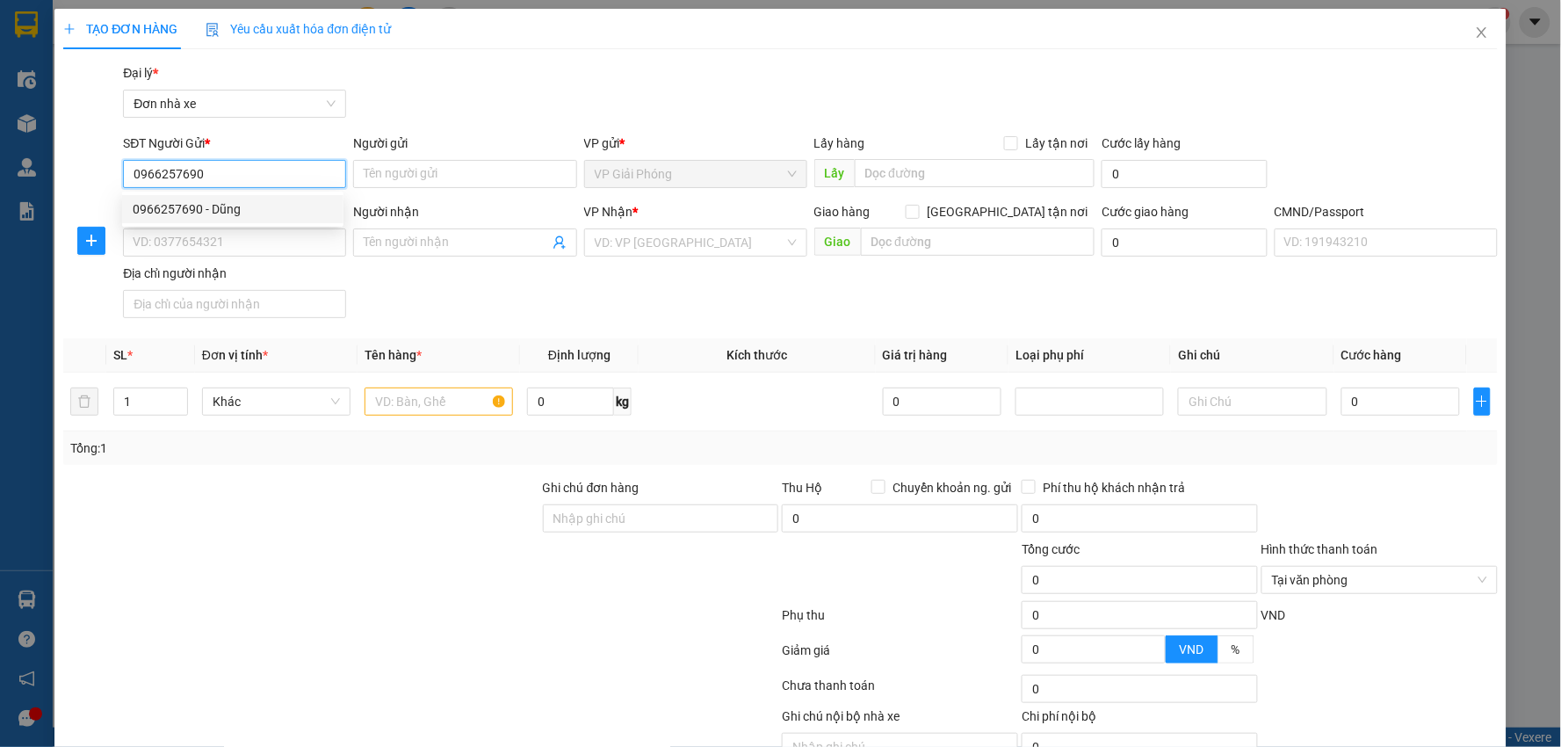
type input "036194001115 [PERSON_NAME] THƯƠNG XÓM TRẠI LỘC AN TPNĐ"
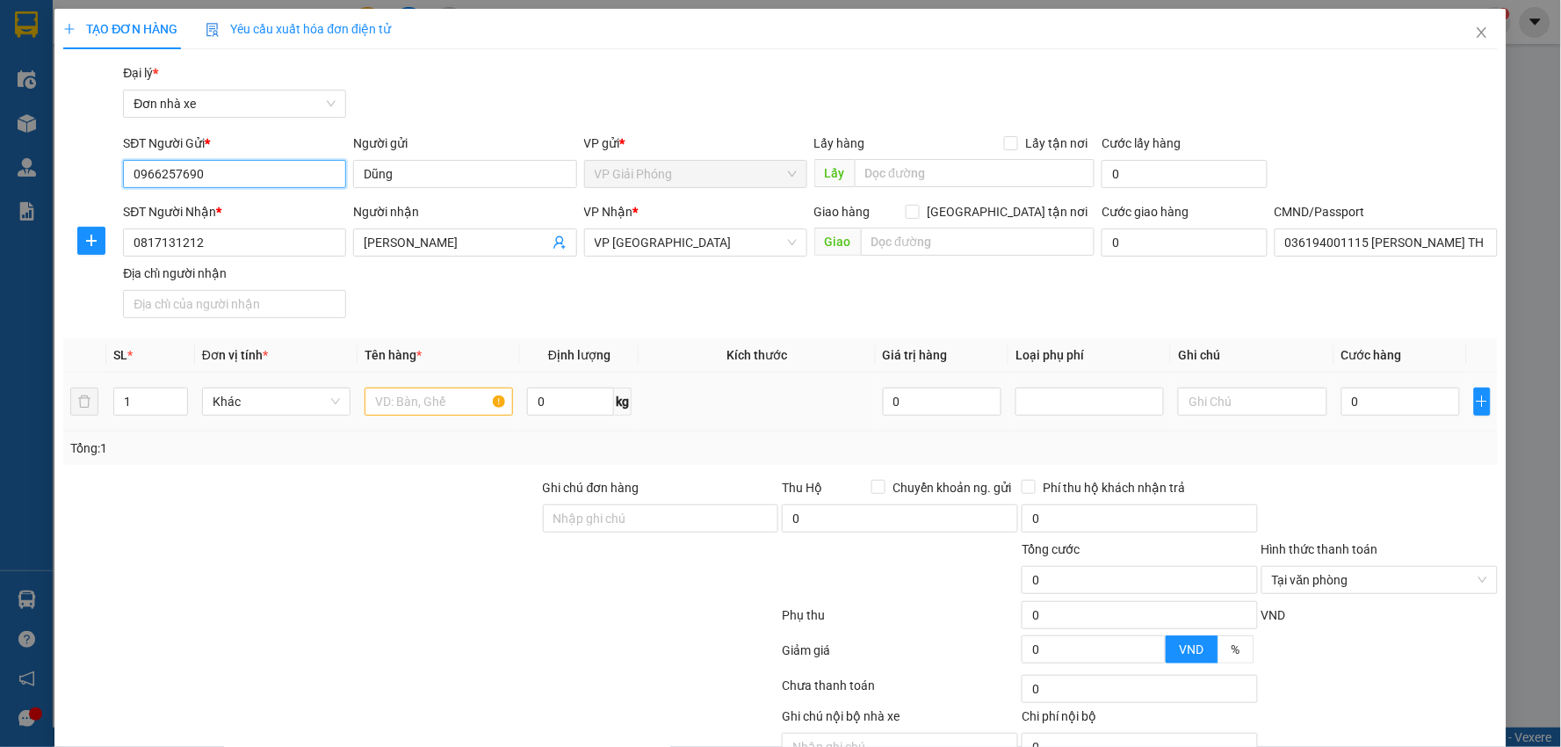
type input "0966257690"
click at [414, 408] on input "text" at bounding box center [438, 401] width 148 height 28
type input "TÚI SÁCH"
click at [1394, 414] on input "0" at bounding box center [1400, 401] width 119 height 28
type input "2"
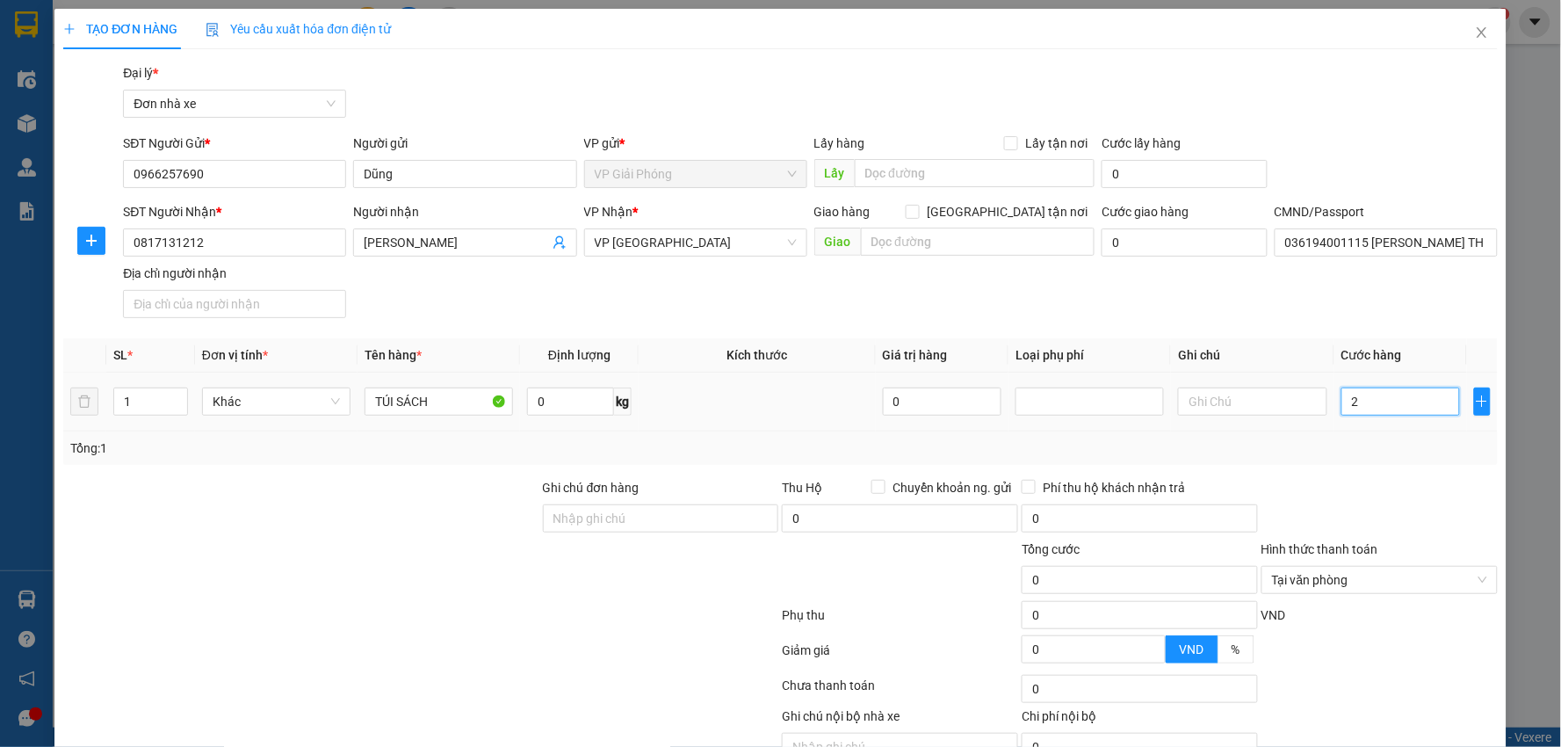
type input "2"
type input "25"
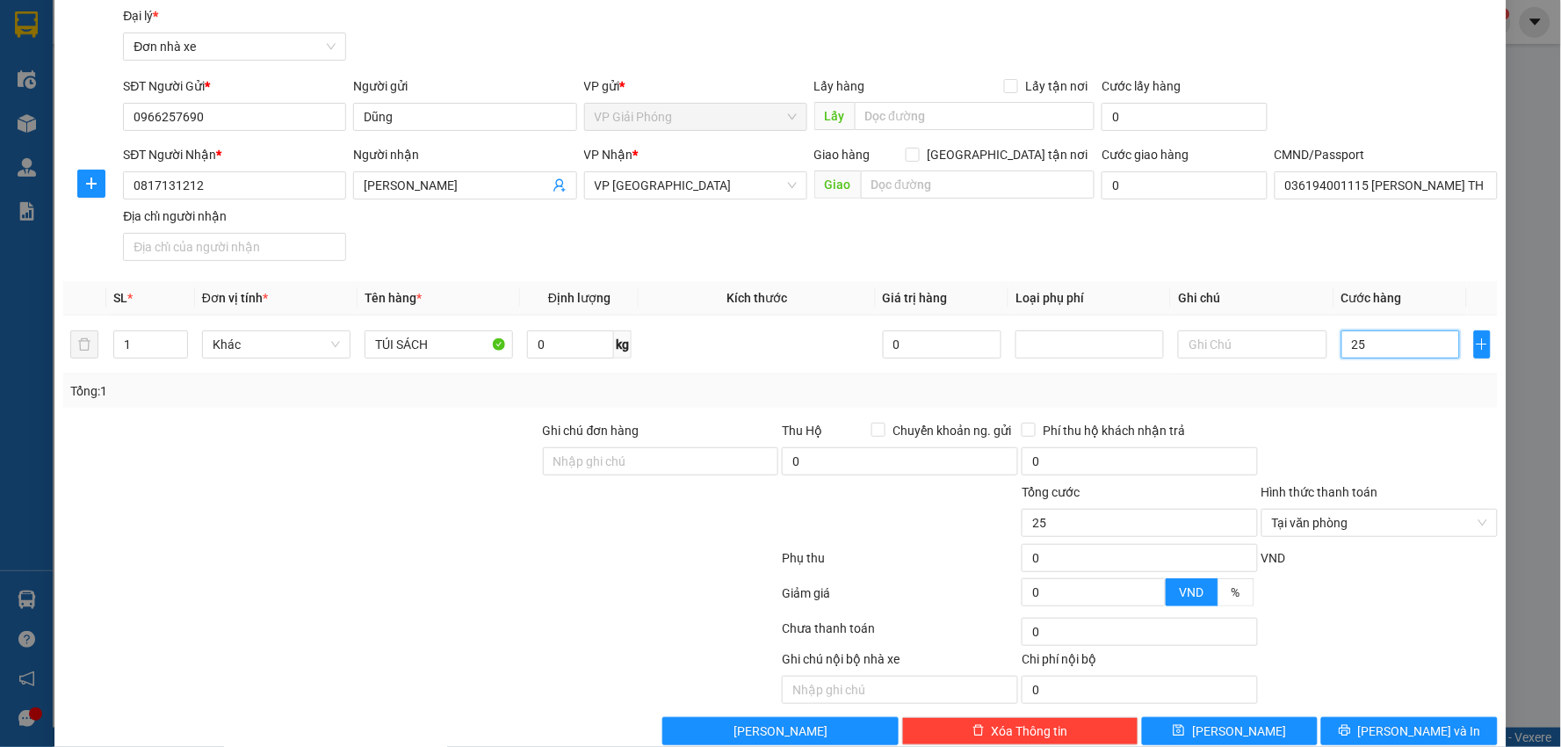
scroll to position [90, 0]
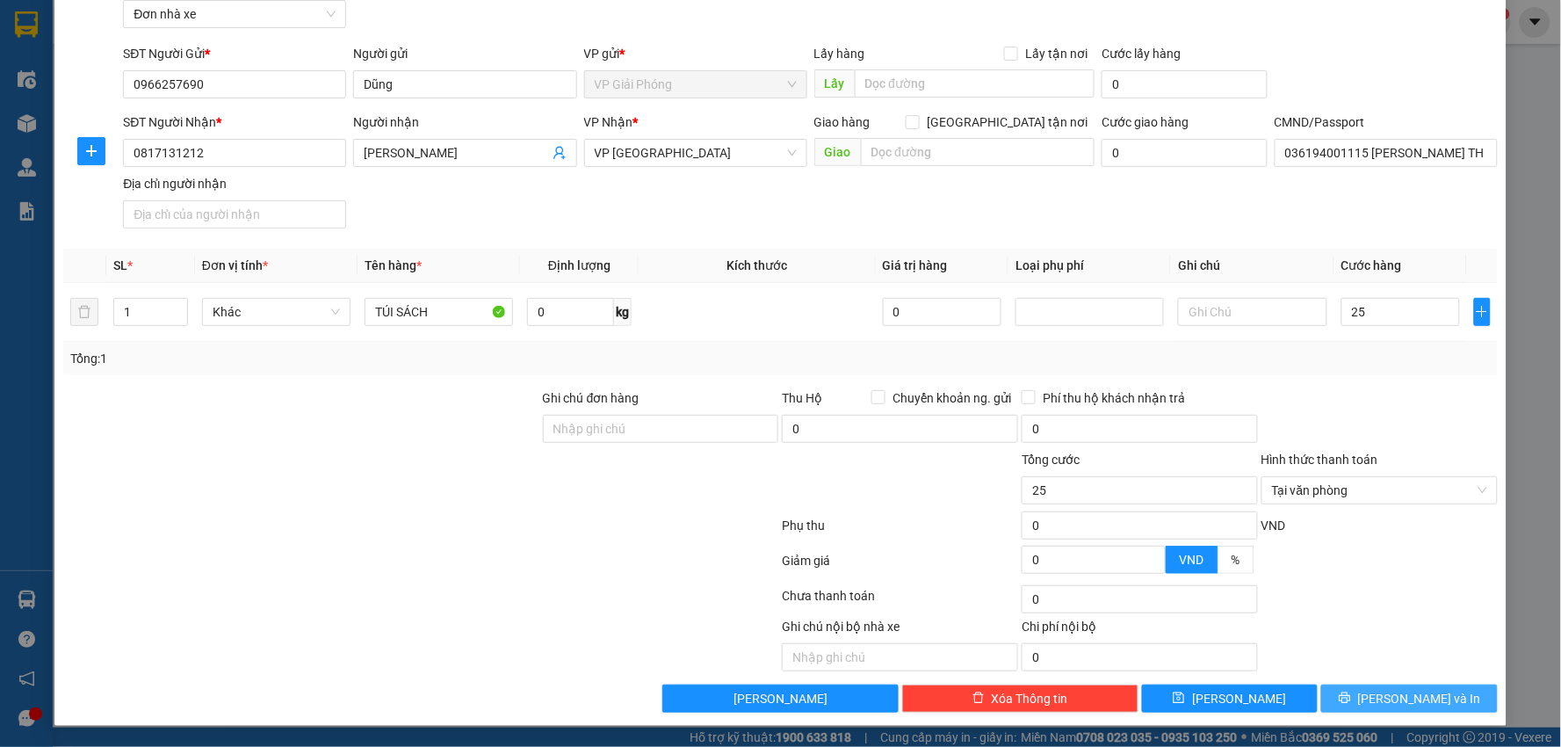
type input "25.000"
click at [1420, 691] on span "[PERSON_NAME] và In" at bounding box center [1419, 698] width 123 height 19
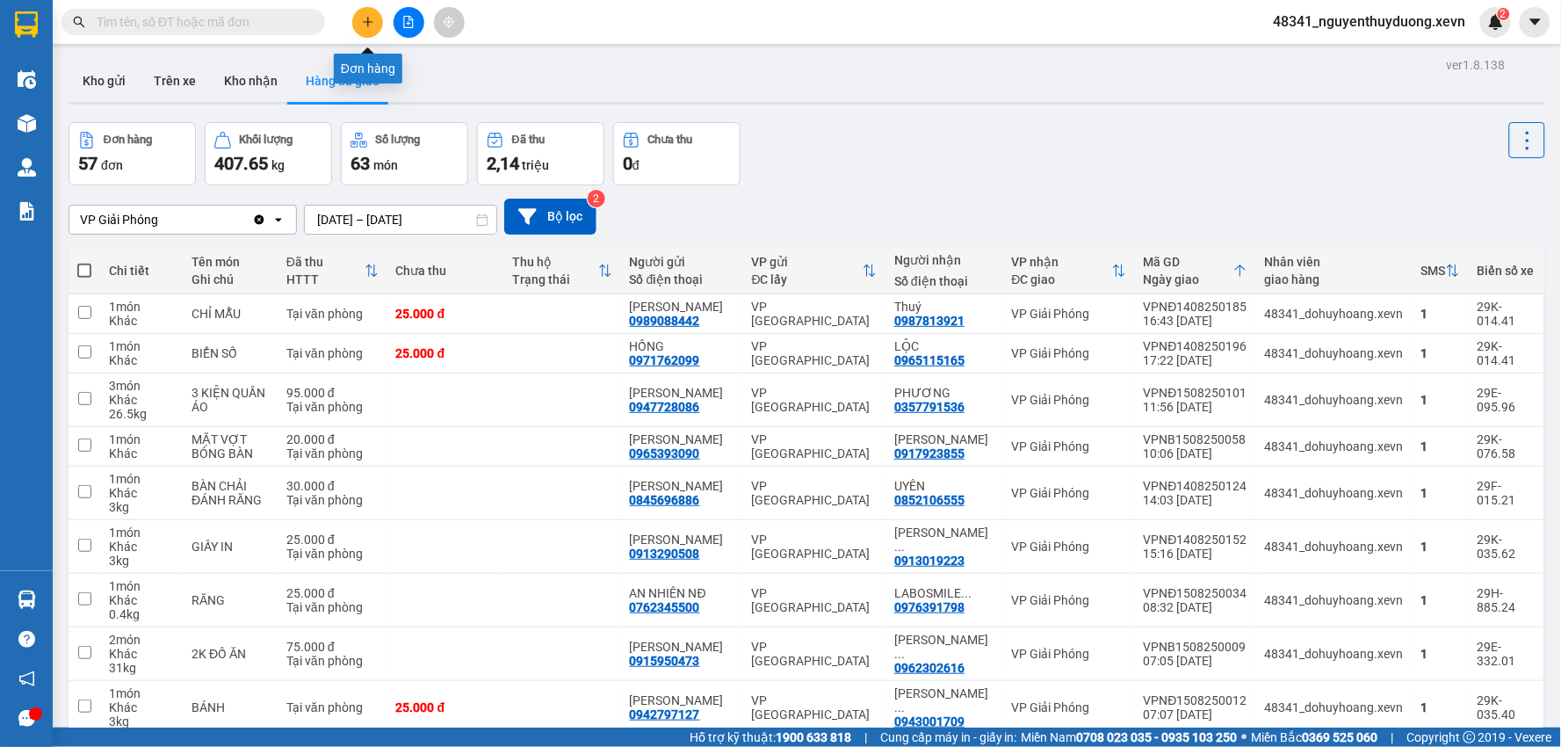
click at [367, 14] on button at bounding box center [367, 22] width 31 height 31
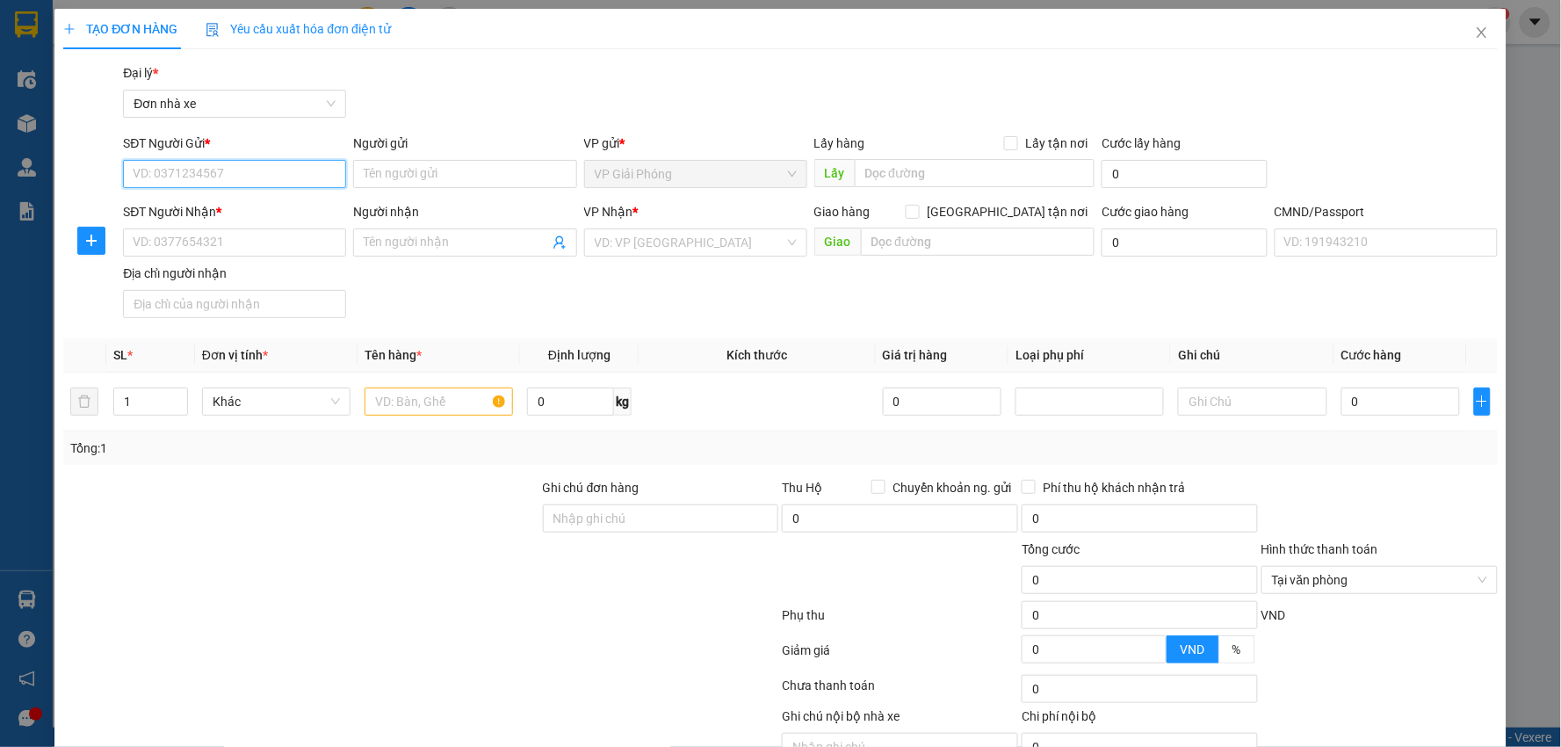
click at [255, 180] on input "SĐT Người Gửi *" at bounding box center [234, 174] width 223 height 28
click at [255, 176] on input "SĐT Người Gửi *" at bounding box center [234, 174] width 223 height 28
click at [185, 162] on input "SĐT Người Gửi *" at bounding box center [234, 174] width 223 height 28
paste input "0966257690"
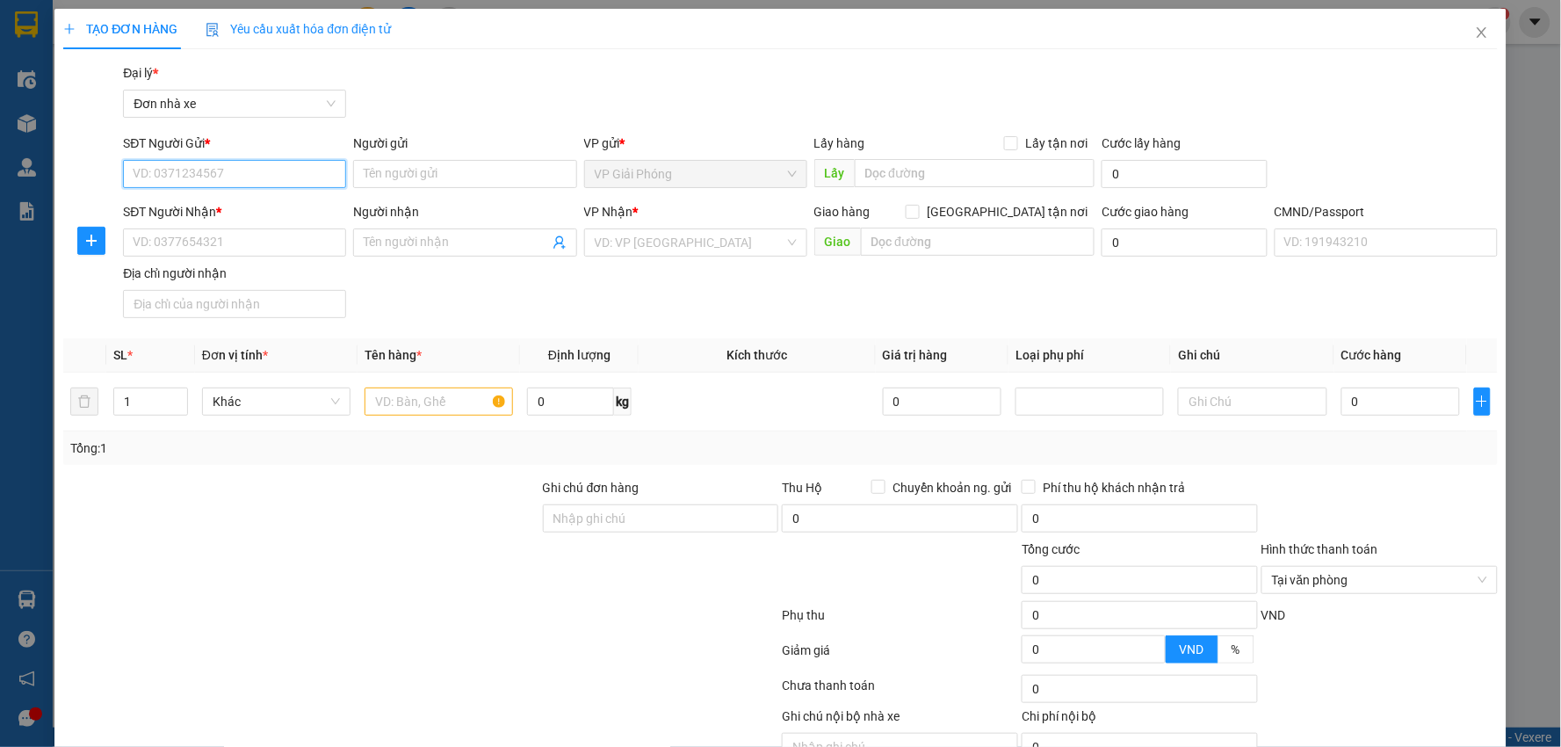
type input "0966257690"
click at [212, 207] on div "0966257690 - Dũng" at bounding box center [233, 208] width 200 height 19
type input "Dũng"
type input "0817131212"
type input "[PERSON_NAME]"
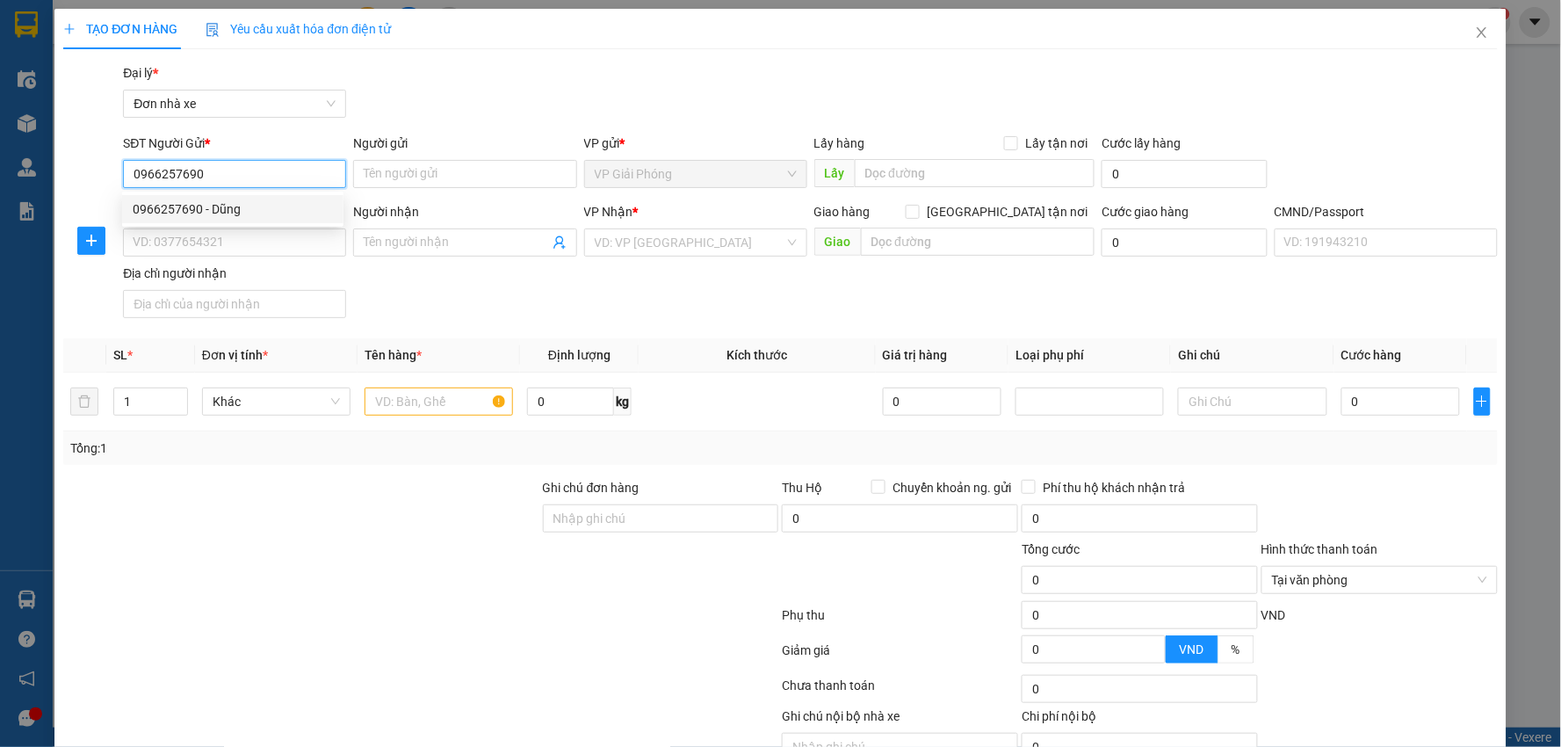
type input "036194001115 [PERSON_NAME] THƯƠNG XÓM TRẠI LỘC AN TPNĐ"
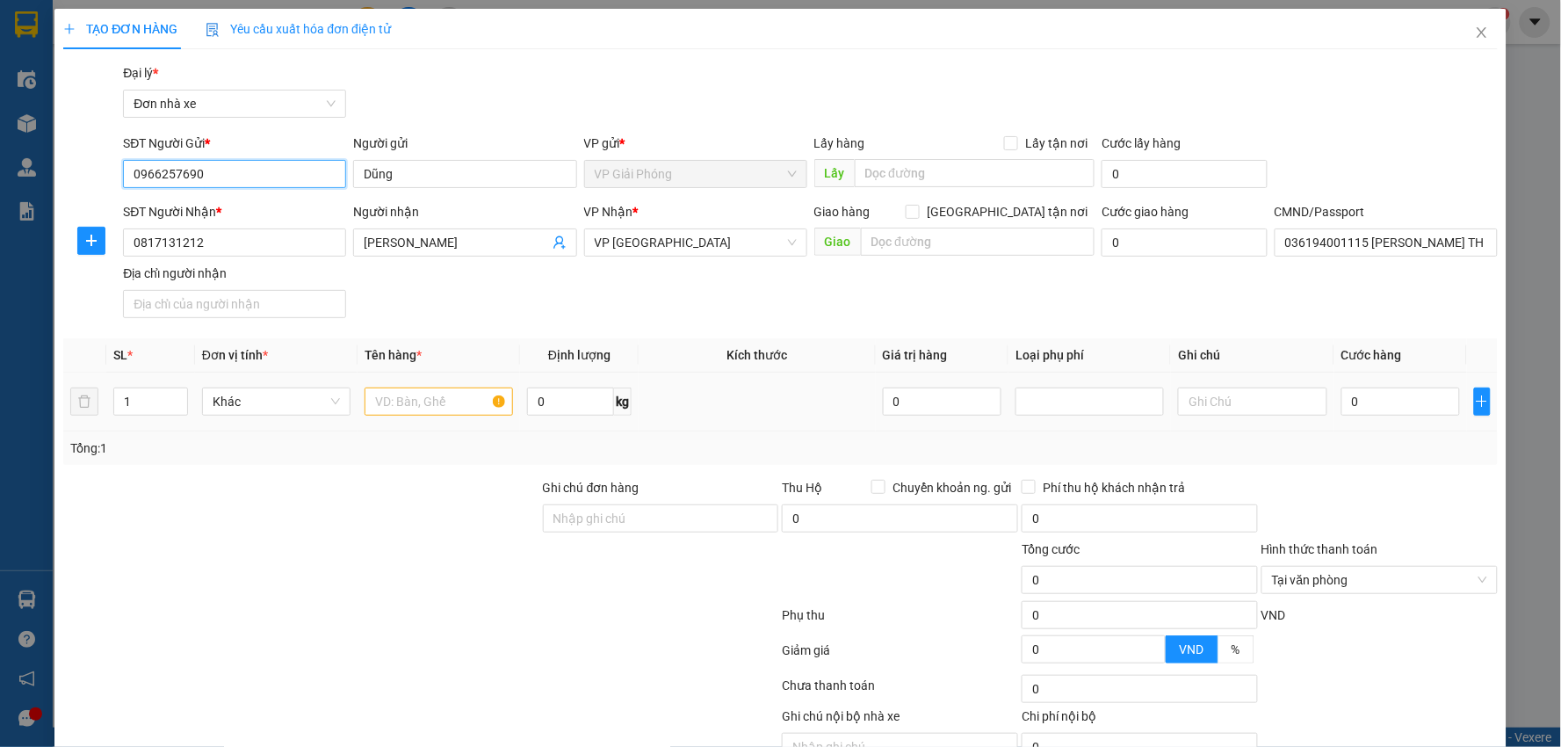
type input "0966257690"
click at [413, 399] on input "text" at bounding box center [438, 401] width 148 height 28
type input "TÚI SÁCH"
click at [1375, 397] on input "0" at bounding box center [1400, 401] width 119 height 28
type input "2"
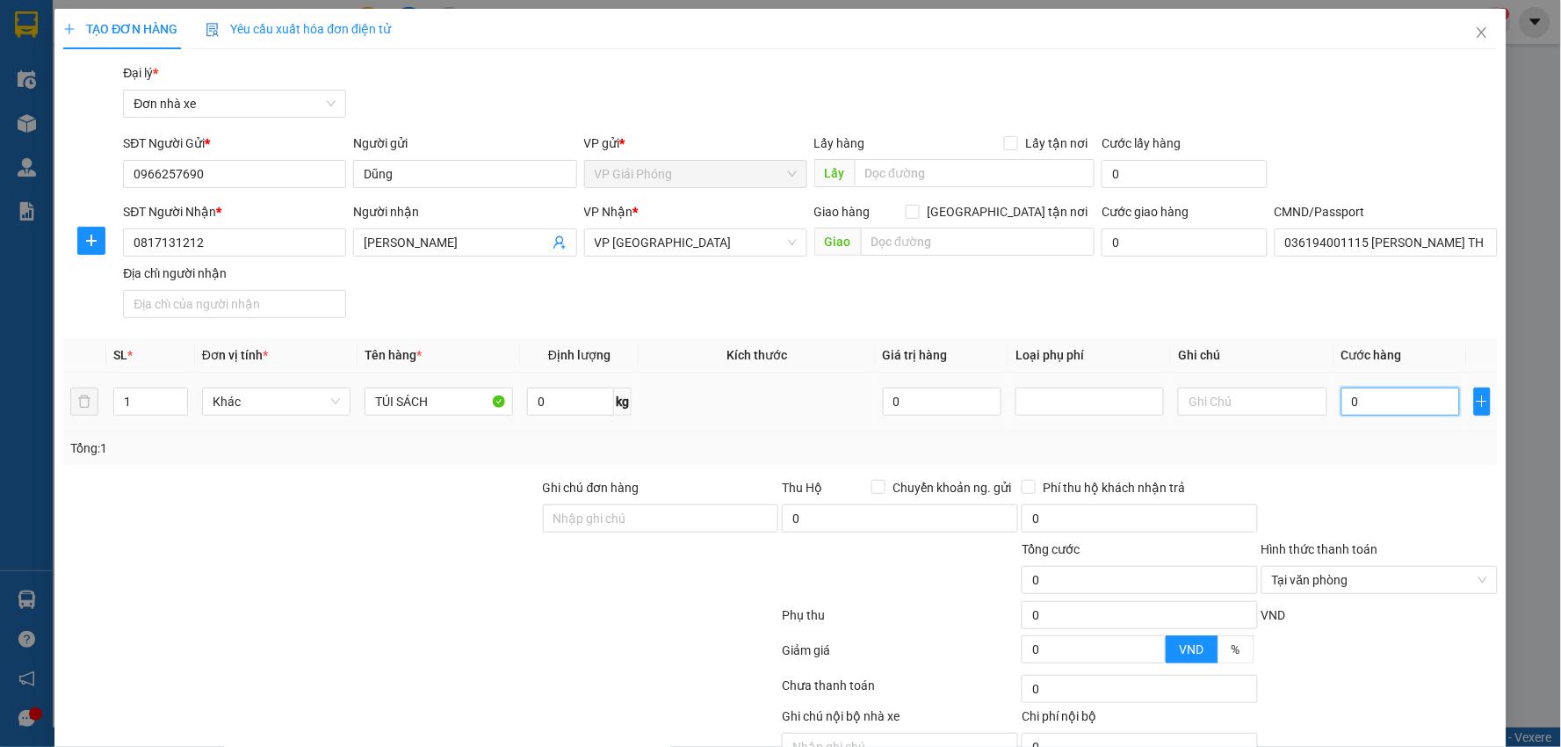
type input "2"
type input "25"
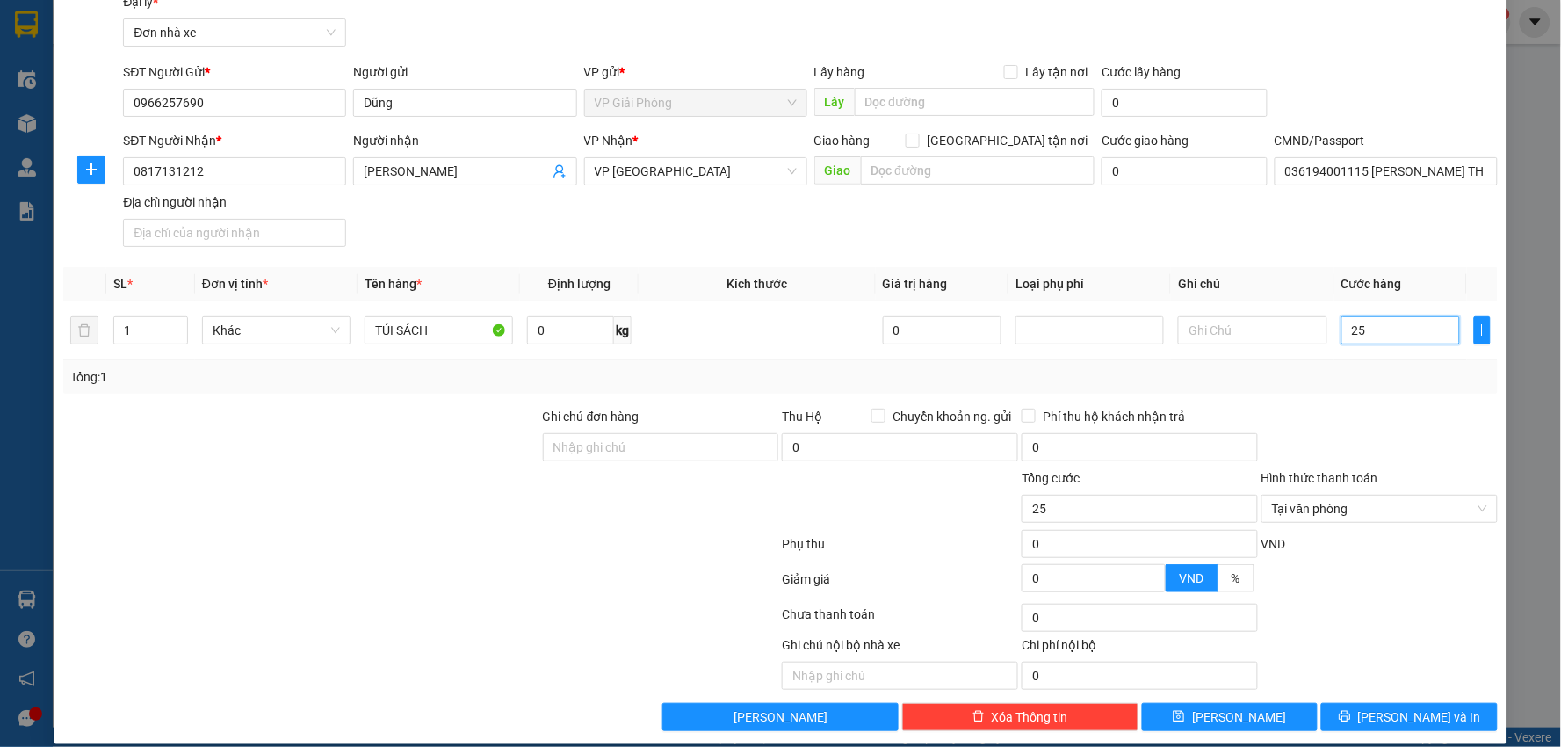
scroll to position [90, 0]
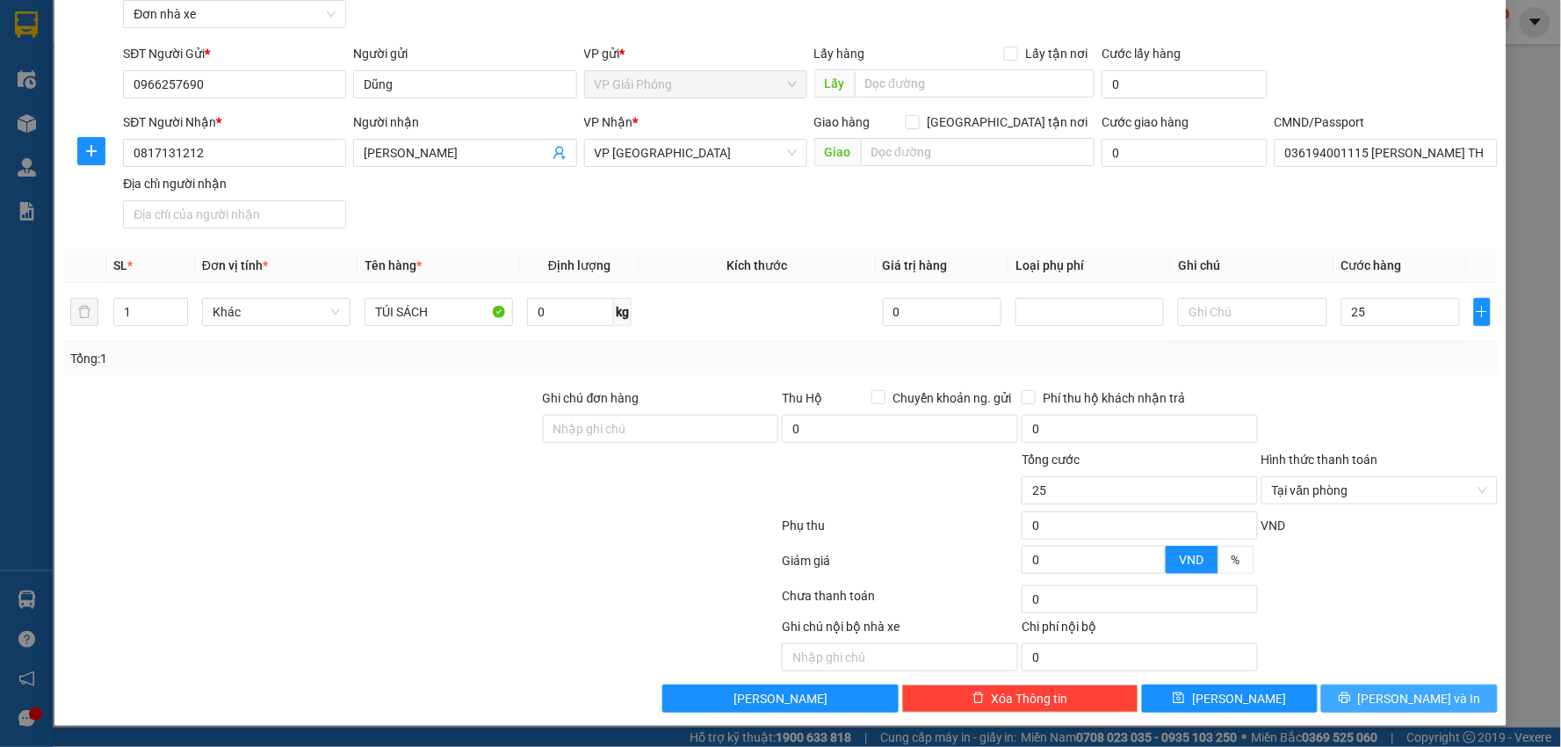
type input "25.000"
click at [1388, 691] on span "[PERSON_NAME] và In" at bounding box center [1419, 698] width 123 height 19
click at [1373, 691] on button "[PERSON_NAME] và In" at bounding box center [1409, 698] width 177 height 28
click at [1349, 689] on button "[PERSON_NAME] và In" at bounding box center [1409, 698] width 177 height 28
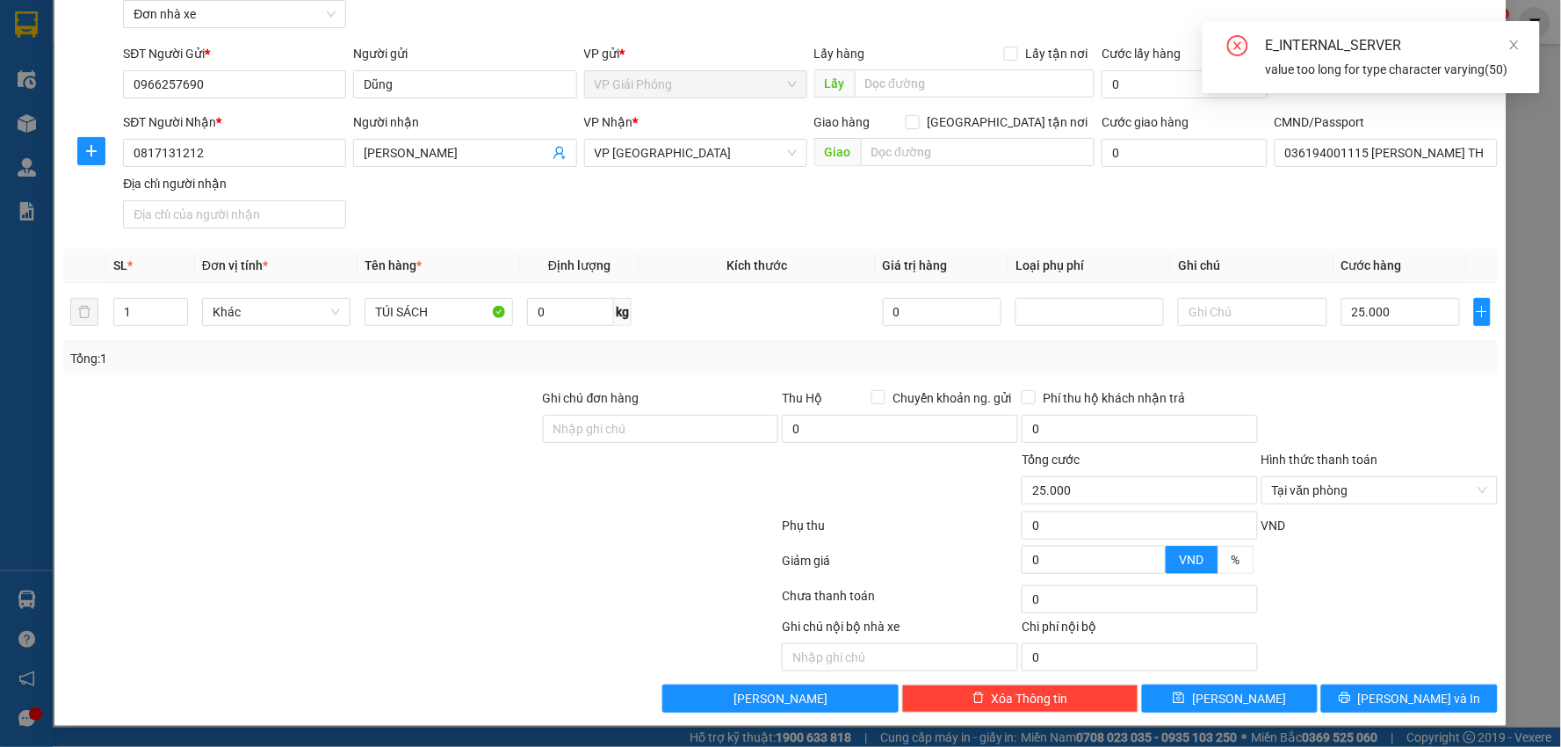
click at [1516, 202] on div "TẠO ĐƠN HÀNG Yêu cầu xuất hóa đơn điện tử Transit Pickup Surcharge Ids Transit …" at bounding box center [780, 373] width 1561 height 747
click at [1515, 38] on span at bounding box center [1514, 45] width 12 height 14
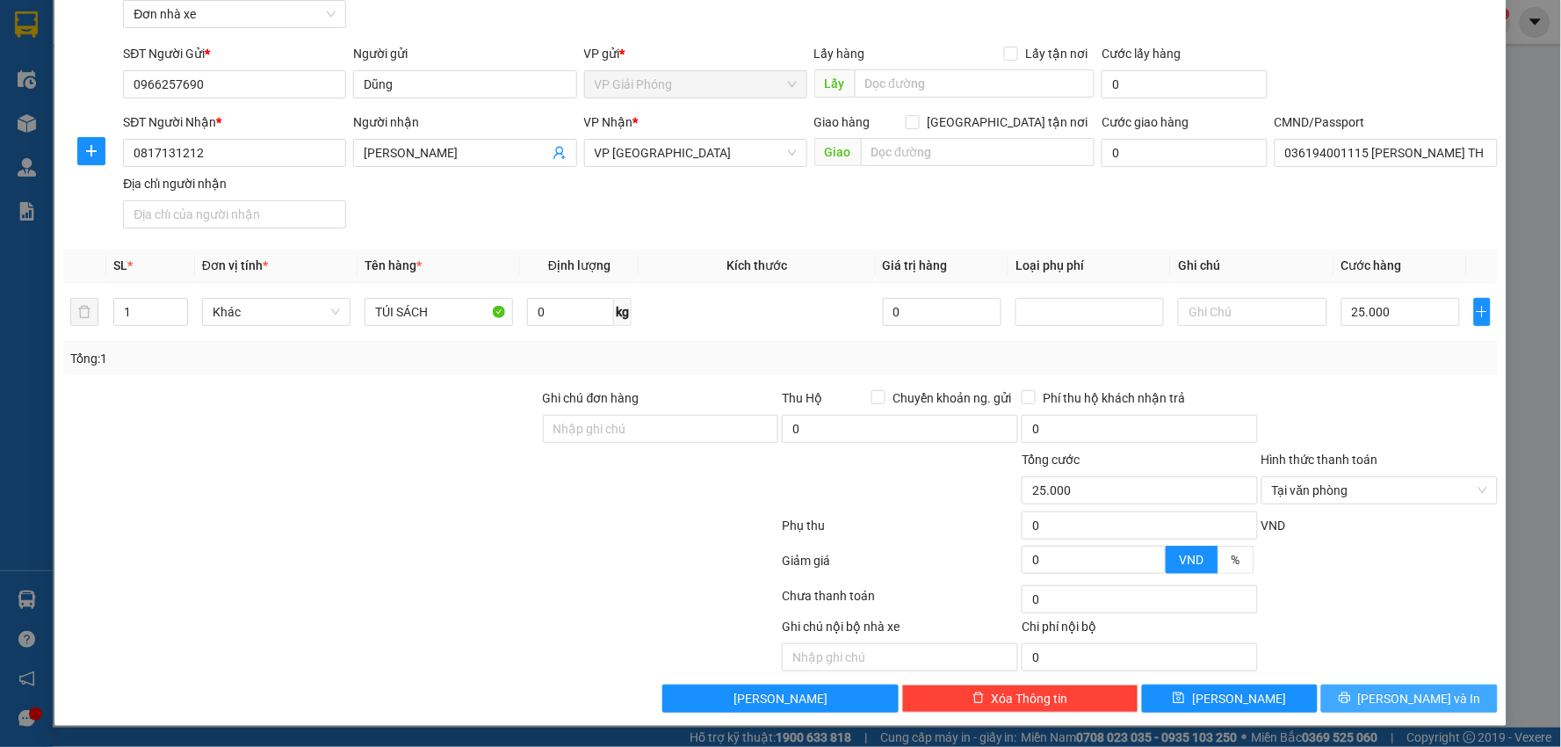
click at [1377, 705] on button "Lưu và In" at bounding box center [1409, 698] width 177 height 28
click at [1375, 701] on button "Lưu và In" at bounding box center [1409, 698] width 177 height 28
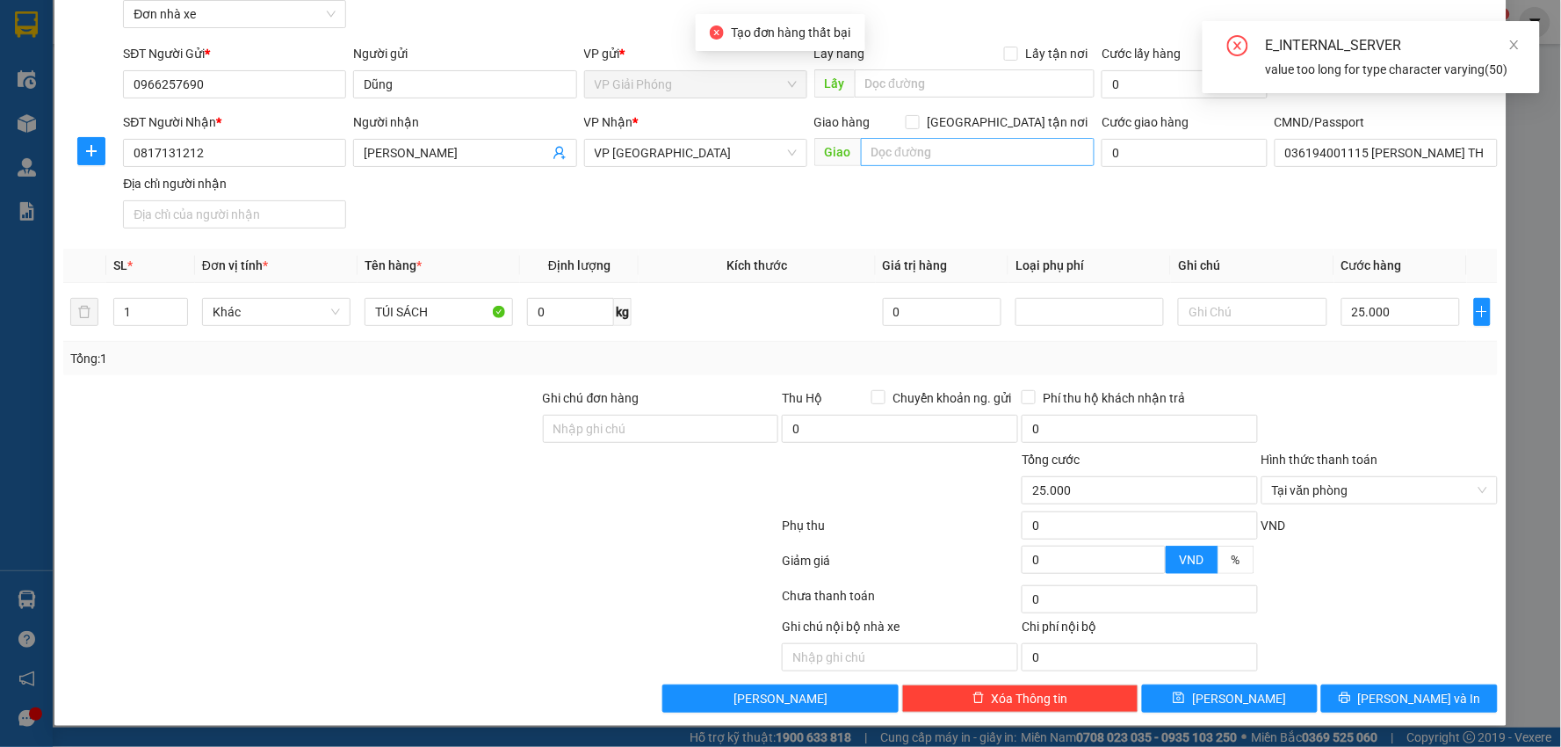
click at [1010, 137] on div "Giao hàng Giao tận nơi Giao" at bounding box center [954, 142] width 281 height 61
click at [1143, 152] on input "0" at bounding box center [1184, 153] width 166 height 28
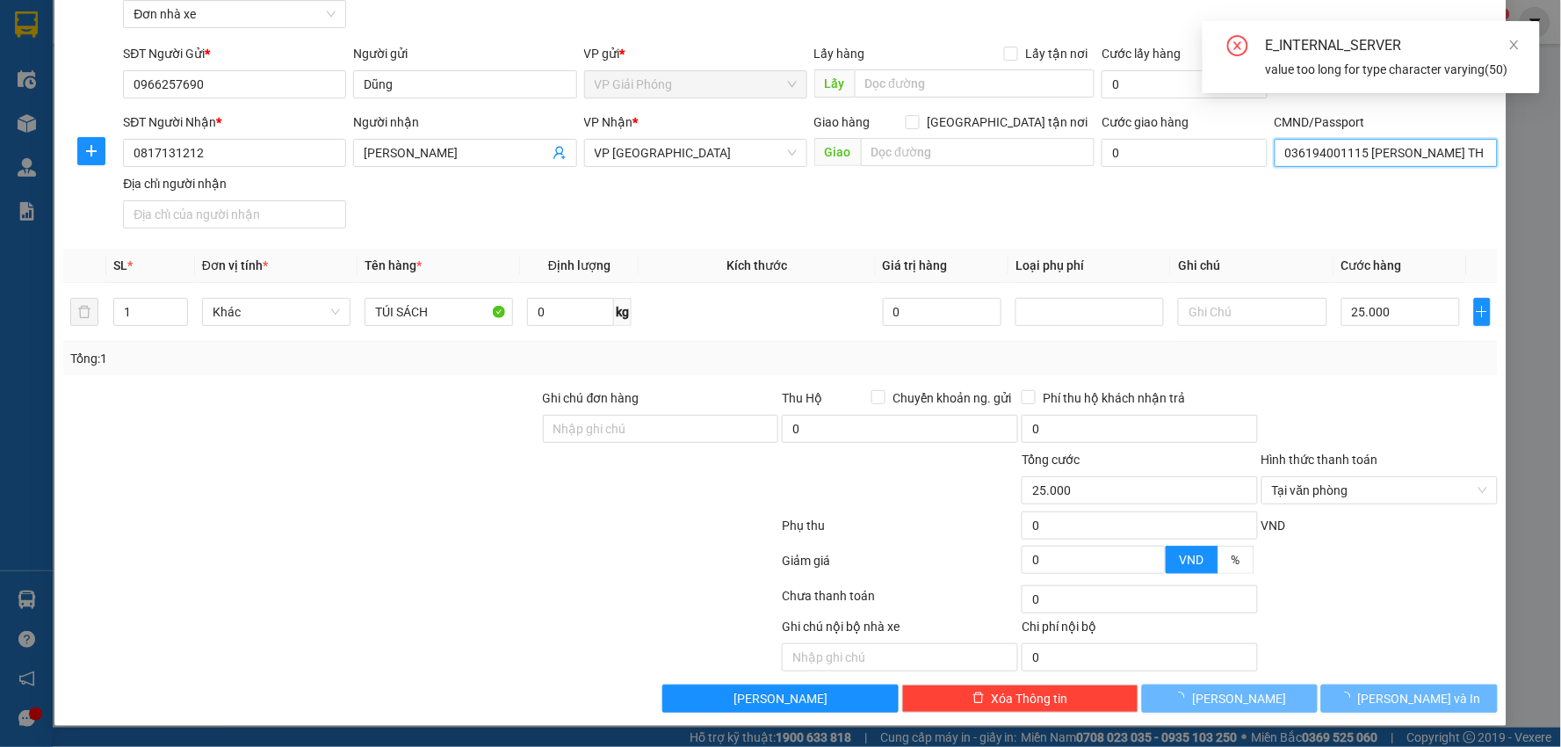
click at [1274, 155] on input "036194001115 NGÔ TH HUYỀN THƯƠNG XÓM TRẠI LỘC AN TPNĐ" at bounding box center [1385, 153] width 223 height 28
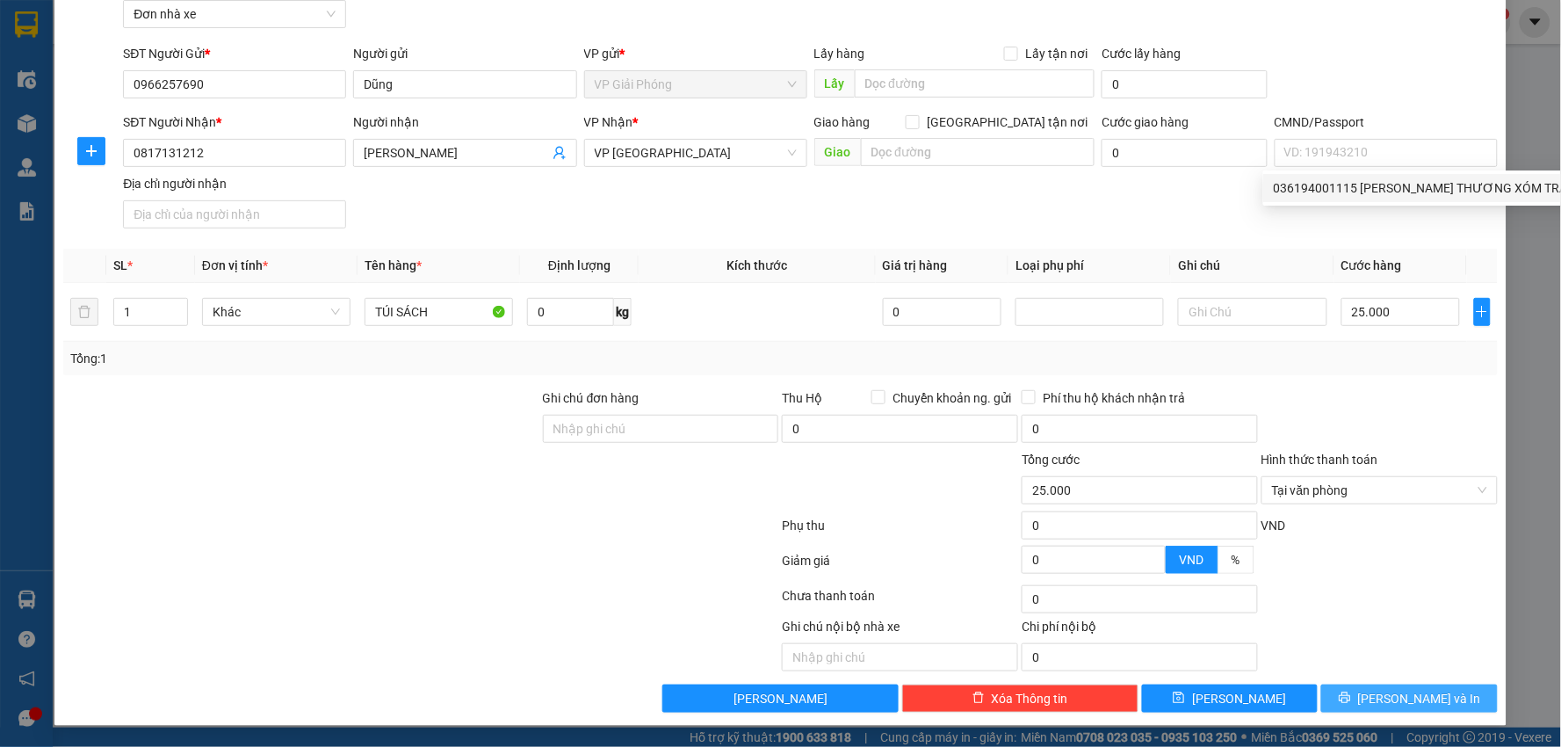
click at [1389, 695] on span "Lưu và In" at bounding box center [1419, 698] width 123 height 19
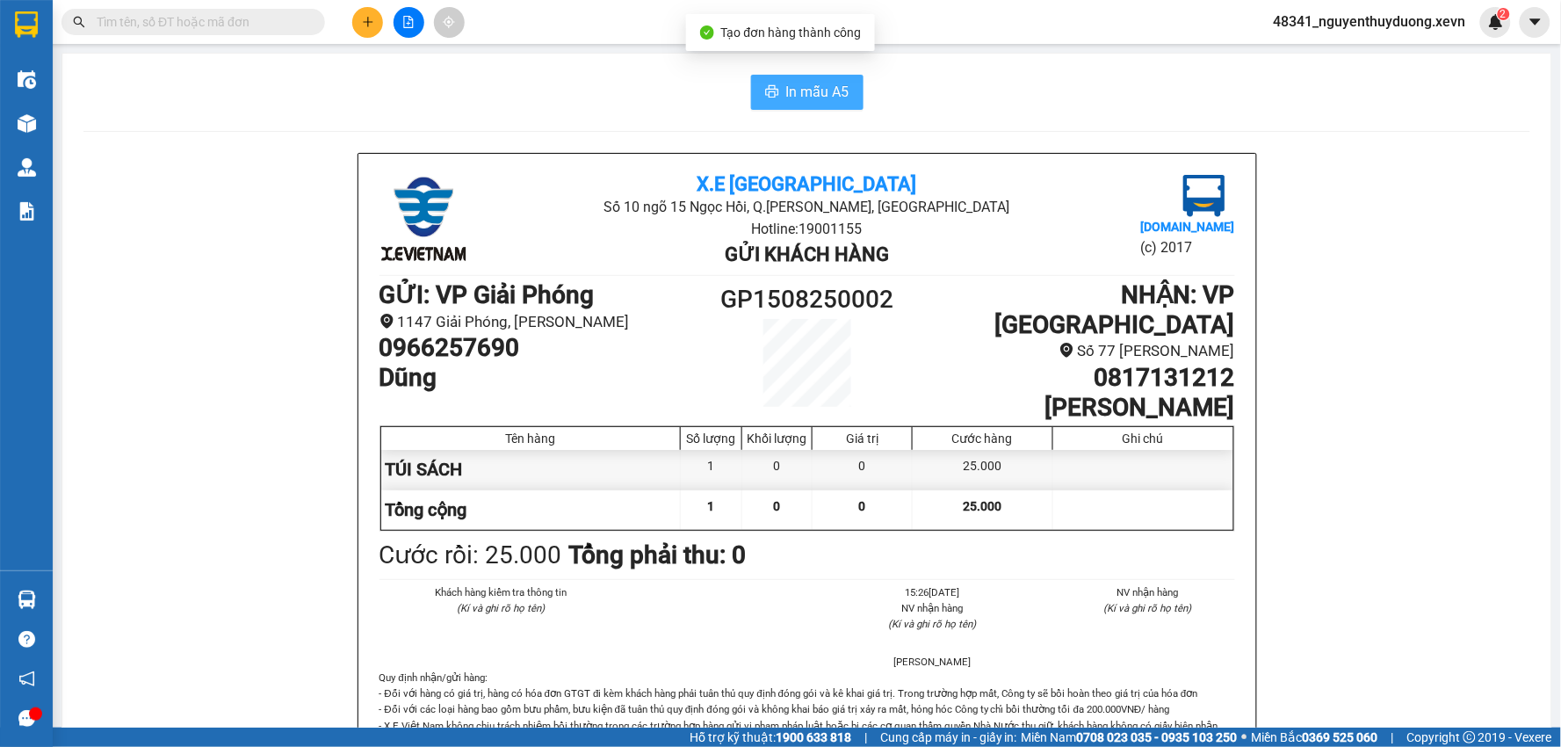
click at [799, 88] on span "In mẫu A5" at bounding box center [817, 92] width 63 height 22
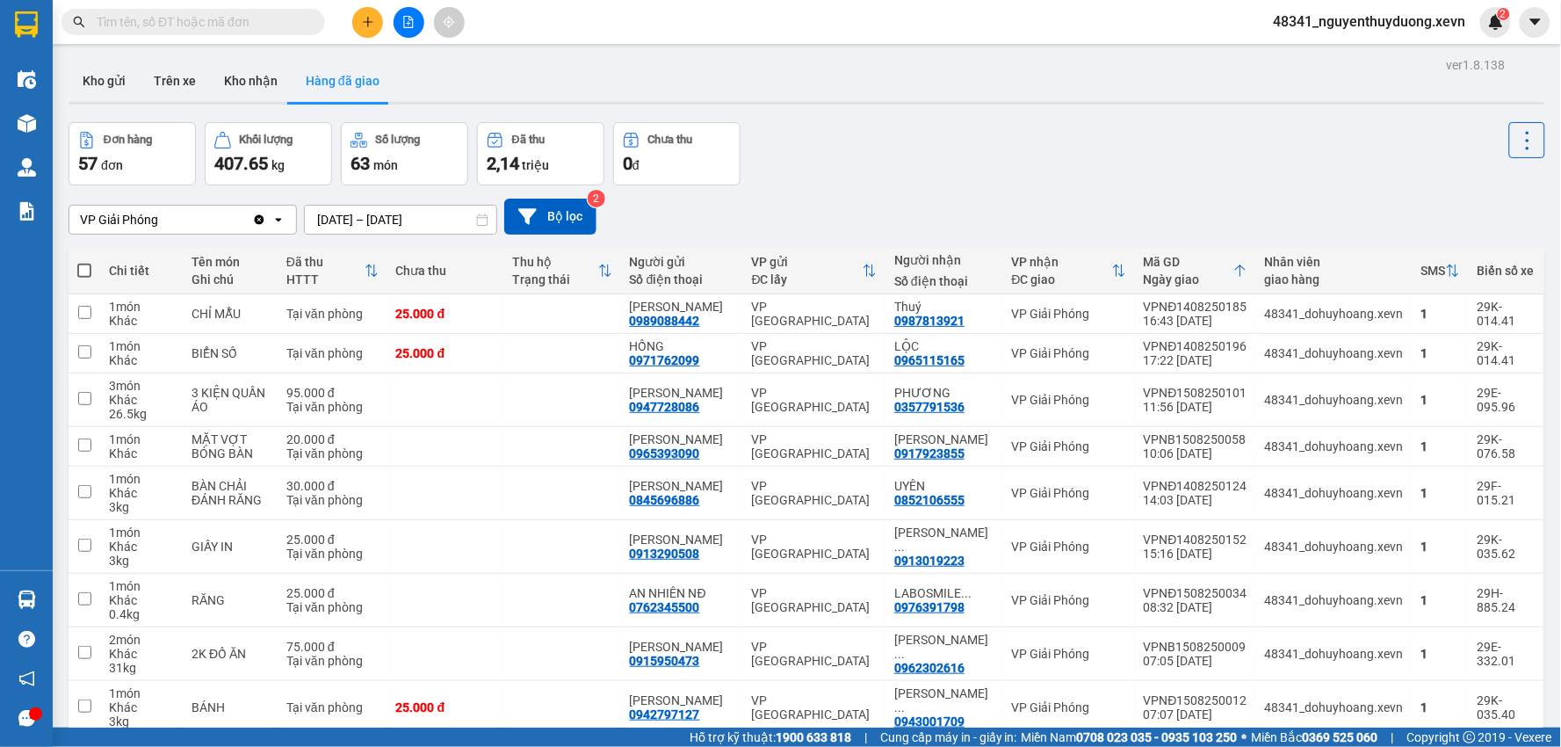
drag, startPoint x: 944, startPoint y: 154, endPoint x: 568, endPoint y: 7, distance: 403.5
click at [903, 141] on div "Đơn hàng 57 đơn Khối lượng 407.65 kg Số lượng 63 món Đã thu 2,14 triệu Chưa thu…" at bounding box center [807, 153] width 1476 height 63
click at [105, 73] on button "Kho gửi" at bounding box center [104, 81] width 71 height 42
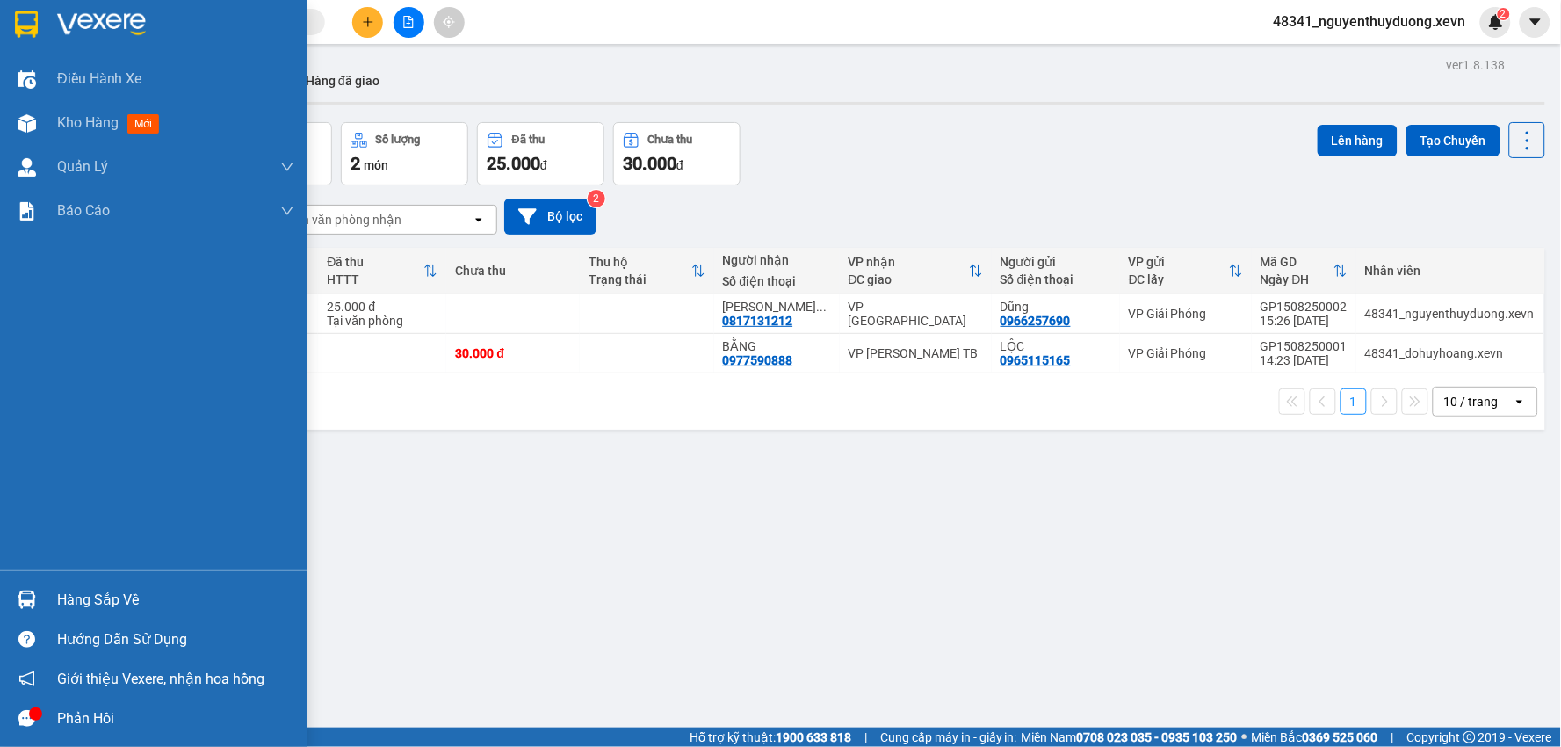
click at [71, 578] on div "Hàng sắp về Hướng dẫn sử dụng Giới thiệu Vexere, nhận hoa hồng Phản hồi" at bounding box center [153, 654] width 307 height 168
click at [74, 608] on div "Hàng sắp về" at bounding box center [175, 600] width 237 height 26
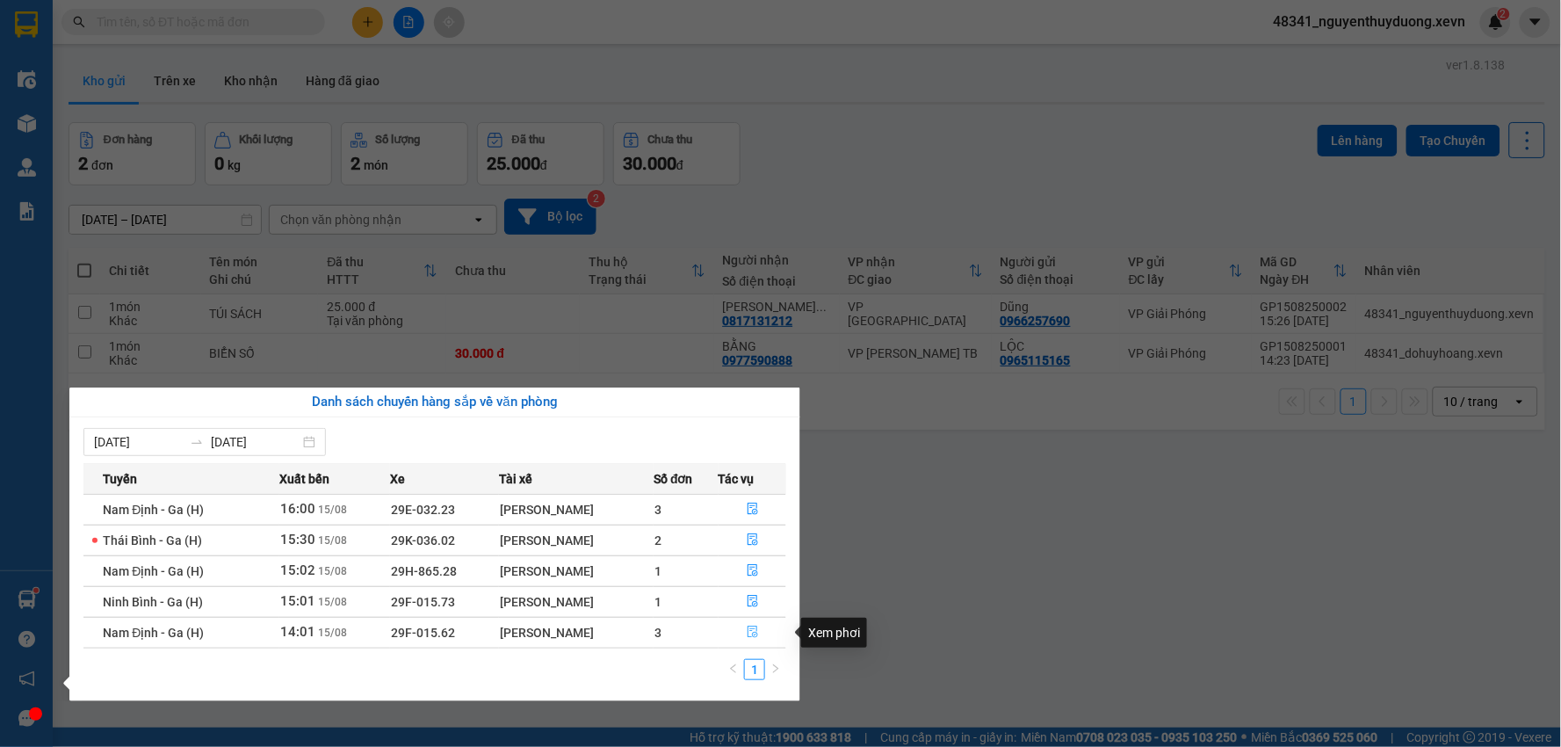
click at [761, 633] on button "button" at bounding box center [752, 632] width 67 height 28
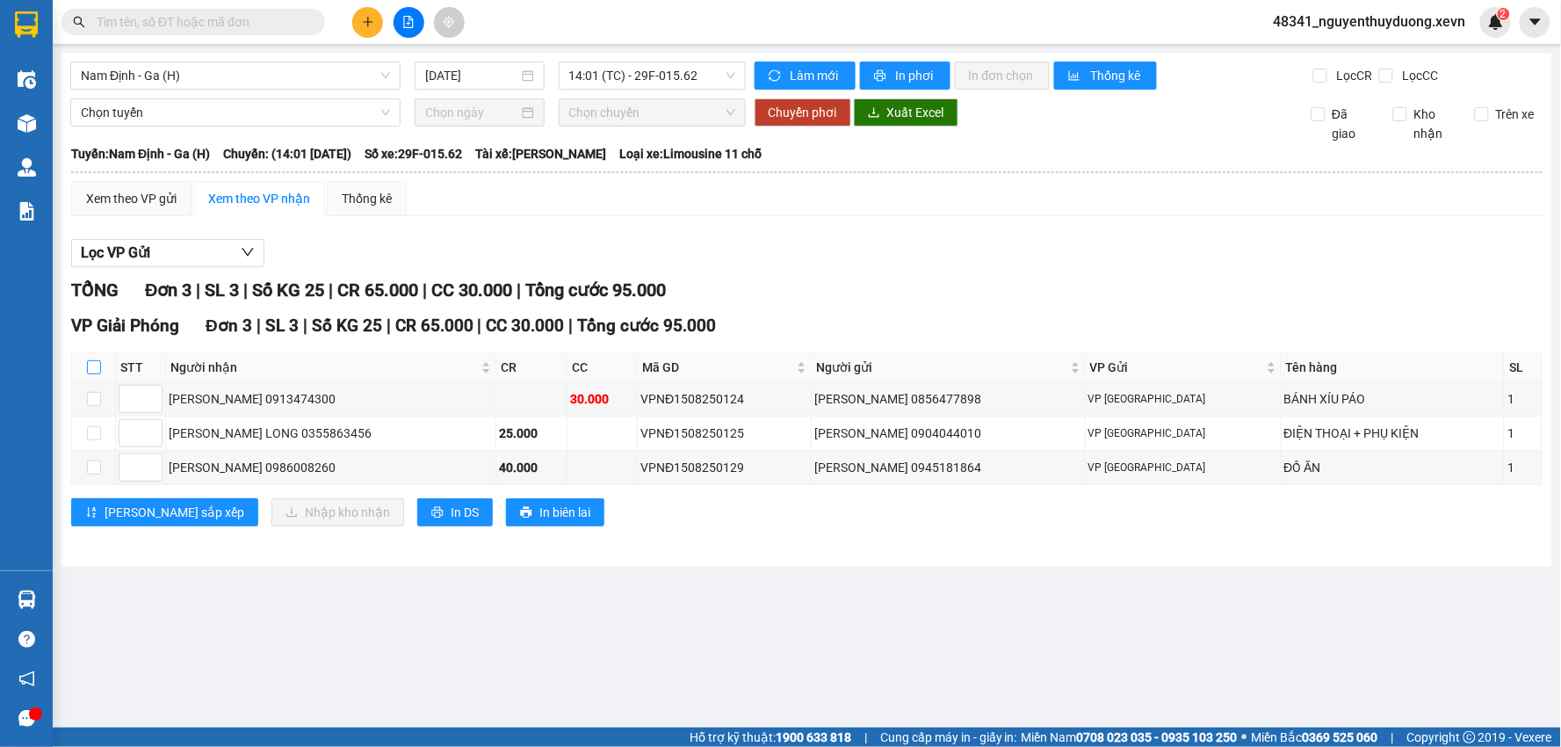
click at [87, 370] on input "checkbox" at bounding box center [94, 367] width 14 height 14
checkbox input "true"
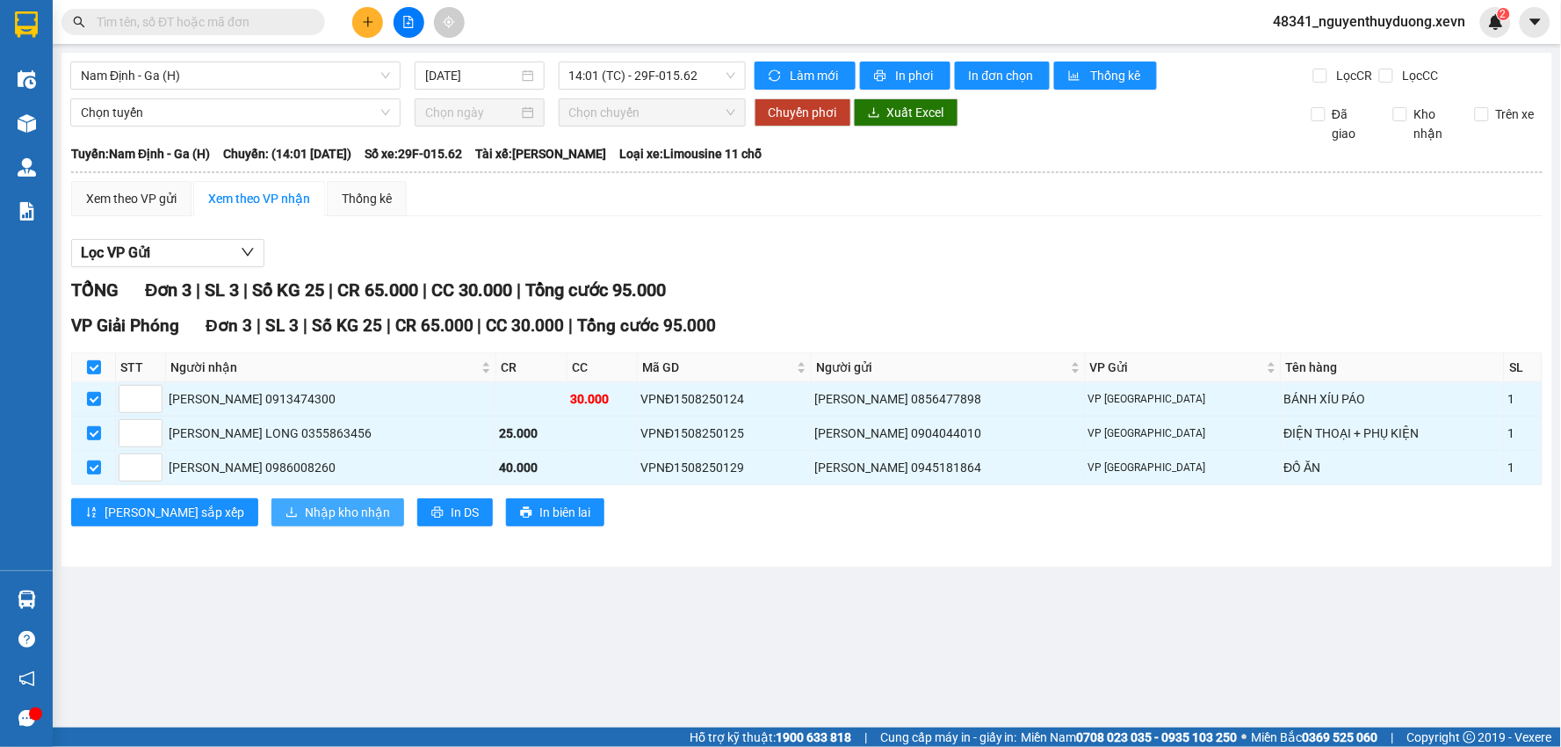
click at [271, 526] on button "Nhập kho nhận" at bounding box center [337, 512] width 133 height 28
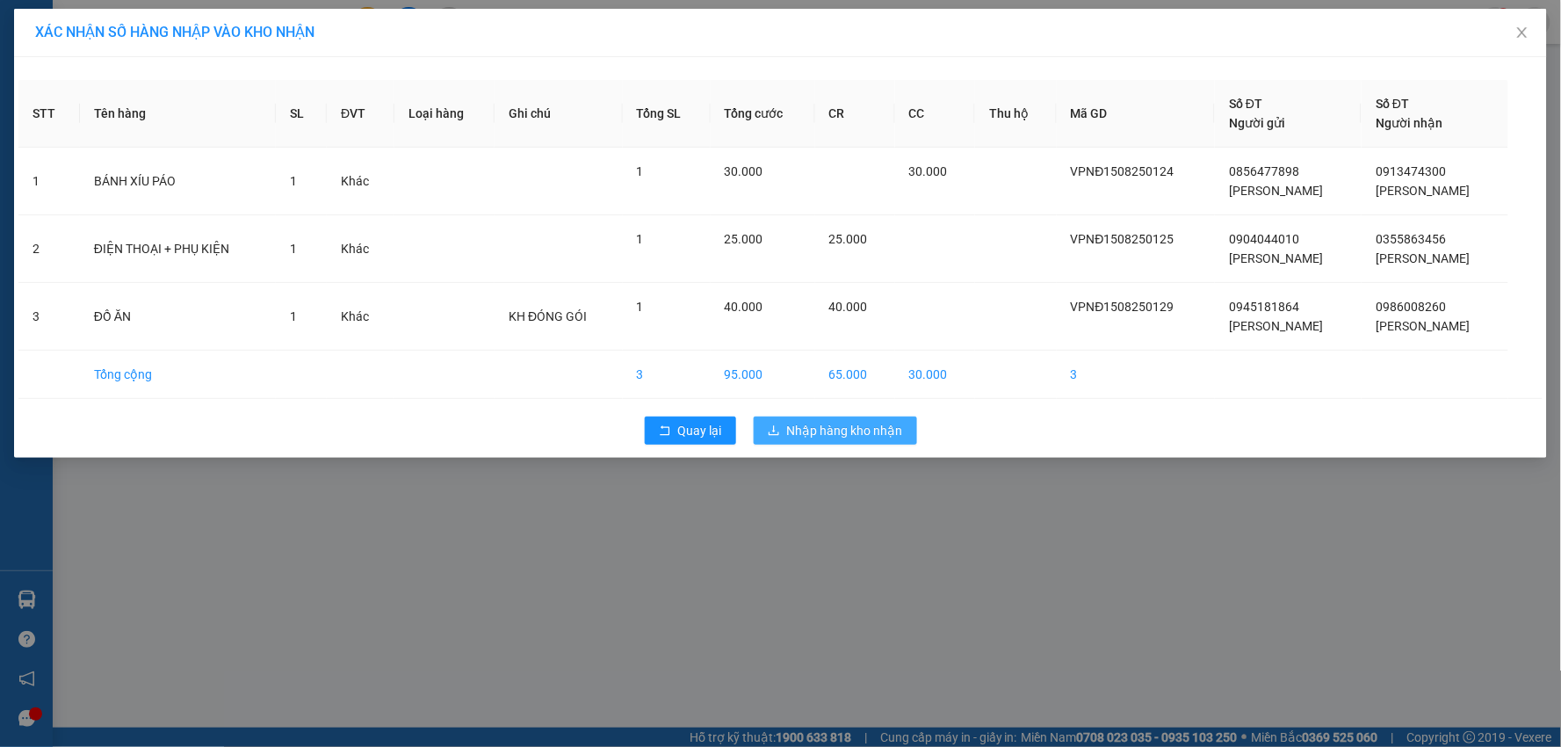
click at [811, 442] on button "Nhập hàng kho nhận" at bounding box center [835, 430] width 163 height 28
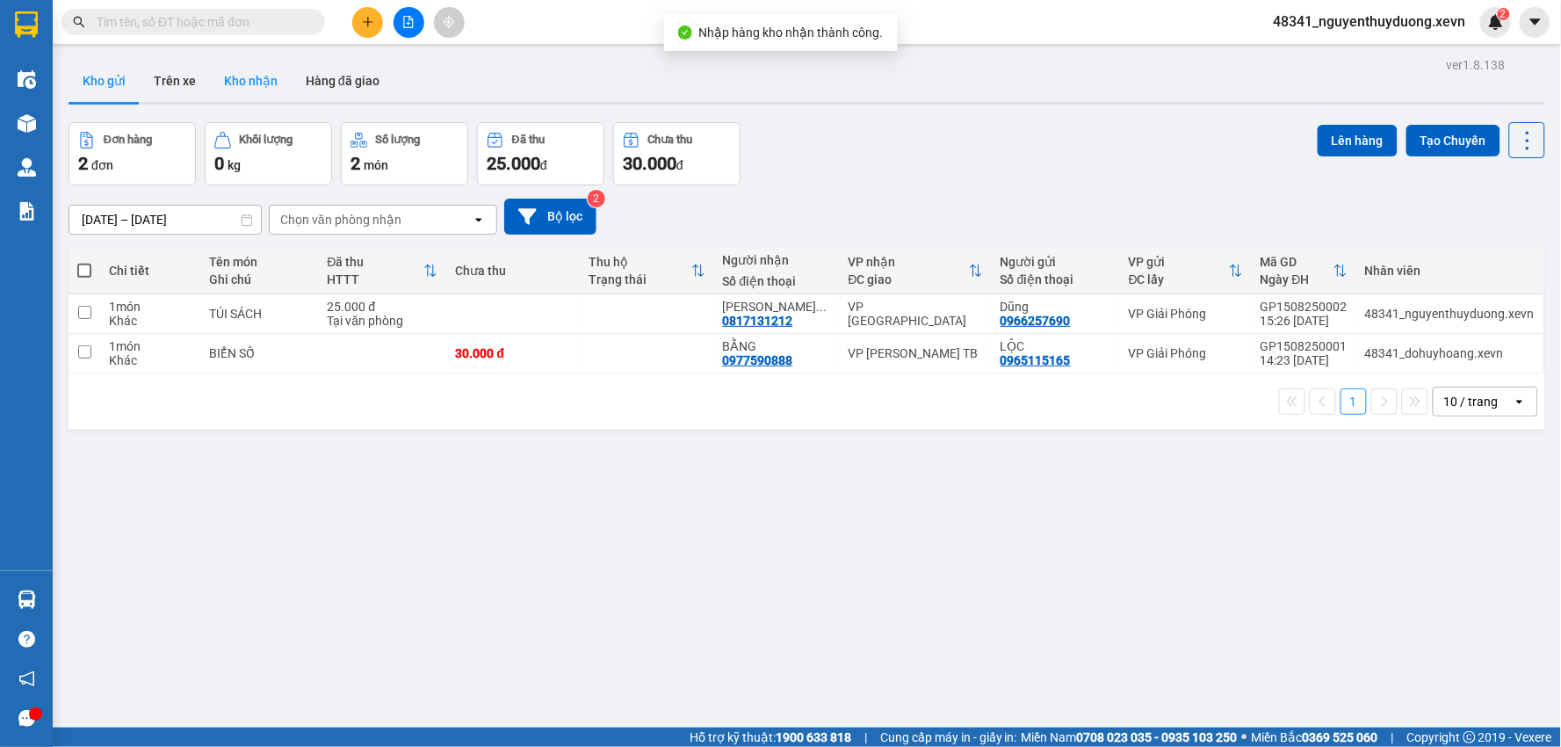
click at [220, 83] on button "Kho nhận" at bounding box center [251, 81] width 82 height 42
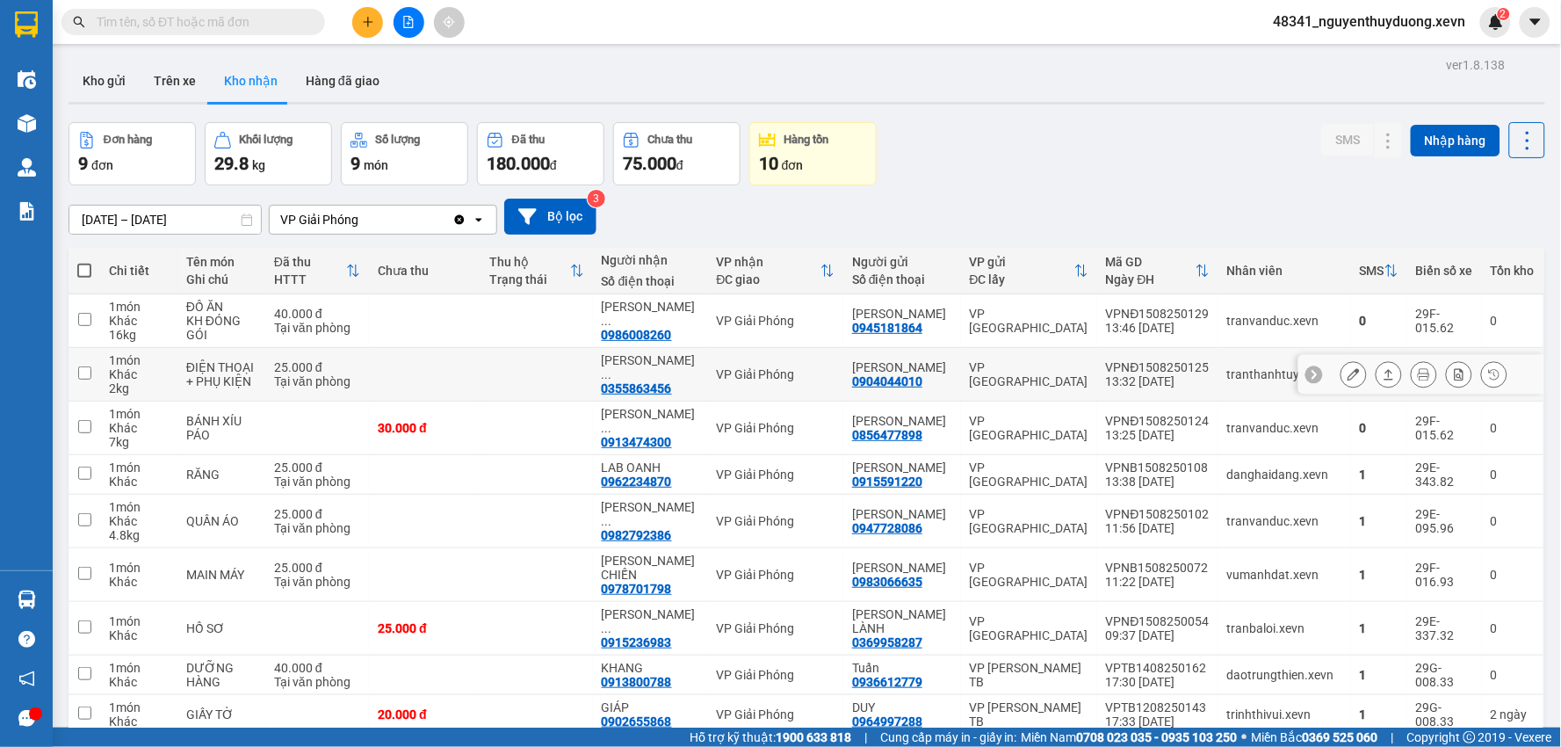
click at [264, 386] on td "ĐIỆN THOẠI + PHỤ KIỆN" at bounding box center [221, 375] width 88 height 54
checkbox input "true"
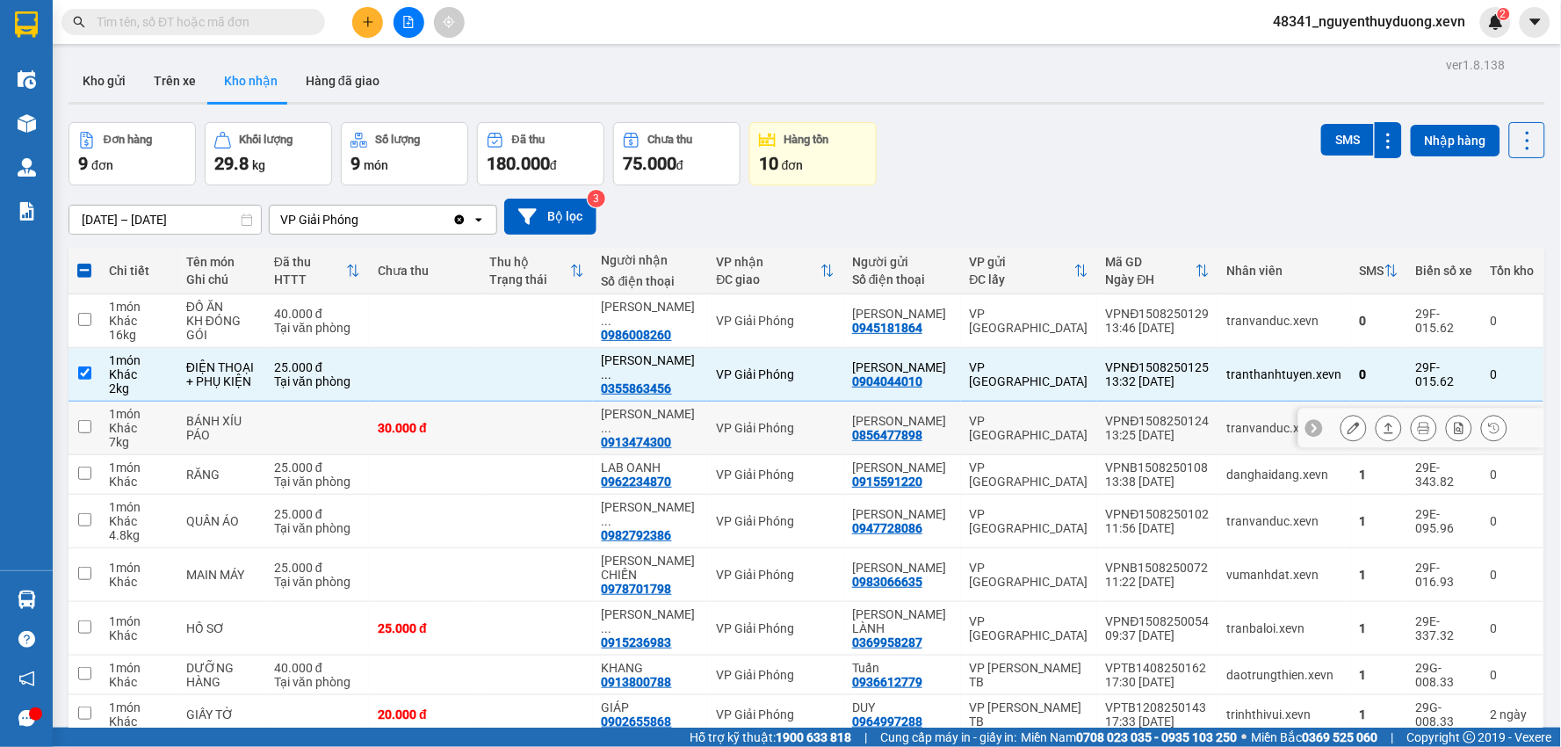
click at [239, 423] on div "BÁNH XÍU PÁO" at bounding box center [221, 428] width 70 height 28
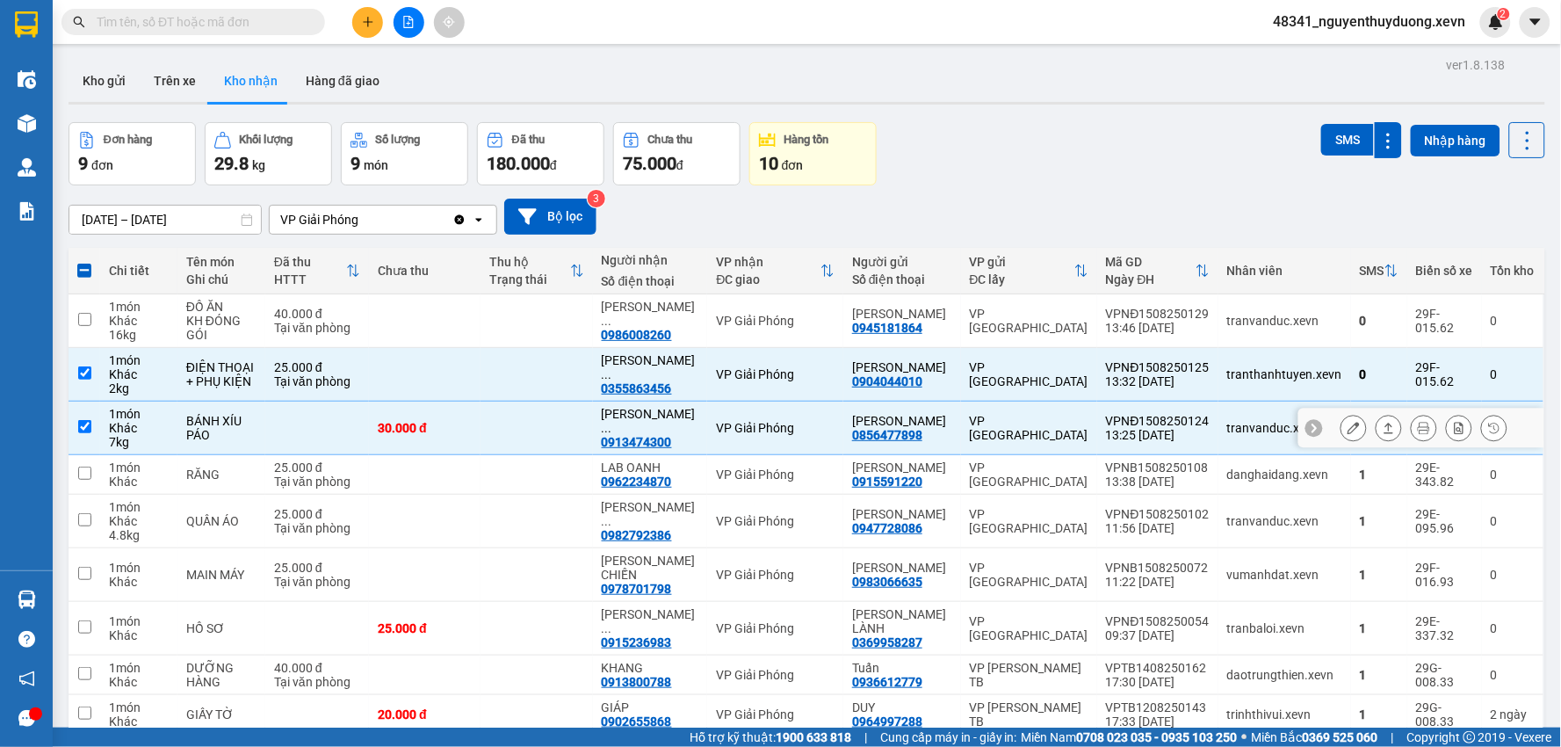
click at [369, 444] on td at bounding box center [317, 428] width 104 height 54
checkbox input "false"
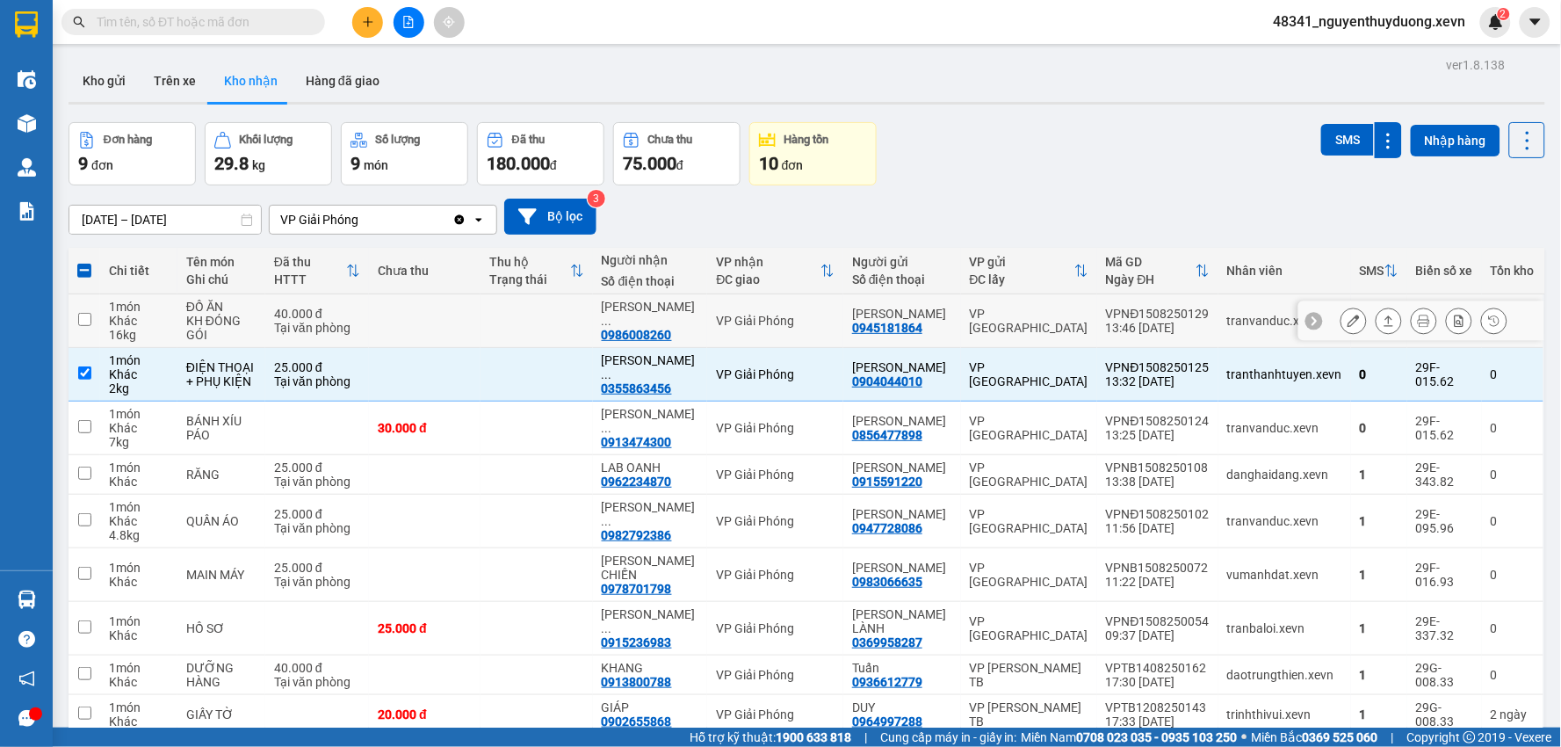
click at [297, 312] on div "40.000 đ" at bounding box center [317, 314] width 86 height 14
checkbox input "true"
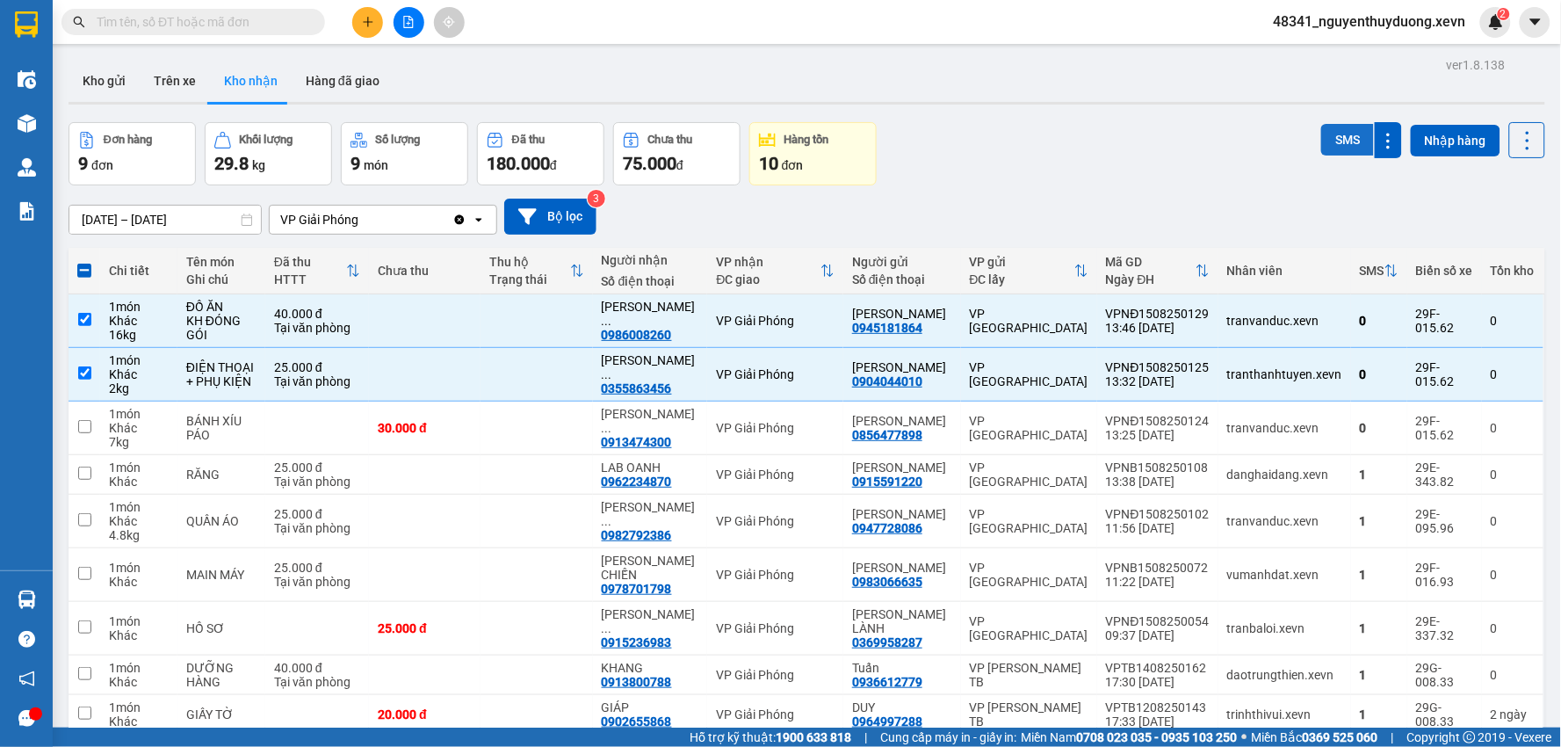
click at [1321, 129] on button "SMS" at bounding box center [1347, 140] width 53 height 32
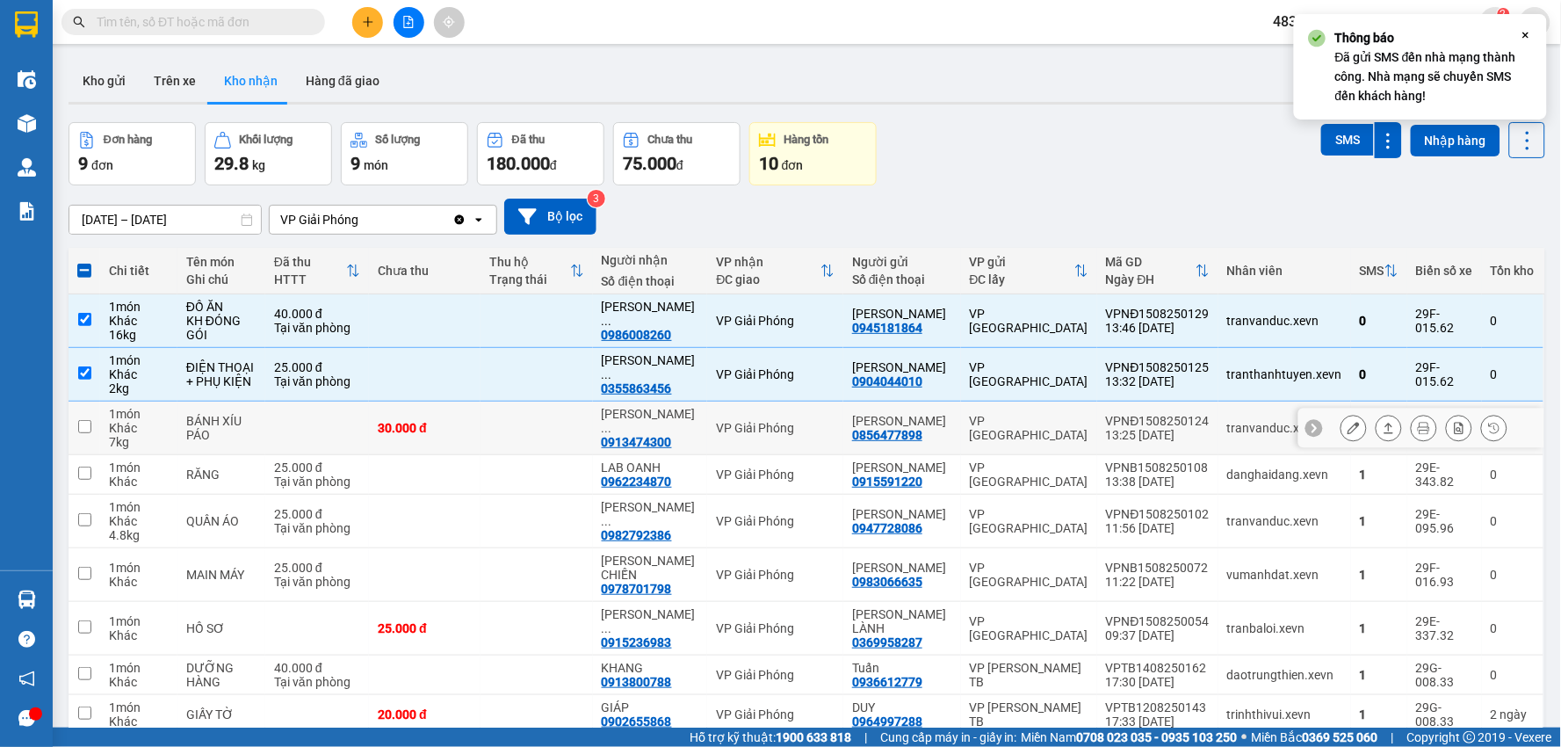
click at [1347, 422] on icon at bounding box center [1353, 428] width 12 height 12
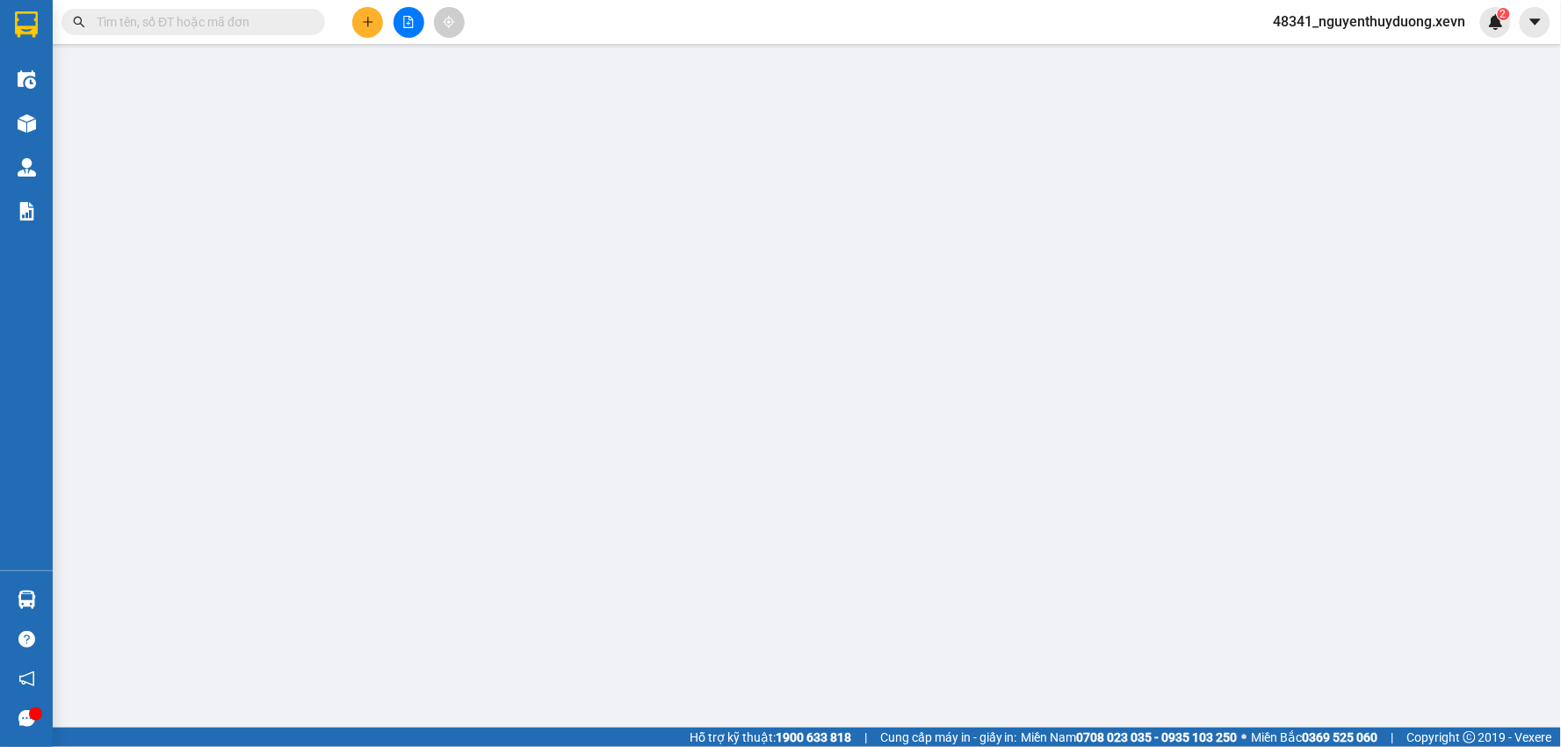
type input "0856477898"
type input "PHẠM ANH THÁI"
type input "0913474300"
type input "TRẦN HOÀNG NGÂN"
type input "036195005569 ngân"
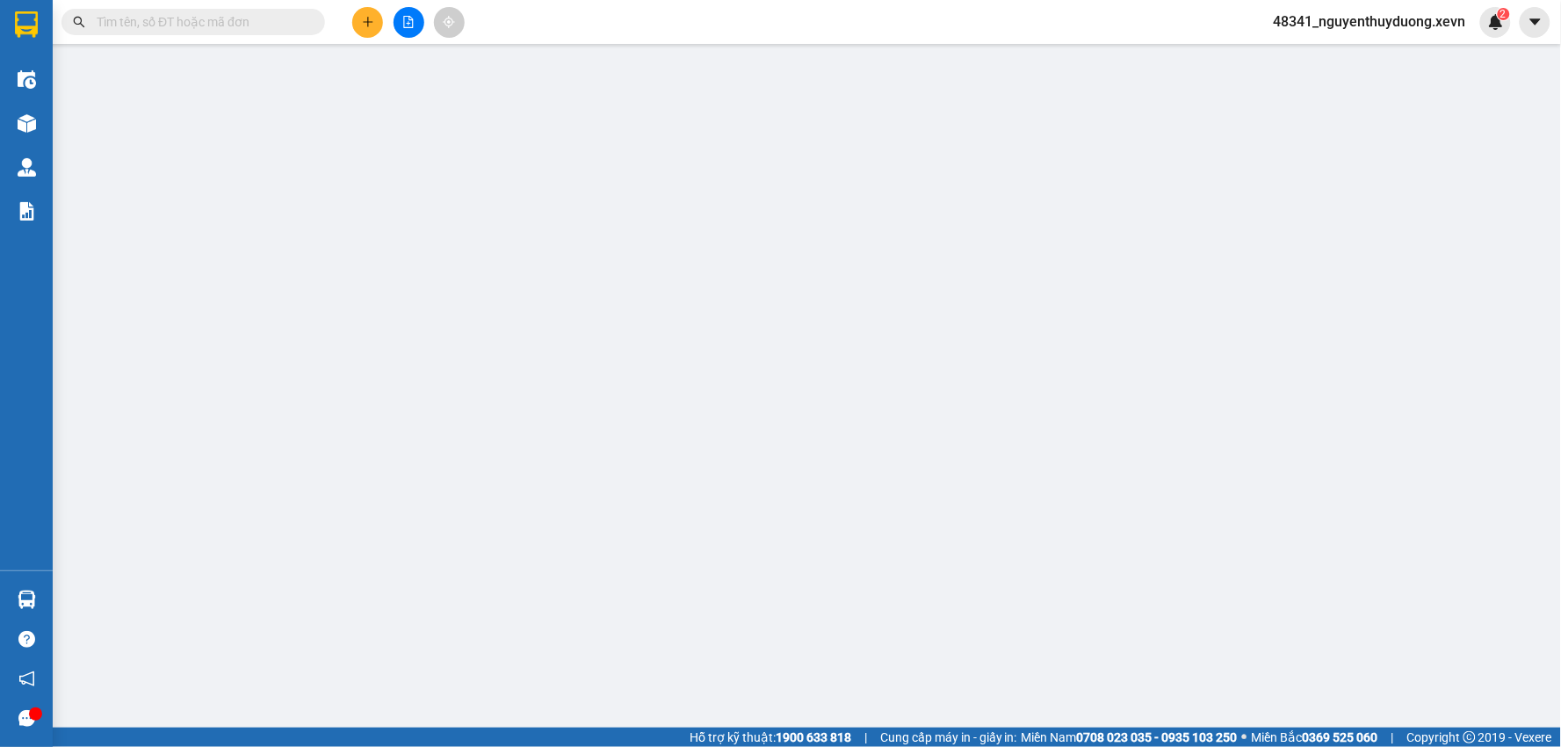
type input "30.000"
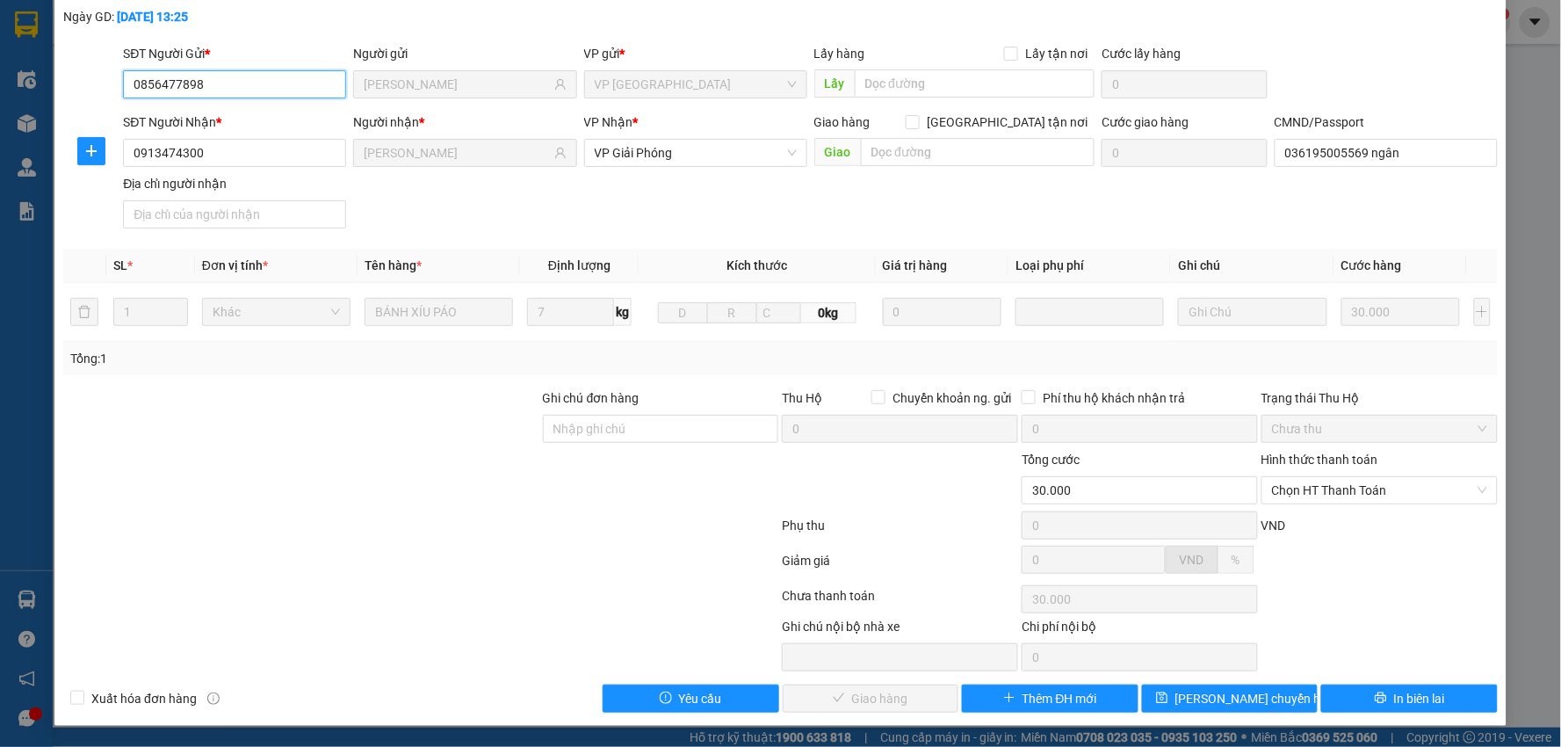
scroll to position [93, 0]
click at [1402, 494] on span "Chọn HT Thanh Toán" at bounding box center [1379, 490] width 215 height 26
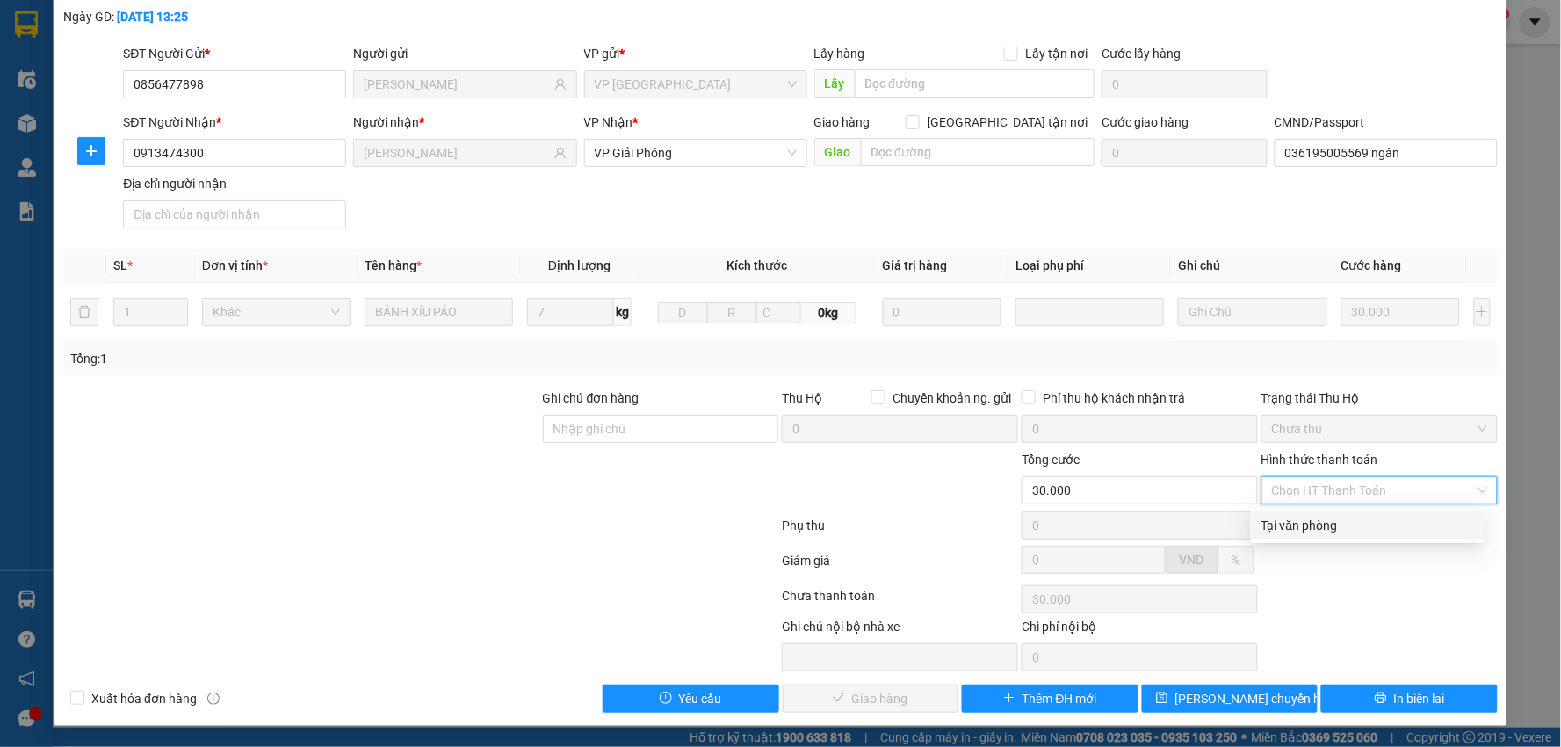
click at [1331, 523] on div "Tại văn phòng" at bounding box center [1367, 525] width 213 height 19
type input "0"
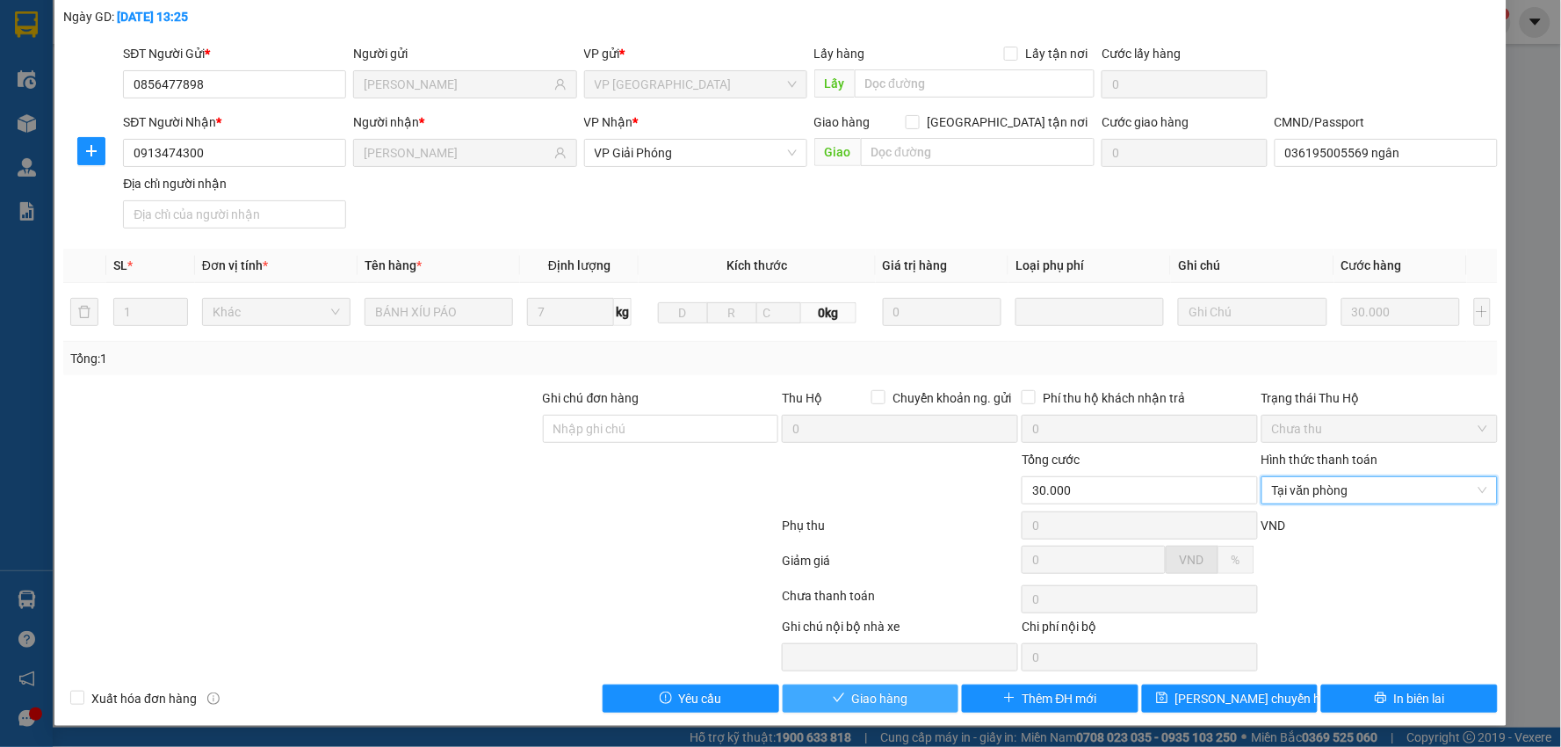
drag, startPoint x: 901, startPoint y: 696, endPoint x: 889, endPoint y: 695, distance: 12.4
click at [898, 696] on button "Giao hàng" at bounding box center [871, 698] width 177 height 28
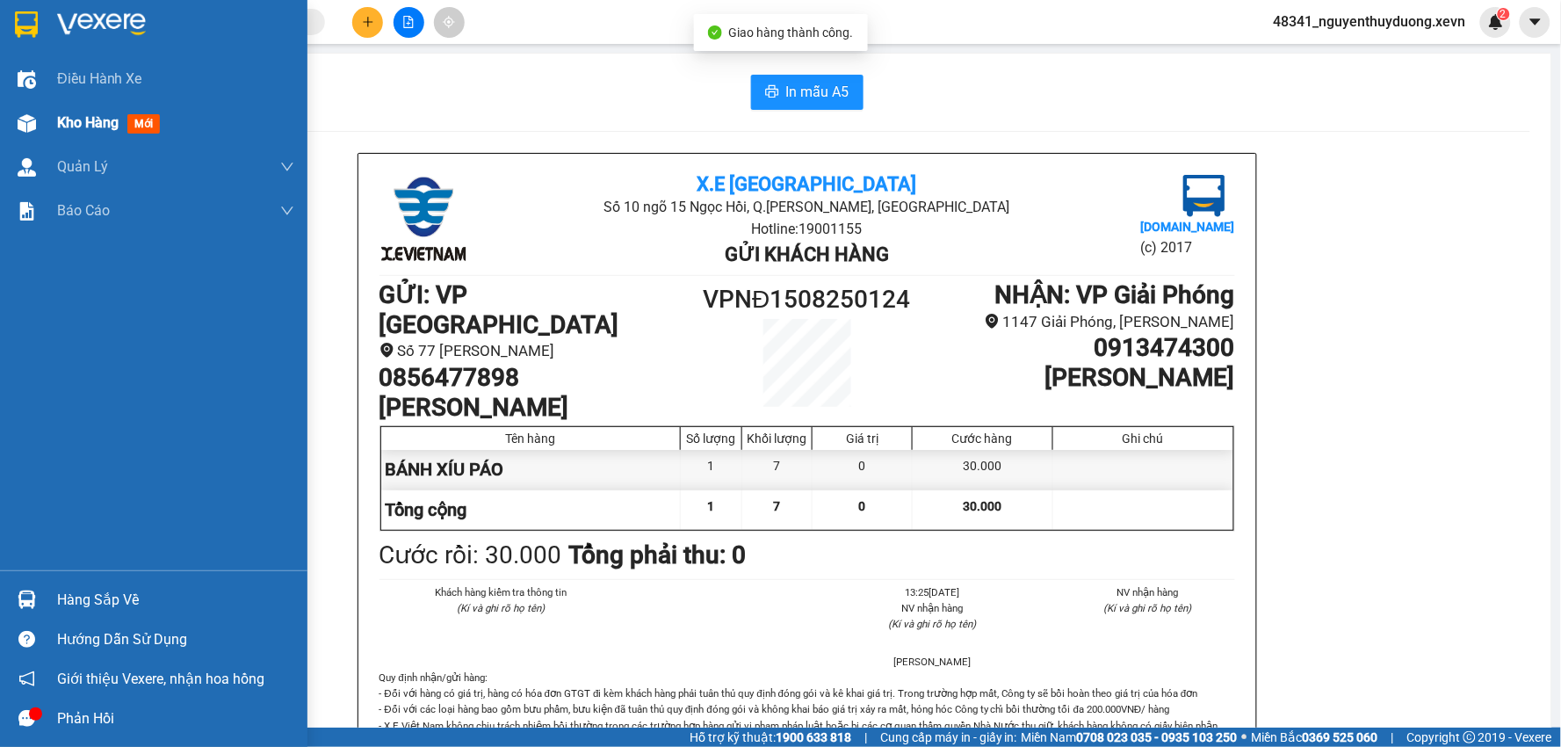
click at [47, 133] on div "Kho hàng mới" at bounding box center [153, 123] width 307 height 44
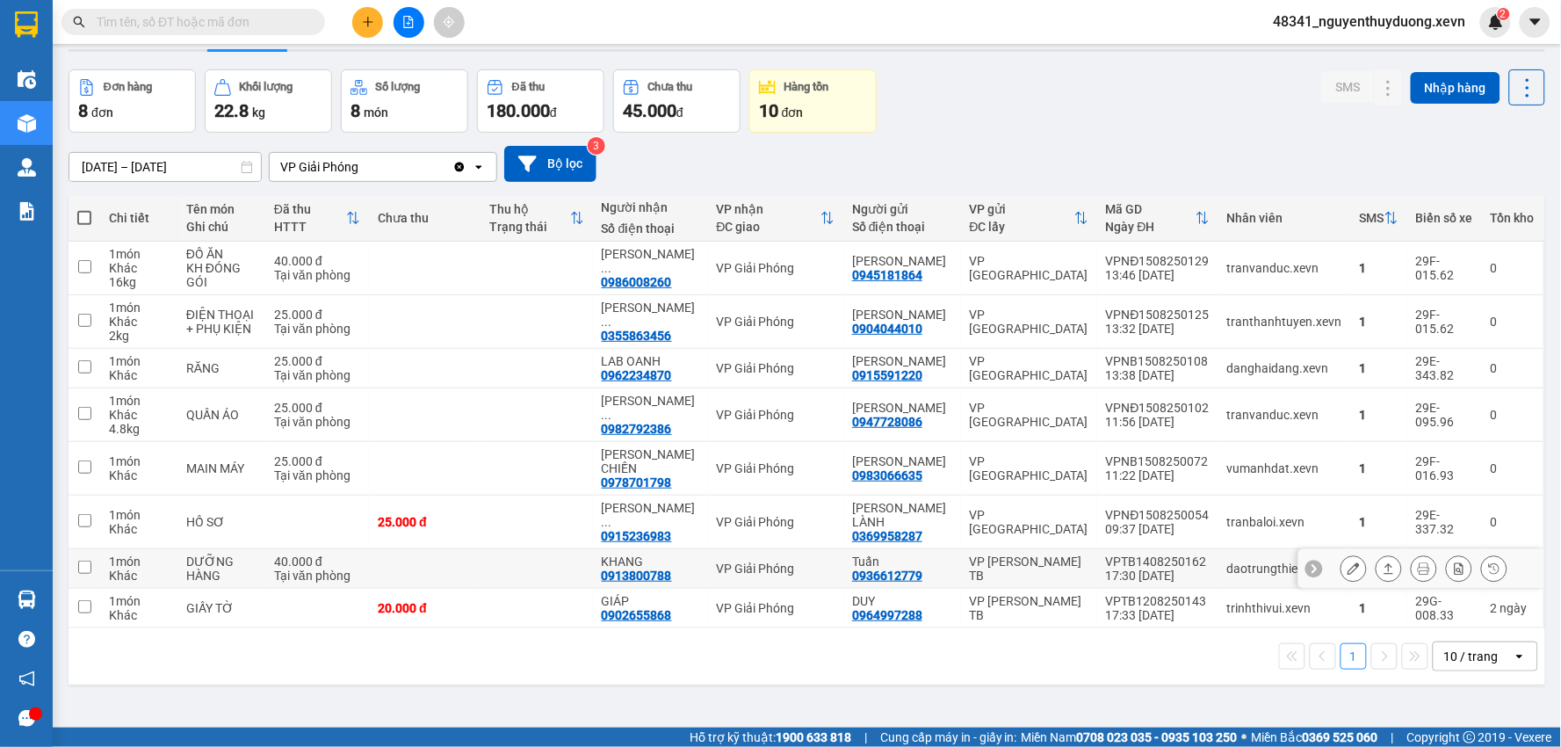
scroll to position [81, 0]
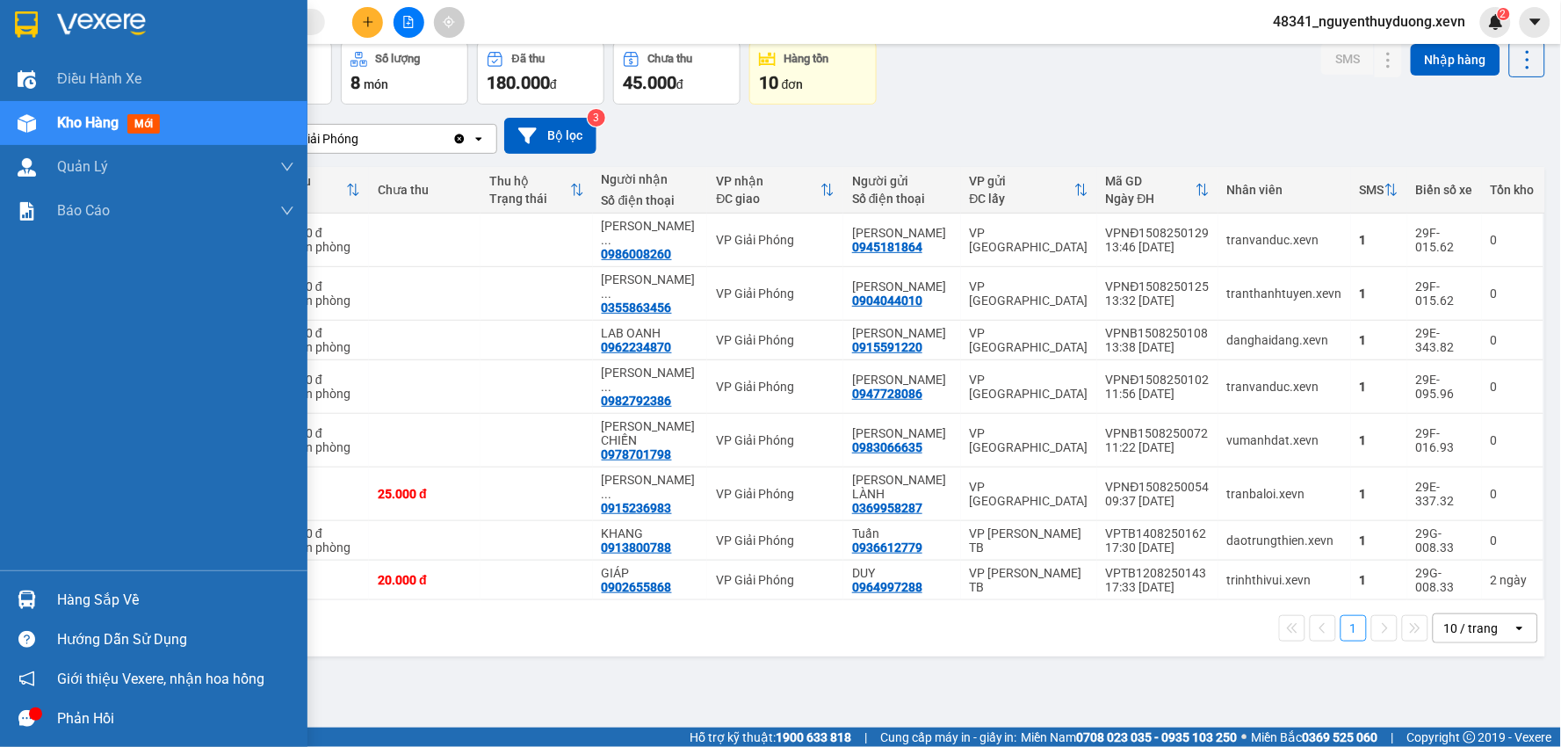
click at [64, 610] on div "Hàng sắp về" at bounding box center [175, 600] width 237 height 26
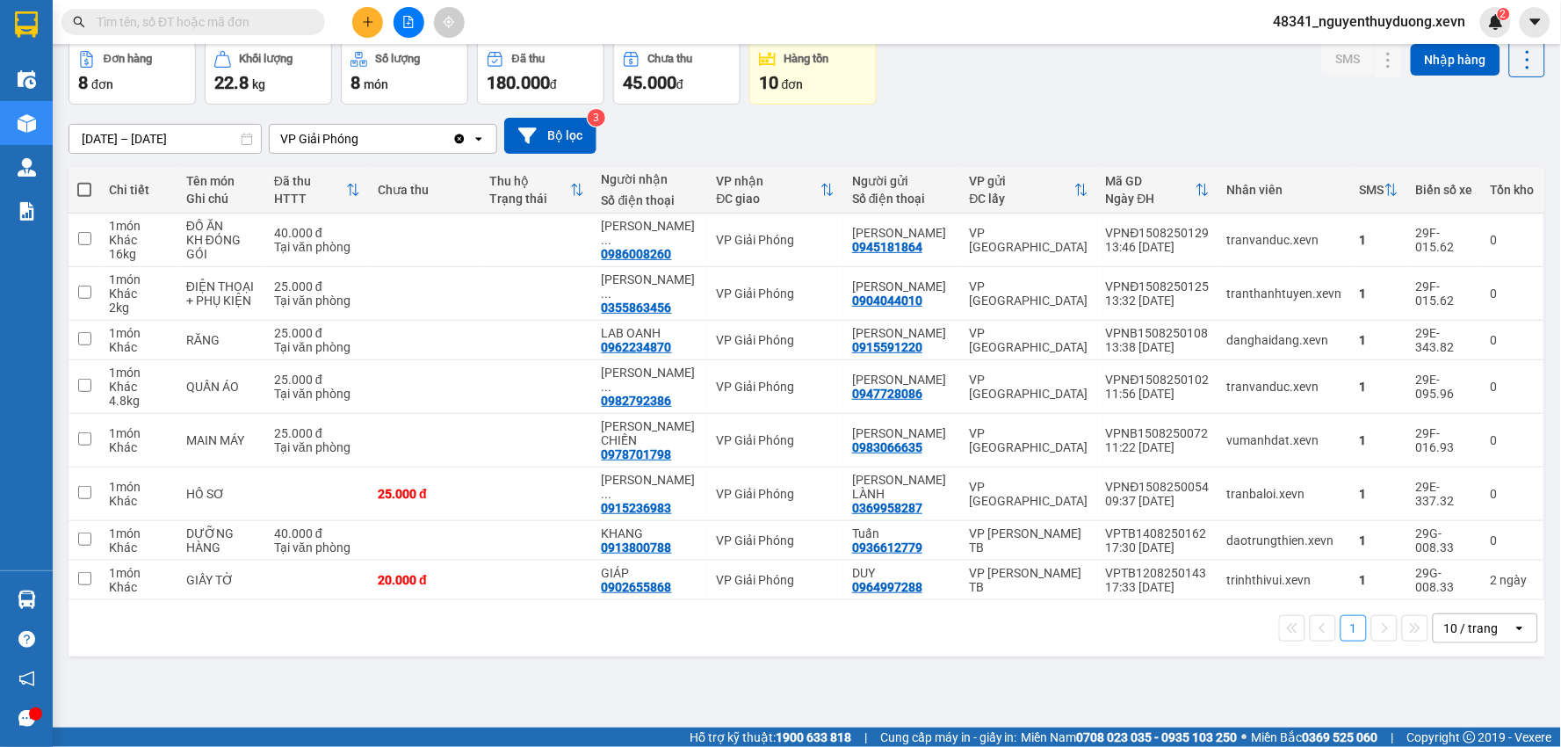
click at [459, 156] on section "Kết quả tìm kiếm ( 0 ) Bộ lọc No Data 48341_nguyenthuyduong.xevn 2 Điều hành xe…" at bounding box center [780, 373] width 1561 height 747
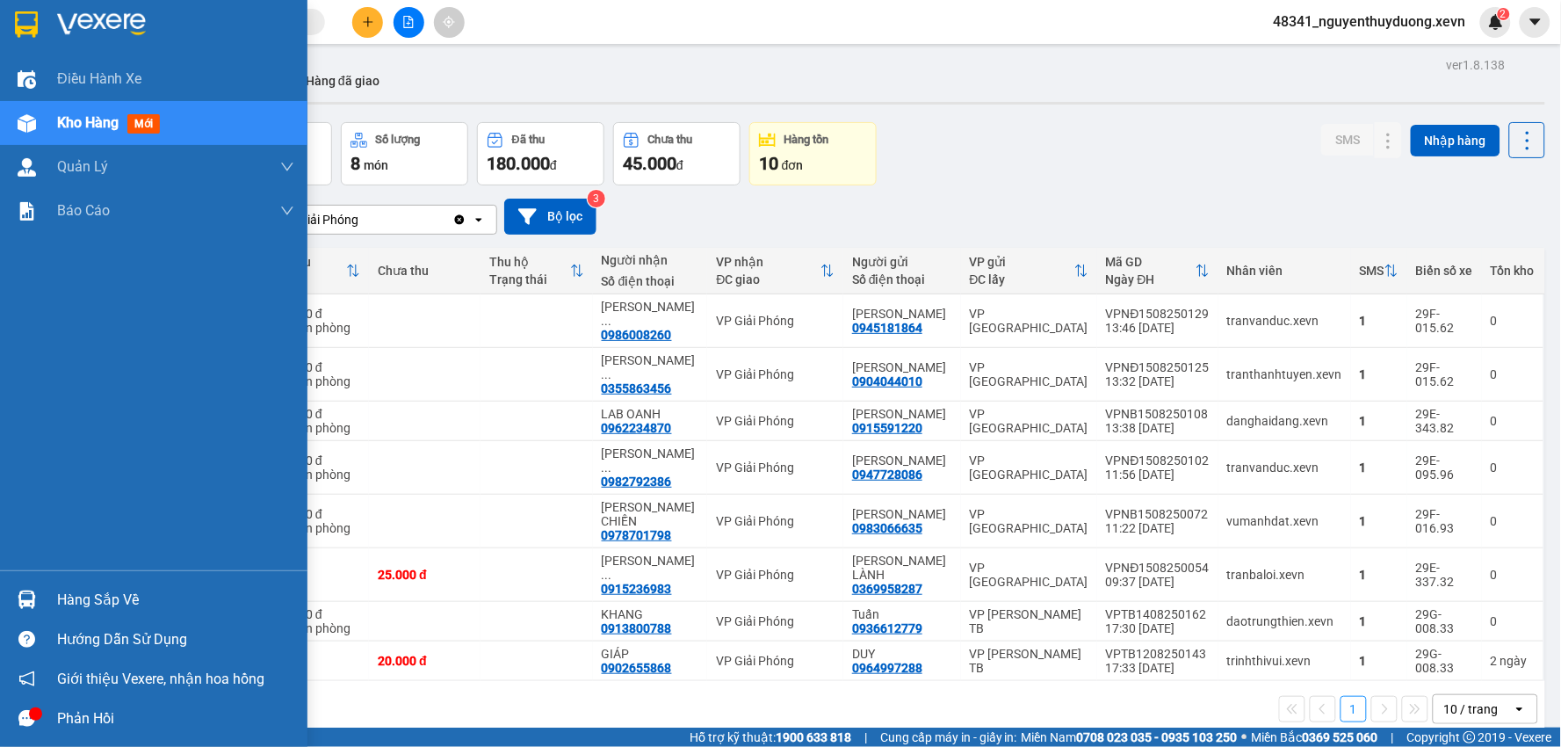
click at [90, 595] on div "Hàng sắp về" at bounding box center [175, 600] width 237 height 26
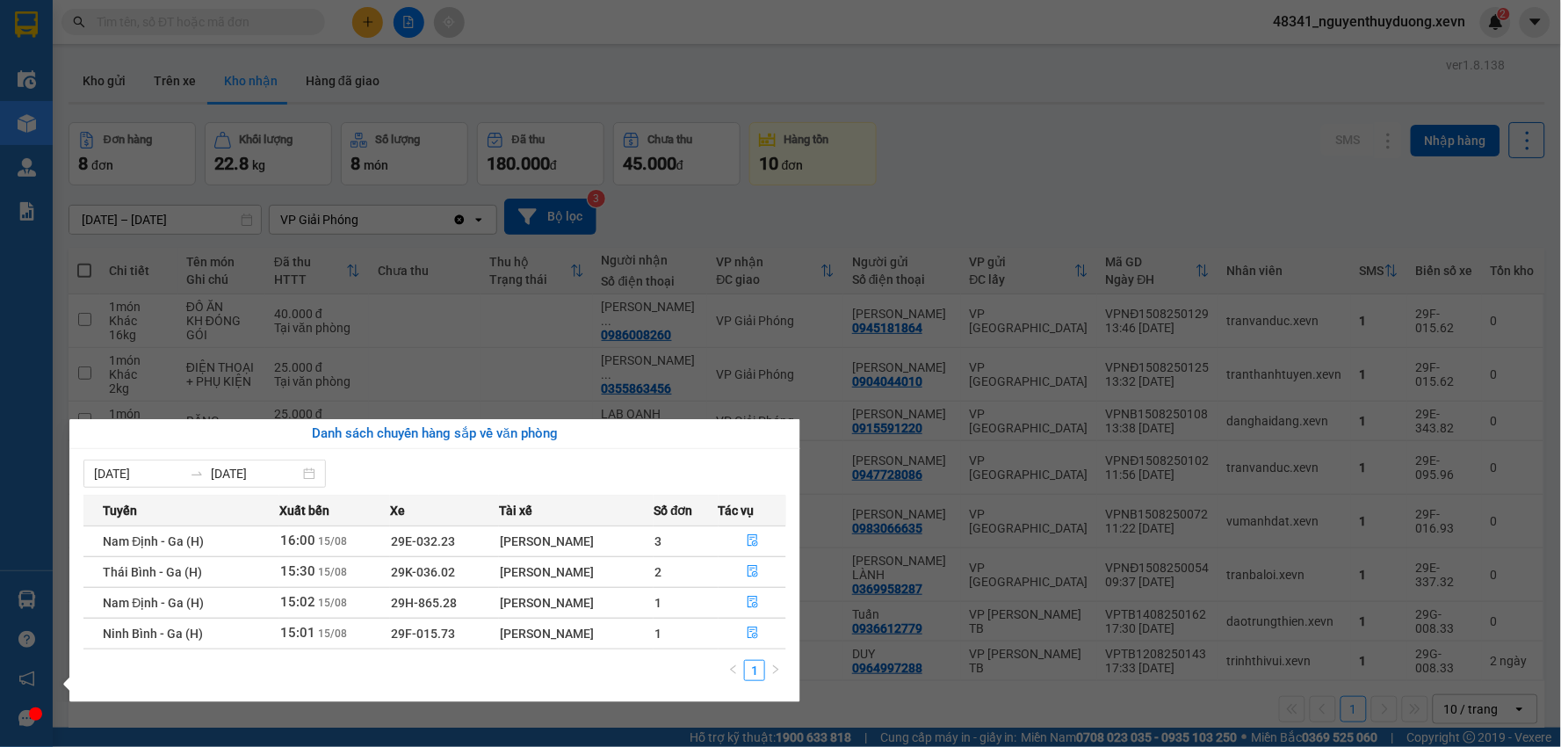
click at [1028, 102] on section "Kết quả tìm kiếm ( 0 ) Bộ lọc No Data 48341_nguyenthuyduong.xevn 2 Điều hành xe…" at bounding box center [780, 373] width 1561 height 747
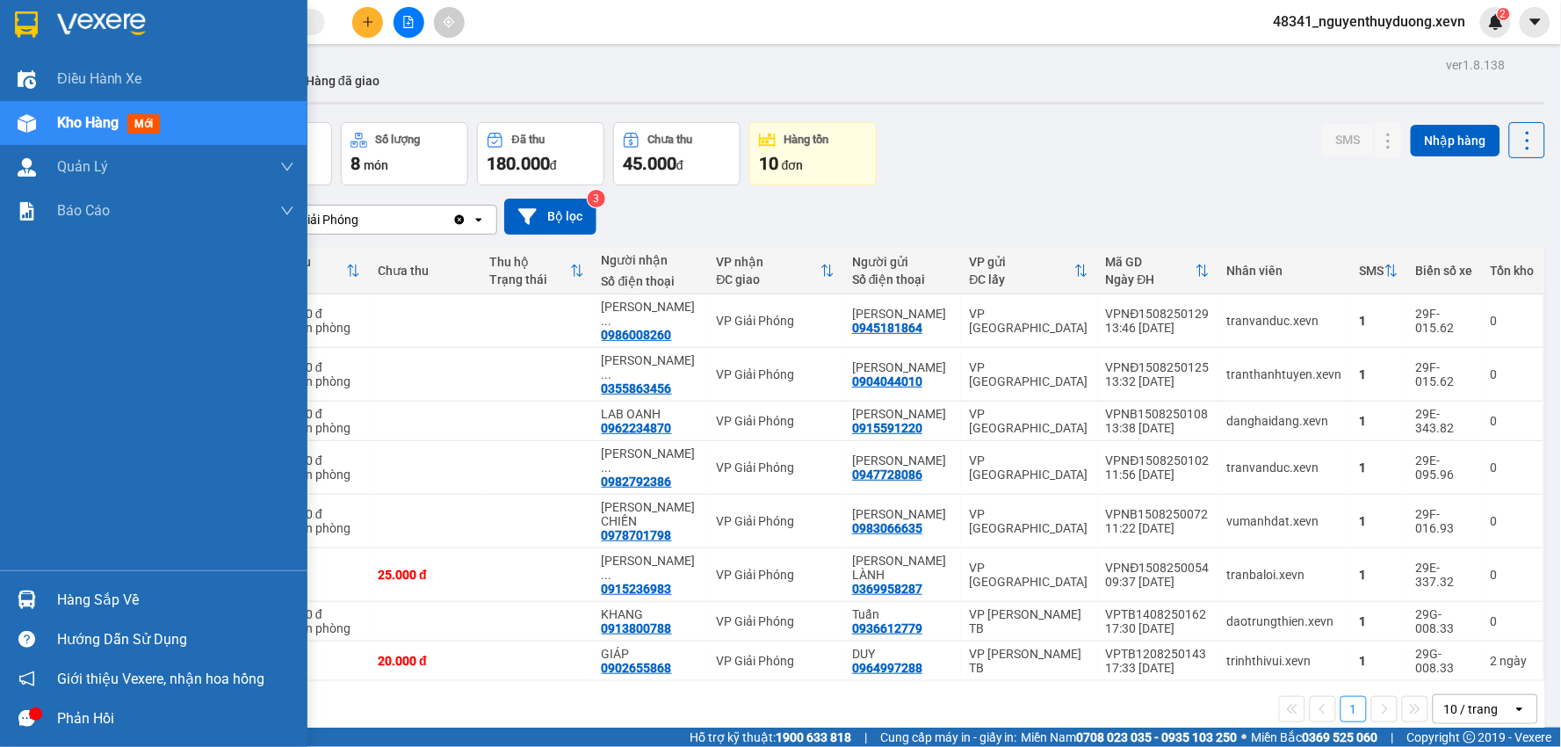
click at [58, 598] on div "Hàng sắp về" at bounding box center [175, 600] width 237 height 26
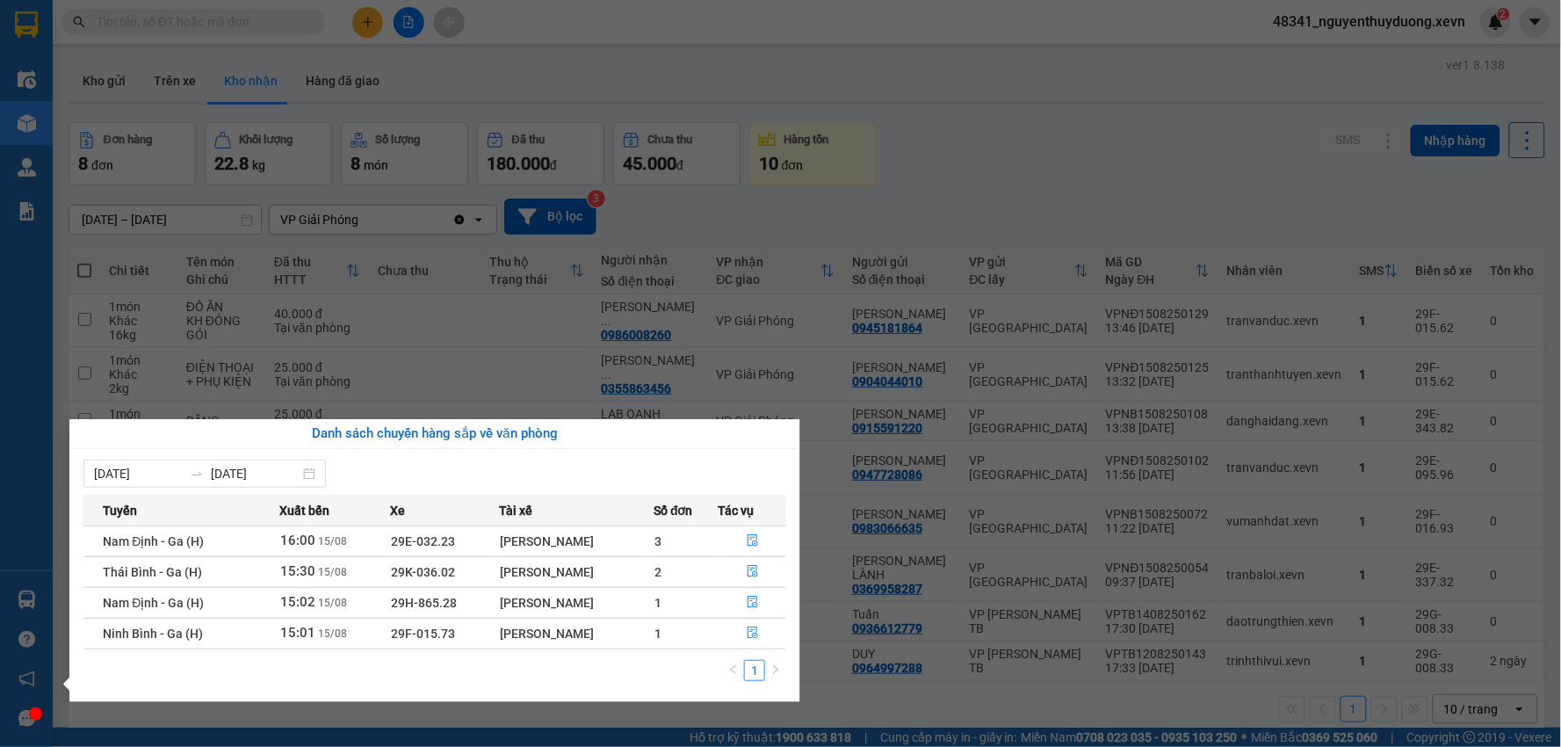
click at [991, 88] on section "Kết quả tìm kiếm ( 0 ) Bộ lọc No Data 48341_nguyenthuyduong.xevn 2 Điều hành xe…" at bounding box center [780, 373] width 1561 height 747
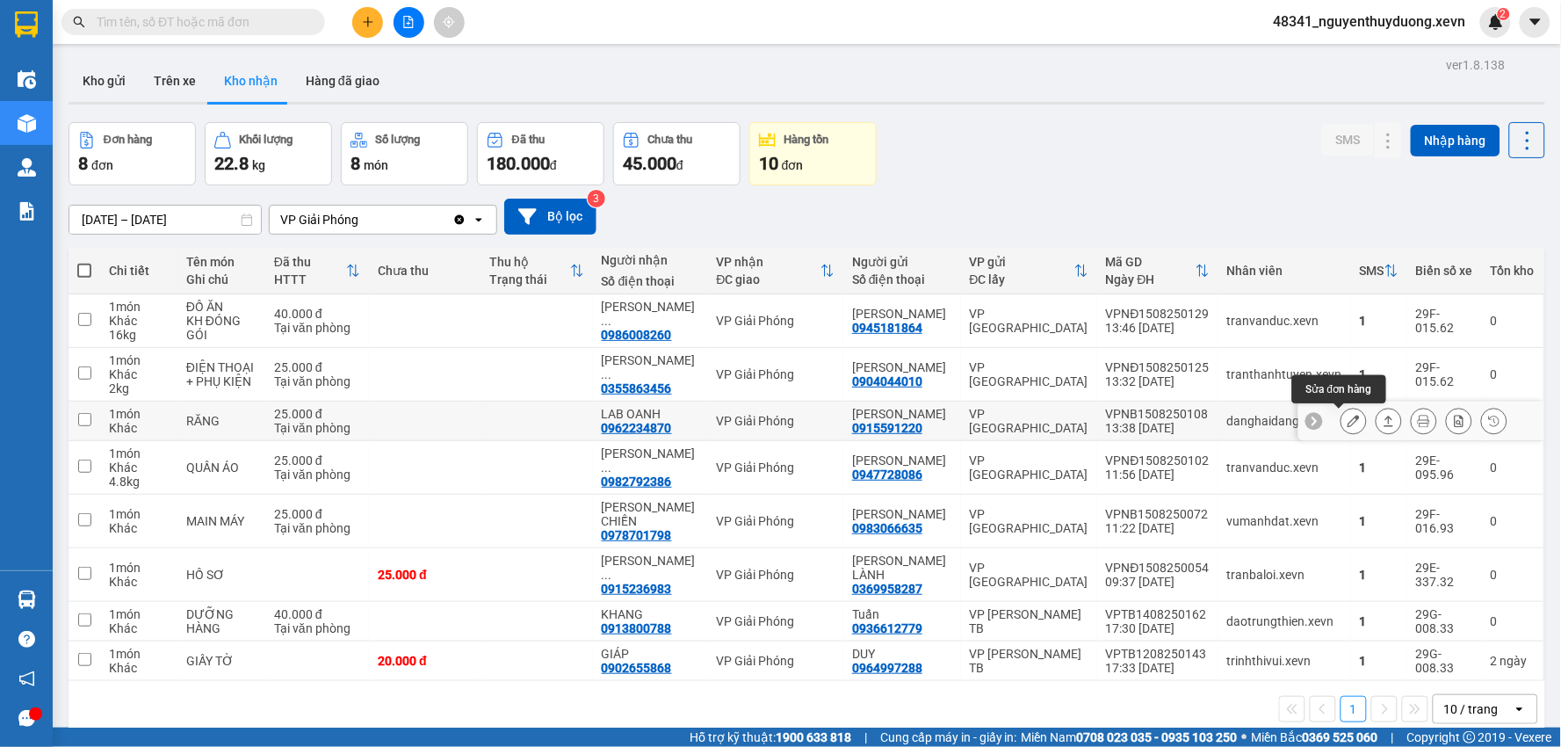
click at [1341, 423] on button at bounding box center [1353, 421] width 25 height 31
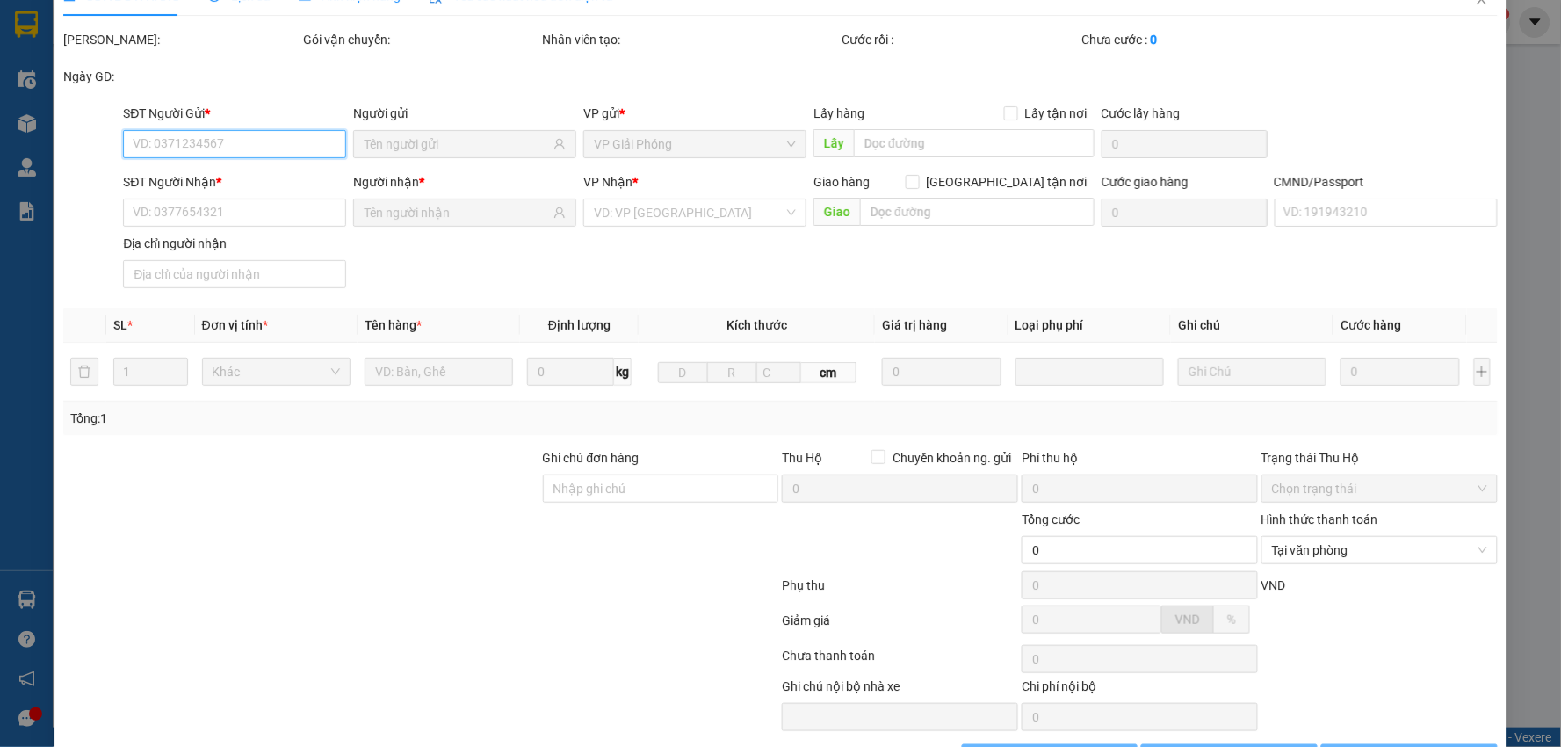
scroll to position [93, 0]
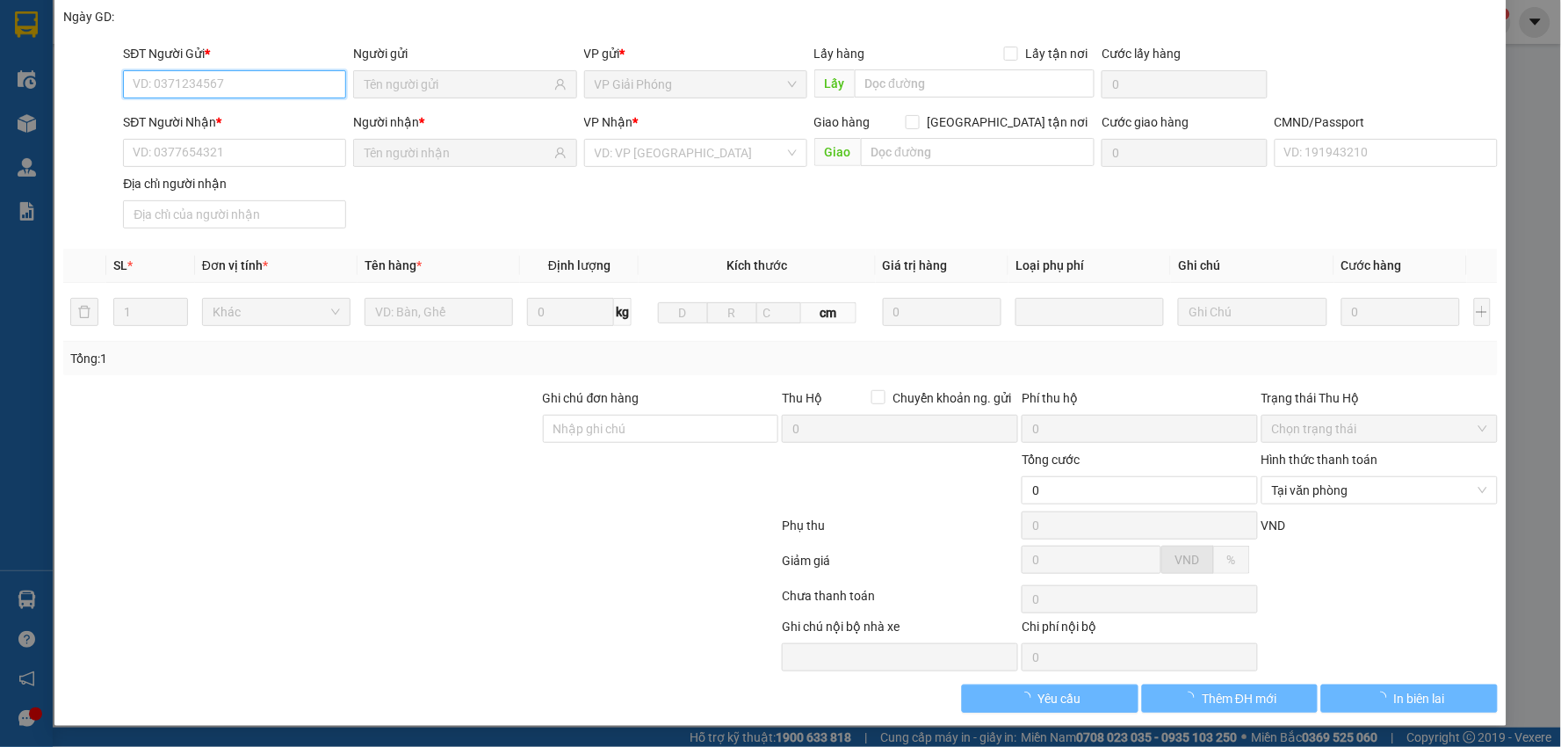
type input "0915591220"
type input "VŨ ĐẠT"
type input "0962234870"
type input "LAB OANH"
type input "034089012349 nguyễn huy oanh 1989"
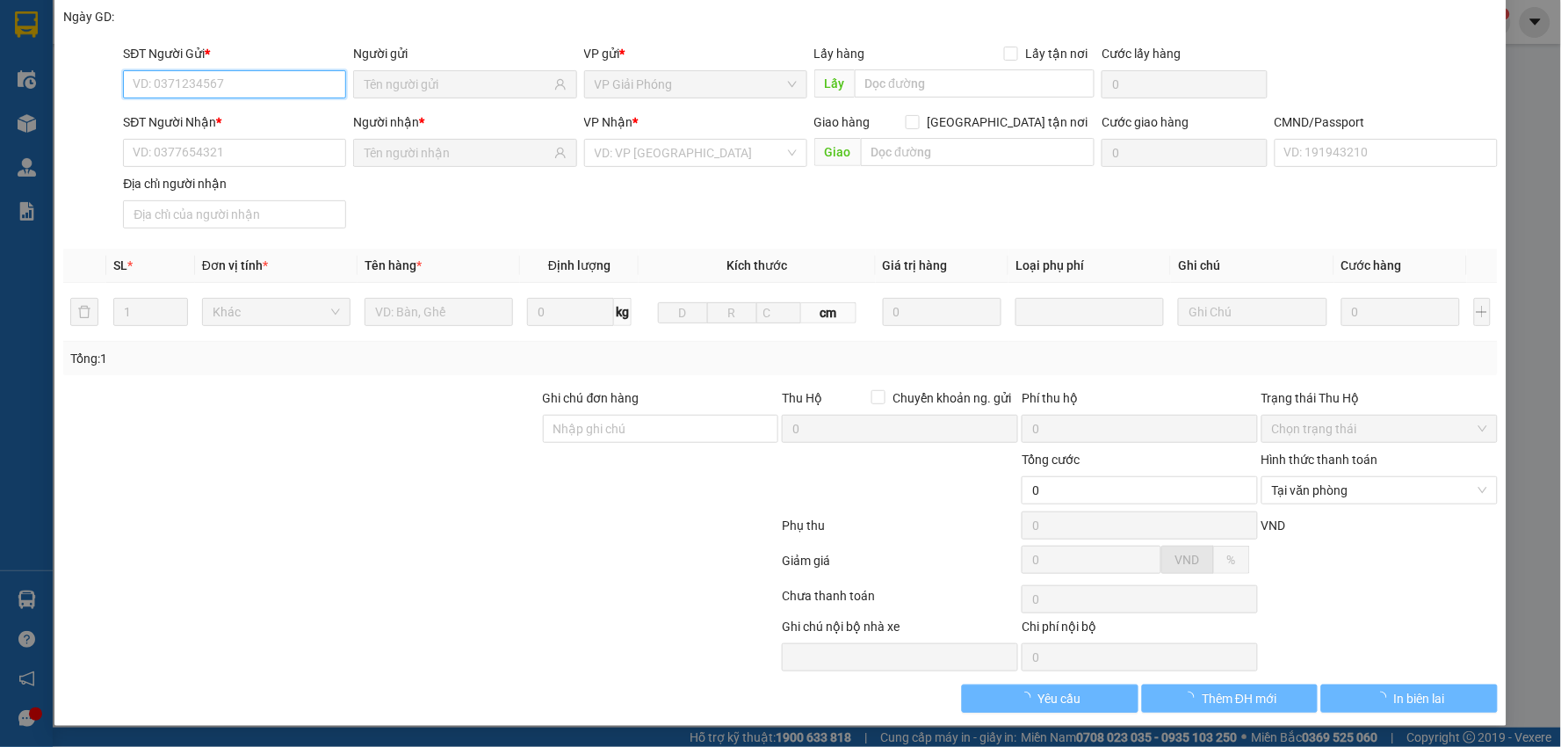
type input "25.000"
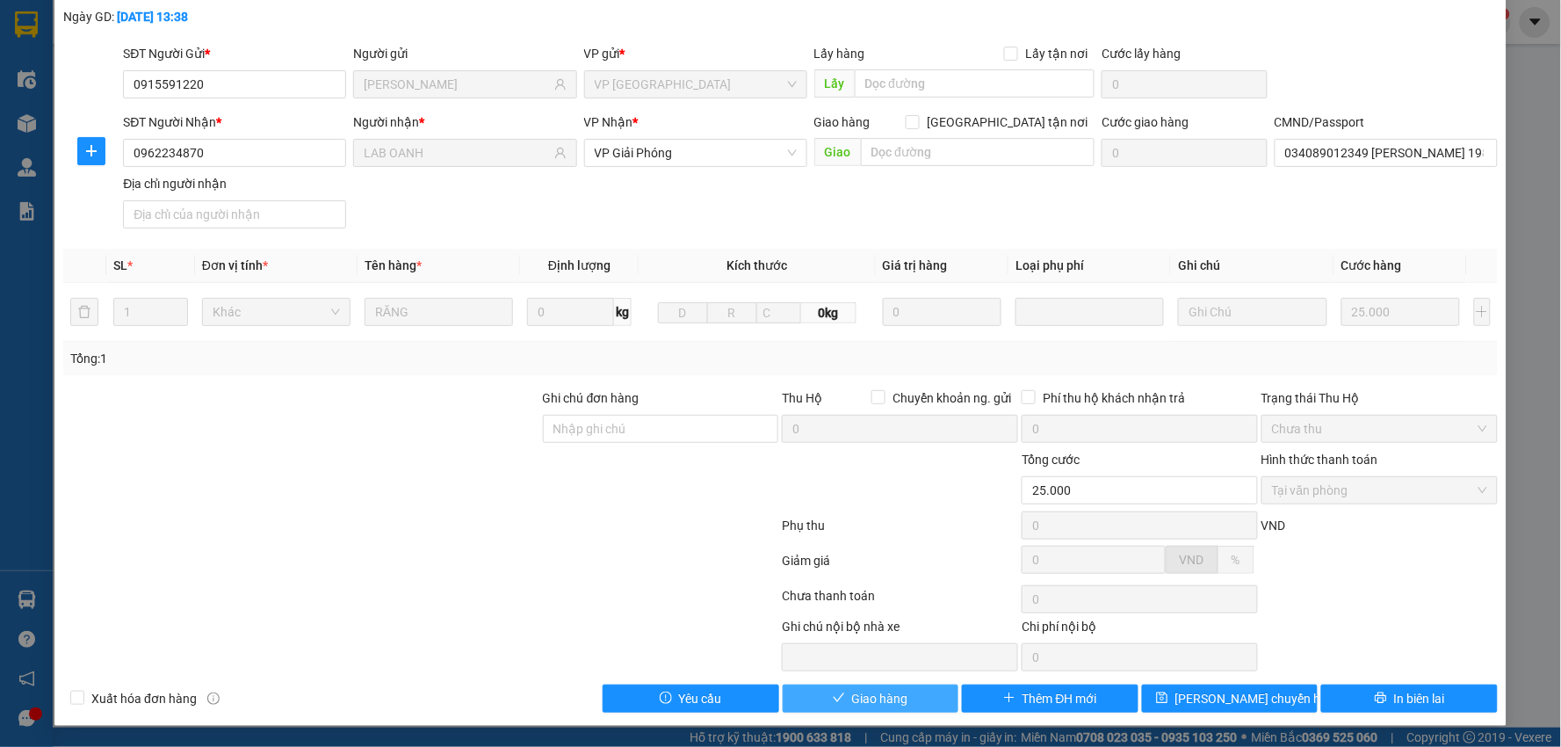
click at [876, 696] on span "Giao hàng" at bounding box center [880, 698] width 56 height 19
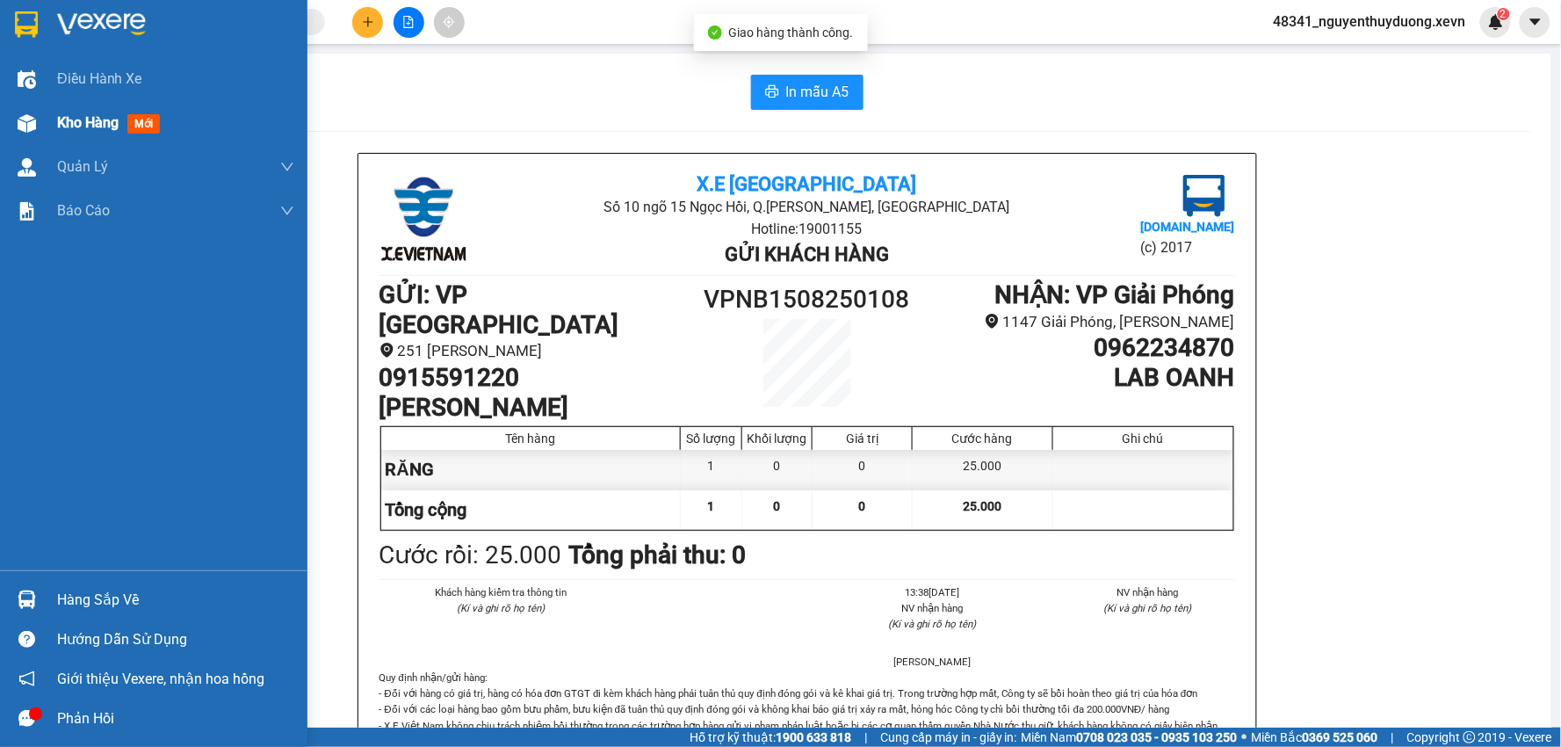
click at [23, 114] on img at bounding box center [27, 123] width 18 height 18
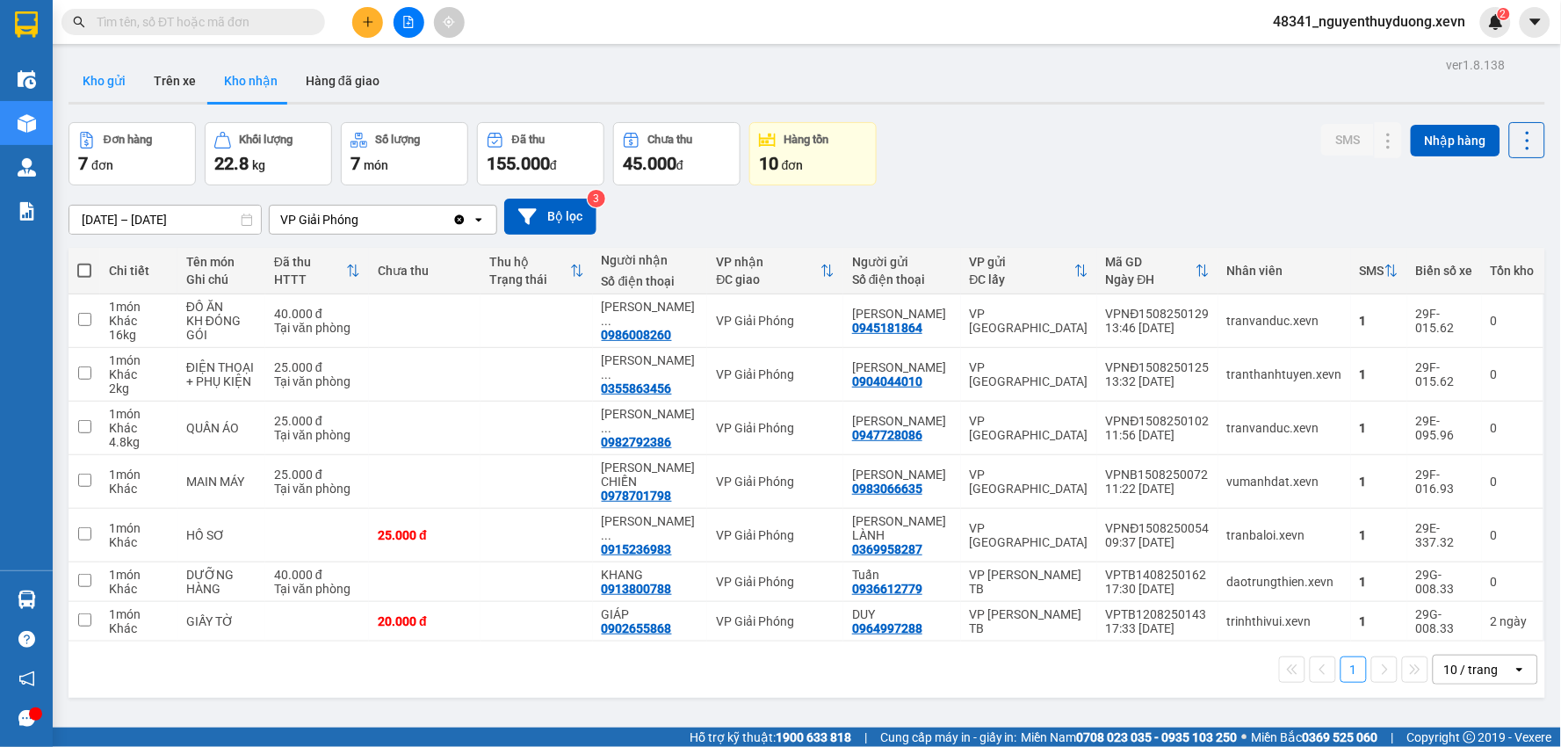
click at [95, 73] on button "Kho gửi" at bounding box center [104, 81] width 71 height 42
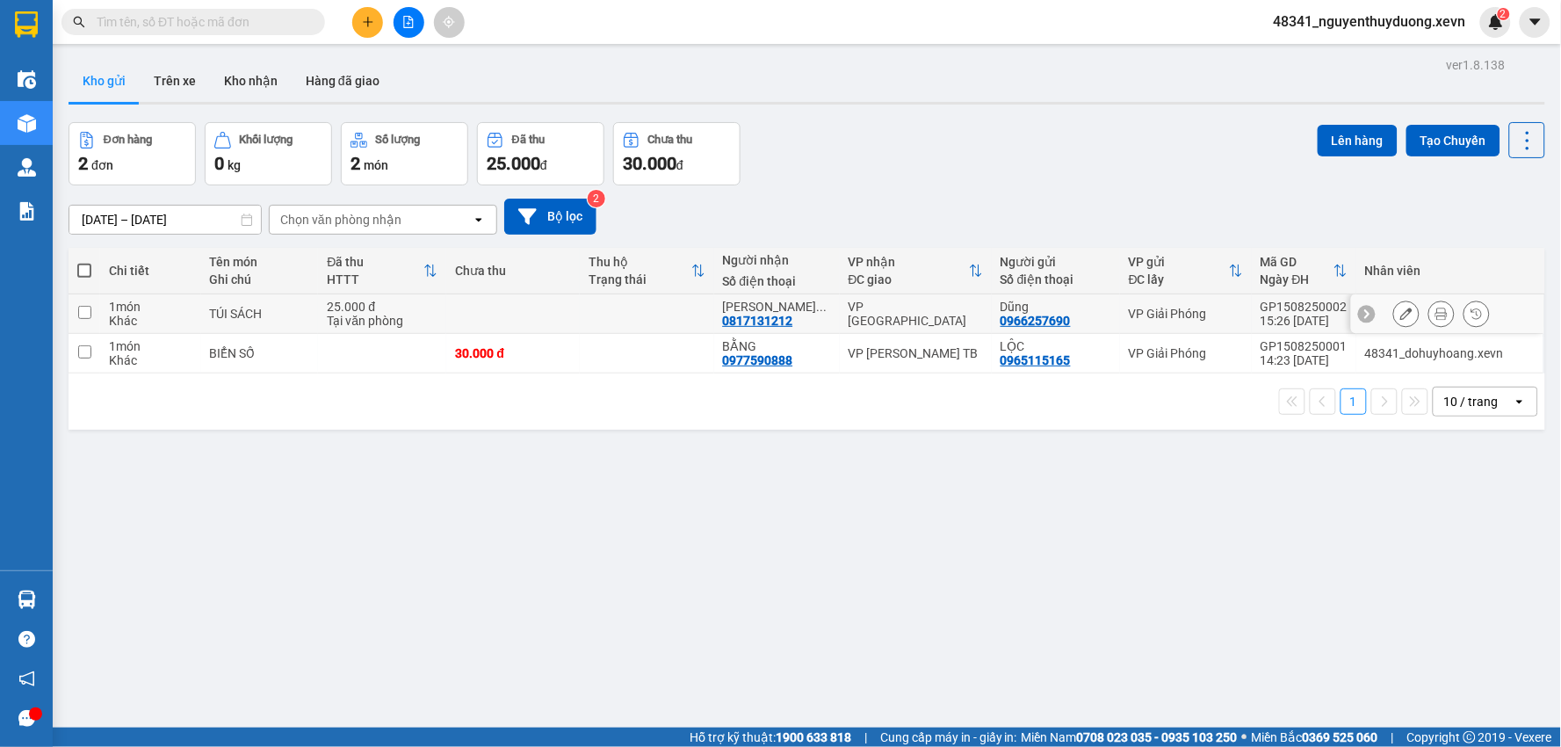
click at [272, 311] on div "TÚI SÁCH" at bounding box center [260, 314] width 100 height 14
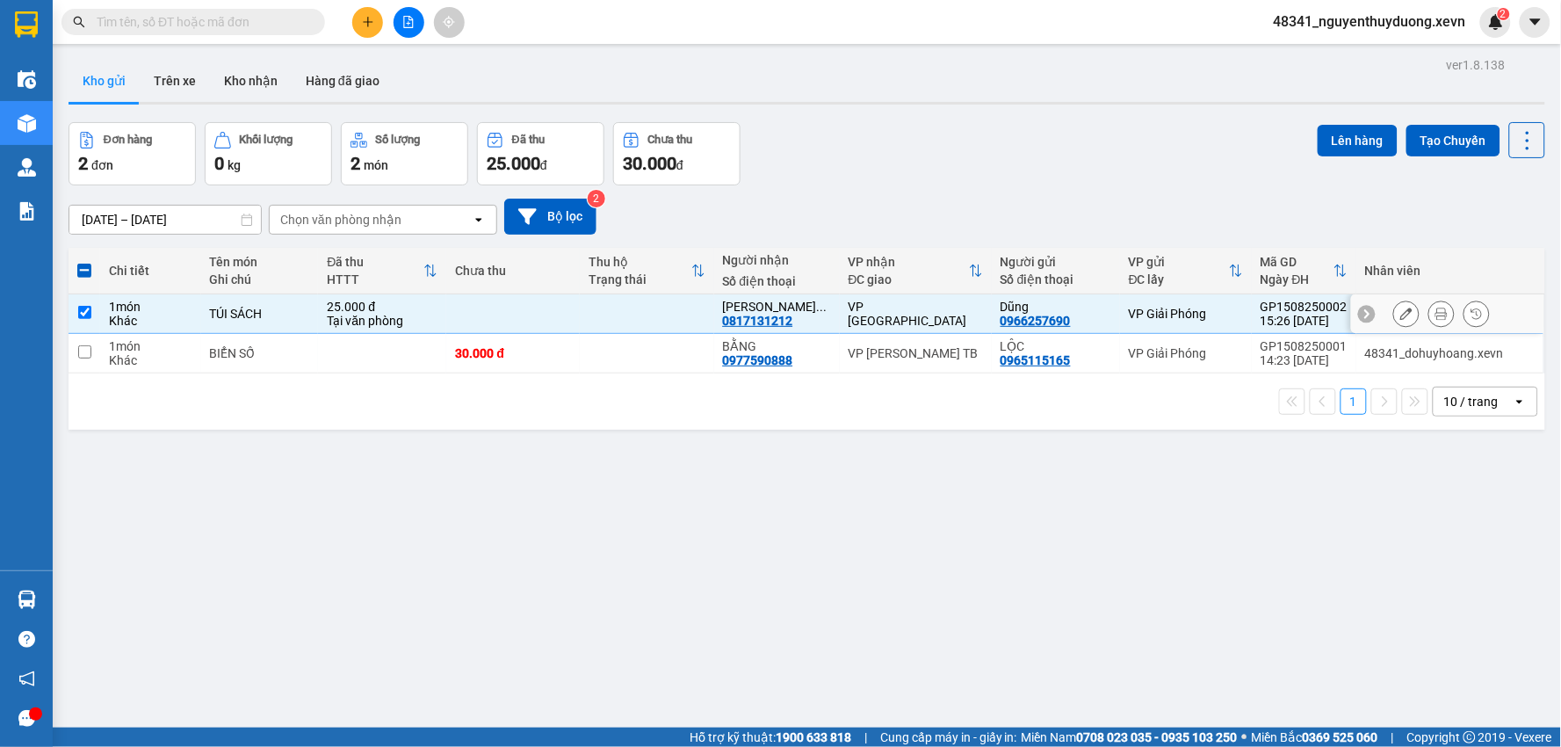
click at [272, 310] on div "TÚI SÁCH" at bounding box center [260, 314] width 100 height 14
checkbox input "false"
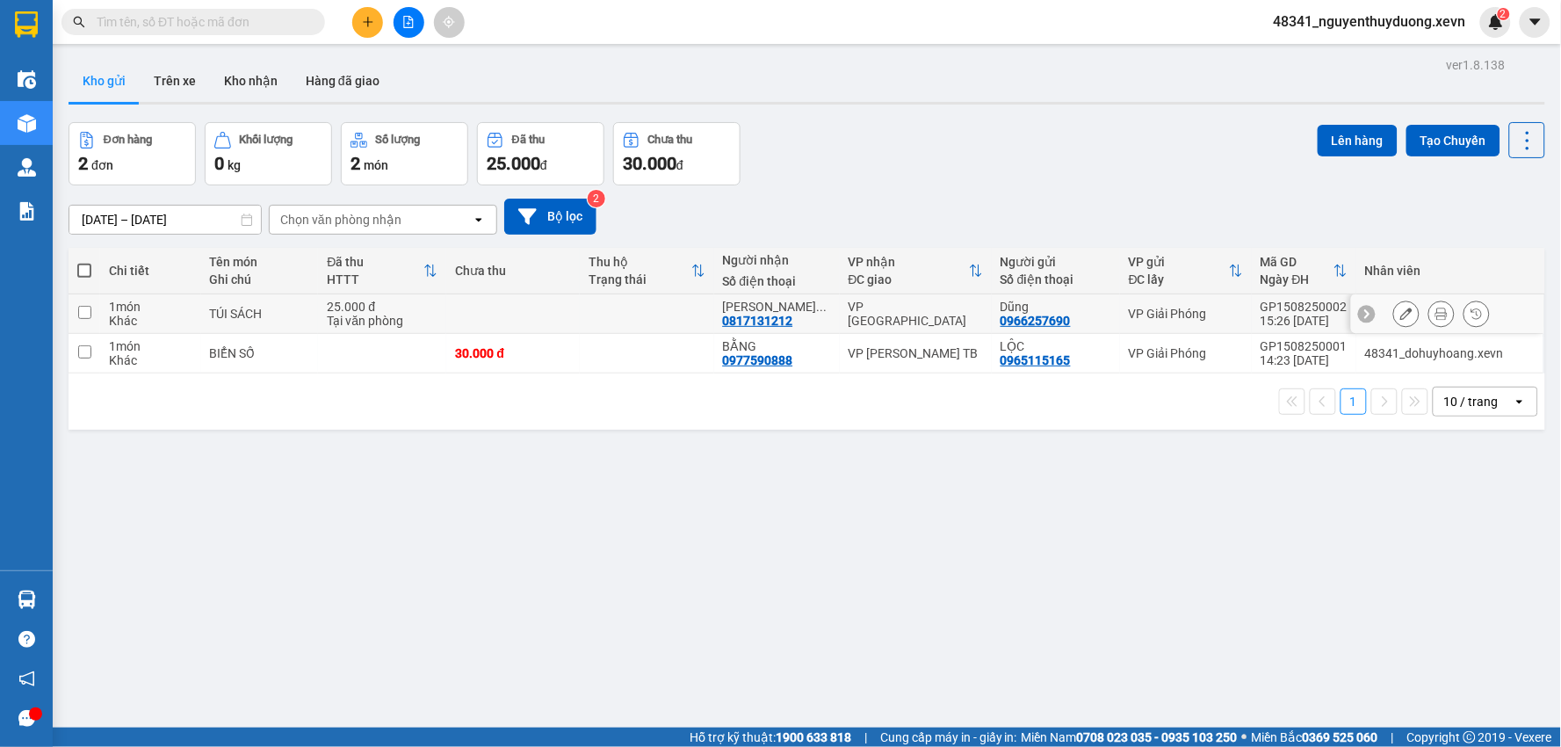
click at [1400, 318] on icon at bounding box center [1406, 313] width 12 height 12
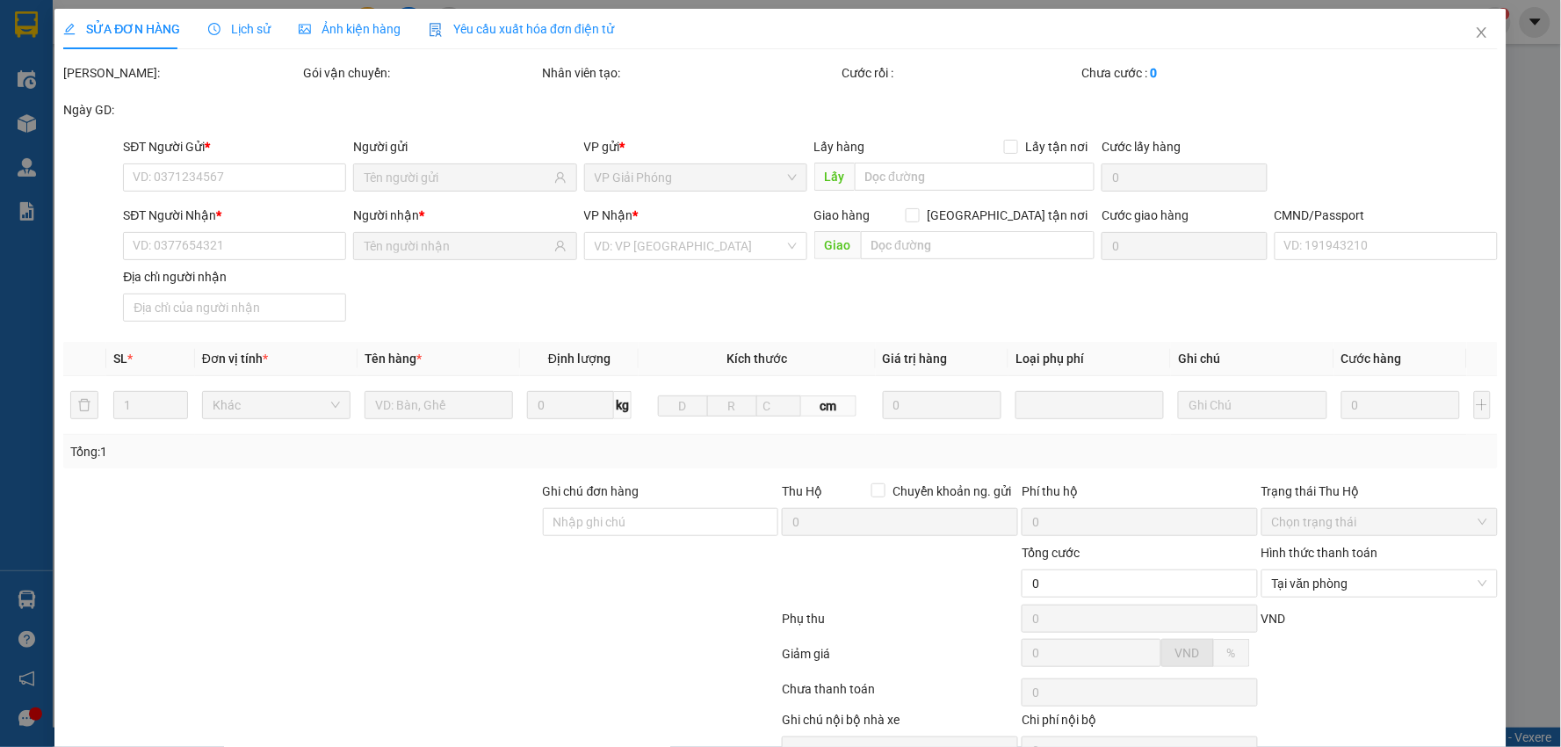
type input "0966257690"
type input "0817131212"
type input "25.000"
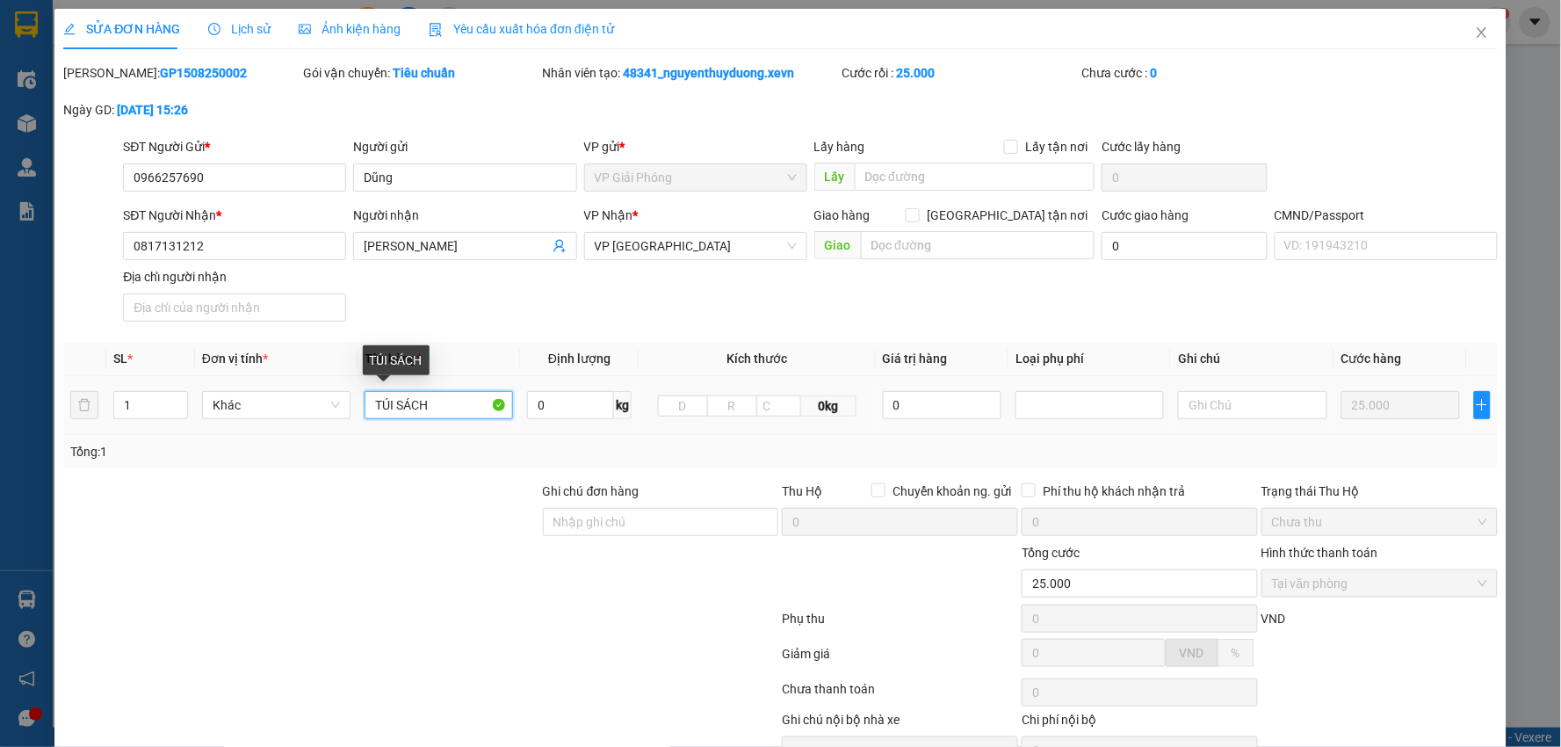
click at [401, 407] on input "TÚI SÁCH" at bounding box center [438, 405] width 148 height 28
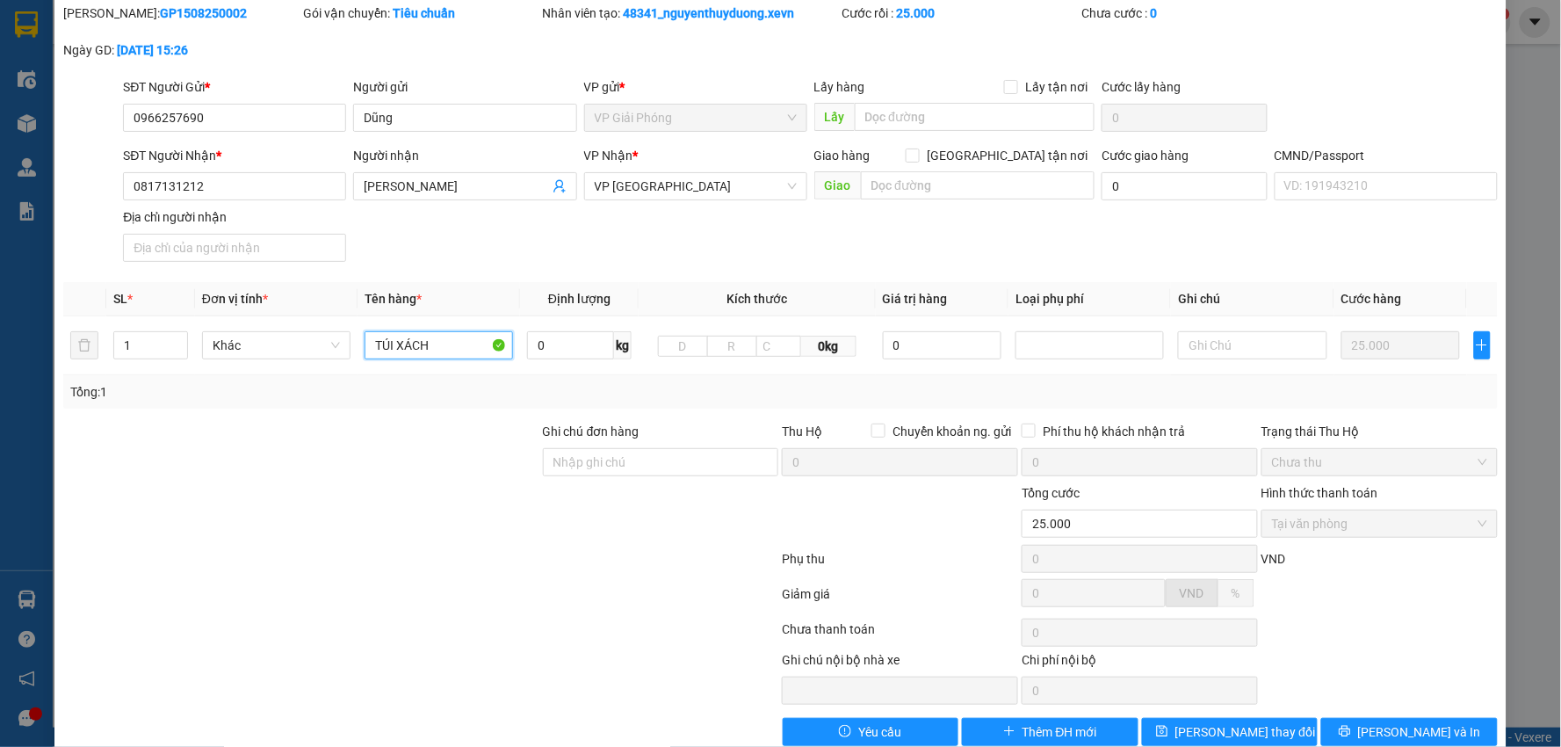
scroll to position [93, 0]
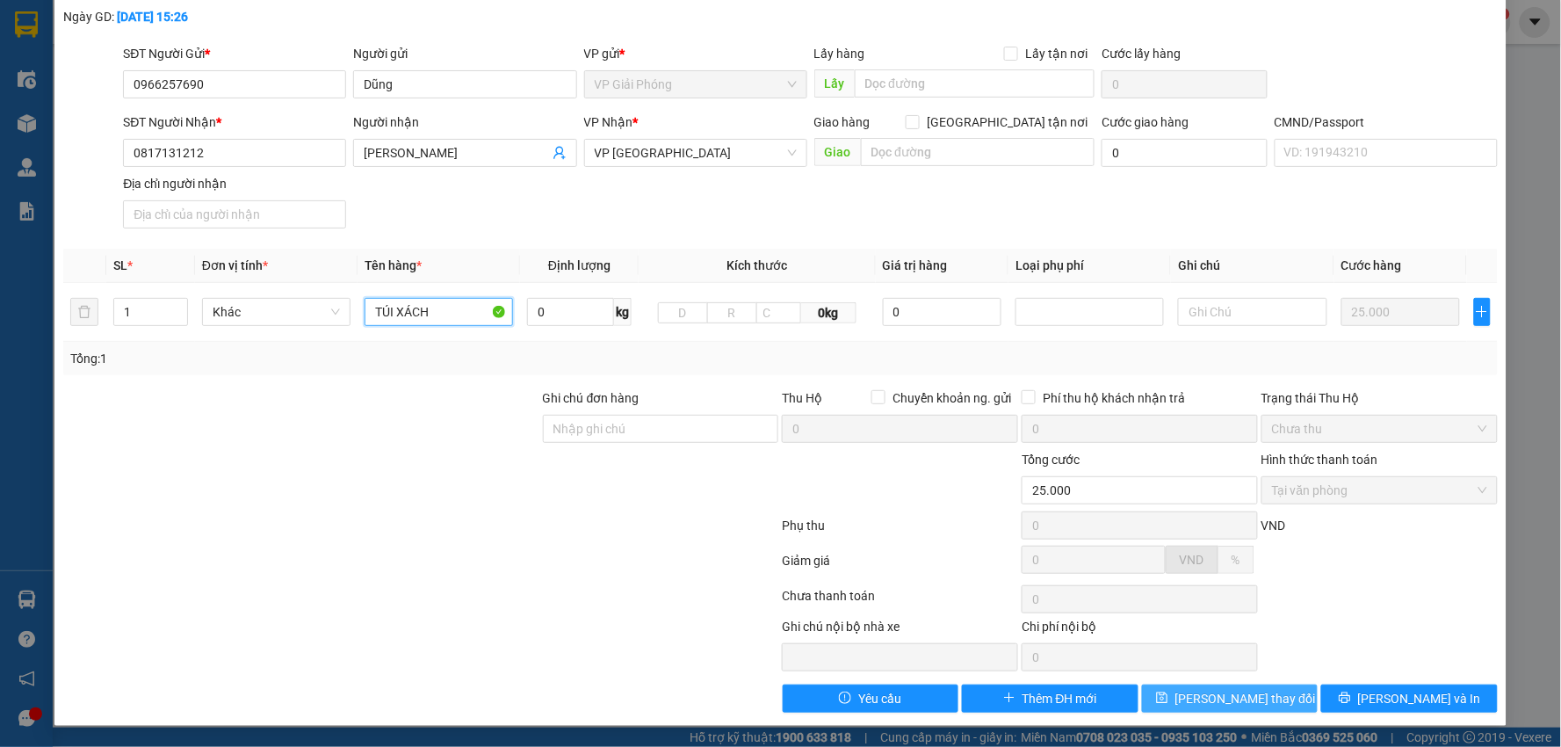
type input "TÚI XÁCH"
click at [1237, 684] on button "Lưu thay đổi" at bounding box center [1230, 698] width 177 height 28
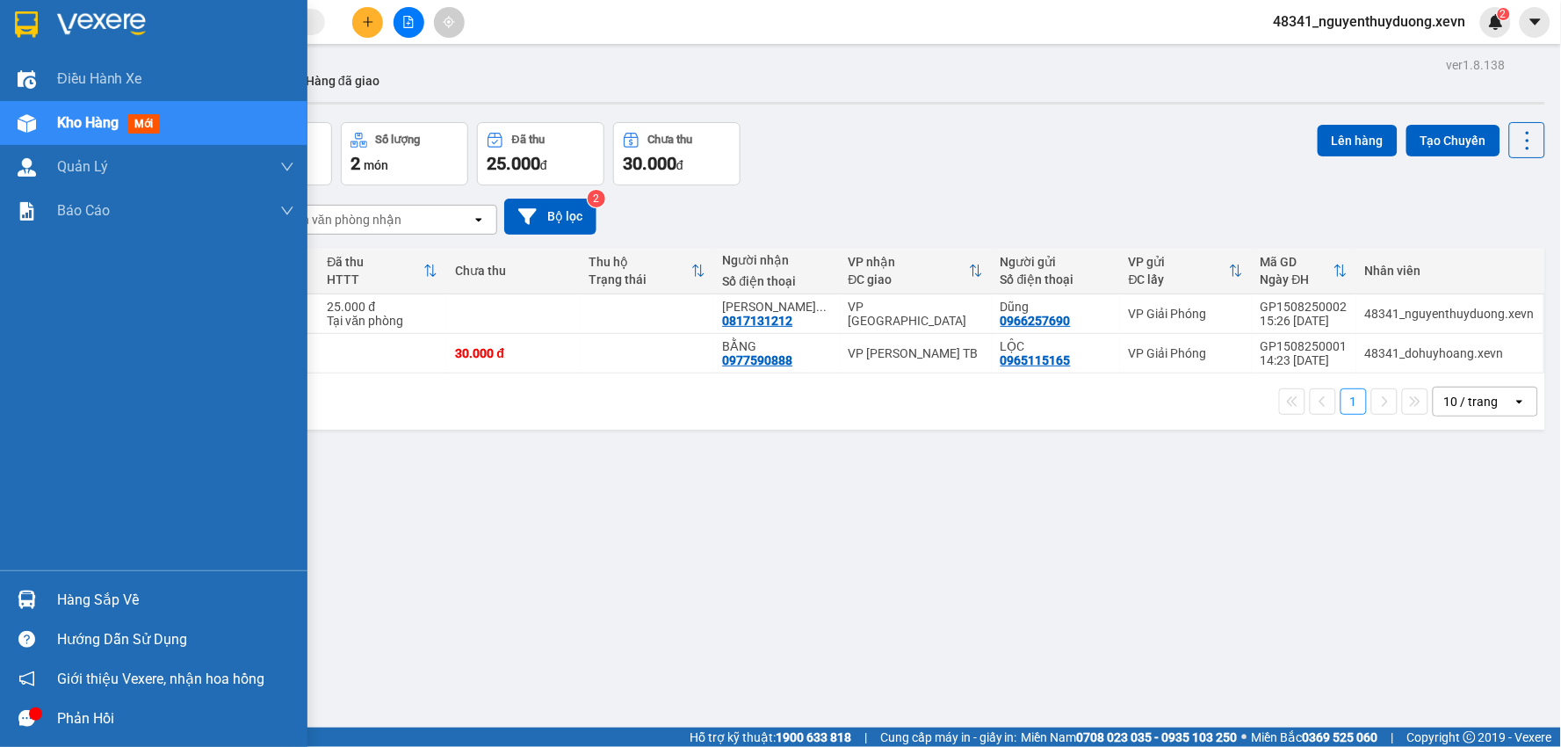
click at [45, 595] on div "Hàng sắp về" at bounding box center [153, 600] width 307 height 40
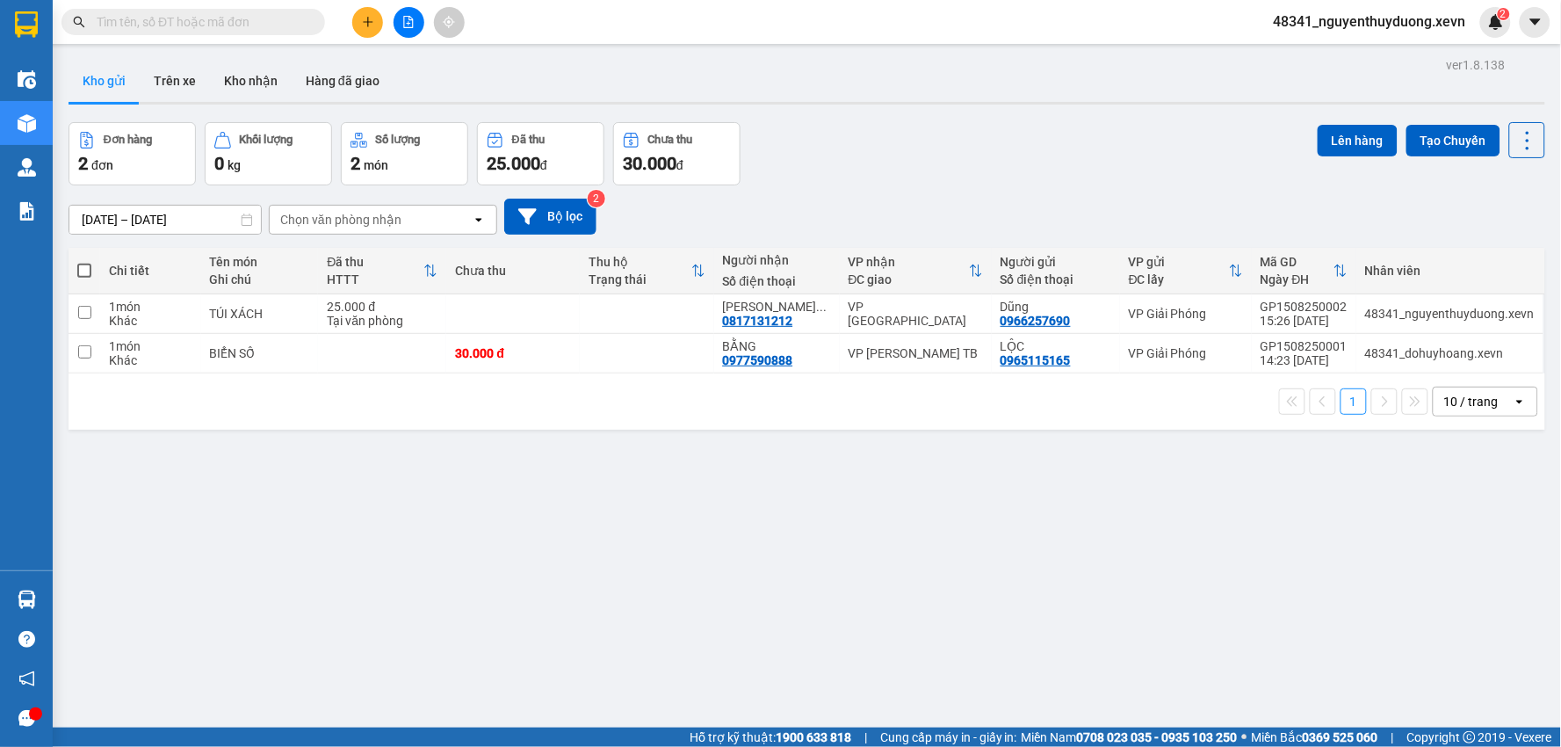
click at [928, 645] on section "Kết quả tìm kiếm ( 0 ) Bộ lọc No Data 48341_nguyenthuyduong.xevn 2 Điều hành xe…" at bounding box center [780, 373] width 1561 height 747
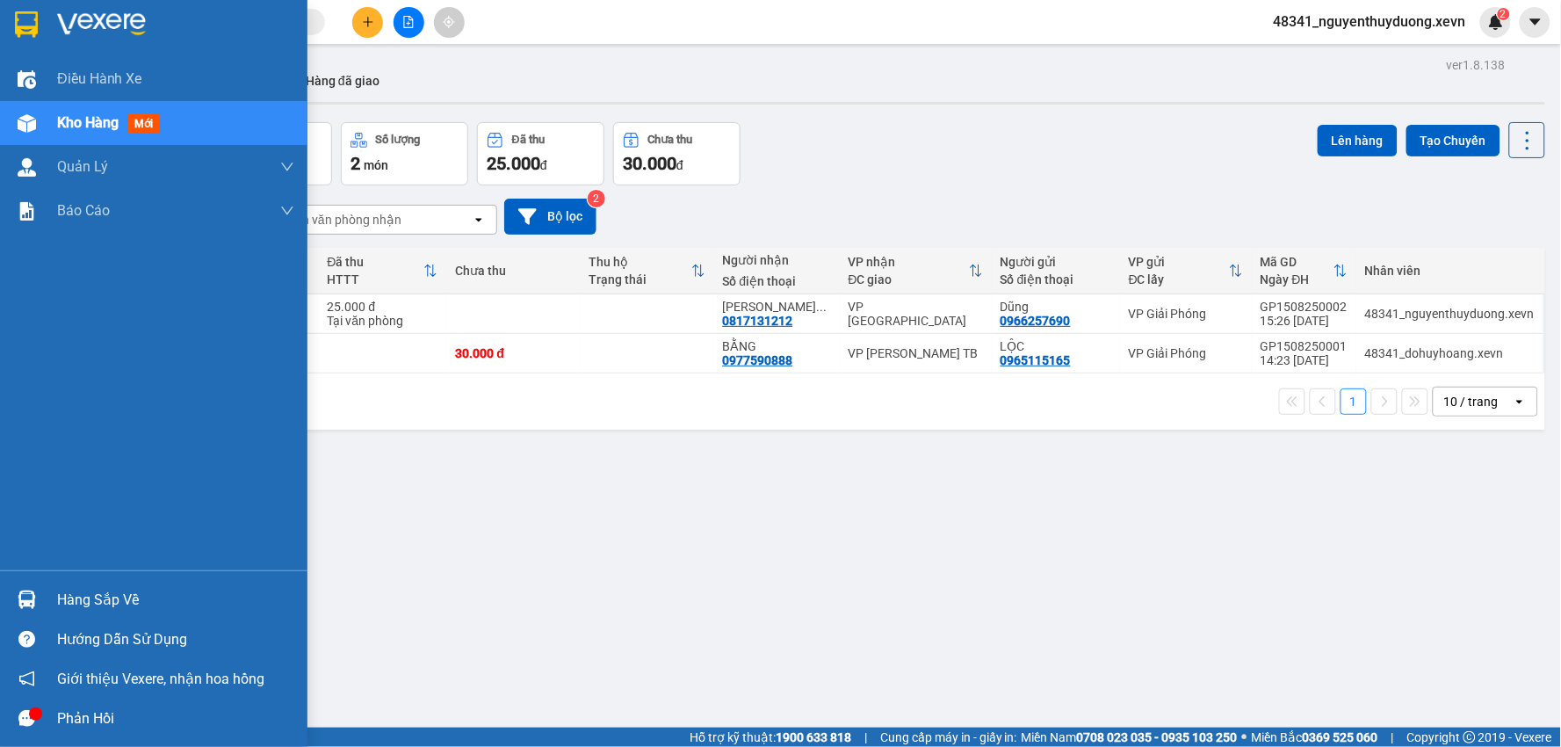
click at [74, 603] on div "Hàng sắp về" at bounding box center [175, 600] width 237 height 26
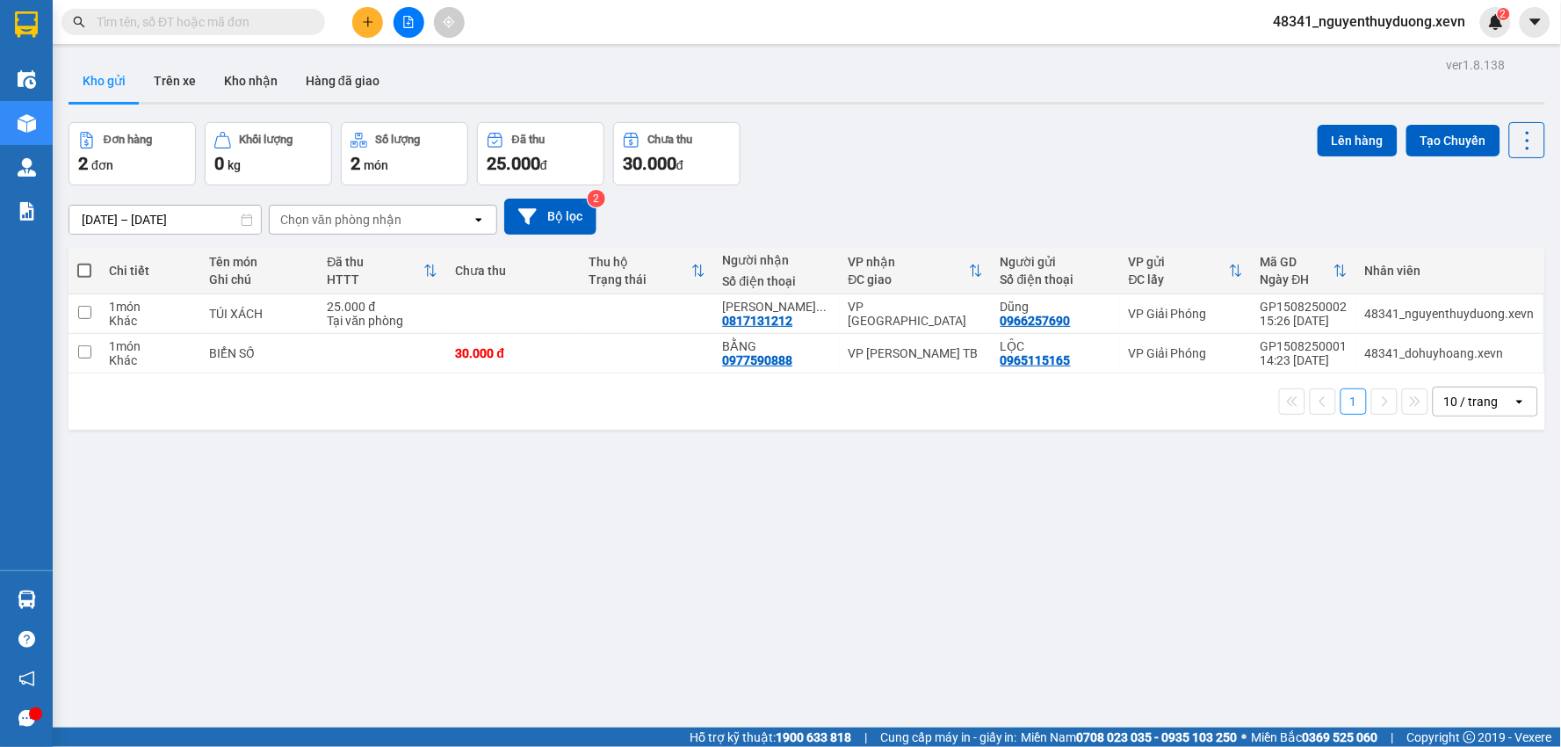
click at [950, 653] on section "Kết quả tìm kiếm ( 0 ) Bộ lọc No Data 48341_nguyenthuyduong.xevn 2 Điều hành xe…" at bounding box center [780, 373] width 1561 height 747
click at [266, 76] on button "Kho nhận" at bounding box center [251, 81] width 82 height 42
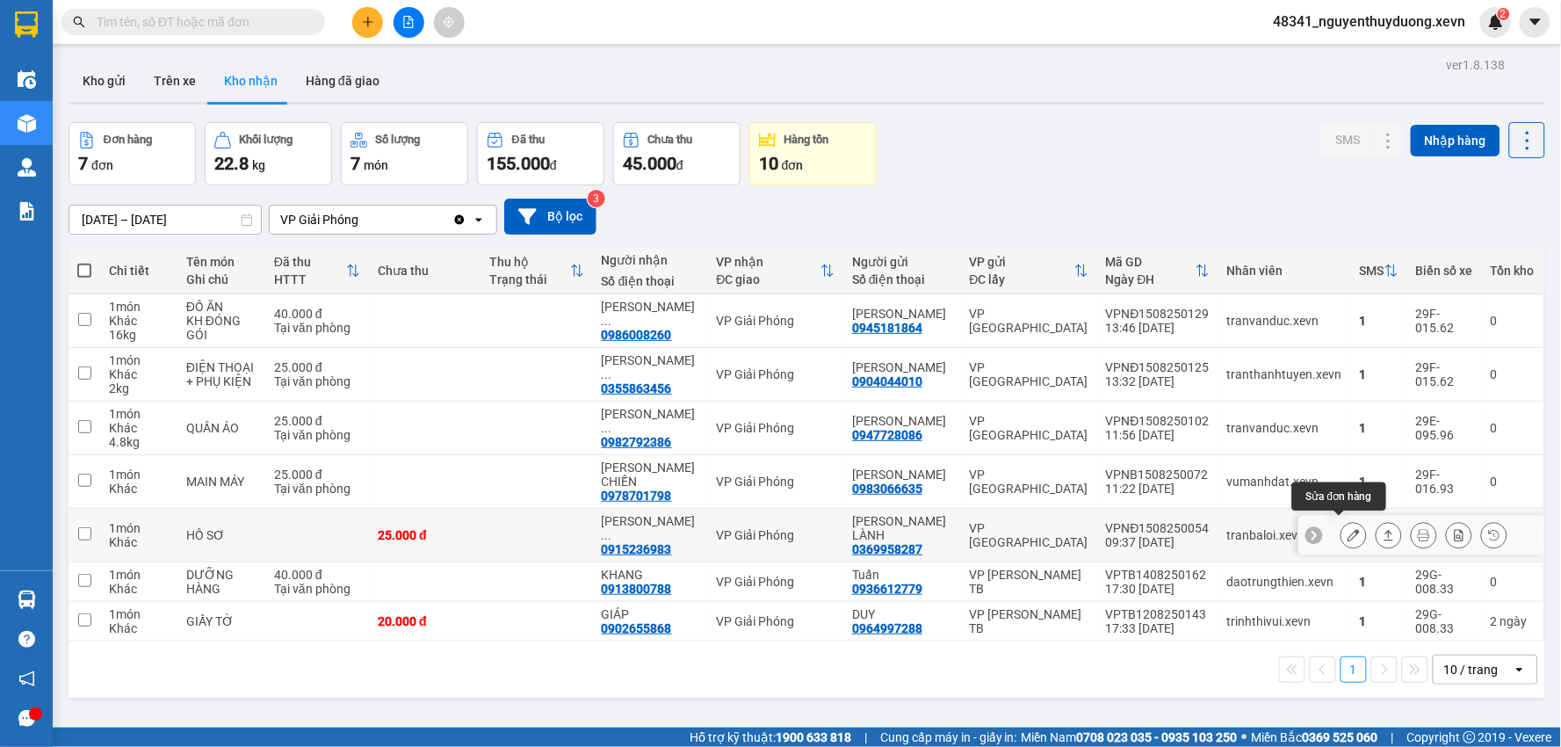
click at [1341, 522] on button at bounding box center [1353, 535] width 25 height 31
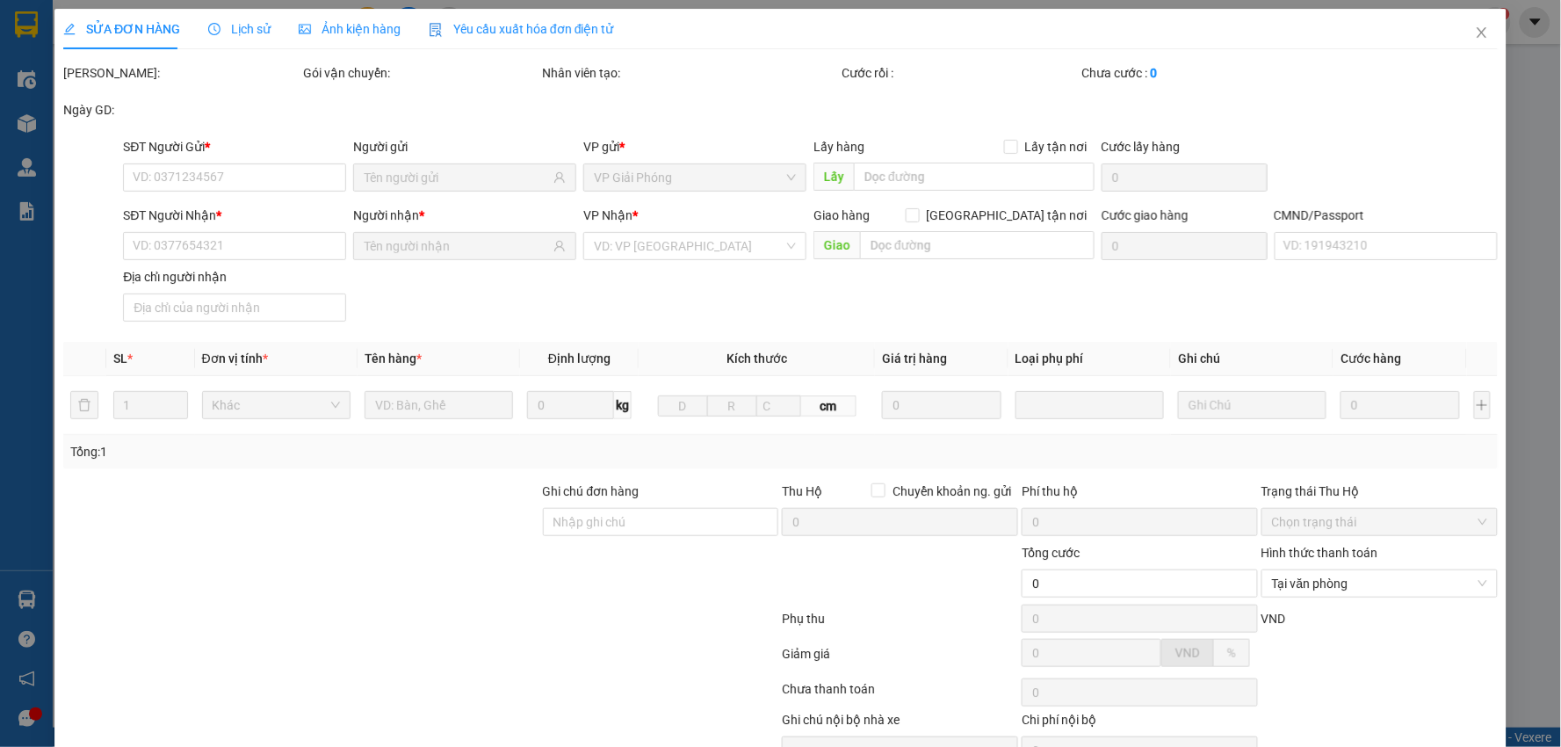
type input "0369958287"
type input "BÙI THỊ LÀNH"
type input "0915236983"
type input "NGUYỄN NGỌC TÂN"
type input "017086010404 NGUYỄN MINH CHÍNH 1986"
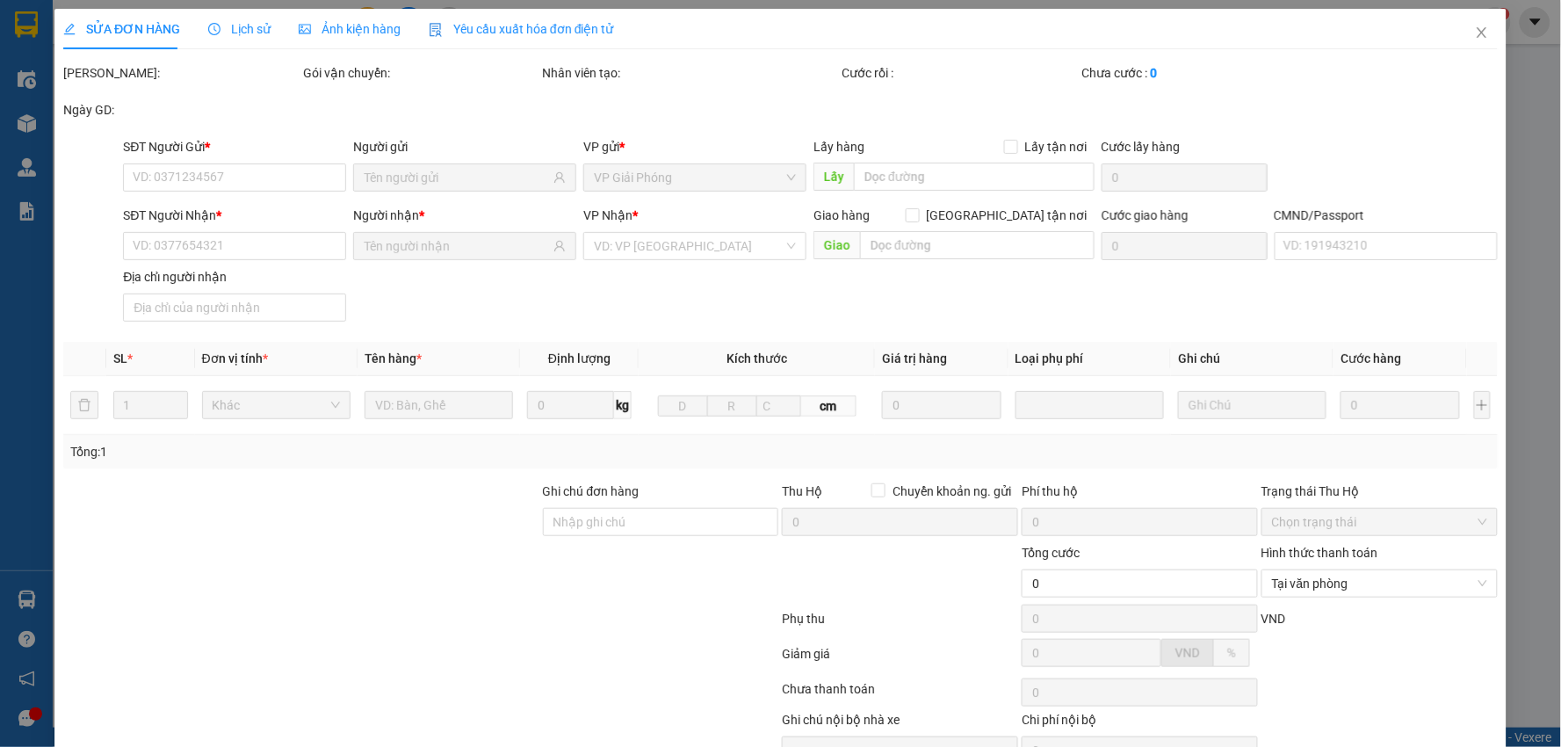
type input "25.000"
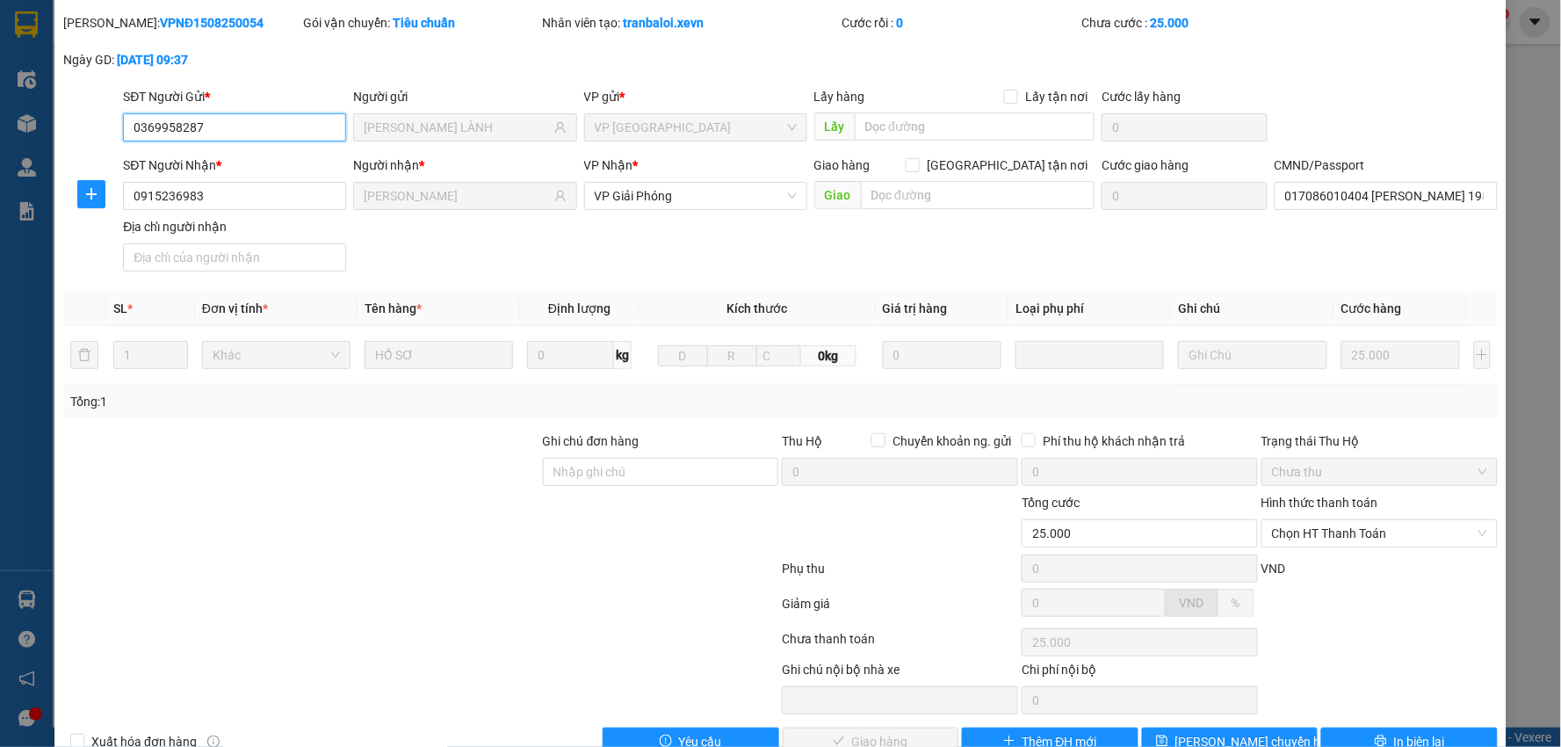
scroll to position [93, 0]
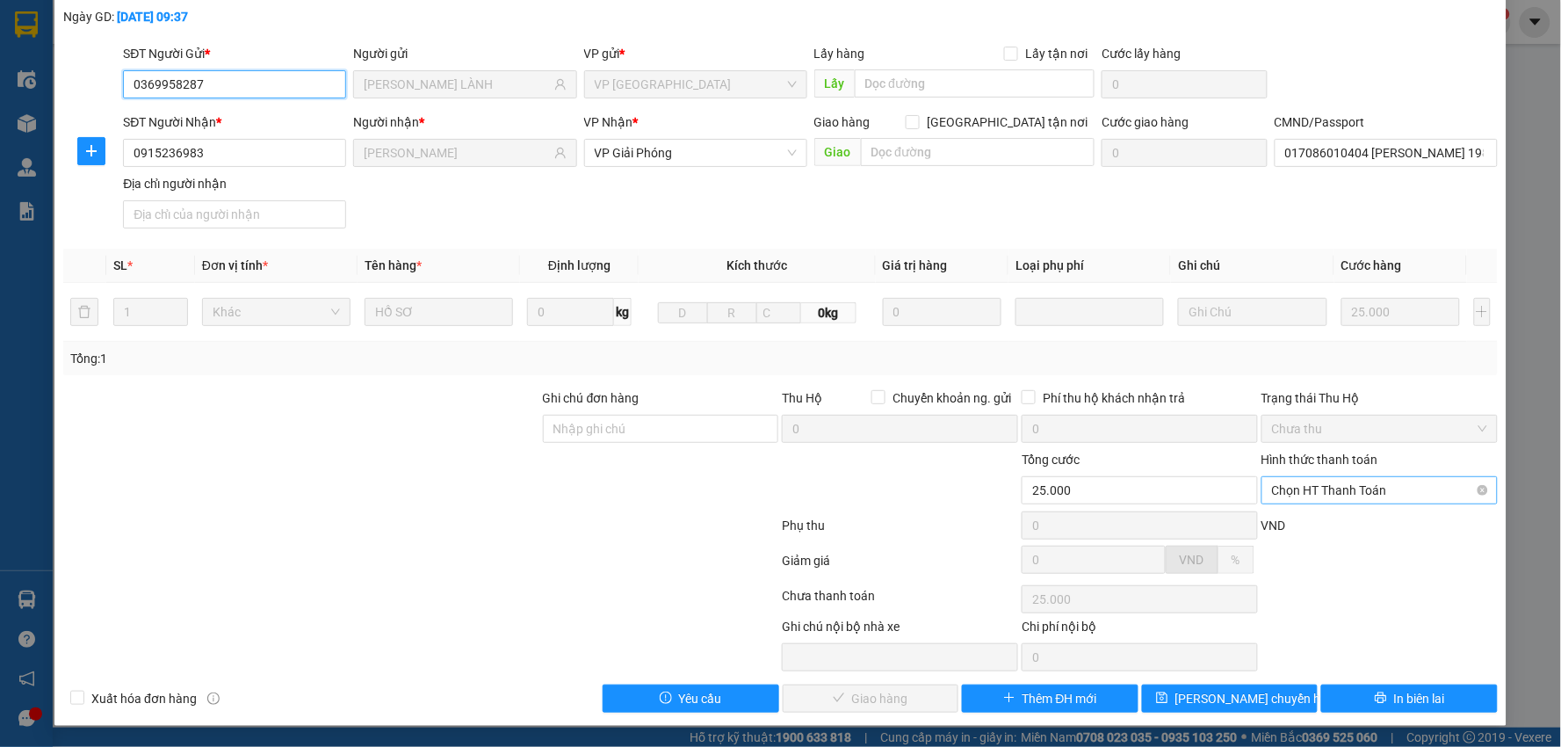
click at [1323, 487] on span "Chọn HT Thanh Toán" at bounding box center [1379, 490] width 215 height 26
click at [1309, 516] on div "Tại văn phòng" at bounding box center [1367, 525] width 213 height 19
type input "0"
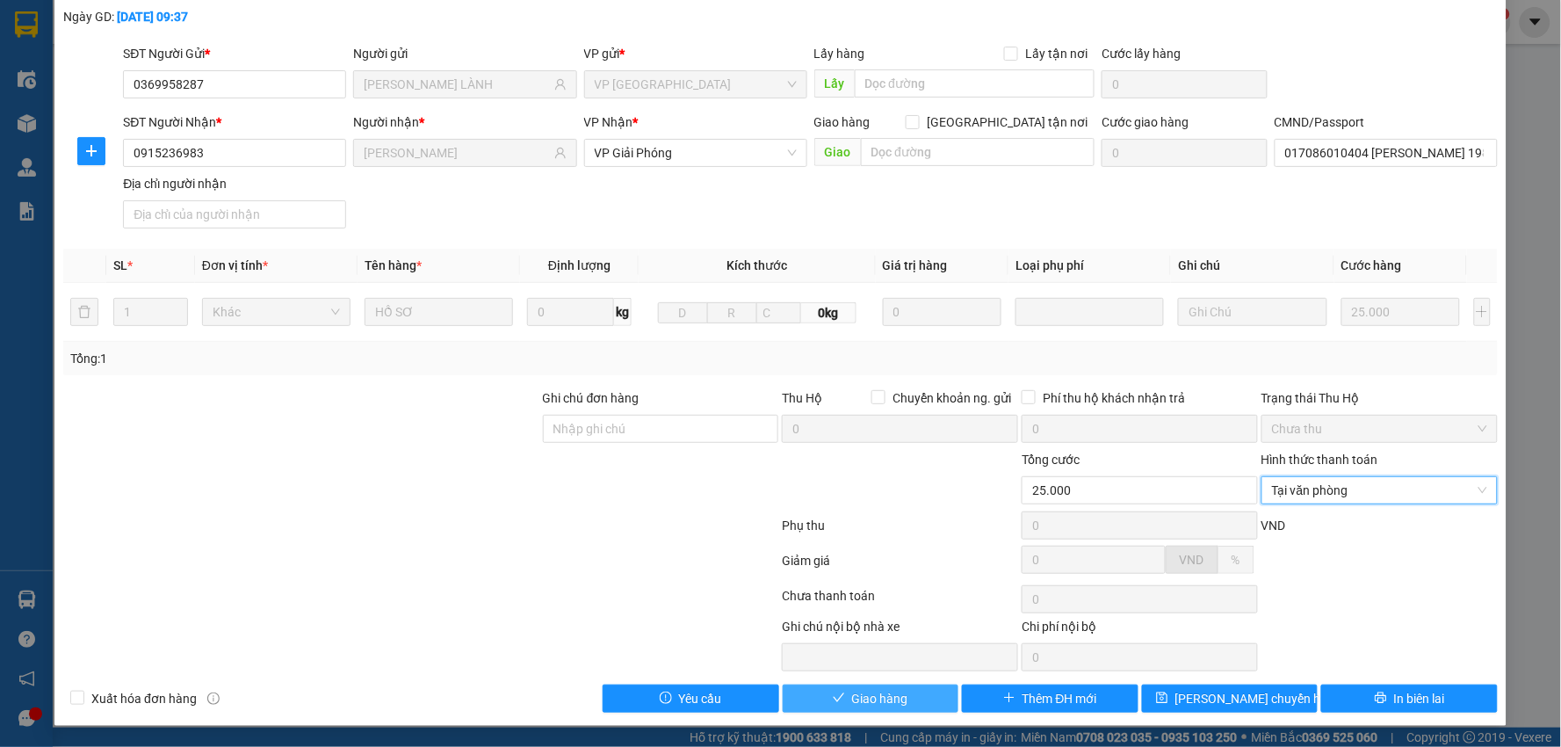
click at [857, 698] on span "Giao hàng" at bounding box center [880, 698] width 56 height 19
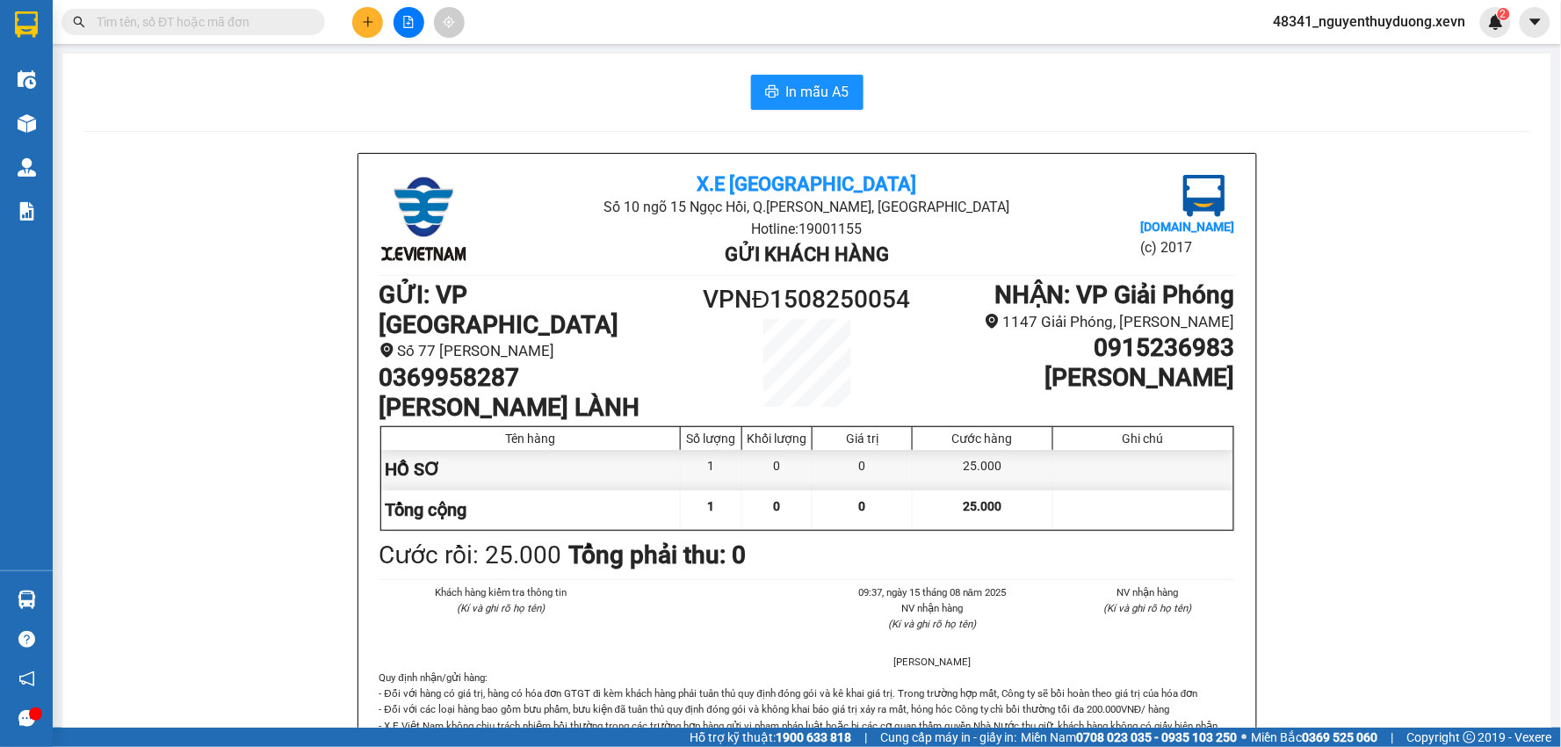
click at [204, 20] on input "text" at bounding box center [200, 21] width 207 height 19
click at [209, 25] on input "text" at bounding box center [200, 21] width 207 height 19
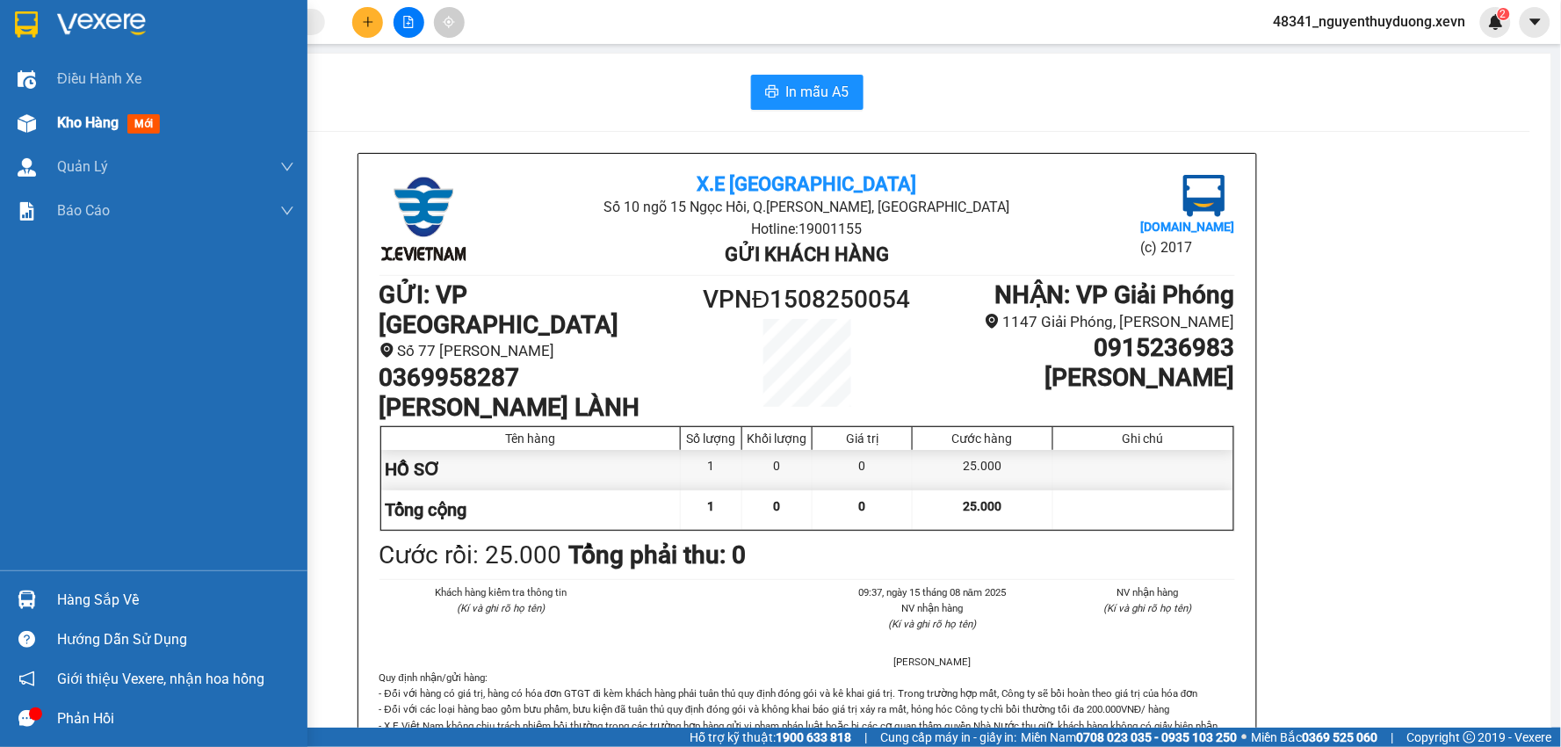
click at [47, 128] on div "Kho hàng mới" at bounding box center [153, 123] width 307 height 44
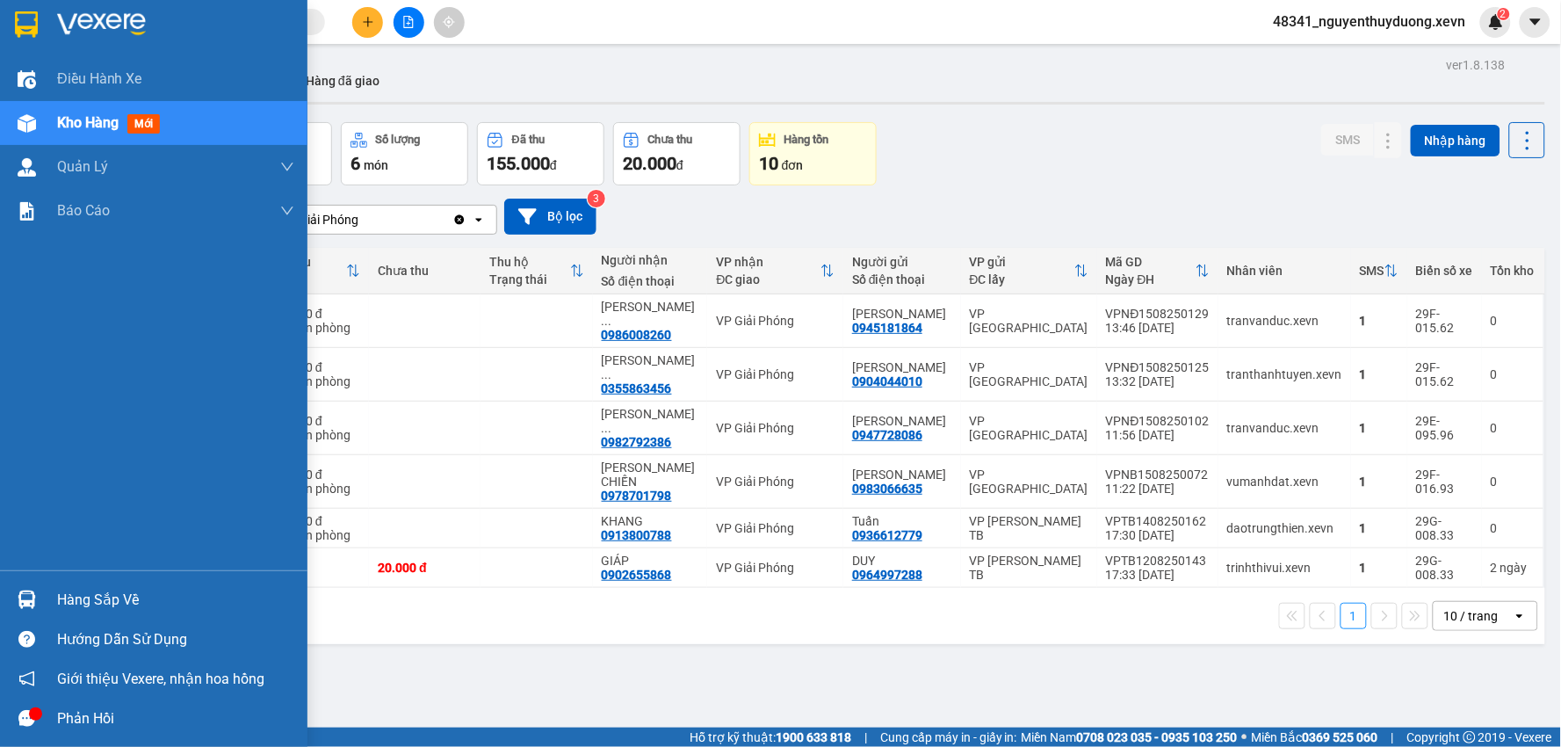
click at [45, 602] on div "Hàng sắp về" at bounding box center [153, 600] width 307 height 40
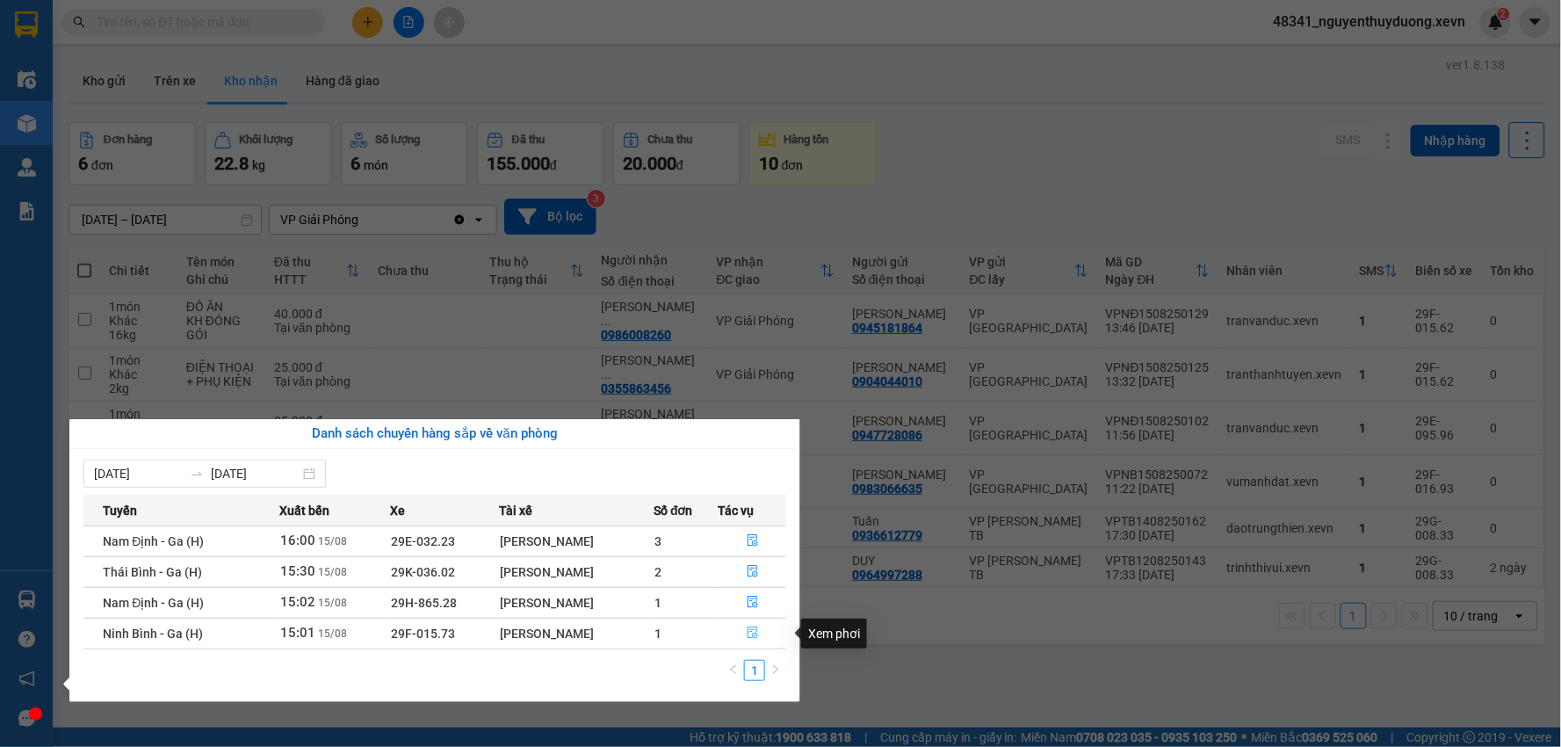
click at [761, 633] on button "button" at bounding box center [752, 633] width 67 height 28
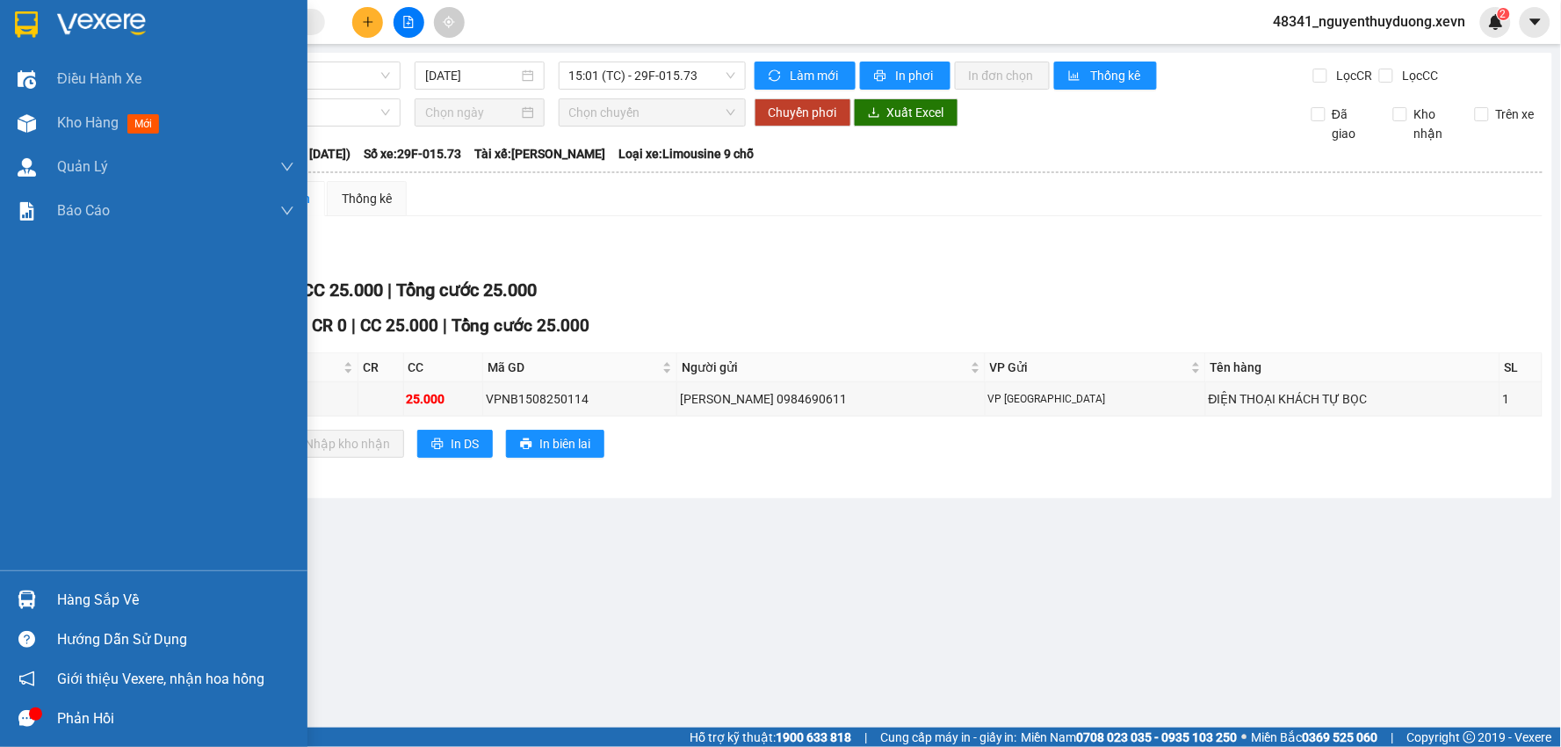
drag, startPoint x: 107, startPoint y: 602, endPoint x: 133, endPoint y: 598, distance: 25.7
click at [112, 601] on div "Hàng sắp về" at bounding box center [175, 600] width 237 height 26
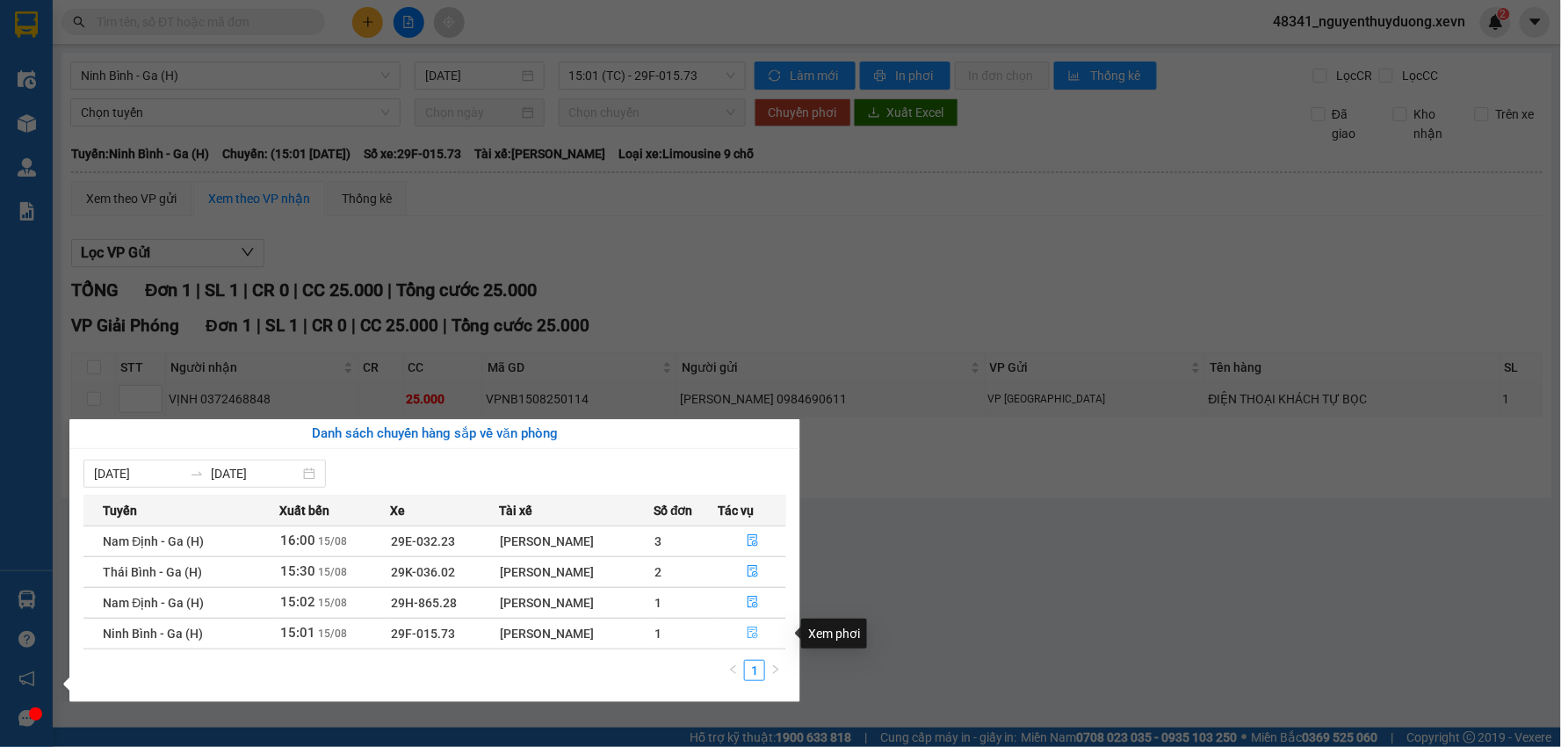
click at [758, 640] on span "file-done" at bounding box center [753, 633] width 12 height 14
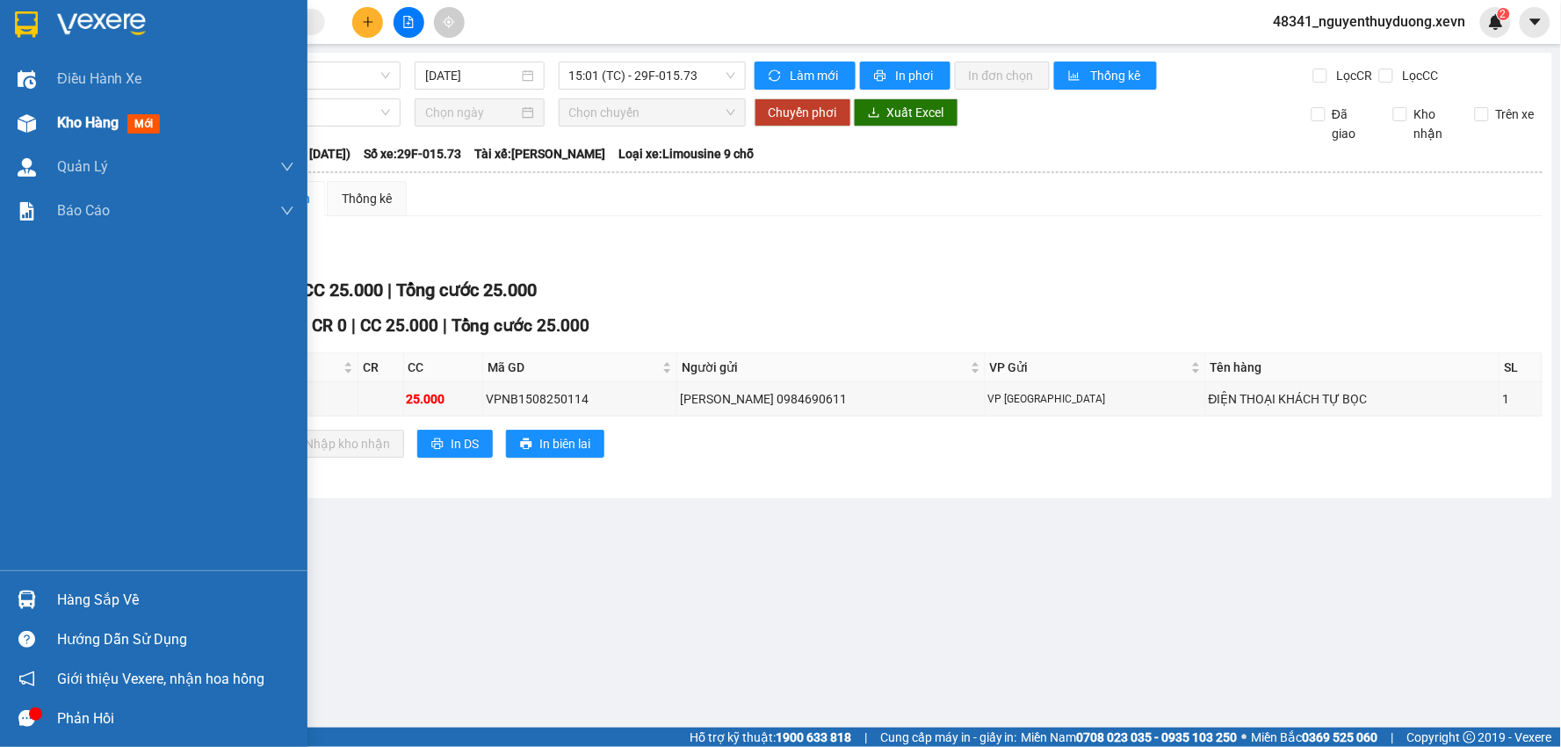
click at [51, 123] on div "Kho hàng mới" at bounding box center [153, 123] width 307 height 44
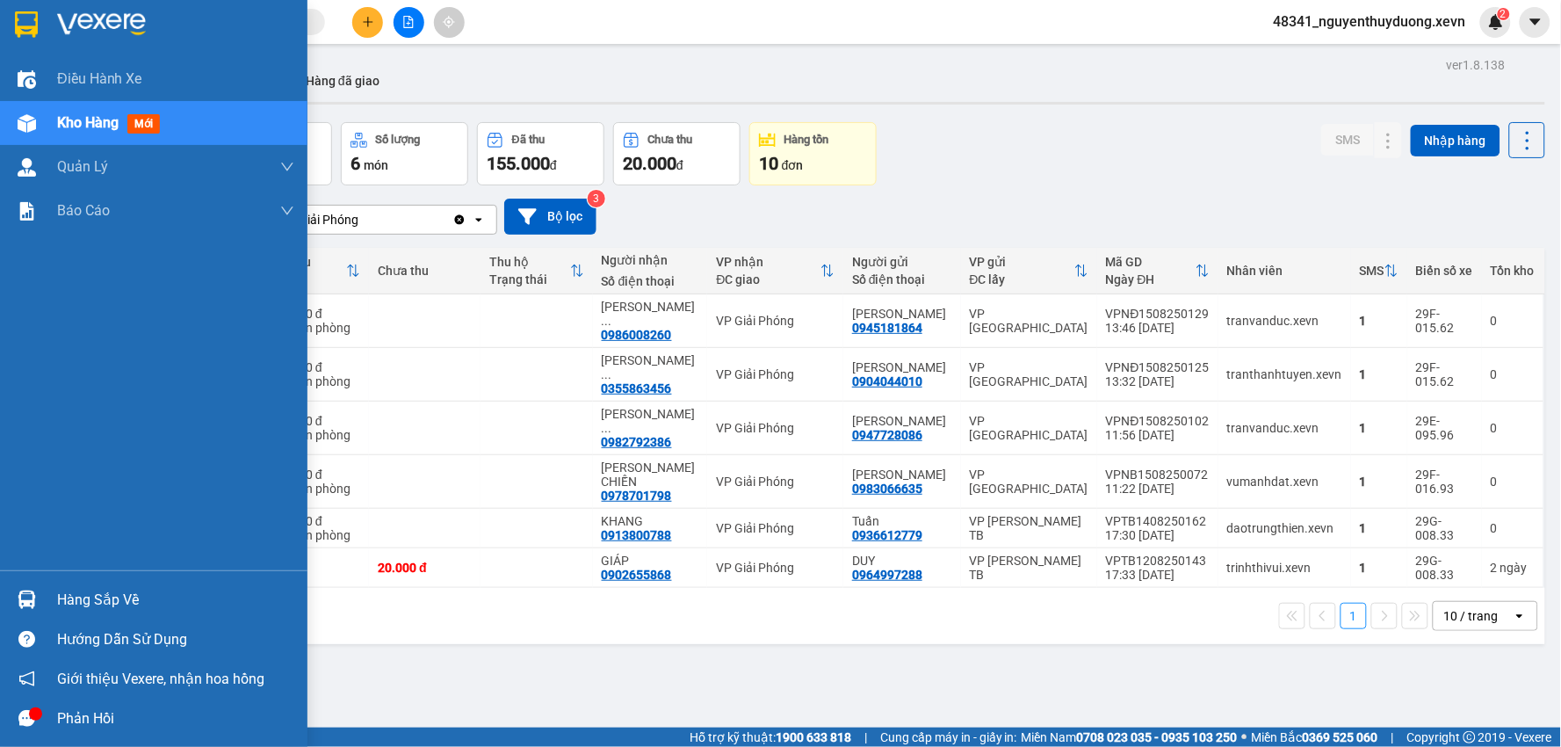
click at [47, 604] on div "Hàng sắp về" at bounding box center [153, 600] width 307 height 40
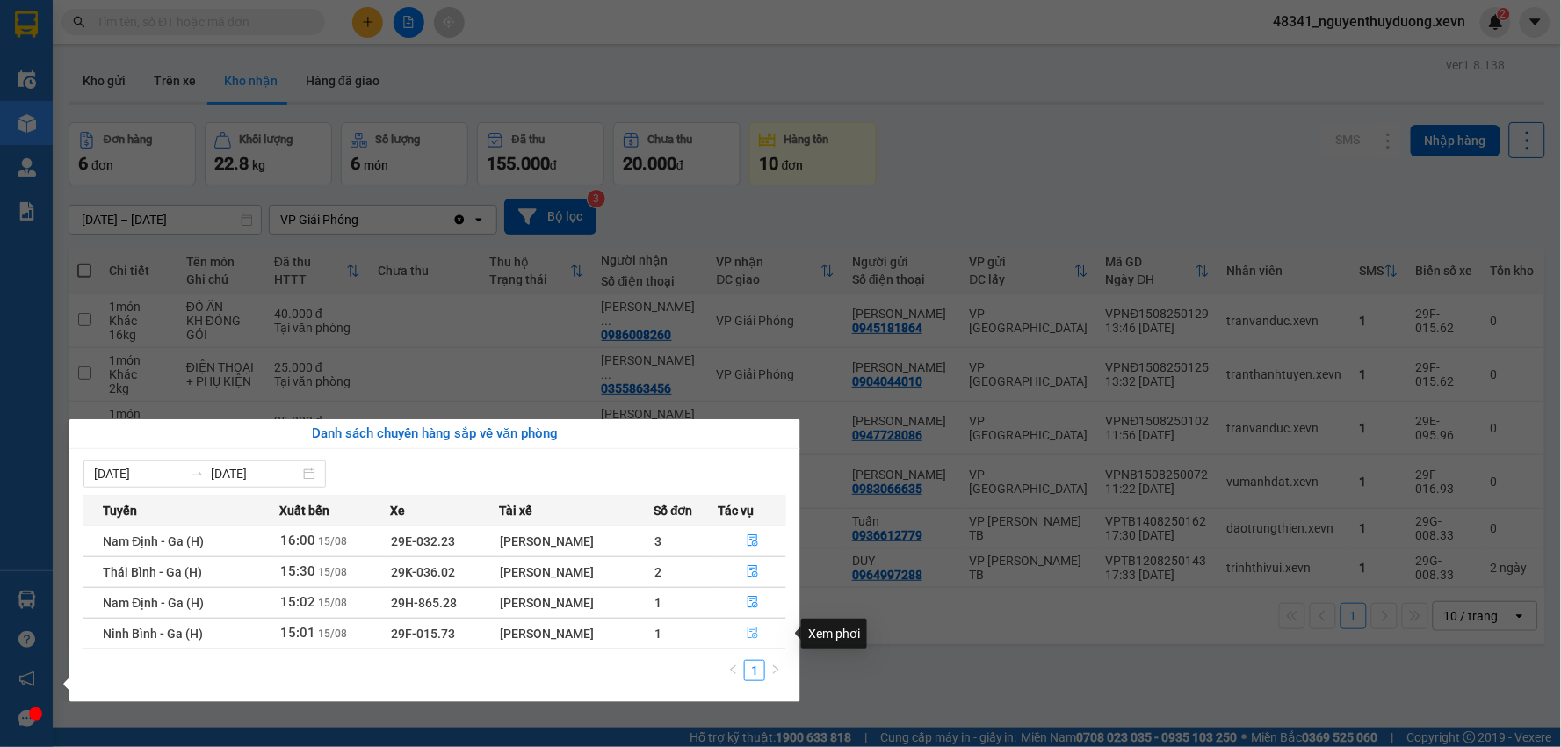
click at [762, 635] on button "button" at bounding box center [752, 633] width 67 height 28
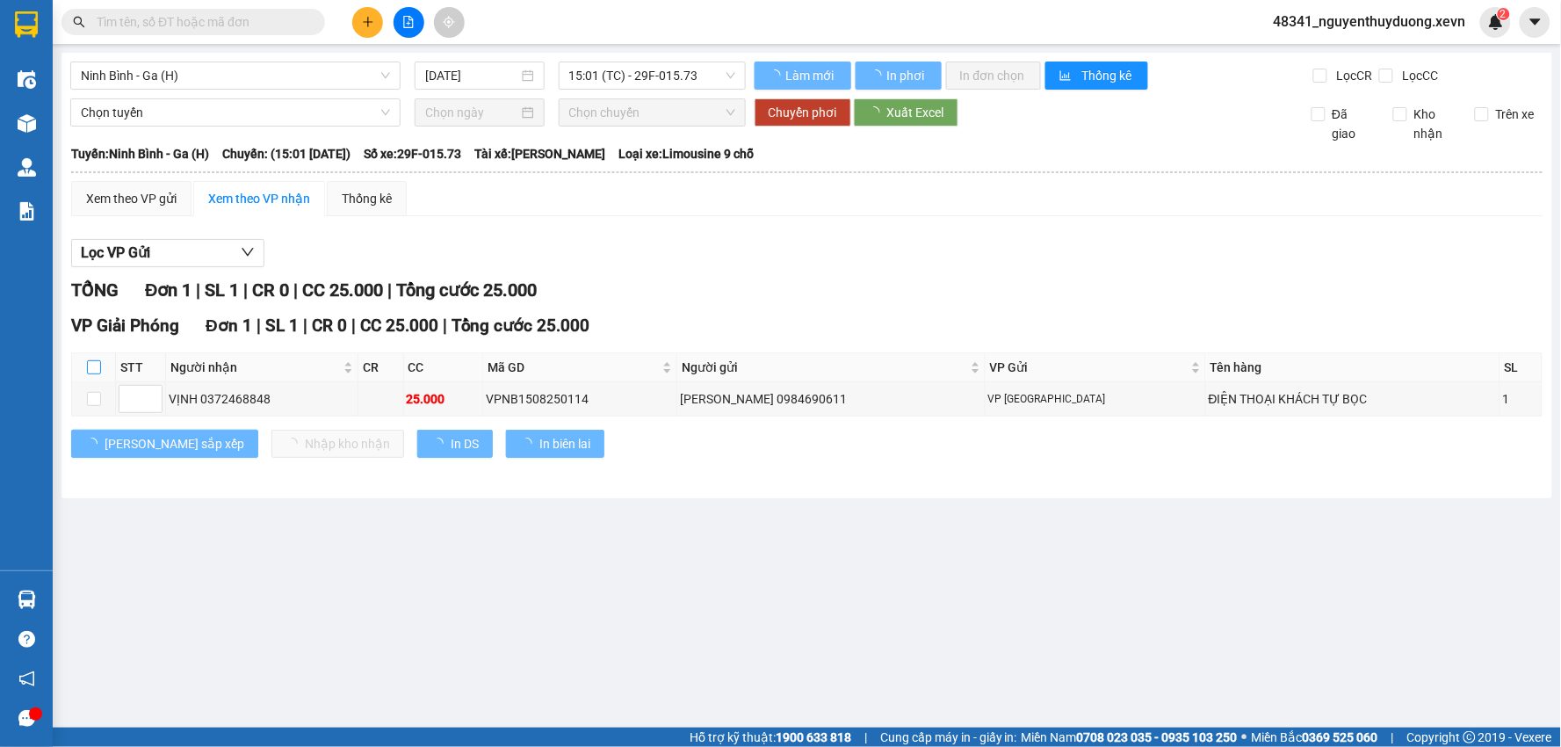
click at [87, 369] on input "checkbox" at bounding box center [94, 367] width 14 height 14
checkbox input "true"
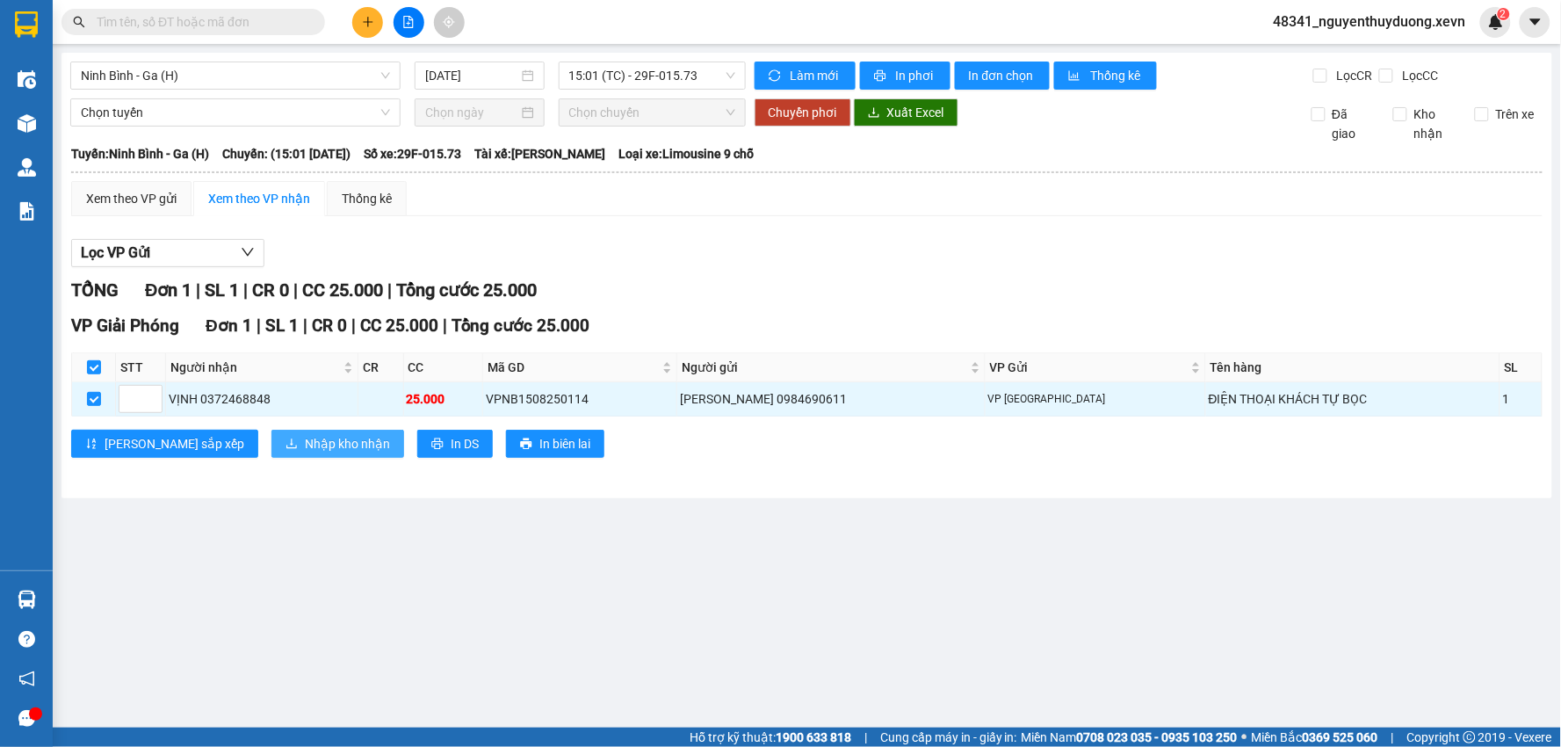
click at [305, 450] on span "Nhập kho nhận" at bounding box center [347, 443] width 85 height 19
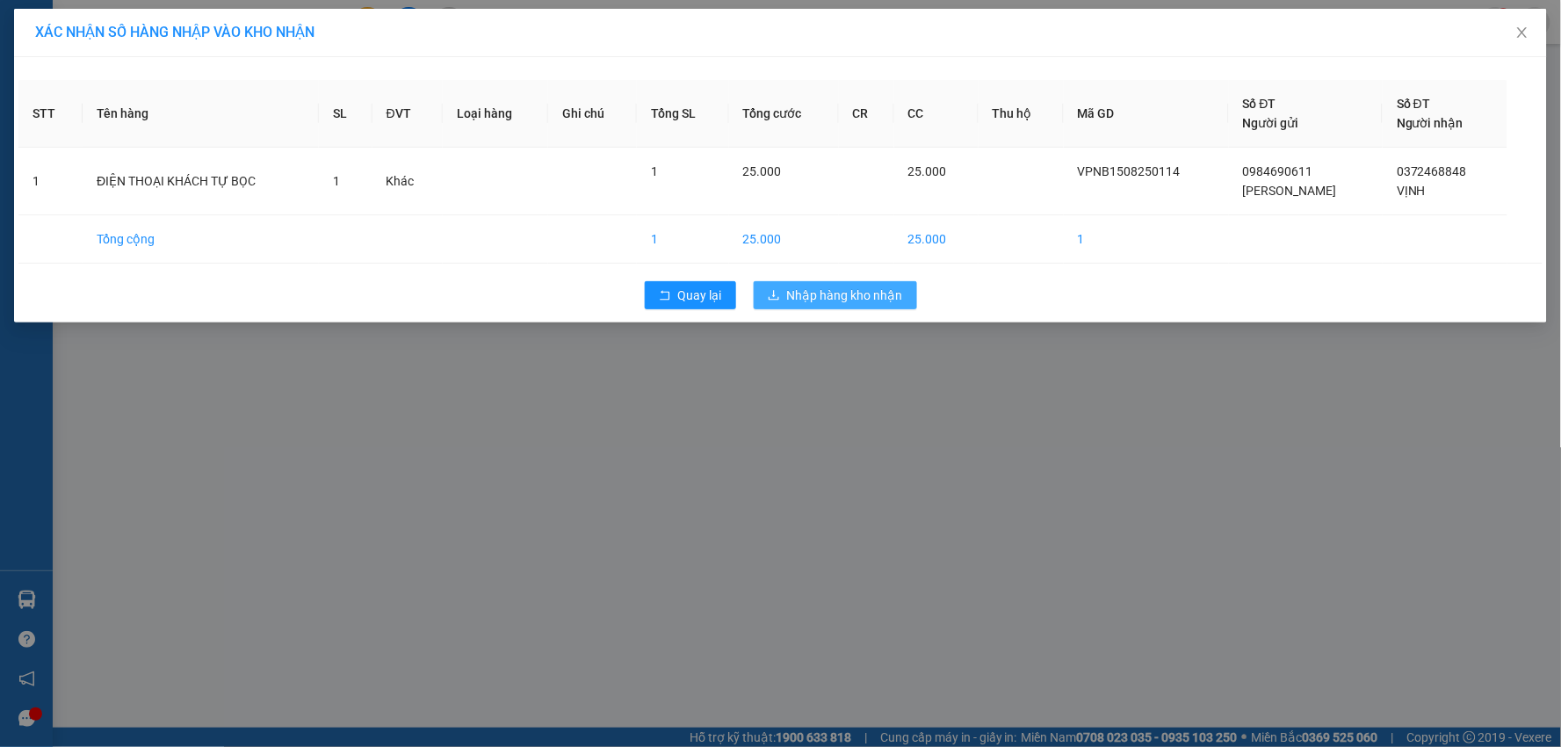
click at [791, 299] on span "Nhập hàng kho nhận" at bounding box center [845, 294] width 116 height 19
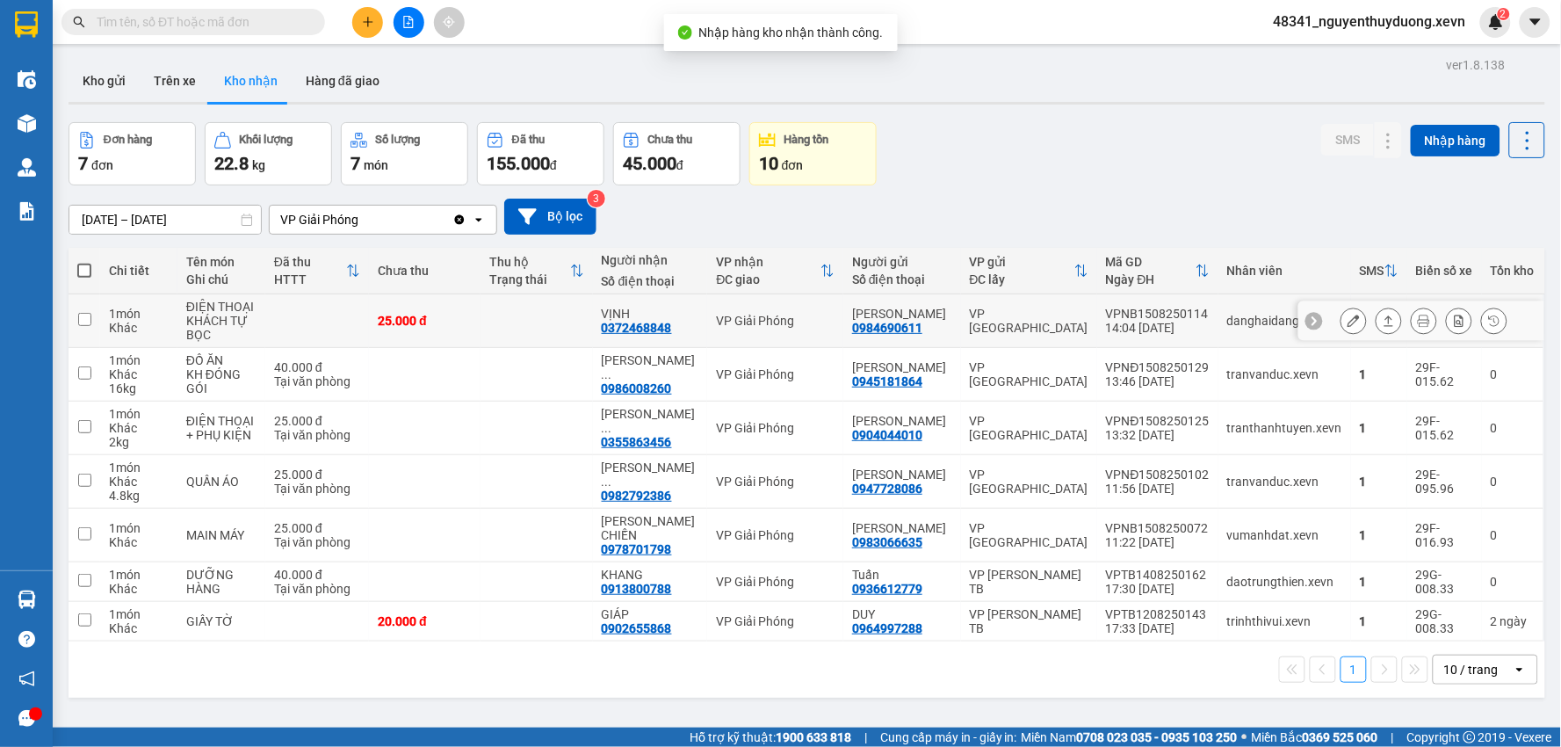
click at [214, 321] on div "ĐIỆN THOẠI KHÁCH TỰ BỌC" at bounding box center [221, 320] width 70 height 42
checkbox input "true"
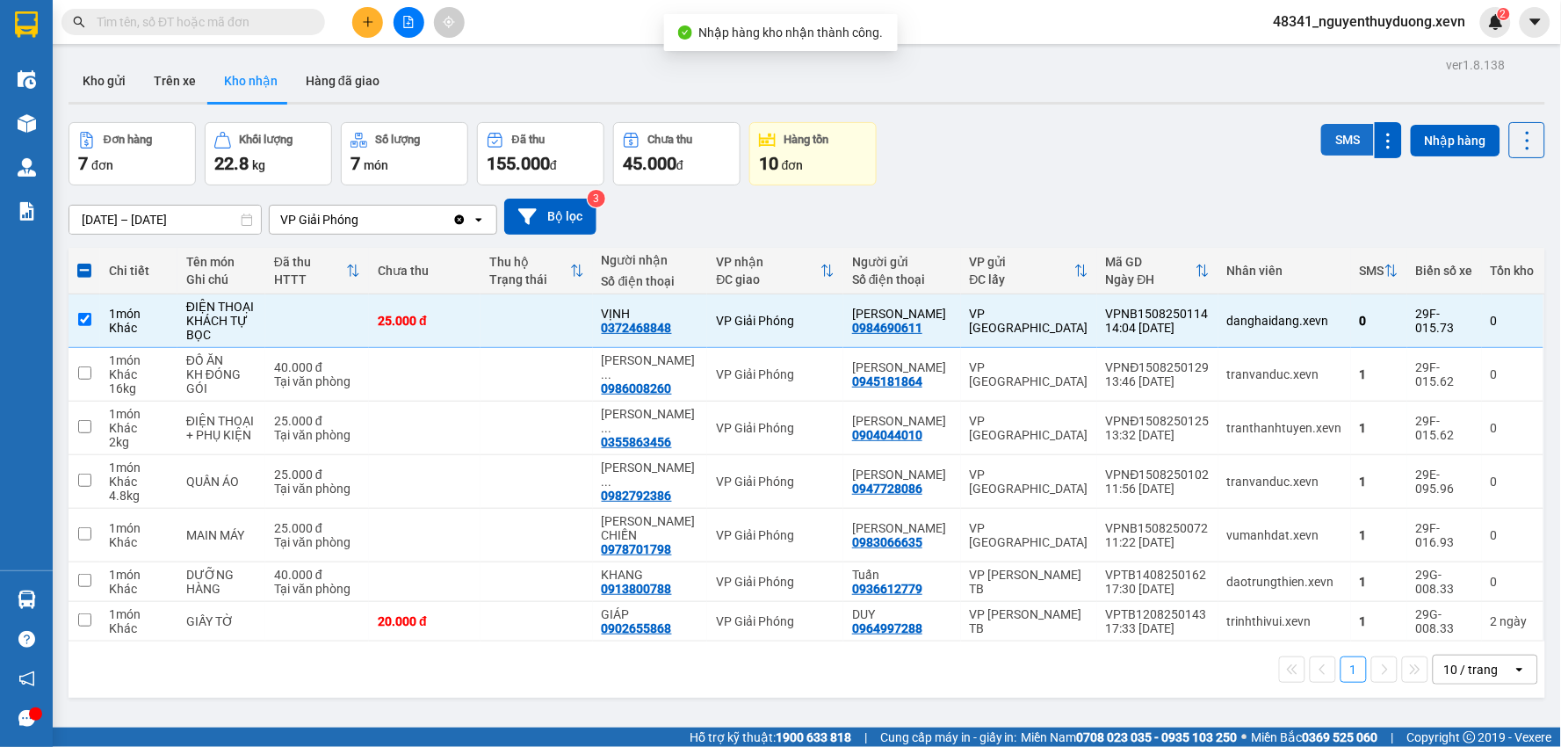
click at [1333, 126] on button "SMS" at bounding box center [1347, 140] width 53 height 32
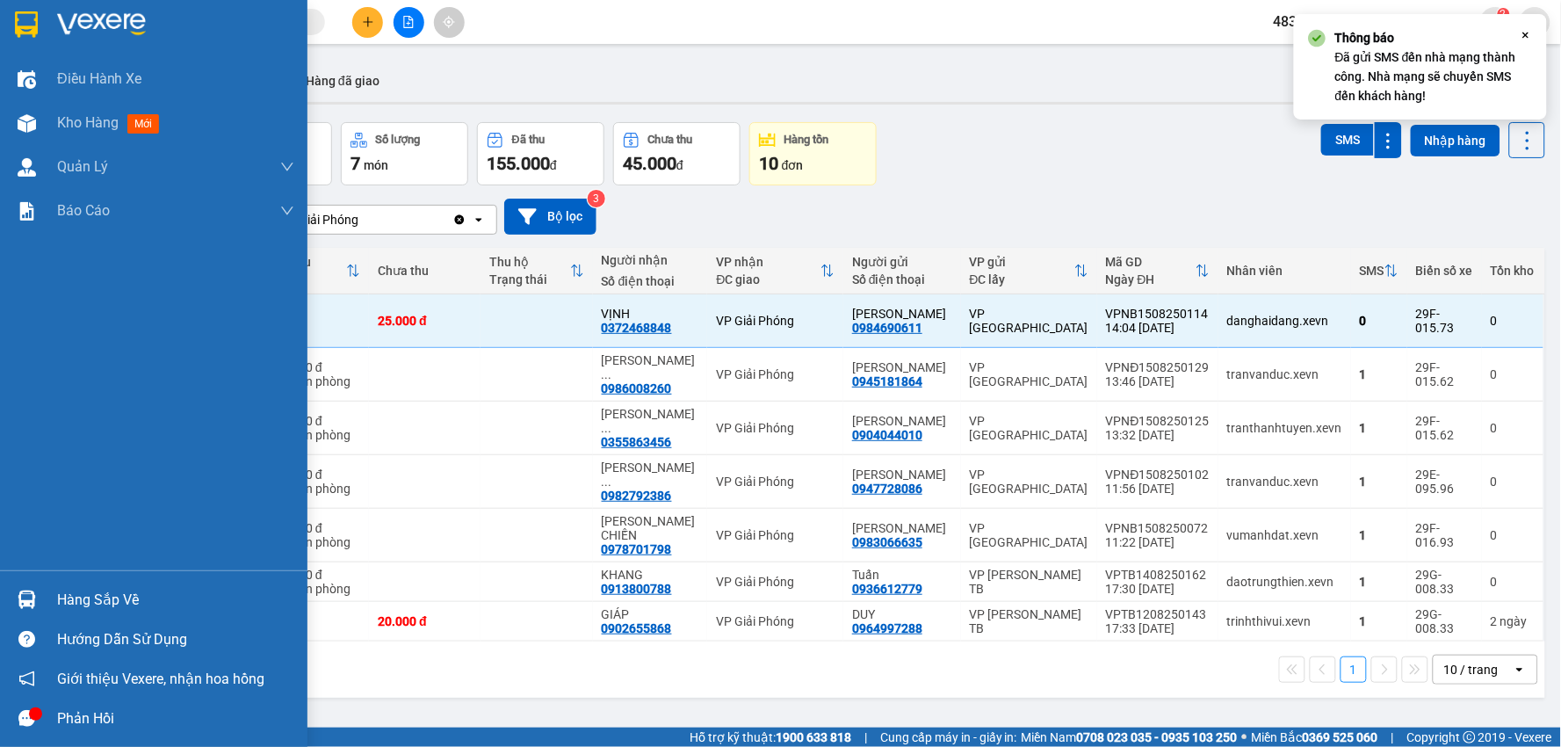
click at [127, 619] on div "Hướng dẫn sử dụng" at bounding box center [153, 639] width 307 height 40
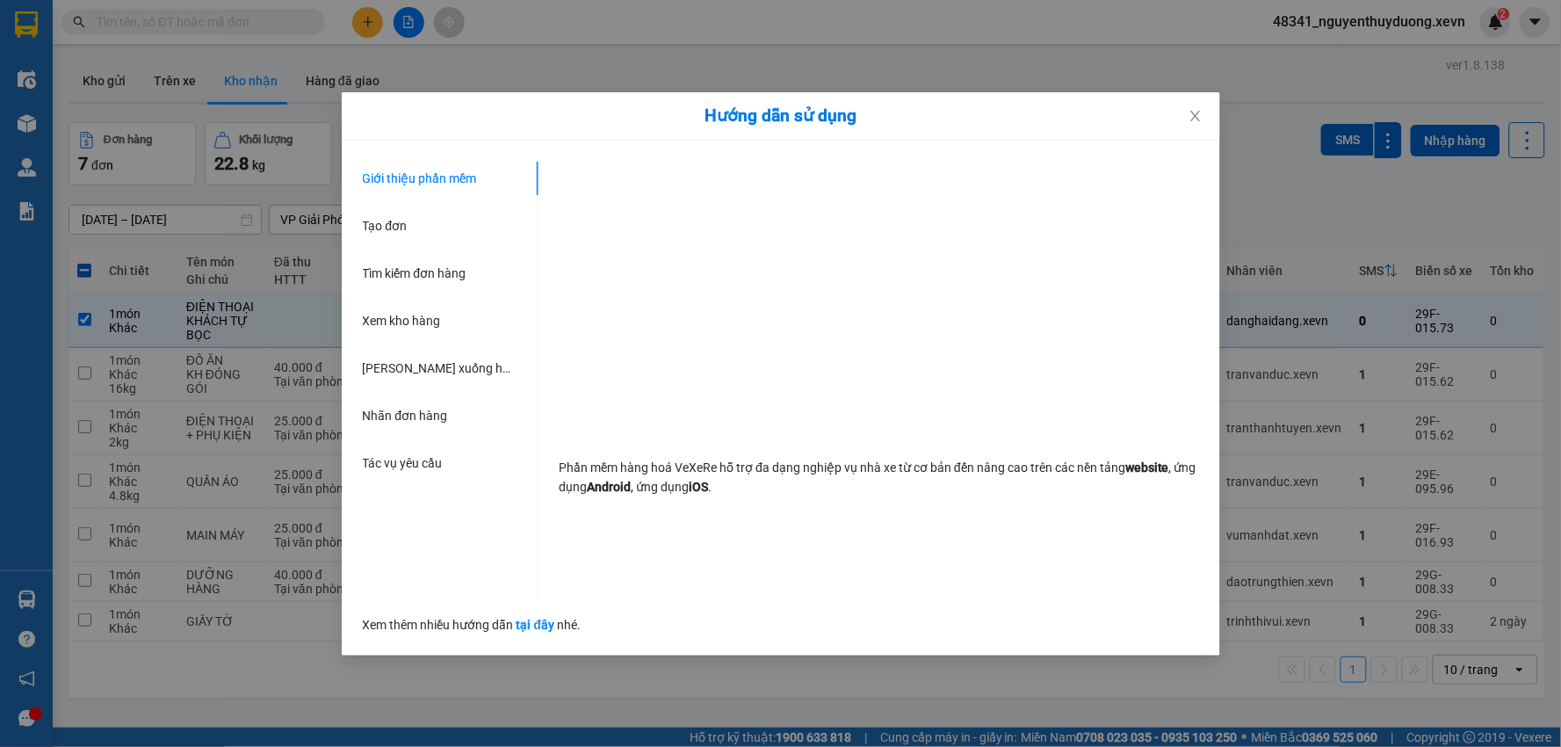
click at [54, 608] on div "Hướng dẫn sử dụng Giới thiệu phần mềm Tạo đơn Tìm kiếm đơn hàng Xem kho hàng Lê…" at bounding box center [780, 373] width 1561 height 747
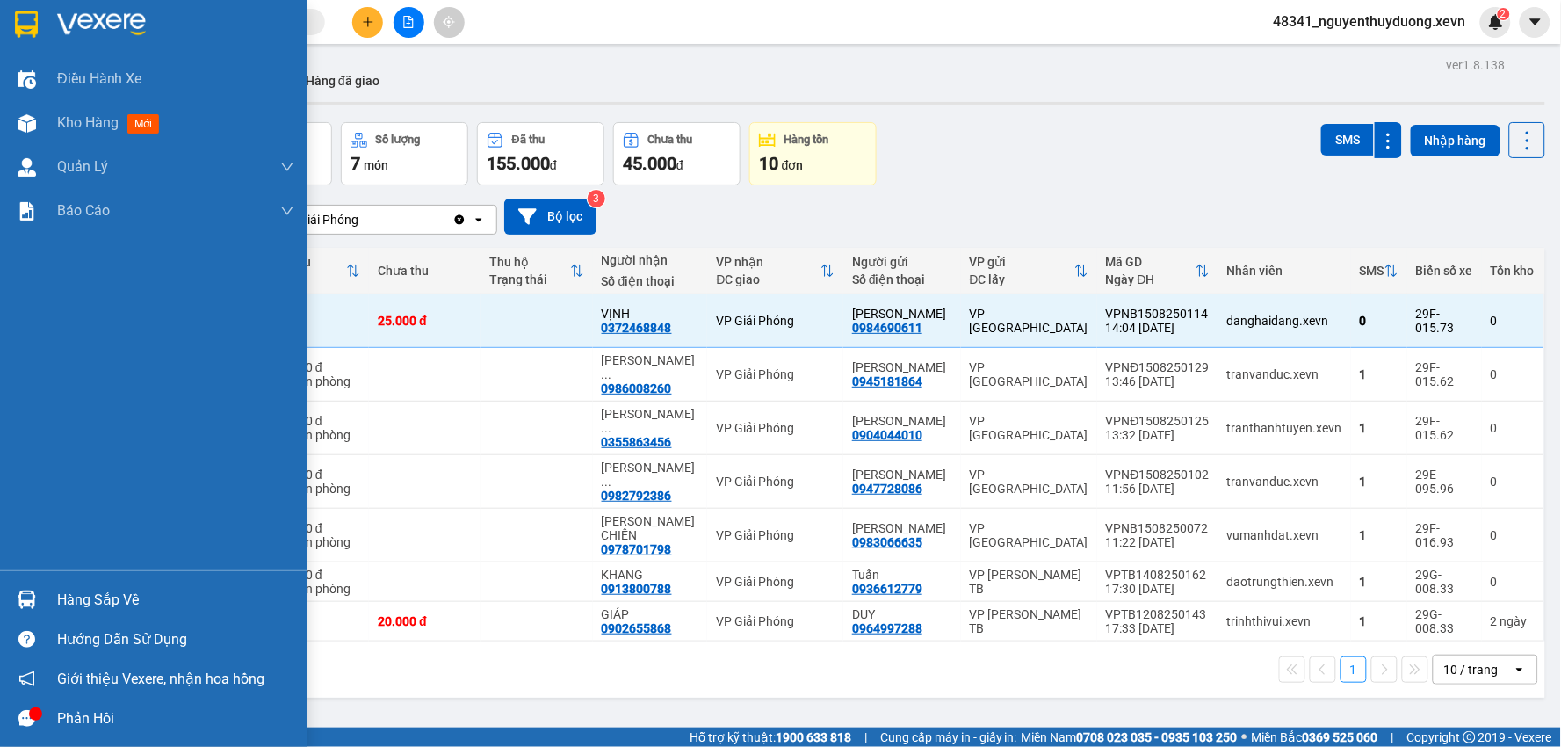
click at [40, 595] on div at bounding box center [26, 599] width 31 height 31
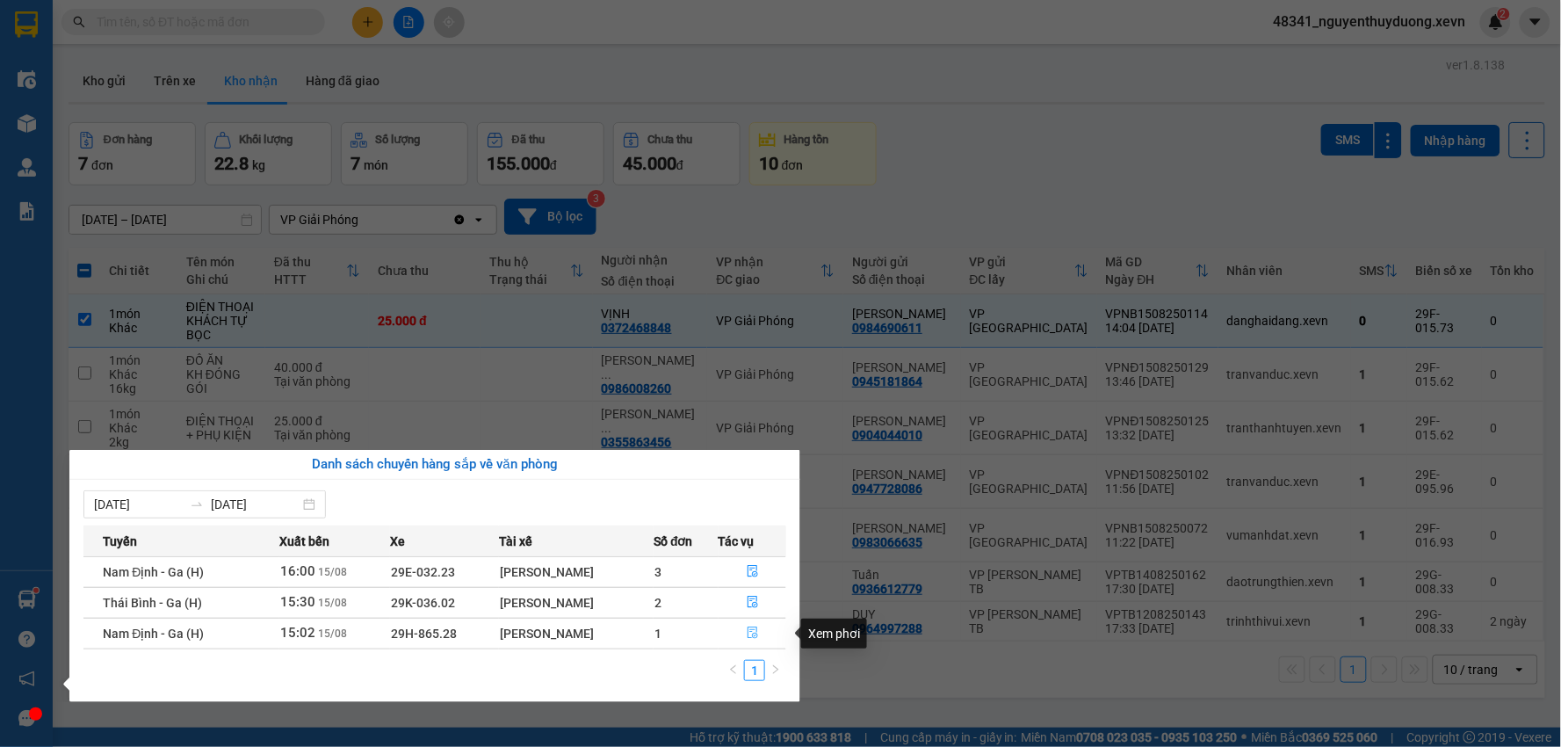
click at [755, 627] on icon "file-done" at bounding box center [753, 632] width 12 height 12
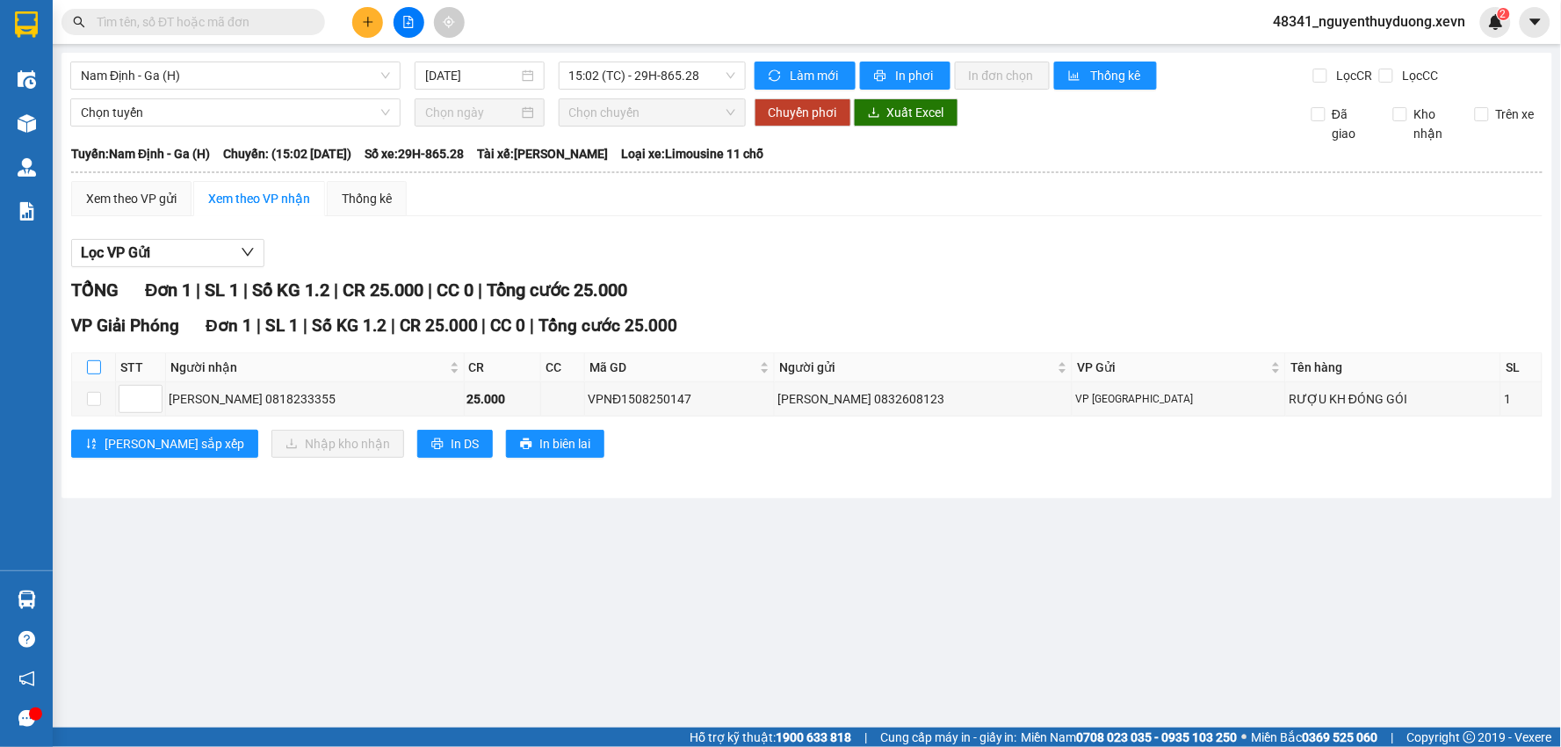
click at [90, 364] on input "checkbox" at bounding box center [94, 367] width 14 height 14
checkbox input "true"
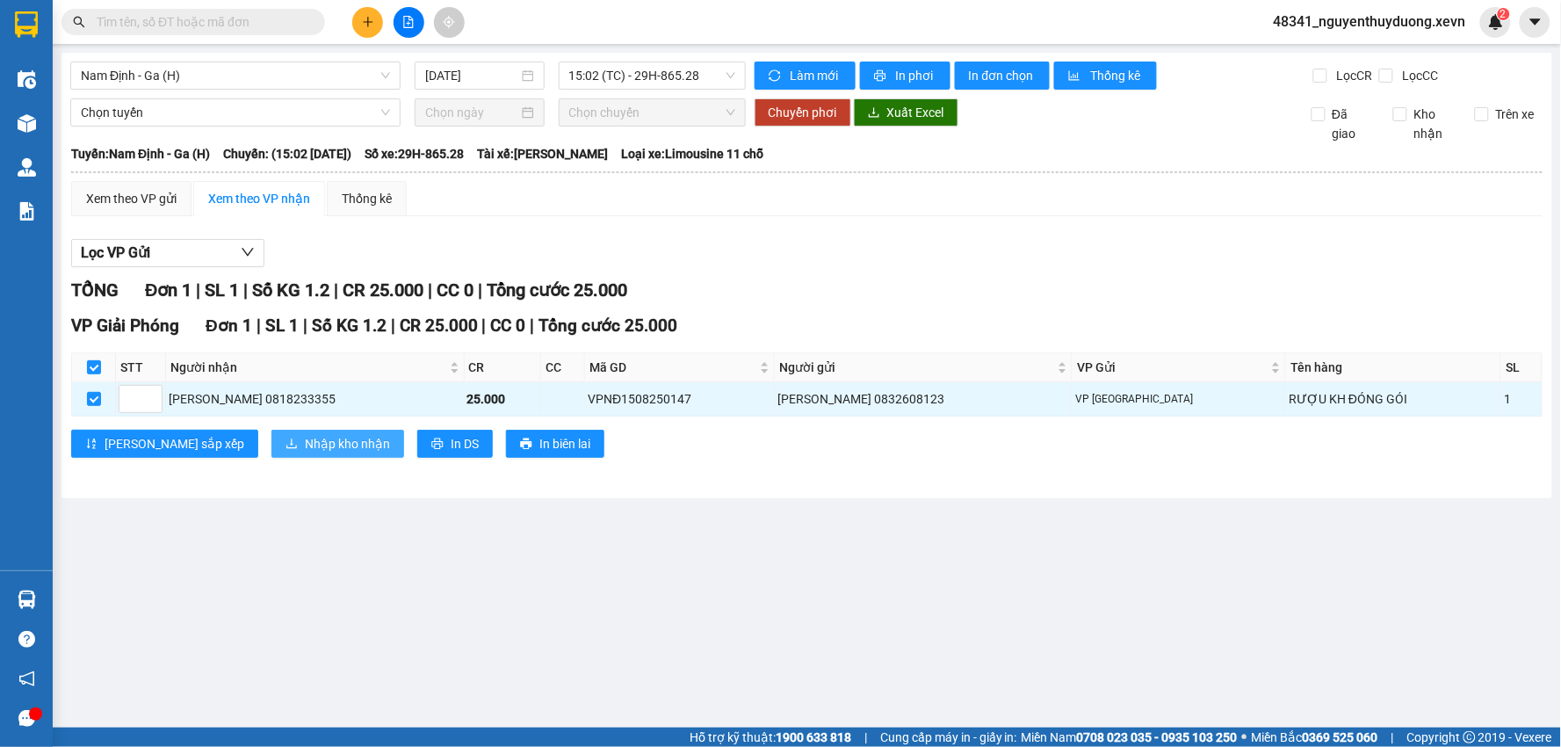
click at [305, 445] on span "Nhập kho nhận" at bounding box center [347, 443] width 85 height 19
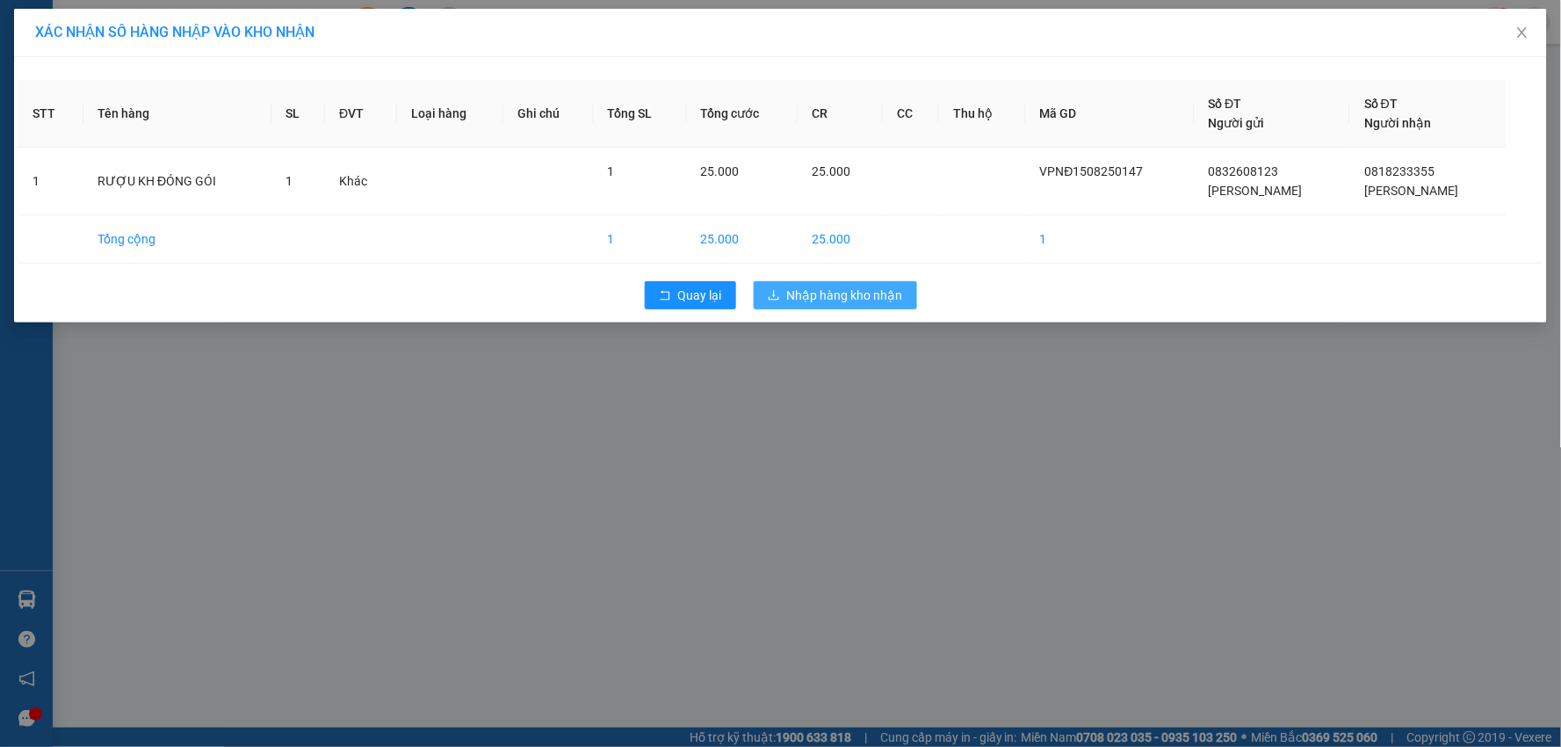
click at [830, 297] on span "Nhập hàng kho nhận" at bounding box center [845, 294] width 116 height 19
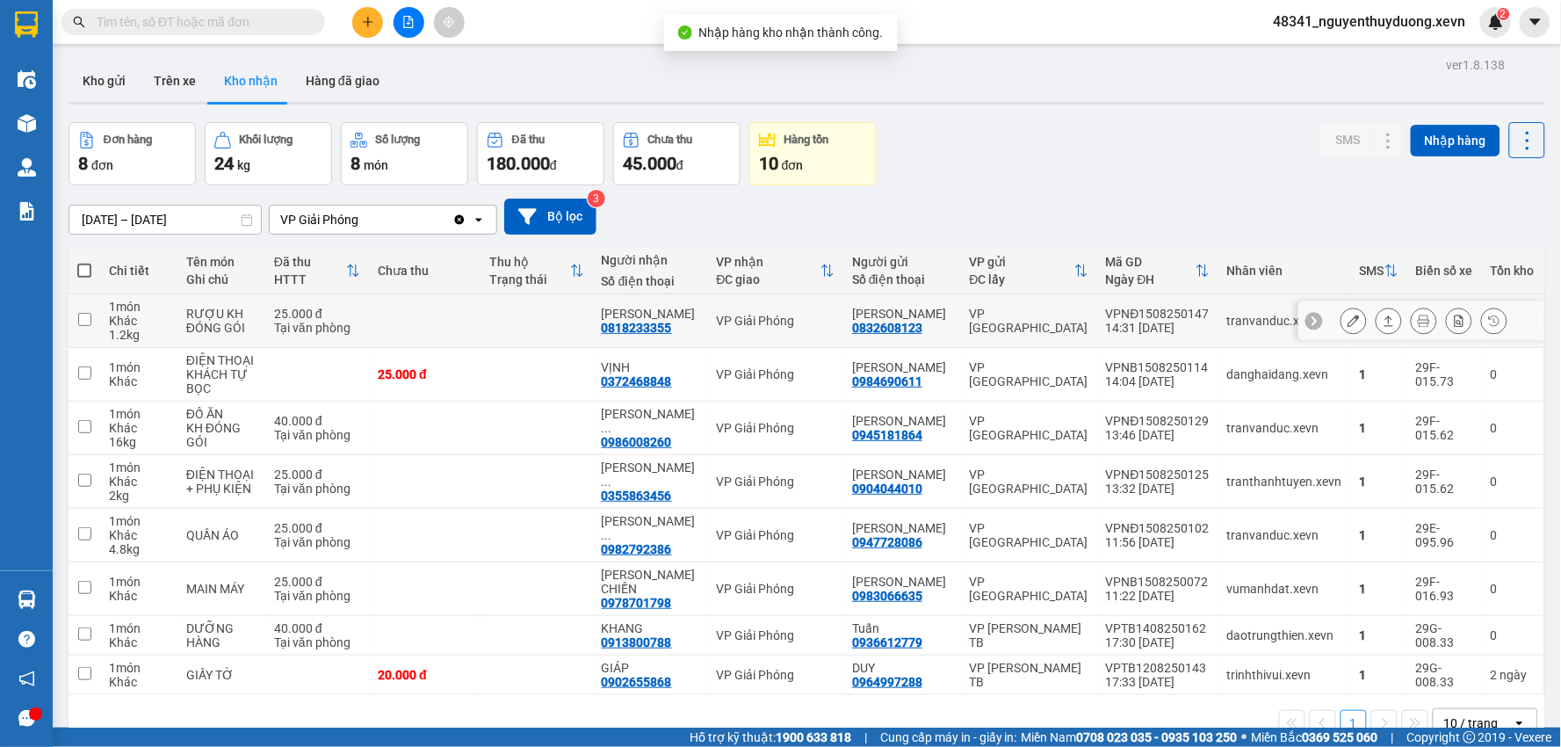
click at [213, 308] on div "RƯỢU KH ĐÓNG GÓI" at bounding box center [221, 321] width 70 height 28
checkbox input "true"
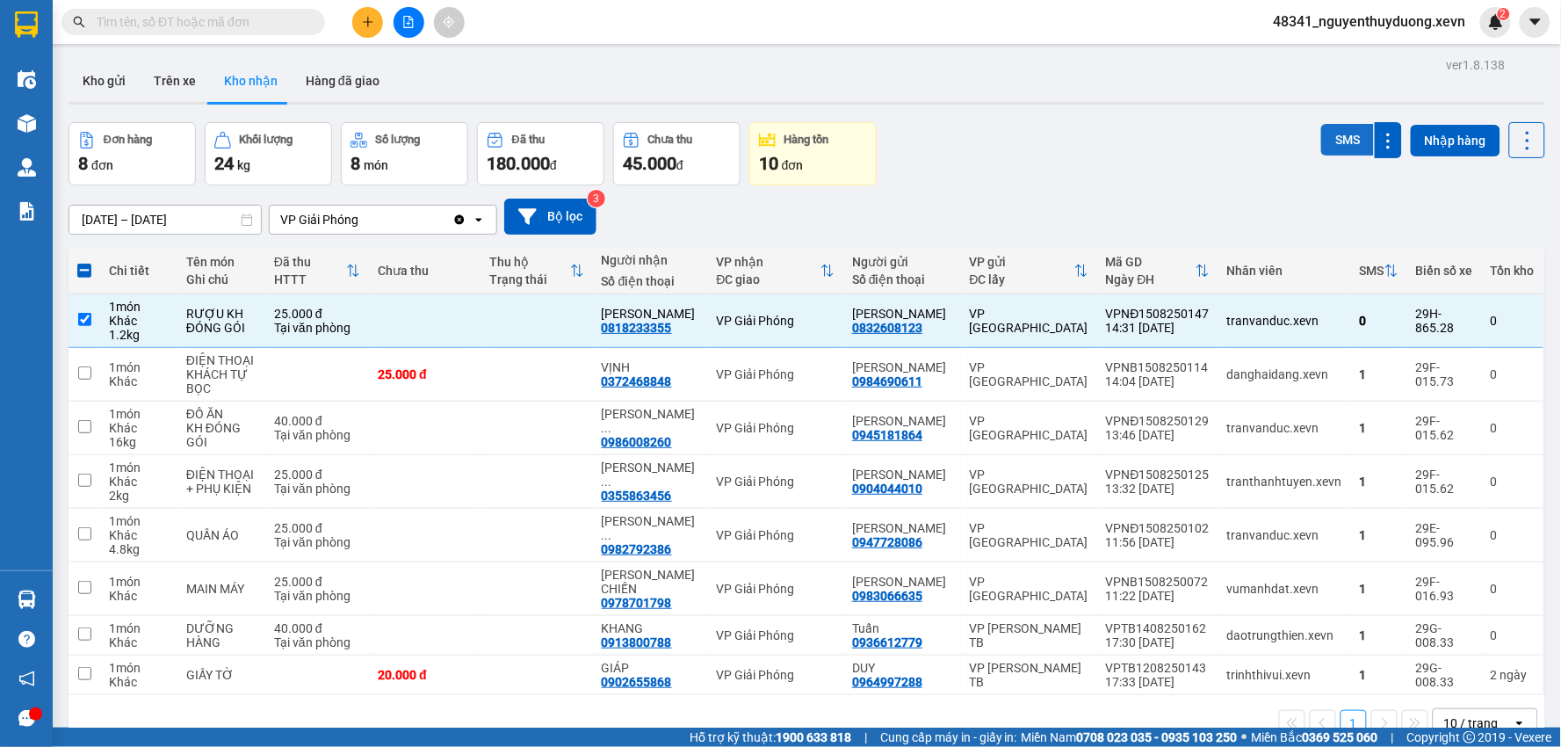
click at [1354, 130] on button "SMS" at bounding box center [1347, 140] width 53 height 32
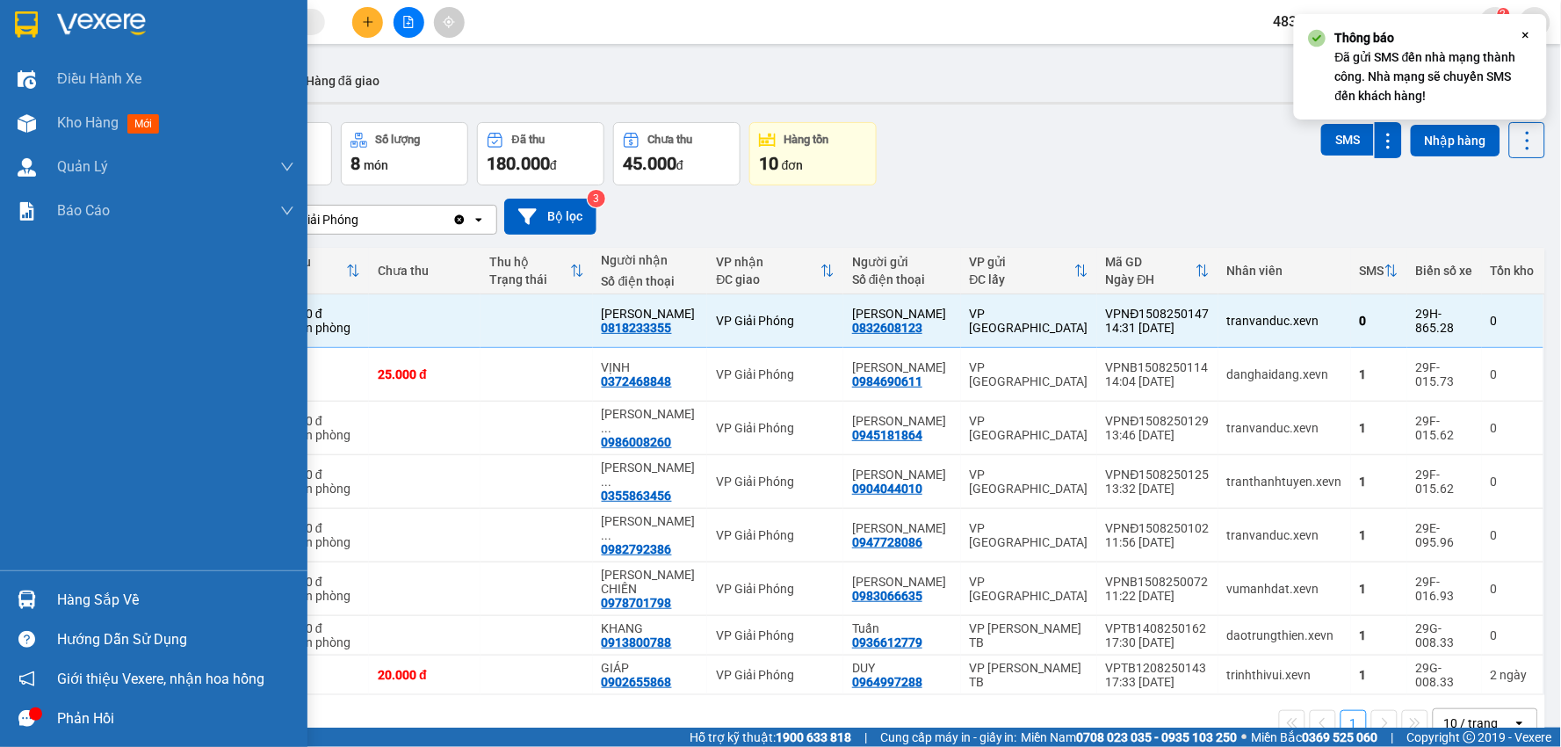
click at [57, 581] on div "Hàng sắp về" at bounding box center [153, 600] width 307 height 40
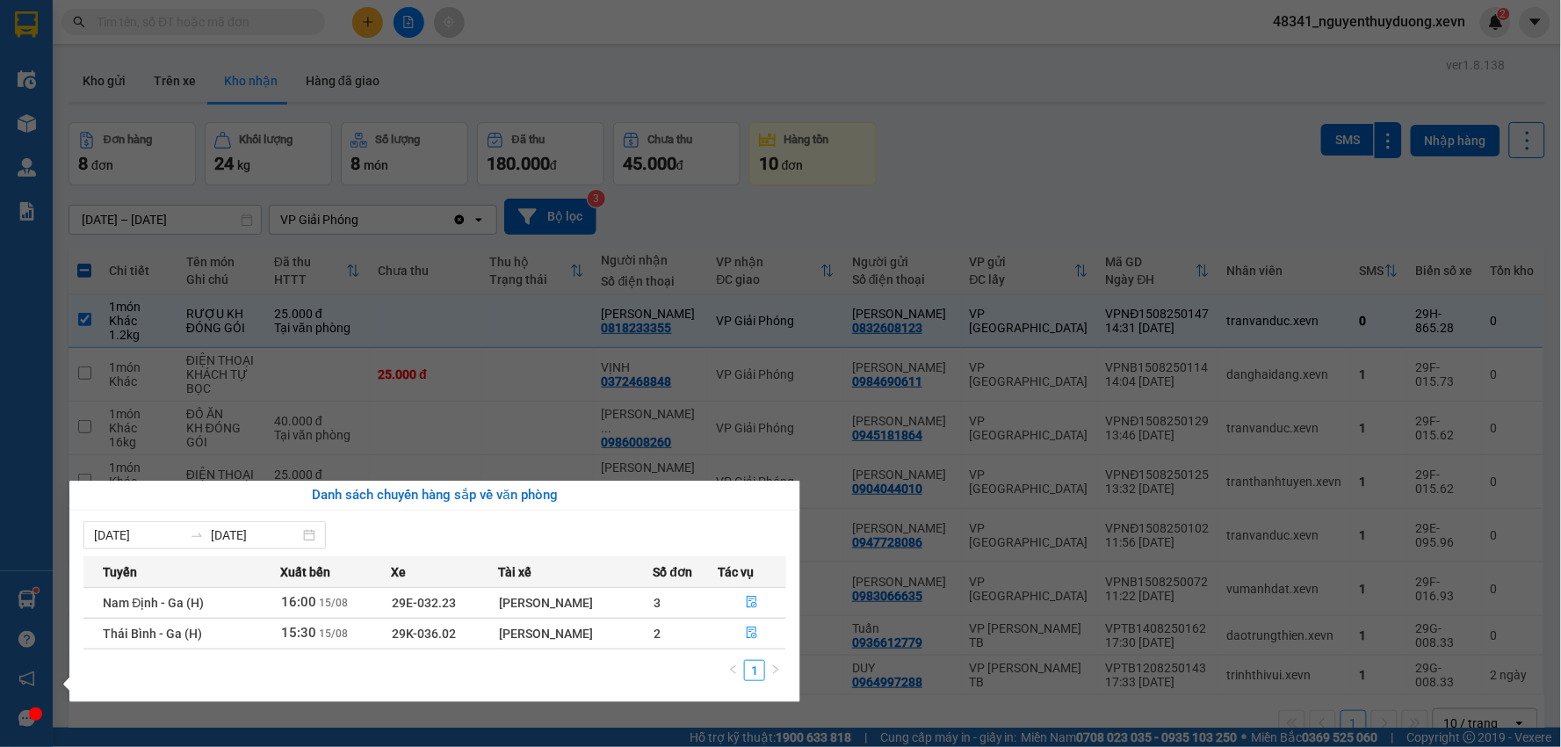
click at [999, 252] on section "Kết quả tìm kiếm ( 0 ) Bộ lọc No Data 48341_nguyenthuyduong.xevn 2 Điều hành xe…" at bounding box center [780, 373] width 1561 height 747
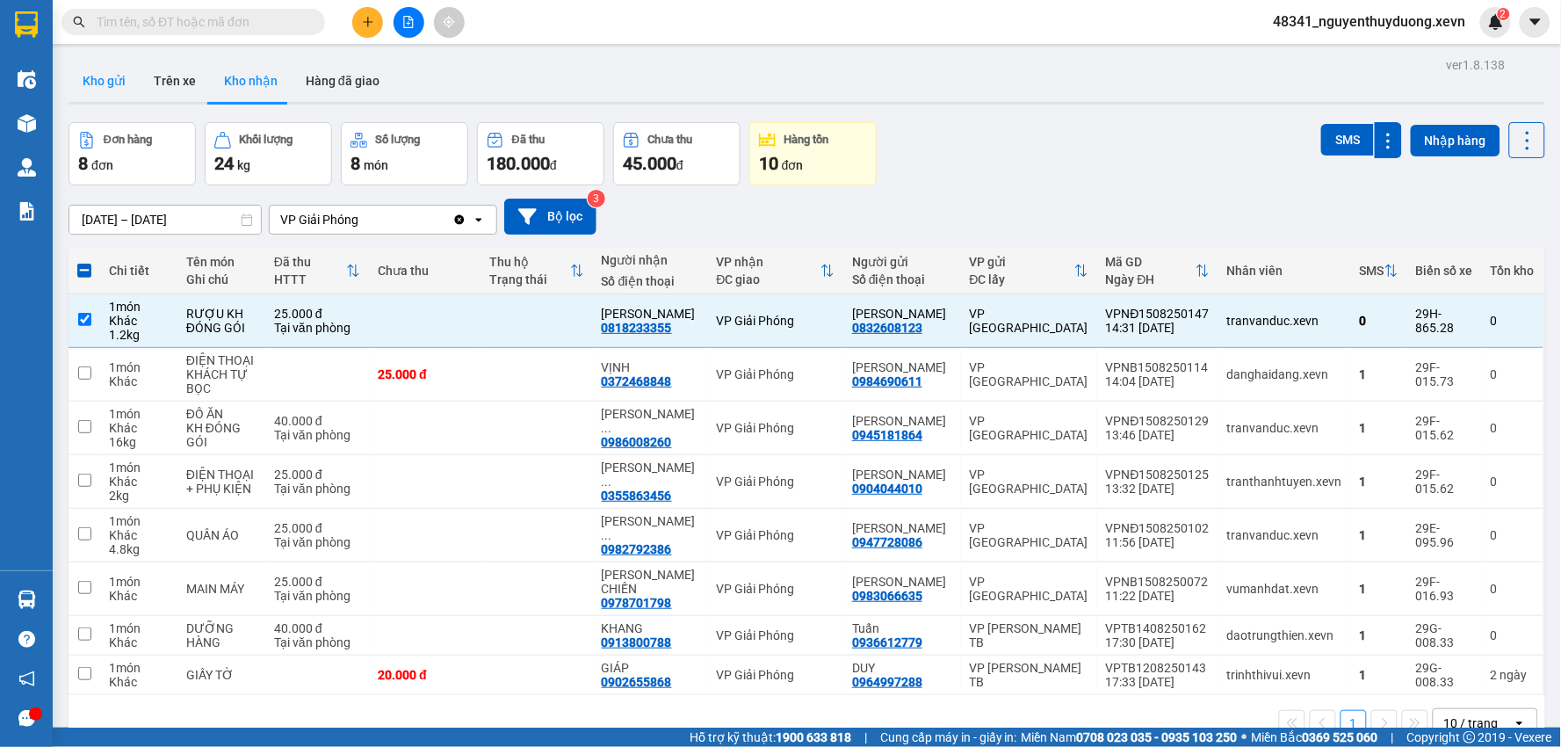
click at [102, 67] on button "Kho gửi" at bounding box center [104, 81] width 71 height 42
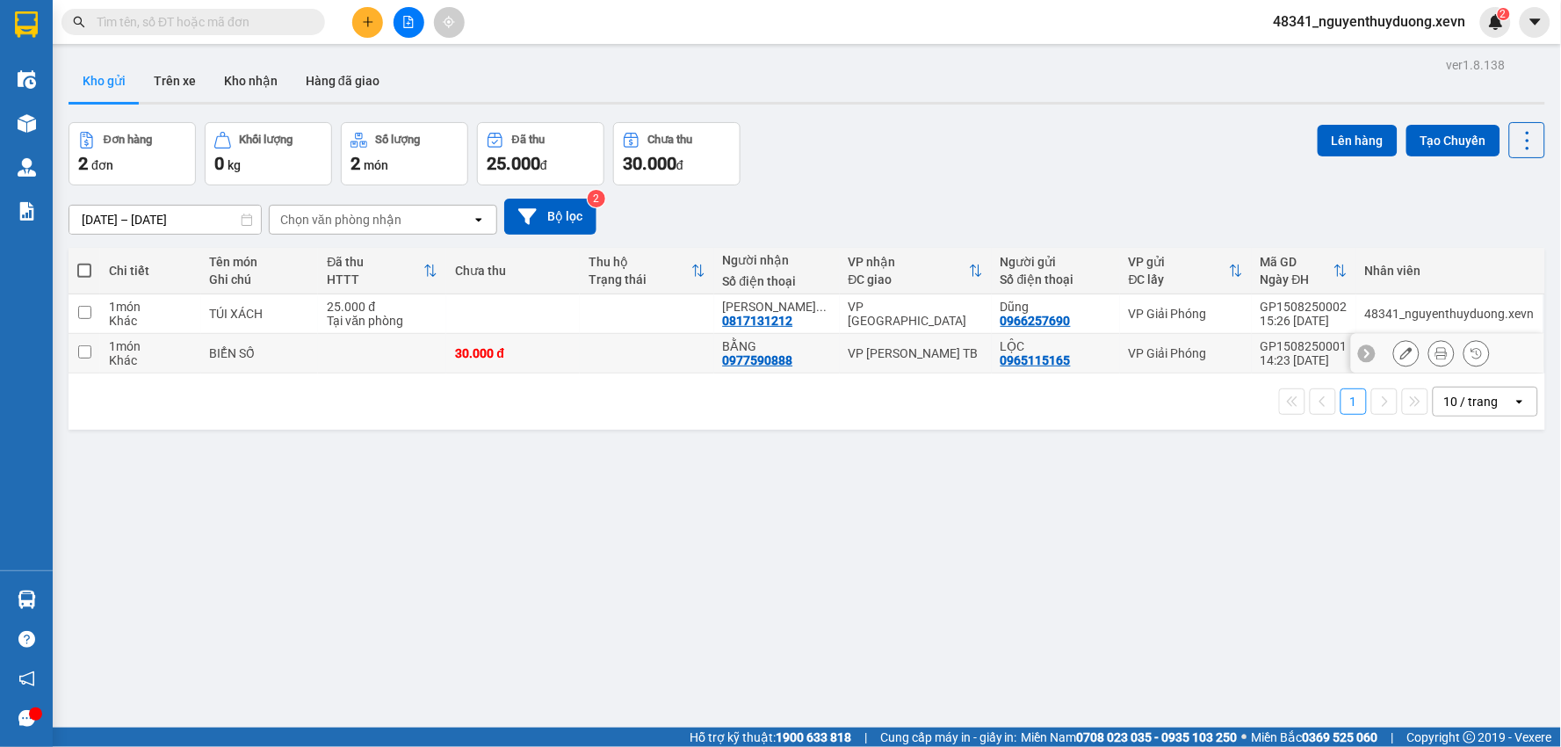
click at [234, 350] on div "BIỂN SỐ" at bounding box center [260, 353] width 100 height 14
checkbox input "true"
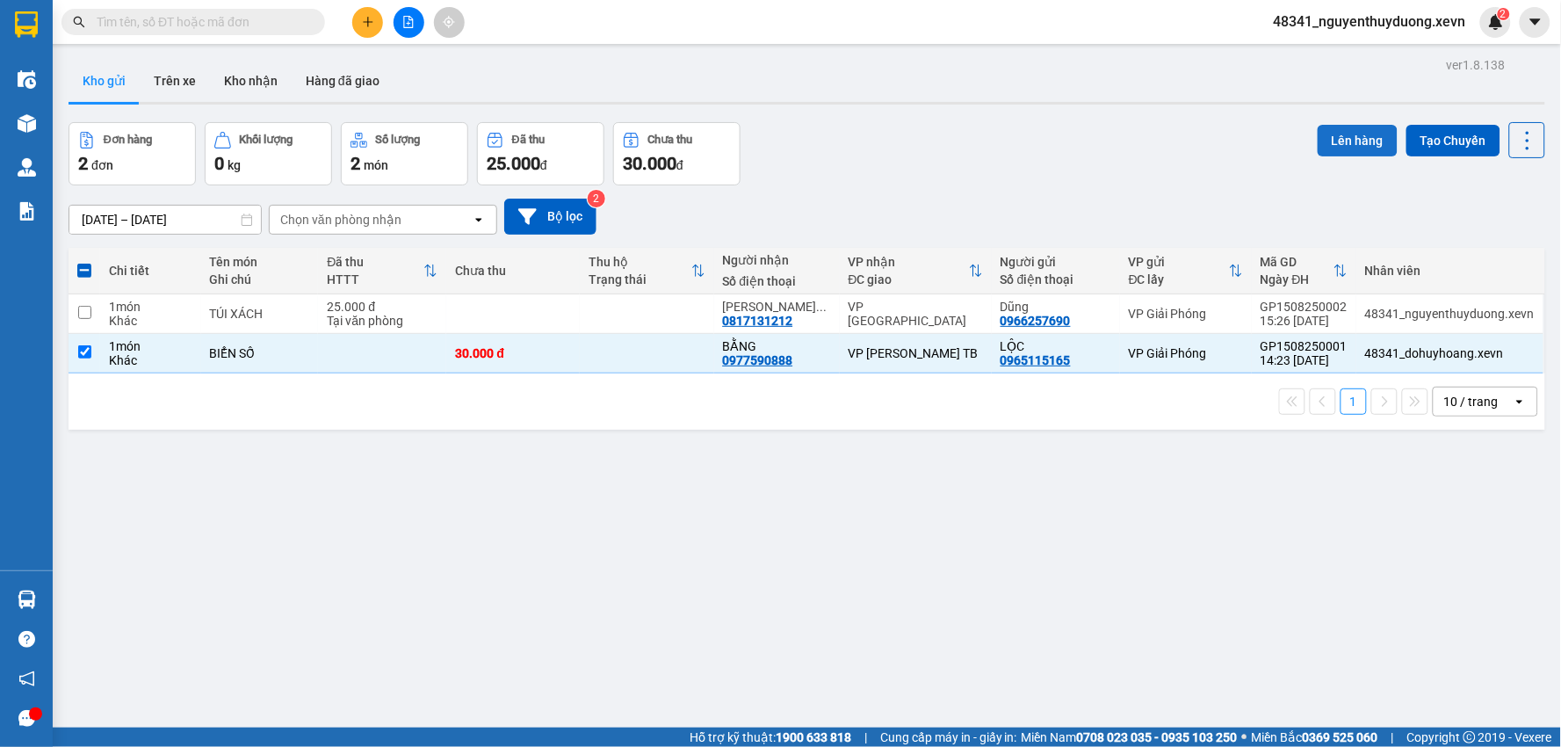
click at [1344, 146] on button "Lên hàng" at bounding box center [1357, 141] width 80 height 32
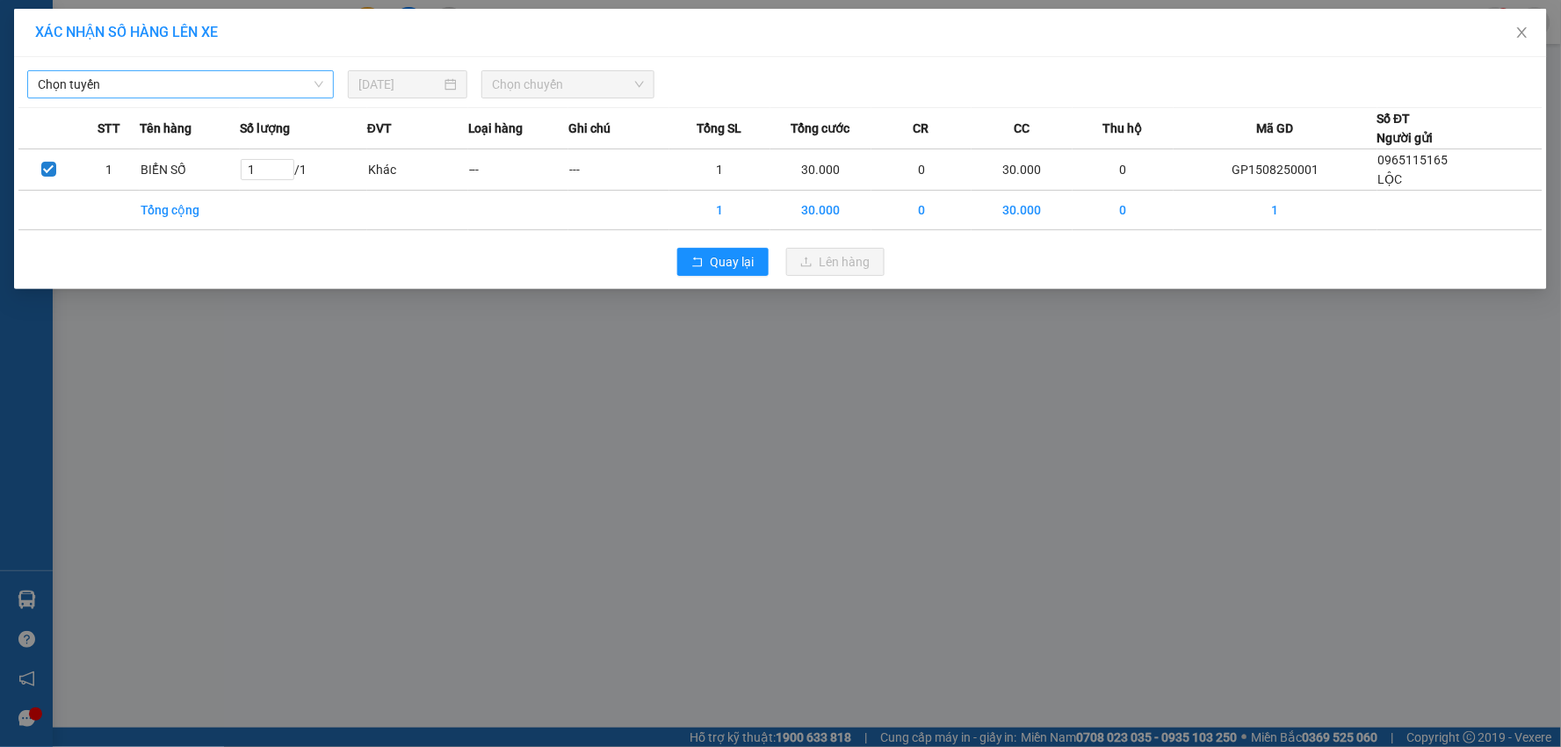
click at [139, 82] on span "Chọn tuyến" at bounding box center [180, 84] width 285 height 26
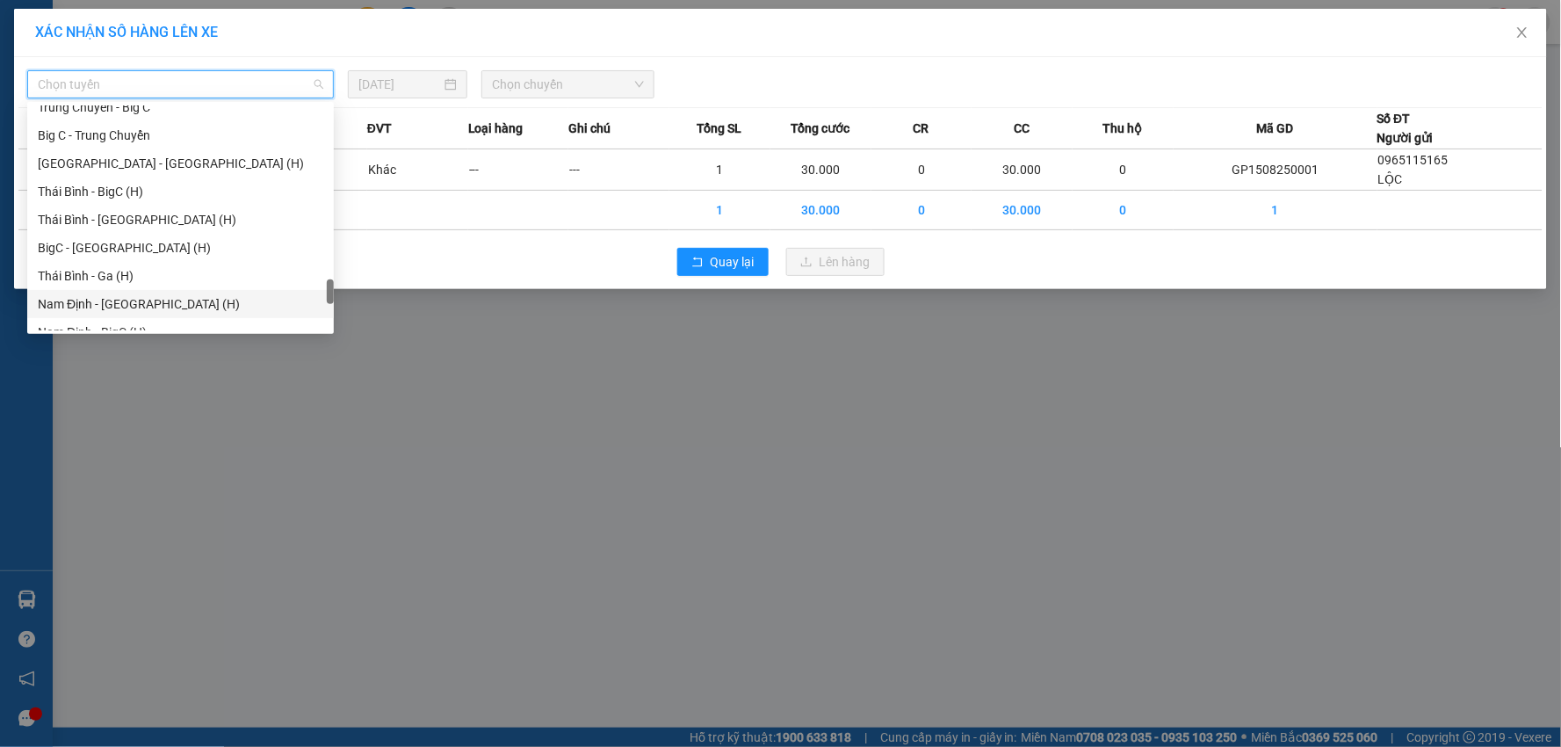
scroll to position [2332, 0]
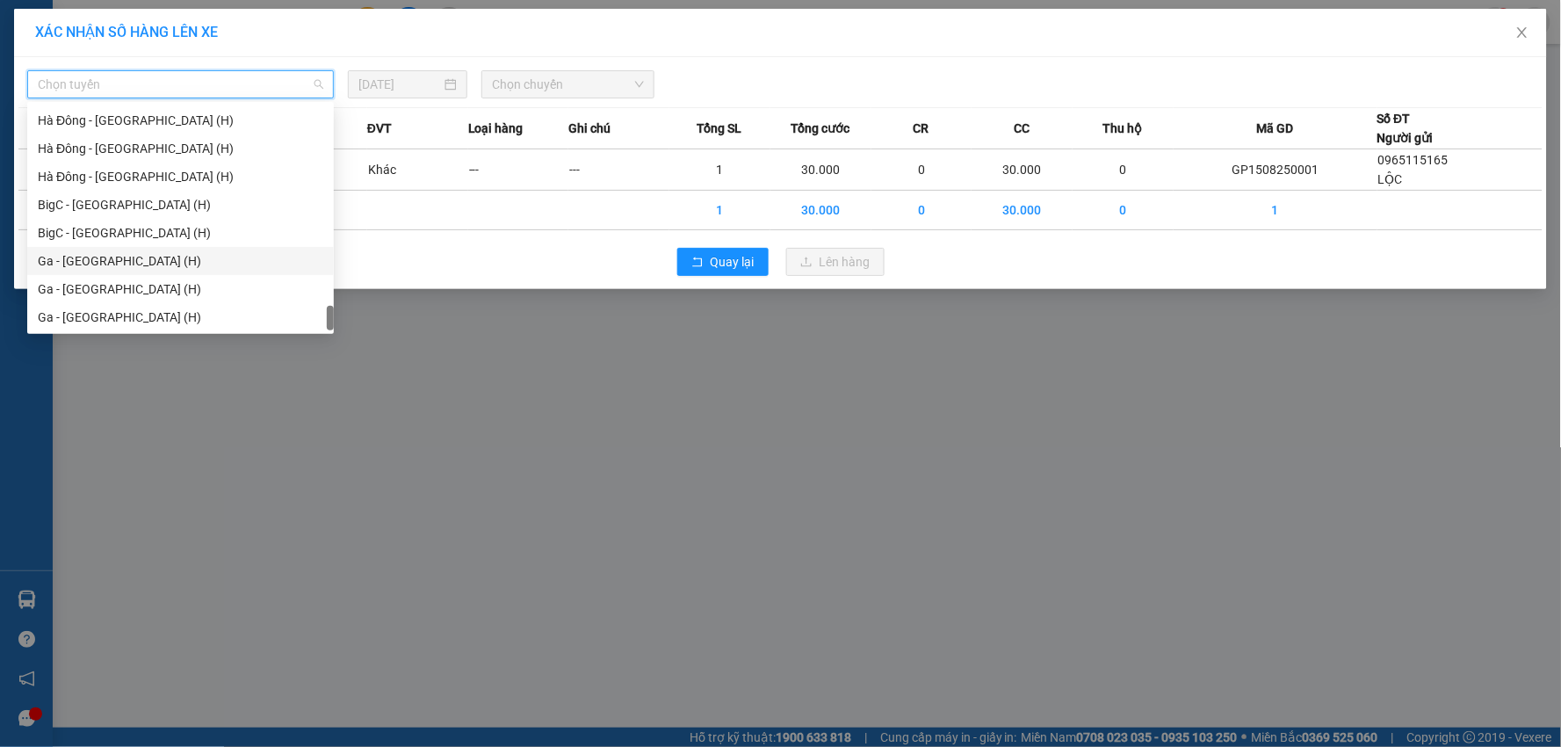
click at [72, 263] on div "Ga - [GEOGRAPHIC_DATA] (H)" at bounding box center [180, 260] width 285 height 19
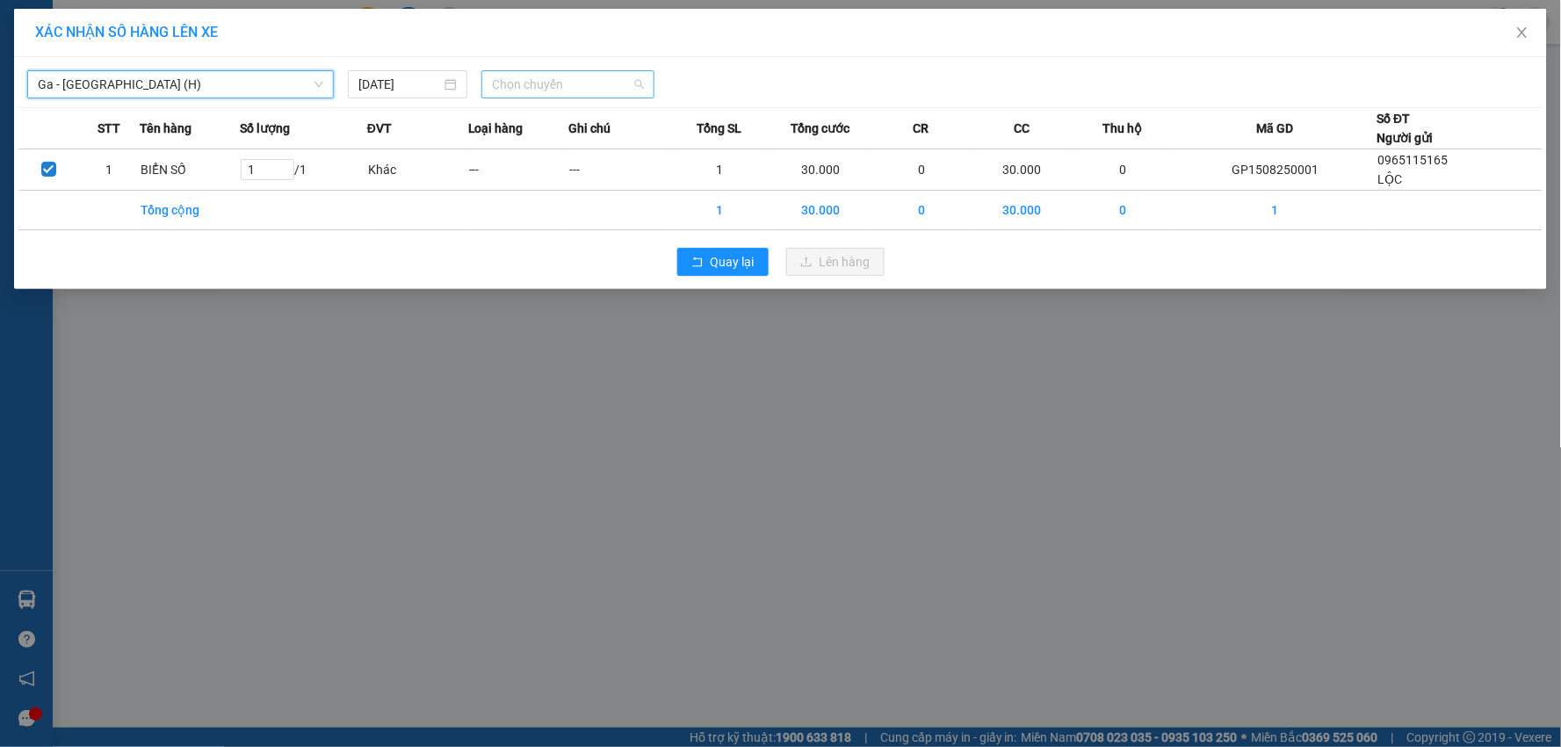
click at [545, 89] on span "Chọn chuyến" at bounding box center [568, 84] width 152 height 26
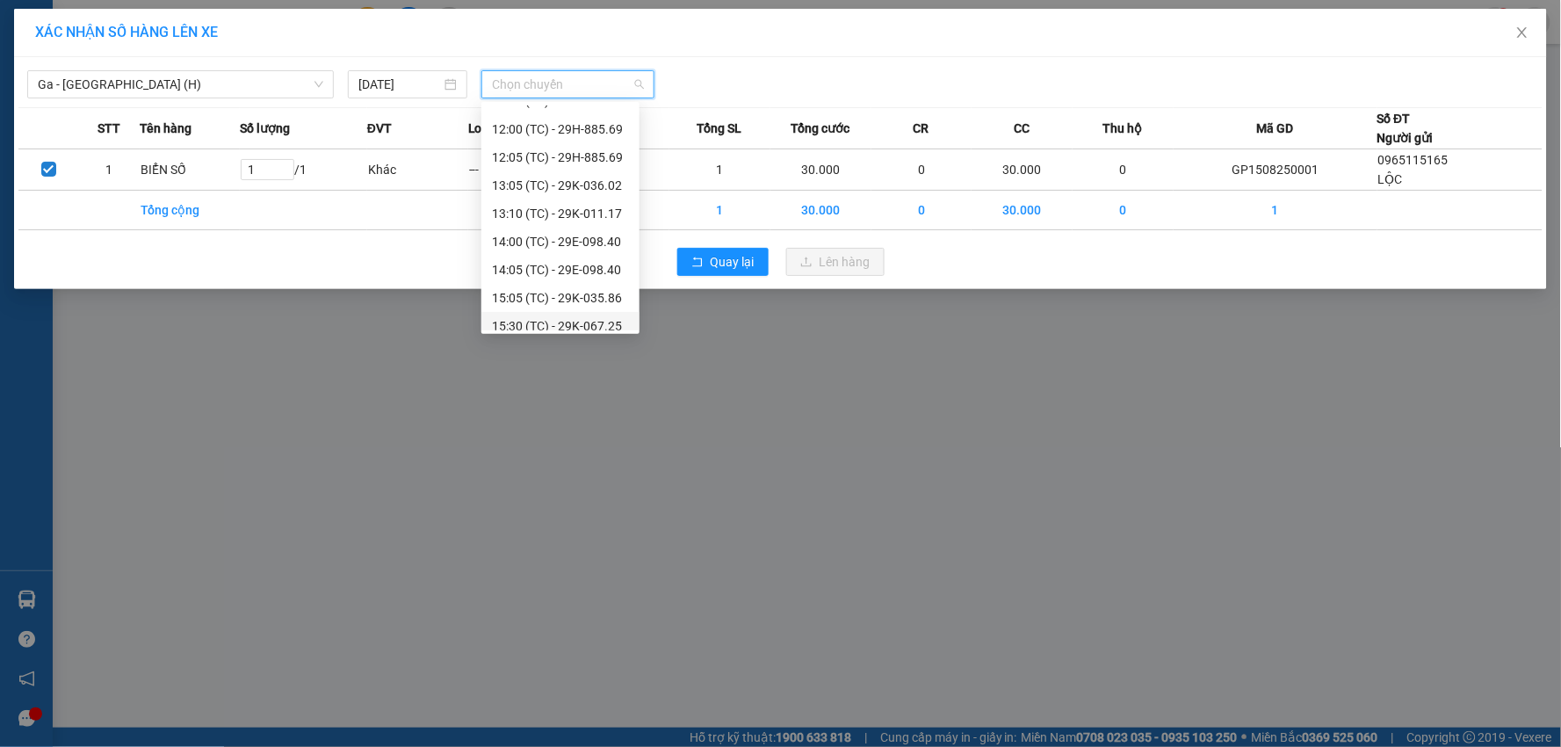
scroll to position [281, 0]
click at [726, 265] on span "Quay lại" at bounding box center [732, 261] width 44 height 19
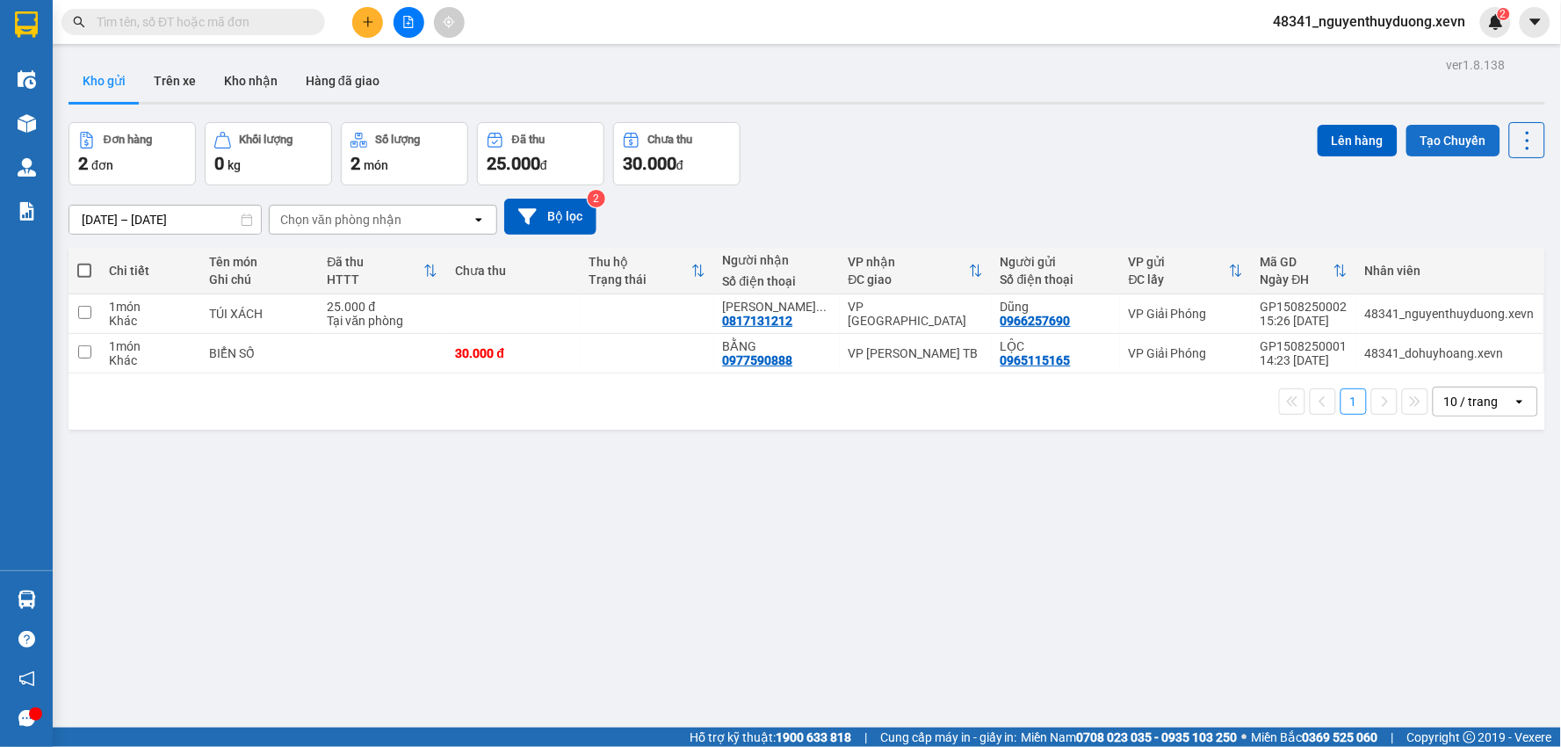
click at [1434, 135] on button "Tạo Chuyến" at bounding box center [1453, 141] width 94 height 32
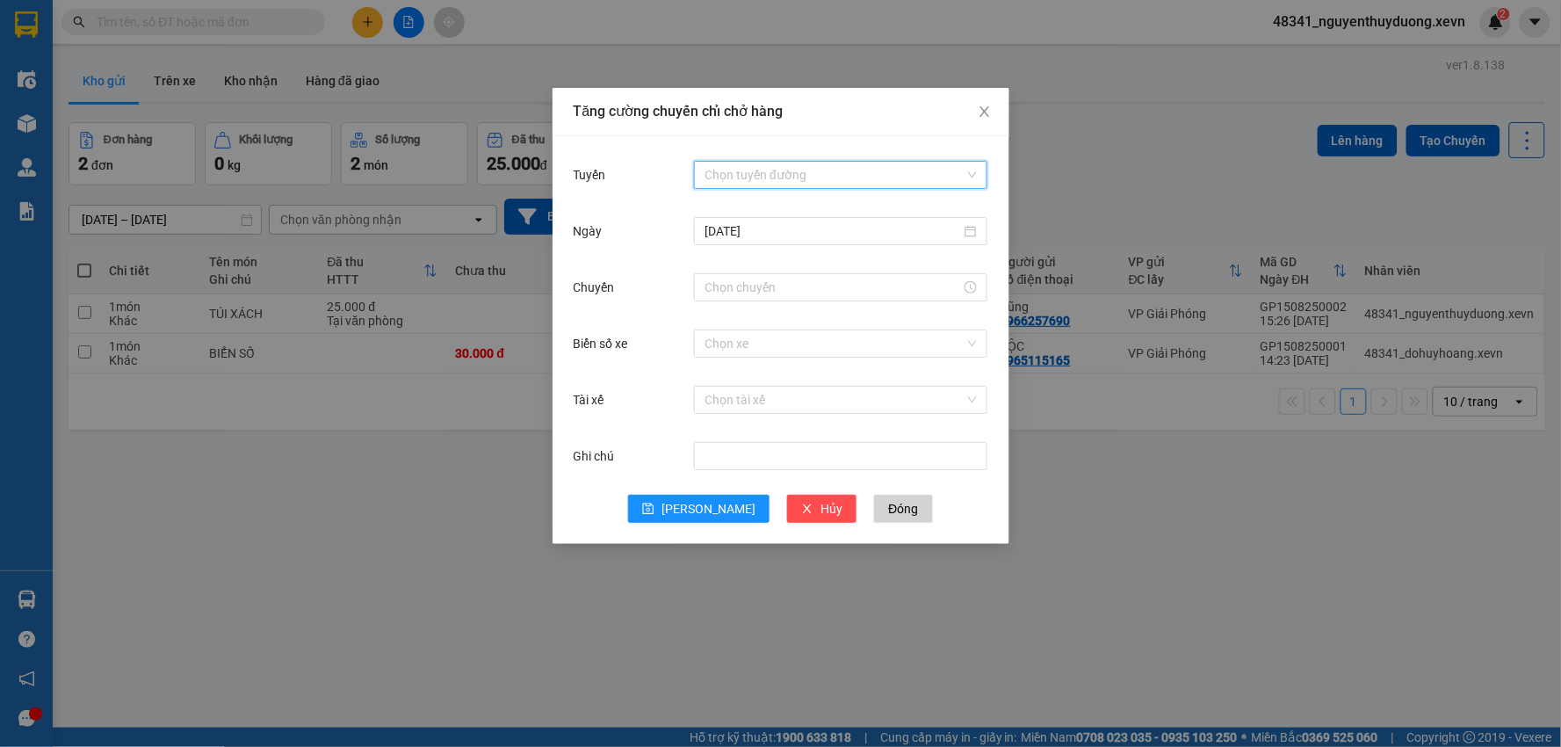
click at [714, 165] on input "Tuyến" at bounding box center [834, 175] width 260 height 26
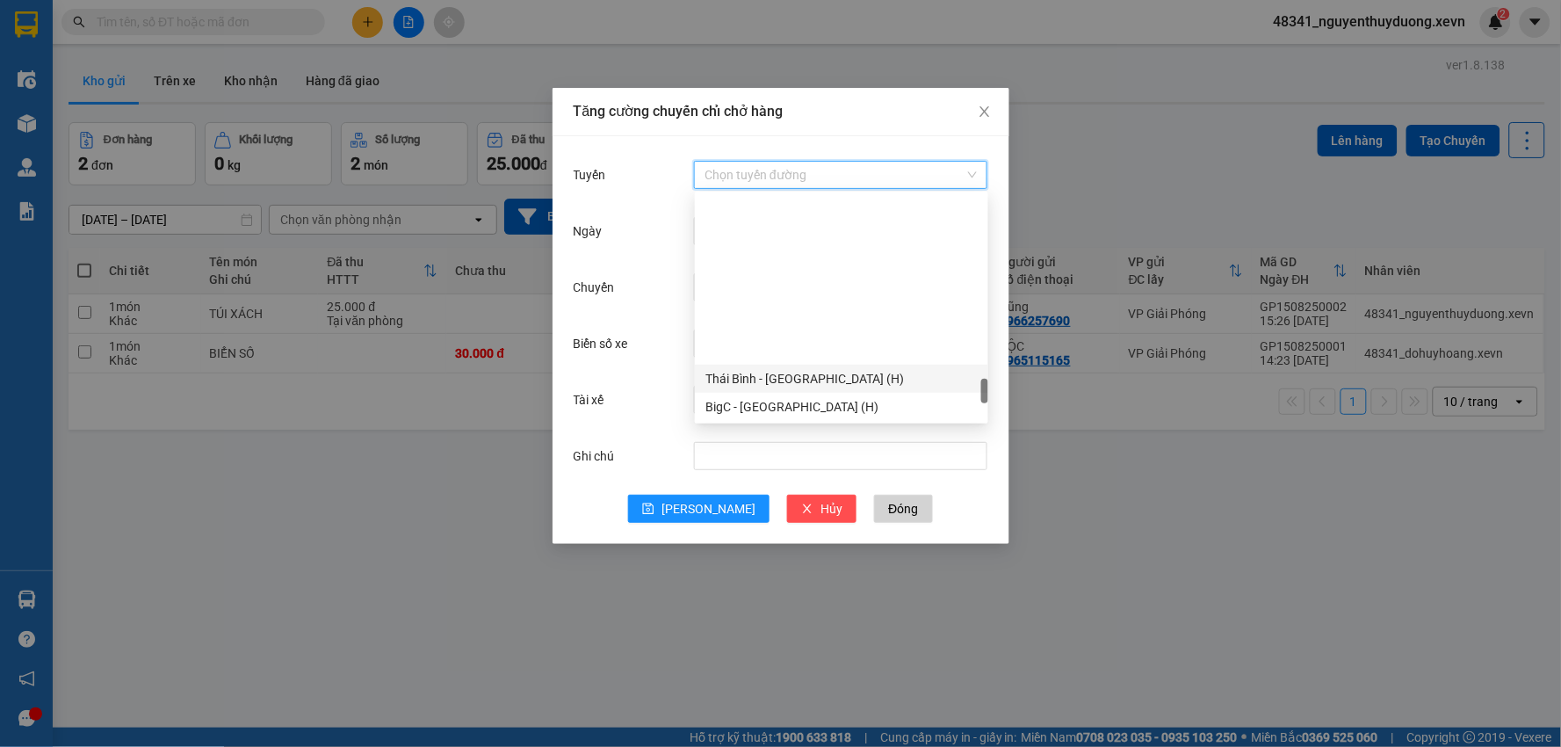
scroll to position [2304, 0]
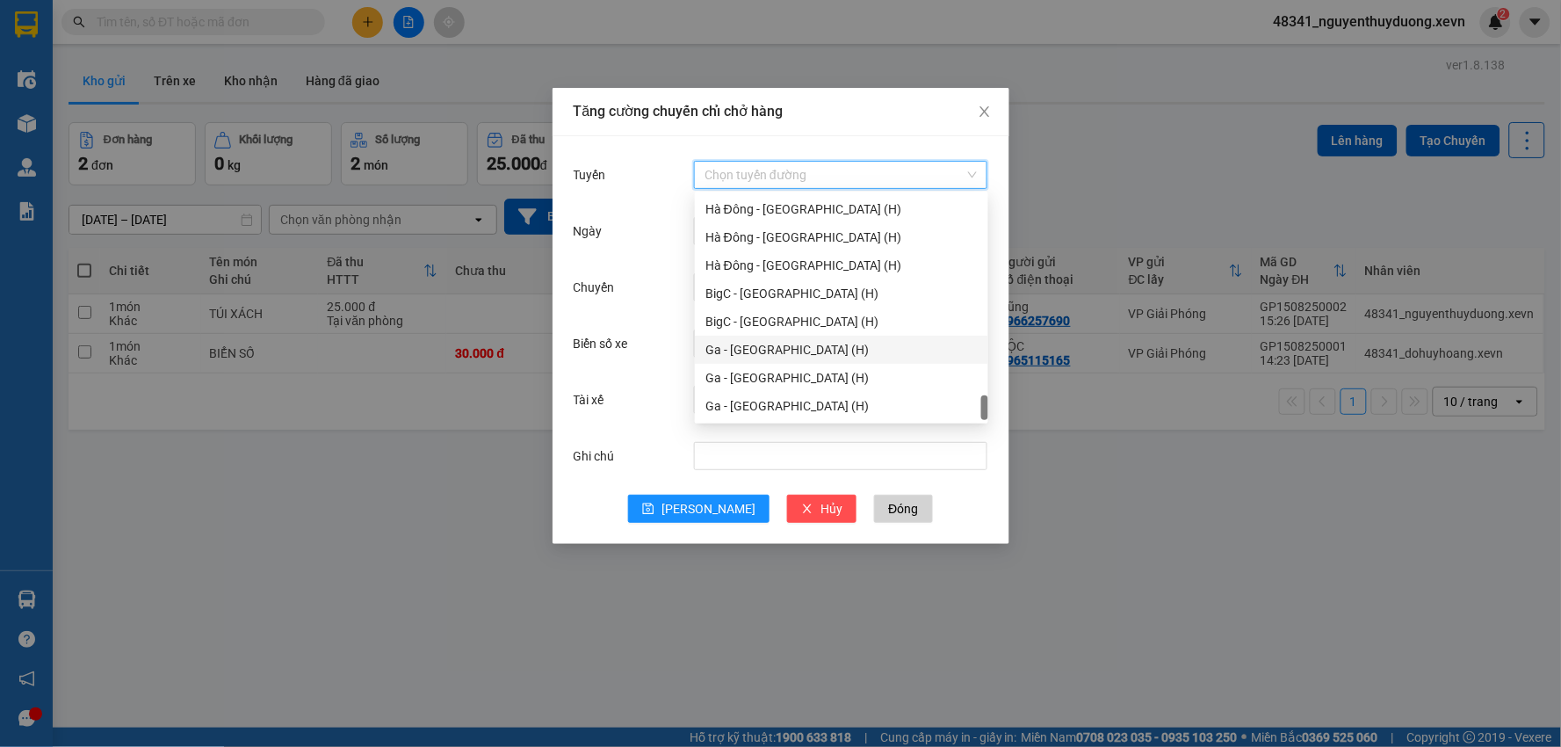
click at [754, 356] on div "Ga - [GEOGRAPHIC_DATA] (H)" at bounding box center [841, 349] width 272 height 19
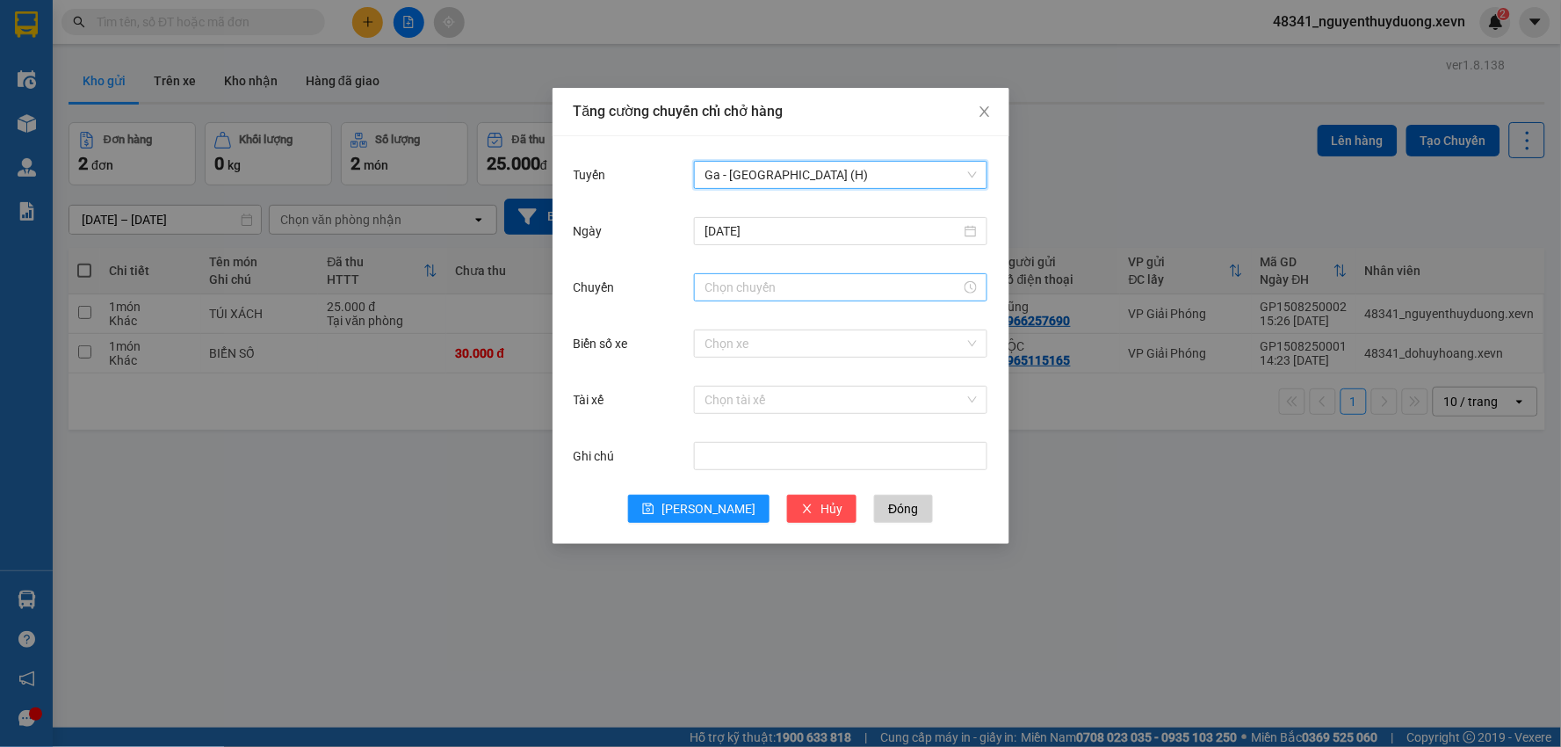
click at [735, 291] on input "Chuyến" at bounding box center [832, 287] width 256 height 19
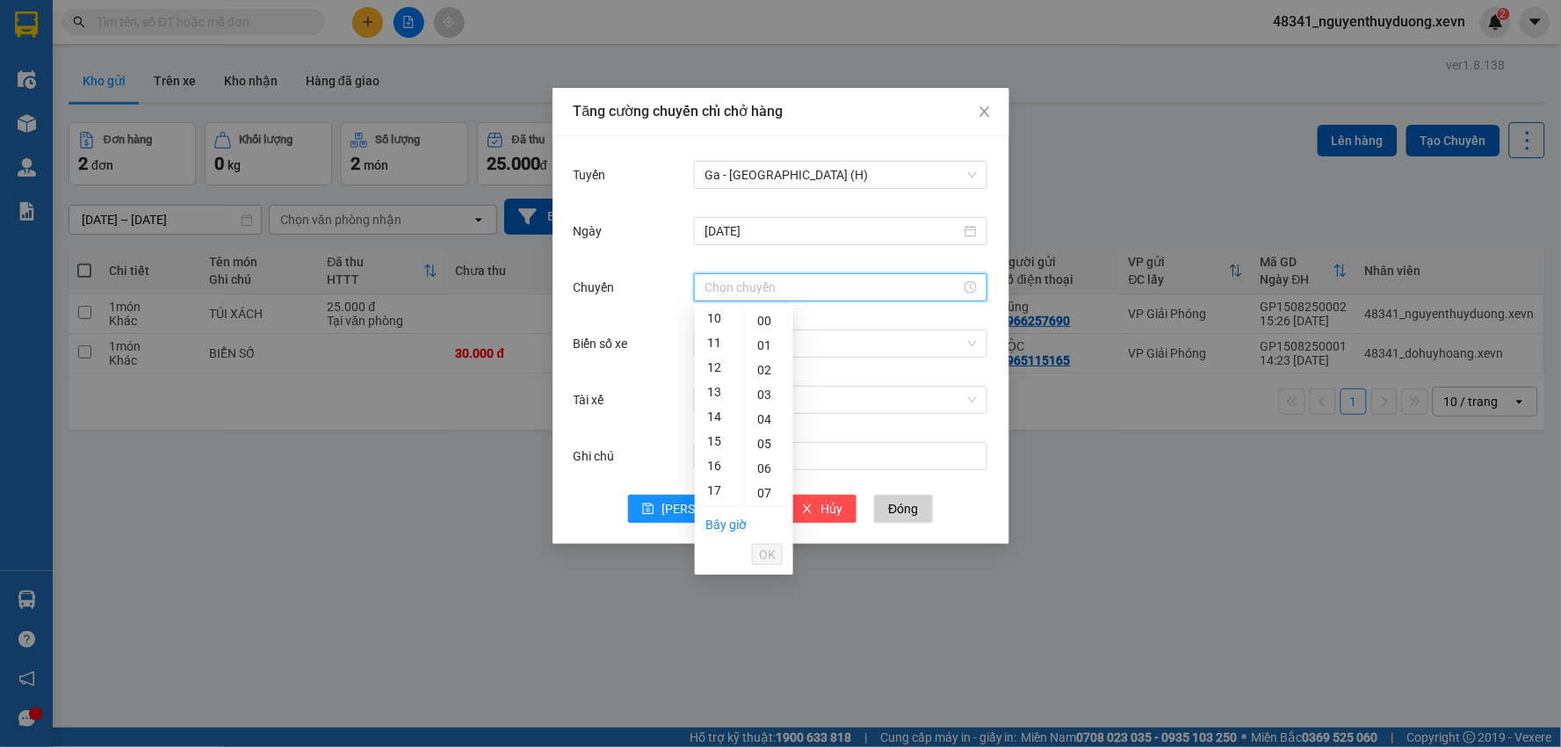
scroll to position [292, 0]
click at [709, 451] on div "17" at bounding box center [719, 446] width 49 height 25
click at [758, 443] on div "05" at bounding box center [769, 443] width 48 height 25
type input "17:05"
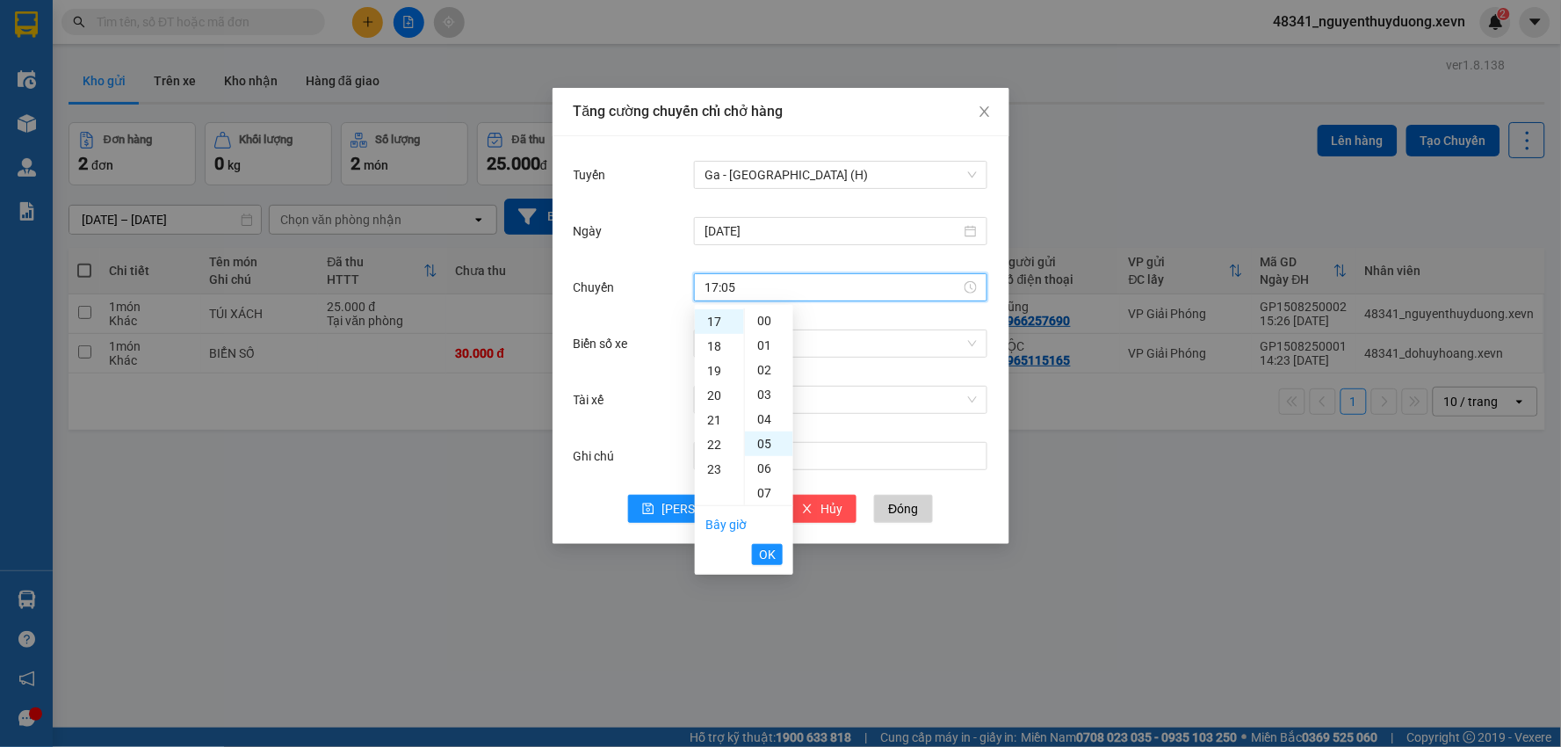
scroll to position [123, 0]
click at [769, 551] on span "OK" at bounding box center [767, 554] width 17 height 19
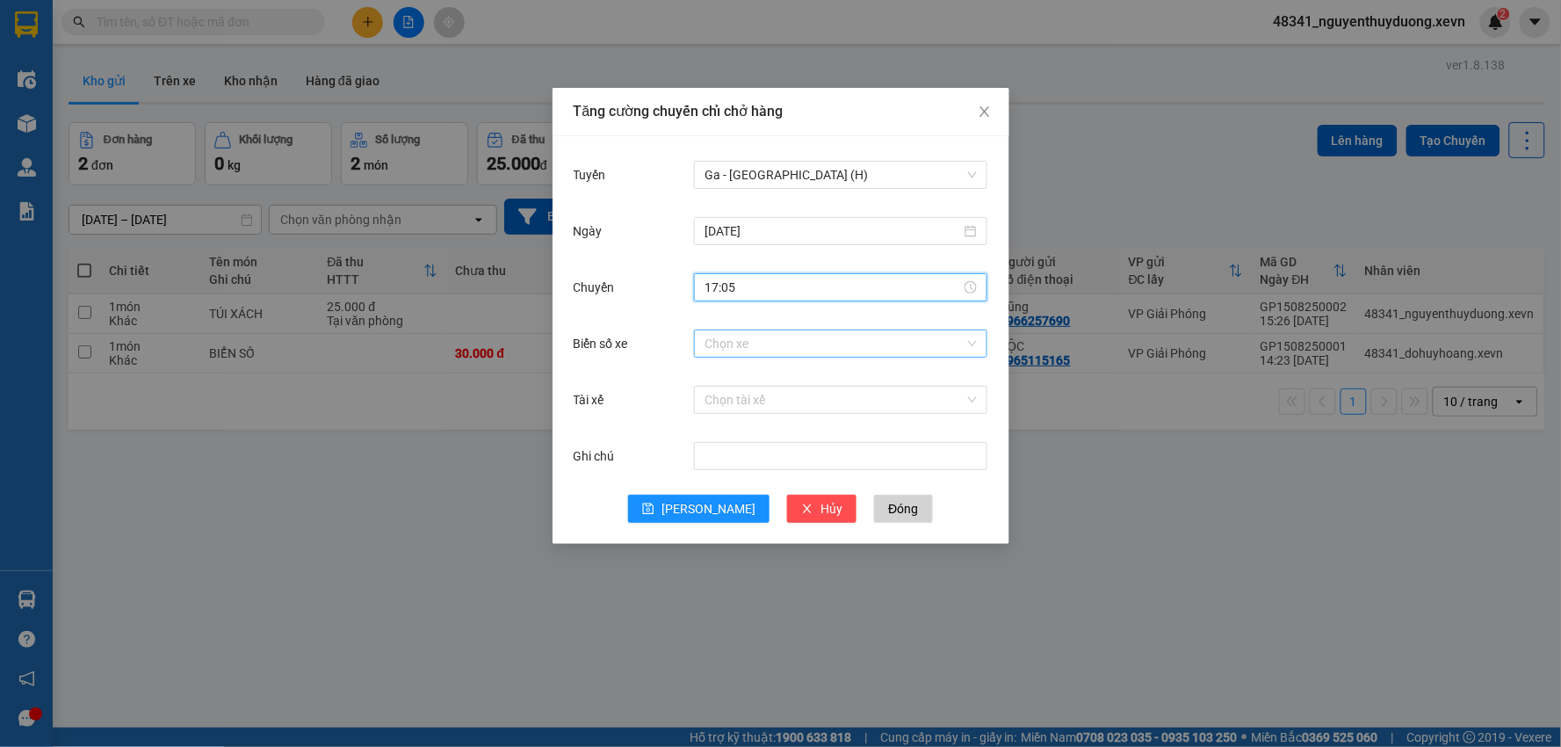
click at [727, 347] on input "Biển số xe" at bounding box center [834, 343] width 260 height 26
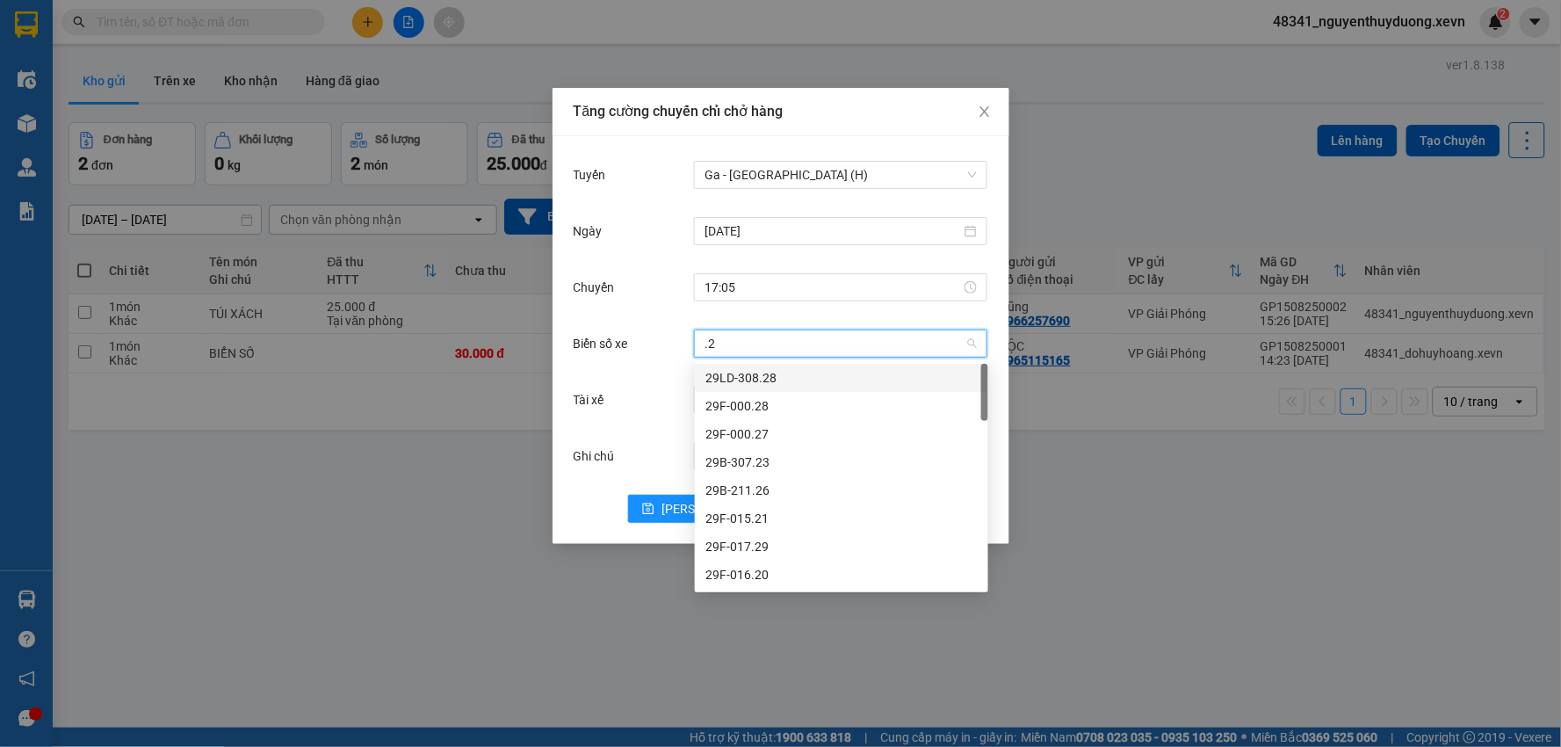
type input ".28"
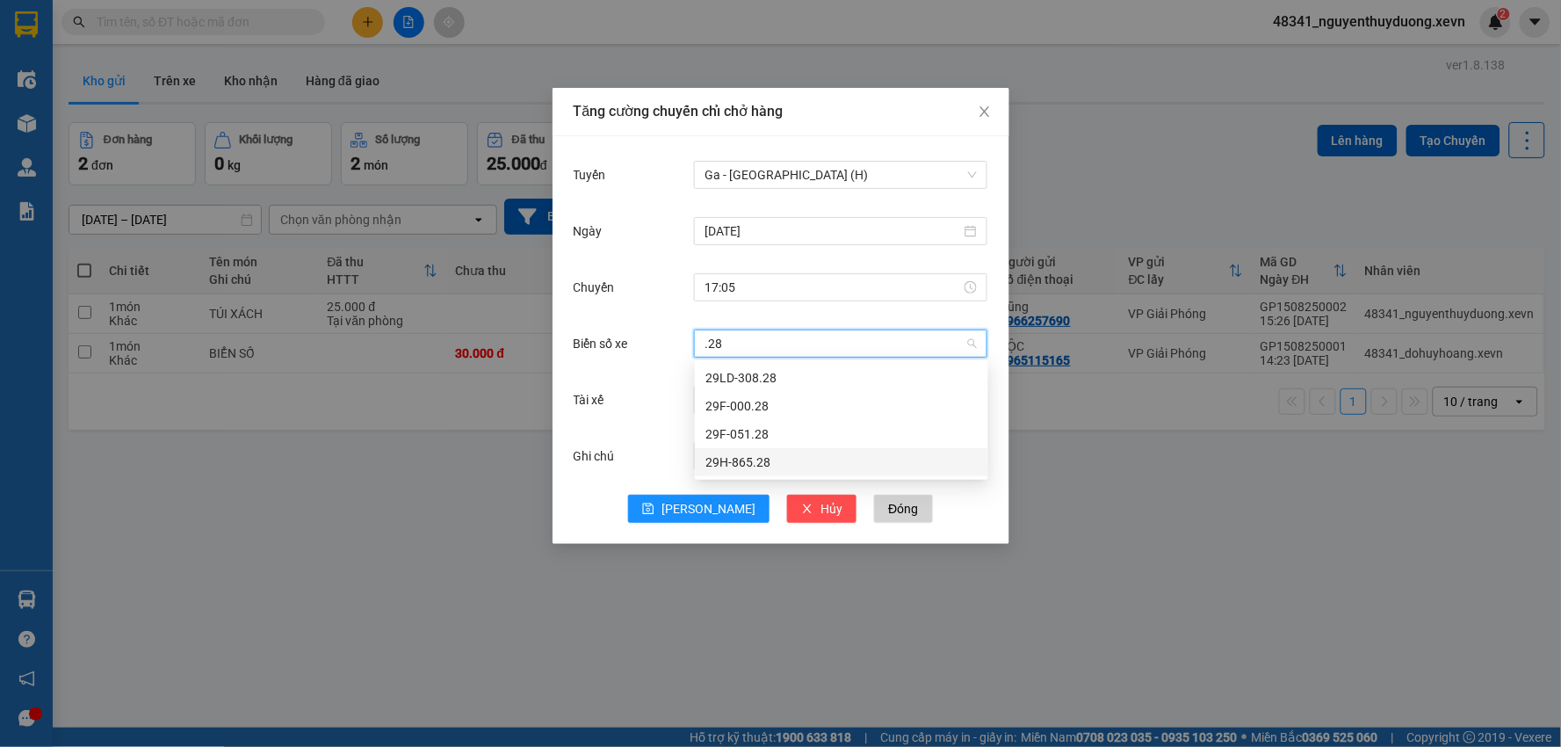
click at [770, 458] on div "29H-865.28" at bounding box center [841, 461] width 272 height 19
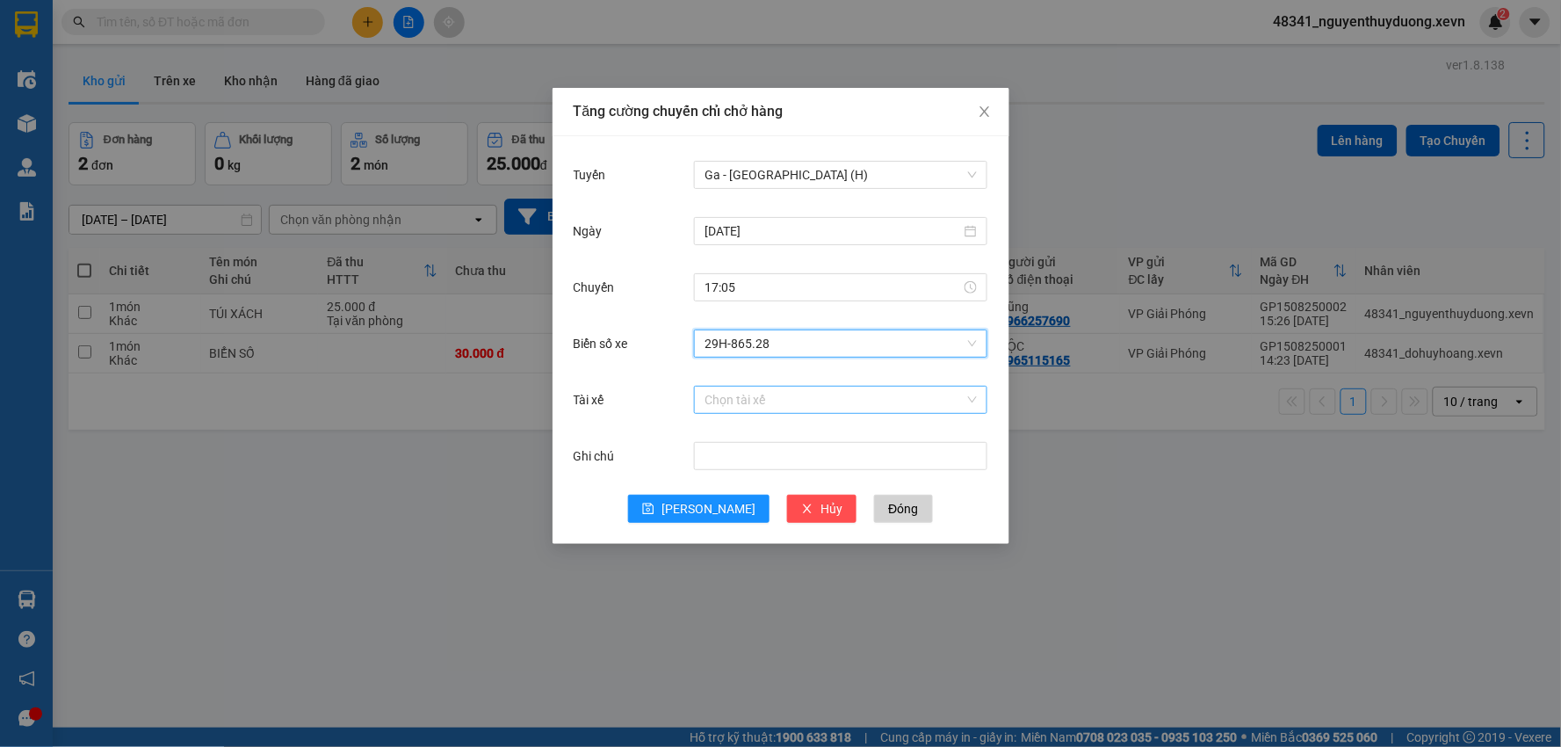
click at [743, 397] on input "Tài xế" at bounding box center [834, 399] width 260 height 26
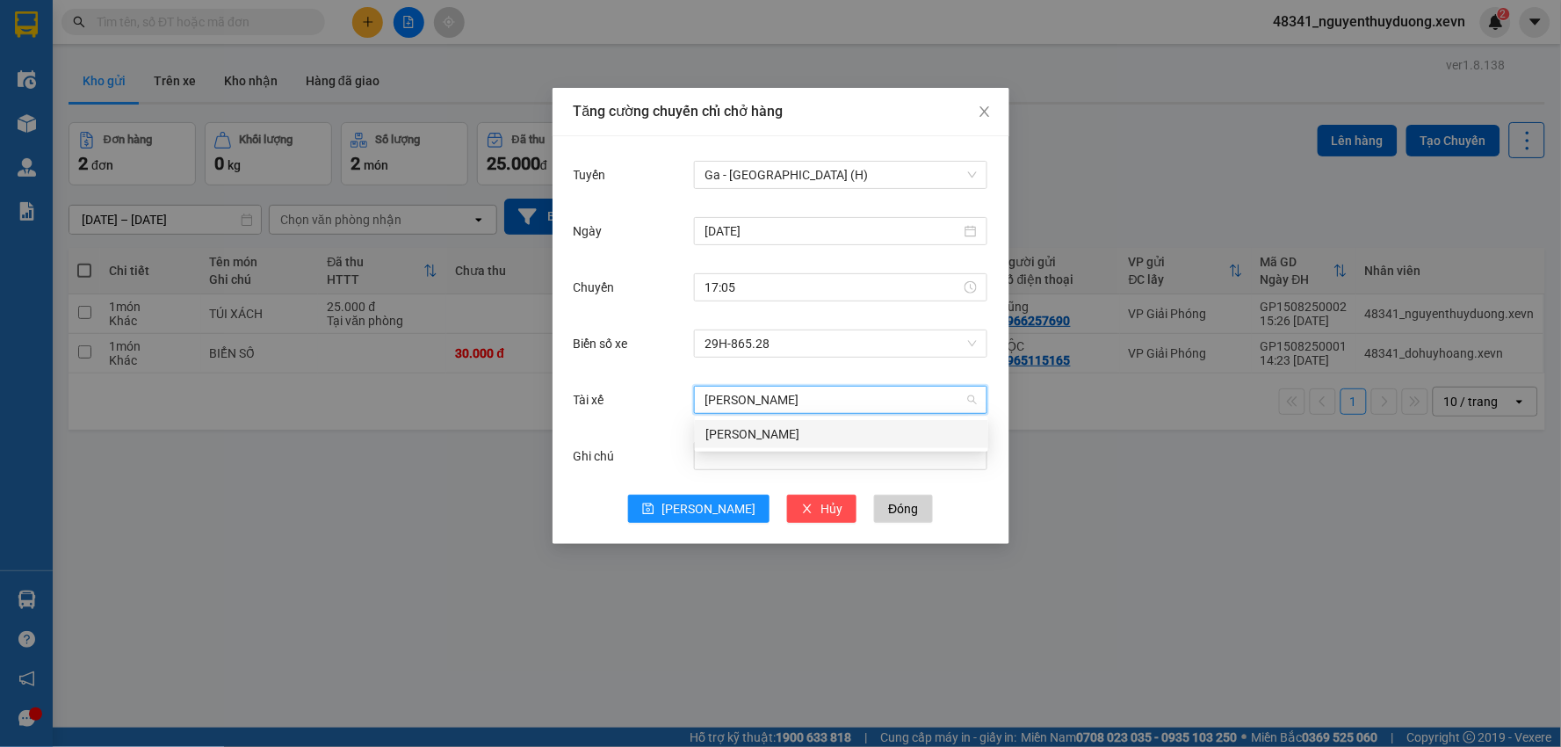
type input "NGÔ PHONG THÁI"
click at [739, 433] on div "Ngô Phong Thái" at bounding box center [841, 433] width 272 height 19
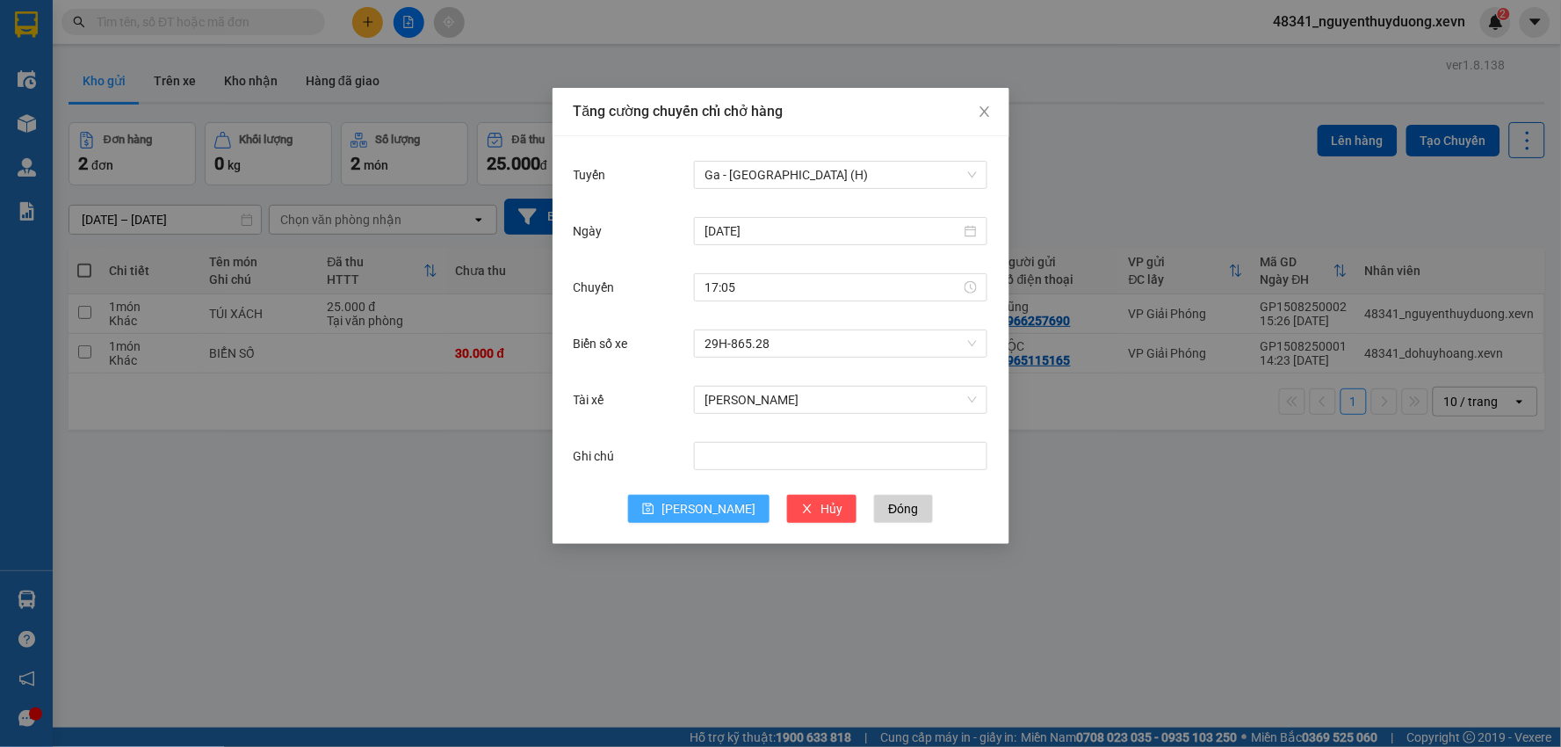
click at [718, 516] on button "Lưu" at bounding box center [698, 508] width 141 height 28
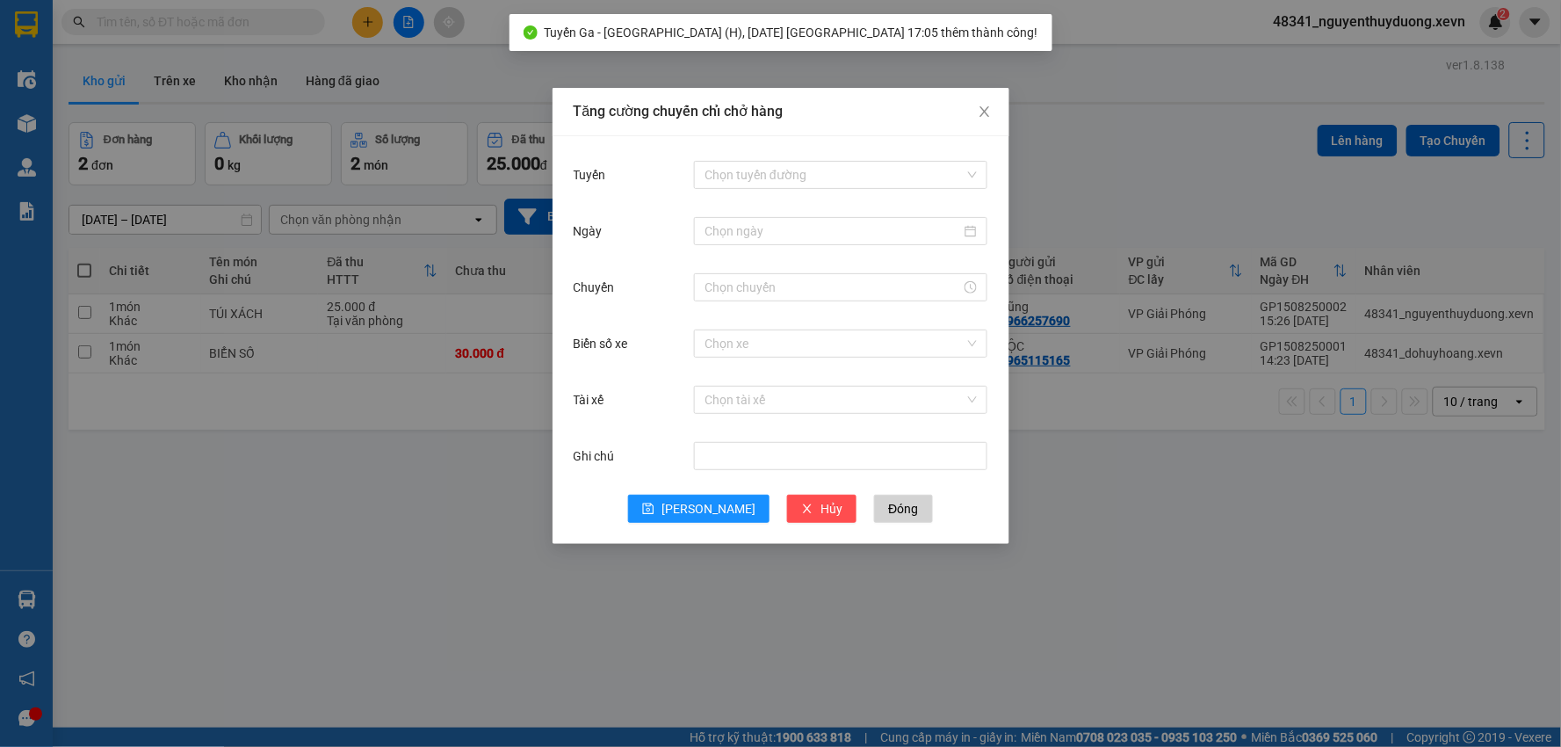
click at [418, 496] on div "Tăng cường chuyến chỉ chở hàng Tuyến Chọn tuyến đường Ngày Chuyến Biển số xe Ch…" at bounding box center [780, 373] width 1561 height 747
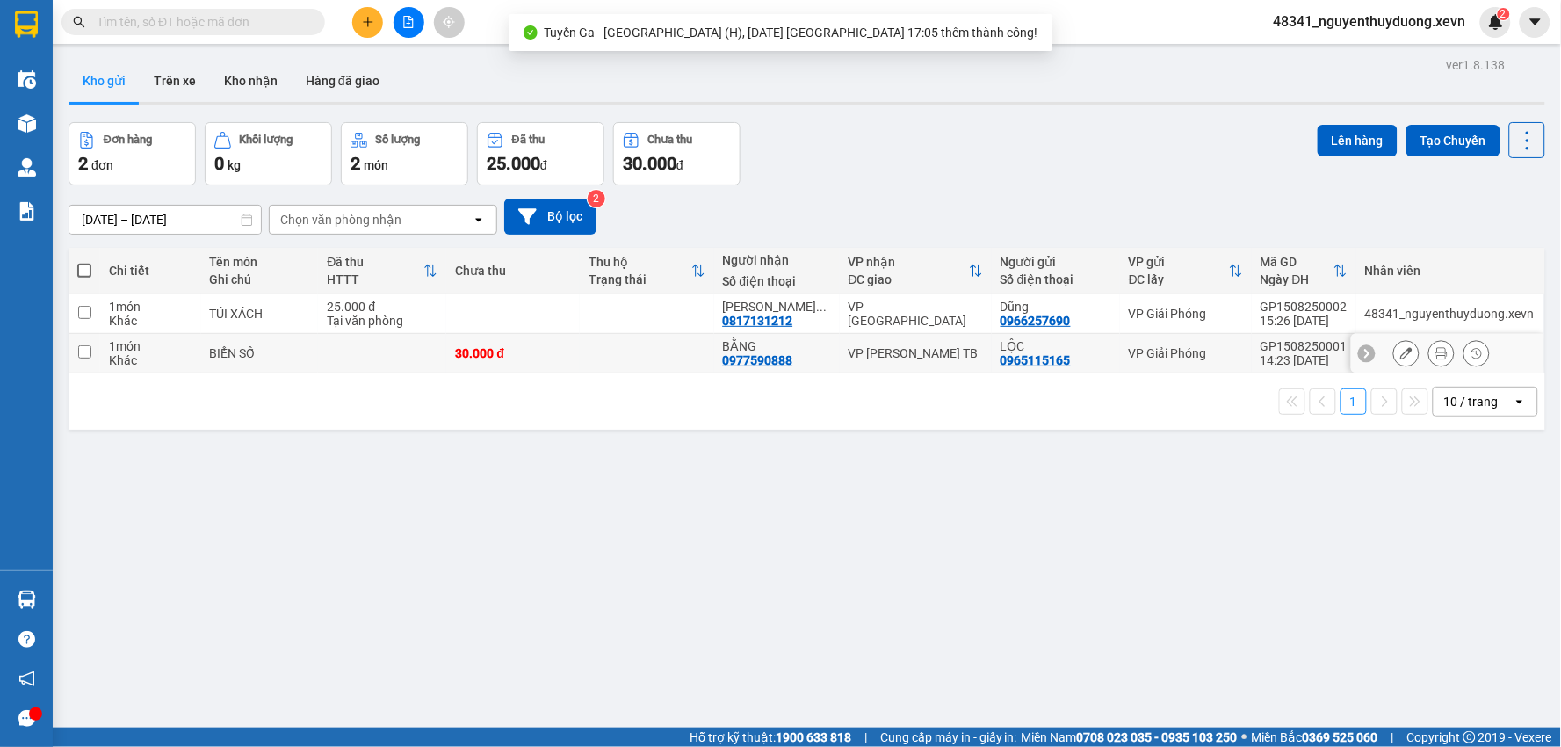
click at [249, 341] on td "BIỂN SỐ" at bounding box center [260, 354] width 118 height 40
checkbox input "true"
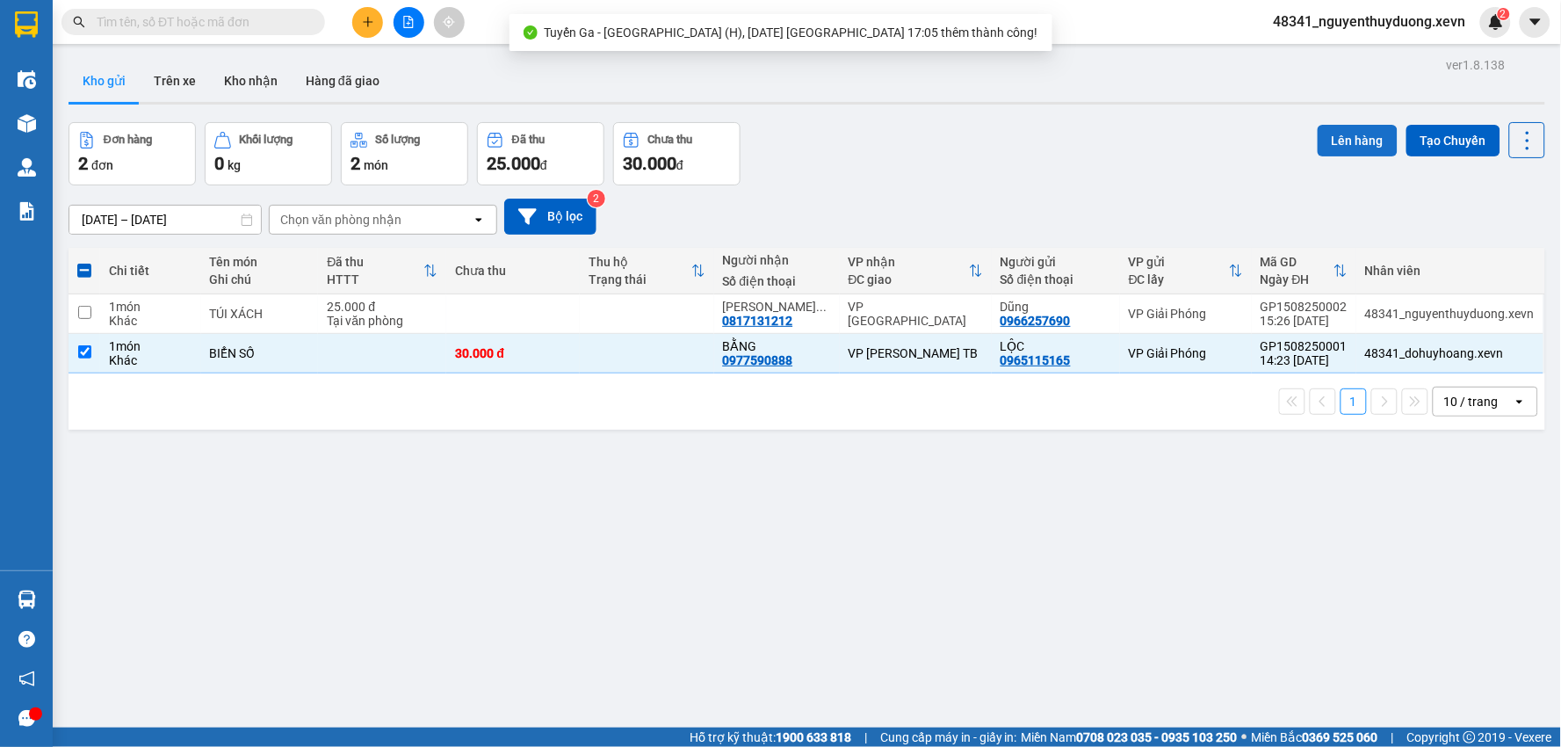
click at [1335, 136] on button "Lên hàng" at bounding box center [1357, 141] width 80 height 32
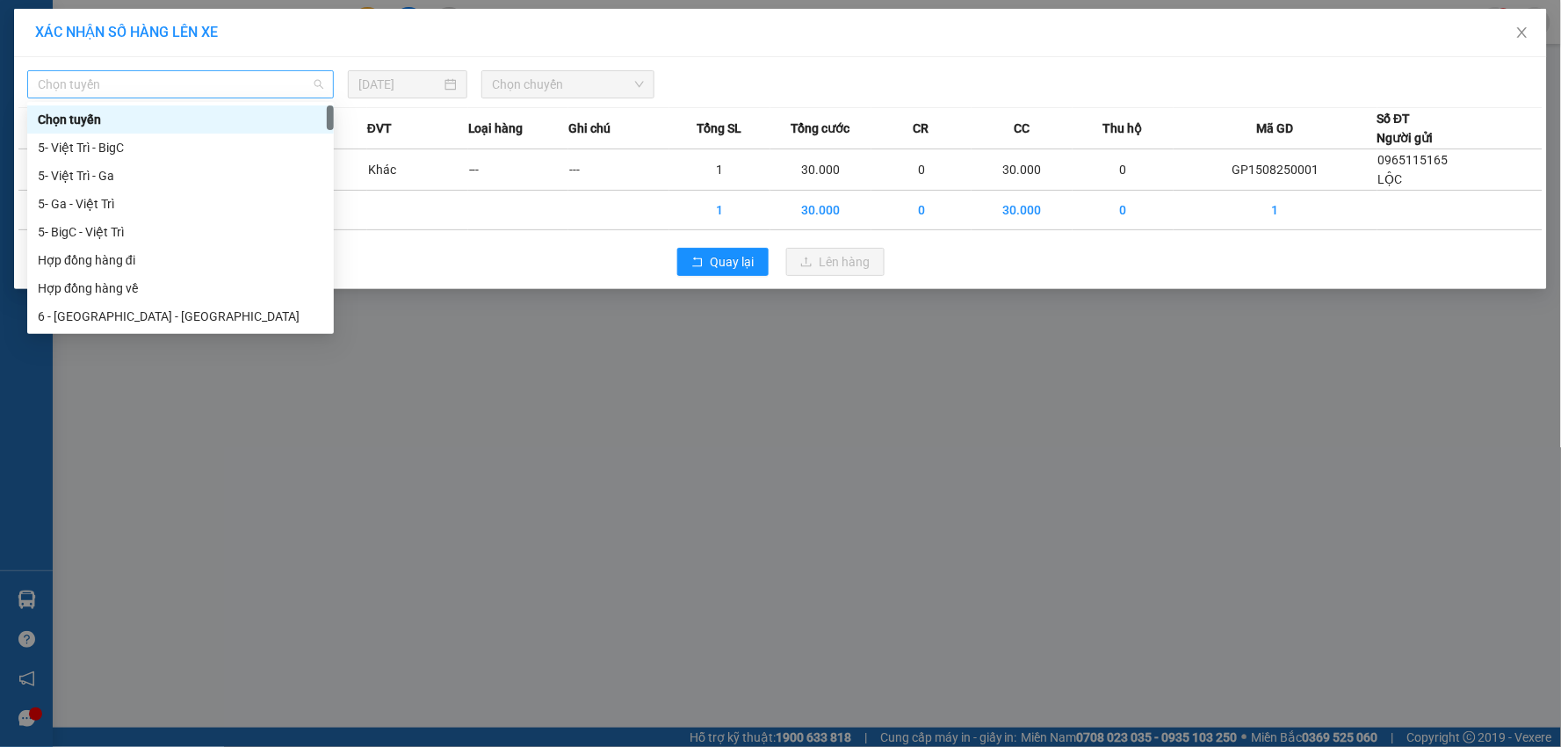
click at [156, 89] on span "Chọn tuyến" at bounding box center [180, 84] width 285 height 26
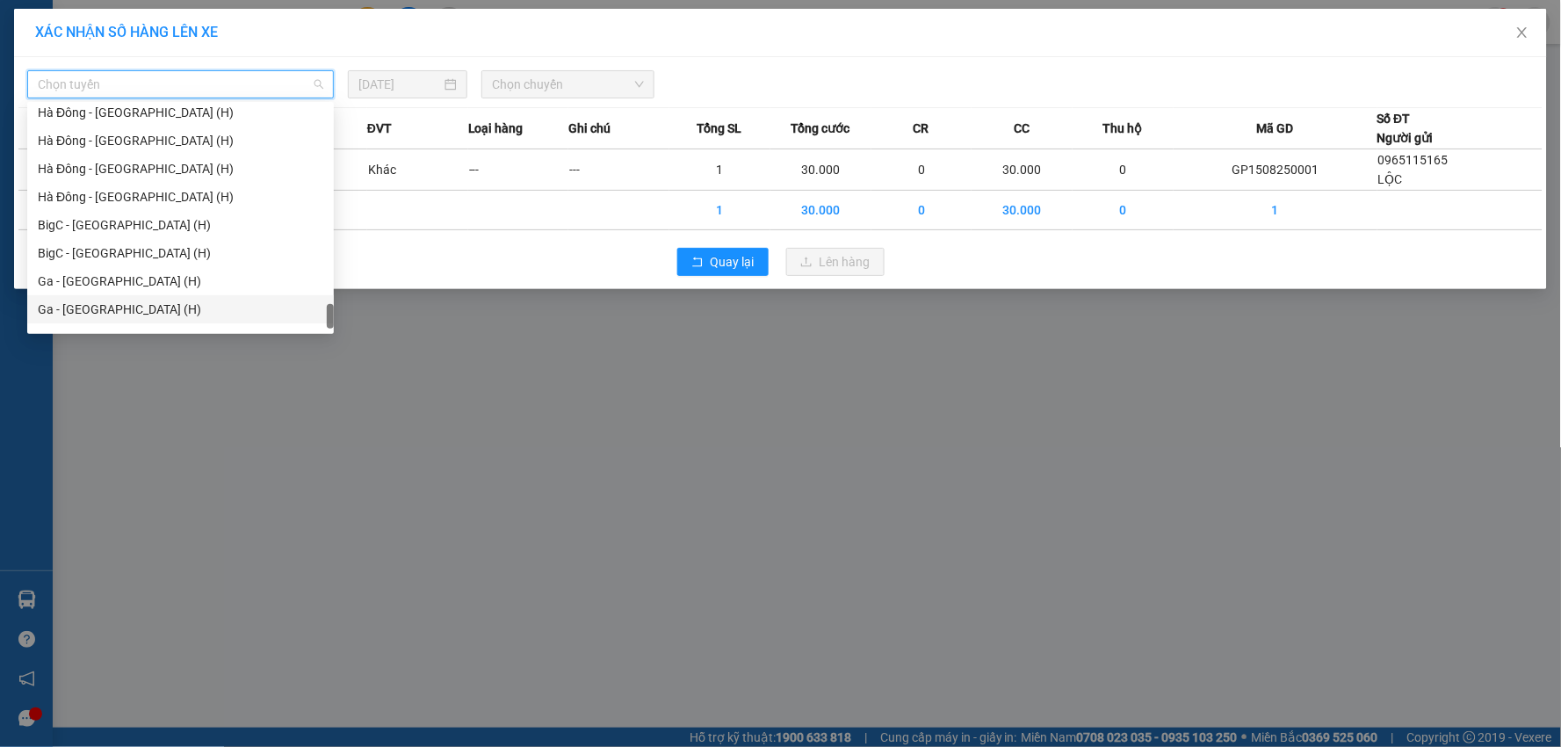
scroll to position [2332, 0]
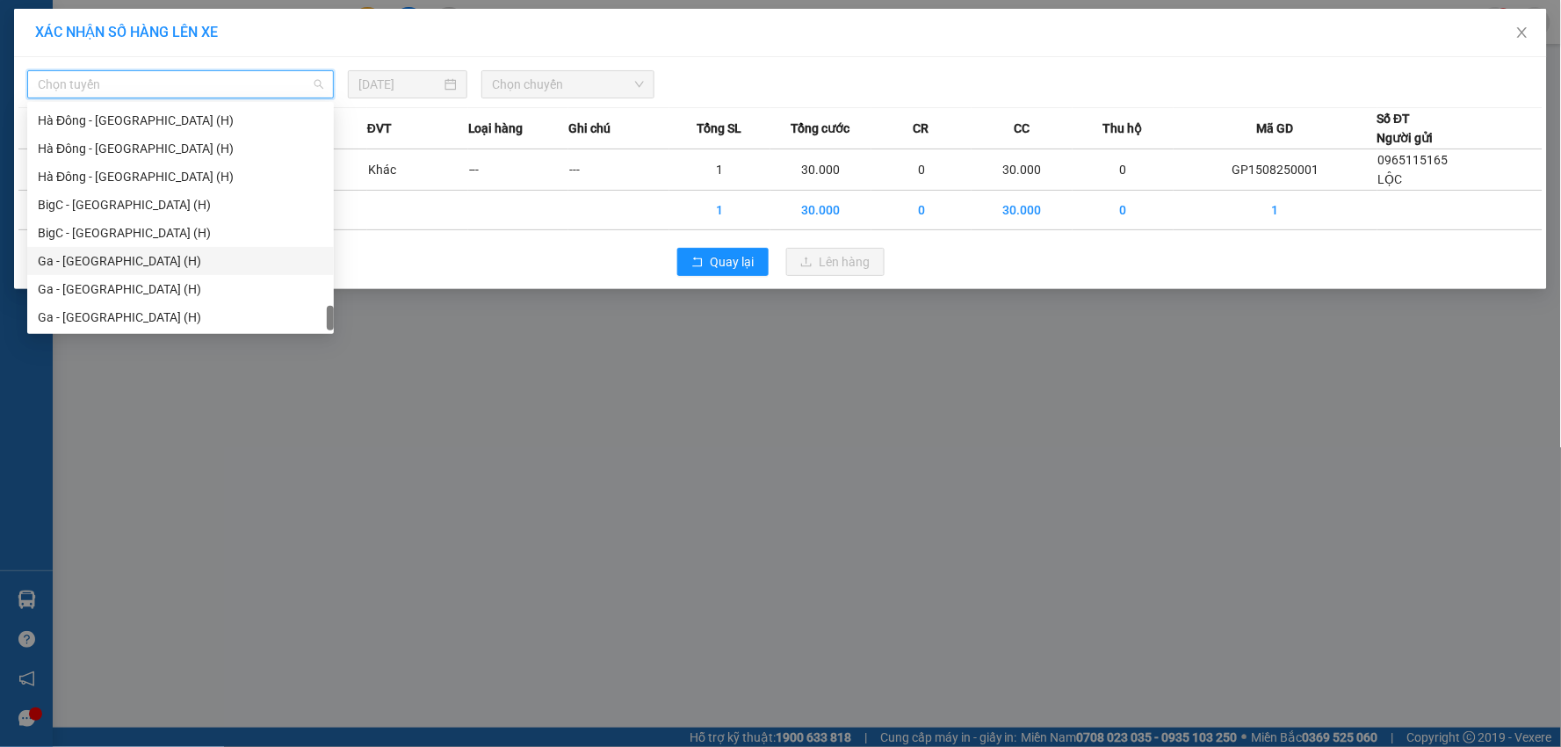
click at [95, 266] on div "Ga - [GEOGRAPHIC_DATA] (H)" at bounding box center [180, 260] width 285 height 19
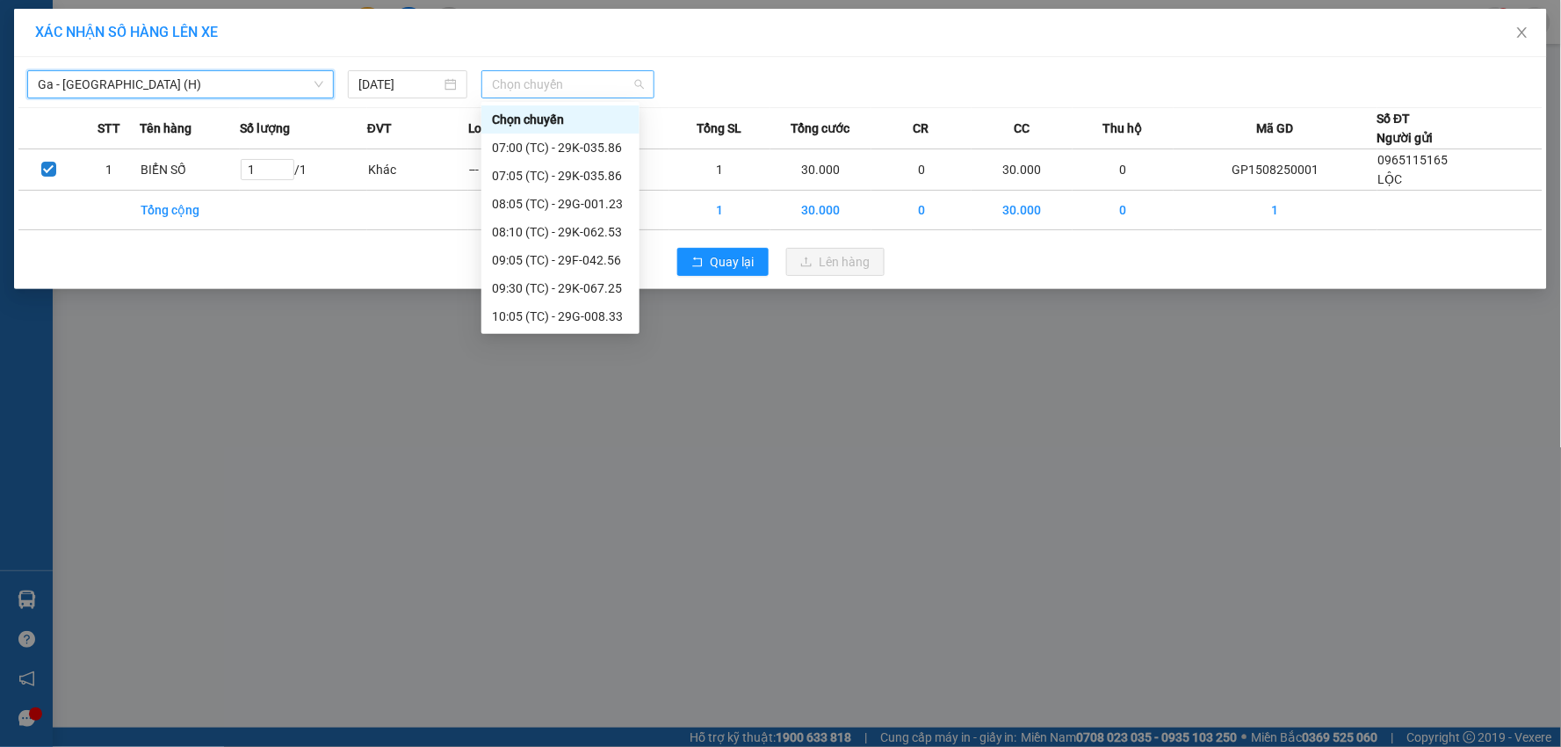
click at [607, 74] on span "Chọn chuyến" at bounding box center [568, 84] width 152 height 26
click at [586, 320] on div "17:05 (TC) - 29H-865.28" at bounding box center [560, 316] width 137 height 19
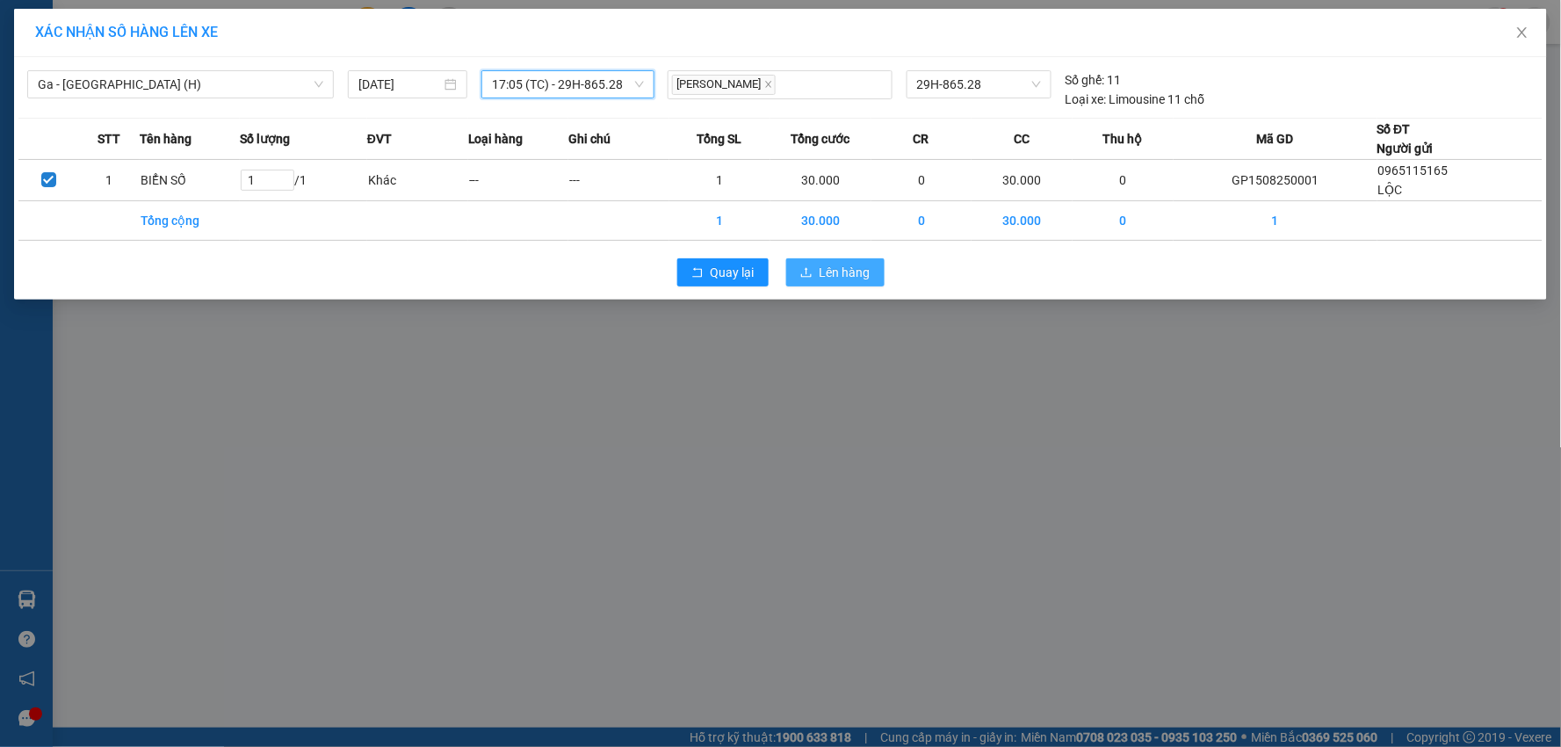
click at [795, 278] on button "Lên hàng" at bounding box center [835, 272] width 98 height 28
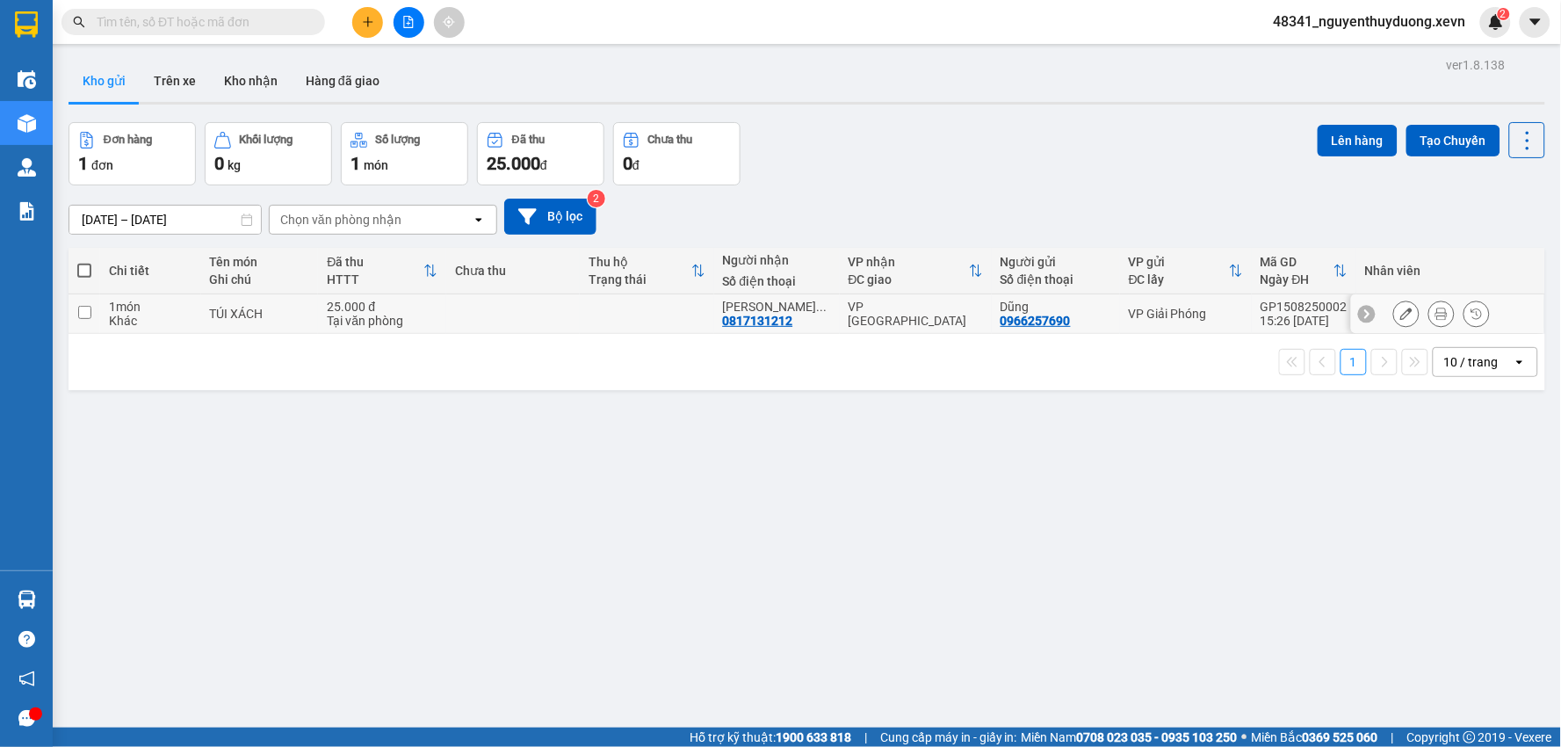
click at [224, 307] on div "TÚI XÁCH" at bounding box center [260, 314] width 100 height 14
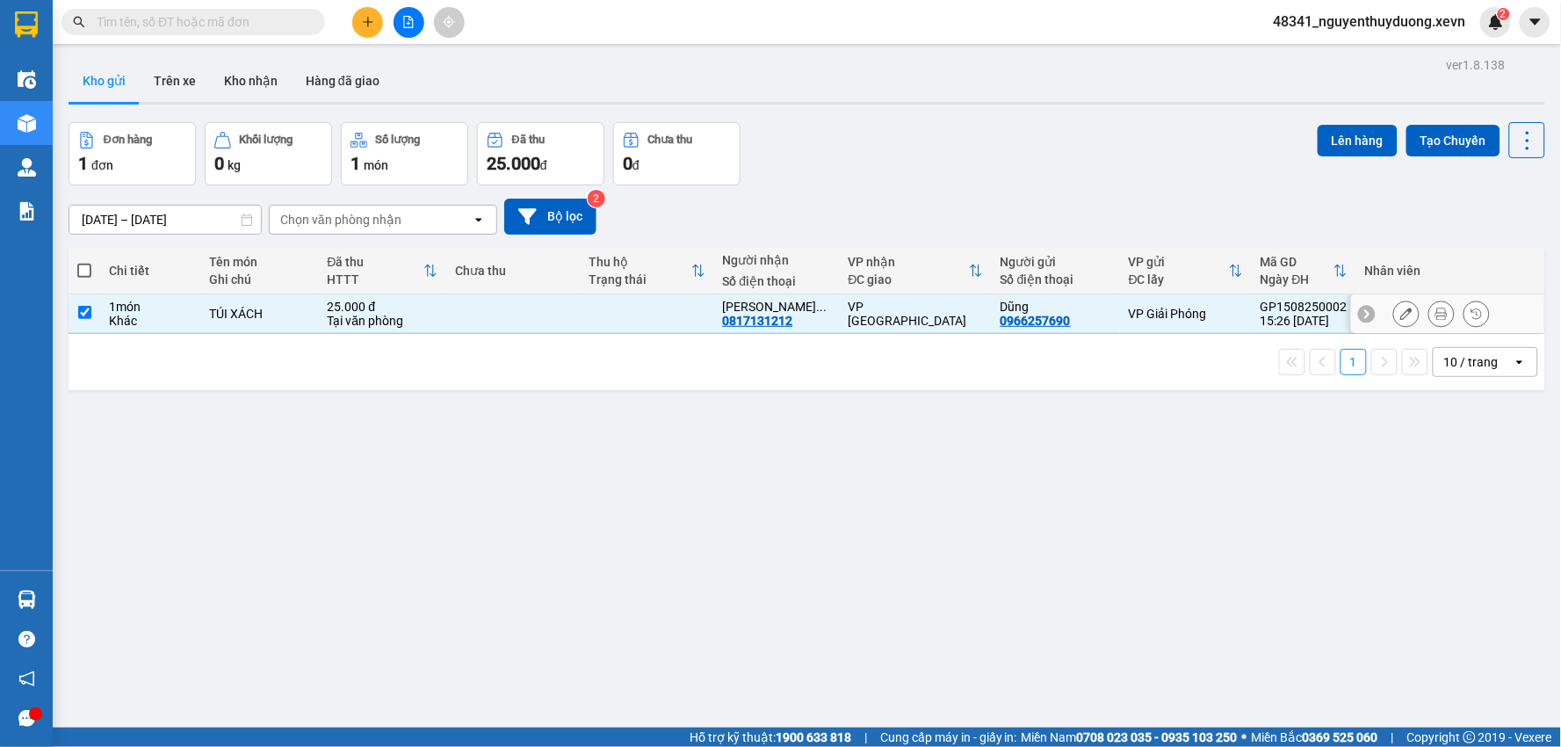
checkbox input "true"
click at [1355, 149] on button "Lên hàng" at bounding box center [1357, 141] width 80 height 32
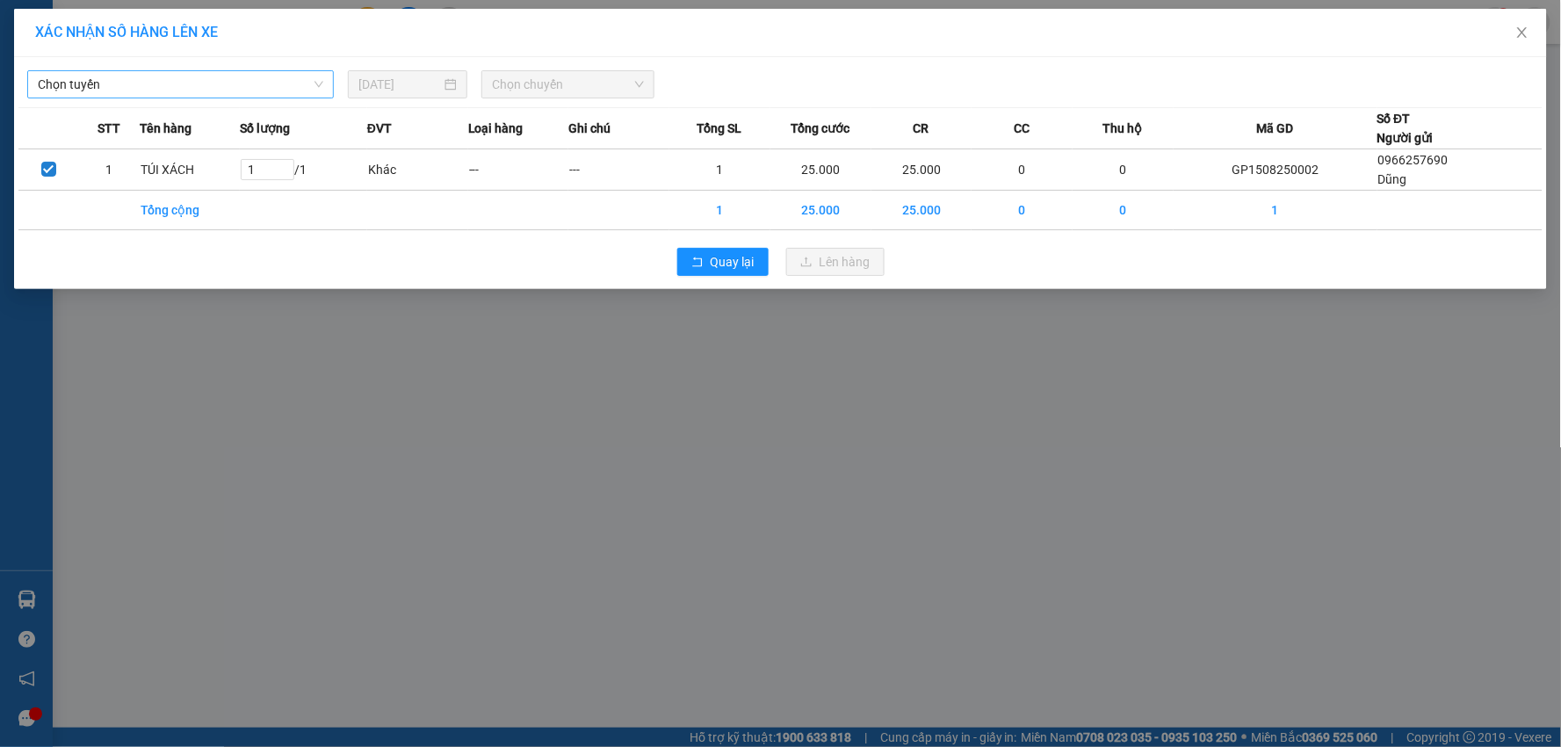
click at [76, 82] on span "Chọn tuyến" at bounding box center [180, 84] width 285 height 26
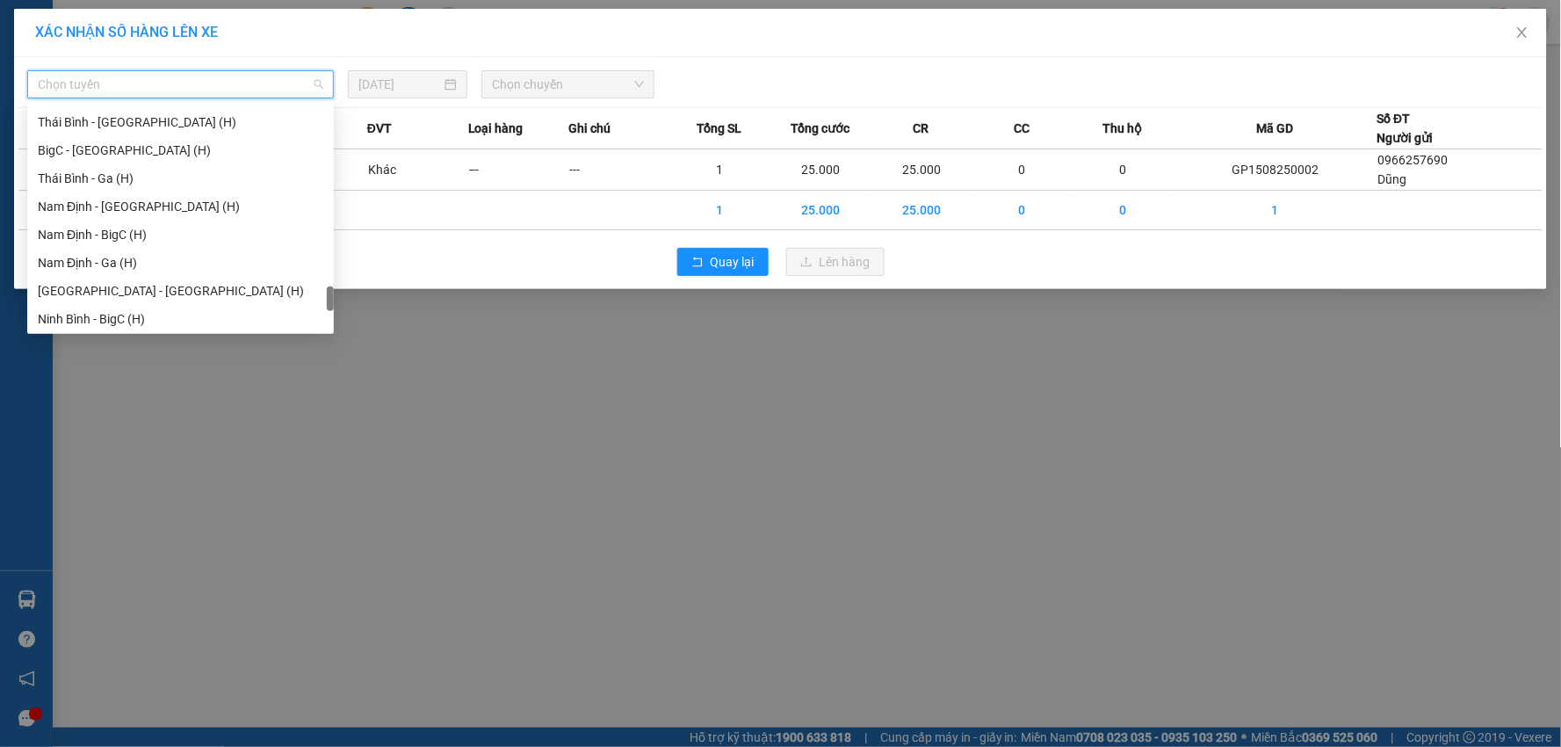
scroll to position [2332, 0]
click at [103, 284] on div "Ga - [GEOGRAPHIC_DATA] (H)" at bounding box center [180, 288] width 285 height 19
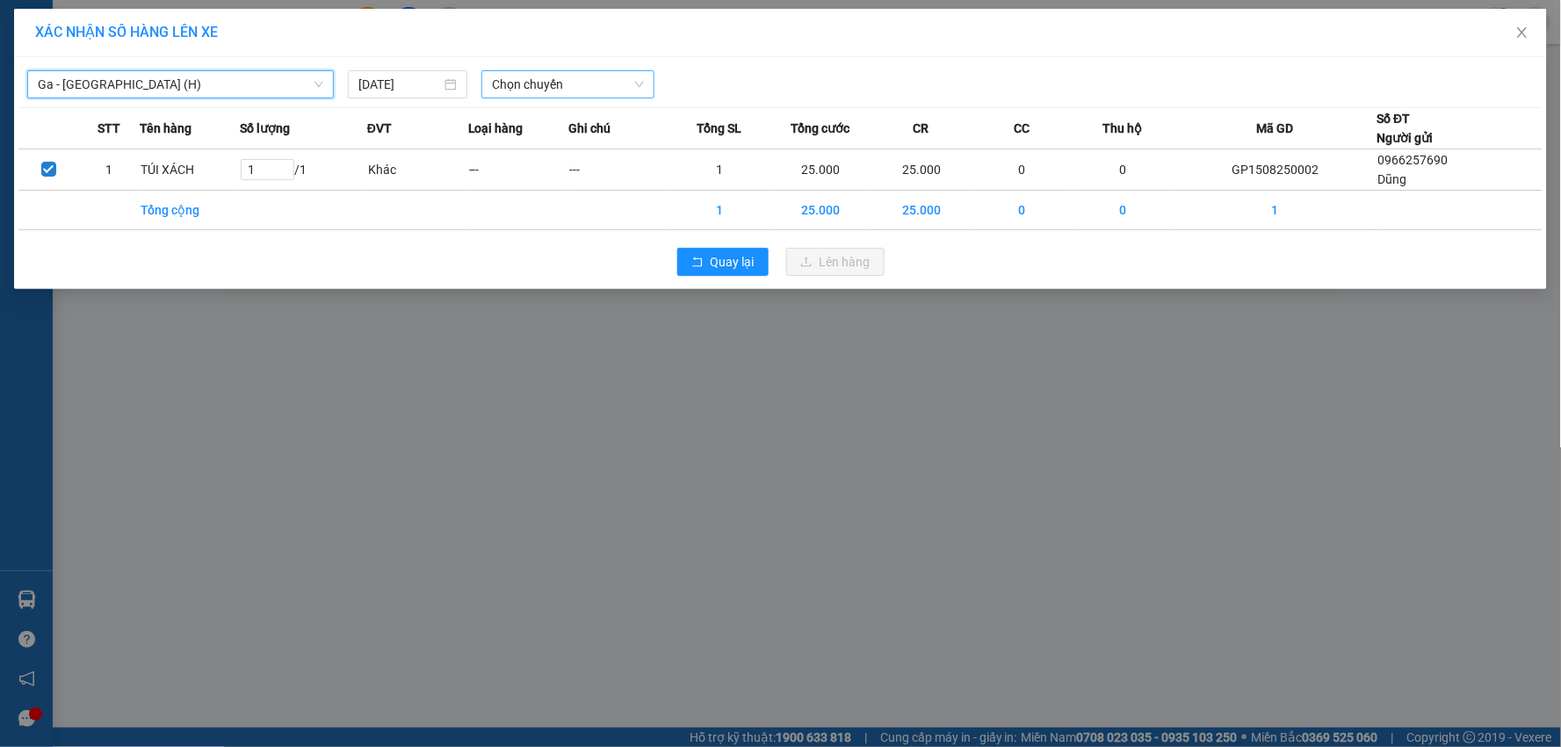
click at [543, 84] on span "Chọn chuyến" at bounding box center [568, 84] width 152 height 26
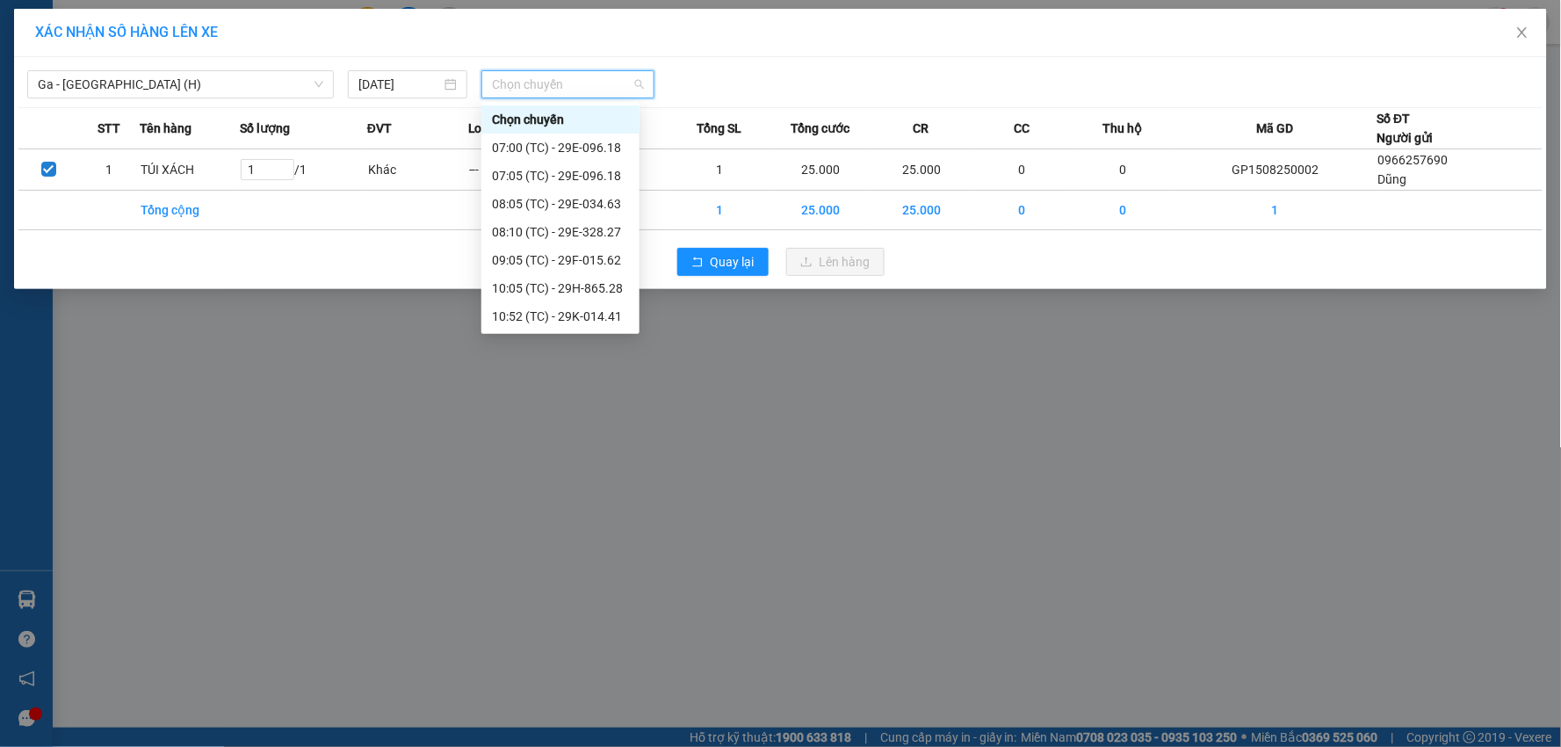
scroll to position [309, 0]
click at [716, 270] on span "Quay lại" at bounding box center [732, 261] width 44 height 19
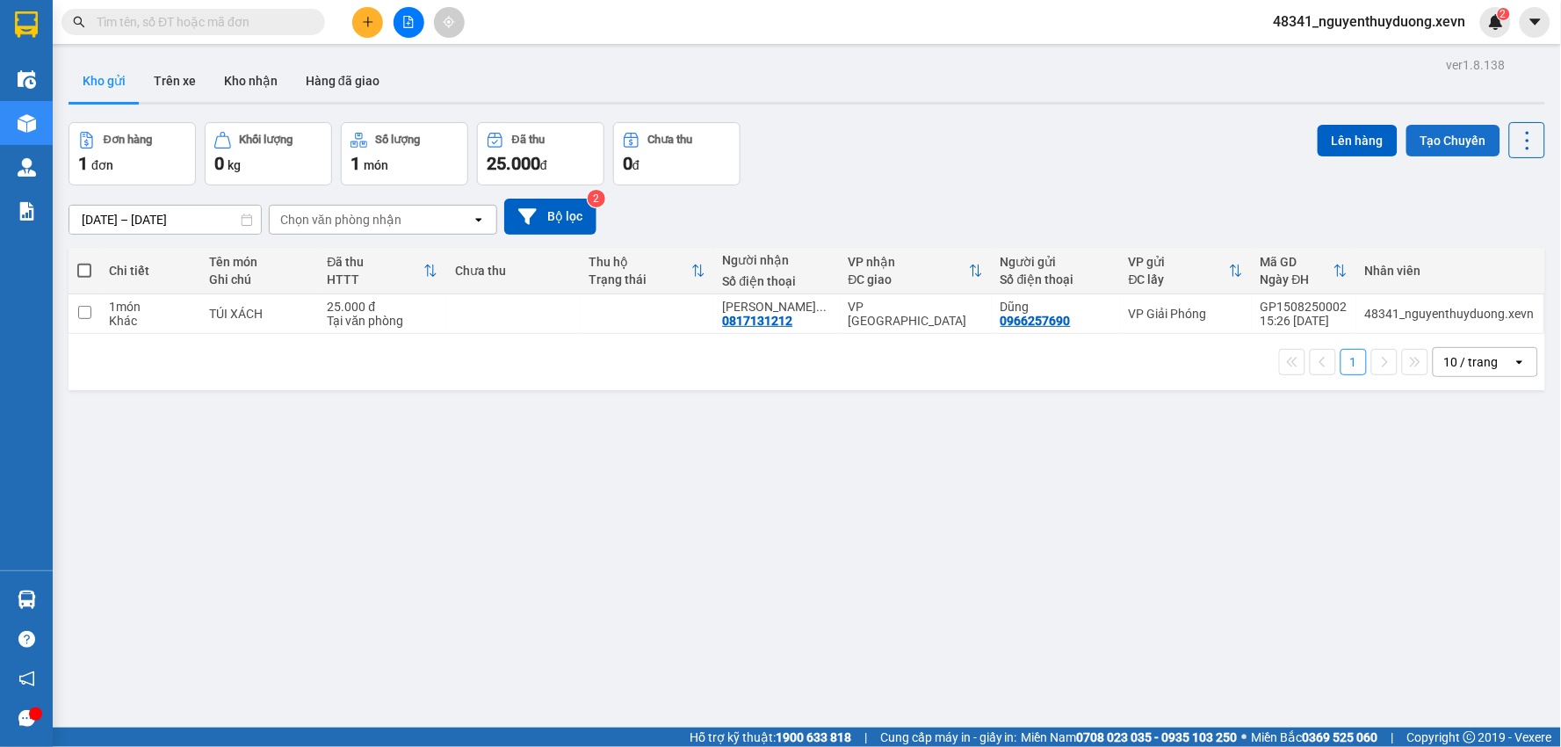
click at [1447, 134] on button "Tạo Chuyến" at bounding box center [1453, 141] width 94 height 32
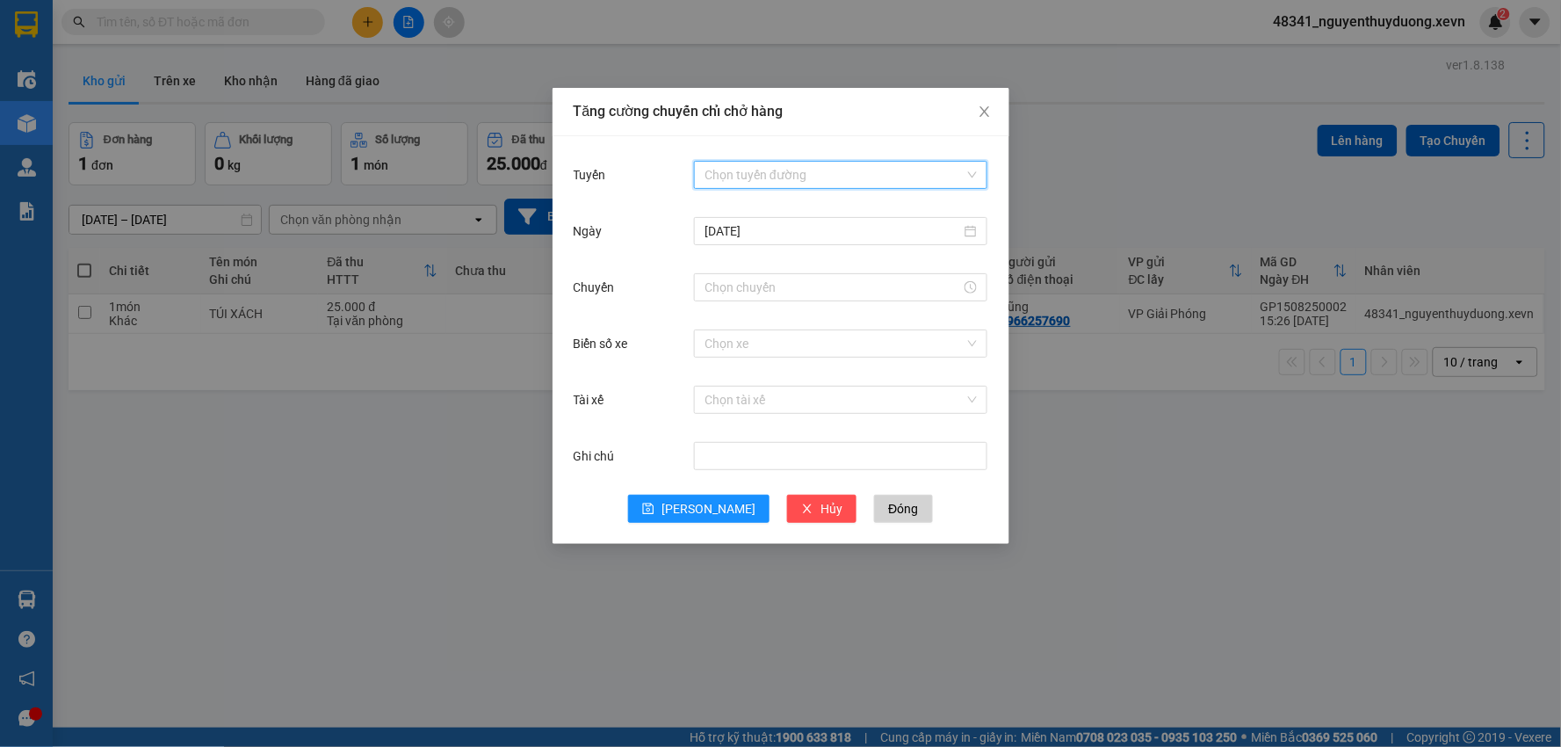
click at [774, 172] on input "Tuyến" at bounding box center [834, 175] width 260 height 26
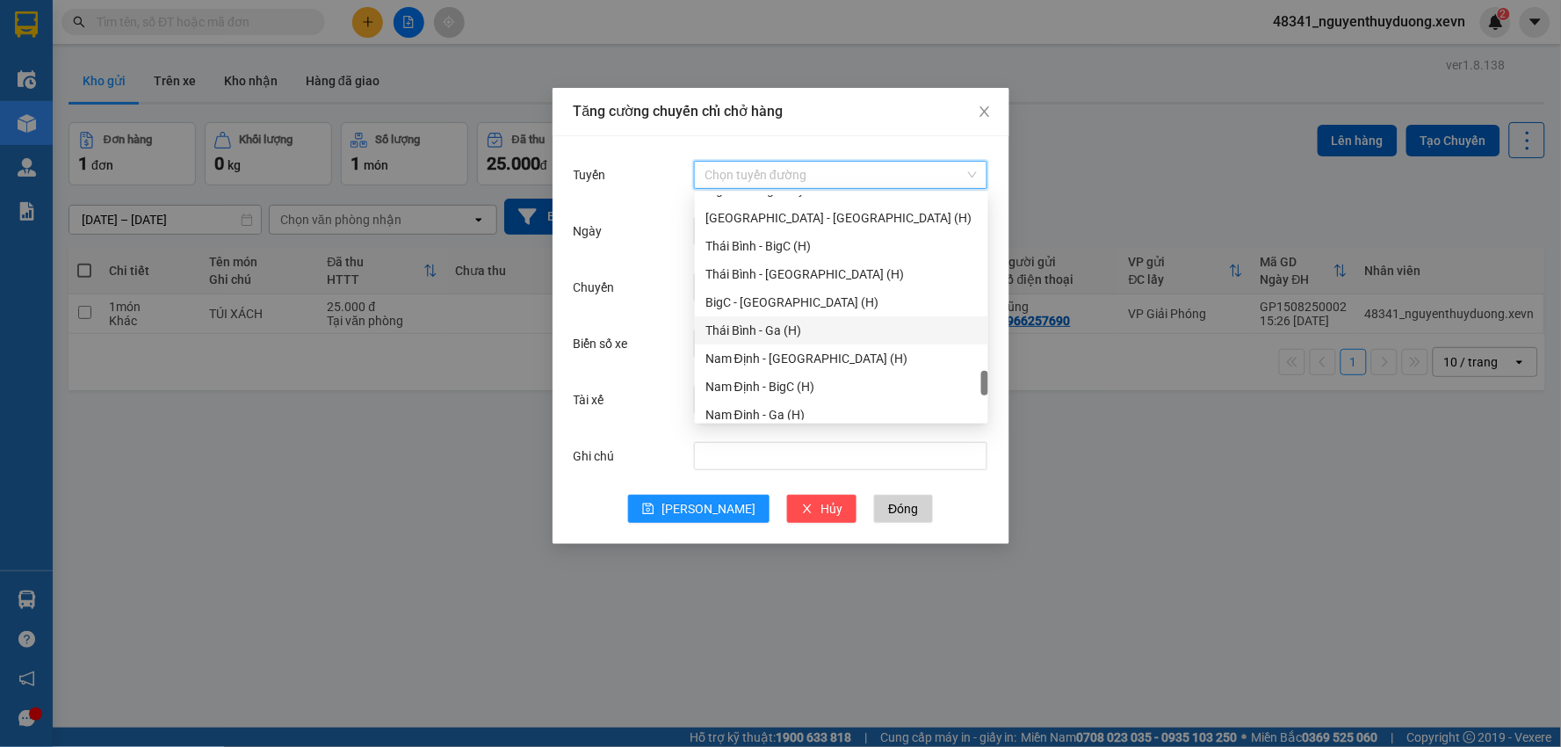
scroll to position [2297, 0]
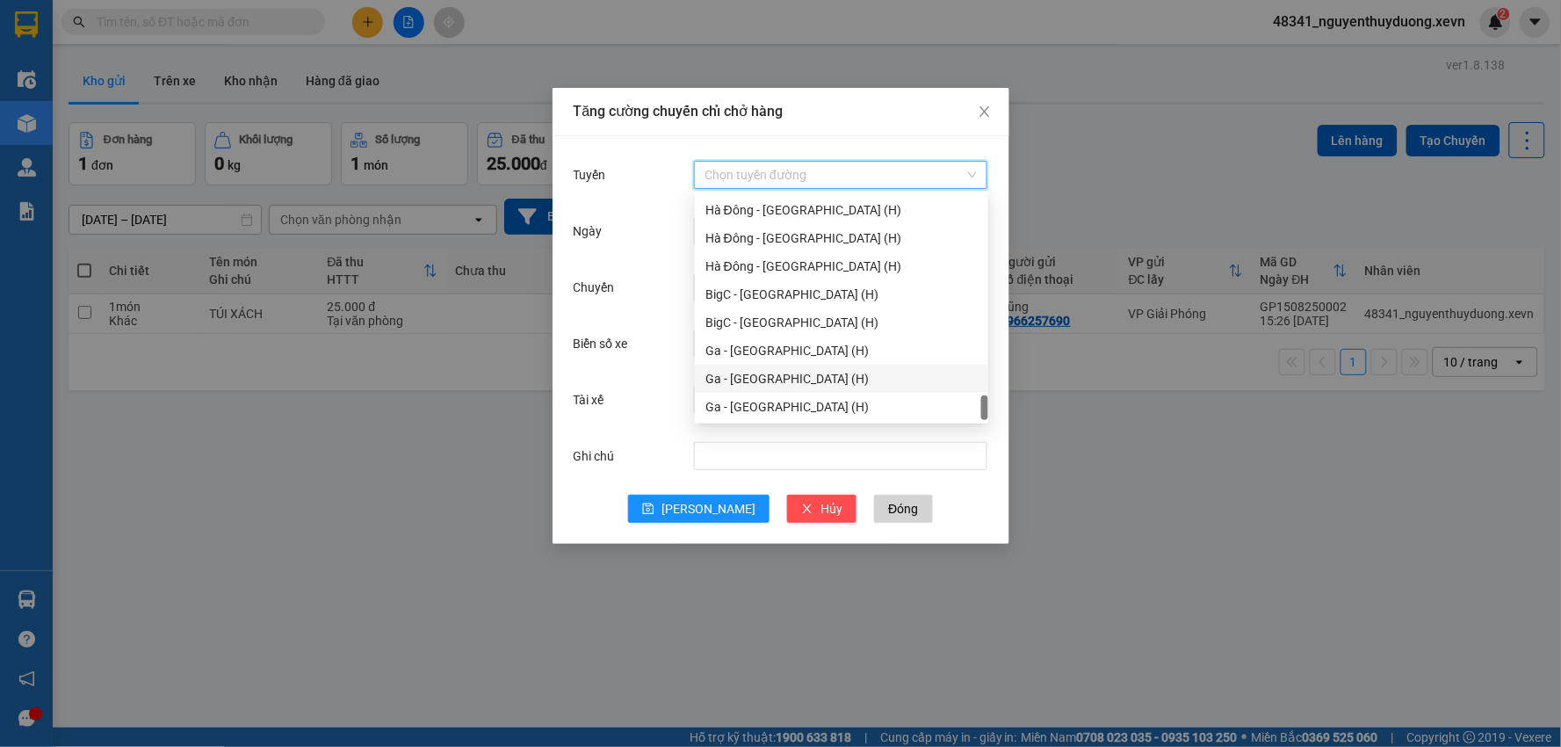
click at [767, 373] on div "Ga - [GEOGRAPHIC_DATA] (H)" at bounding box center [841, 378] width 272 height 19
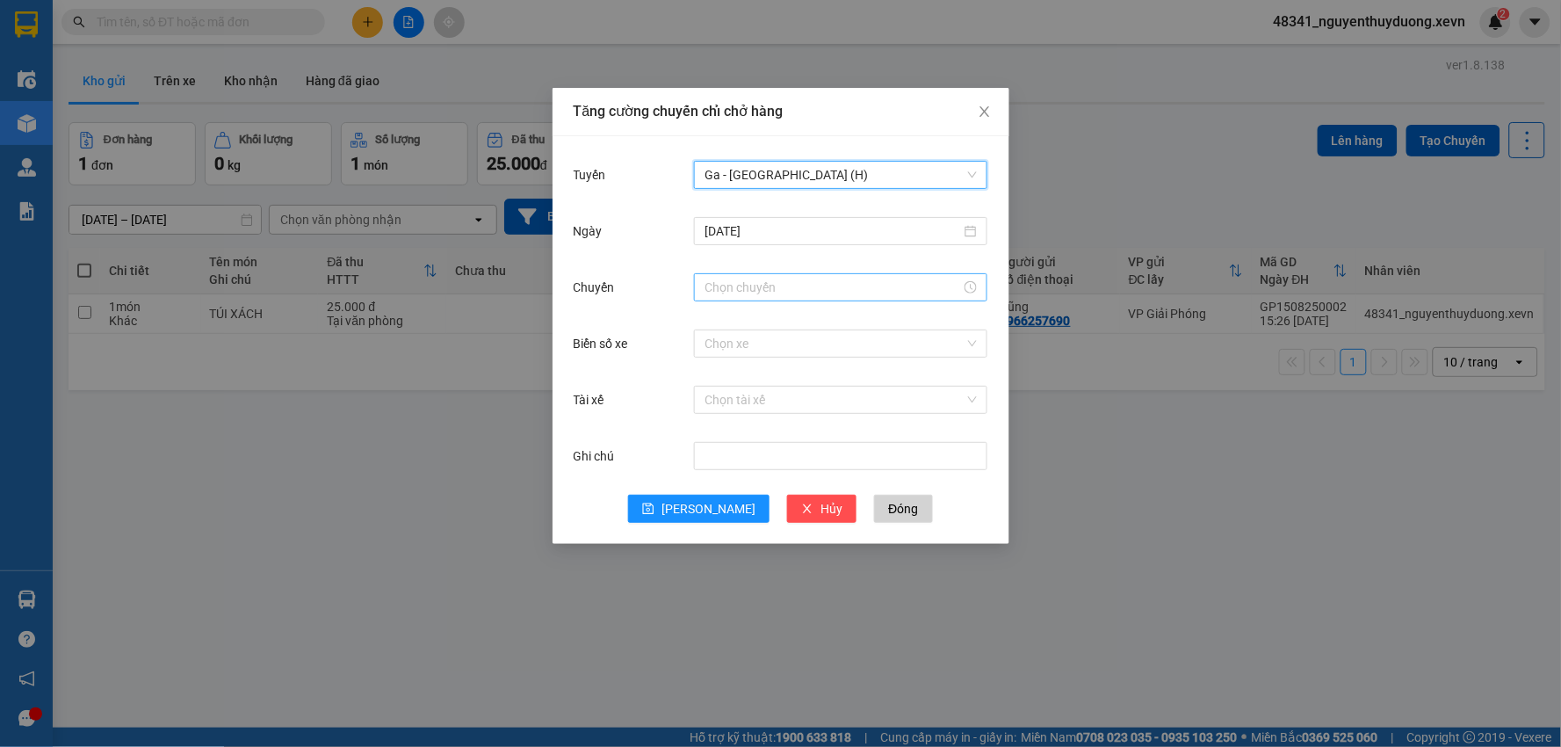
click at [717, 285] on input "Chuyến" at bounding box center [832, 287] width 256 height 19
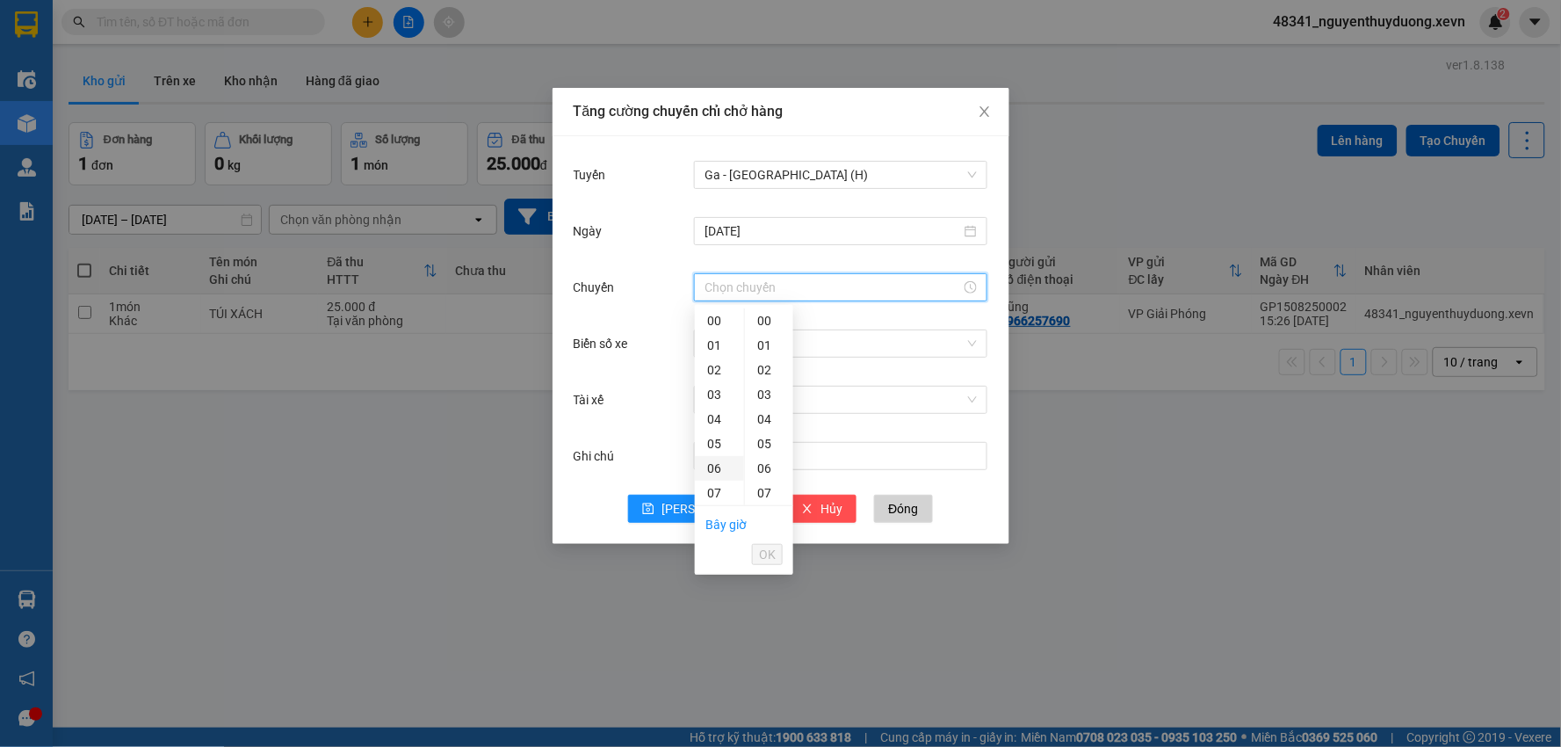
scroll to position [195, 0]
click at [713, 451] on div "17" at bounding box center [719, 446] width 49 height 25
click at [760, 445] on div "05" at bounding box center [769, 443] width 48 height 25
type input "17:05"
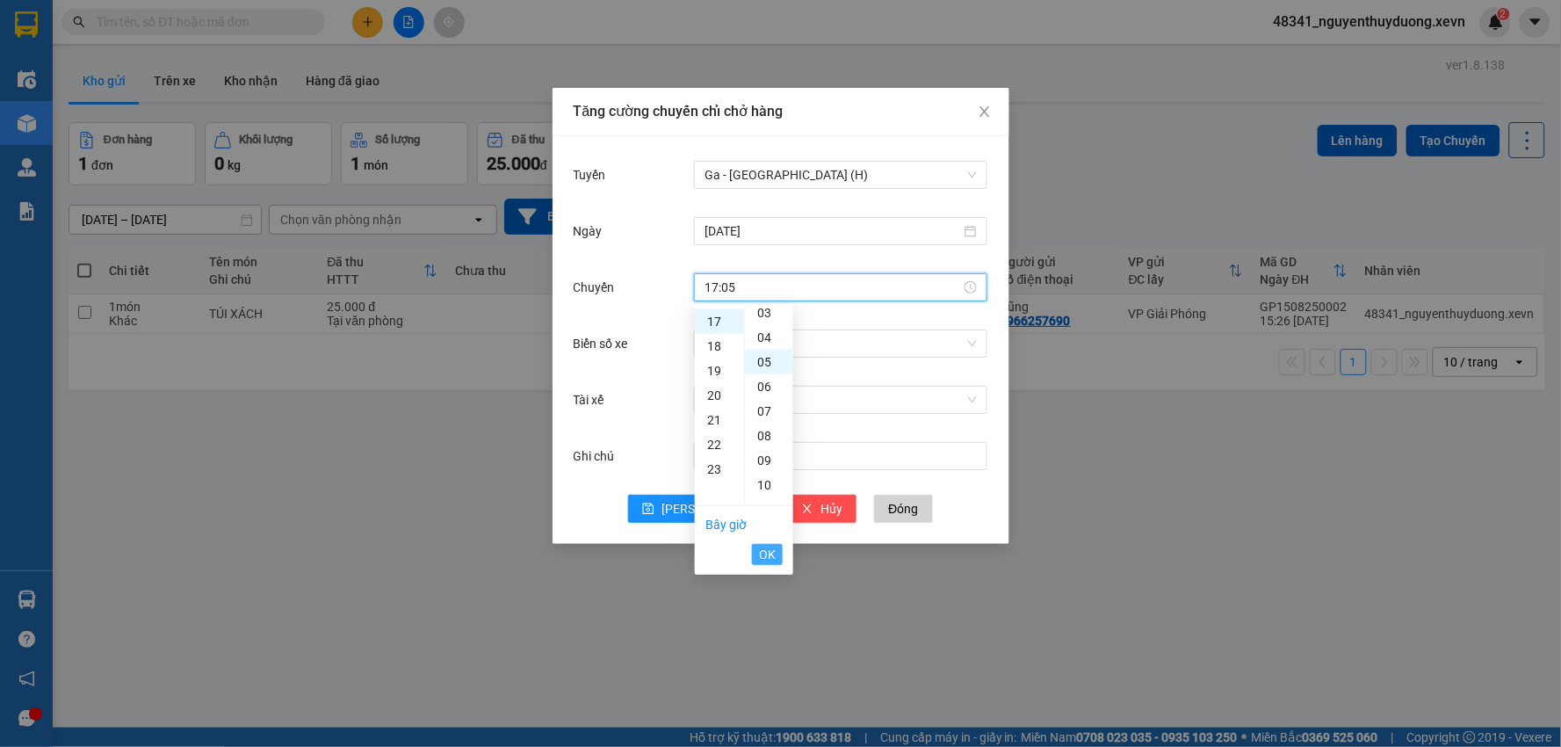
scroll to position [123, 0]
click at [768, 557] on span "OK" at bounding box center [767, 554] width 17 height 19
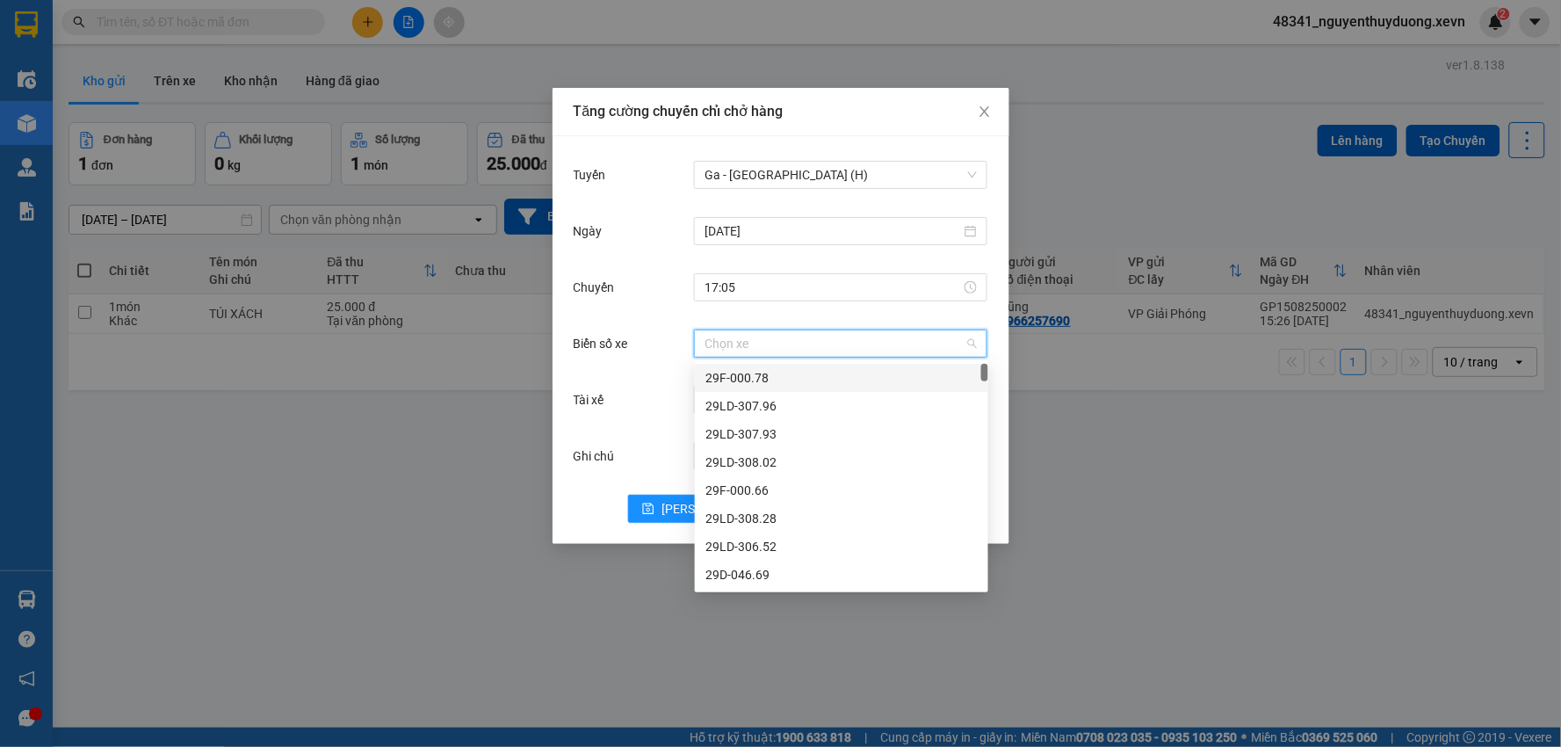
click at [760, 334] on input "Biển số xe" at bounding box center [834, 343] width 260 height 26
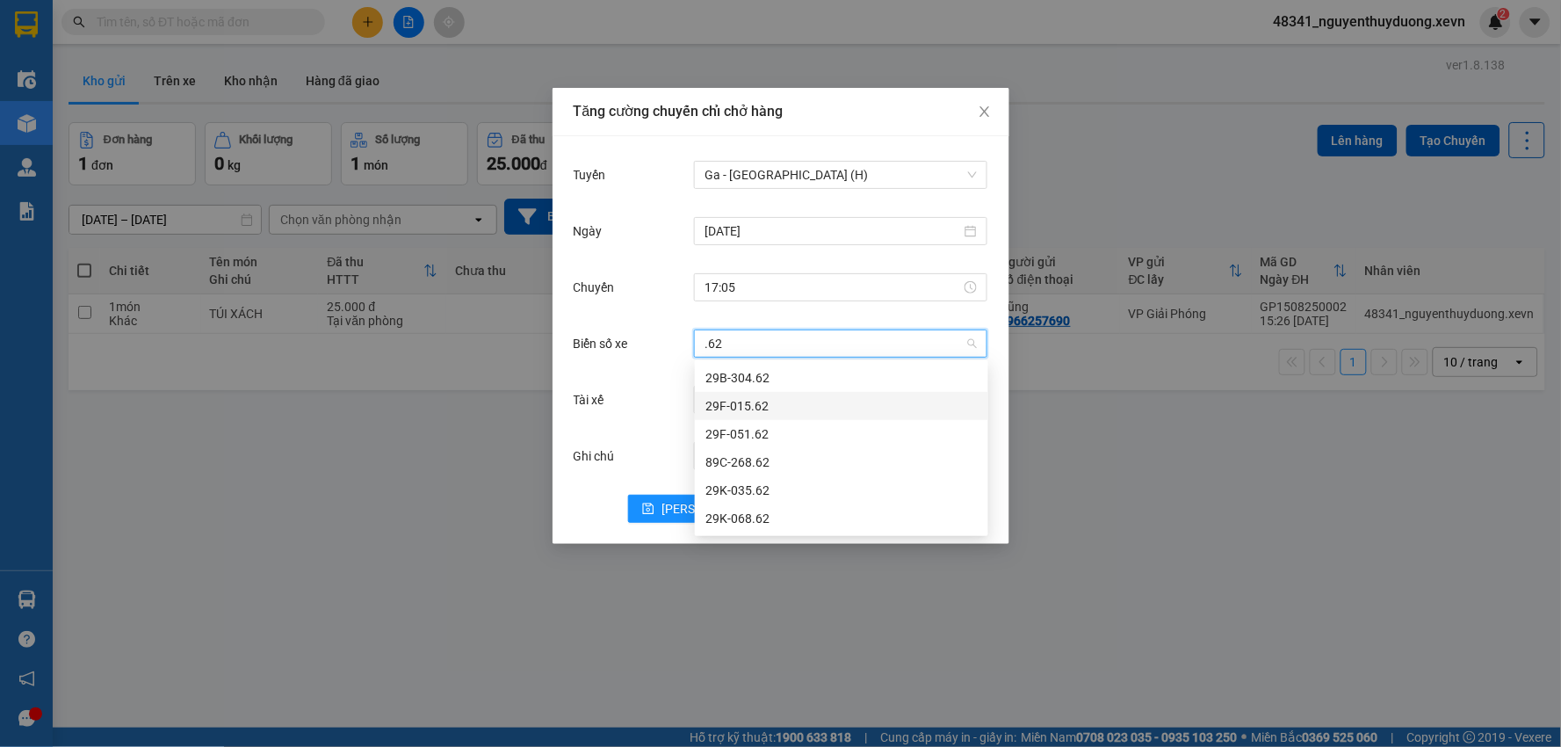
type input ".62"
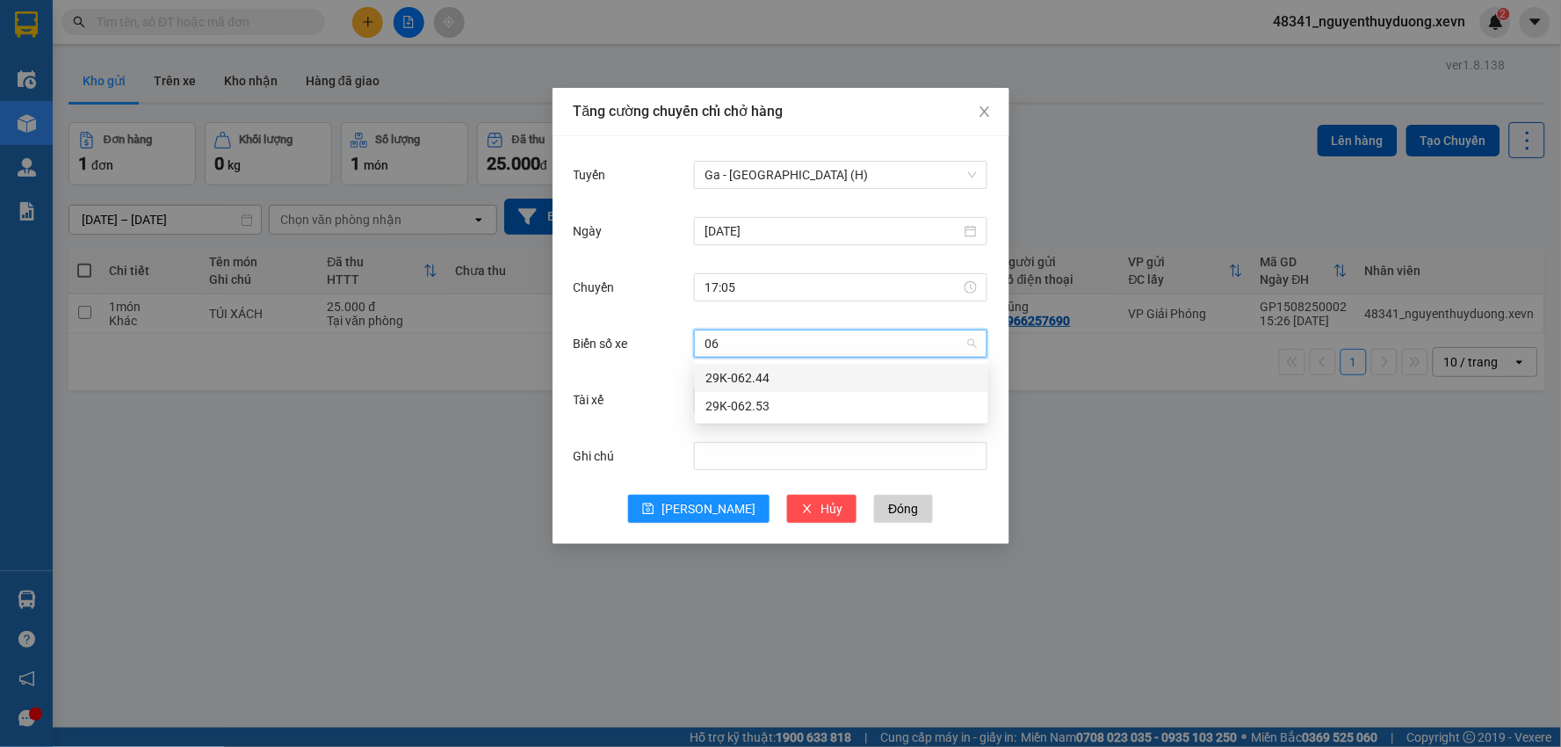
type input "0"
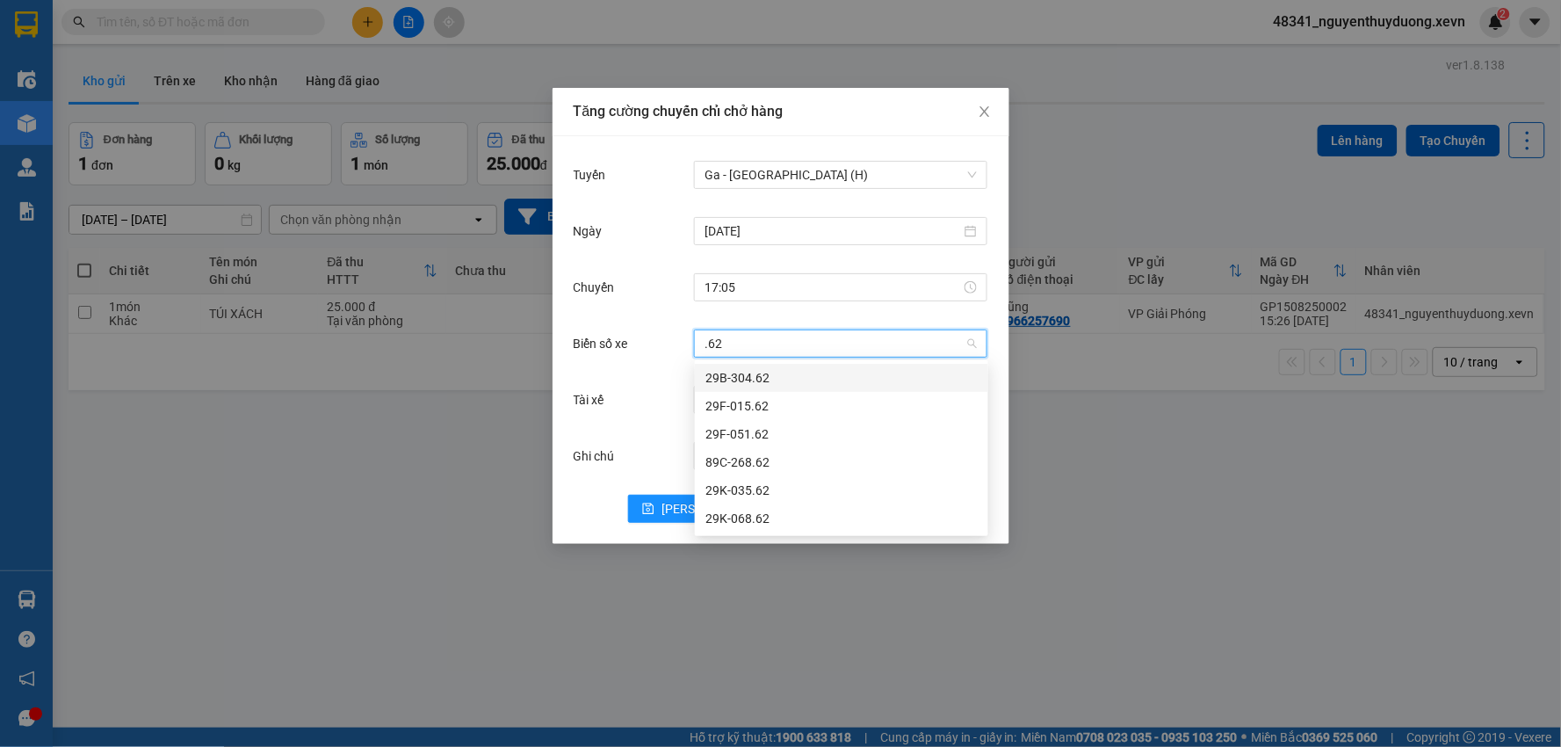
type input ".62"
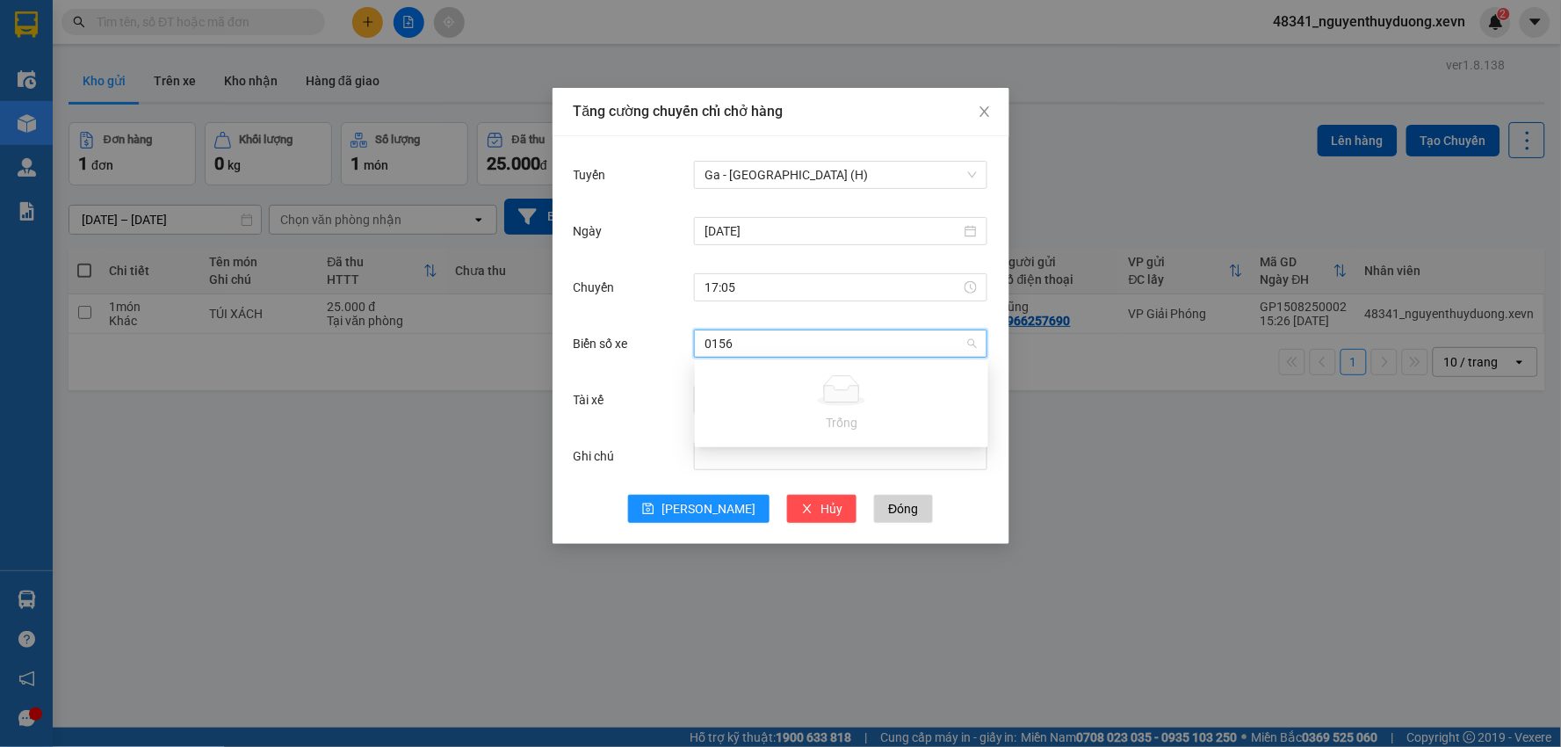
type input "015"
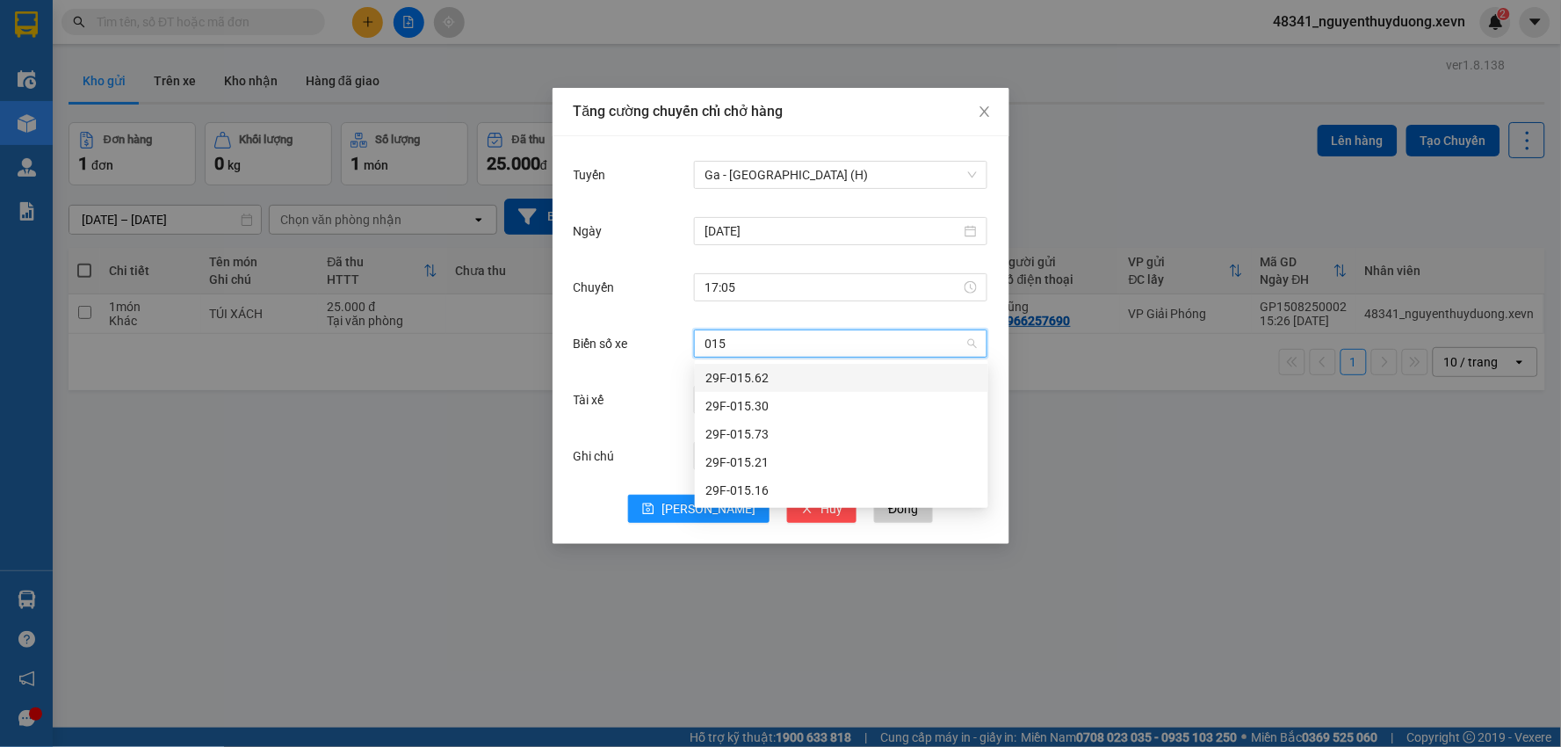
click at [811, 378] on div "29F-015.62" at bounding box center [841, 377] width 272 height 19
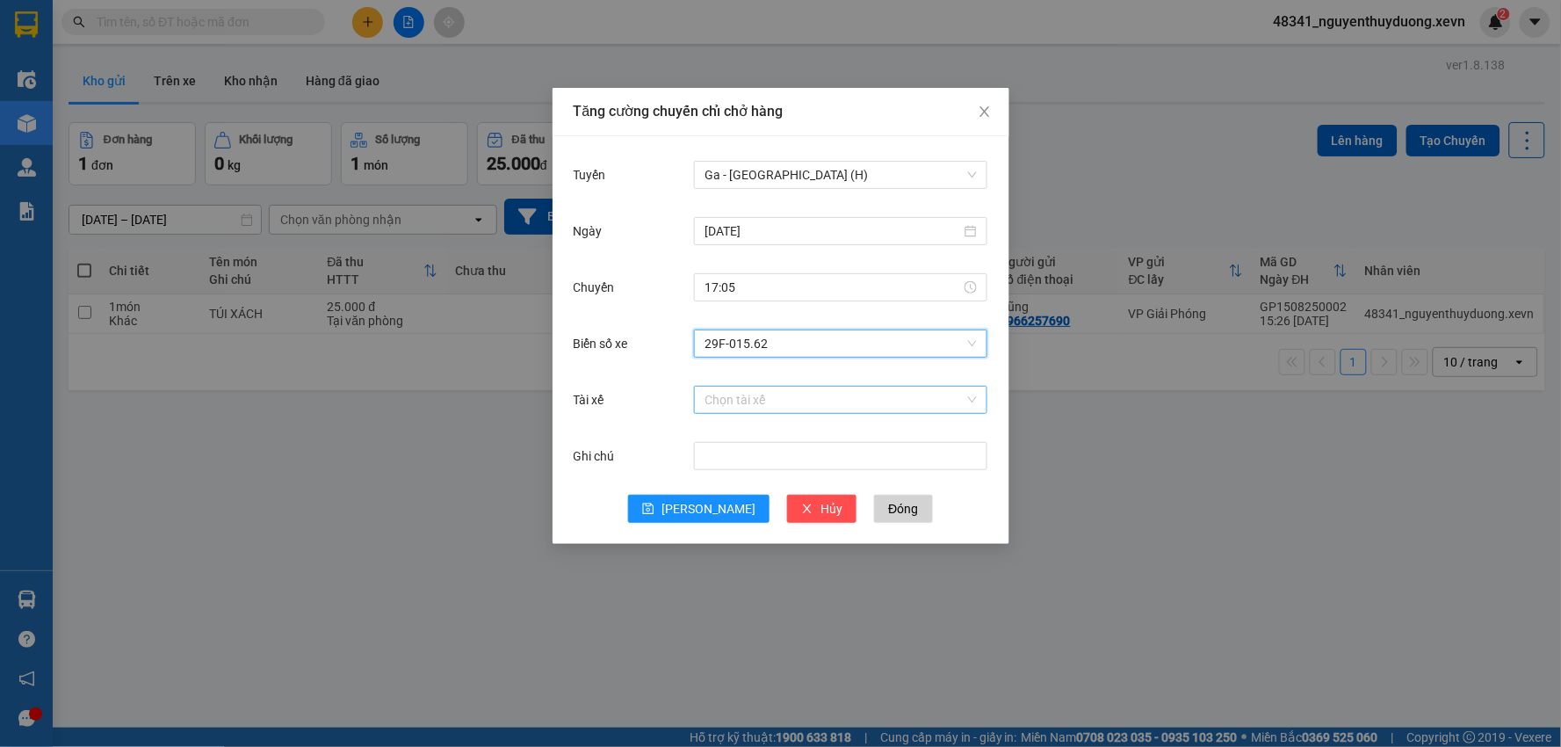
click at [775, 402] on input "Tài xế" at bounding box center [834, 399] width 260 height 26
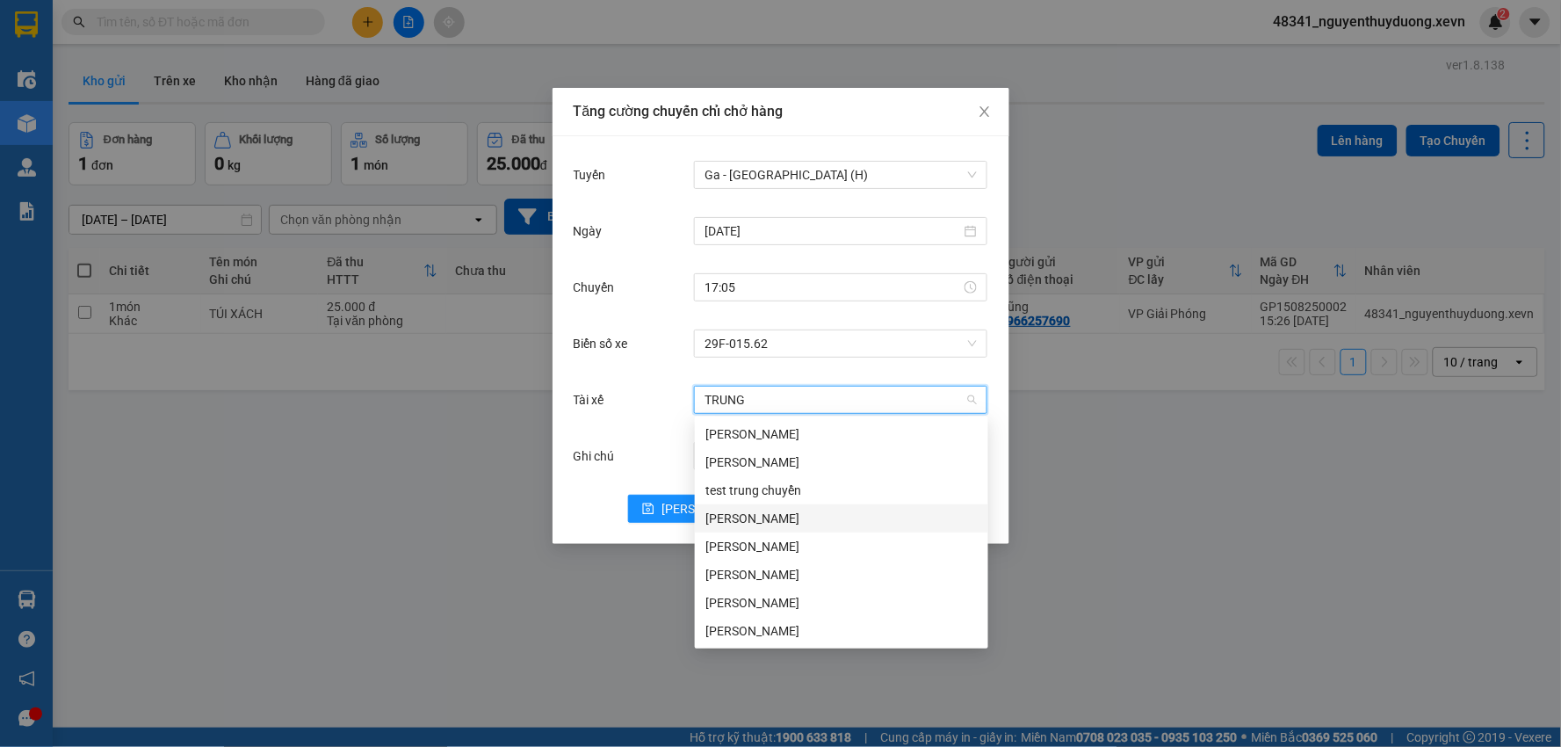
type input "TRUNG"
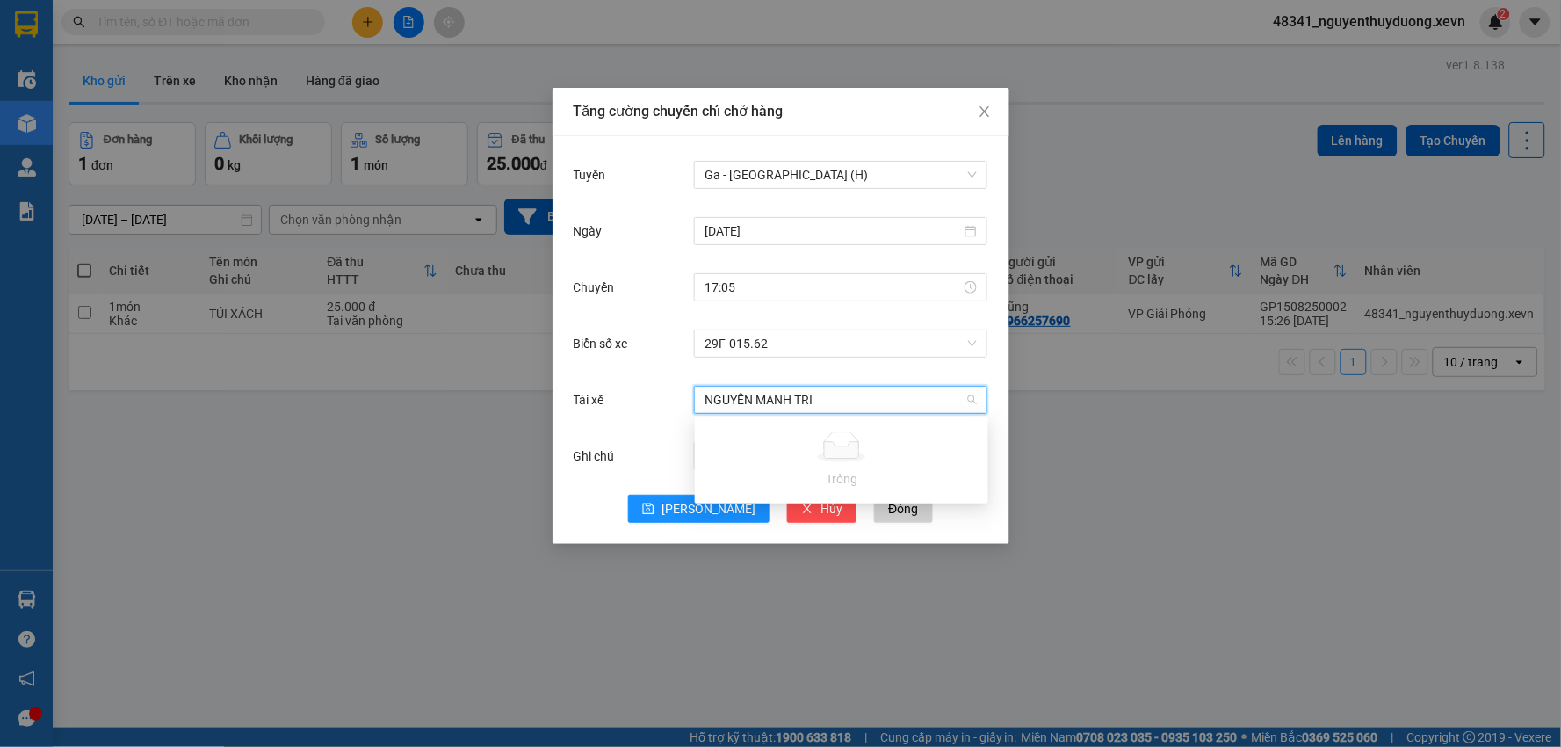
type input "NGUYÊN MANH TR"
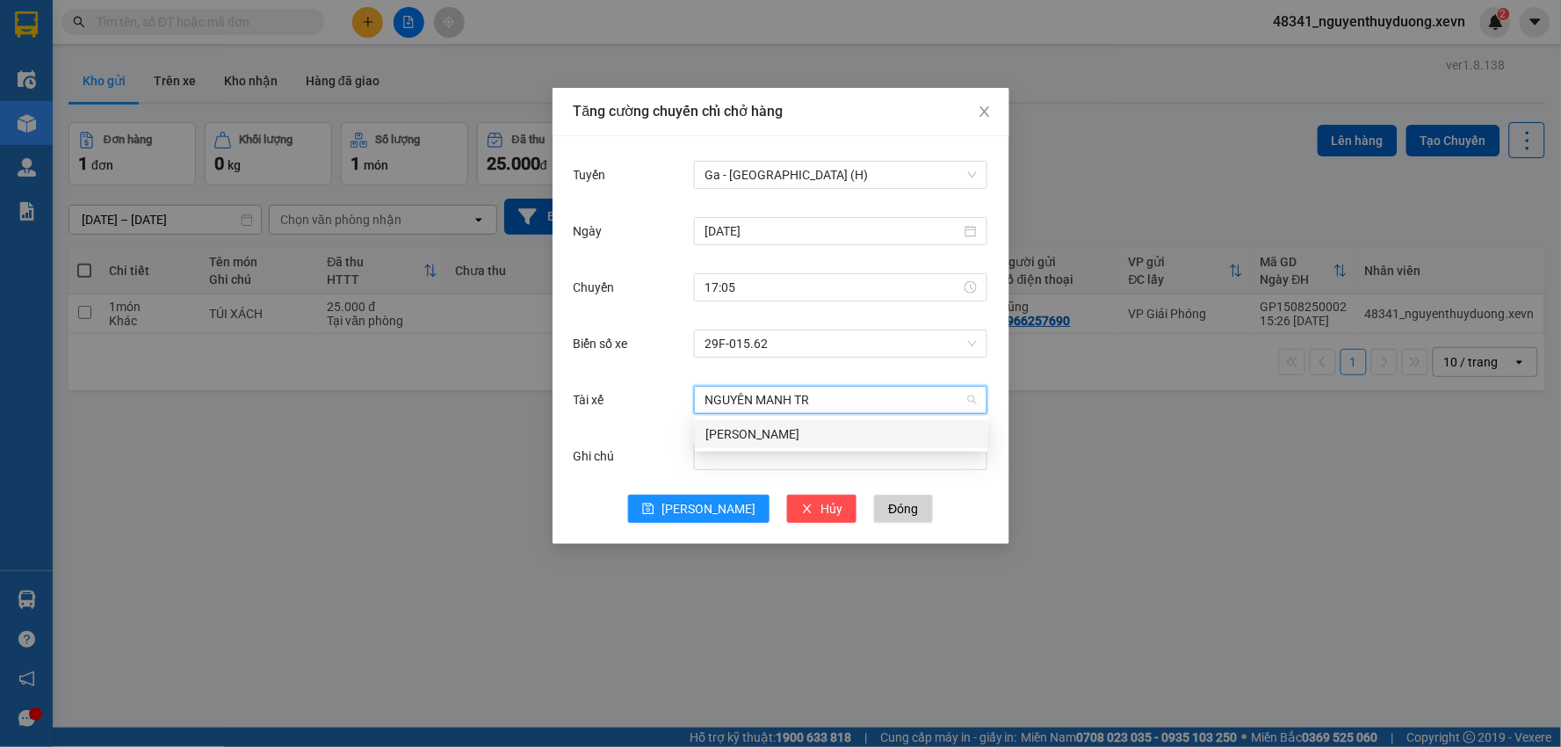
click at [742, 440] on div "Nguyễn Mạnh Trung" at bounding box center [841, 433] width 272 height 19
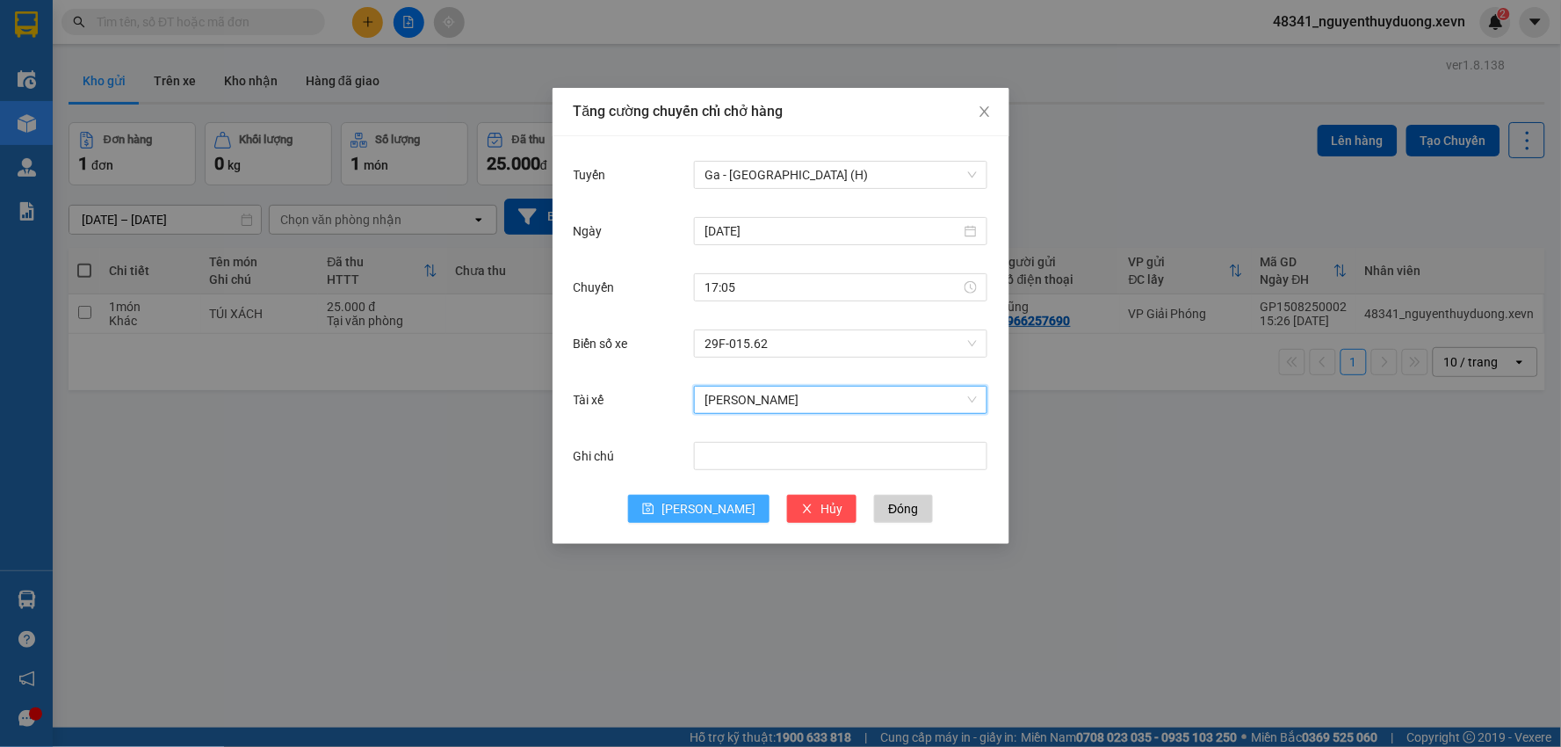
click at [699, 516] on span "Lưu" at bounding box center [708, 508] width 94 height 19
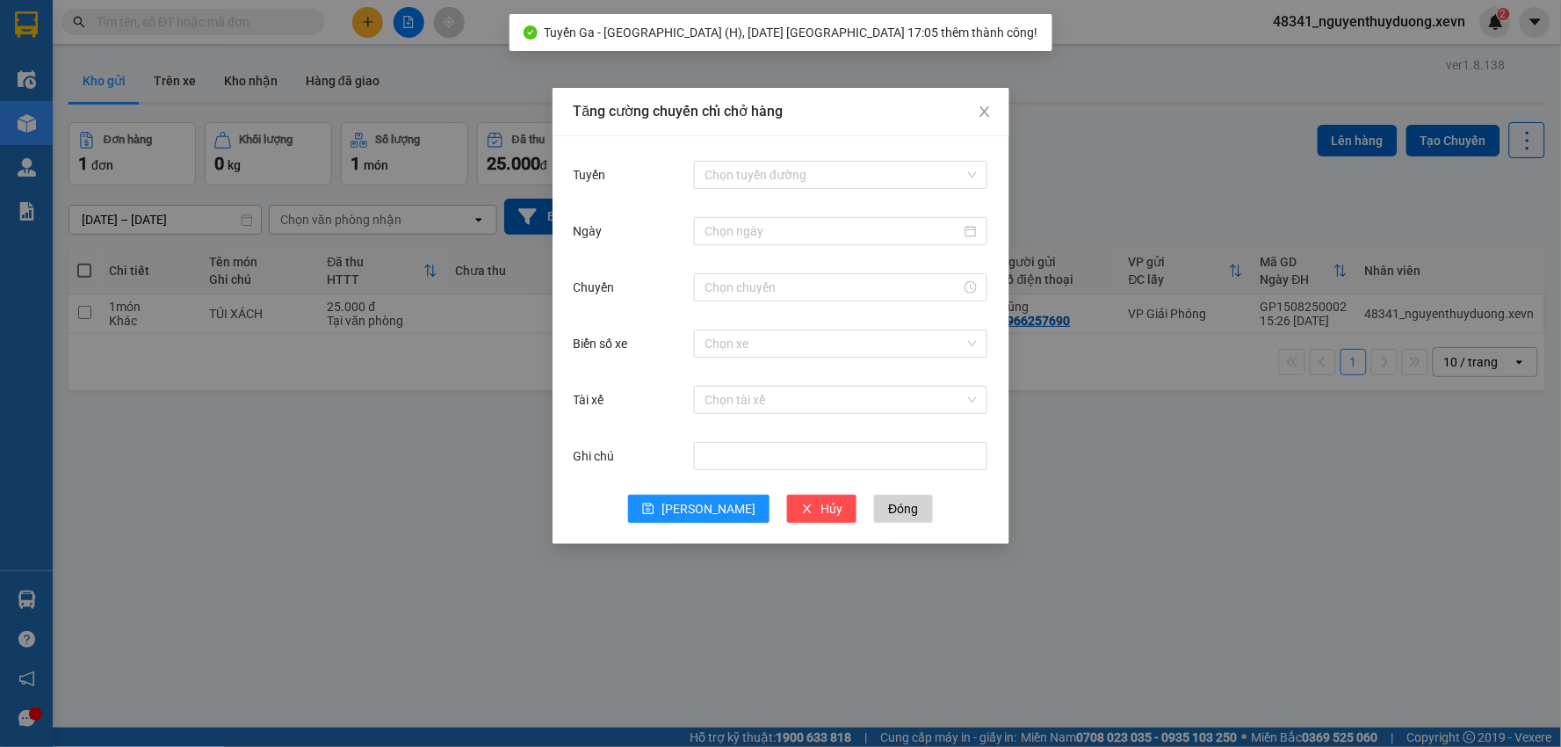
click at [387, 496] on div "Tăng cường chuyến chỉ chở hàng Tuyến Chọn tuyến đường Ngày Chuyến Biển số xe Ch…" at bounding box center [780, 373] width 1561 height 747
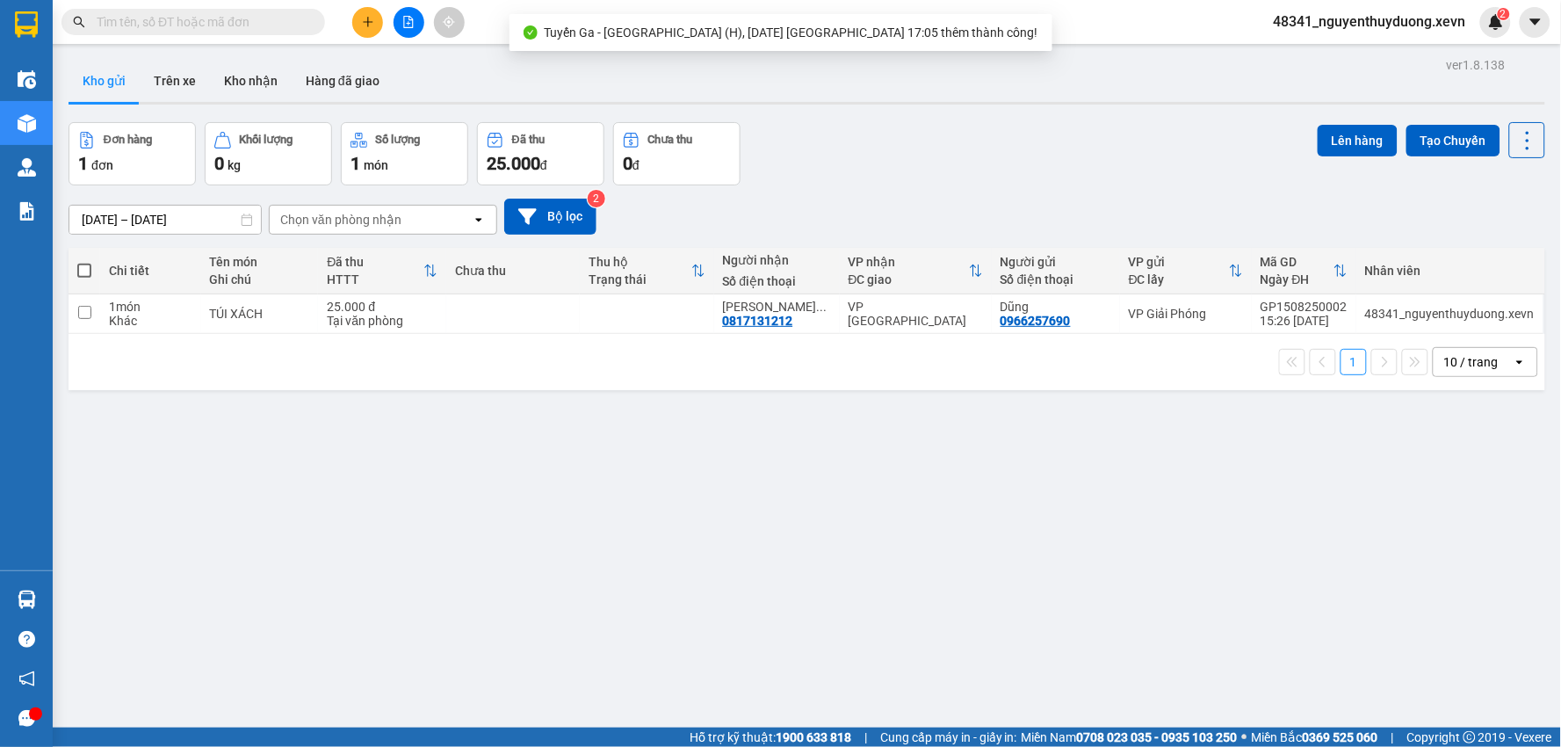
click at [282, 335] on div "1 10 / trang open" at bounding box center [807, 362] width 1476 height 56
click at [277, 292] on th "Tên món Ghi chú" at bounding box center [260, 271] width 118 height 47
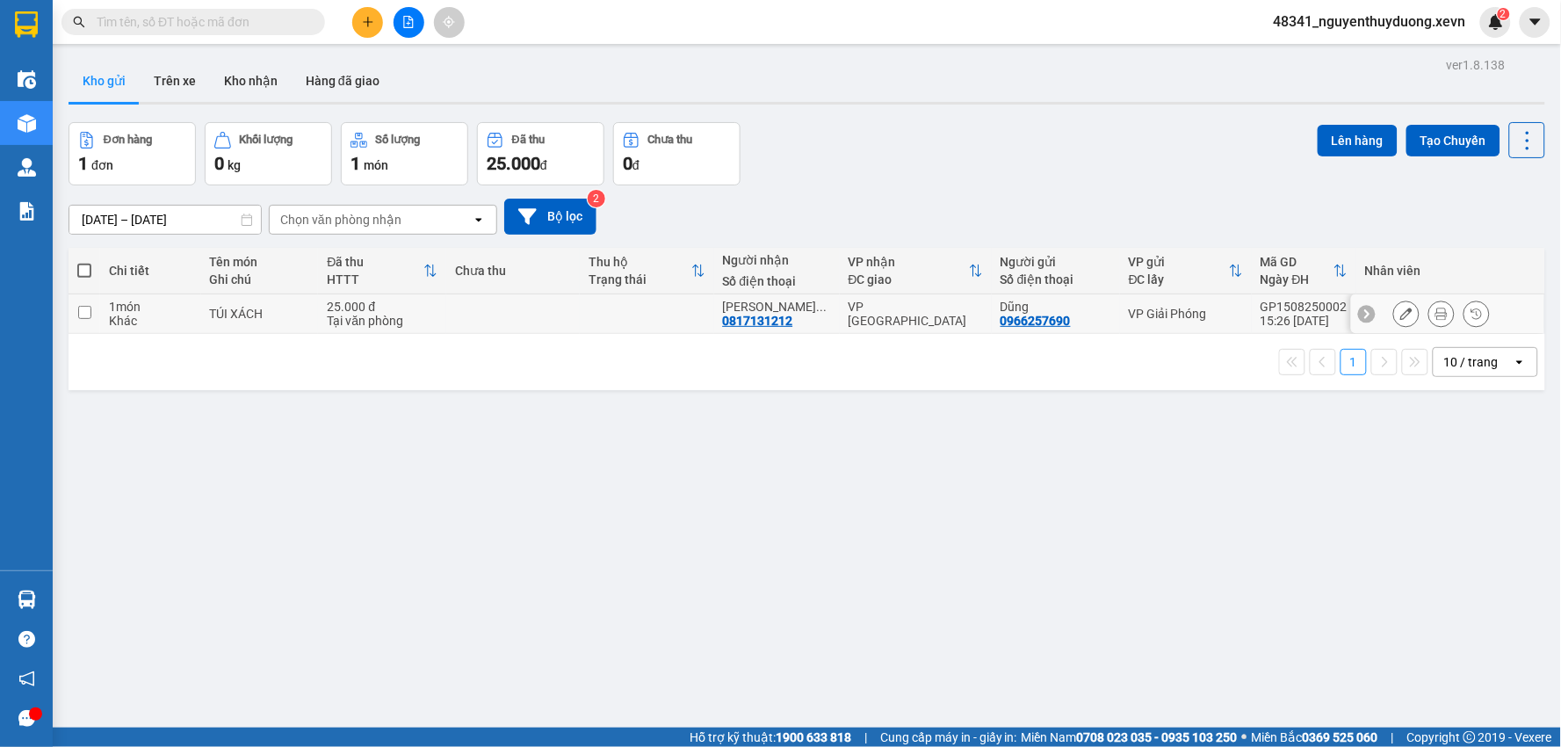
click at [191, 326] on div "Khác" at bounding box center [150, 321] width 83 height 14
checkbox input "true"
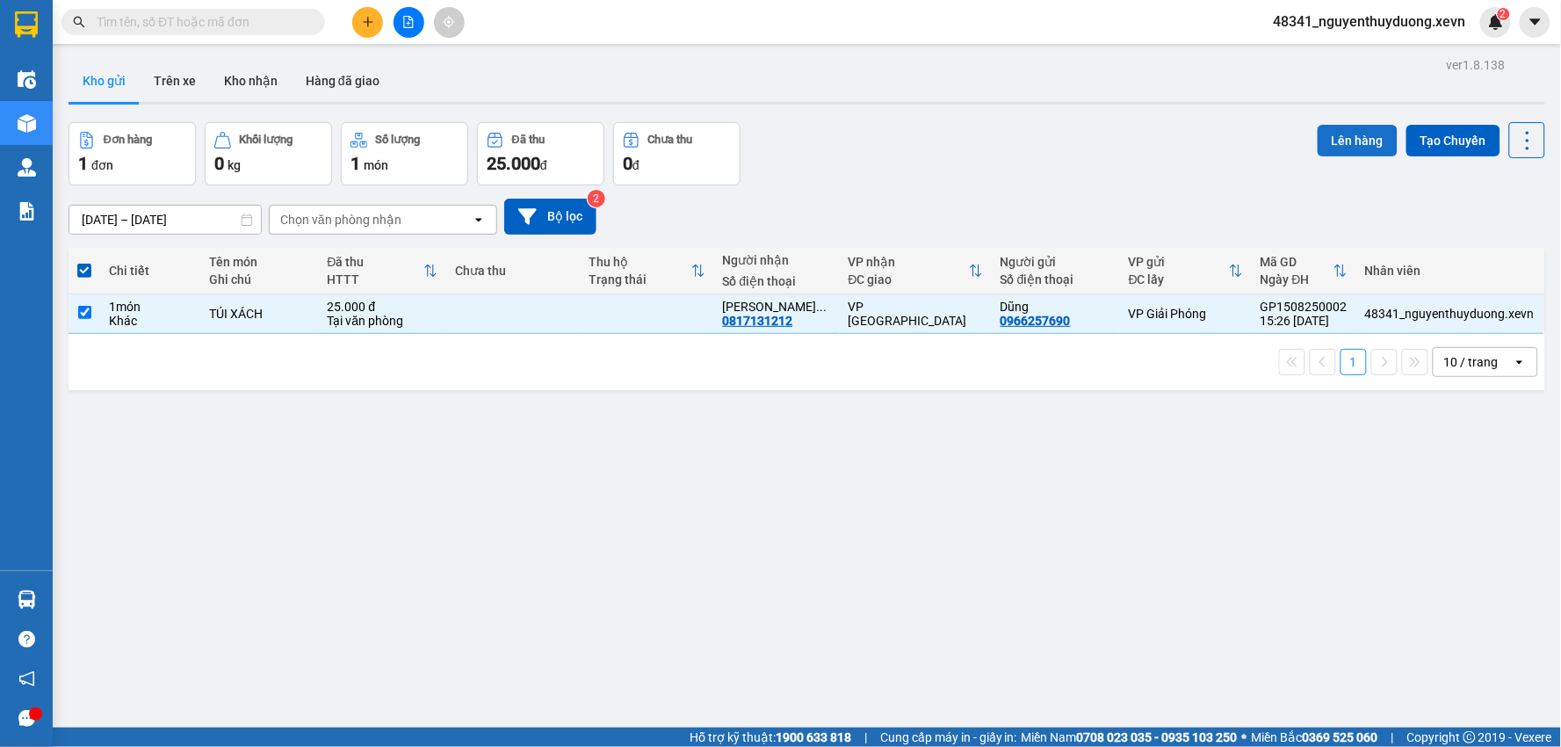
click at [1320, 125] on button "Lên hàng" at bounding box center [1357, 141] width 80 height 32
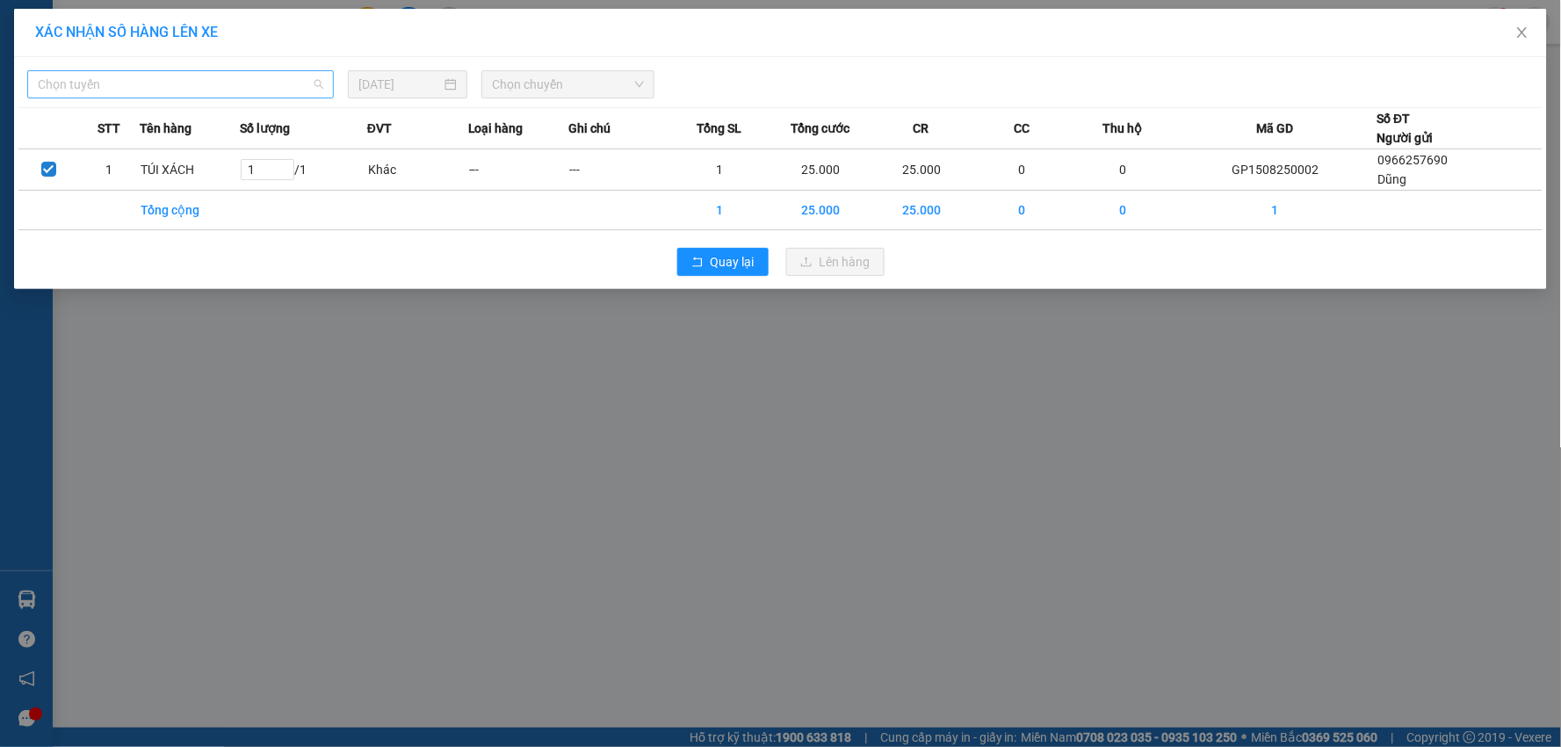
click at [116, 97] on span "Chọn tuyến" at bounding box center [180, 84] width 285 height 26
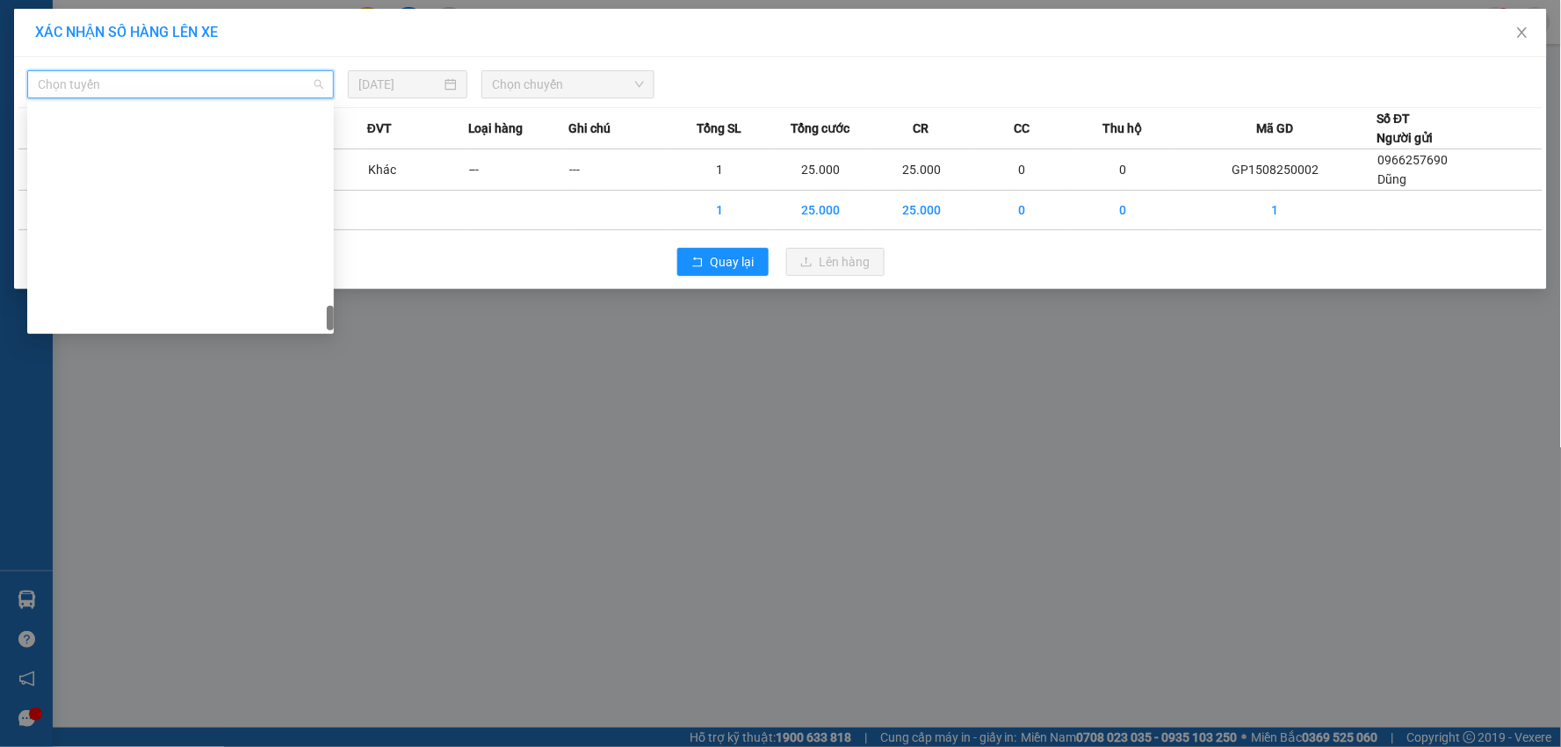
scroll to position [2312, 0]
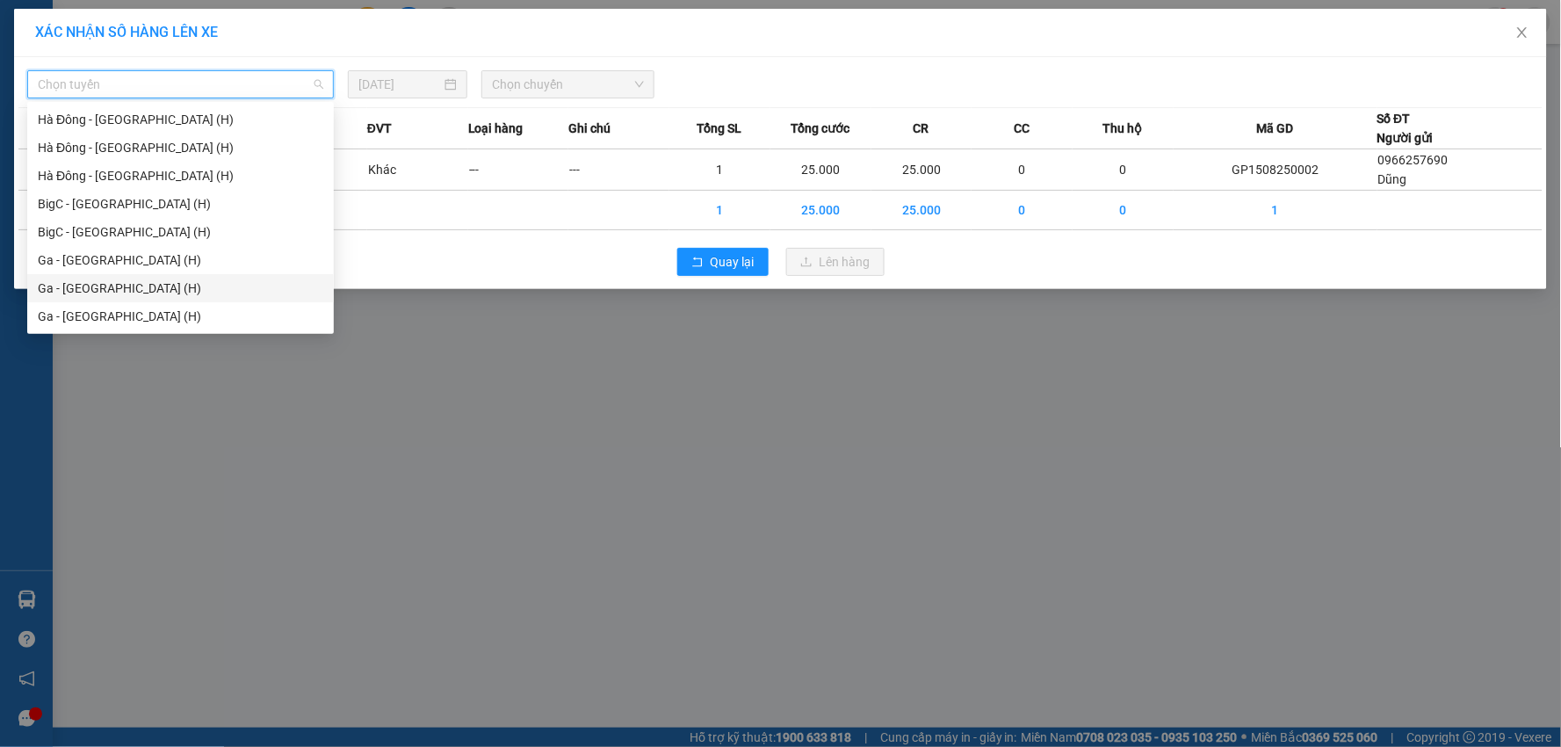
click at [104, 293] on div "Ga - [GEOGRAPHIC_DATA] (H)" at bounding box center [180, 287] width 285 height 19
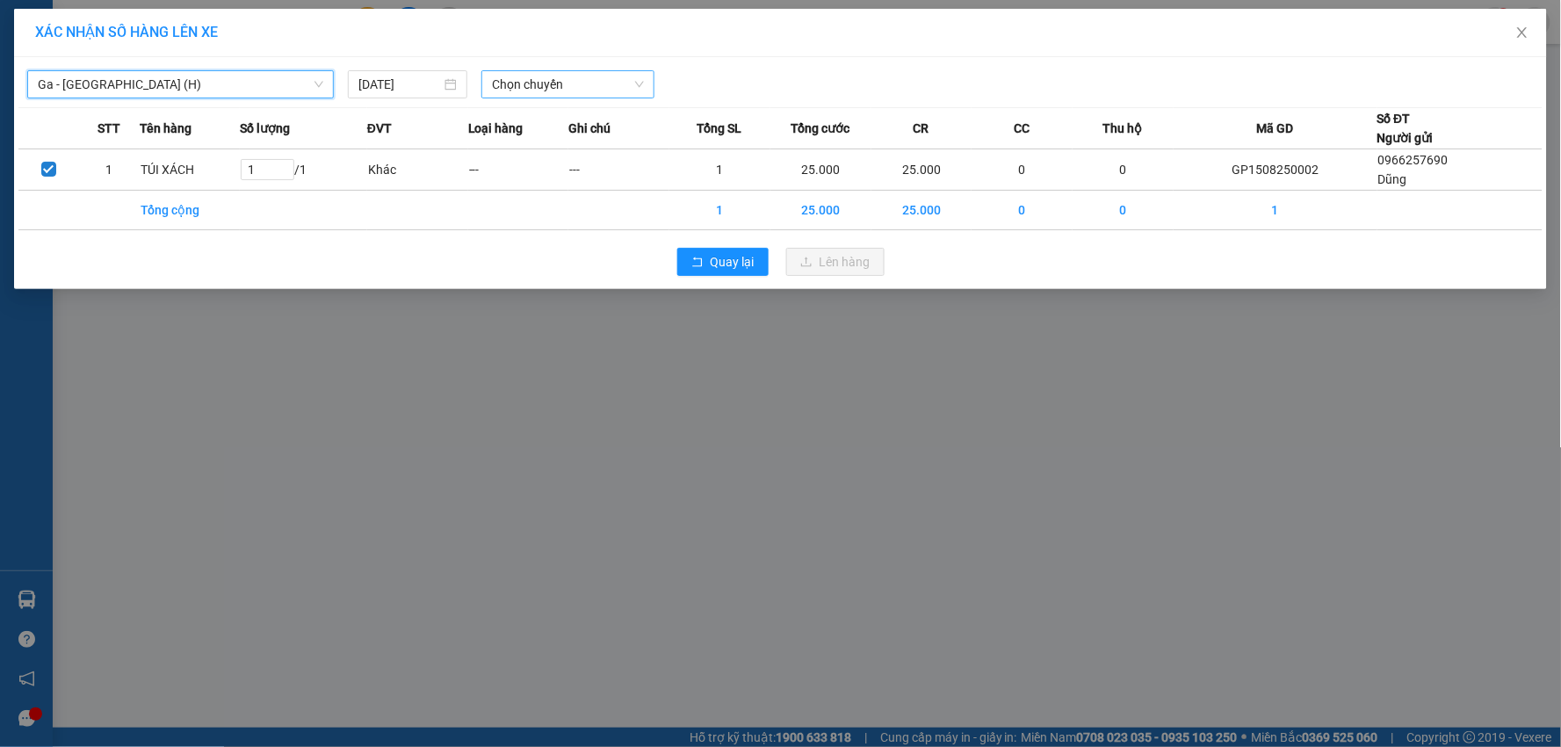
click at [531, 75] on span "Chọn chuyến" at bounding box center [568, 84] width 152 height 26
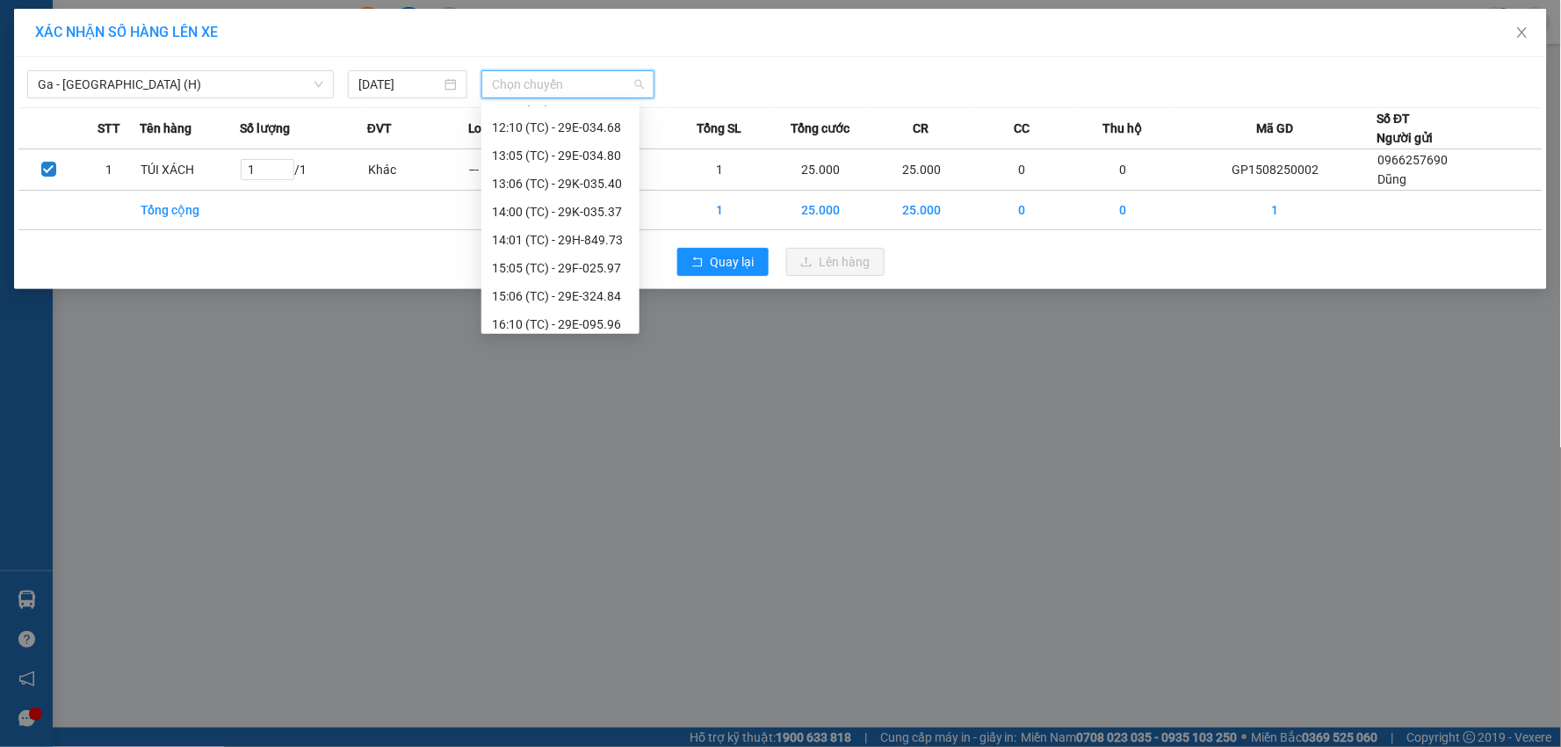
scroll to position [337, 0]
click at [594, 319] on div "17:05 (TC) - 29F-015.62" at bounding box center [560, 316] width 137 height 19
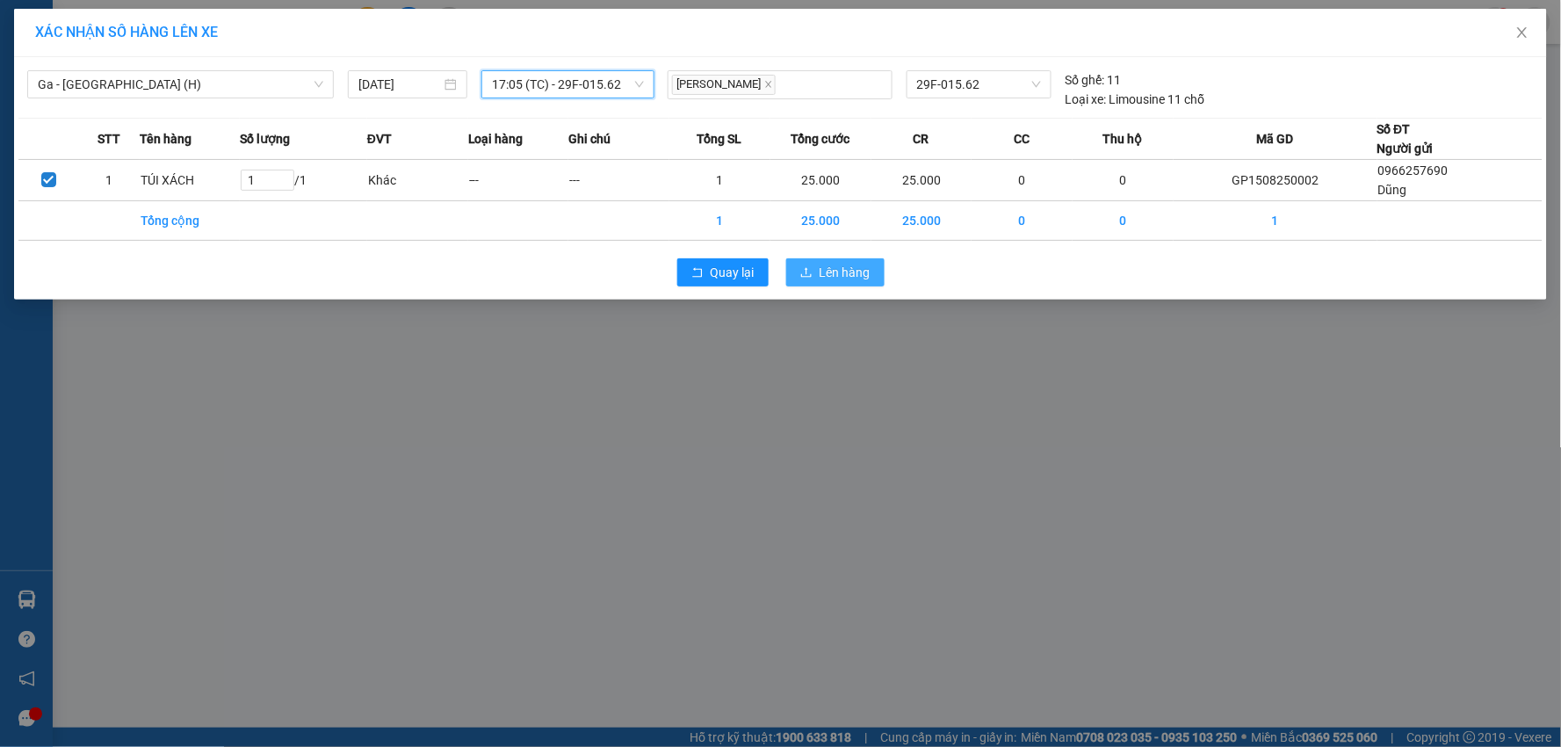
click at [828, 275] on span "Lên hàng" at bounding box center [844, 272] width 51 height 19
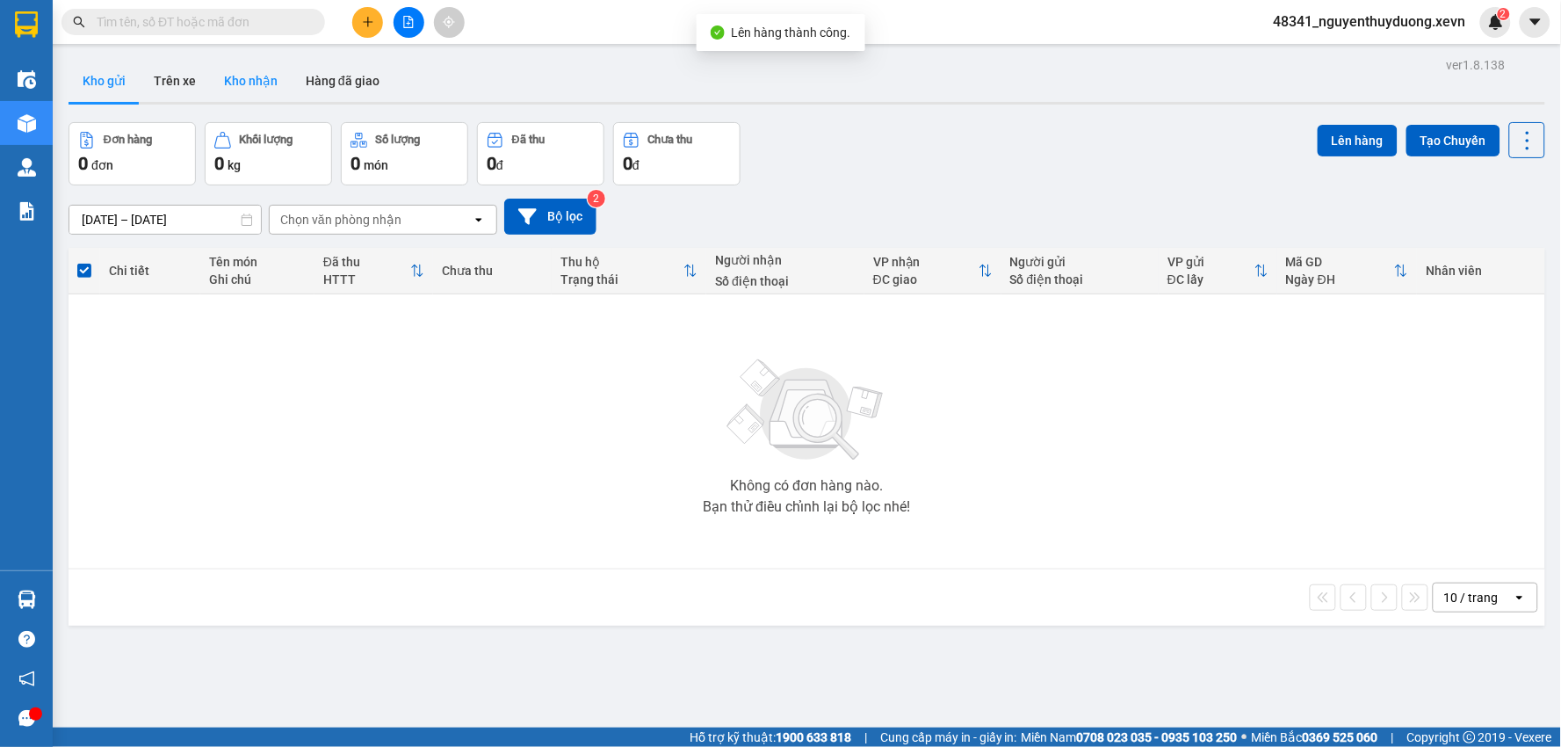
click at [232, 82] on button "Kho nhận" at bounding box center [251, 81] width 82 height 42
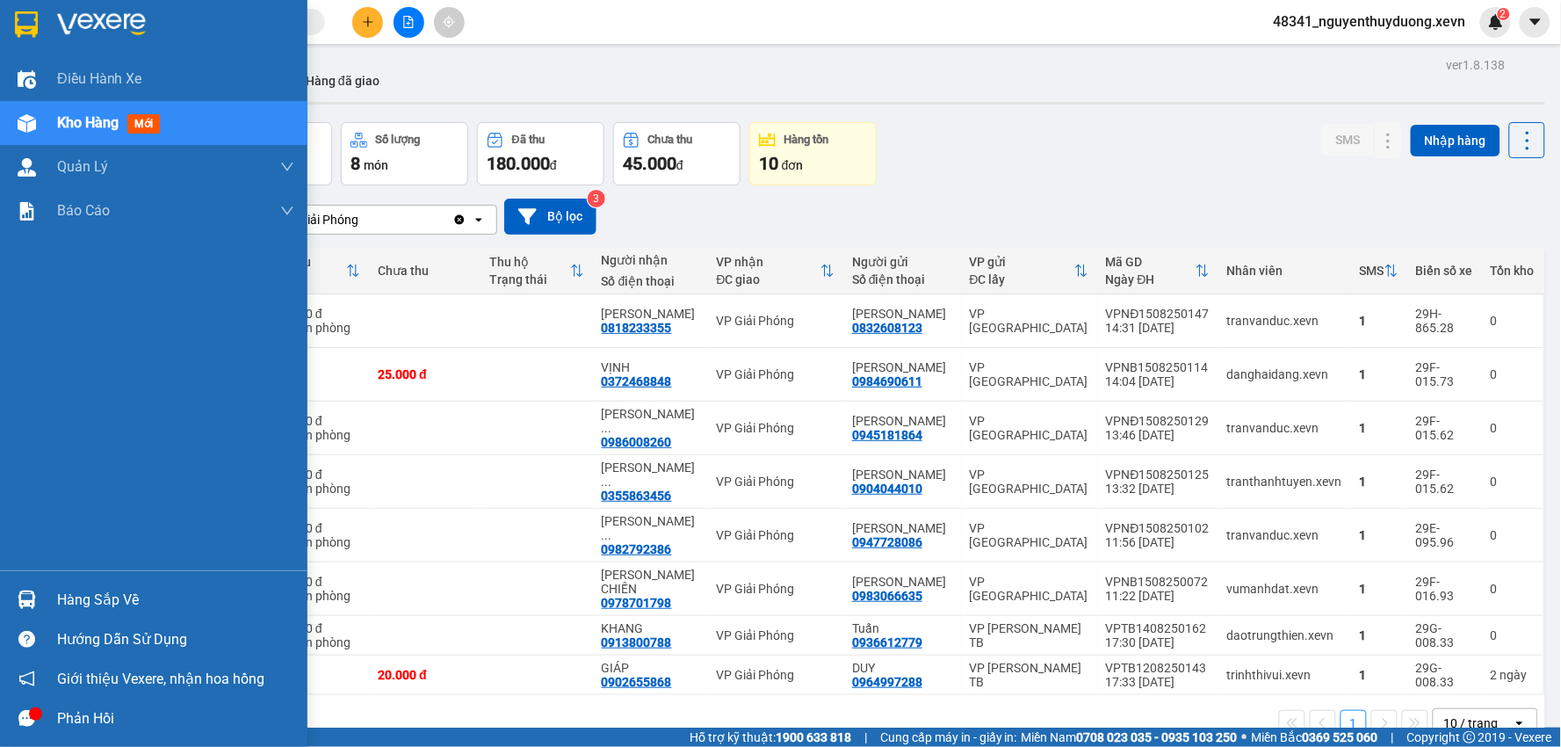
click at [137, 609] on div "Hàng sắp về" at bounding box center [175, 600] width 237 height 26
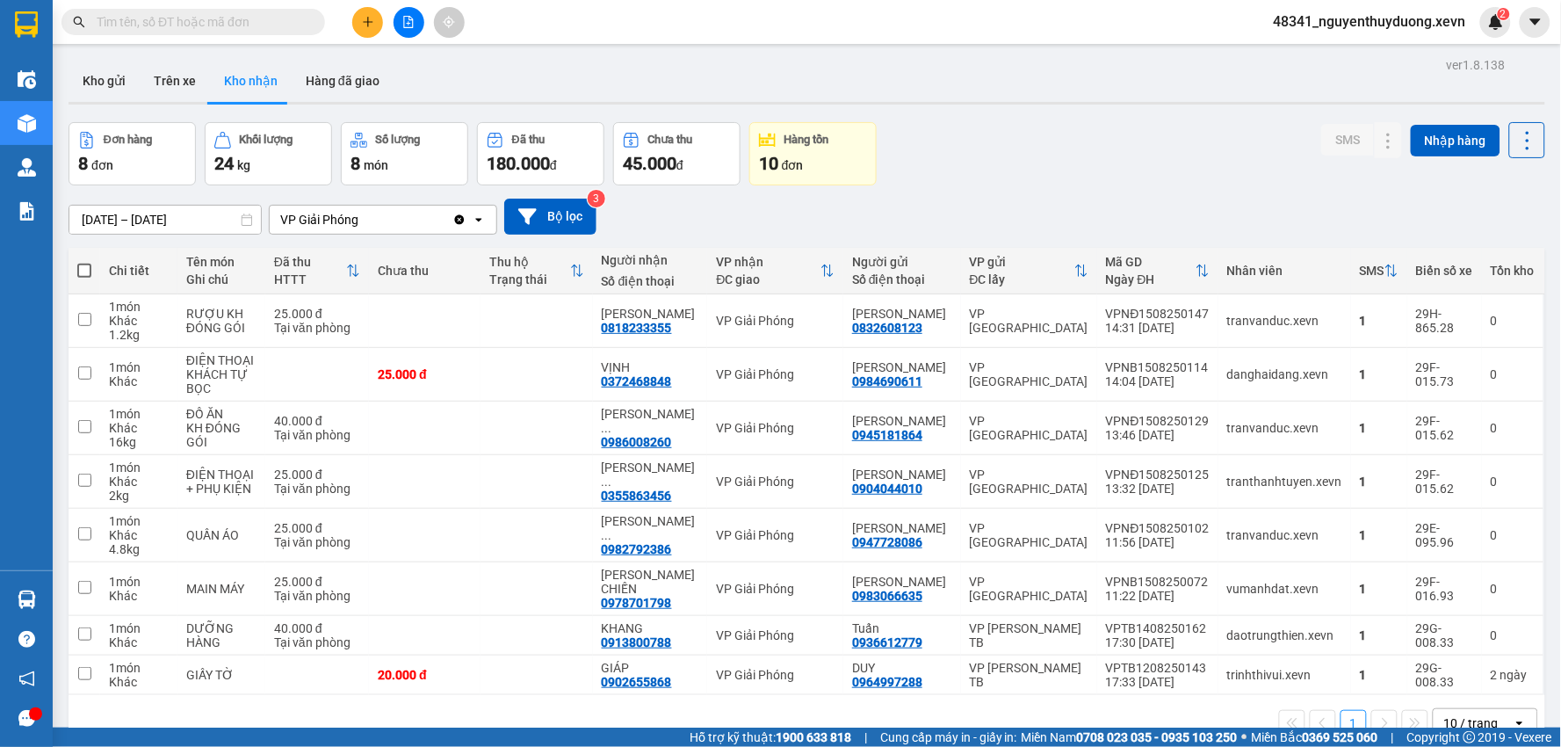
click at [899, 155] on section "Kết quả tìm kiếm ( 0 ) Bộ lọc No Data 48341_nguyenthuyduong.xevn 2 Điều hành xe…" at bounding box center [780, 373] width 1561 height 747
click at [120, 80] on button "Kho gửi" at bounding box center [104, 81] width 71 height 42
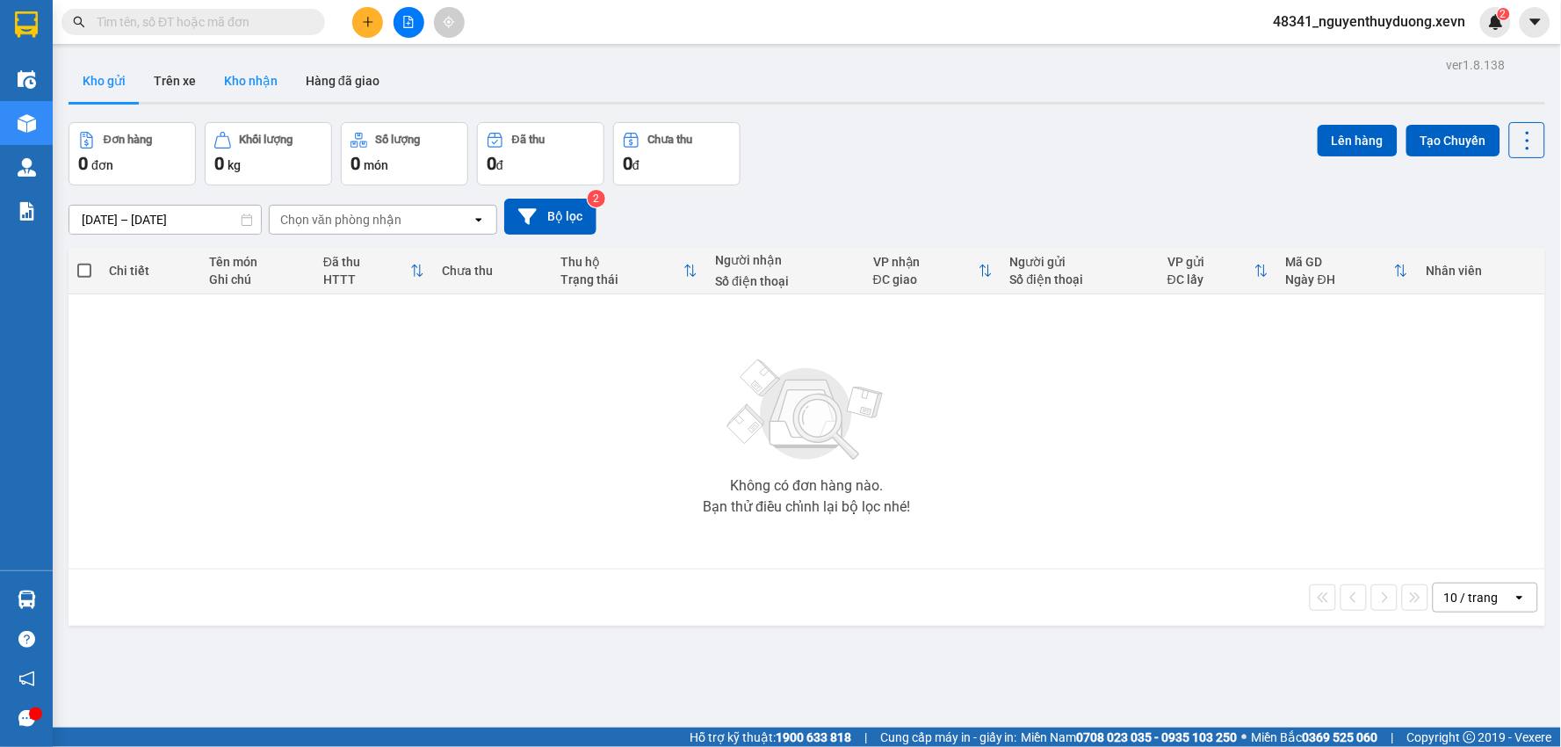
click at [237, 76] on button "Kho nhận" at bounding box center [251, 81] width 82 height 42
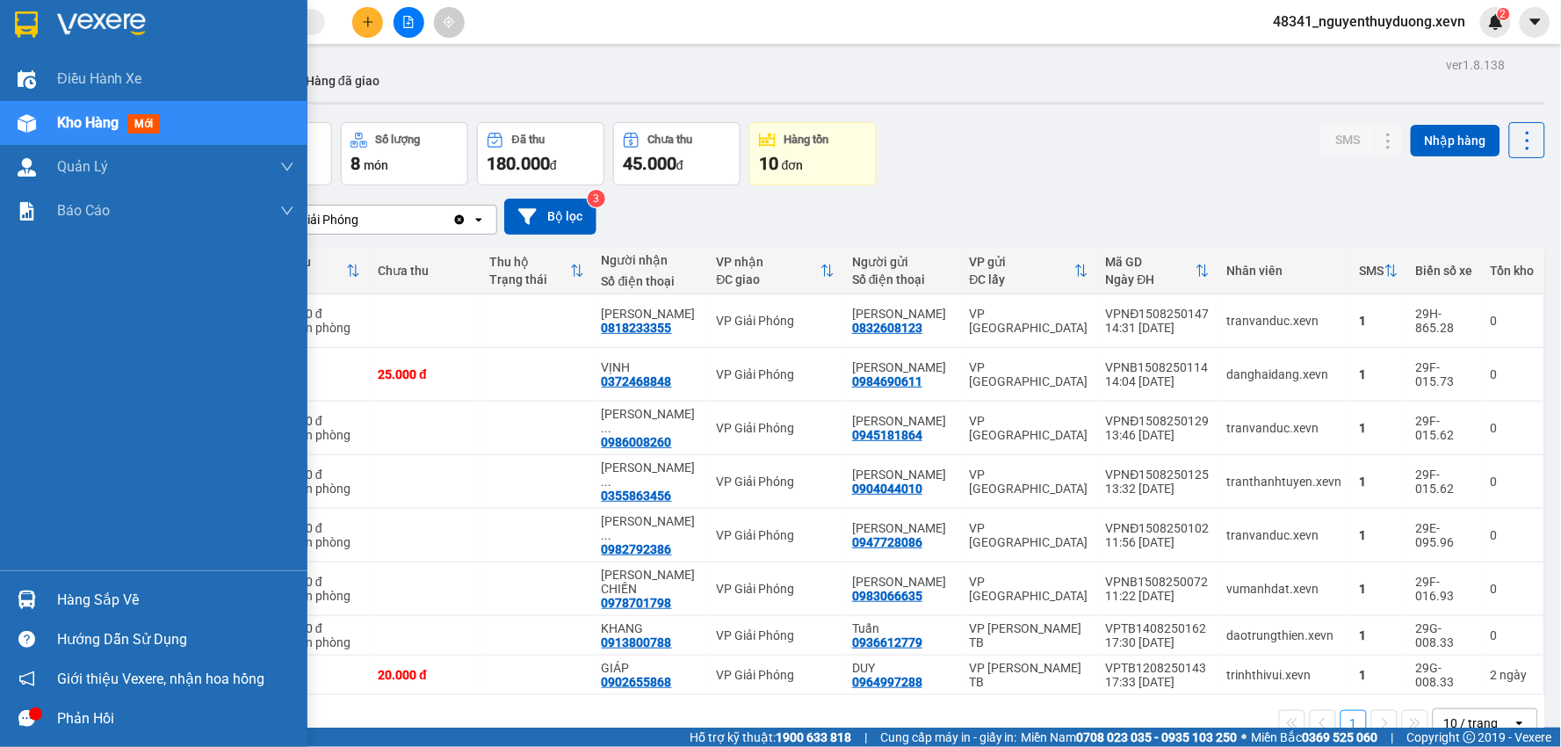
click at [58, 589] on div "Hàng sắp về" at bounding box center [175, 600] width 237 height 26
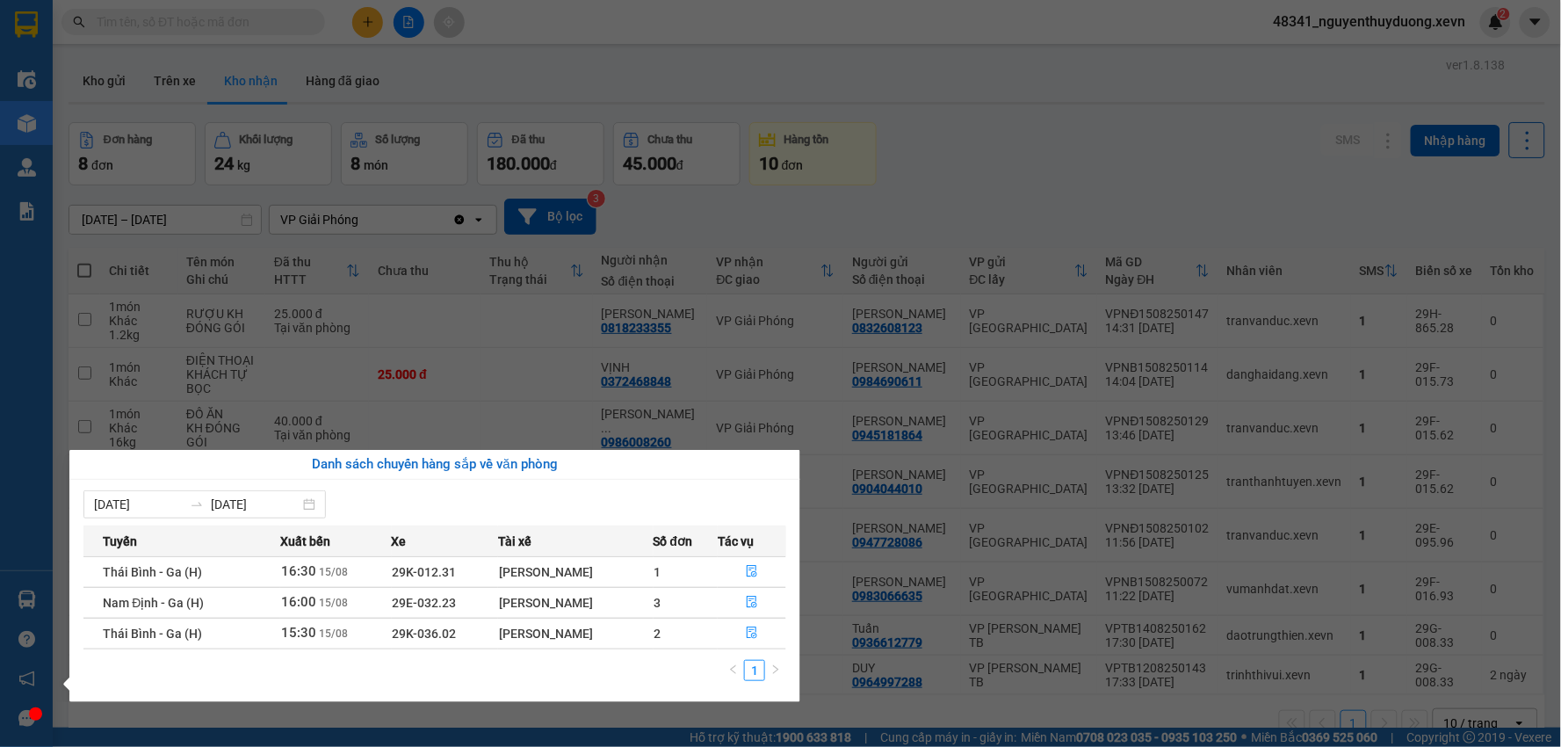
click at [852, 144] on section "Kết quả tìm kiếm ( 0 ) Bộ lọc No Data 48341_nguyenthuyduong.xevn 2 Điều hành xe…" at bounding box center [780, 373] width 1561 height 747
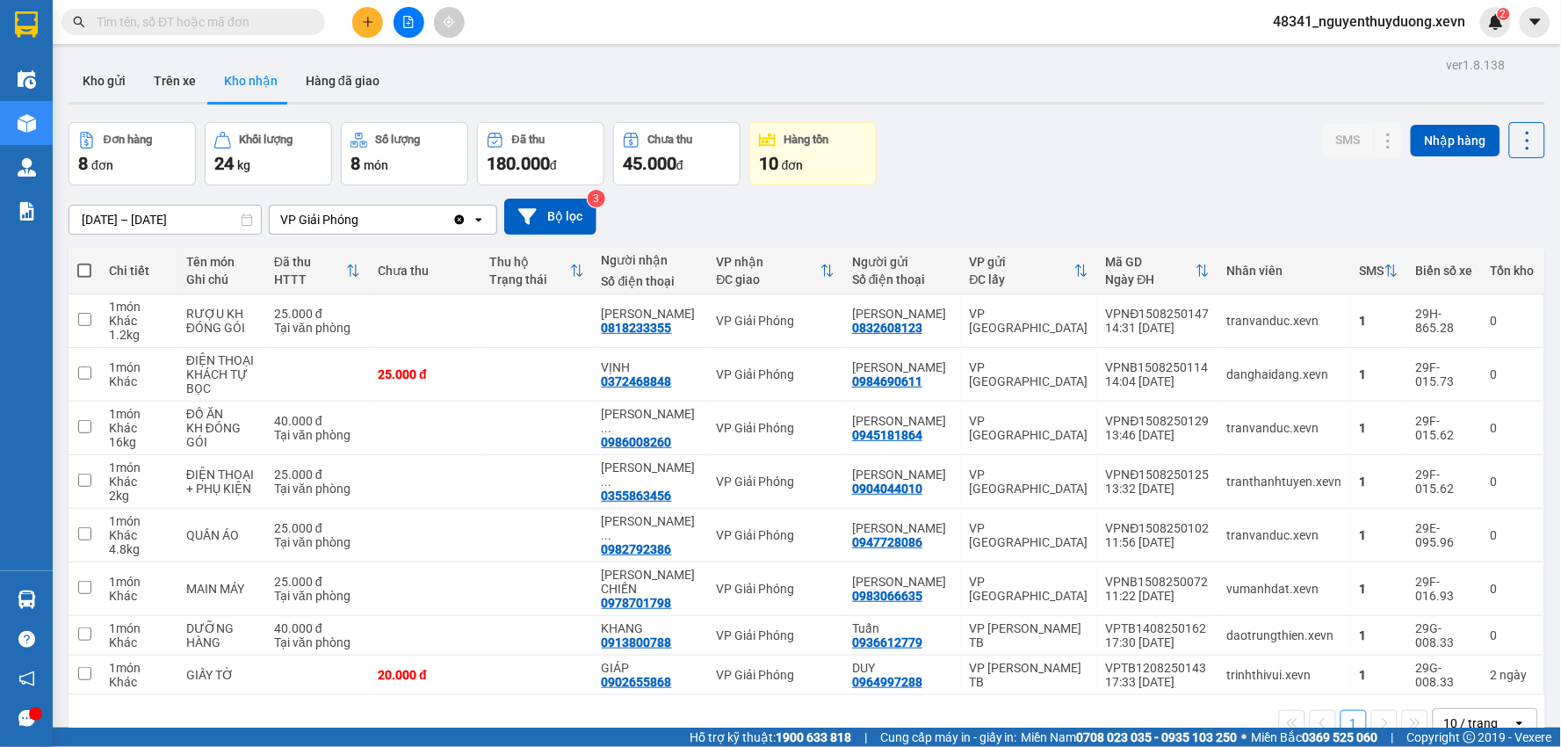
click at [186, 16] on input "text" at bounding box center [200, 21] width 207 height 19
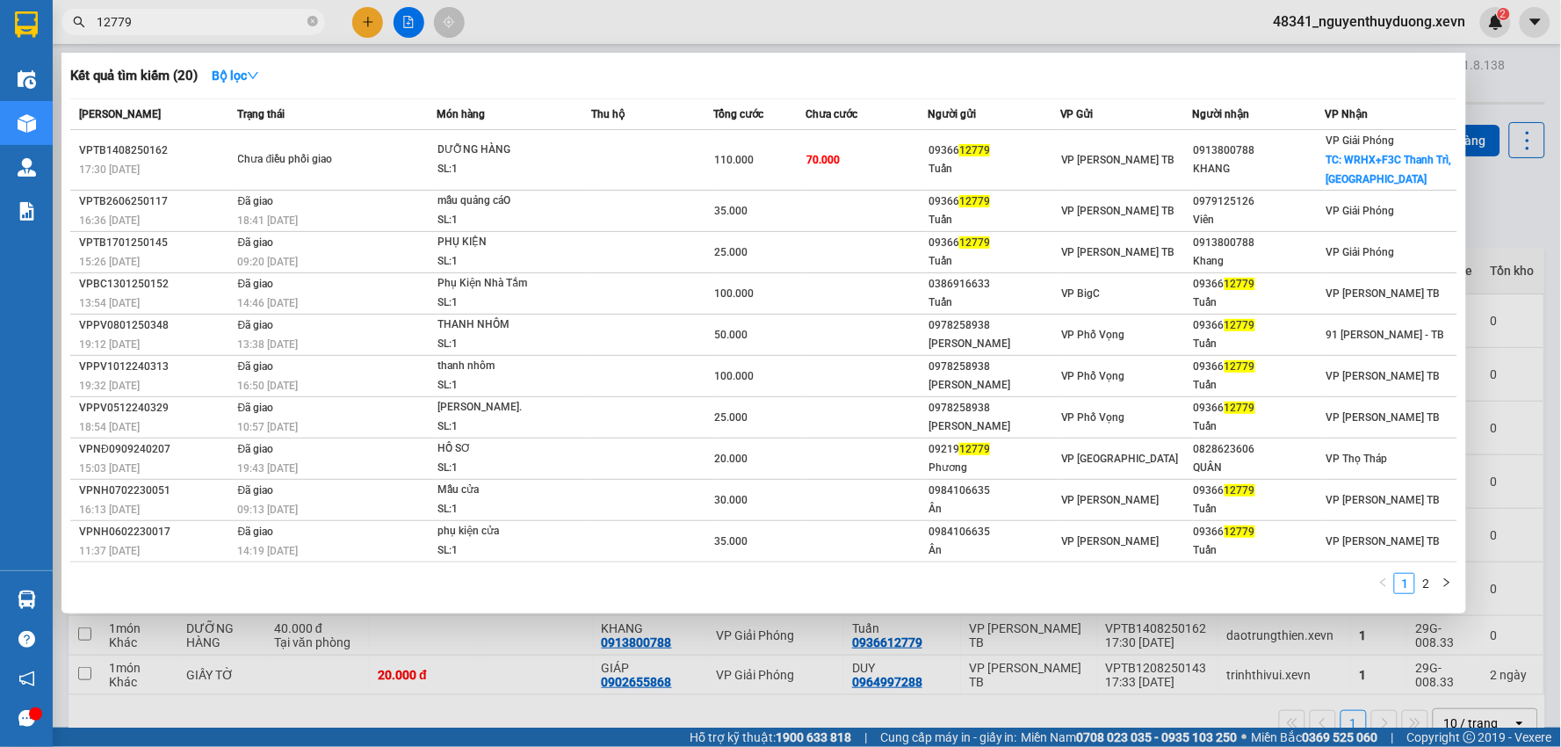
type input "12779"
click at [1506, 225] on div at bounding box center [780, 373] width 1561 height 747
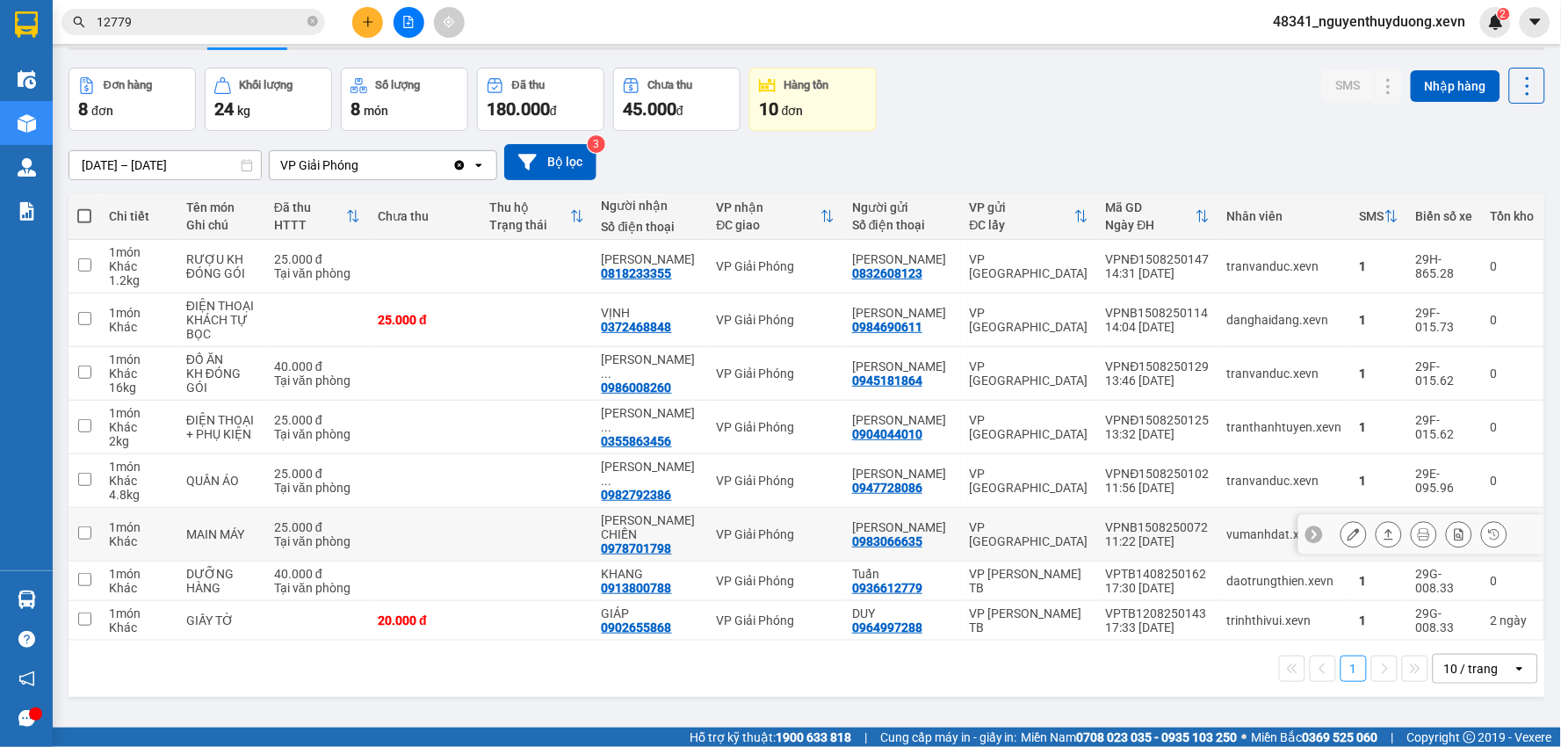
scroll to position [81, 0]
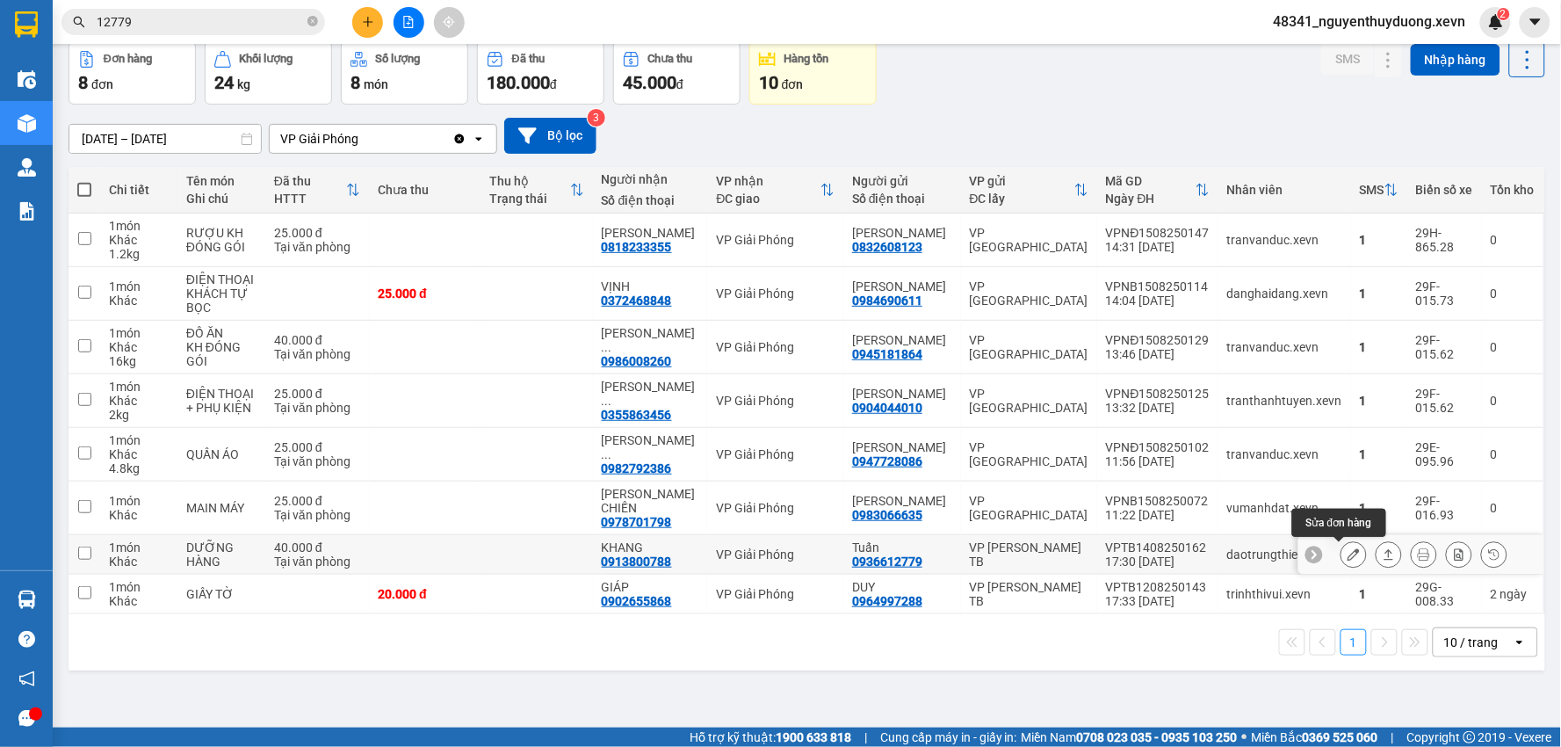
click at [1347, 559] on icon at bounding box center [1353, 554] width 12 height 12
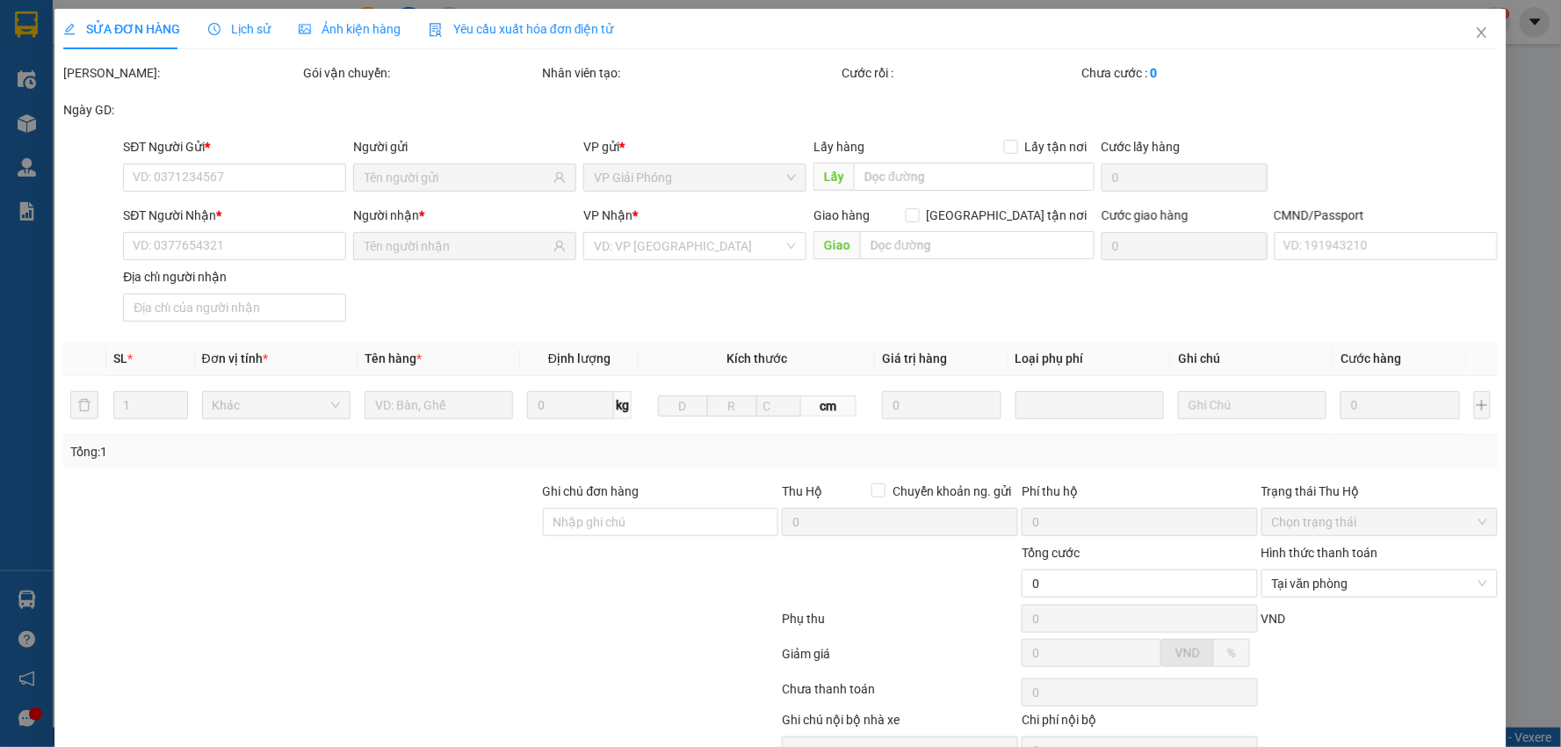
type input "0936612779"
type input "Tuấn"
type input "0913800788"
type input "KHANG"
checkbox input "true"
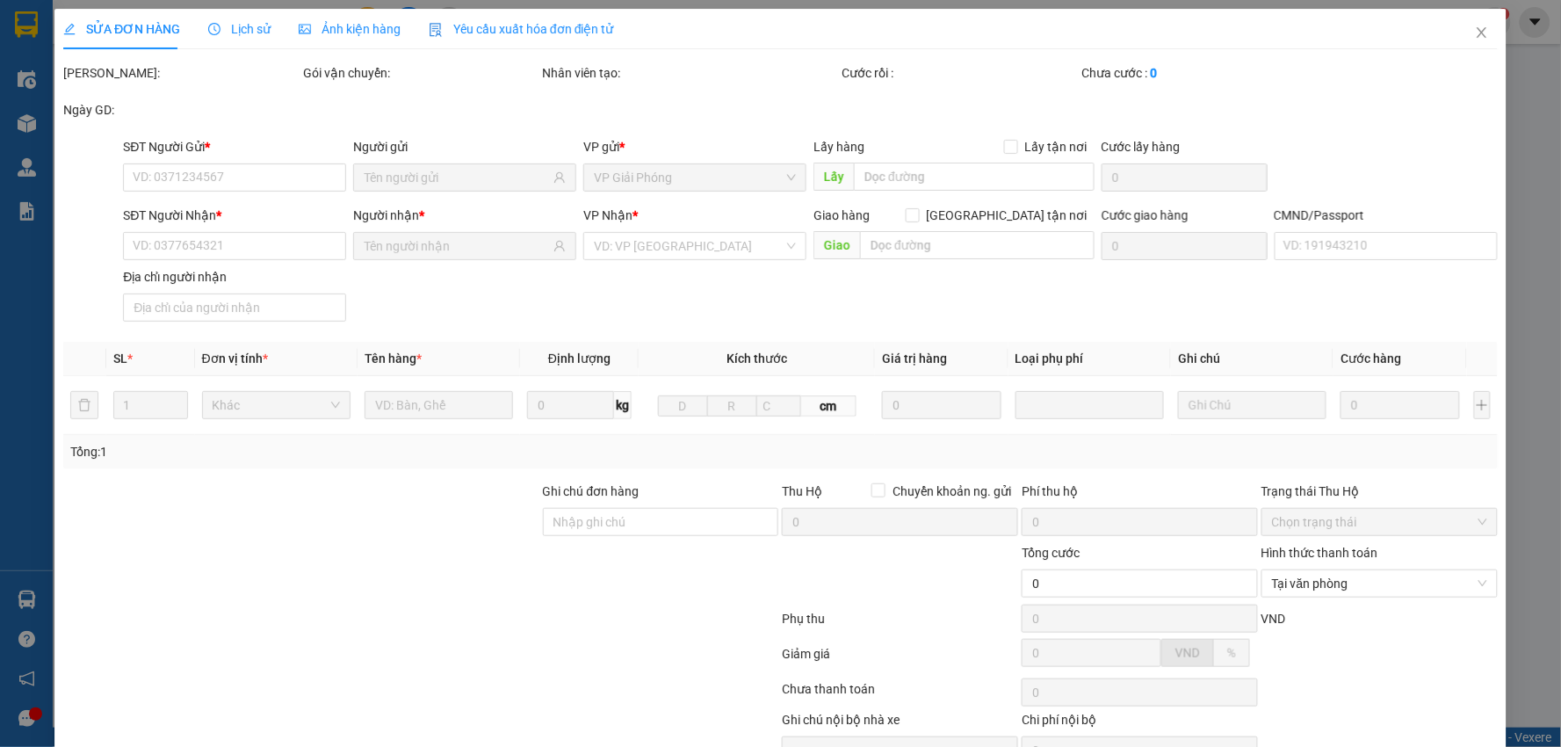
type input "WRHX+F3C Thanh Trì, Hà Nội"
type input "70.000"
type input "033195001770 nguyễn thị thu 1997"
type input "110.000"
type input "40.000"
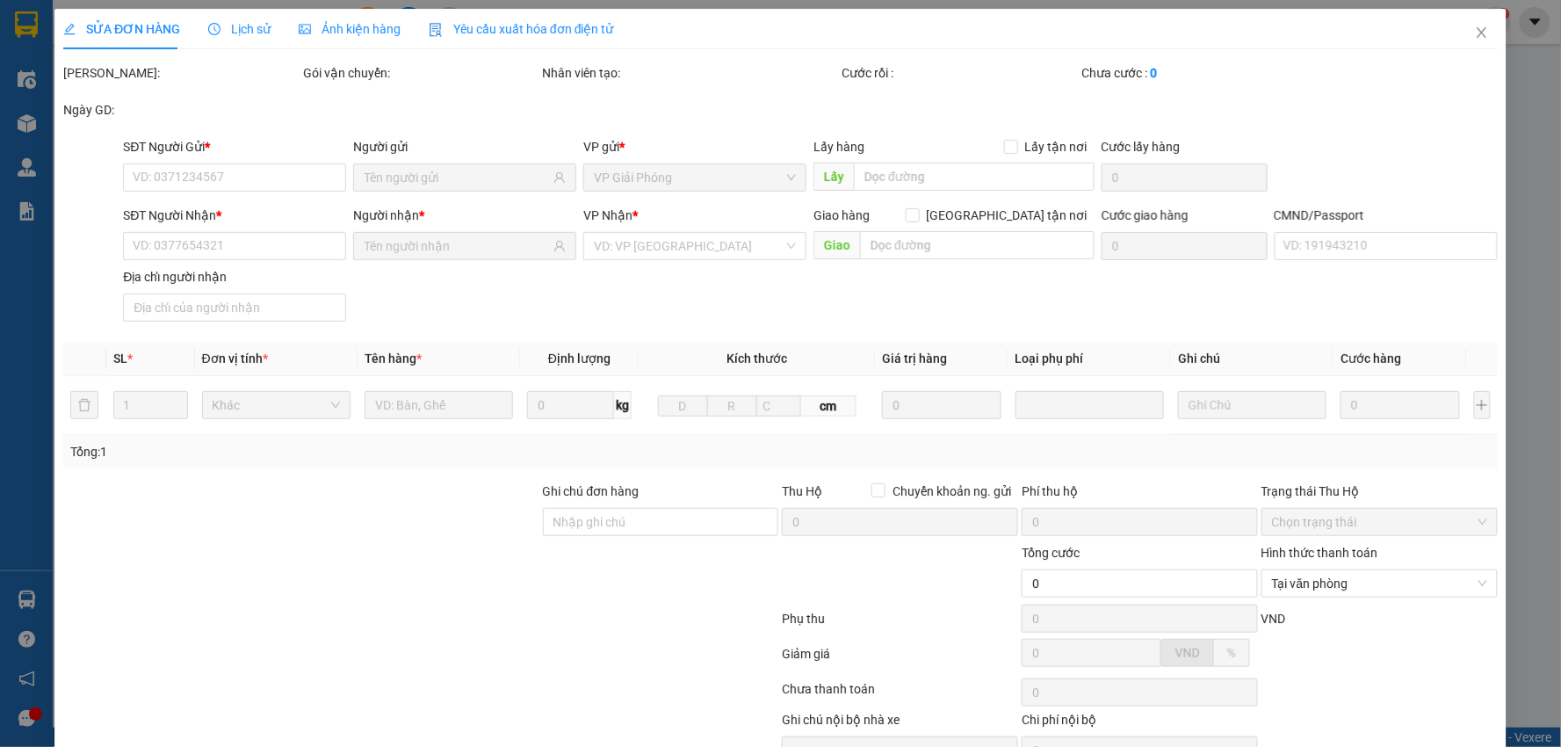
type input "70.000"
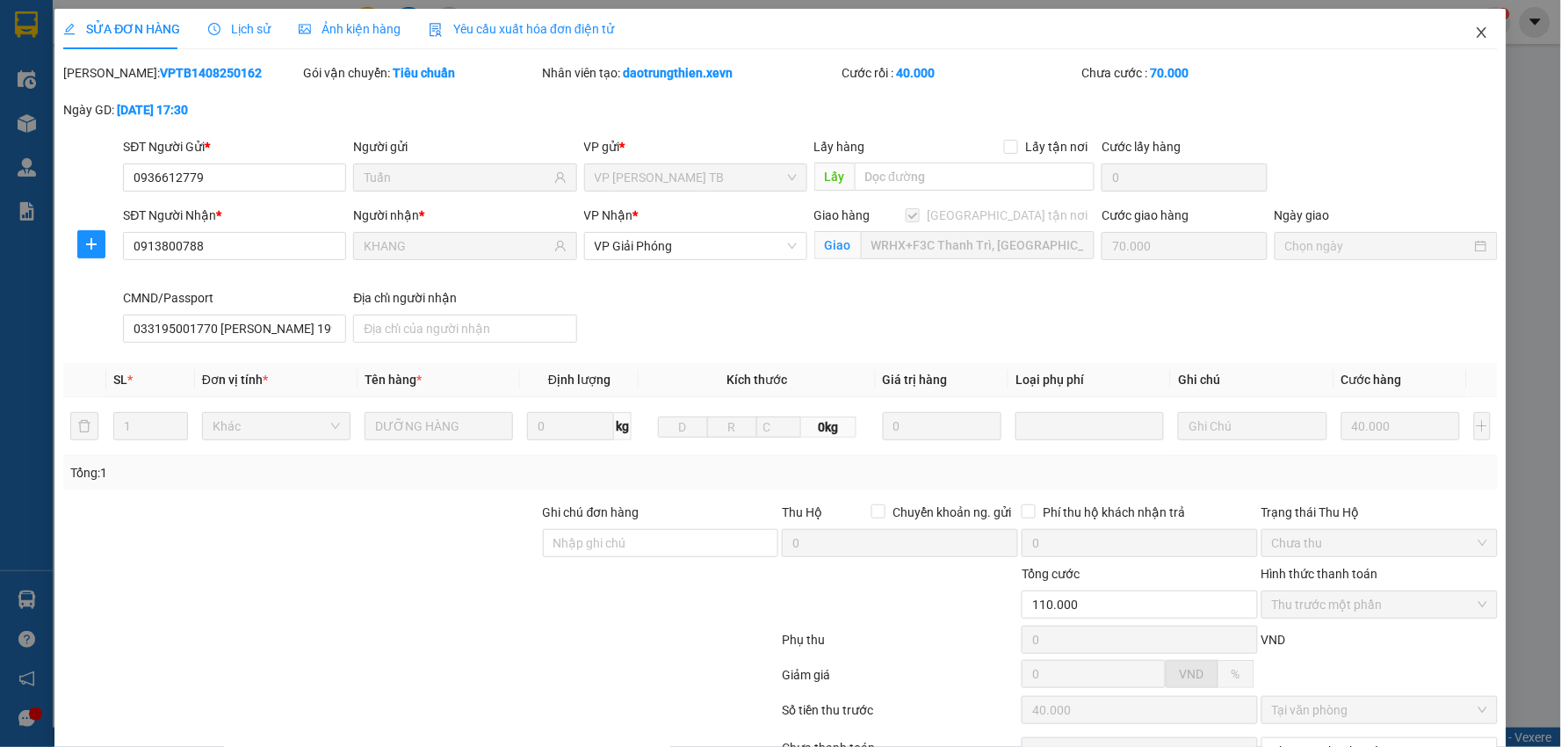
click at [1475, 32] on icon "close" at bounding box center [1482, 32] width 14 height 14
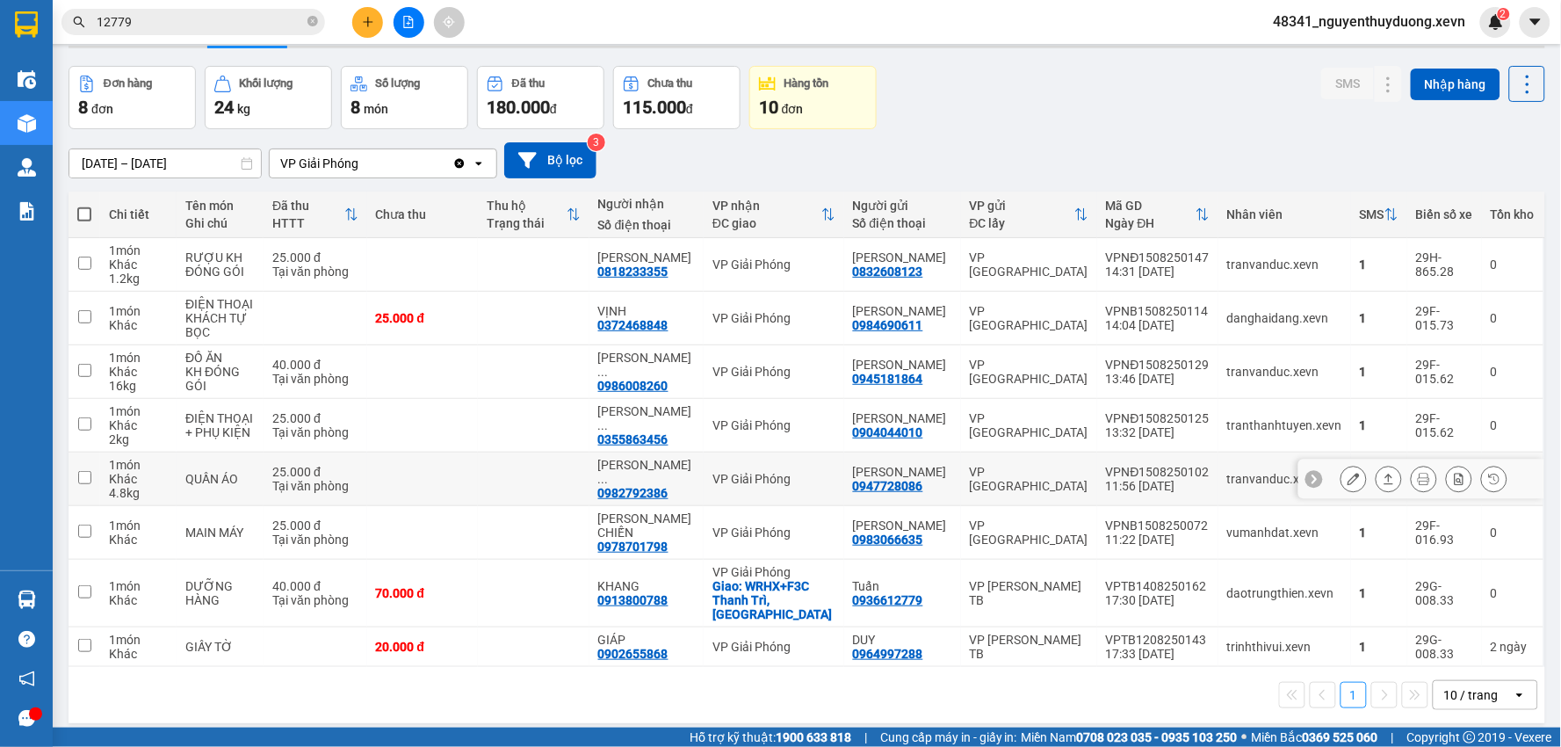
scroll to position [81, 0]
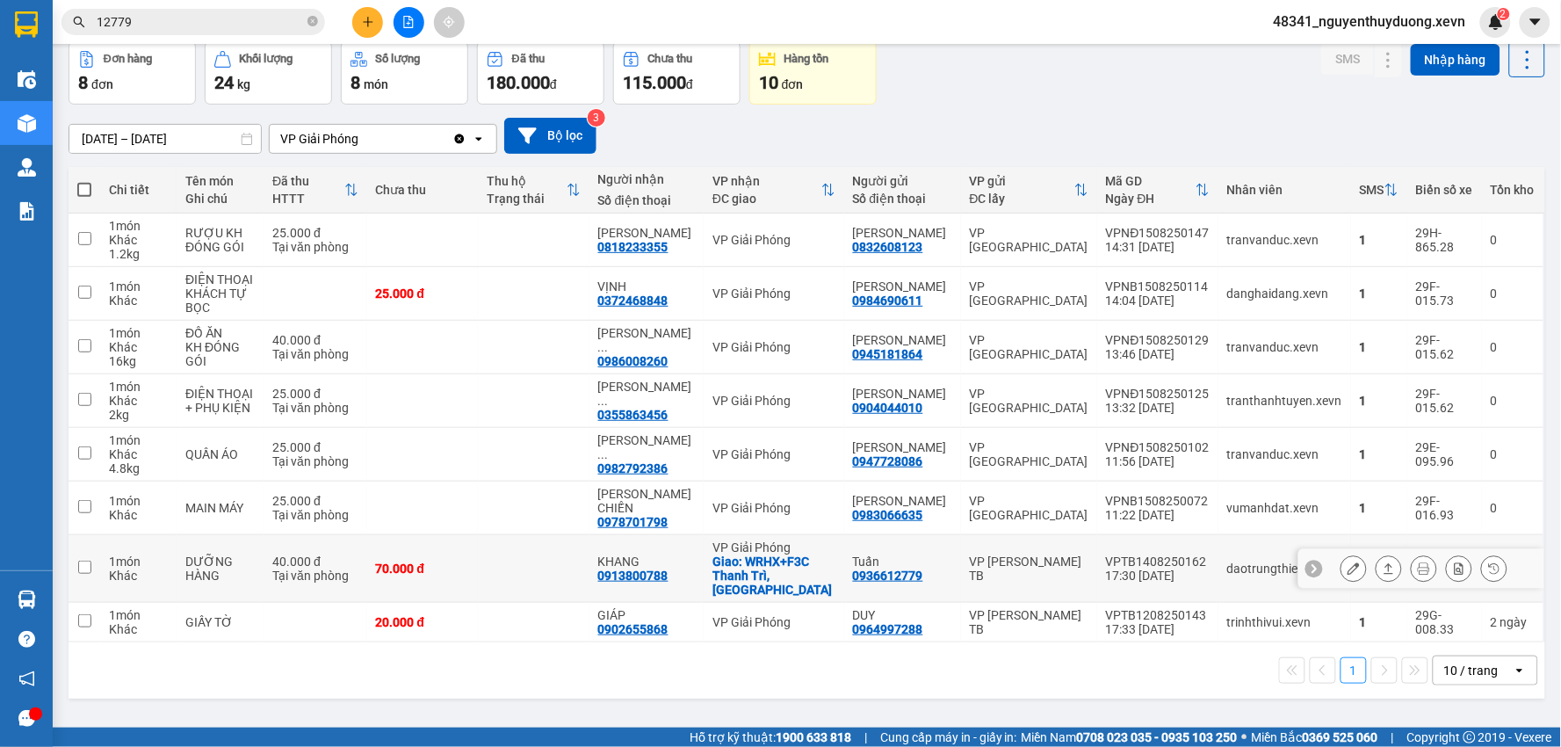
click at [1341, 560] on button at bounding box center [1353, 568] width 25 height 31
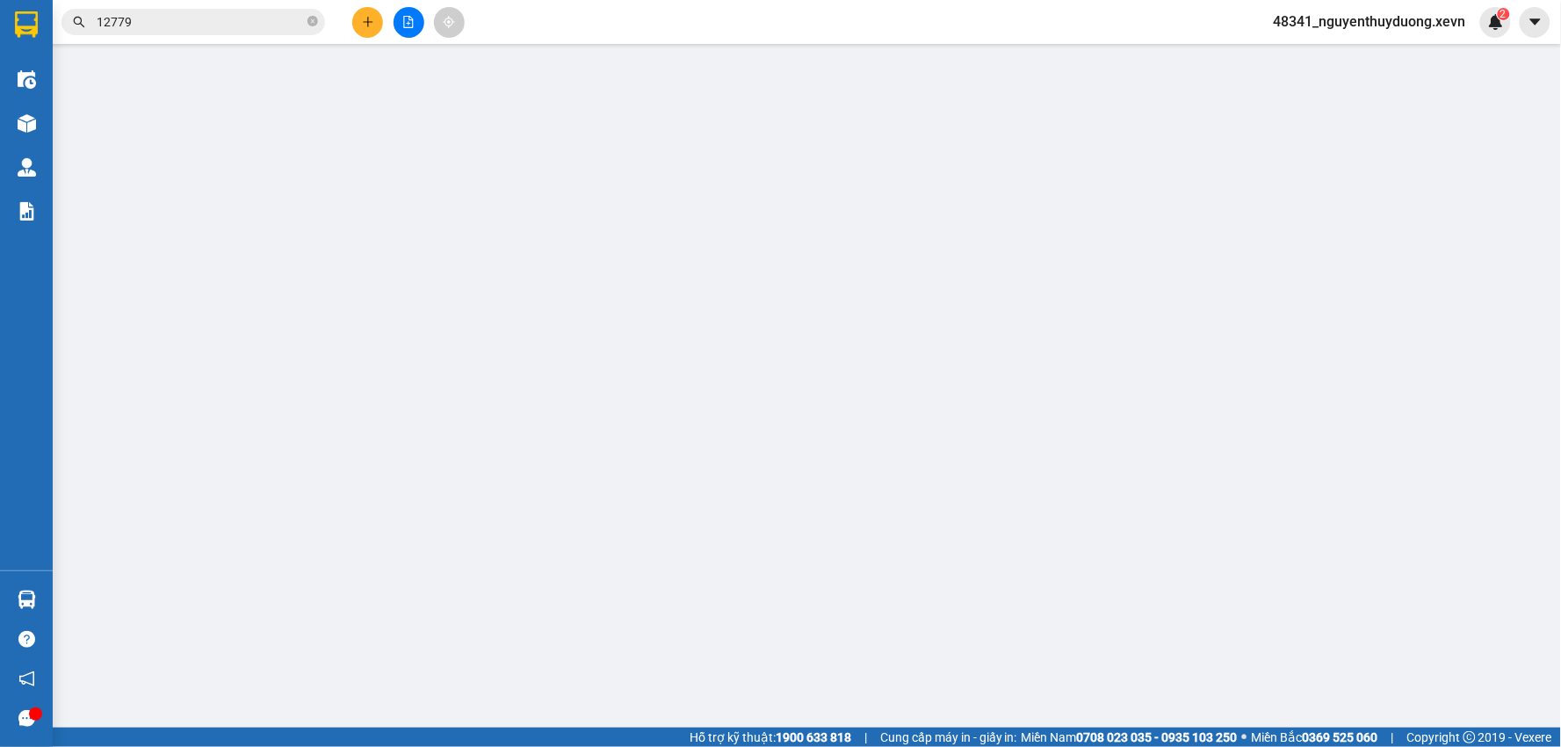
type input "0936612779"
type input "Tuấn"
type input "0913800788"
type input "KHANG"
checkbox input "true"
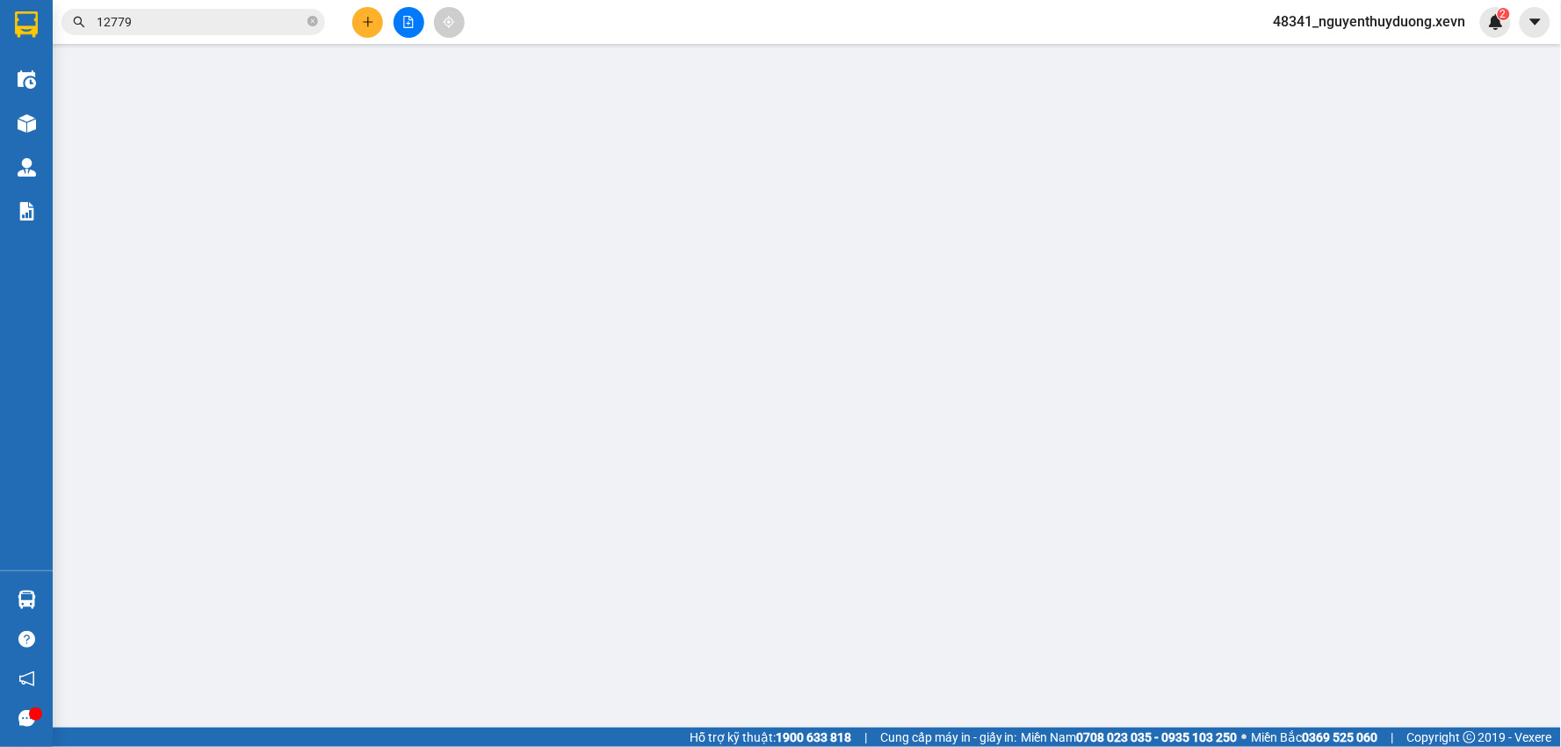
type input "WRHX+F3C Thanh Trì, Hà Nội"
type input "70.000"
type input "033195001770 nguyễn thị thu 1997"
type input "110.000"
type input "40.000"
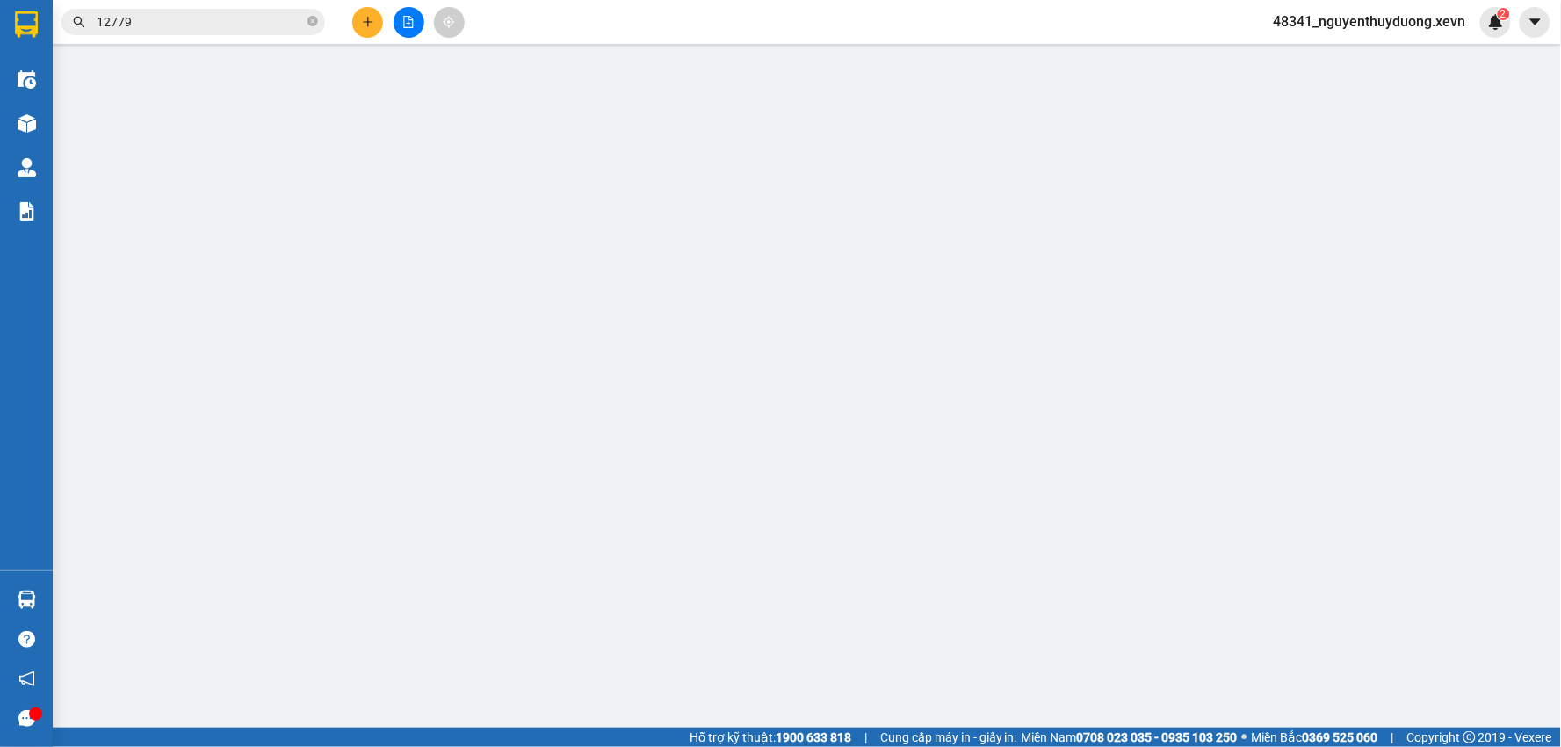
type input "70.000"
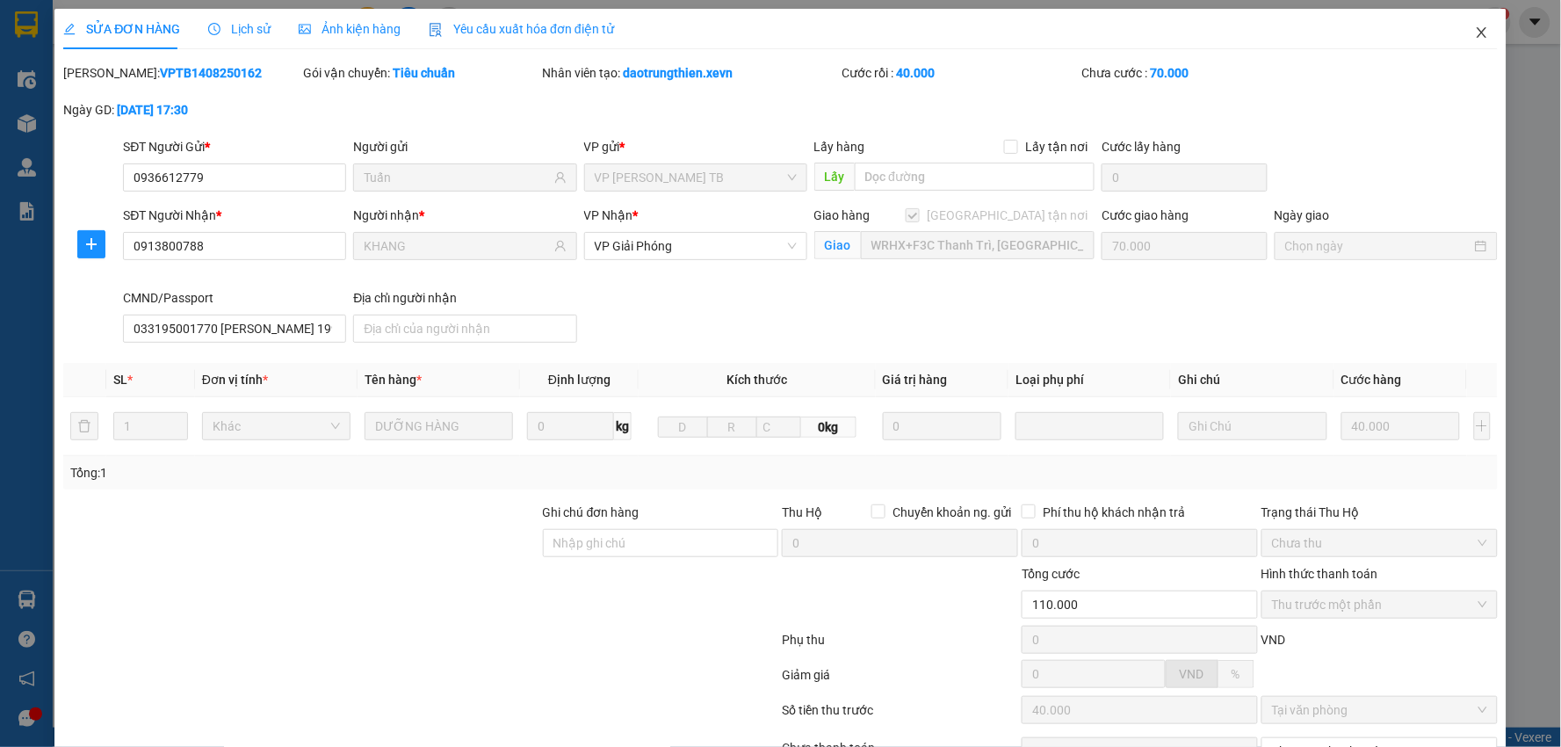
click at [1475, 36] on icon "close" at bounding box center [1482, 32] width 14 height 14
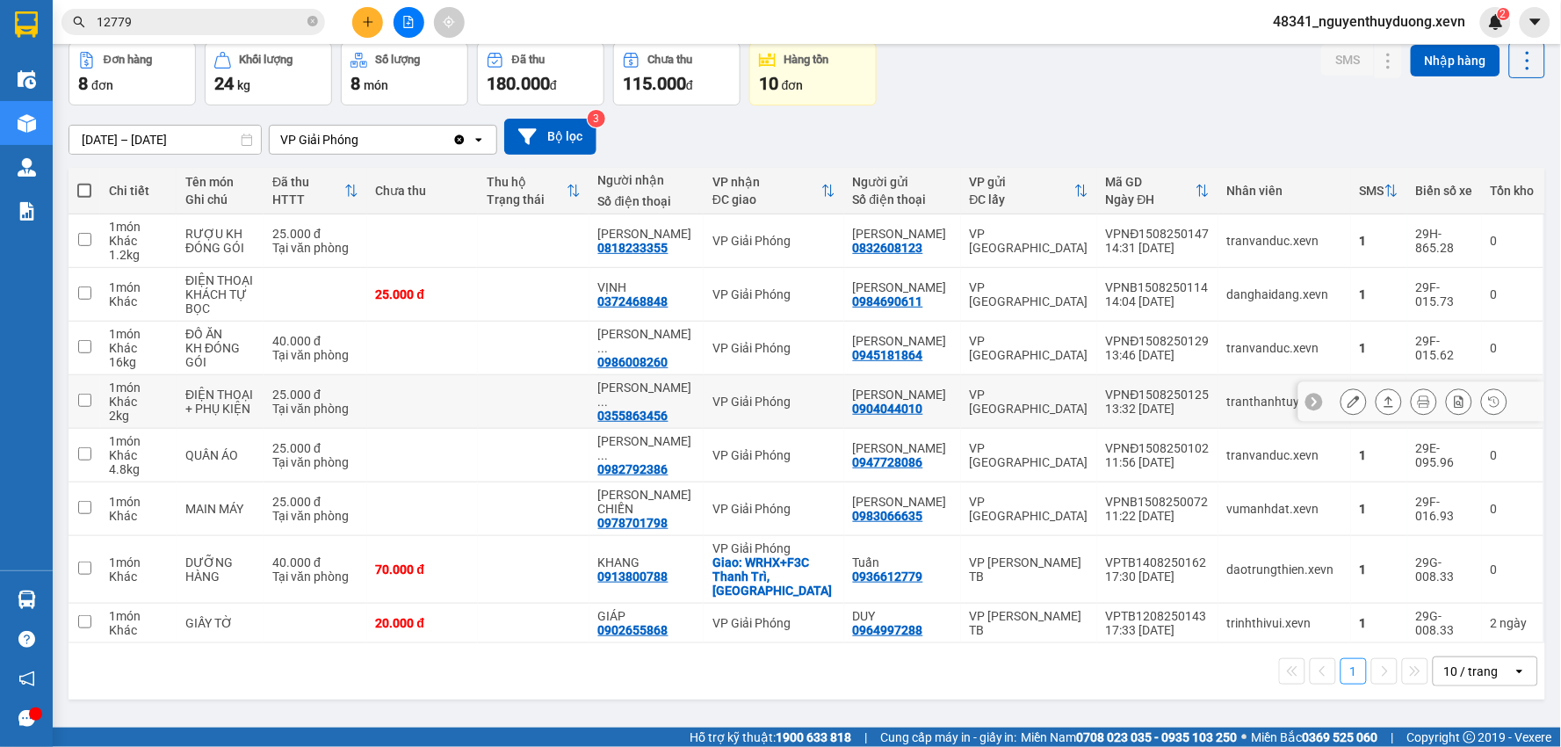
scroll to position [81, 0]
click at [1341, 391] on button at bounding box center [1353, 401] width 25 height 31
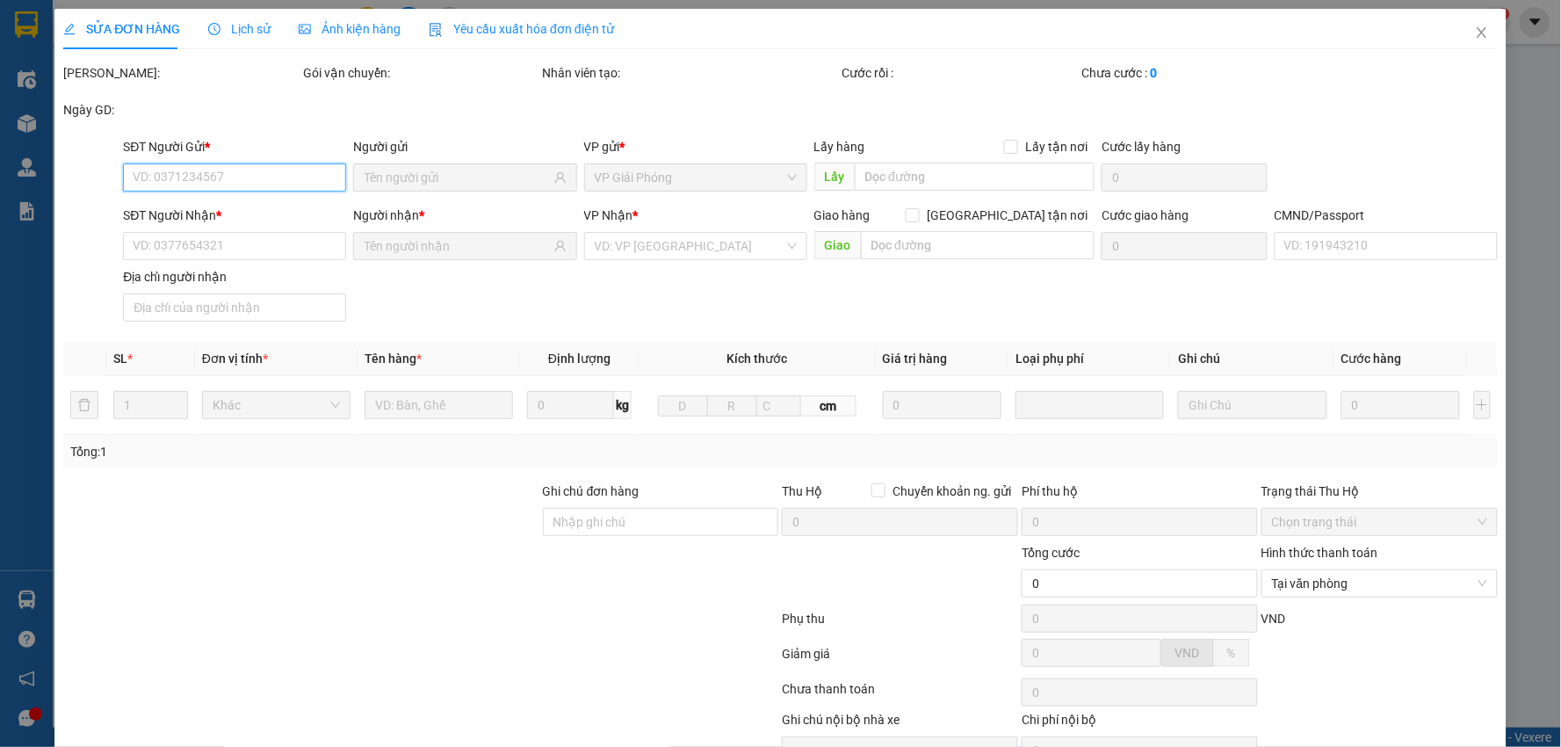
type input "0904044010"
type input "PHẠM ĐĂNG MINH"
type input "0355863456"
type input "VŨ HƯNG LONG"
type input "00118485"
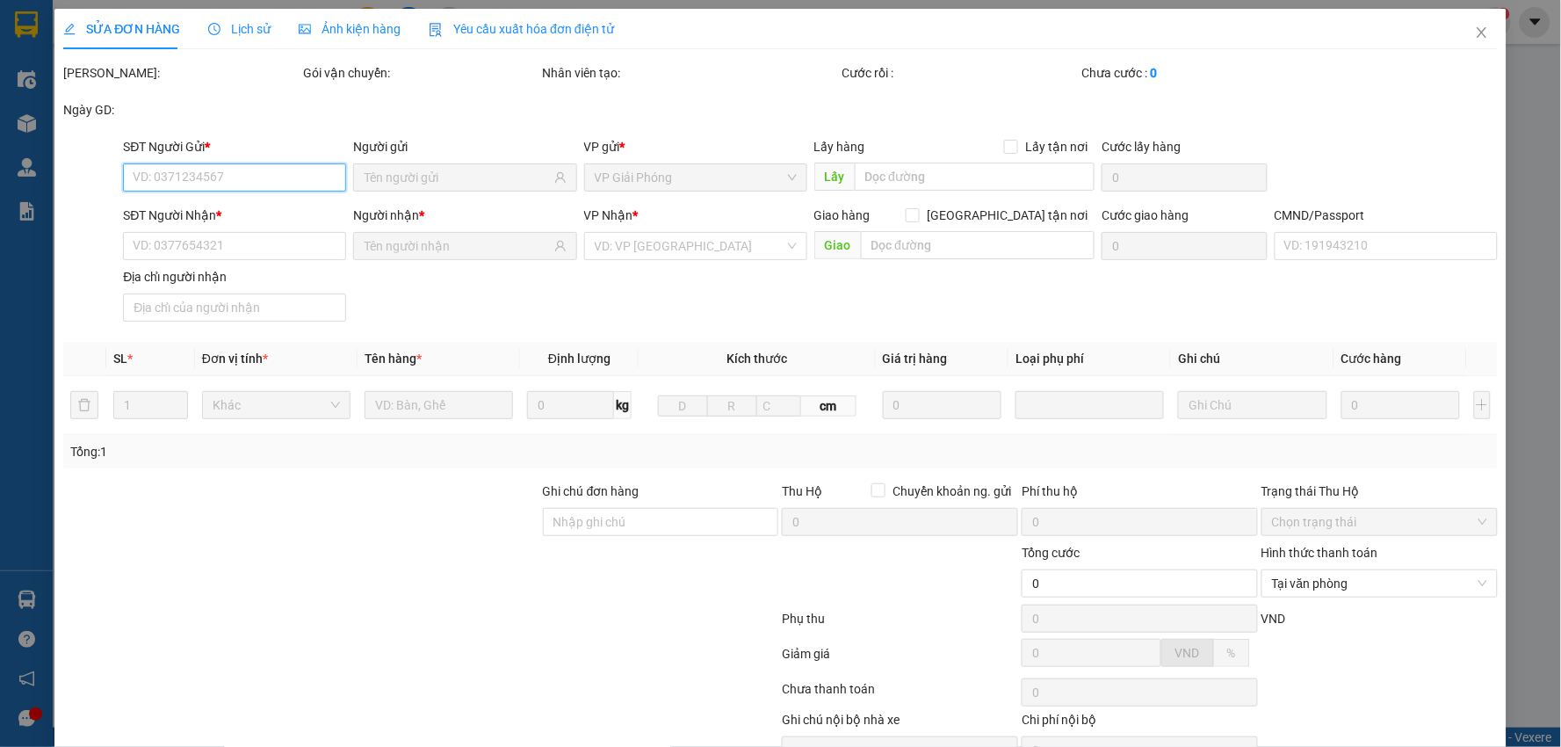
type input "25.000"
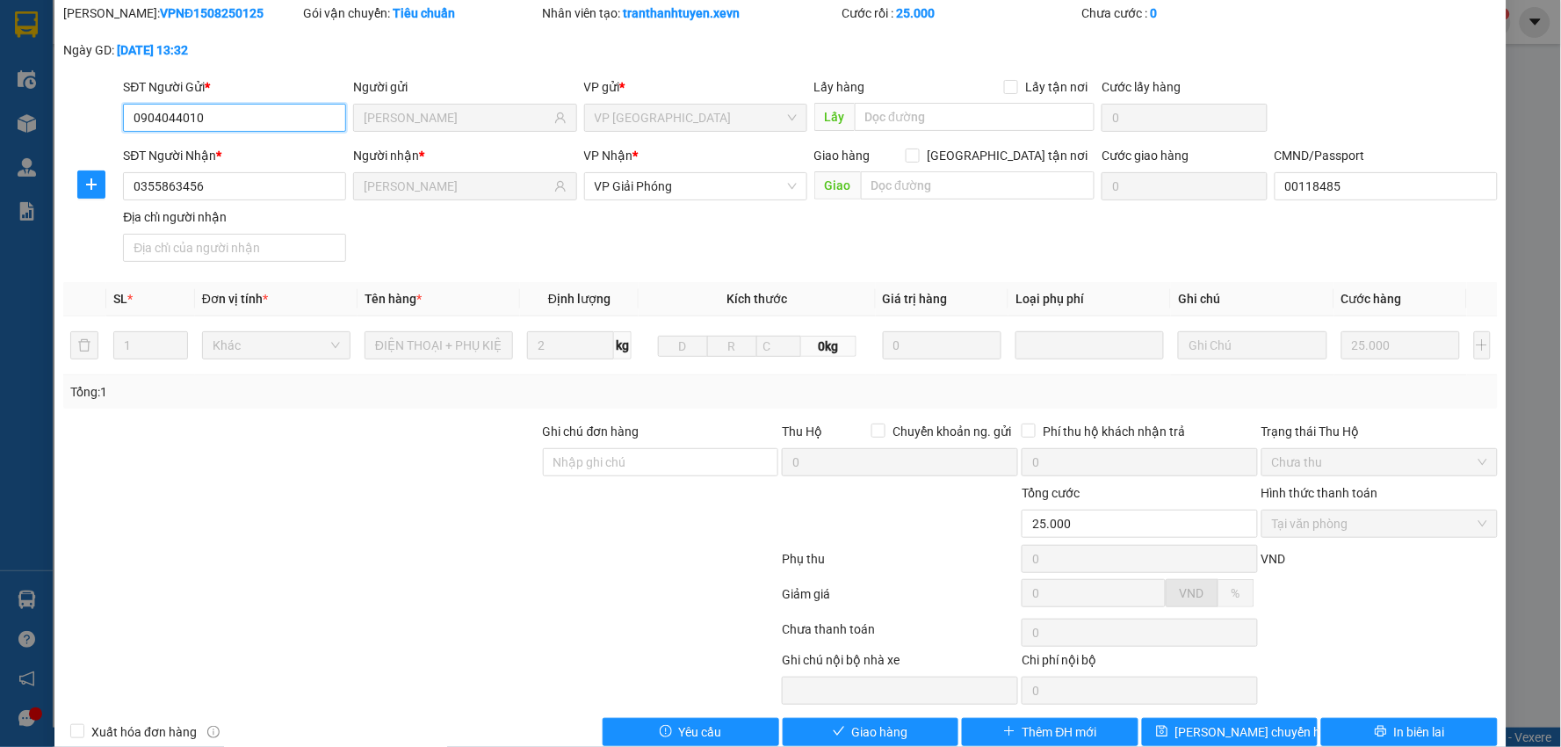
scroll to position [93, 0]
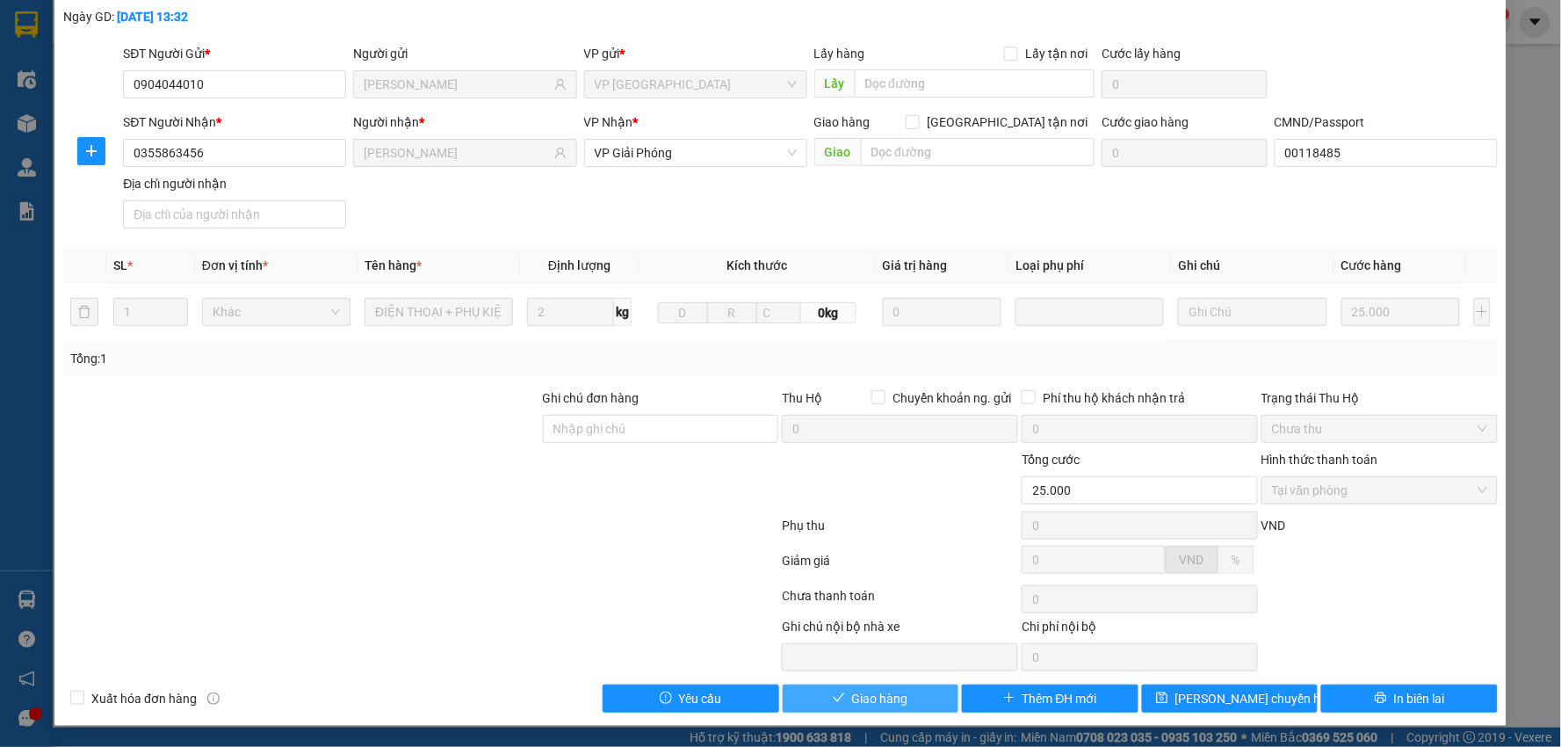
click at [863, 696] on span "Giao hàng" at bounding box center [880, 698] width 56 height 19
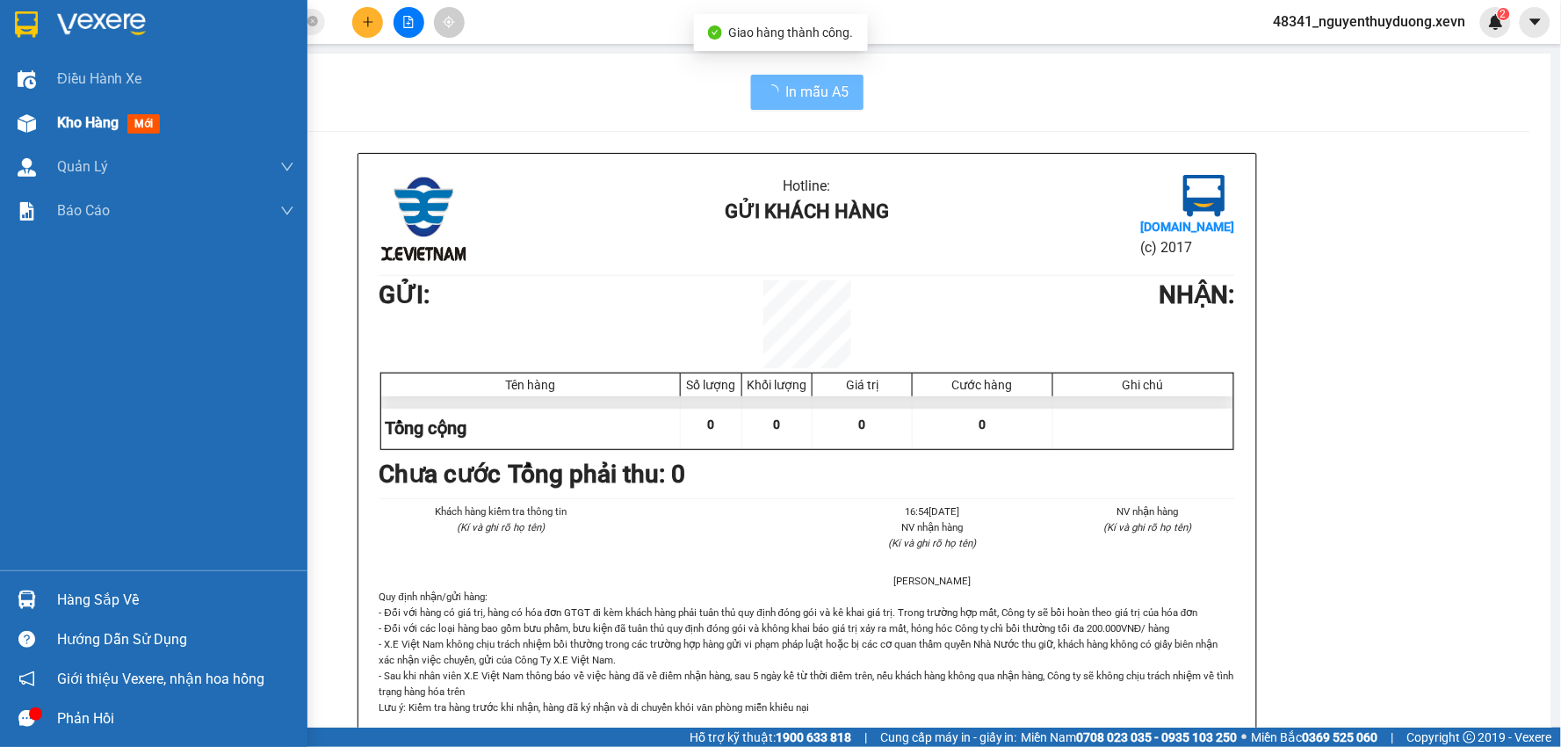
click at [53, 114] on div "Kho hàng mới" at bounding box center [153, 123] width 307 height 44
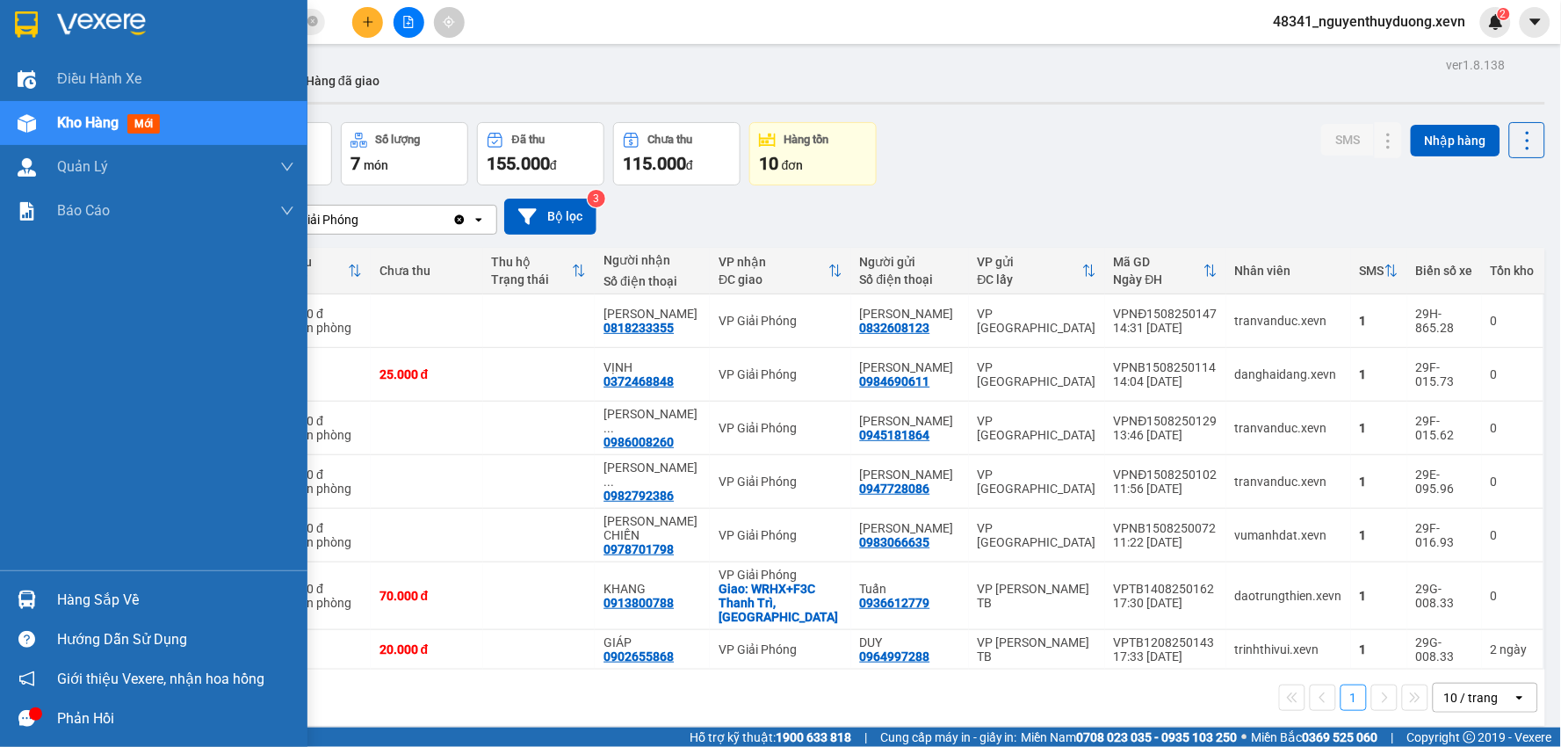
click at [158, 584] on div "Hàng sắp về" at bounding box center [153, 600] width 307 height 40
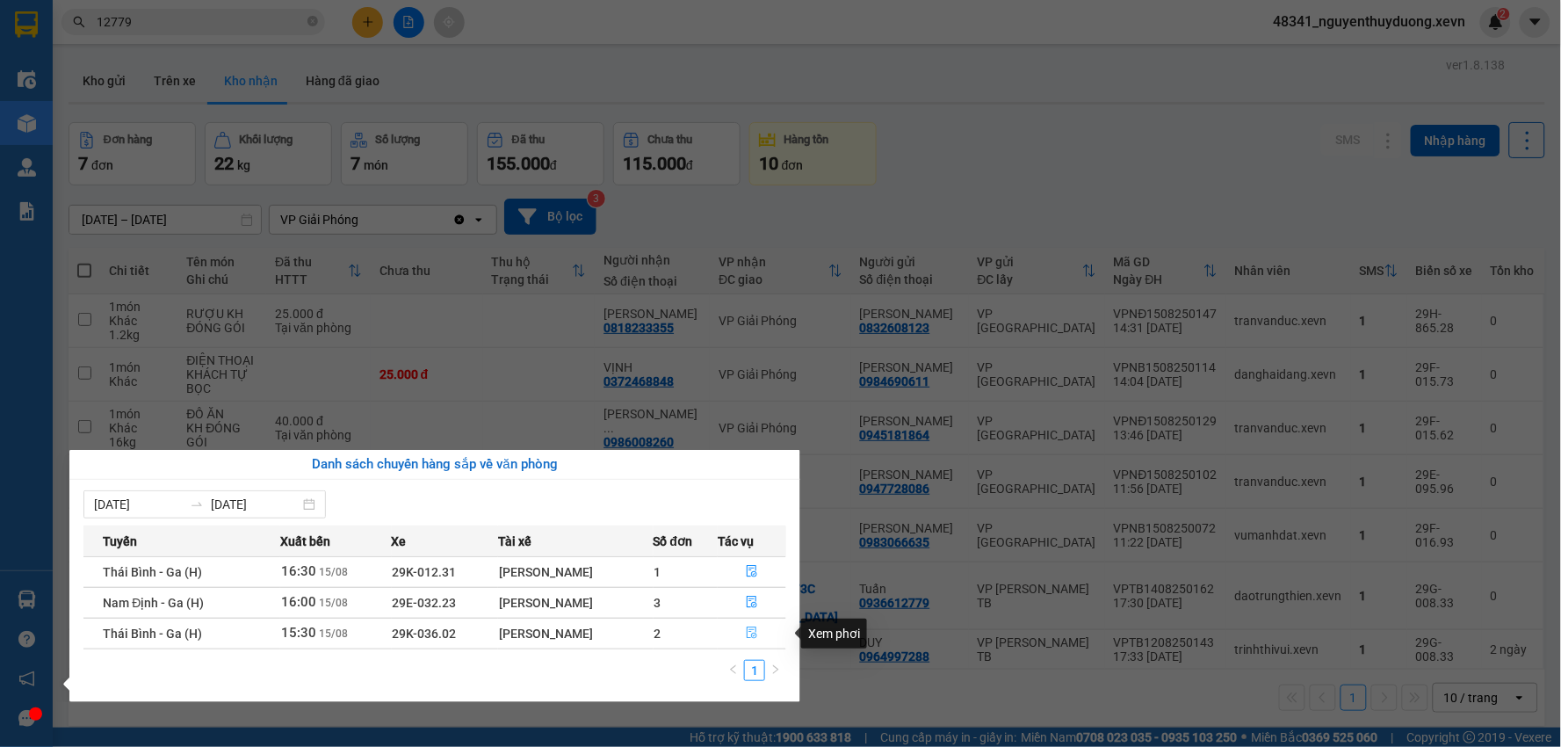
click at [741, 641] on button "button" at bounding box center [751, 633] width 67 height 28
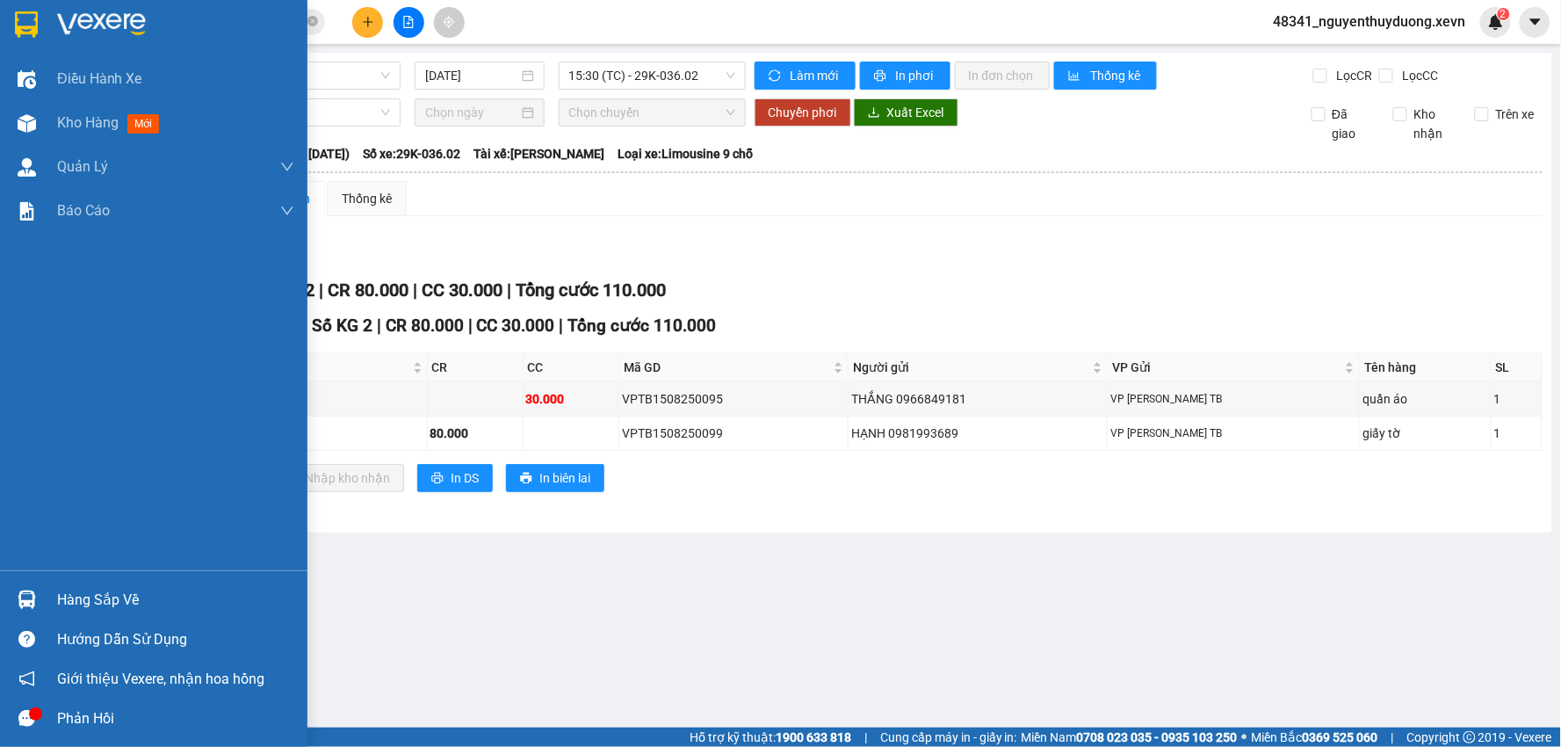
click at [47, 587] on div "Hàng sắp về" at bounding box center [153, 600] width 307 height 40
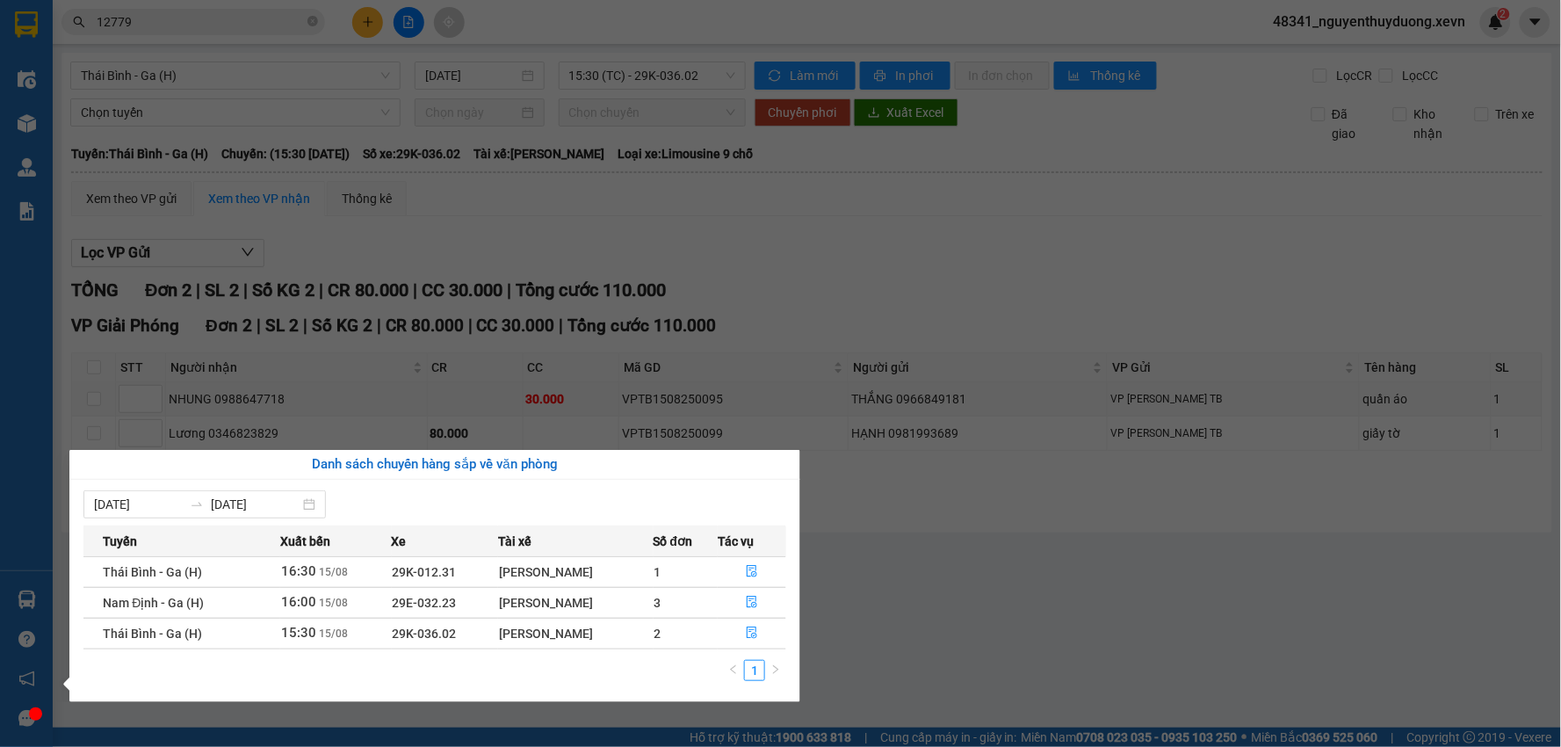
click at [754, 598] on icon "file-done" at bounding box center [752, 601] width 12 height 12
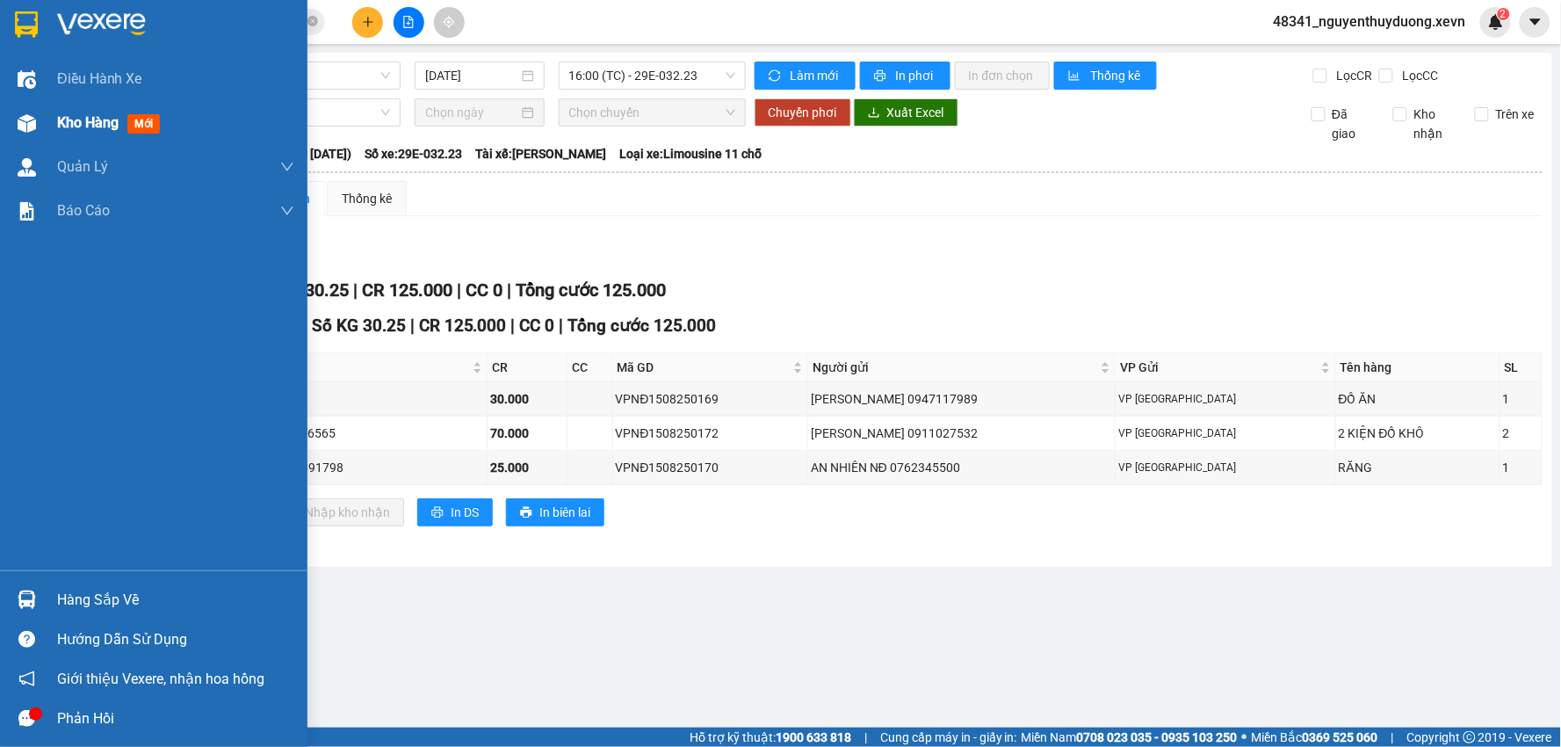
click at [57, 125] on span "Kho hàng" at bounding box center [87, 122] width 61 height 17
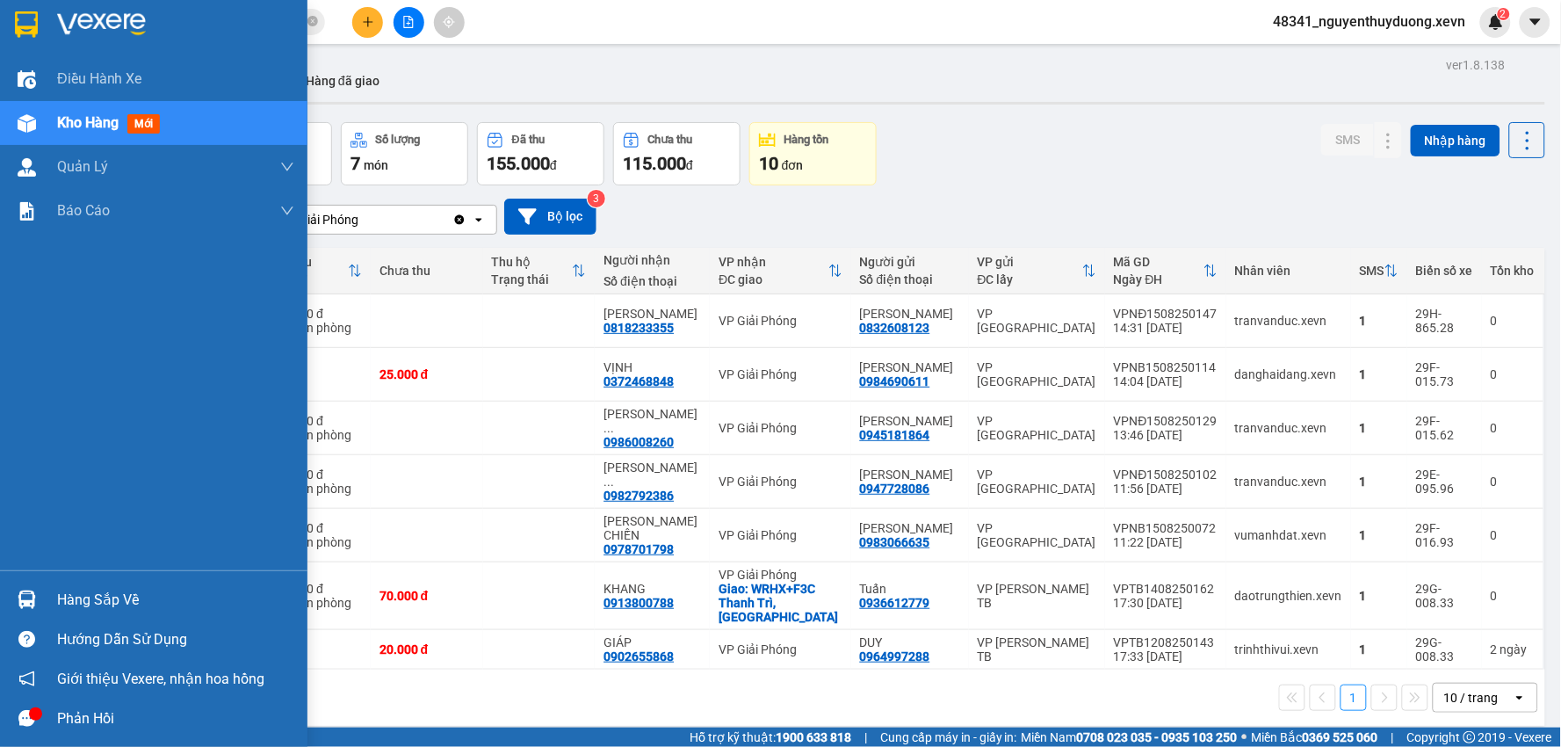
click at [44, 602] on div "Hàng sắp về" at bounding box center [153, 600] width 307 height 40
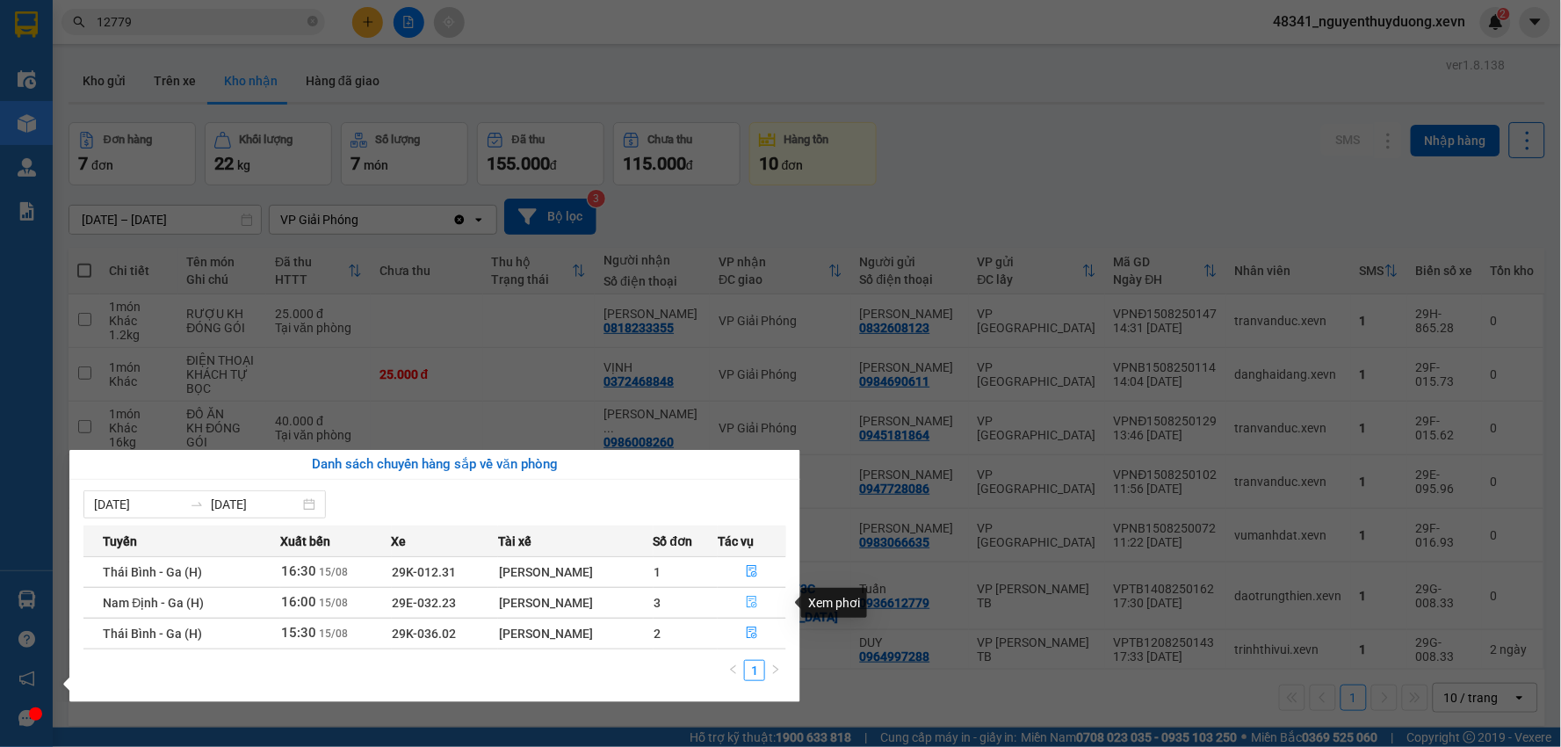
click at [747, 597] on icon "file-done" at bounding box center [752, 601] width 11 height 12
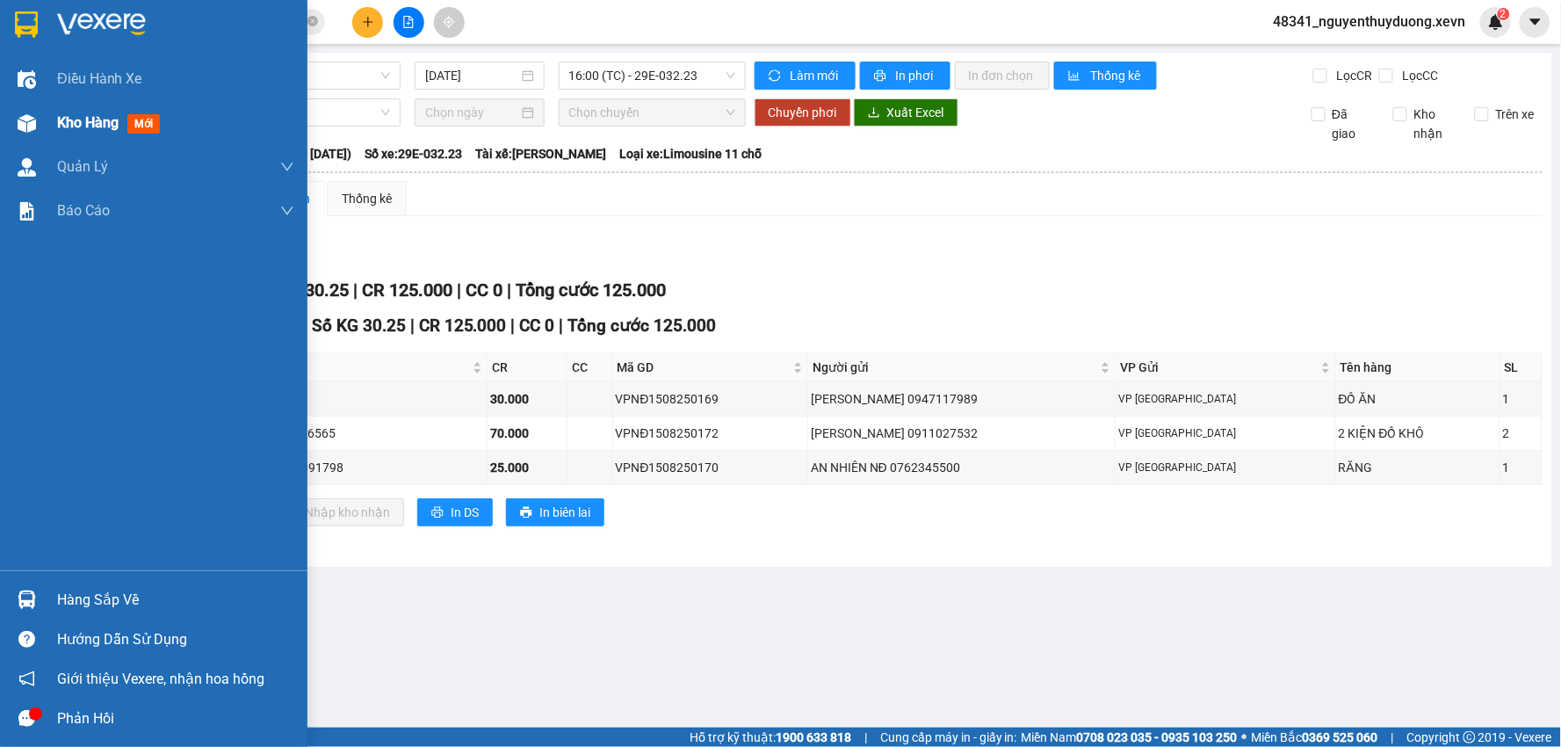
click at [102, 106] on div "Kho hàng mới" at bounding box center [175, 123] width 237 height 44
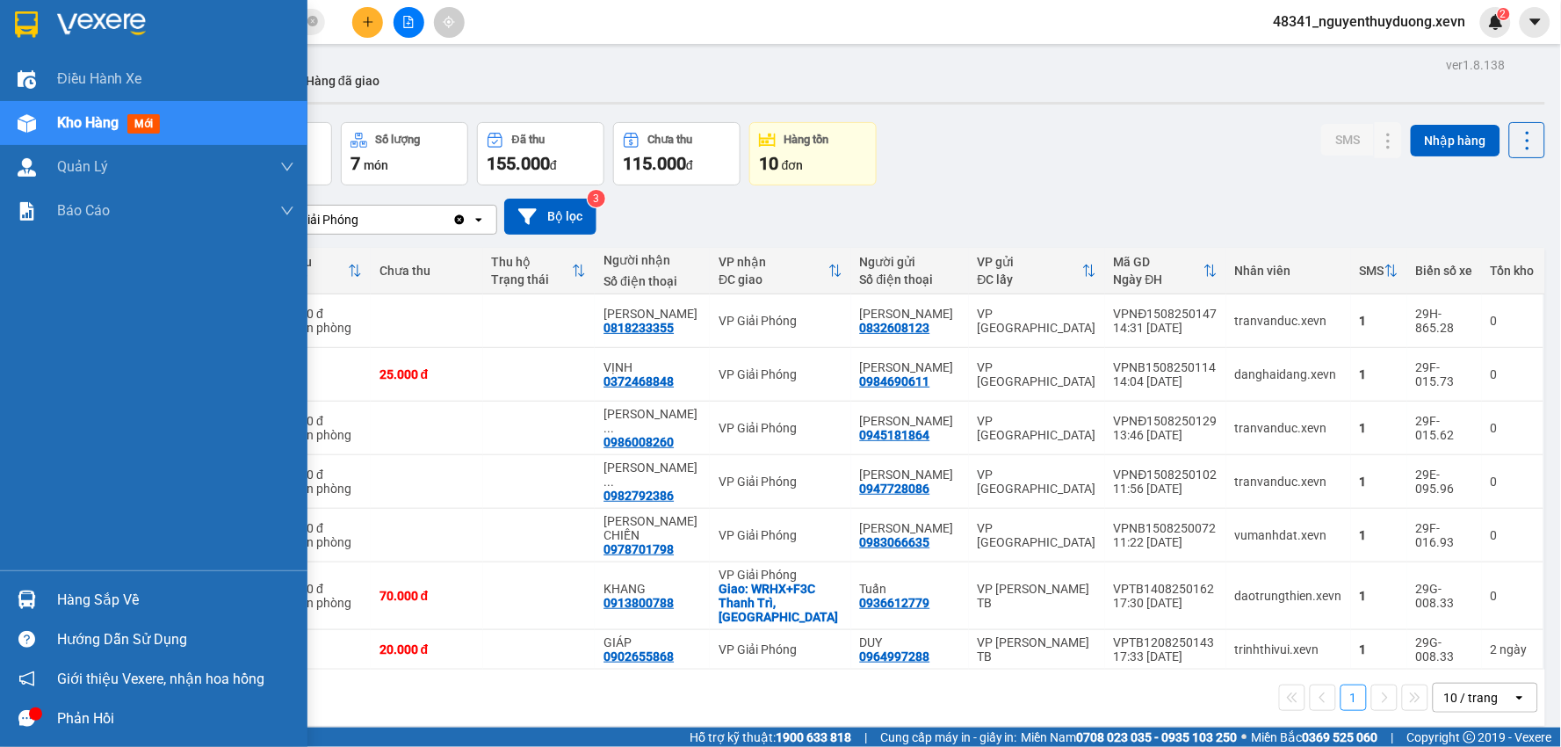
click at [83, 595] on div "Hàng sắp về" at bounding box center [175, 600] width 237 height 26
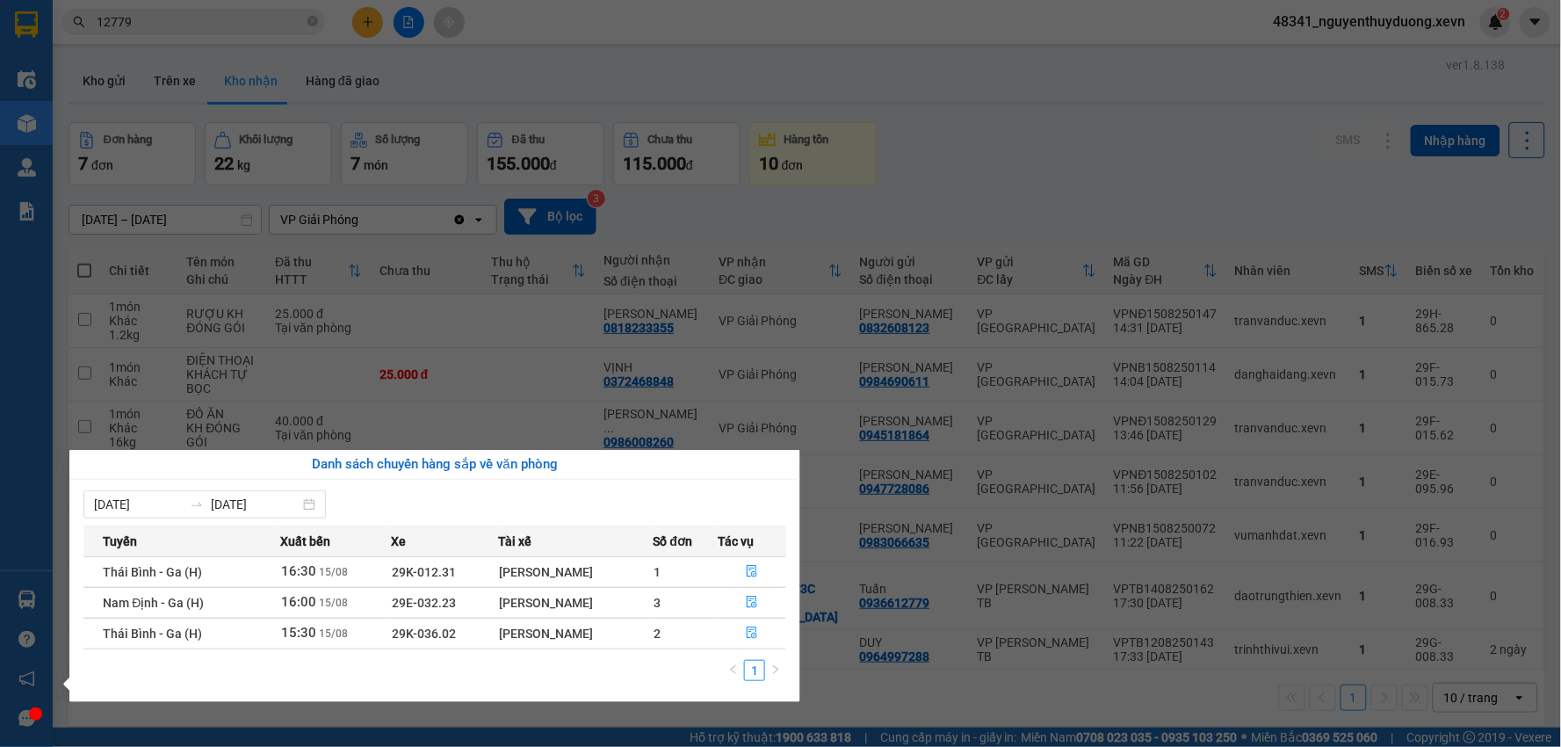
click at [1048, 701] on section "Kết quả tìm kiếm ( 20 ) Bộ lọc Mã ĐH Trạng thái Món hàng Thu hộ Tổng cước Chưa …" at bounding box center [780, 373] width 1561 height 747
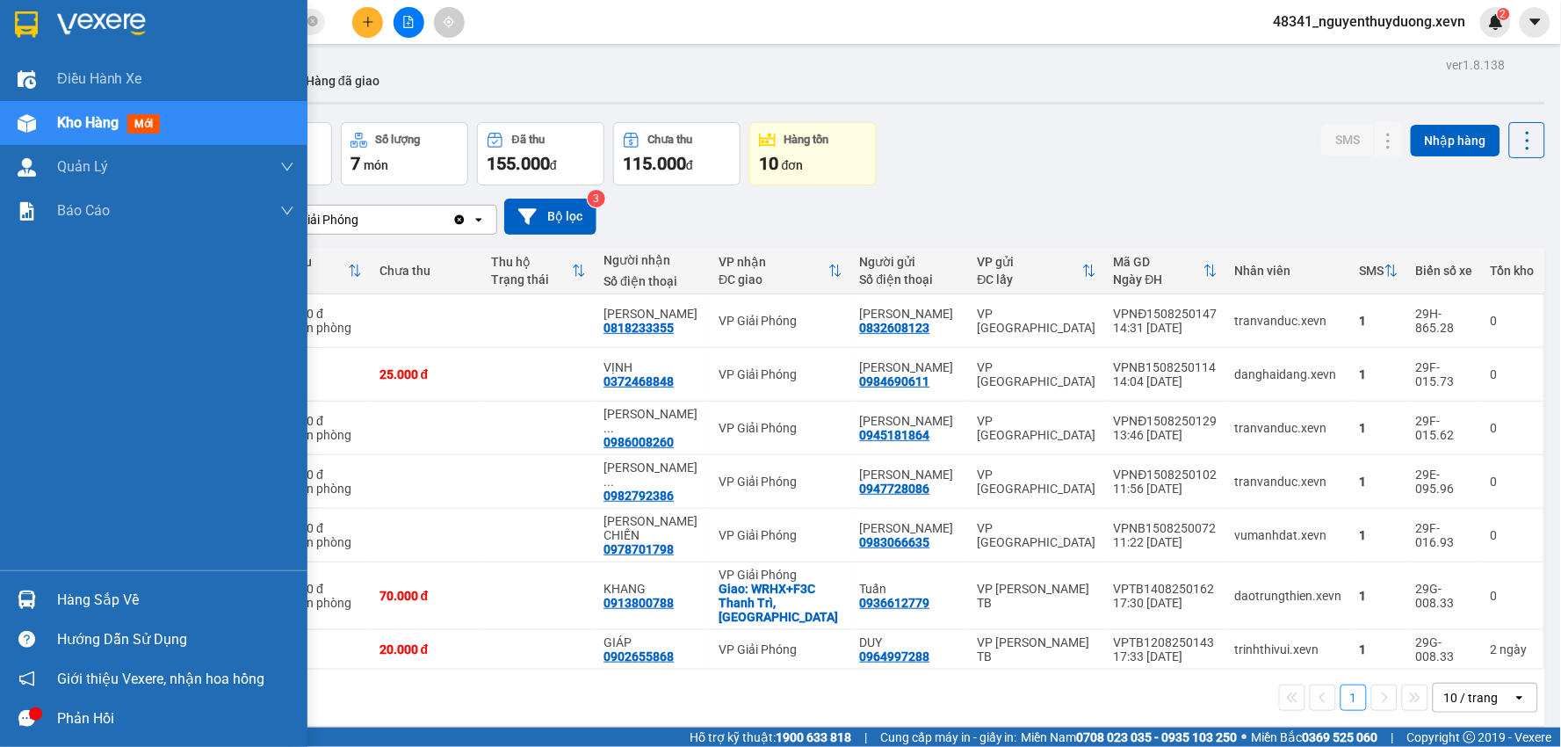
click at [63, 582] on div "Hàng sắp về" at bounding box center [153, 600] width 307 height 40
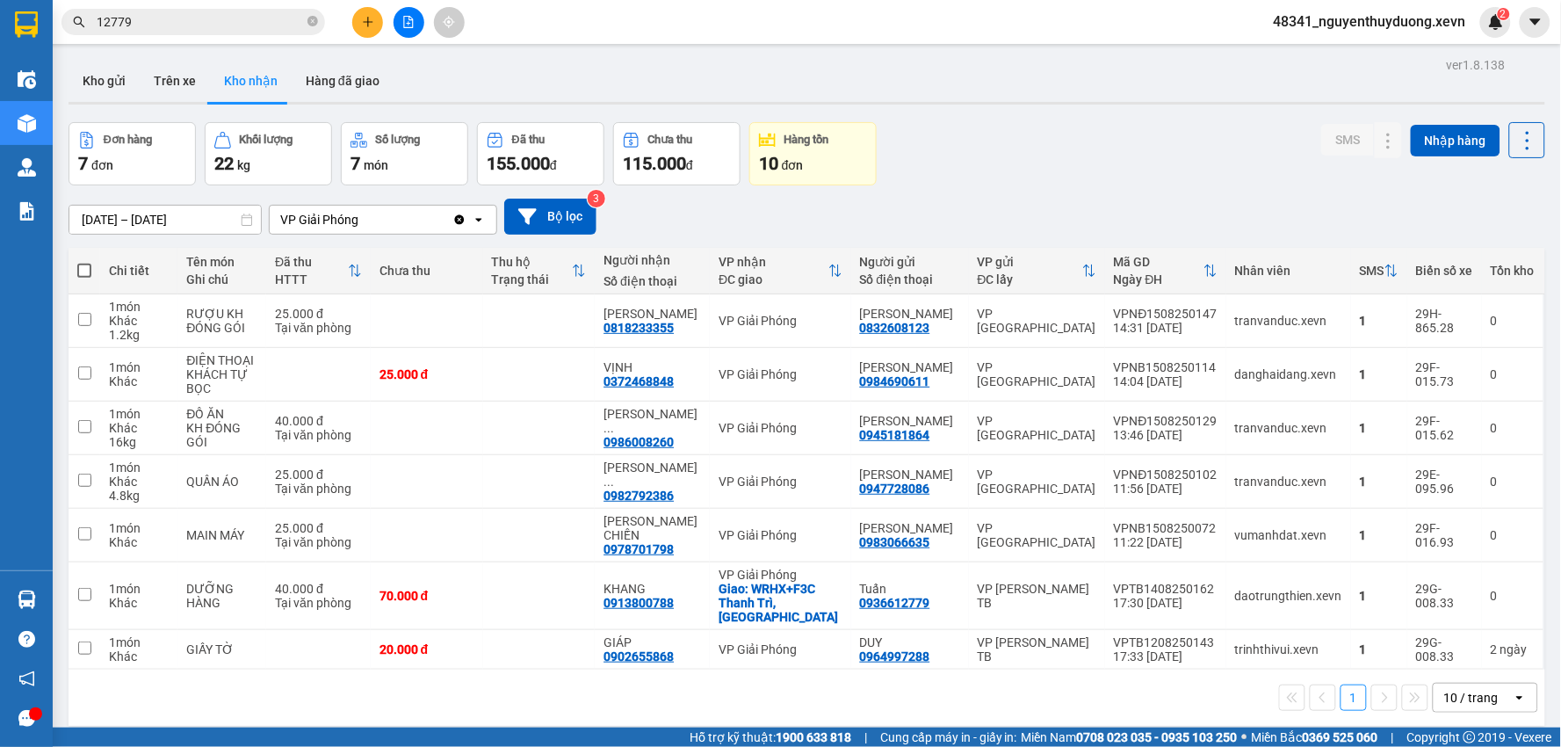
click at [834, 705] on section "Kết quả tìm kiếm ( 20 ) Bộ lọc Mã ĐH Trạng thái Món hàng Thu hộ Tổng cước Chưa …" at bounding box center [780, 373] width 1561 height 747
click at [317, 22] on icon "close-circle" at bounding box center [312, 21] width 11 height 11
click at [97, 92] on button "Kho gửi" at bounding box center [104, 81] width 71 height 42
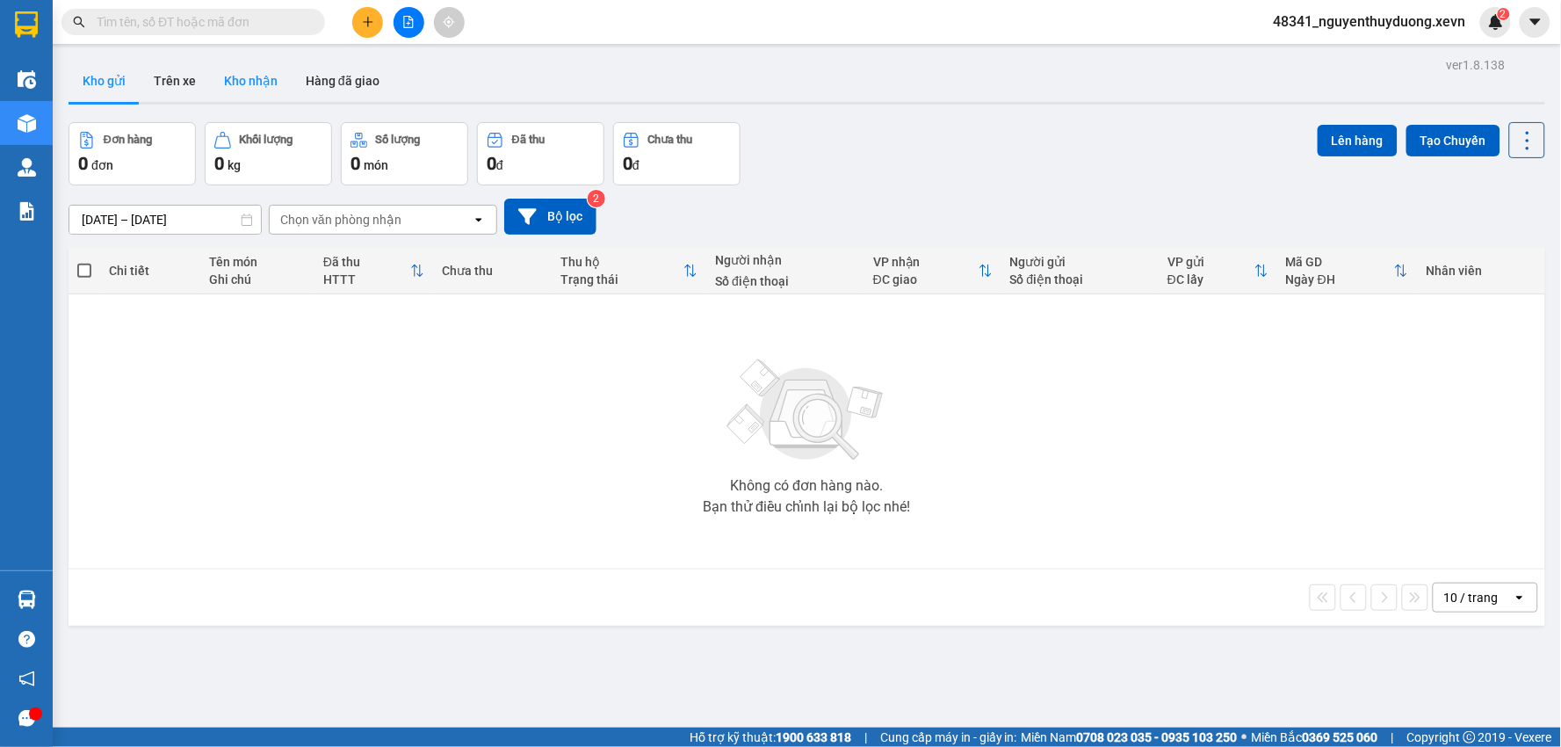
click at [263, 77] on button "Kho nhận" at bounding box center [251, 81] width 82 height 42
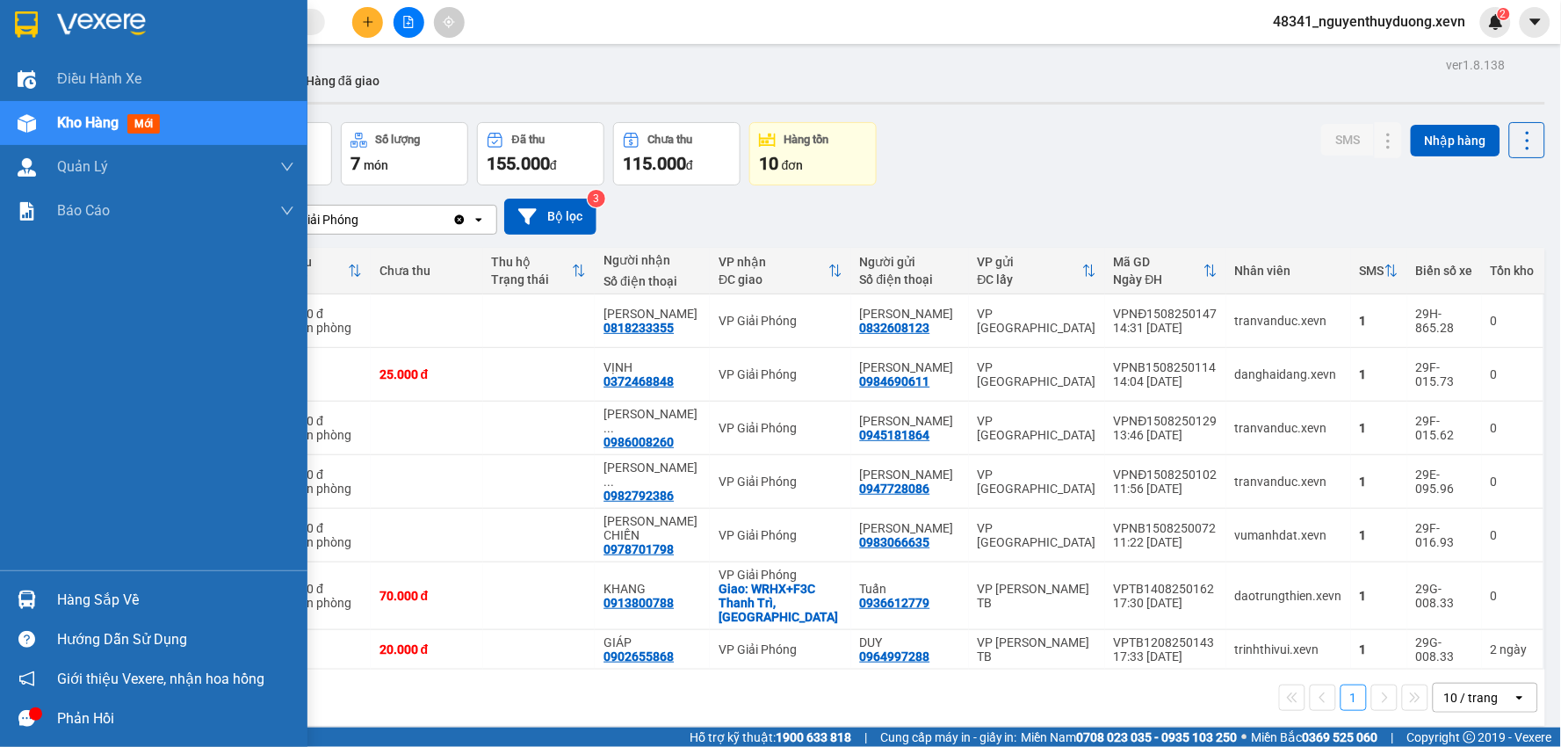
click at [48, 580] on div "Hàng sắp về" at bounding box center [153, 600] width 307 height 40
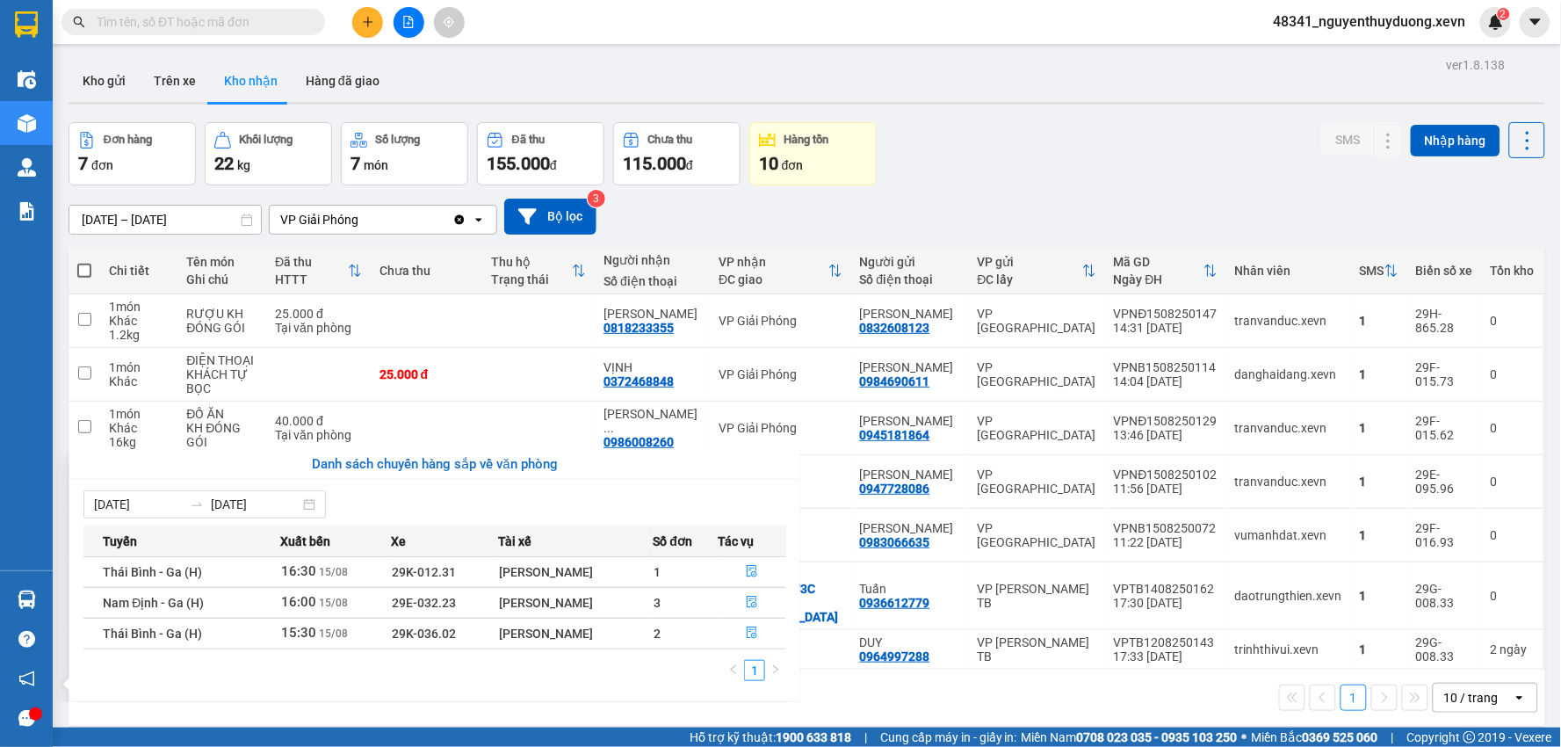
click at [986, 117] on section "Kết quả tìm kiếm ( 20 ) Bộ lọc Mã ĐH Trạng thái Món hàng Thu hộ Tổng cước Chưa …" at bounding box center [780, 373] width 1561 height 747
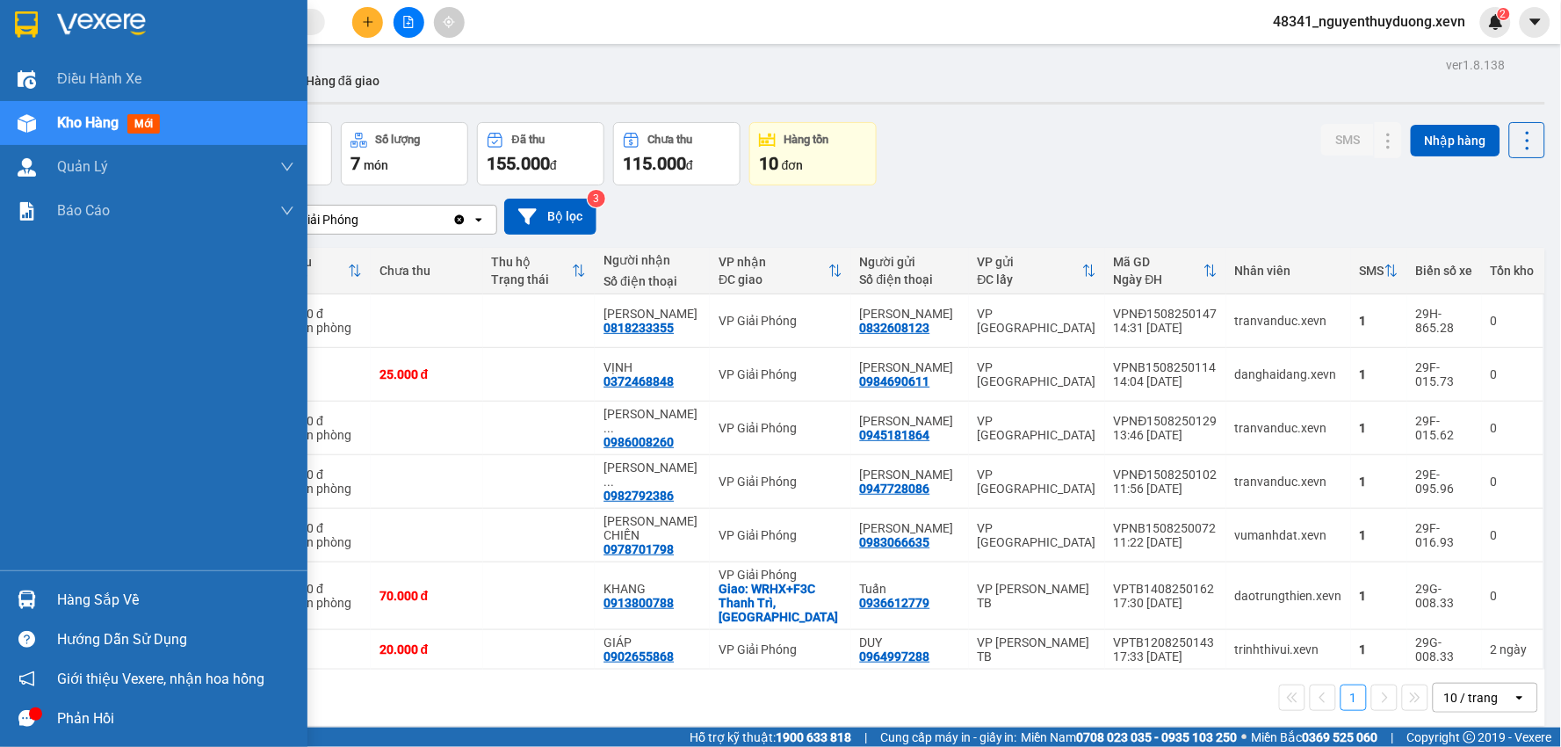
click at [62, 594] on div "Hàng sắp về" at bounding box center [175, 600] width 237 height 26
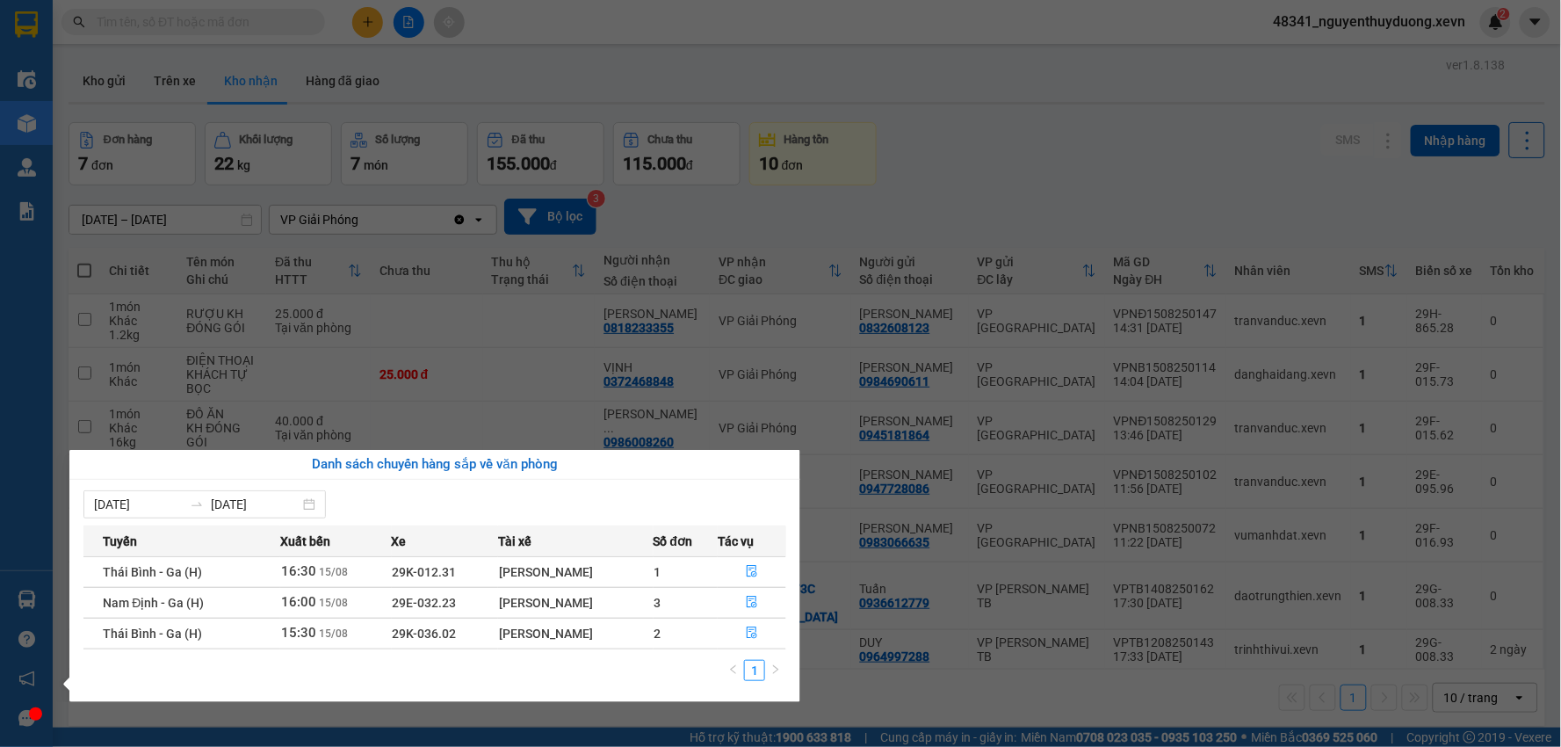
click at [1055, 147] on section "Kết quả tìm kiếm ( 20 ) Bộ lọc Mã ĐH Trạng thái Món hàng Thu hộ Tổng cước Chưa …" at bounding box center [780, 373] width 1561 height 747
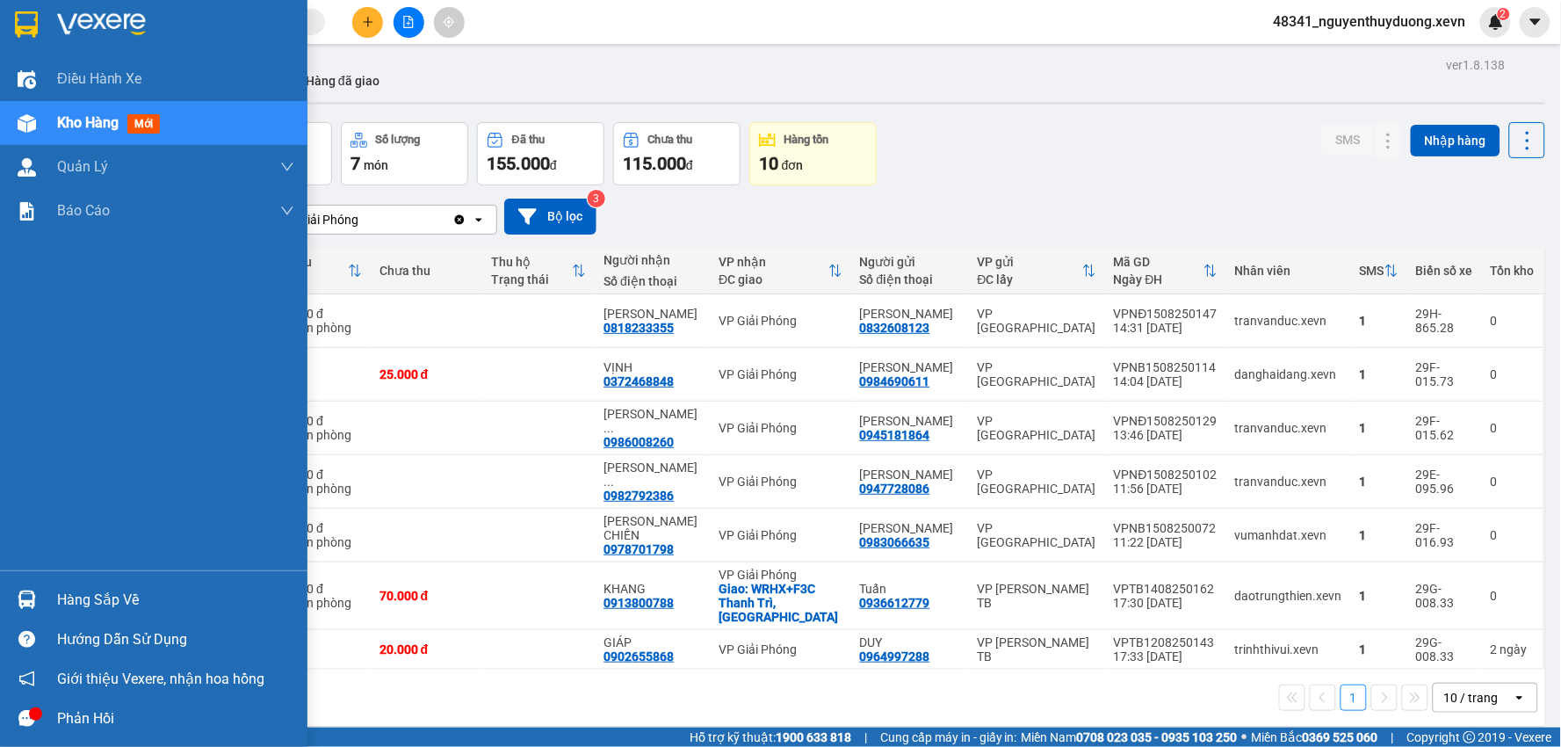
click at [145, 592] on div "Hàng sắp về" at bounding box center [175, 600] width 237 height 26
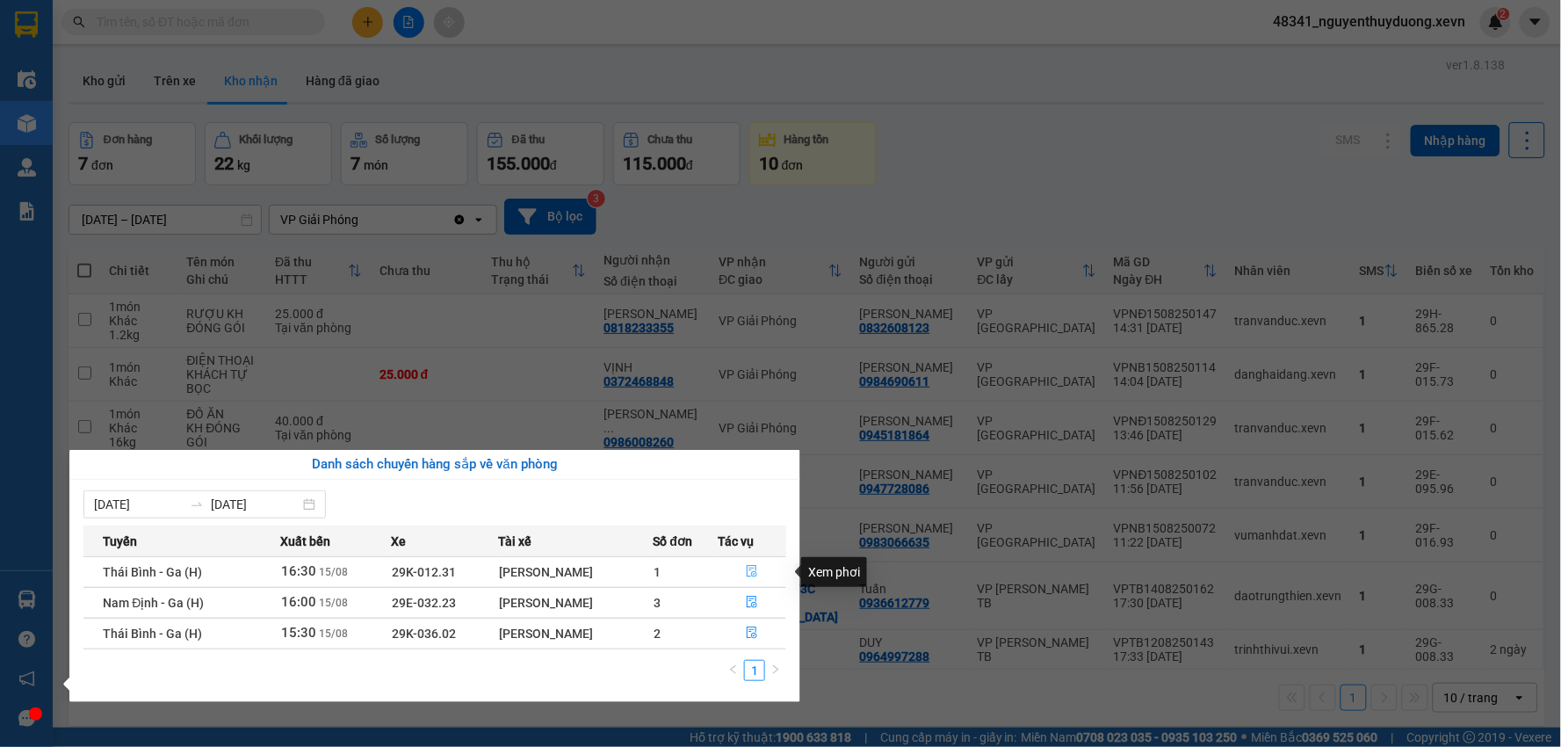
click at [734, 567] on button "button" at bounding box center [751, 572] width 67 height 28
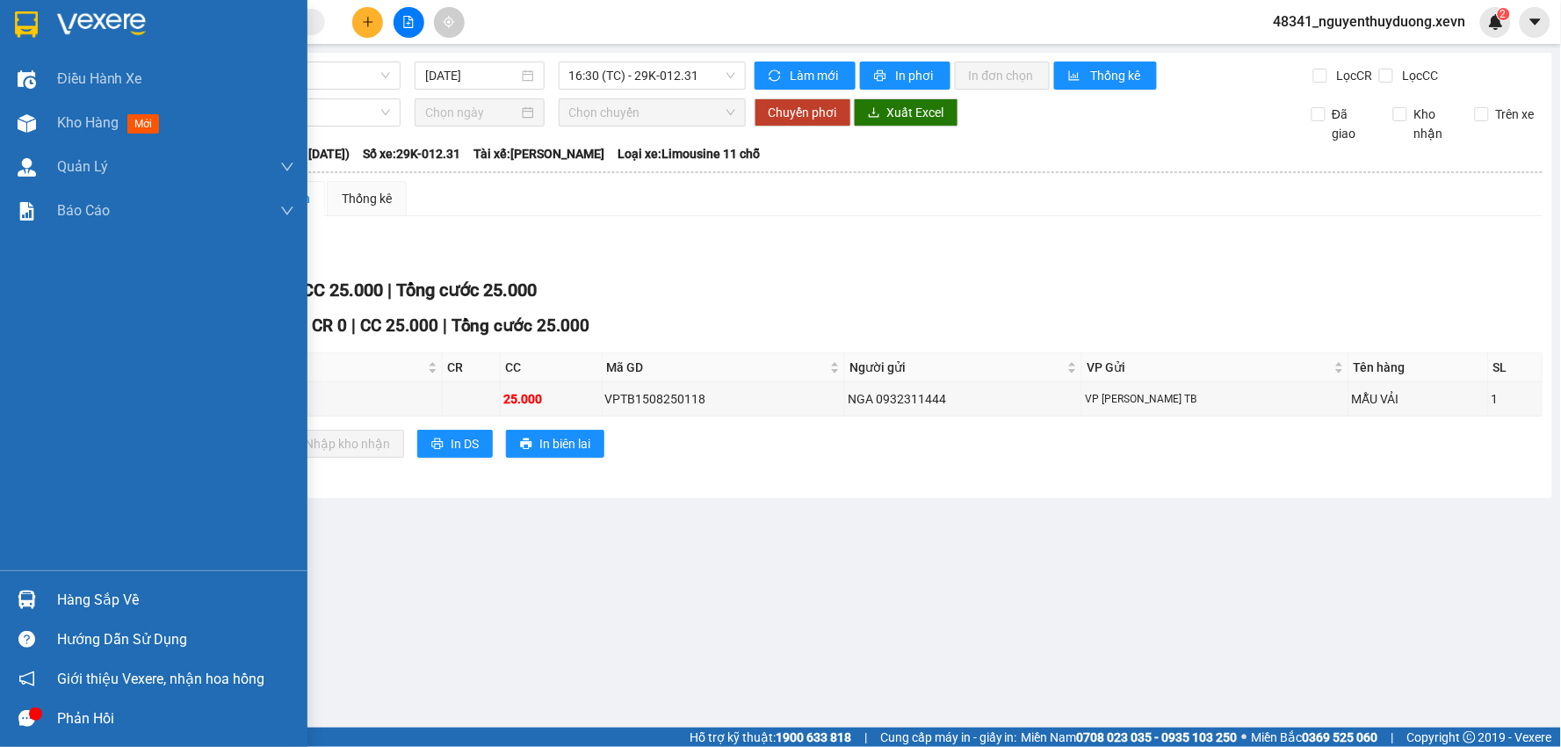
click at [98, 587] on div "Hàng sắp về" at bounding box center [175, 600] width 237 height 26
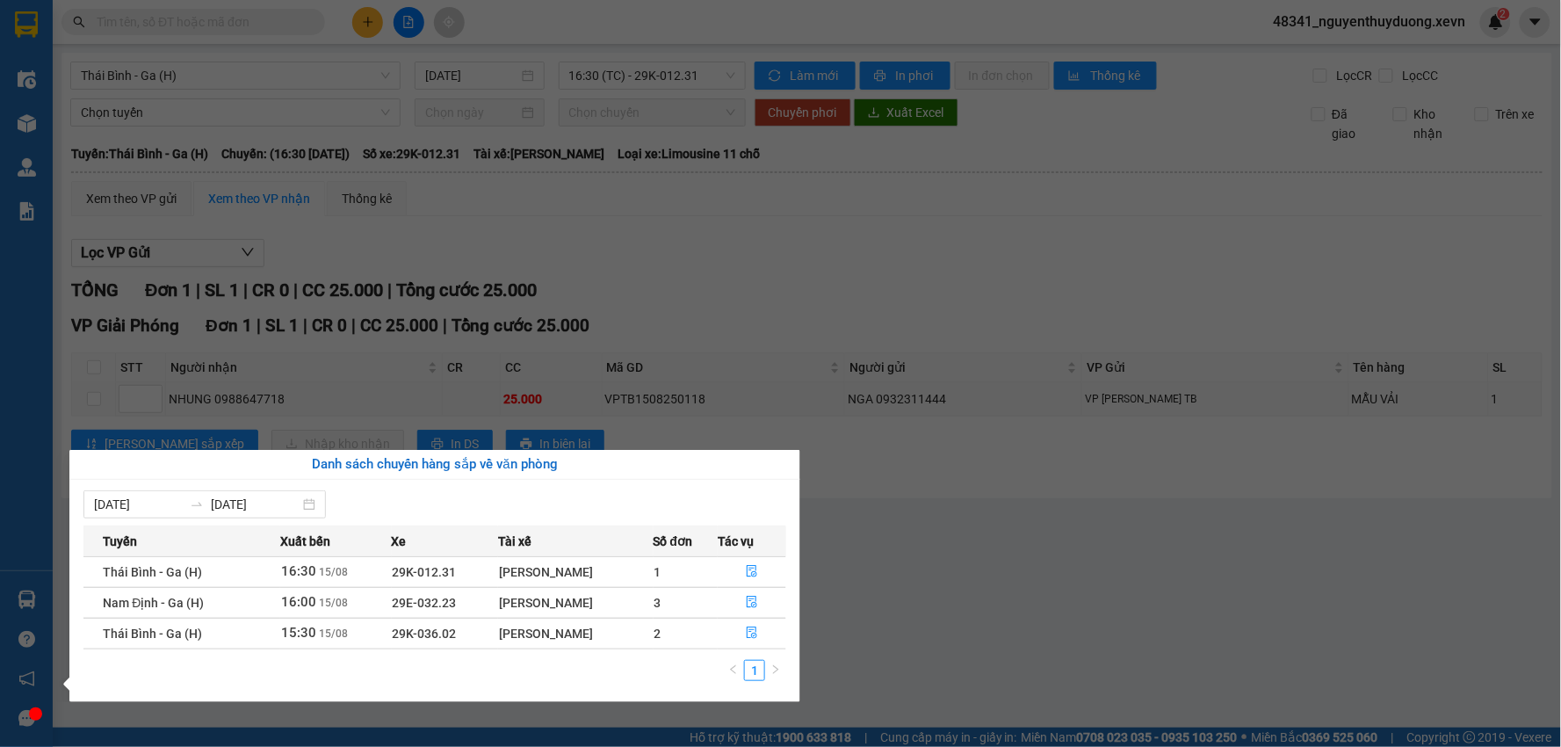
click at [840, 670] on section "Kết quả tìm kiếm ( 20 ) Bộ lọc Mã ĐH Trạng thái Món hàng Thu hộ Tổng cước Chưa …" at bounding box center [780, 373] width 1561 height 747
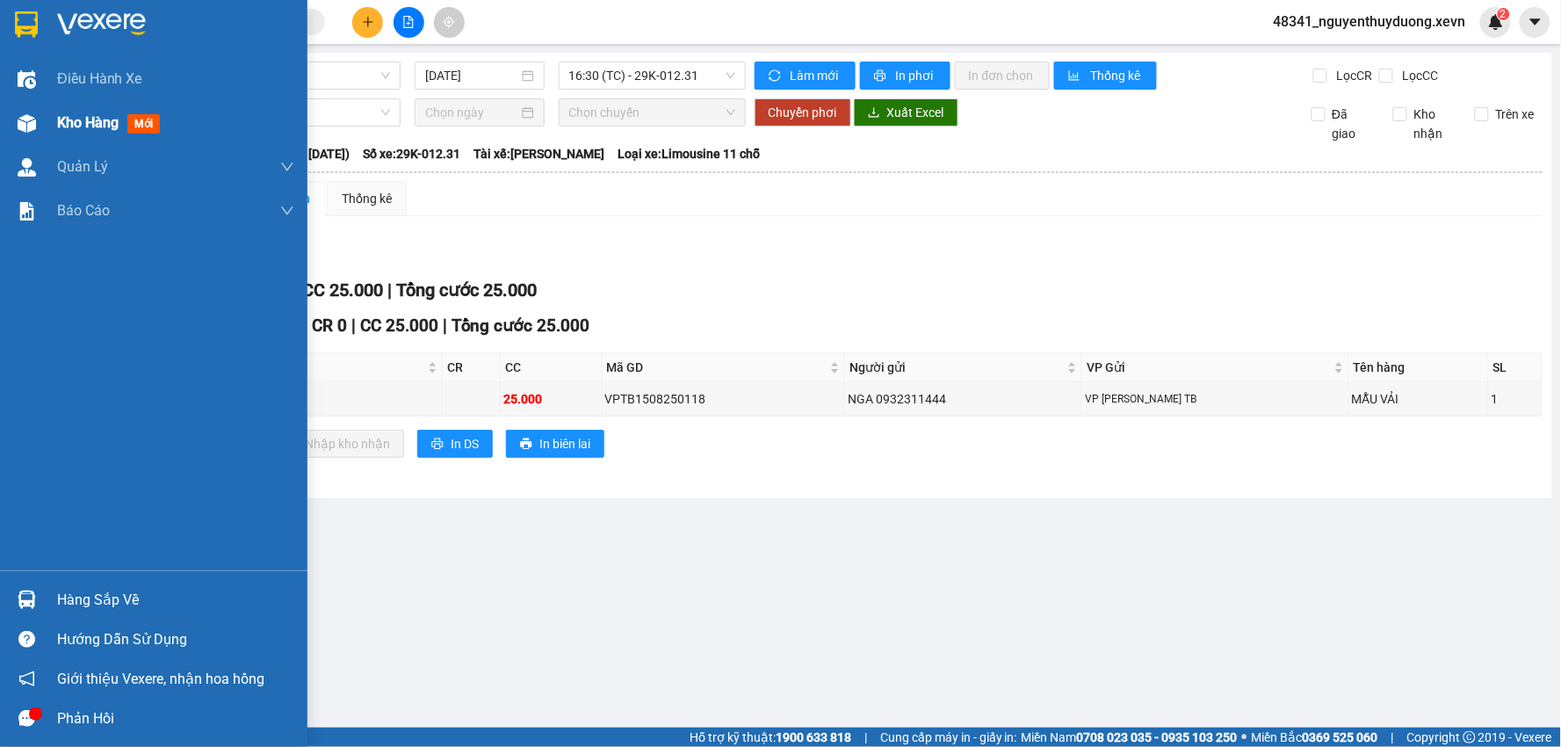
click at [54, 130] on div "Kho hàng mới" at bounding box center [153, 123] width 307 height 44
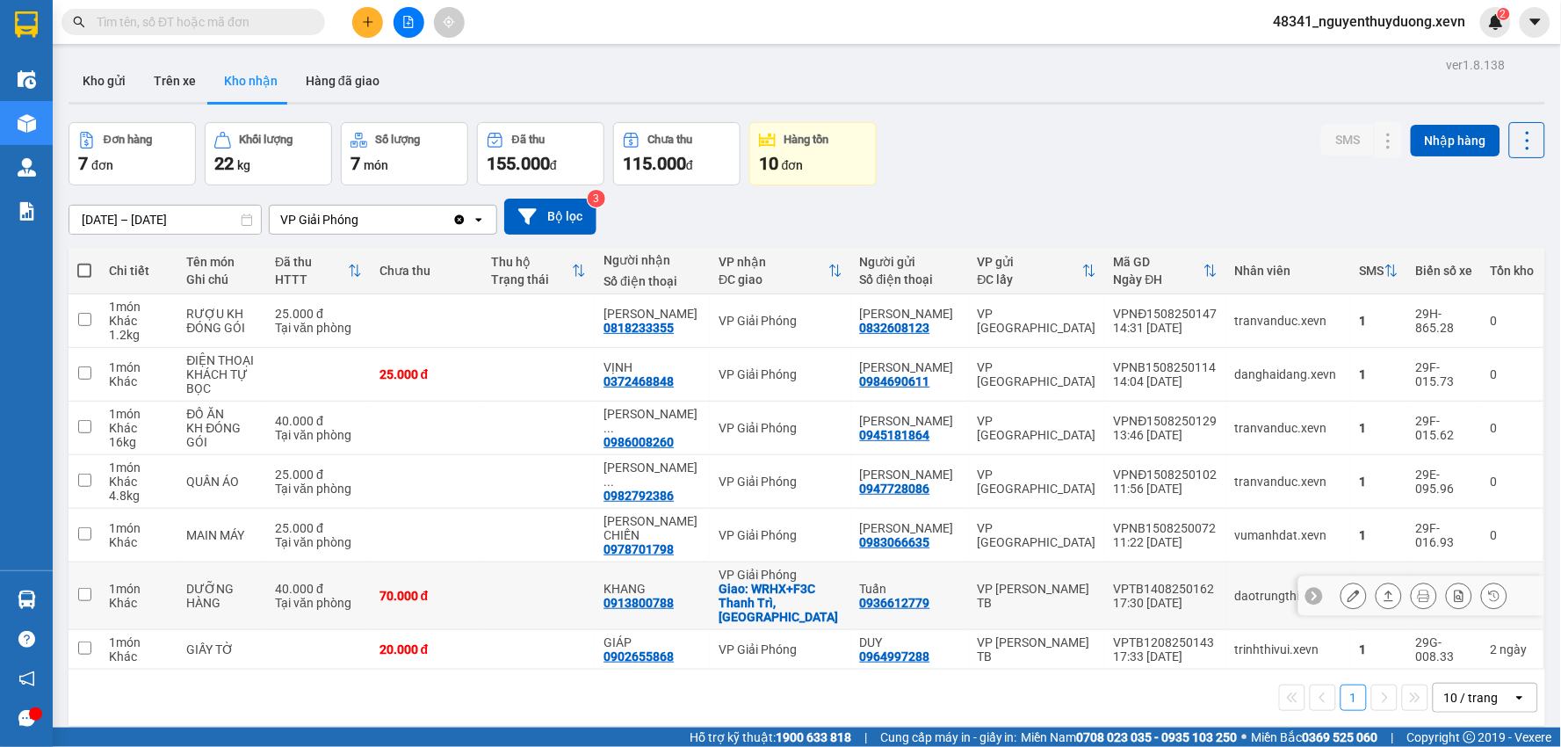
click at [815, 581] on div "Giao: WRHX+F3C Thanh Trì, [GEOGRAPHIC_DATA]" at bounding box center [779, 602] width 123 height 42
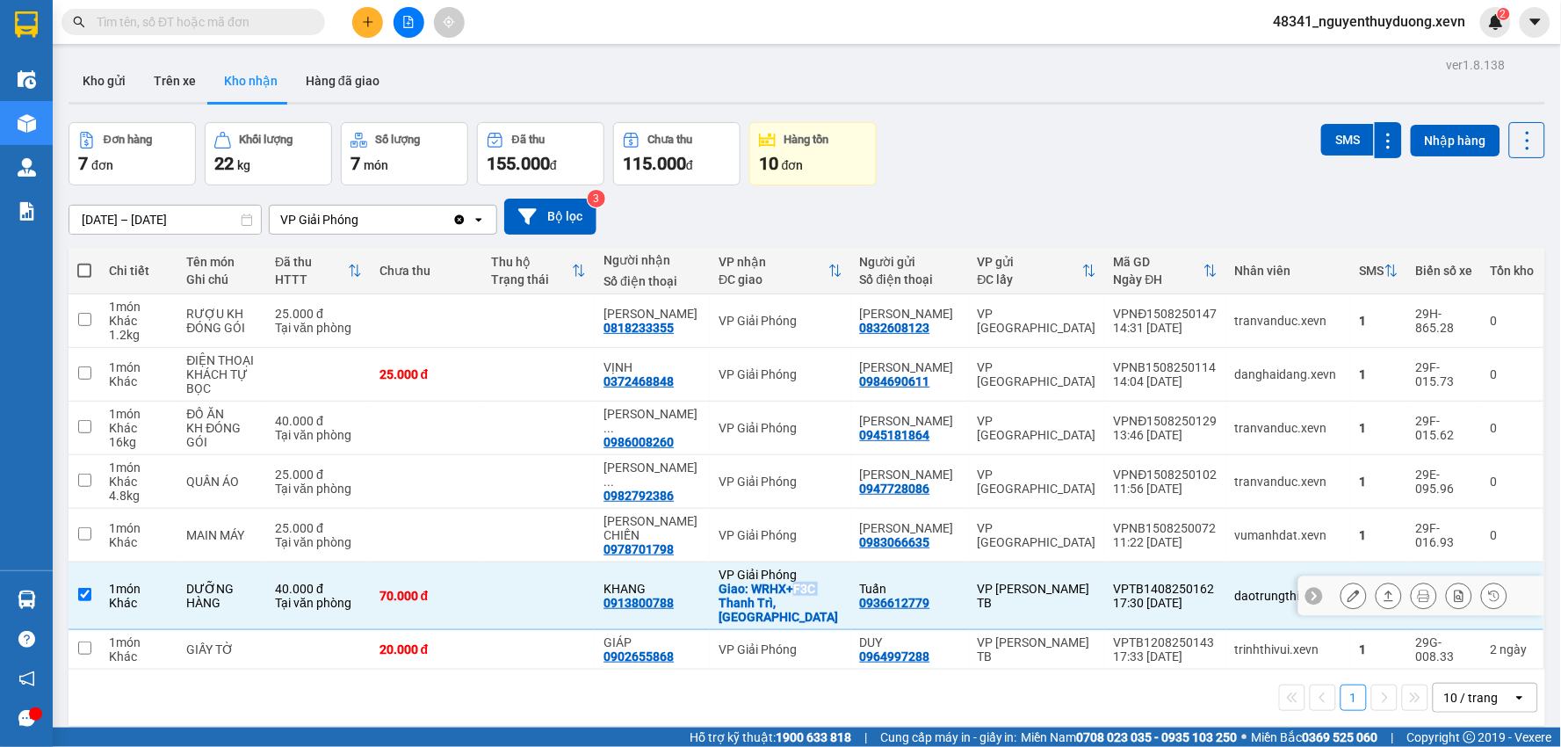
click at [815, 581] on div "Giao: WRHX+F3C Thanh Trì, [GEOGRAPHIC_DATA]" at bounding box center [779, 602] width 123 height 42
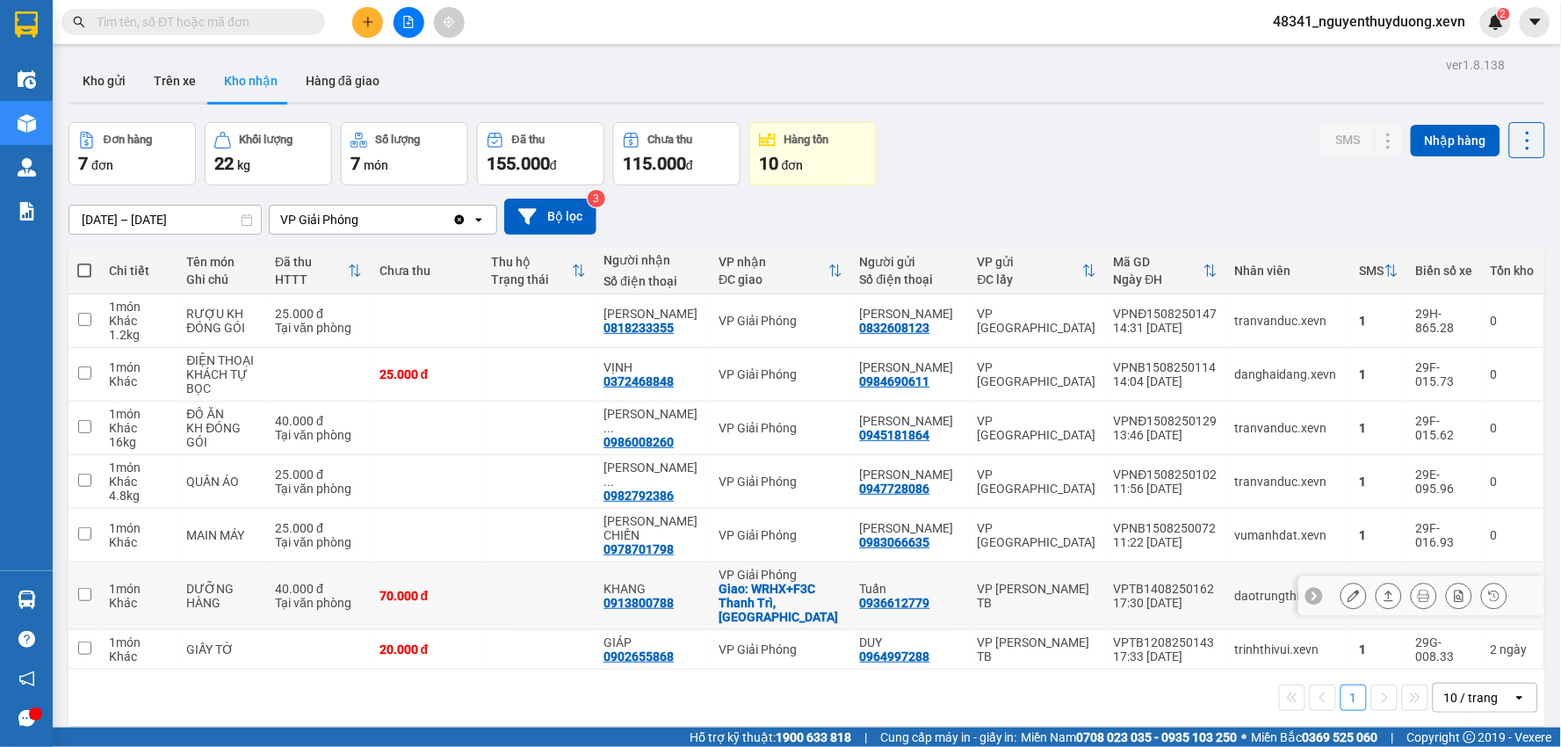
click at [768, 601] on td "VP Giải Phóng Giao: WRHX+F3C Thanh Trì, Hà Nội" at bounding box center [780, 596] width 141 height 68
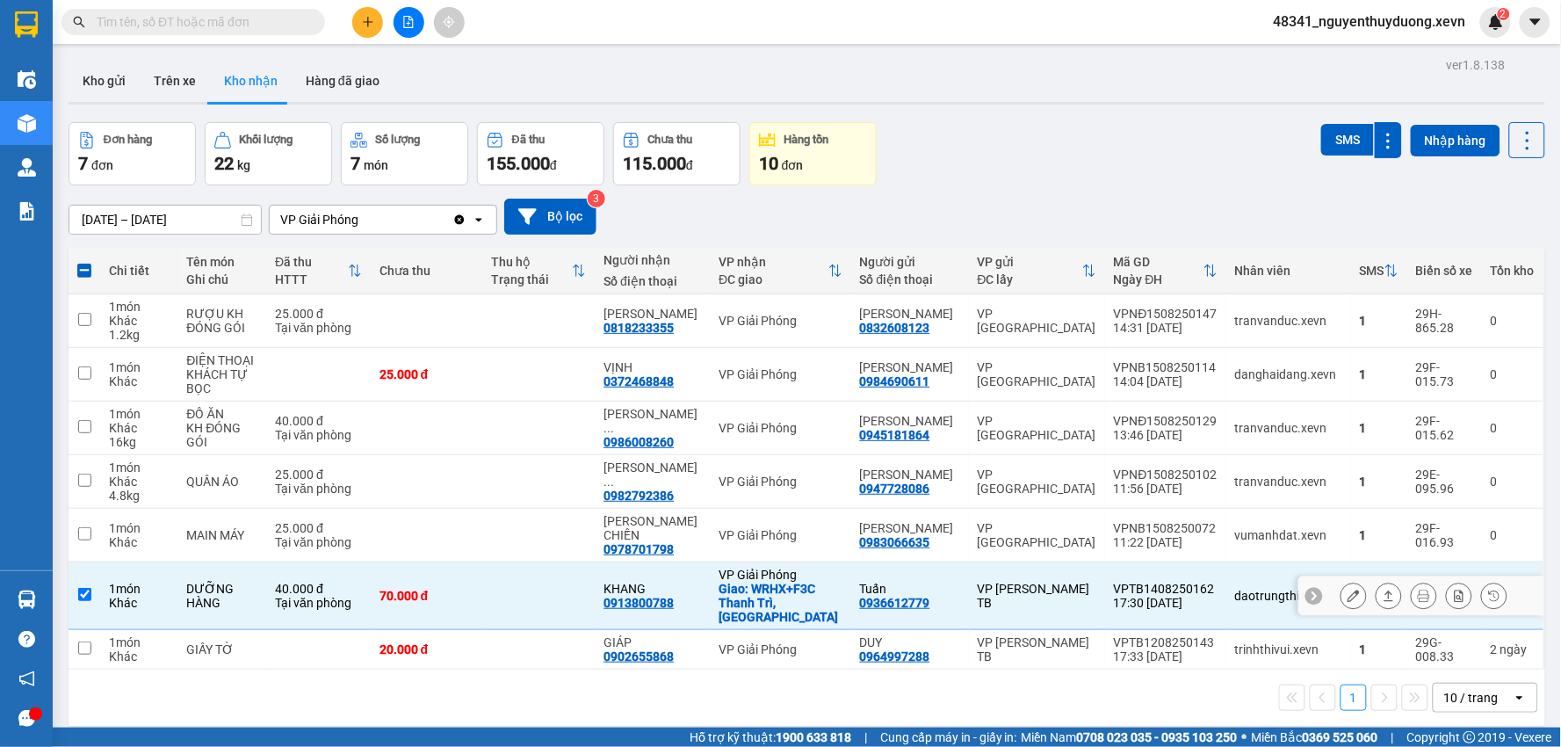
click at [785, 582] on div "Giao: WRHX+F3C Thanh Trì, [GEOGRAPHIC_DATA]" at bounding box center [779, 602] width 123 height 42
checkbox input "false"
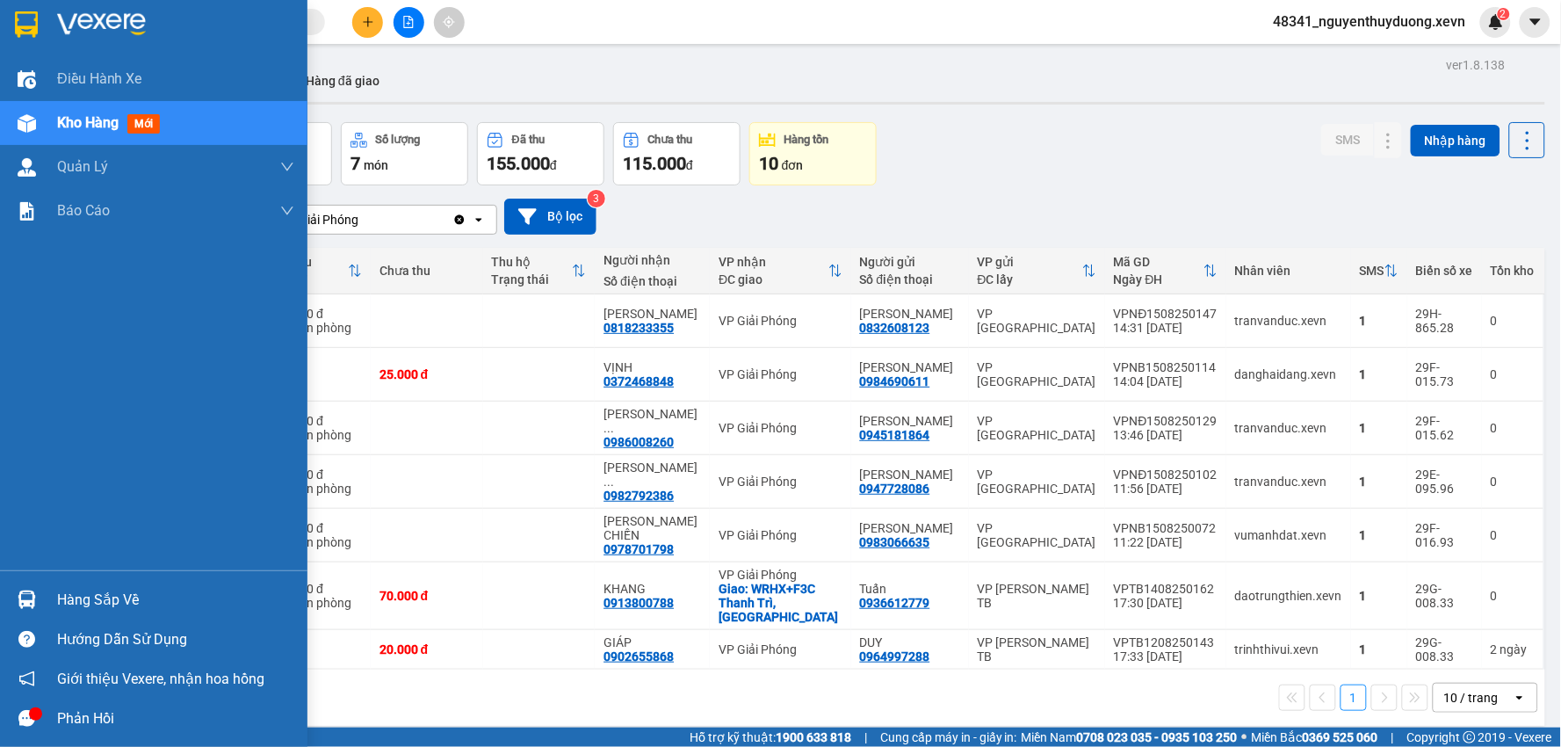
click at [94, 617] on div "Hàng sắp về" at bounding box center [153, 600] width 307 height 40
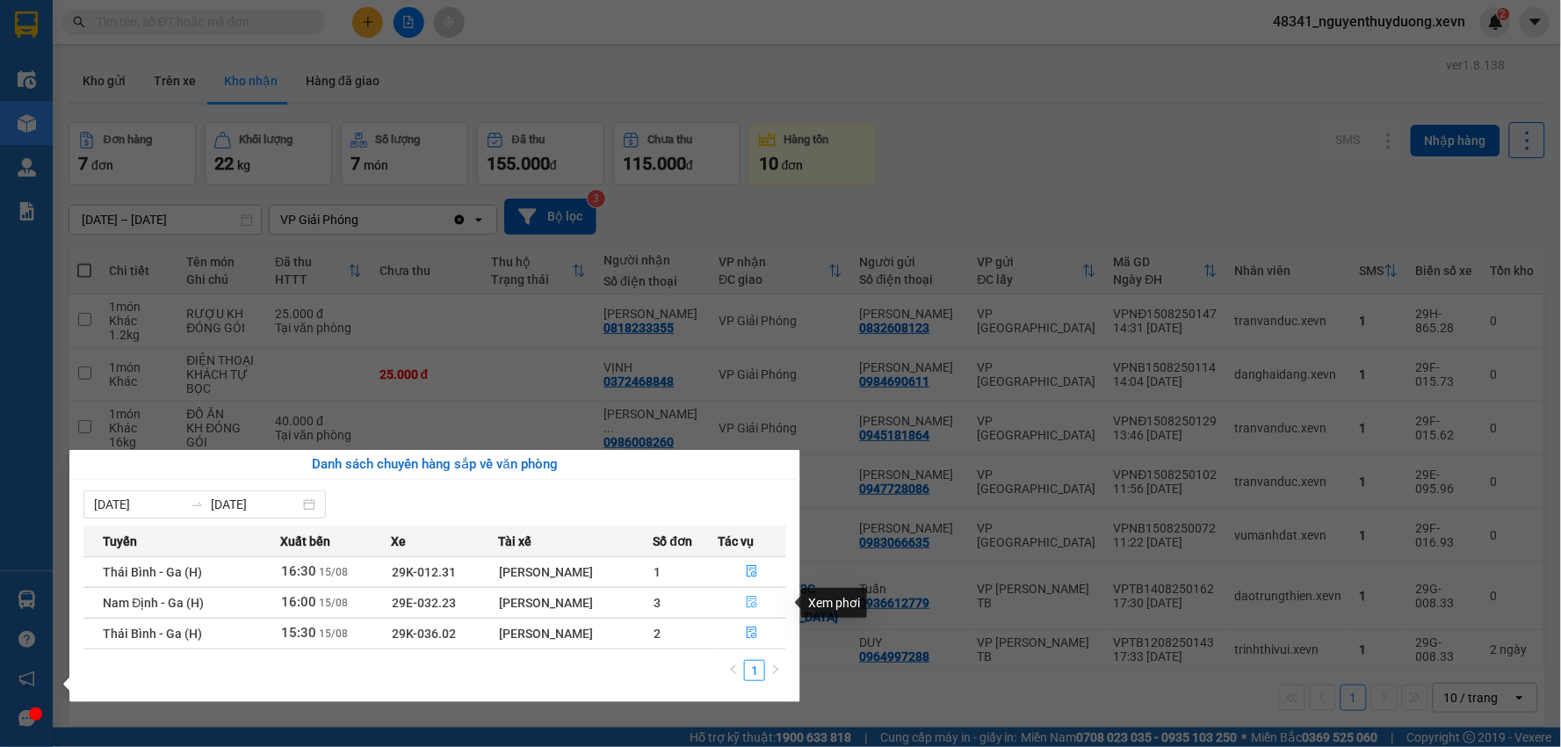
click at [747, 603] on icon "file-done" at bounding box center [752, 601] width 11 height 12
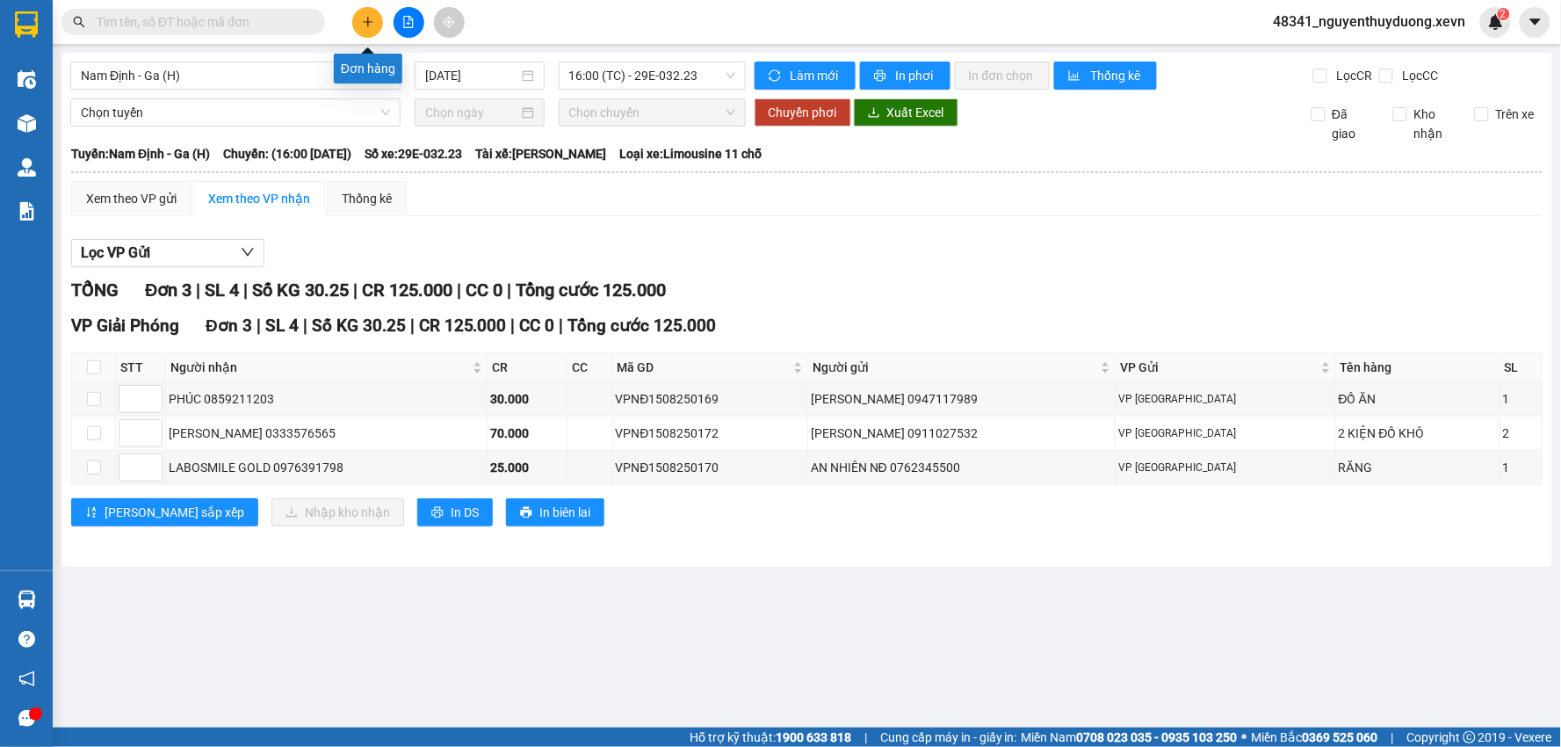
click at [355, 25] on button at bounding box center [367, 22] width 31 height 31
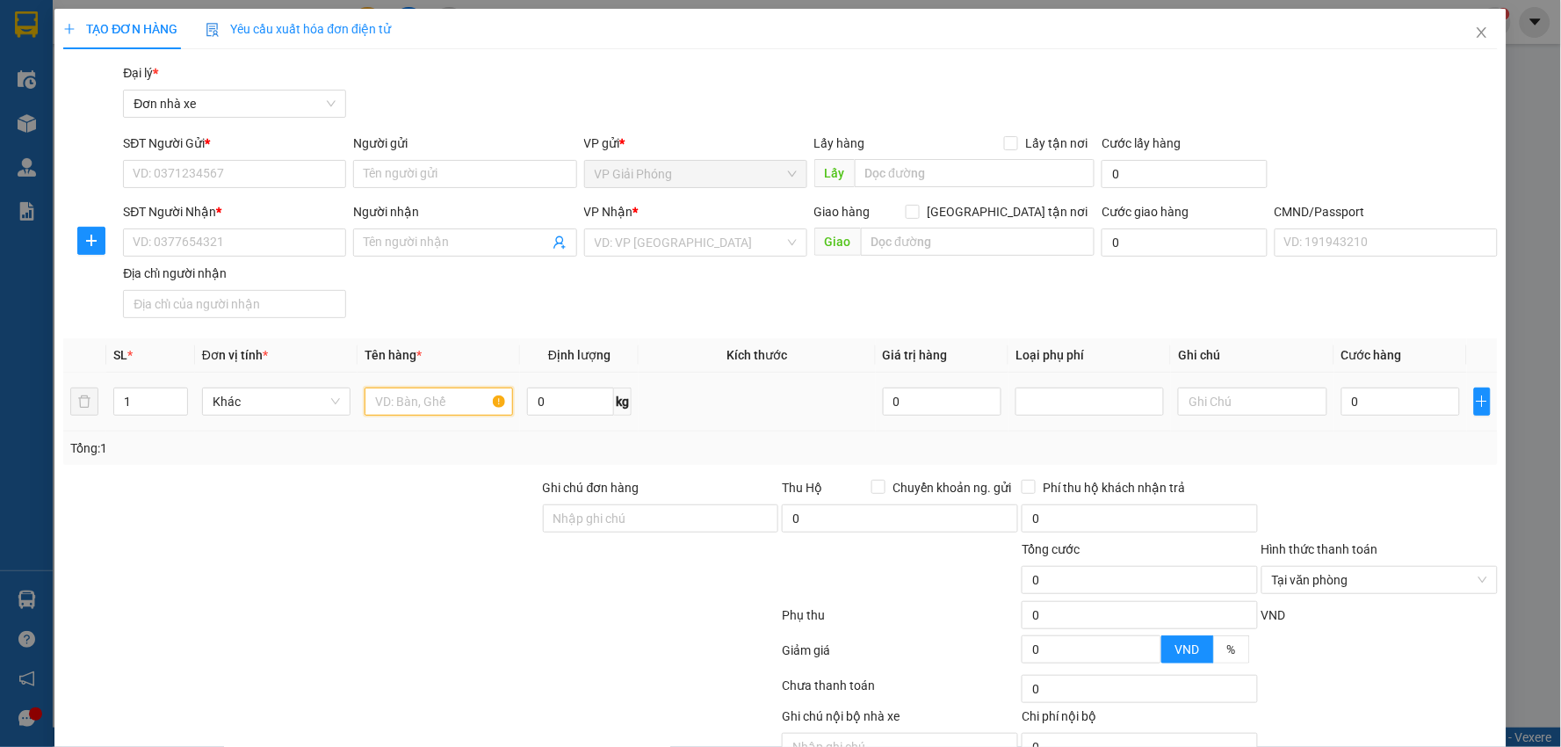
click at [458, 390] on input "text" at bounding box center [438, 401] width 148 height 28
type input "PHỤ [PERSON_NAME]"
click at [209, 172] on input "SĐT Người Gửi *" at bounding box center [234, 174] width 223 height 28
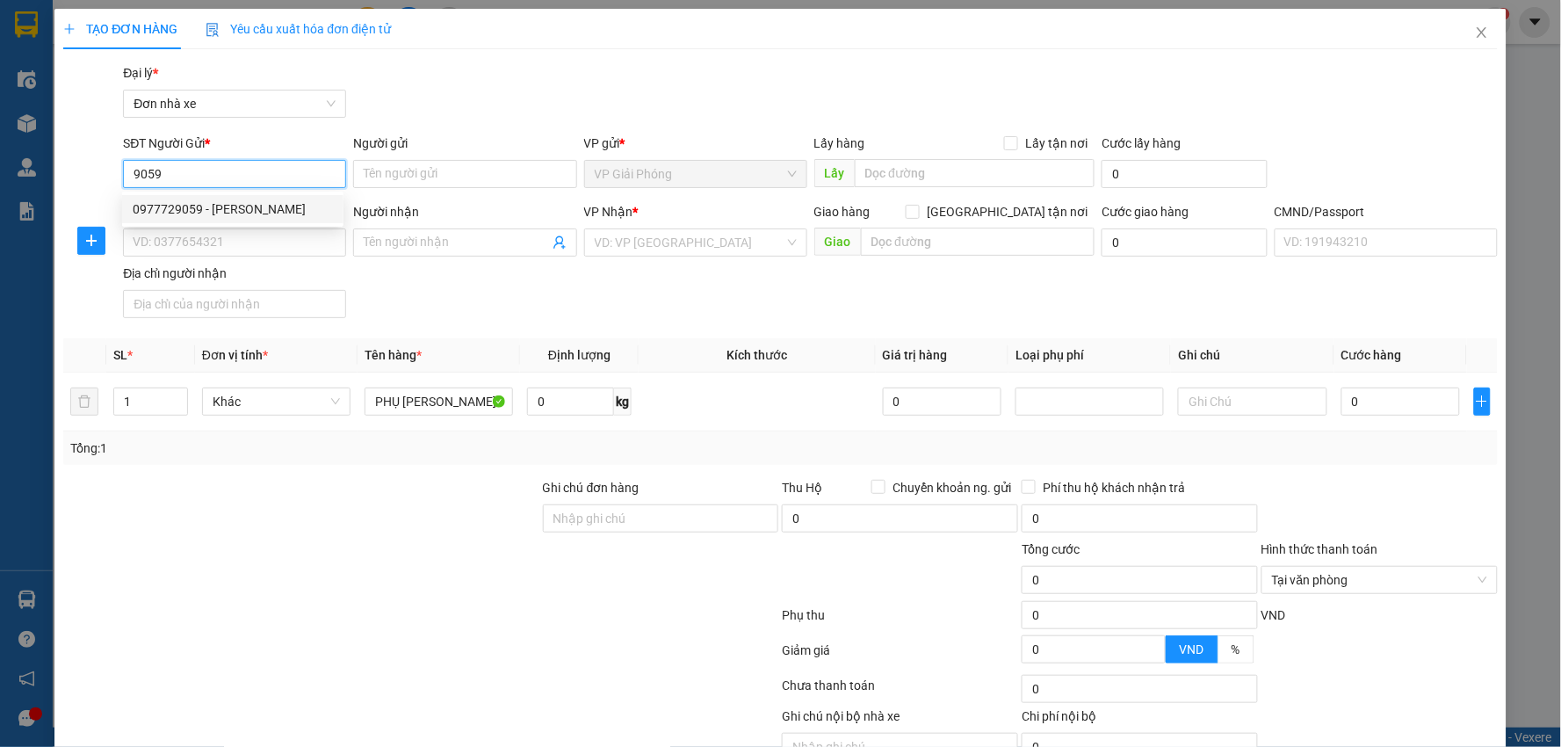
click at [260, 206] on div "0977729059 - CTY QUANG MINH" at bounding box center [233, 208] width 200 height 19
type input "0977729059"
type input "[PERSON_NAME]"
type input "0966213929"
type input "SƠN"
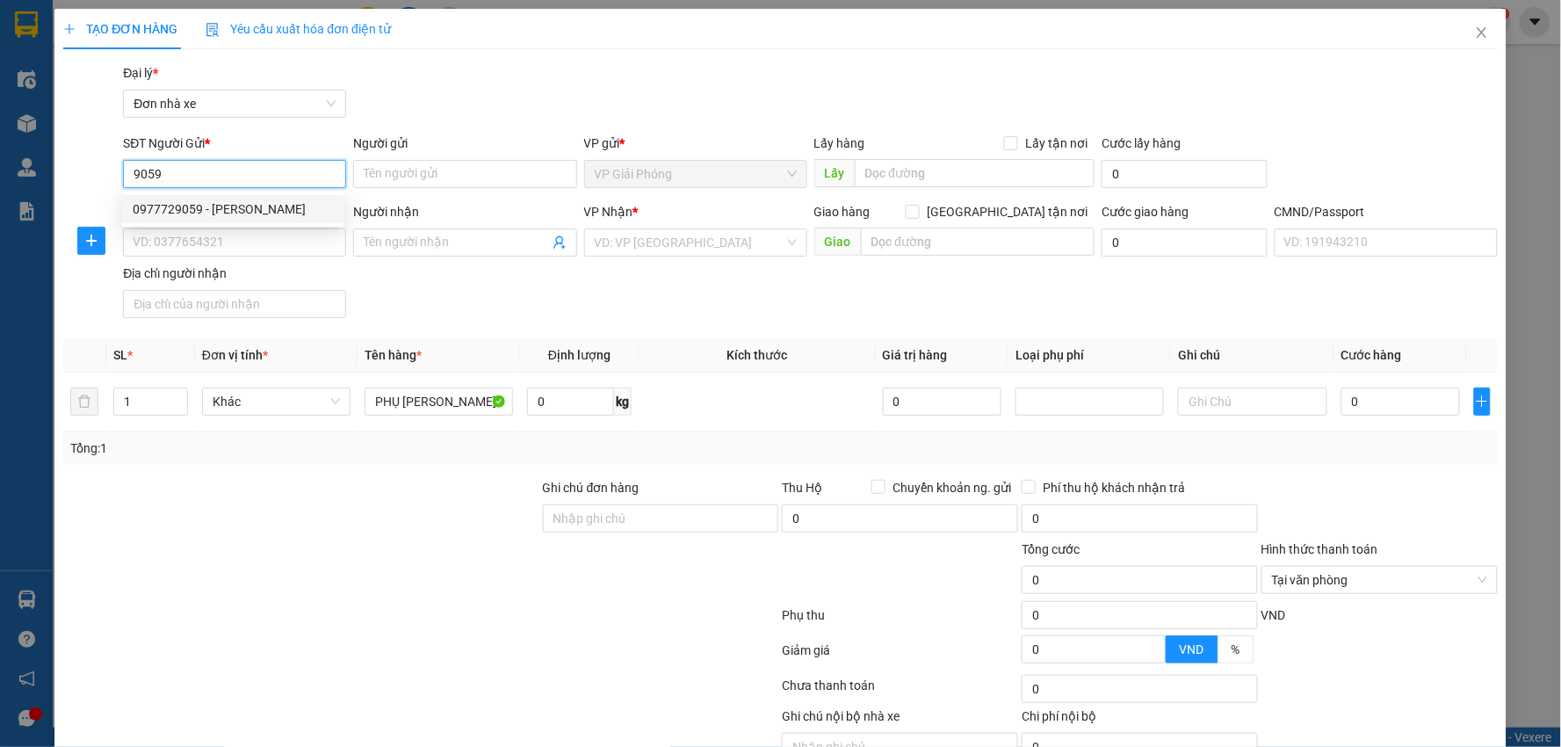
type input "VŨ MINH DIỆN 0376017911"
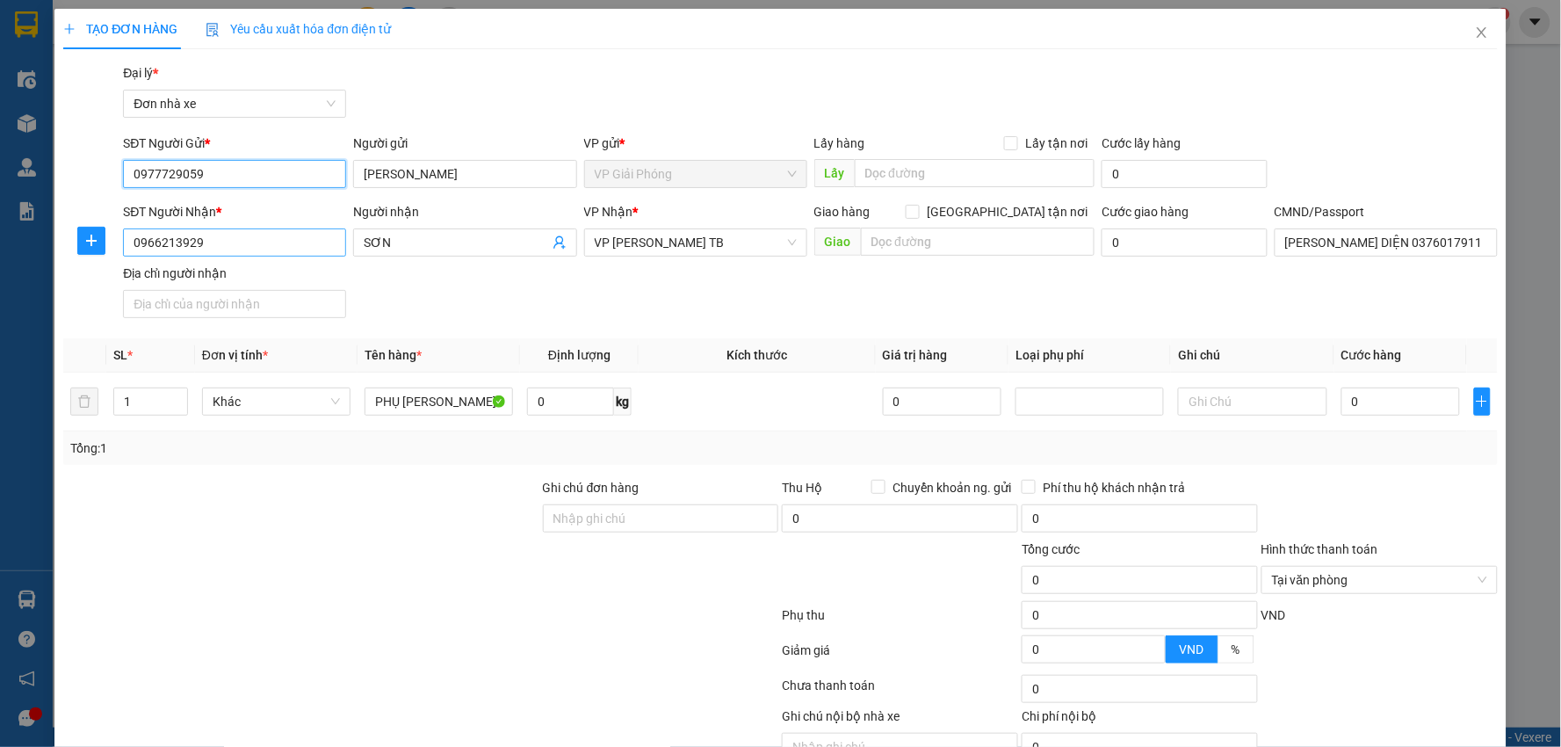
type input "0977729059"
drag, startPoint x: 212, startPoint y: 246, endPoint x: 7, endPoint y: 244, distance: 204.6
click at [7, 244] on div "TẠO ĐƠN HÀNG Yêu cầu xuất hóa đơn điện tử Transit Pickup Surcharge Ids Transit …" at bounding box center [780, 373] width 1561 height 747
type input "0974012223"
drag, startPoint x: 399, startPoint y: 242, endPoint x: 355, endPoint y: 244, distance: 43.9
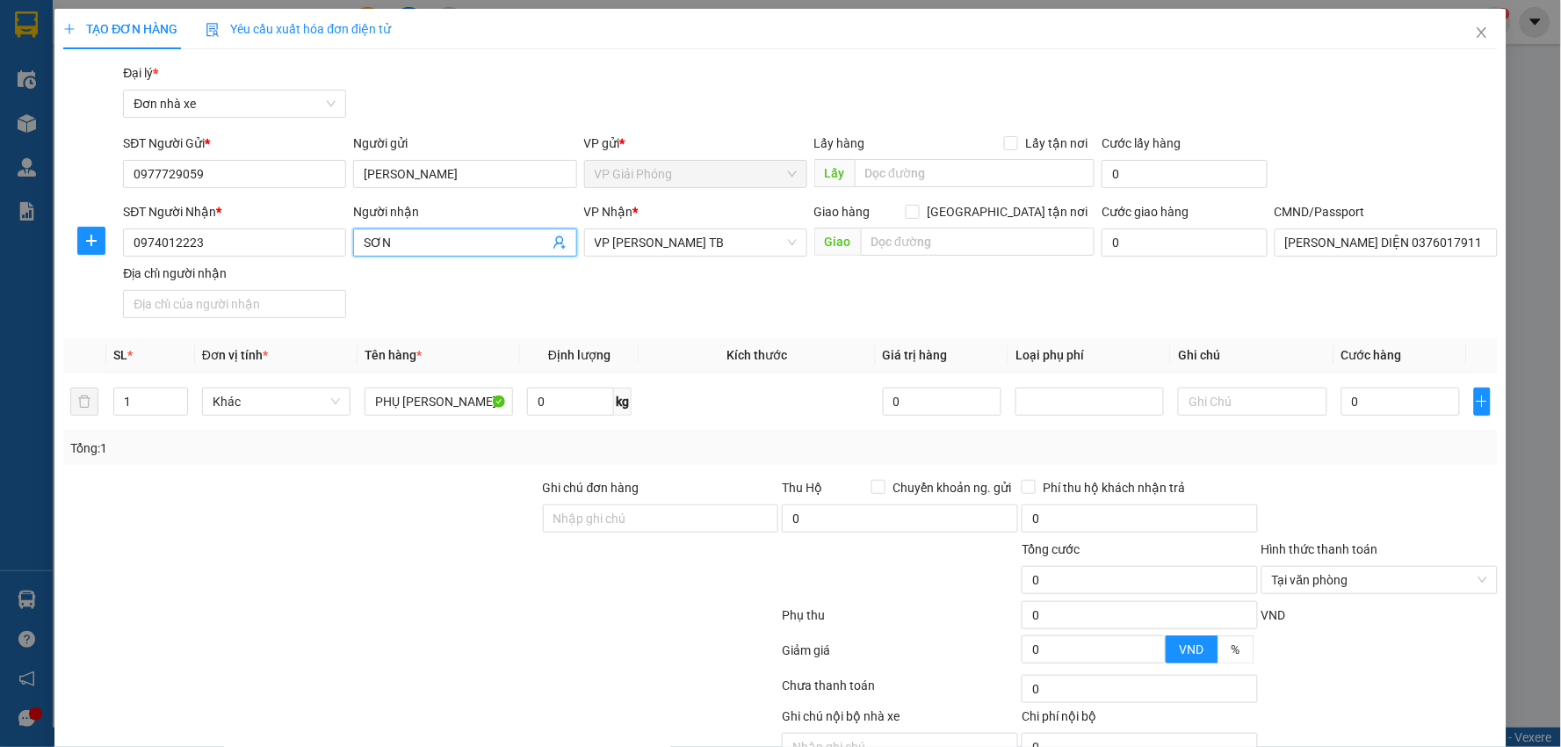
click at [355, 244] on span "SƠN" at bounding box center [464, 242] width 223 height 28
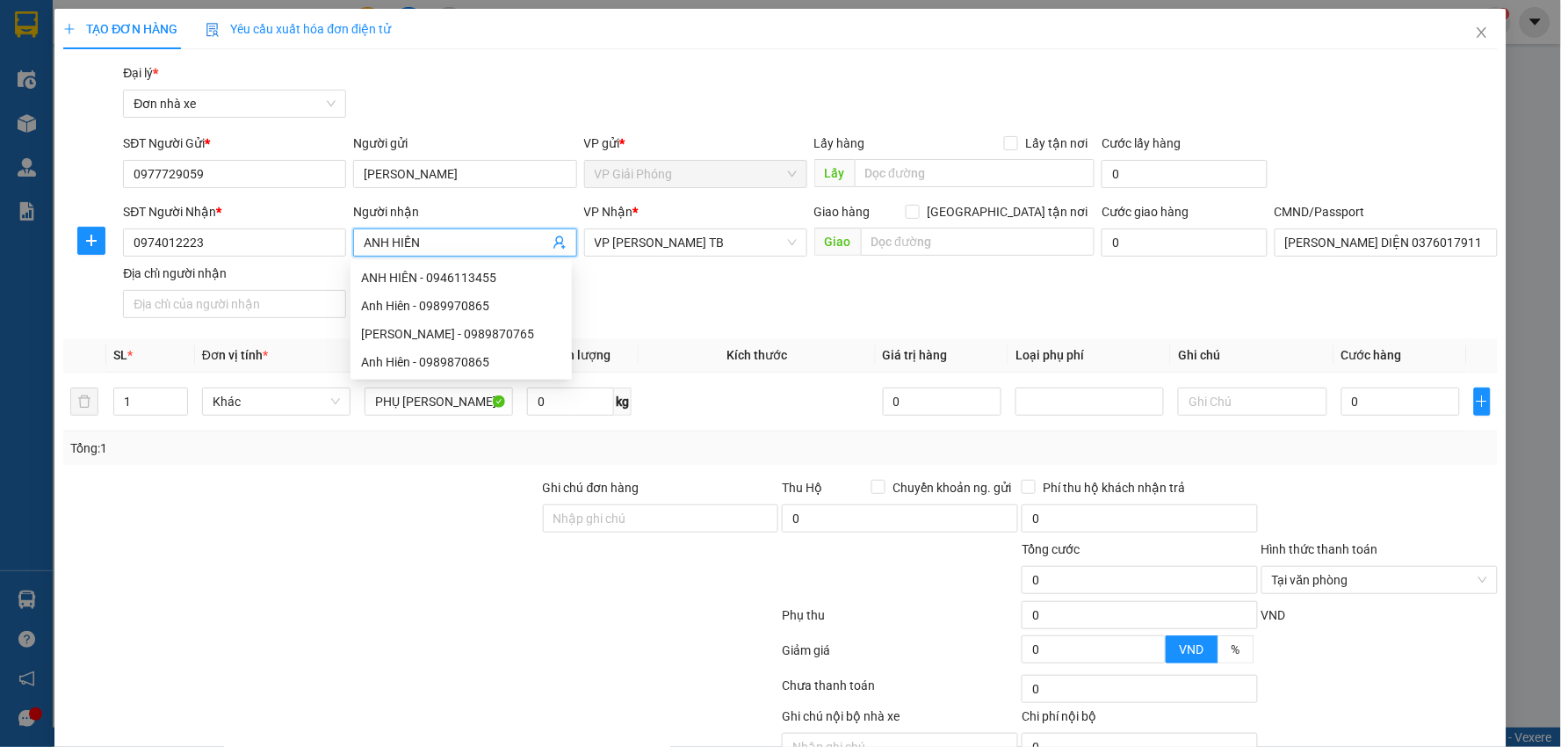
scroll to position [90, 0]
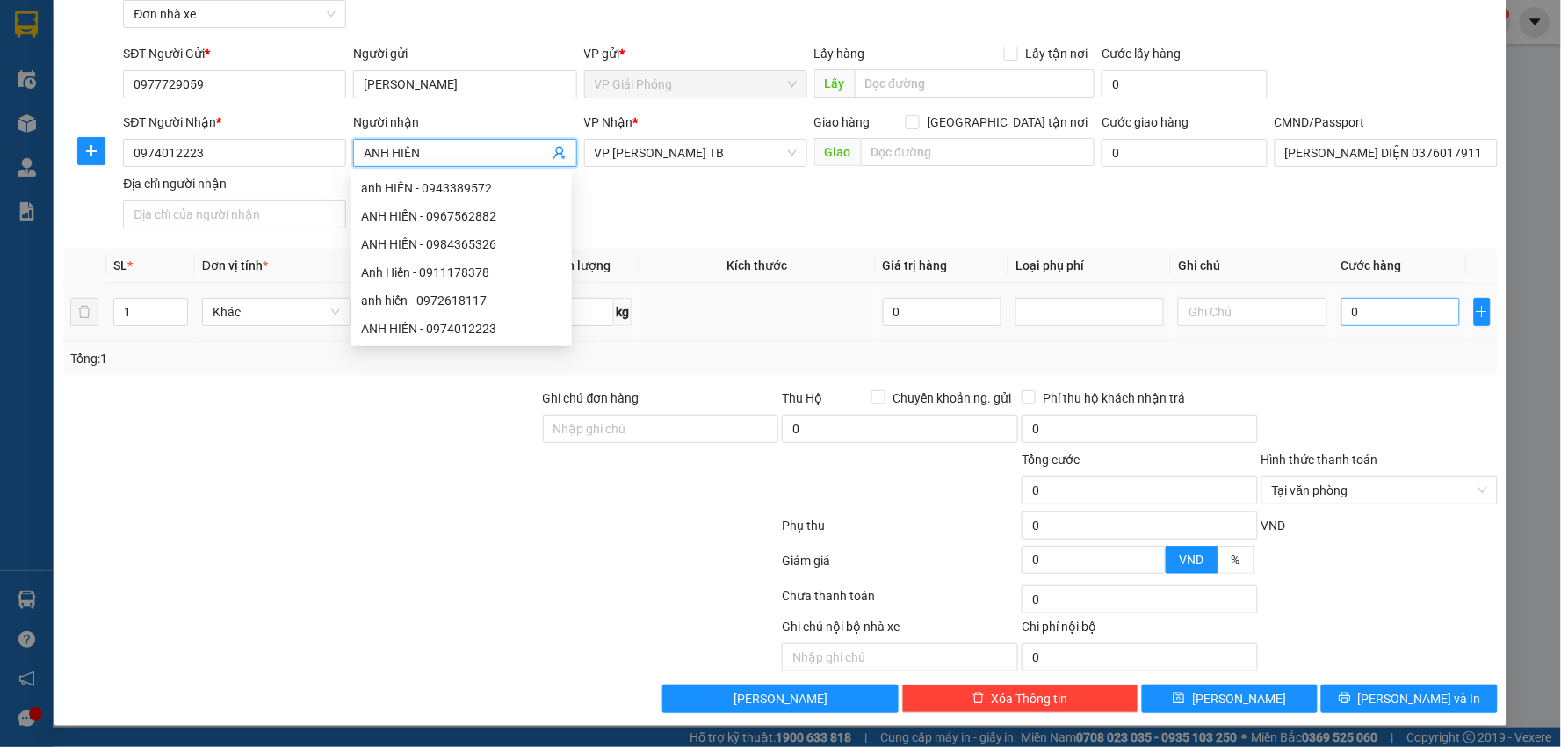
type input "ANH HIẾN"
click at [1394, 299] on input "0" at bounding box center [1400, 312] width 119 height 28
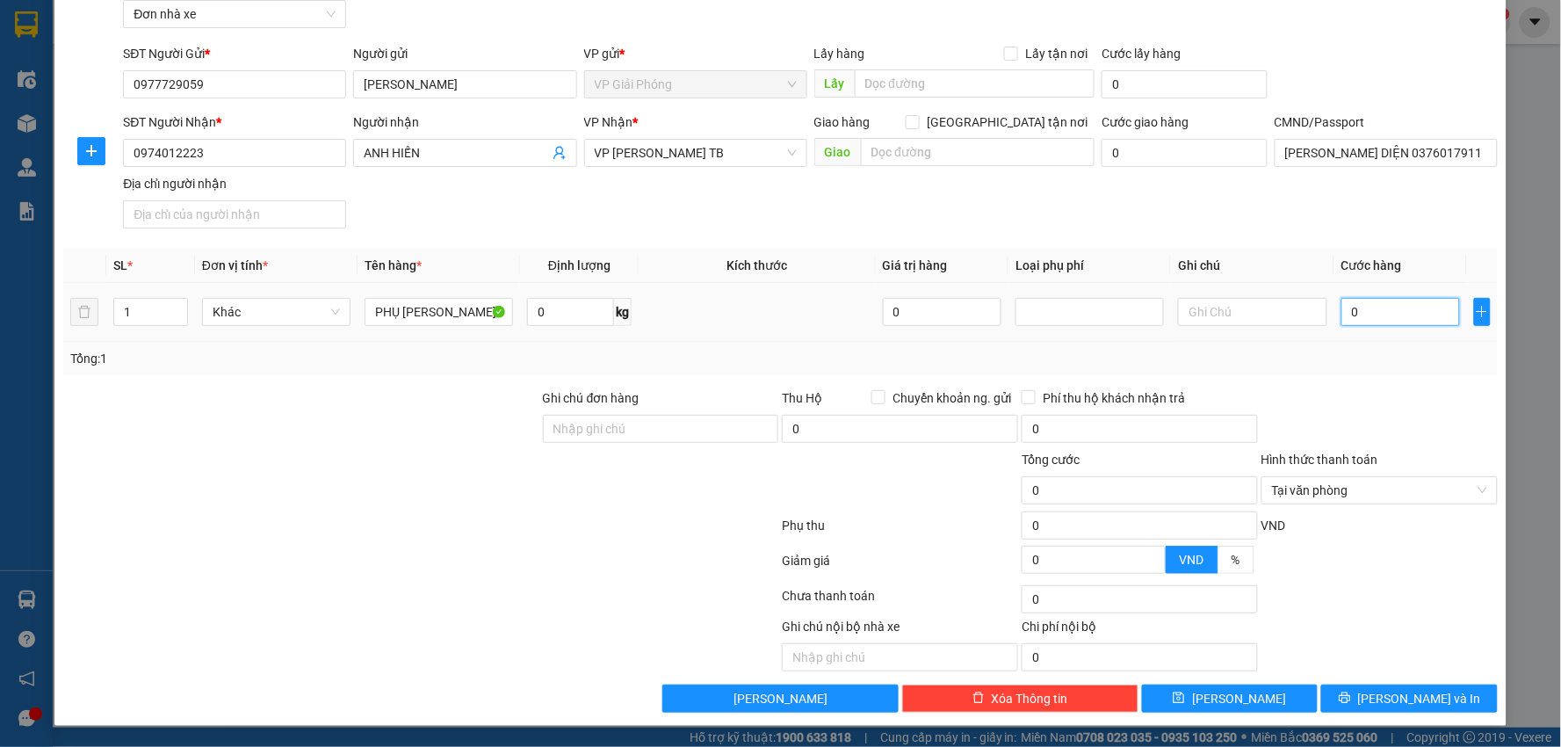
type input "2"
type input "25"
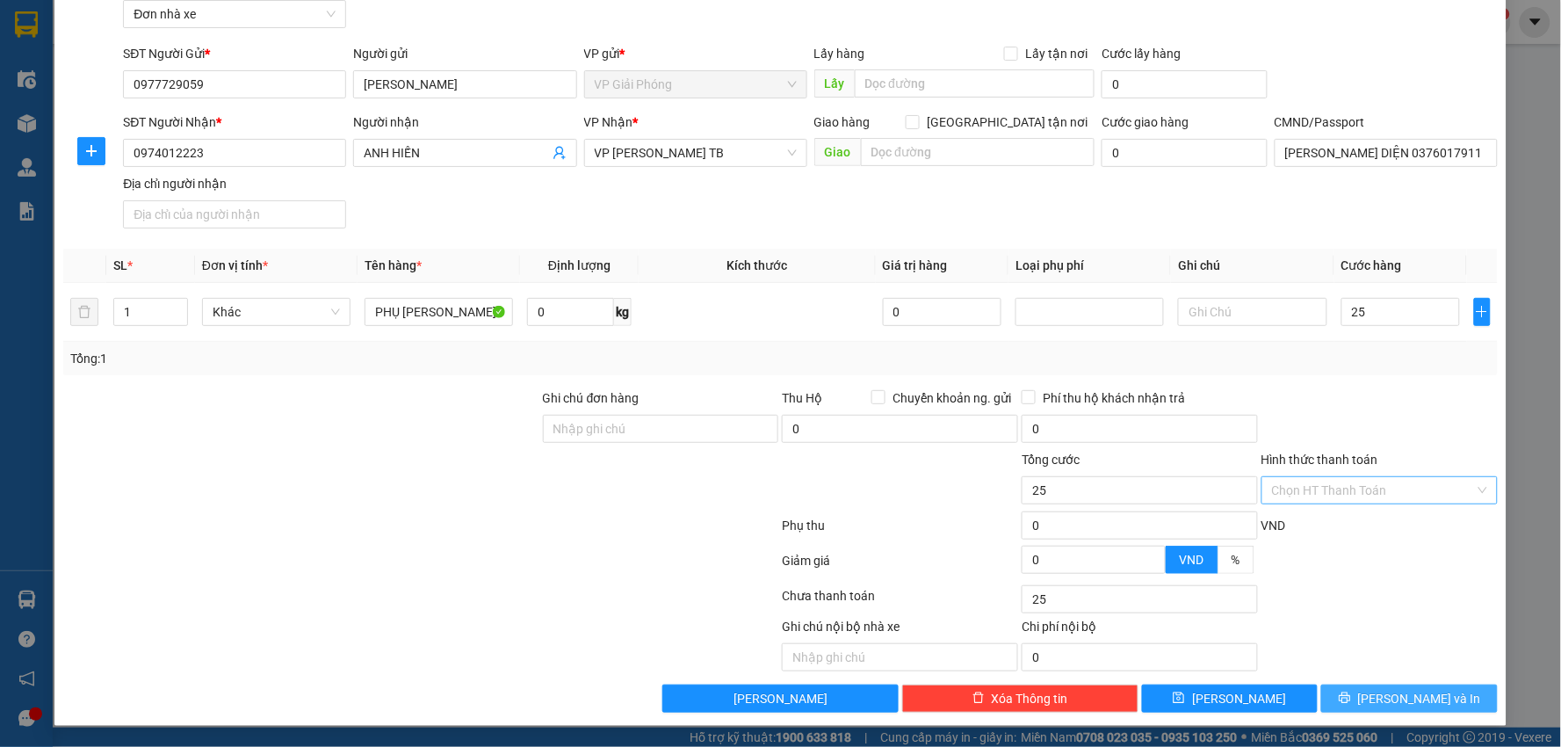
type input "25.000"
click at [1391, 697] on span "Lưu và In" at bounding box center [1419, 698] width 123 height 19
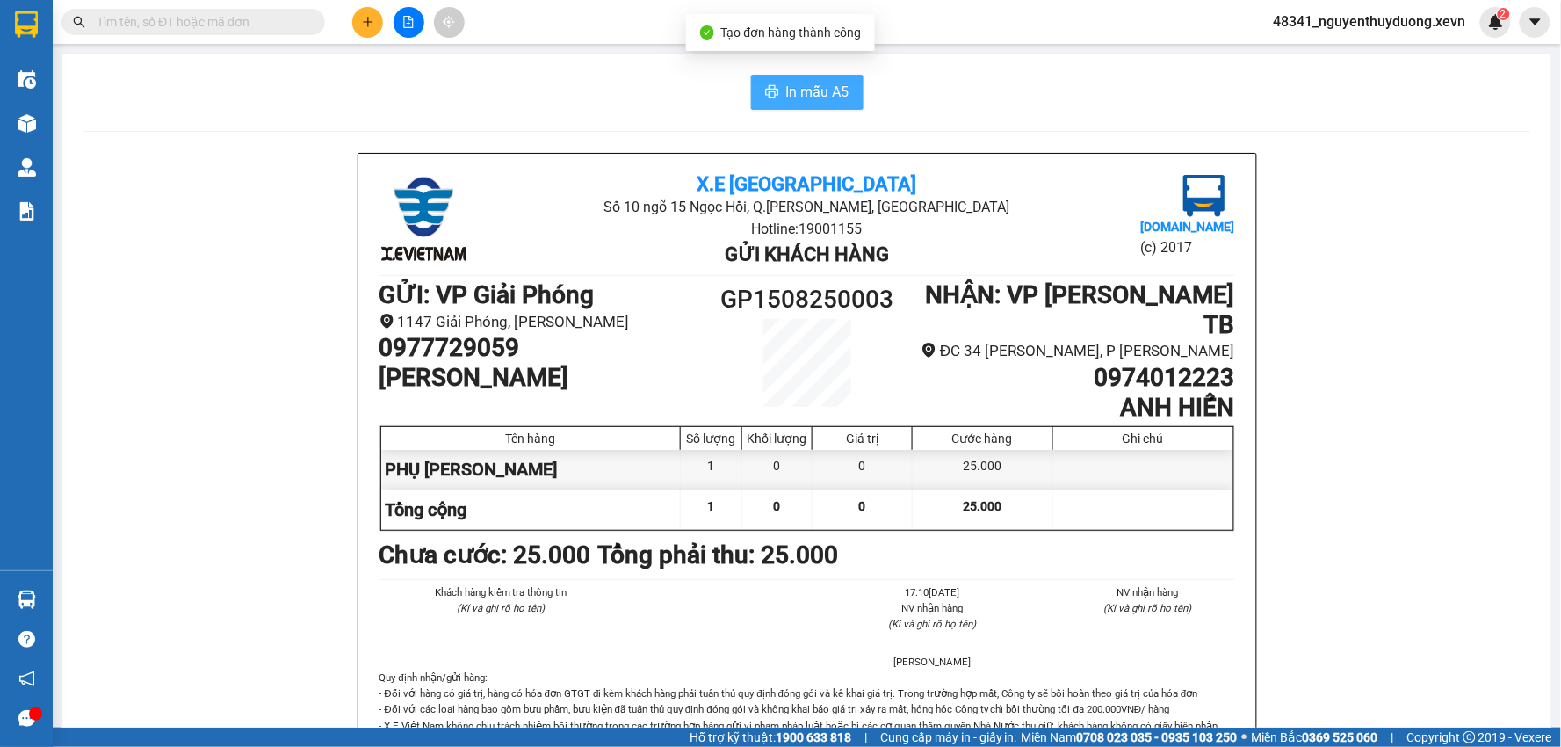
click at [765, 86] on icon "printer" at bounding box center [771, 91] width 13 height 12
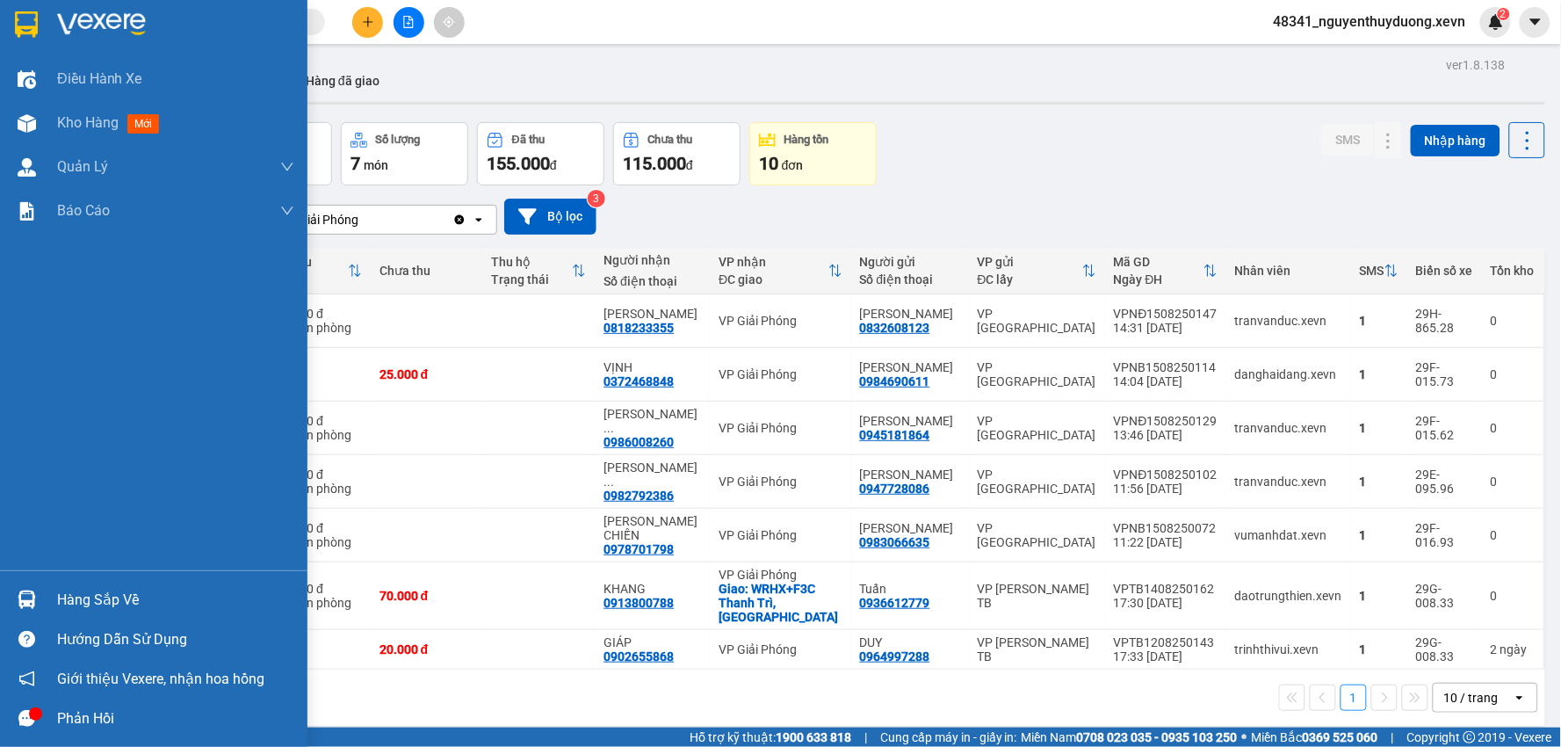
click at [76, 617] on div "Hàng sắp về" at bounding box center [153, 600] width 307 height 40
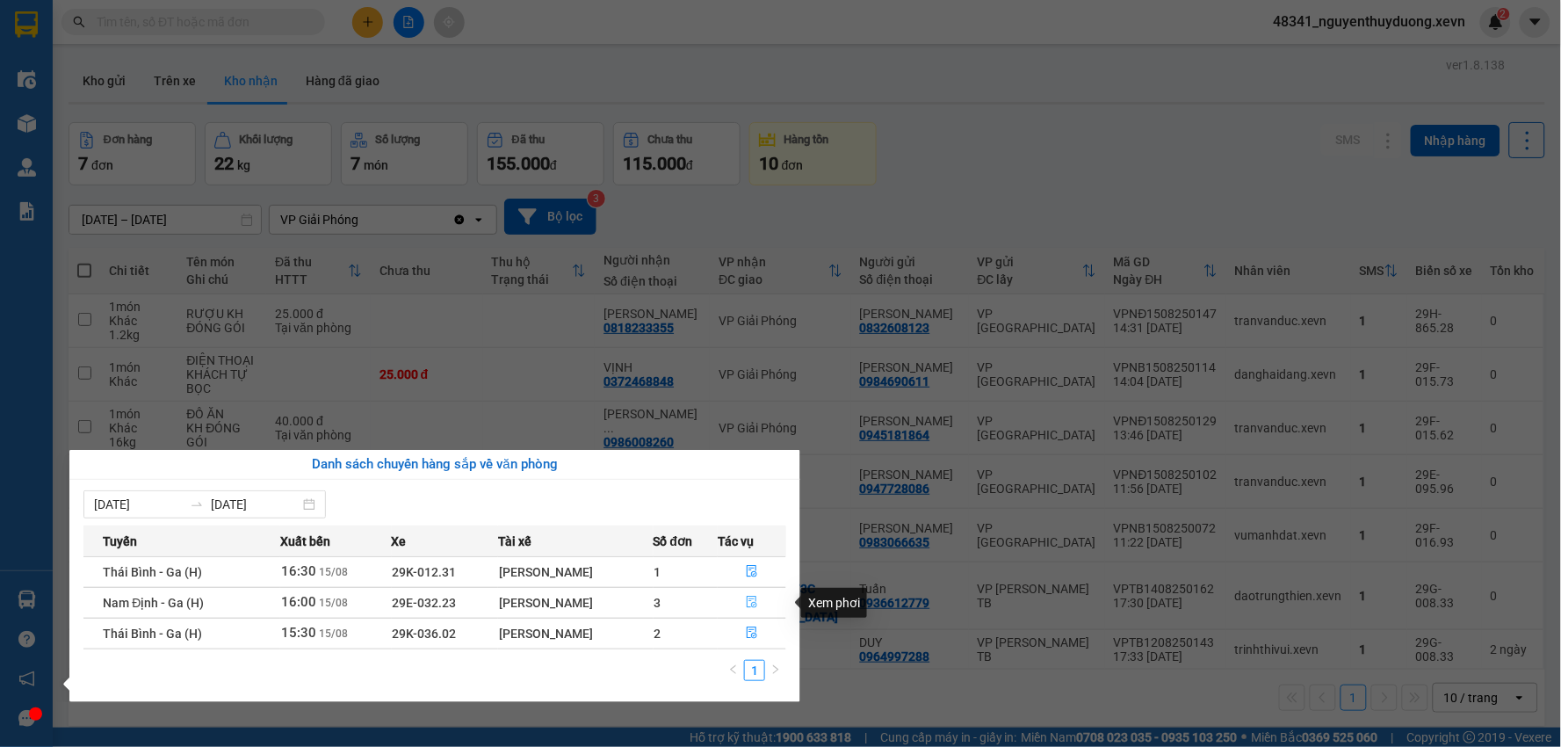
click at [758, 609] on span "file-done" at bounding box center [752, 602] width 12 height 14
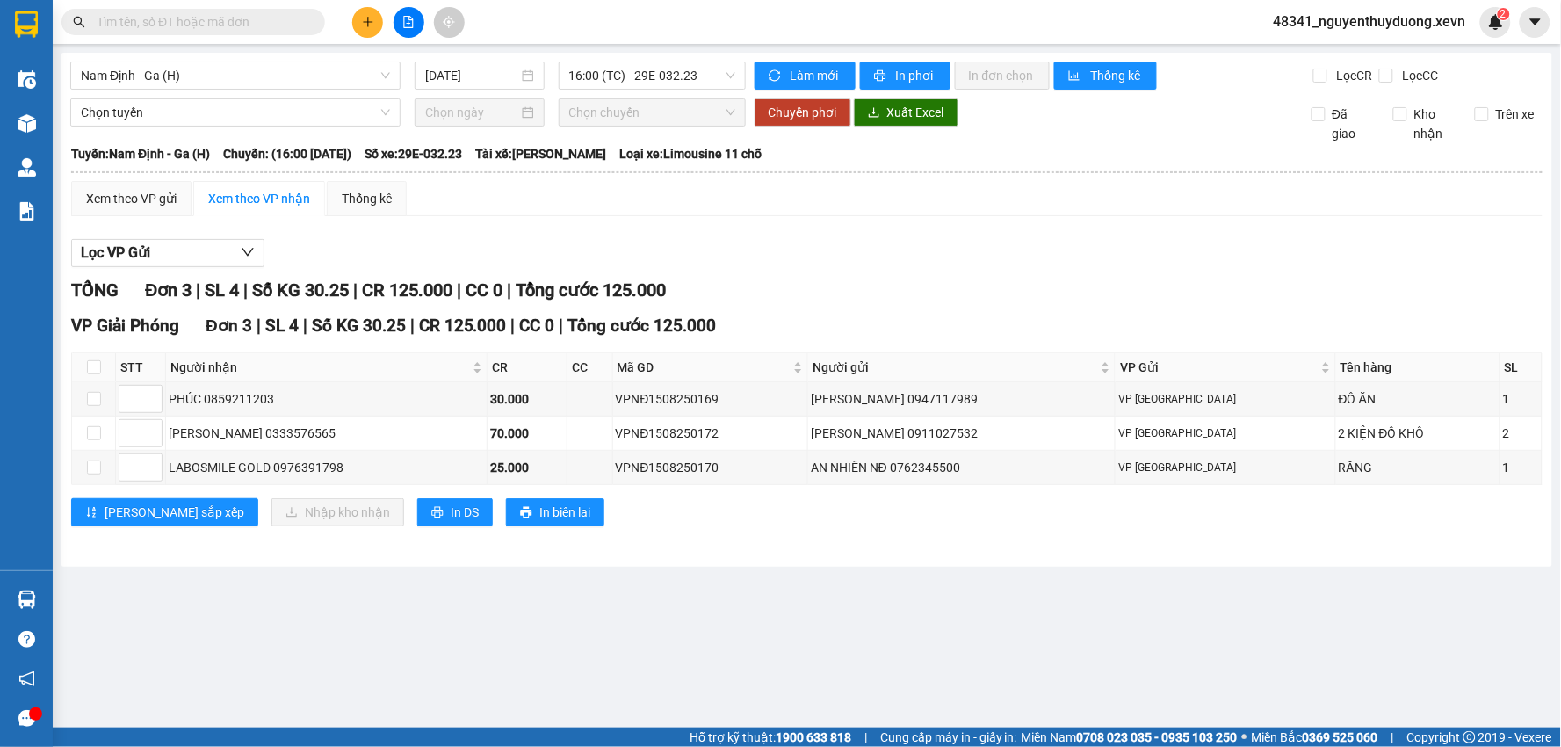
click at [76, 370] on th at bounding box center [94, 367] width 44 height 29
click at [99, 364] on input "checkbox" at bounding box center [94, 367] width 14 height 14
checkbox input "true"
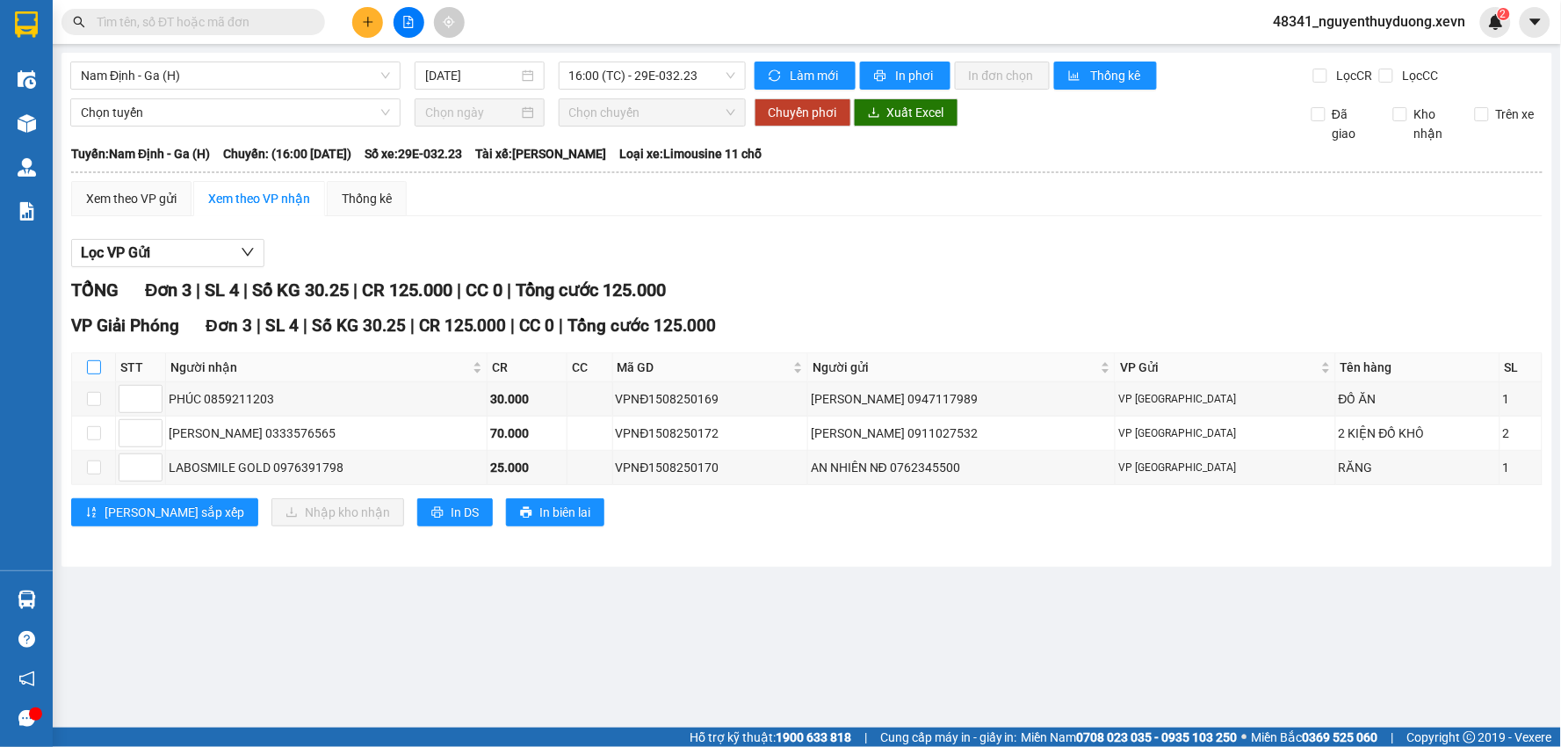
checkbox input "true"
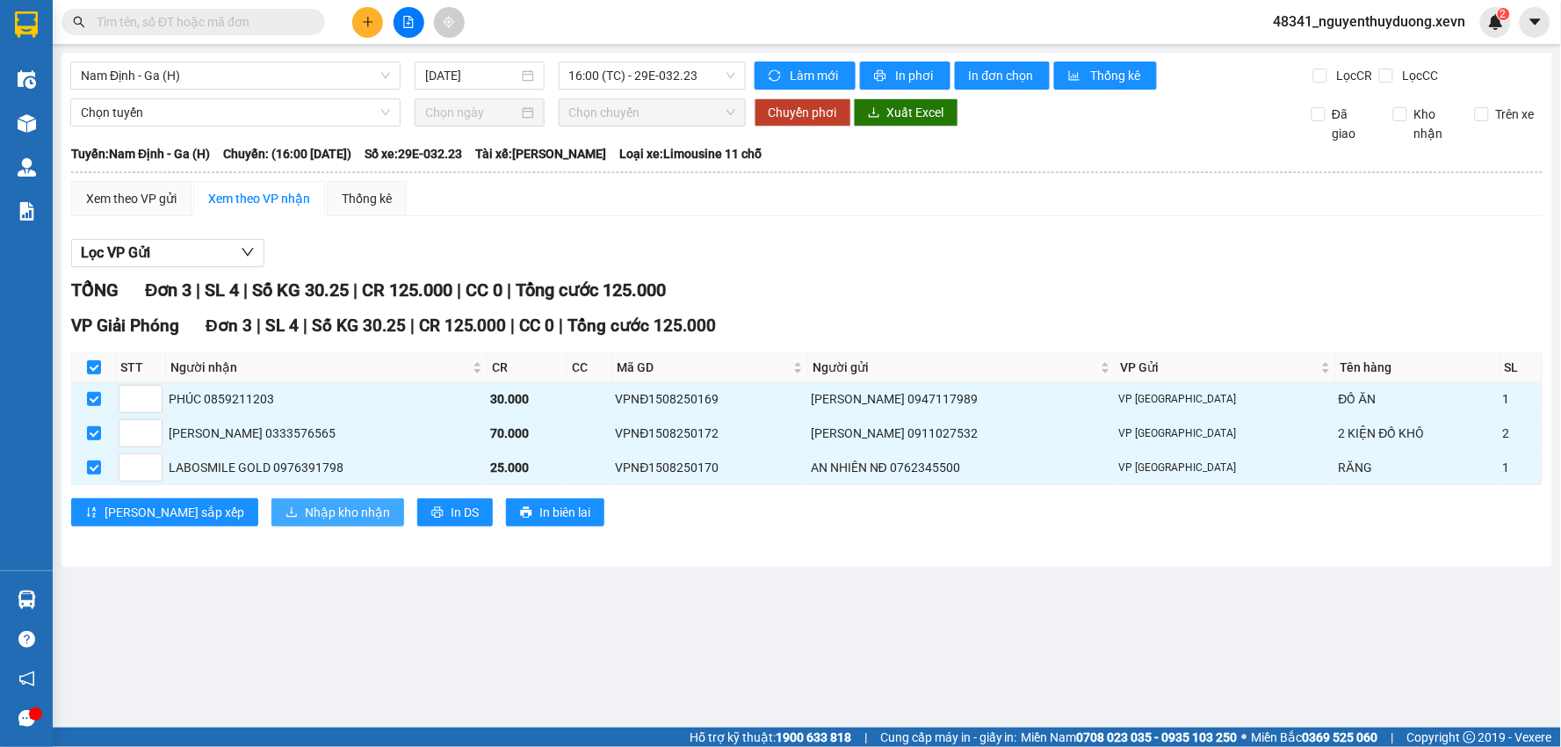
click at [305, 515] on span "Nhập kho nhận" at bounding box center [347, 511] width 85 height 19
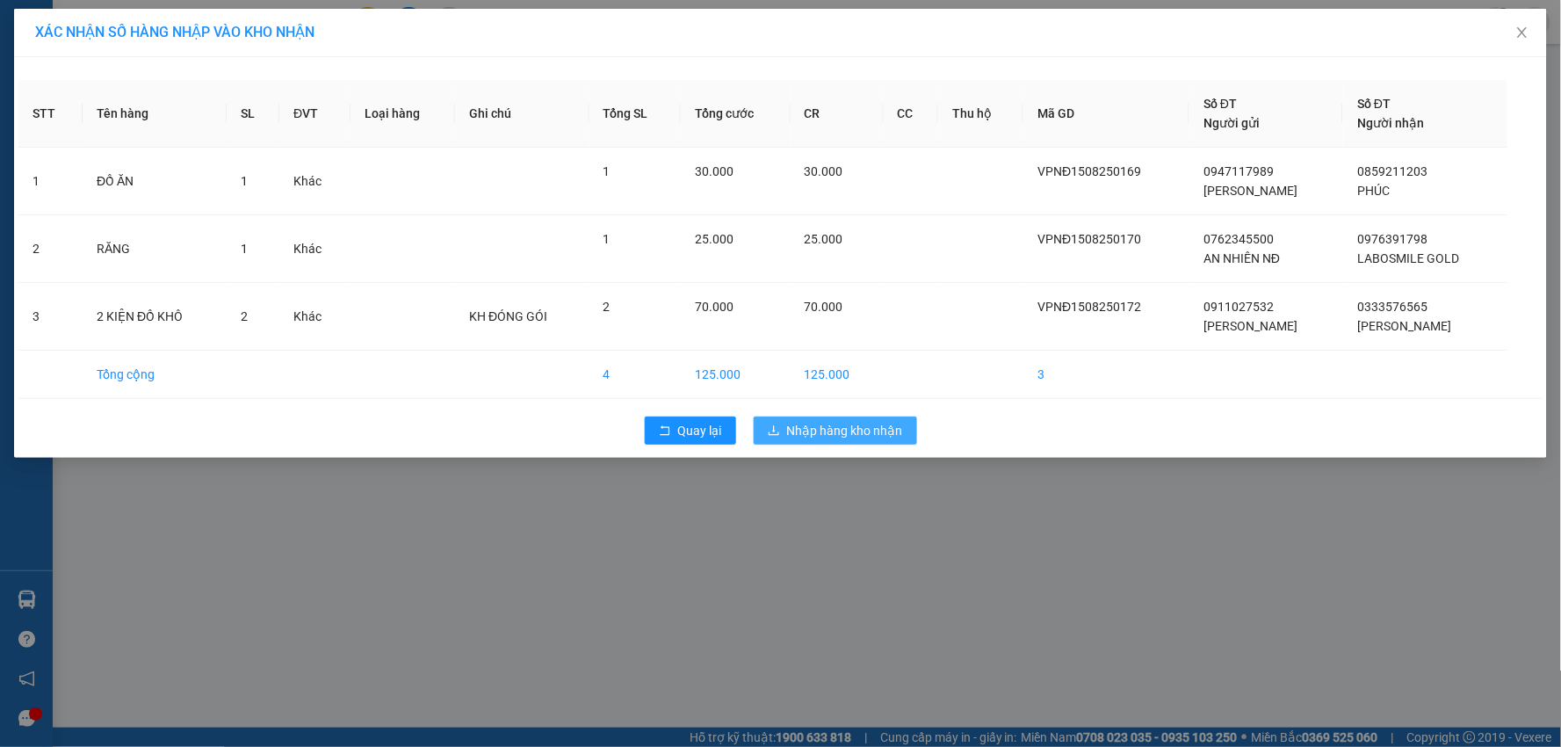
click at [799, 441] on button "Nhập hàng kho nhận" at bounding box center [835, 430] width 163 height 28
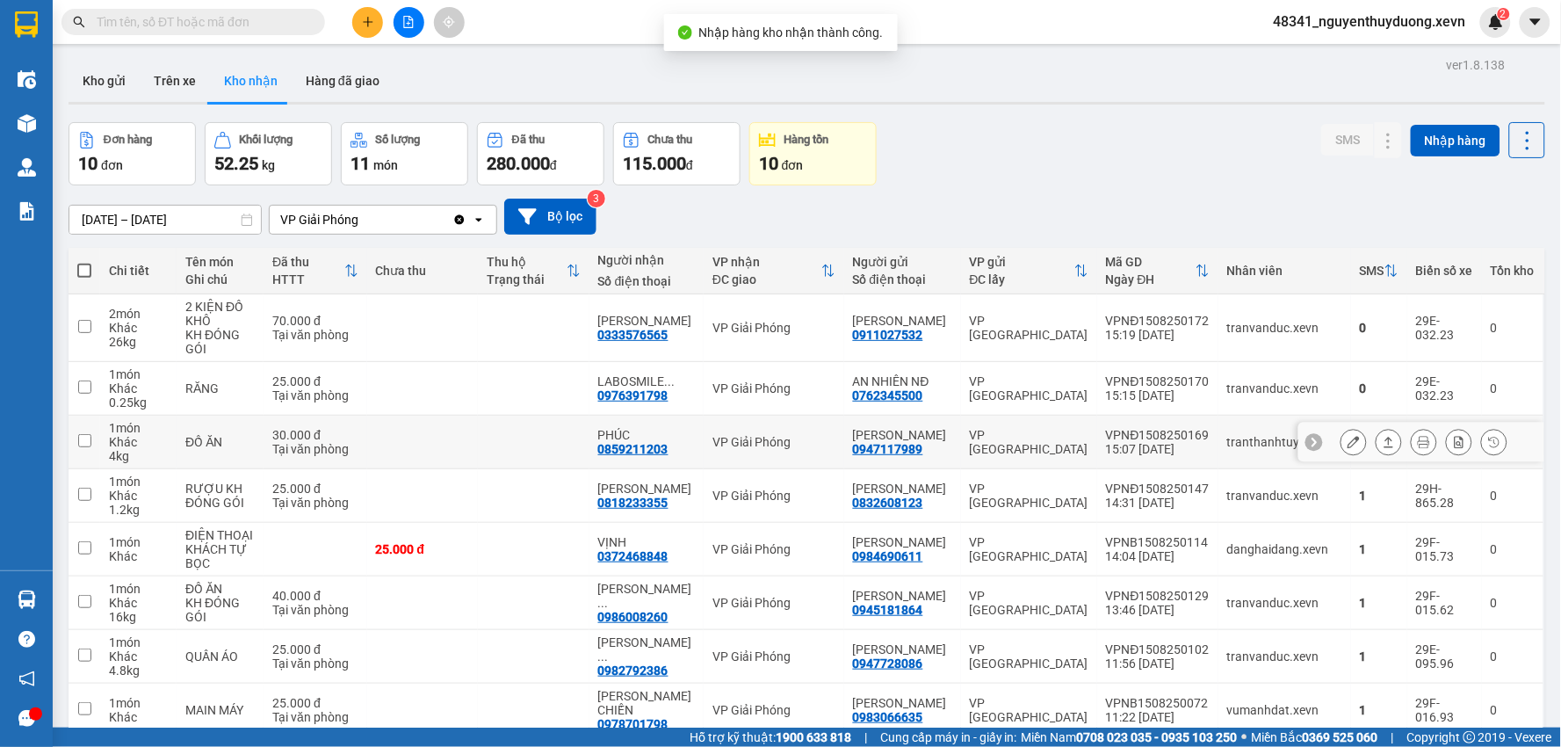
click at [220, 443] on div "ĐỒ ĂN" at bounding box center [219, 442] width 69 height 14
checkbox input "true"
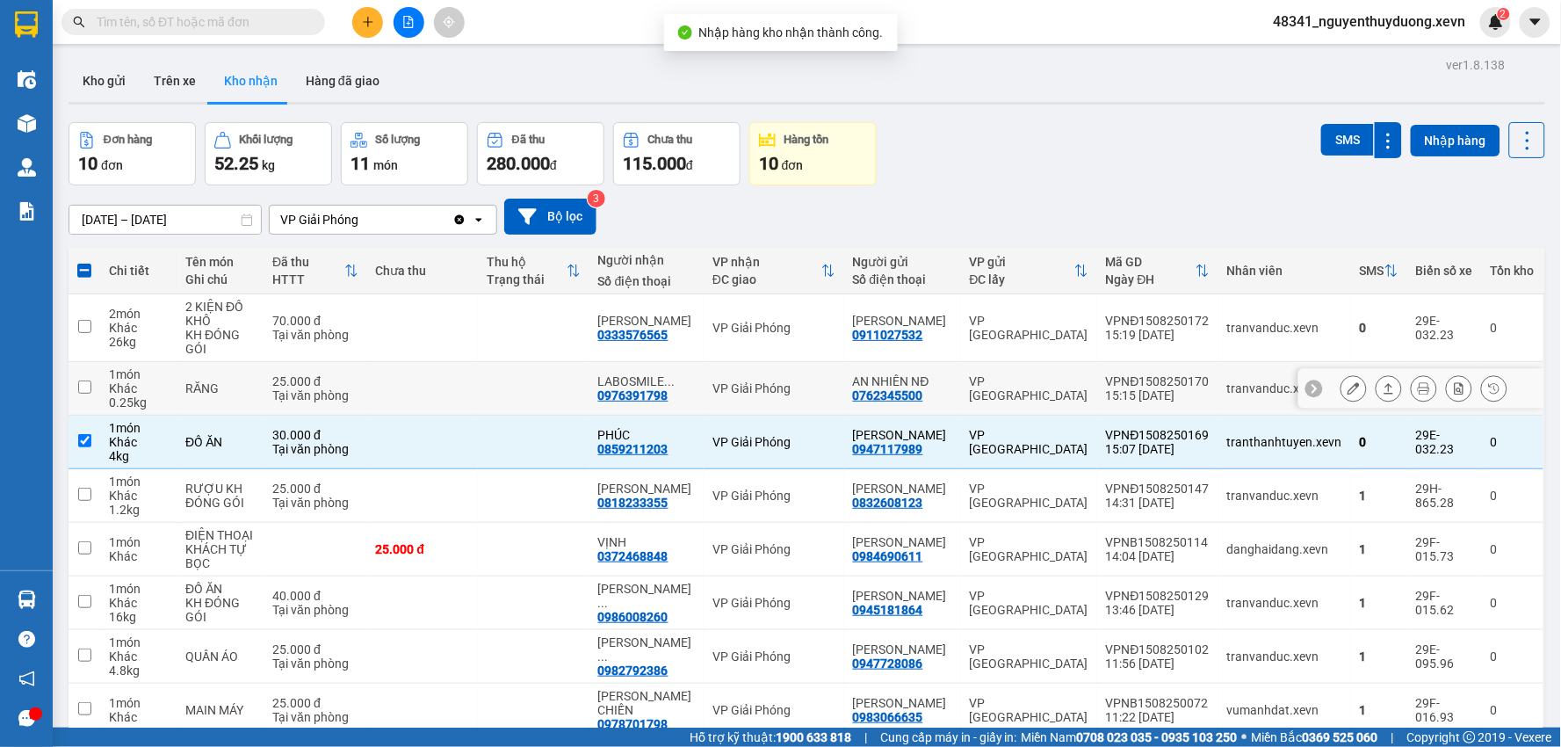
click at [203, 384] on div "RĂNG" at bounding box center [219, 388] width 69 height 14
checkbox input "true"
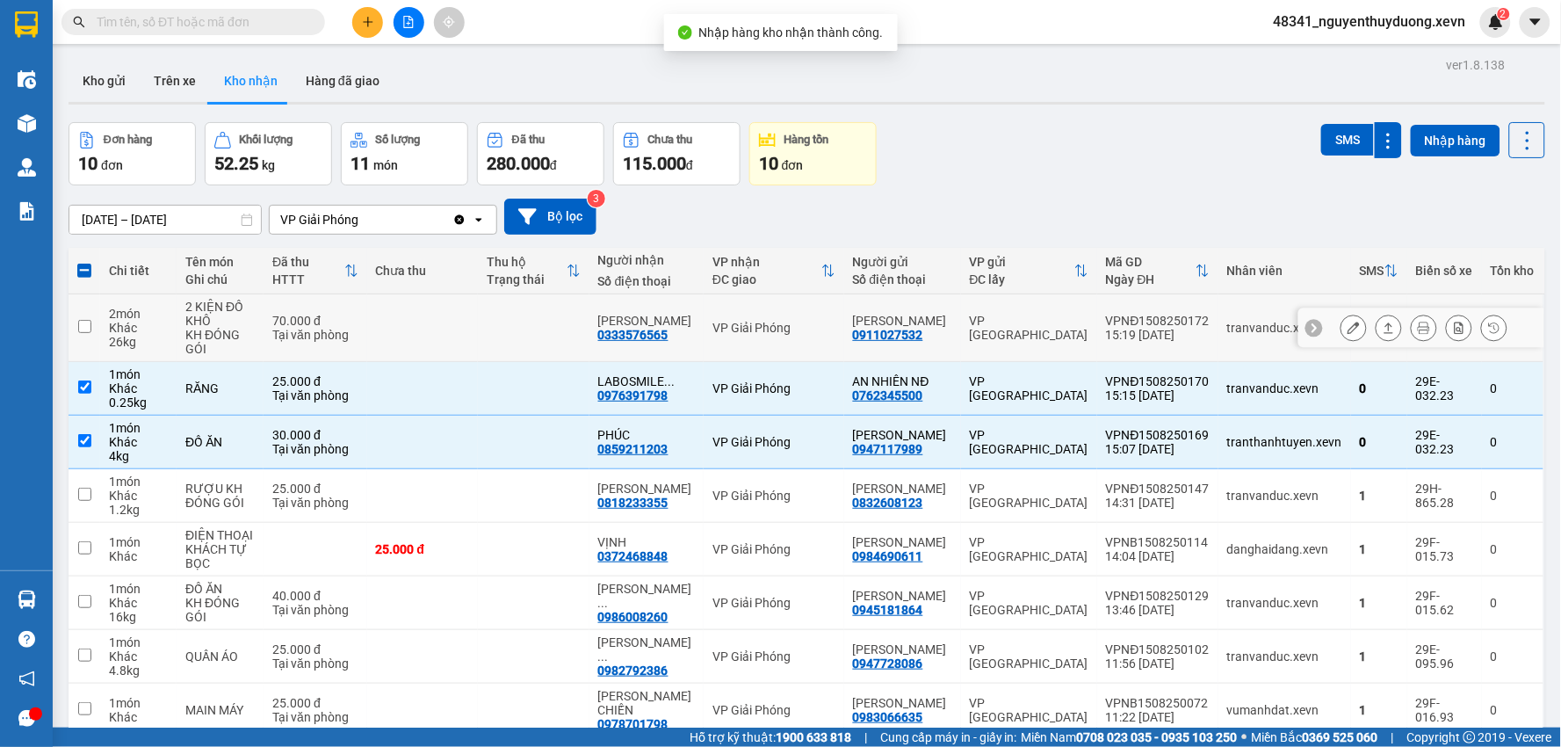
click at [225, 320] on div "2 KIỆN ĐỒ KHÔ" at bounding box center [219, 313] width 69 height 28
checkbox input "true"
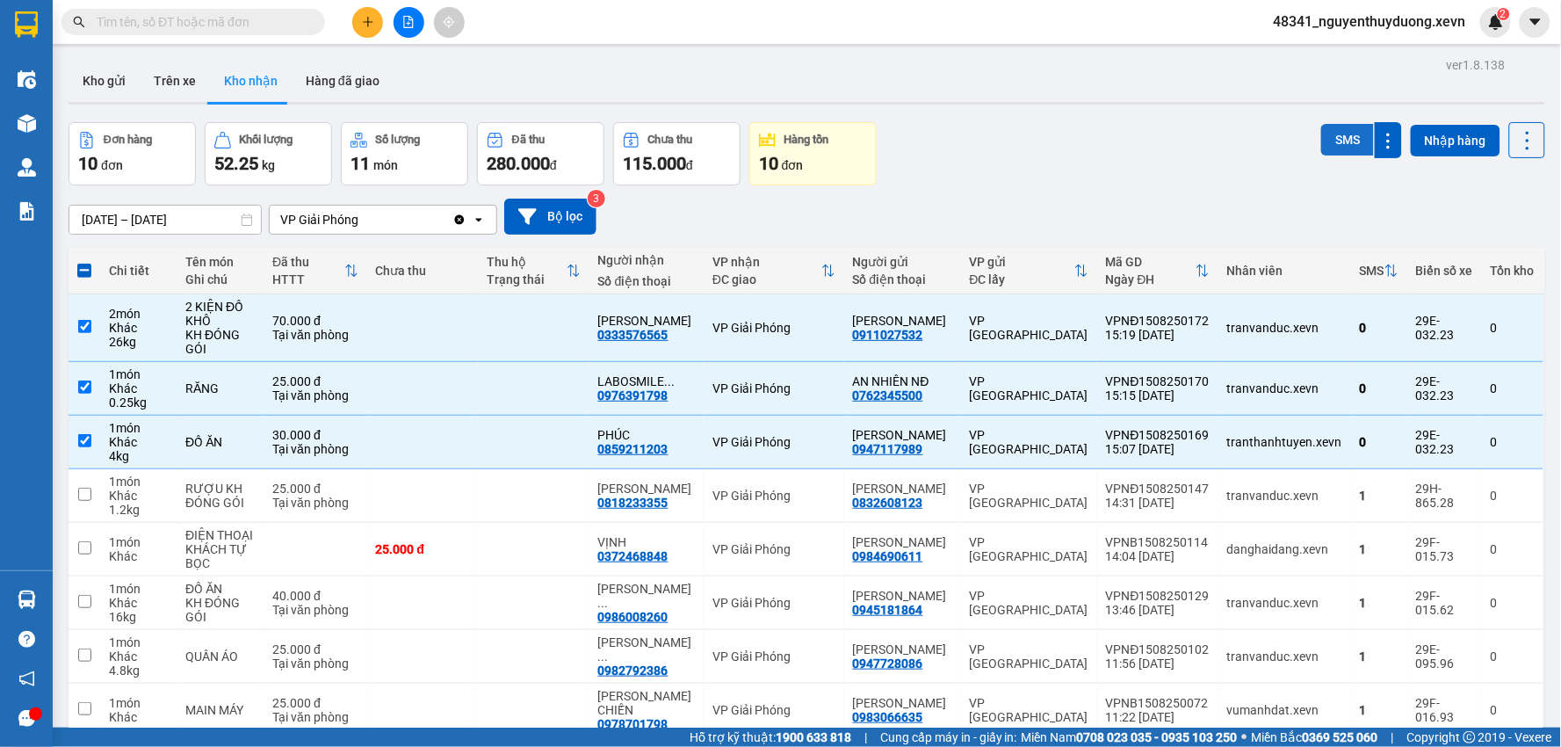
click at [1323, 126] on button "SMS" at bounding box center [1347, 140] width 53 height 32
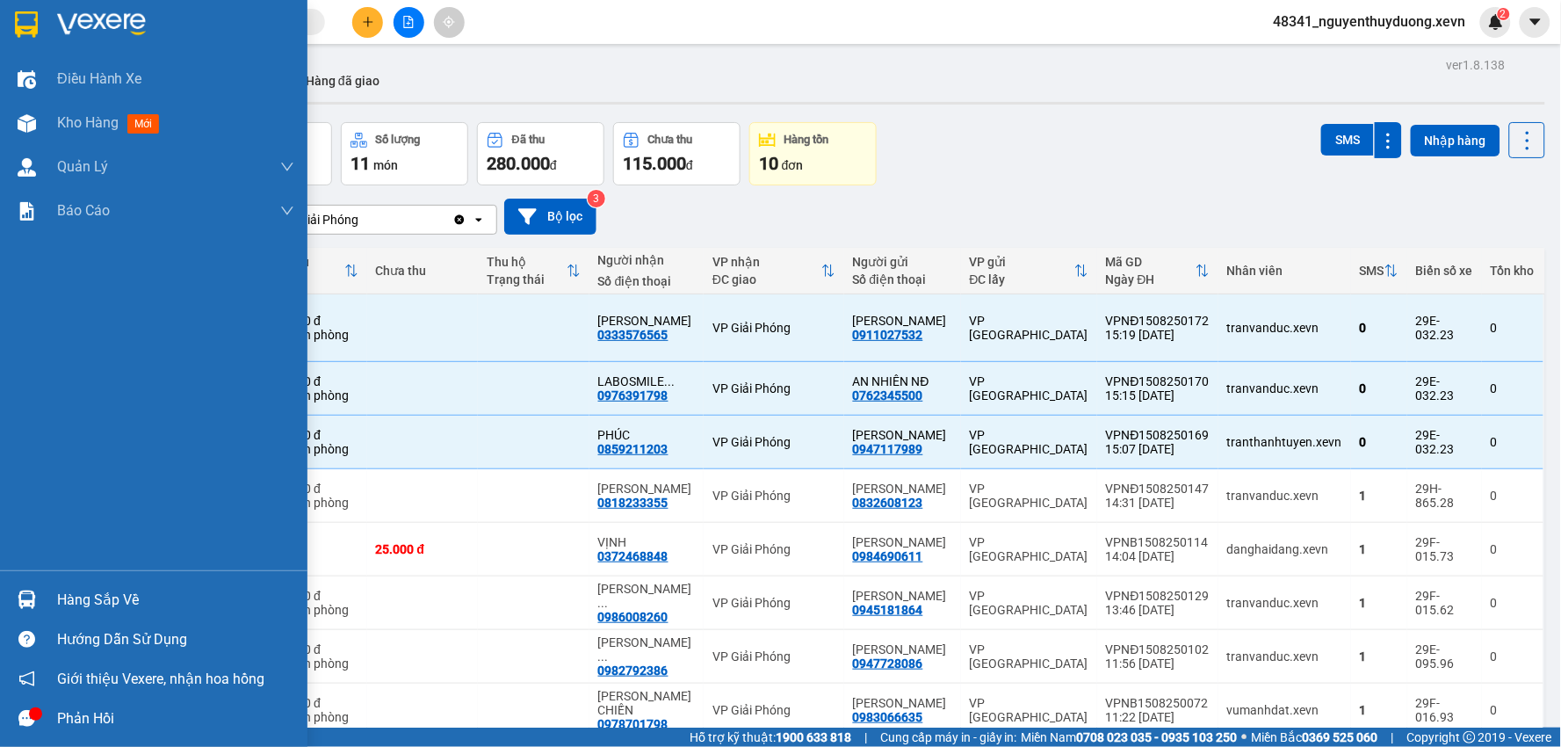
click at [106, 593] on div "Hàng sắp về" at bounding box center [175, 600] width 237 height 26
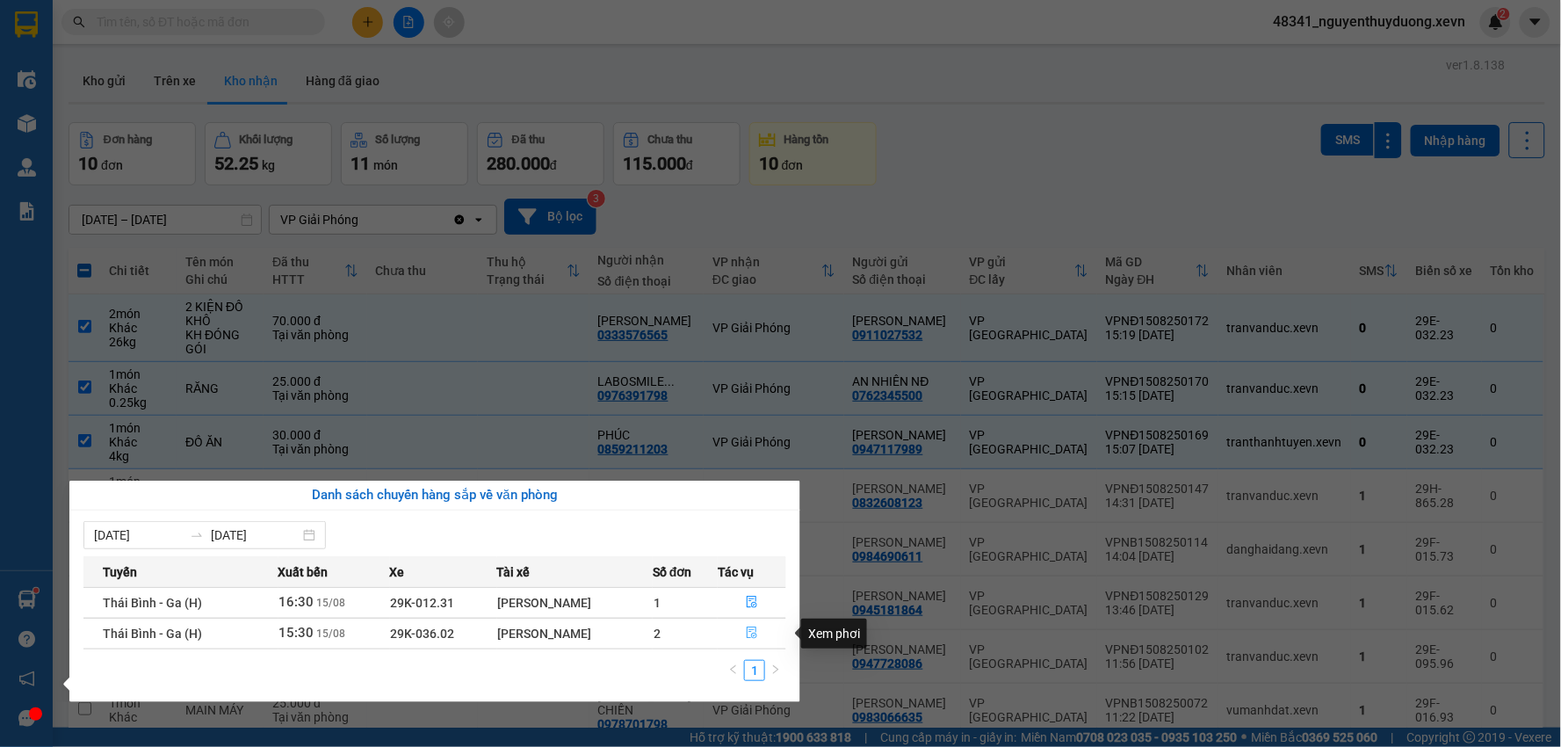
click at [746, 640] on span "file-done" at bounding box center [752, 633] width 12 height 14
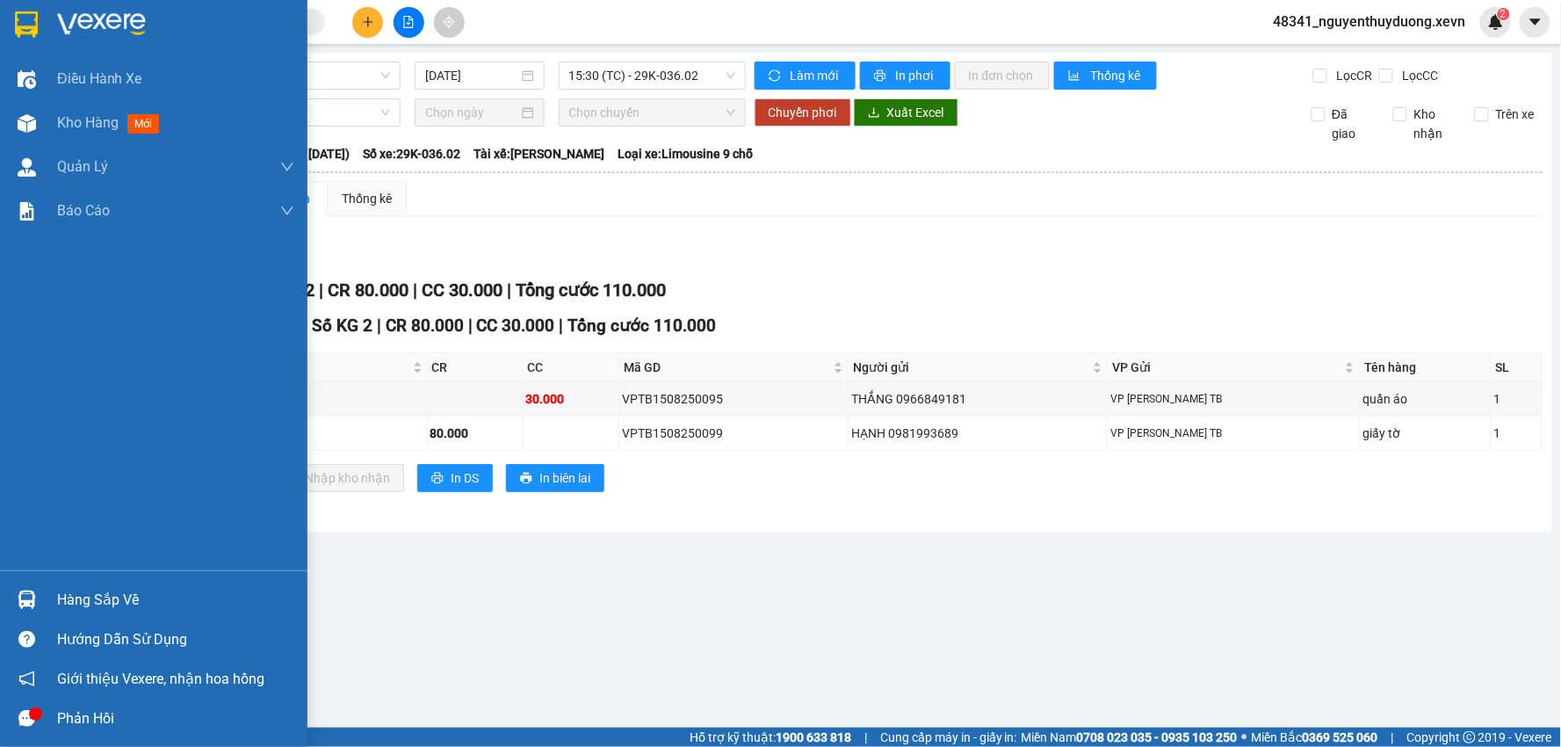
click at [82, 603] on div "Hàng sắp về" at bounding box center [175, 600] width 237 height 26
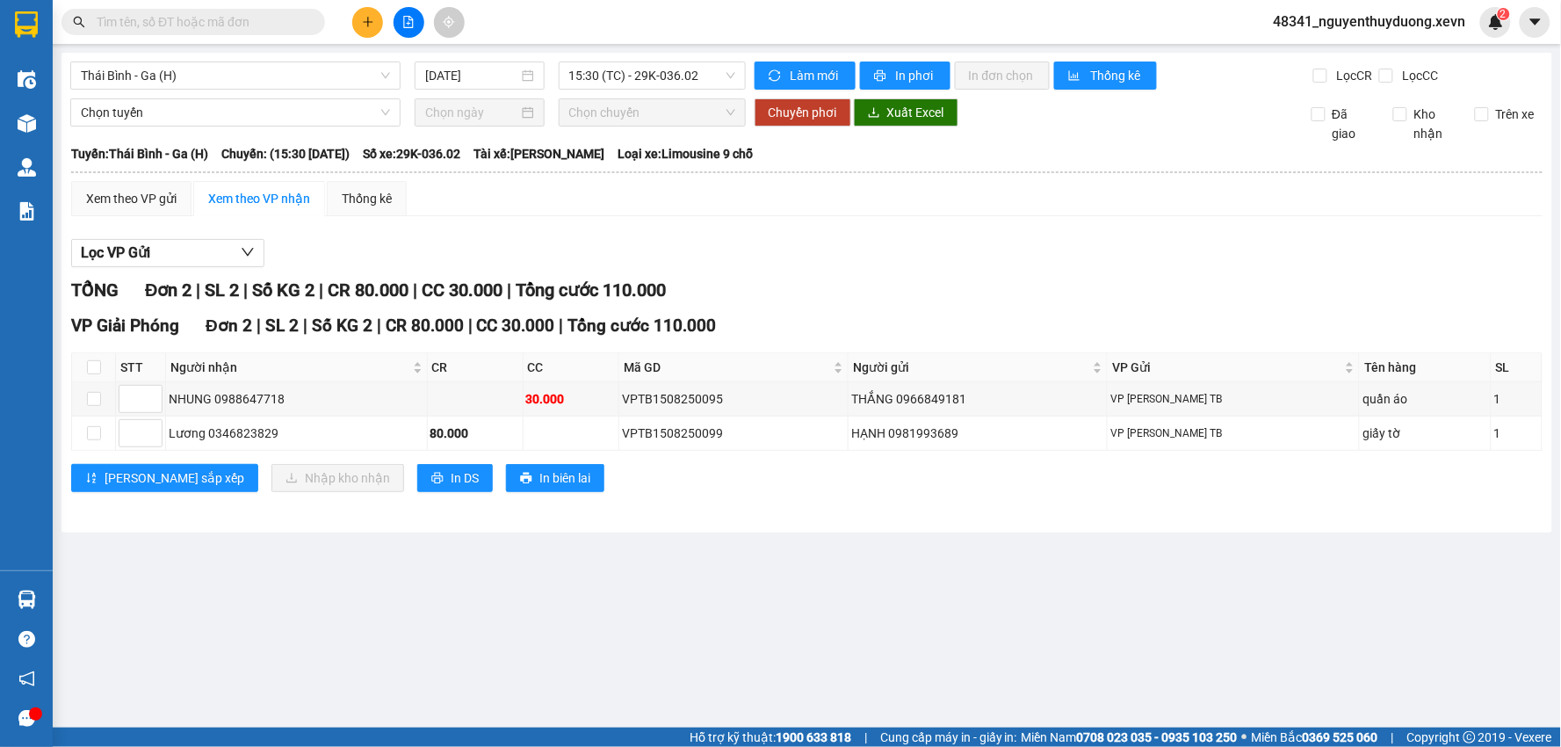
click at [975, 638] on section "Kết quả tìm kiếm ( 20 ) Bộ lọc Mã ĐH Trạng thái Món hàng Thu hộ Tổng cước Chưa …" at bounding box center [780, 373] width 1561 height 747
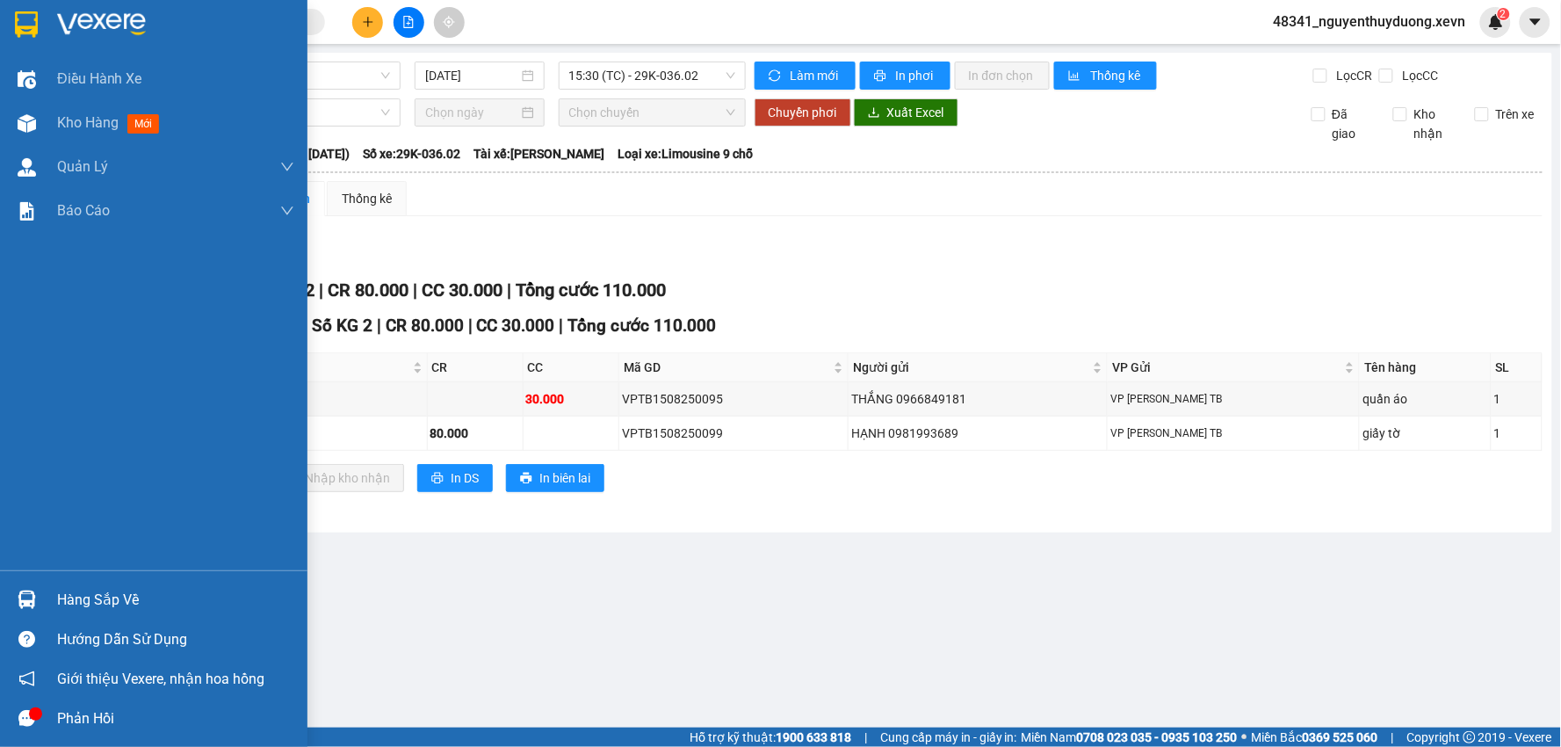
click at [102, 587] on div "Hàng sắp về" at bounding box center [175, 600] width 237 height 26
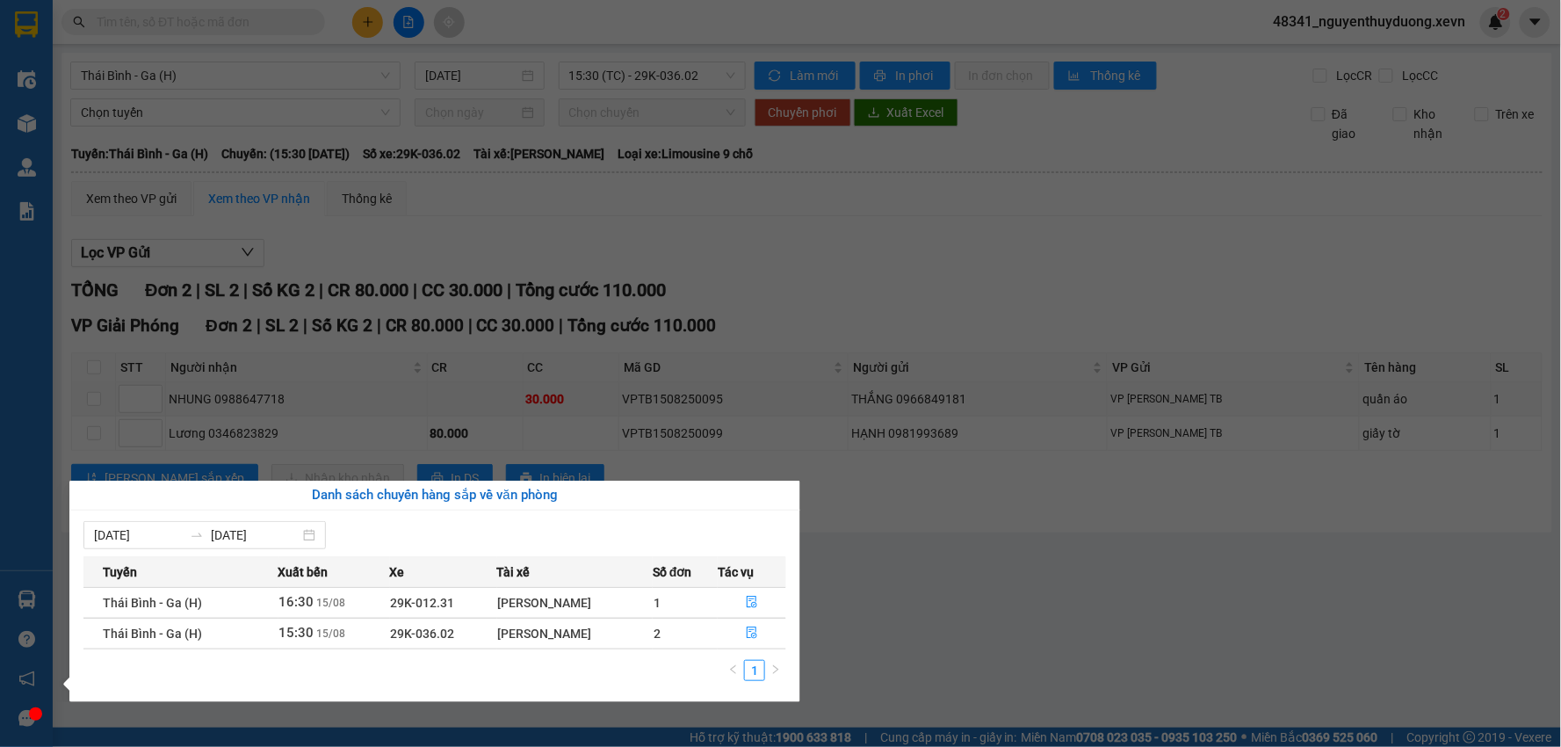
click at [1054, 674] on section "Kết quả tìm kiếm ( 20 ) Bộ lọc Mã ĐH Trạng thái Món hàng Thu hộ Tổng cước Chưa …" at bounding box center [780, 373] width 1561 height 747
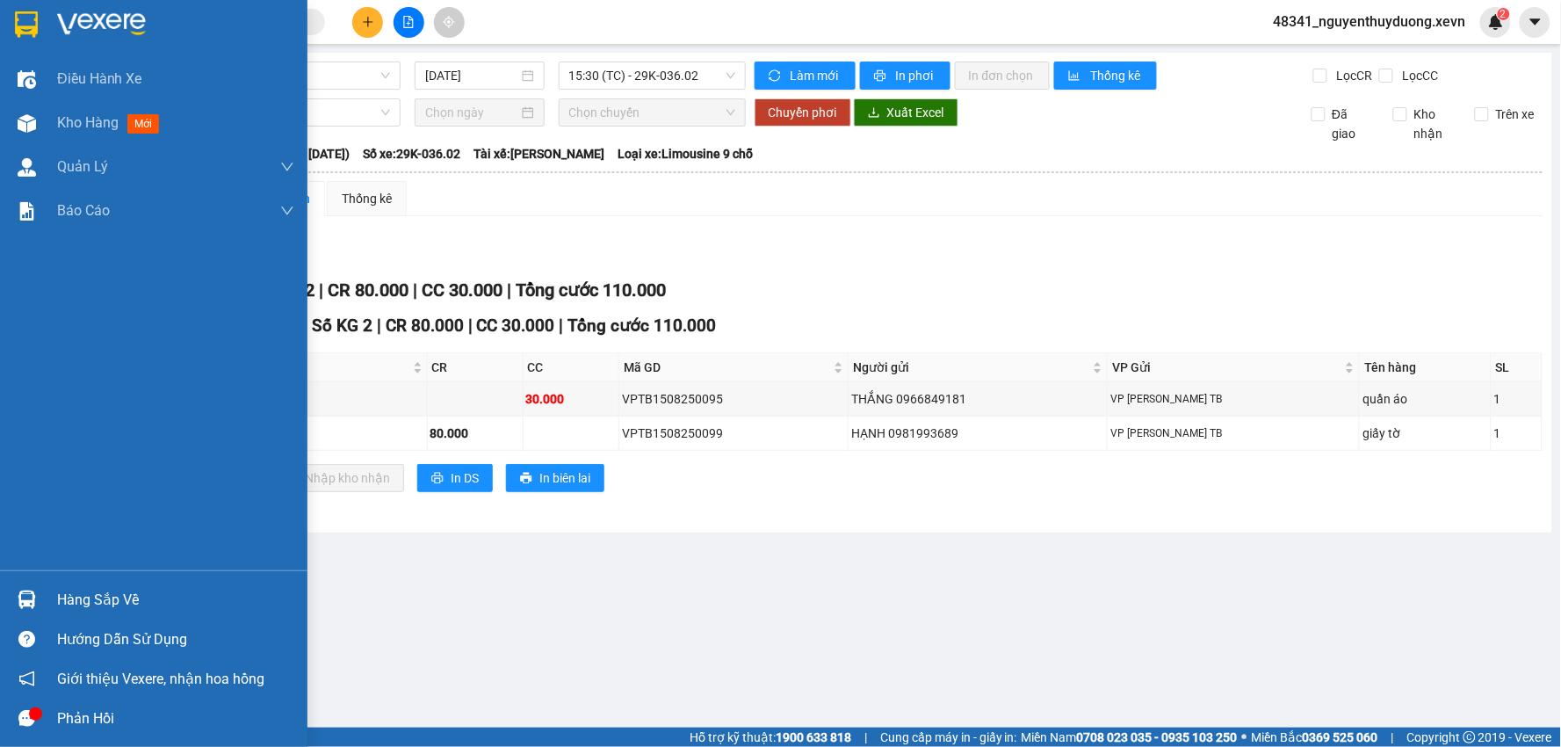
click at [32, 581] on div "Hàng sắp về" at bounding box center [153, 600] width 307 height 40
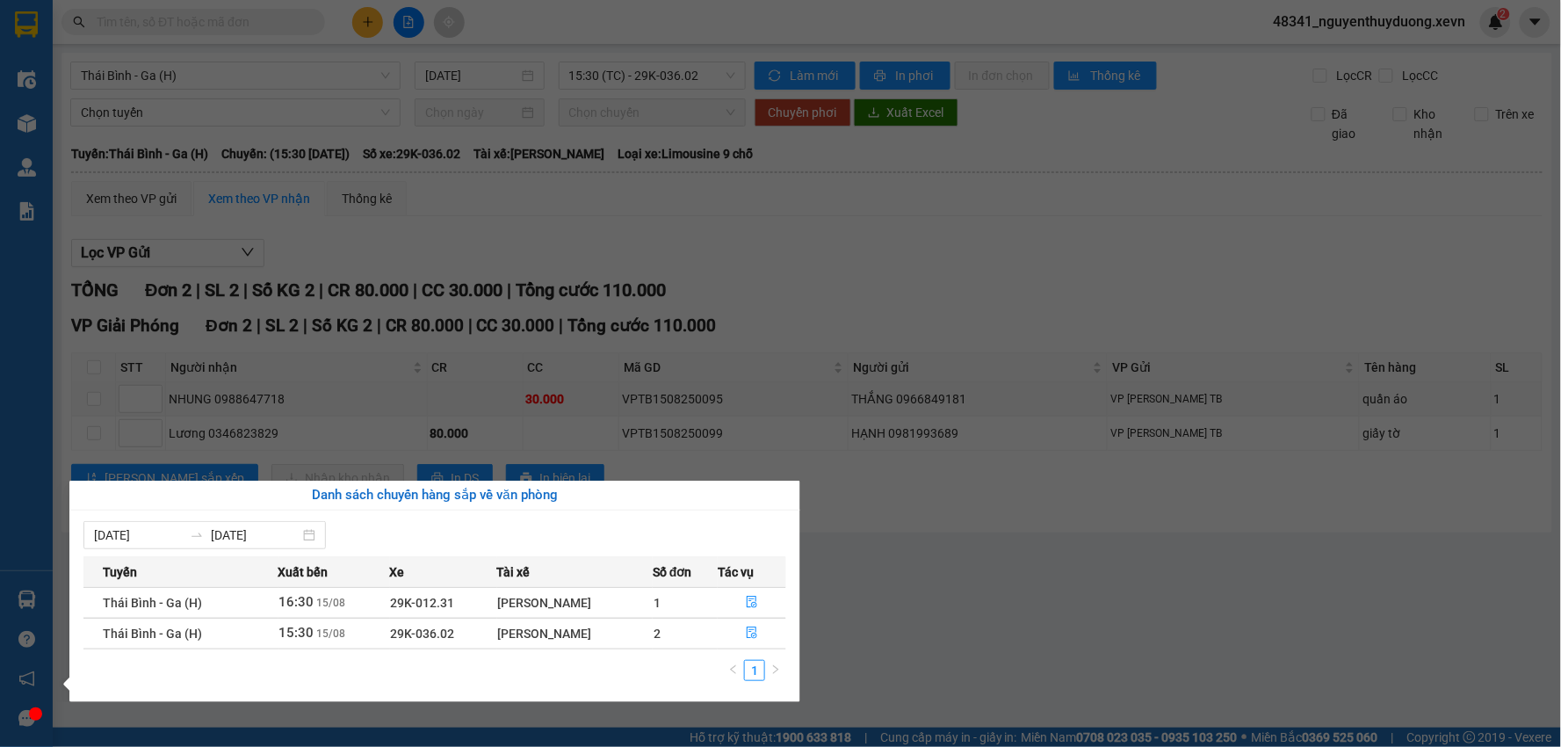
click at [918, 624] on section "Kết quả tìm kiếm ( 20 ) Bộ lọc Mã ĐH Trạng thái Món hàng Thu hộ Tổng cước Chưa …" at bounding box center [780, 373] width 1561 height 747
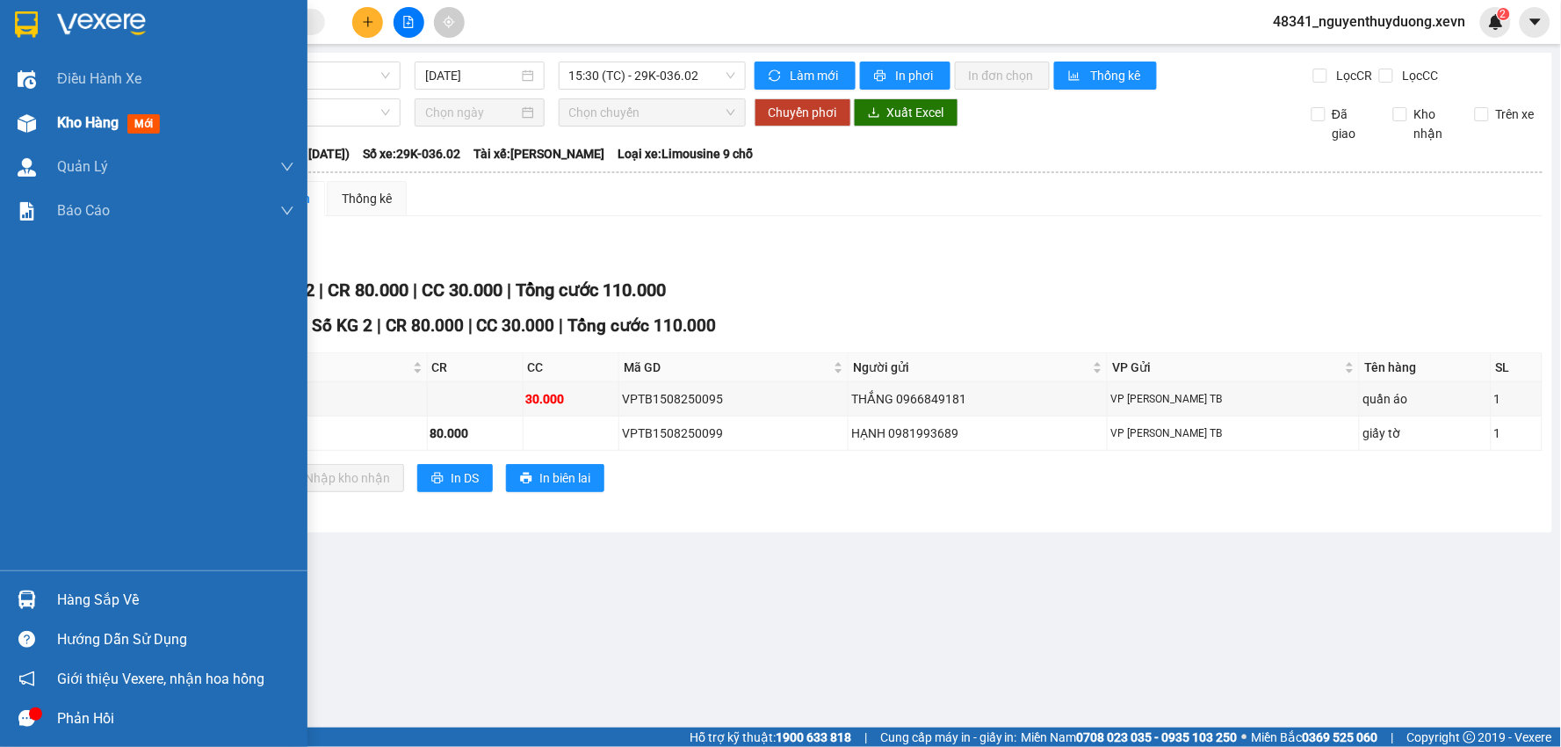
click at [47, 108] on div "Kho hàng mới" at bounding box center [153, 123] width 307 height 44
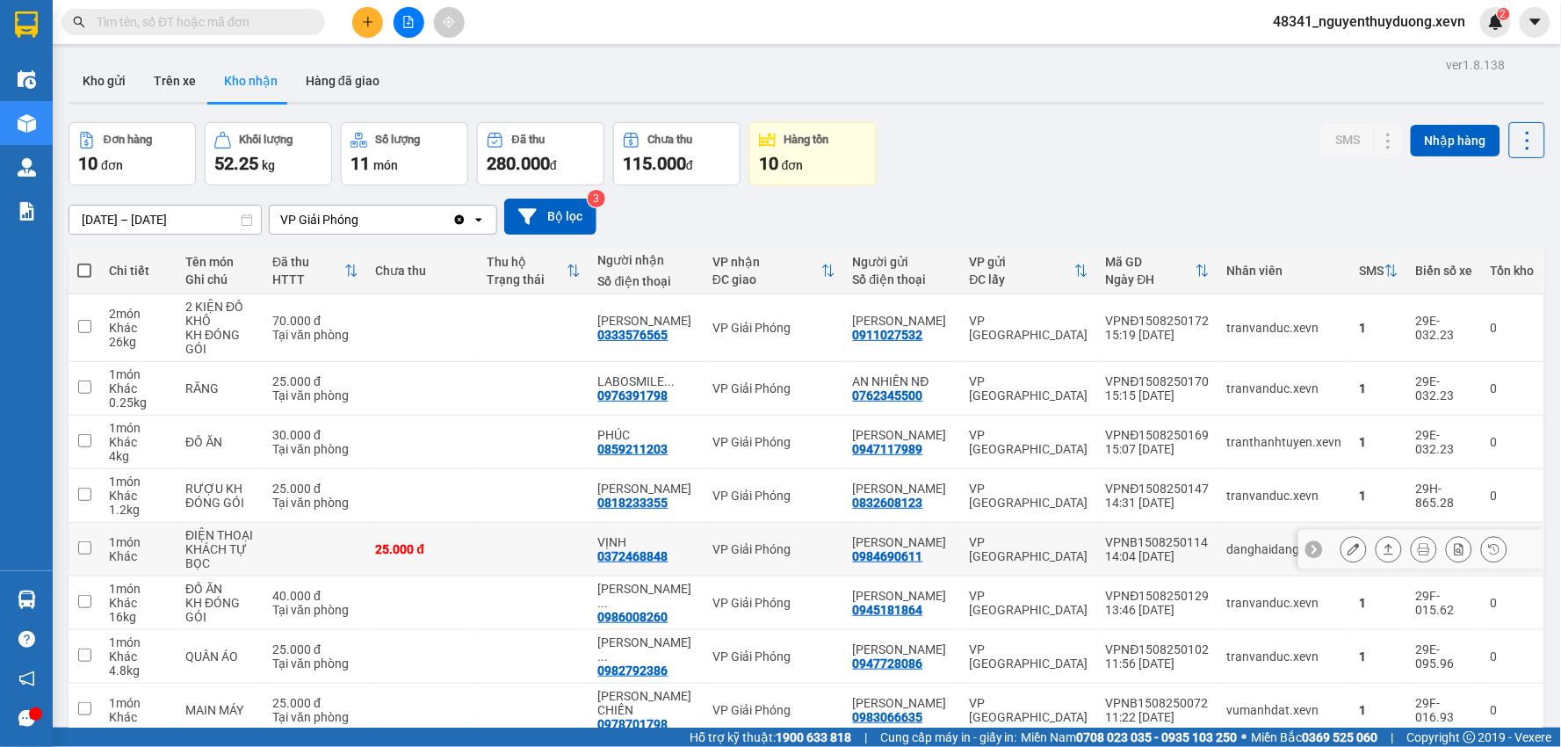
scroll to position [97, 0]
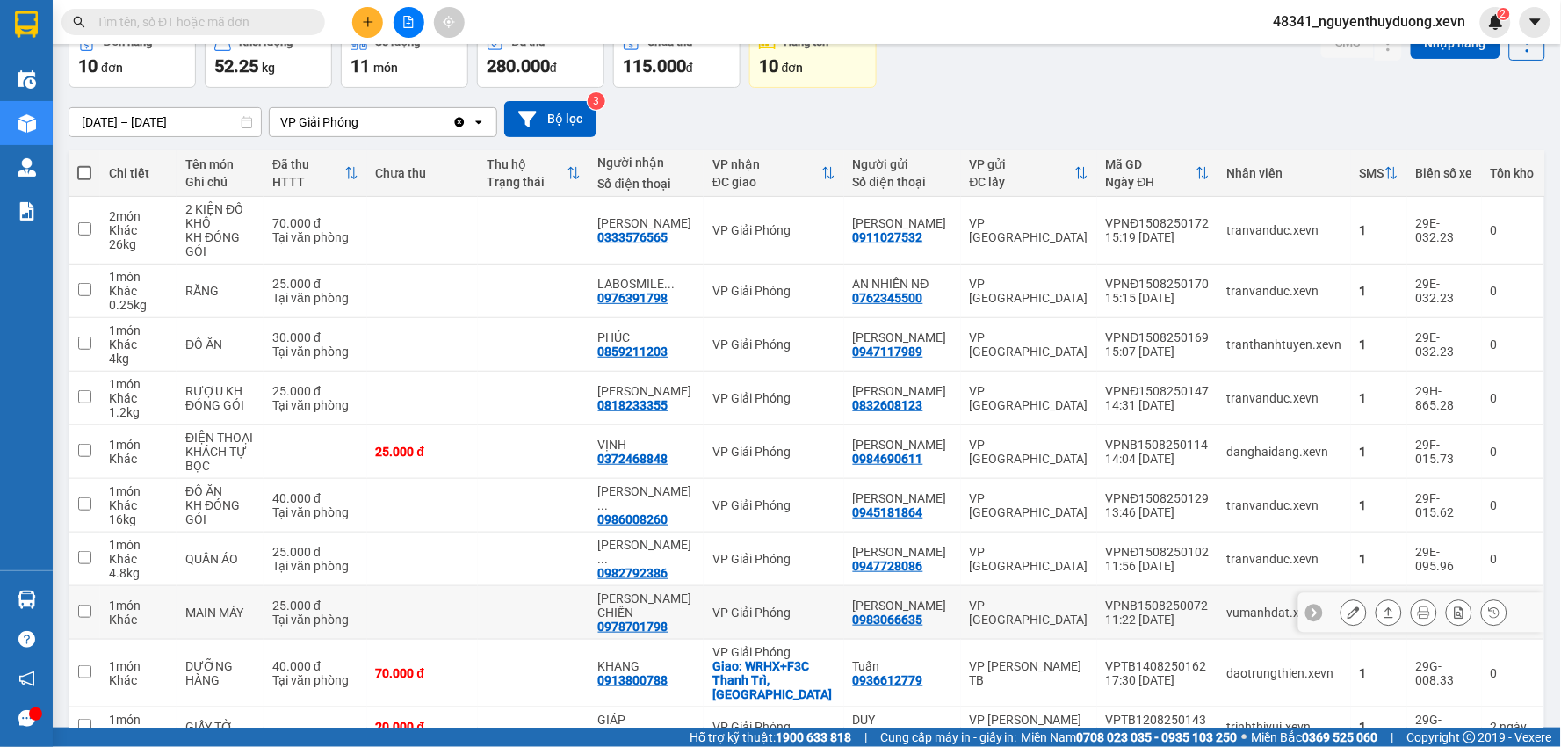
click at [1347, 613] on icon at bounding box center [1353, 612] width 12 height 12
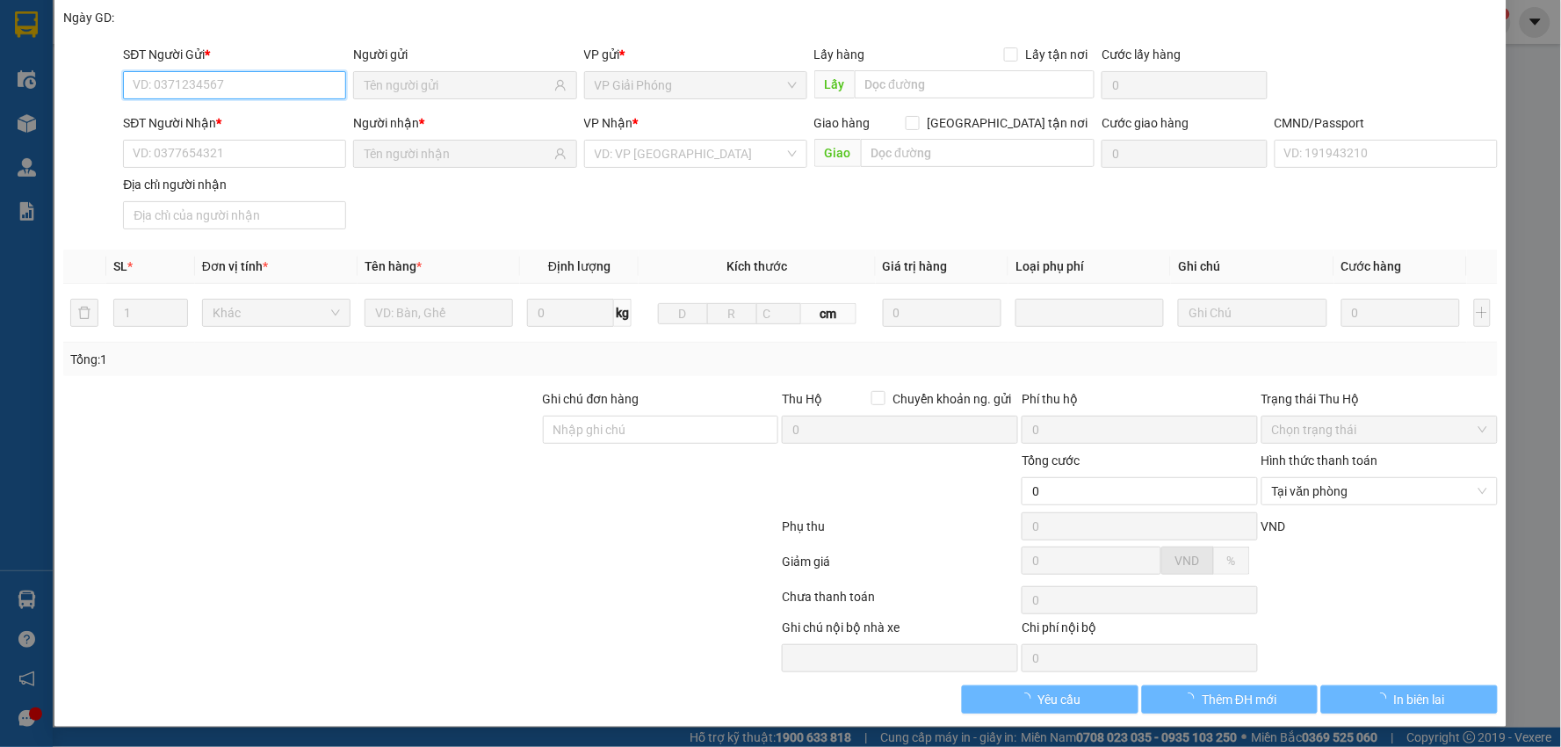
scroll to position [93, 0]
type input "0983066635"
type input "[PERSON_NAME]"
type input "0978701798"
type input "[PERSON_NAME] CHIẾN"
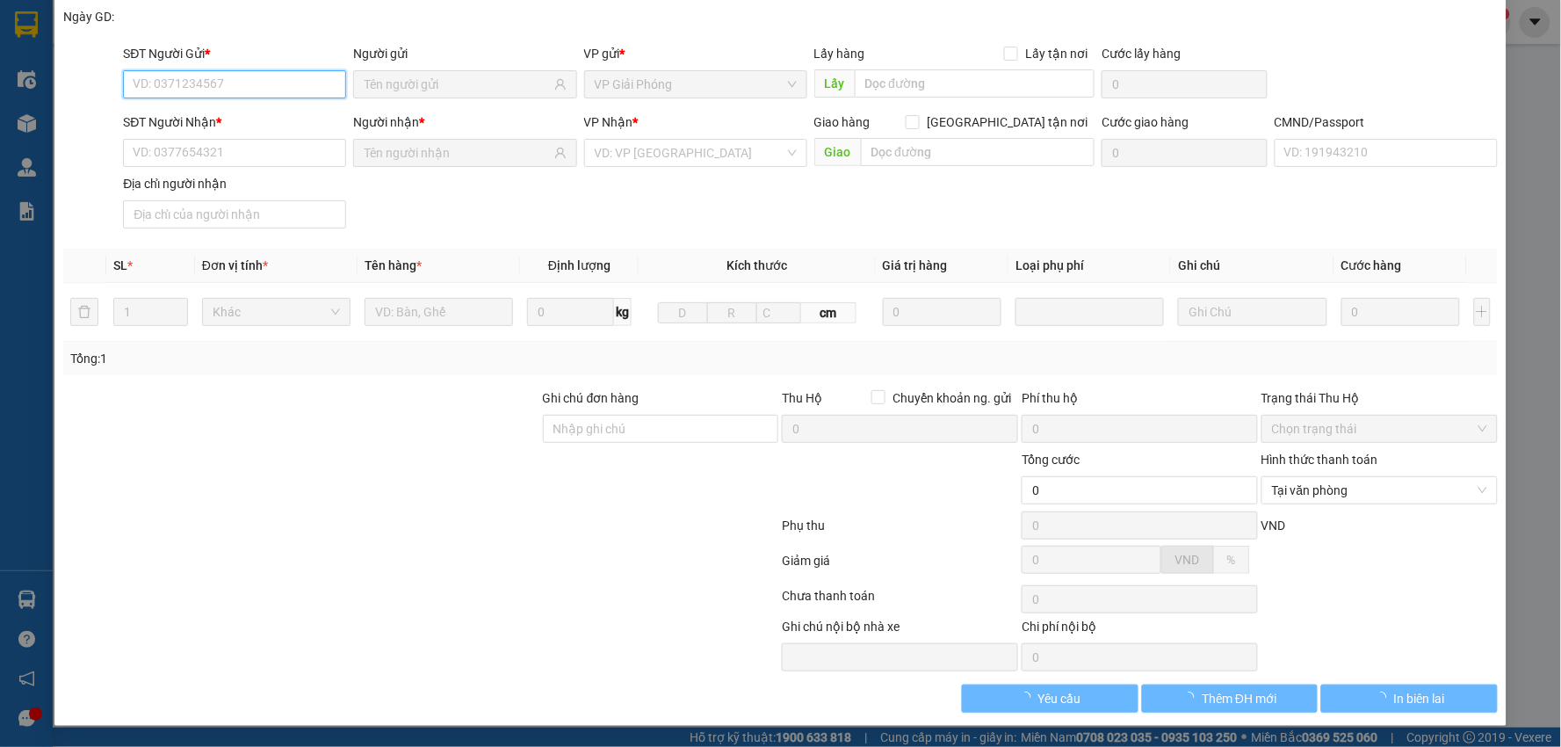
type input "040084036151 hồ sỹ chiến"
type input "25.000"
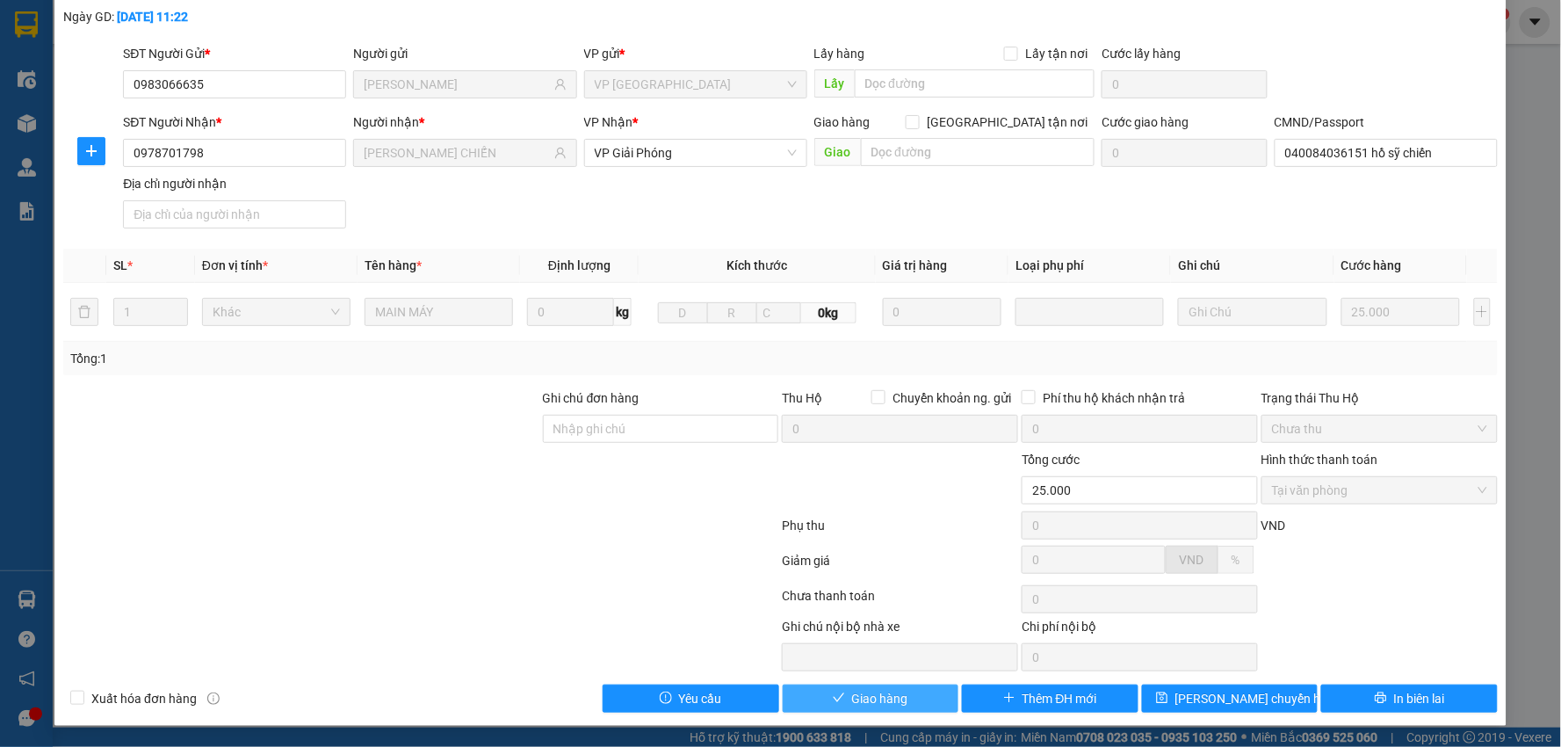
click at [882, 699] on span "Giao hàng" at bounding box center [880, 698] width 56 height 19
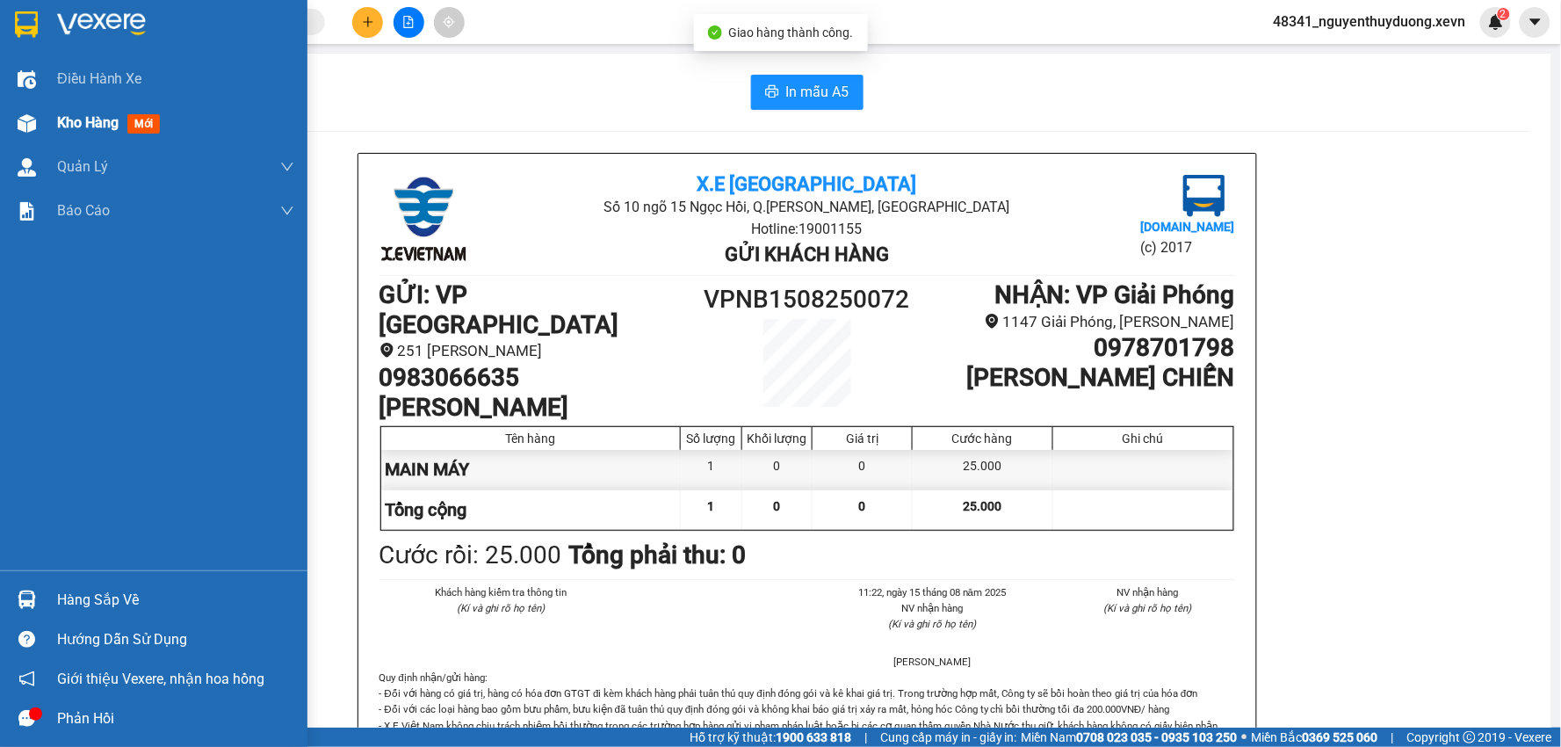
click at [58, 119] on span "Kho hàng" at bounding box center [87, 122] width 61 height 17
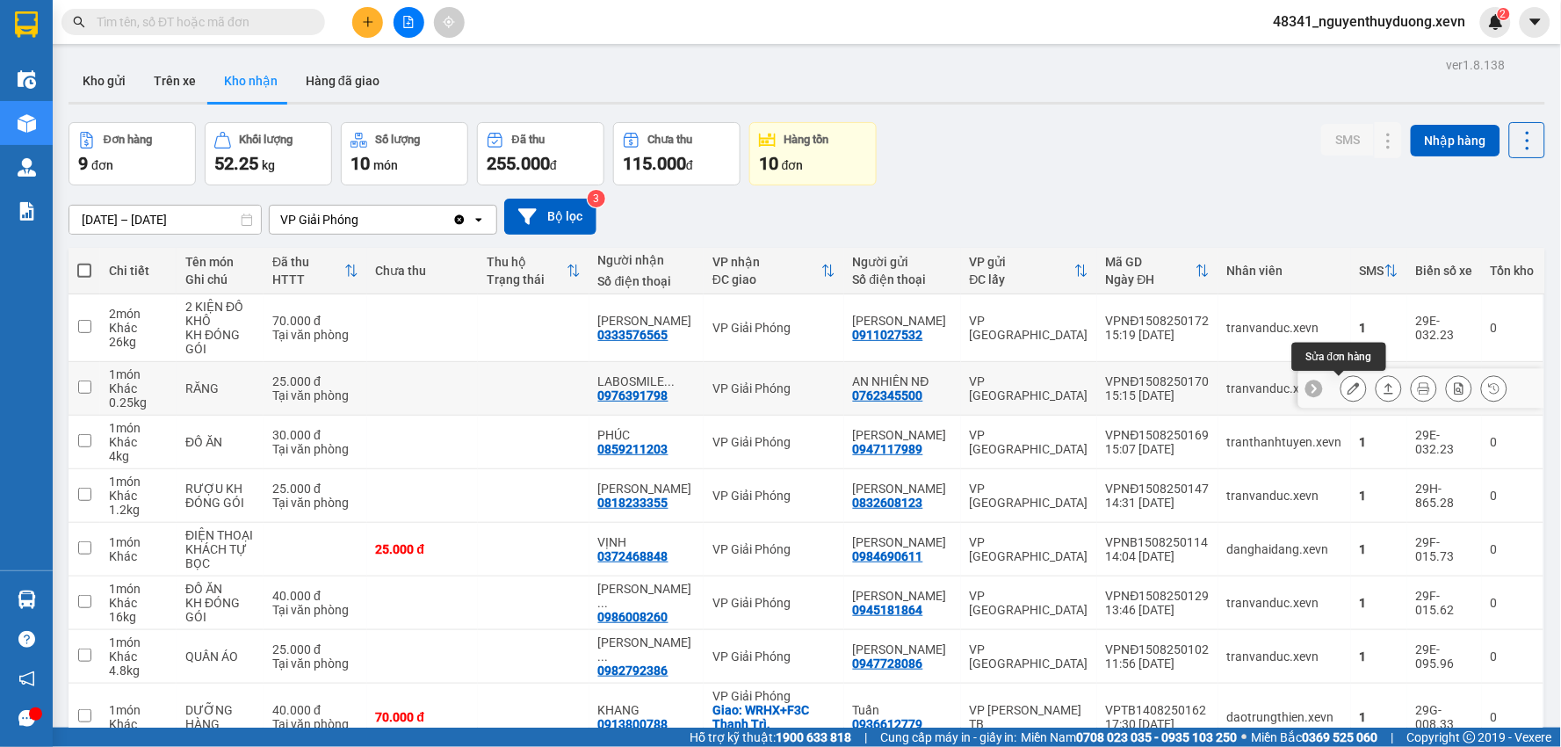
click at [1347, 388] on icon at bounding box center [1353, 388] width 12 height 12
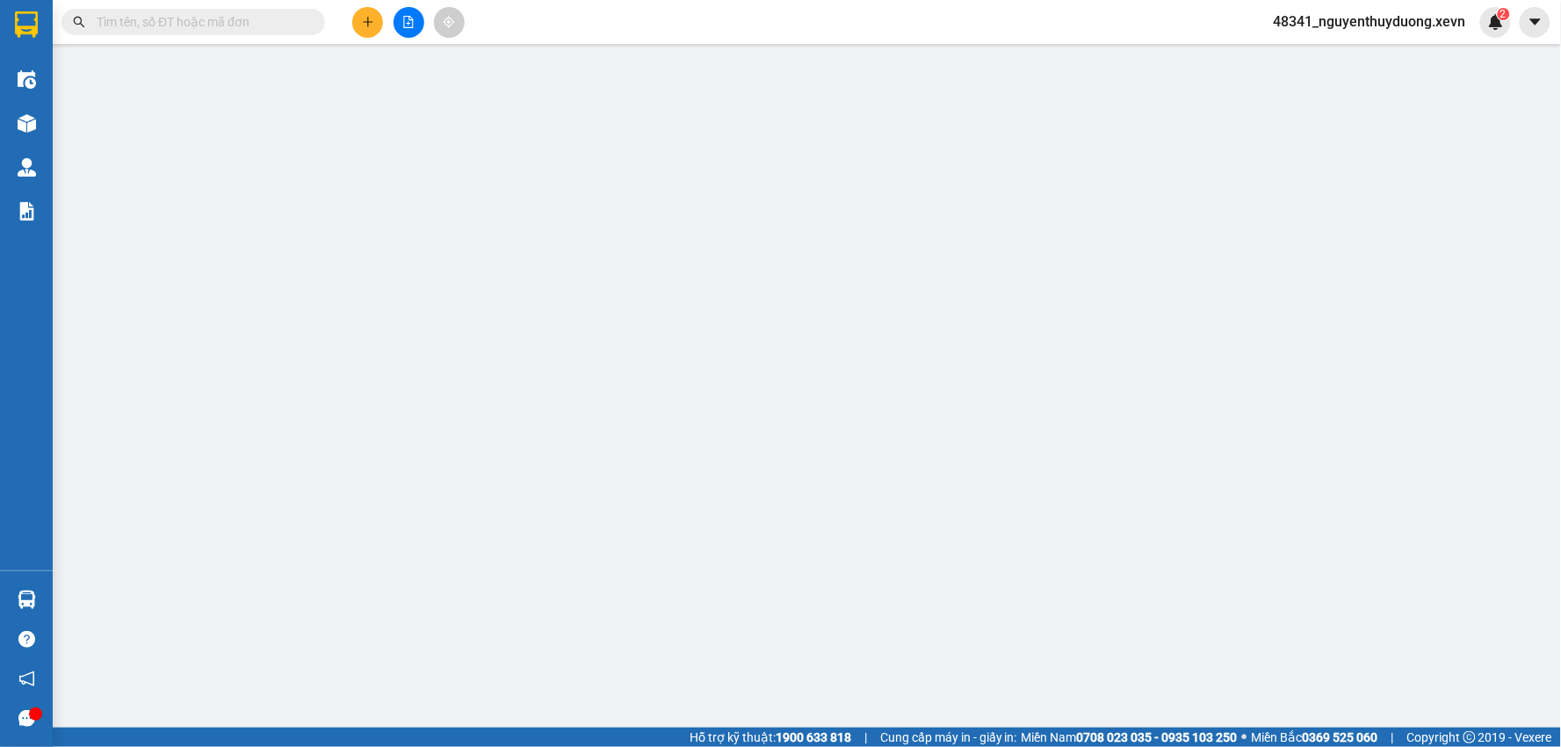
type input "0762345500"
type input "AN NHIÊN NĐ"
type input "0976391798"
type input "LABOSMILE GOLD"
type input "[PERSON_NAME]"
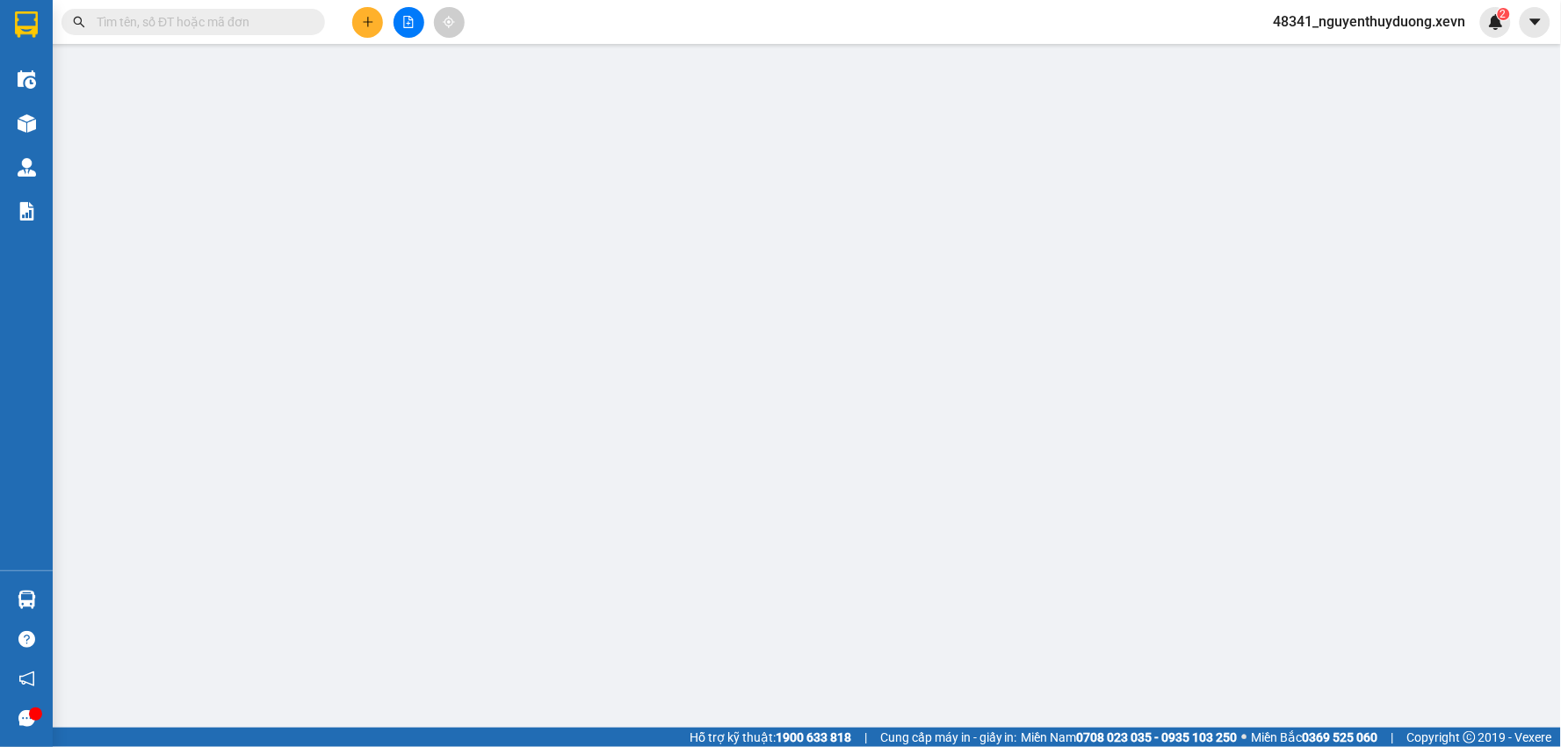
type input "25.000"
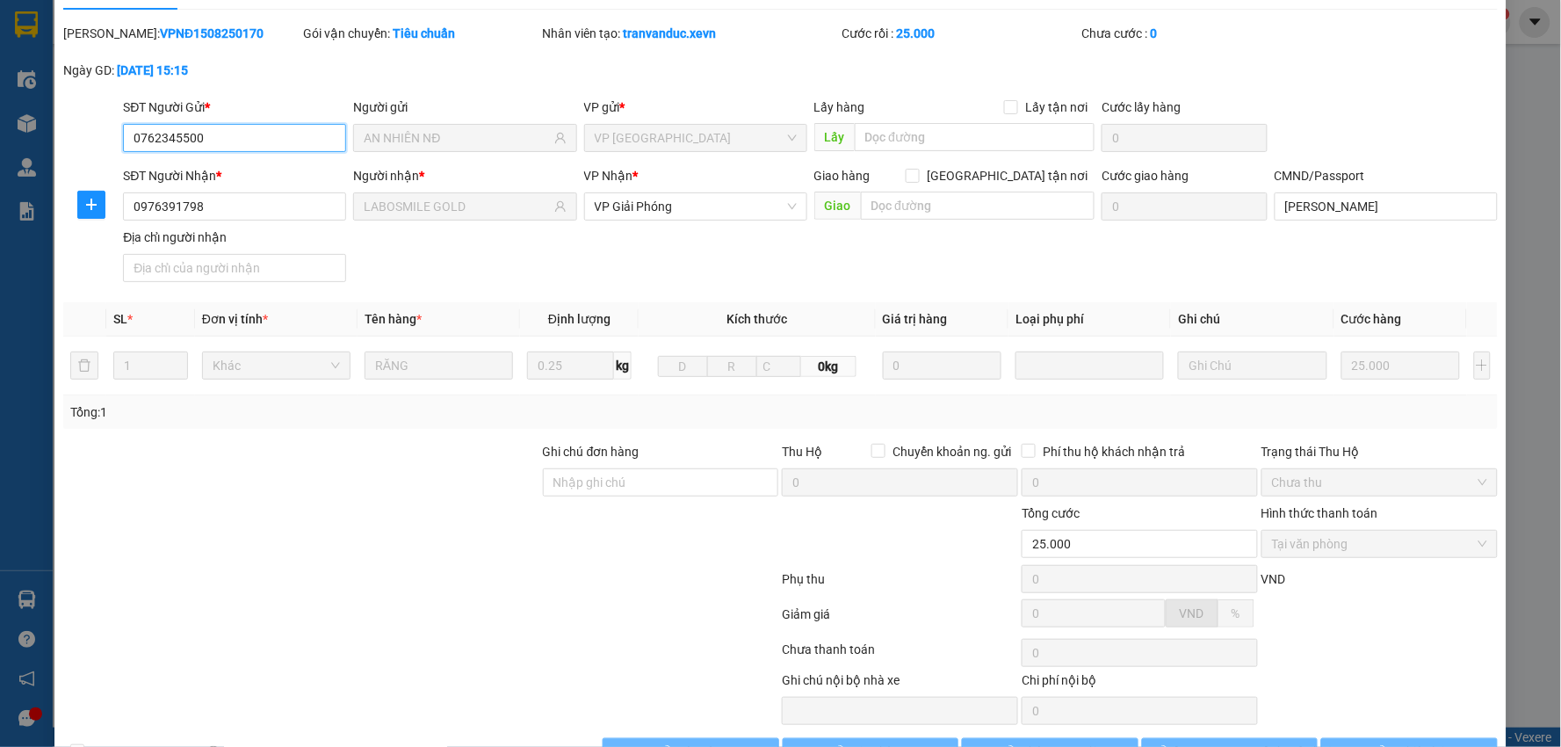
scroll to position [93, 0]
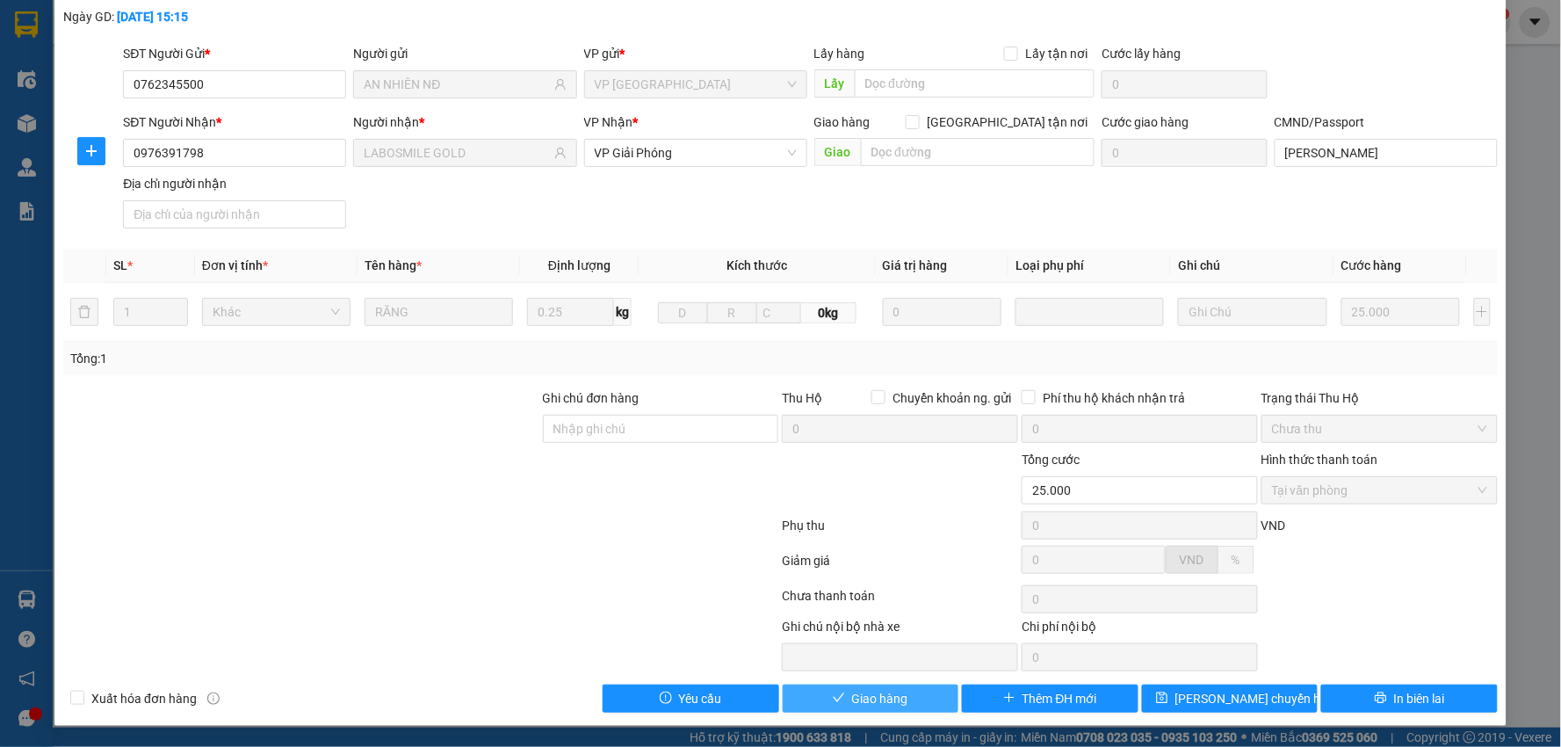
click at [852, 685] on button "Giao hàng" at bounding box center [871, 698] width 177 height 28
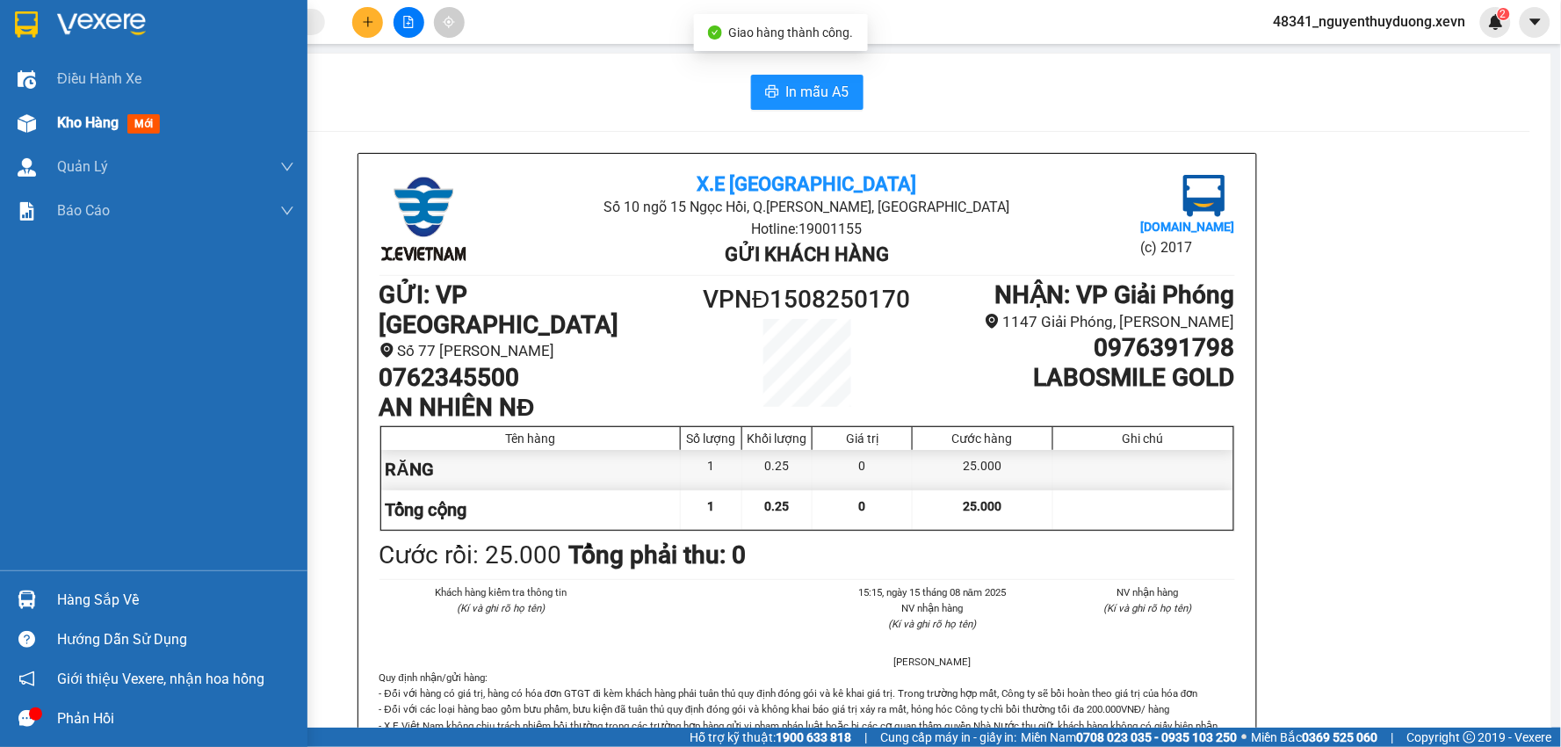
click at [55, 112] on div "Kho hàng mới" at bounding box center [153, 123] width 307 height 44
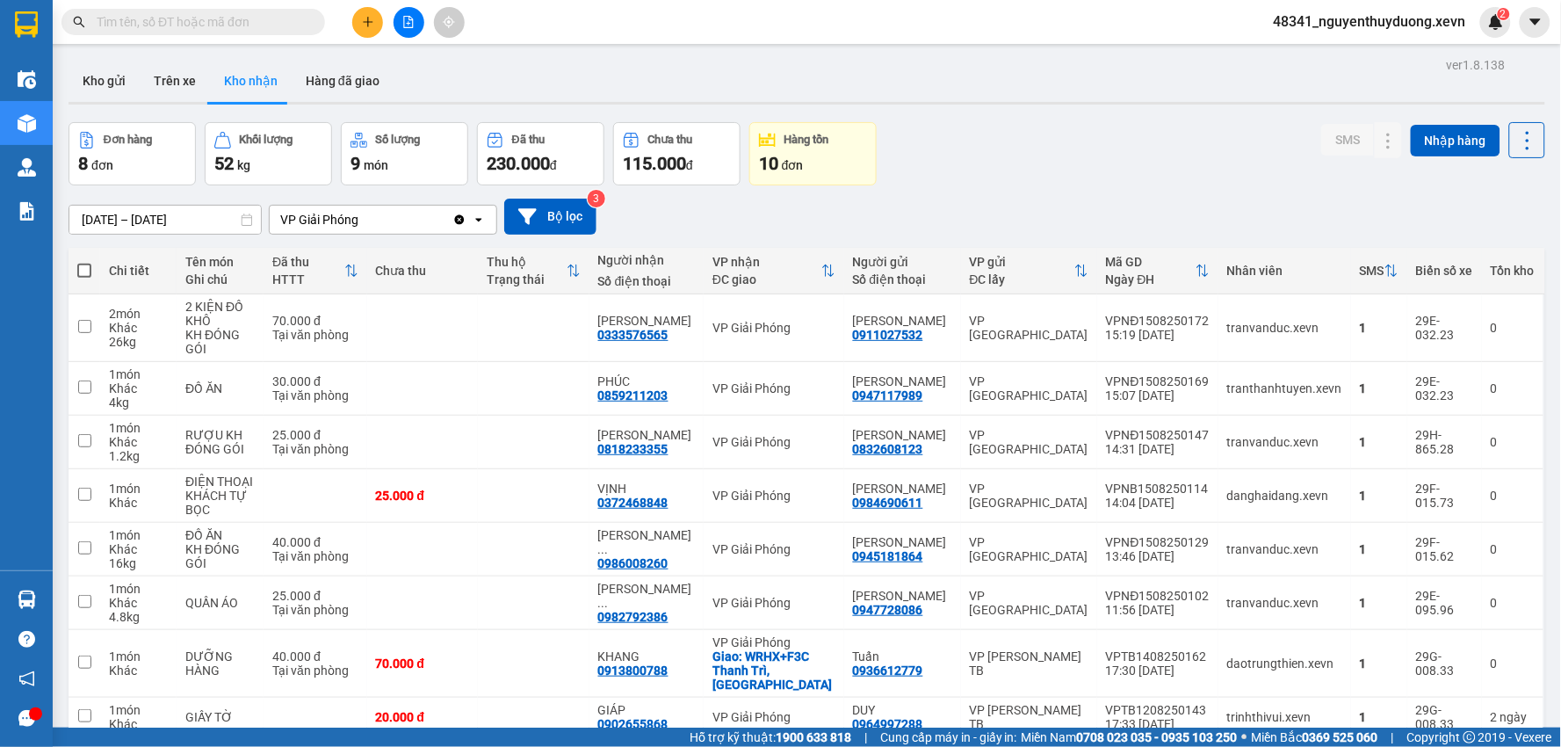
click at [114, 102] on div at bounding box center [807, 103] width 1476 height 3
click at [110, 90] on button "Kho gửi" at bounding box center [104, 81] width 71 height 42
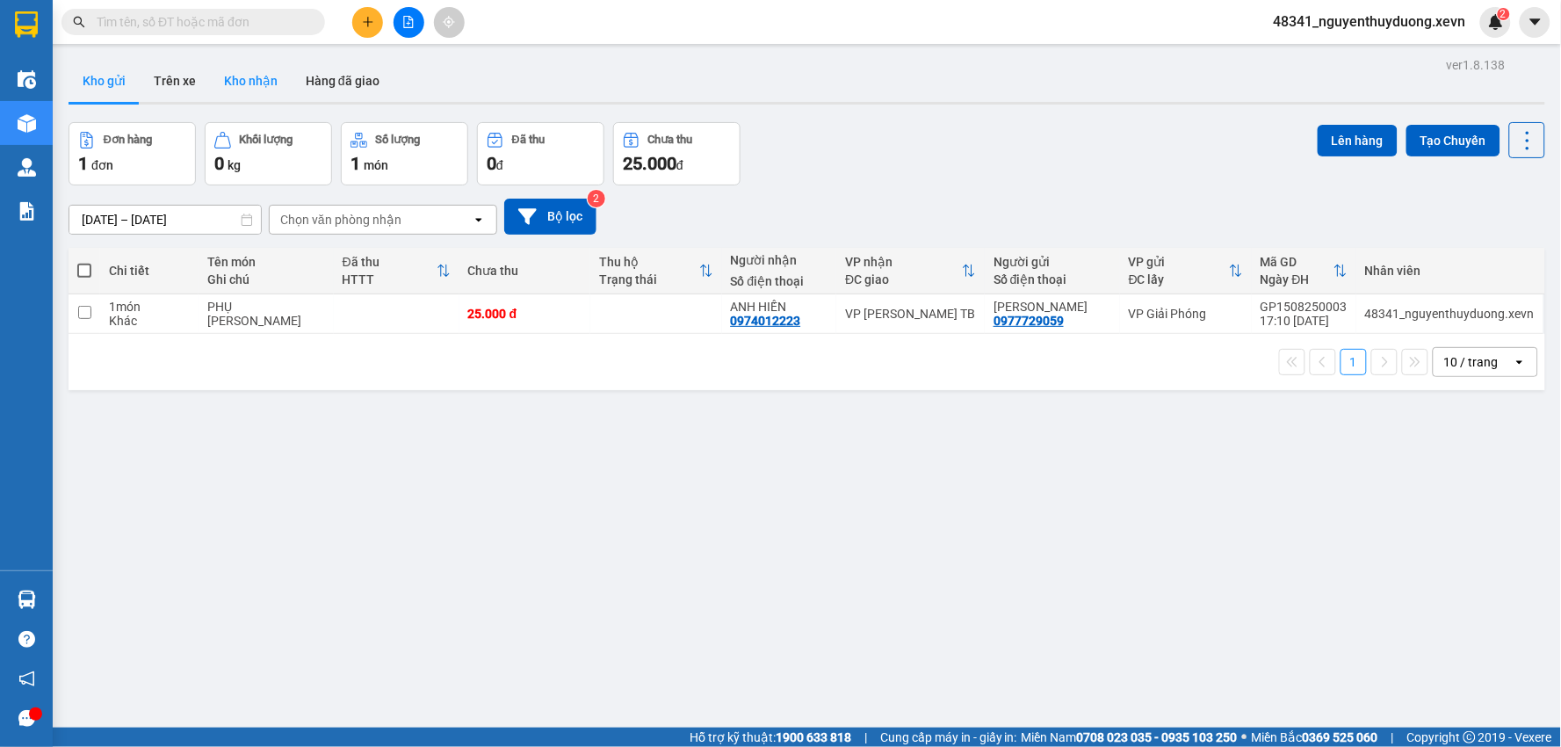
click at [243, 85] on button "Kho nhận" at bounding box center [251, 81] width 82 height 42
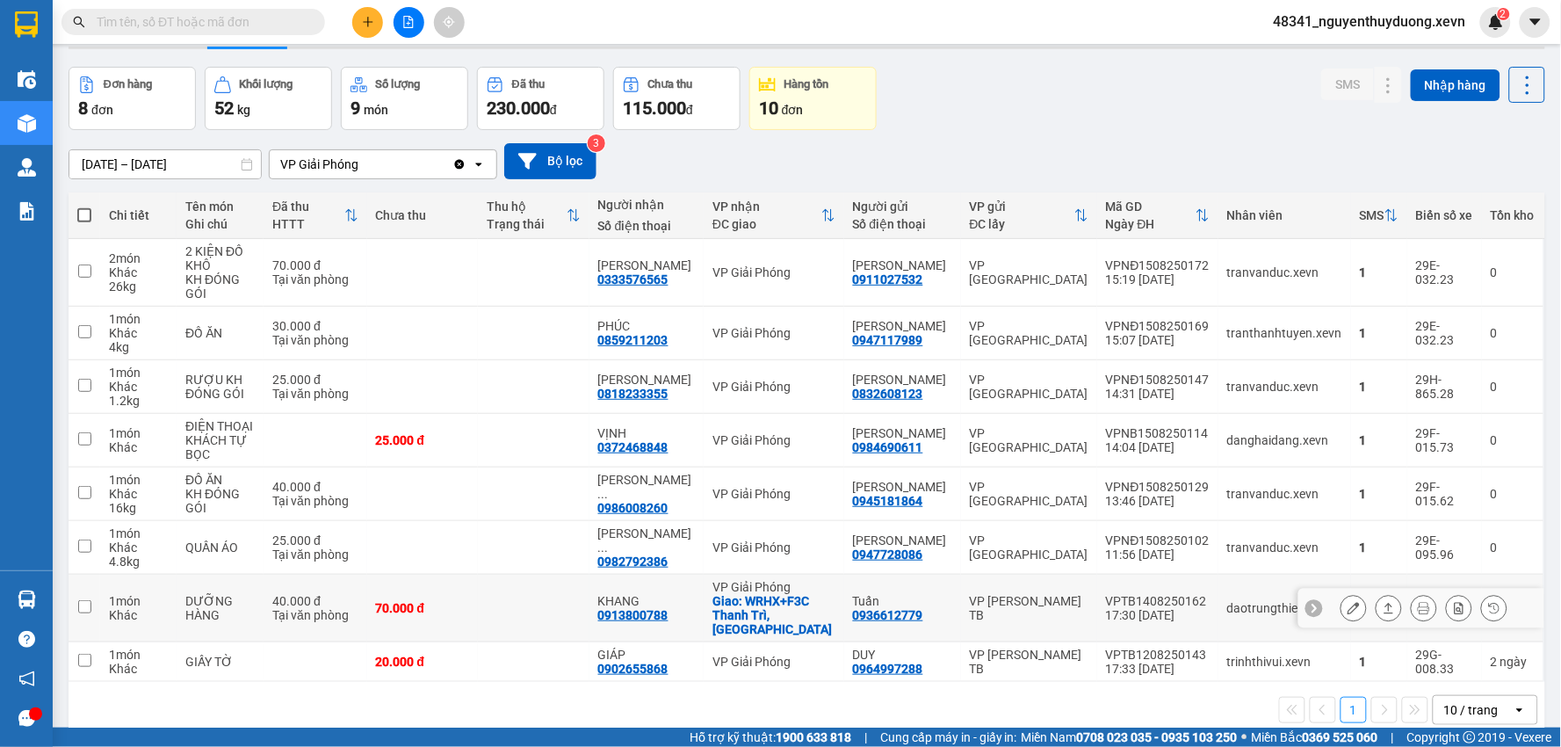
scroll to position [81, 0]
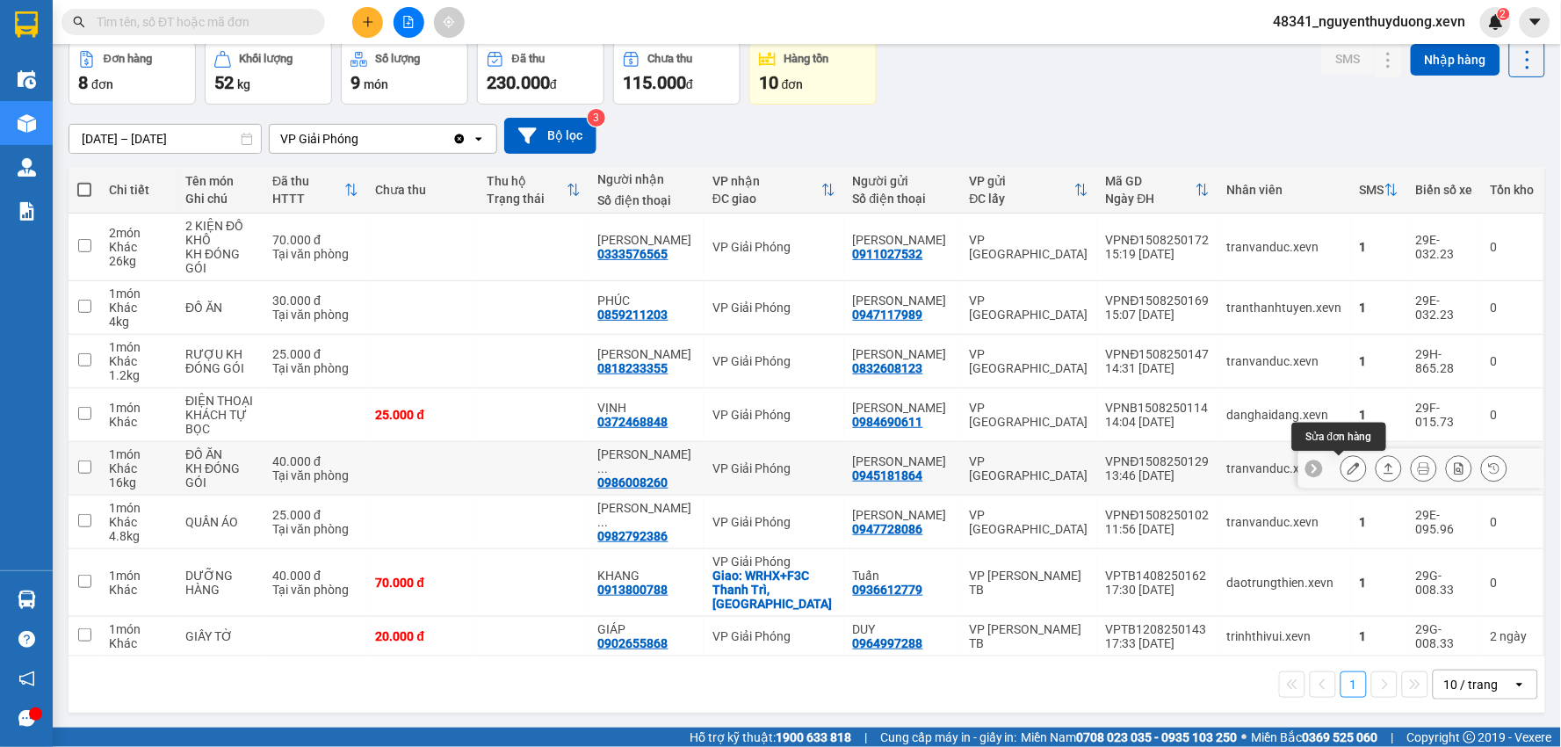
click at [1345, 474] on button at bounding box center [1353, 468] width 25 height 31
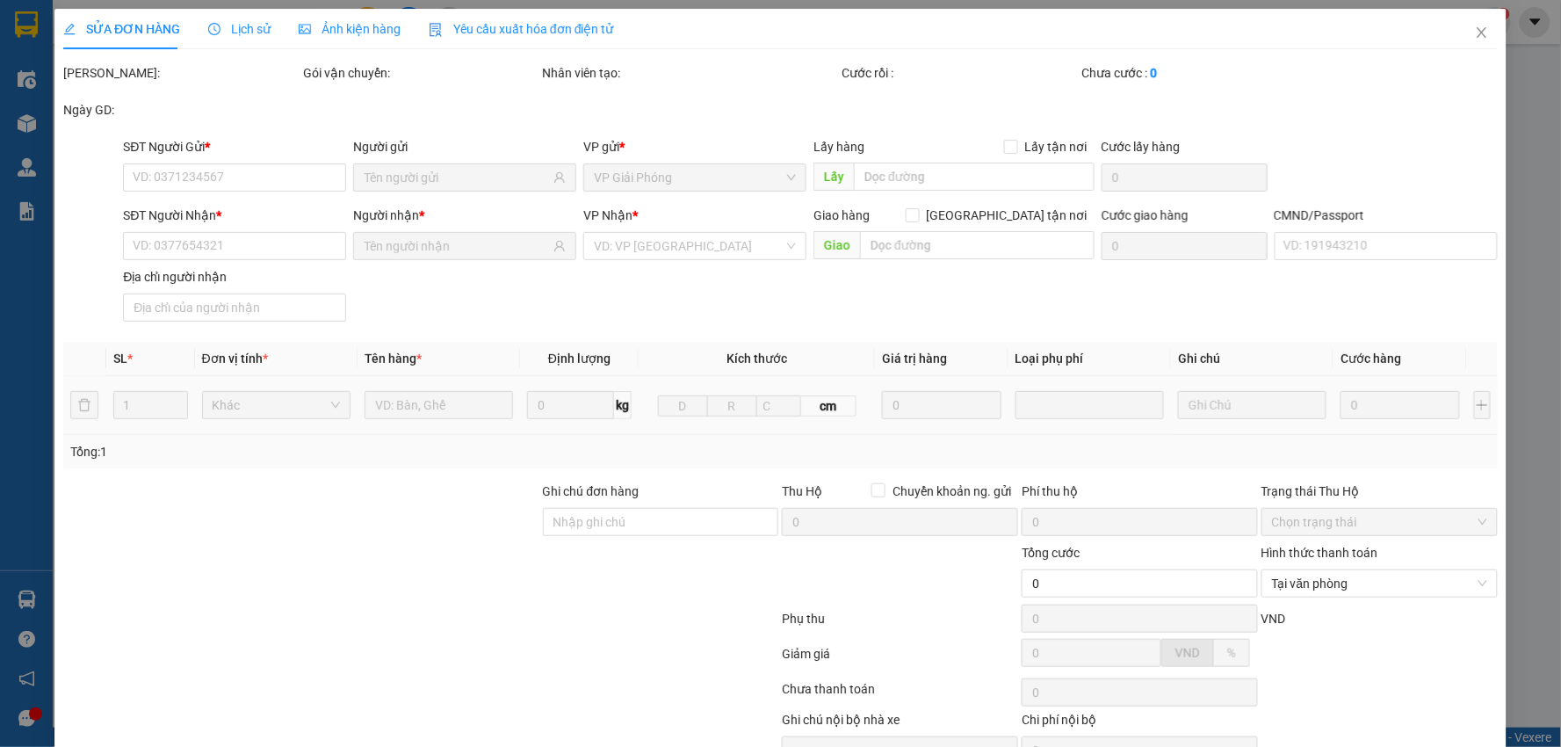
type input "0945181864"
type input "[PERSON_NAME]"
type input "0986008260"
type input "[PERSON_NAME]"
type input "033085001761 [PERSON_NAME]"
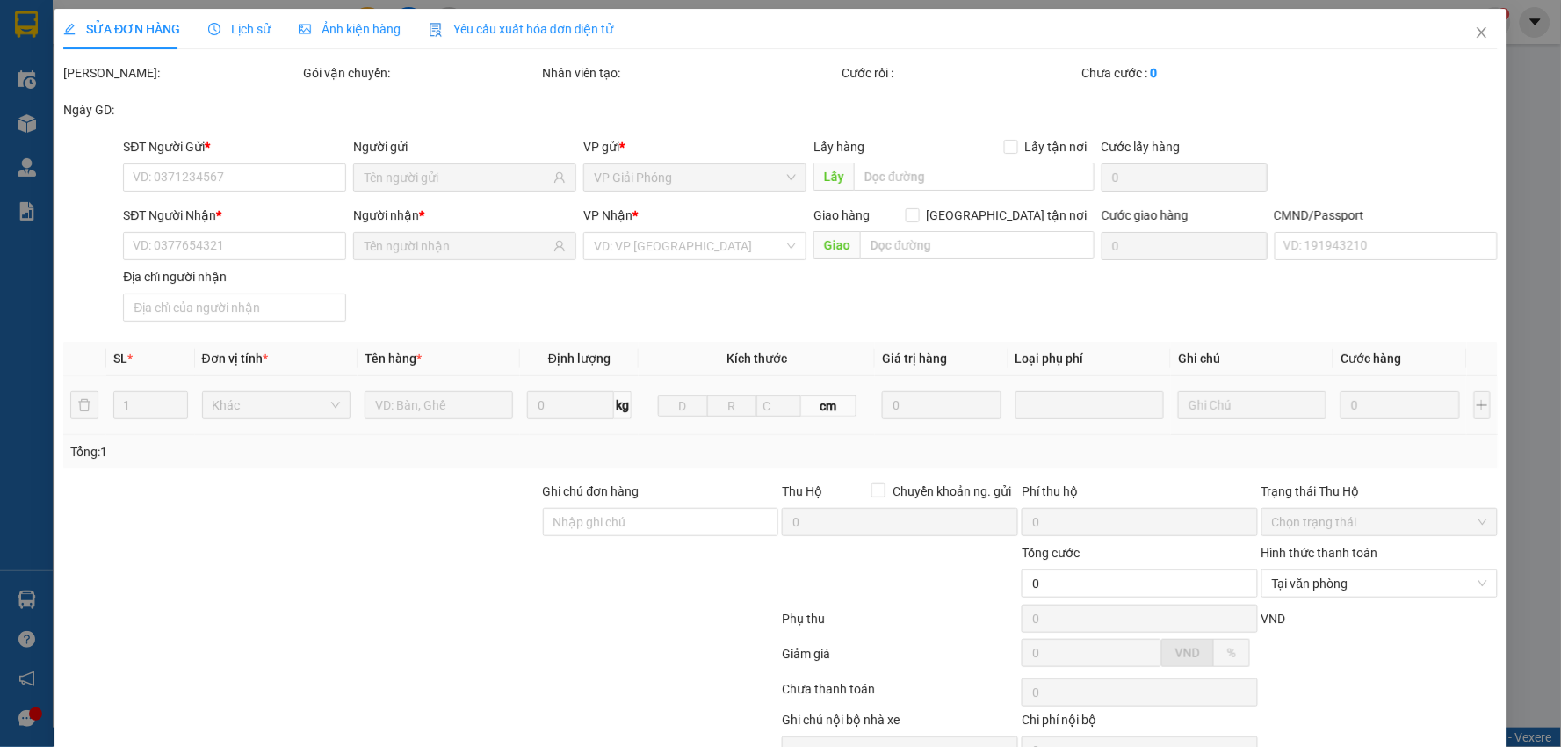
type input "40.000"
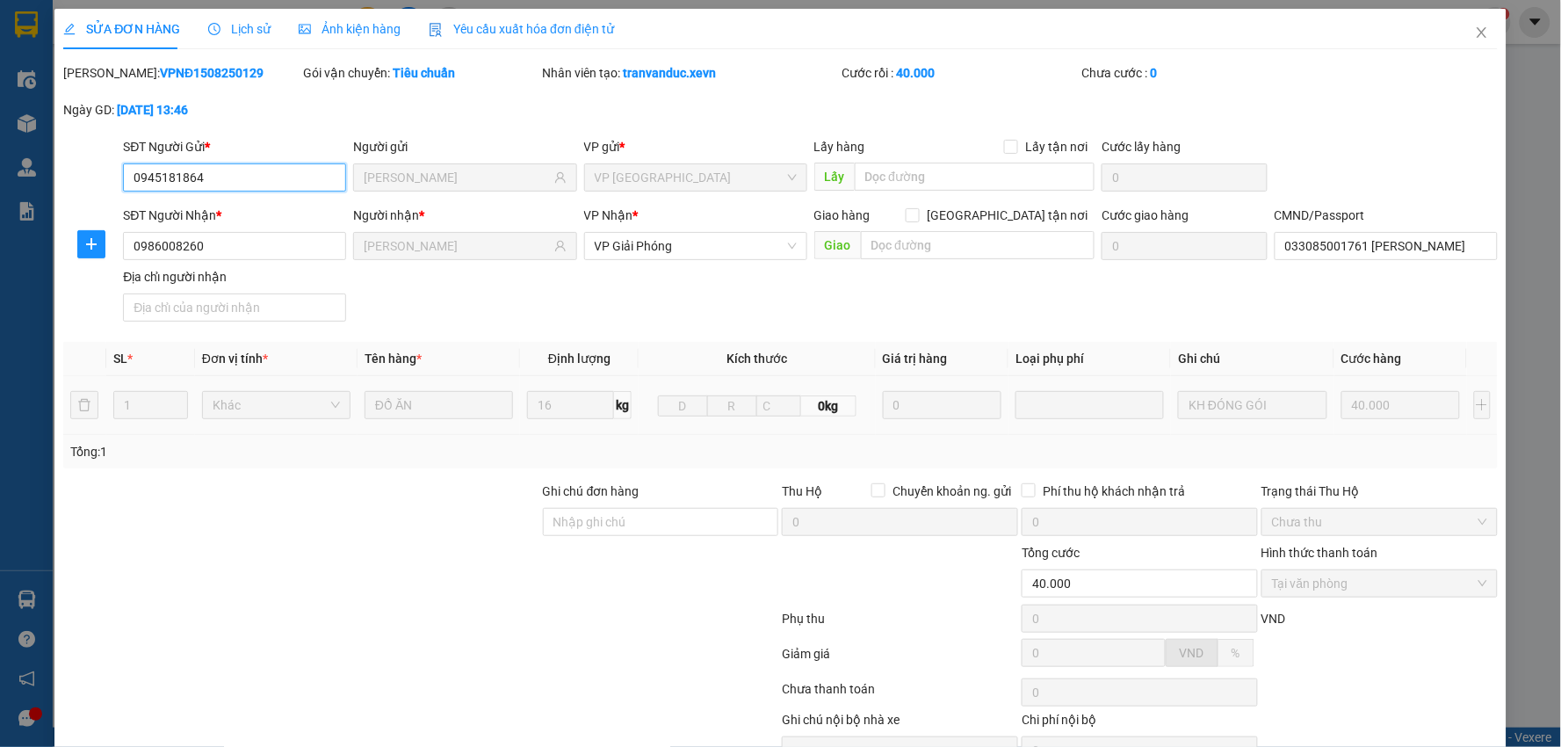
scroll to position [66, 0]
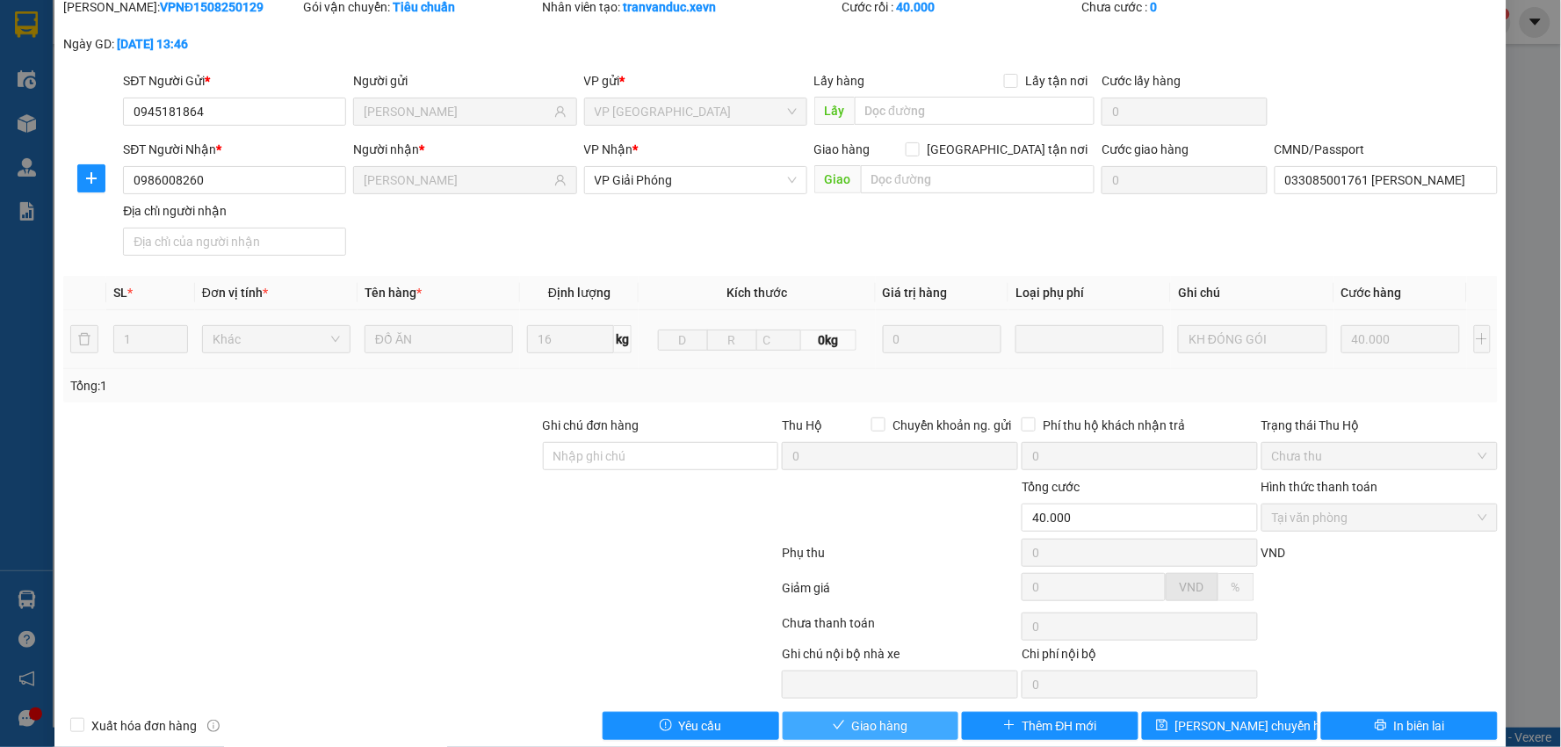
click at [823, 717] on button "Giao hàng" at bounding box center [871, 725] width 177 height 28
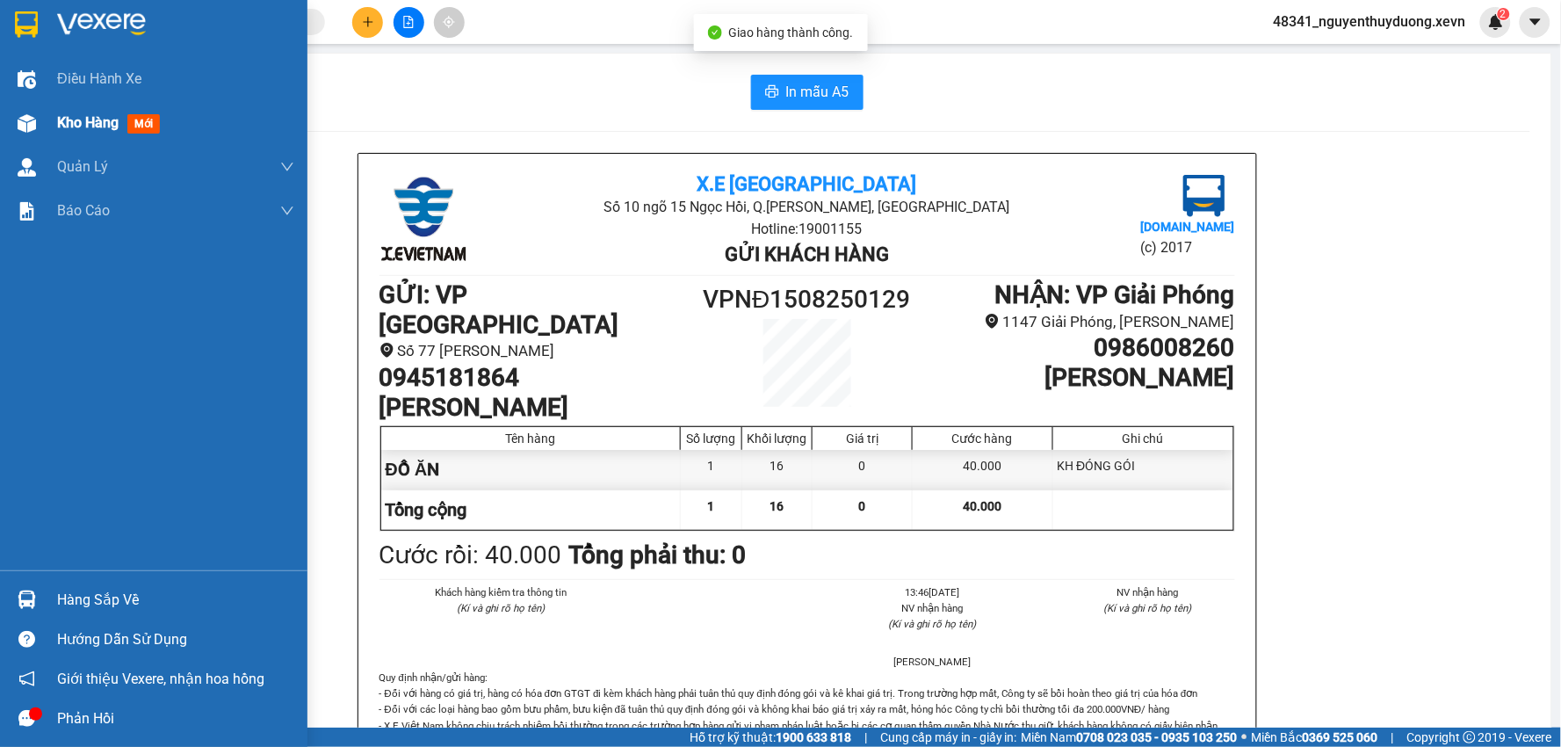
click at [62, 112] on div "Kho hàng mới" at bounding box center [112, 123] width 110 height 22
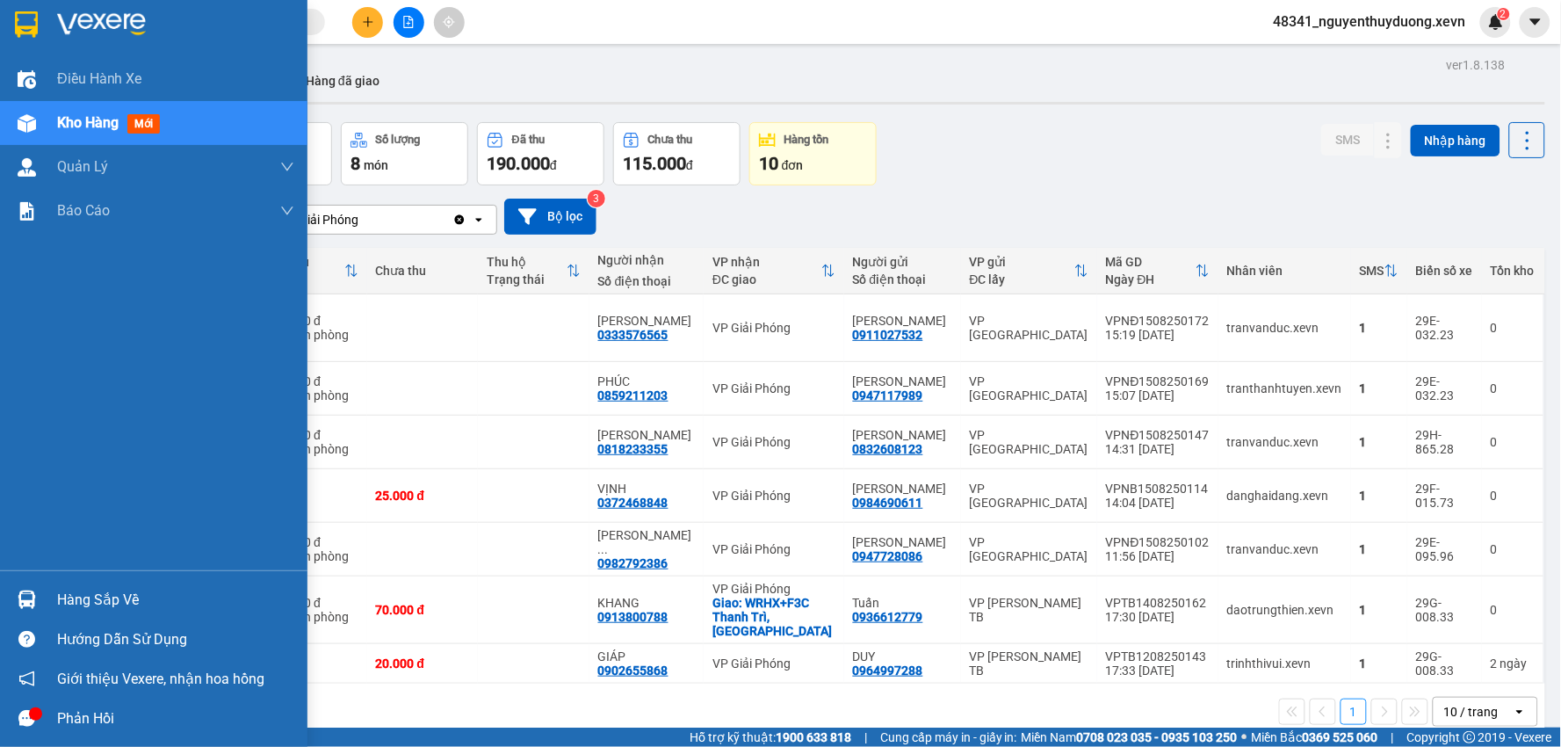
click at [79, 595] on div "Hàng sắp về" at bounding box center [175, 600] width 237 height 26
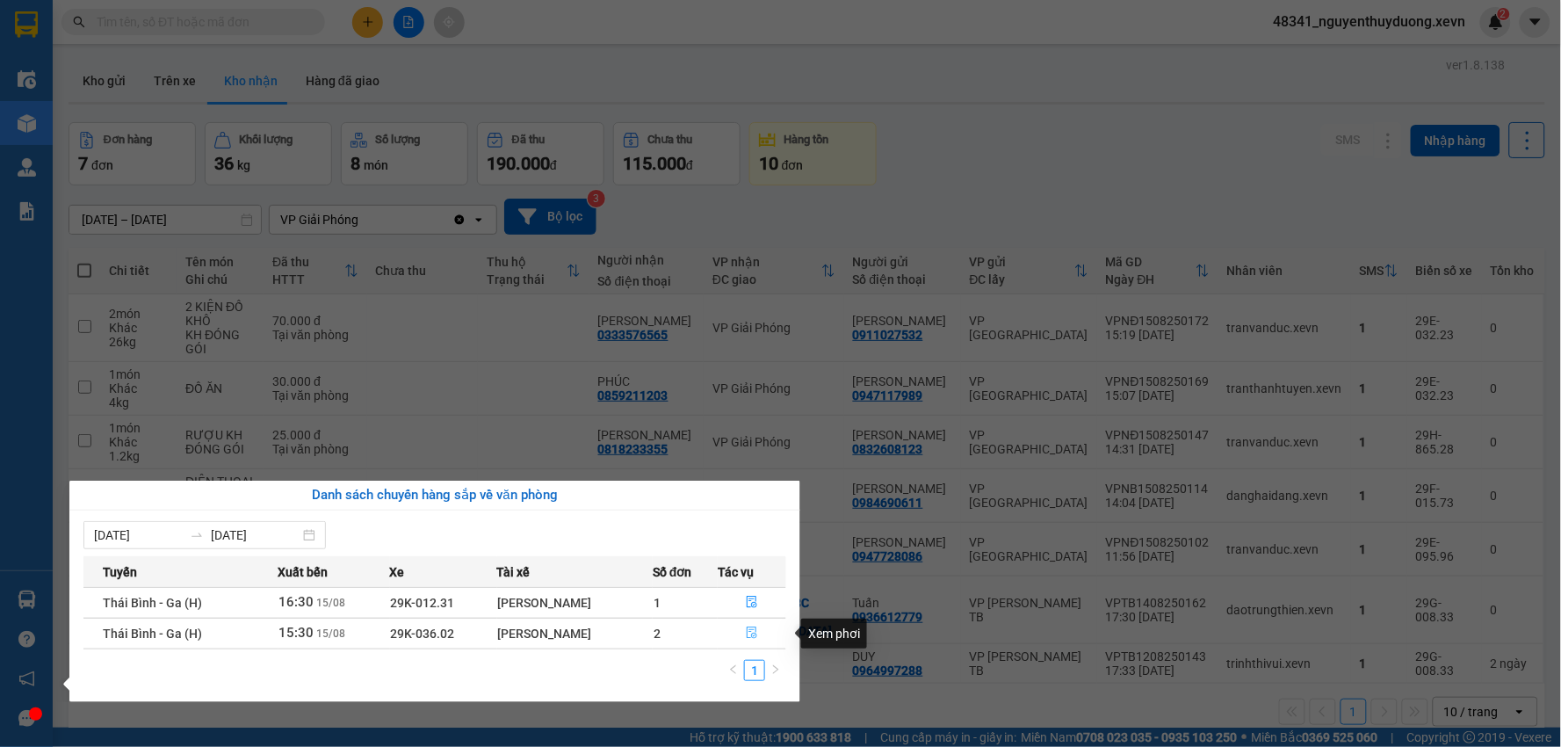
click at [743, 630] on button "button" at bounding box center [751, 633] width 67 height 28
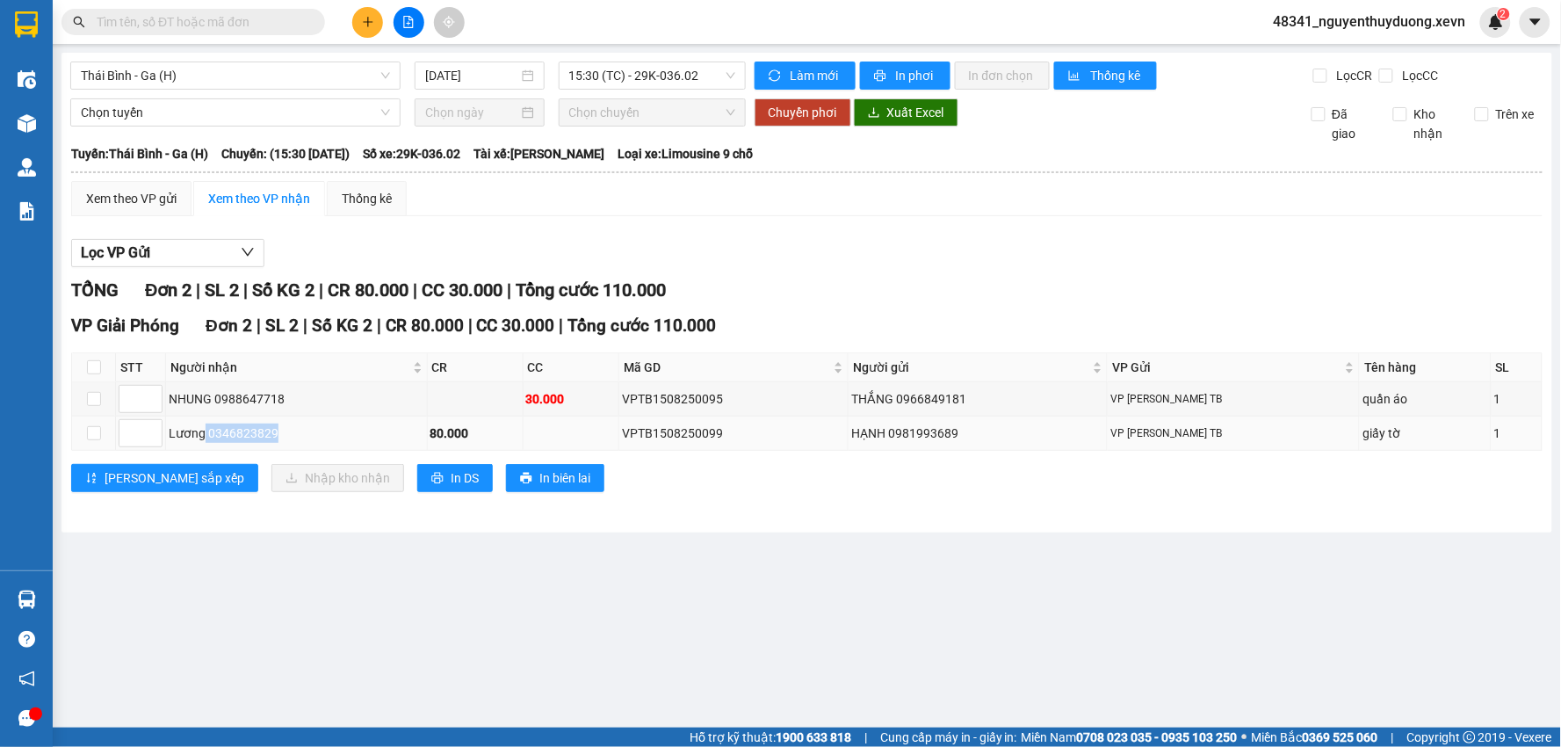
drag, startPoint x: 204, startPoint y: 431, endPoint x: 278, endPoint y: 433, distance: 73.8
click at [278, 433] on div "Lương 0346823829" at bounding box center [297, 432] width 256 height 19
copy div "0346823829"
click at [221, 26] on input "text" at bounding box center [200, 21] width 207 height 19
paste input "0346823829"
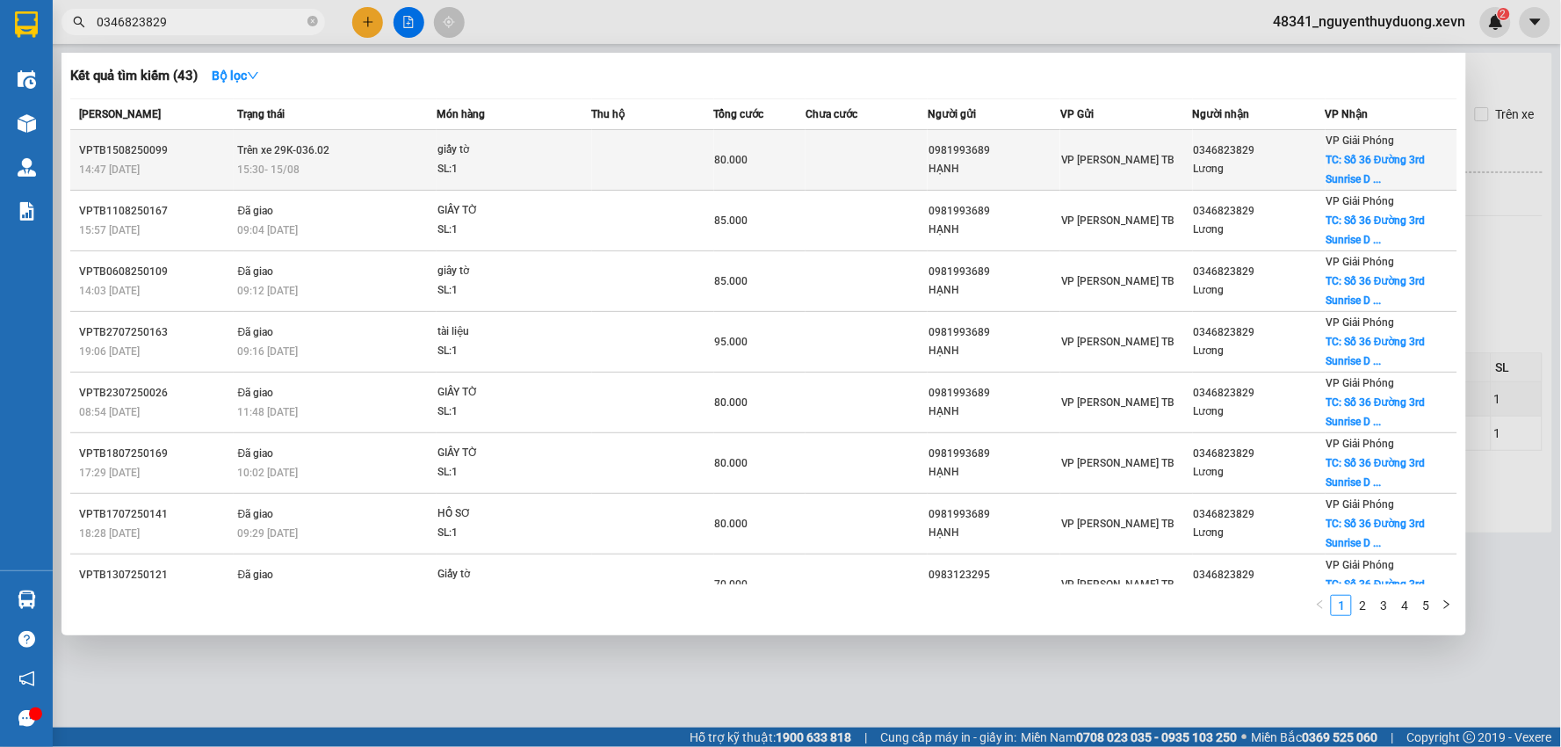
type input "0346823829"
click at [1399, 172] on div "VP Giải Phóng TC: Số 36 Đường 3rd Sunrise D ..." at bounding box center [1391, 160] width 131 height 58
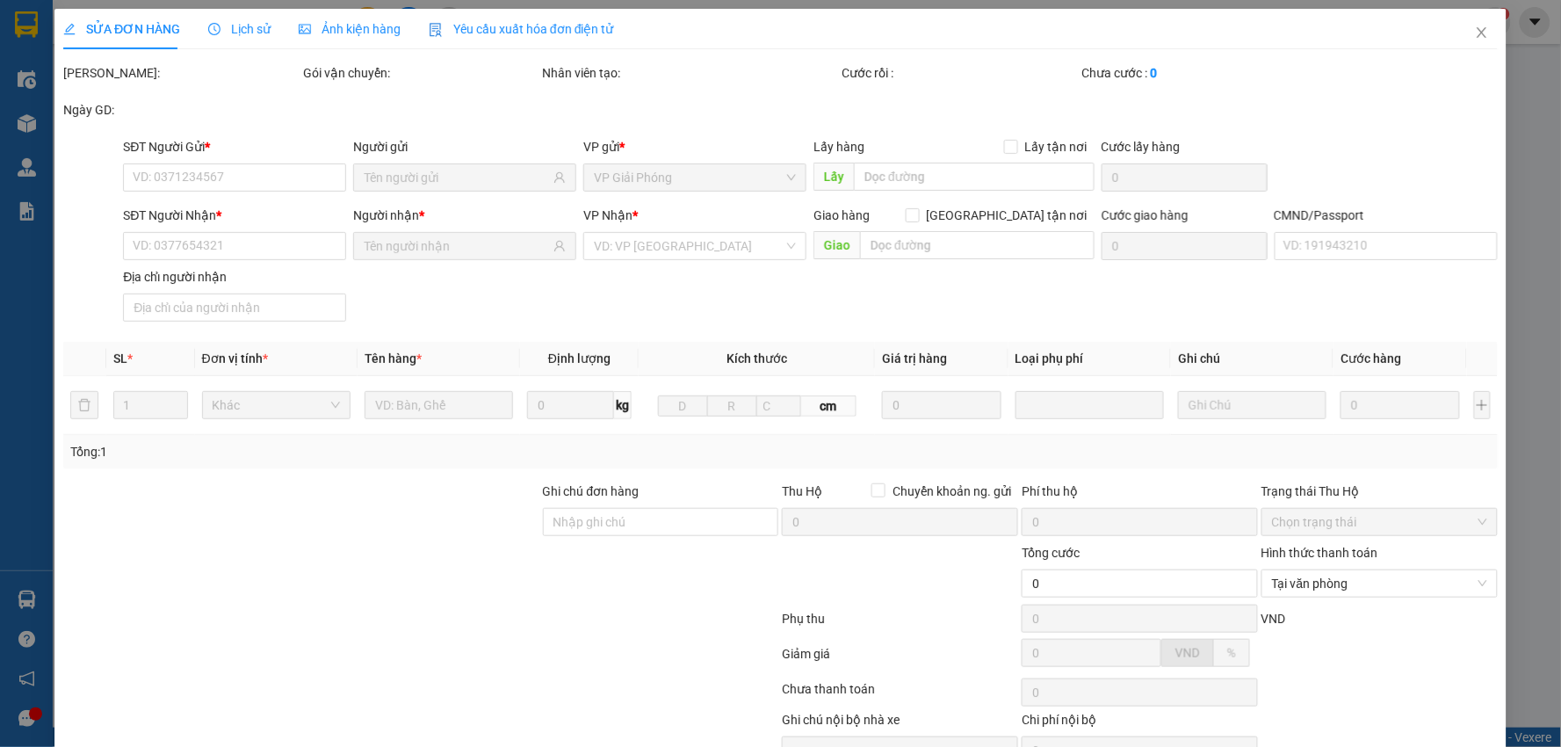
type input "0981993689"
type input "HẠNH"
type input "0346823829"
type input "Lương"
checkbox input "true"
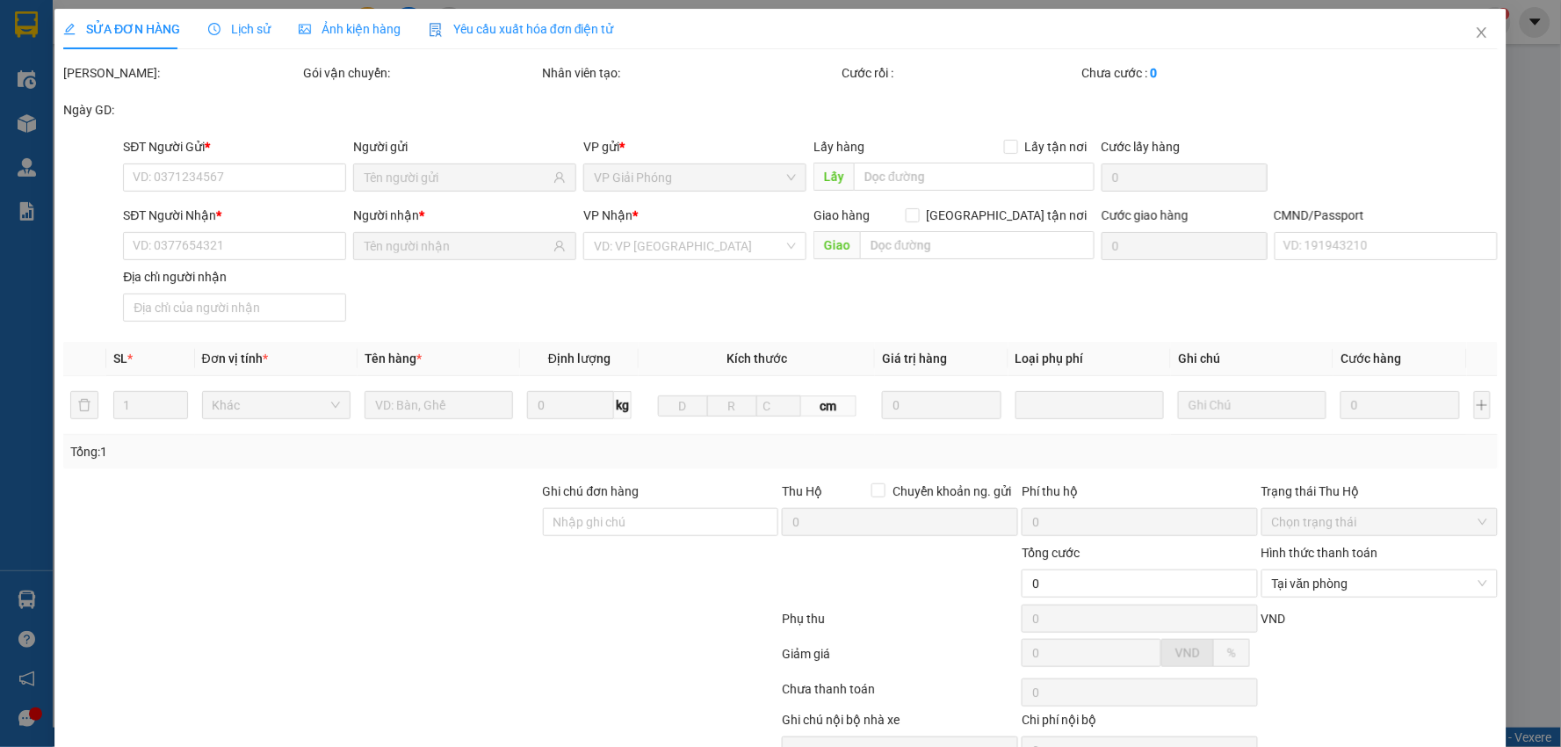
type input "Số 36 Đường 3rd Sunrise D The [GEOGRAPHIC_DATA], Đ. [PERSON_NAME], [PERSON_NAME…"
type input "60.000"
type input "1"
type input "80.000"
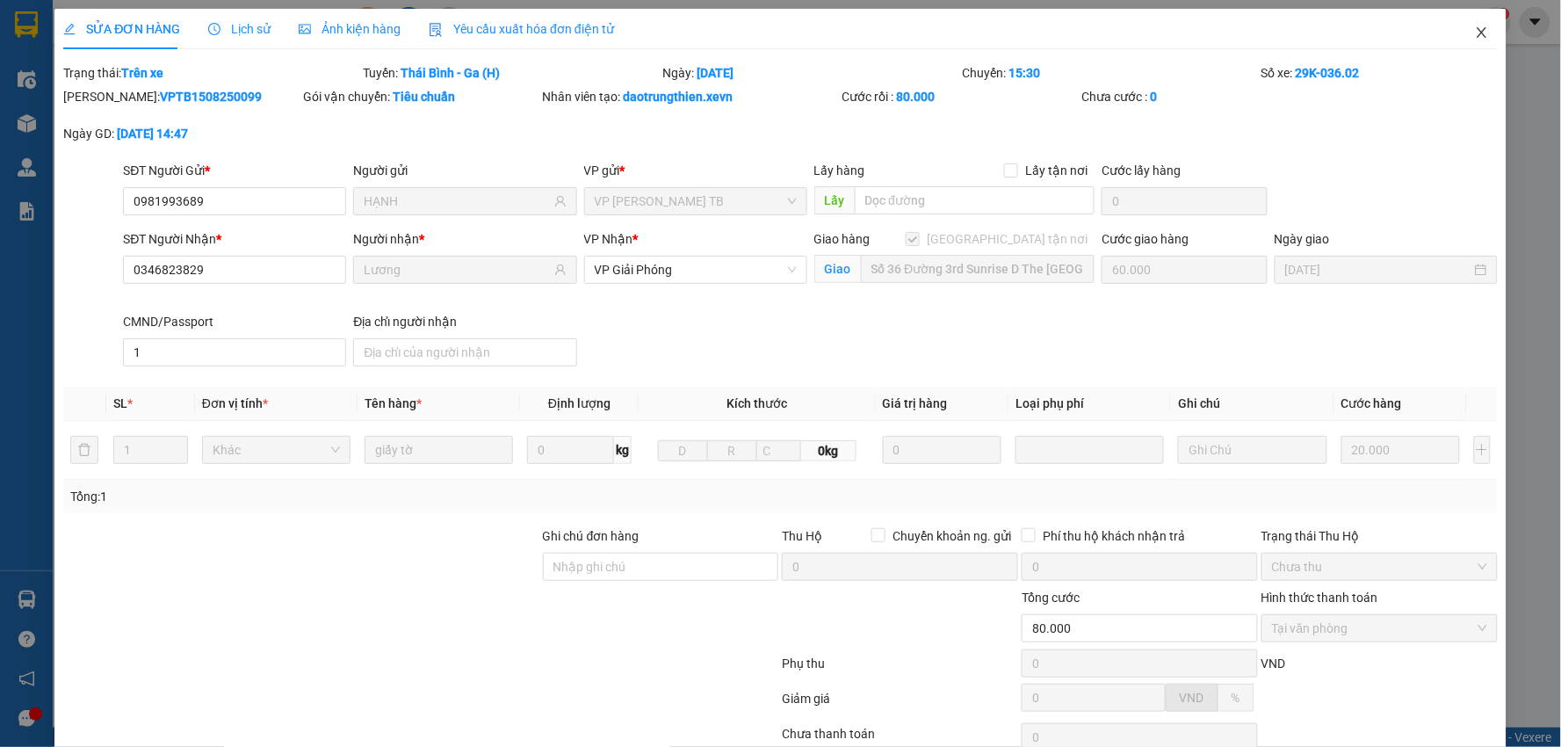
click at [1475, 36] on icon "close" at bounding box center [1482, 32] width 14 height 14
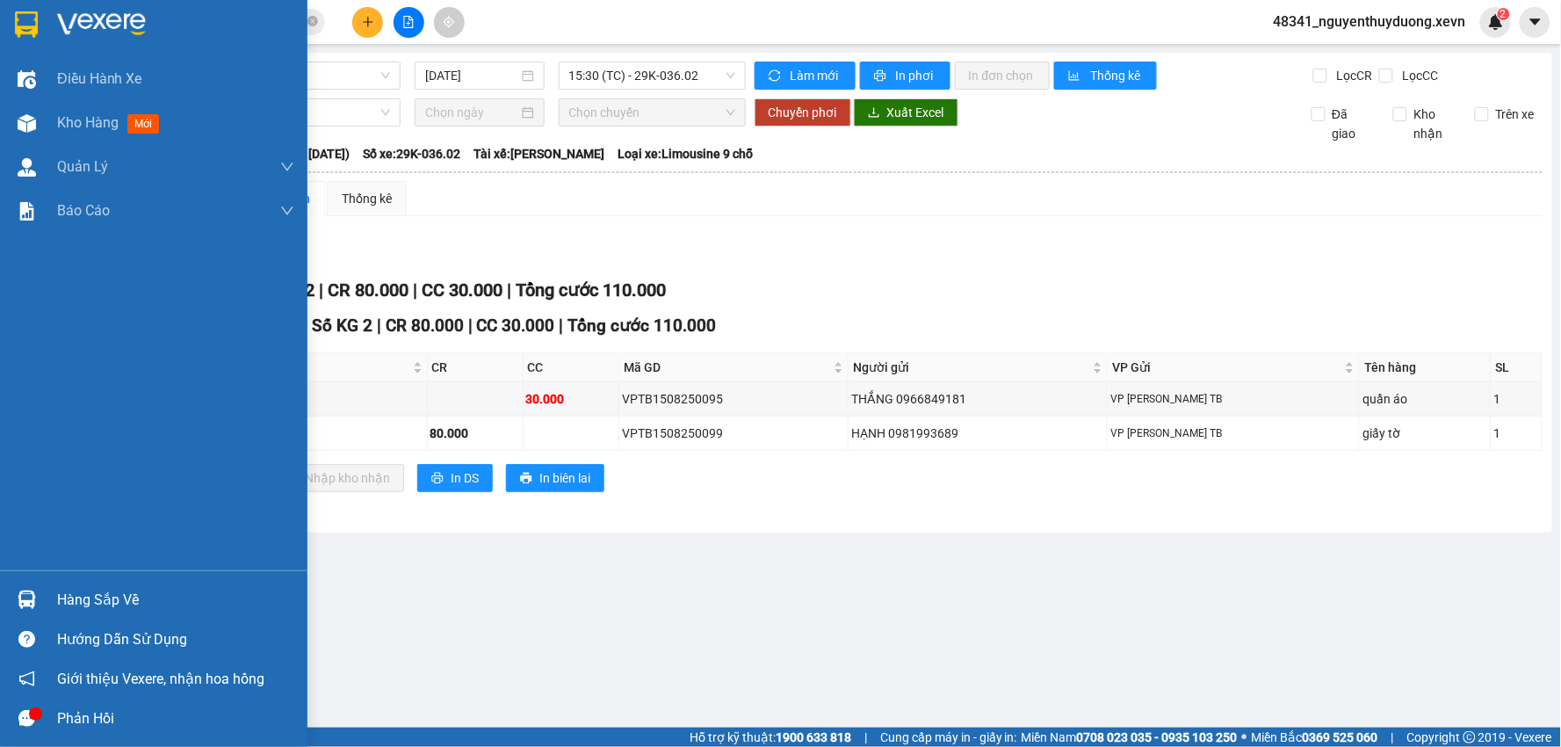
click at [90, 609] on div "Hàng sắp về" at bounding box center [175, 600] width 237 height 26
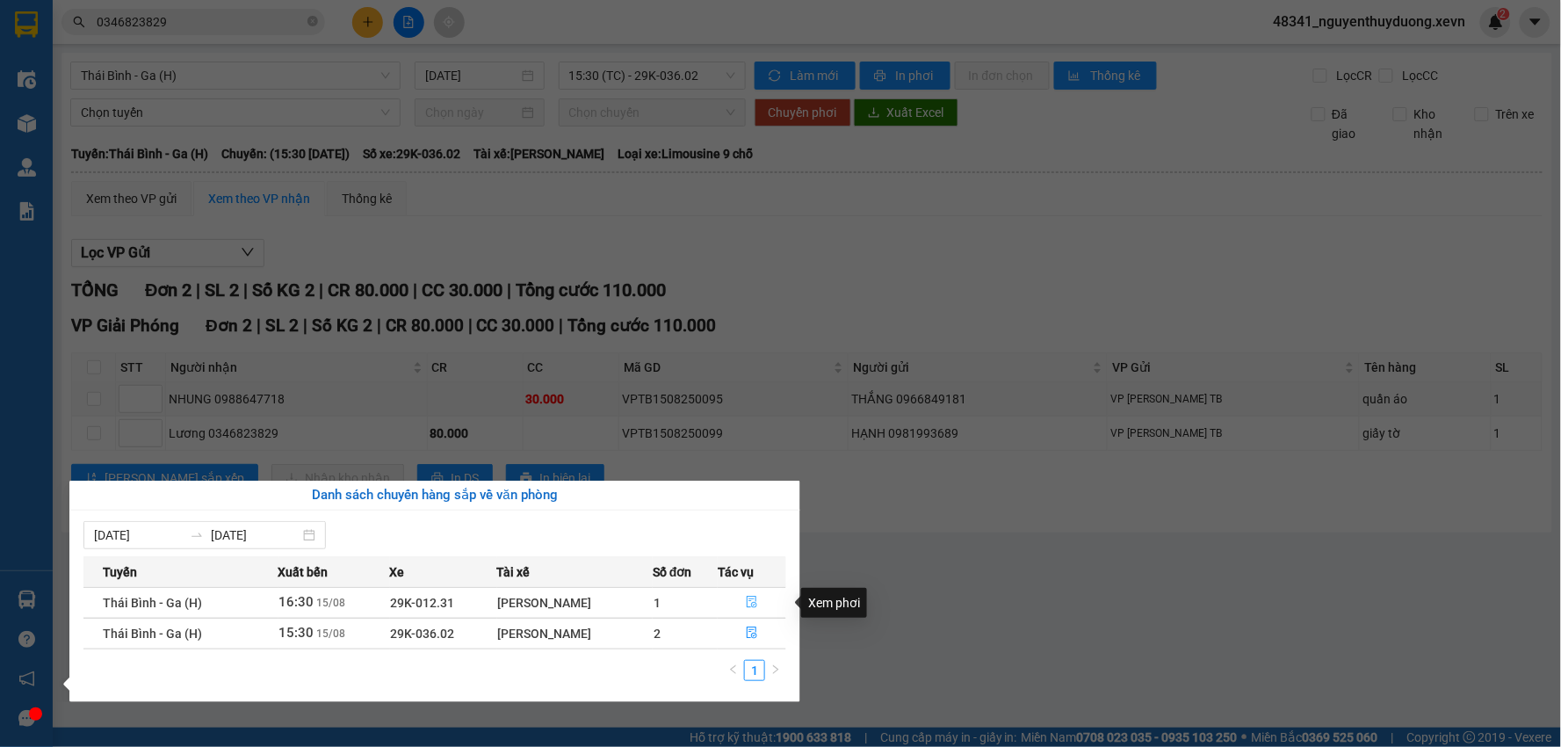
click at [750, 602] on icon "file-done" at bounding box center [752, 601] width 12 height 12
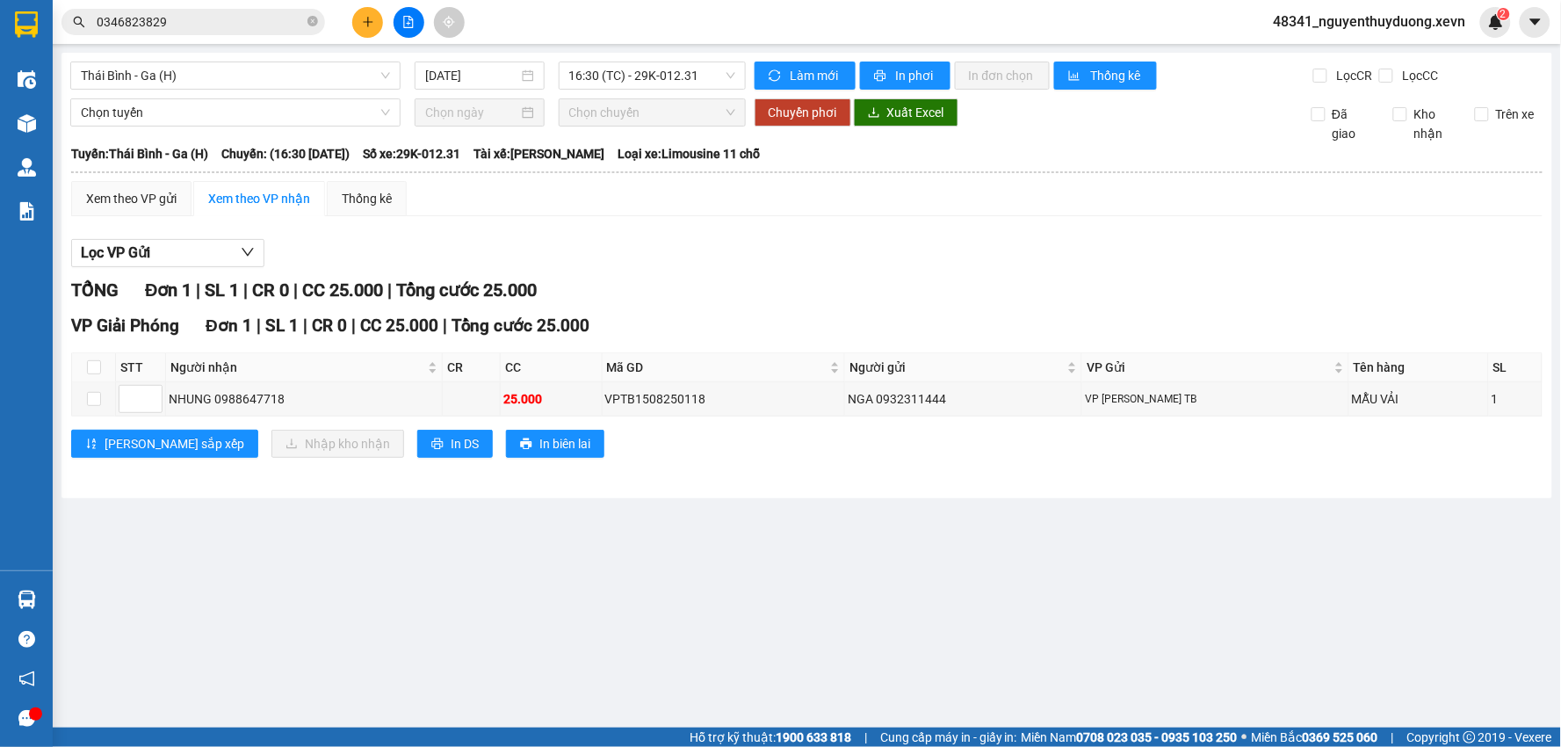
click at [94, 581] on main "Thái Bình - Ga (H) [DATE] 16:30 (TC) - 29K-012.31 Làm mới In phơi In đơn chọn T…" at bounding box center [780, 363] width 1561 height 727
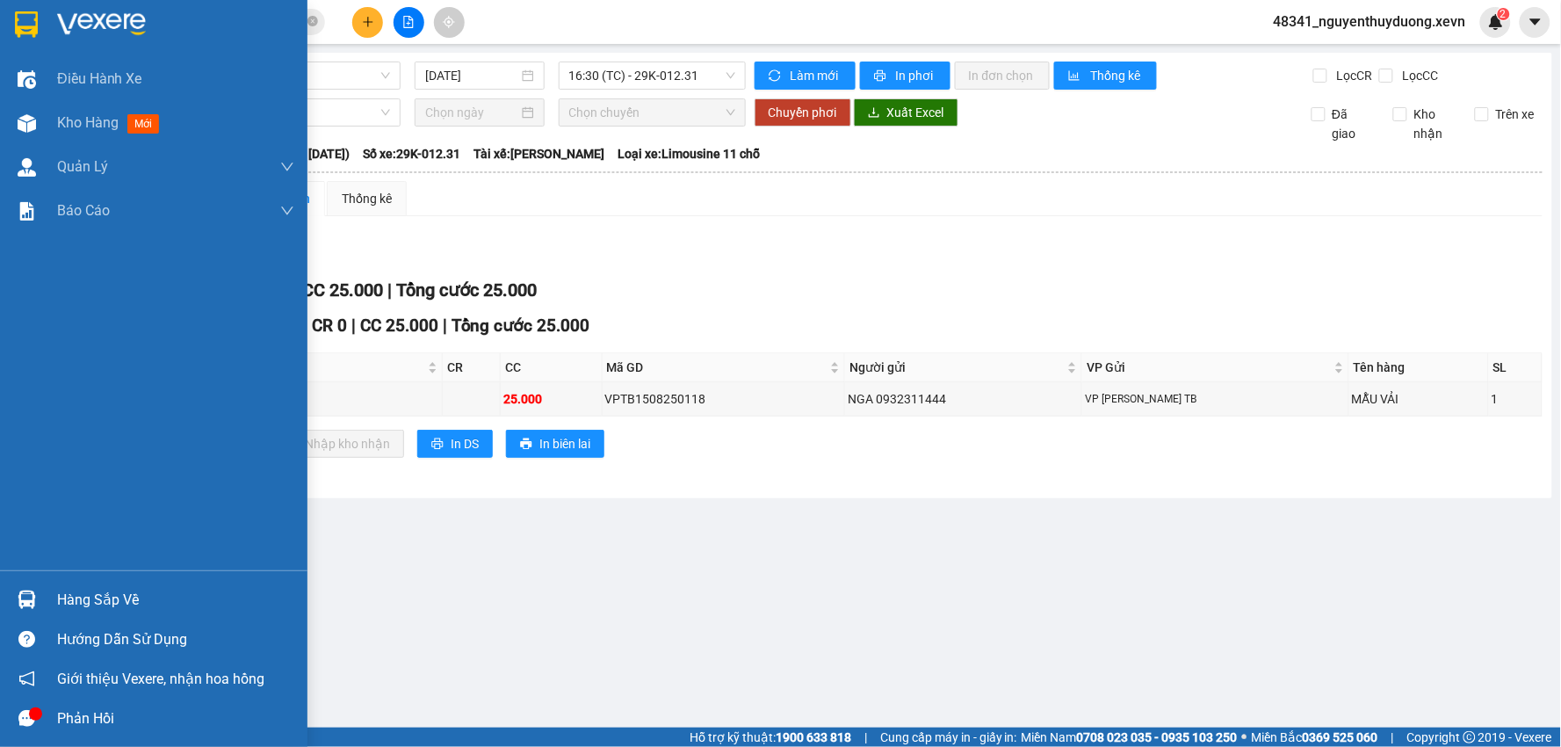
drag, startPoint x: 95, startPoint y: 602, endPoint x: 120, endPoint y: 602, distance: 25.5
click at [97, 602] on div "Hàng sắp về" at bounding box center [175, 600] width 237 height 26
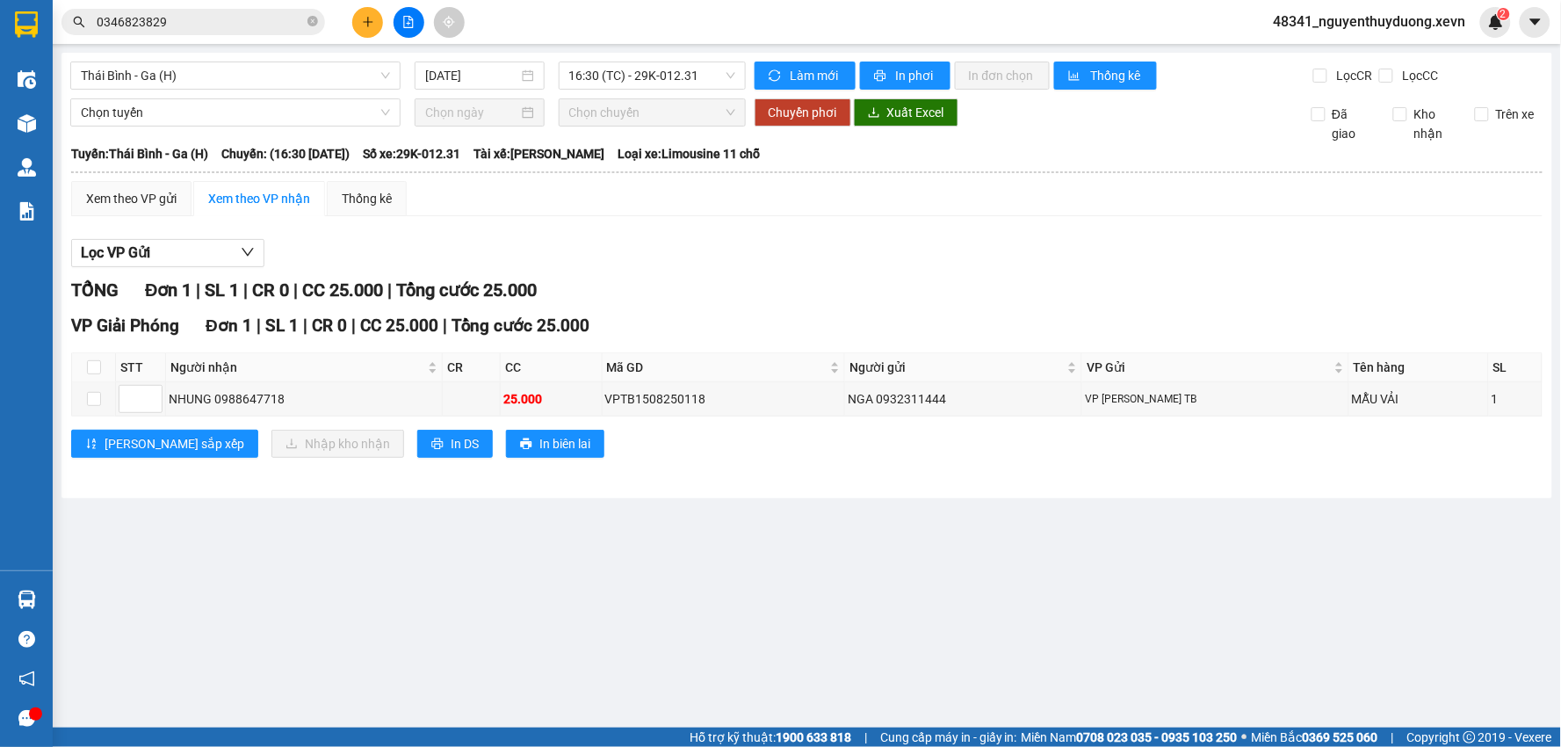
click at [1038, 629] on section "Kết quả tìm kiếm ( 43 ) Bộ lọc Mã ĐH Trạng thái Món hàng Thu hộ Tổng cước Chưa …" at bounding box center [780, 373] width 1561 height 747
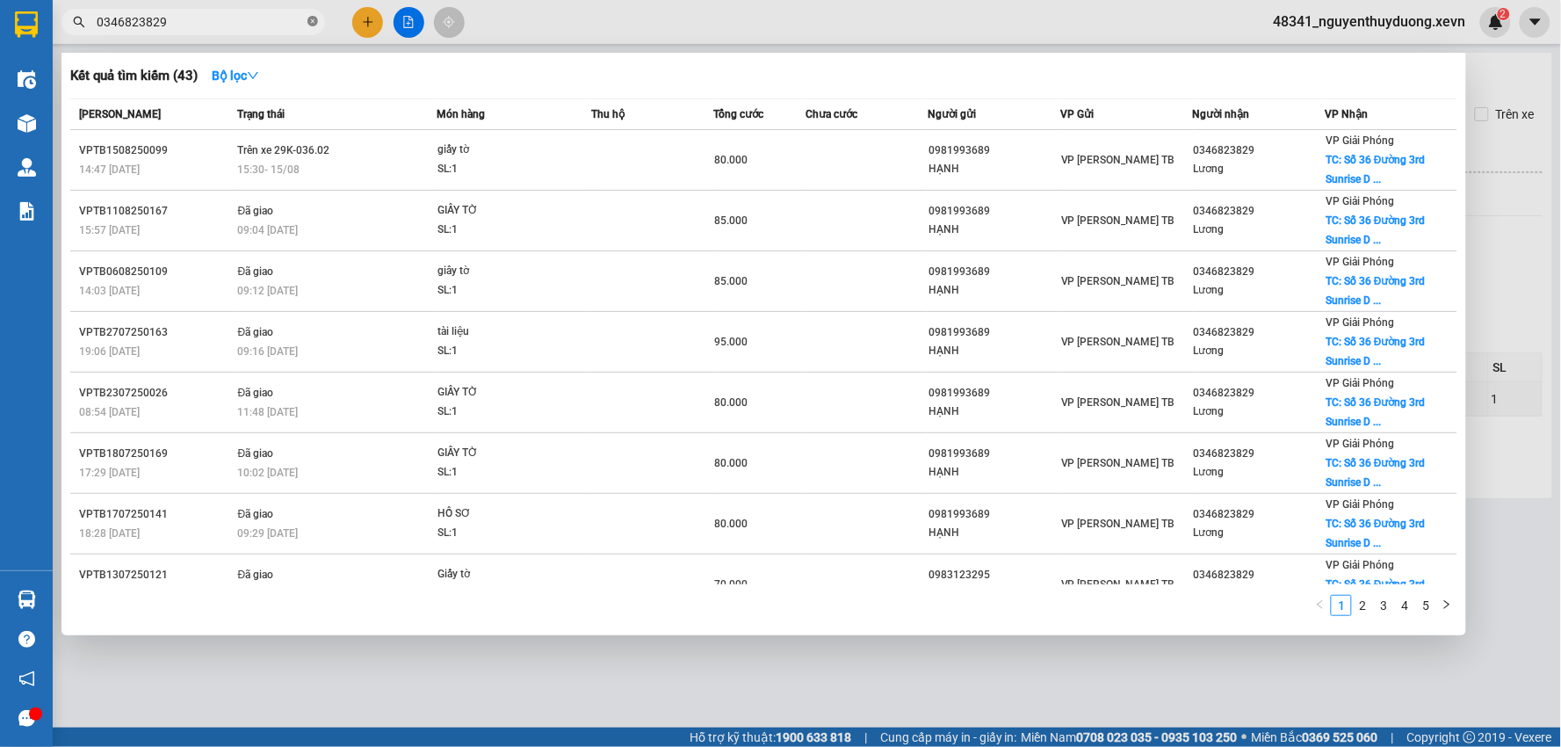
click at [314, 19] on icon "close-circle" at bounding box center [312, 21] width 11 height 11
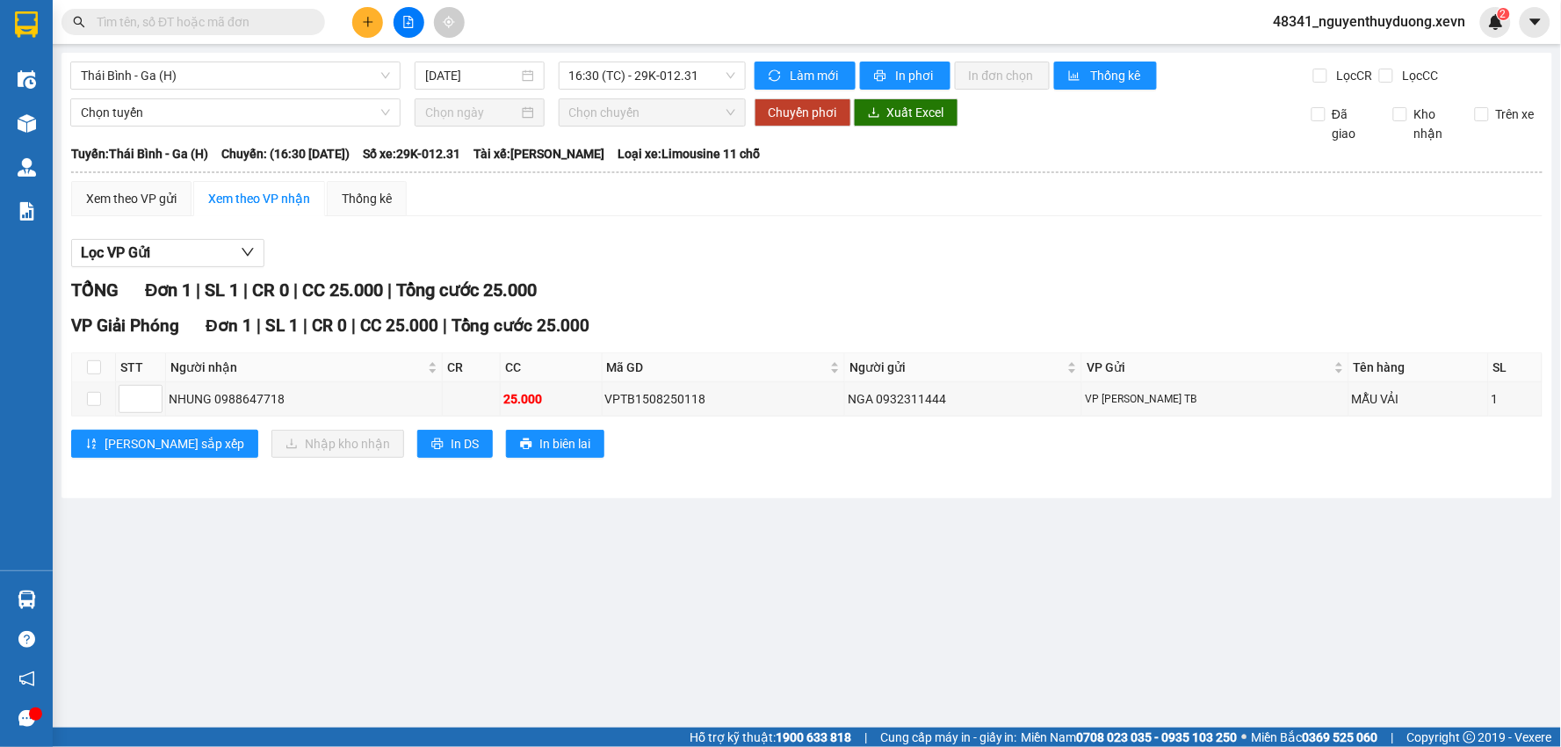
click at [177, 23] on input "text" at bounding box center [200, 21] width 207 height 19
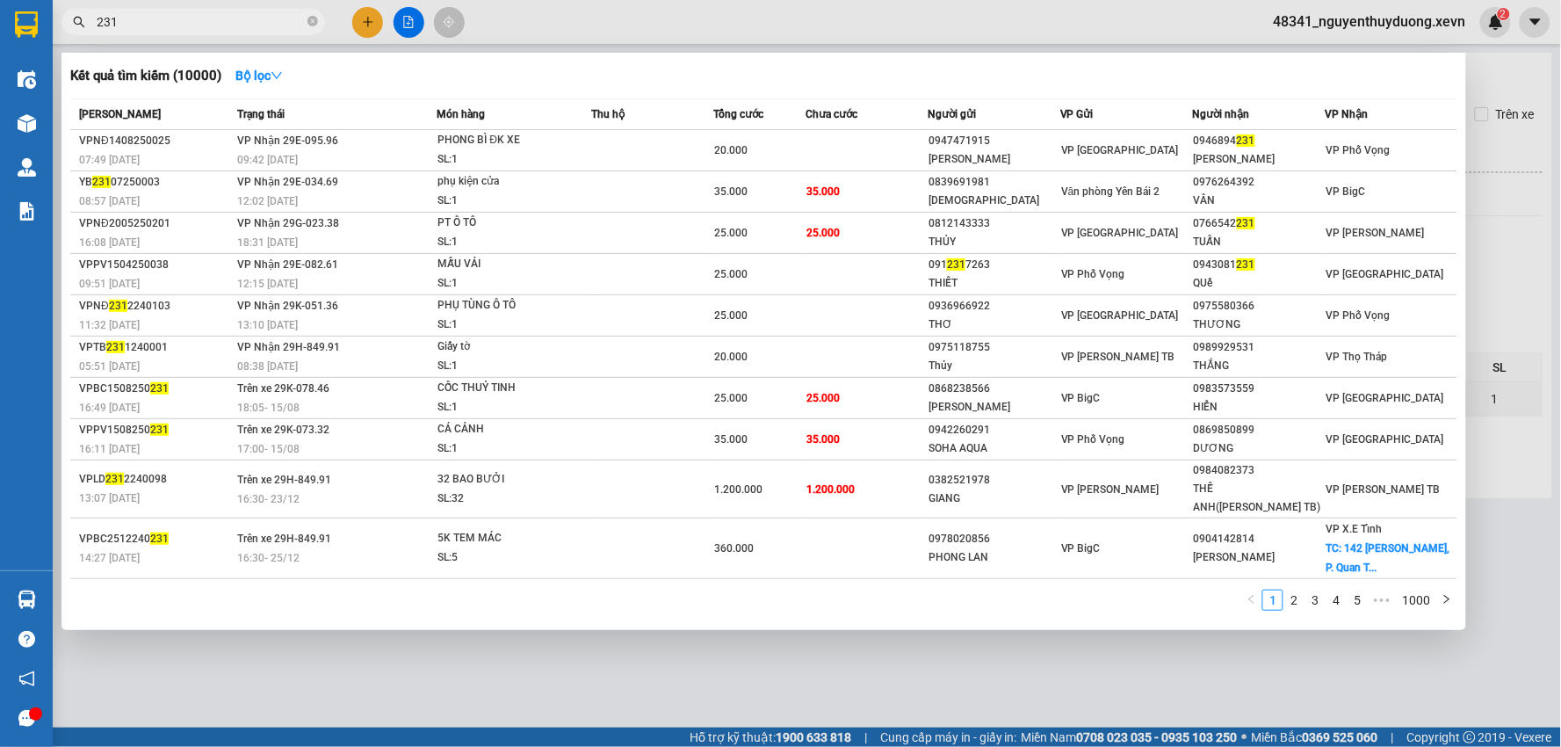
type input "231"
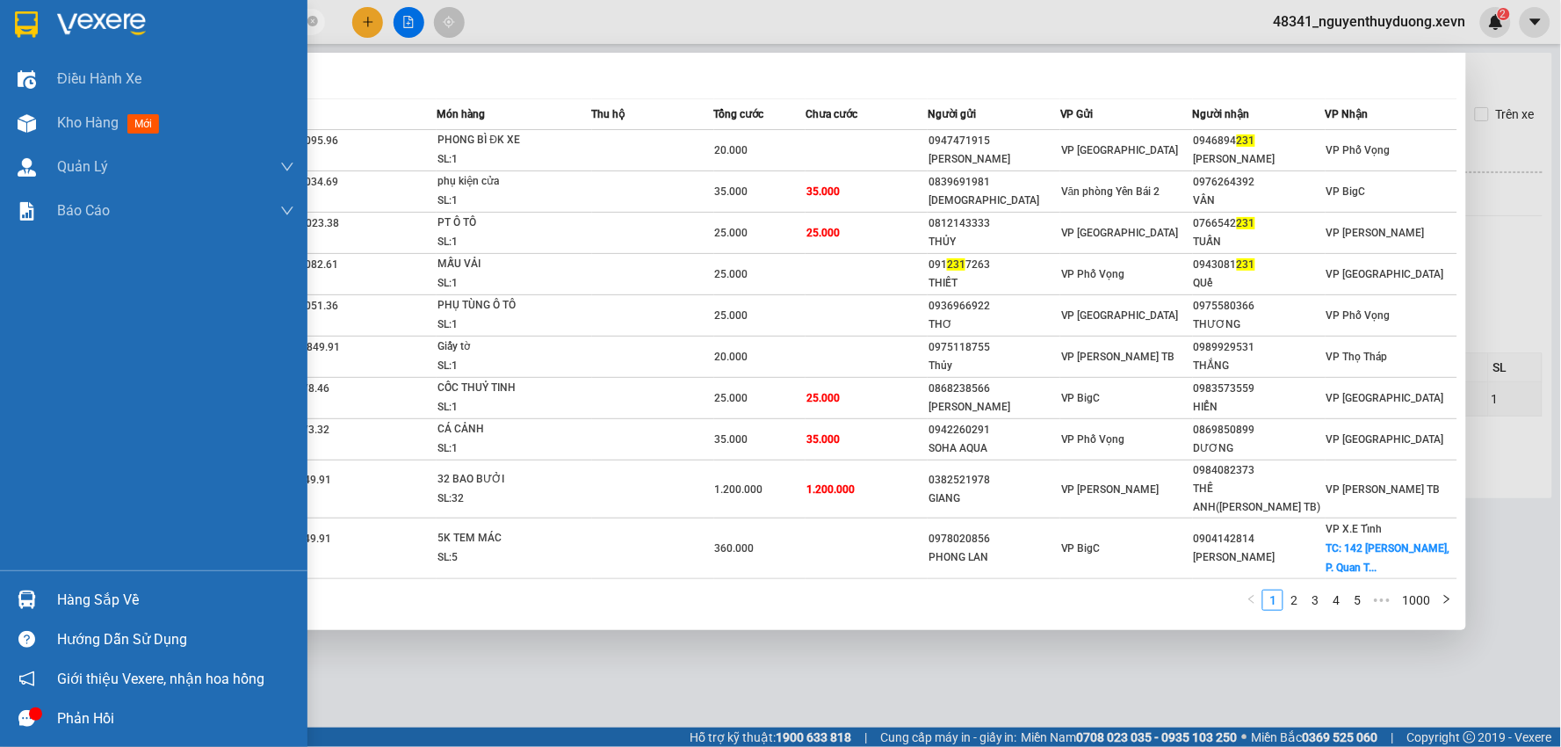
click at [154, 602] on div "Hàng sắp về" at bounding box center [175, 600] width 237 height 26
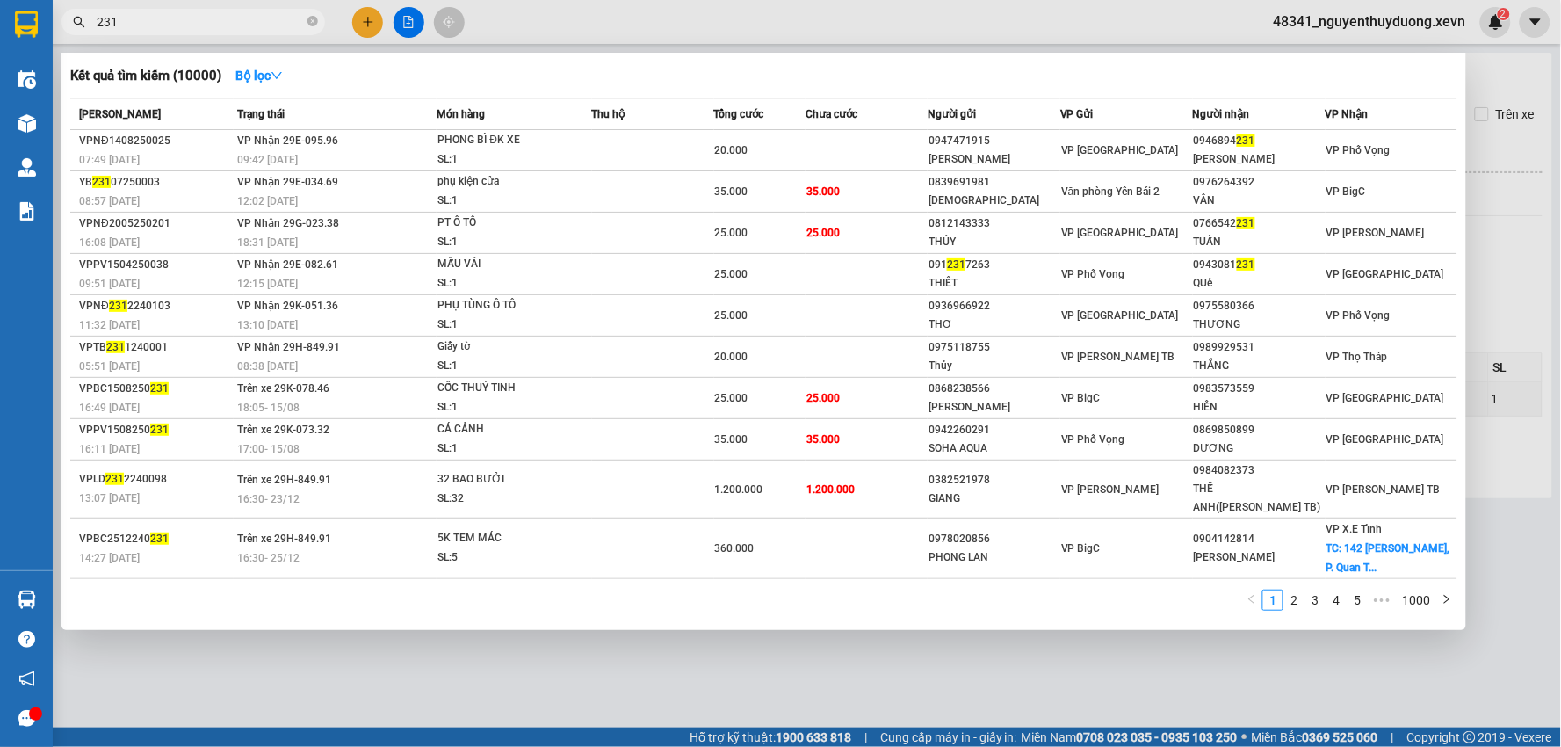
click at [854, 678] on section "Kết quả tìm kiếm ( 10000 ) Bộ lọc Mã ĐH Trạng thái Món hàng Thu hộ Tổng cước Ch…" at bounding box center [780, 373] width 1561 height 747
click at [573, 672] on div at bounding box center [780, 373] width 1561 height 747
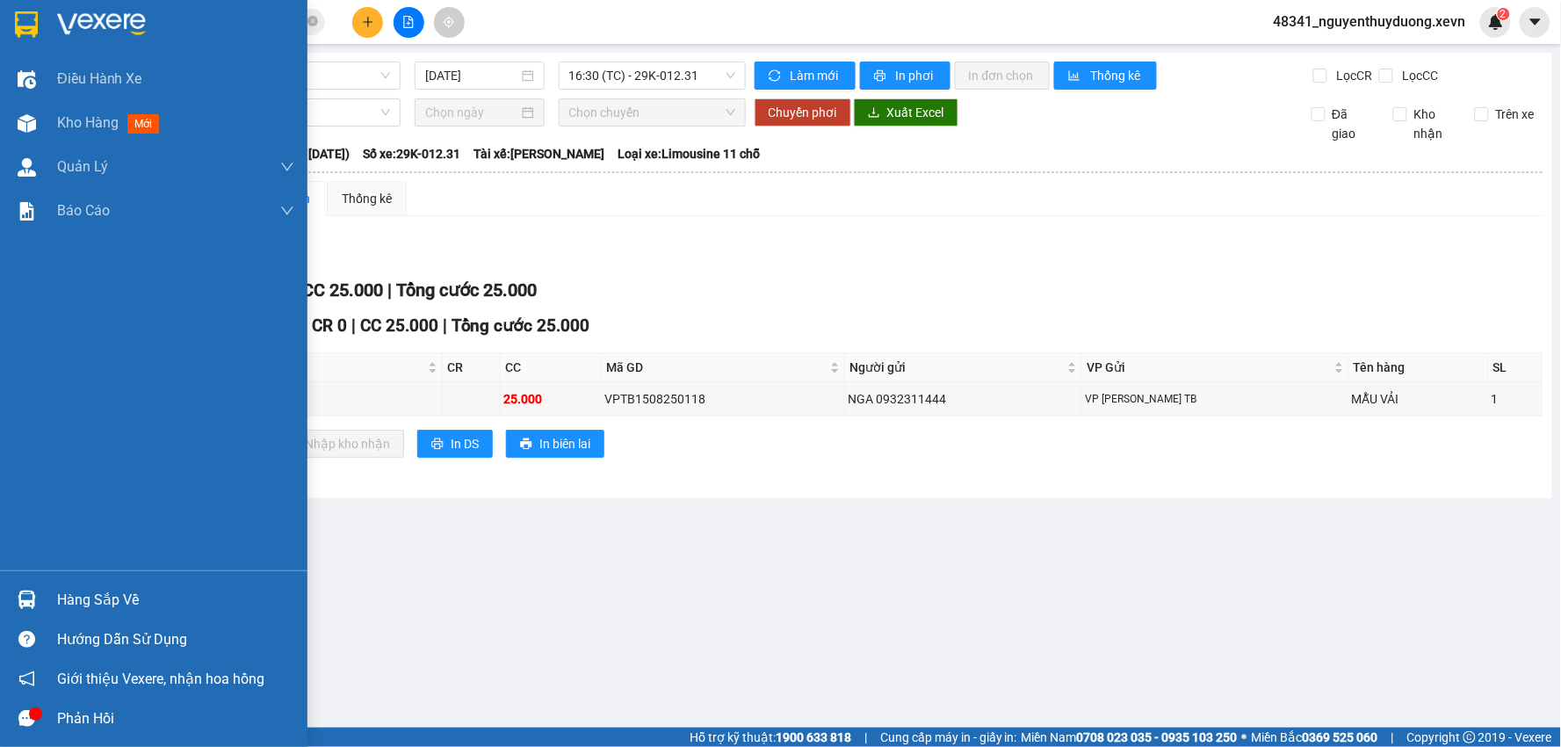
click at [47, 591] on div "Hàng sắp về" at bounding box center [153, 600] width 307 height 40
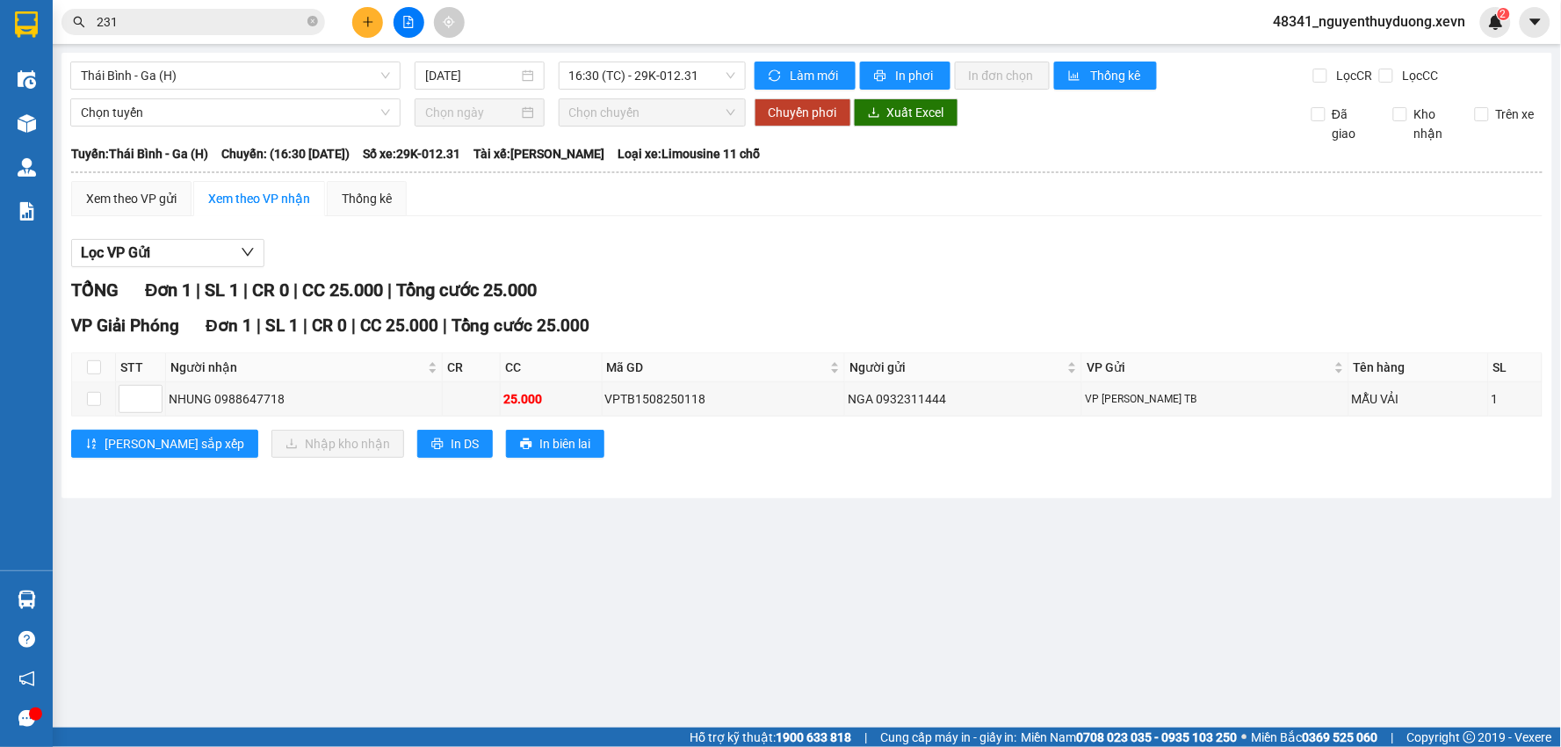
click at [1232, 653] on section "Kết quả tìm kiếm ( 10000 ) Bộ lọc Mã ĐH Trạng thái Món hàng Thu hộ Tổng cước Ch…" at bounding box center [780, 373] width 1561 height 747
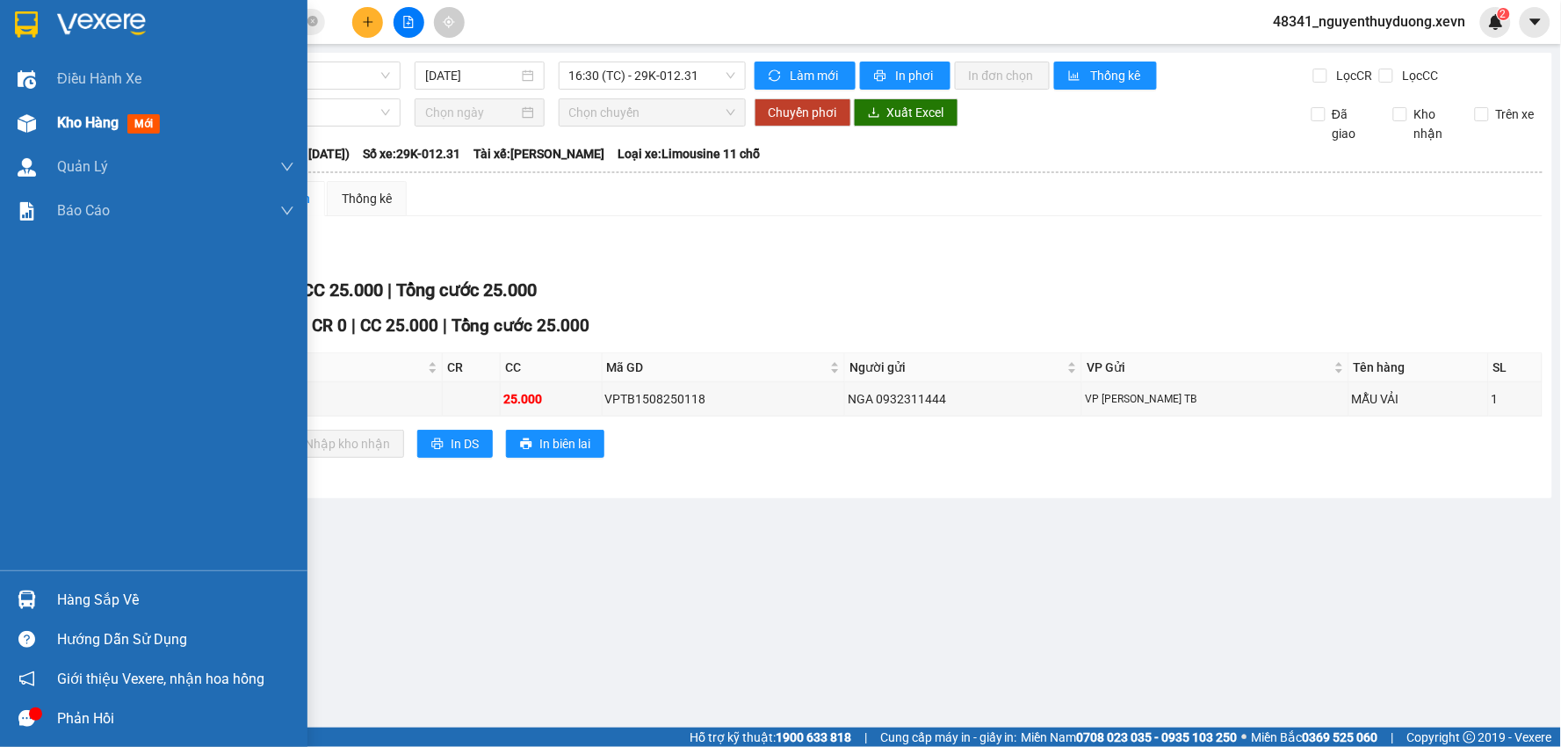
click at [35, 129] on img at bounding box center [27, 123] width 18 height 18
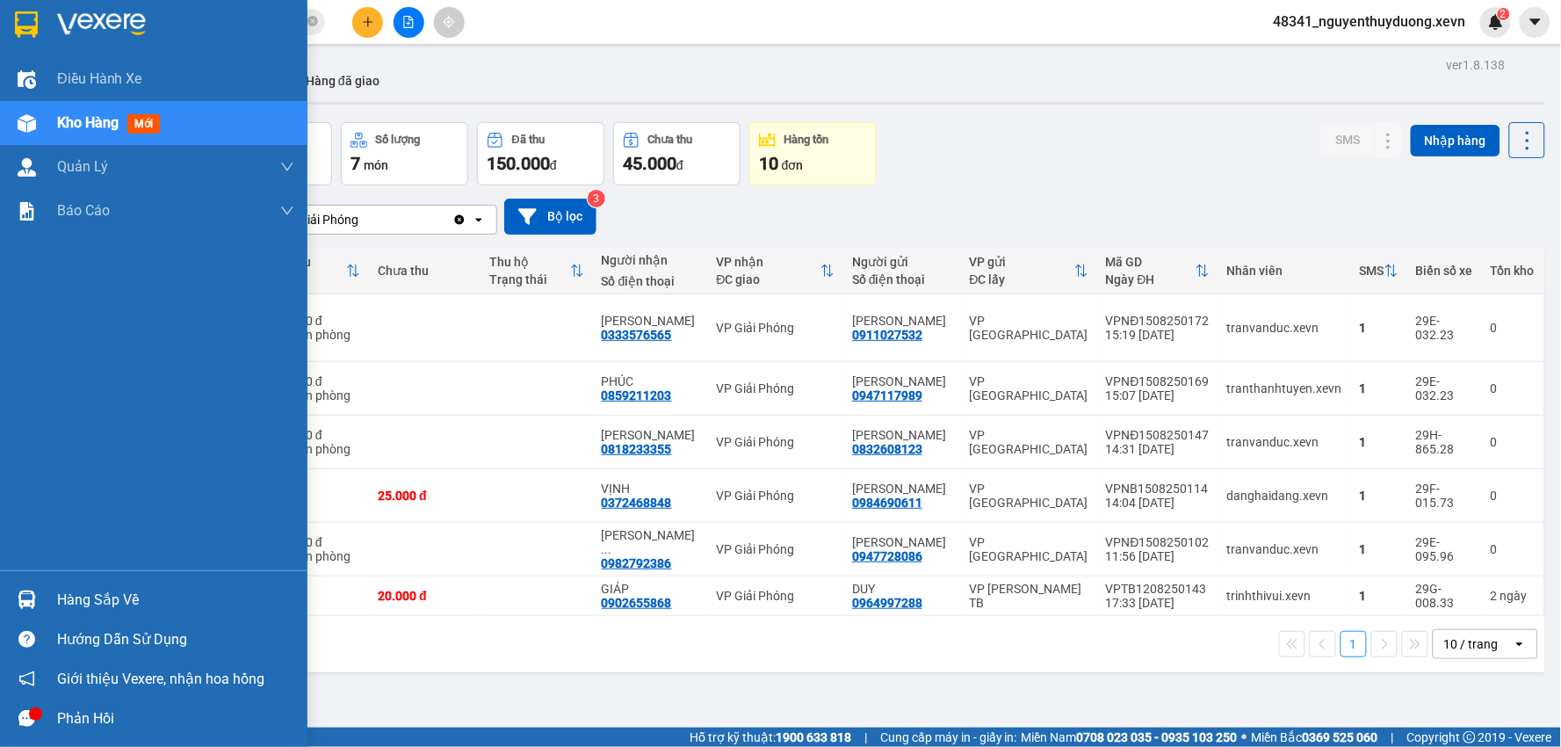
click at [65, 580] on div "Hàng sắp về" at bounding box center [153, 600] width 307 height 40
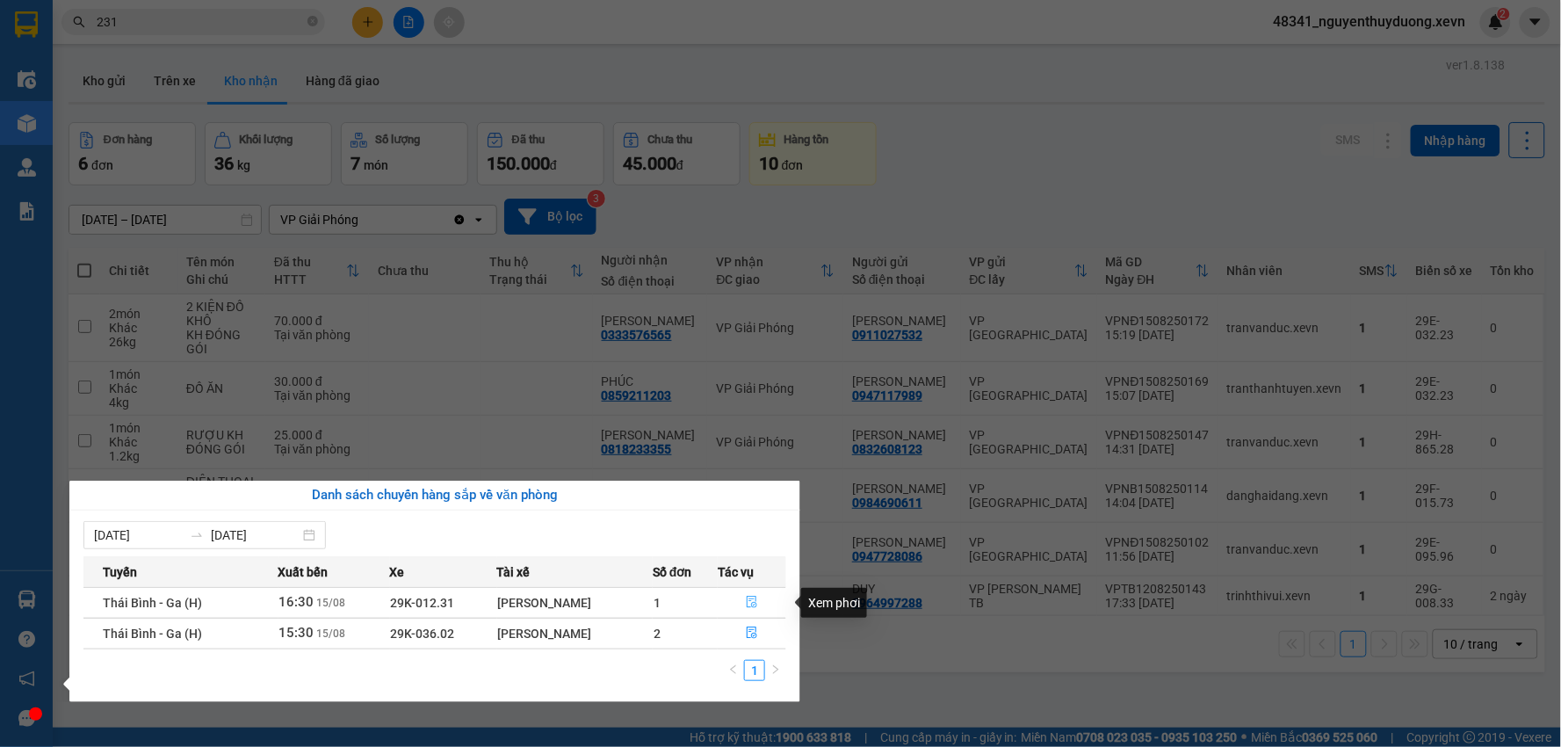
click at [739, 604] on button "button" at bounding box center [751, 602] width 67 height 28
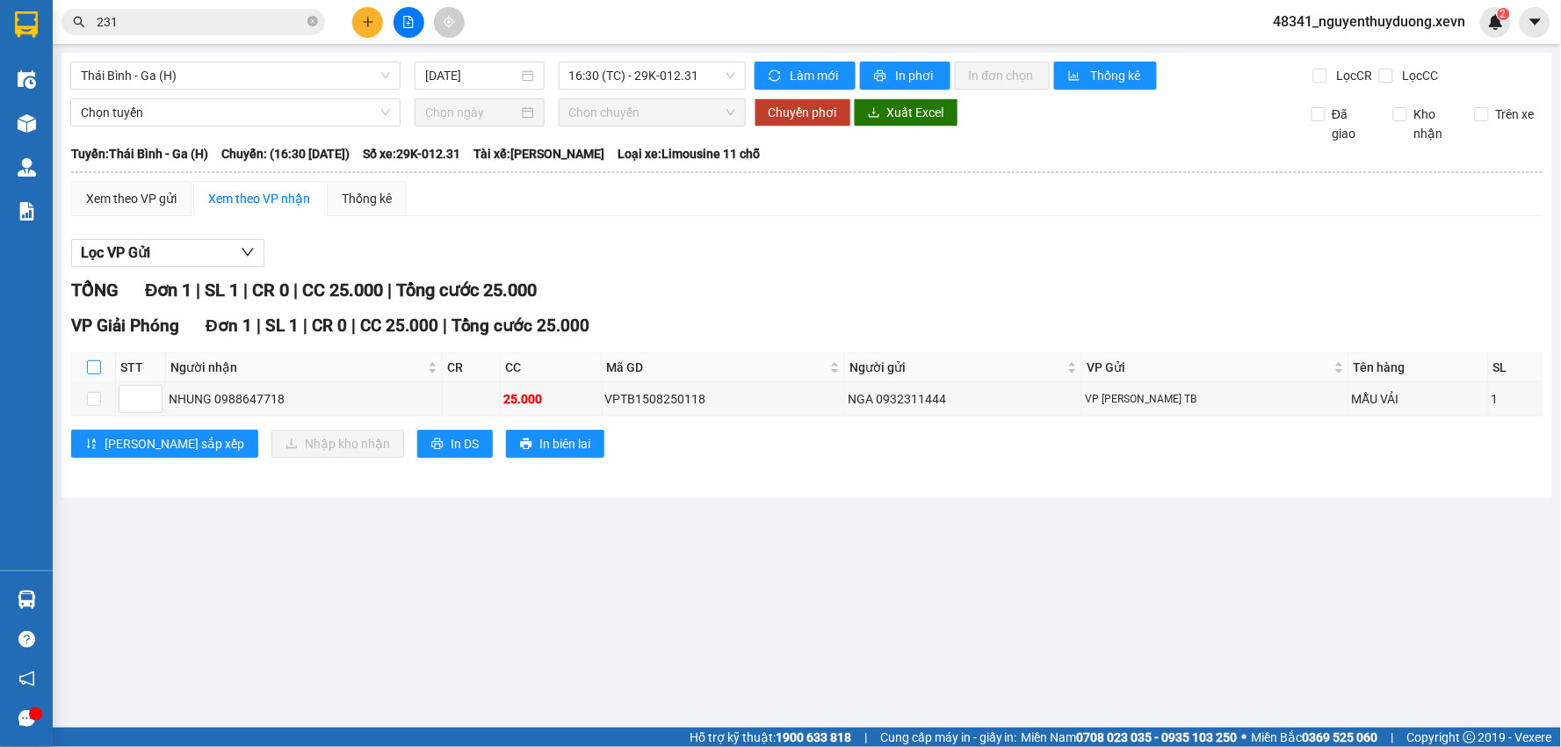
click at [95, 371] on input "checkbox" at bounding box center [94, 367] width 14 height 14
checkbox input "true"
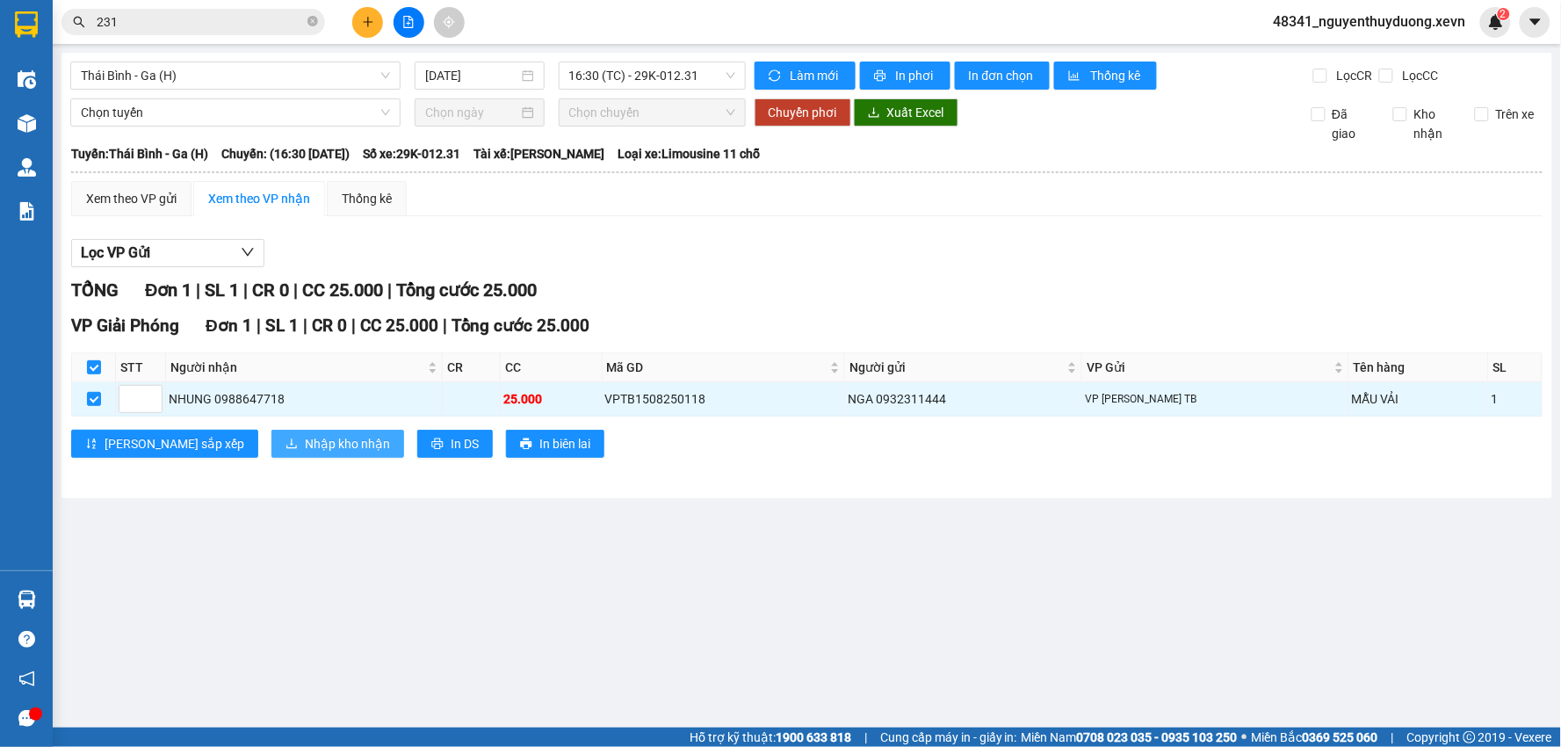
click at [305, 453] on span "Nhập kho nhận" at bounding box center [347, 443] width 85 height 19
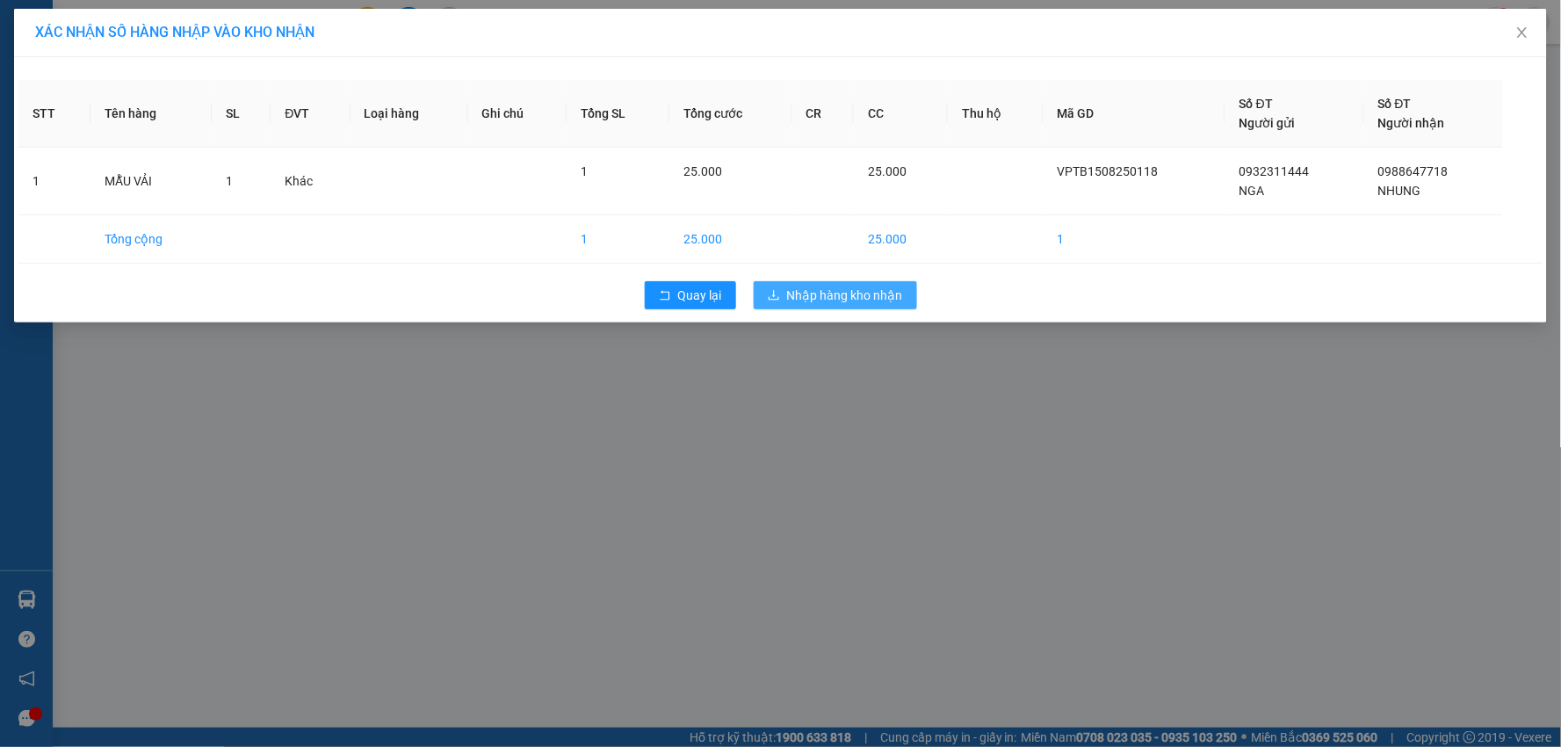
click at [800, 299] on span "Nhập hàng kho nhận" at bounding box center [845, 294] width 116 height 19
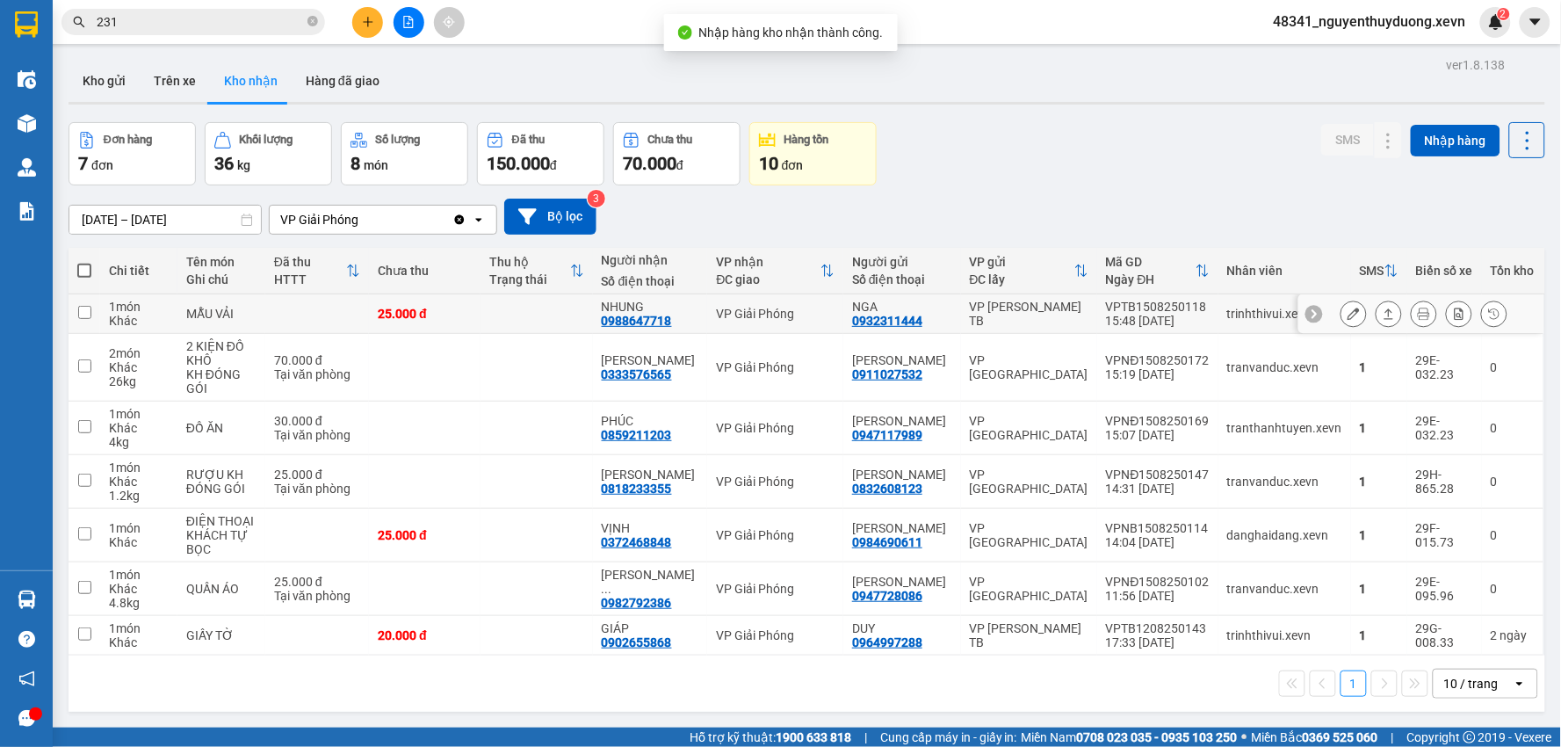
click at [221, 301] on td "MẪU VẢI" at bounding box center [221, 314] width 88 height 40
checkbox input "true"
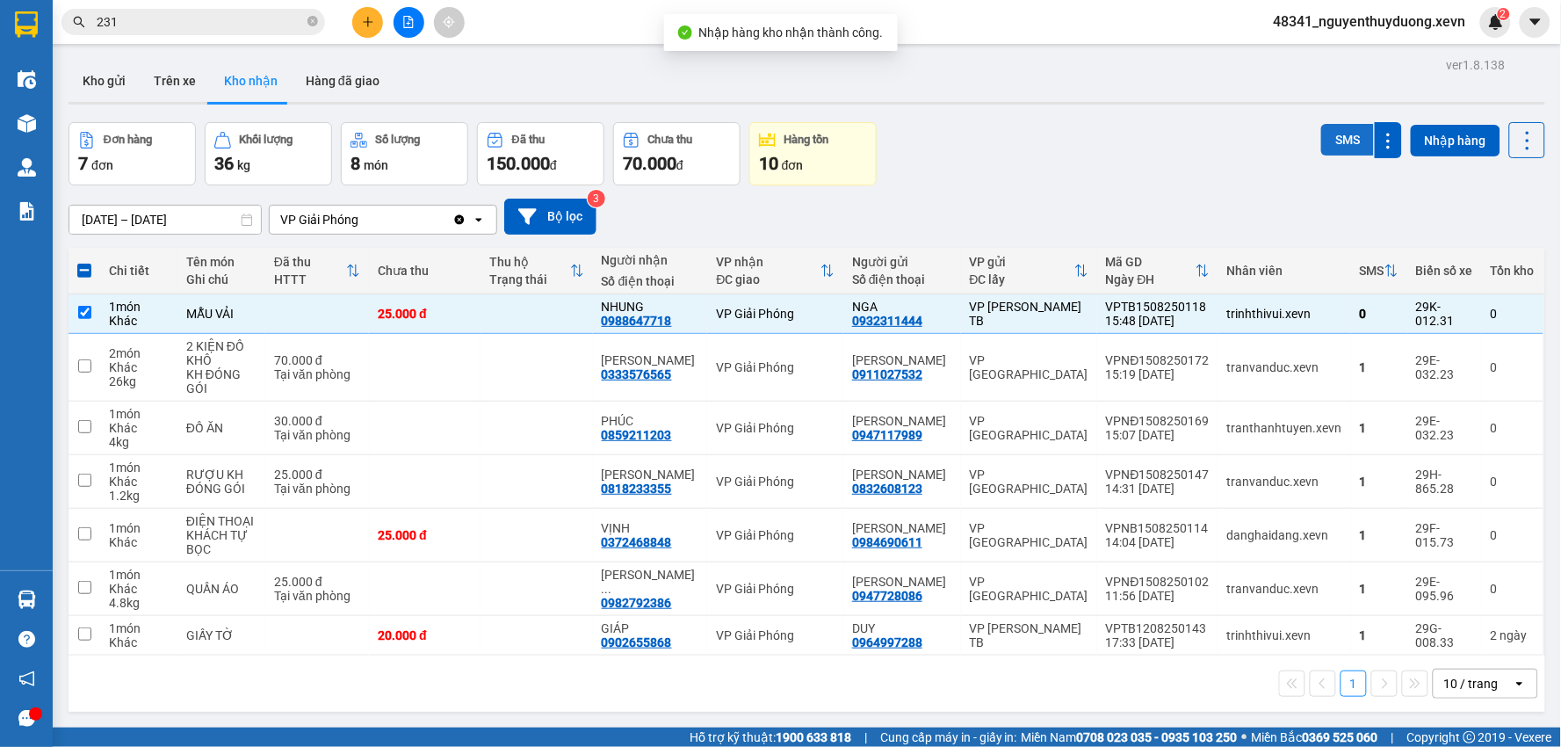
click at [1328, 138] on button "SMS" at bounding box center [1347, 140] width 53 height 32
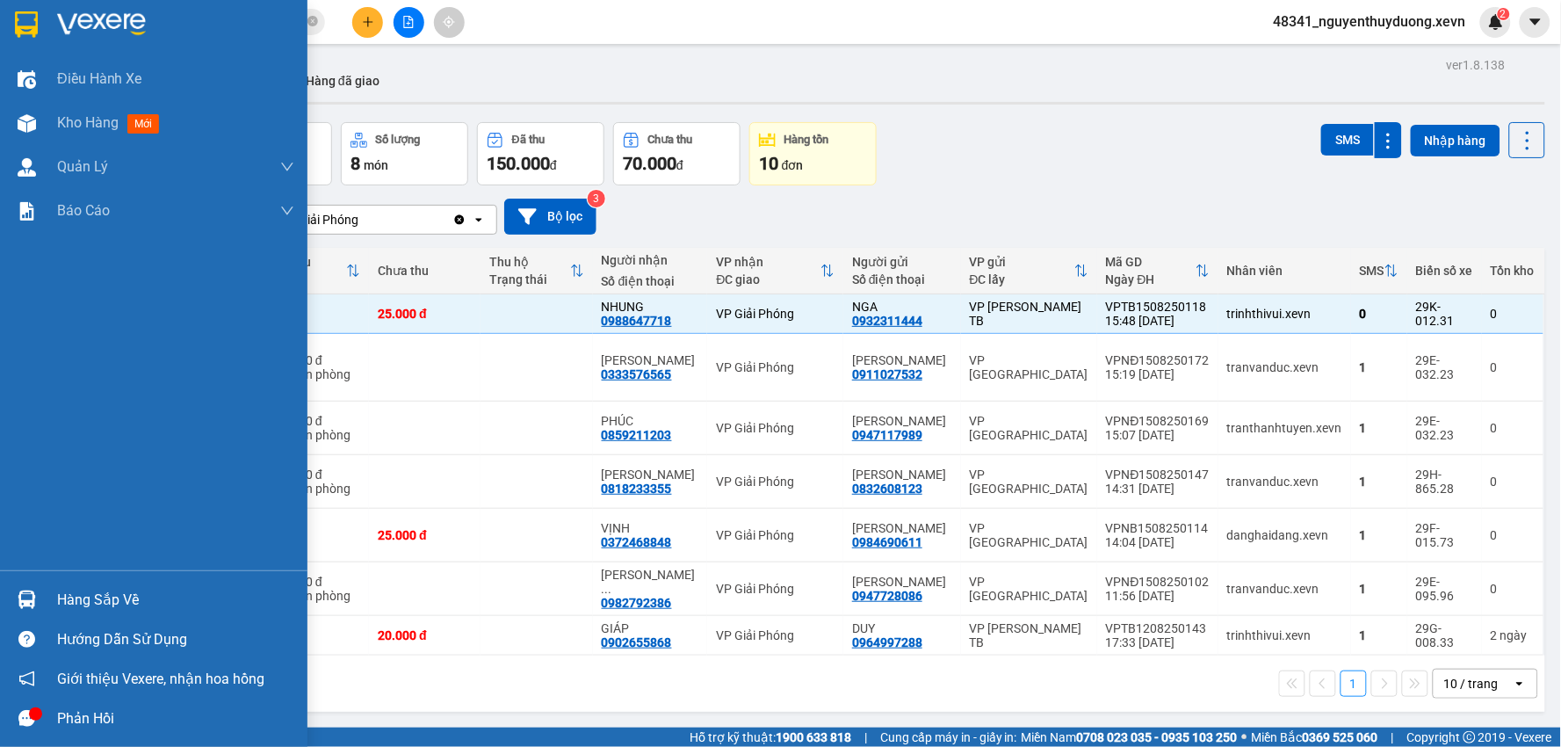
click at [57, 592] on div "Hàng sắp về" at bounding box center [175, 600] width 237 height 26
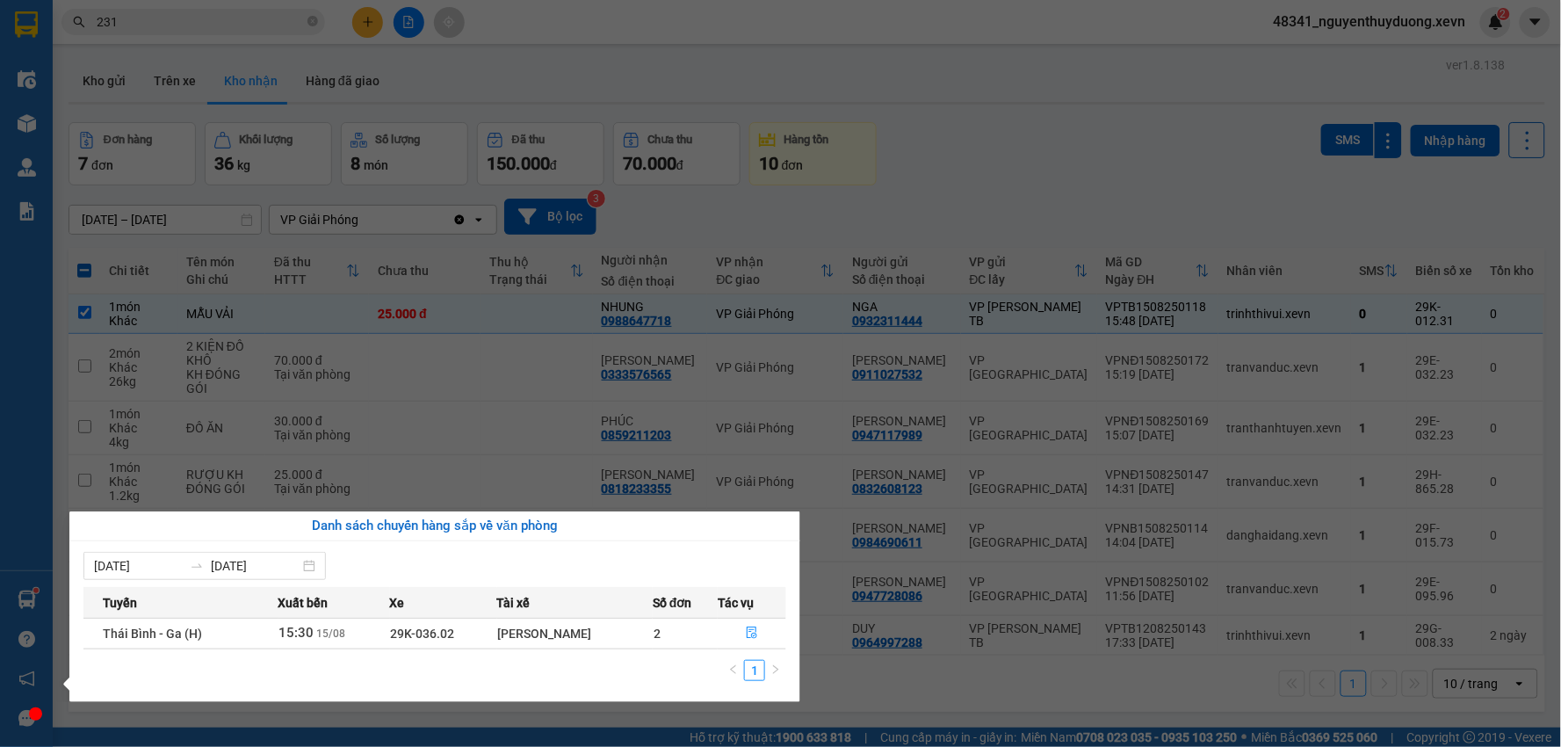
click at [1239, 105] on section "Kết quả tìm kiếm ( 10000 ) Bộ lọc Mã ĐH Trạng thái Món hàng Thu hộ Tổng cước Ch…" at bounding box center [780, 373] width 1561 height 747
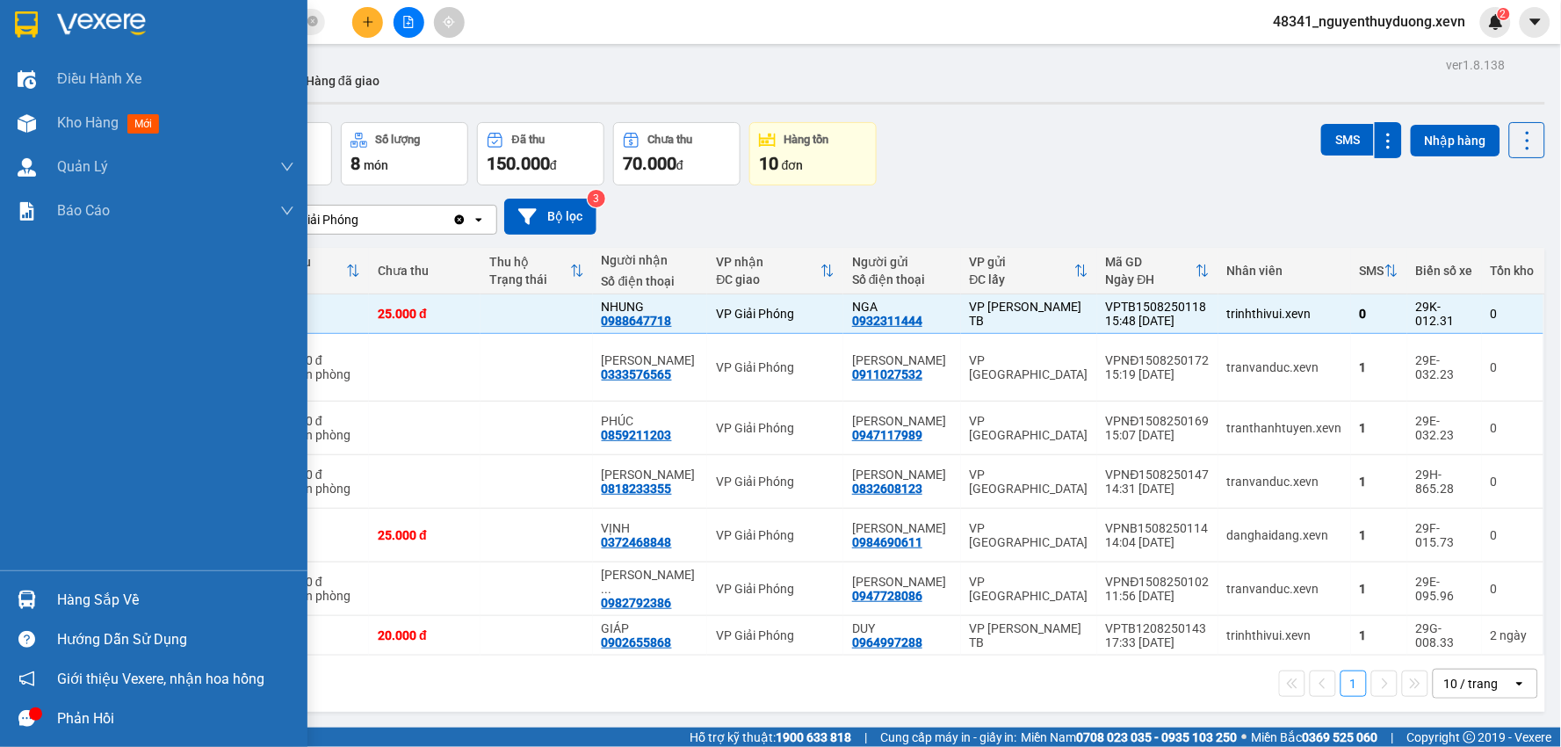
click at [123, 604] on div "Hàng sắp về" at bounding box center [175, 600] width 237 height 26
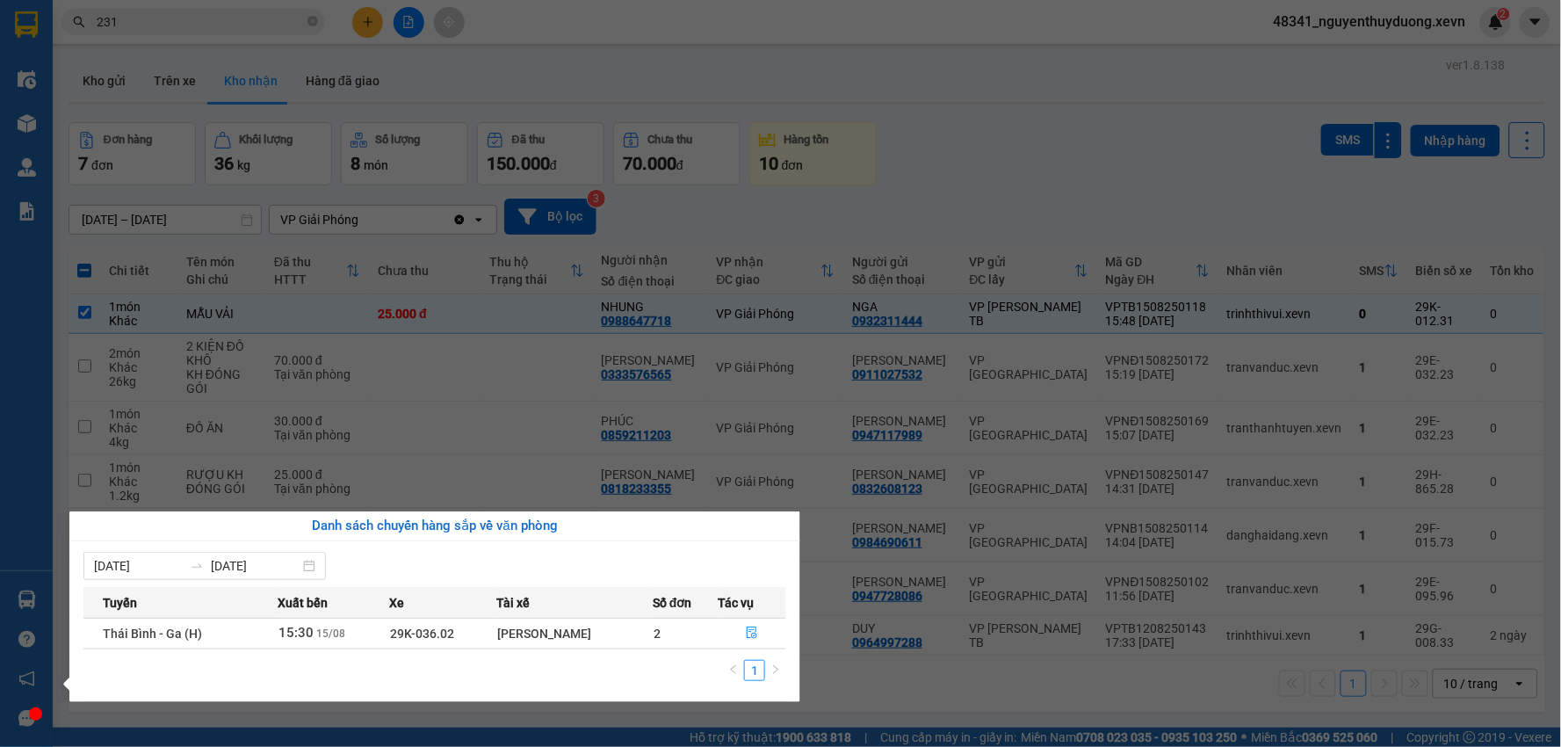
click at [873, 697] on section "Kết quả tìm kiếm ( 10000 ) Bộ lọc Mã ĐH Trạng thái Món hàng Thu hộ Tổng cước Ch…" at bounding box center [780, 373] width 1561 height 747
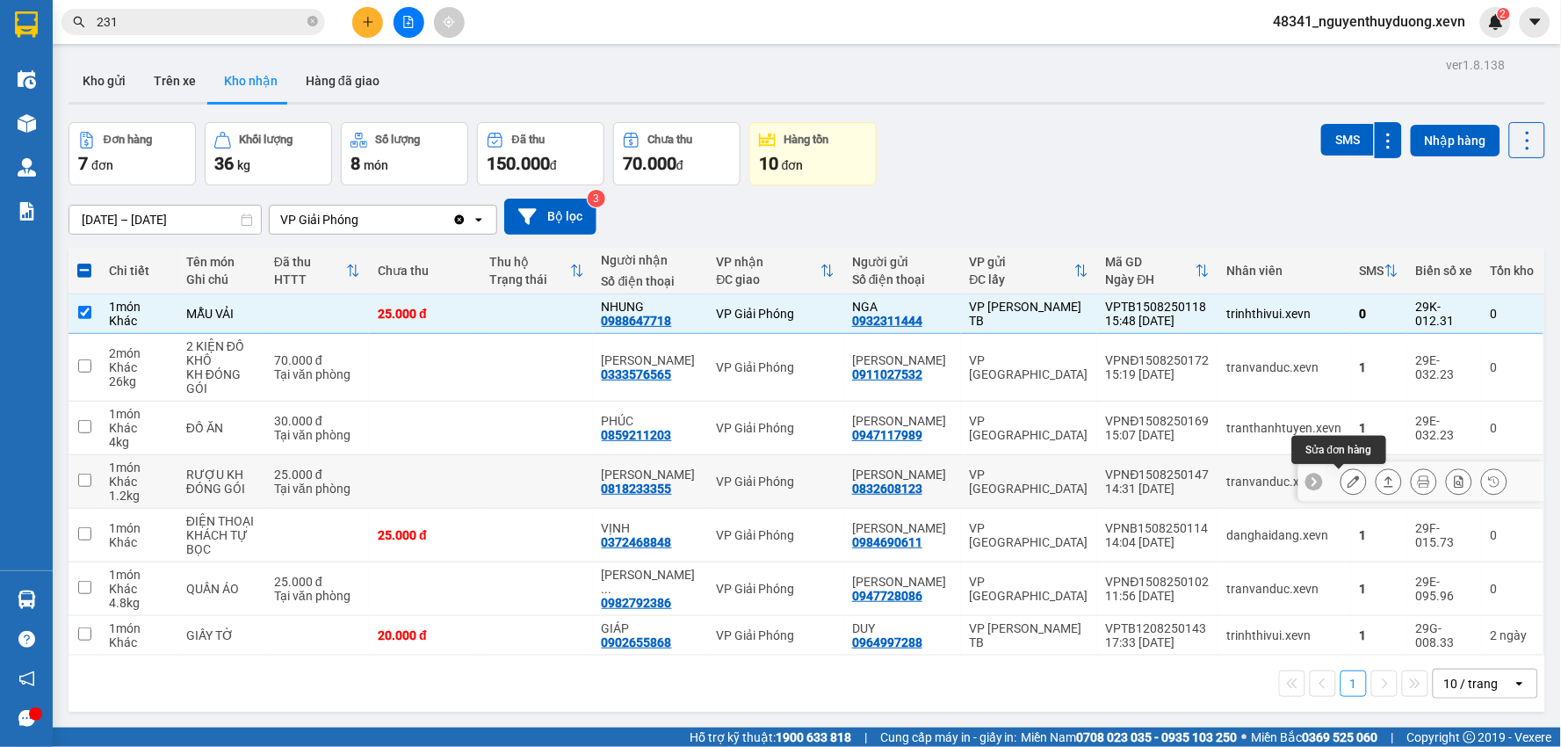
click at [1345, 474] on button at bounding box center [1353, 481] width 25 height 31
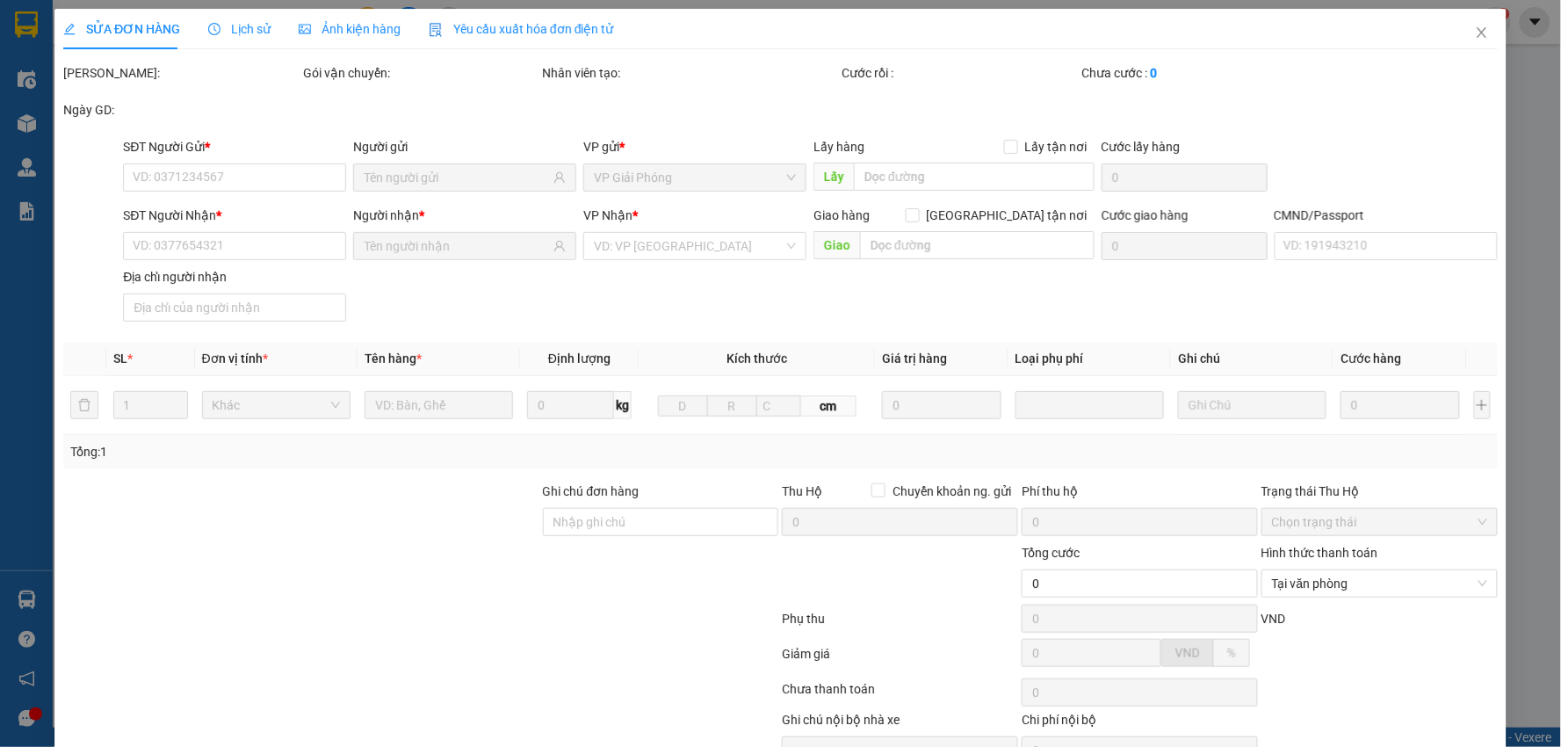
type input "0832608123"
type input "[PERSON_NAME]"
type input "0818233355"
type input "[PERSON_NAME]"
type input "036091000044 [PERSON_NAME]"
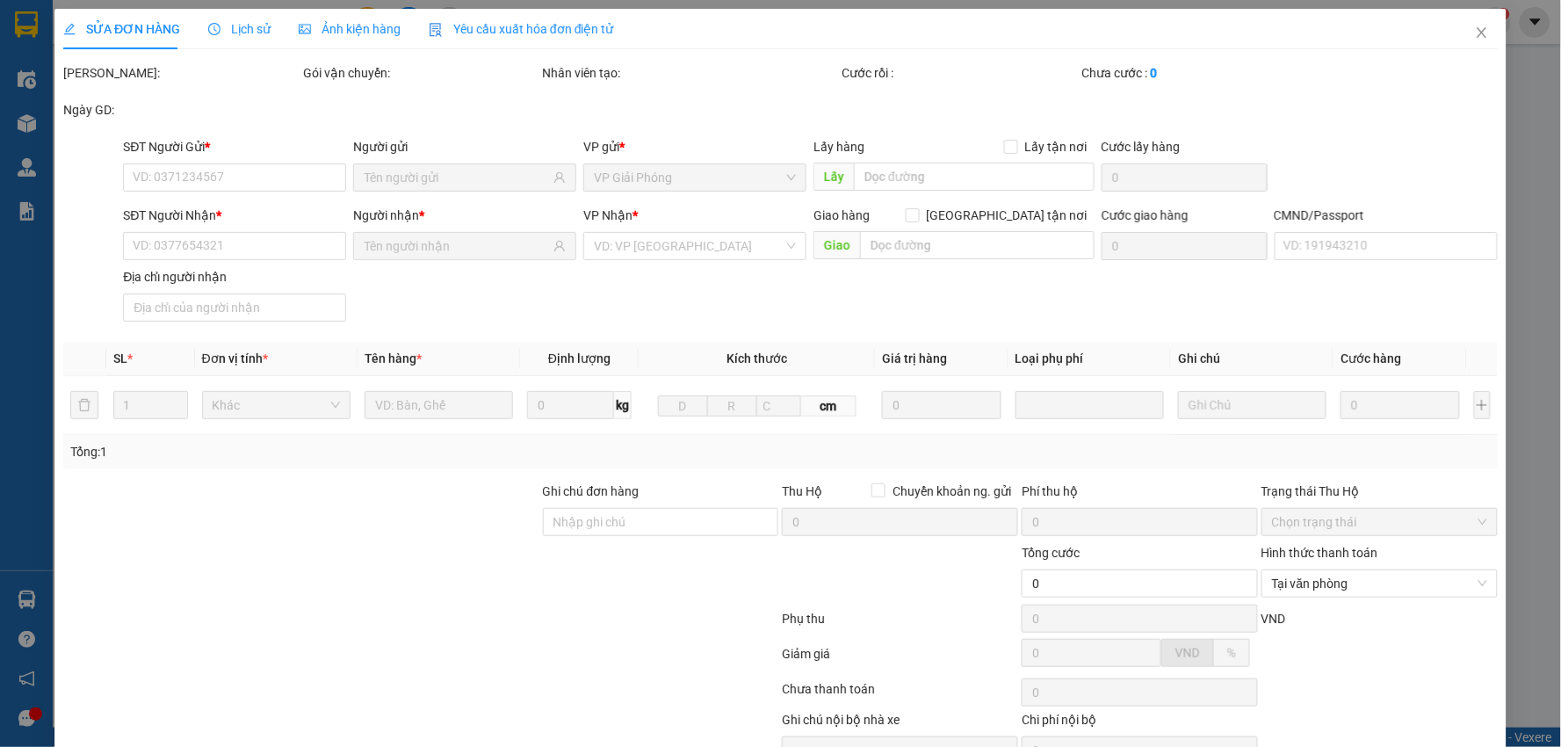
type input "25.000"
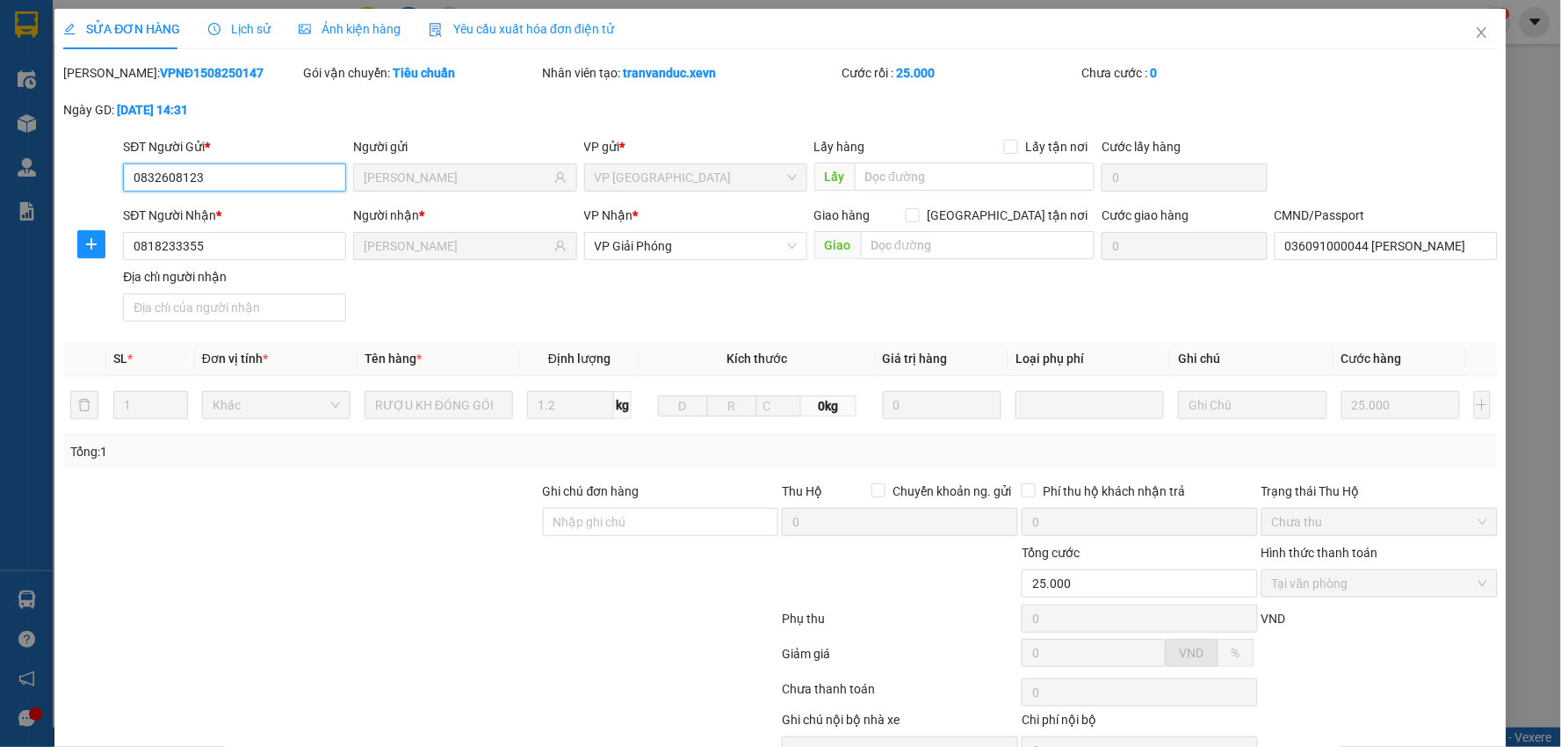
scroll to position [93, 0]
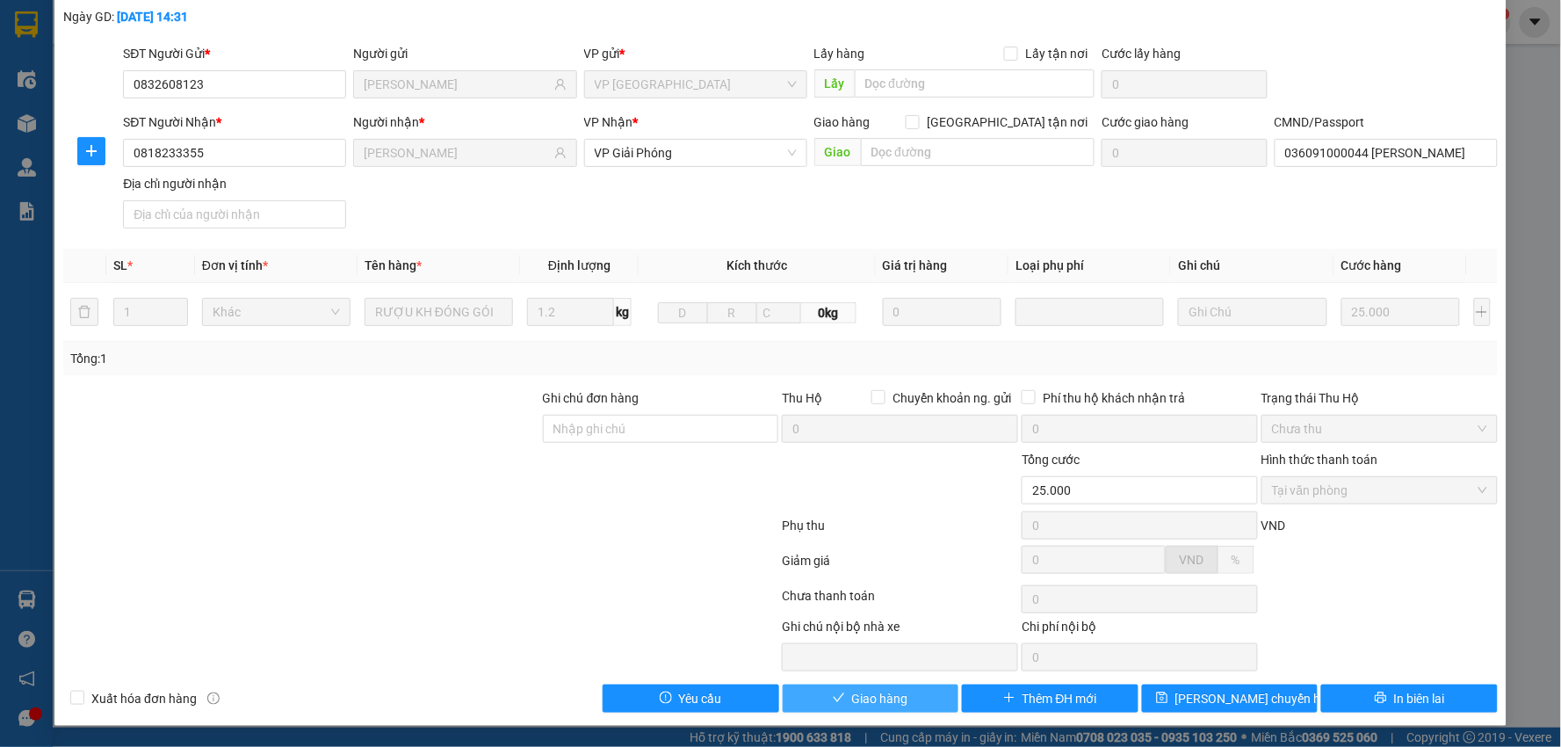
click at [806, 707] on button "Giao hàng" at bounding box center [871, 698] width 177 height 28
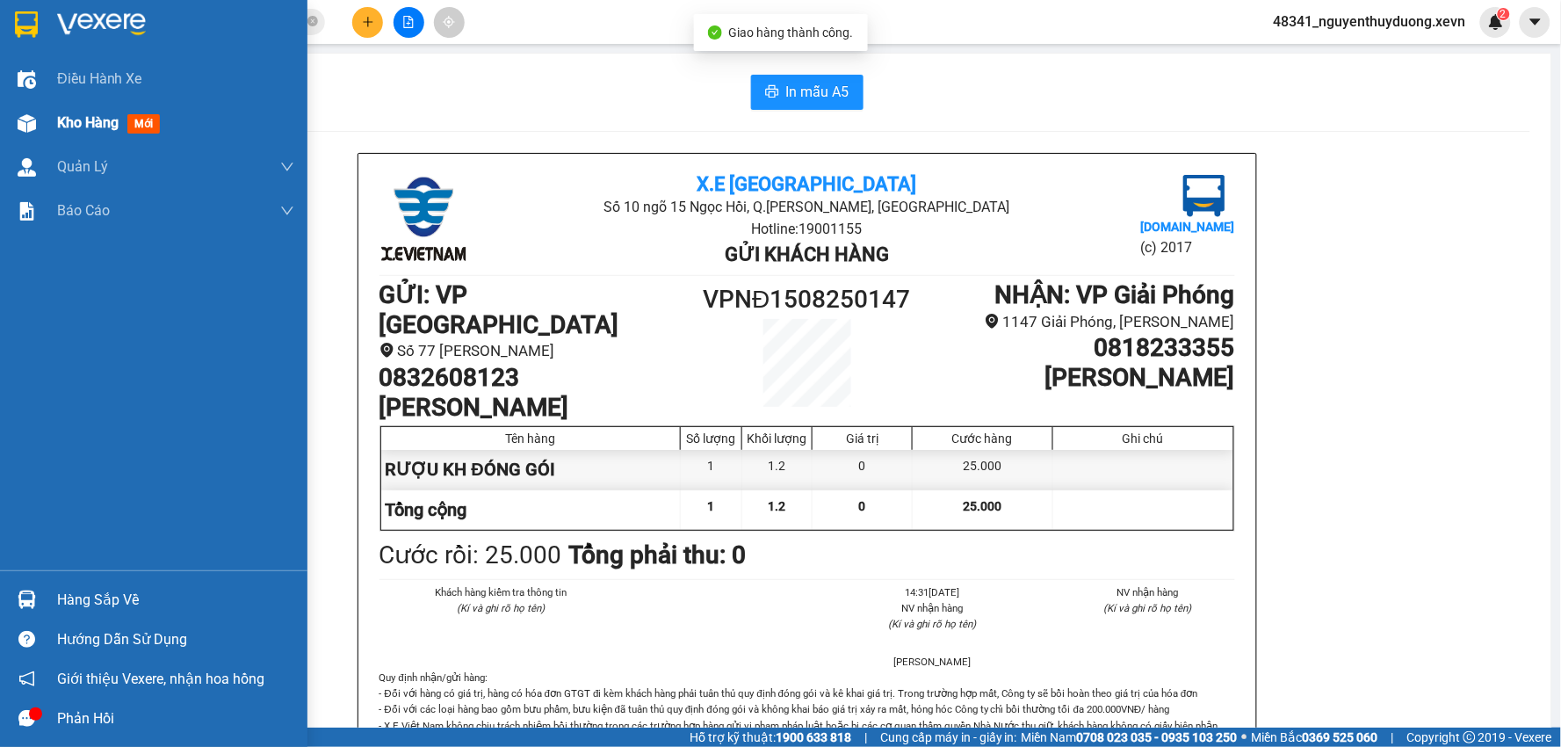
click at [46, 119] on div "Kho hàng mới" at bounding box center [153, 123] width 307 height 44
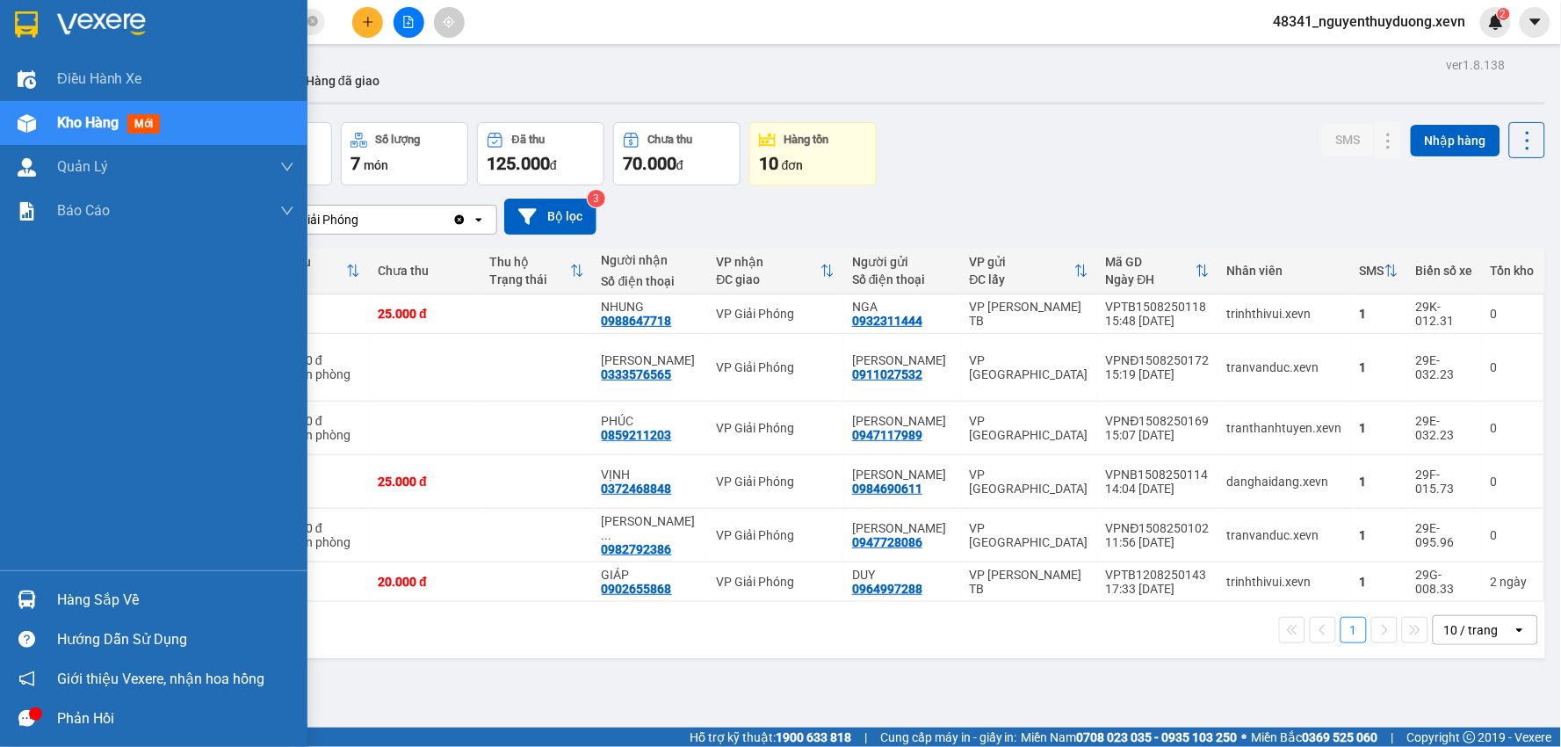
click at [99, 593] on div "Hàng sắp về" at bounding box center [175, 600] width 237 height 26
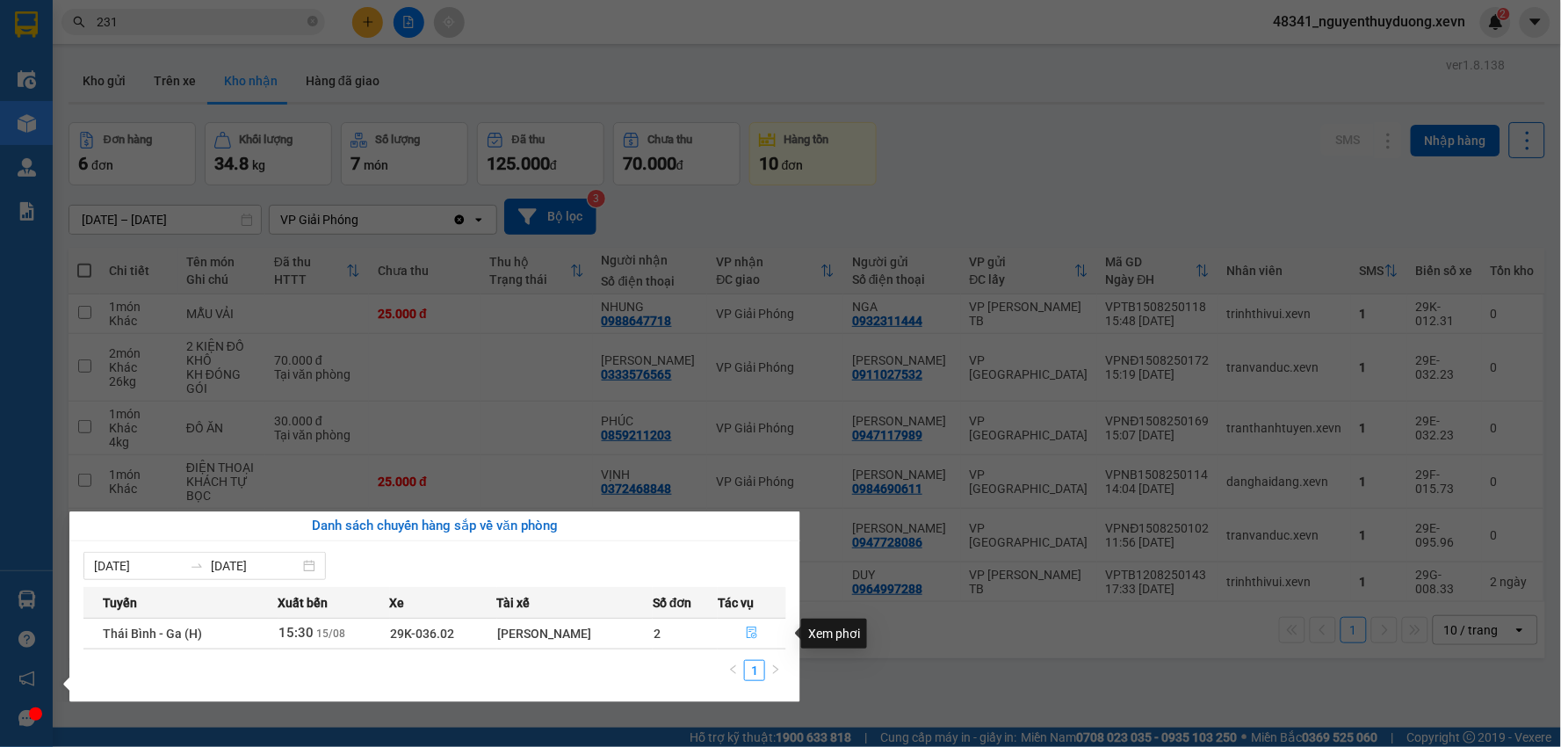
click at [741, 638] on button "button" at bounding box center [751, 633] width 67 height 28
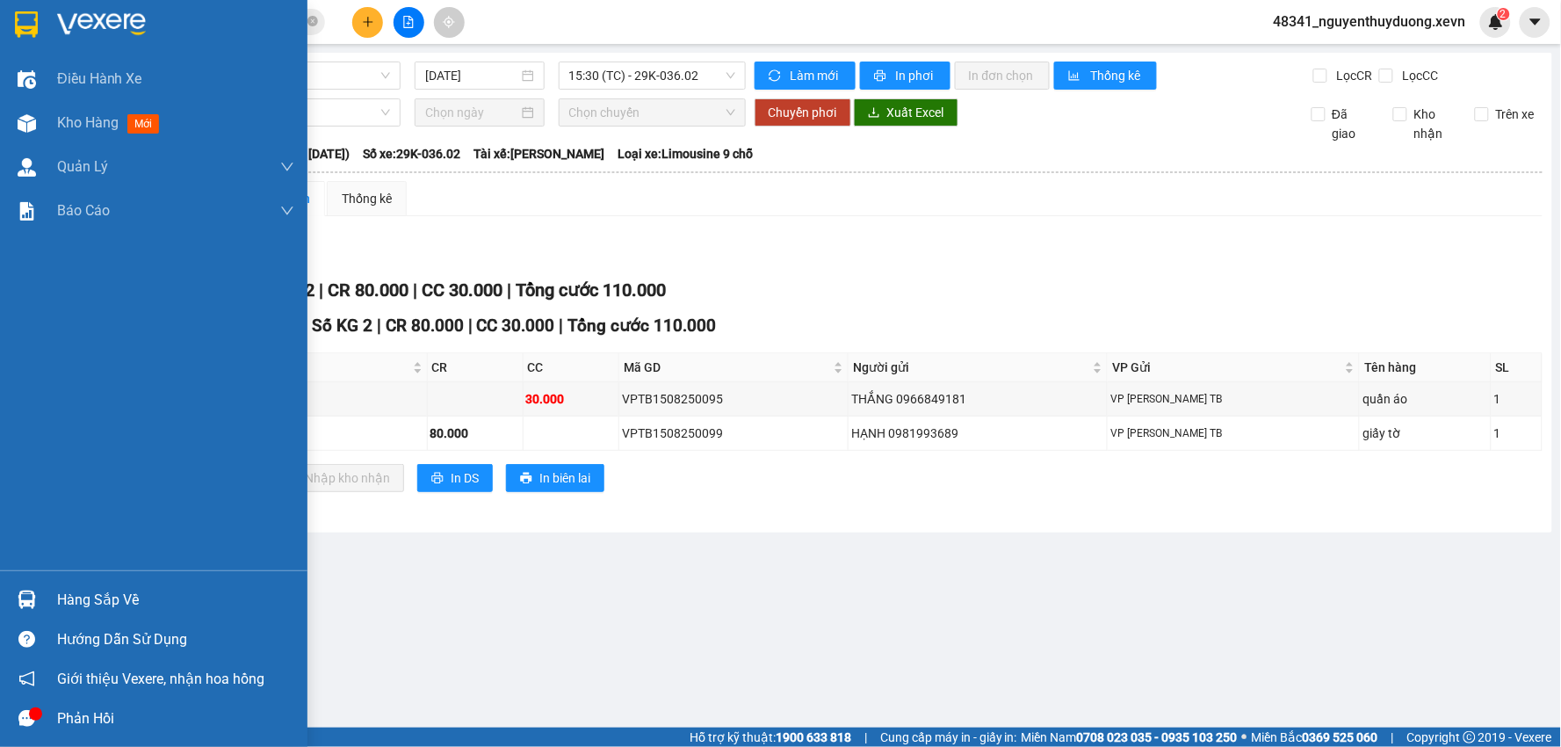
click at [108, 593] on div "Hàng sắp về" at bounding box center [175, 600] width 237 height 26
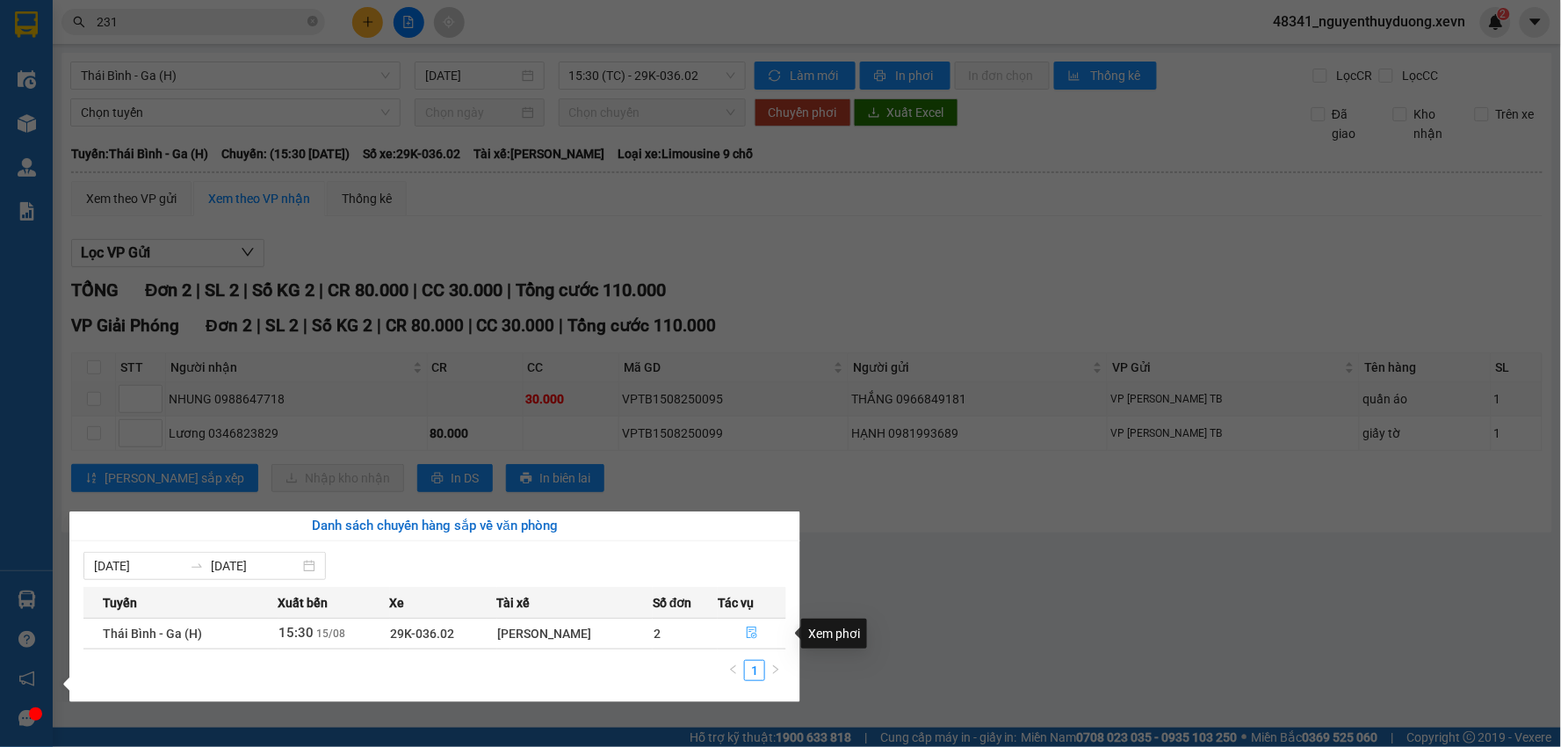
click at [751, 635] on icon "file-done" at bounding box center [752, 632] width 12 height 12
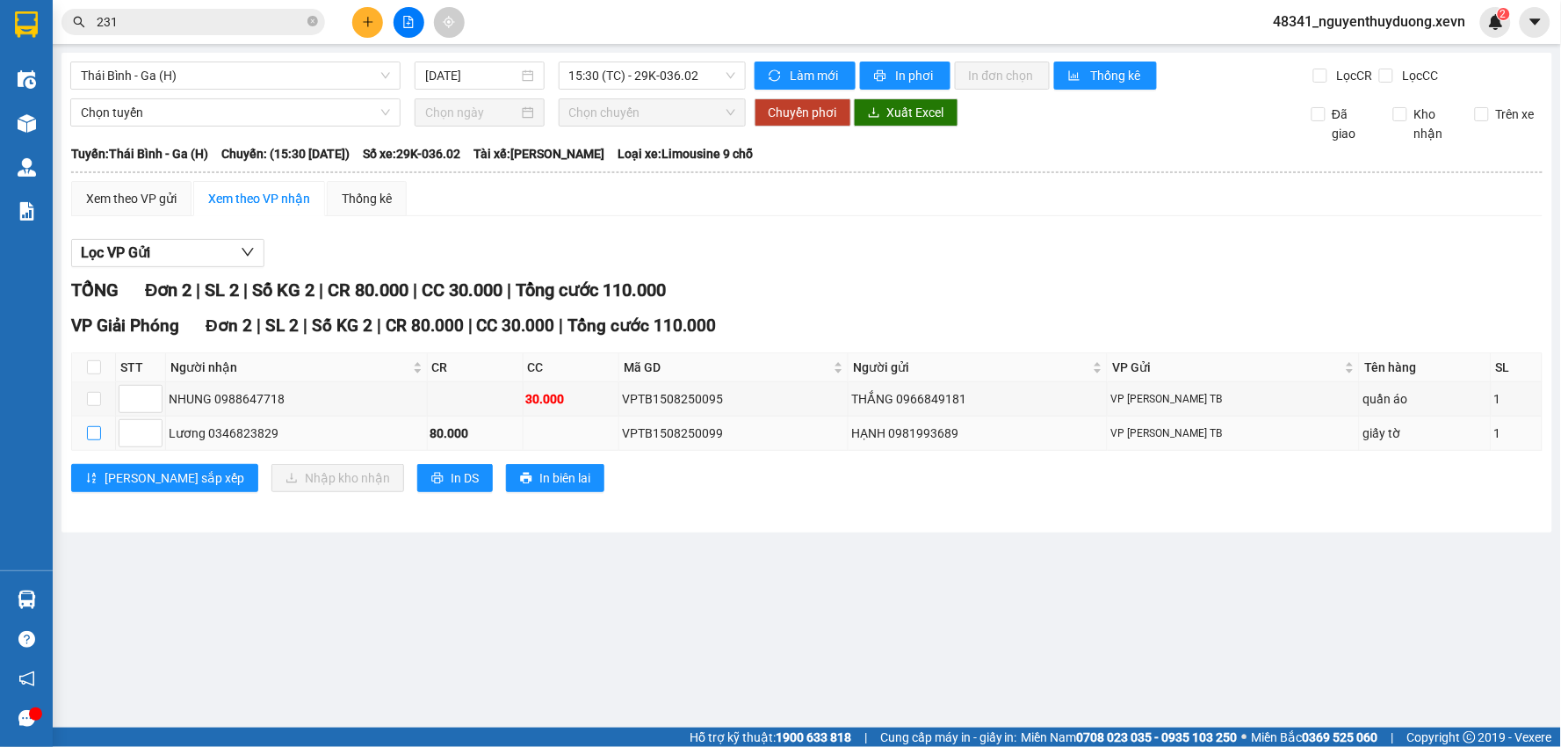
click at [88, 435] on input "checkbox" at bounding box center [94, 433] width 14 height 14
checkbox input "true"
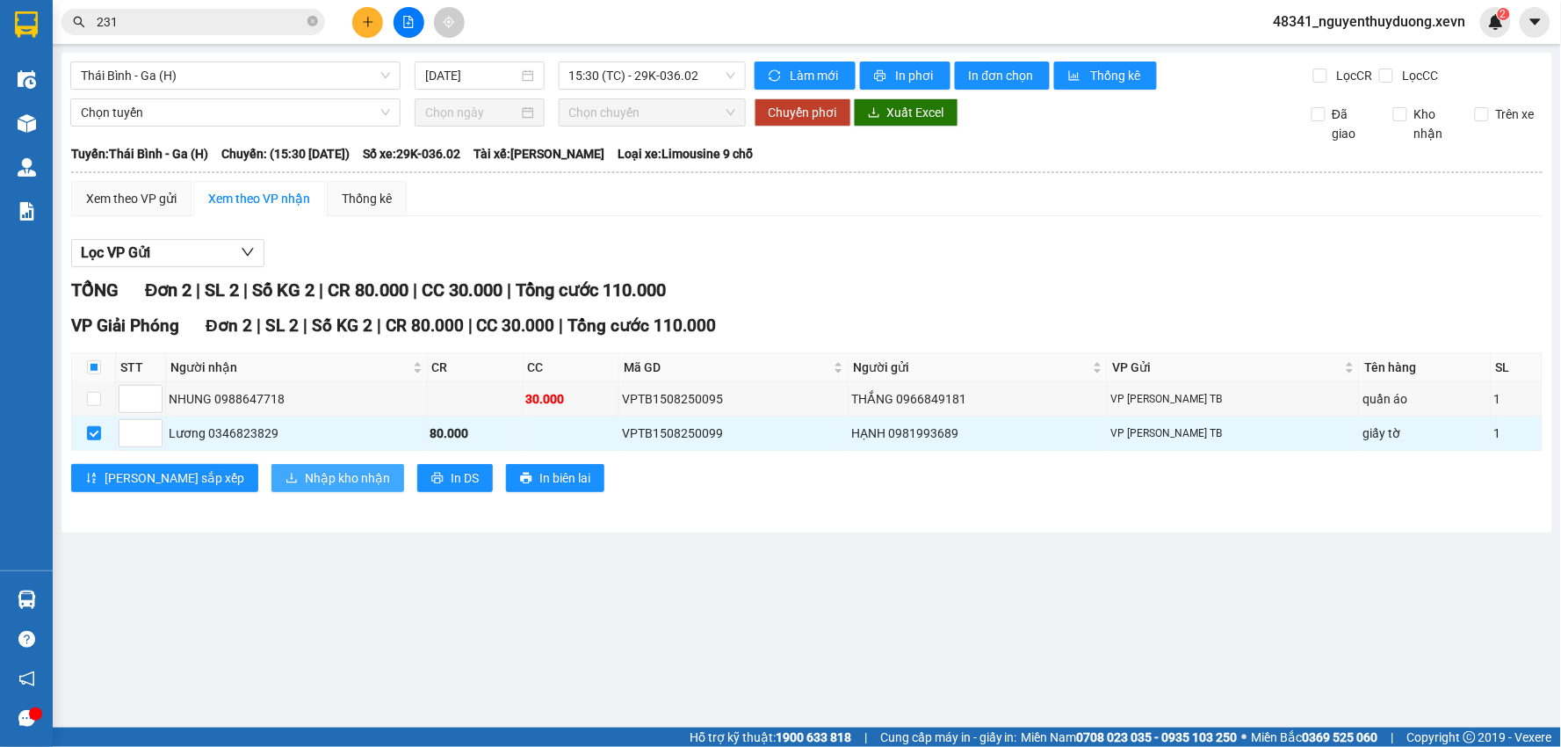
click at [305, 487] on span "Nhập kho nhận" at bounding box center [347, 477] width 85 height 19
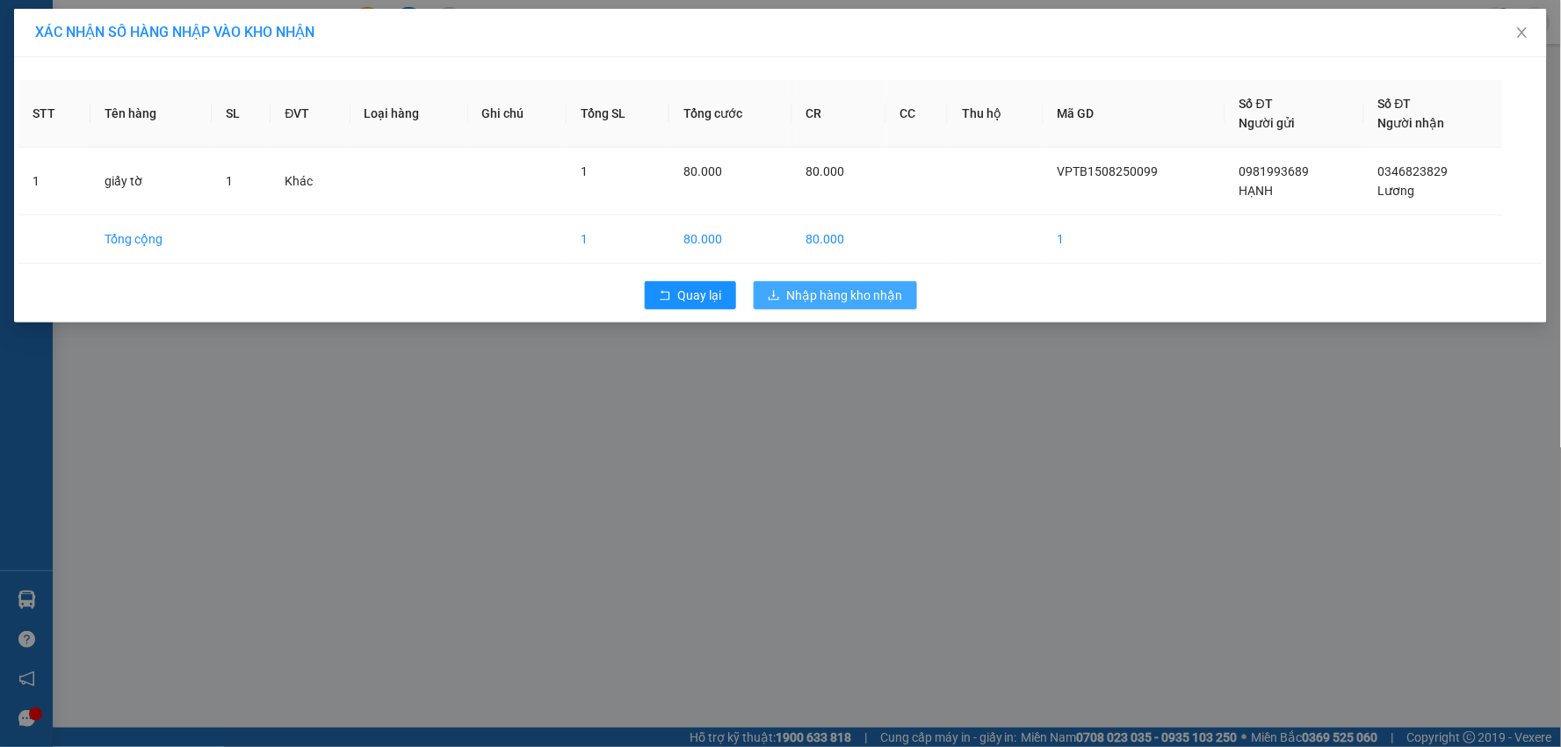
click at [881, 290] on span "Nhập hàng kho nhận" at bounding box center [845, 294] width 116 height 19
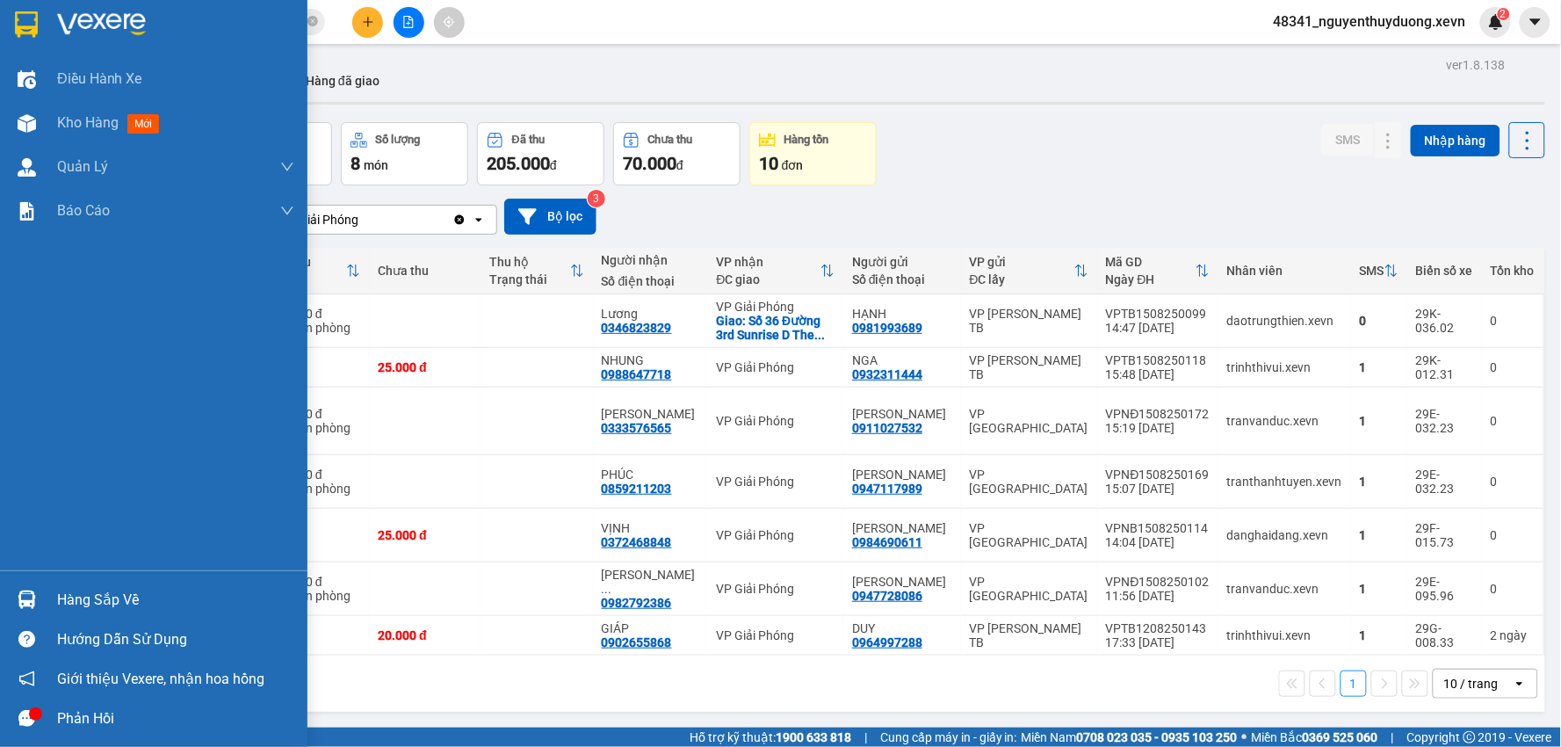
click at [67, 600] on div "Hàng sắp về" at bounding box center [175, 600] width 237 height 26
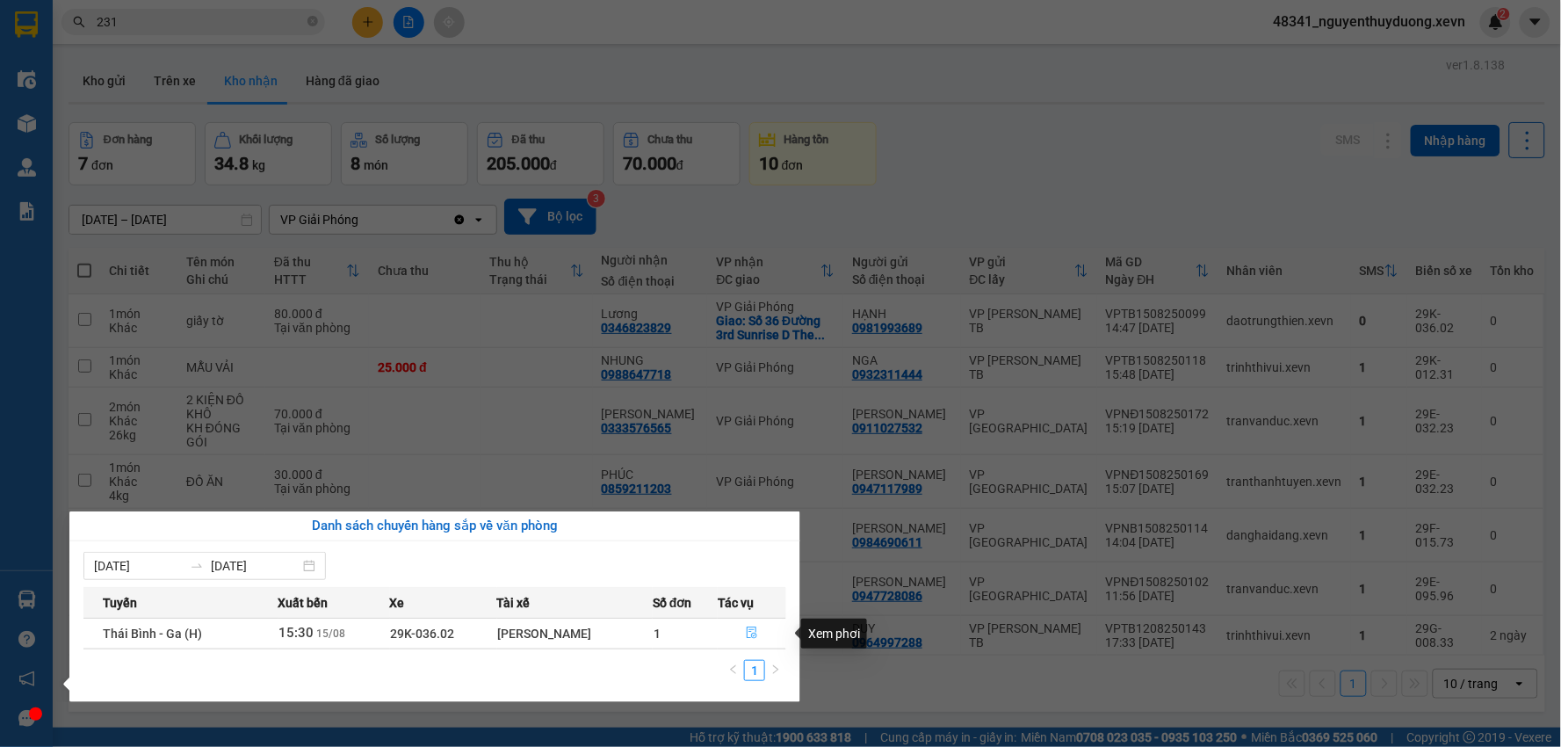
click at [747, 633] on icon "file-done" at bounding box center [752, 632] width 11 height 12
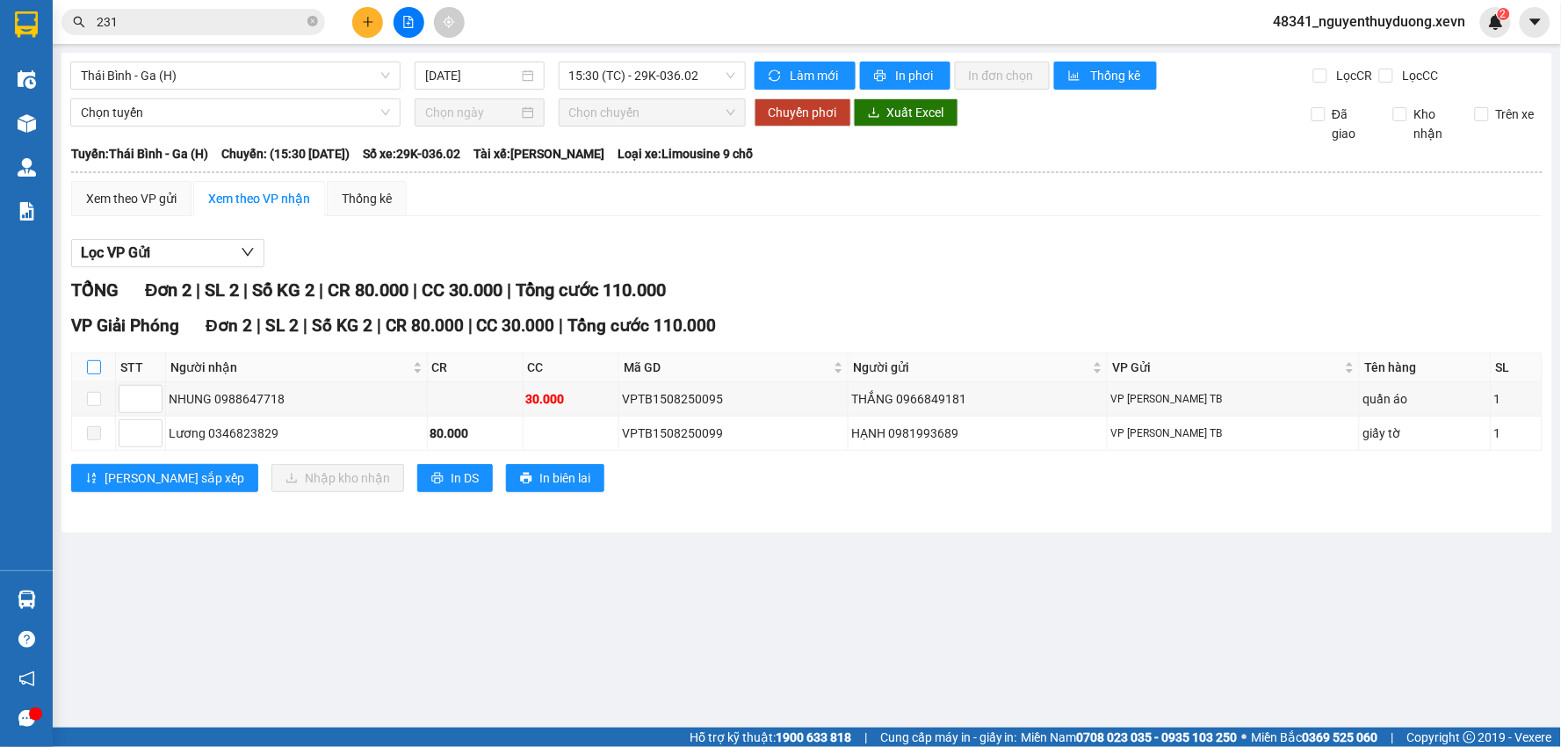
click at [95, 360] on label at bounding box center [94, 366] width 14 height 19
click at [95, 360] on input "checkbox" at bounding box center [94, 367] width 14 height 14
checkbox input "true"
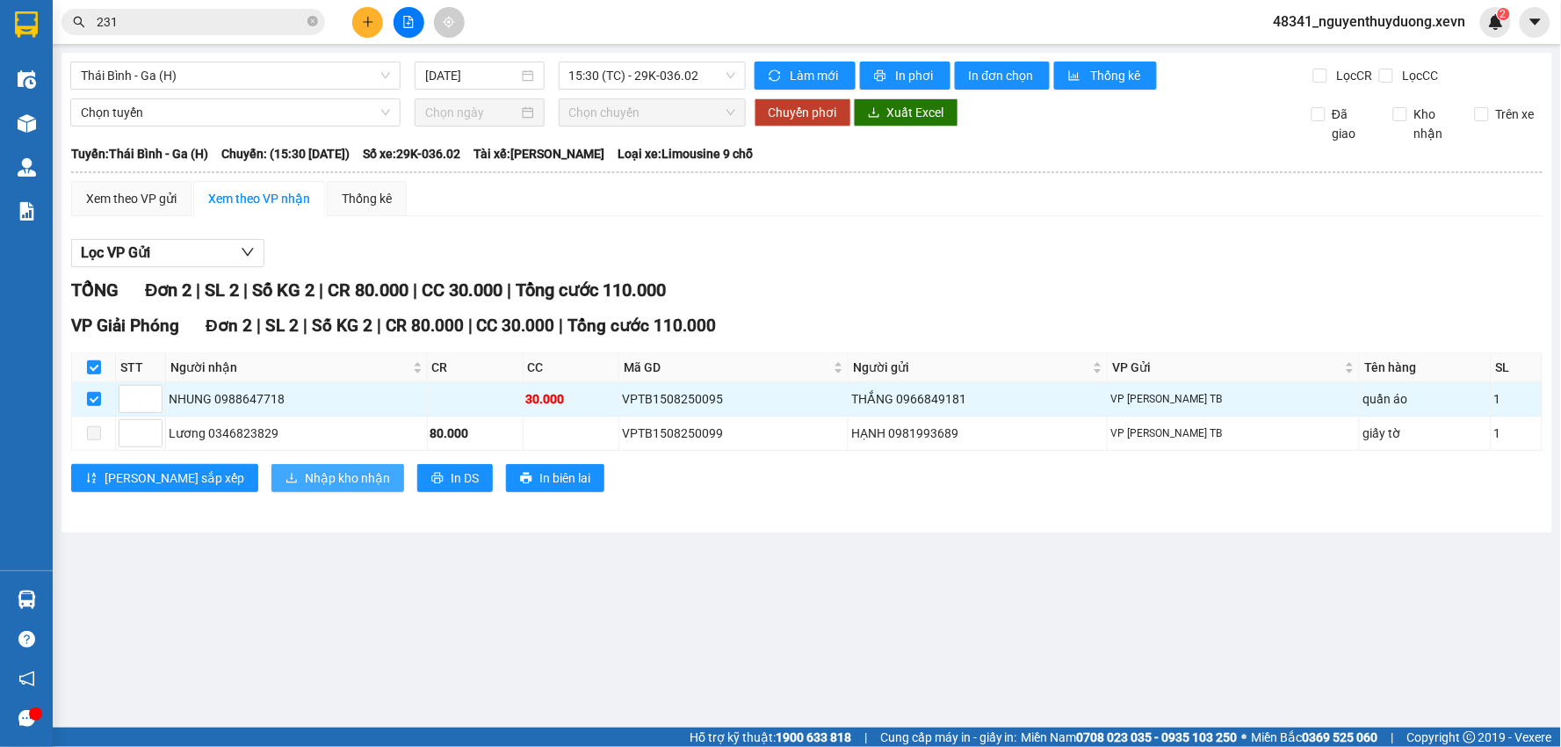
click at [305, 480] on span "Nhập kho nhận" at bounding box center [347, 477] width 85 height 19
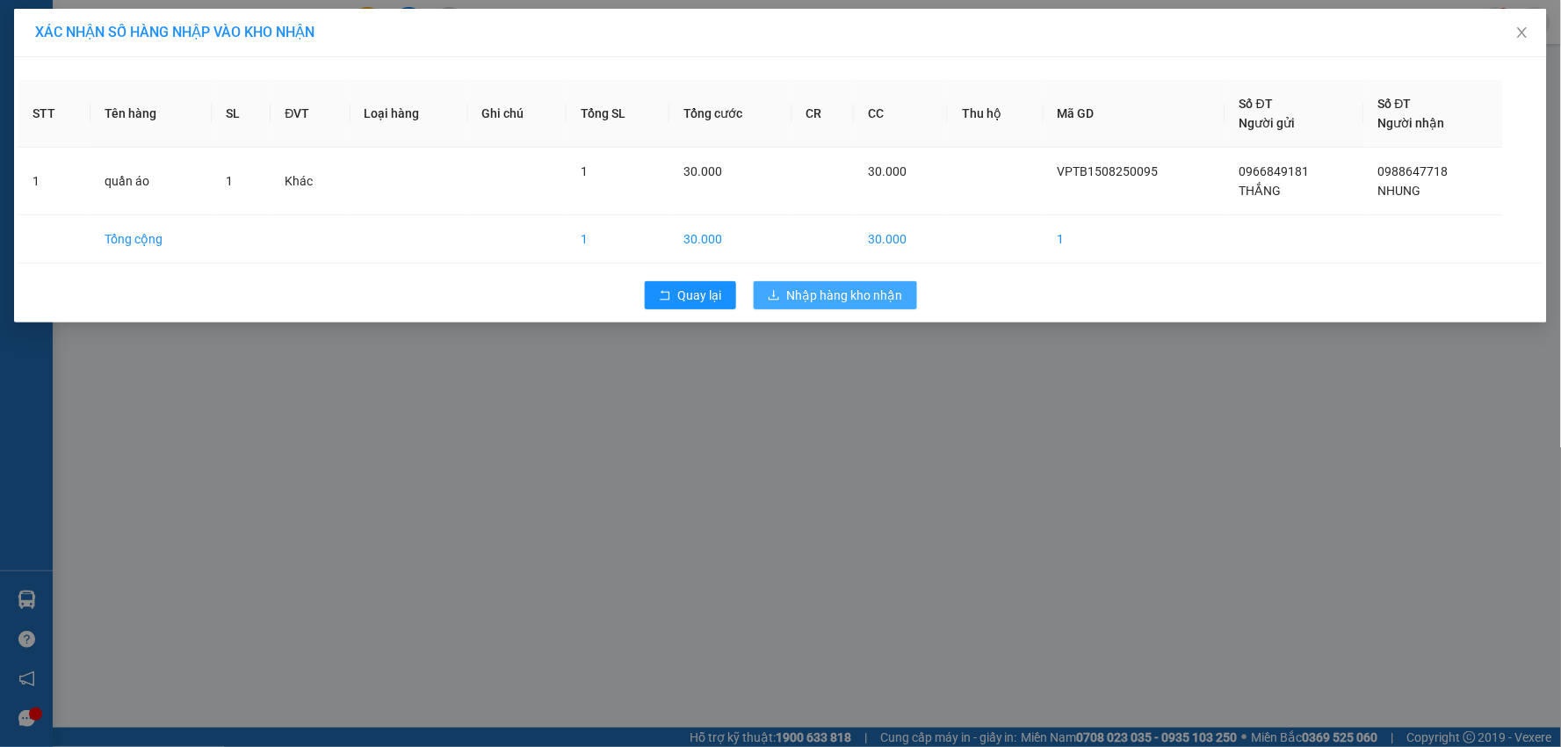
click at [823, 303] on span "Nhập hàng kho nhận" at bounding box center [845, 294] width 116 height 19
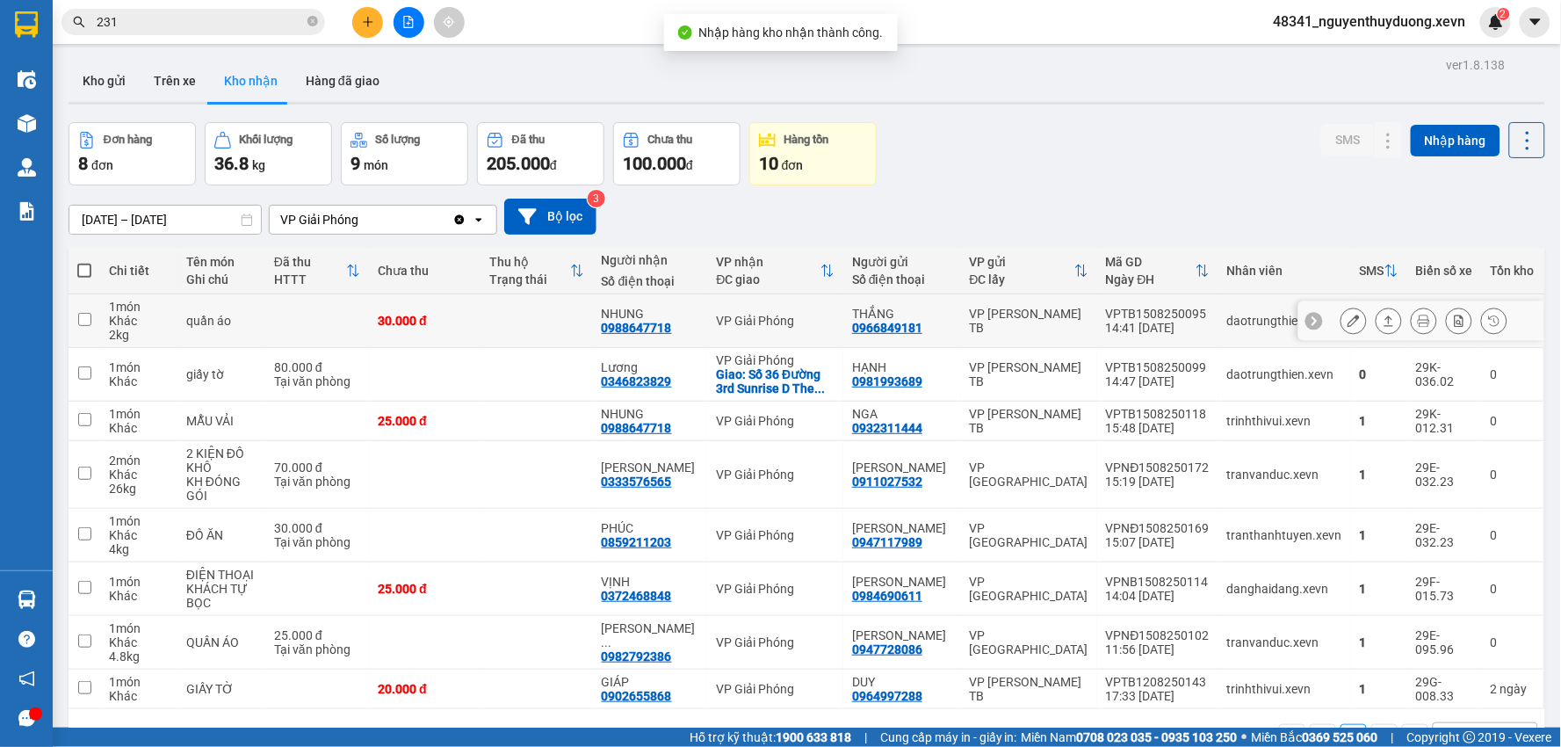
click at [292, 299] on td at bounding box center [317, 321] width 104 height 54
checkbox input "true"
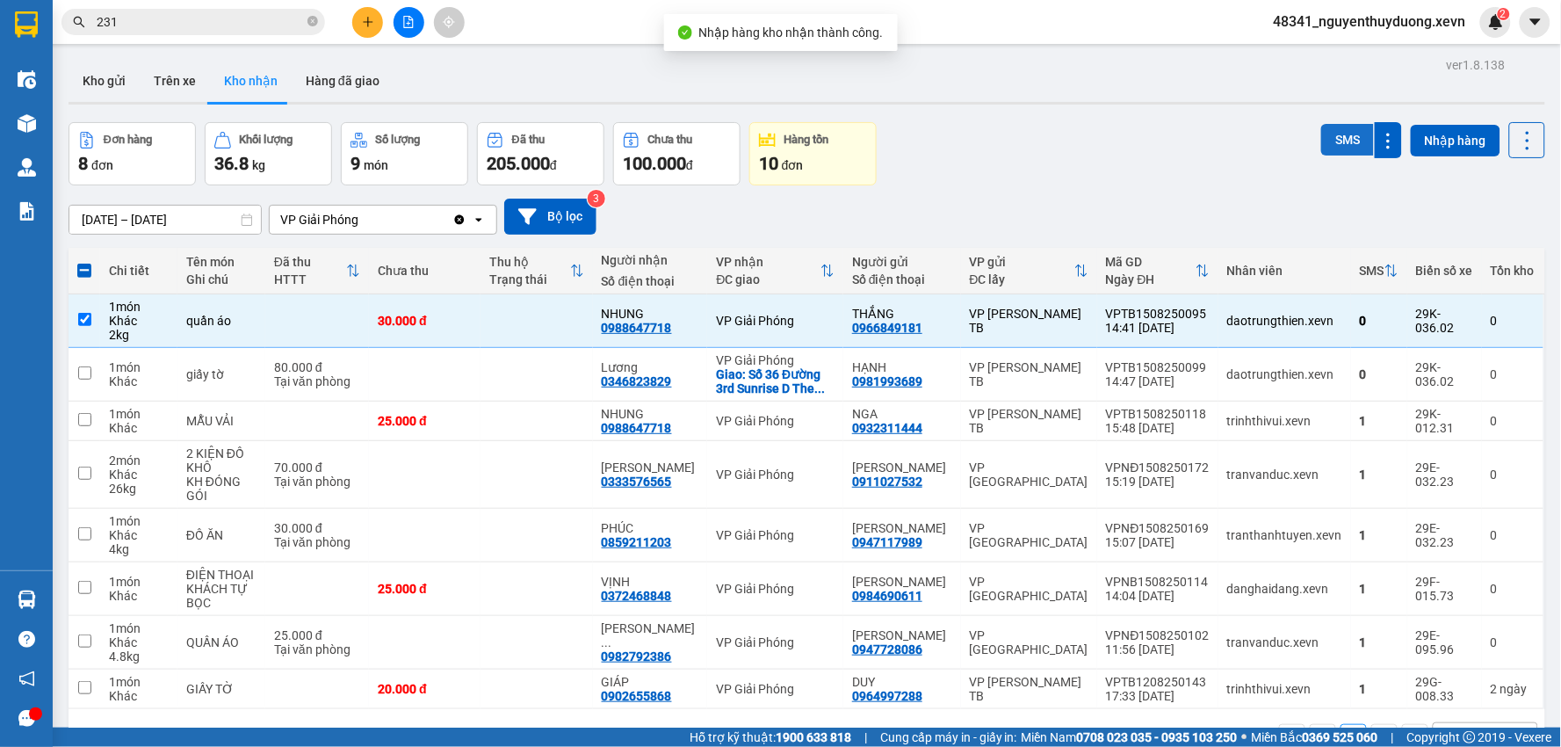
click at [1321, 125] on button "SMS" at bounding box center [1347, 140] width 53 height 32
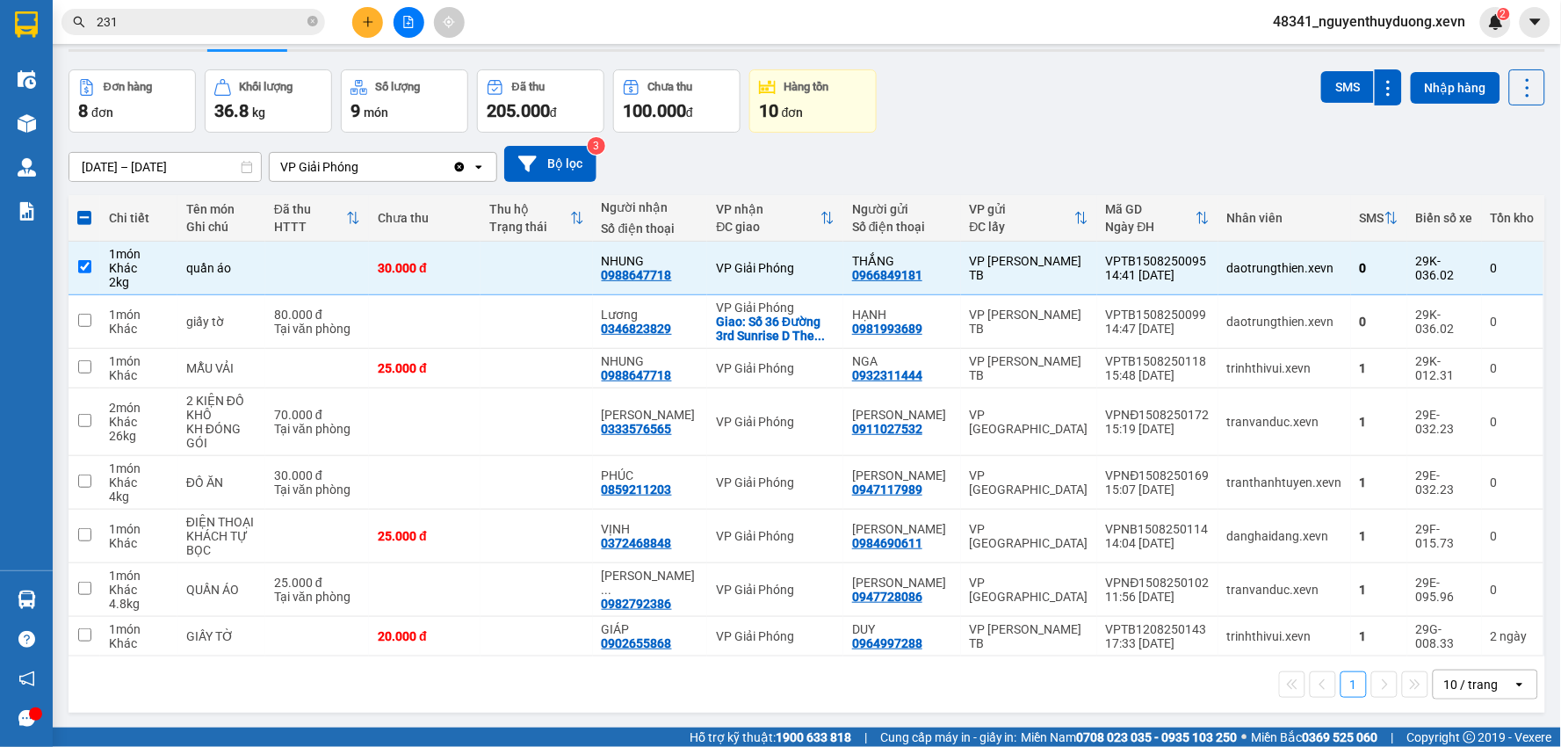
scroll to position [81, 0]
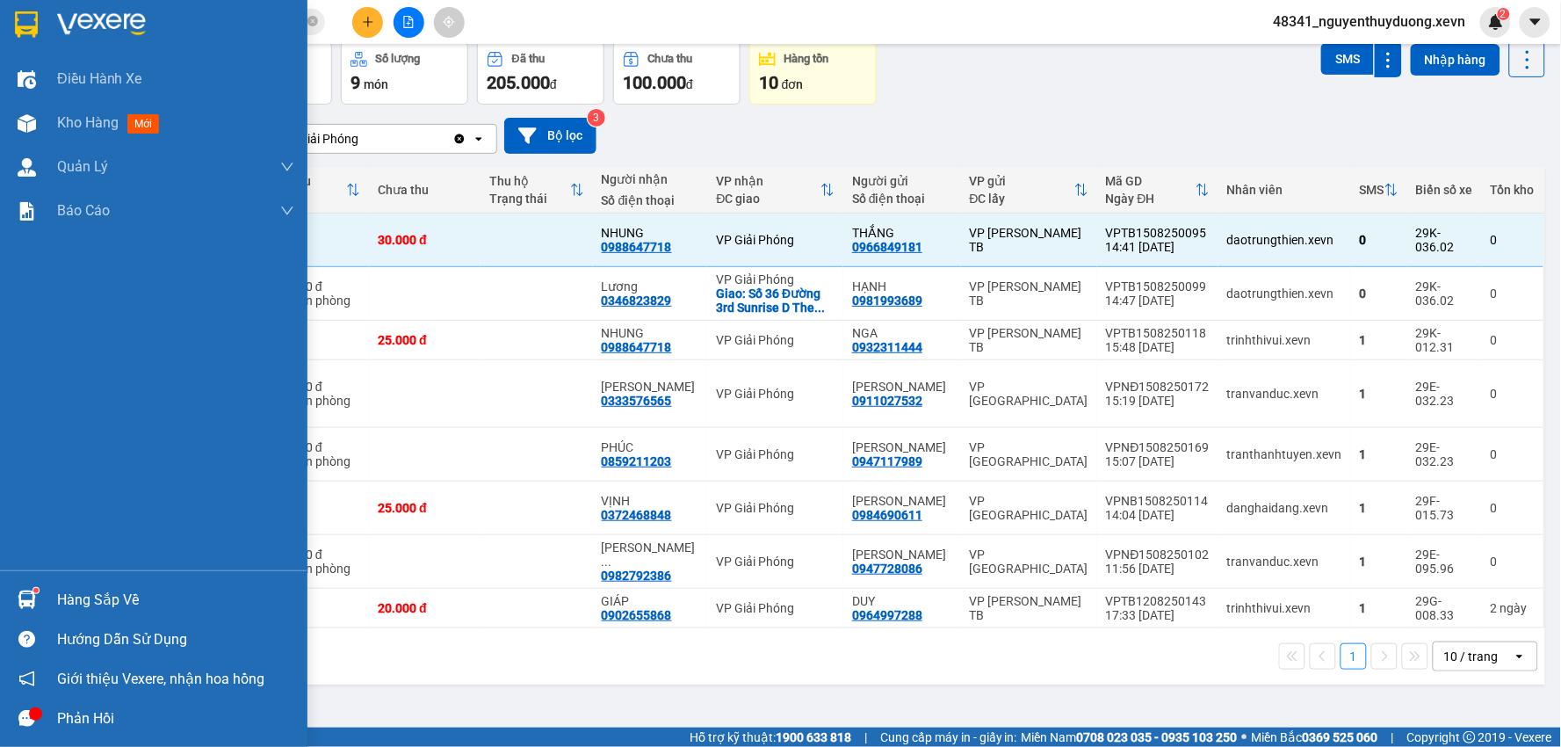
click at [103, 602] on div "Hàng sắp về" at bounding box center [175, 600] width 237 height 26
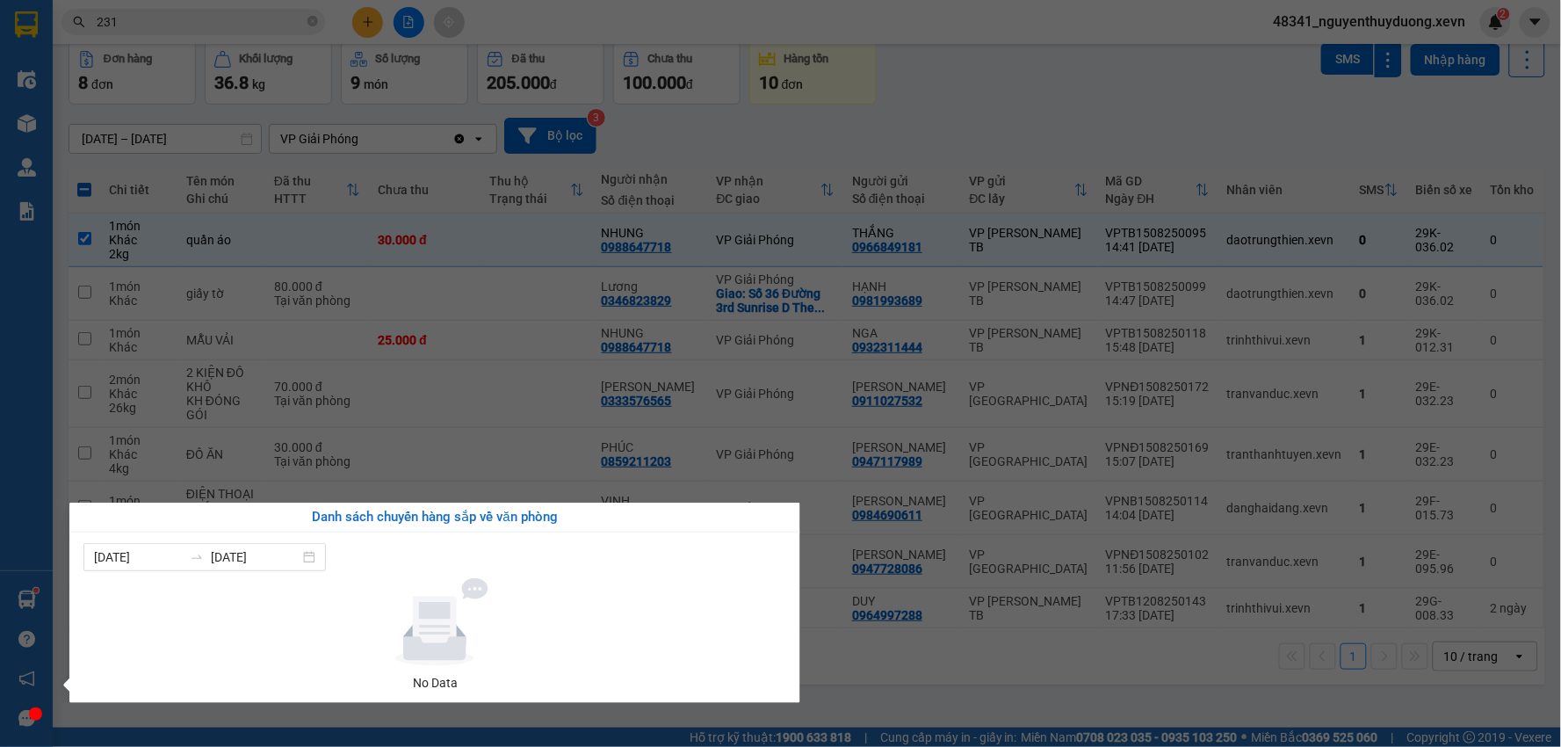
click at [1057, 716] on section "Kết quả tìm kiếm ( 10000 ) Bộ lọc Mã ĐH Trạng thái Món hàng Thu hộ Tổng cước Ch…" at bounding box center [780, 373] width 1561 height 747
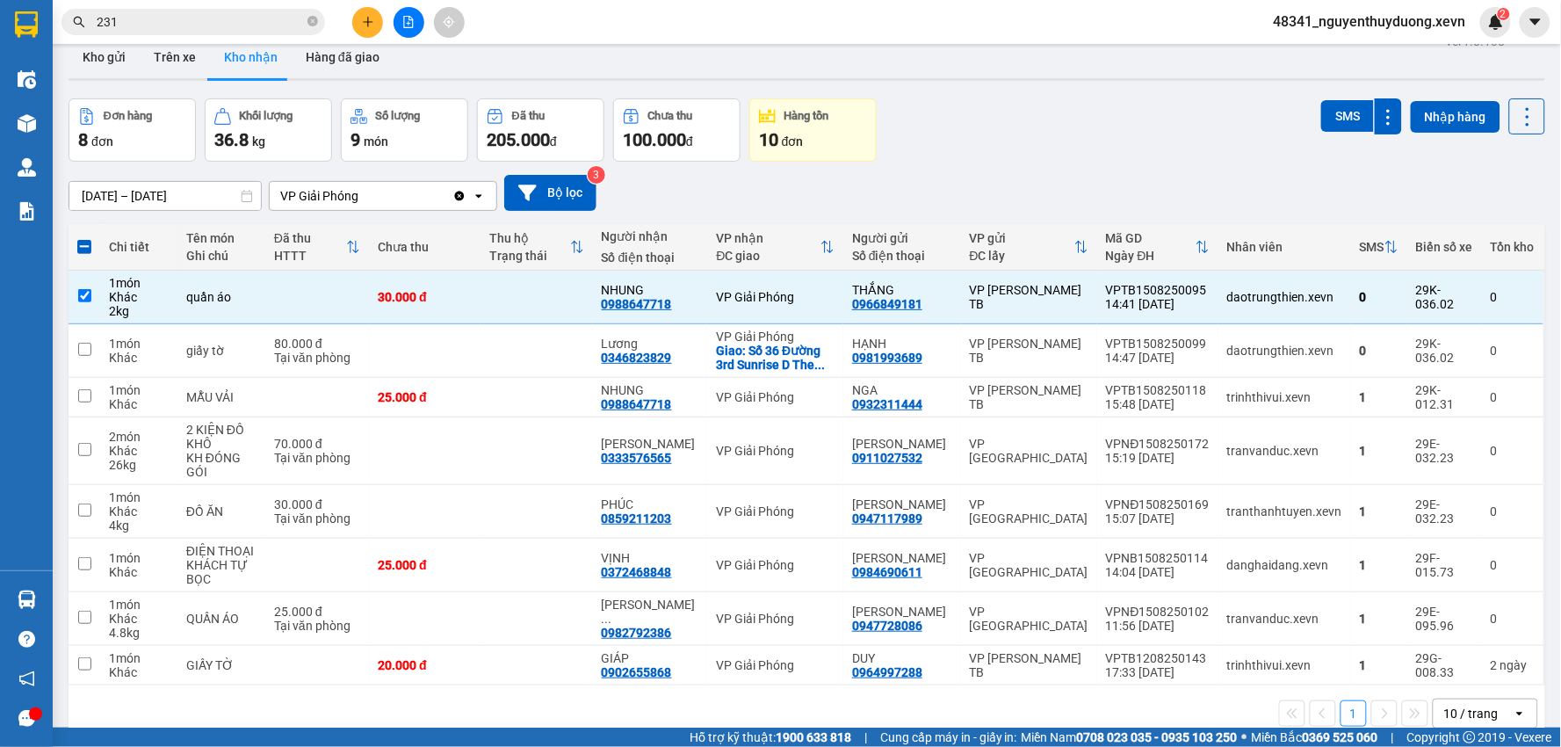
scroll to position [0, 0]
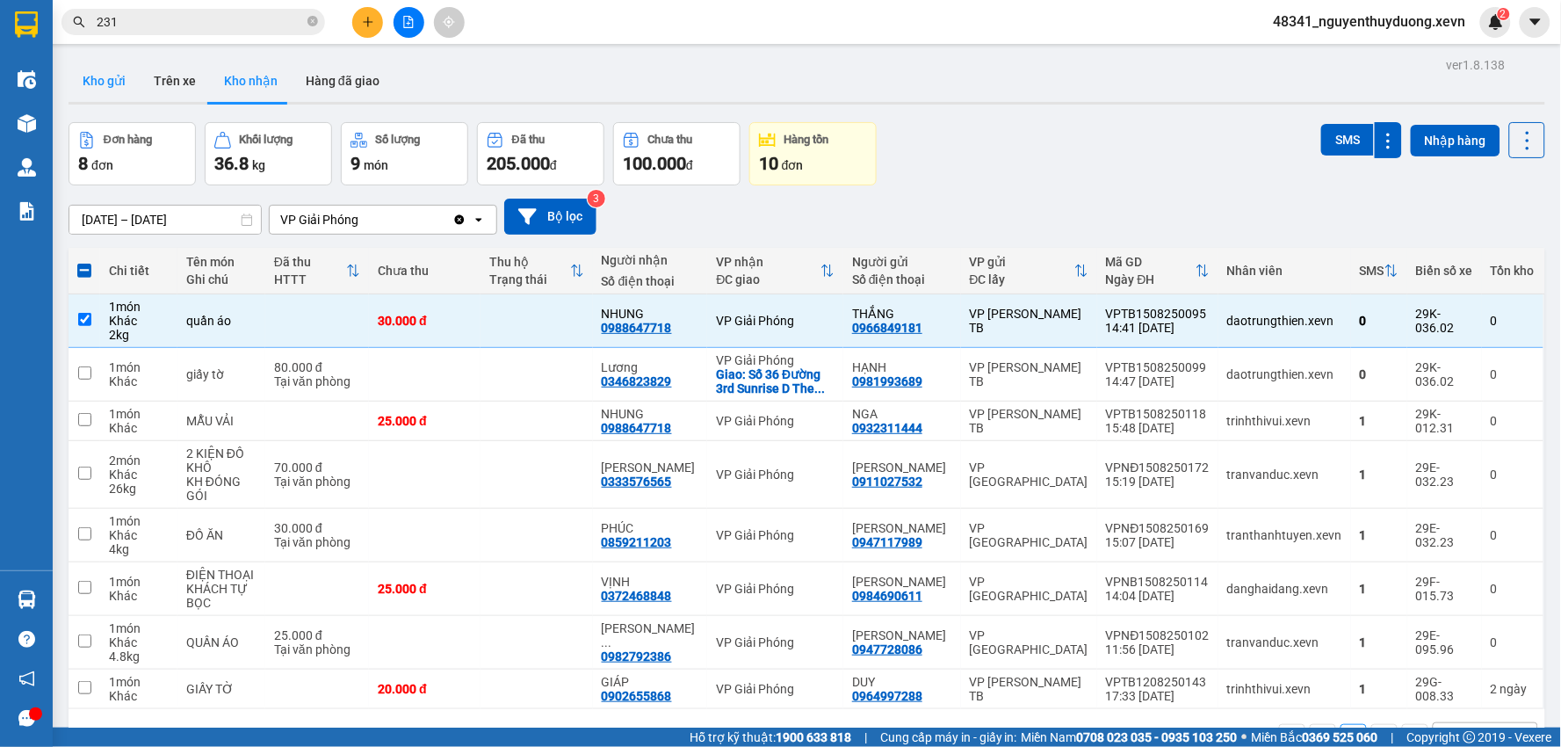
click at [93, 86] on button "Kho gửi" at bounding box center [104, 81] width 71 height 42
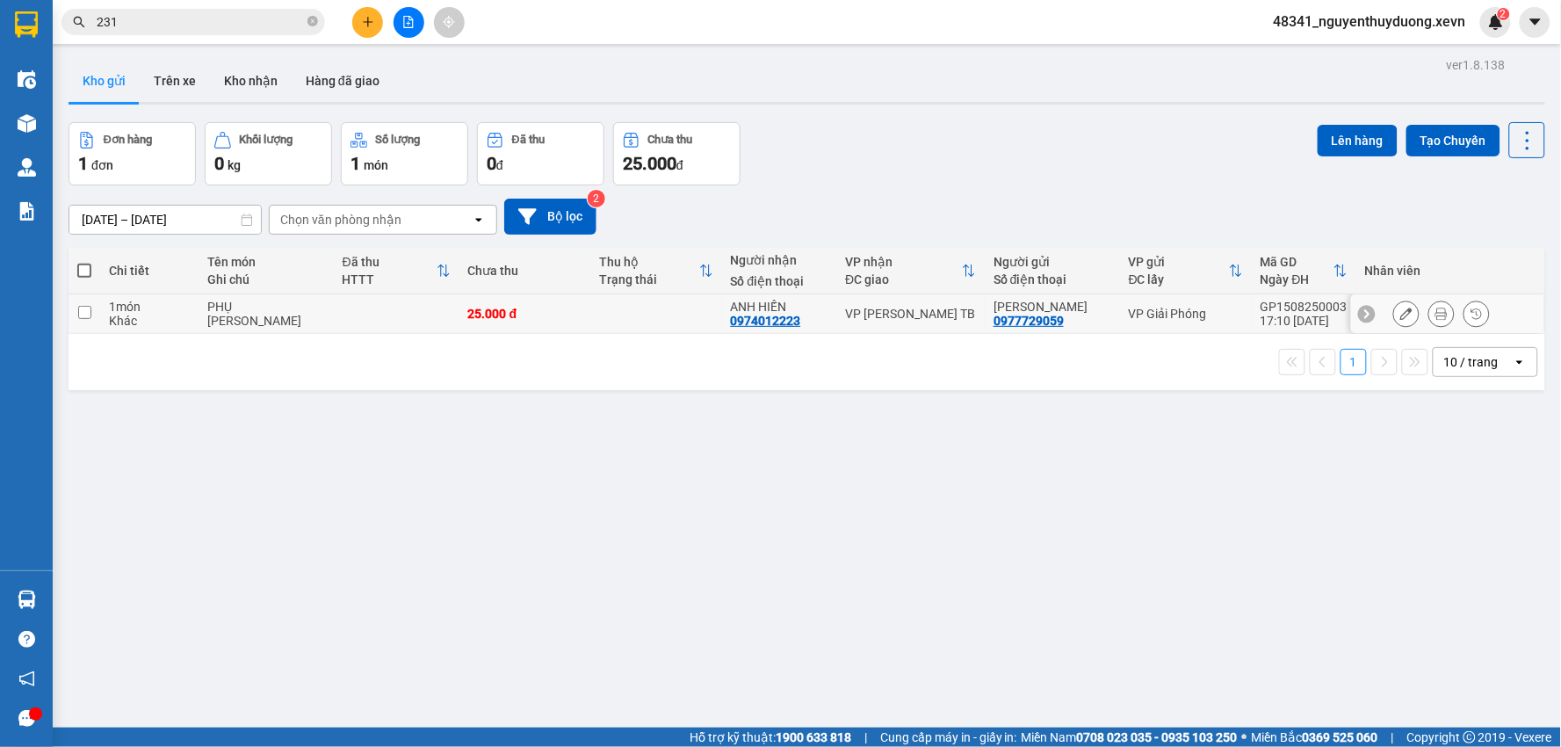
click at [145, 331] on td "1 món Khác" at bounding box center [149, 314] width 98 height 40
checkbox input "true"
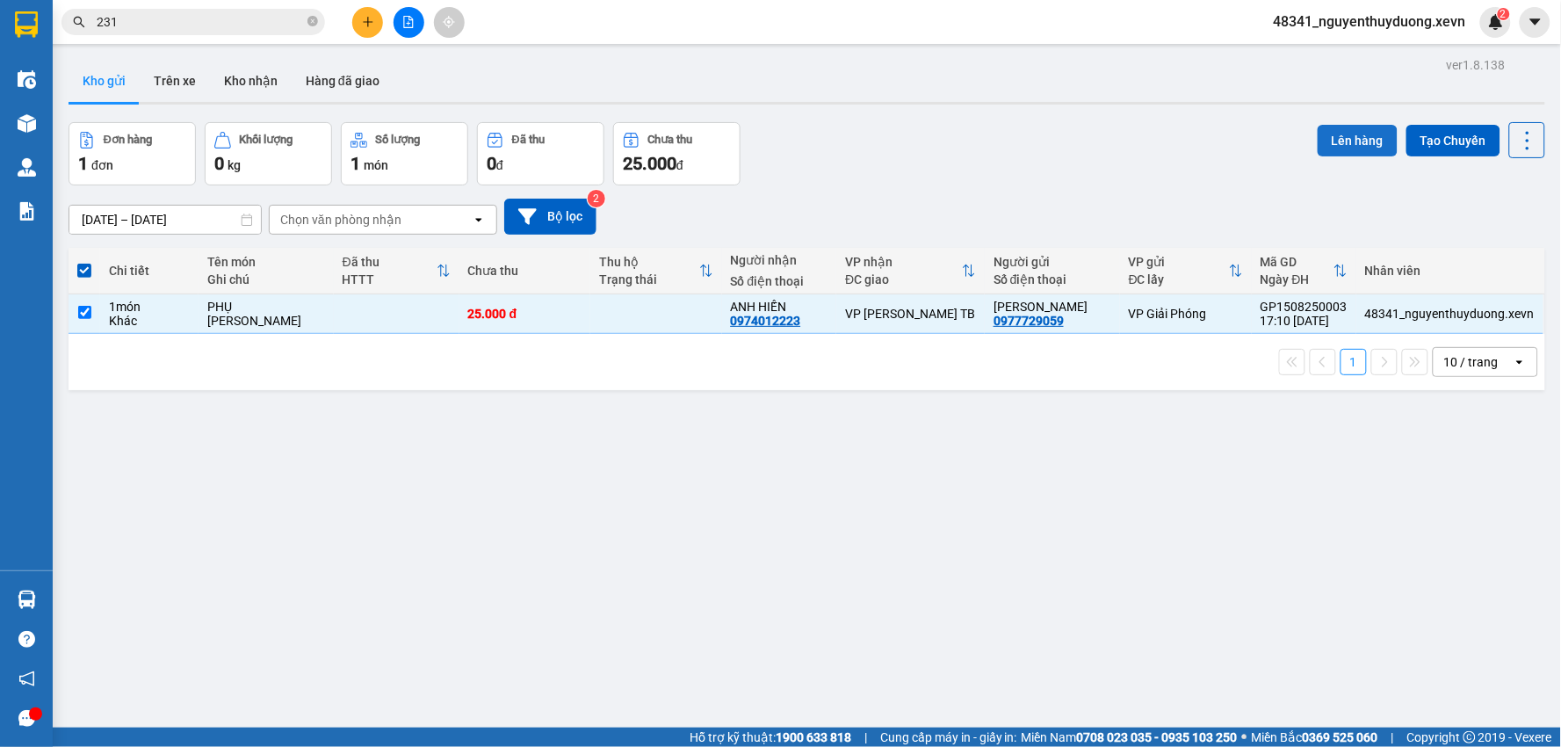
click at [1326, 137] on button "Lên hàng" at bounding box center [1357, 141] width 80 height 32
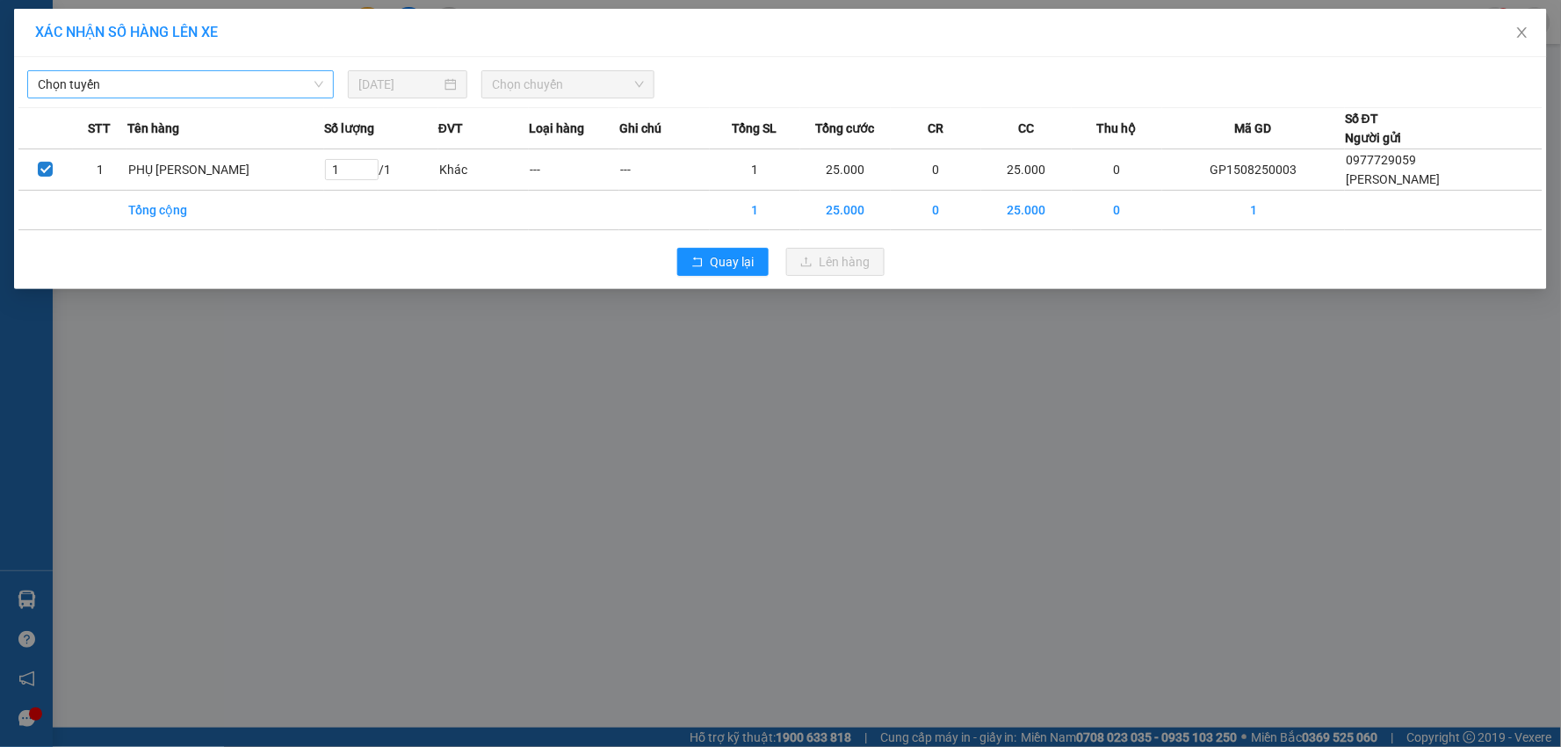
click at [164, 84] on span "Chọn tuyến" at bounding box center [180, 84] width 285 height 26
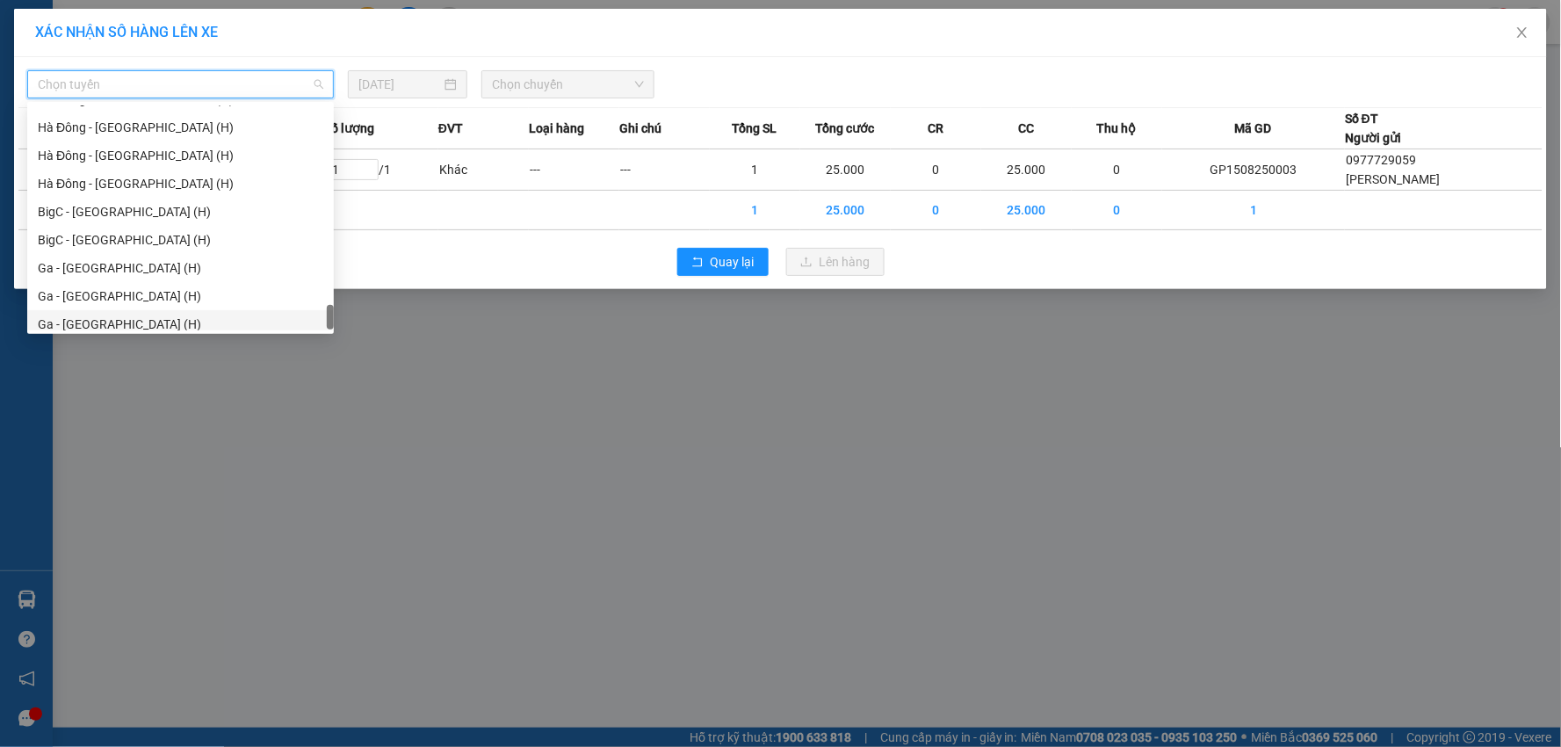
scroll to position [2332, 0]
click at [72, 256] on div "Ga - [GEOGRAPHIC_DATA] (H)" at bounding box center [180, 260] width 285 height 19
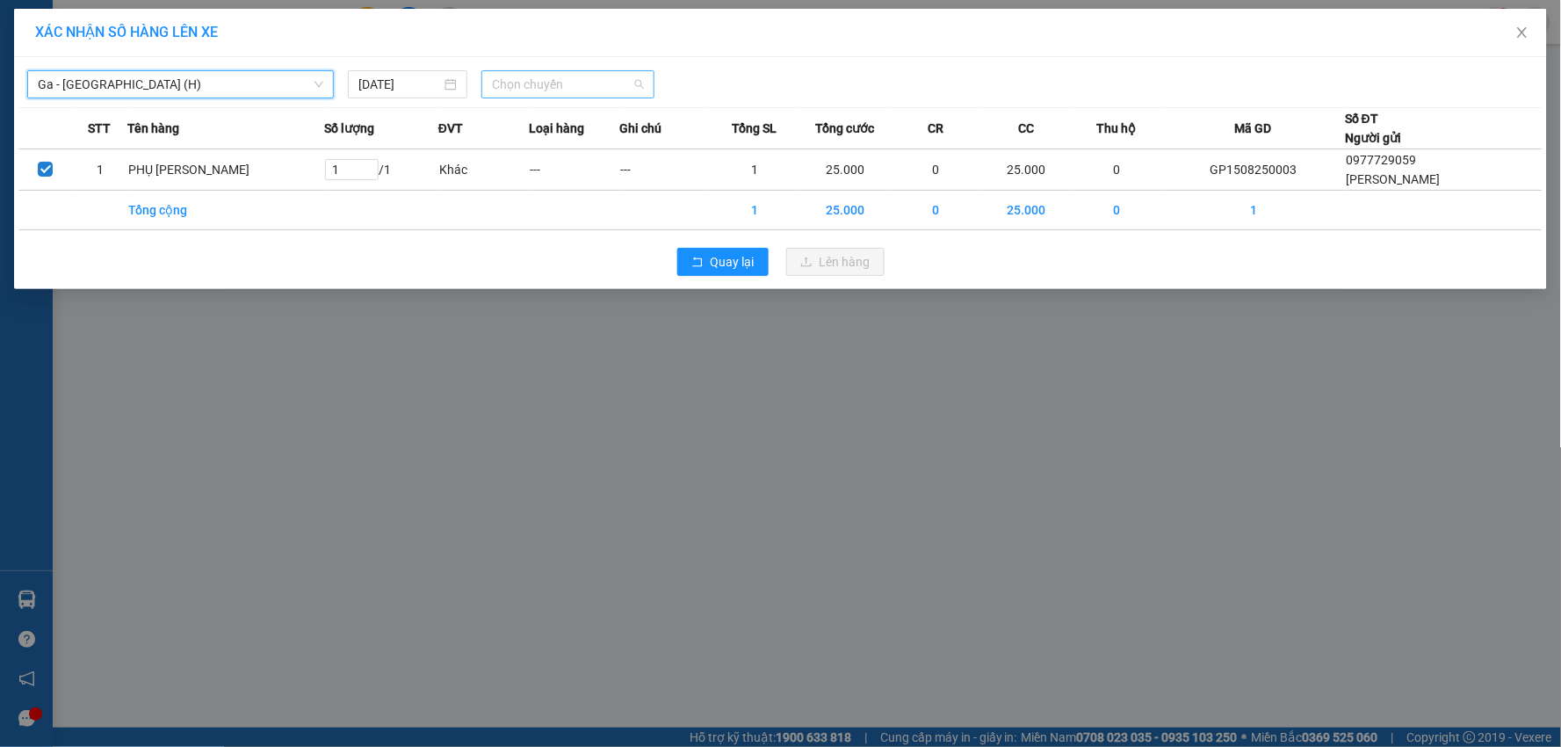
click at [626, 84] on span "Chọn chuyến" at bounding box center [568, 84] width 152 height 26
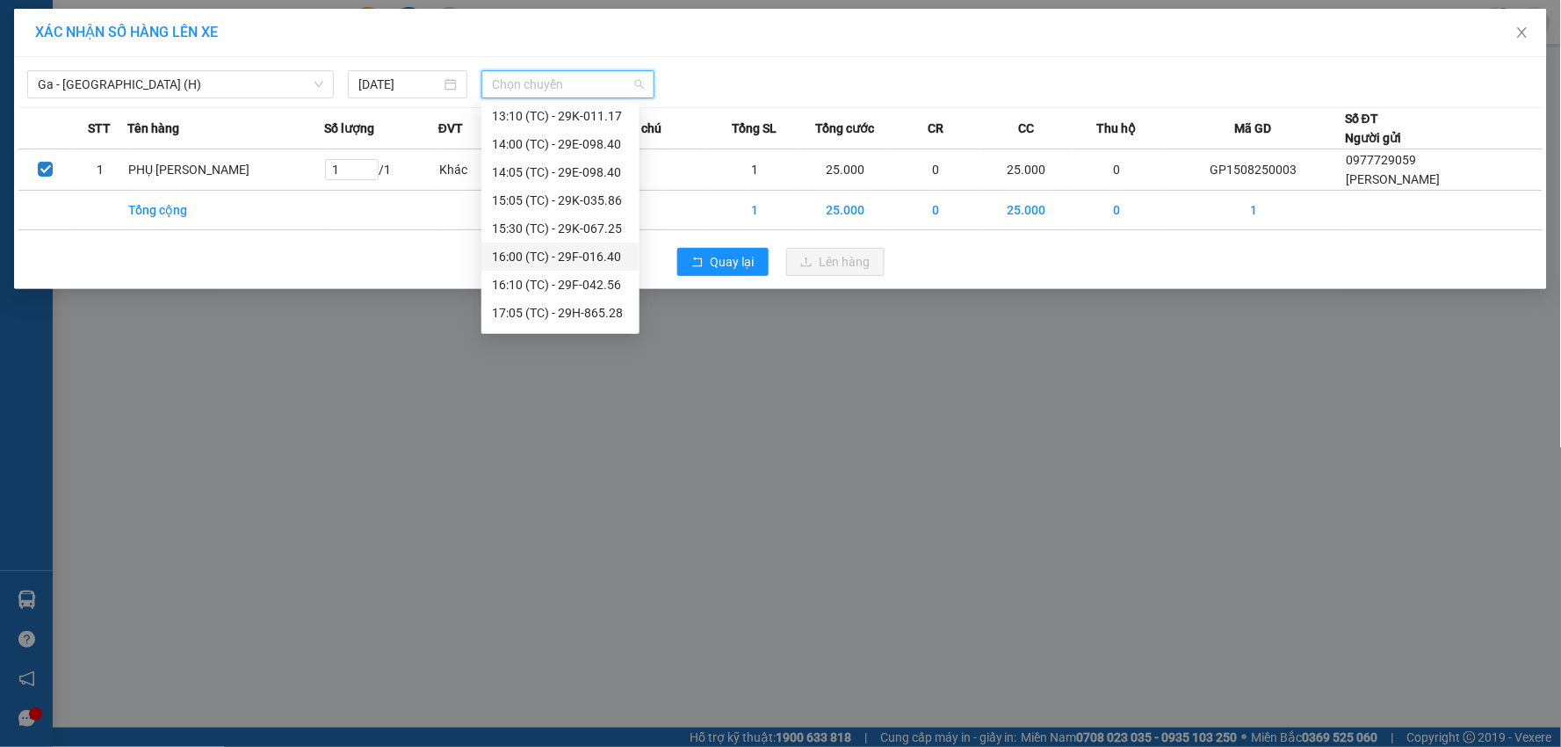
scroll to position [393, 0]
click at [724, 264] on span "Quay lại" at bounding box center [732, 261] width 44 height 19
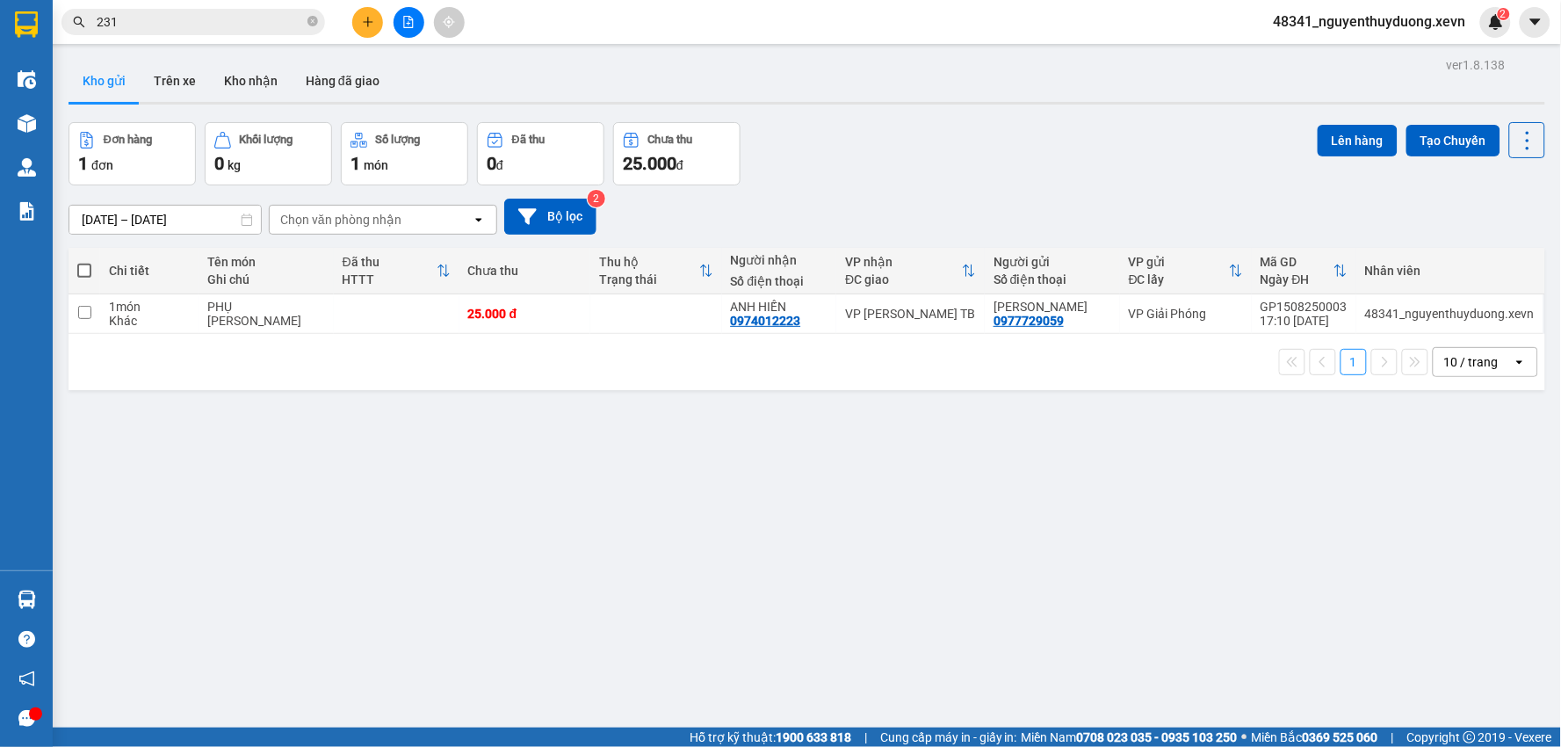
click at [850, 471] on div "ver 1.8.138 Kho gửi Trên xe Kho nhận Hàng đã giao Đơn hàng 1 đơn Khối lượng 0 k…" at bounding box center [806, 426] width 1490 height 747
click at [259, 311] on div "PHỤ [PERSON_NAME]" at bounding box center [266, 313] width 118 height 28
checkbox input "true"
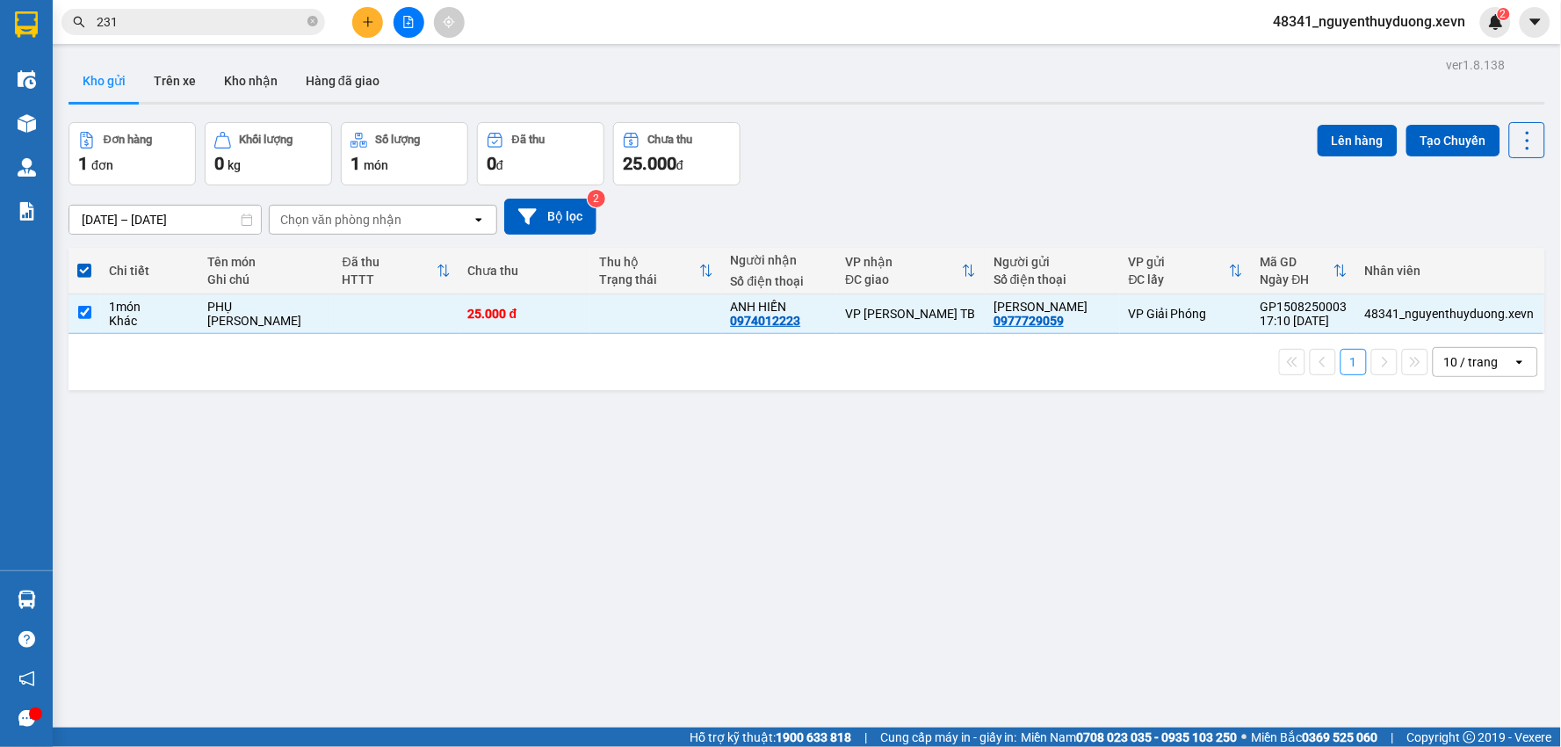
click at [1321, 123] on div "Lên hàng Tạo Chuyến" at bounding box center [1430, 140] width 227 height 36
click at [1330, 134] on button "Lên hàng" at bounding box center [1357, 141] width 80 height 32
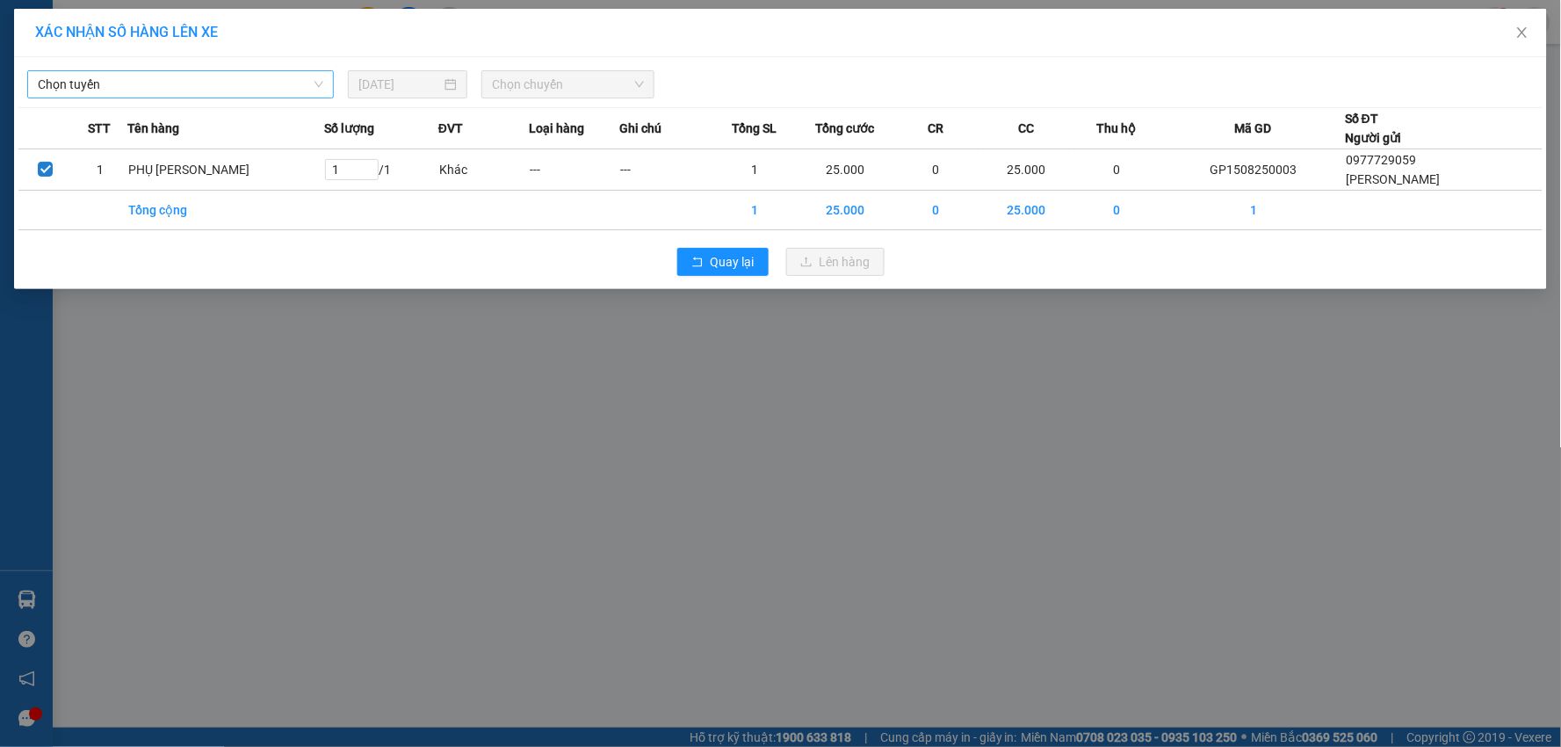
click at [134, 75] on span "Chọn tuyến" at bounding box center [180, 84] width 285 height 26
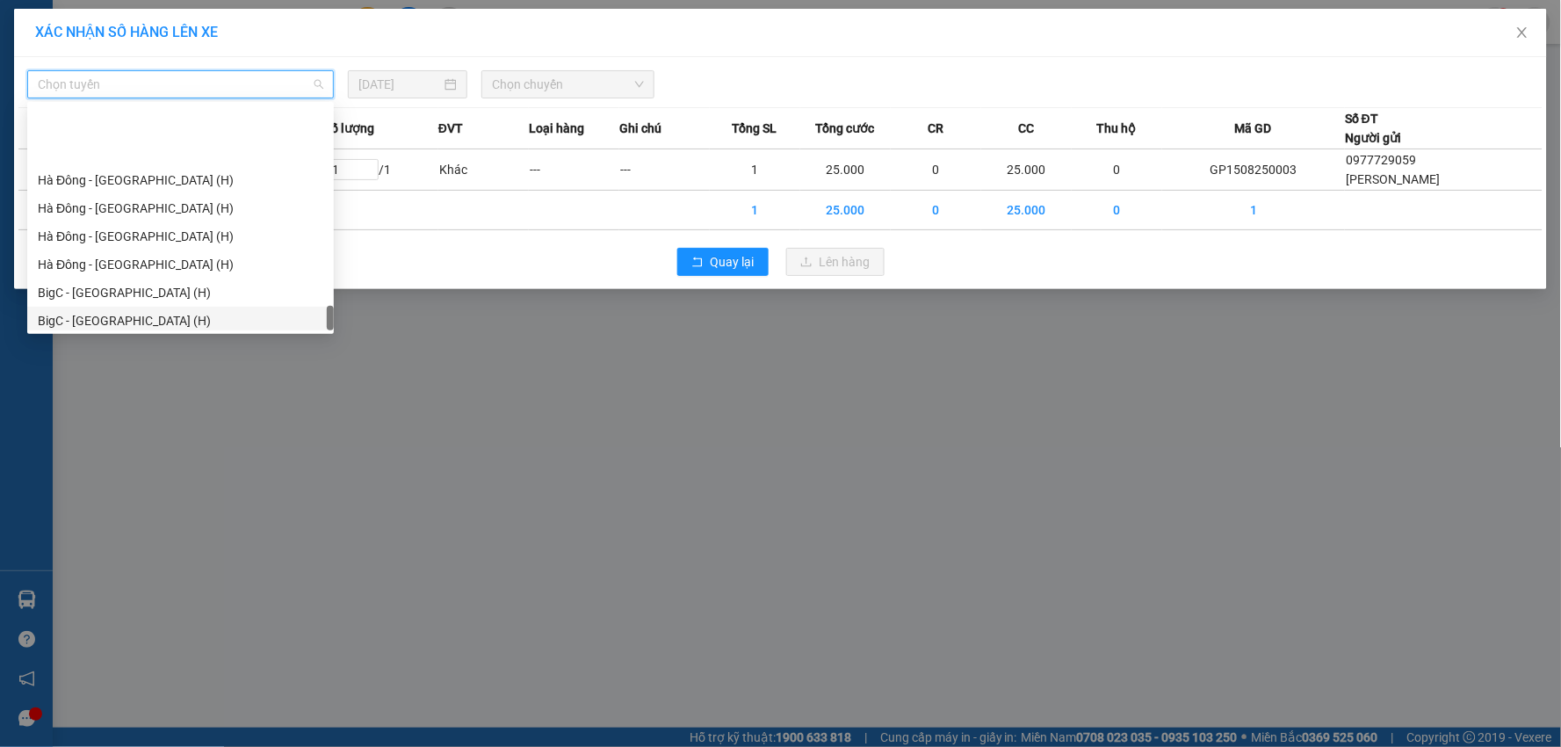
scroll to position [2332, 0]
click at [95, 303] on div "Ga - [GEOGRAPHIC_DATA] (H)" at bounding box center [180, 317] width 307 height 28
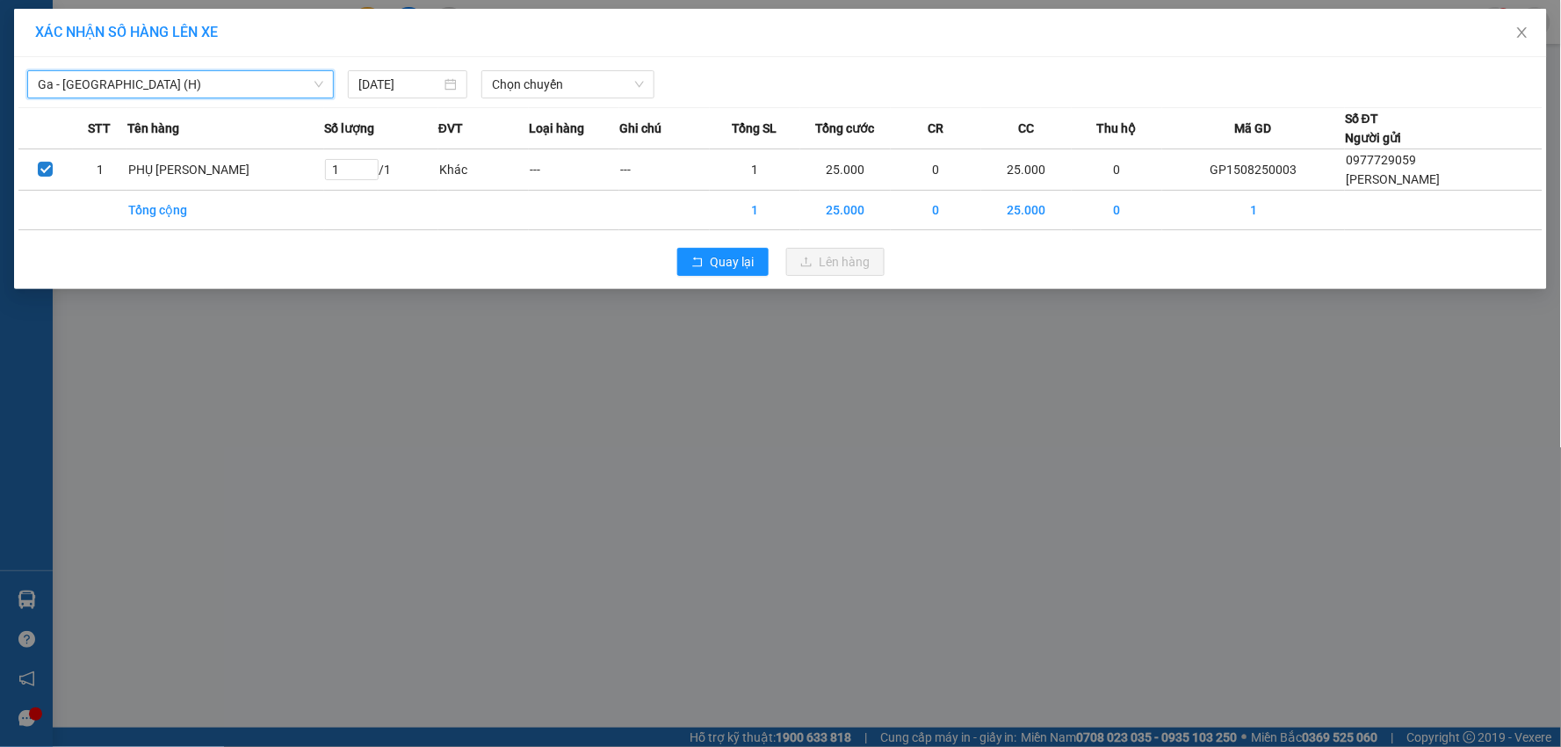
click at [109, 75] on span "Ga - [GEOGRAPHIC_DATA] (H)" at bounding box center [180, 84] width 285 height 26
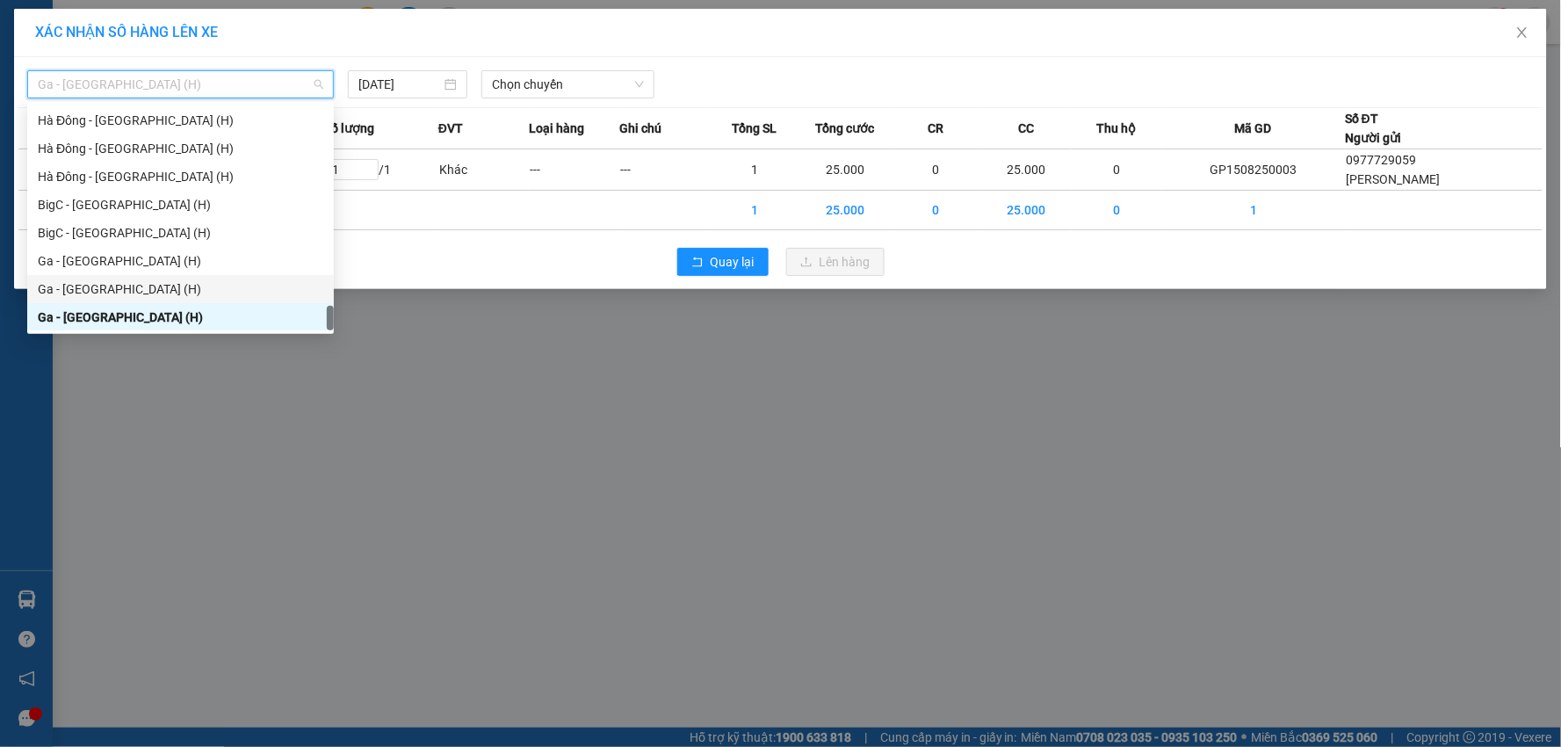
click at [98, 275] on div "Ga - [GEOGRAPHIC_DATA] (H)" at bounding box center [180, 289] width 307 height 28
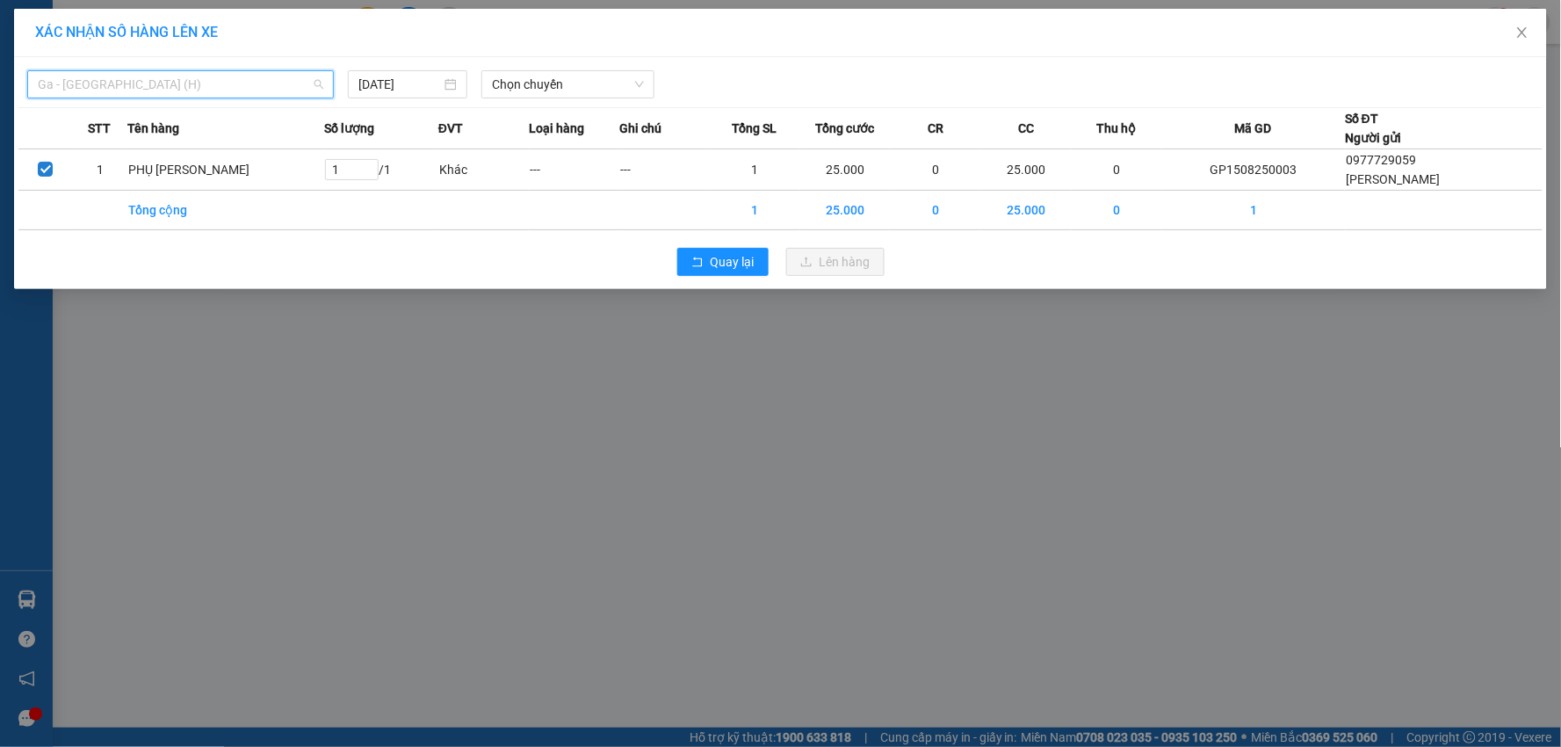
click at [38, 72] on span "Ga - [GEOGRAPHIC_DATA] (H)" at bounding box center [180, 84] width 285 height 26
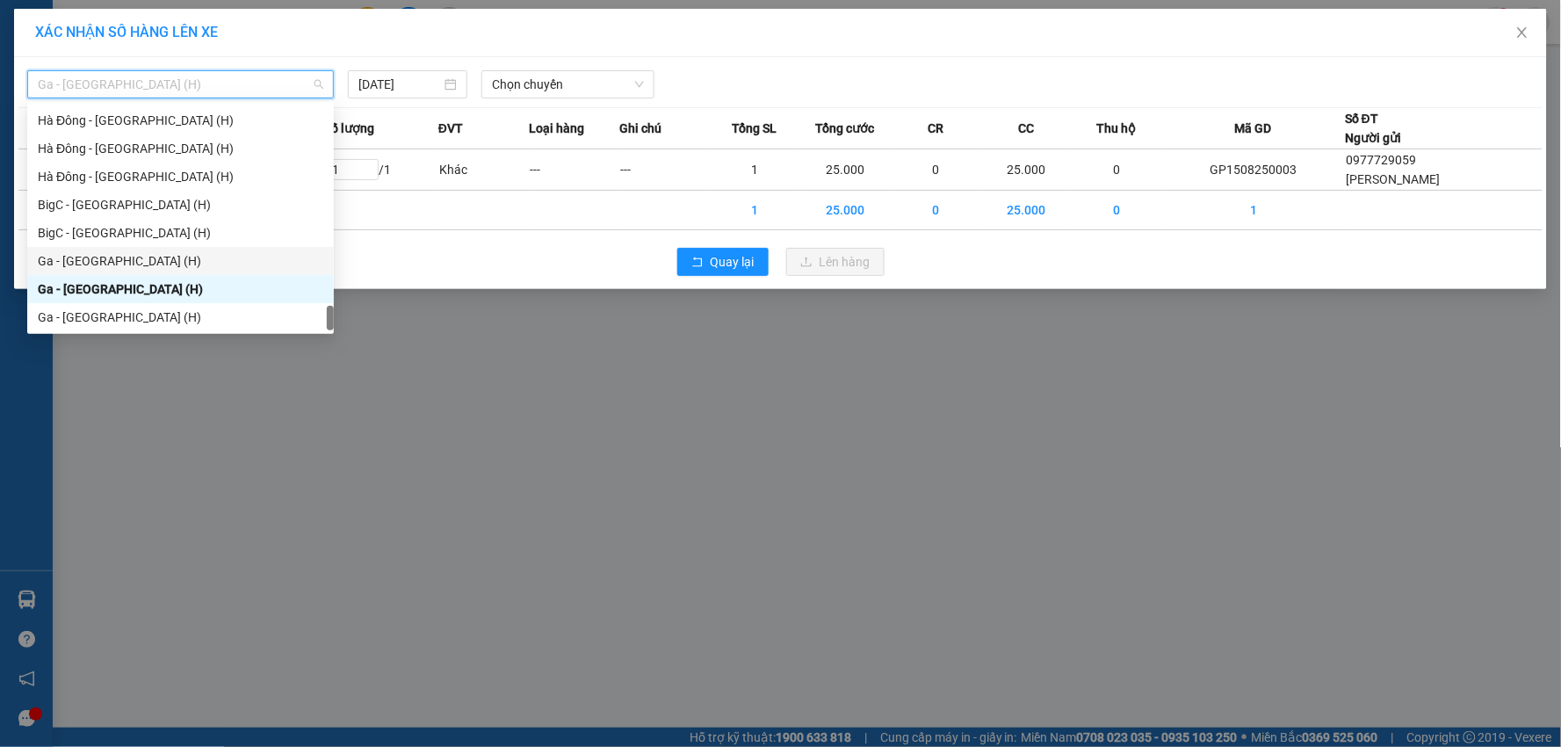
click at [110, 256] on div "Ga - [GEOGRAPHIC_DATA] (H)" at bounding box center [180, 260] width 285 height 19
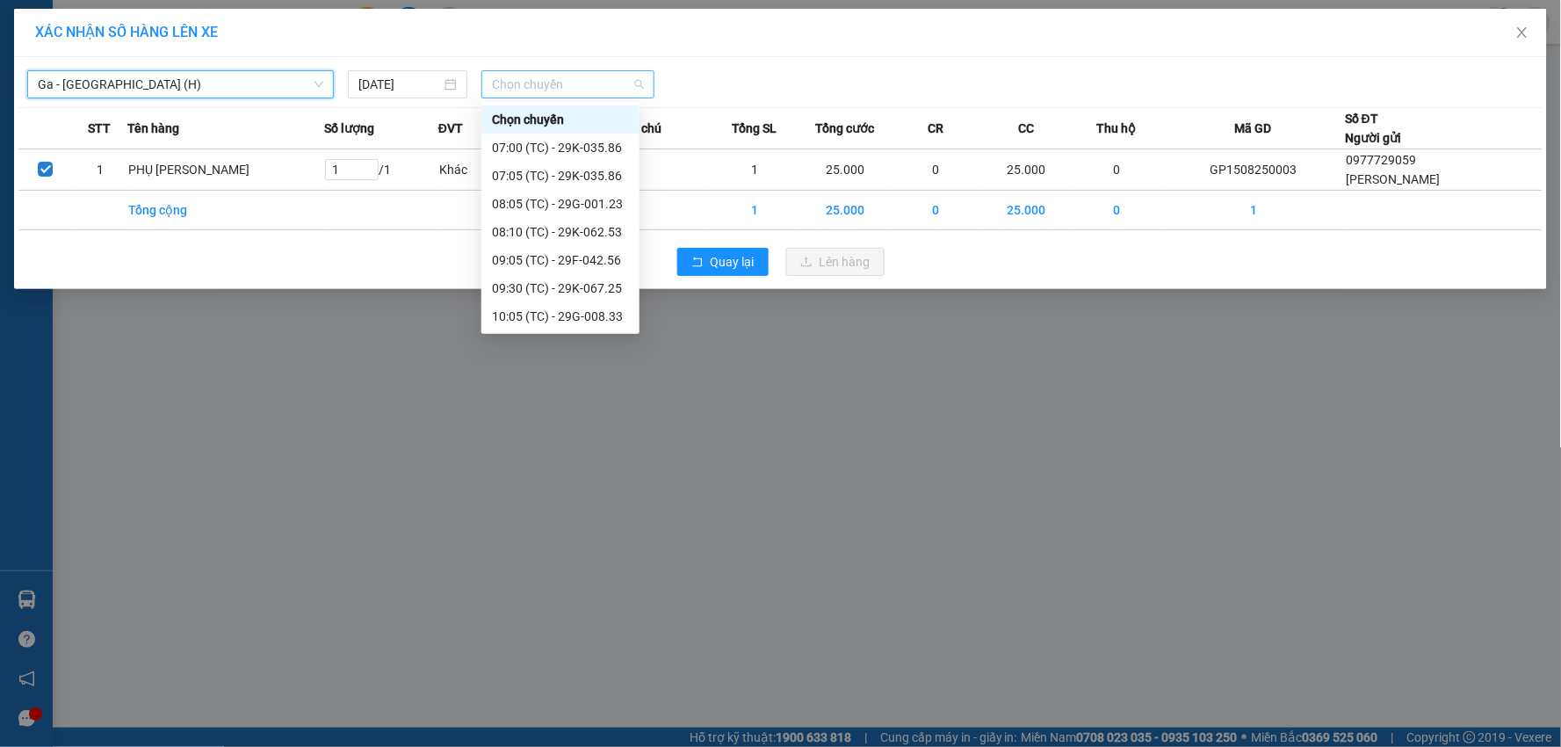
click at [631, 73] on span "Chọn chuyến" at bounding box center [568, 84] width 152 height 26
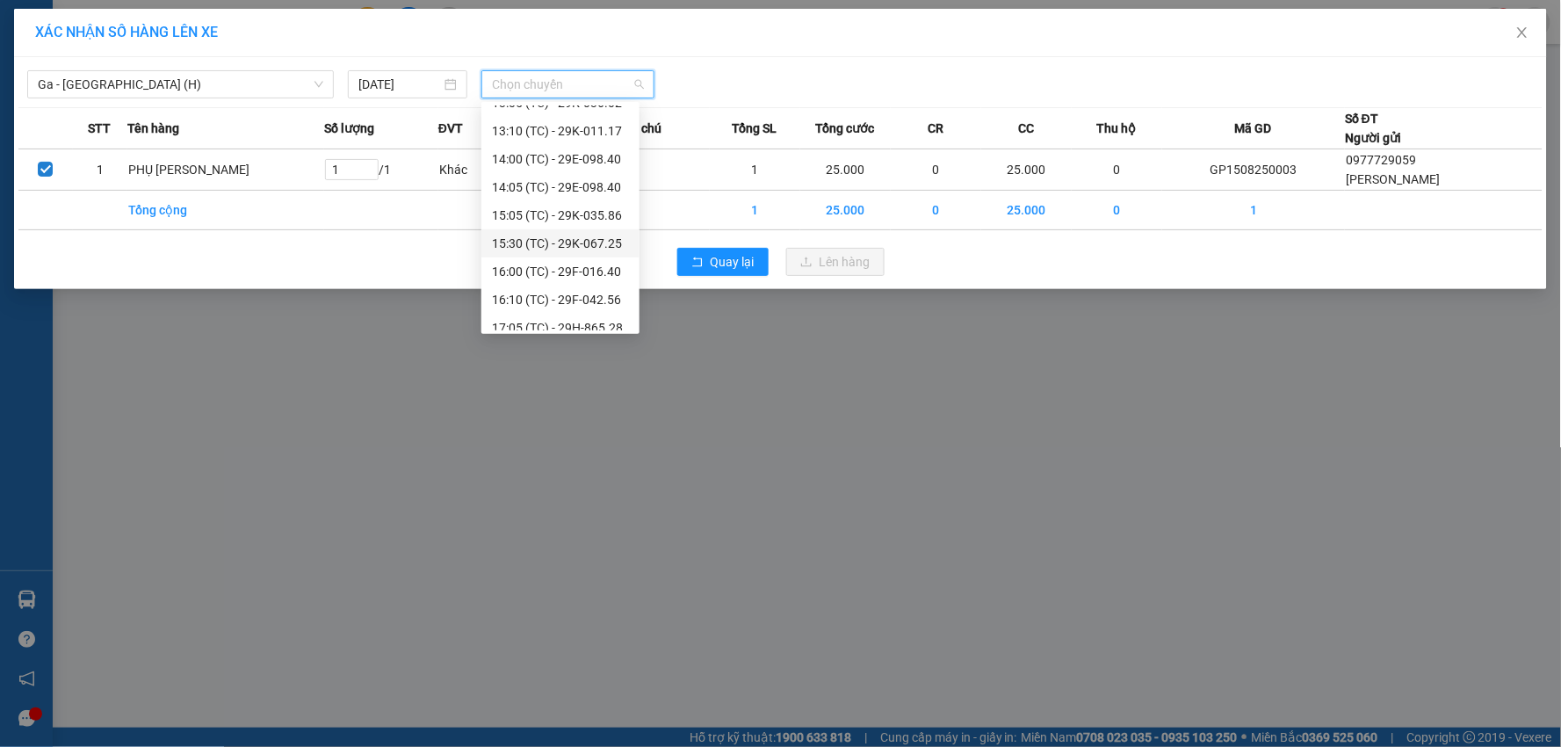
scroll to position [393, 0]
click at [598, 309] on div "18:05 (TC) - 29K-036.02" at bounding box center [560, 316] width 137 height 19
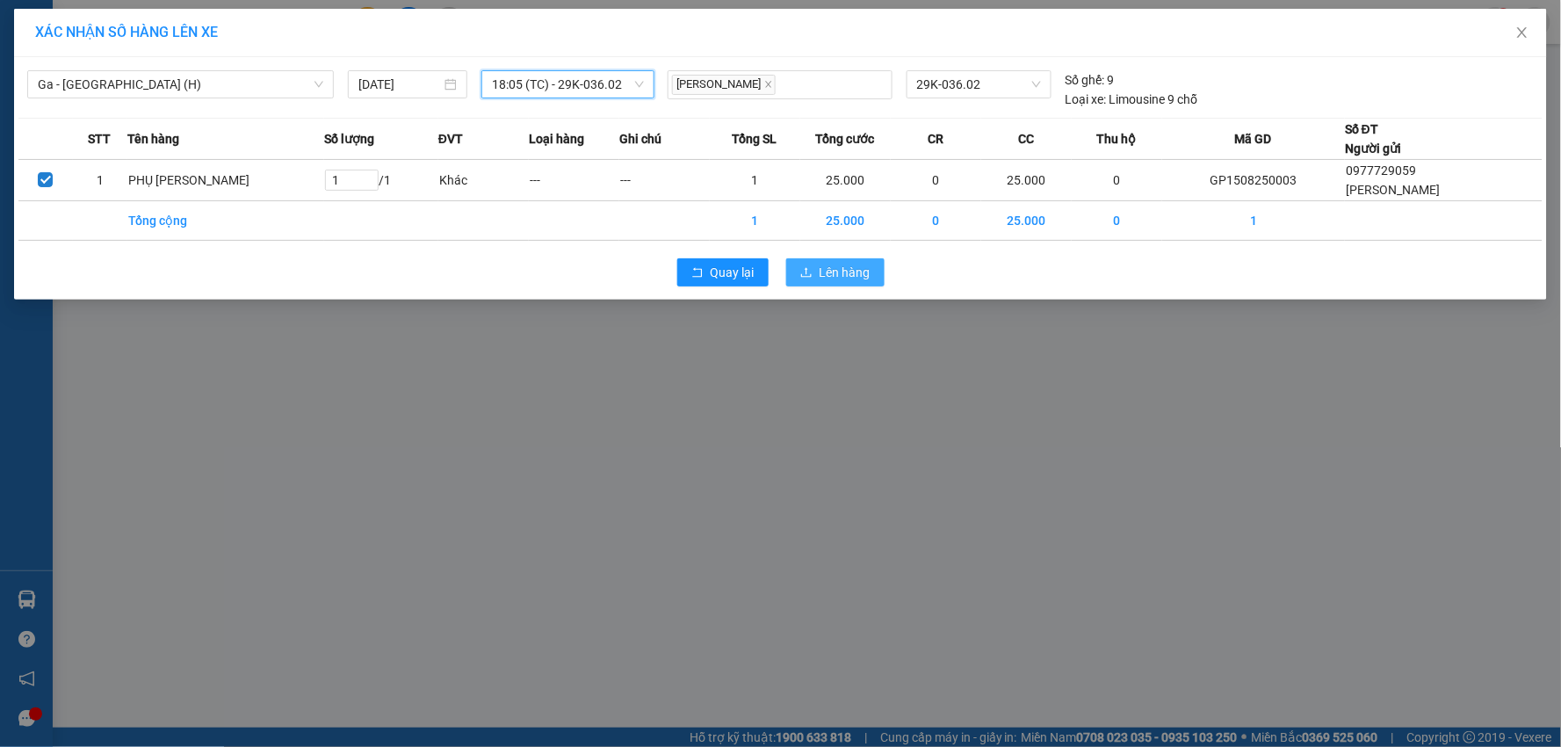
click at [822, 265] on span "Lên hàng" at bounding box center [844, 272] width 51 height 19
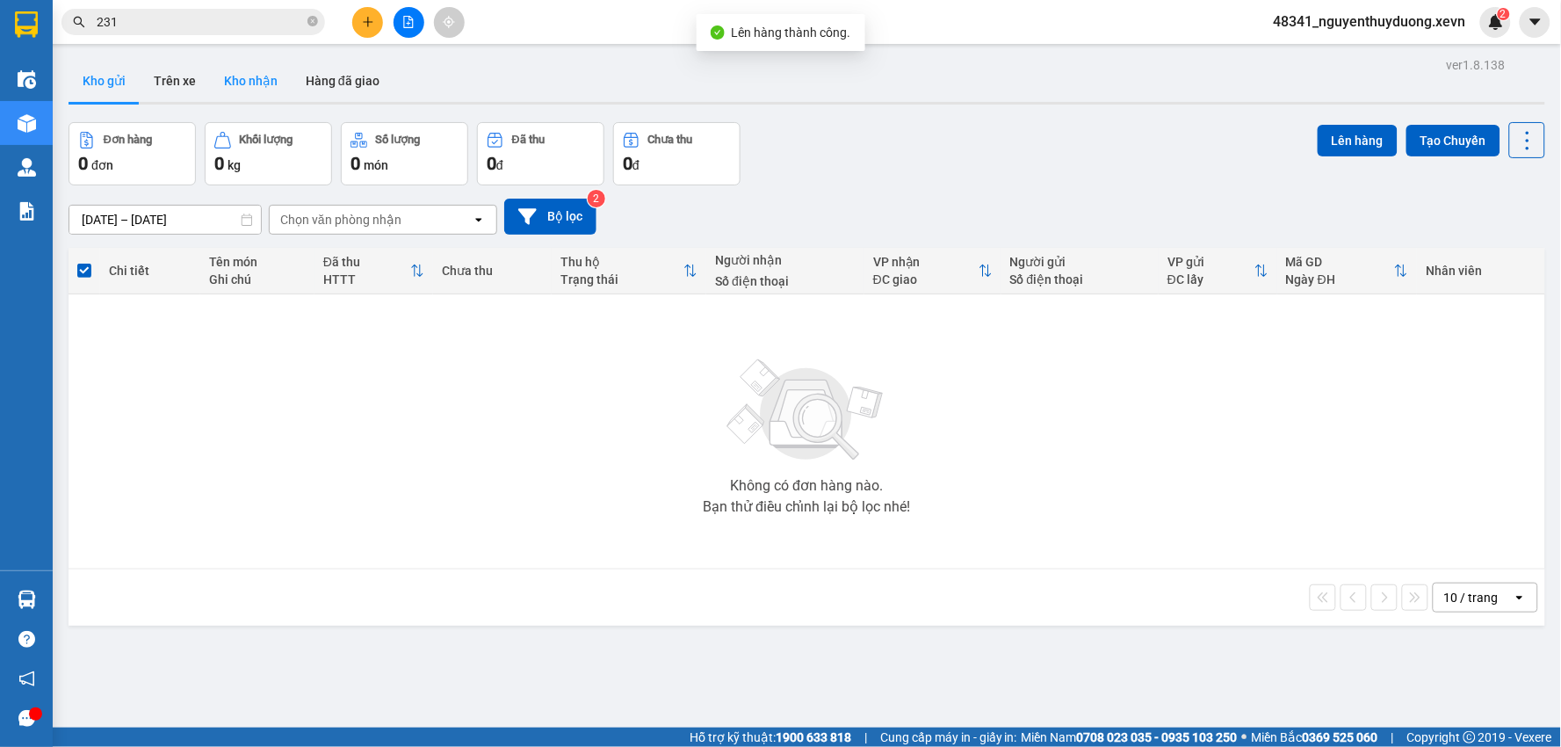
click at [239, 90] on button "Kho nhận" at bounding box center [251, 81] width 82 height 42
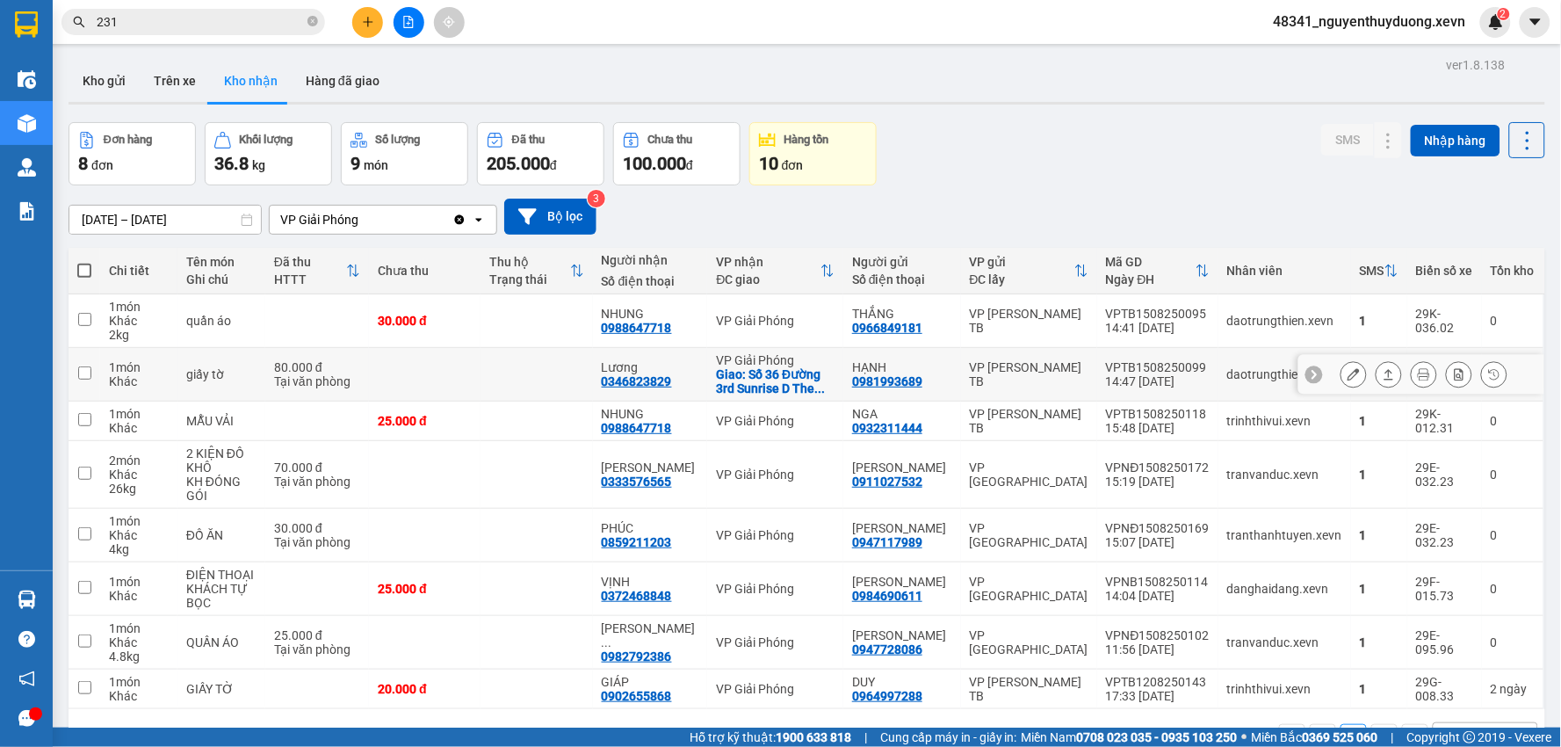
click at [1341, 367] on button at bounding box center [1353, 374] width 25 height 31
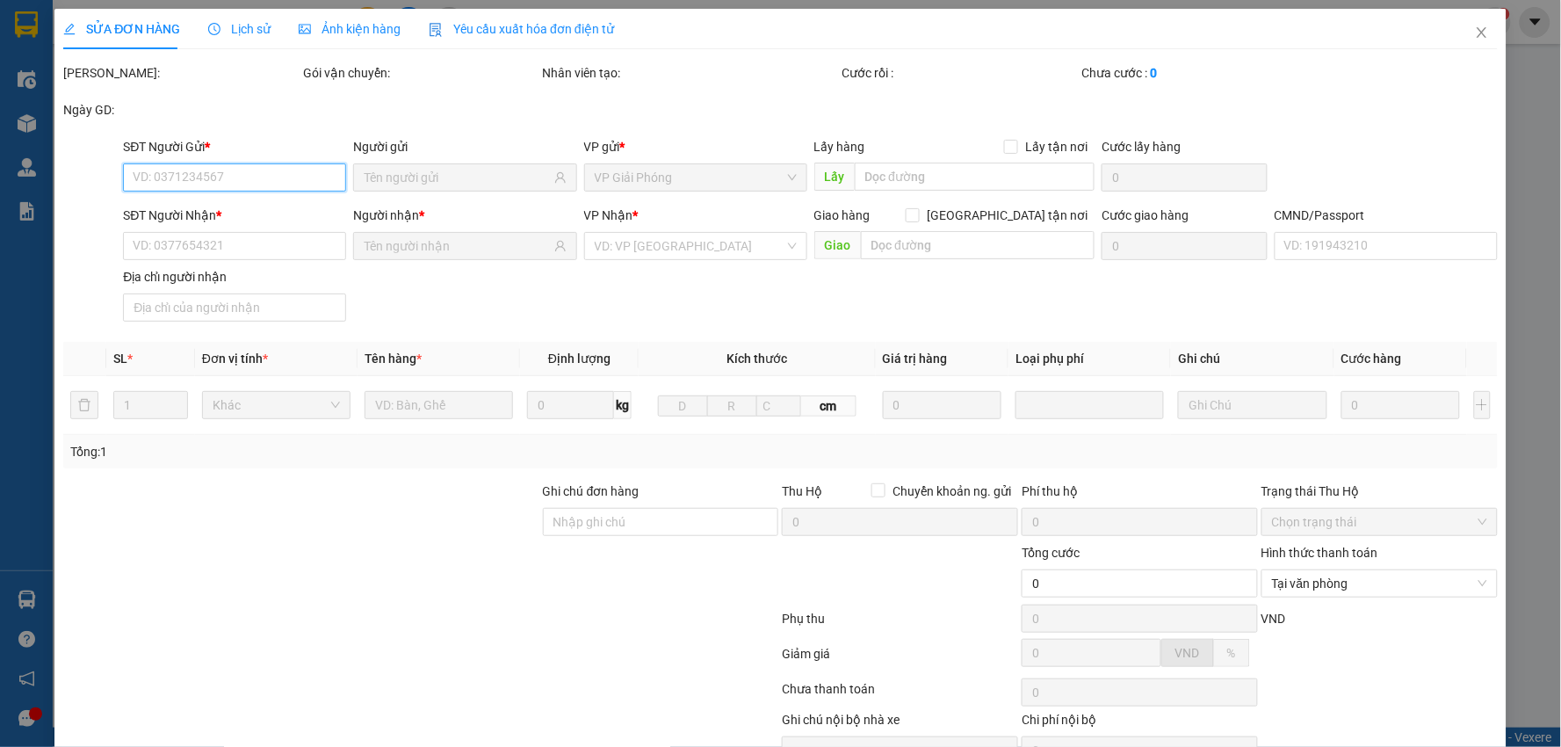
type input "0981993689"
type input "HẠNH"
type input "0346823829"
type input "Lương"
checkbox input "true"
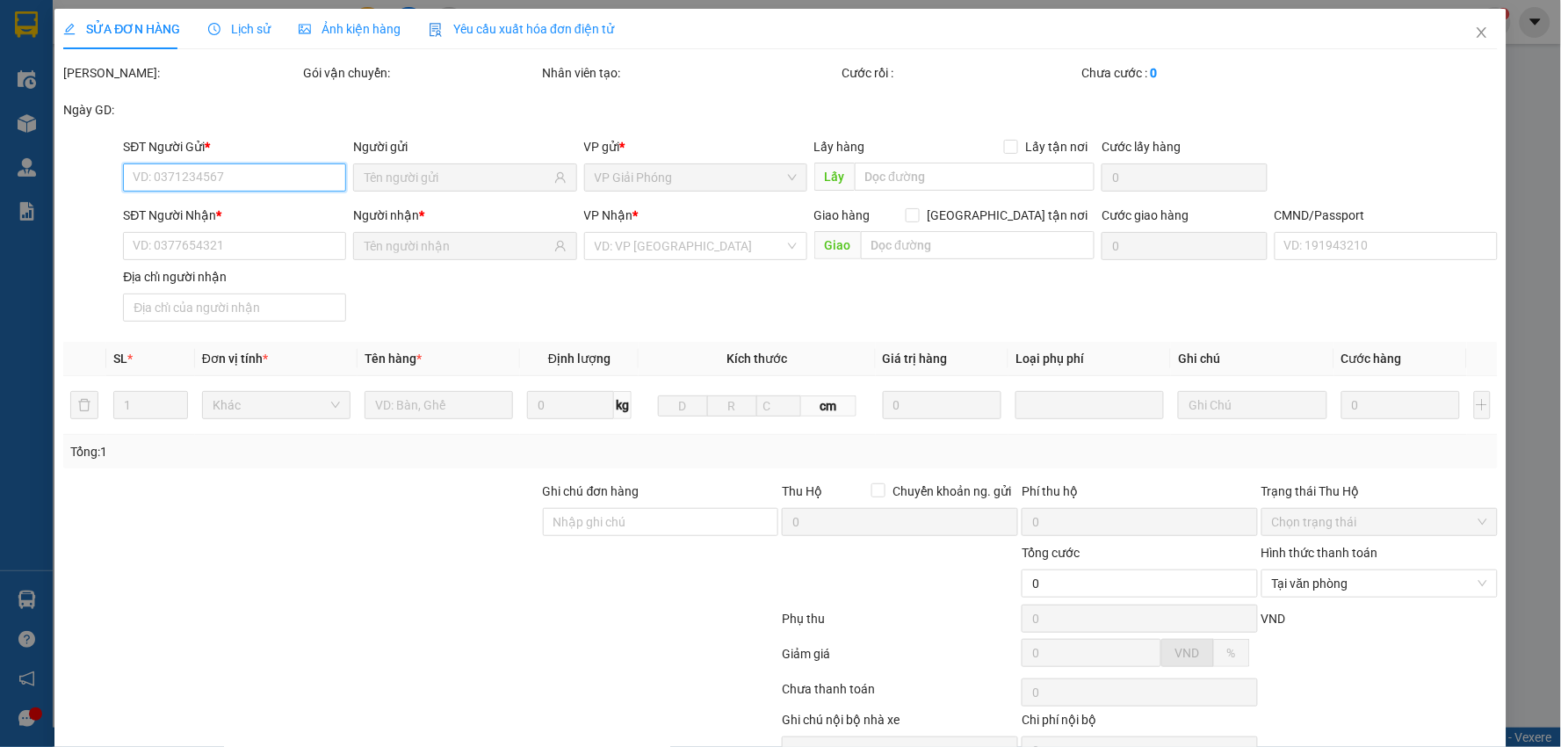
type input "Số 36 Đường 3rd Sunrise D The [GEOGRAPHIC_DATA], Đ. [PERSON_NAME], [PERSON_NAME…"
type input "60.000"
type input "1"
type input "mai giao sáng hc"
type input "80.000"
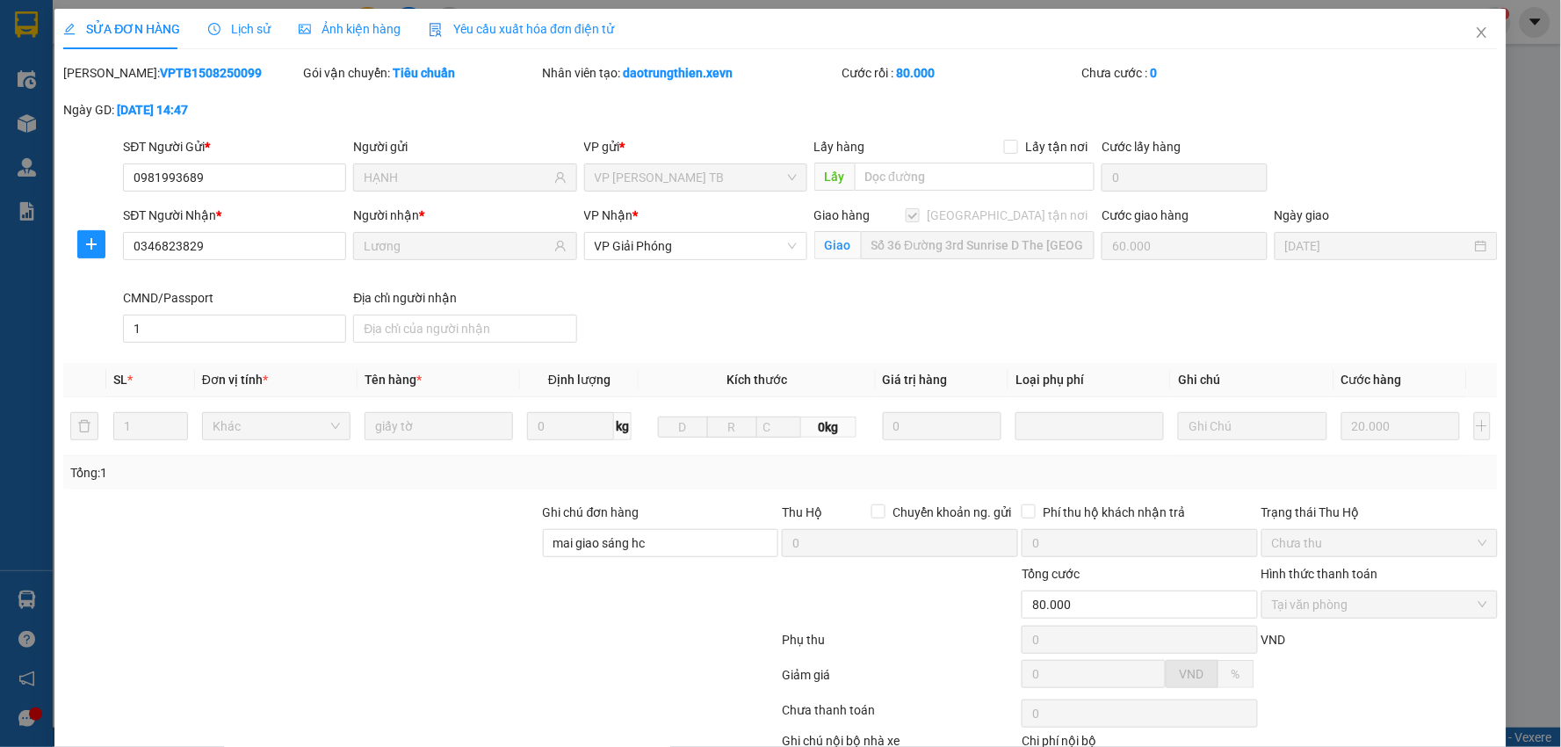
click at [1514, 90] on div "SỬA ĐƠN HÀNG Lịch sử Ảnh kiện hàng Yêu cầu xuất hóa đơn điện tử Total Paid Fee …" at bounding box center [780, 373] width 1561 height 747
click at [1459, 32] on span "Close" at bounding box center [1481, 33] width 49 height 49
